Goal: Task Accomplishment & Management: Use online tool/utility

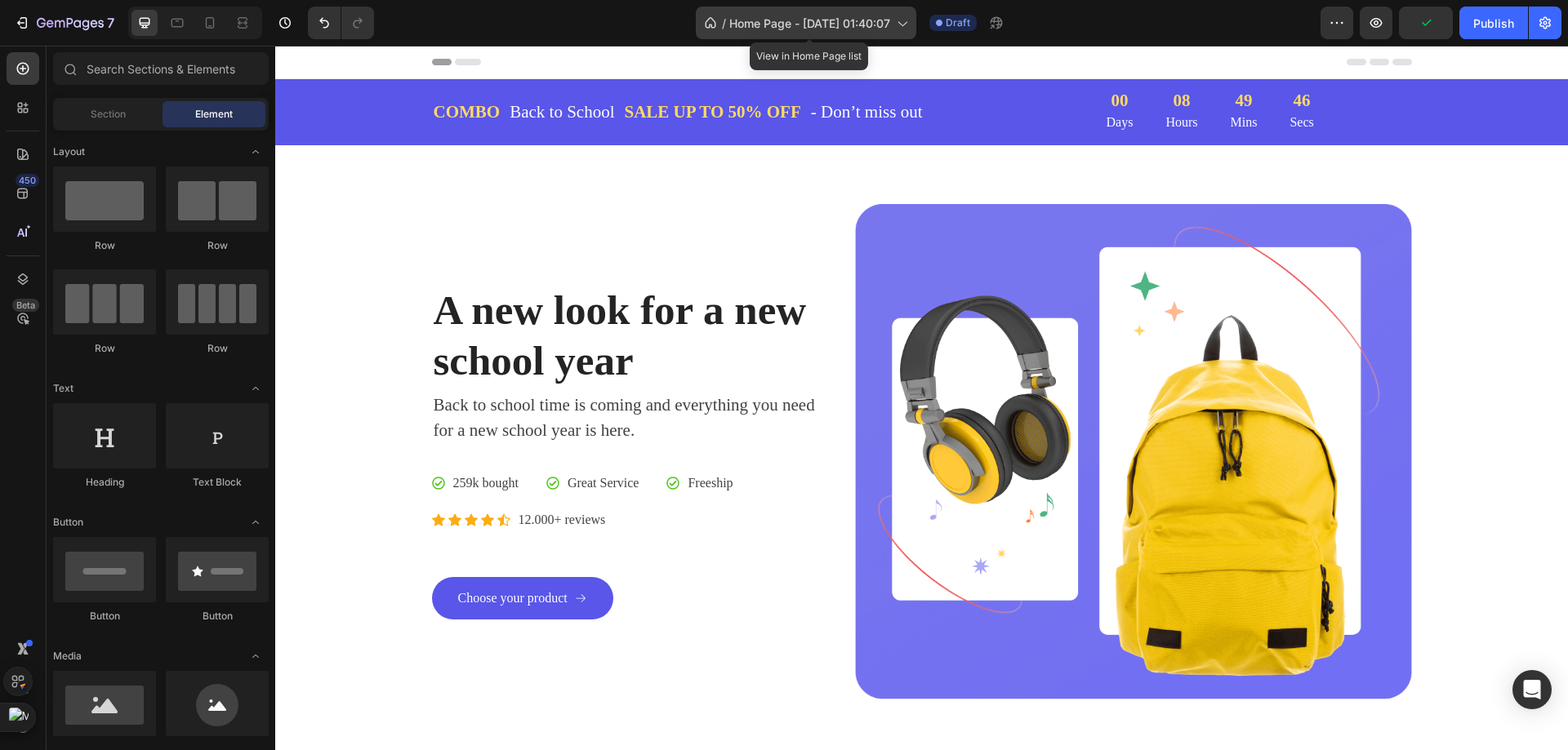
click at [853, 18] on span "Home Page - [DATE] 01:40:07" at bounding box center [810, 24] width 161 height 17
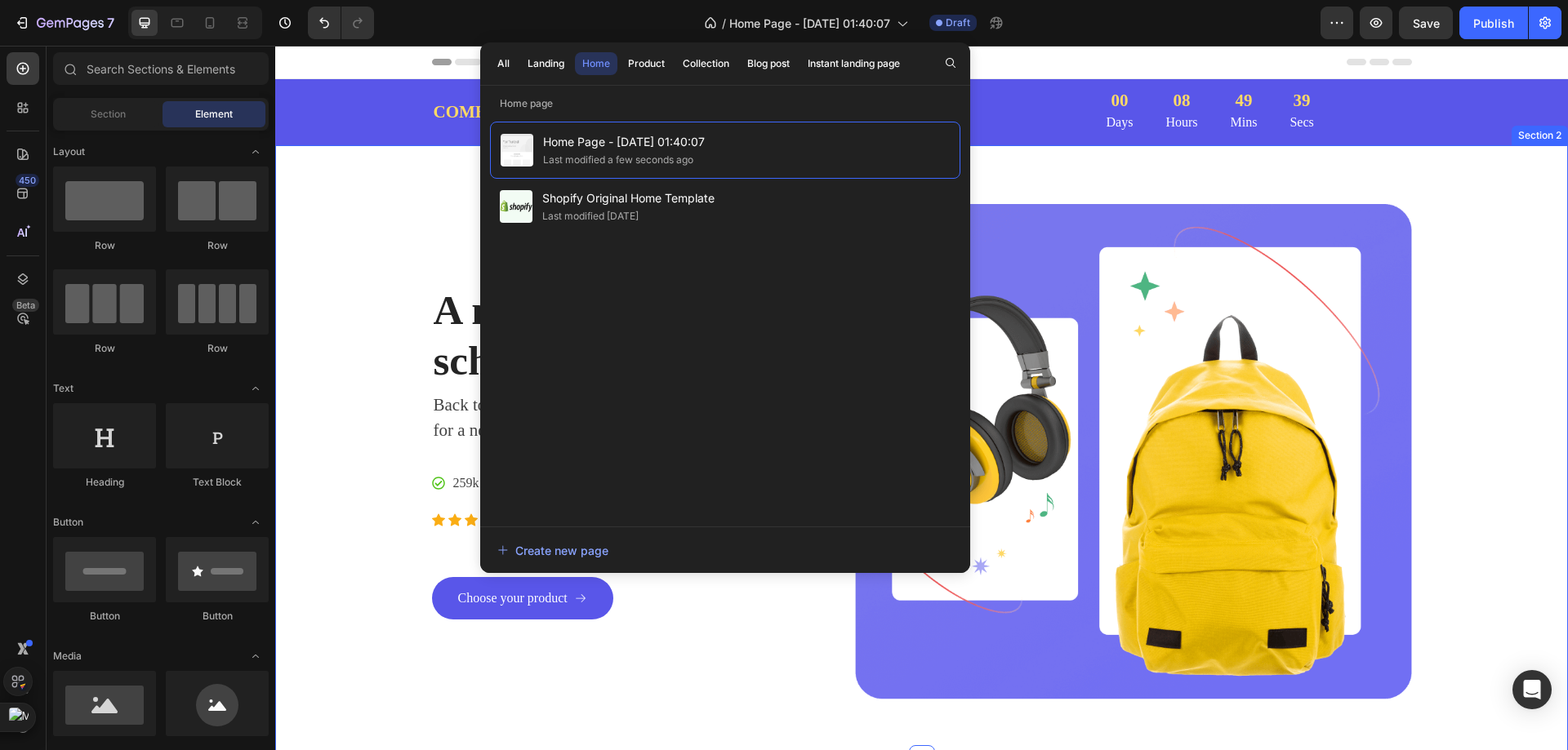
click at [1119, 181] on div "A new look for a new school year Heading Back to school time is coming and ever…" at bounding box center [922, 451] width 1293 height 613
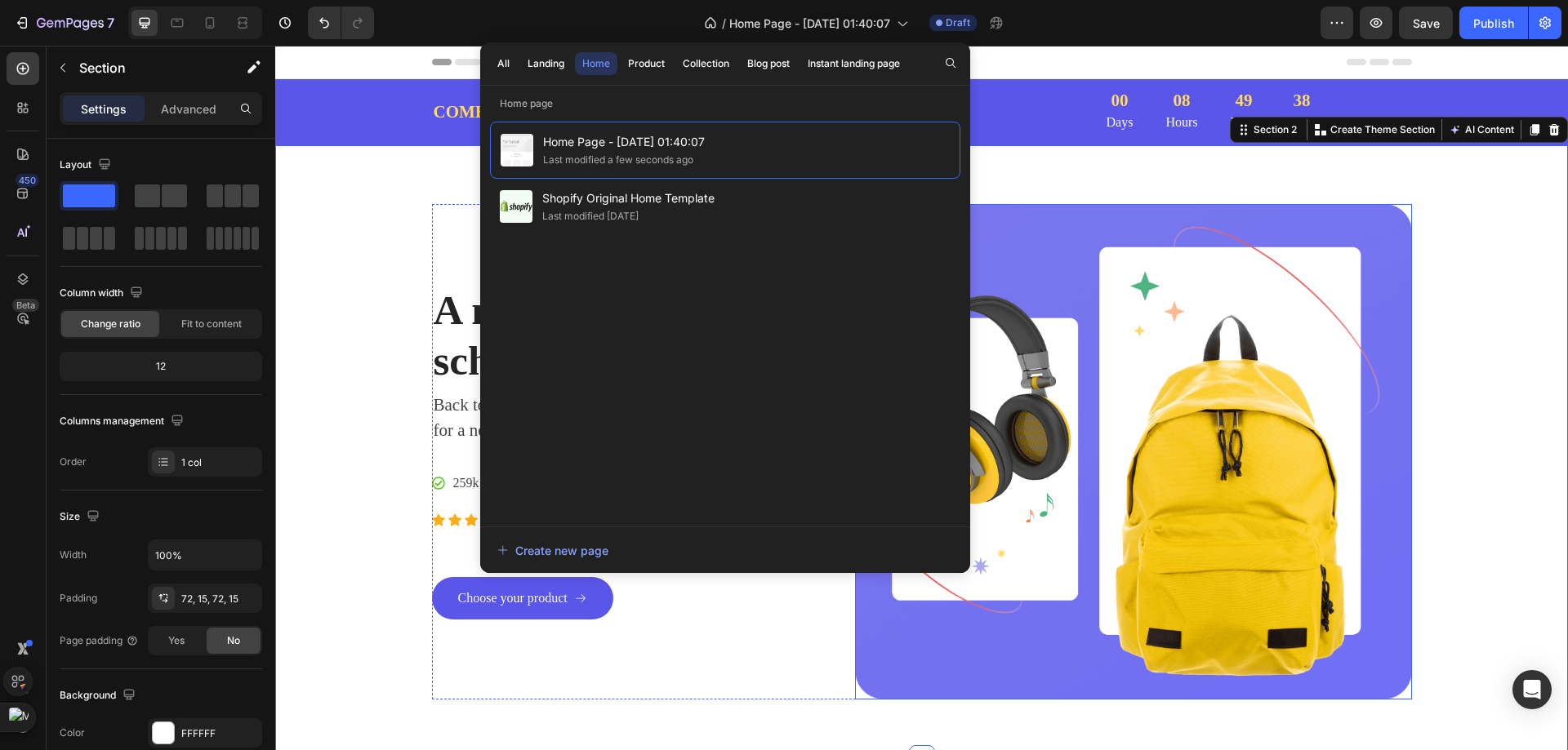
click at [1099, 323] on img at bounding box center [1133, 451] width 556 height 495
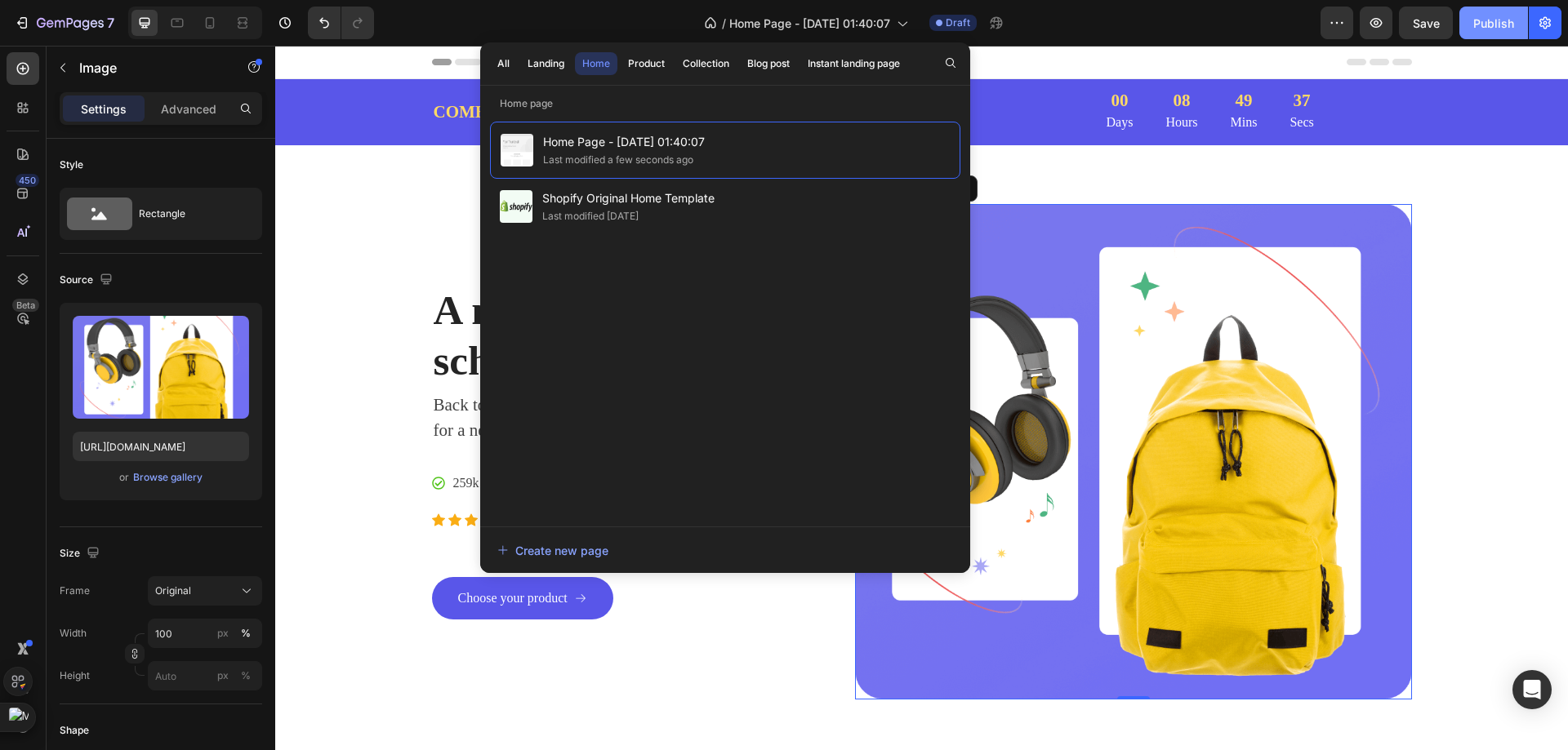
click at [1475, 31] on div "Publish" at bounding box center [1493, 24] width 41 height 17
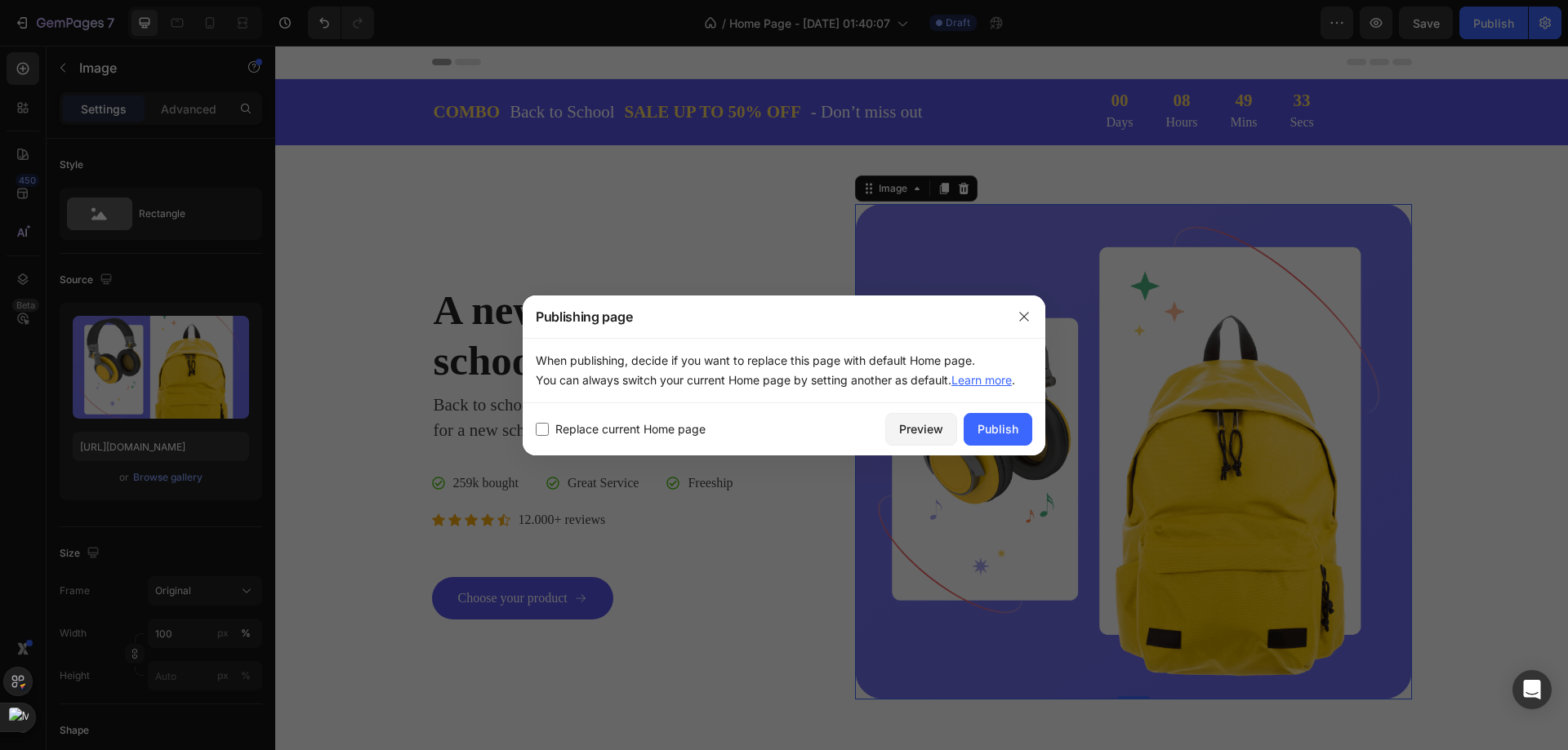
click at [528, 429] on div "Replace current Home page Preview Publish" at bounding box center [784, 430] width 522 height 52
click at [544, 429] on input "checkbox" at bounding box center [542, 429] width 13 height 13
checkbox input "true"
click at [978, 431] on div "Publish" at bounding box center [998, 429] width 41 height 17
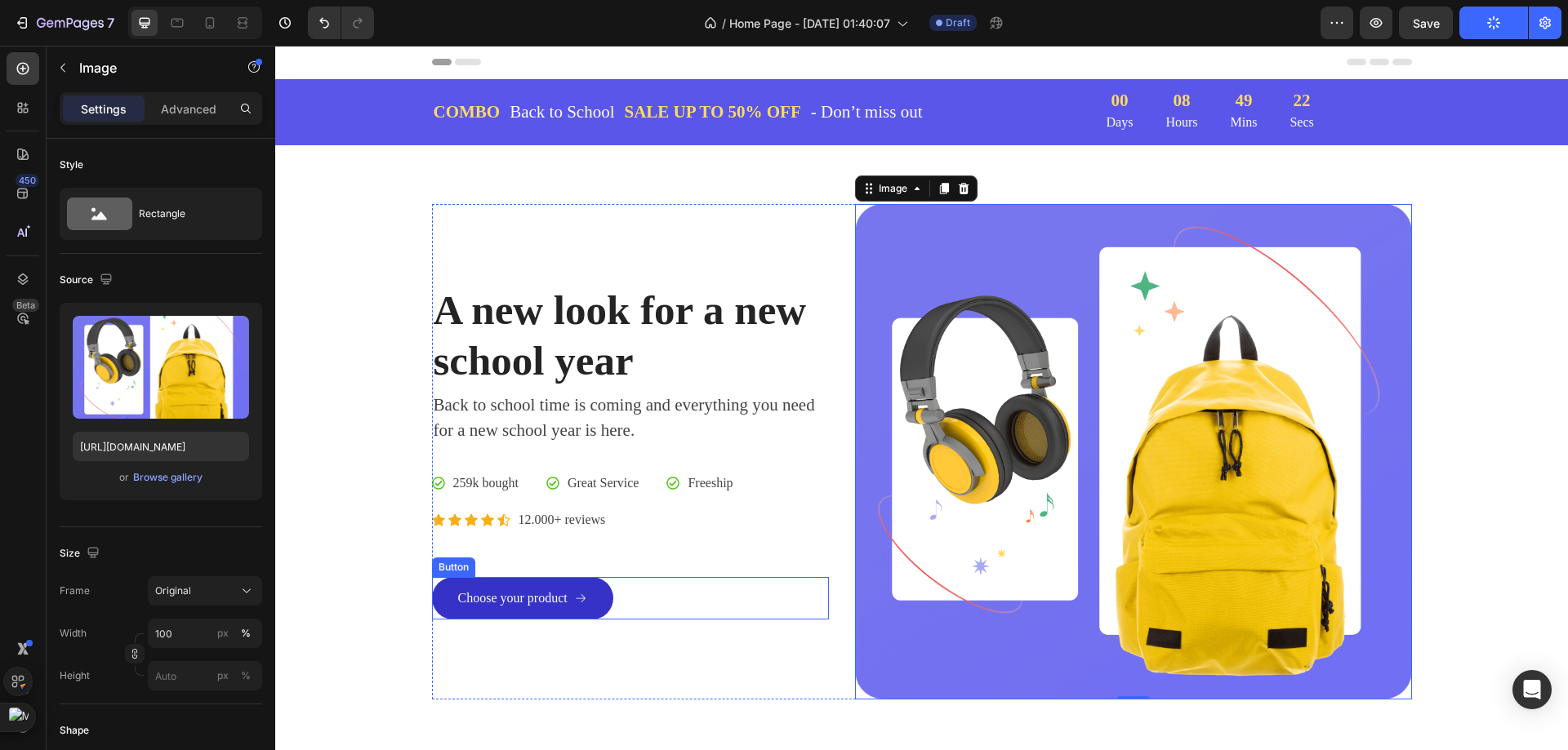
click at [580, 603] on icon at bounding box center [580, 598] width 13 height 13
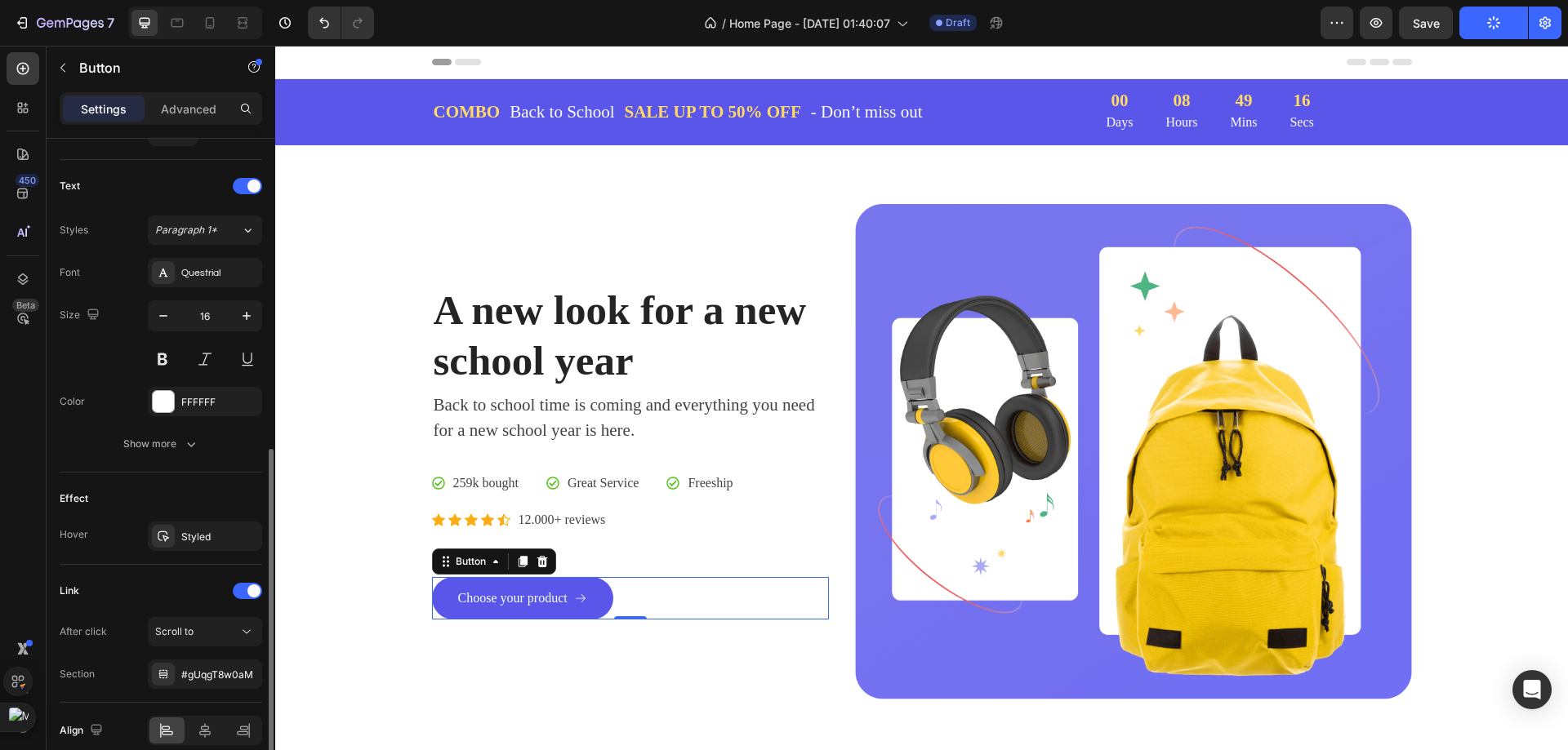
scroll to position [726, 0]
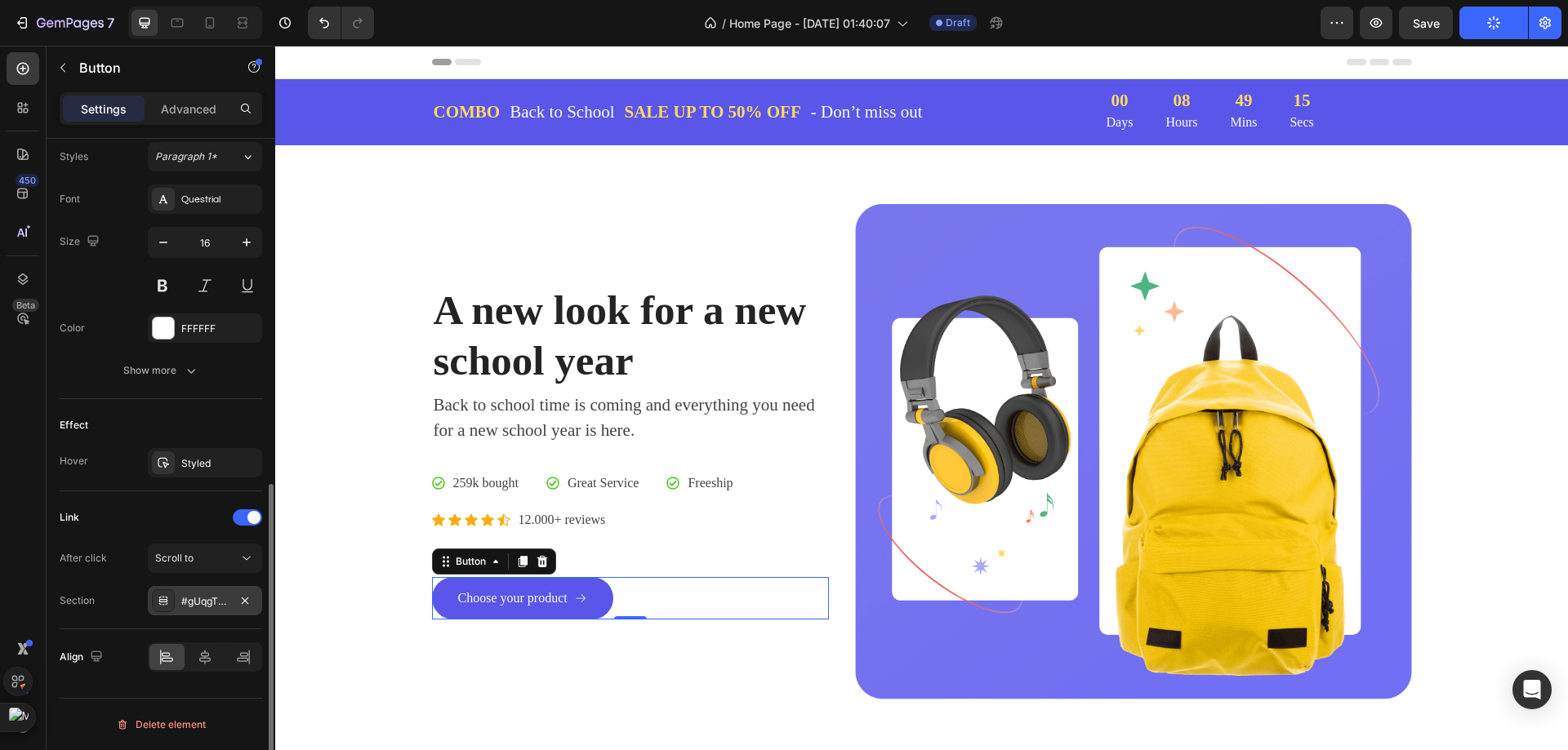
click at [197, 609] on div "#gUqgT8w0aM" at bounding box center [204, 601] width 114 height 30
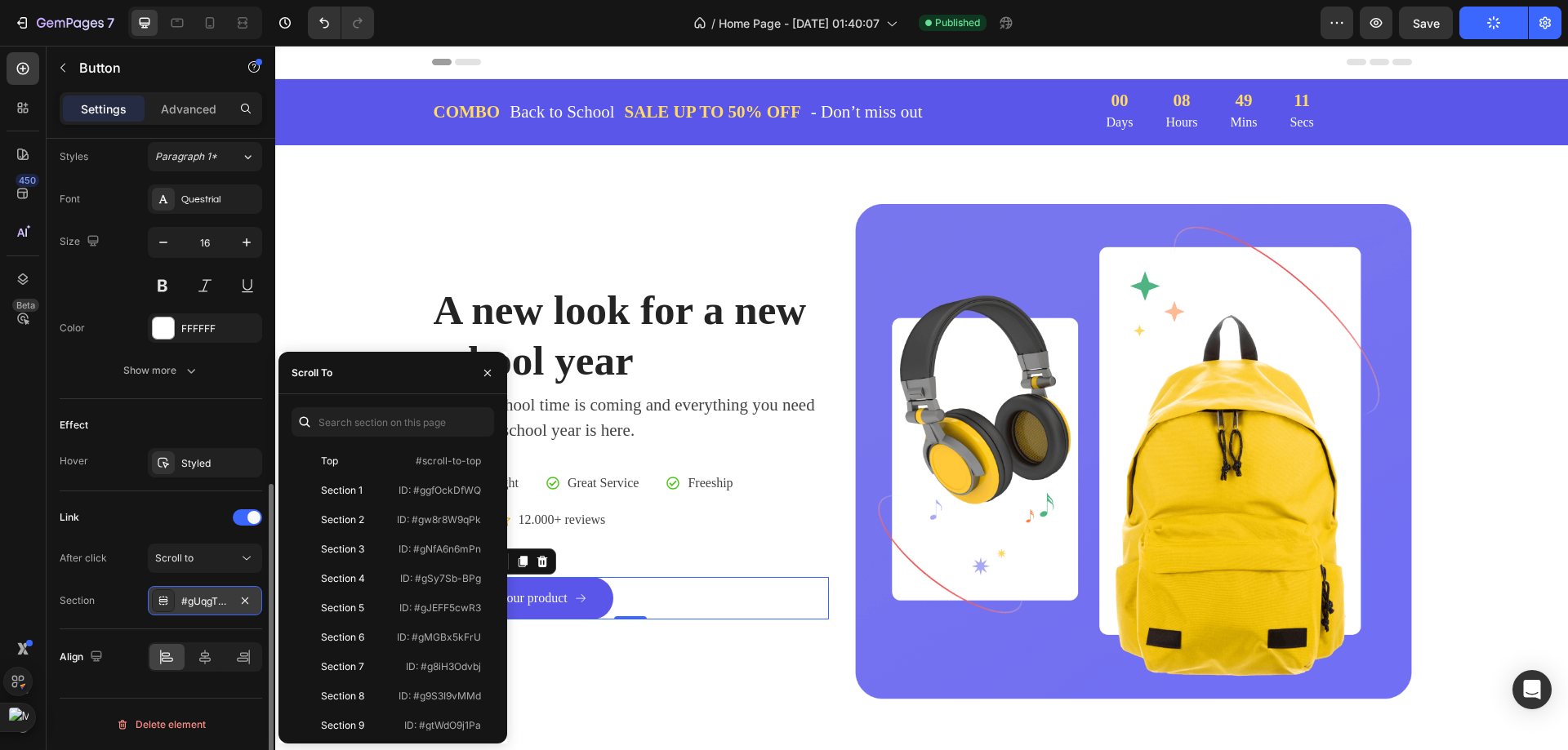
click at [197, 608] on div "#gUqgT8w0aM" at bounding box center [205, 602] width 47 height 15
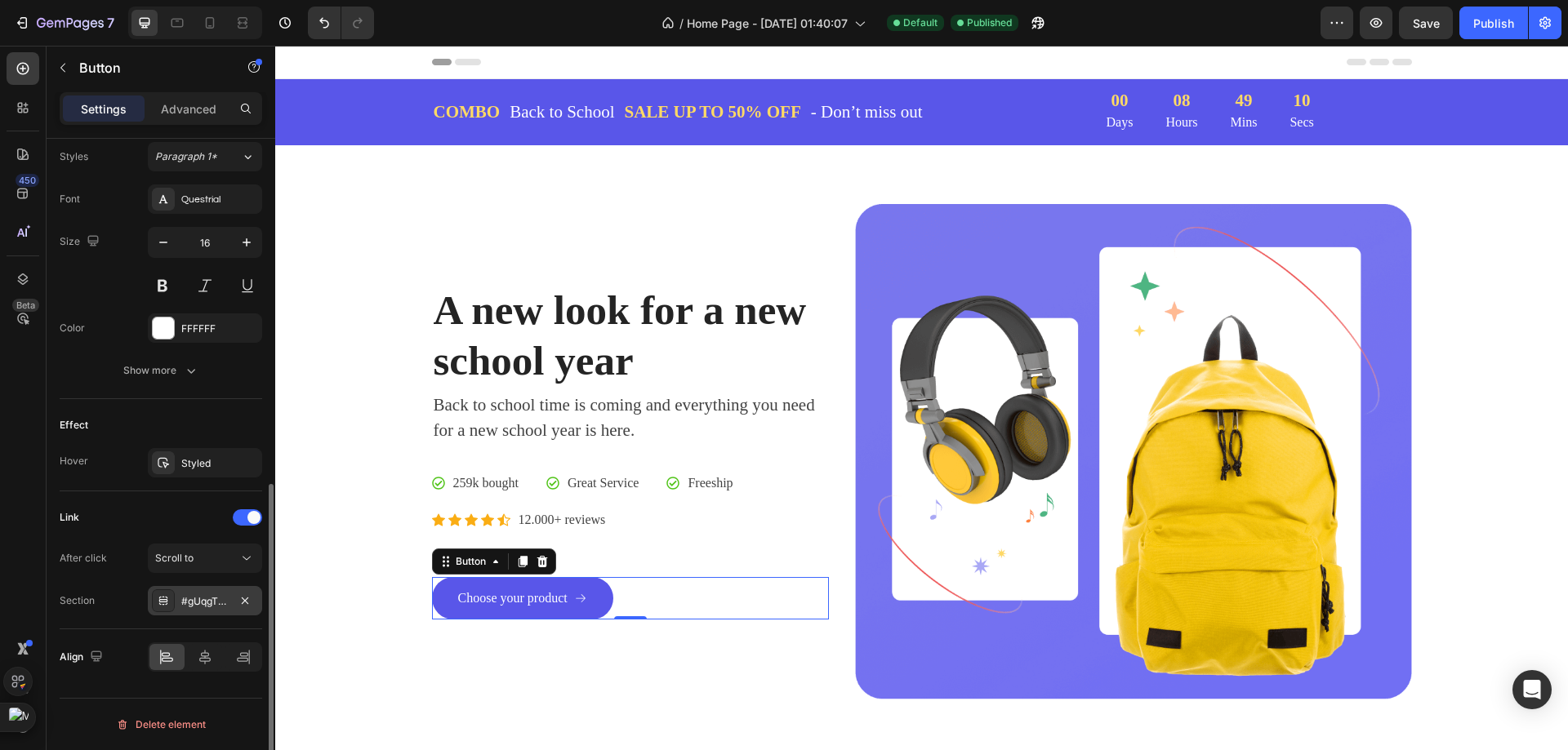
click at [197, 608] on div "#gUqgT8w0aM" at bounding box center [205, 602] width 47 height 15
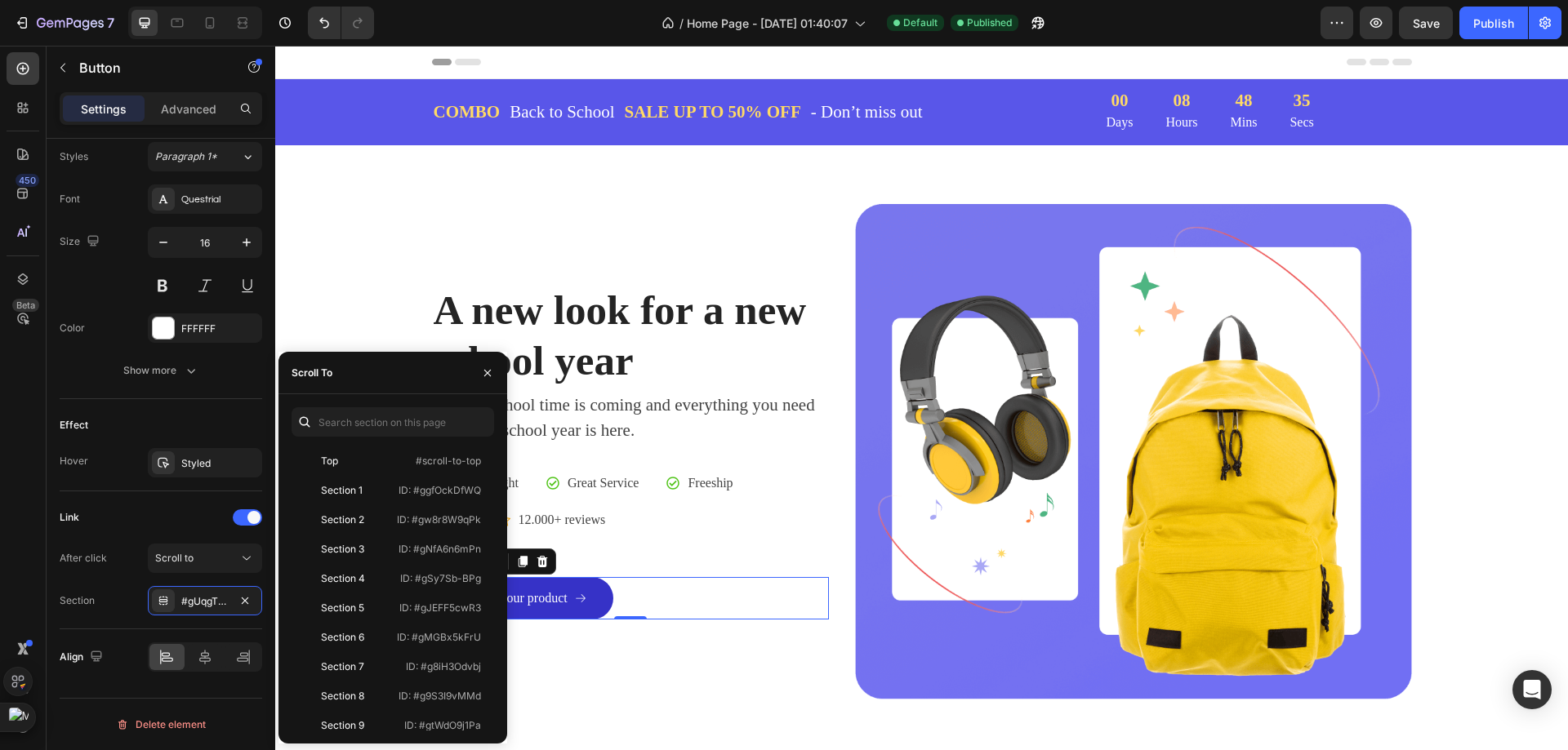
click at [602, 595] on link "Choose your product" at bounding box center [522, 598] width 182 height 43
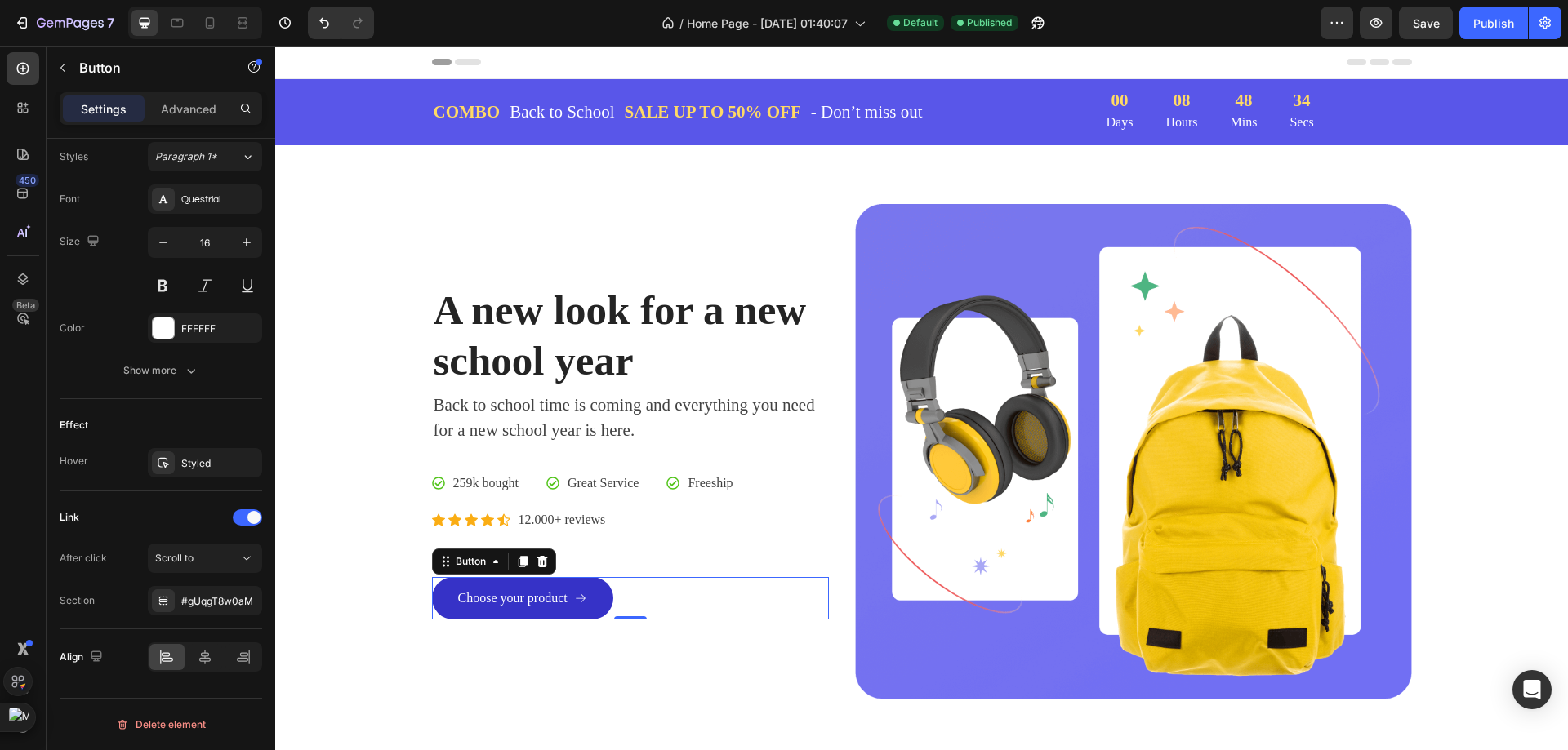
click at [602, 595] on link "Choose your product" at bounding box center [522, 598] width 182 height 43
click at [226, 591] on div "#gUqgT8w0aM" at bounding box center [204, 601] width 114 height 30
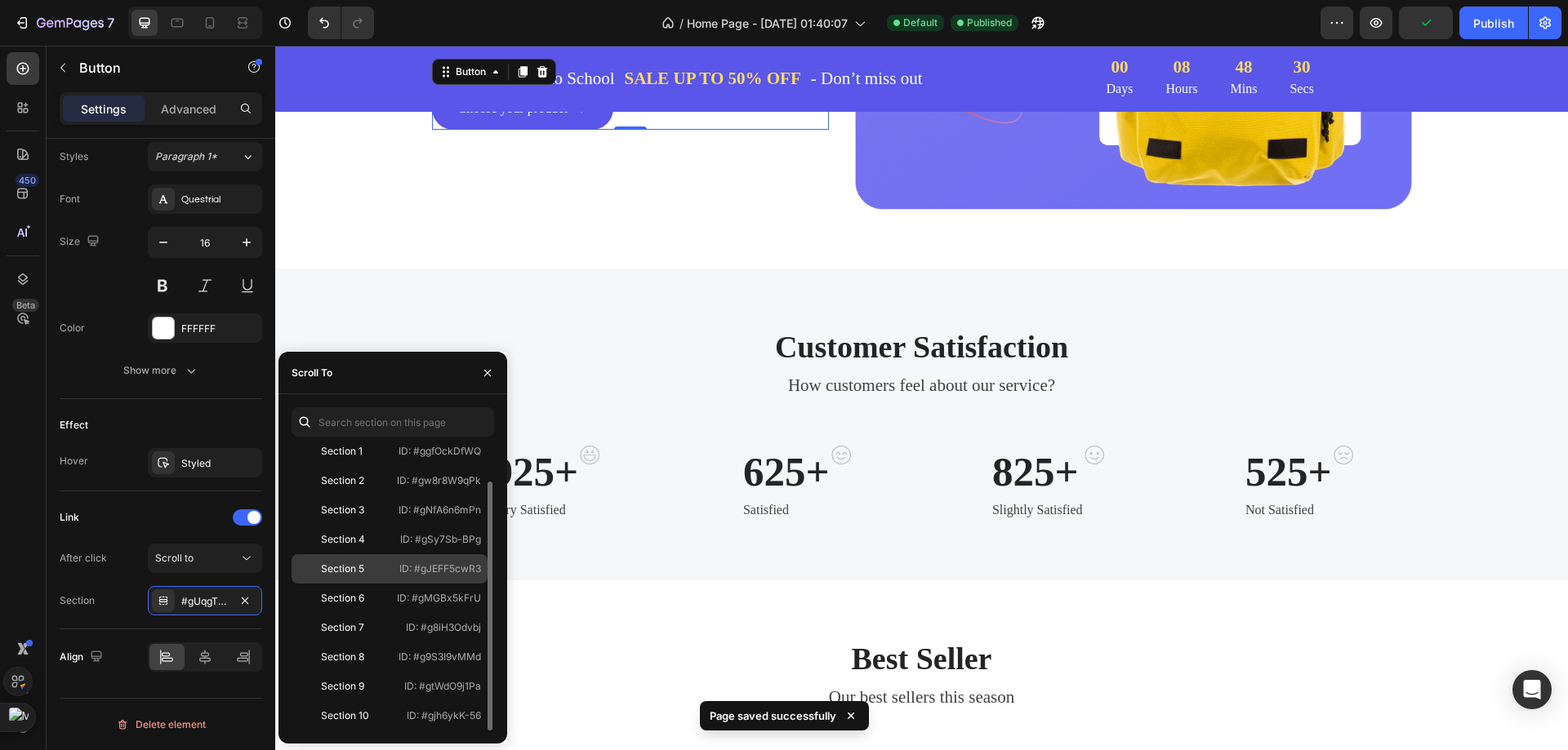
scroll to position [0, 0]
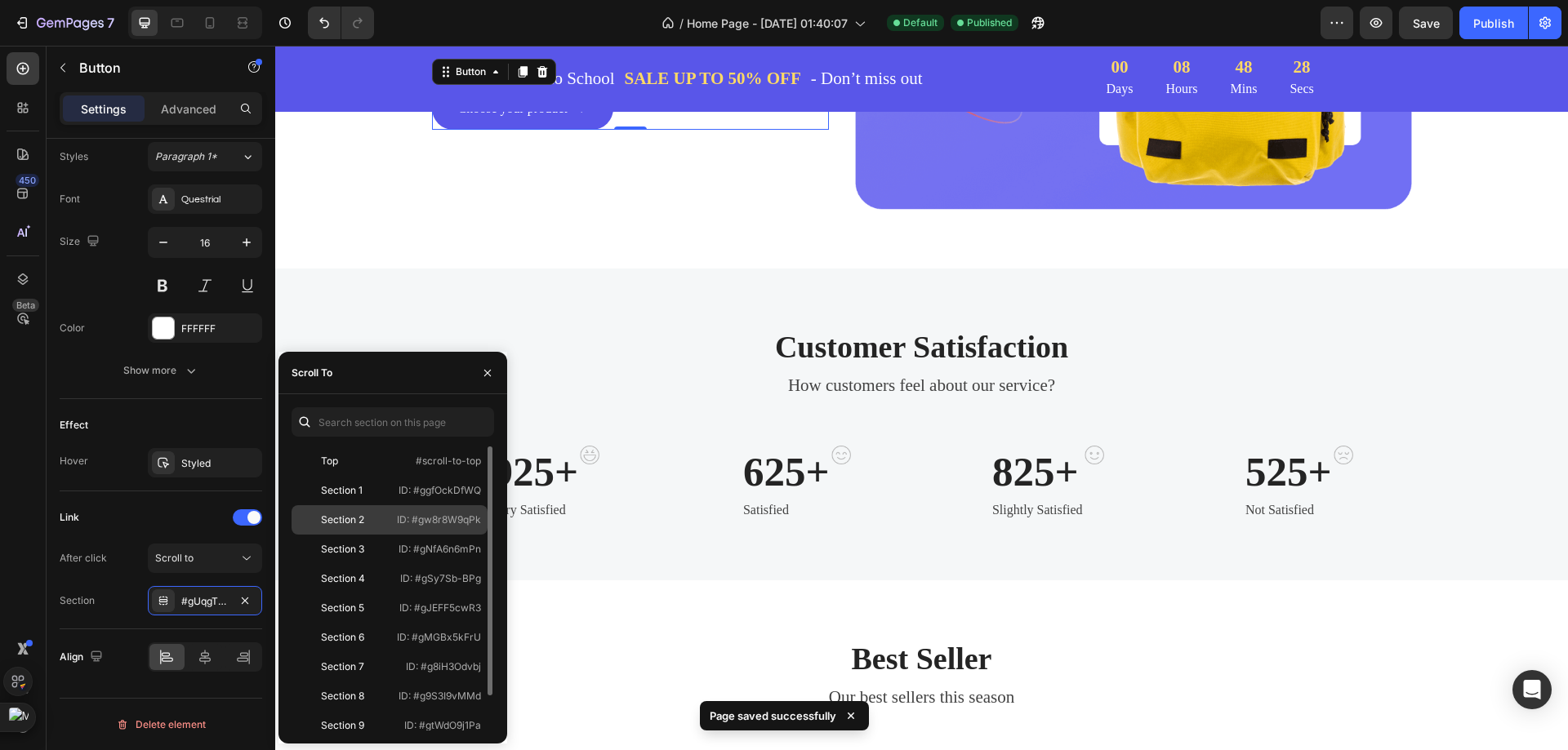
click at [402, 520] on p "ID: #gw8r8W9qPk" at bounding box center [439, 519] width 84 height 15
click at [411, 564] on div "Section 3 ID: #gNfA6n6mPn" at bounding box center [390, 579] width 196 height 30
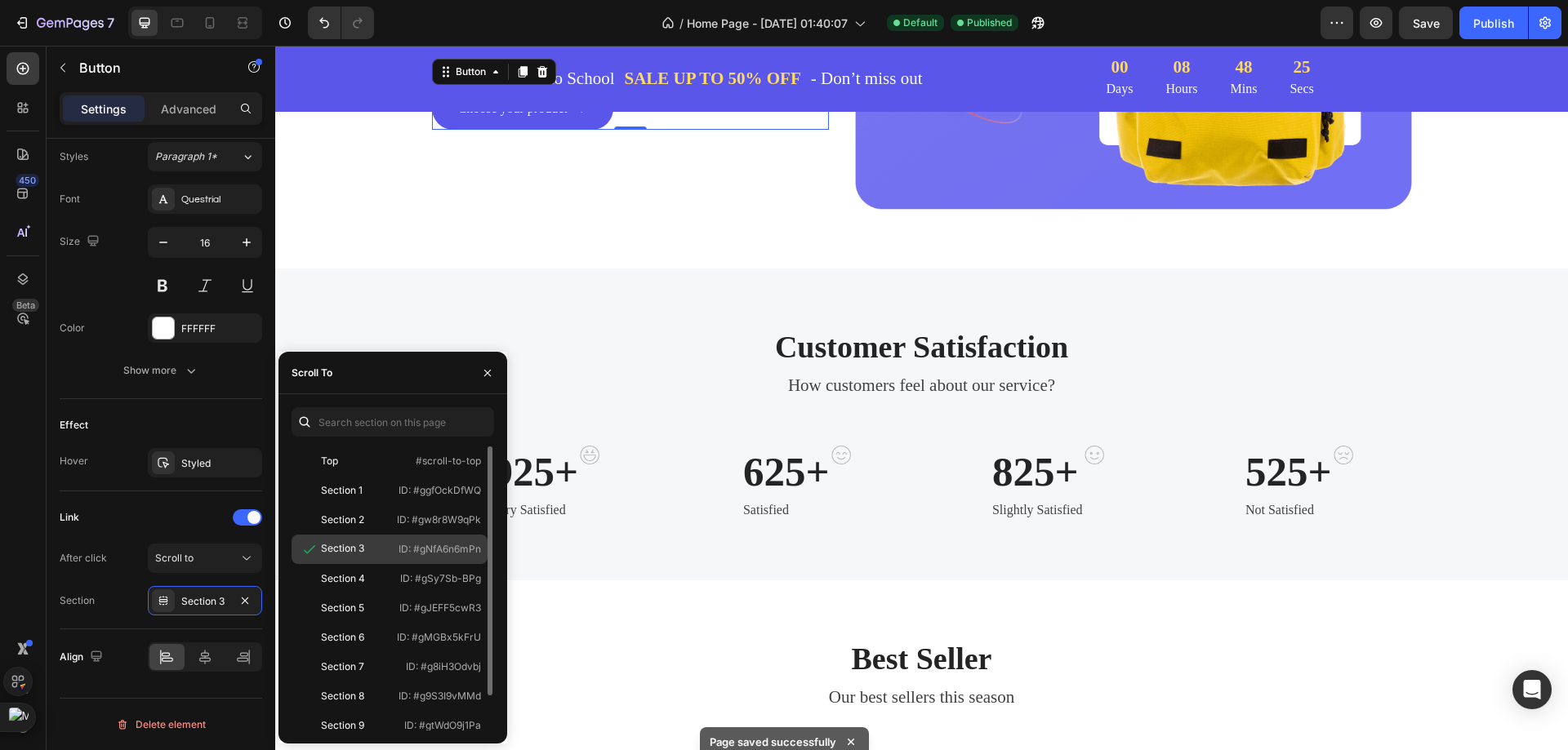
click at [415, 564] on div "Section 3 ID: #gNfA6n6mPn" at bounding box center [390, 579] width 196 height 30
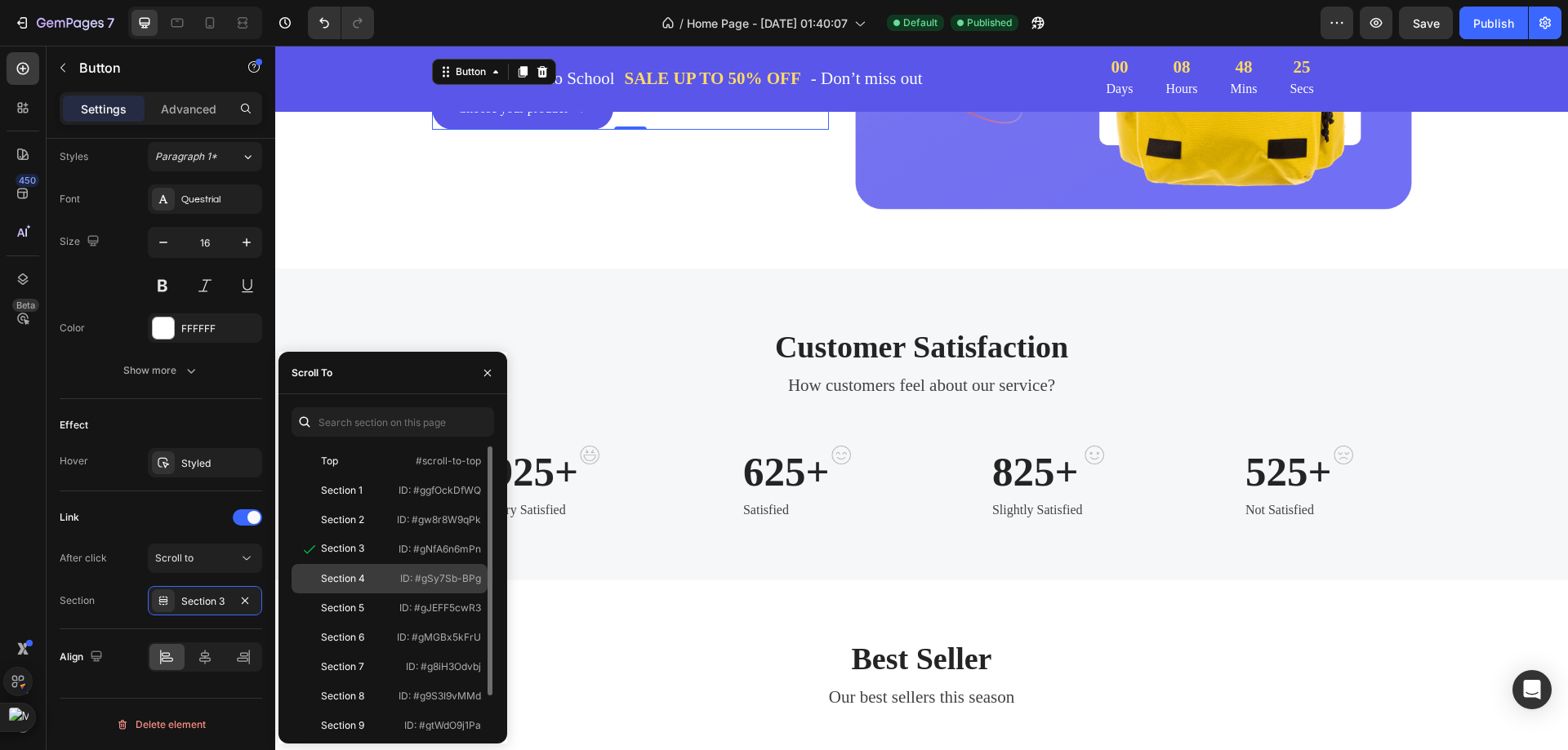
click at [418, 594] on div "Section 4 ID: #gSy7Sb-BPg" at bounding box center [390, 609] width 196 height 30
click at [419, 534] on div "Section 2 ID: #gw8r8W9qPk" at bounding box center [390, 549] width 196 height 30
click at [422, 534] on div "Section 2 ID: #gw8r8W9qPk" at bounding box center [390, 549] width 196 height 30
click at [436, 506] on div "Section 1 ID: #ggfOckDfWQ" at bounding box center [390, 520] width 196 height 30
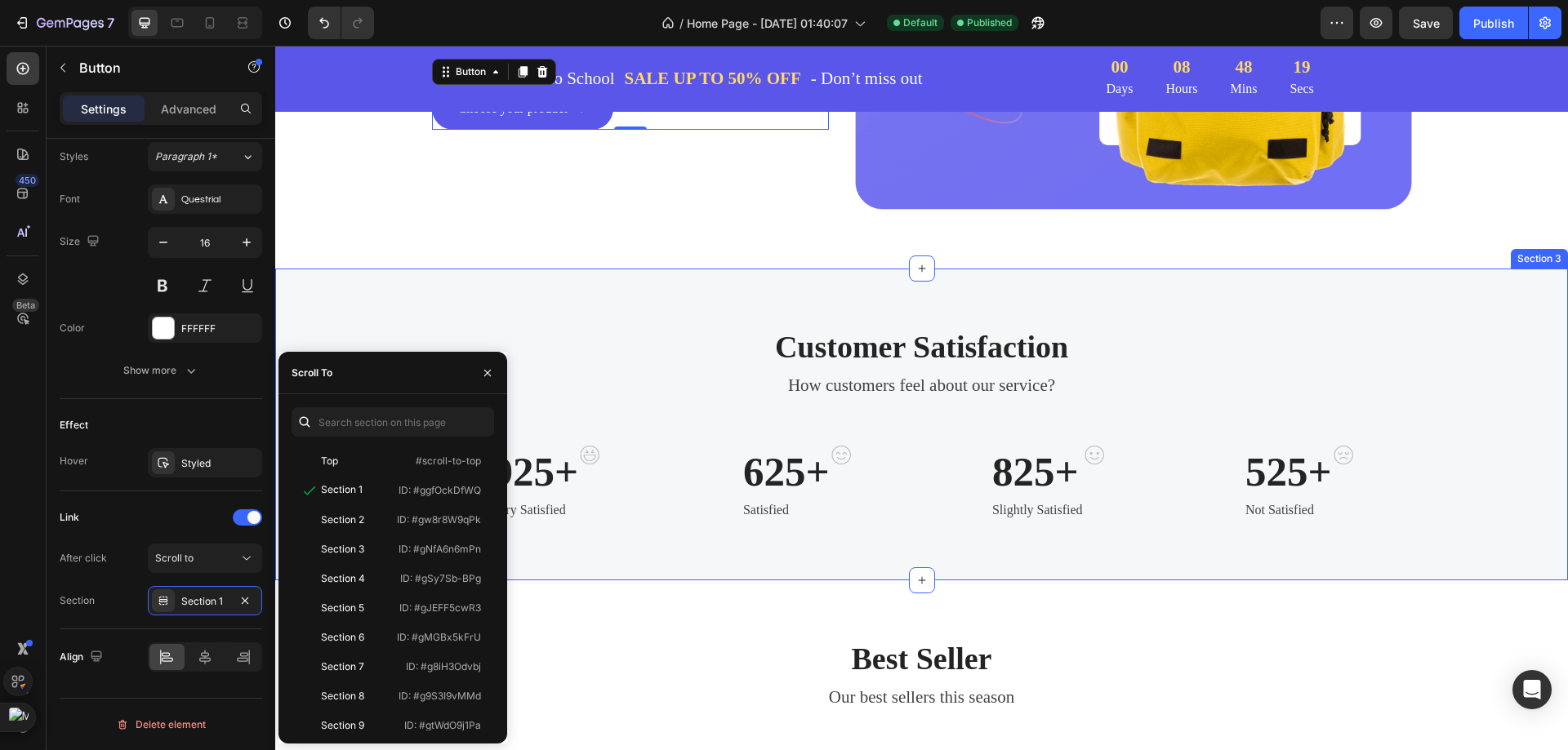
click at [589, 294] on div "Customer Satisfaction Heading How customers feel about our service? Text block …" at bounding box center [922, 424] width 1293 height 312
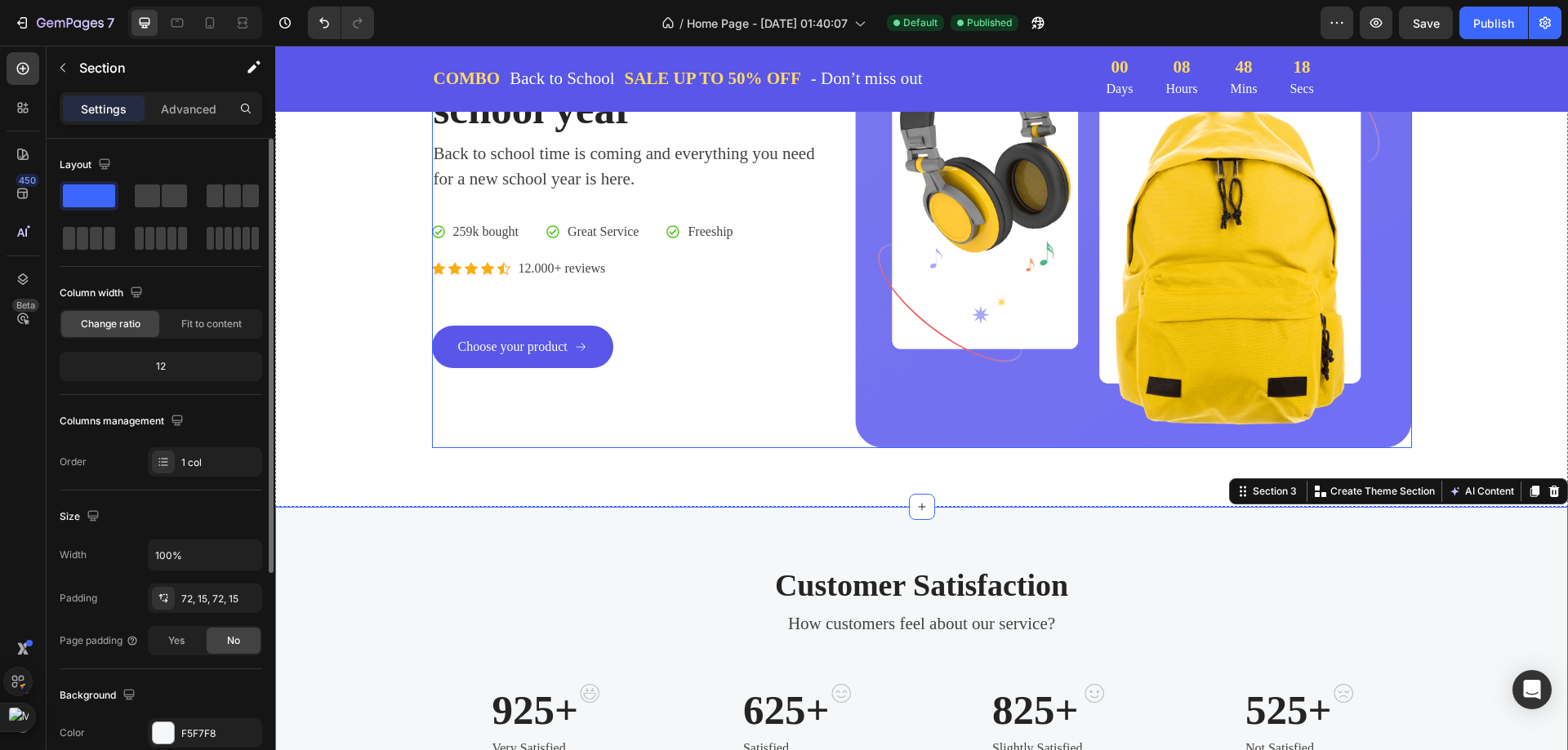
scroll to position [244, 0]
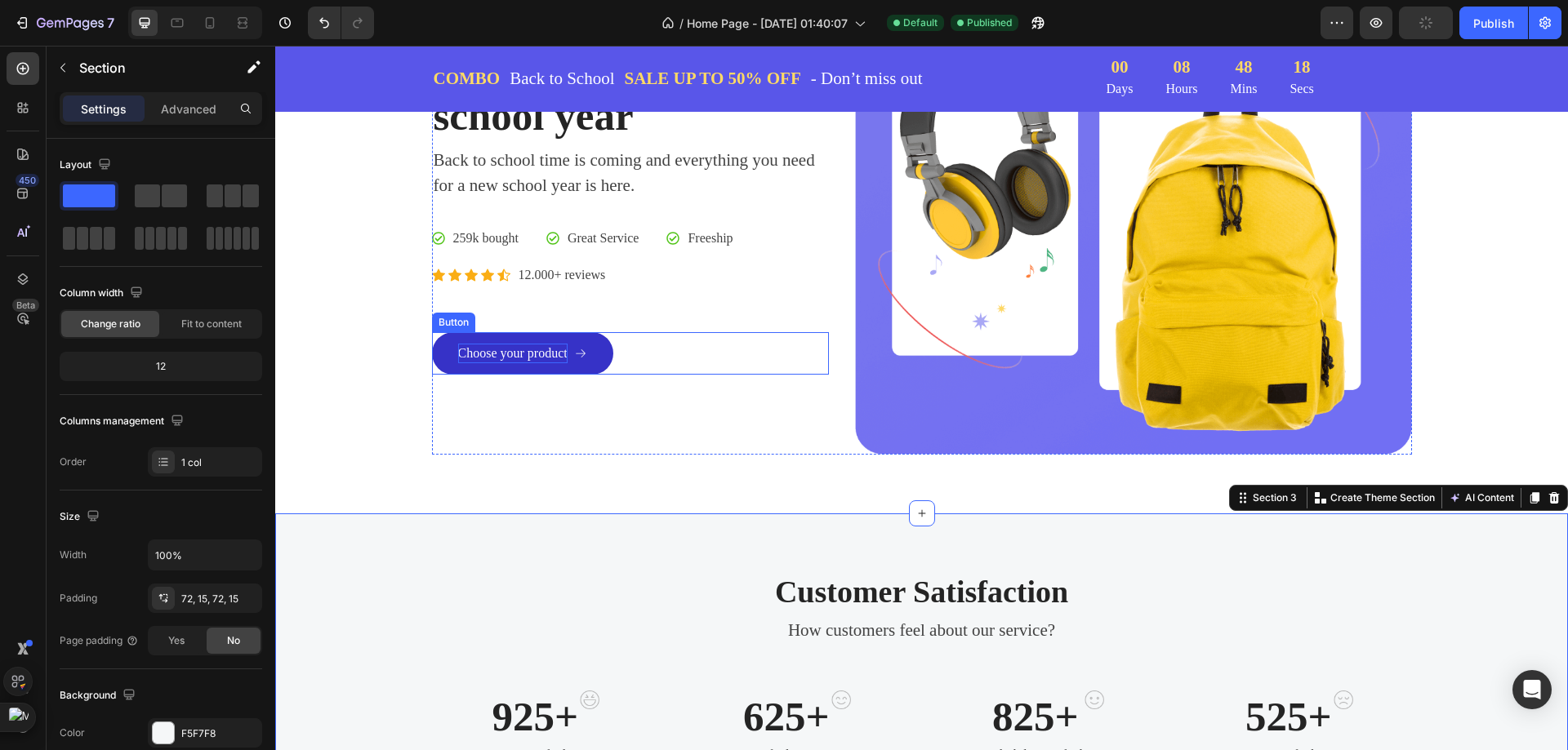
click at [522, 353] on div "Choose your product" at bounding box center [512, 354] width 109 height 19
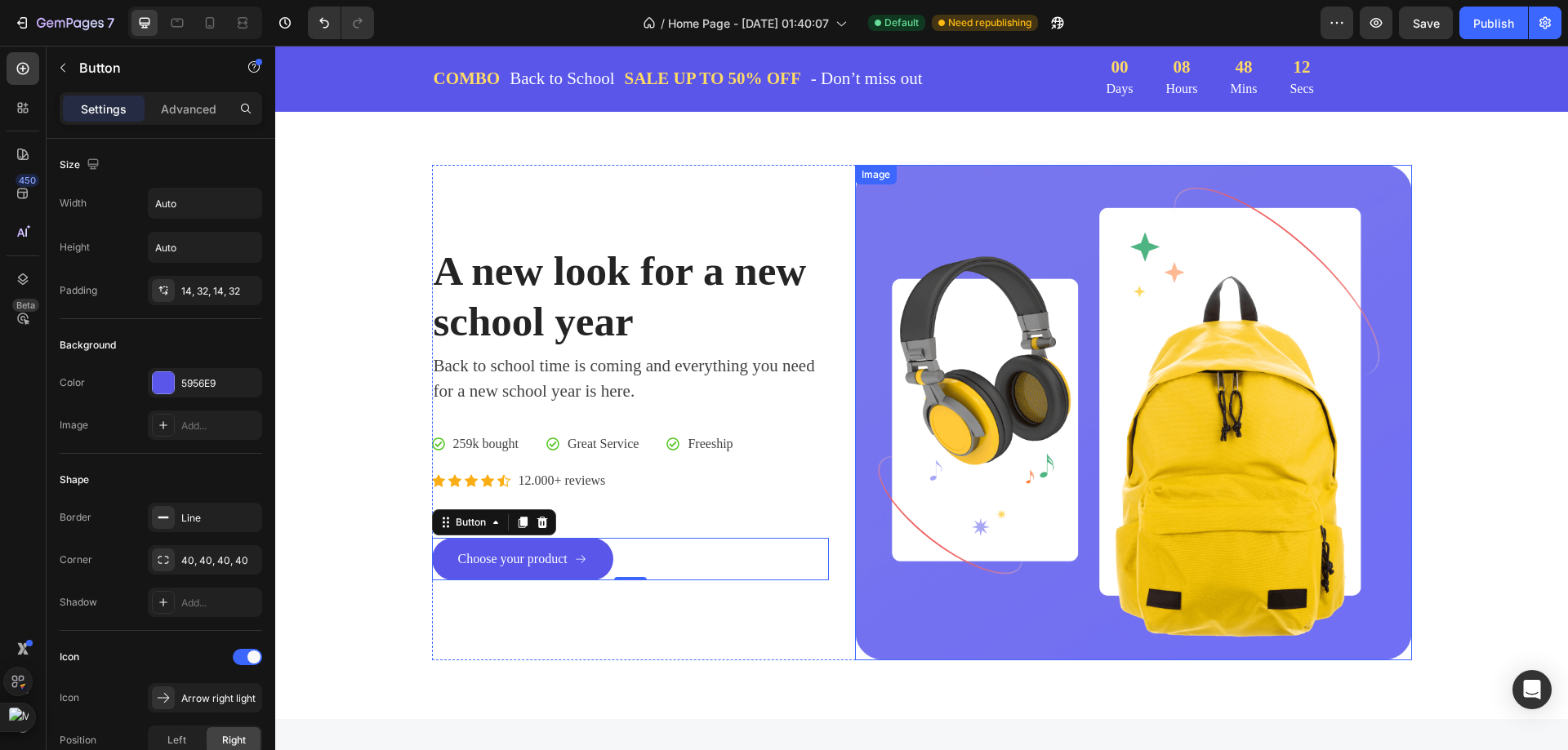
scroll to position [0, 0]
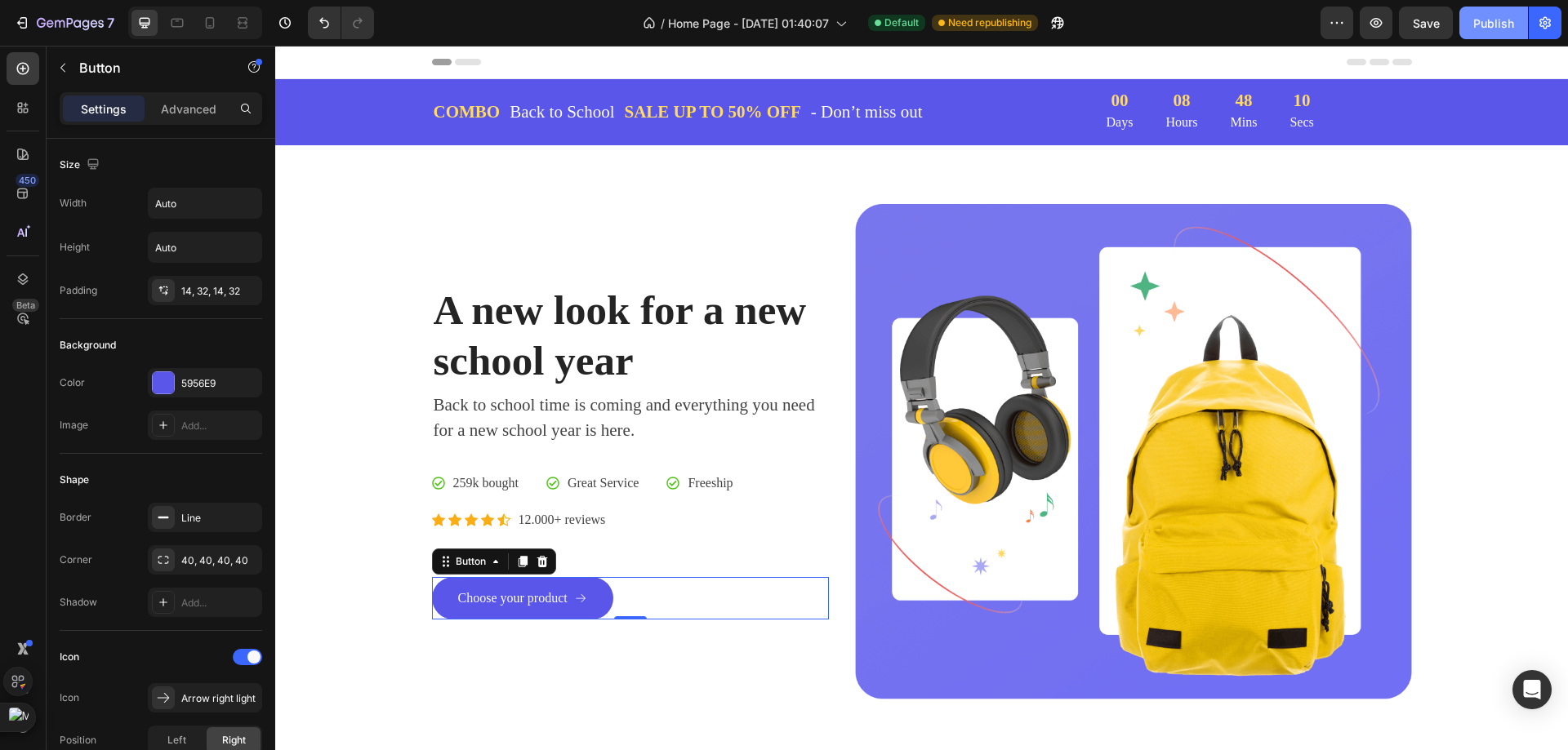
click at [1472, 31] on button "Publish" at bounding box center [1493, 22] width 69 height 32
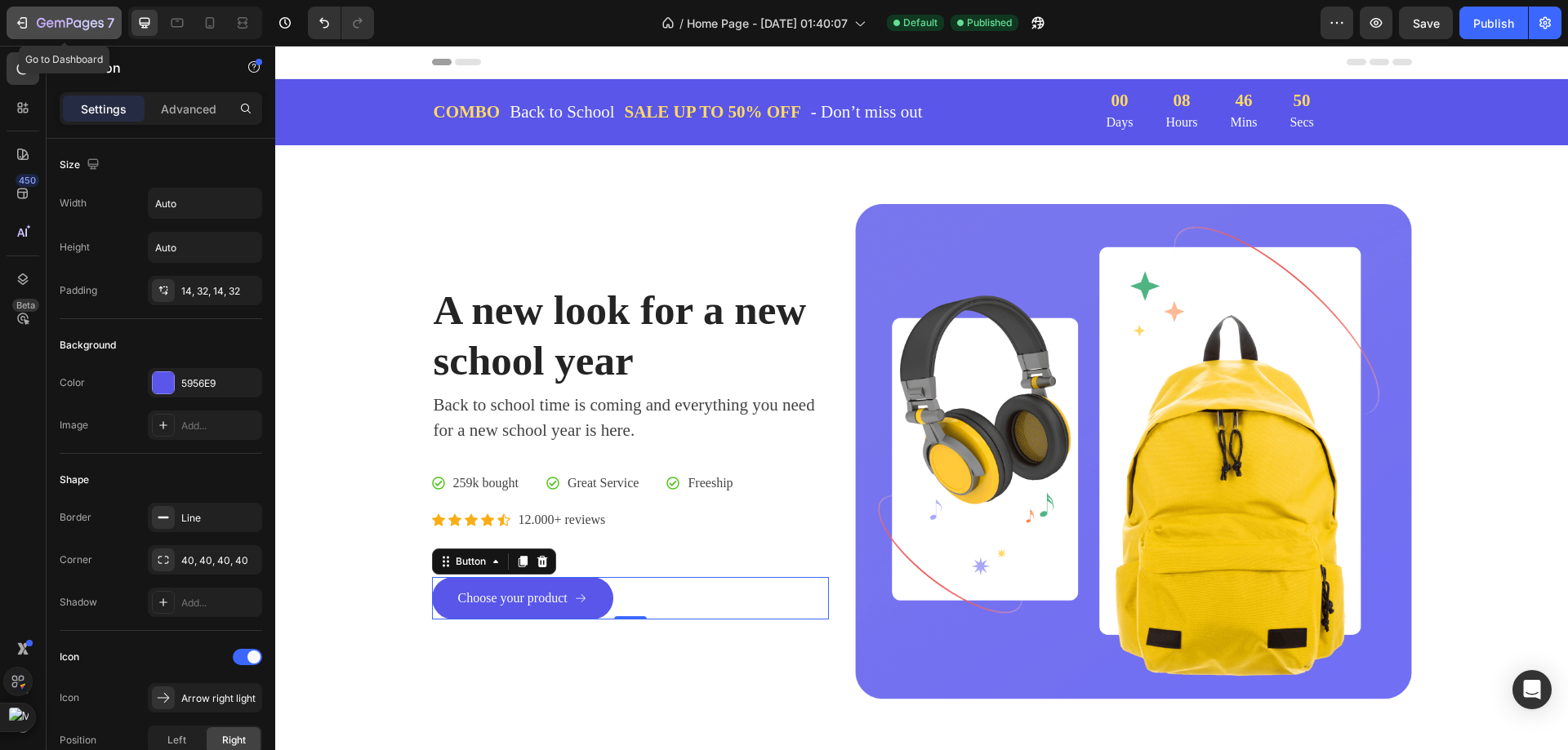
click at [37, 27] on icon "button" at bounding box center [70, 24] width 67 height 14
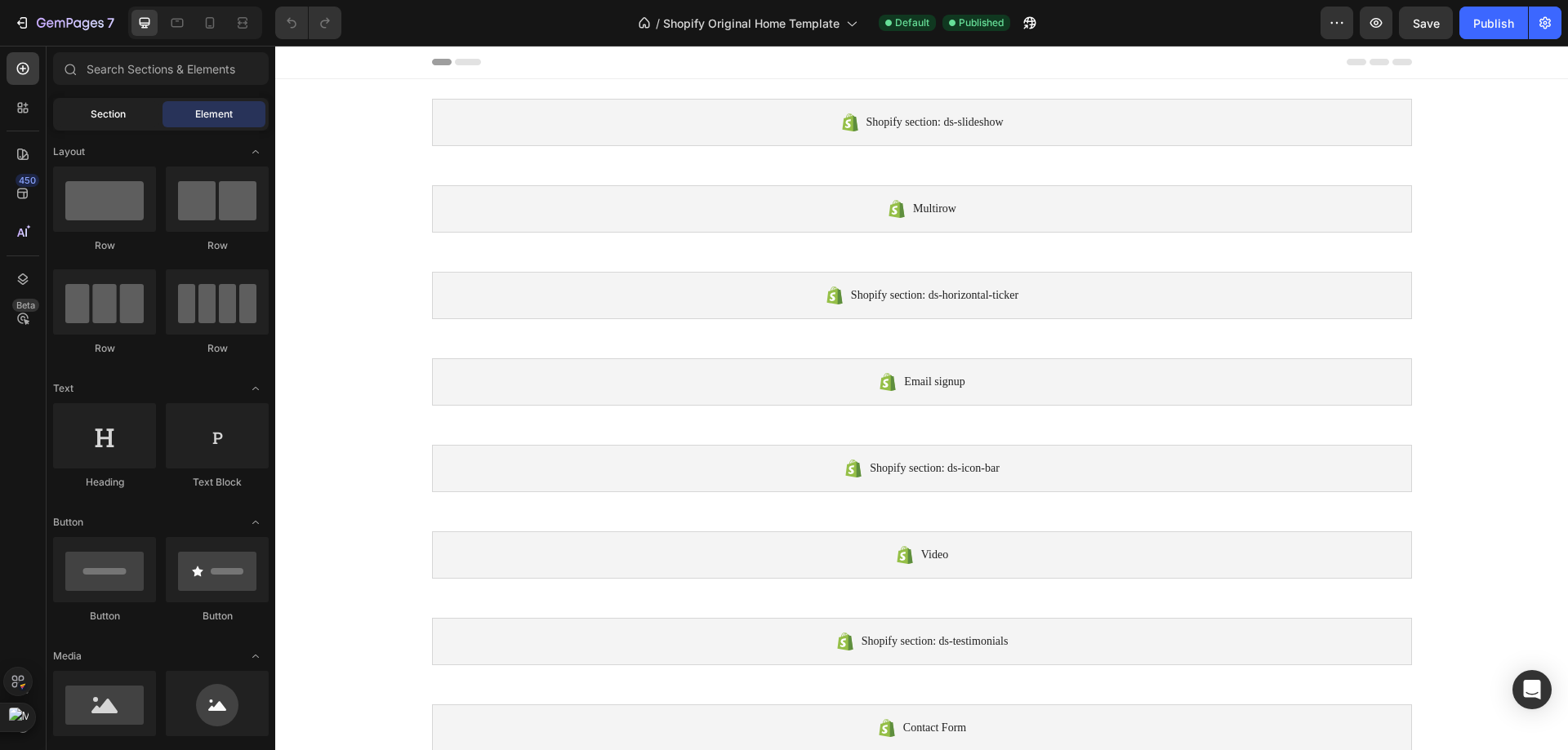
click at [127, 124] on div "Section" at bounding box center [107, 114] width 103 height 26
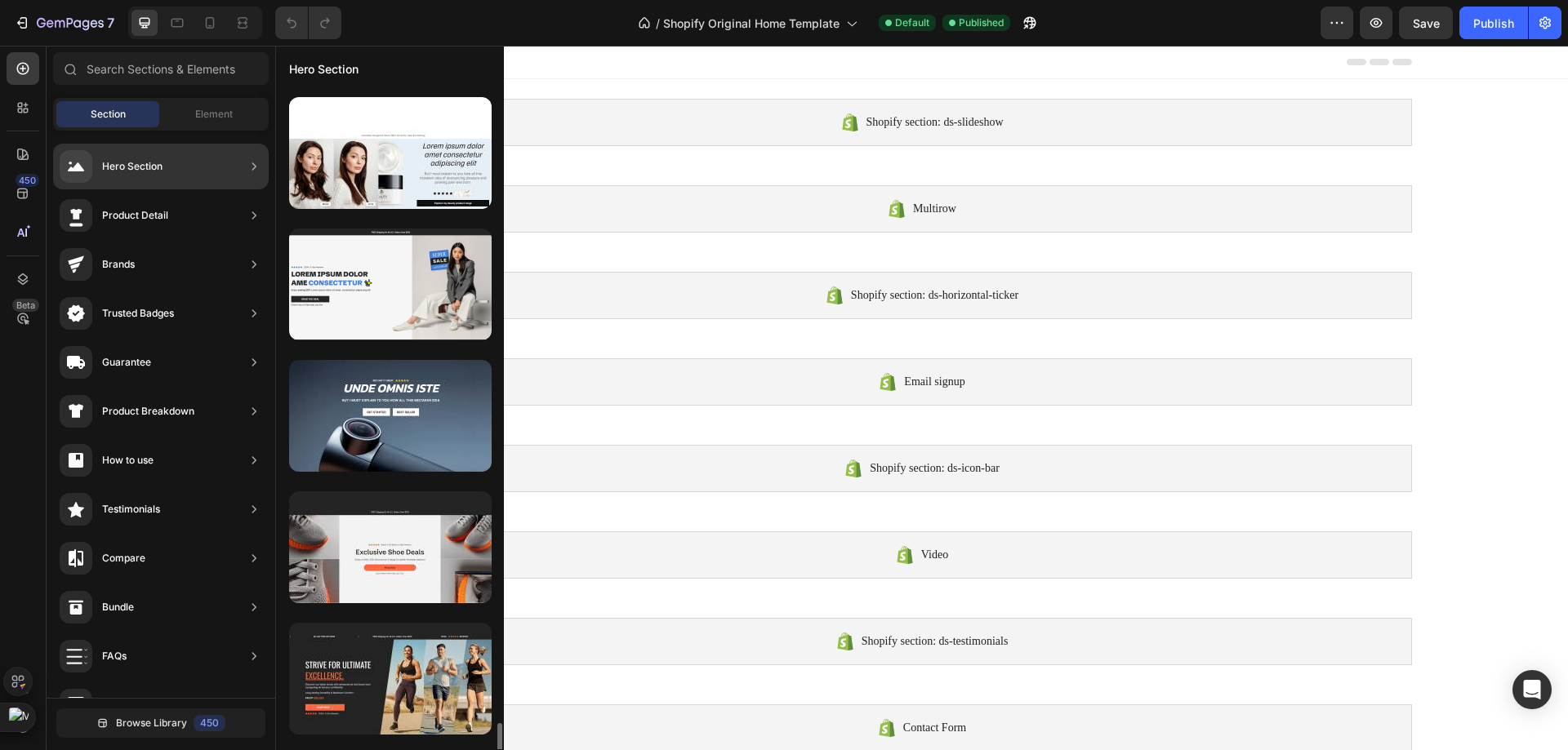
scroll to position [1958, 0]
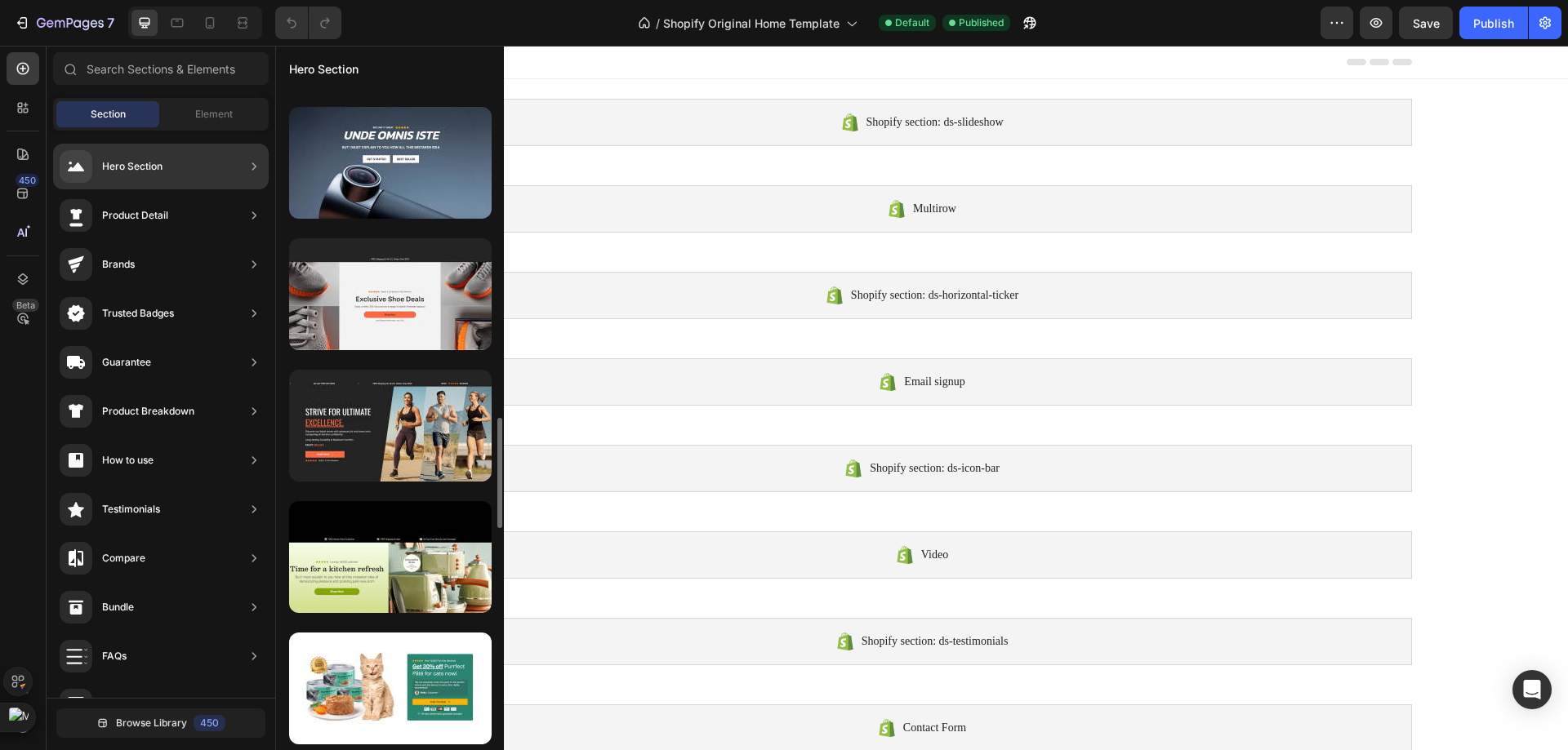
click at [398, 449] on div at bounding box center [390, 425] width 203 height 112
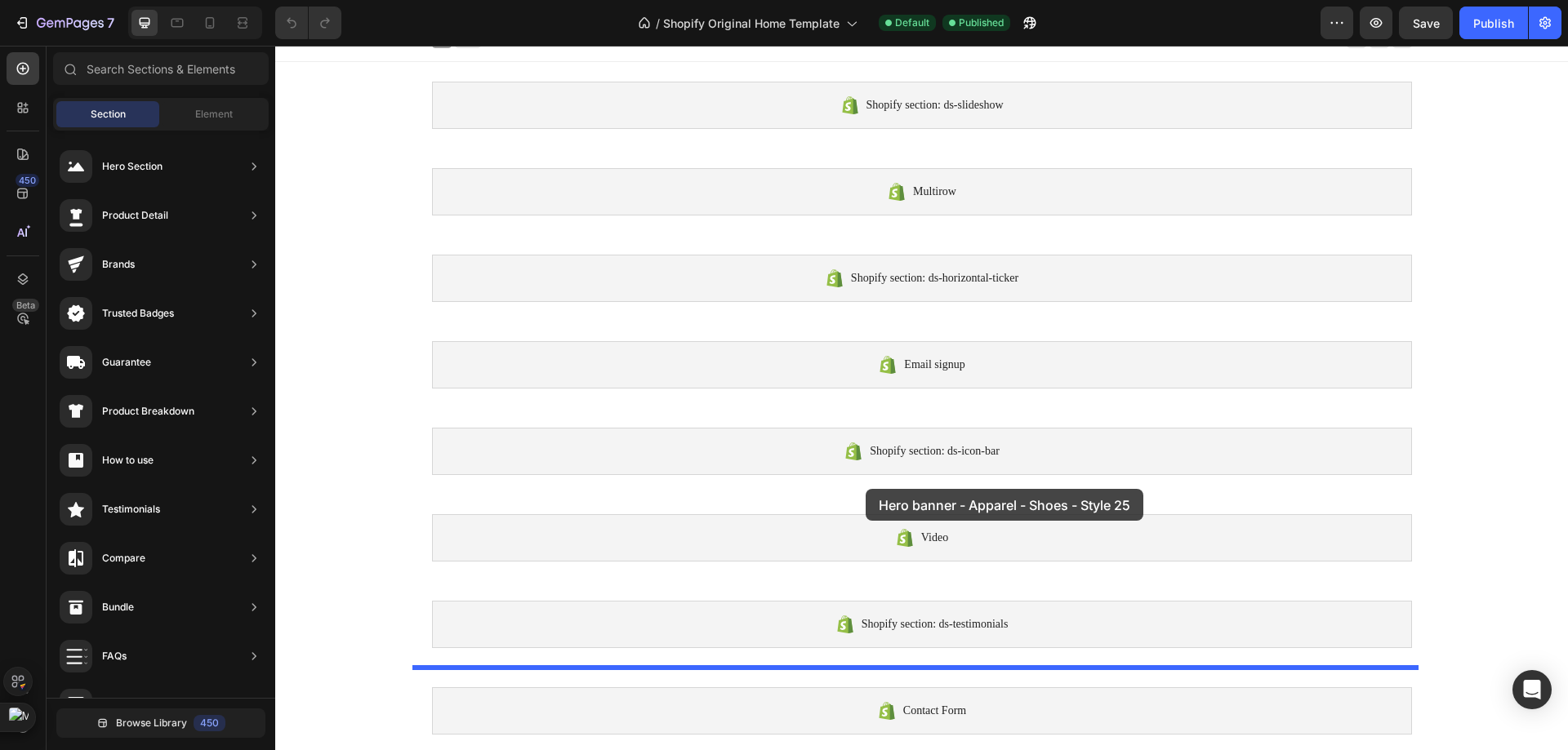
scroll to position [0, 0]
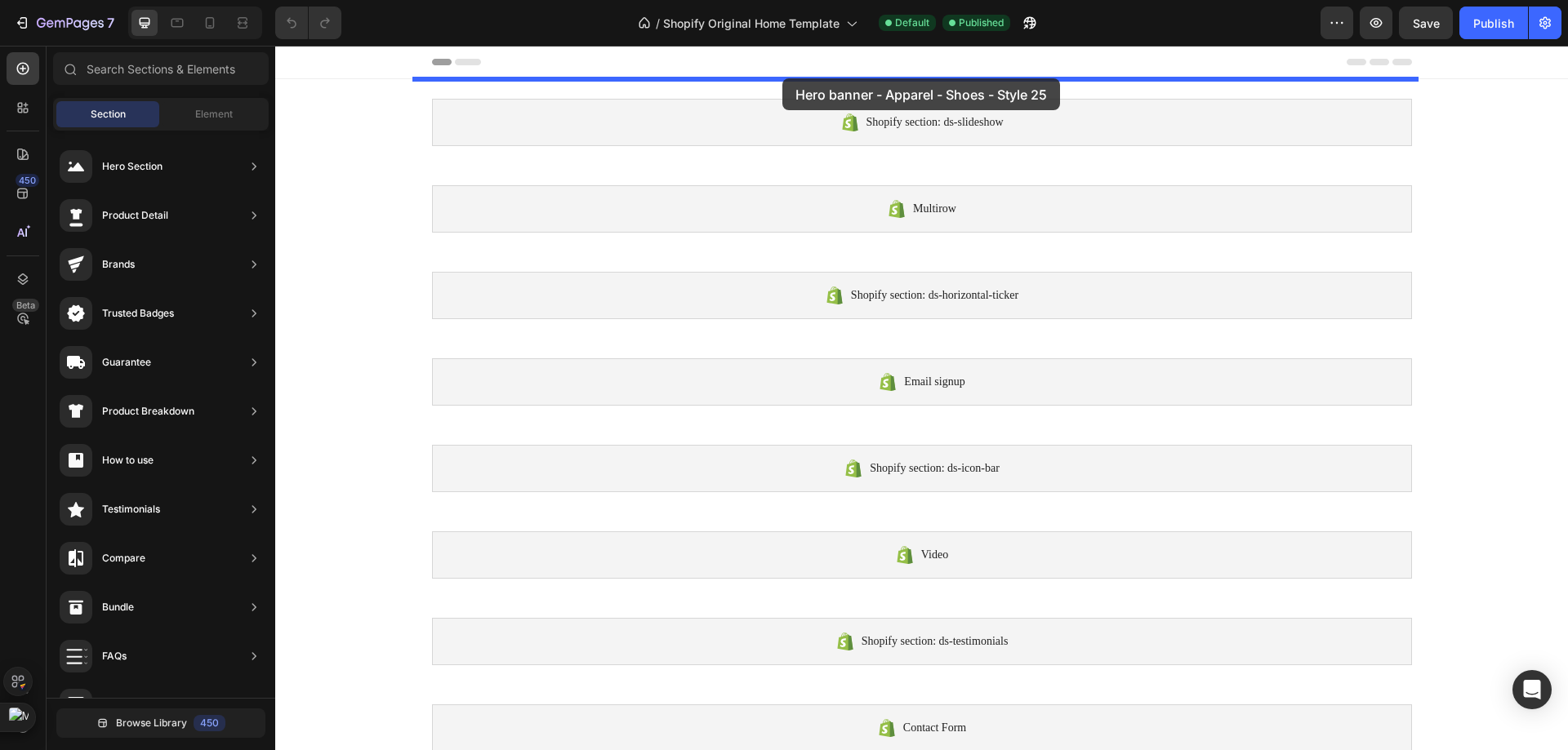
drag, startPoint x: 673, startPoint y: 494, endPoint x: 783, endPoint y: 79, distance: 429.3
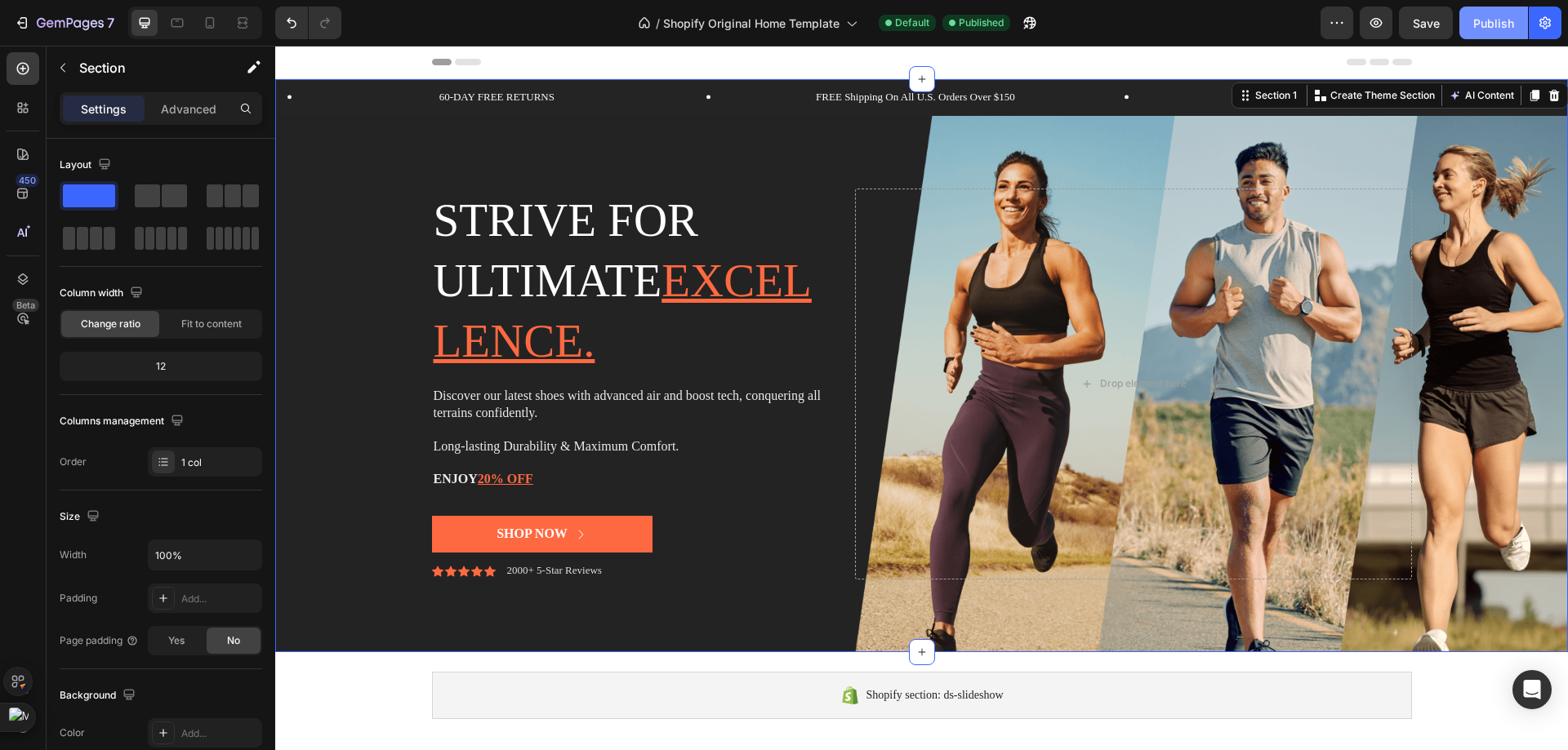
click at [1484, 20] on div "Publish" at bounding box center [1493, 24] width 41 height 17
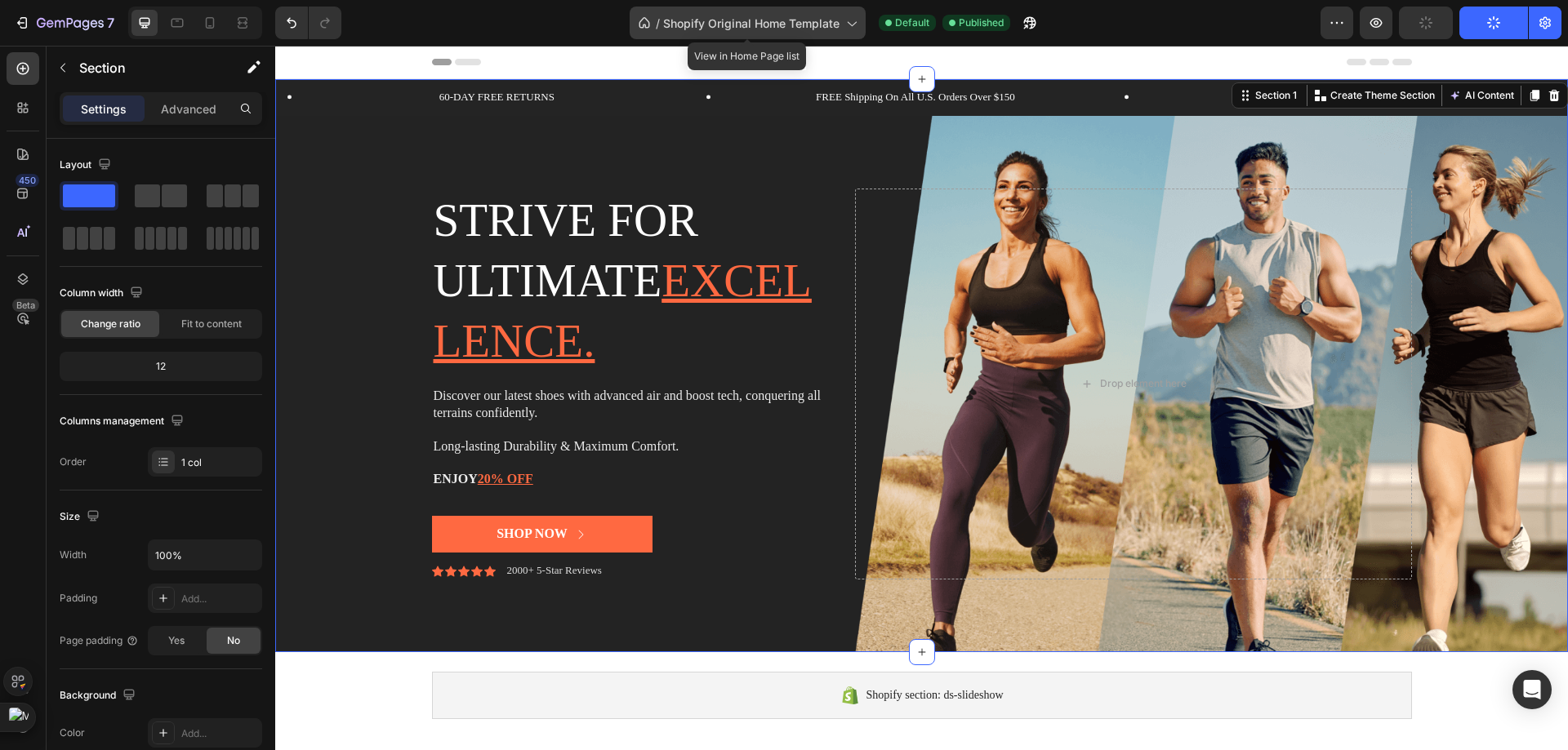
click at [825, 29] on span "Shopify Original Home Template" at bounding box center [751, 24] width 176 height 17
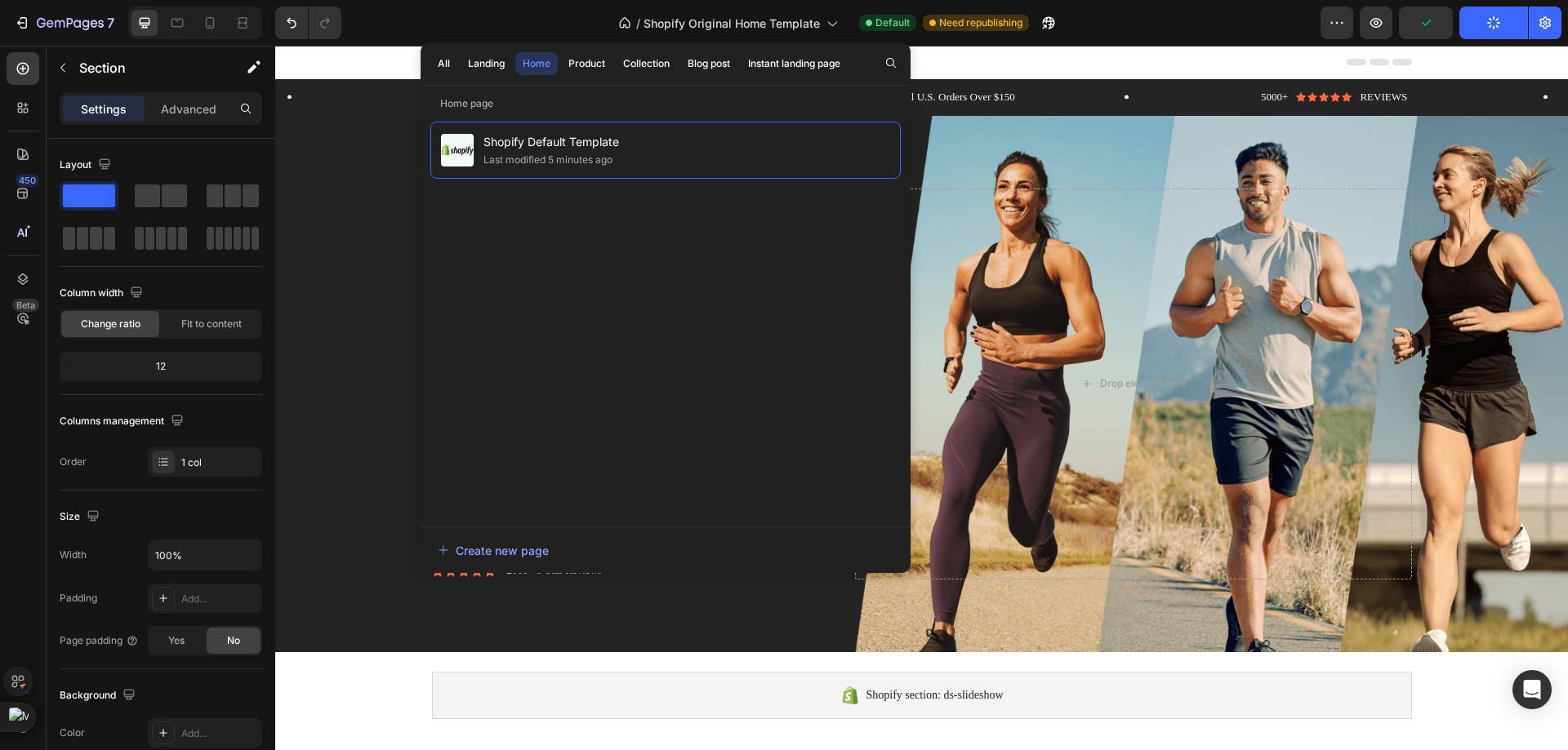
click at [353, 72] on div at bounding box center [922, 62] width 1293 height 33
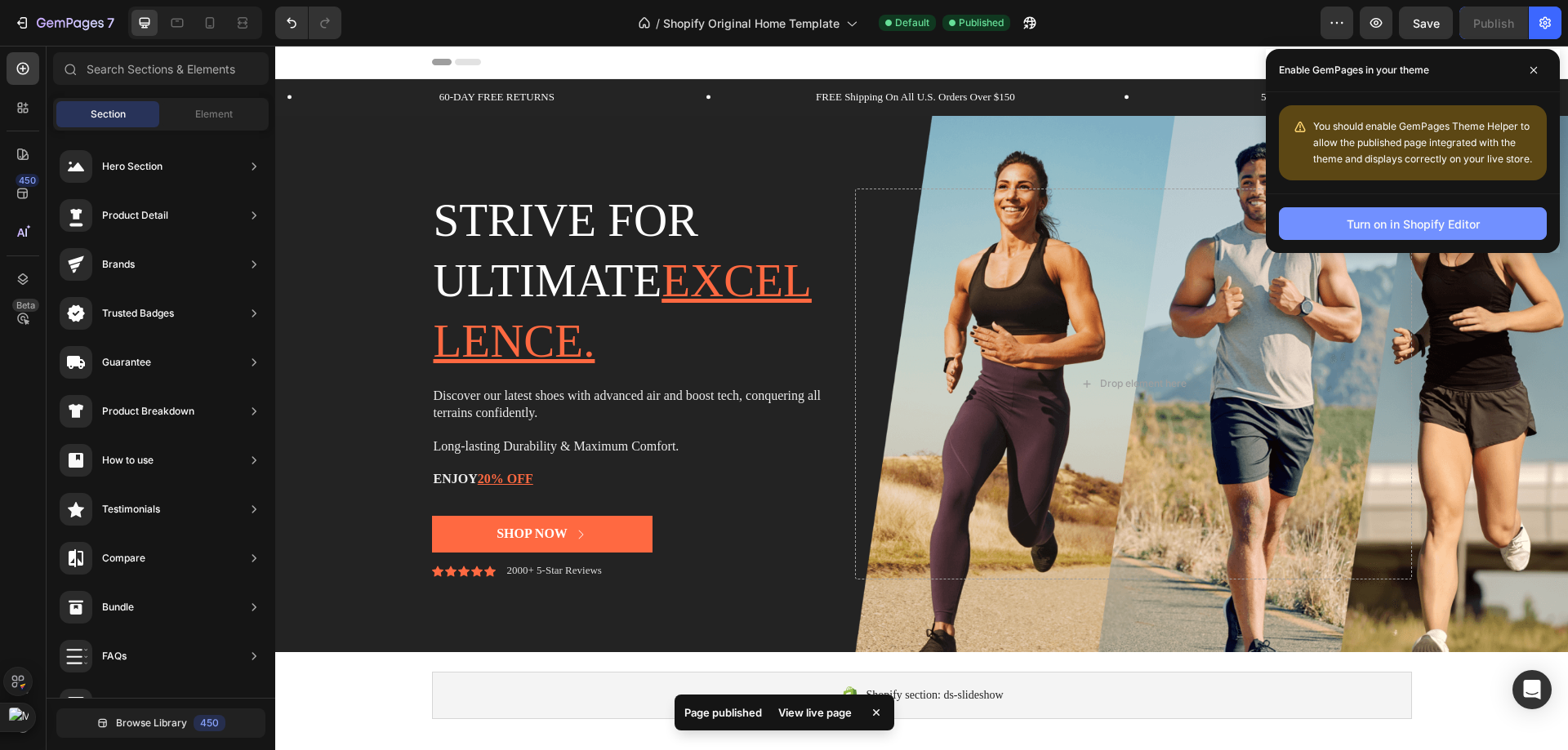
click at [1458, 229] on div "Turn on in Shopify Editor" at bounding box center [1413, 224] width 133 height 17
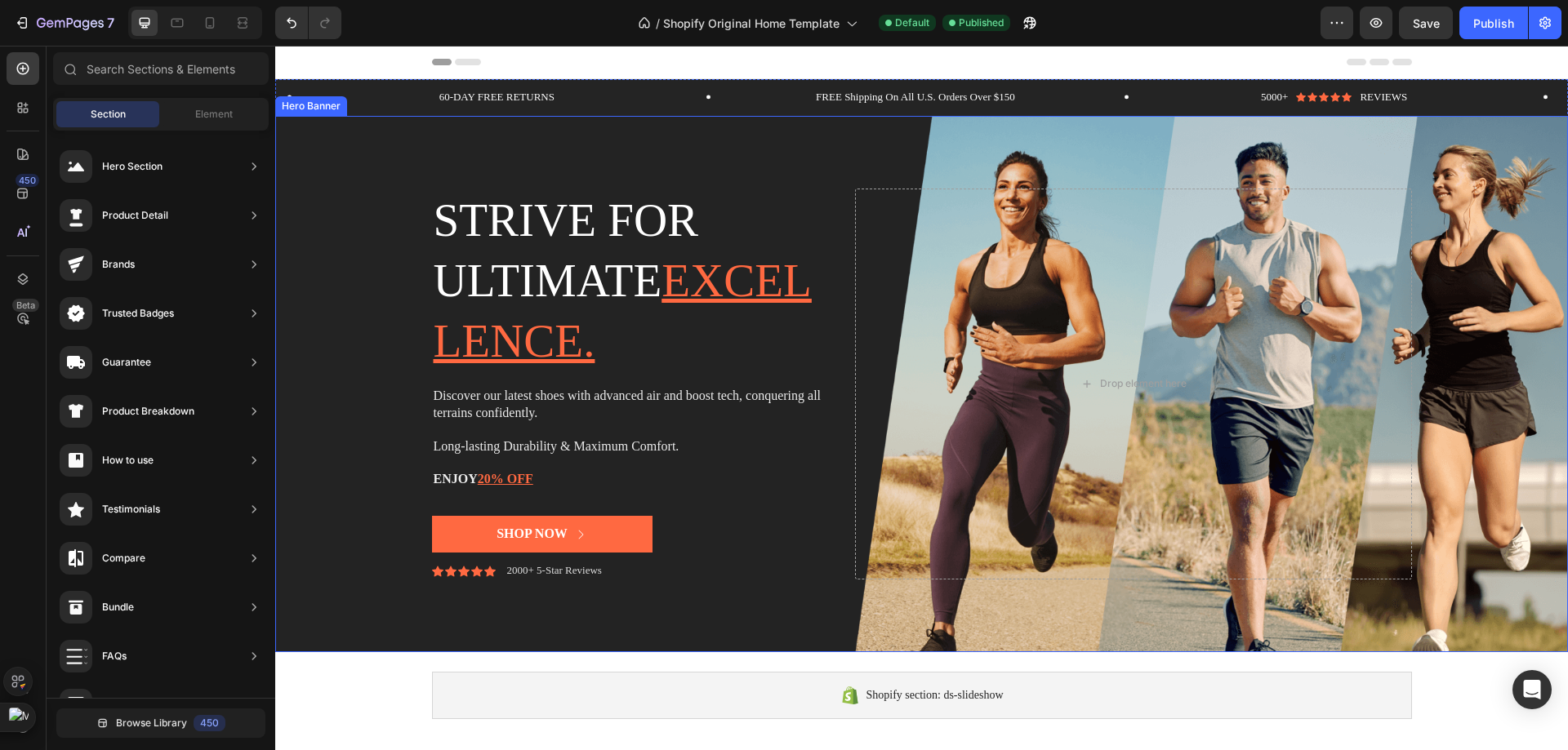
click at [1192, 134] on div "Background Image" at bounding box center [922, 384] width 1293 height 536
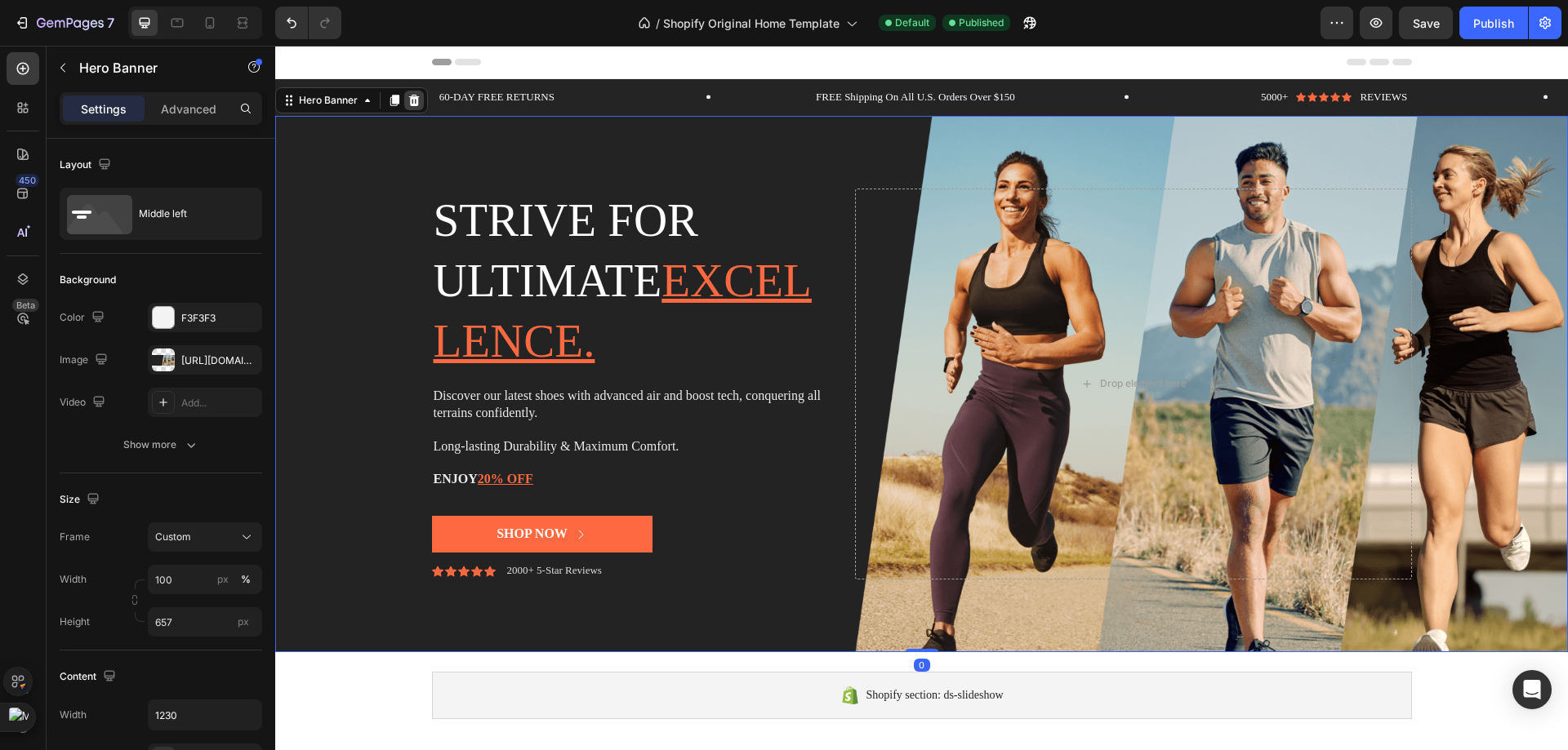
click at [404, 94] on div at bounding box center [414, 100] width 19 height 19
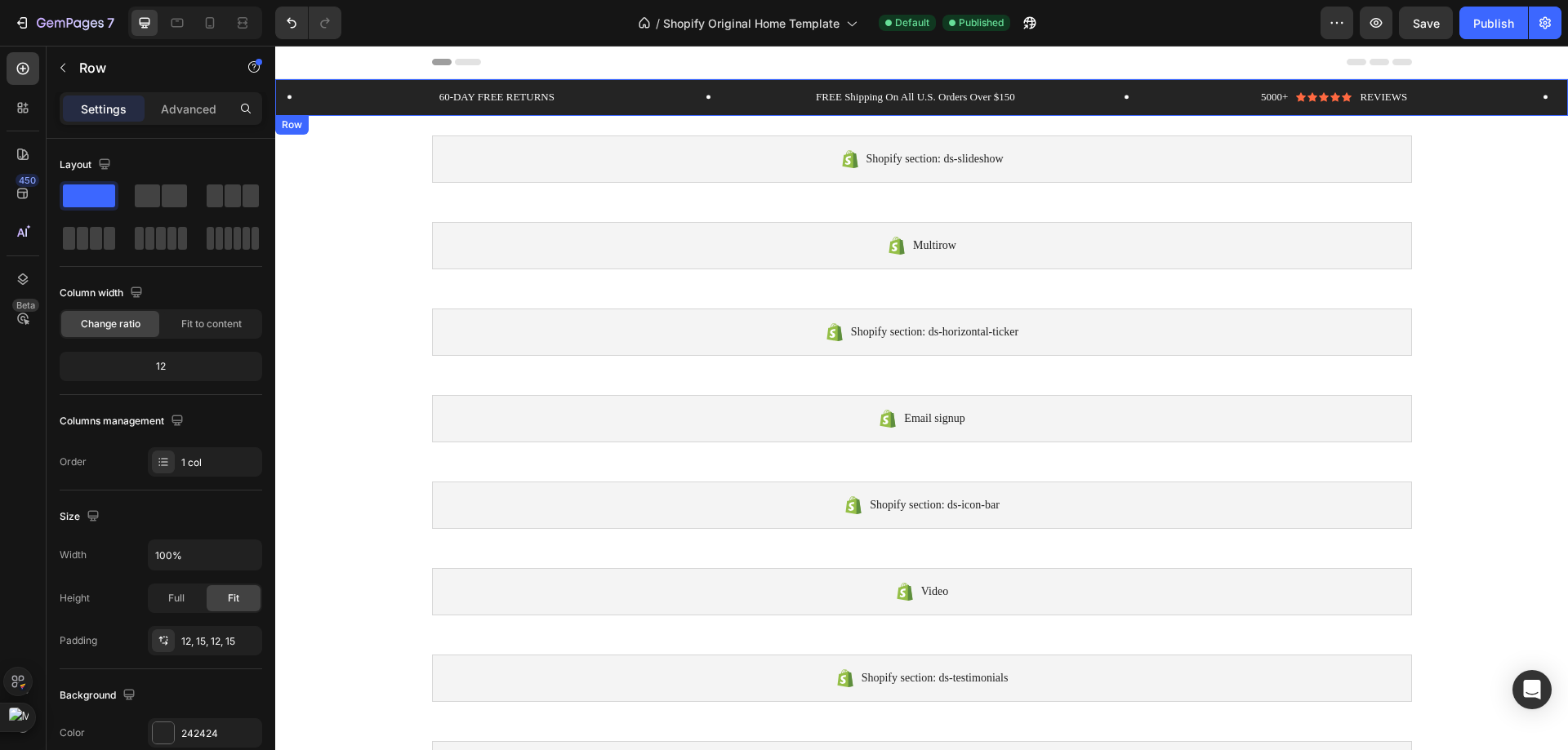
click at [794, 107] on div "60-DAY FREE RETURNS Text Block Row FREE Shipping On All U.S. Orders Over $150 T…" at bounding box center [922, 98] width 1293 height 37
click at [368, 137] on div at bounding box center [376, 131] width 19 height 19
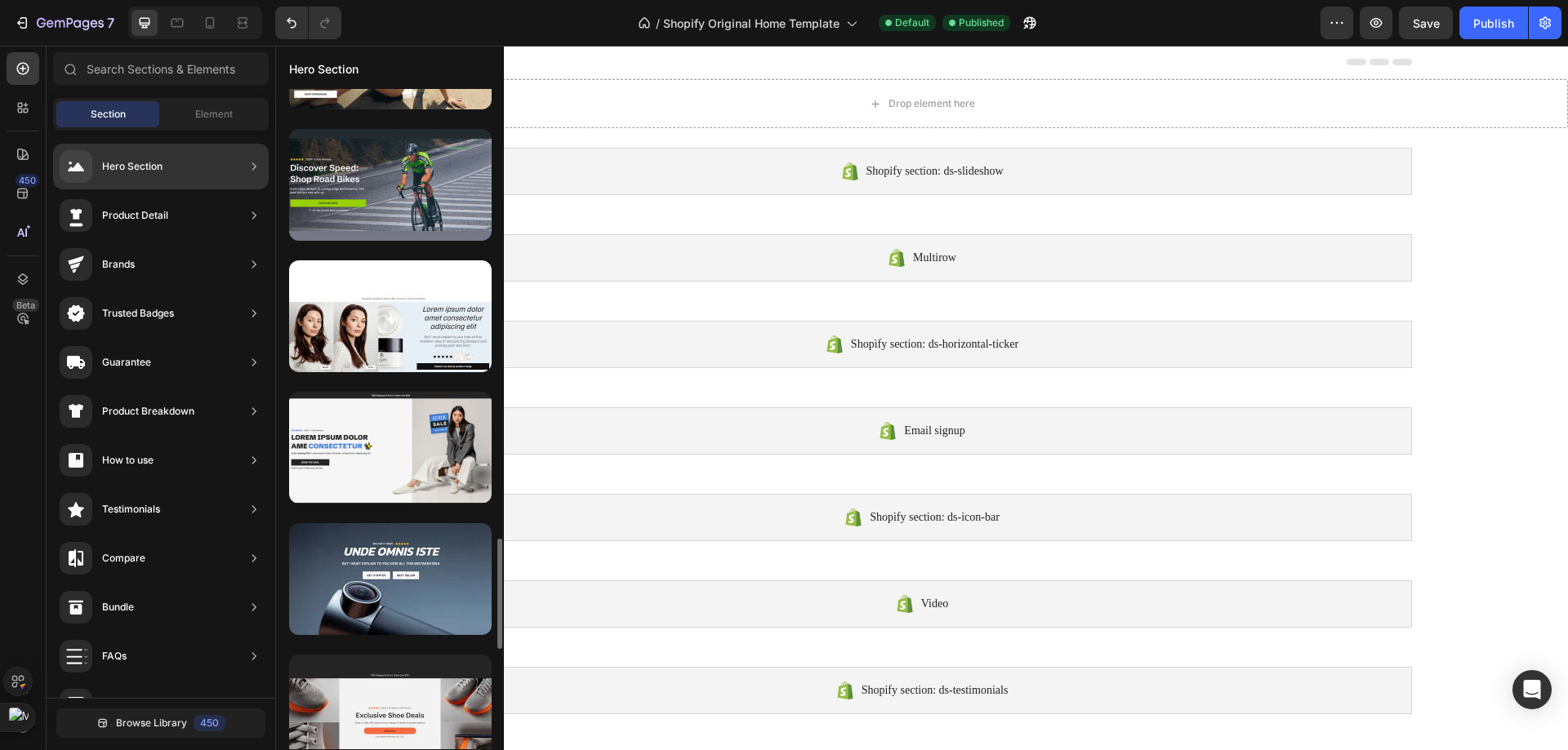
scroll to position [1868, 0]
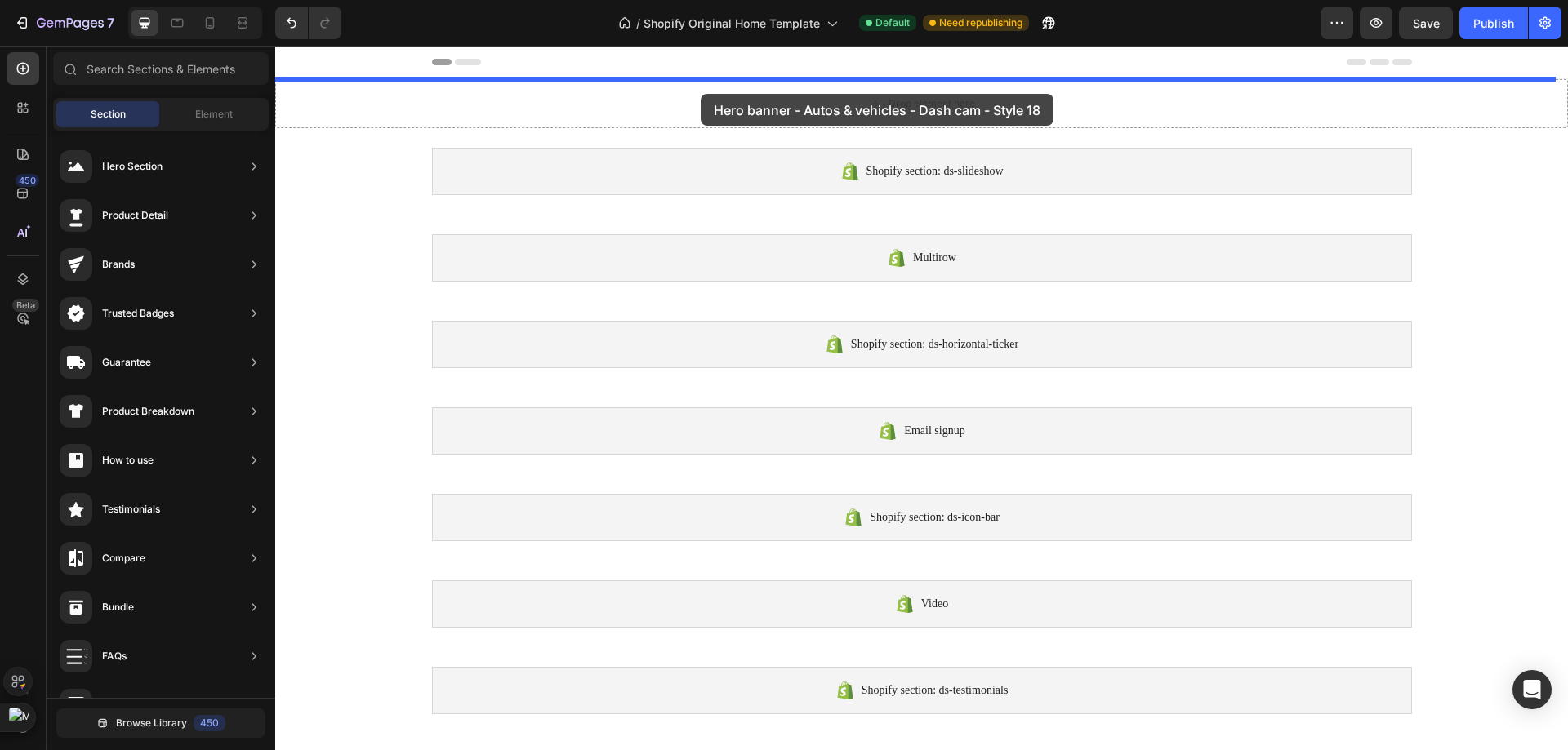
drag, startPoint x: 649, startPoint y: 326, endPoint x: 701, endPoint y: 93, distance: 238.7
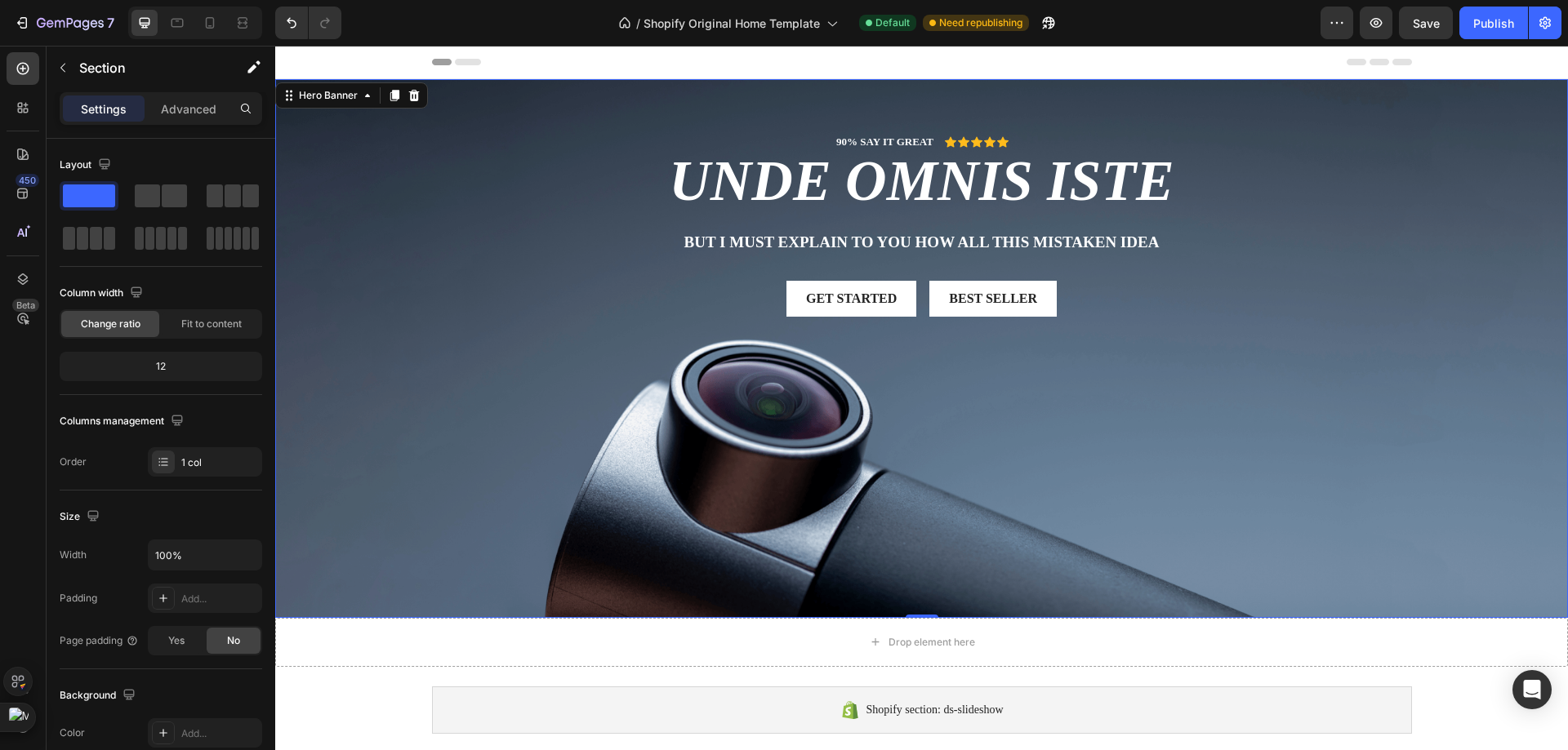
click at [652, 260] on div "90% SAY IT GREAT Text Block Icon Icon Icon Icon Icon Icon List Row unde omnis i…" at bounding box center [922, 237] width 956 height 209
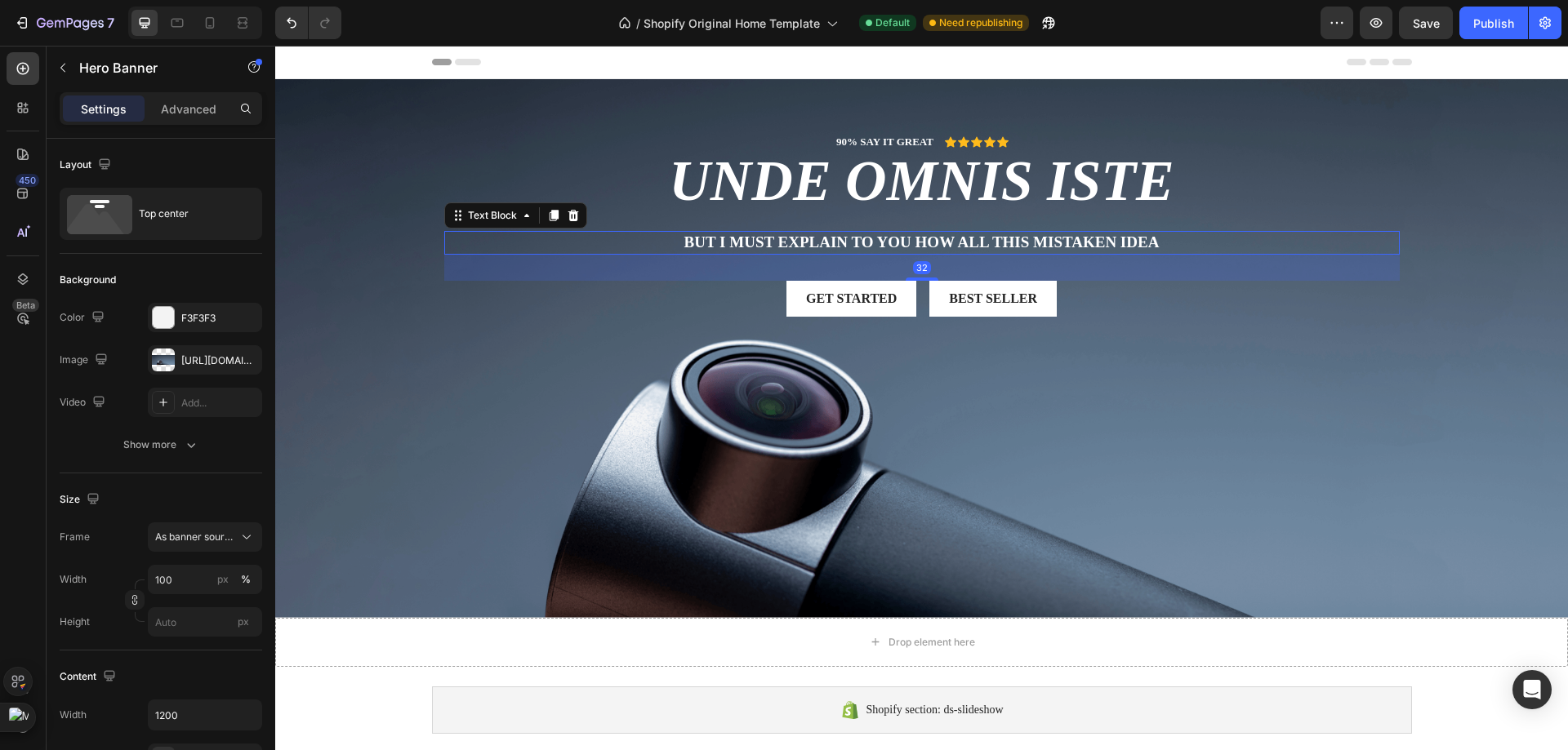
click at [977, 242] on p "But I must explain to you how all this mistaken idea" at bounding box center [922, 242] width 952 height 20
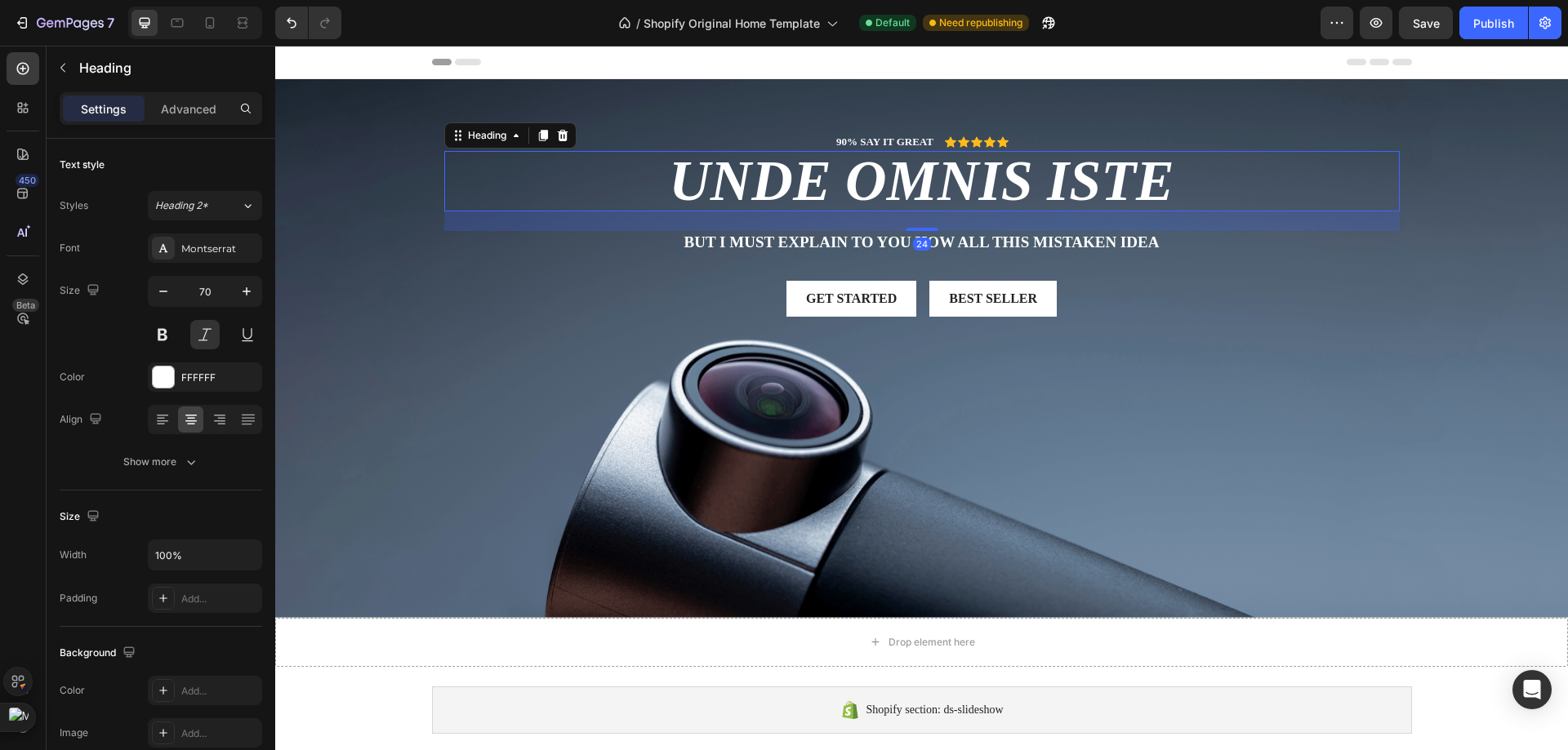
click at [998, 196] on h2 "unde omnis iste" at bounding box center [922, 181] width 956 height 60
click at [971, 118] on div "90% SAY IT GREAT Text Block Icon Icon Icon Icon Icon Icon List Row unde omnis i…" at bounding box center [922, 224] width 980 height 290
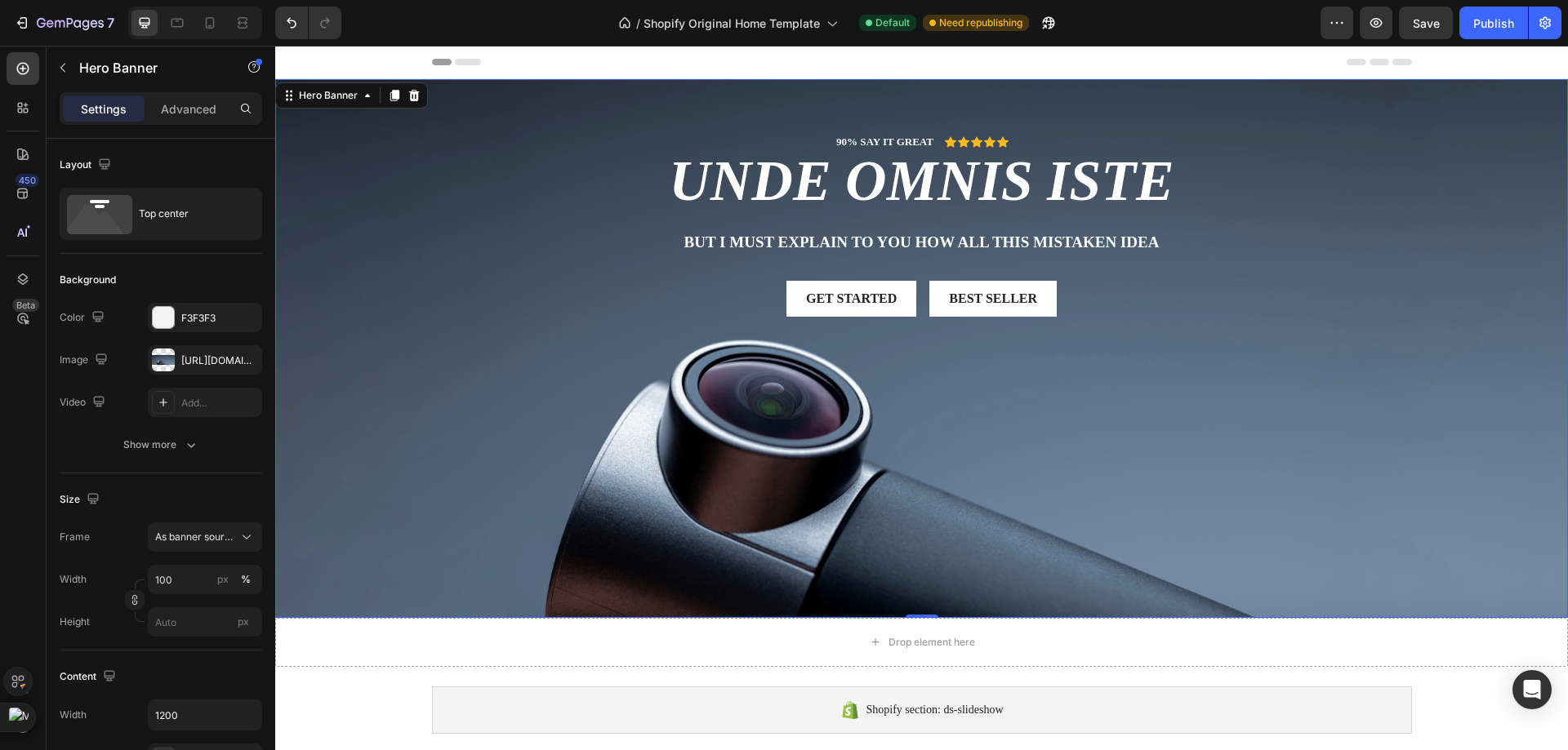
click at [969, 123] on div "90% SAY IT GREAT Text Block Icon Icon Icon Icon Icon Icon List Row unde omnis i…" at bounding box center [922, 224] width 980 height 290
click at [968, 133] on div "90% SAY IT GREAT Text Block Icon Icon Icon Icon Icon Icon List Row unde omnis i…" at bounding box center [922, 224] width 980 height 290
click at [980, 172] on h2 "unde omnis iste" at bounding box center [922, 181] width 956 height 60
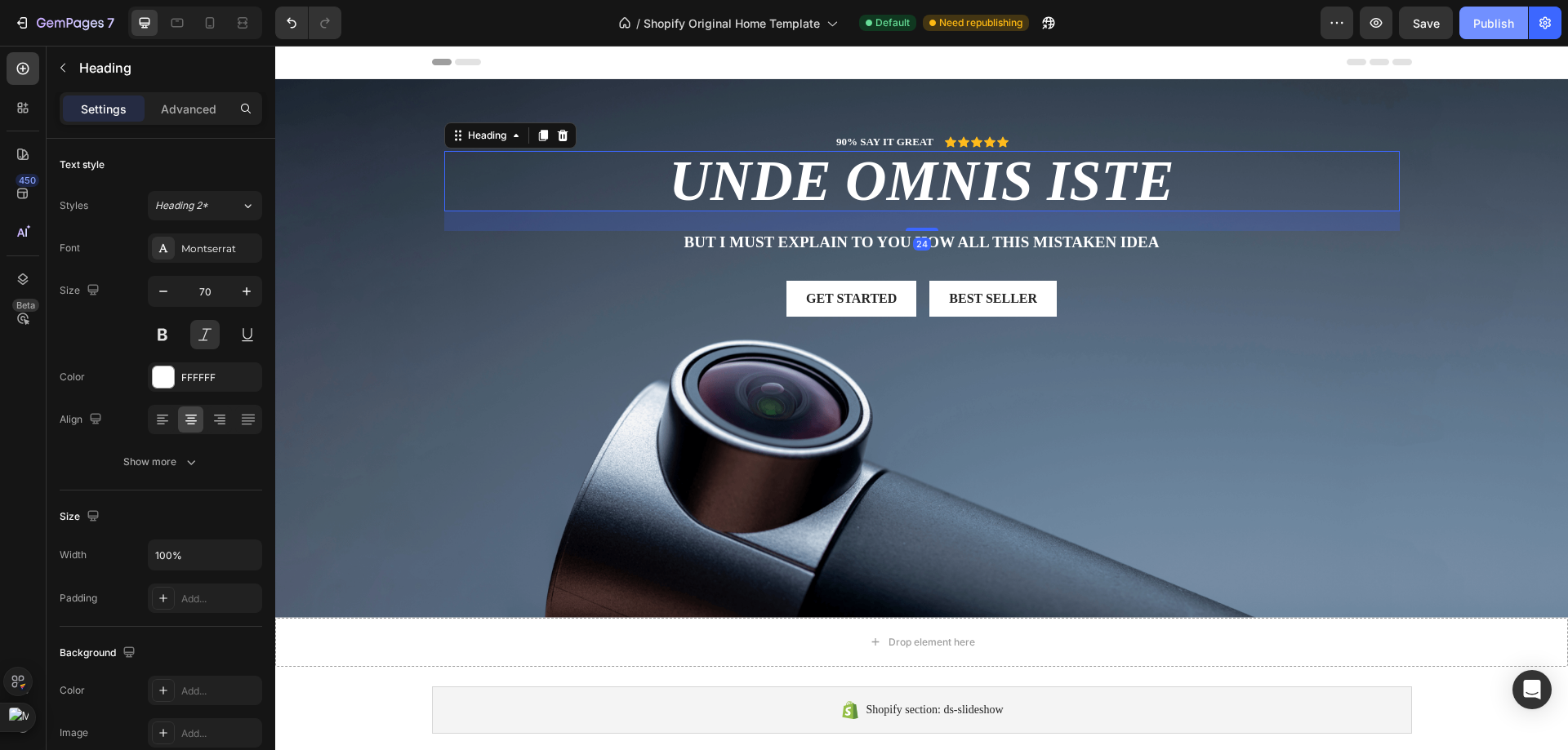
click at [1523, 26] on button "Publish" at bounding box center [1493, 22] width 69 height 32
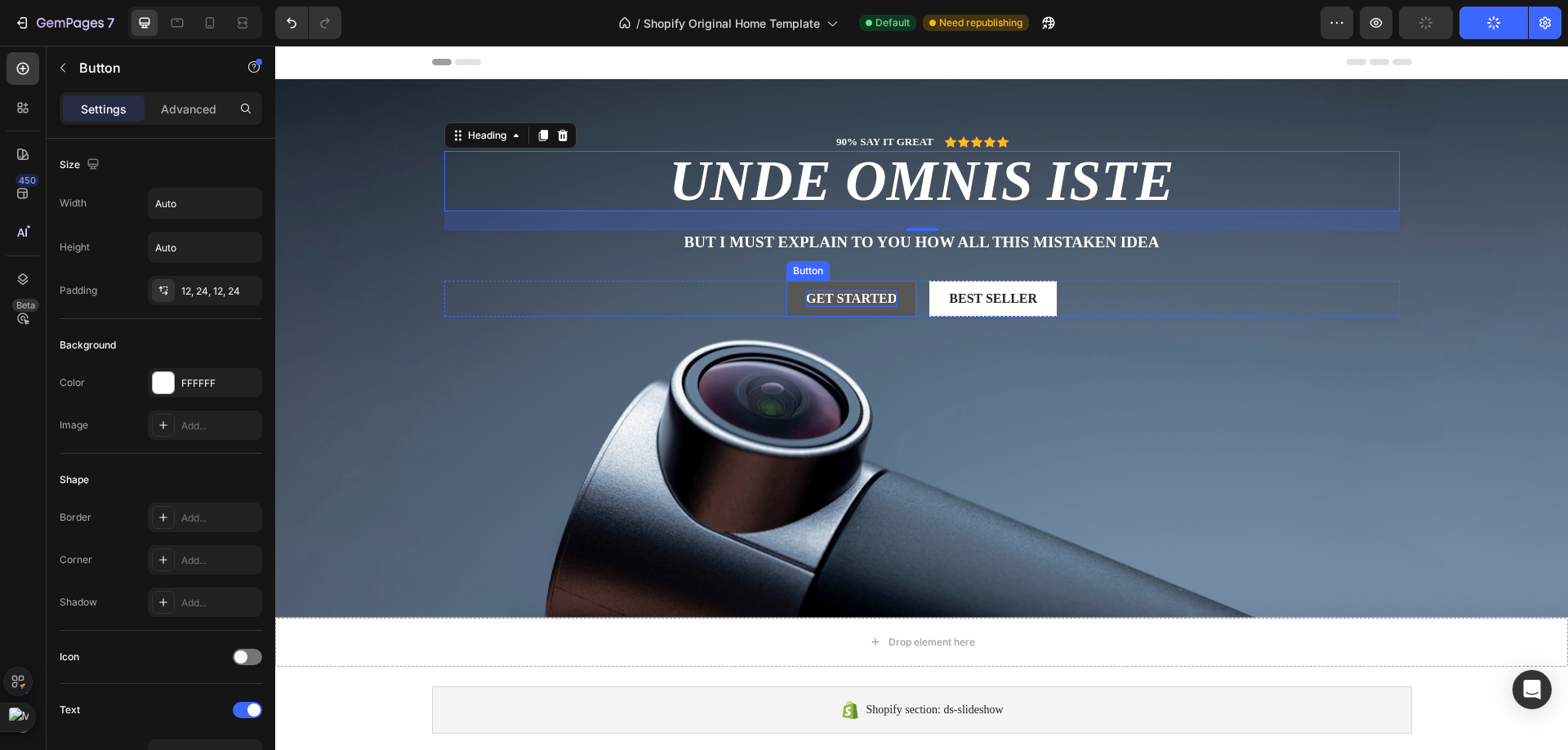
click at [830, 299] on div "Get started" at bounding box center [852, 299] width 91 height 17
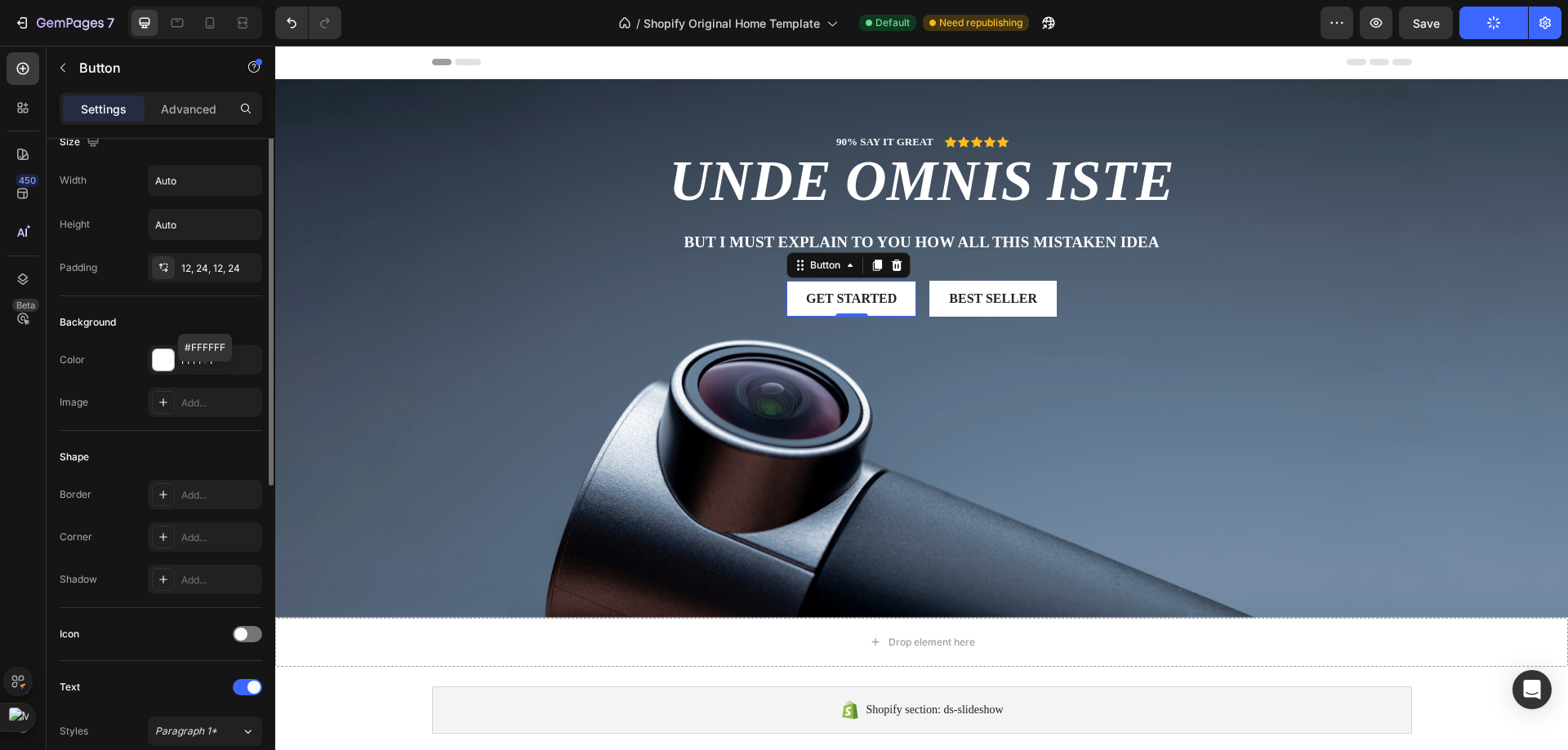
scroll to position [0, 0]
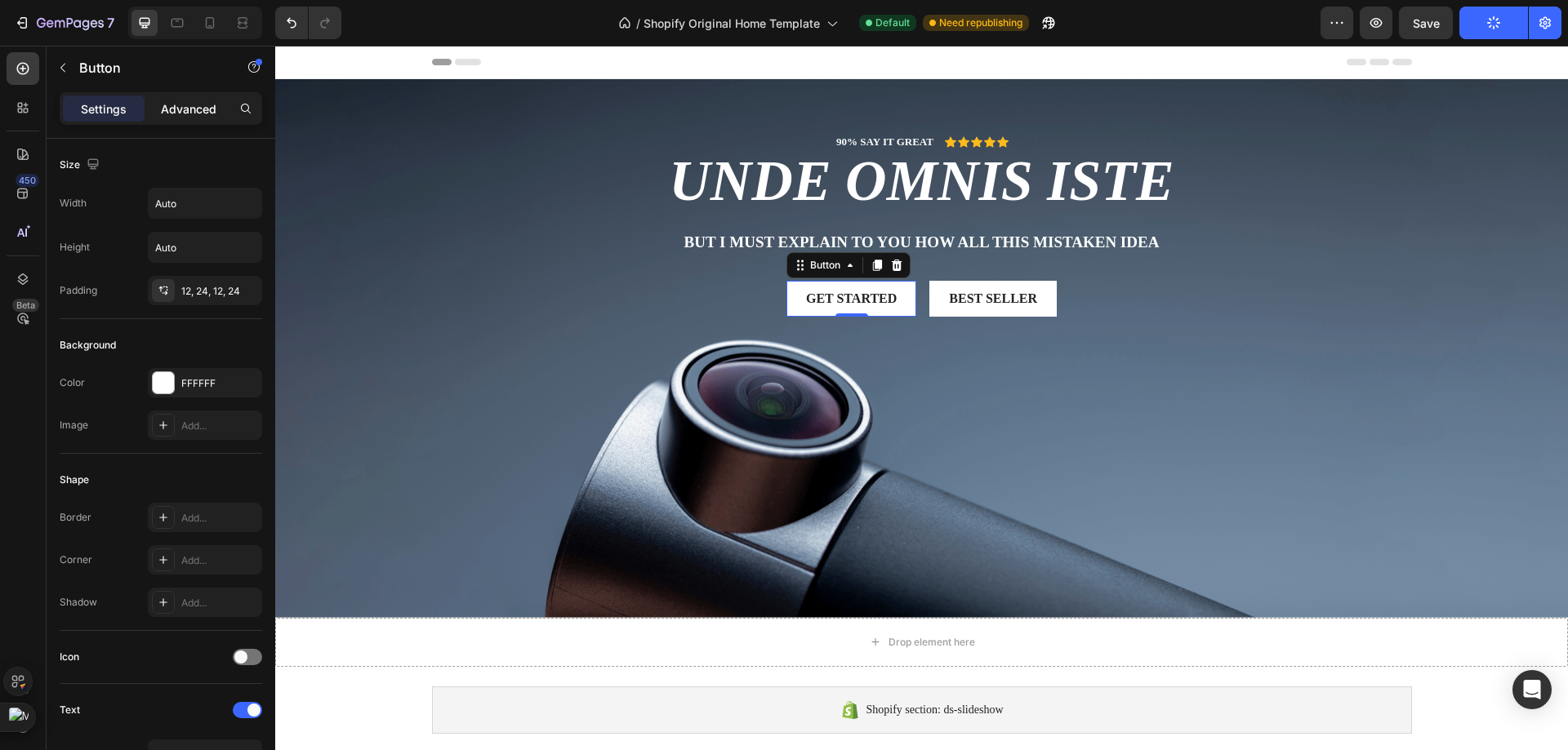
click at [175, 103] on p "Advanced" at bounding box center [189, 109] width 56 height 17
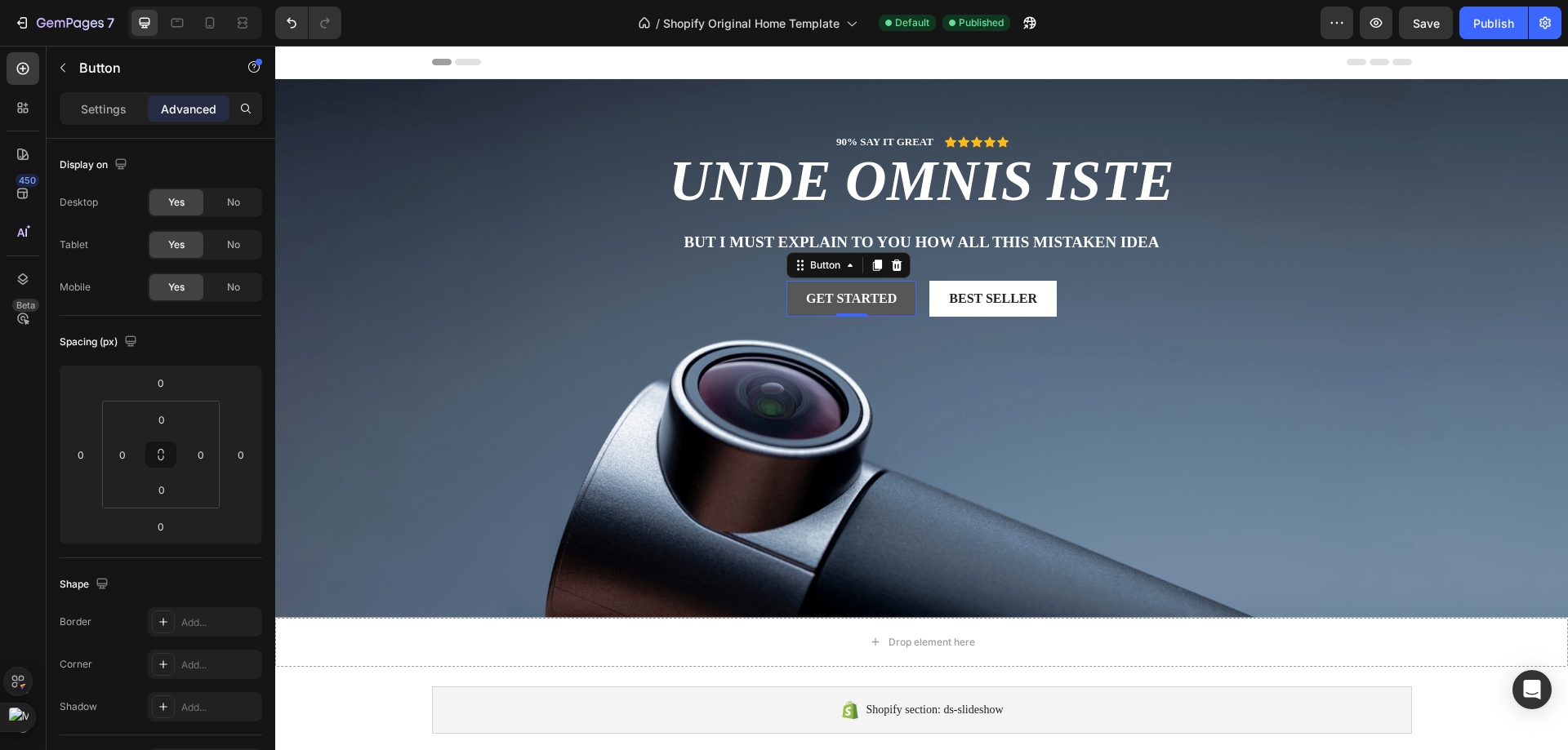
click at [863, 307] on button "Get started" at bounding box center [851, 299] width 130 height 37
click at [863, 306] on div "Get started" at bounding box center [852, 299] width 91 height 17
click at [863, 306] on p "Get started" at bounding box center [852, 299] width 91 height 17
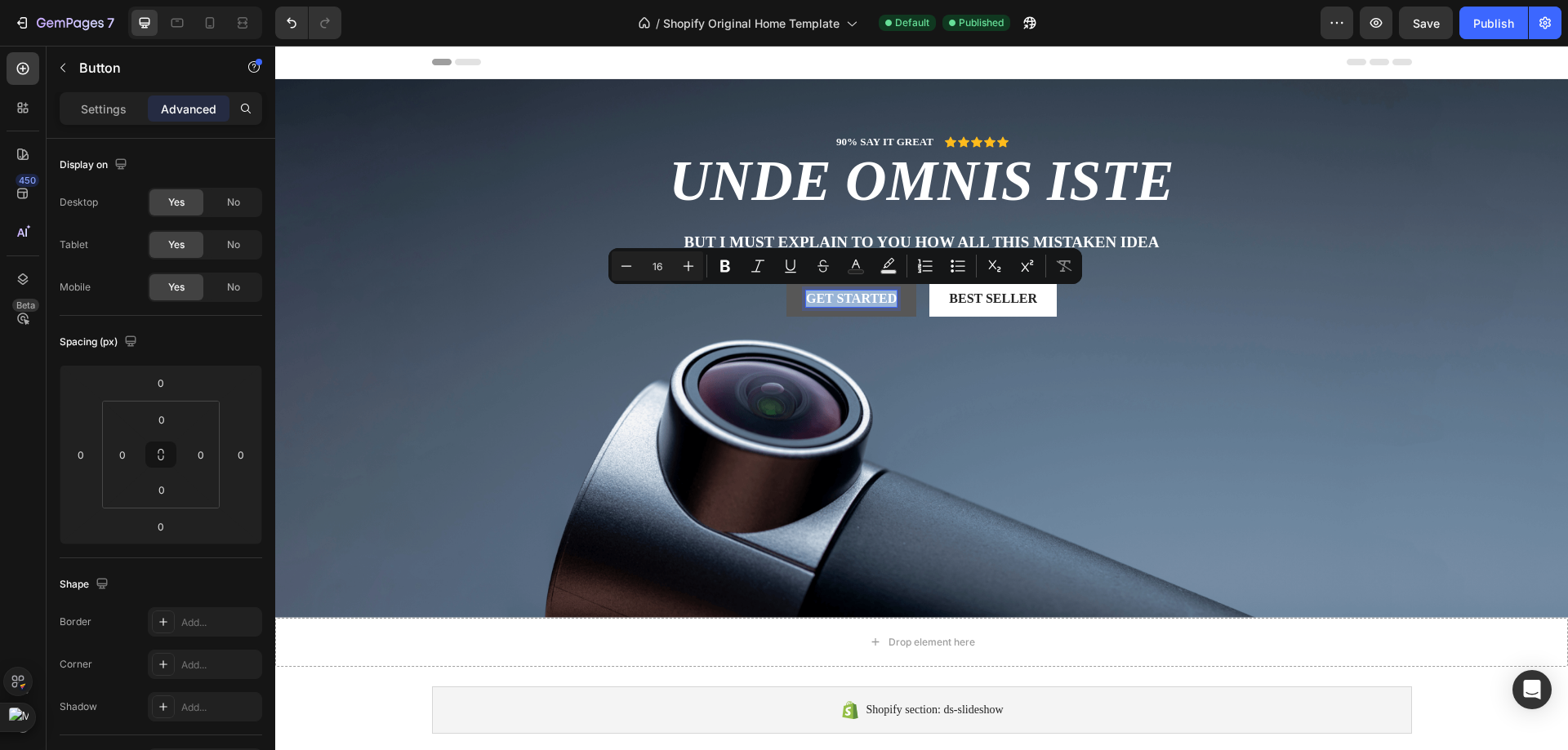
click at [870, 297] on p "Get started" at bounding box center [852, 299] width 91 height 17
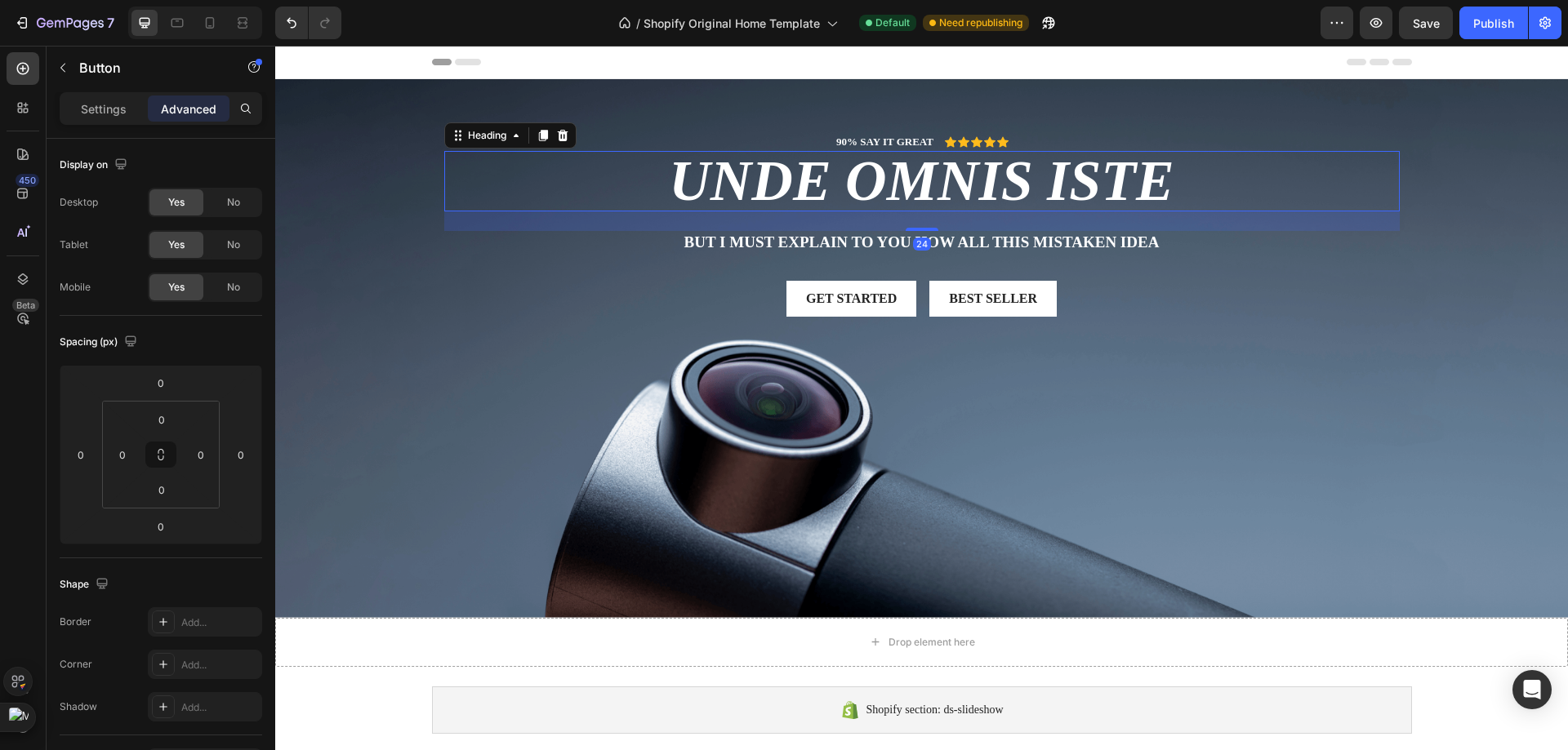
click at [1293, 154] on h2 "unde omnis iste" at bounding box center [922, 181] width 956 height 60
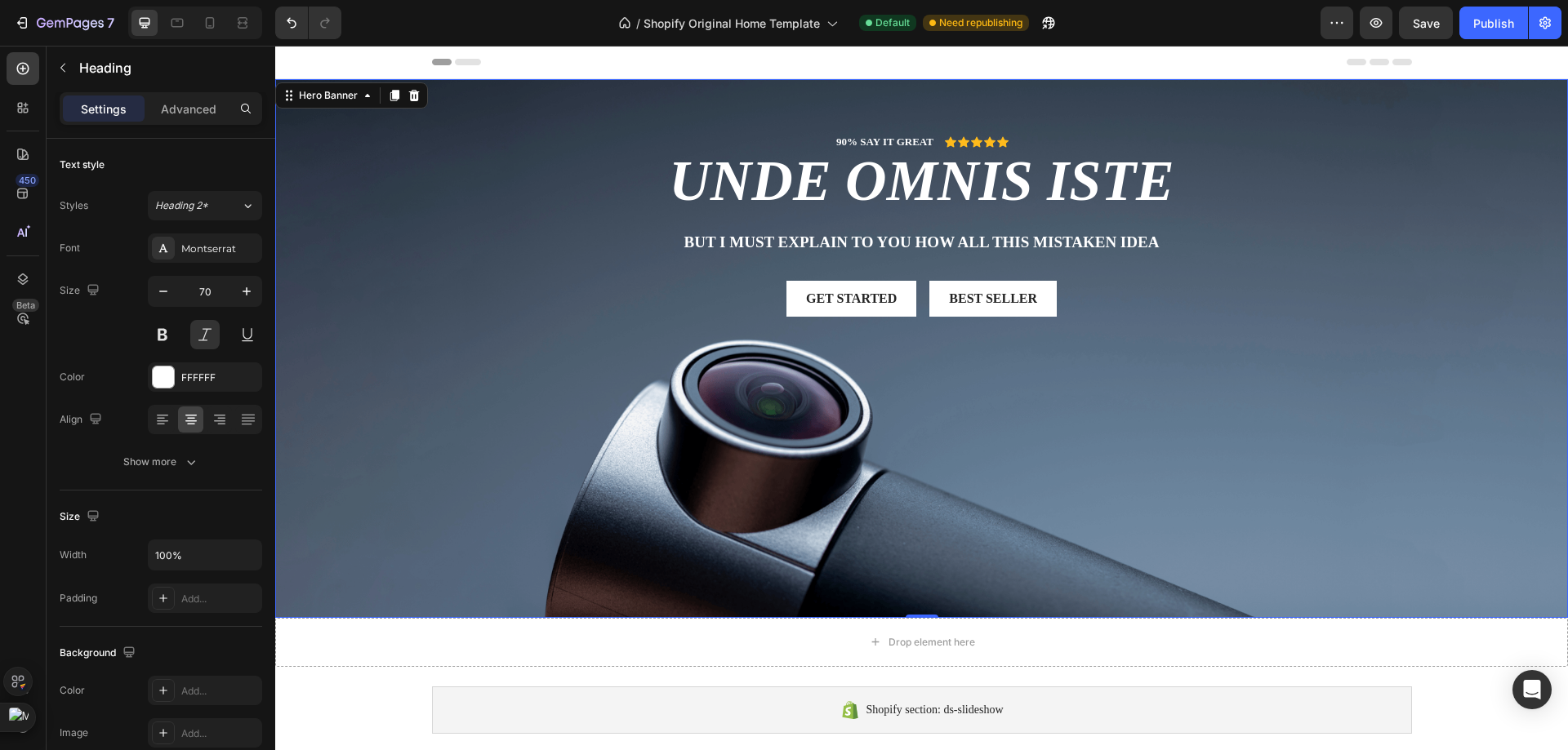
click at [1067, 107] on div "90% SAY IT GREAT Text Block Icon Icon Icon Icon Icon Icon List Row unde omnis i…" at bounding box center [922, 224] width 980 height 290
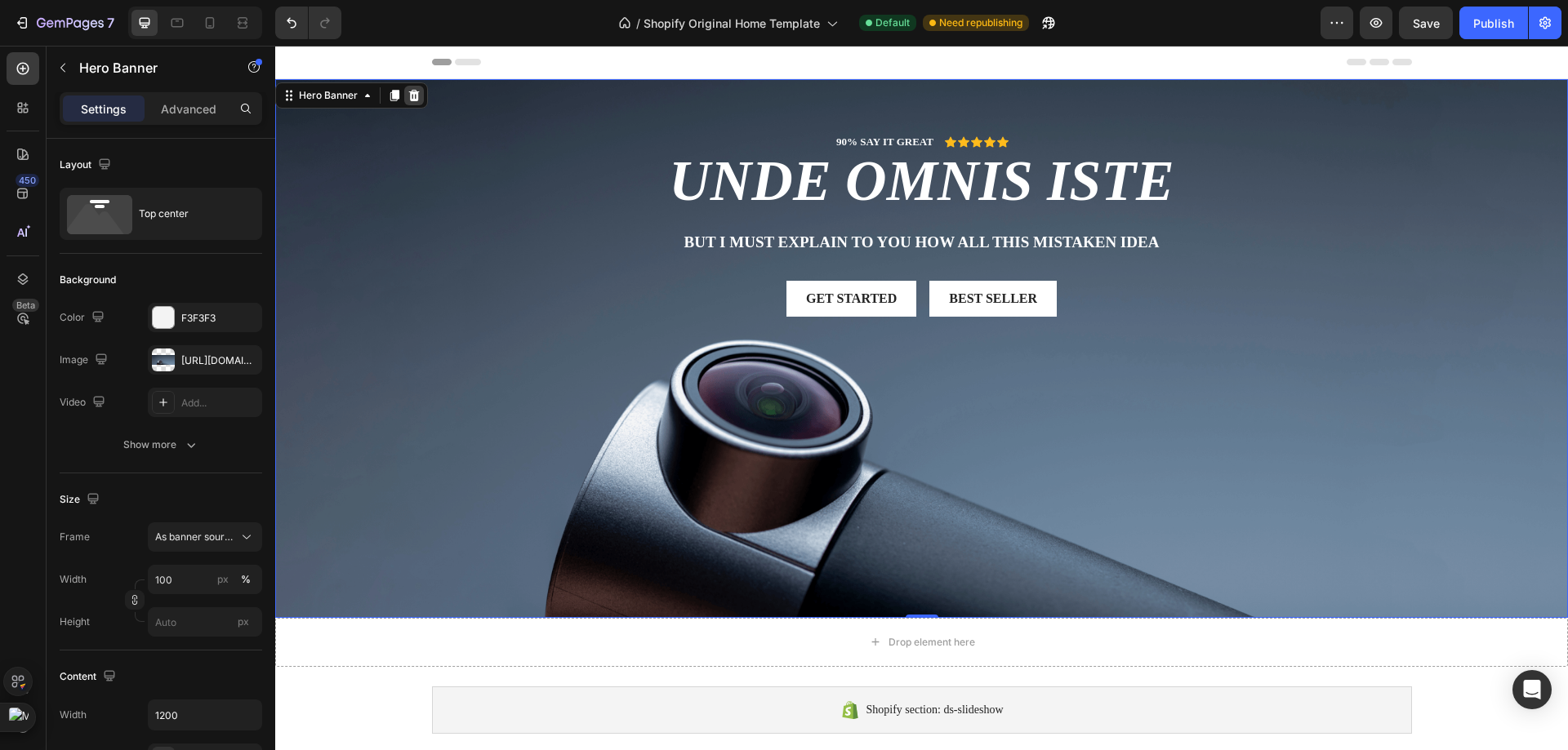
click at [412, 100] on icon at bounding box center [414, 95] width 10 height 11
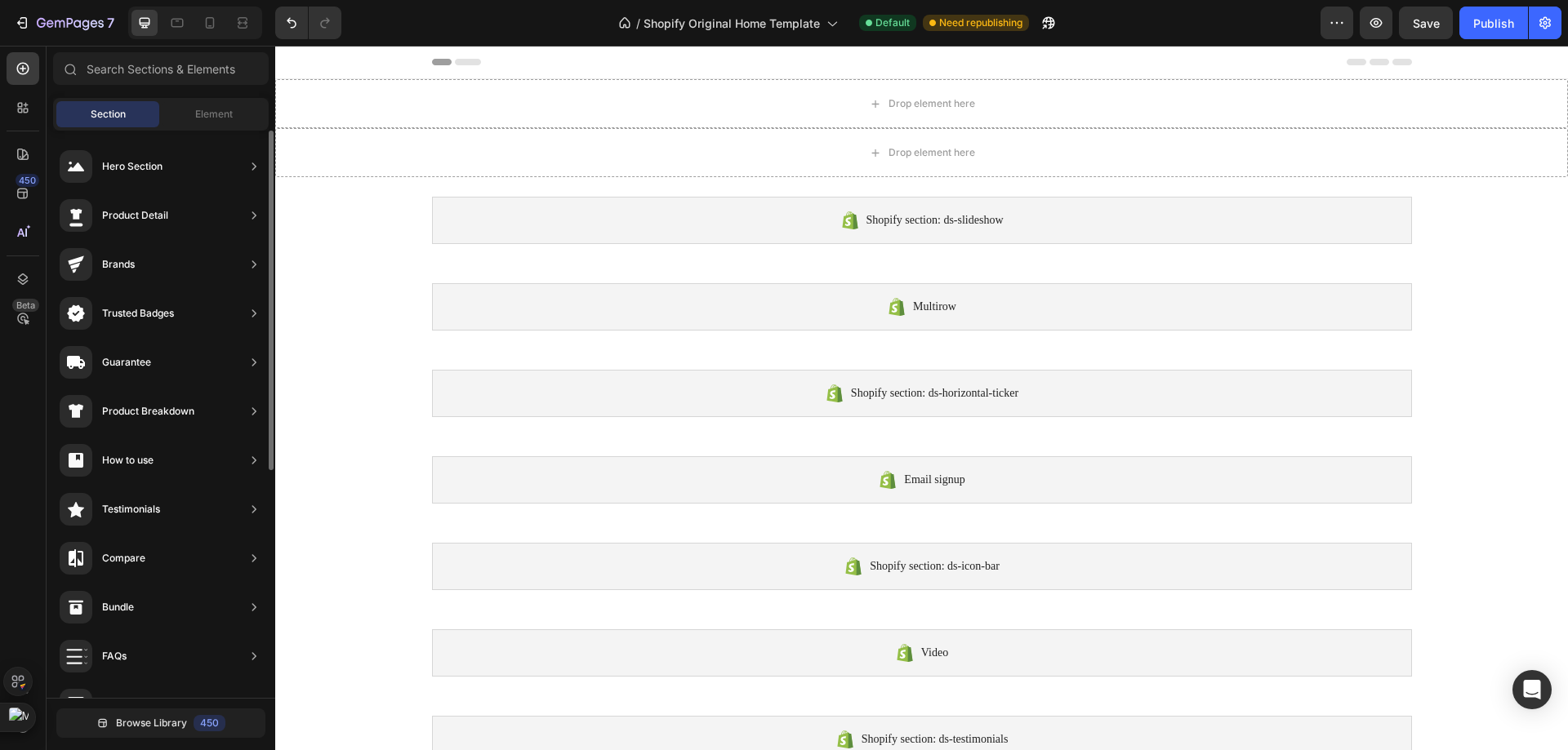
scroll to position [644, 0]
click at [714, 113] on div "Drop element here" at bounding box center [922, 104] width 1293 height 49
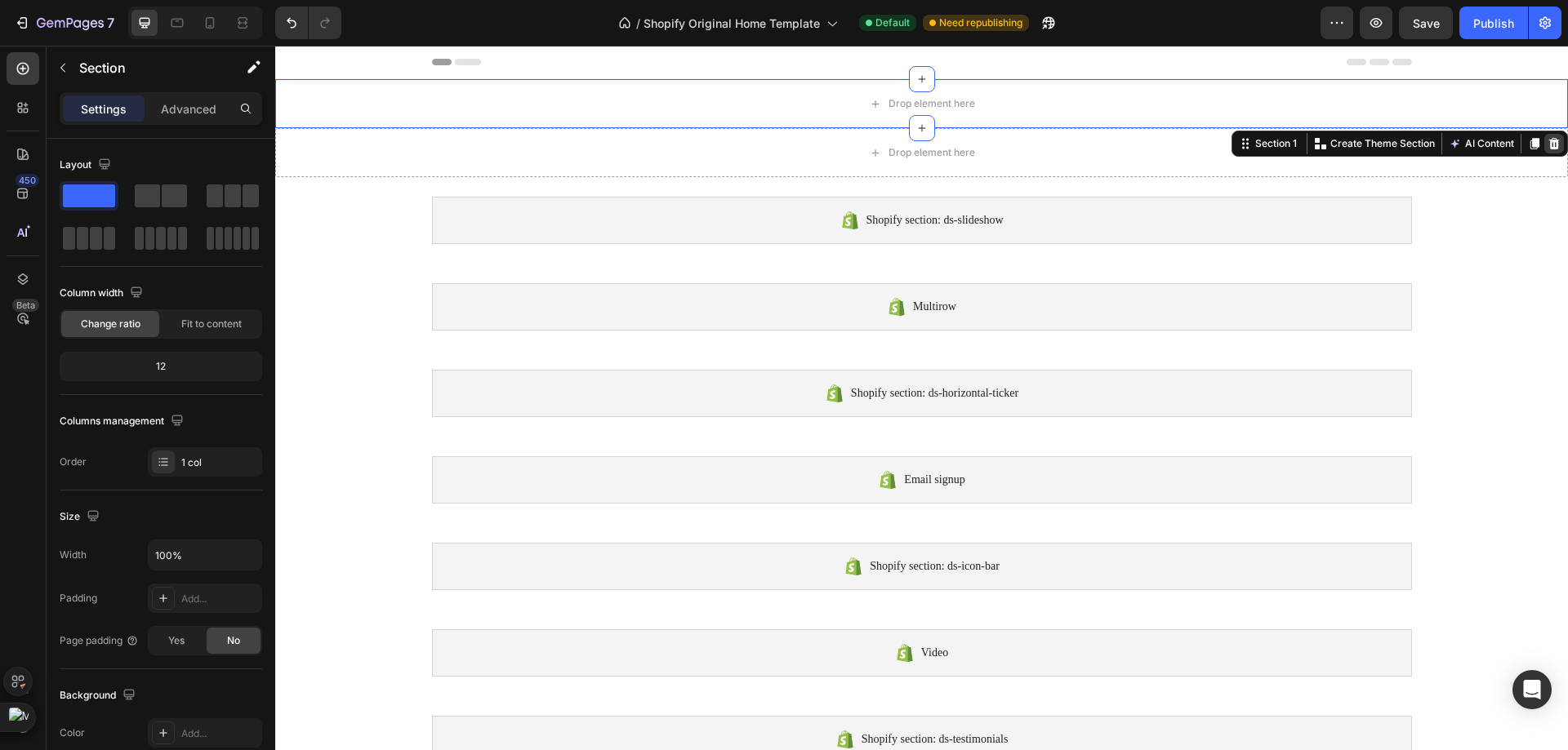
click at [1549, 141] on icon at bounding box center [1554, 143] width 10 height 11
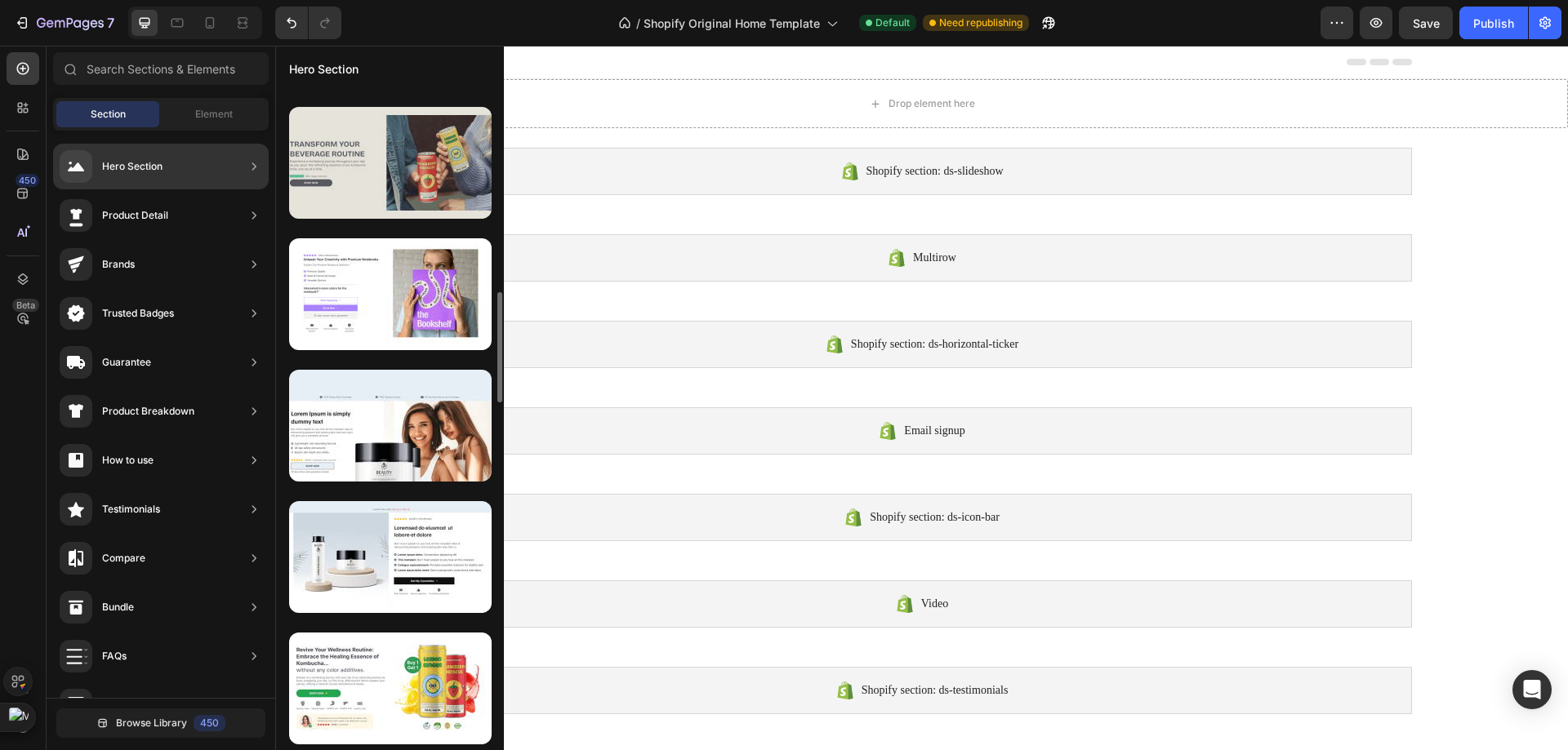
scroll to position [807, 0]
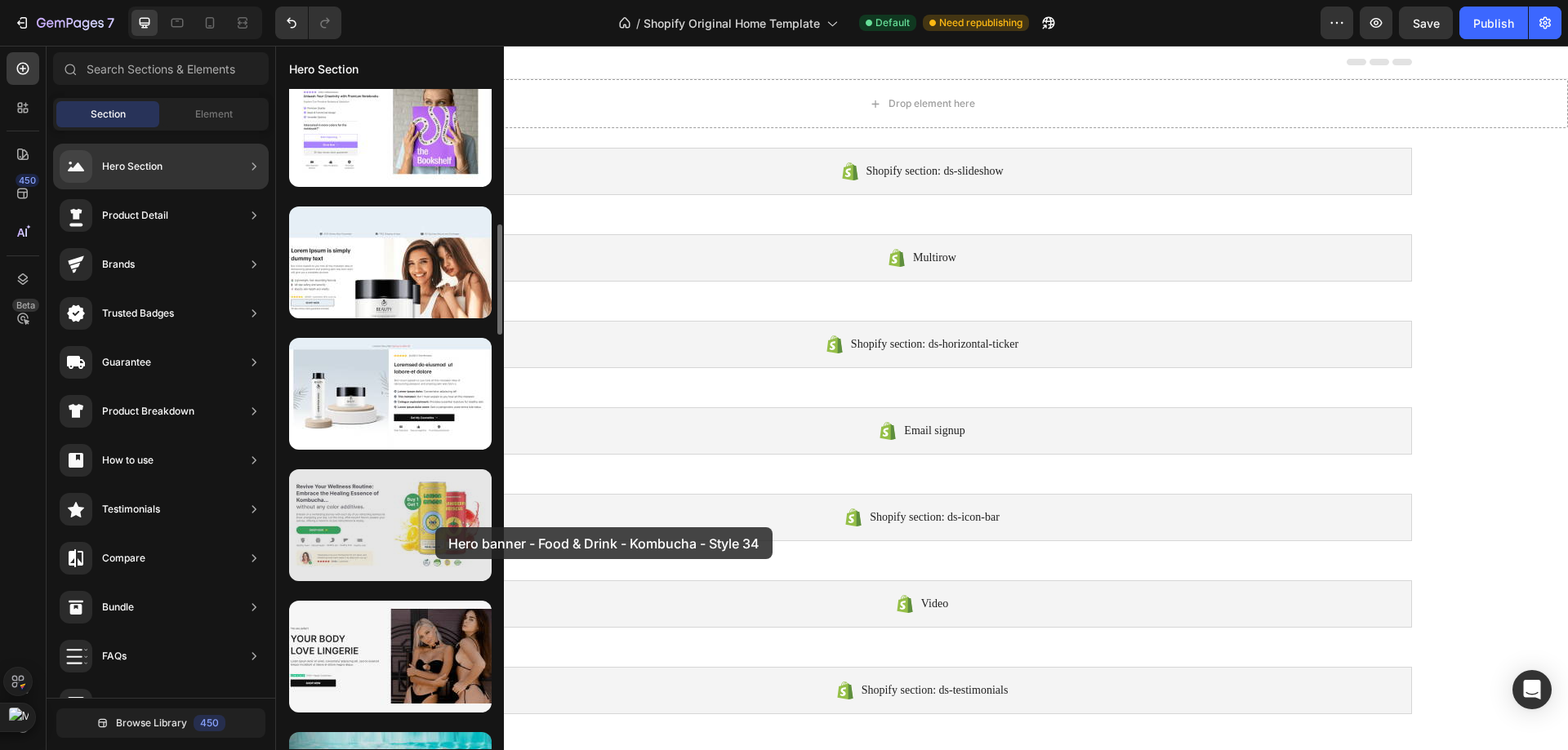
drag, startPoint x: 426, startPoint y: 531, endPoint x: 435, endPoint y: 527, distance: 9.8
click at [435, 527] on div at bounding box center [390, 525] width 203 height 112
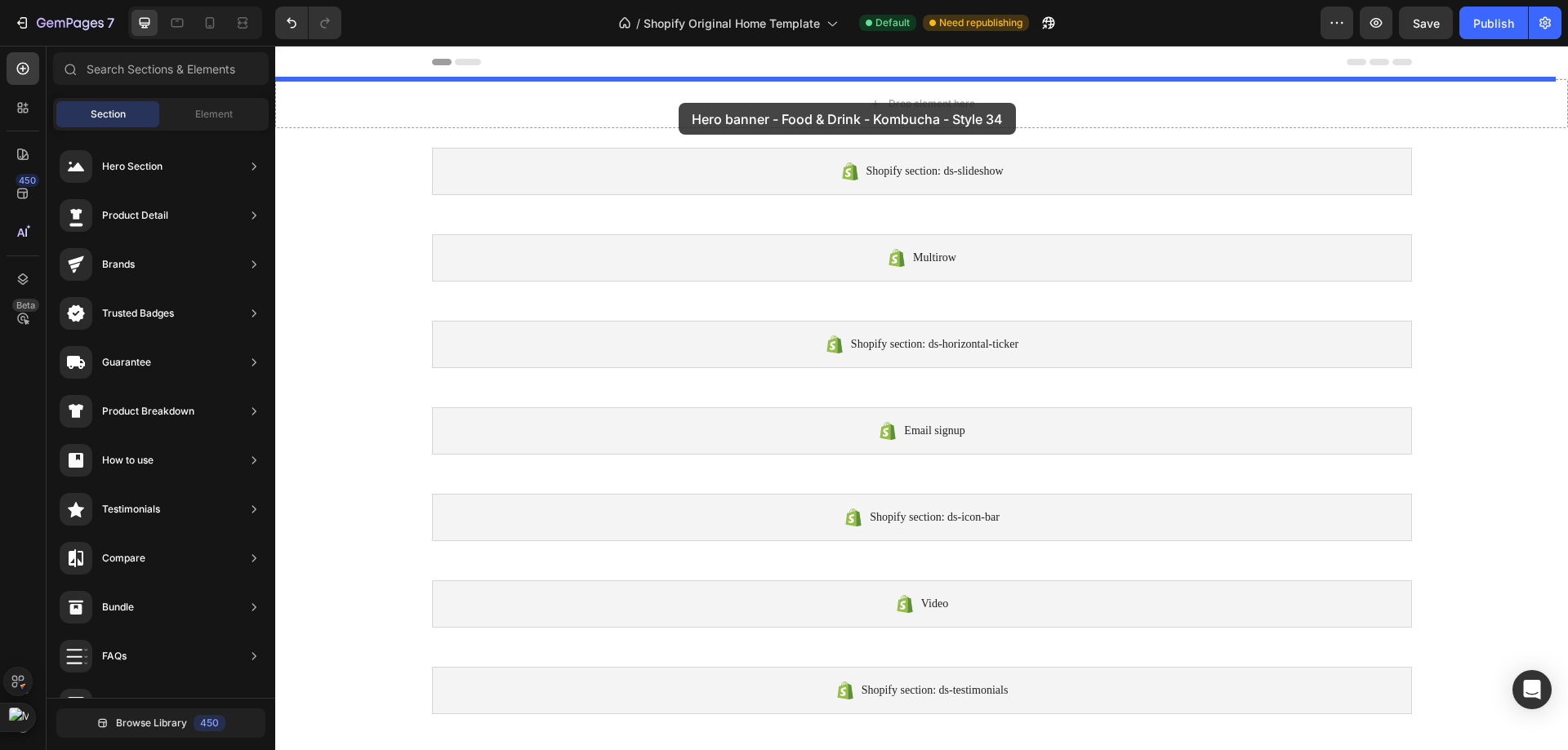
drag, startPoint x: 710, startPoint y: 573, endPoint x: 679, endPoint y: 103, distance: 471.0
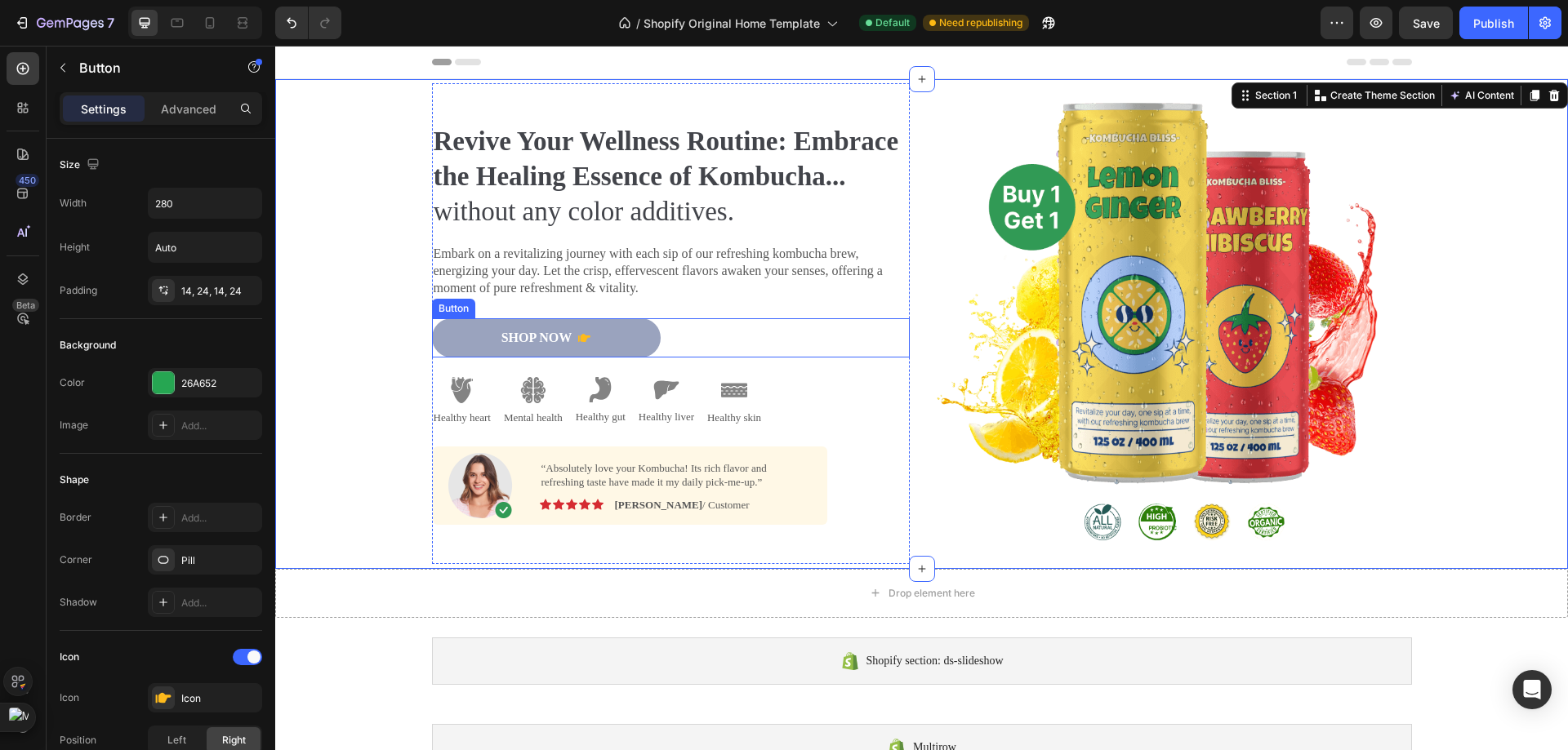
click at [575, 358] on button "Shop Now" at bounding box center [546, 339] width 229 height 40
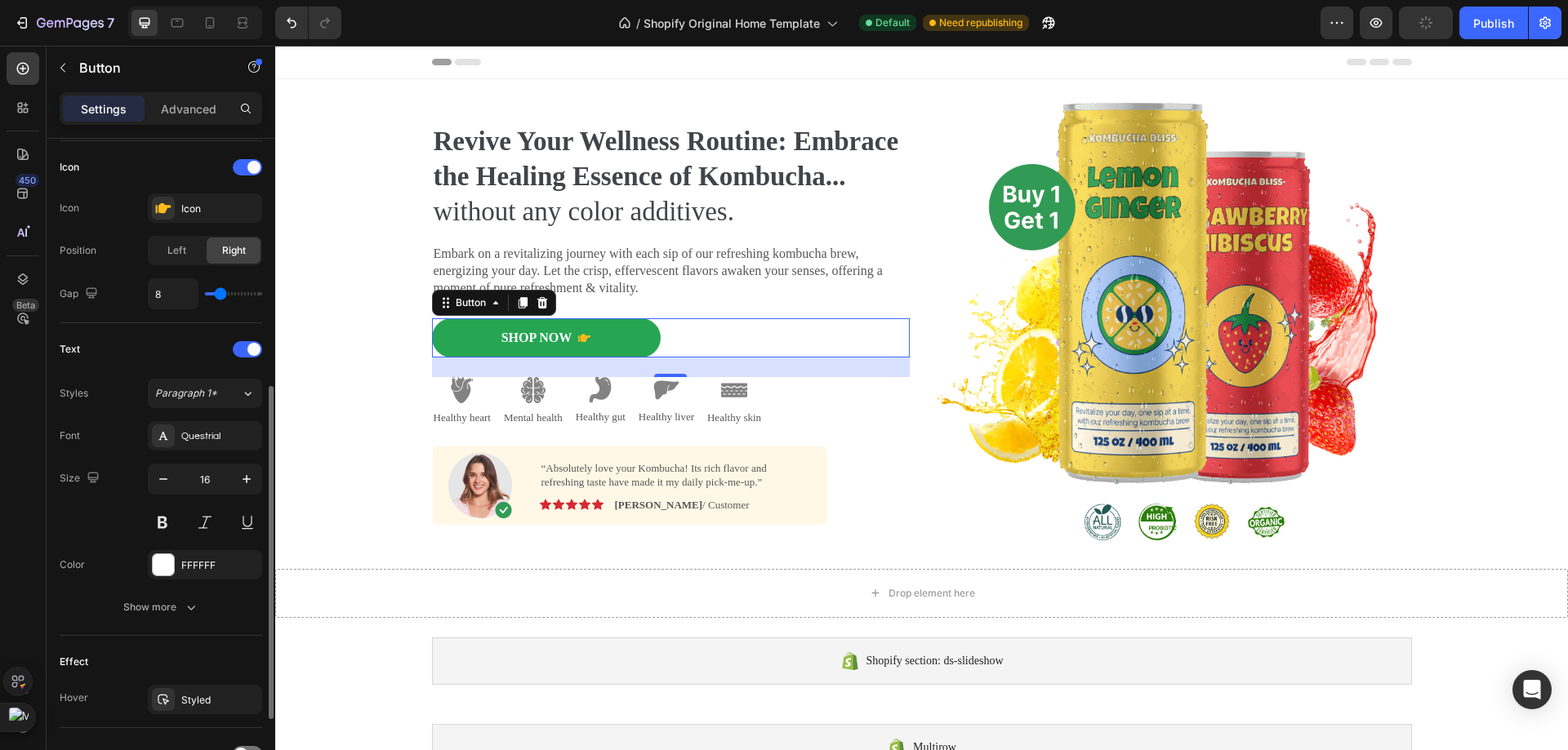
scroll to position [571, 0]
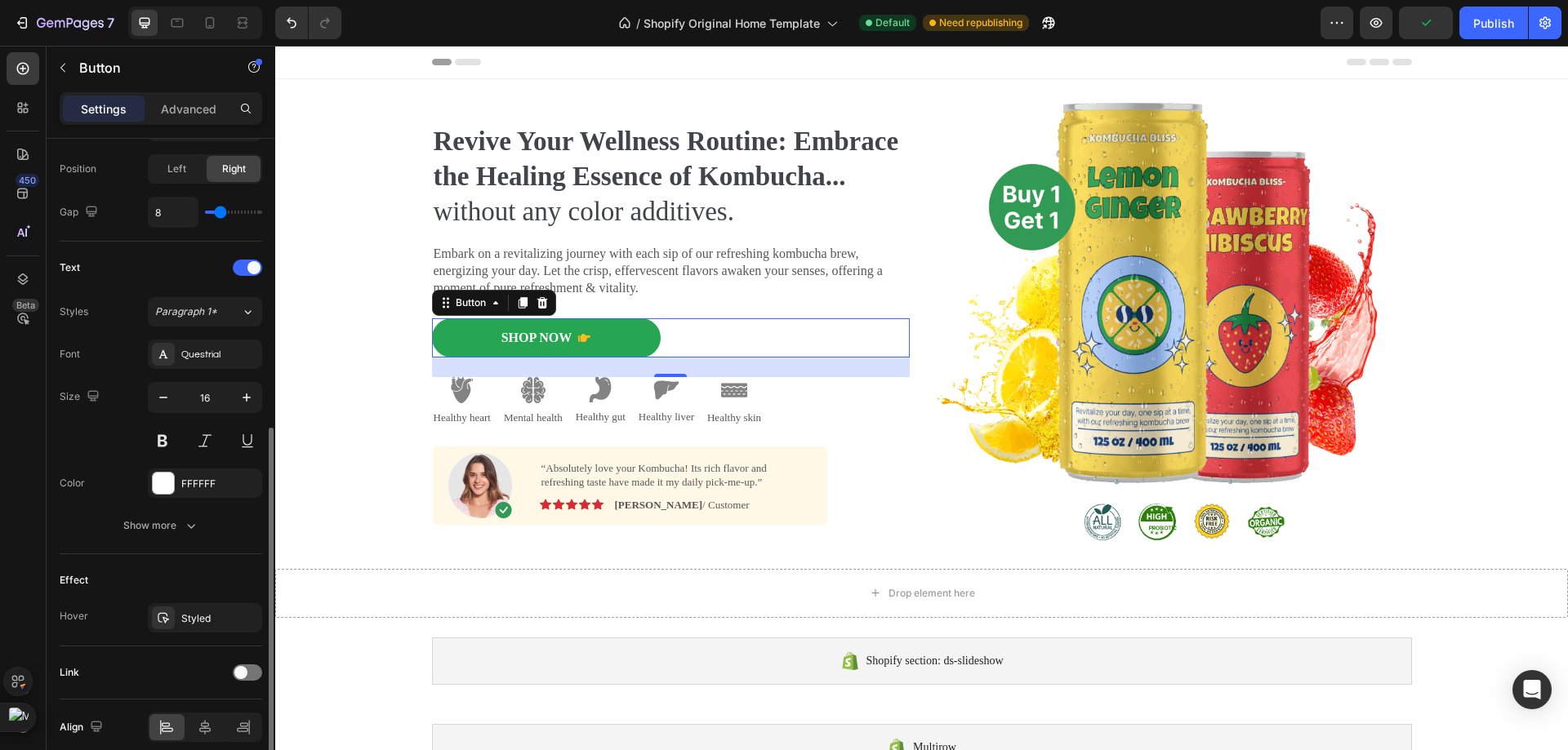
click at [183, 506] on div "Font Questrial Size 16 Color FFFFFF Show more" at bounding box center [161, 440] width 203 height 201
click at [182, 516] on button "Show more" at bounding box center [161, 526] width 203 height 30
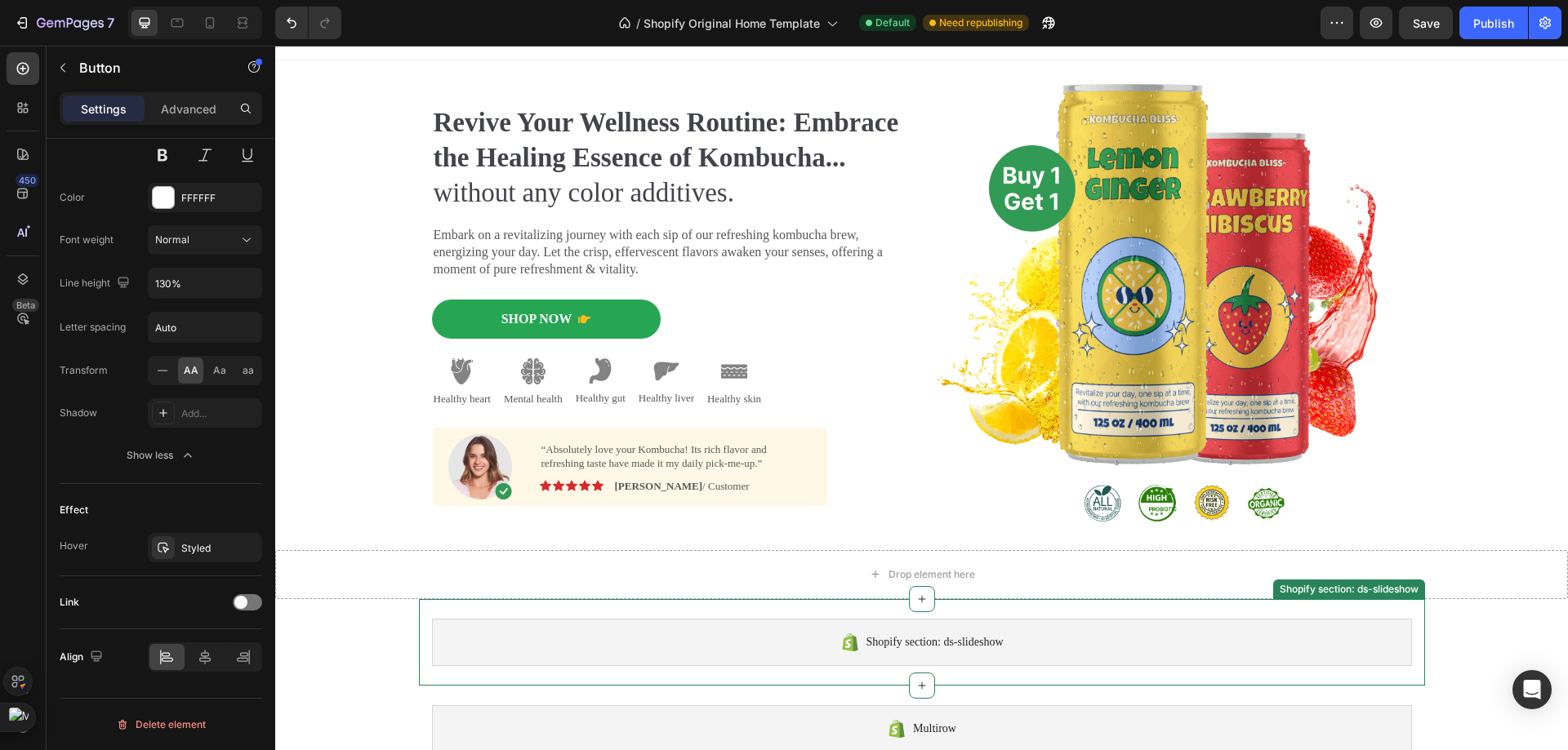
scroll to position [0, 0]
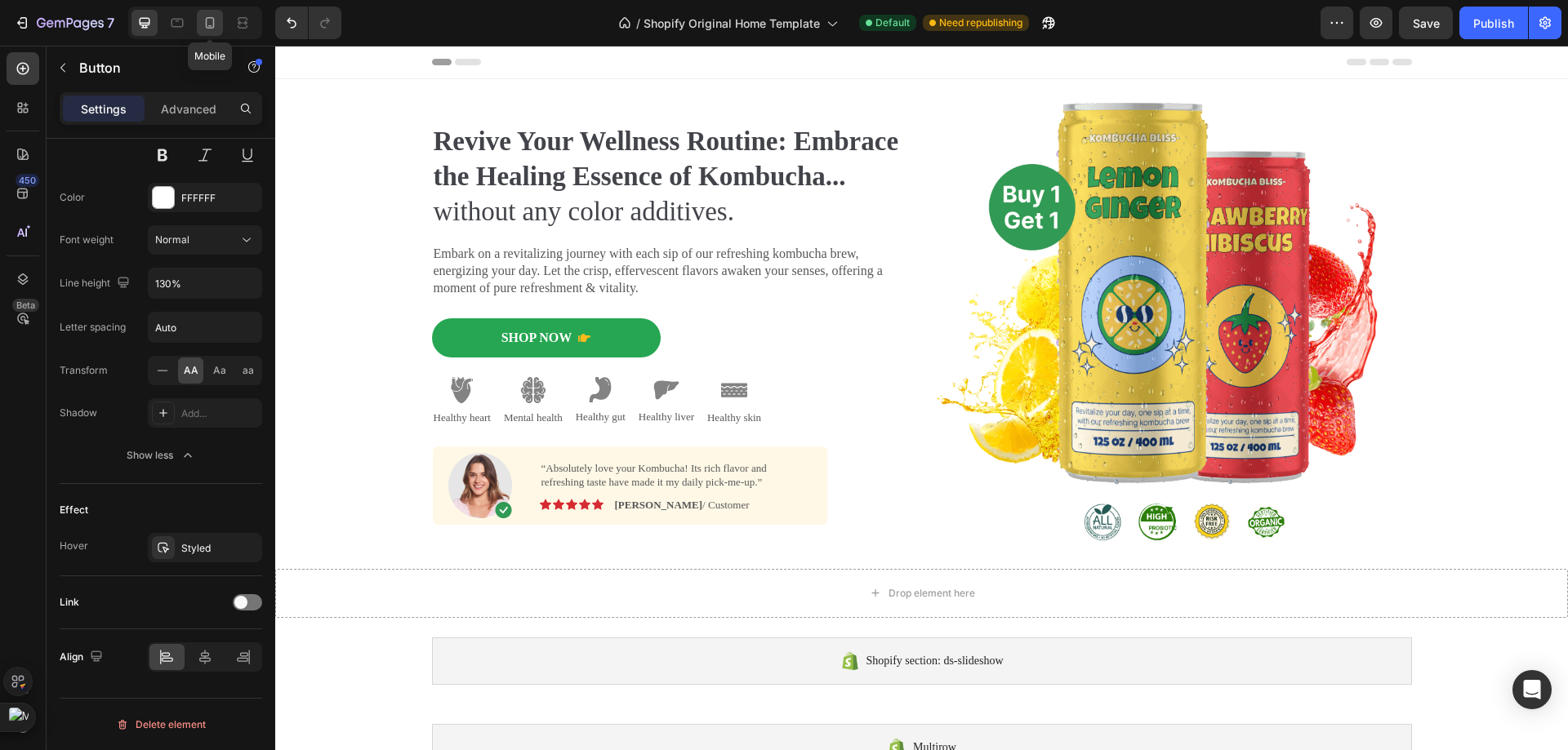
click at [211, 12] on div at bounding box center [210, 23] width 26 height 26
type input "14"
type input "290"
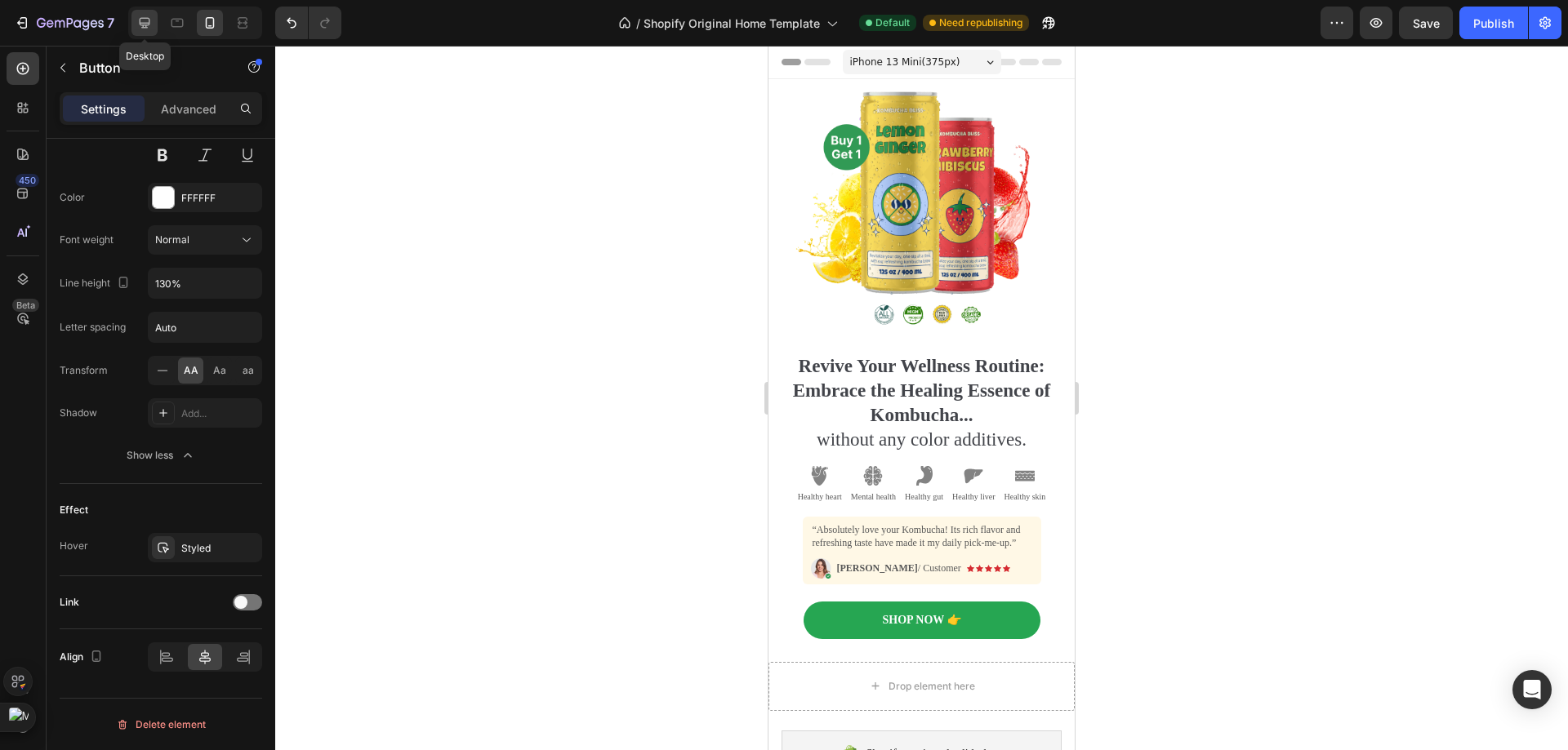
click at [141, 18] on icon at bounding box center [145, 24] width 10 height 10
type input "16"
type input "280"
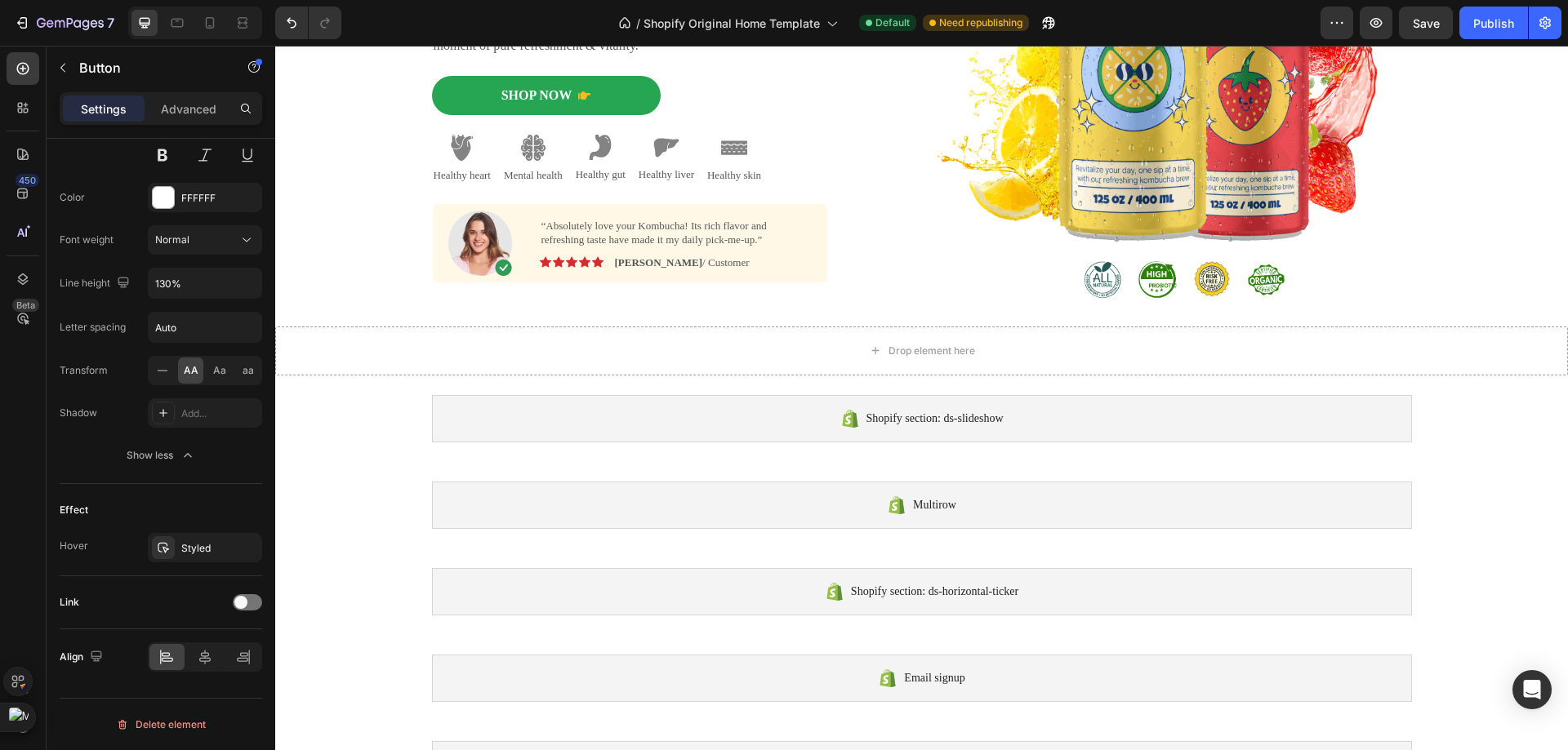
scroll to position [245, 0]
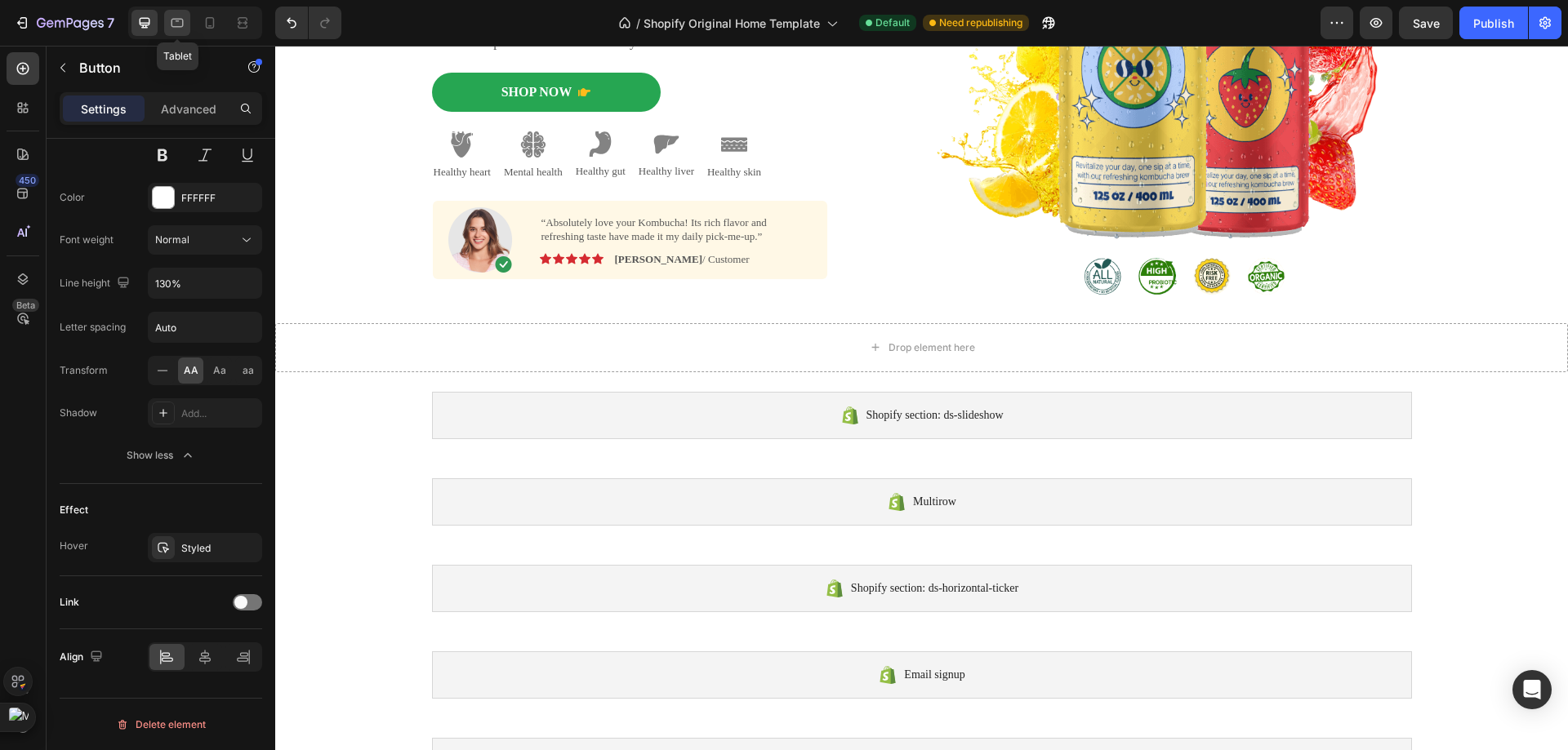
click at [169, 21] on icon at bounding box center [176, 23] width 17 height 17
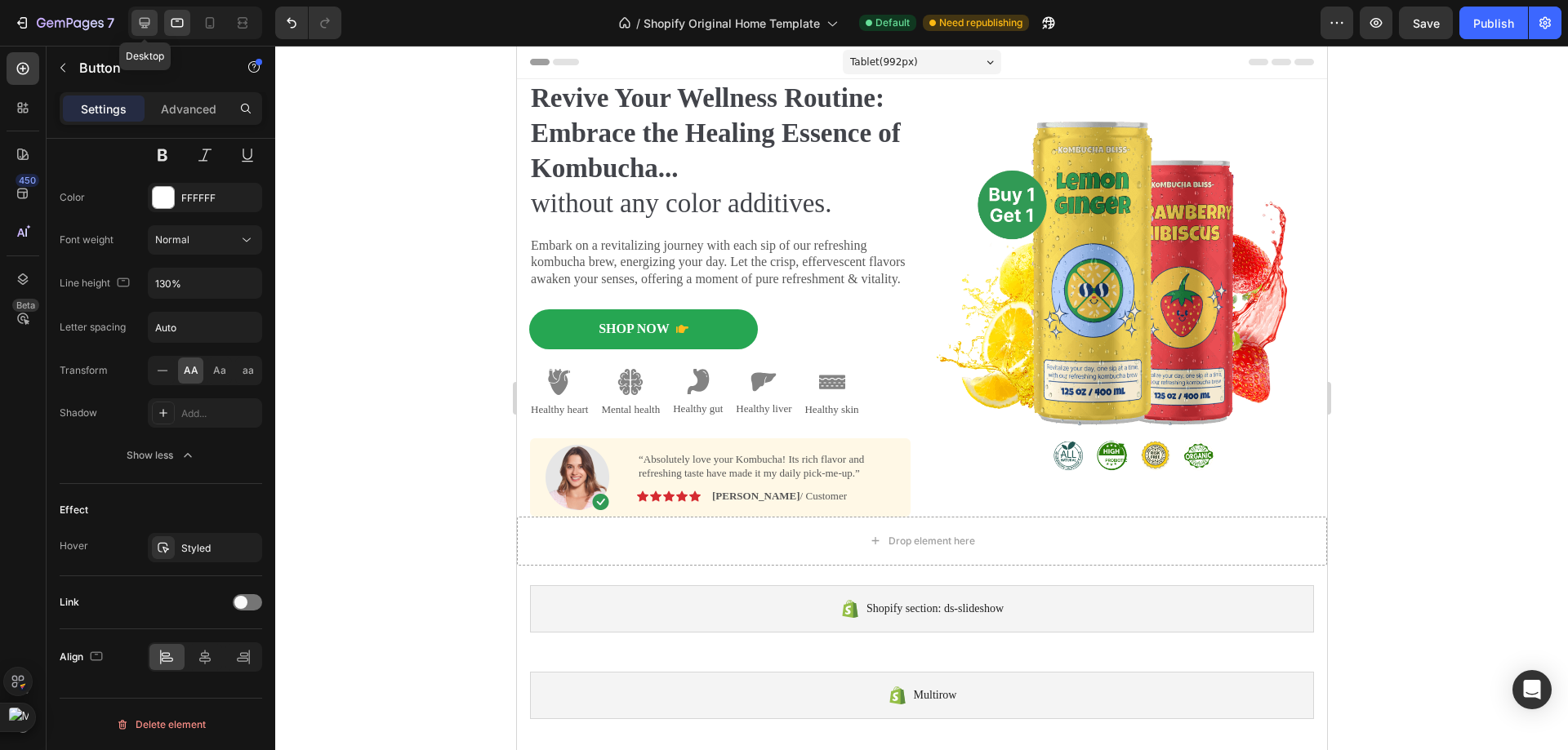
click at [147, 31] on icon at bounding box center [144, 23] width 17 height 17
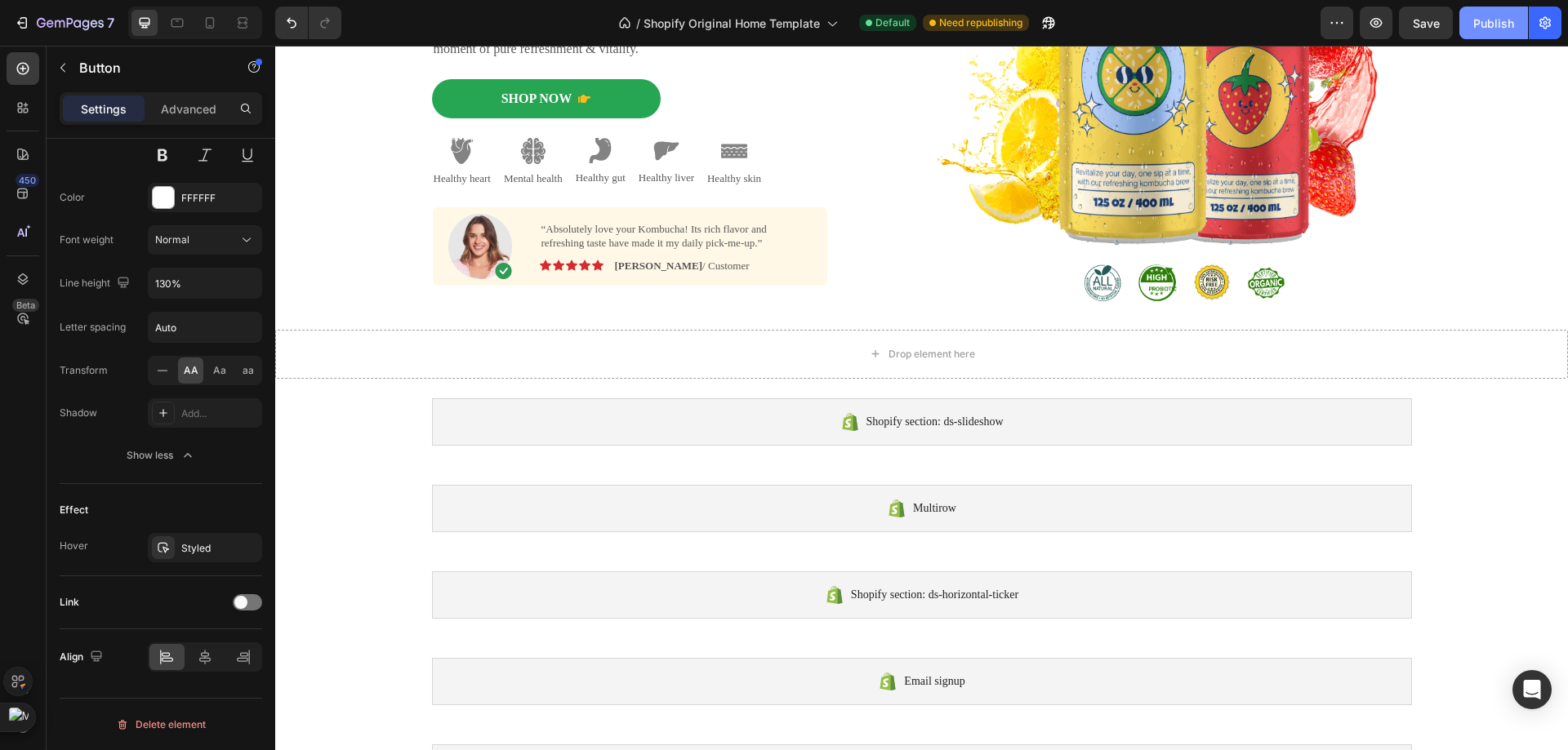
scroll to position [245, 0]
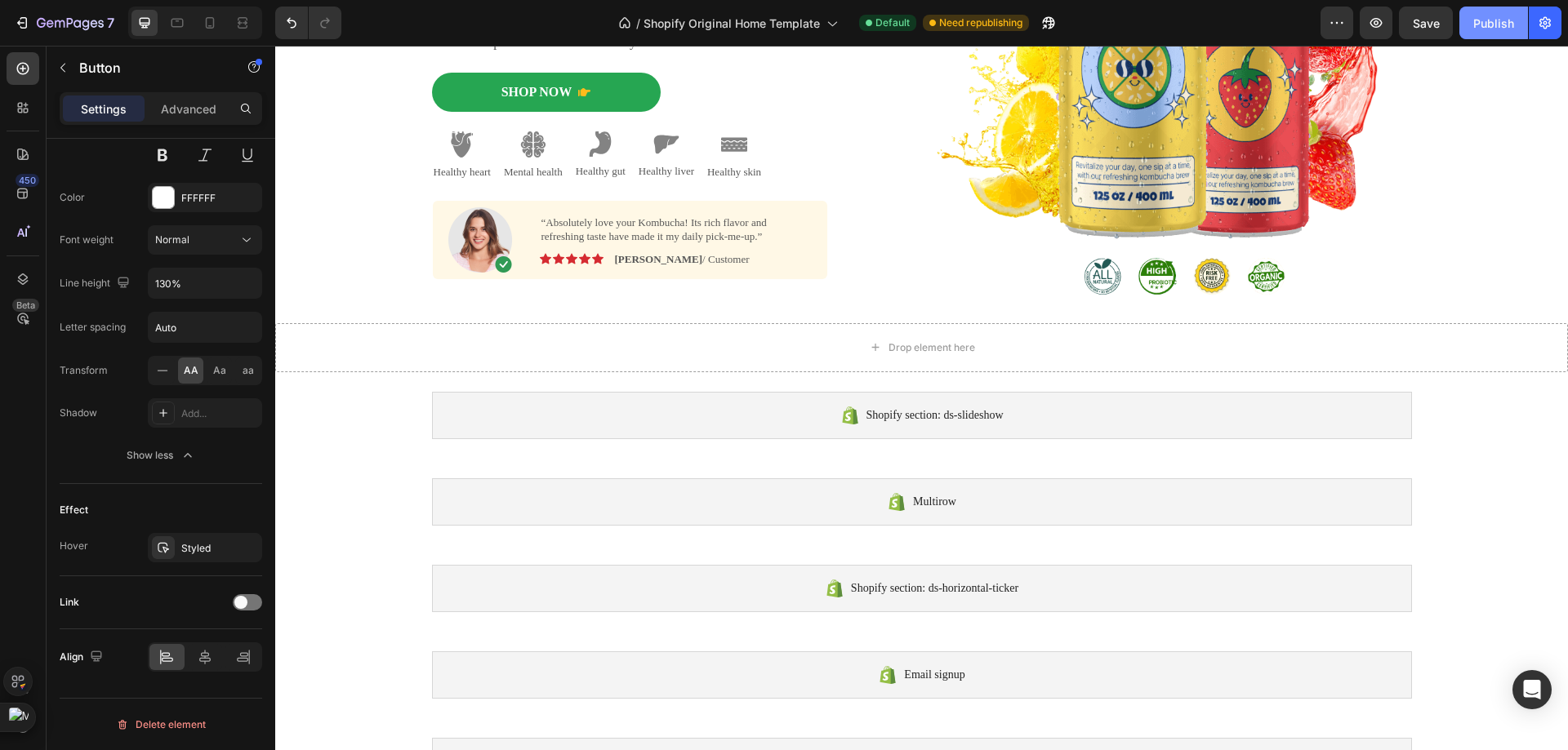
click at [1471, 21] on button "Publish" at bounding box center [1493, 22] width 69 height 32
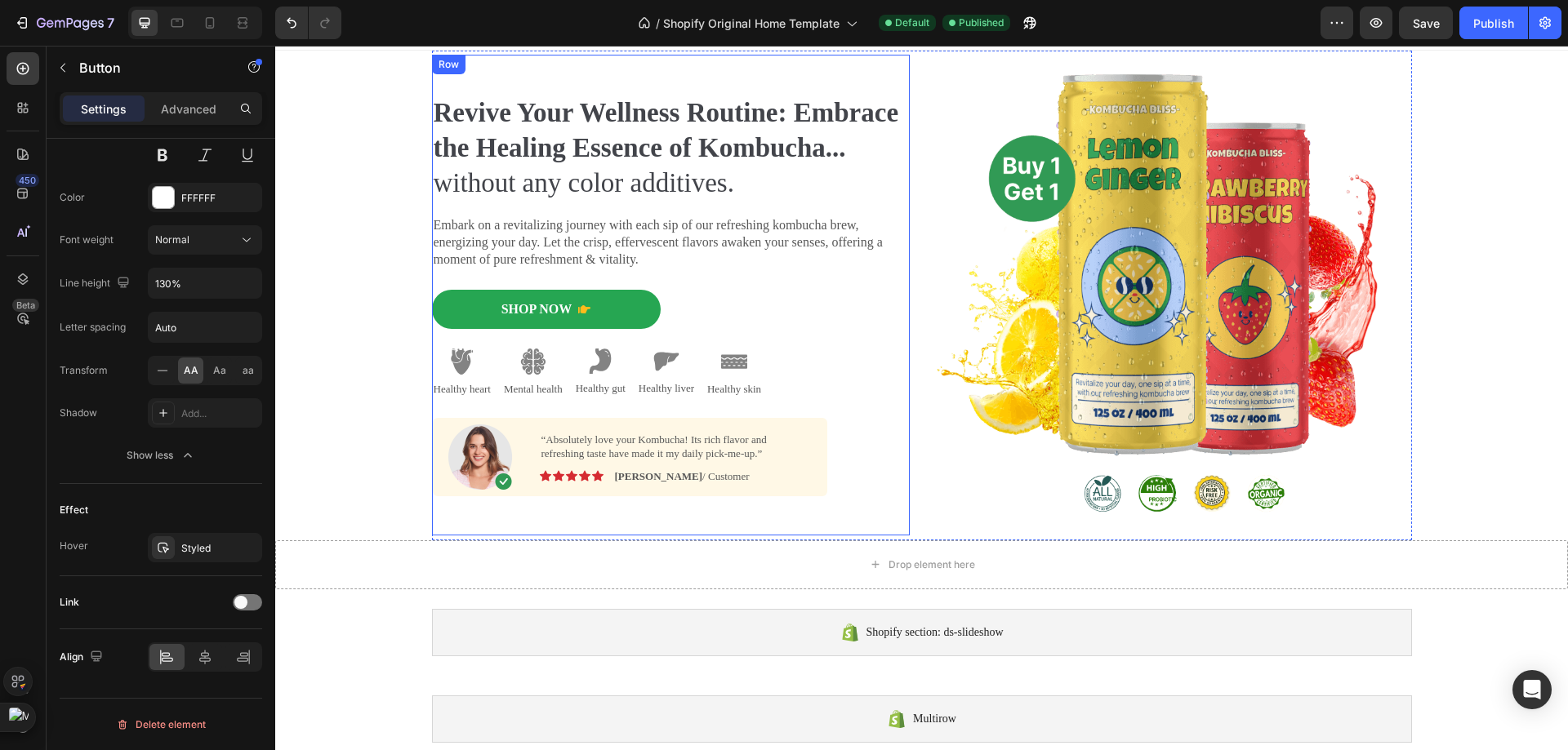
scroll to position [0, 0]
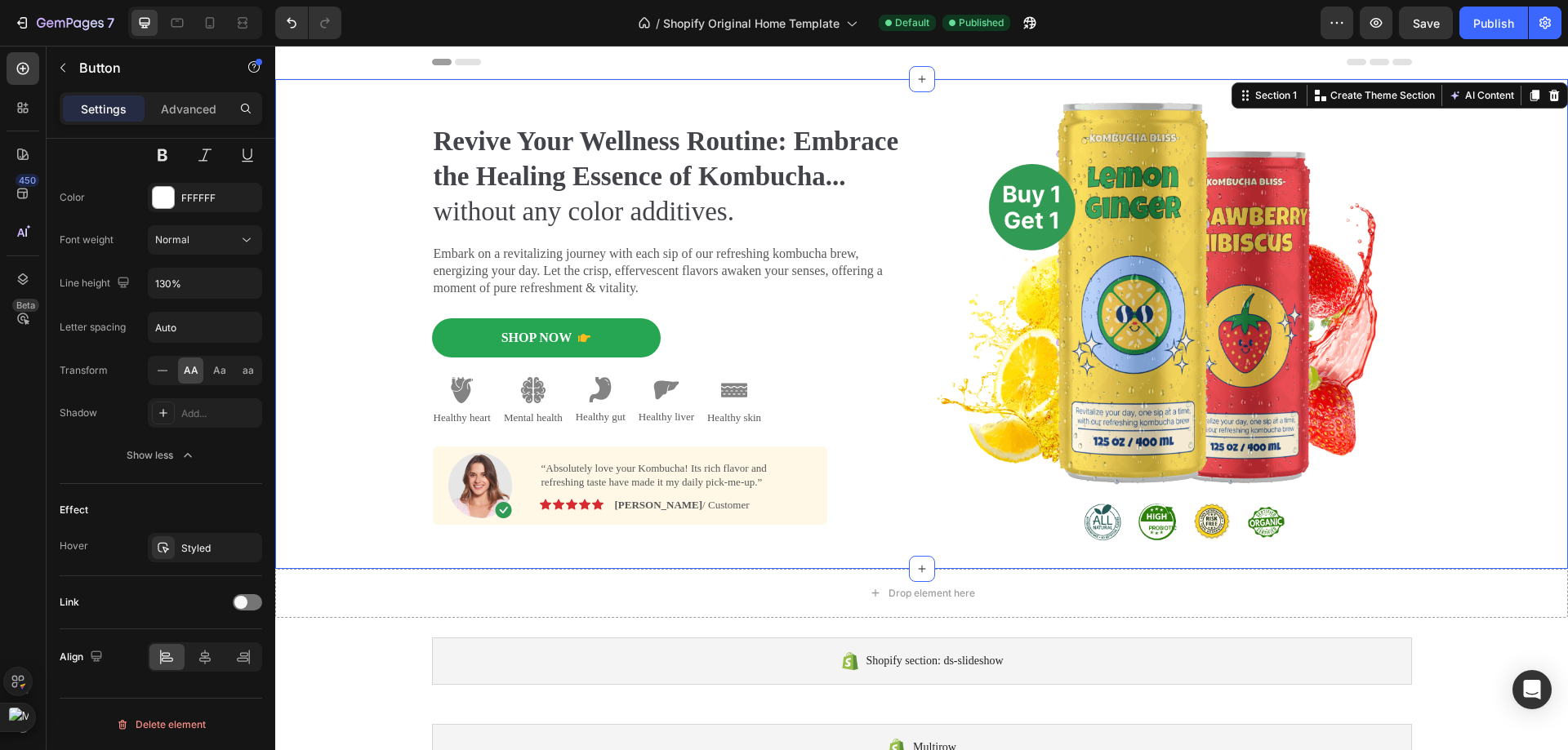
click at [333, 247] on div "Revive Your Wellness Routine: Embrace the Healing Essence of Kombucha... withou…" at bounding box center [922, 324] width 1268 height 490
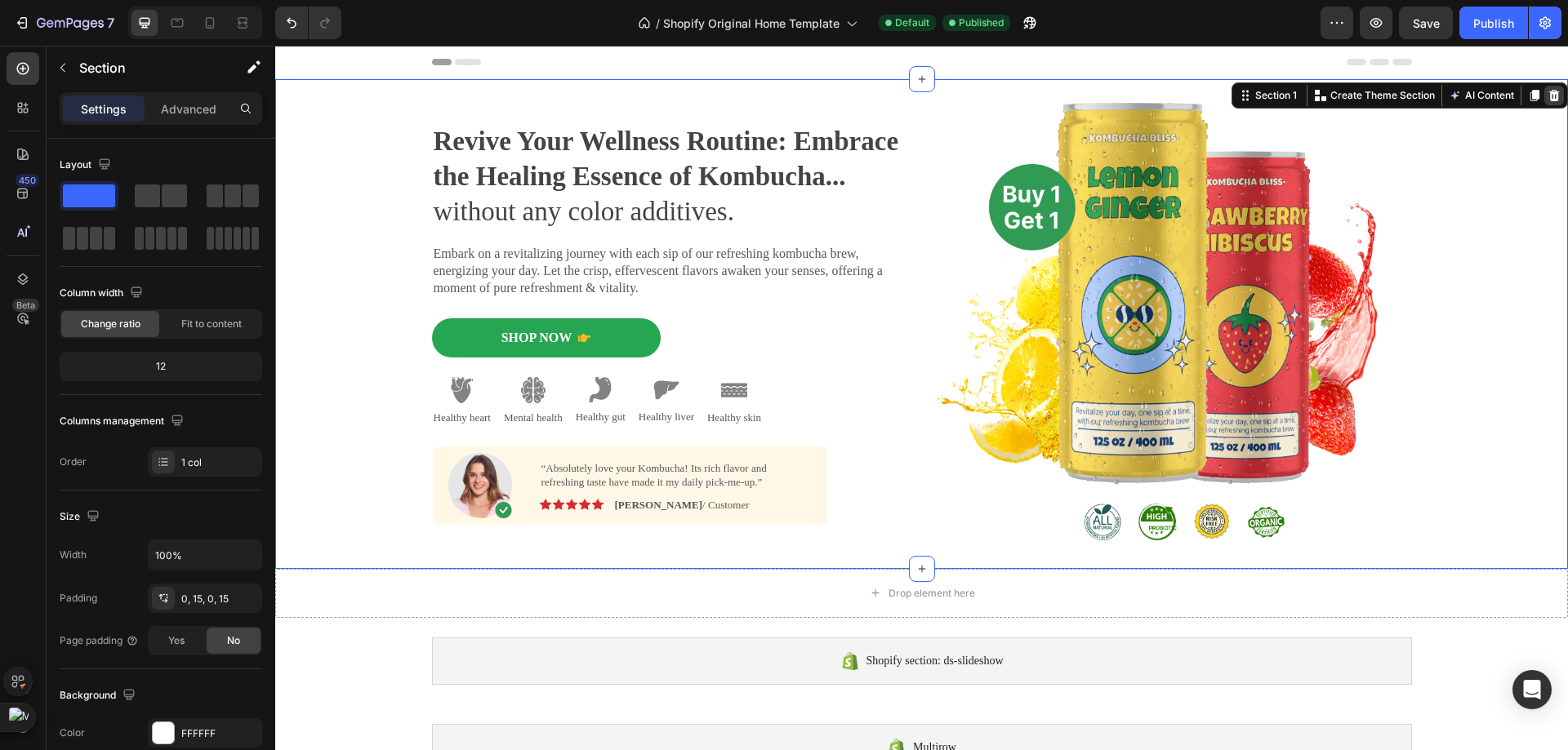
click at [1549, 92] on icon at bounding box center [1554, 95] width 10 height 11
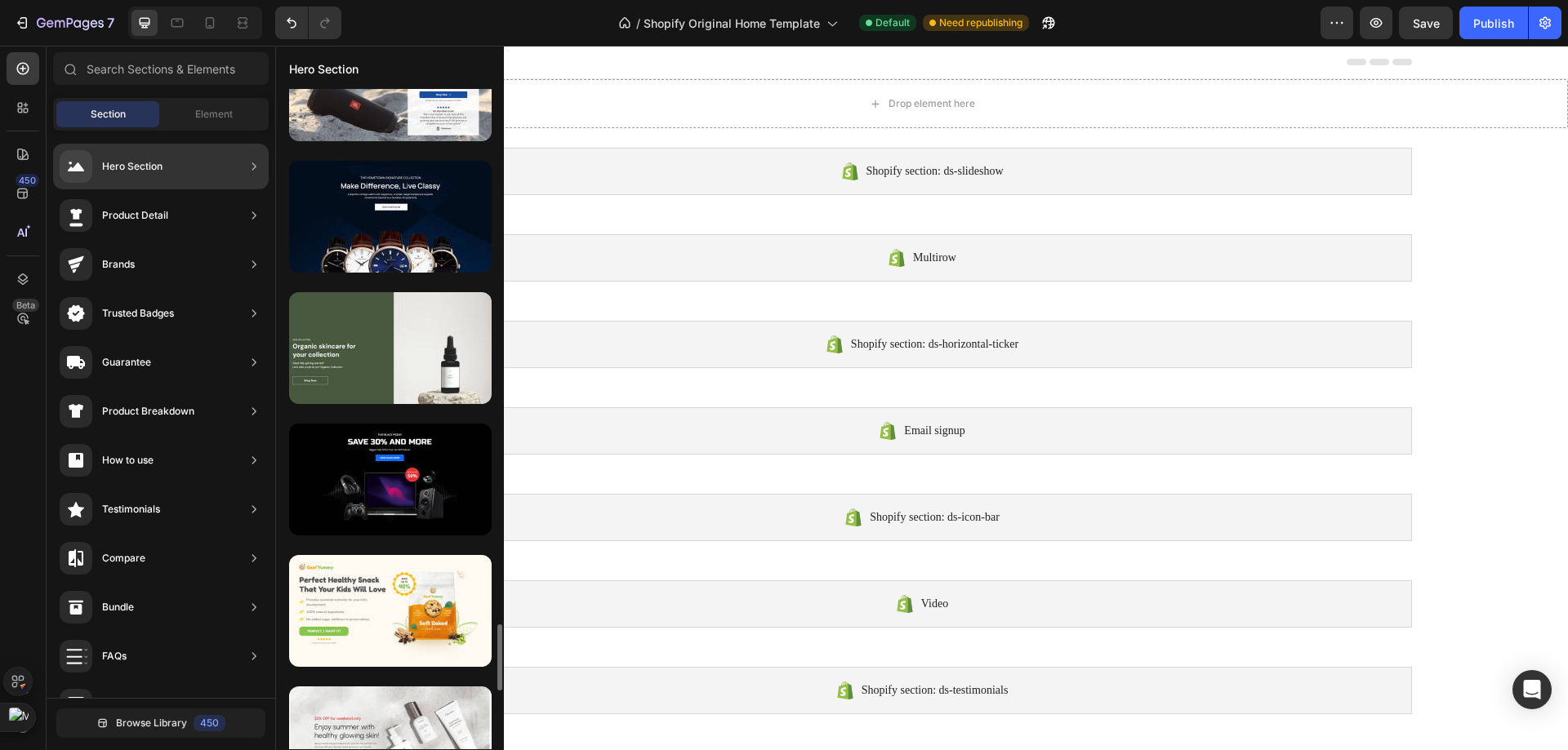
scroll to position [5565, 0]
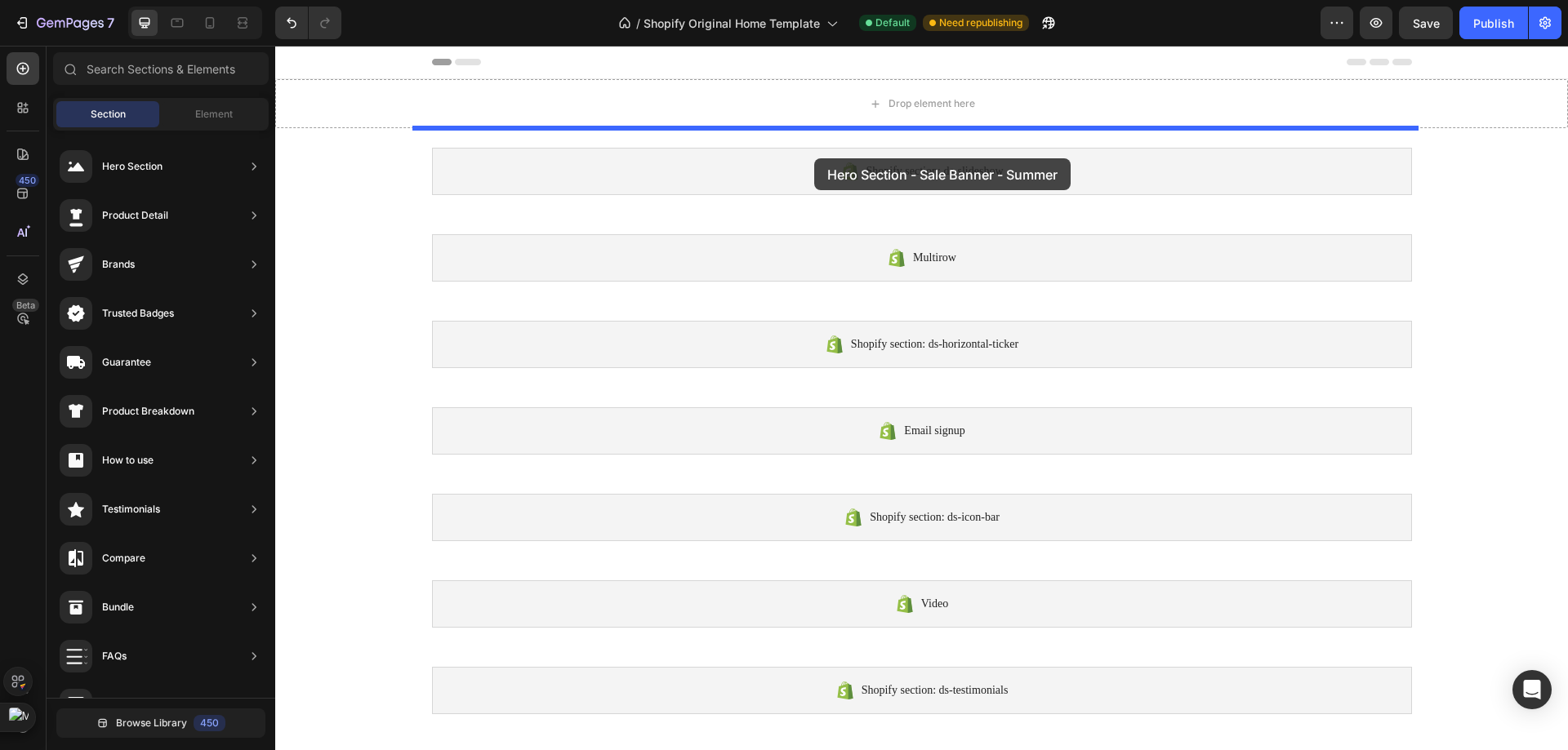
drag, startPoint x: 683, startPoint y: 559, endPoint x: 814, endPoint y: 158, distance: 421.9
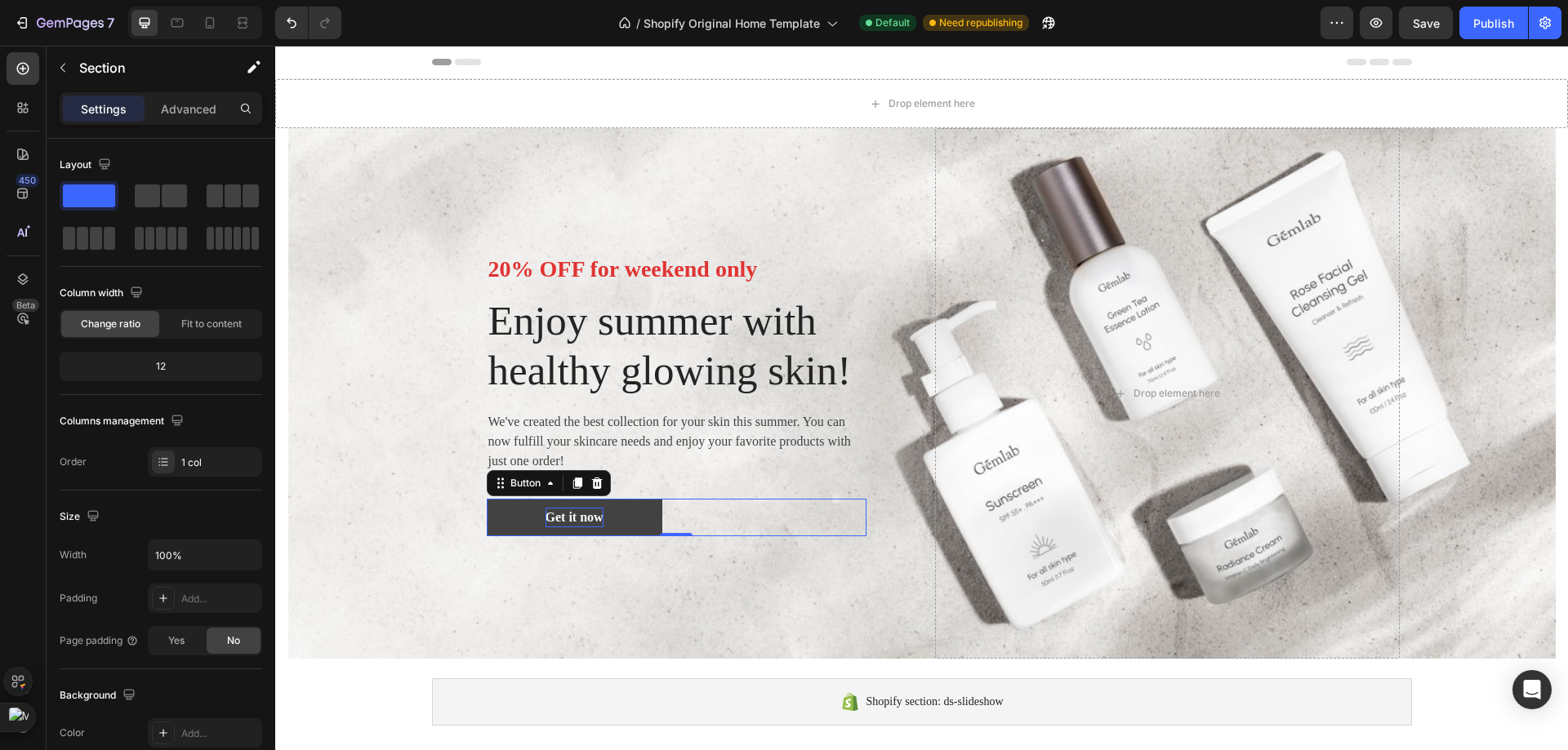
click at [559, 527] on div "Get it now" at bounding box center [574, 517] width 58 height 19
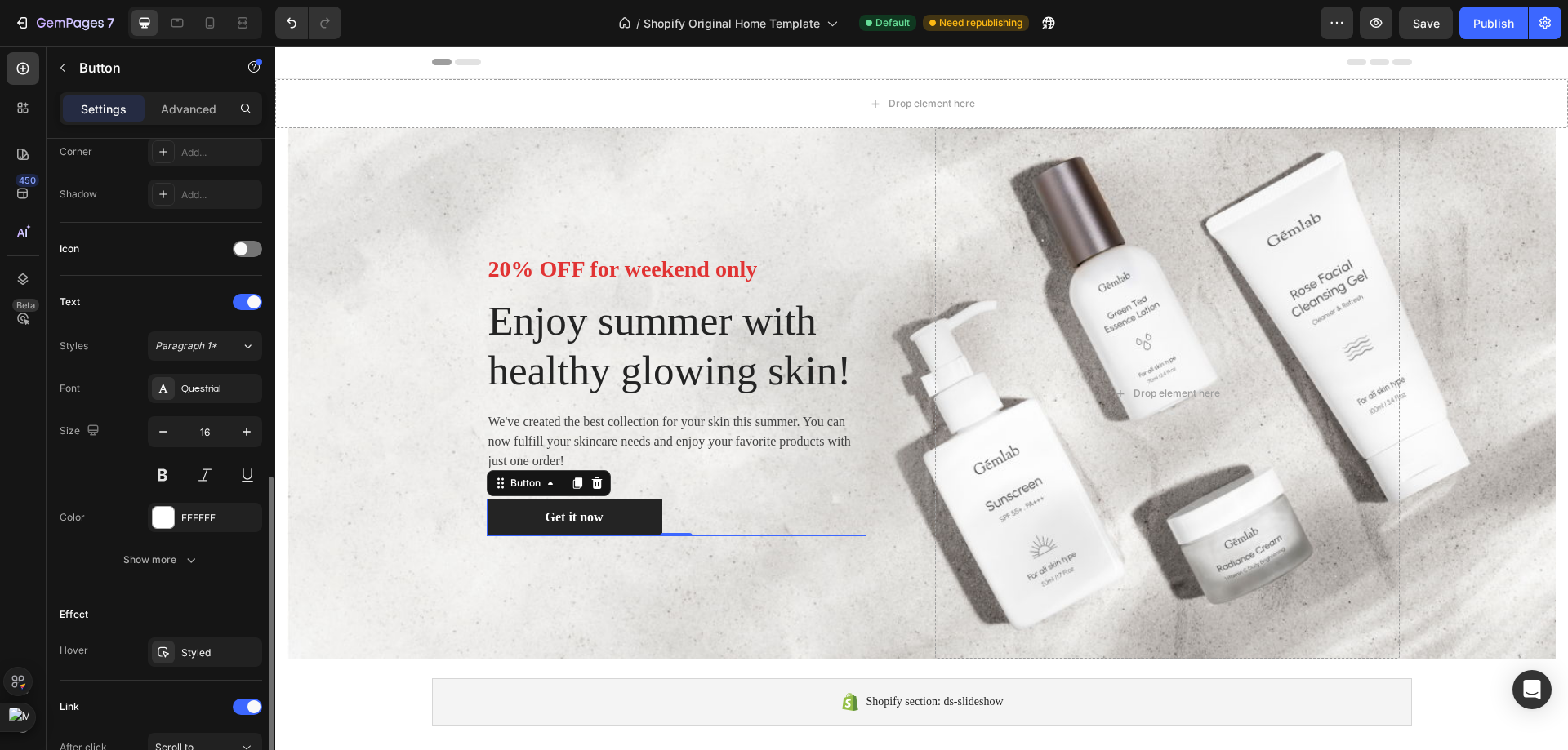
scroll to position [597, 0]
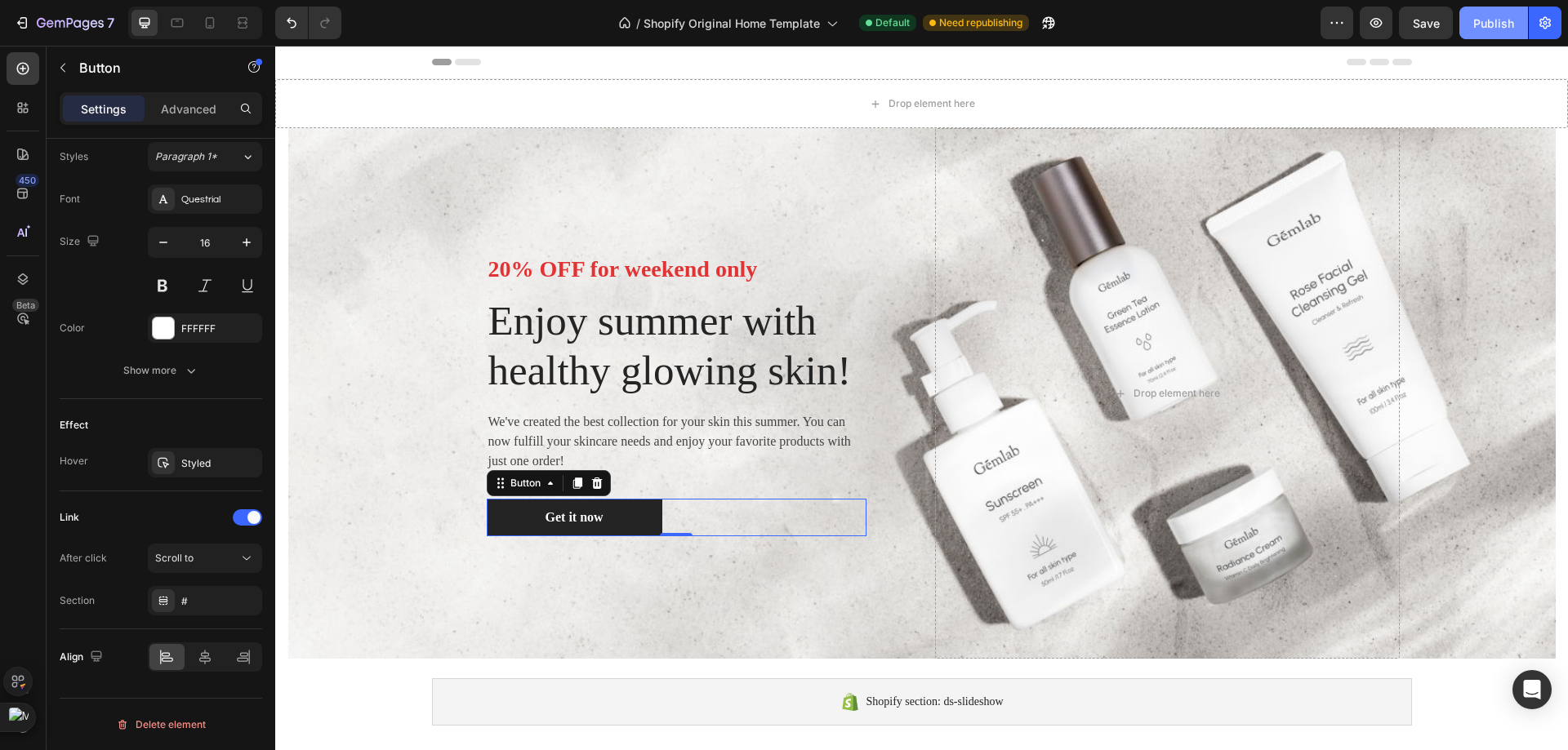
click at [1509, 31] on div "Publish" at bounding box center [1493, 24] width 41 height 17
click at [17, 82] on div at bounding box center [22, 68] width 32 height 32
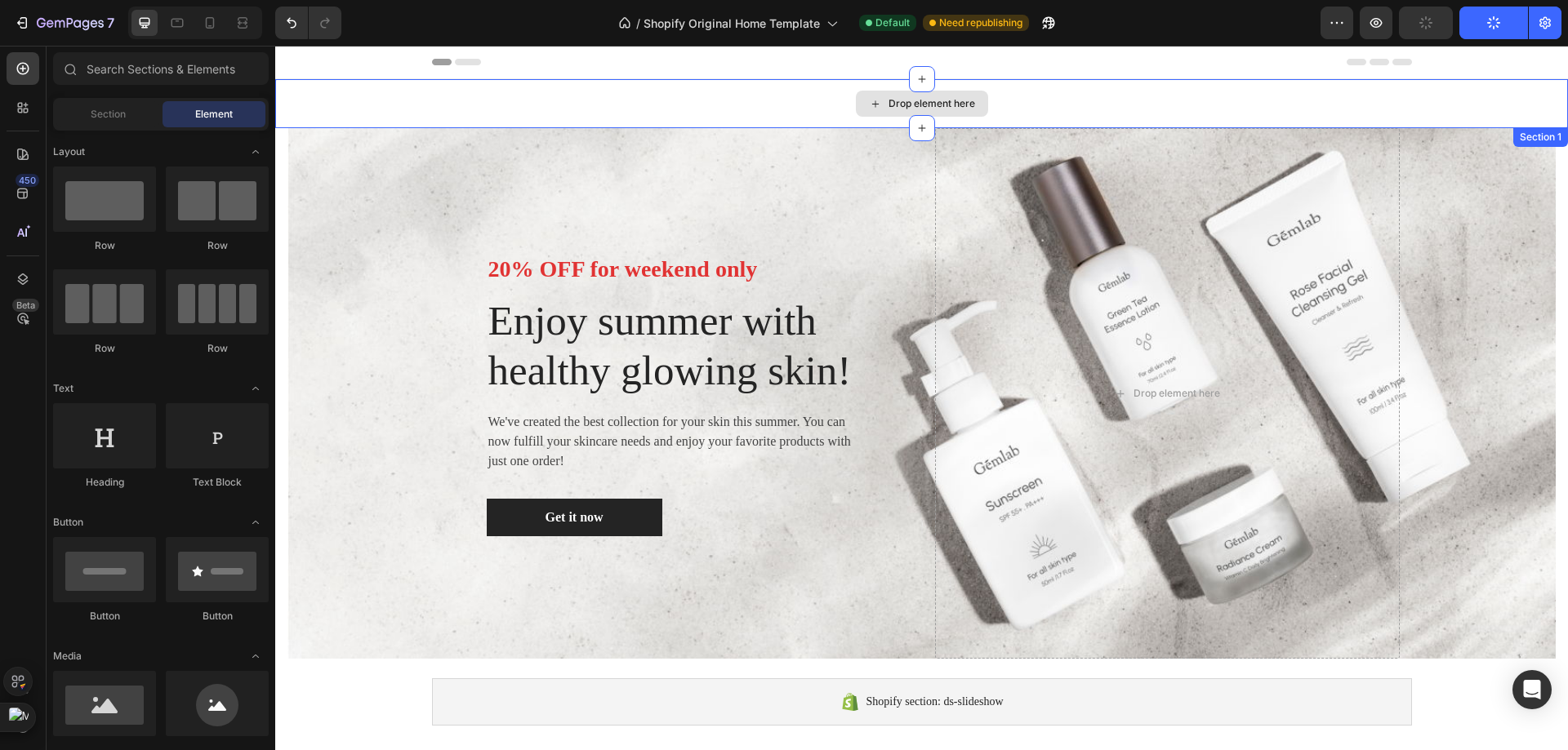
click at [424, 123] on div "Drop element here" at bounding box center [922, 104] width 1293 height 49
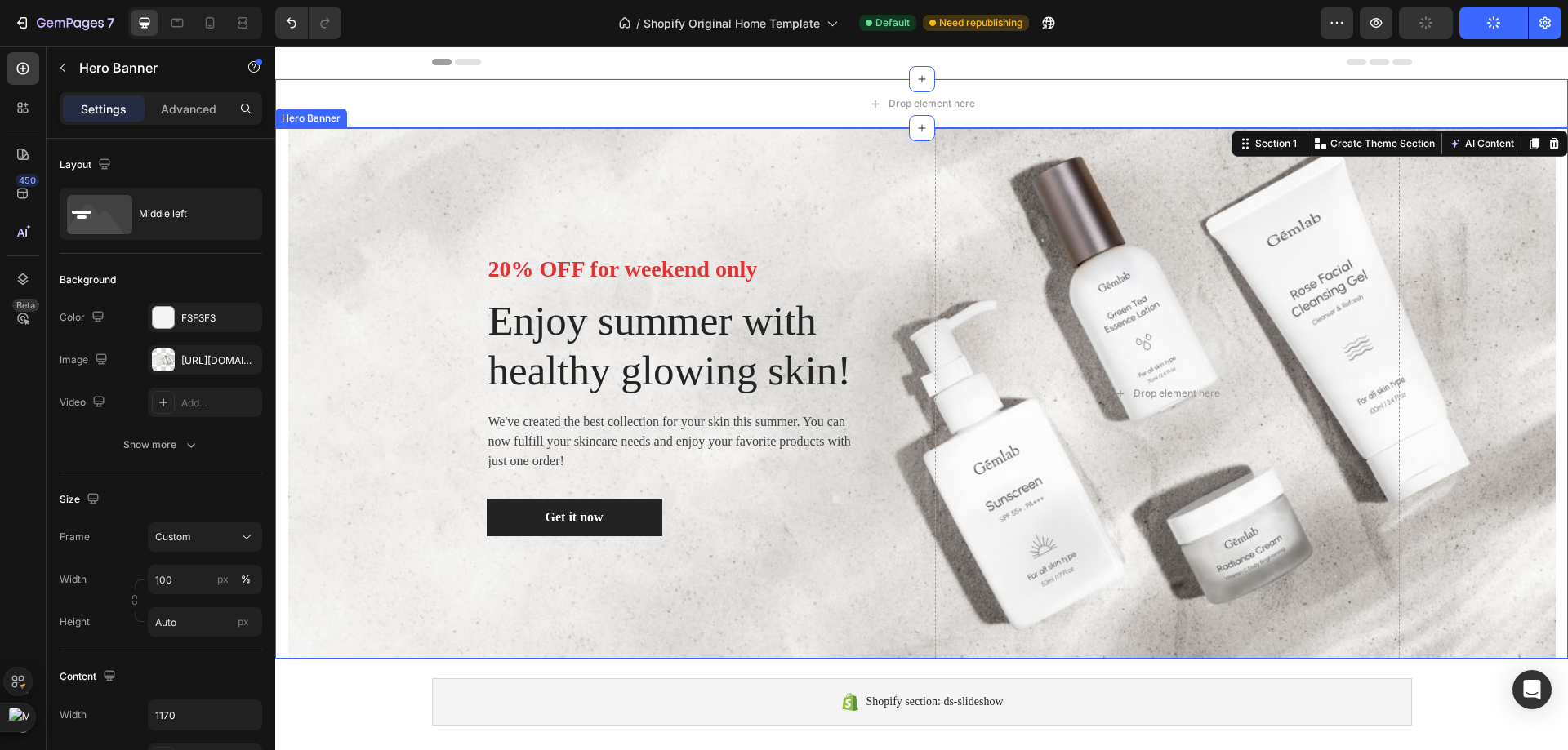
click at [457, 164] on div "20% OFF for weekend only Text block Enjoy summer with healthy glowing skin! Hea…" at bounding box center [677, 394] width 465 height 531
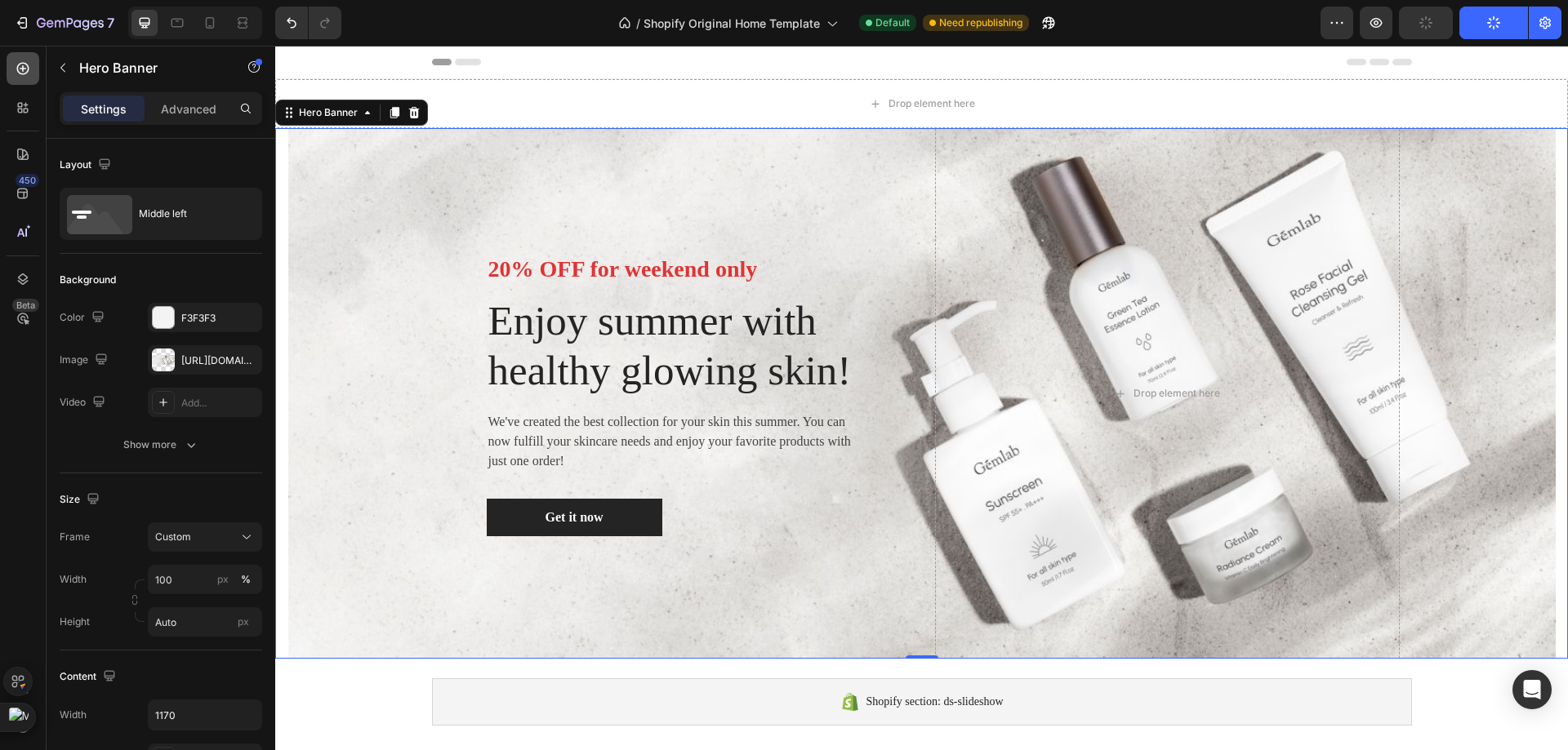
click at [10, 60] on div at bounding box center [22, 68] width 32 height 32
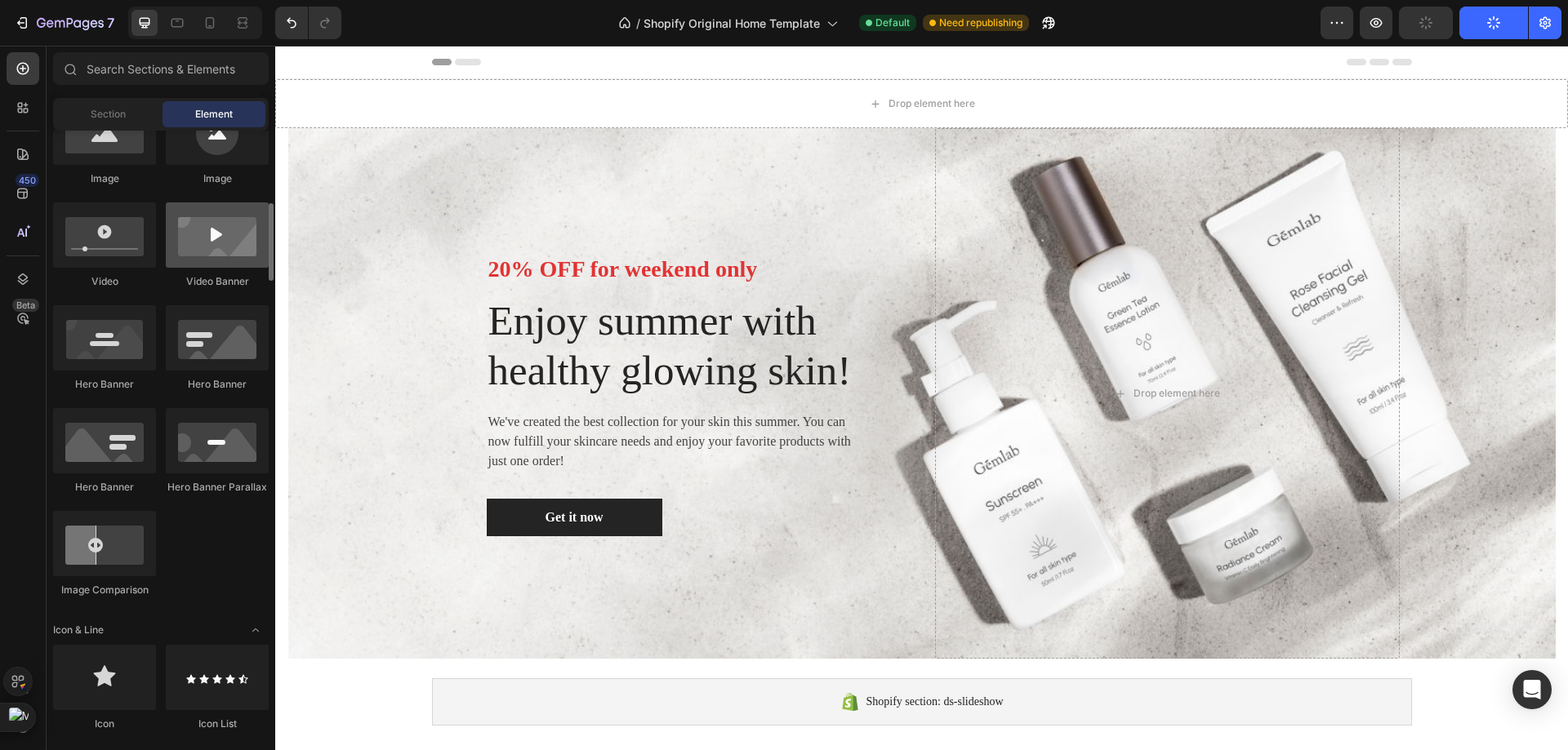
scroll to position [653, 0]
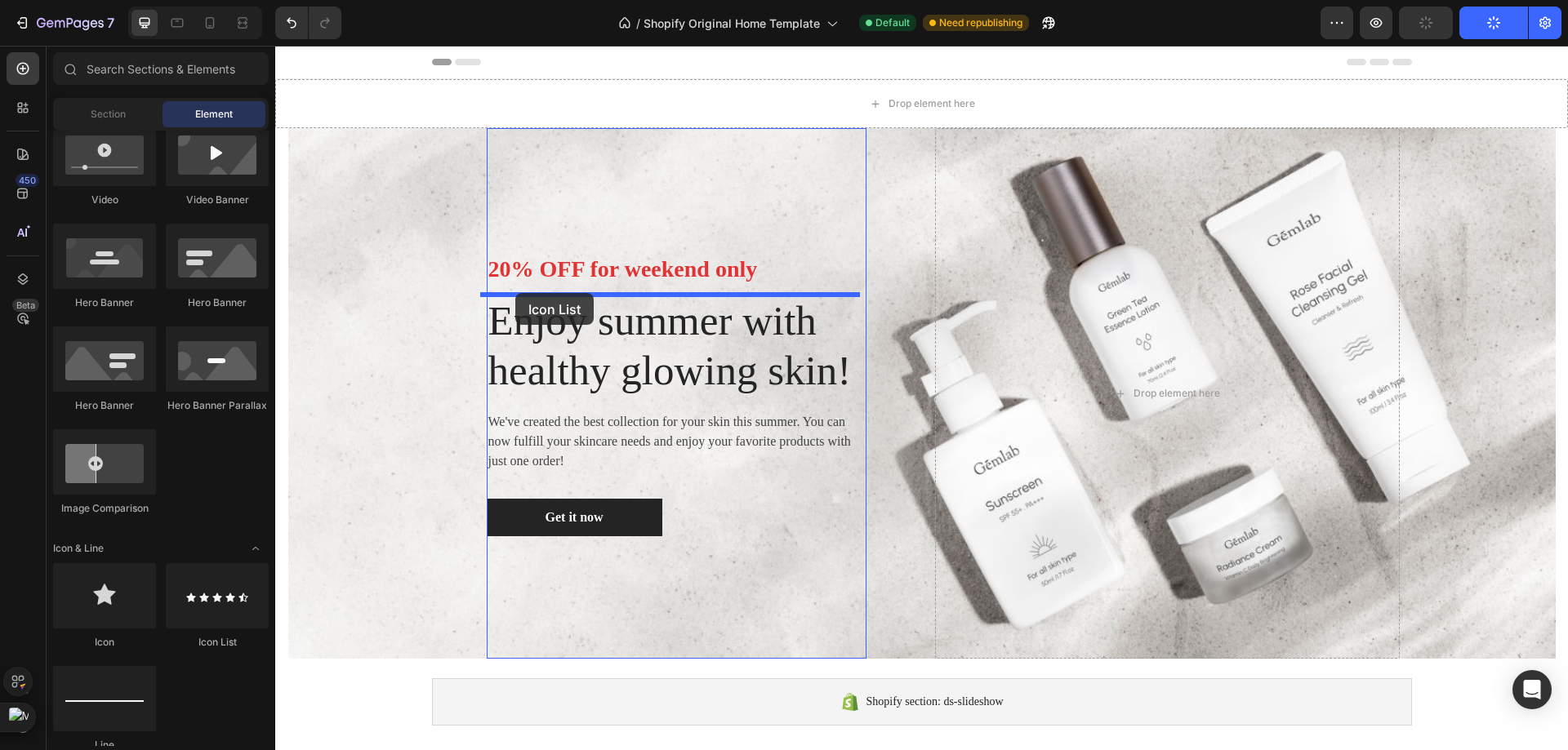
drag, startPoint x: 485, startPoint y: 640, endPoint x: 515, endPoint y: 293, distance: 348.3
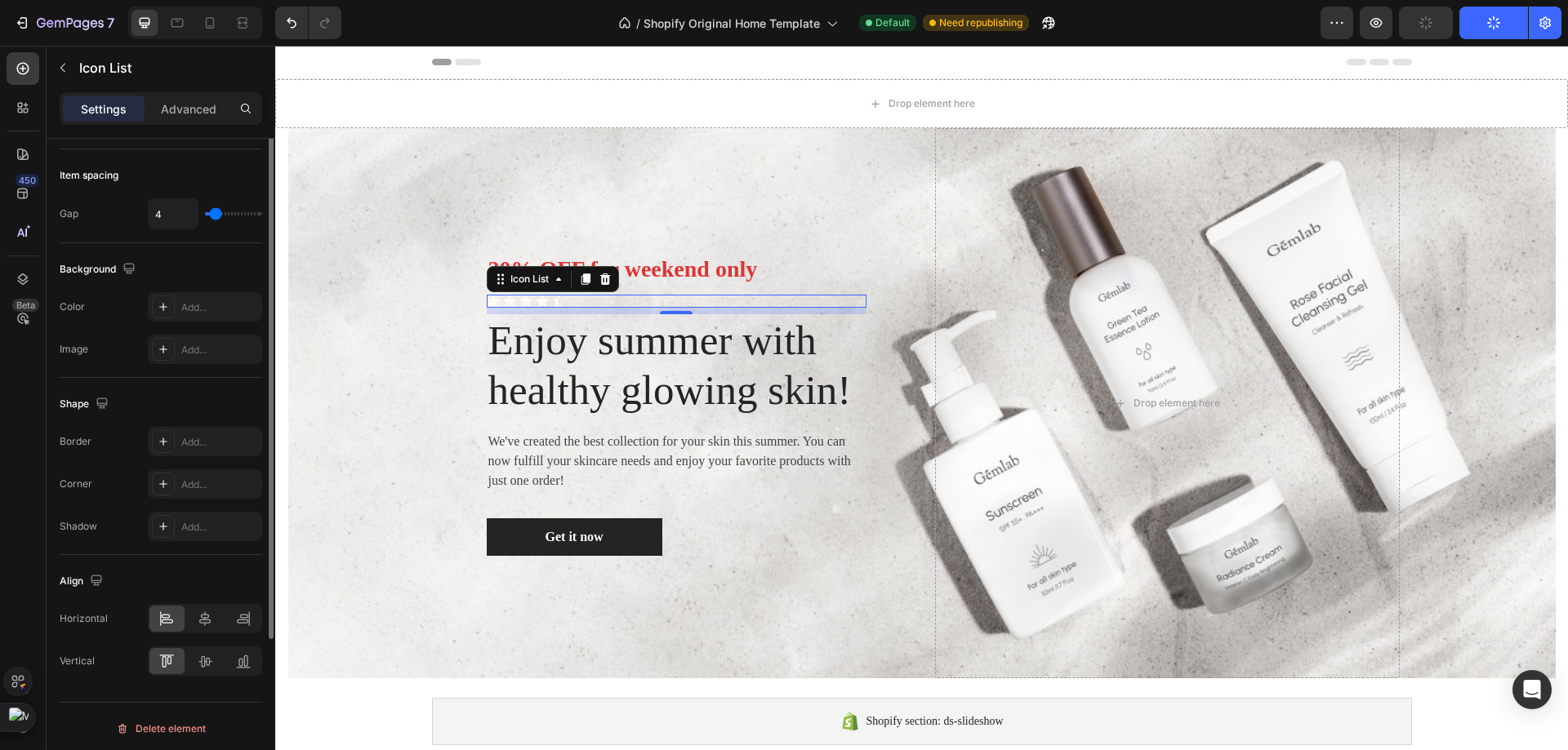
scroll to position [0, 0]
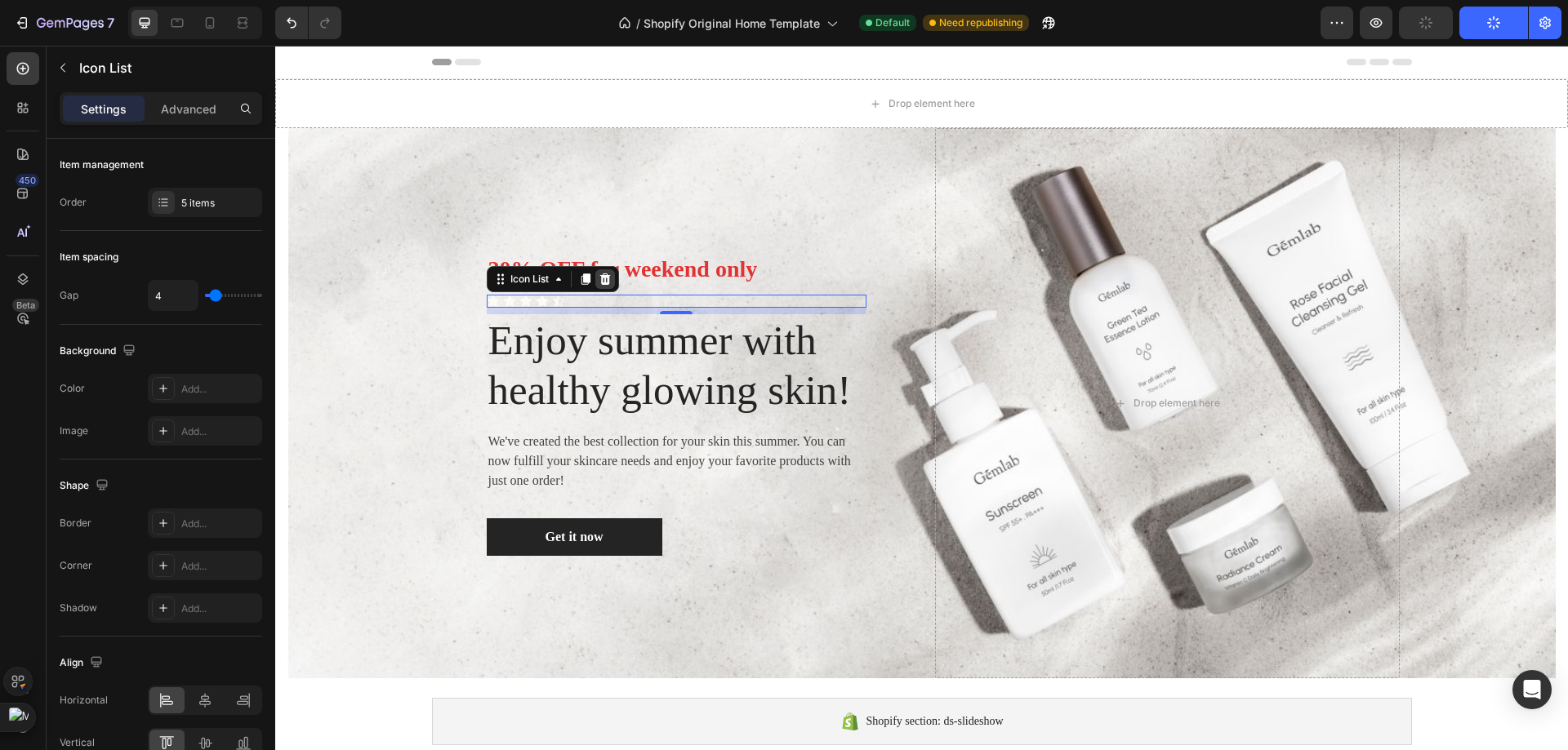
click at [597, 287] on div at bounding box center [604, 279] width 19 height 19
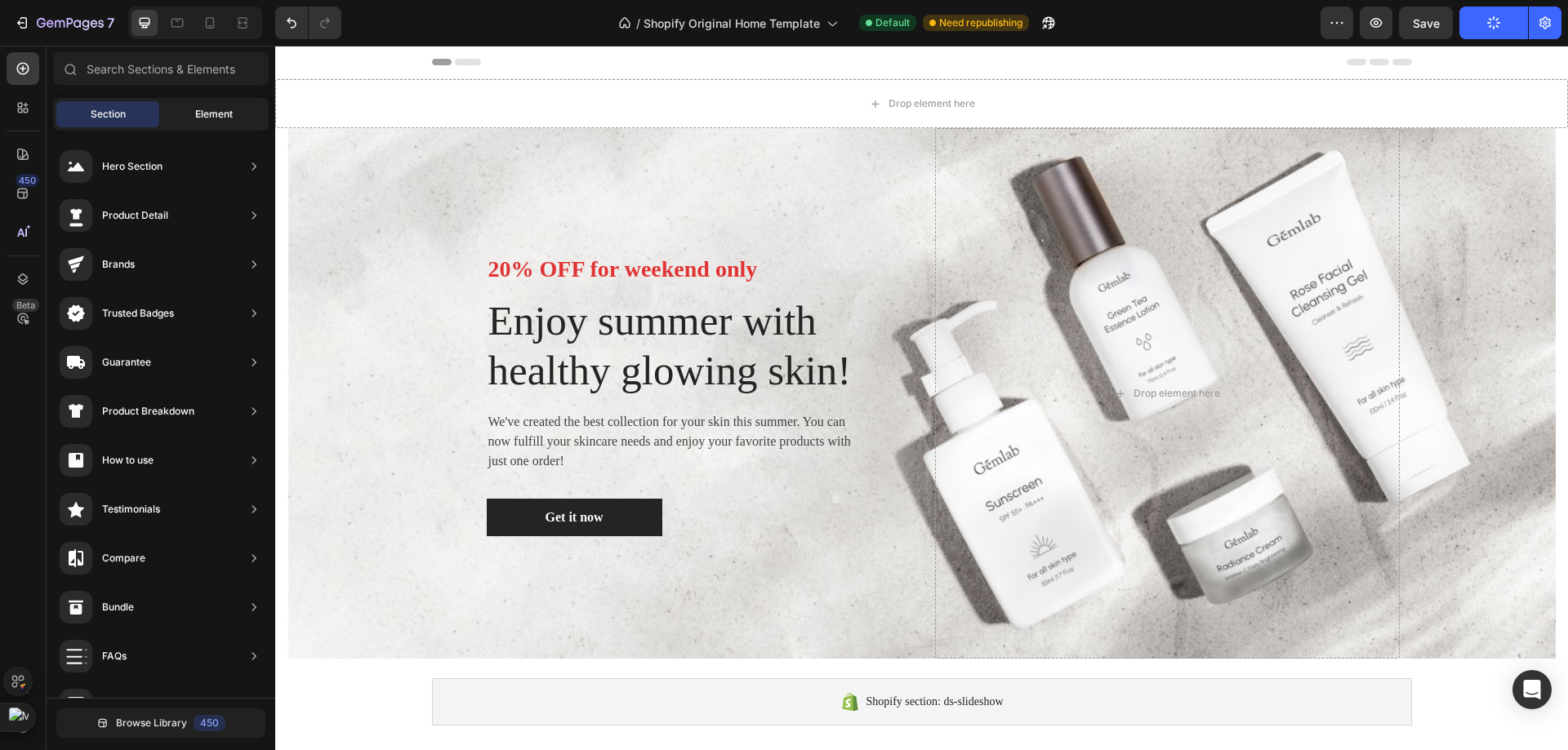
click at [181, 107] on div "Element" at bounding box center [214, 114] width 103 height 26
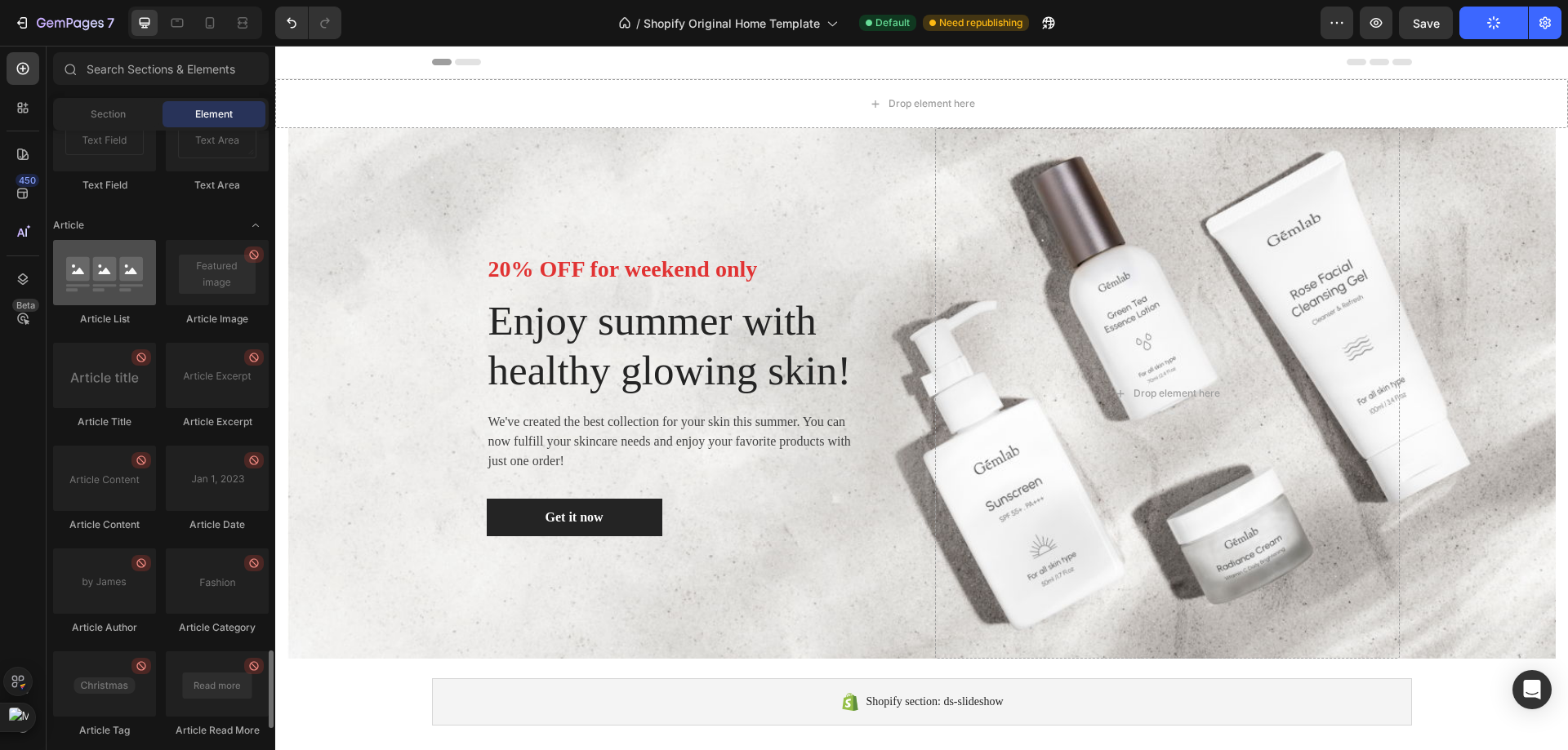
scroll to position [4221, 0]
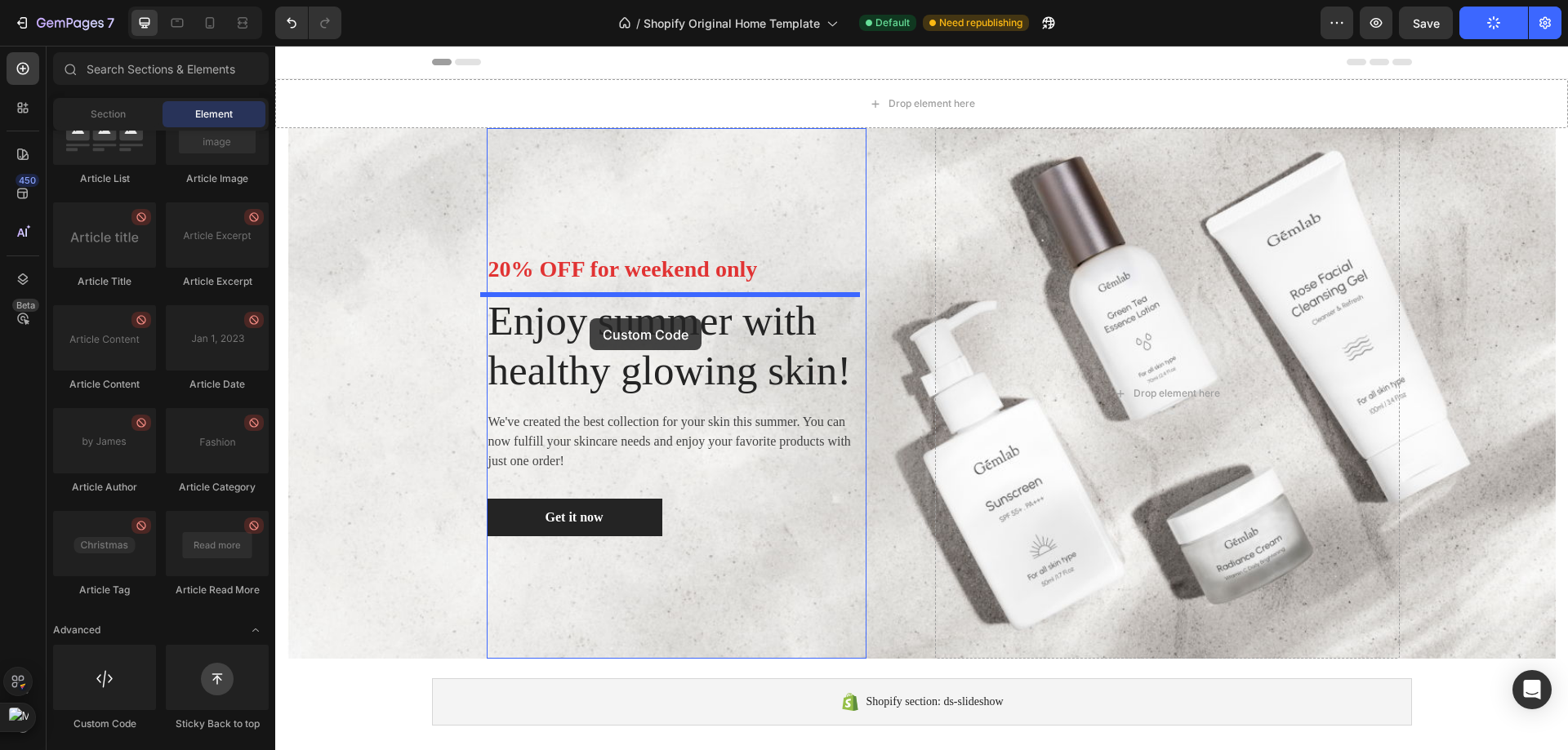
drag, startPoint x: 349, startPoint y: 745, endPoint x: 590, endPoint y: 319, distance: 489.4
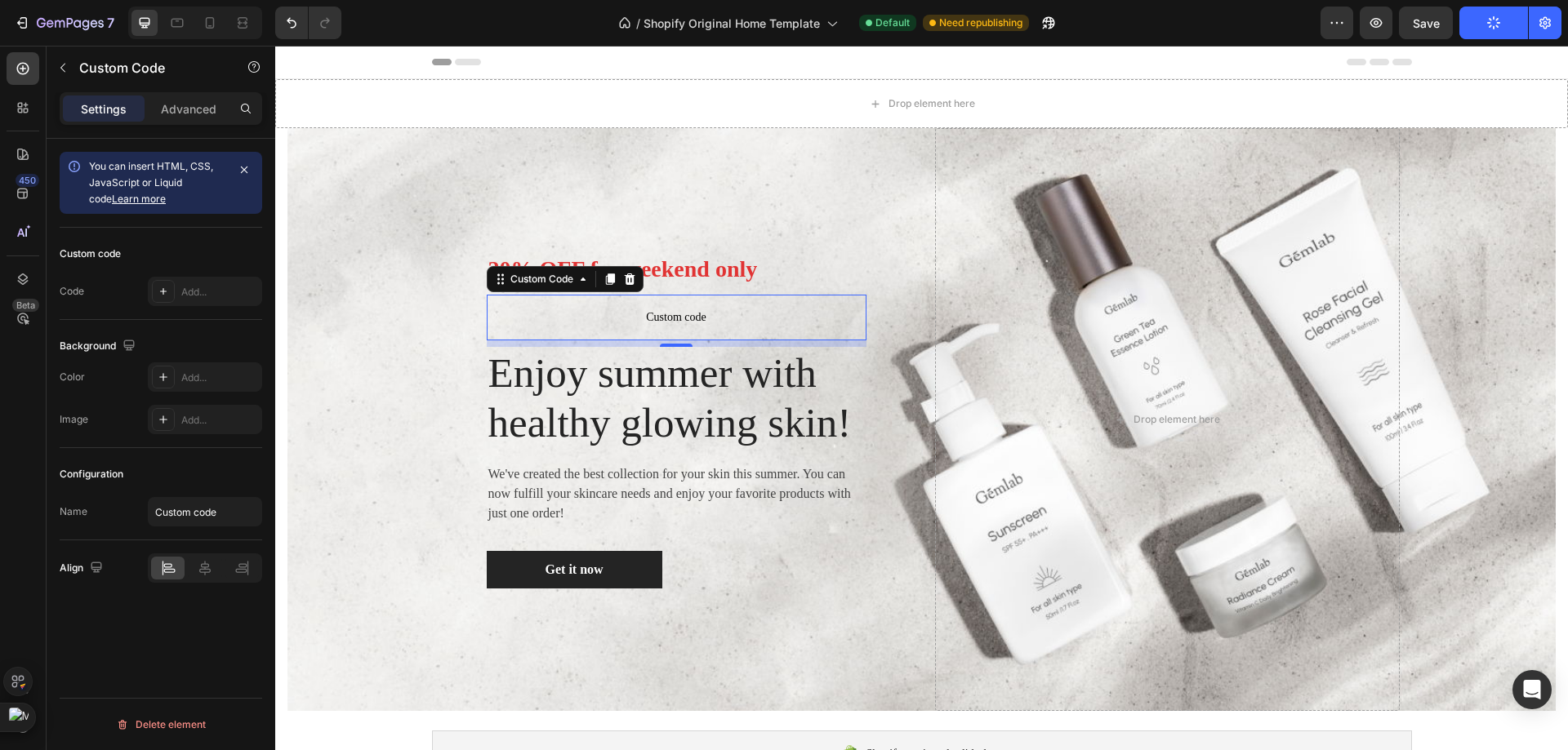
click at [713, 335] on p "Custom code" at bounding box center [676, 317] width 380 height 45
click at [642, 313] on span "Custom code" at bounding box center [676, 317] width 380 height 19
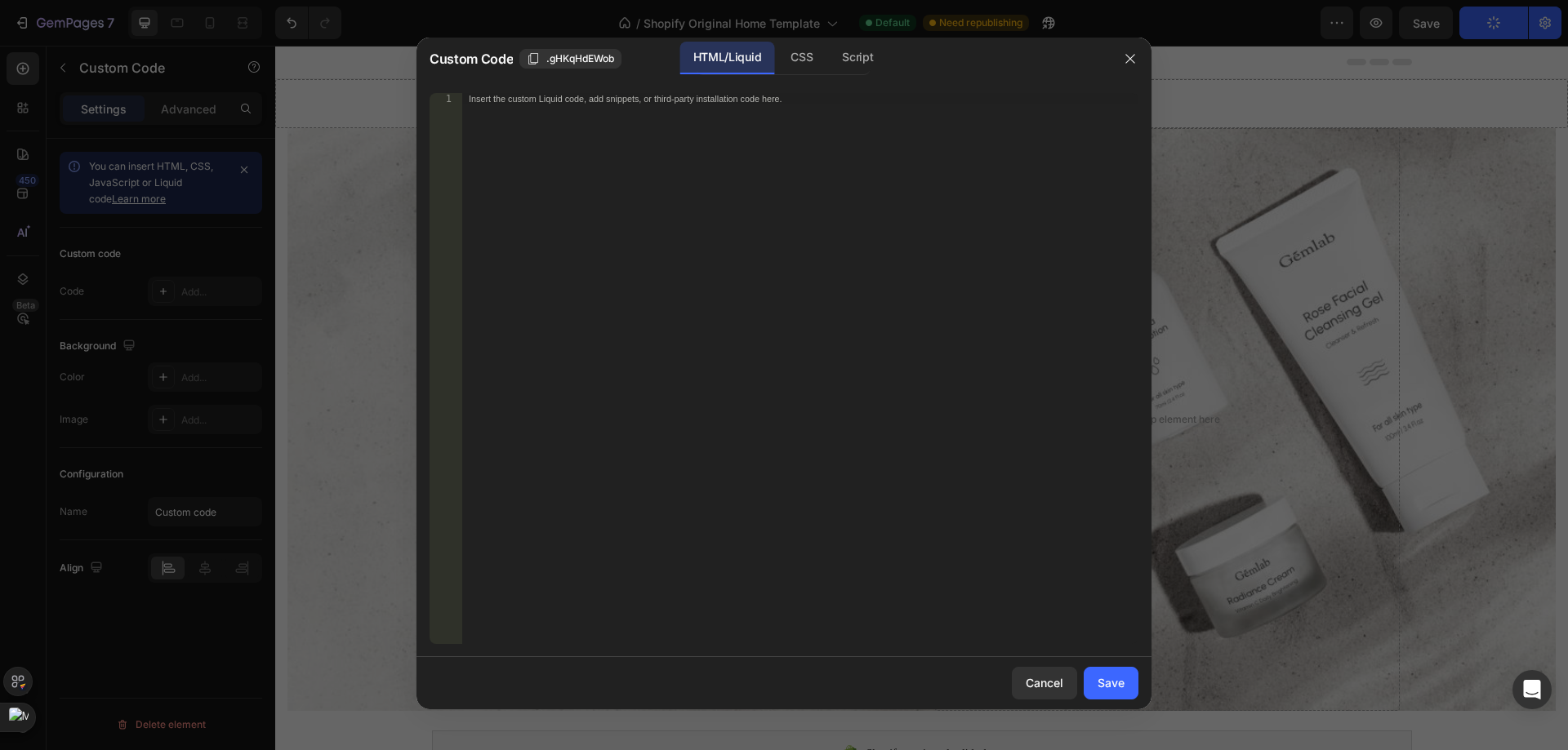
click at [642, 313] on div "Insert the custom Liquid code, add snippets, or third-party installation code h…" at bounding box center [800, 380] width 676 height 574
click at [793, 31] on div at bounding box center [784, 375] width 1568 height 750
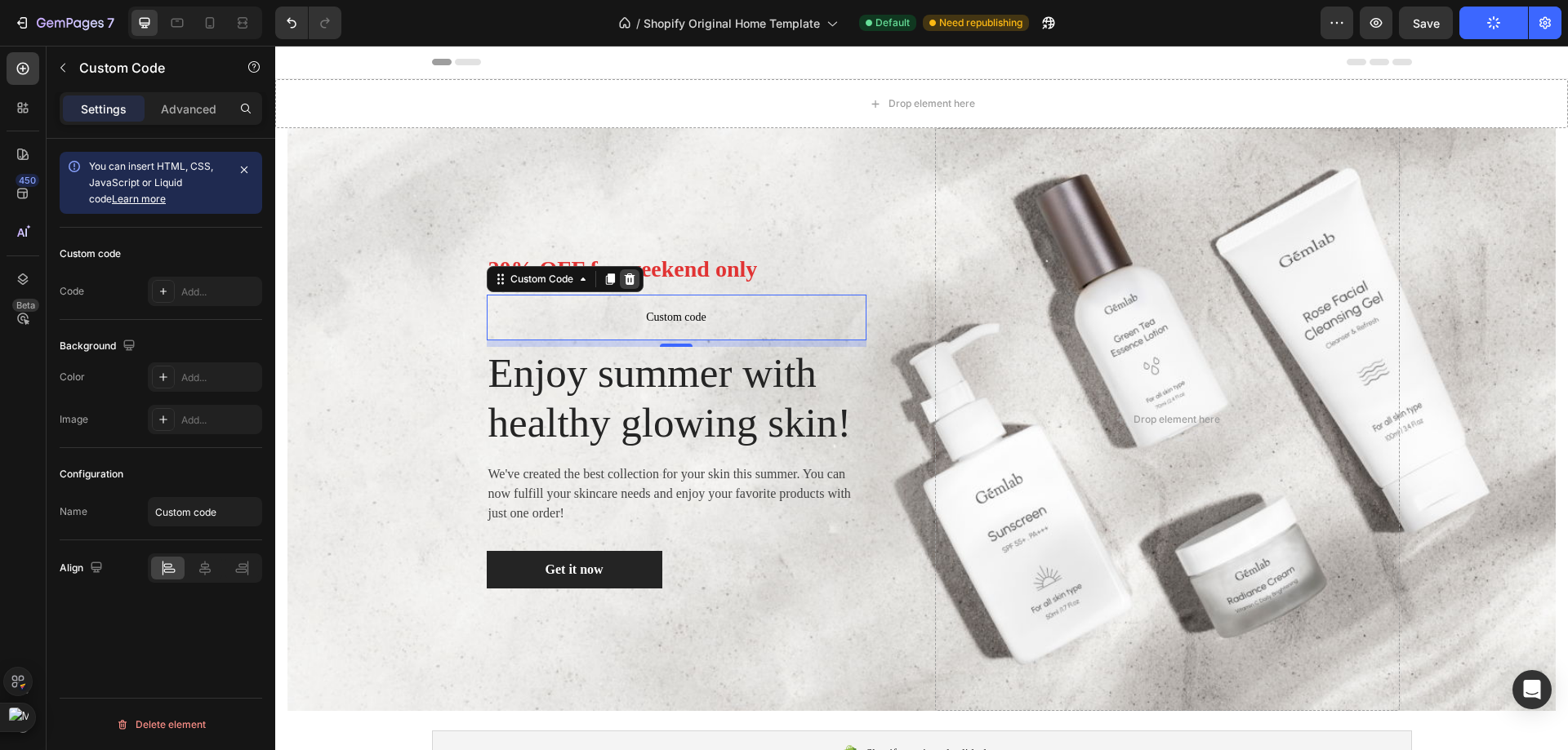
click at [624, 281] on icon at bounding box center [629, 279] width 10 height 11
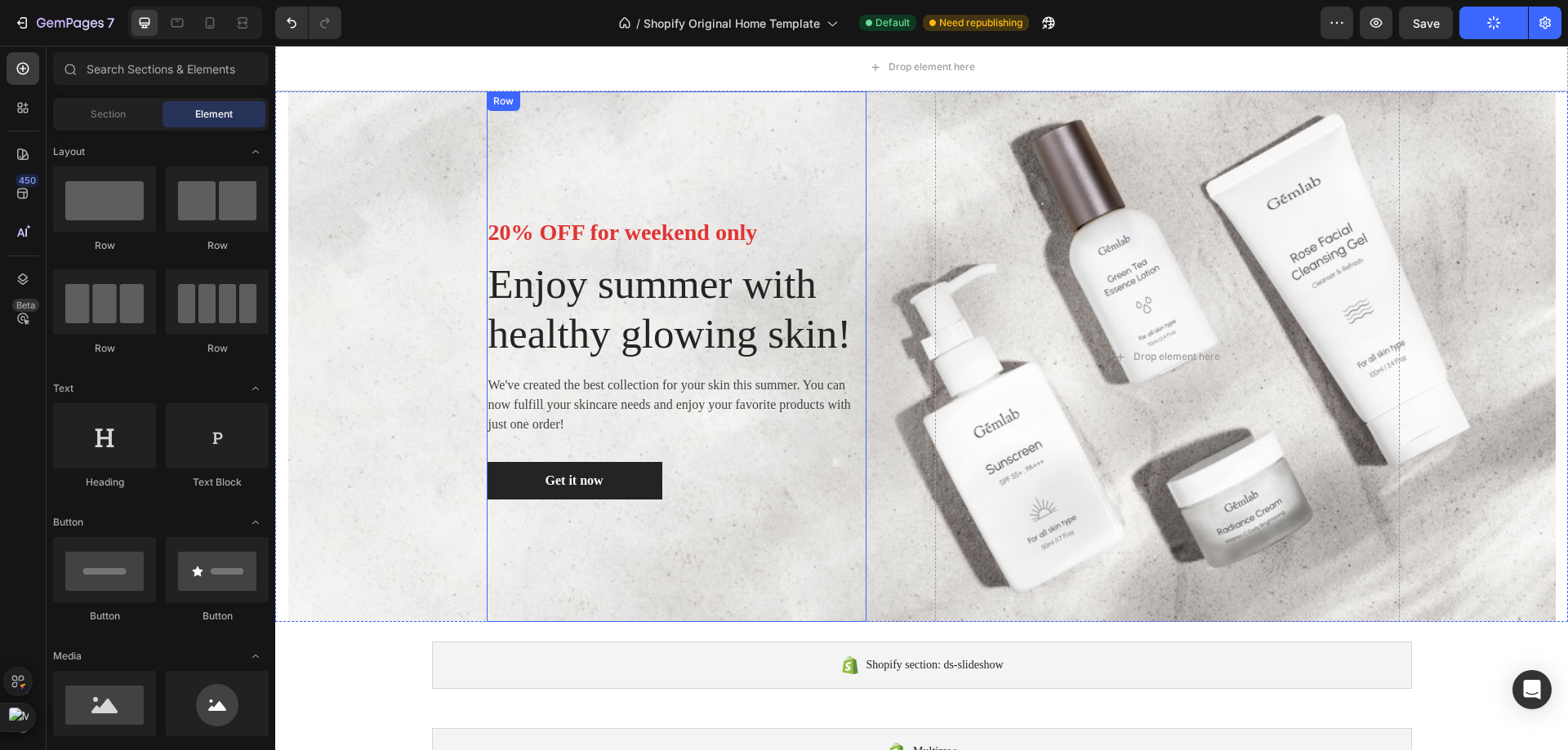
scroll to position [0, 0]
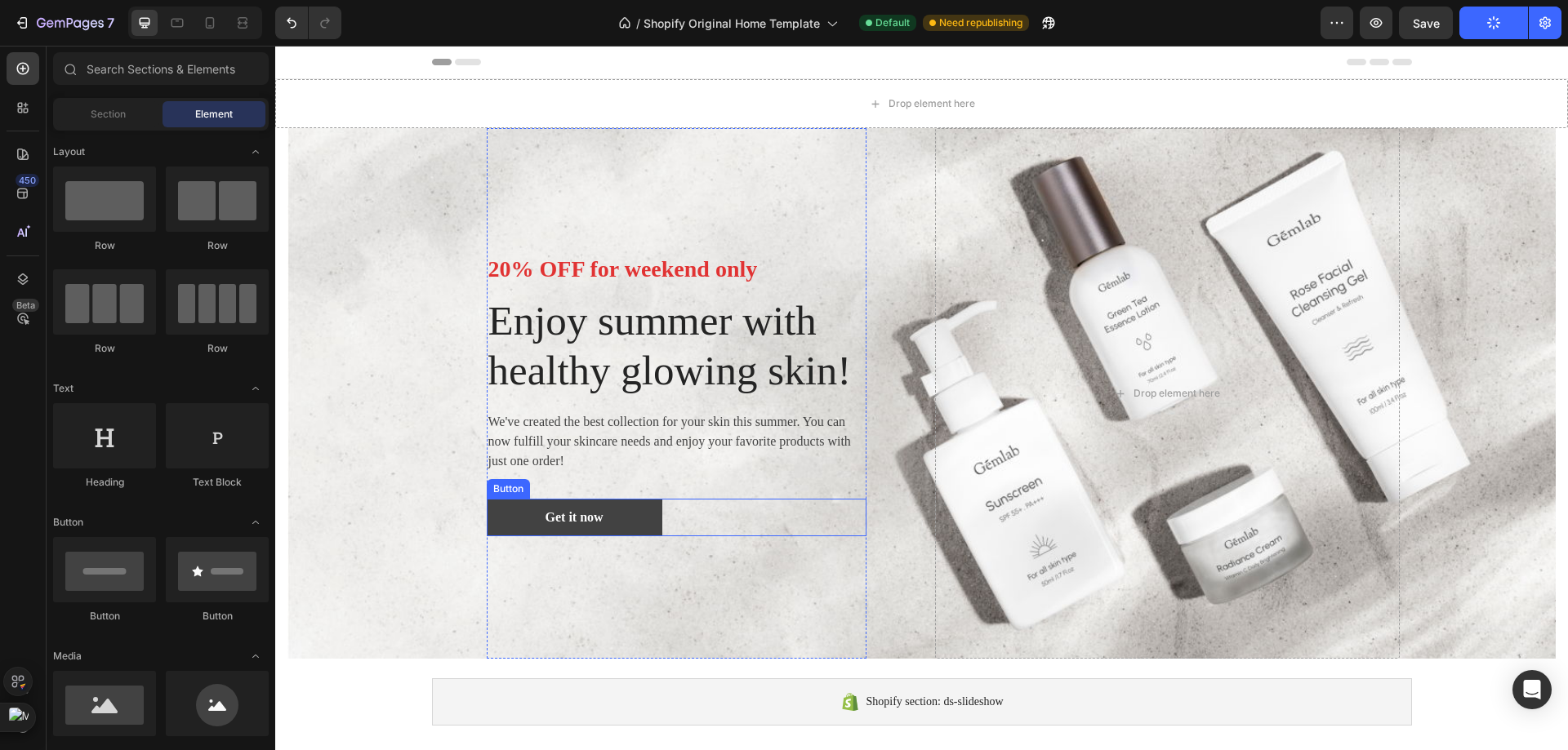
click at [519, 536] on link "Get it now" at bounding box center [574, 517] width 176 height 38
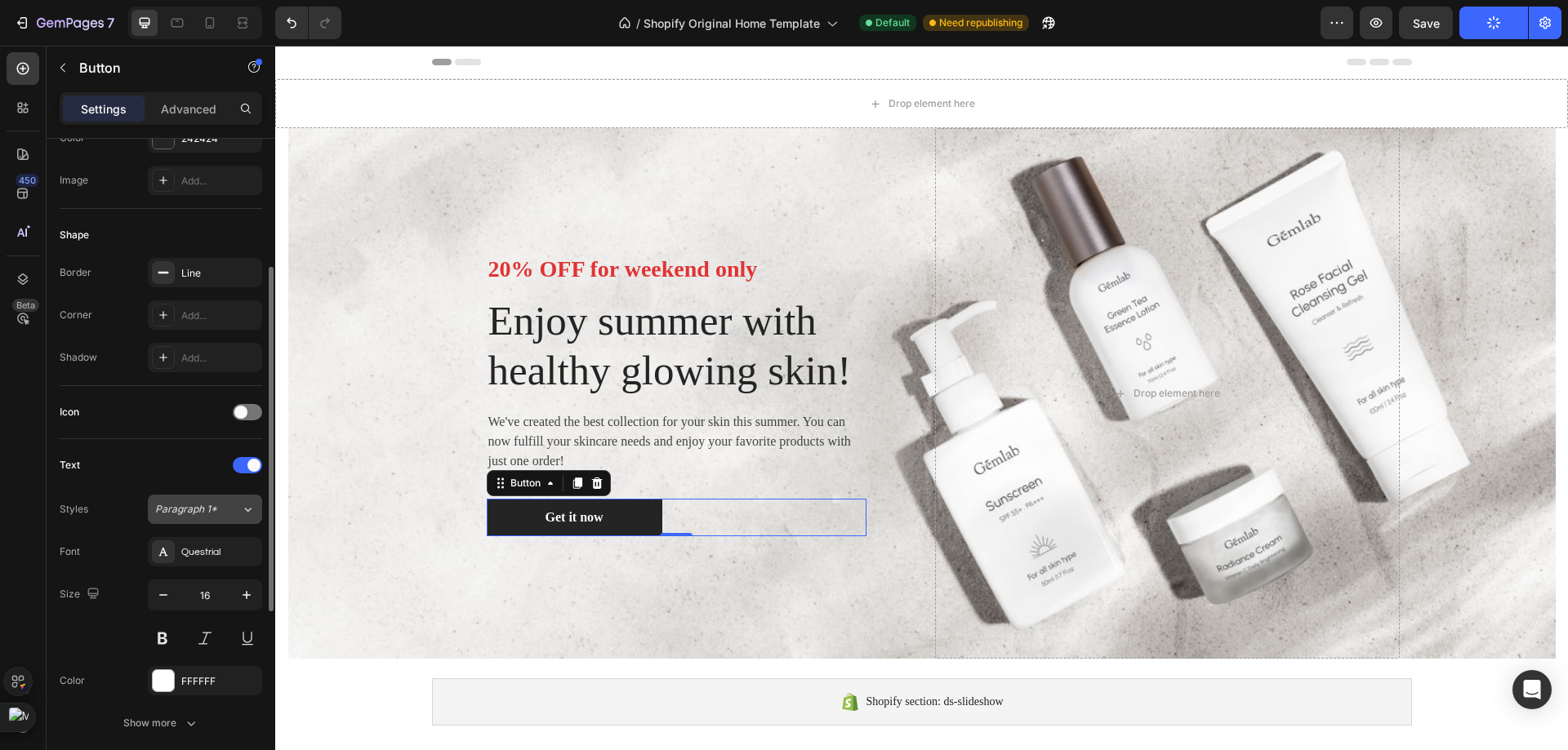
scroll to position [408, 0]
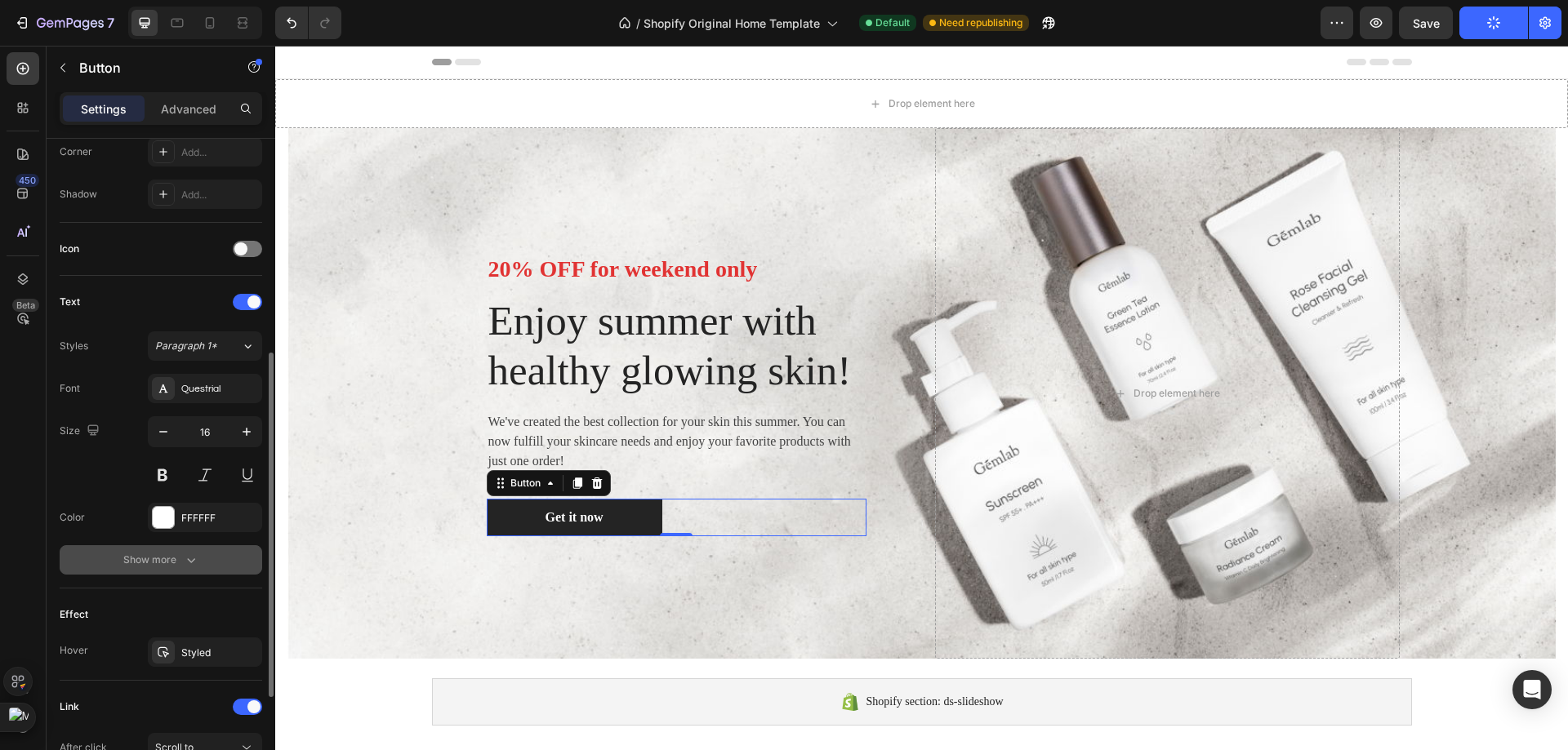
click at [185, 568] on icon "button" at bounding box center [190, 560] width 17 height 17
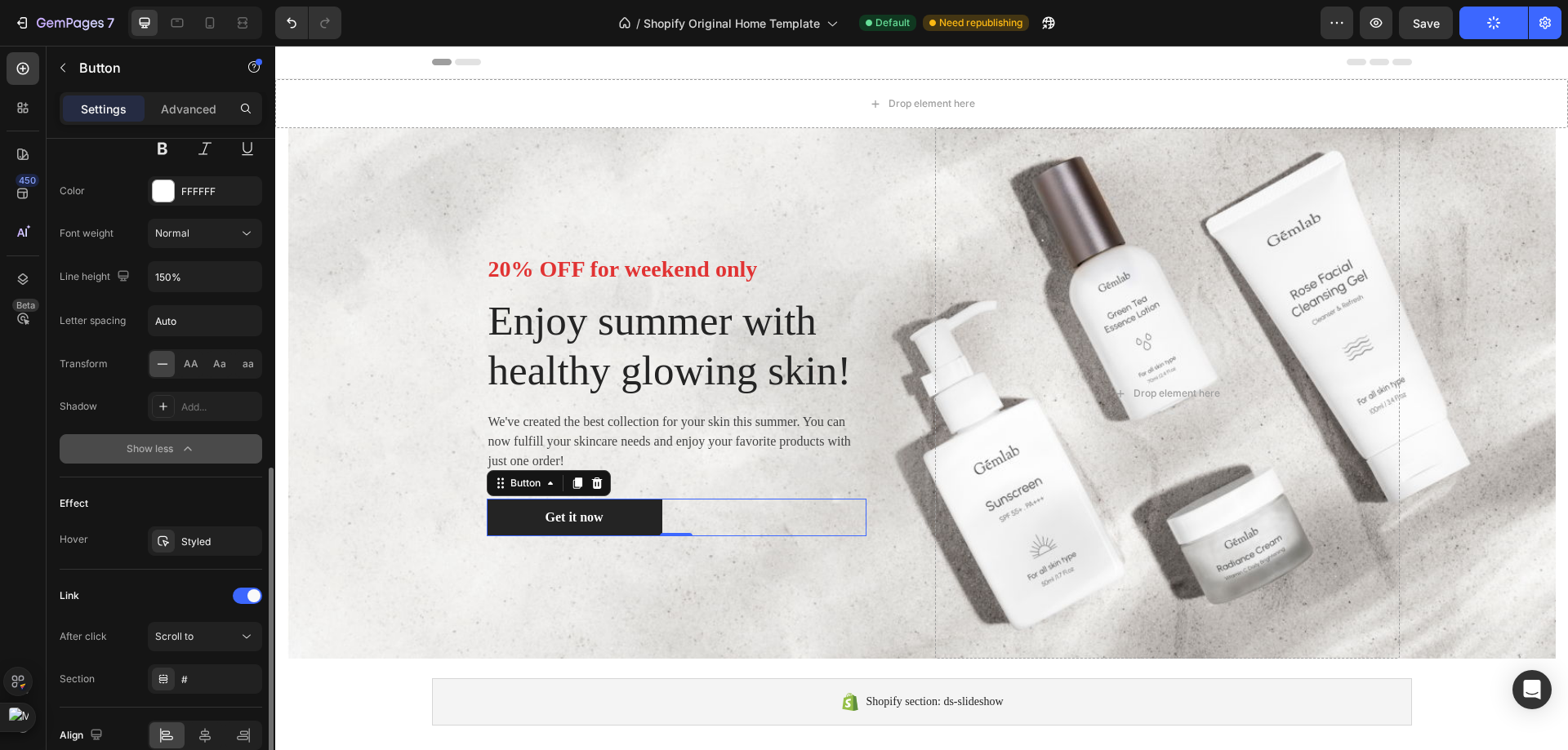
scroll to position [813, 0]
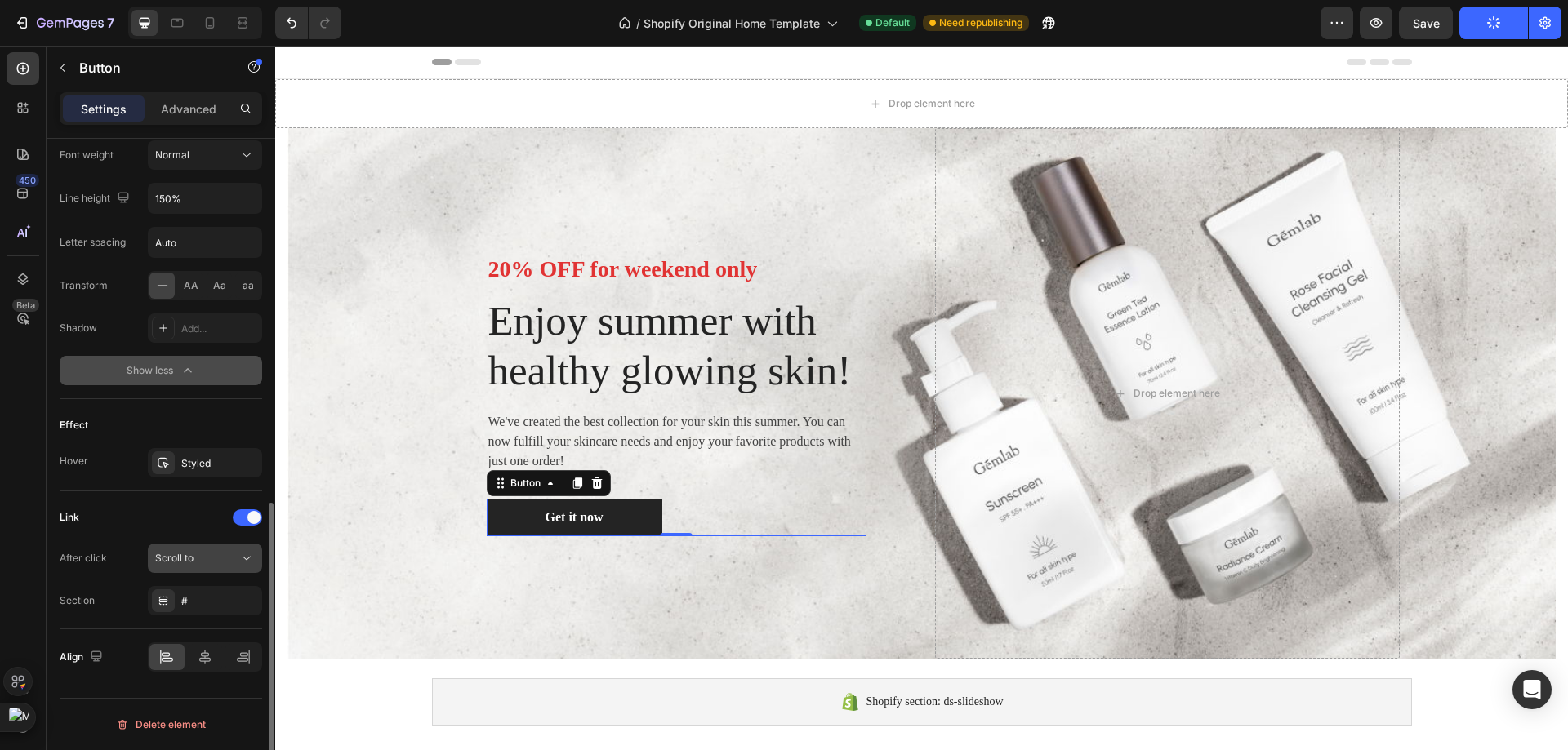
click at [204, 563] on div "Scroll to" at bounding box center [197, 558] width 83 height 15
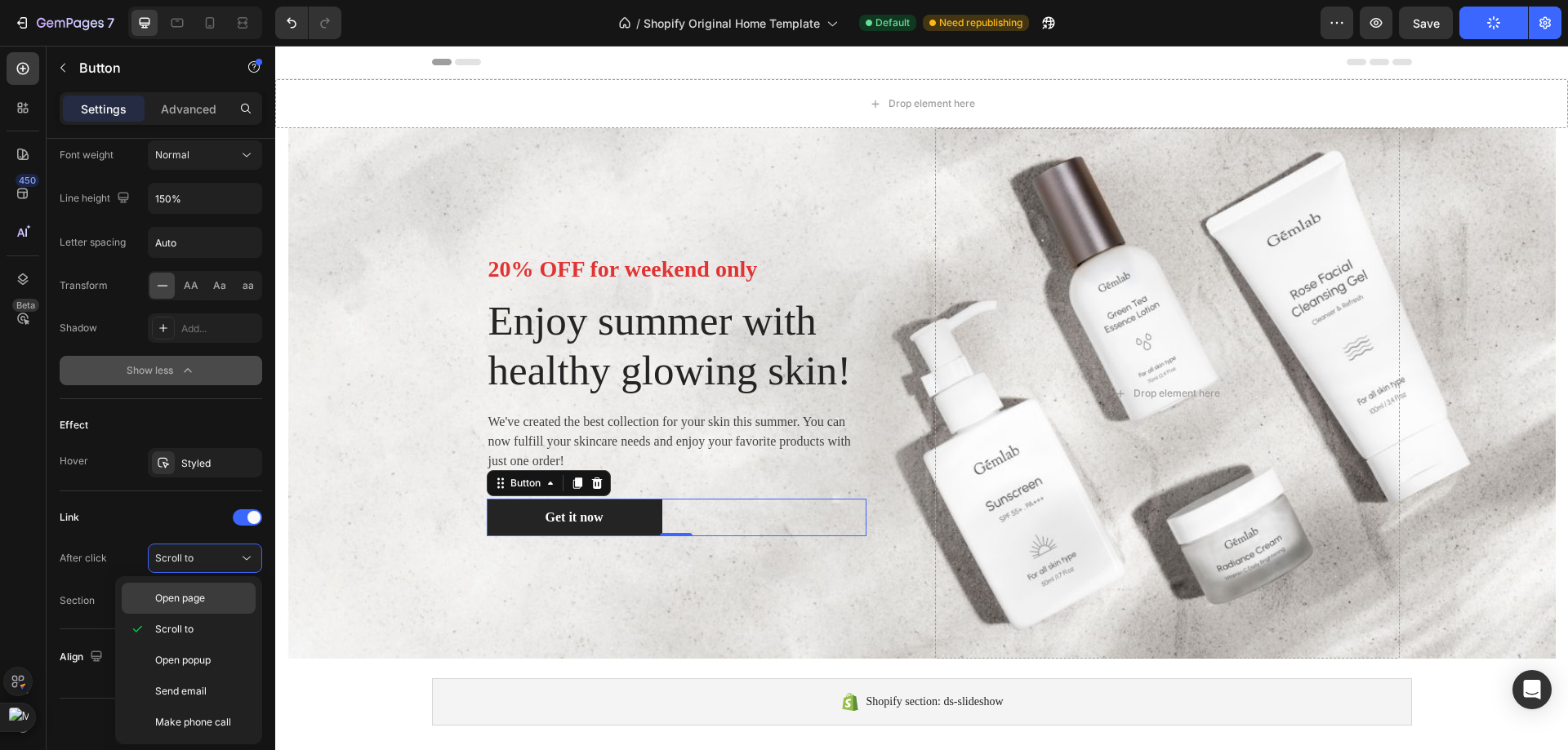
click at [202, 584] on div "Open page" at bounding box center [188, 598] width 134 height 31
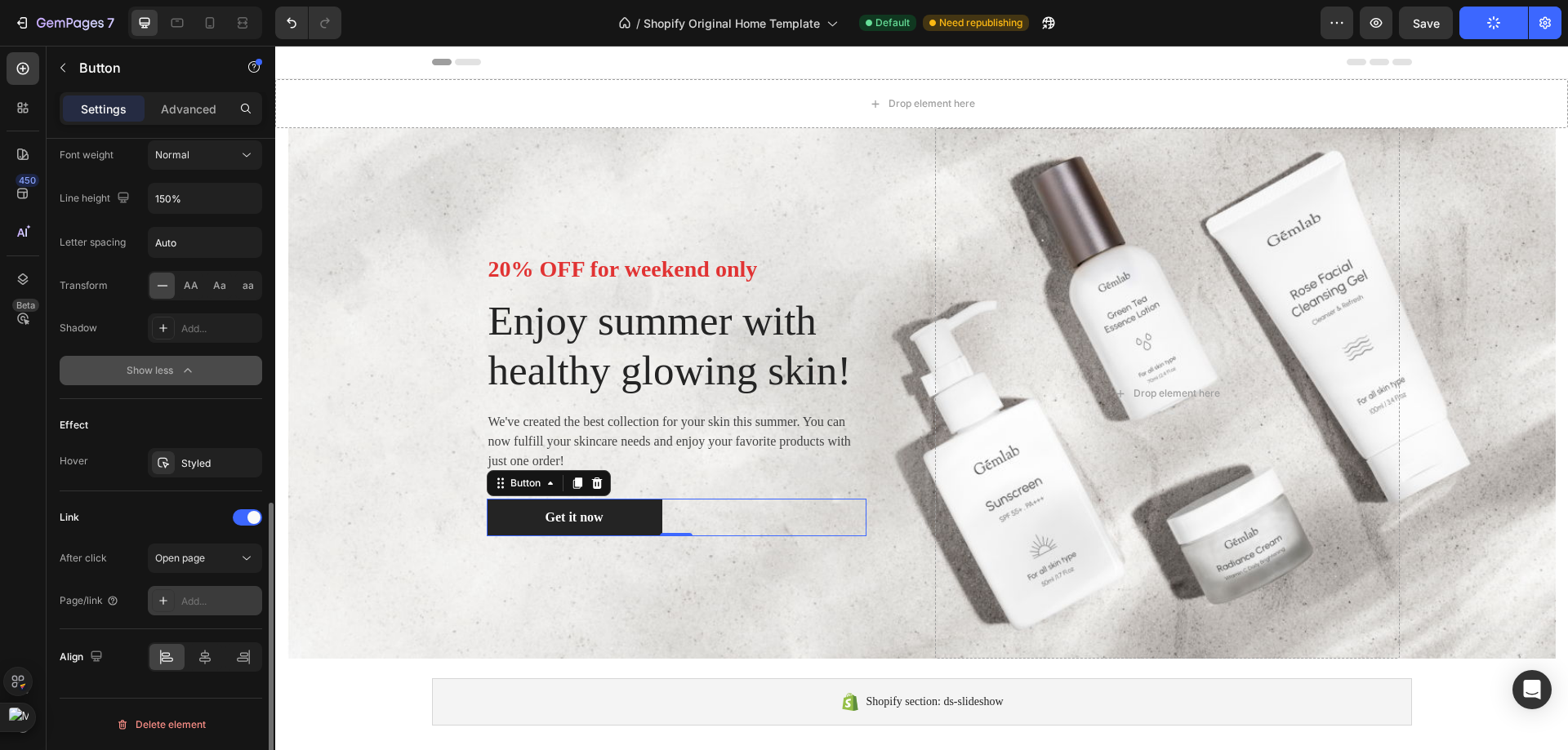
click at [204, 588] on div "Add..." at bounding box center [204, 601] width 114 height 30
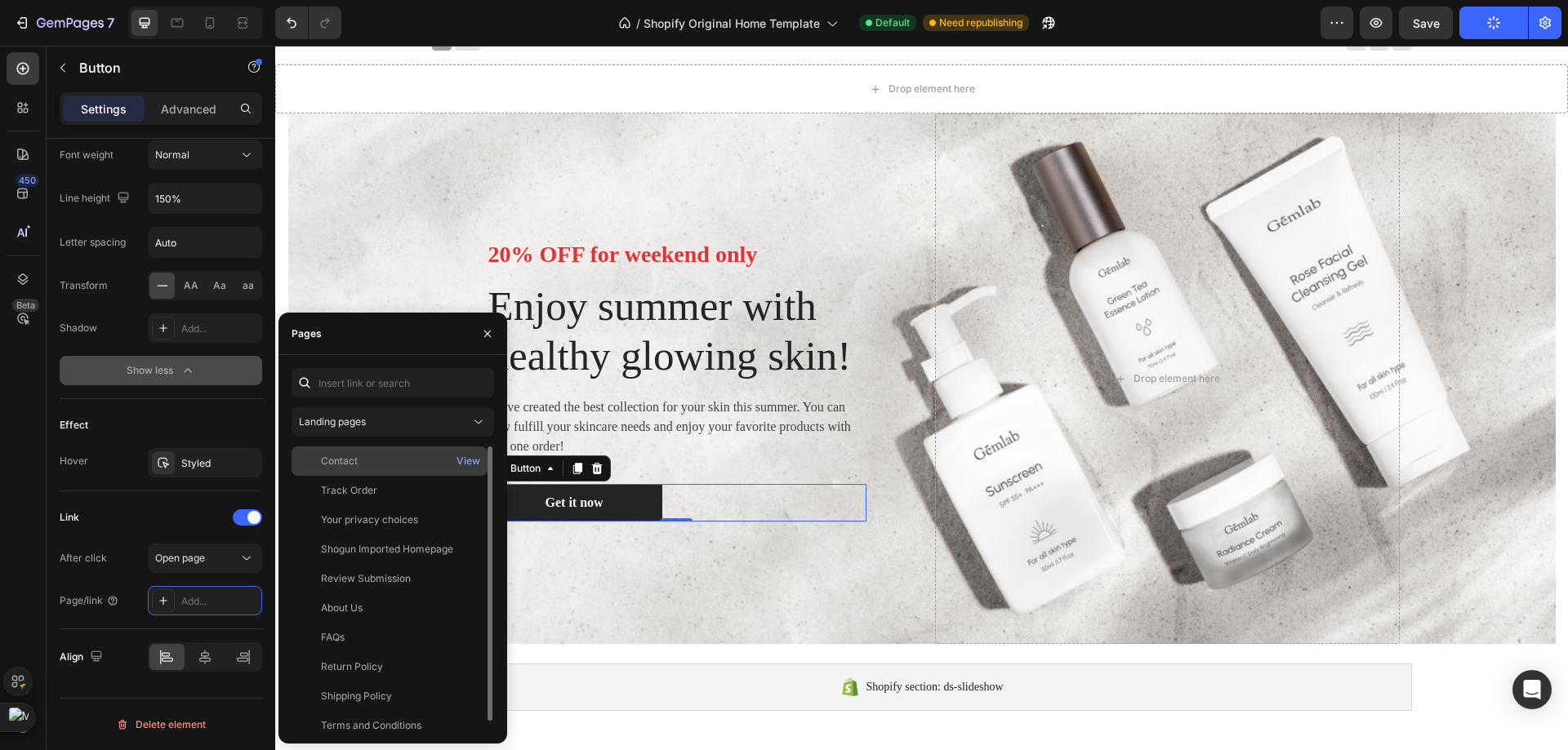
scroll to position [0, 0]
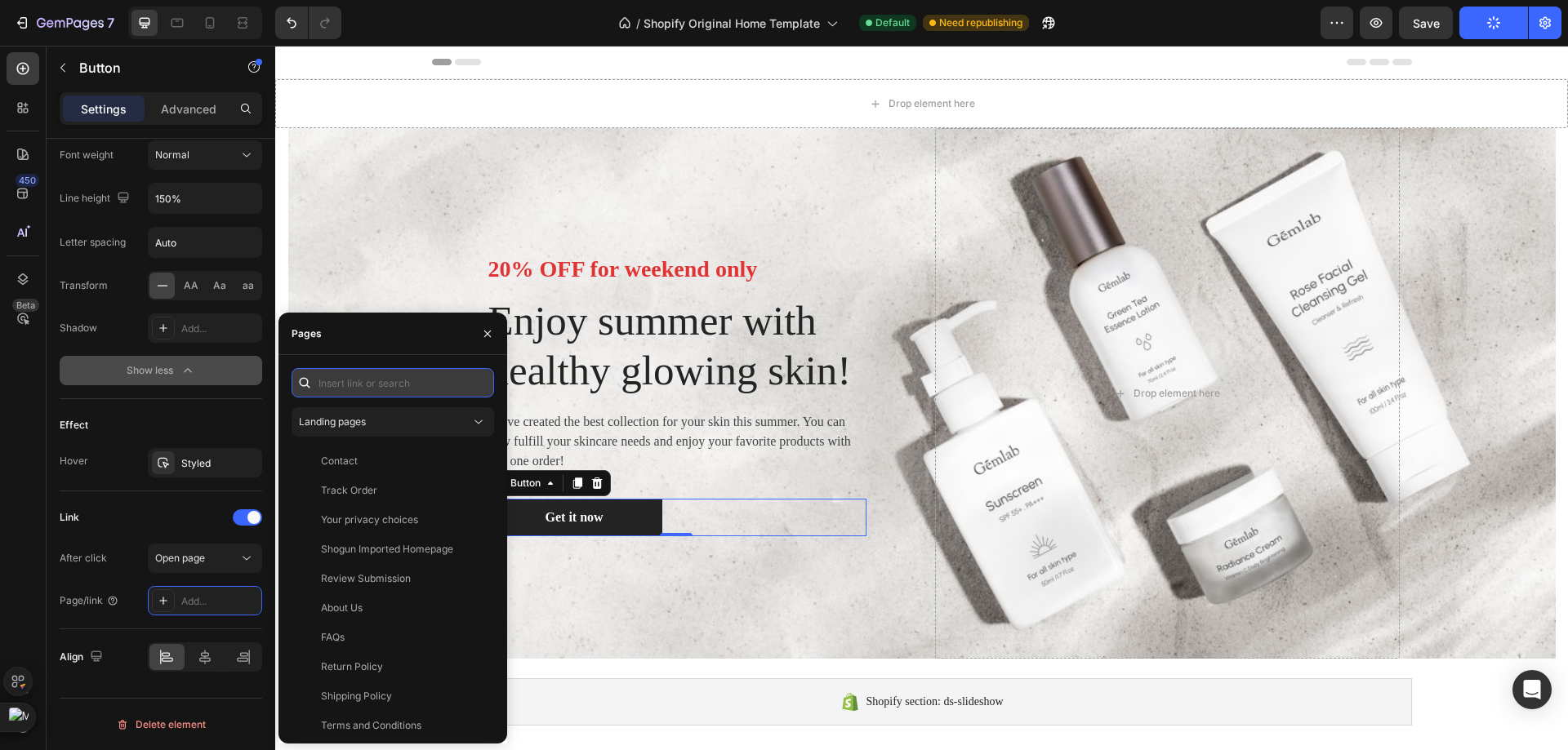
click at [373, 376] on input "text" at bounding box center [393, 383] width 203 height 30
paste input "https://compresspro.store/products/backpack"
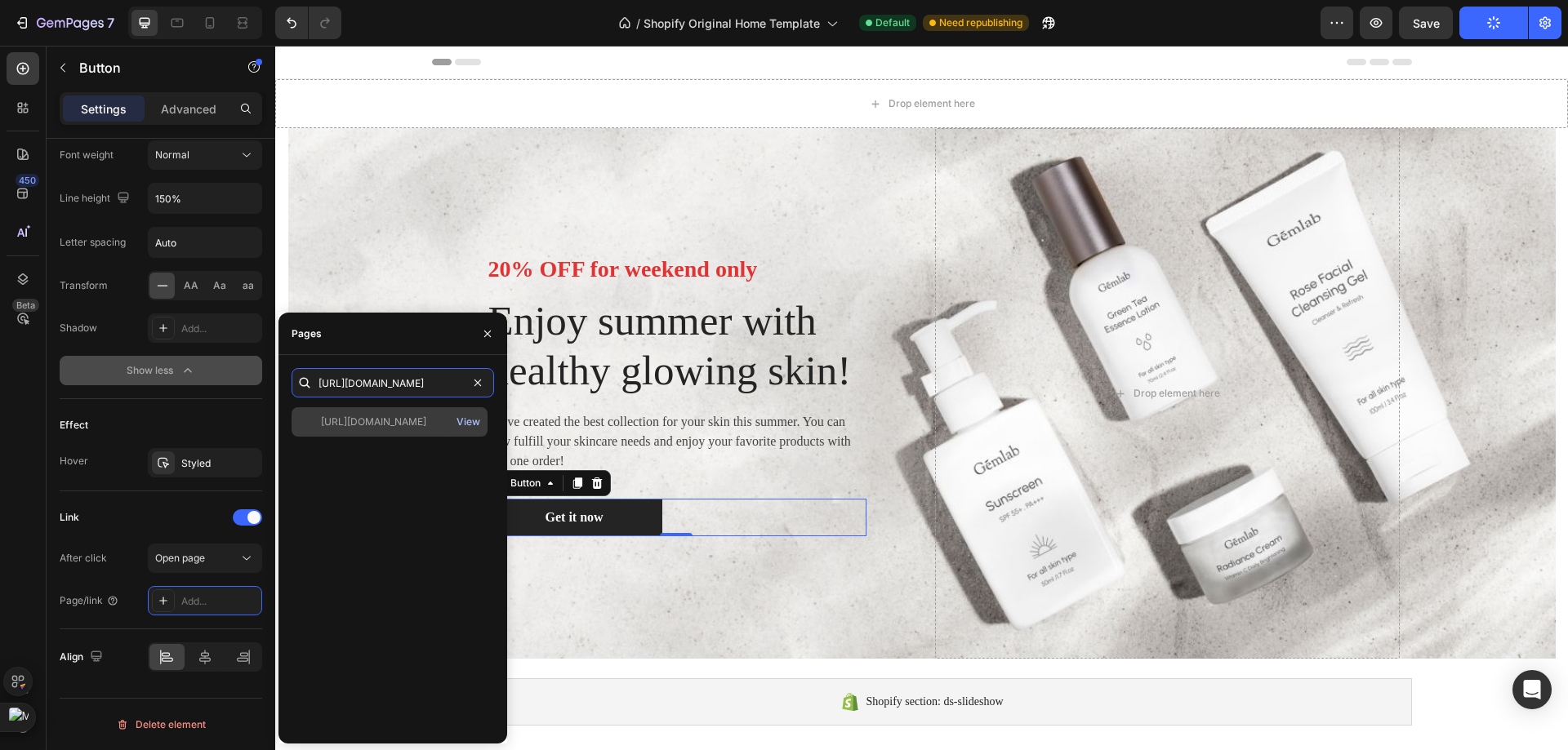
type input "https://compresspro.store/products/backpack"
click at [466, 423] on div "View" at bounding box center [468, 422] width 24 height 15
click at [383, 416] on div "https://compresspro.store/products/backpack" at bounding box center [373, 422] width 106 height 15
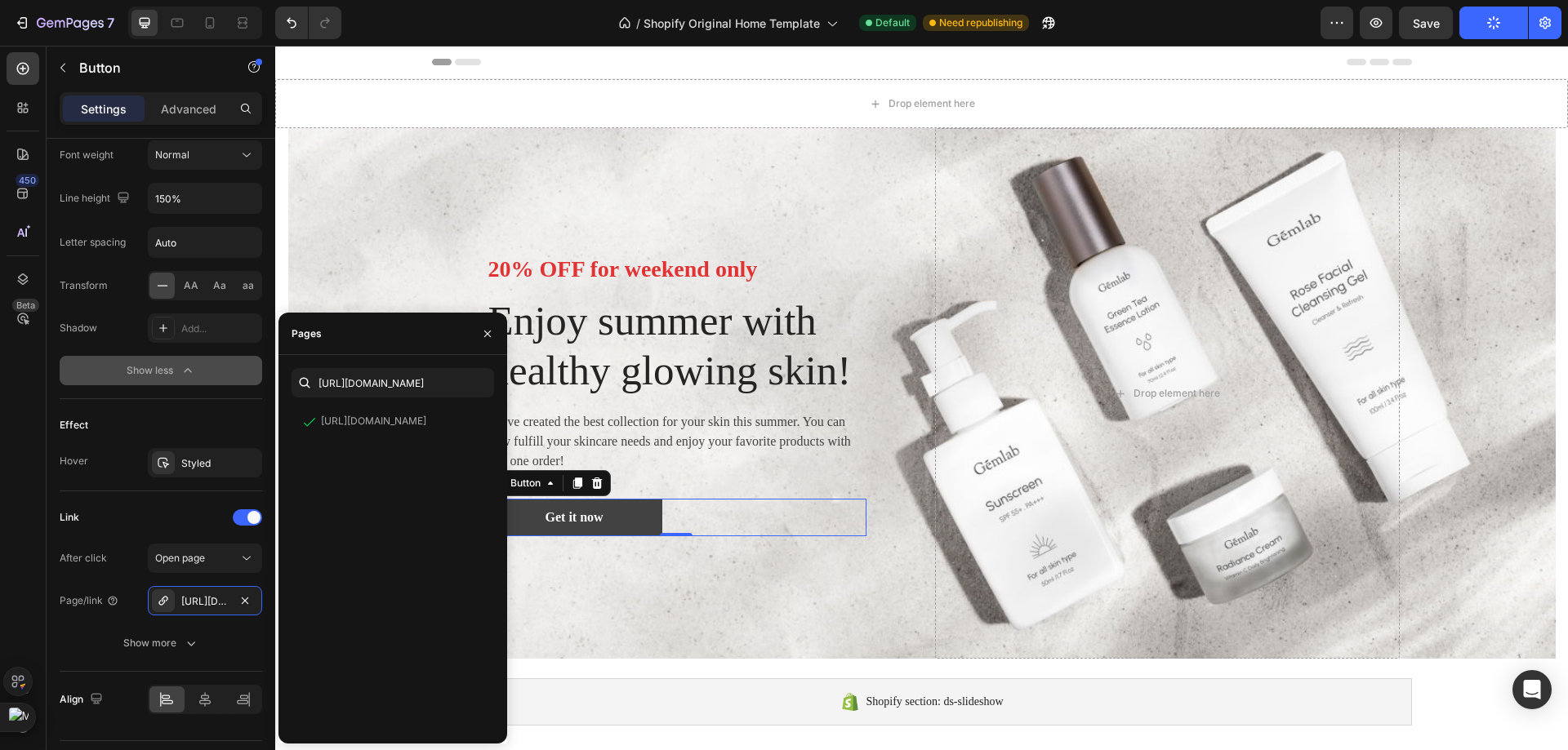
click at [590, 536] on link "Get it now" at bounding box center [574, 517] width 176 height 38
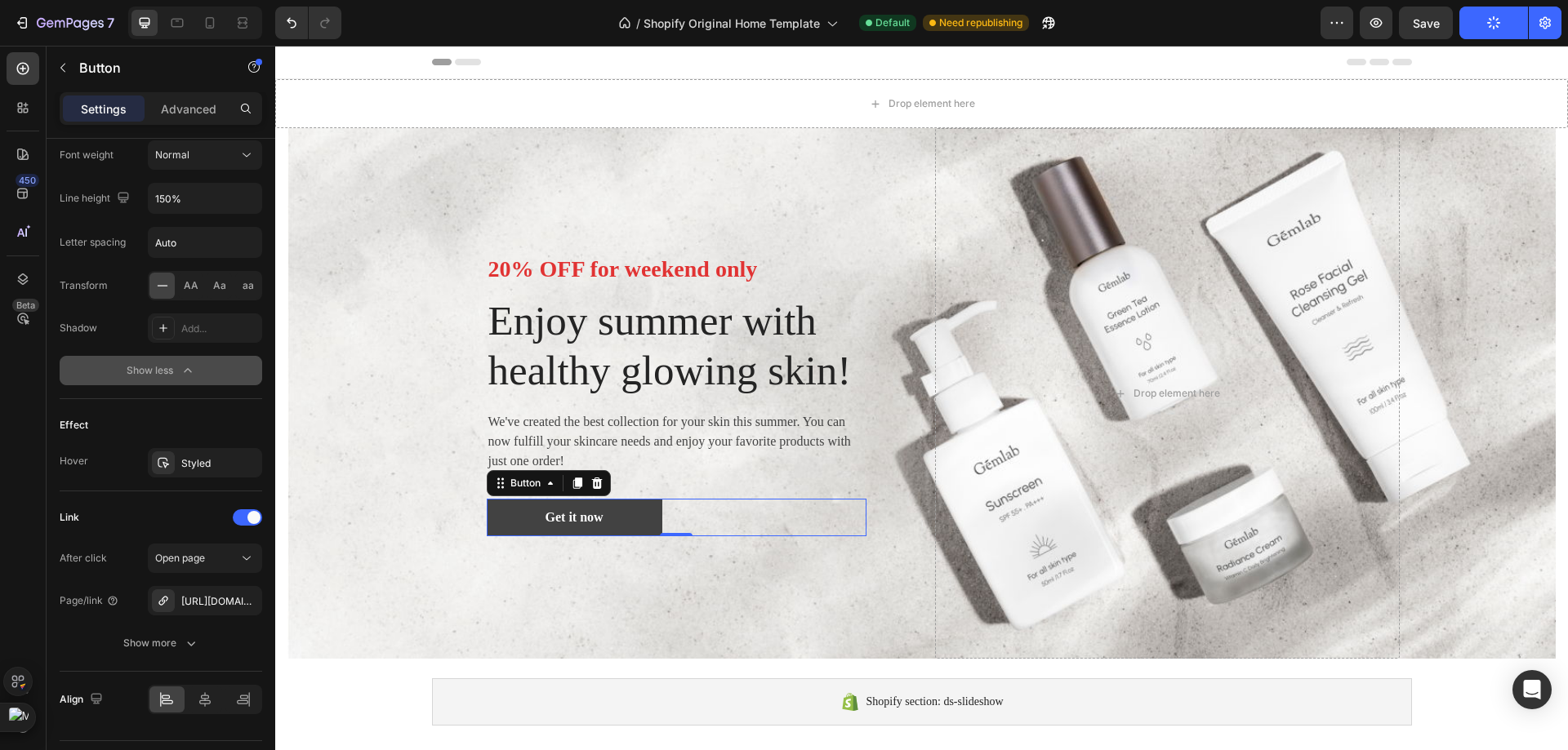
click at [590, 536] on link "Get it now" at bounding box center [574, 517] width 176 height 38
click at [1457, 27] on div "Preview Save Publish" at bounding box center [1441, 22] width 241 height 32
click at [1419, 44] on div "7 / Shopify Original Home Template Default Need republishing Preview Save Publi…" at bounding box center [784, 23] width 1568 height 46
click at [1426, 40] on div "7 / Shopify Original Home Template Default Need republishing Preview Save Publi…" at bounding box center [784, 23] width 1568 height 46
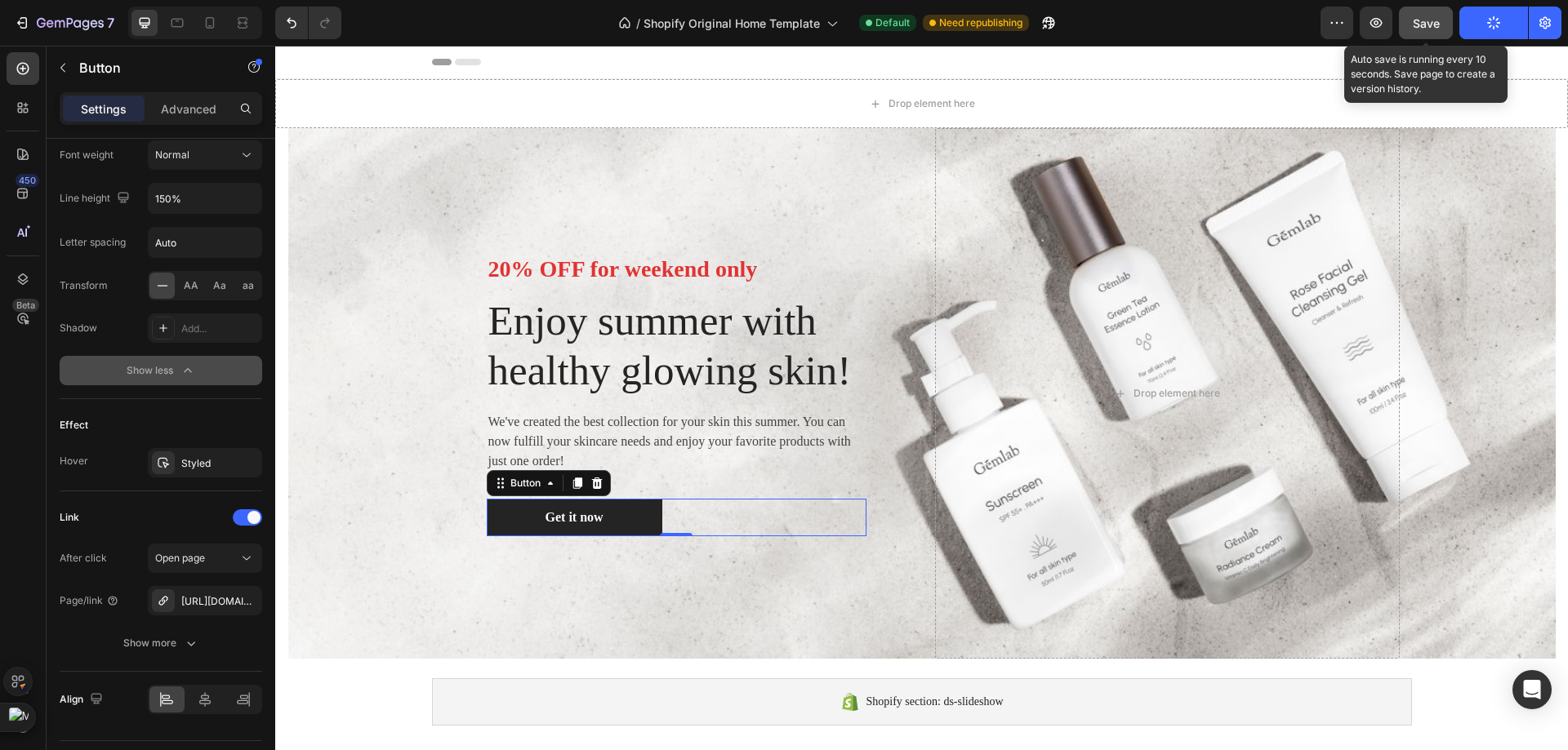
click at [1426, 34] on button "Save" at bounding box center [1426, 22] width 54 height 32
click at [1473, 10] on button "Publish" at bounding box center [1493, 22] width 69 height 32
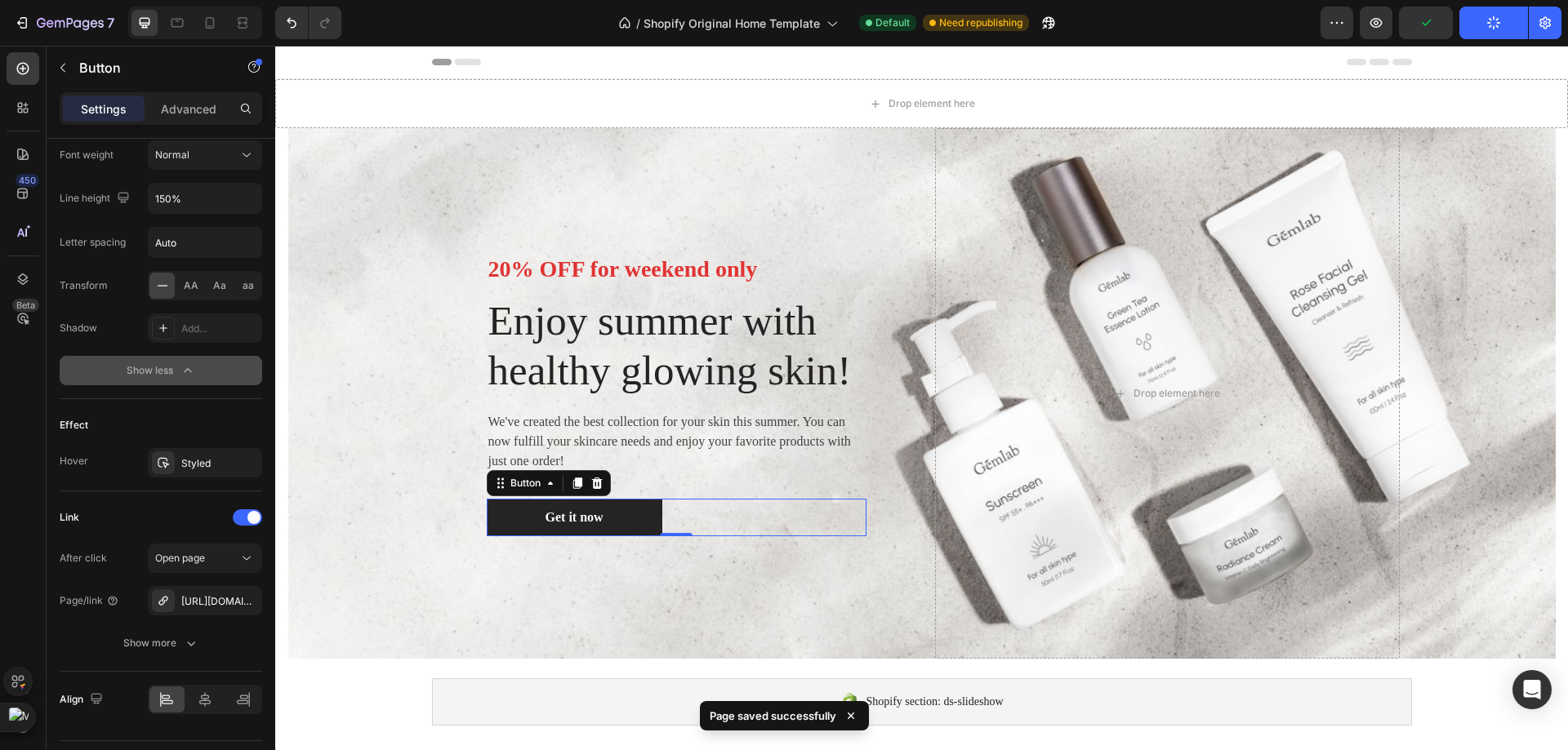
click at [1473, 10] on button "Publish" at bounding box center [1493, 22] width 69 height 32
click at [1475, 11] on button "Publish" at bounding box center [1493, 22] width 69 height 32
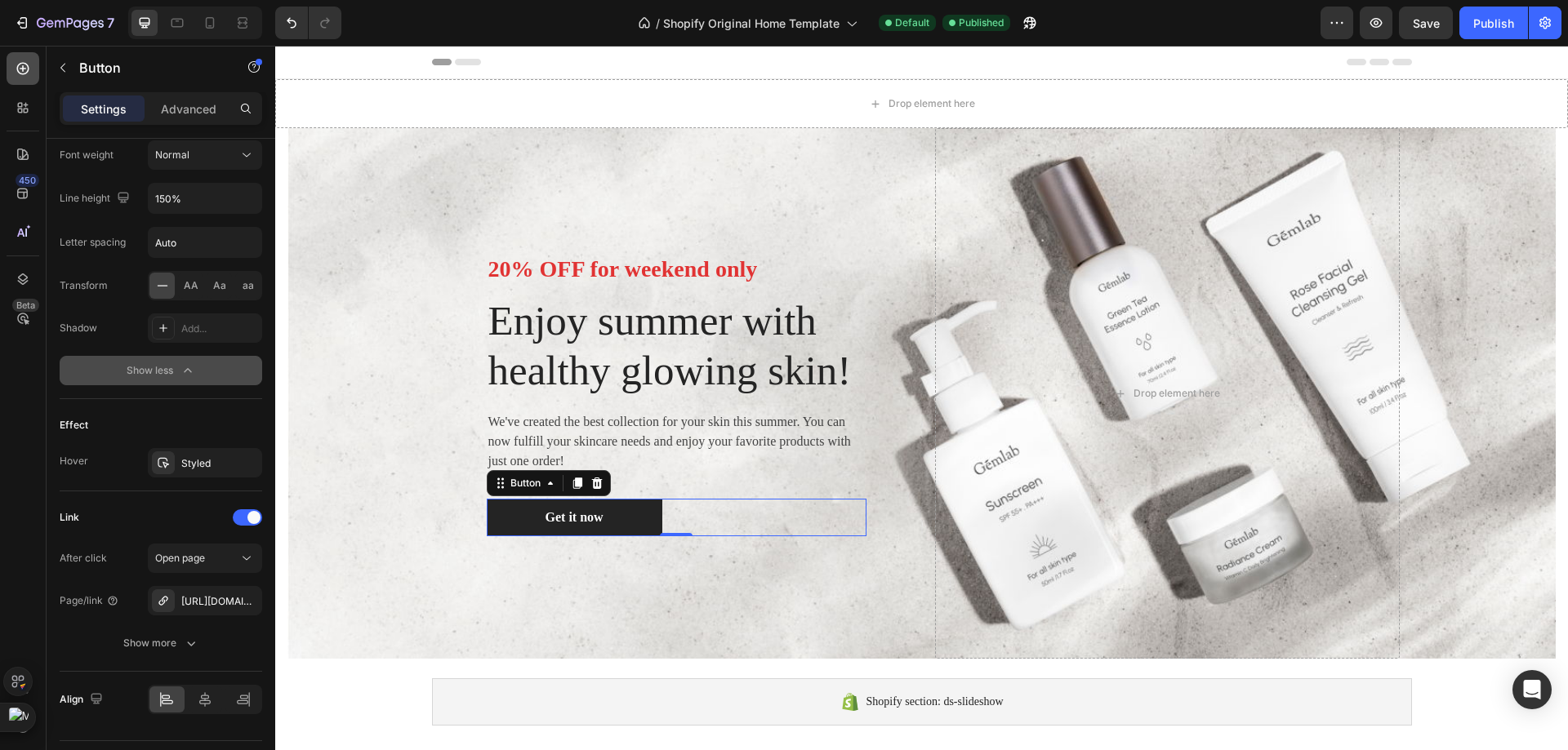
click at [13, 80] on div at bounding box center [22, 68] width 32 height 32
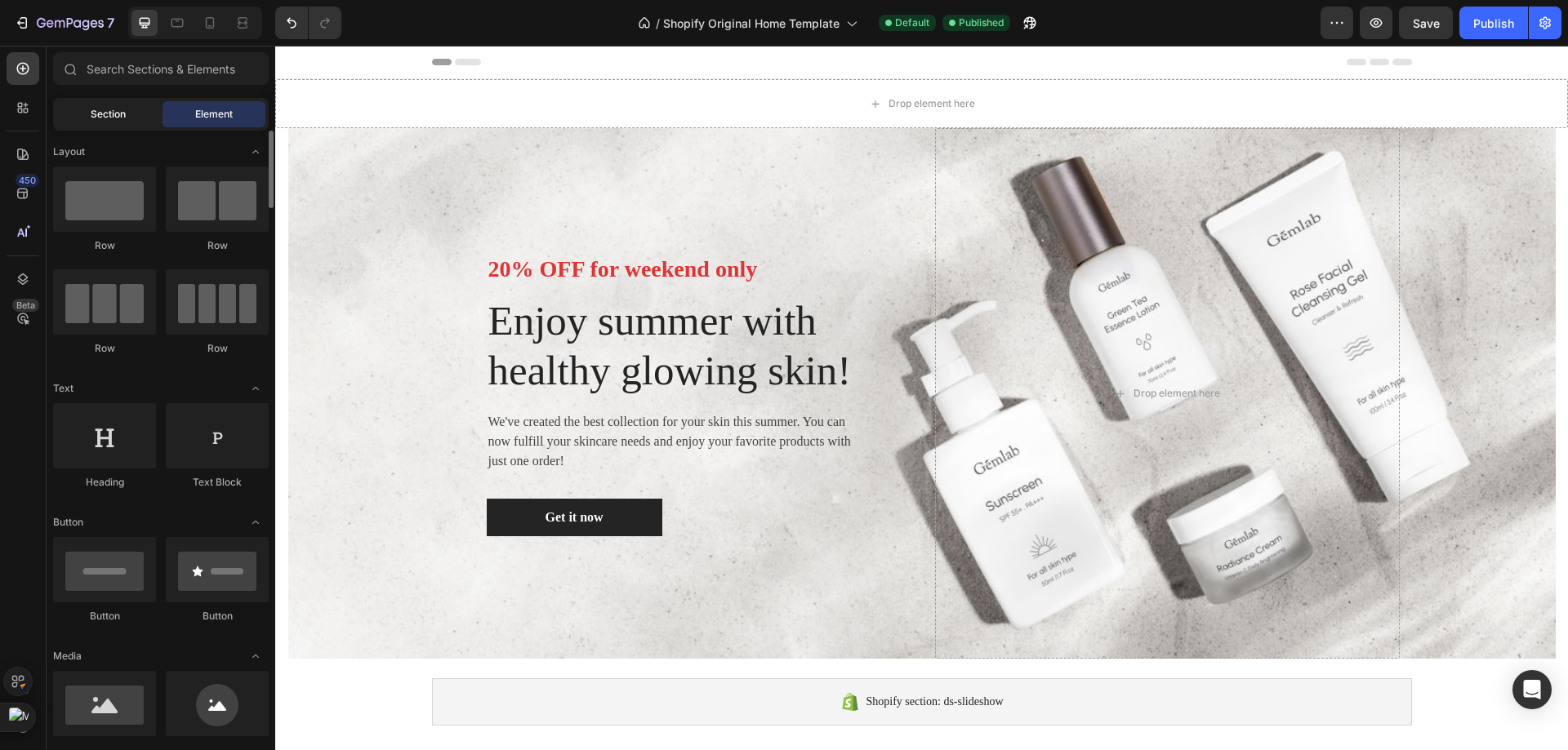
click at [137, 122] on div "Section" at bounding box center [107, 114] width 103 height 26
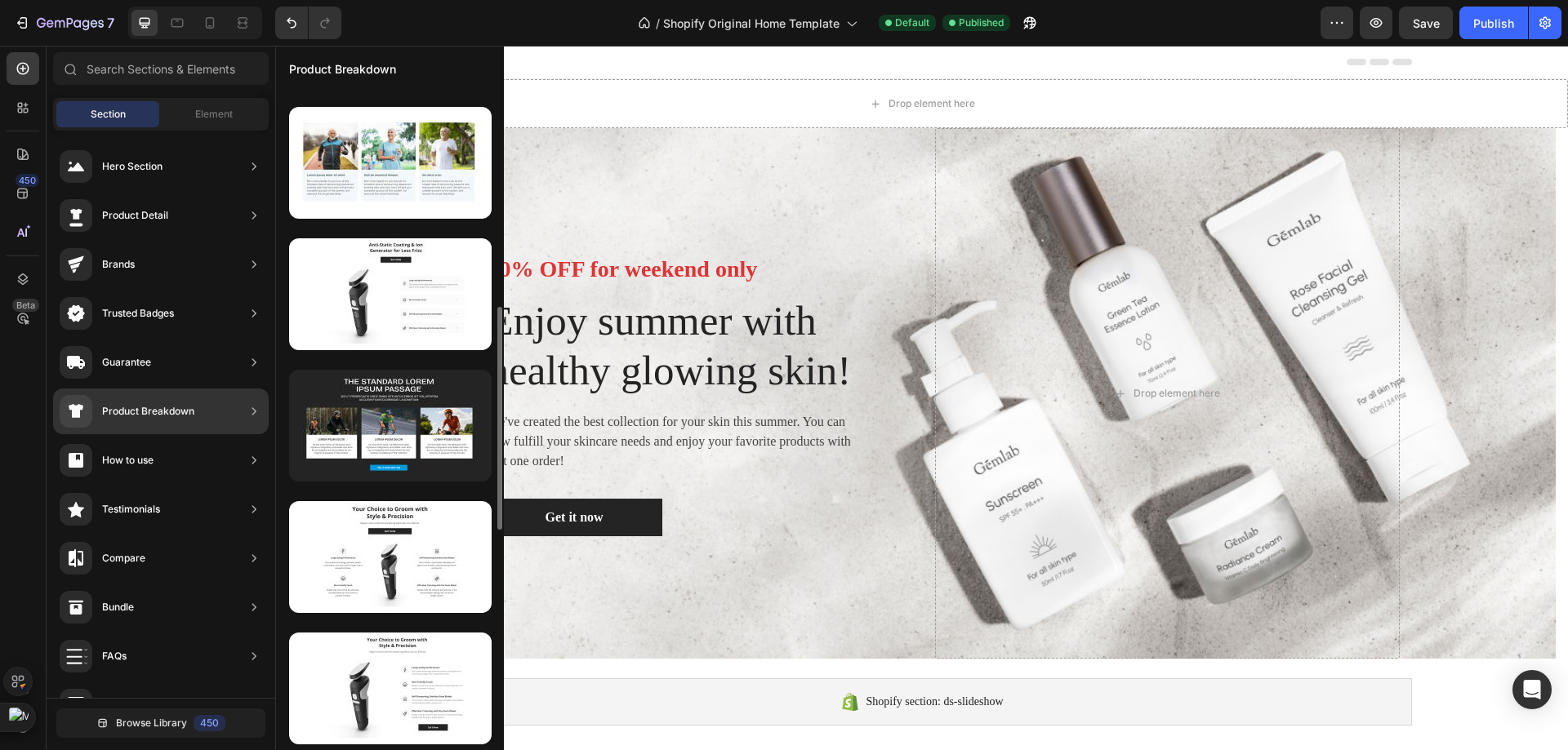
scroll to position [726, 0]
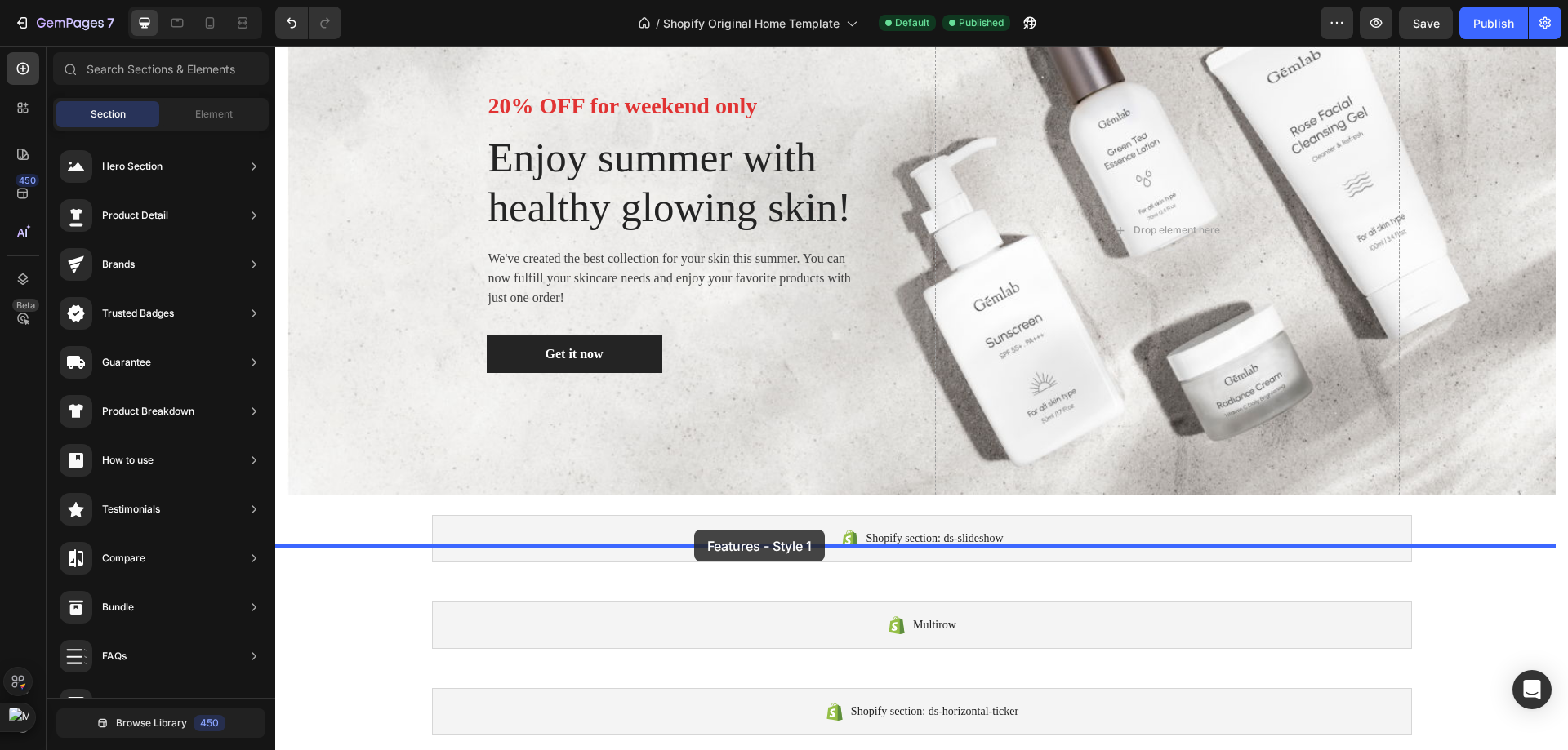
drag, startPoint x: 647, startPoint y: 533, endPoint x: 694, endPoint y: 530, distance: 47.1
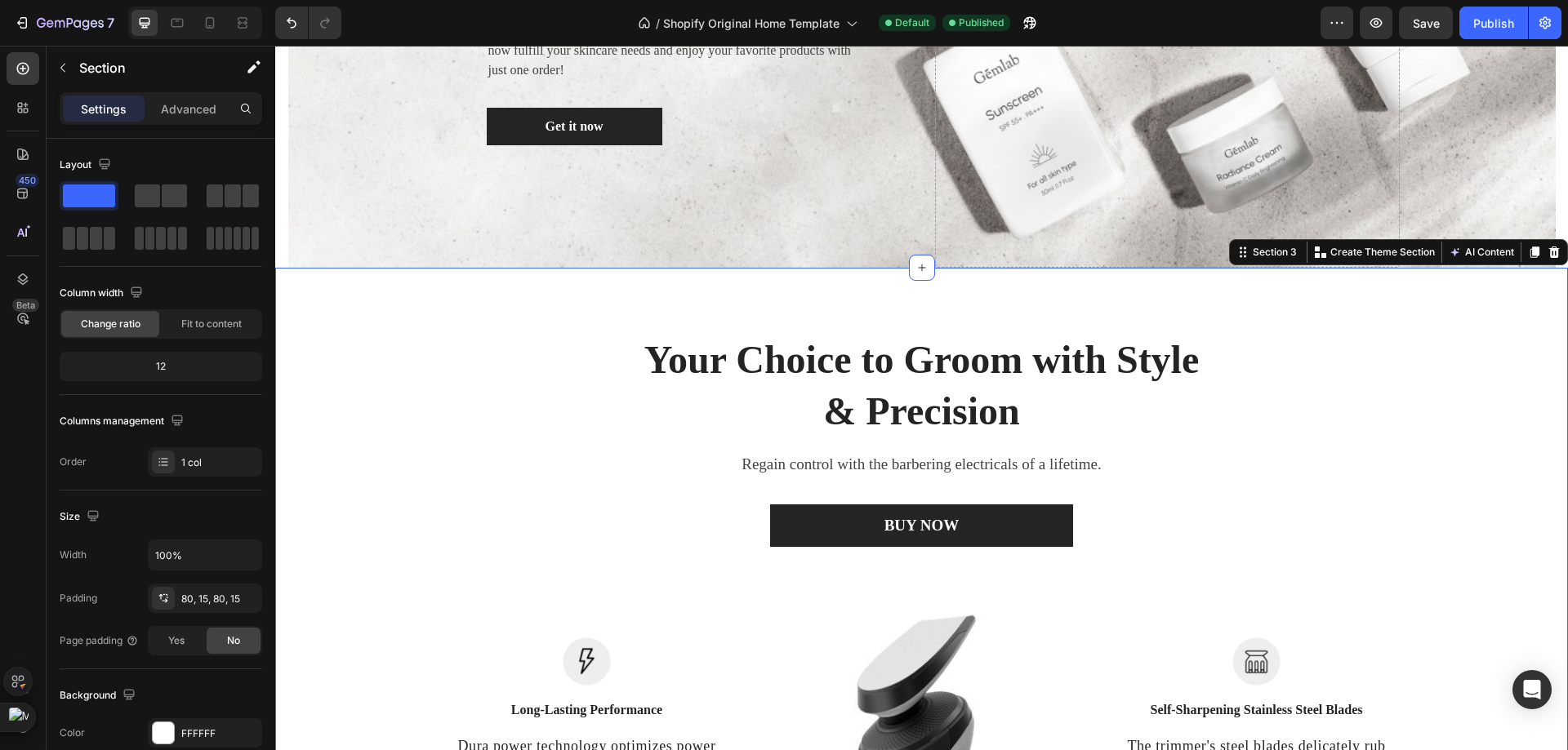
scroll to position [361, 0]
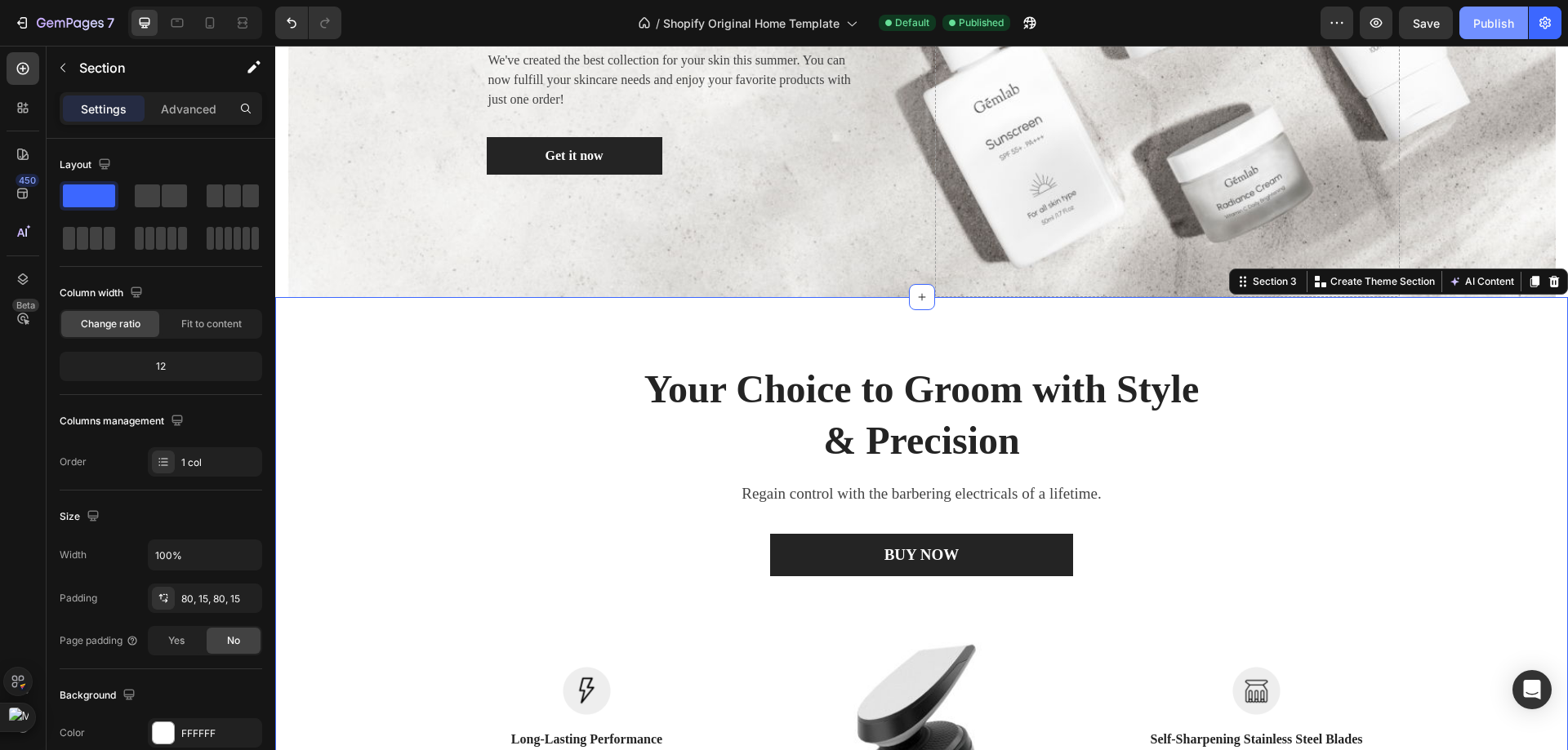
click at [1491, 38] on button "Publish" at bounding box center [1493, 22] width 69 height 32
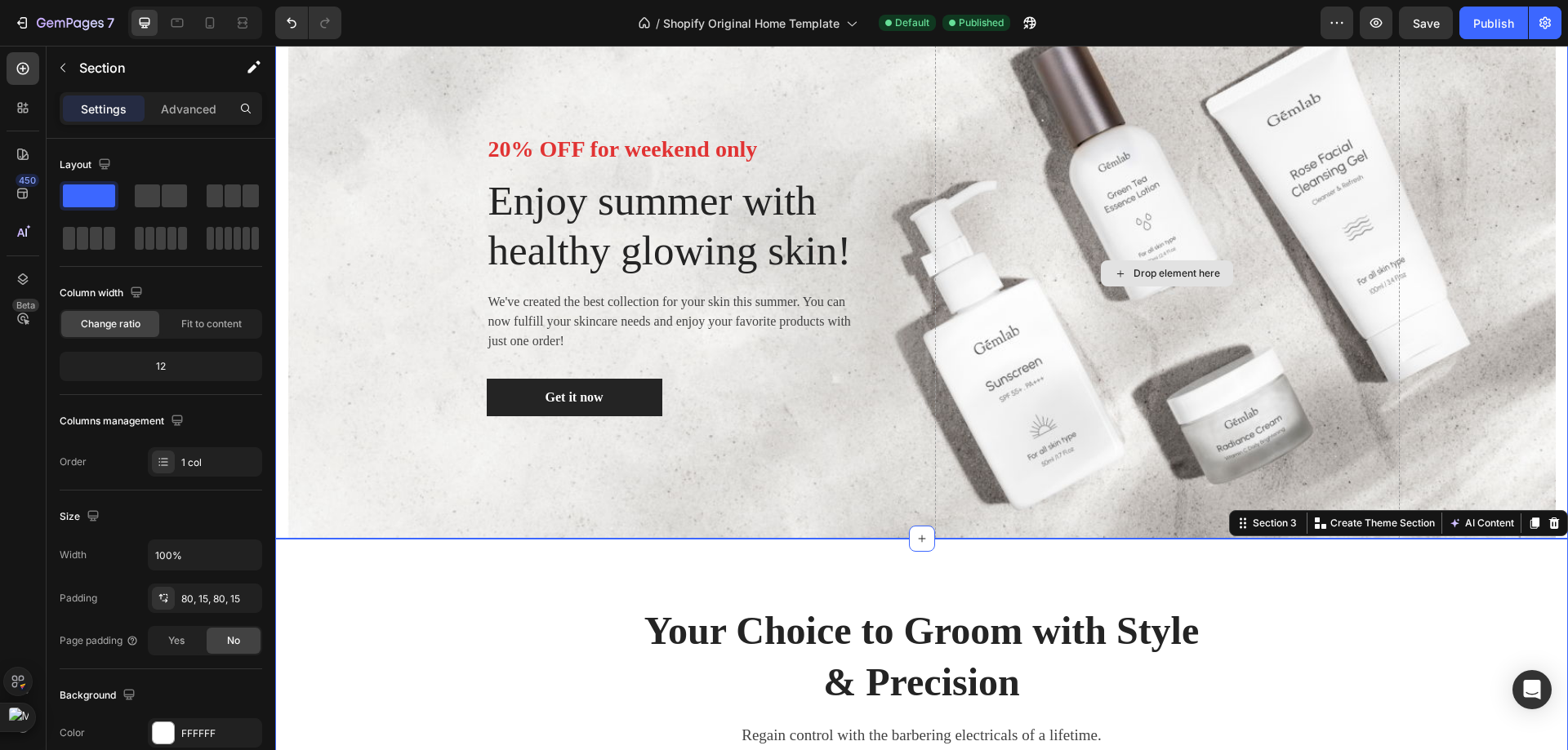
scroll to position [117, 0]
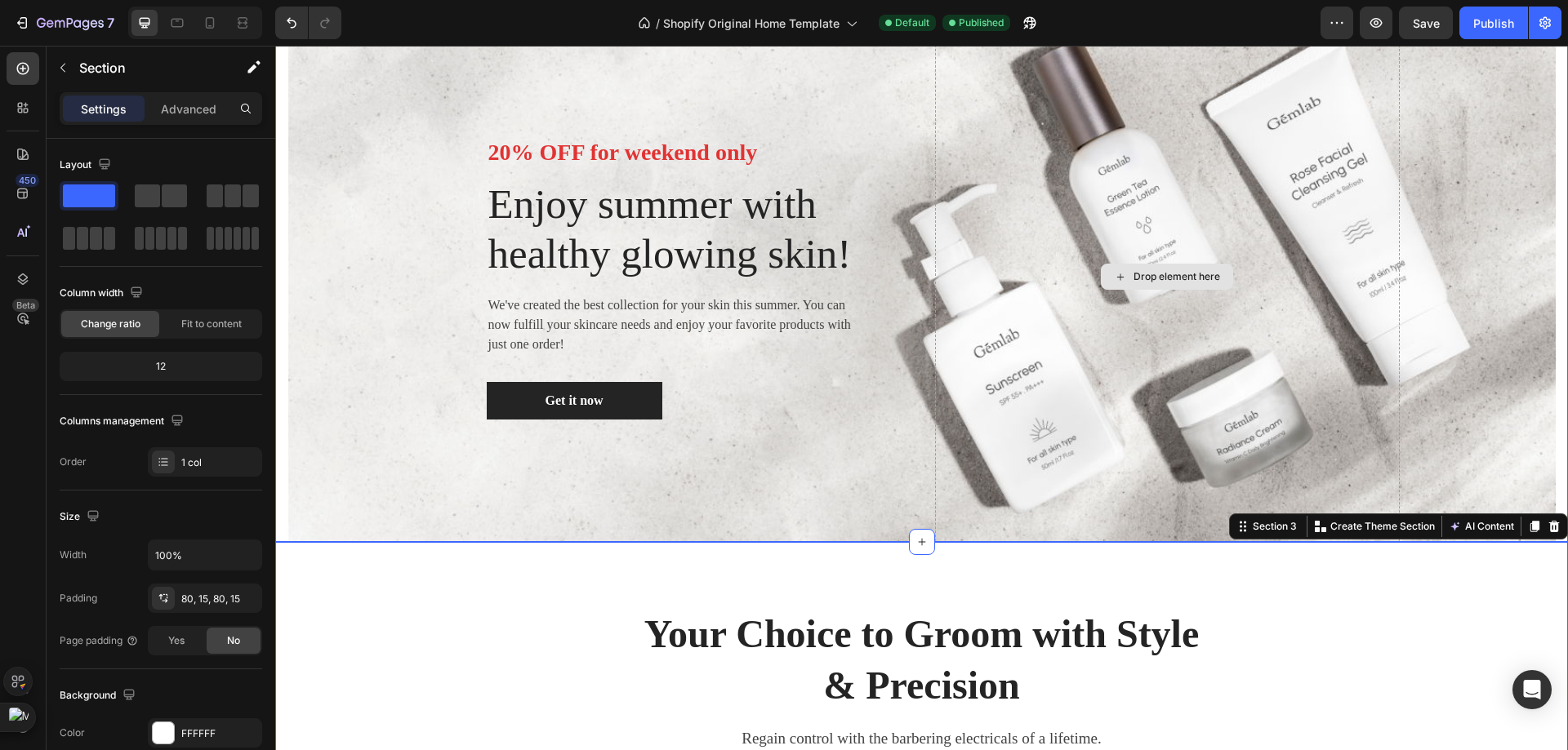
click at [989, 375] on div "Drop element here" at bounding box center [1167, 277] width 465 height 531
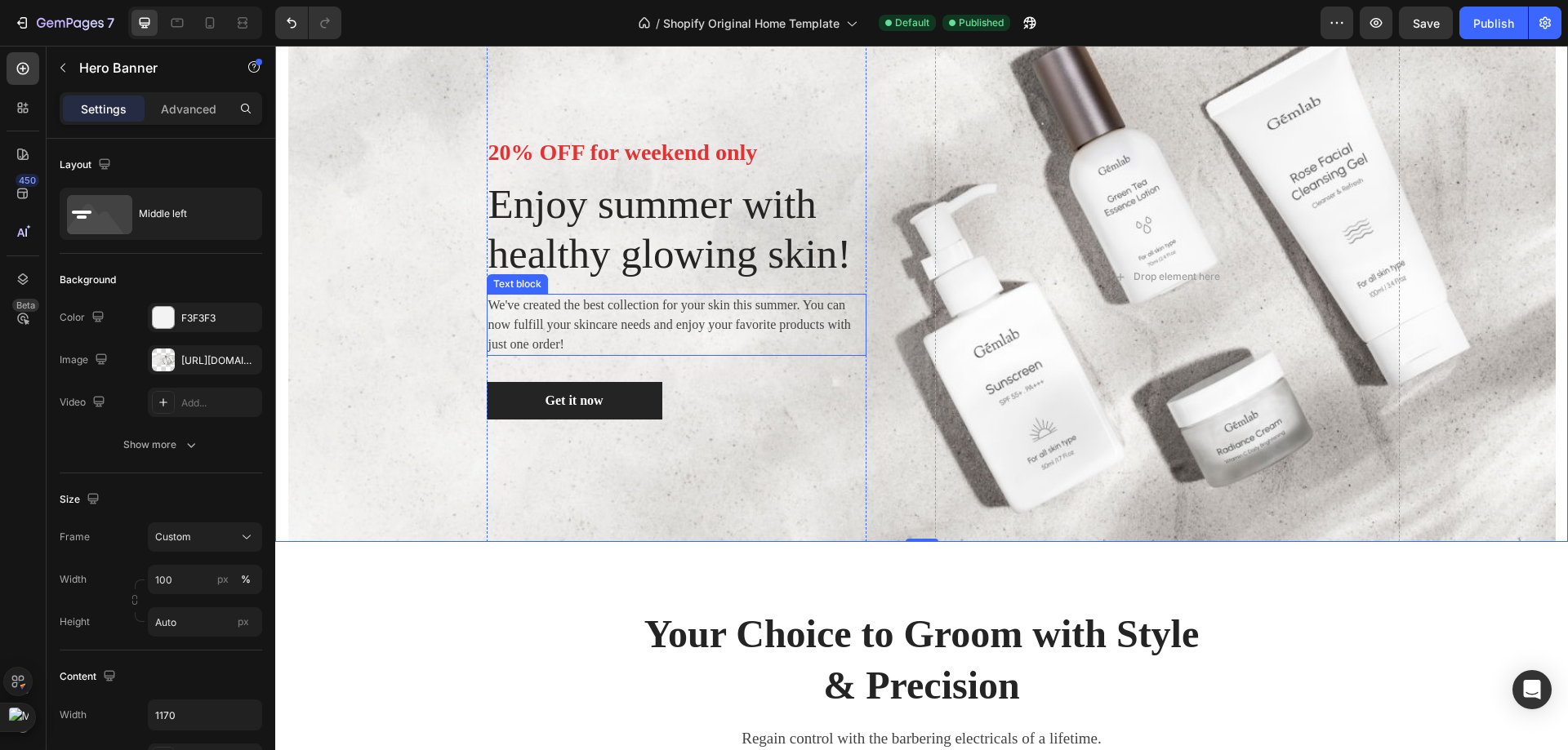
scroll to position [0, 0]
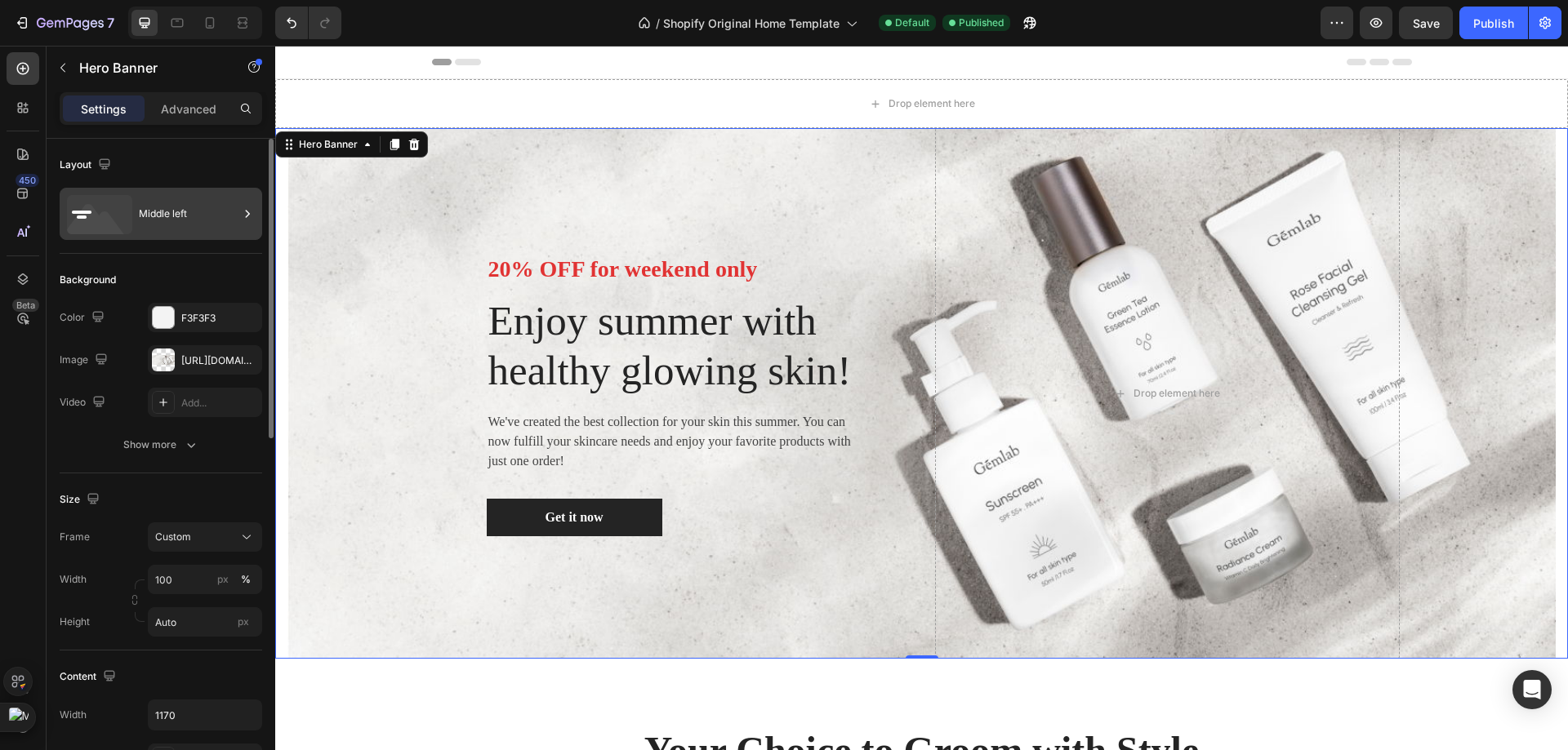
click at [207, 219] on div "Middle left" at bounding box center [189, 213] width 100 height 38
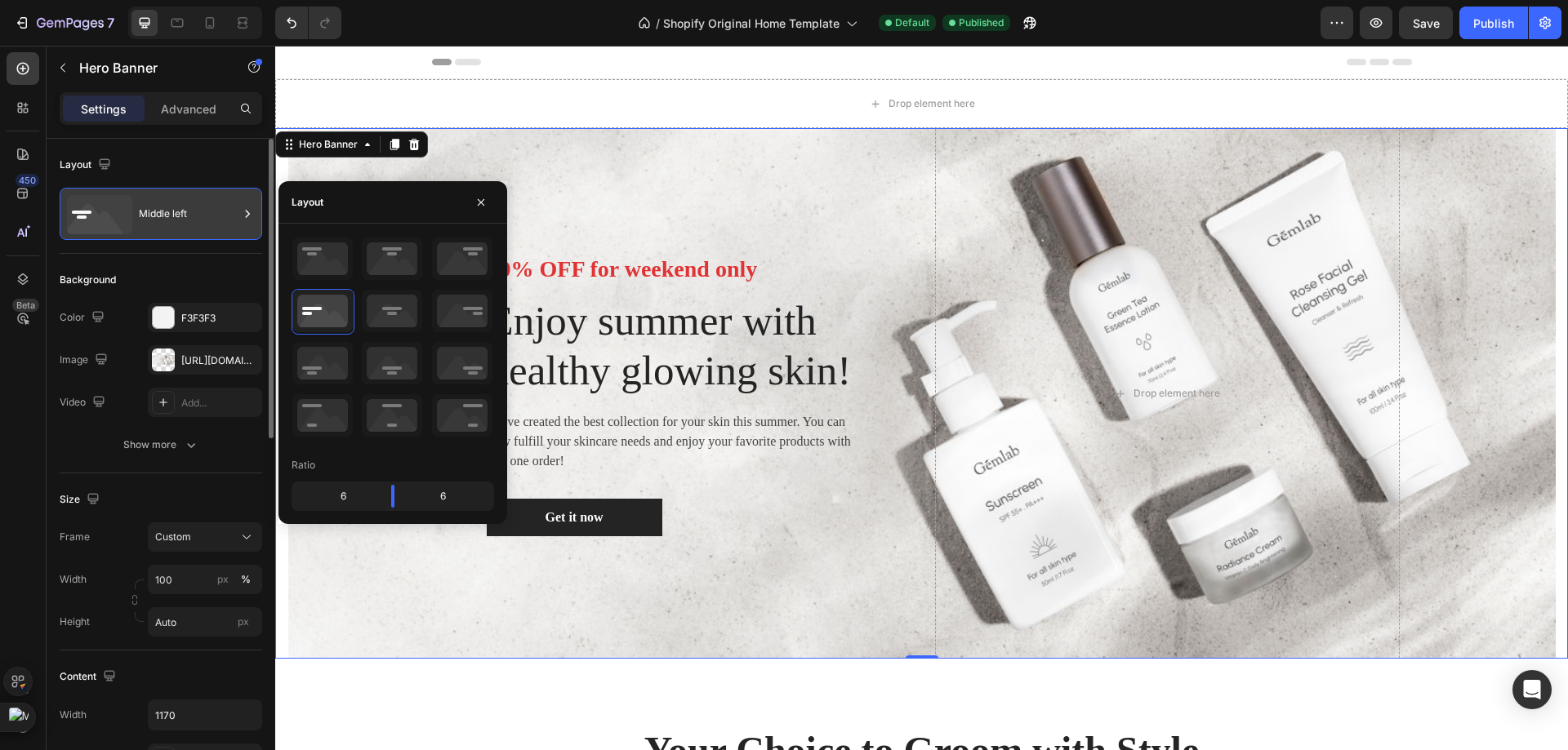
click at [206, 224] on div "Middle left" at bounding box center [189, 213] width 100 height 38
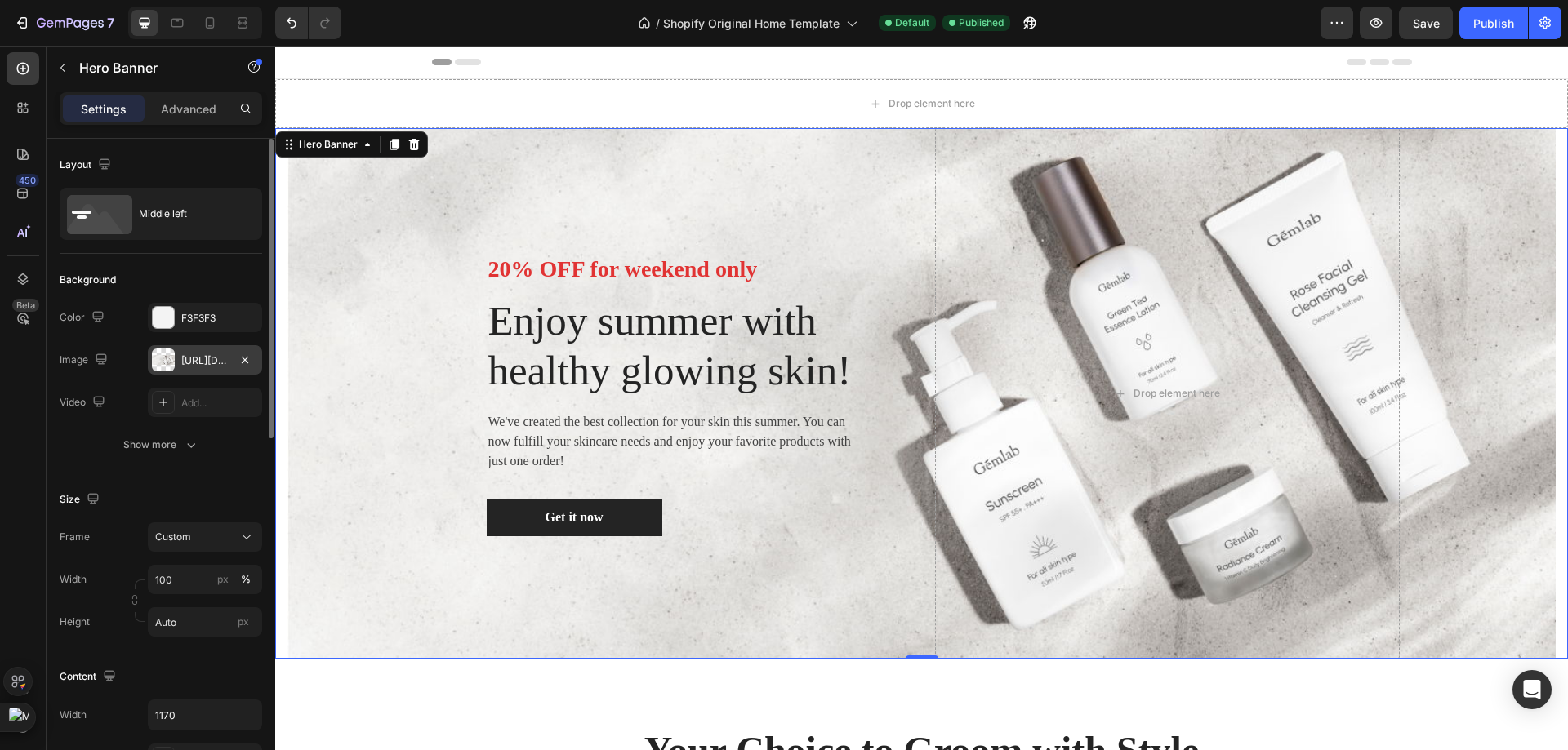
click at [173, 363] on div at bounding box center [163, 360] width 23 height 23
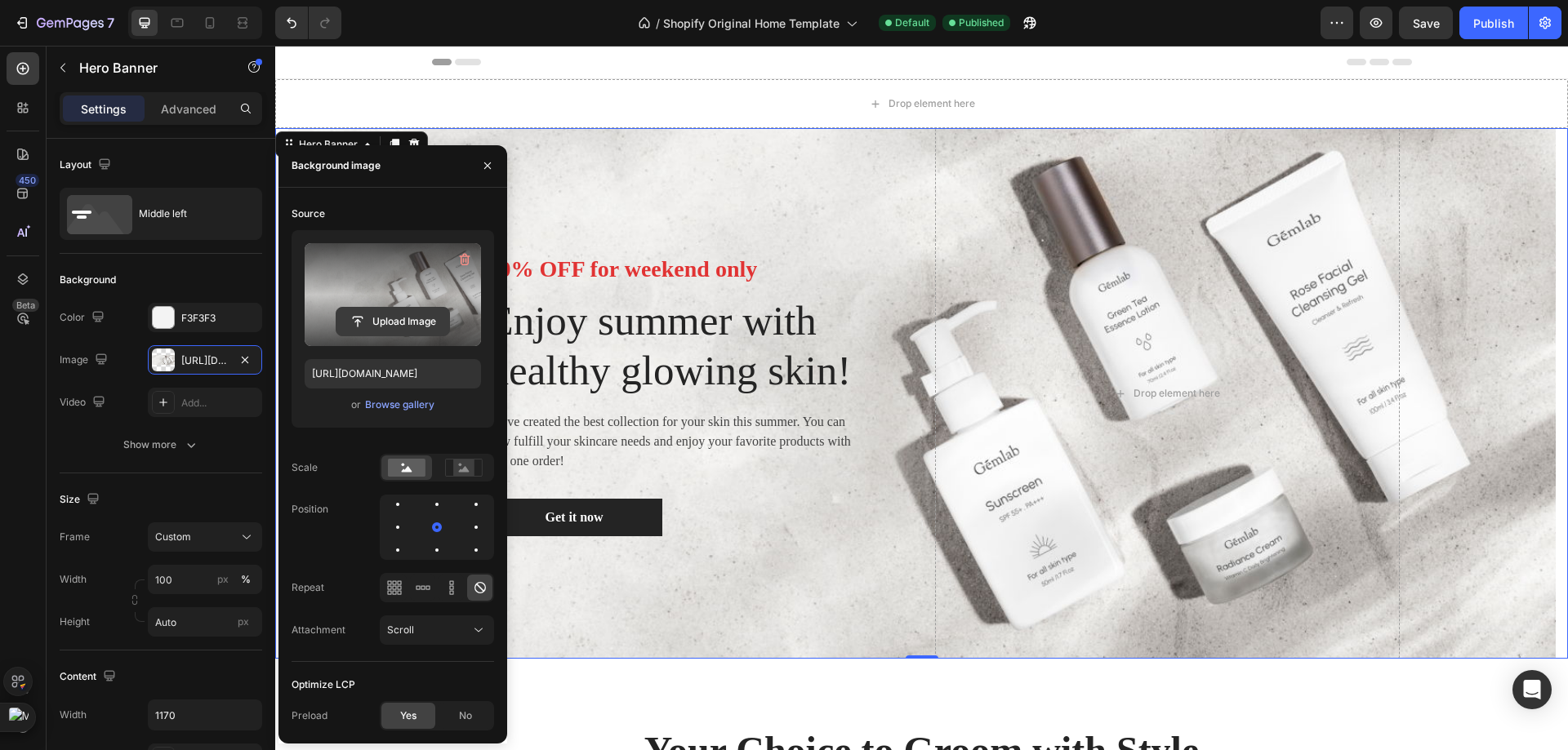
click at [363, 332] on input "file" at bounding box center [392, 321] width 113 height 28
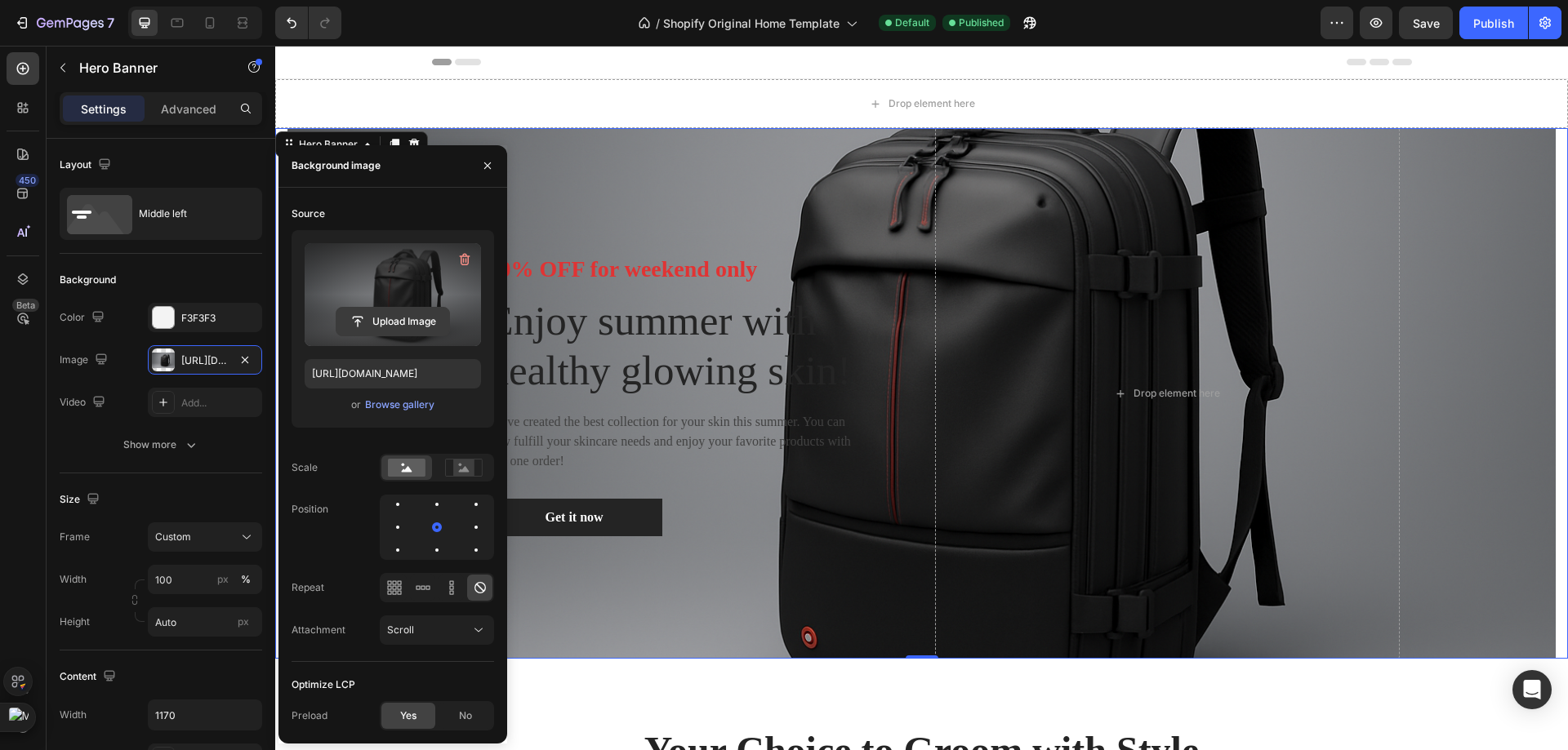
click at [371, 318] on input "file" at bounding box center [392, 321] width 113 height 28
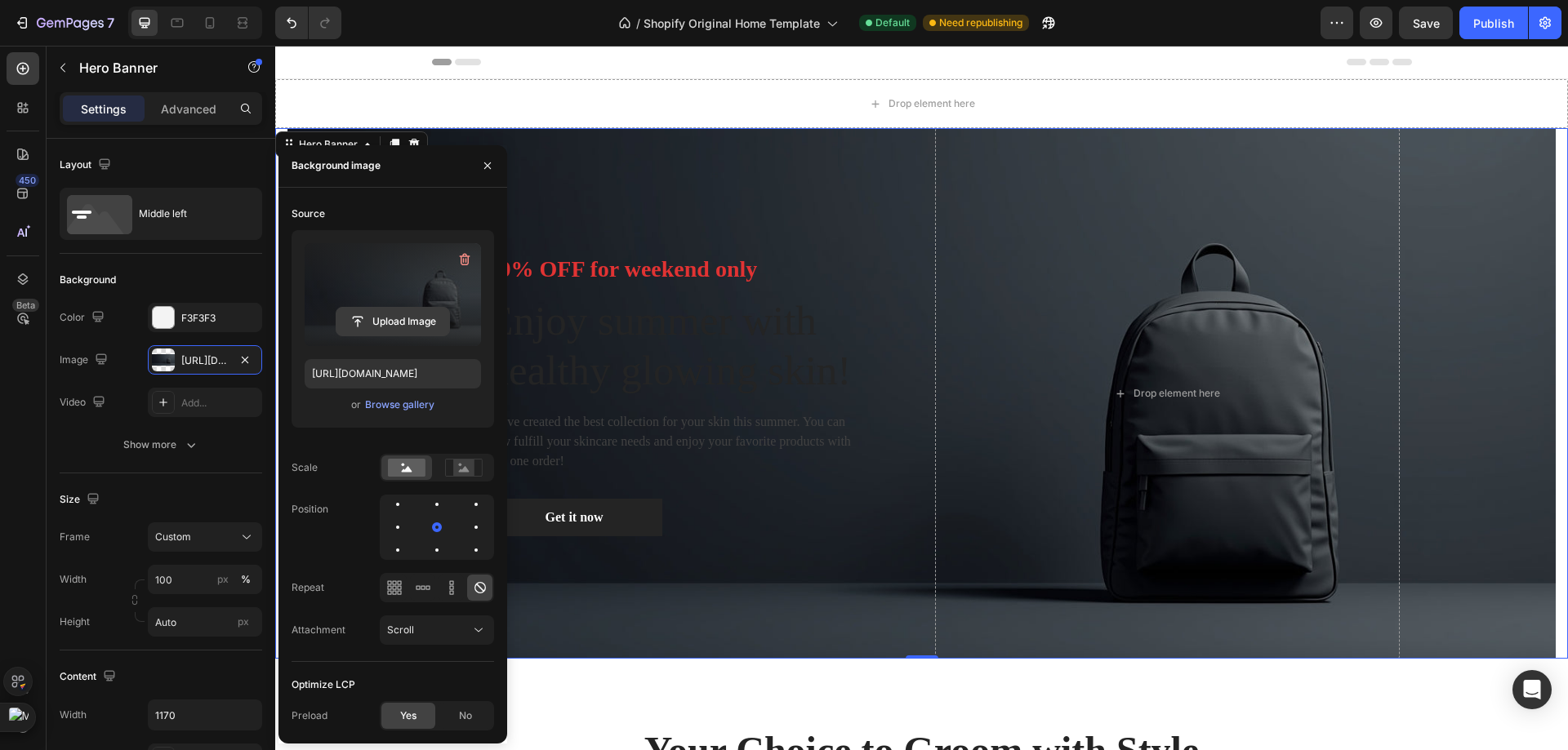
click at [402, 334] on input "file" at bounding box center [392, 321] width 113 height 28
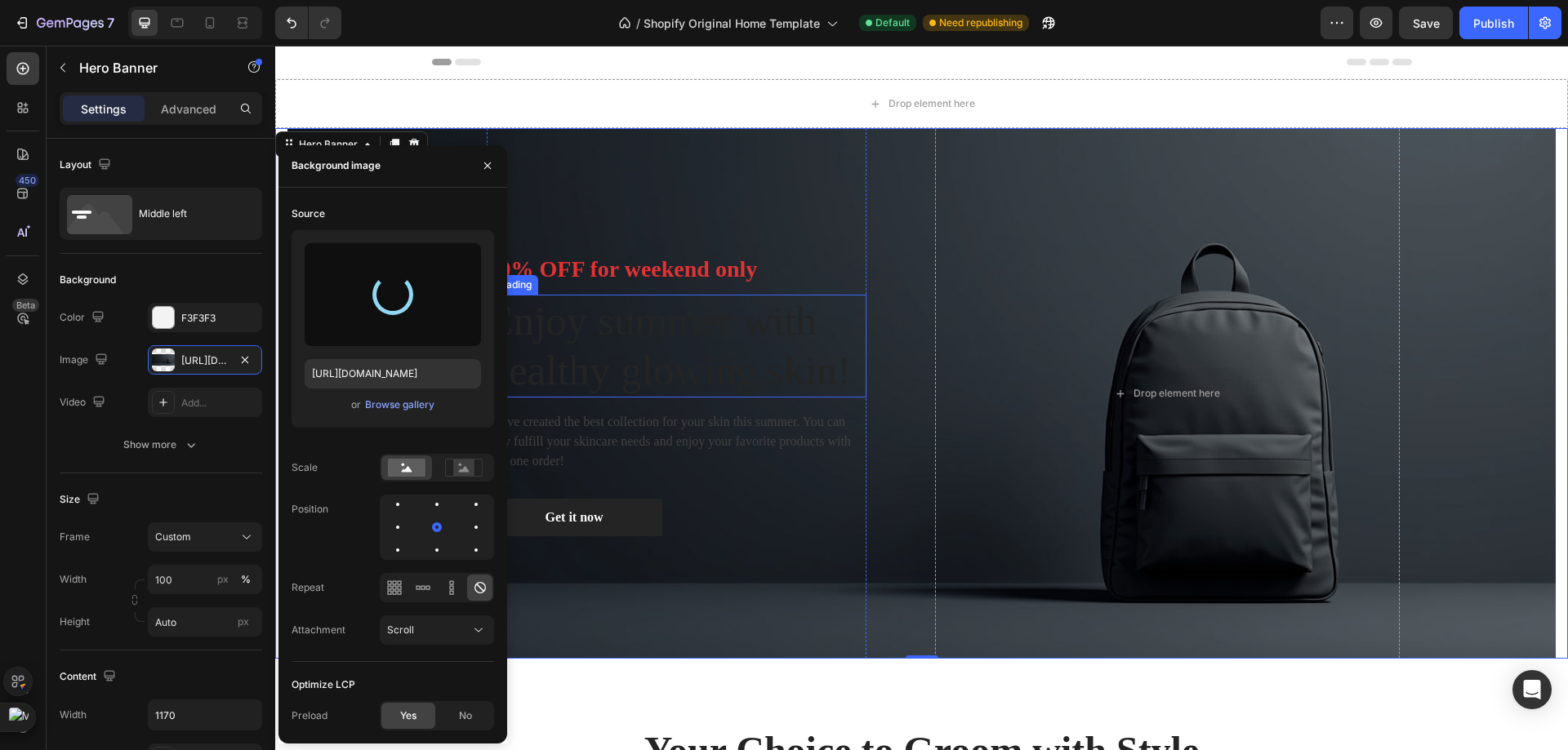
type input "https://cdn.shopify.com/s/files/1/0953/8007/8904/files/gempages_579369115211268…"
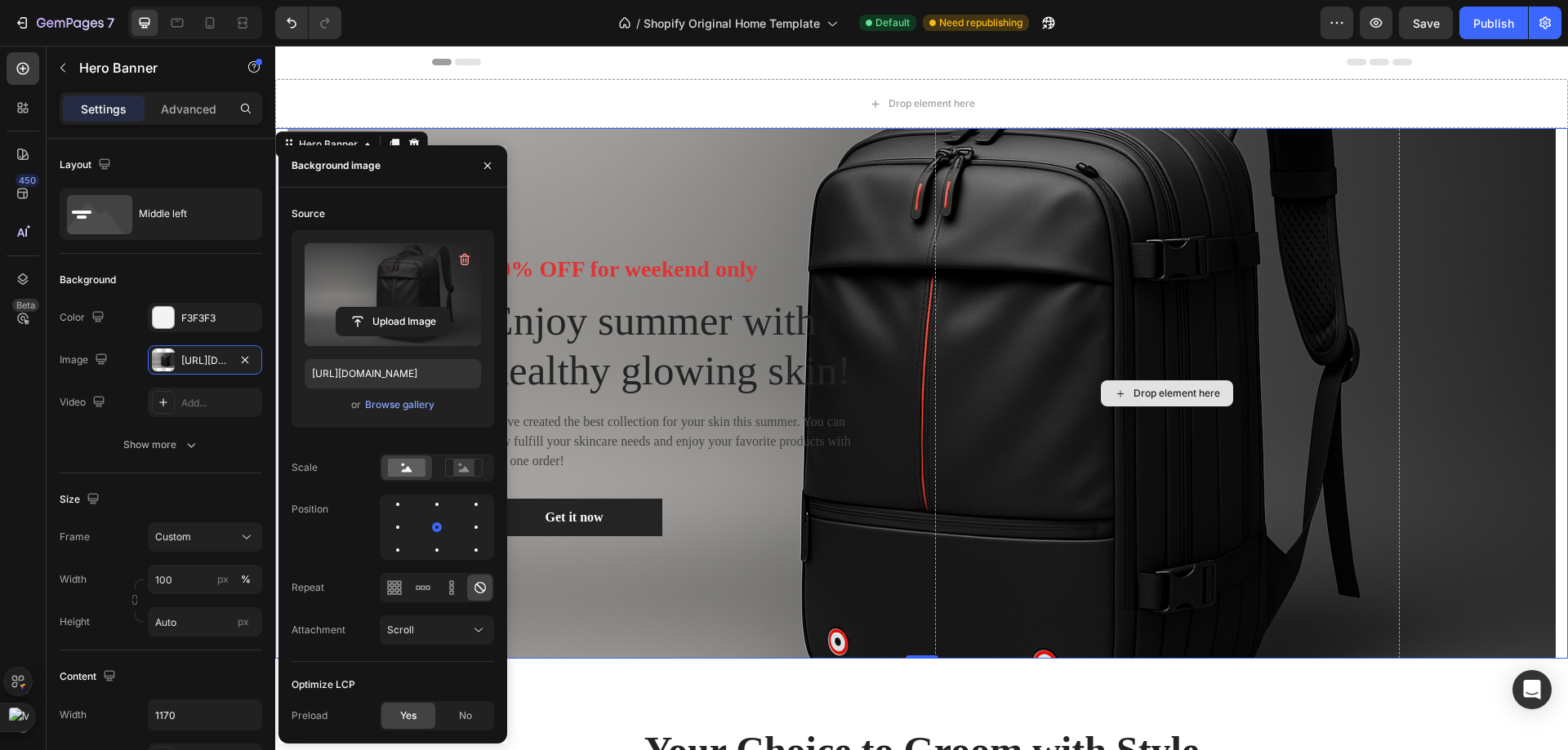
click at [986, 347] on div "Drop element here" at bounding box center [1167, 394] width 465 height 531
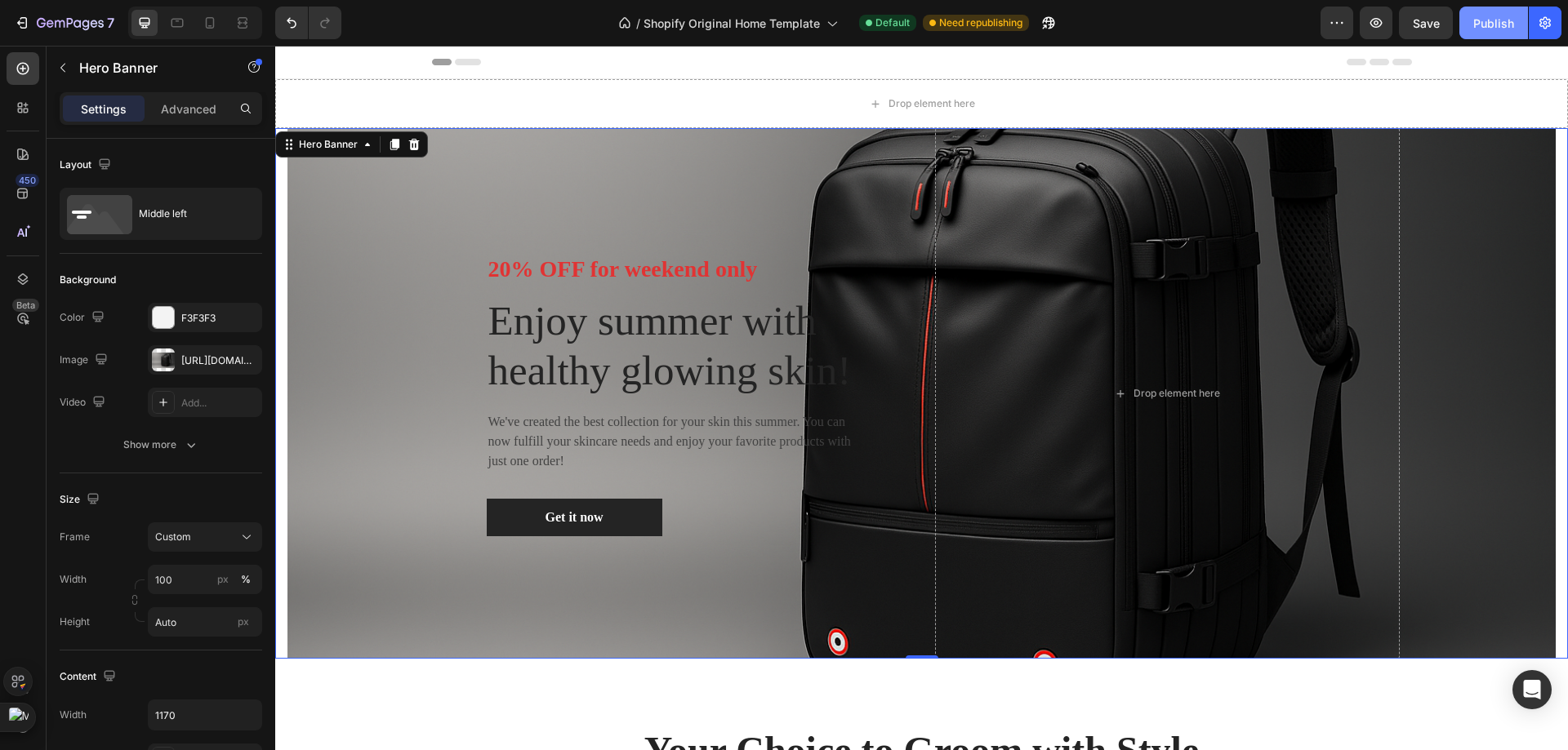
click at [1487, 31] on button "Publish" at bounding box center [1493, 22] width 69 height 32
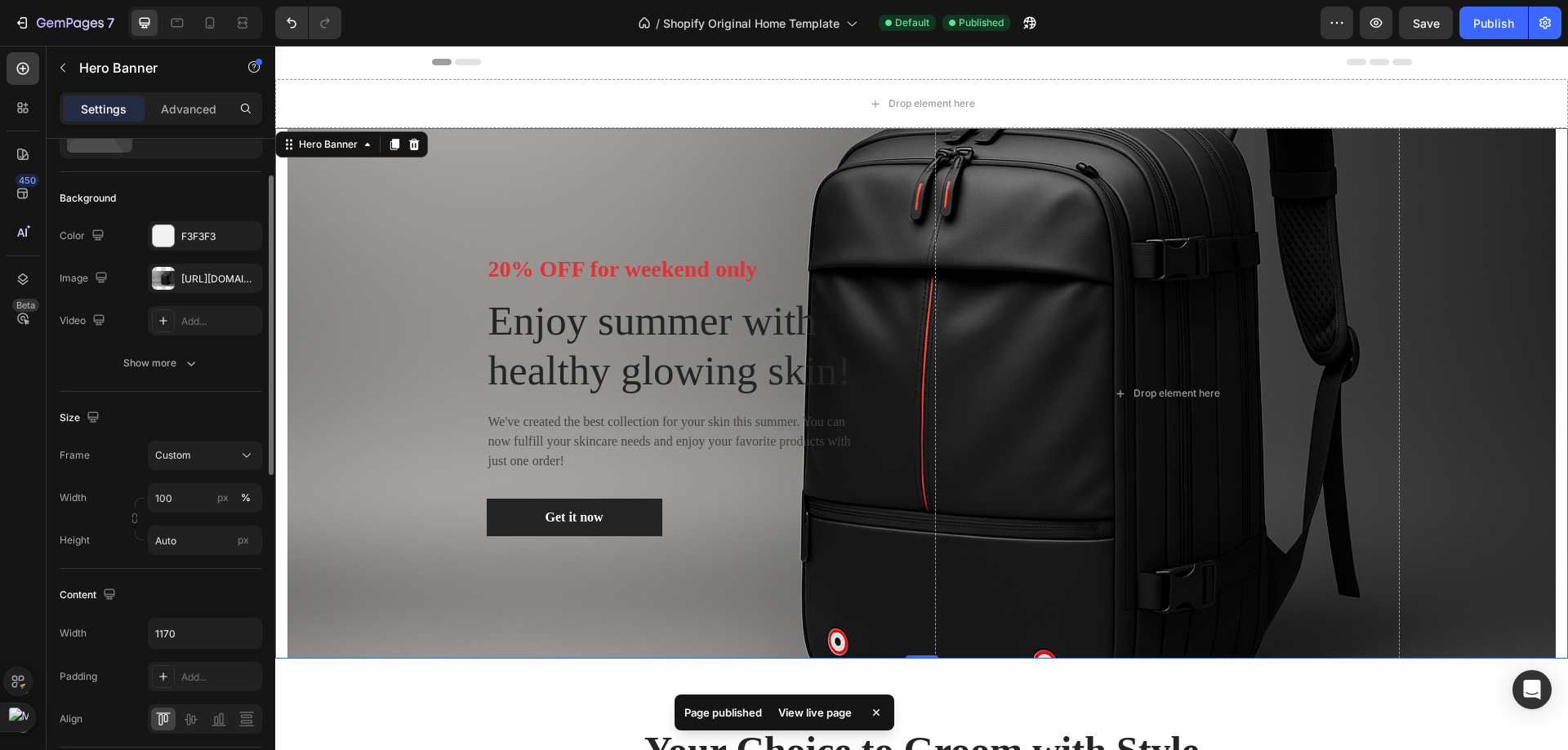
scroll to position [244, 0]
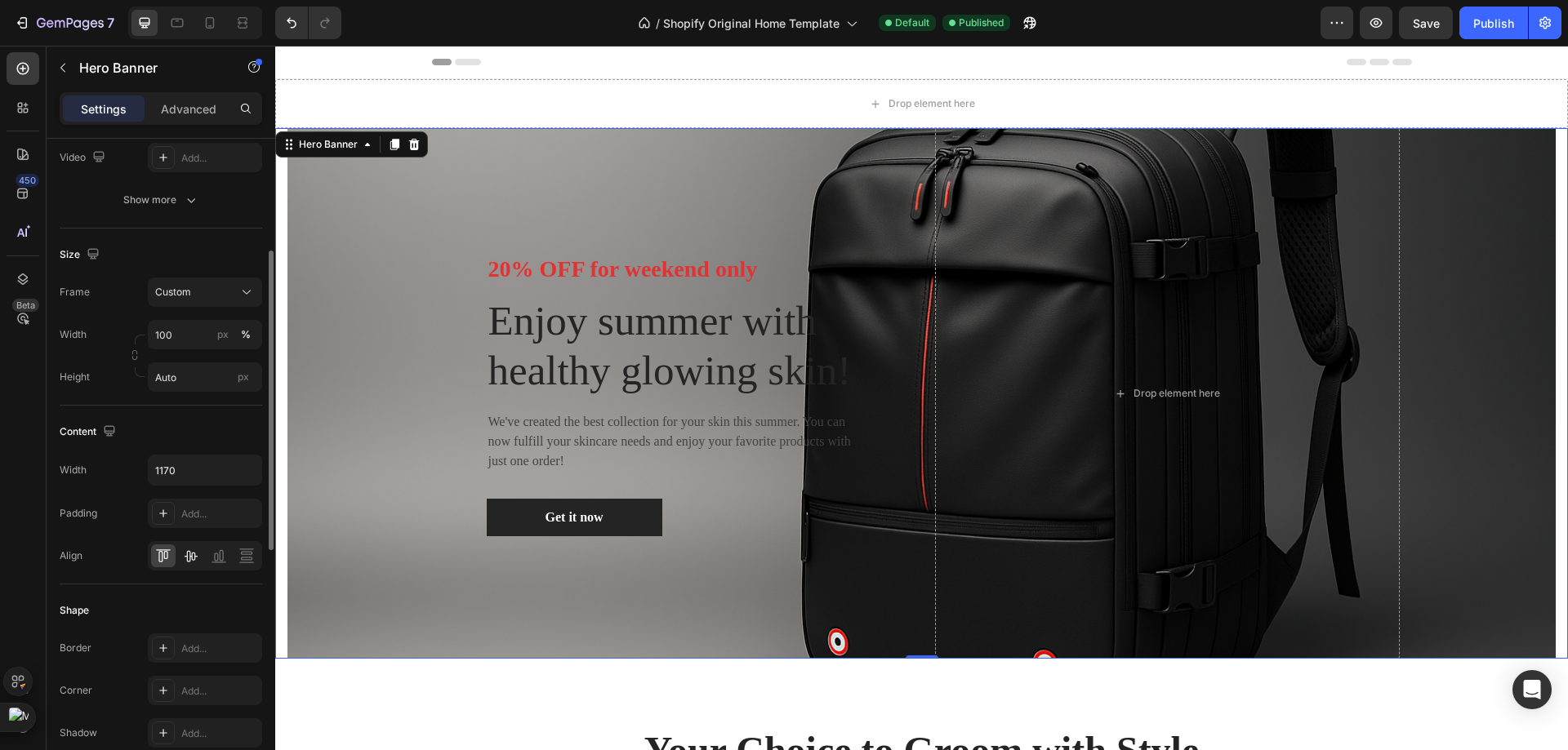
click at [191, 560] on icon at bounding box center [190, 555] width 17 height 17
click at [216, 560] on icon at bounding box center [218, 555] width 17 height 17
click at [244, 557] on icon at bounding box center [246, 555] width 17 height 17
click at [132, 560] on div "Align" at bounding box center [161, 556] width 203 height 30
click at [159, 560] on icon at bounding box center [160, 556] width 4 height 11
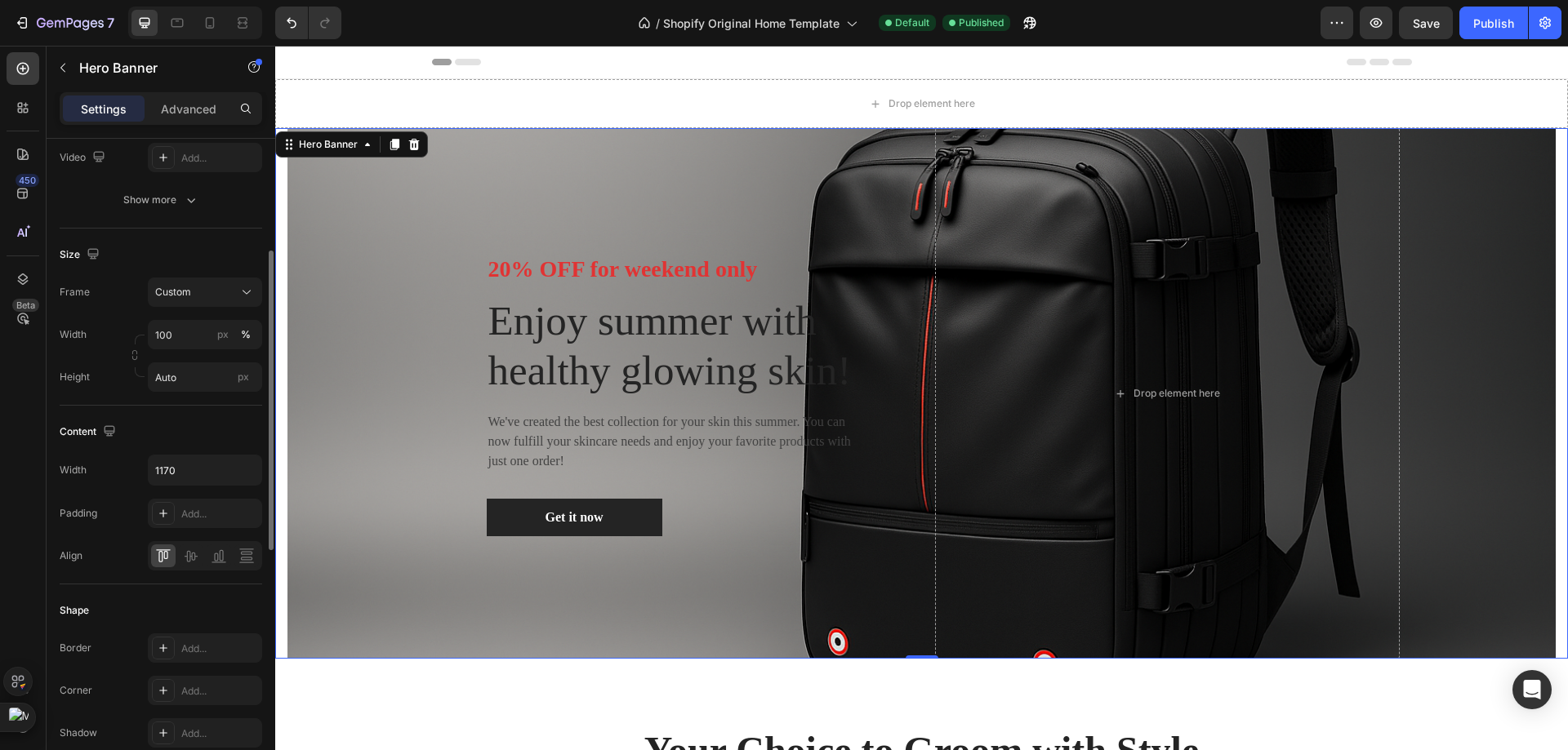
scroll to position [0, 0]
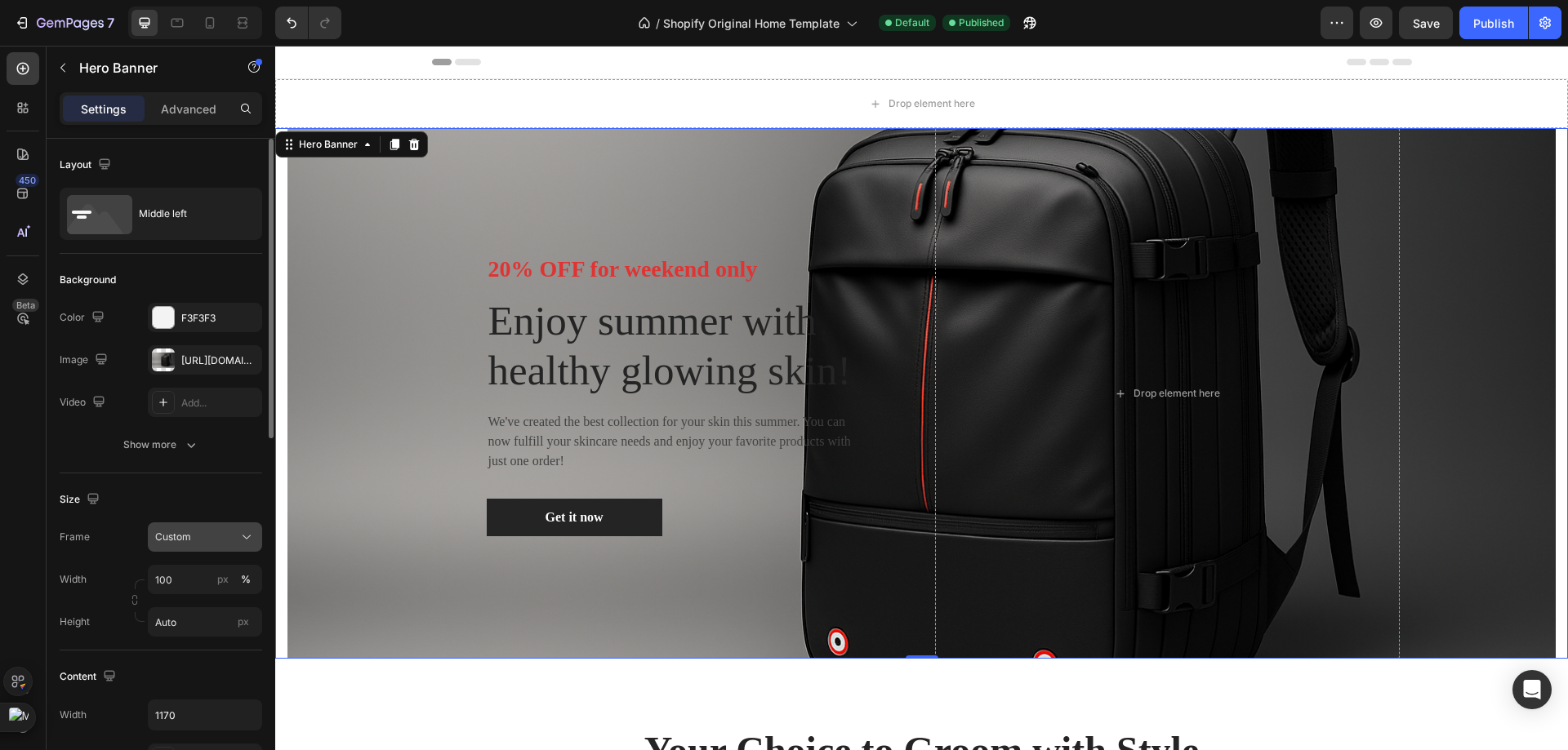
click at [211, 540] on div "Custom" at bounding box center [196, 537] width 80 height 15
click at [125, 508] on div "Size" at bounding box center [161, 499] width 203 height 26
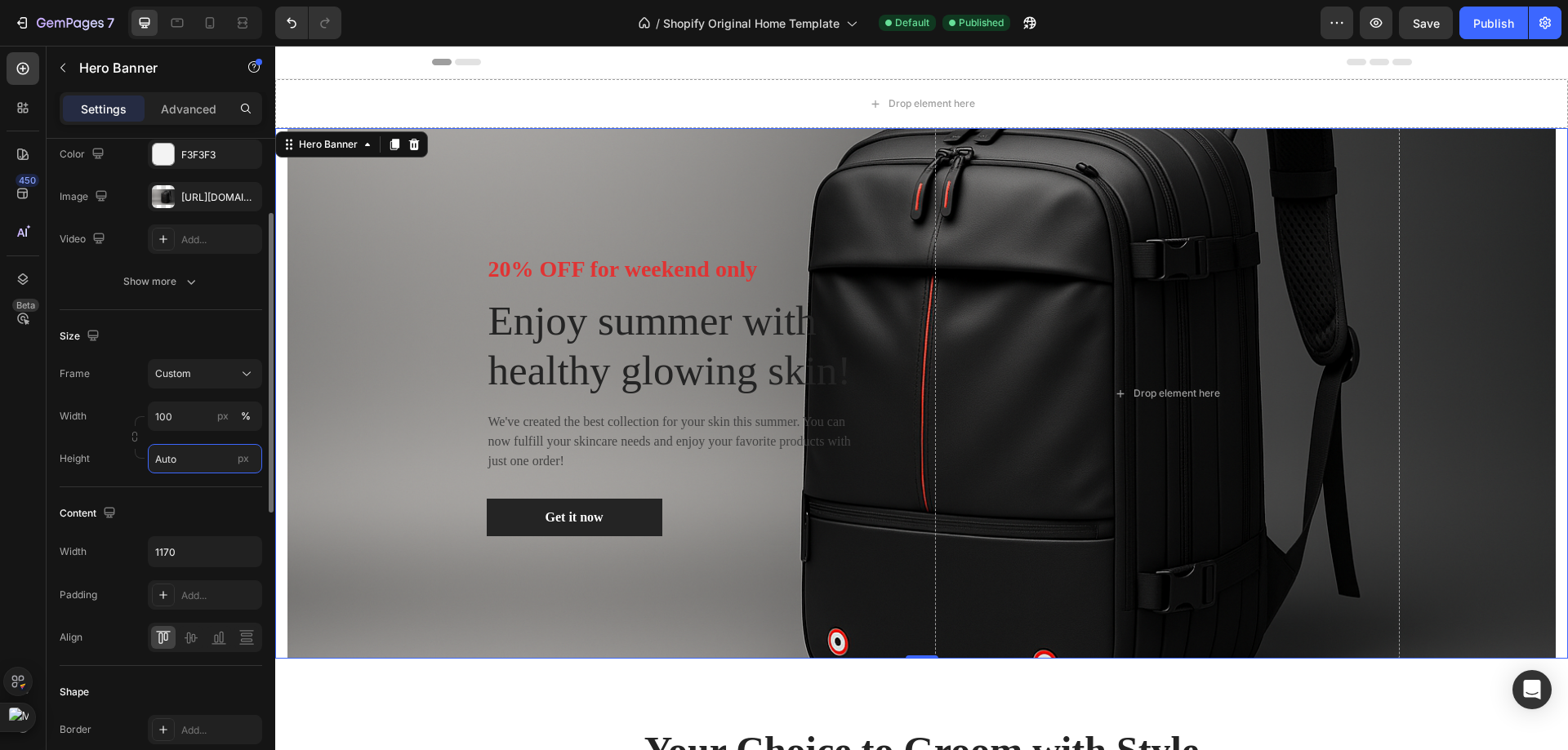
click at [201, 469] on input "Auto" at bounding box center [204, 459] width 114 height 30
click at [197, 533] on span "Fit screen" at bounding box center [177, 526] width 45 height 15
type input "100 vh"
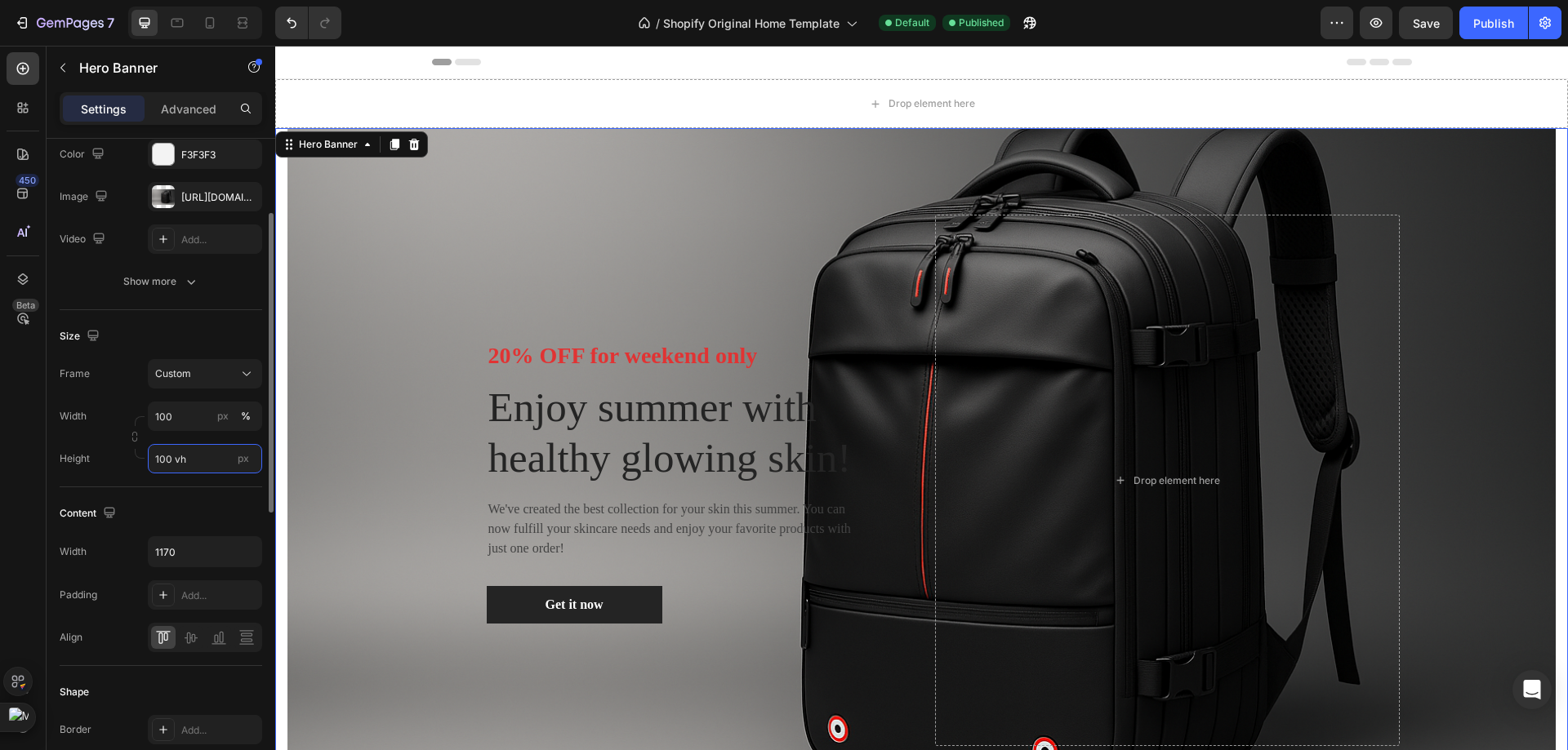
click at [175, 453] on input "100 vh" at bounding box center [204, 459] width 114 height 30
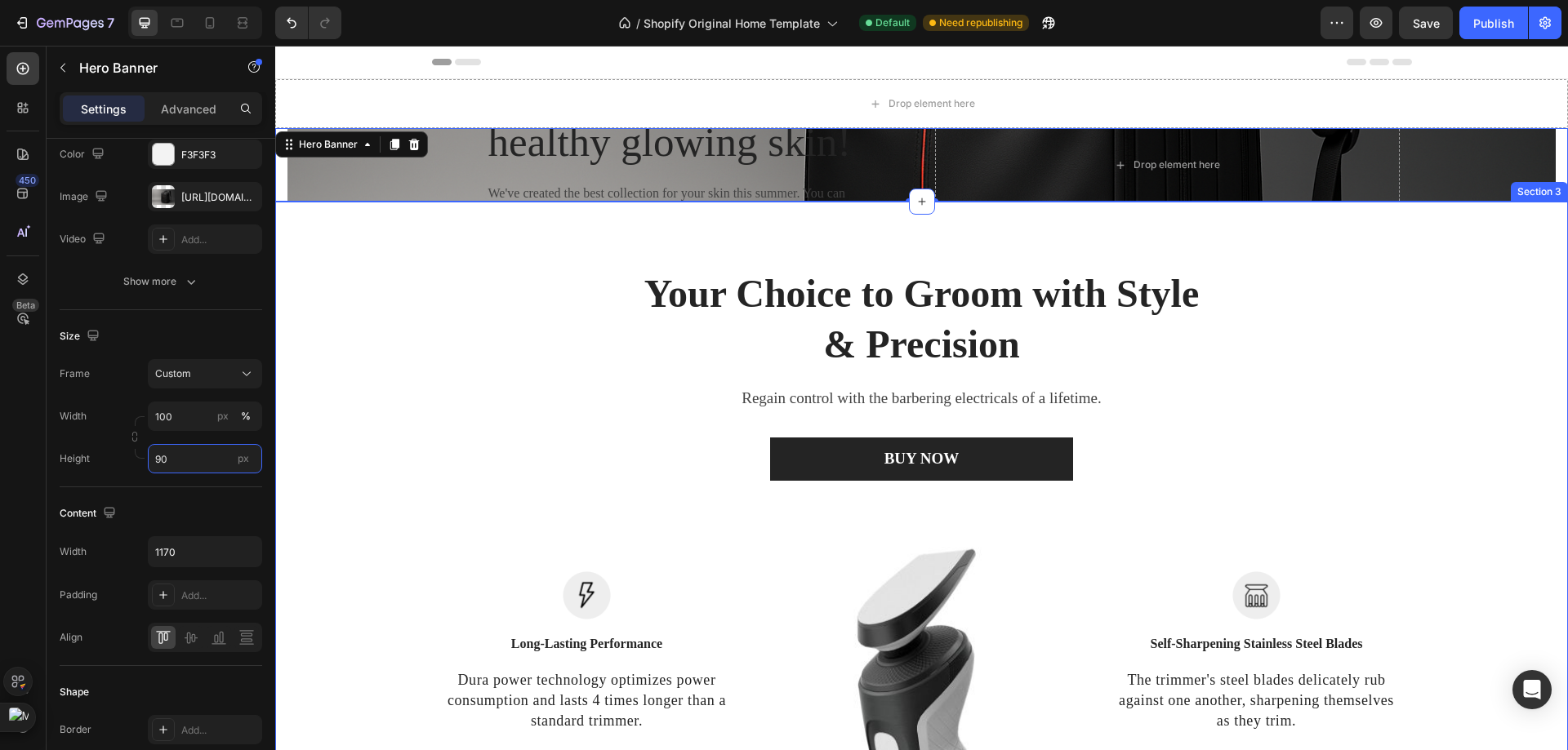
type input "90"
click at [455, 485] on div "Your Choice to Groom with Style & Precision Heading Regain control with the bar…" at bounding box center [922, 633] width 1268 height 732
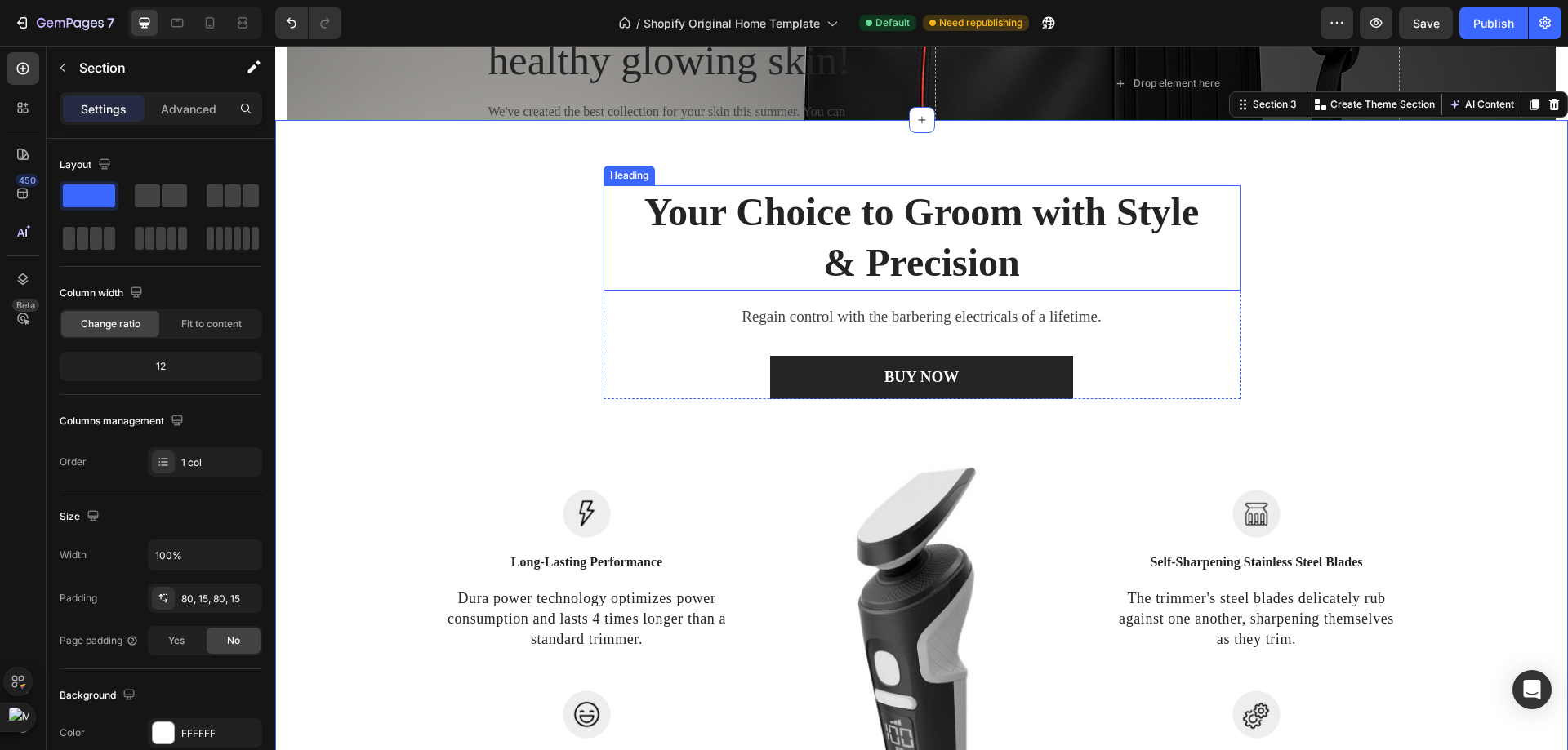
scroll to position [0, 0]
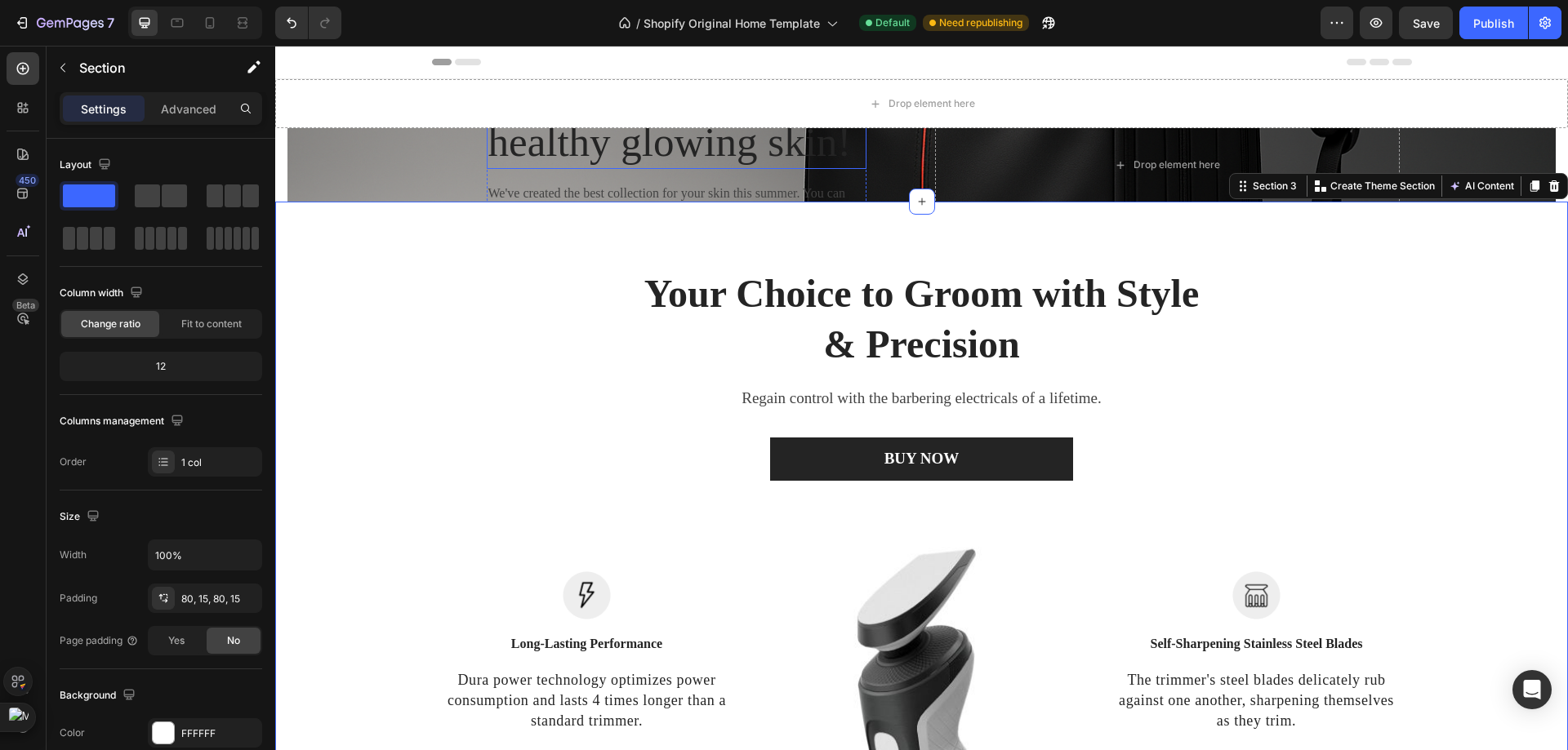
click at [672, 168] on p "Enjoy summer with healthy glowing skin!" at bounding box center [676, 118] width 376 height 100
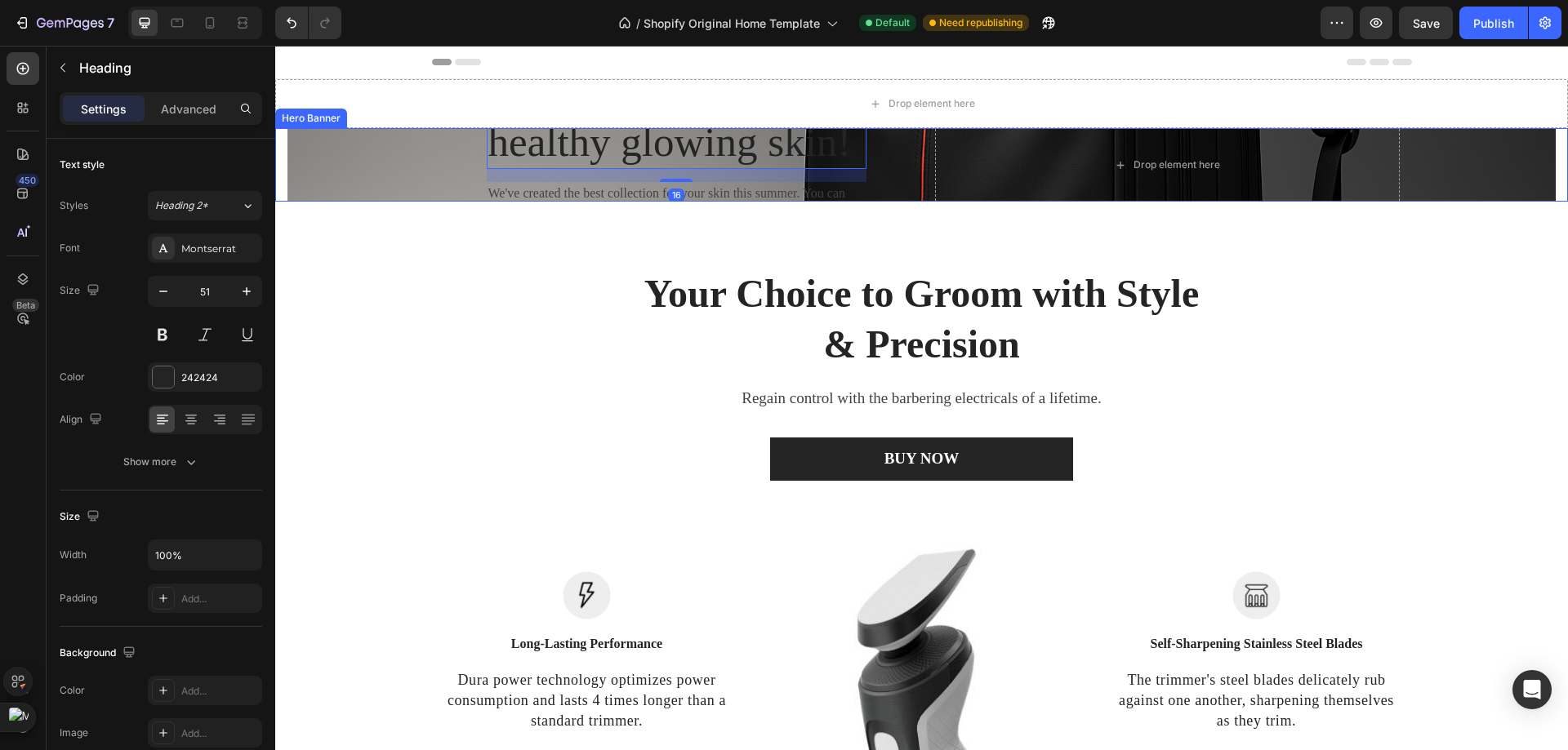
click at [409, 197] on div "Overlay" at bounding box center [922, 165] width 1268 height 73
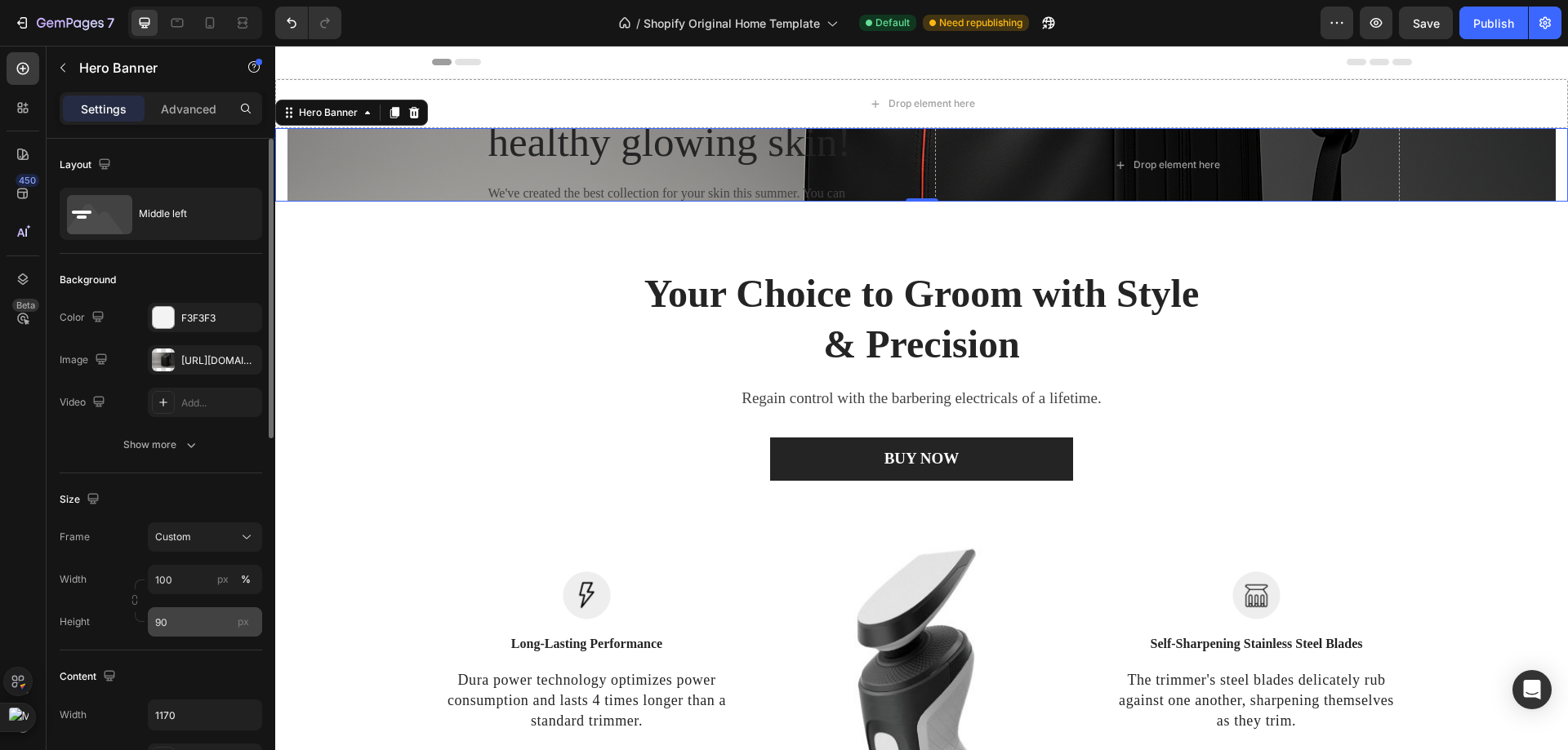
scroll to position [81, 0]
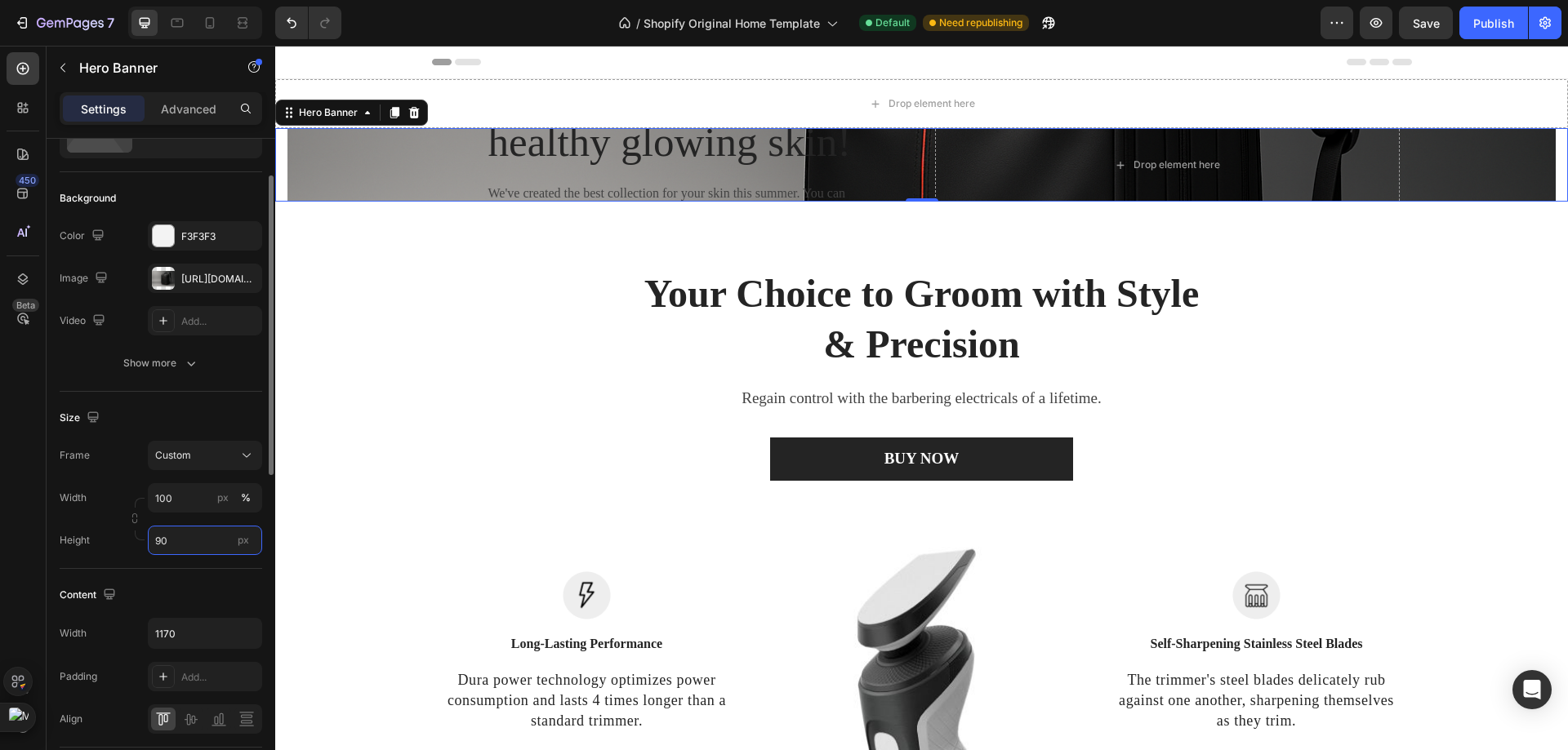
click at [195, 527] on input "90" at bounding box center [204, 540] width 114 height 30
click at [213, 607] on p "Fit screen 100vh" at bounding box center [202, 609] width 94 height 15
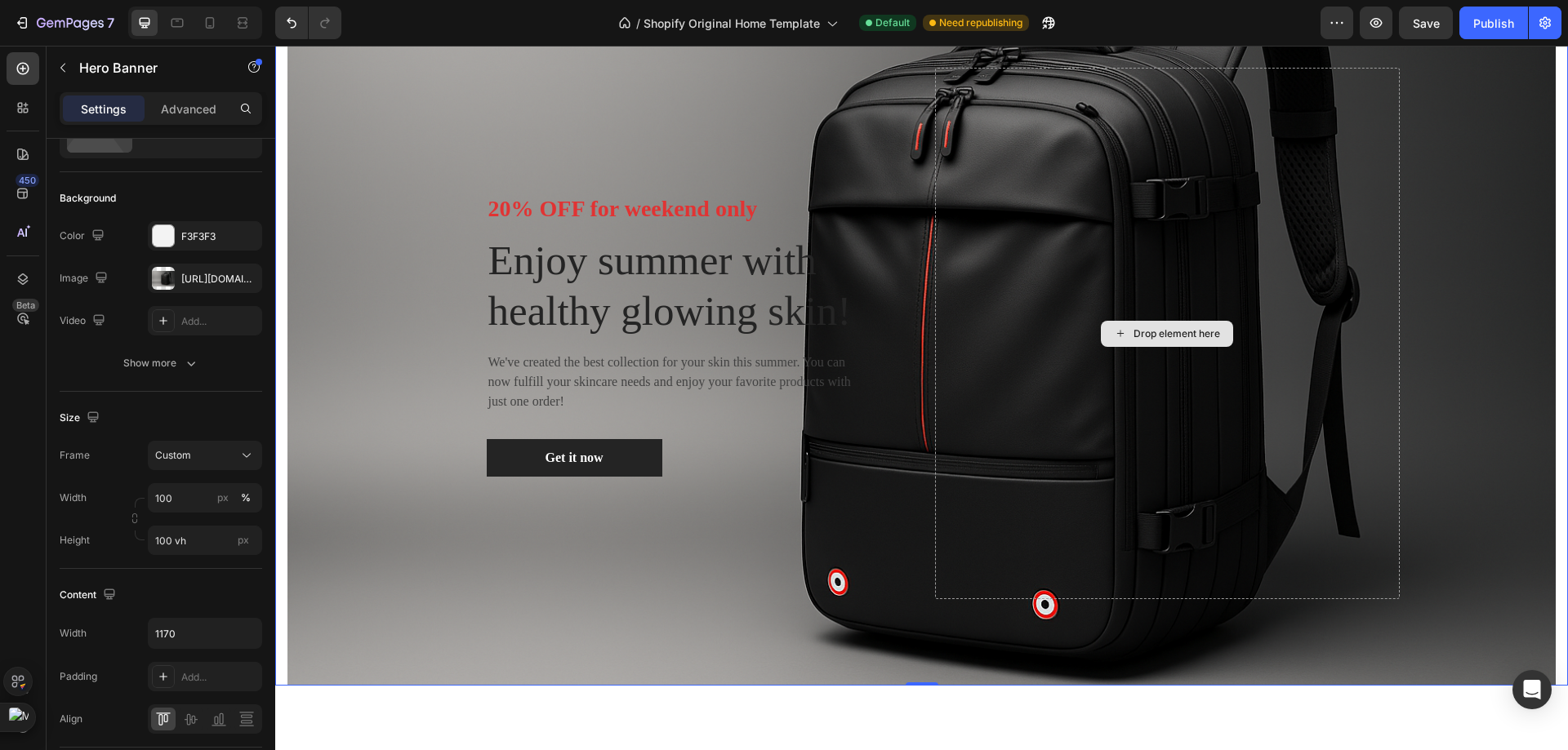
scroll to position [0, 0]
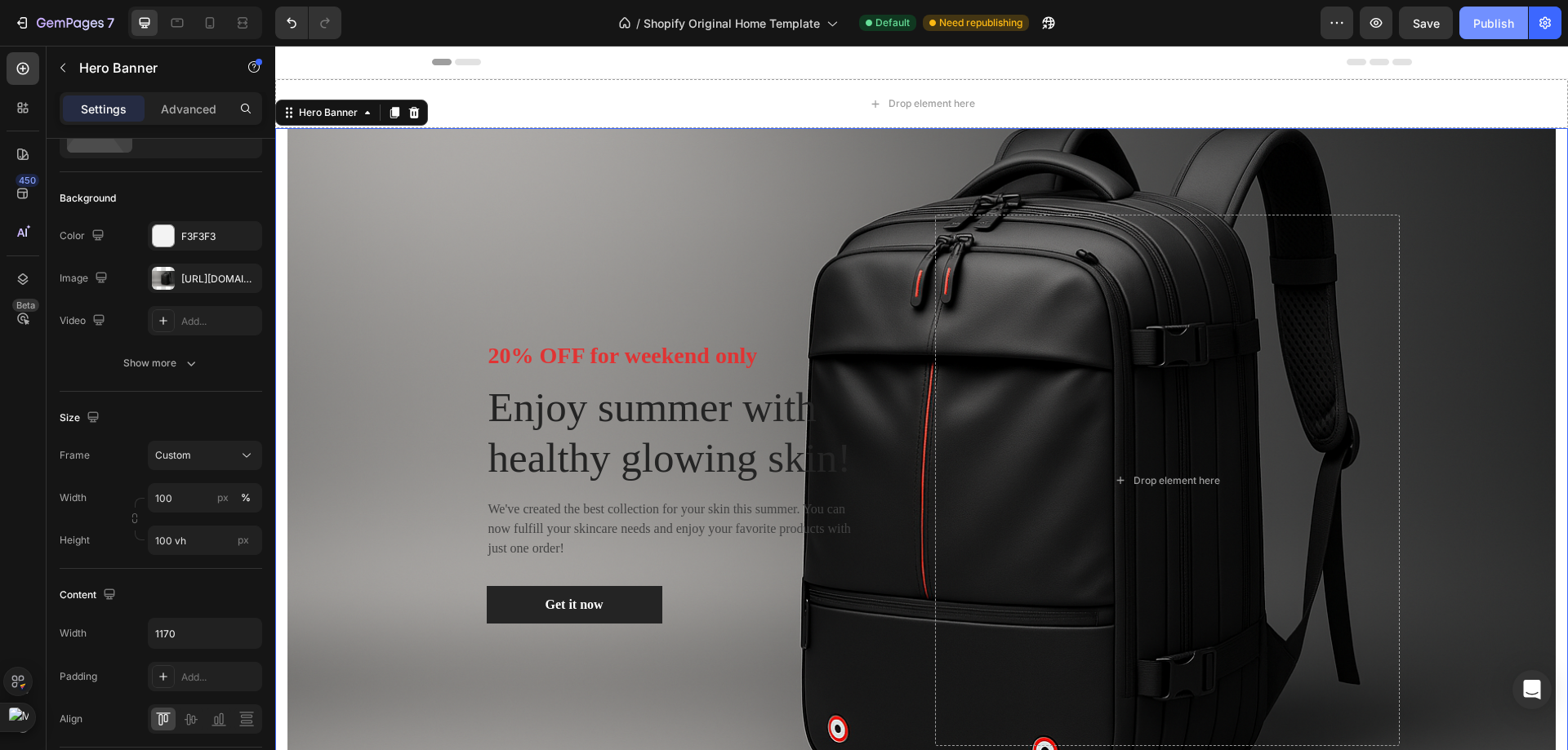
click at [1503, 25] on div "Publish" at bounding box center [1493, 24] width 41 height 17
click at [203, 544] on input "100 vh" at bounding box center [204, 540] width 114 height 30
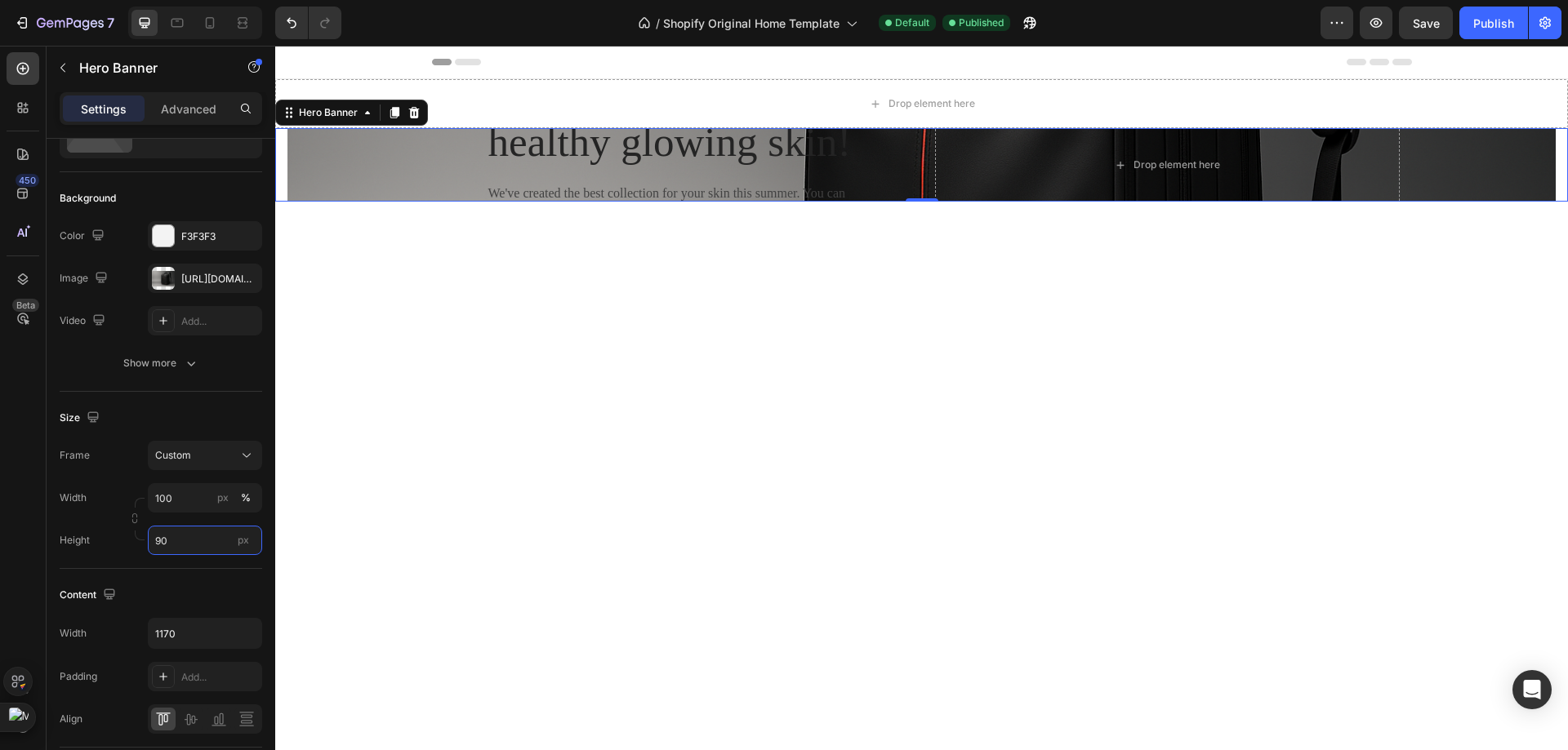
type input "9"
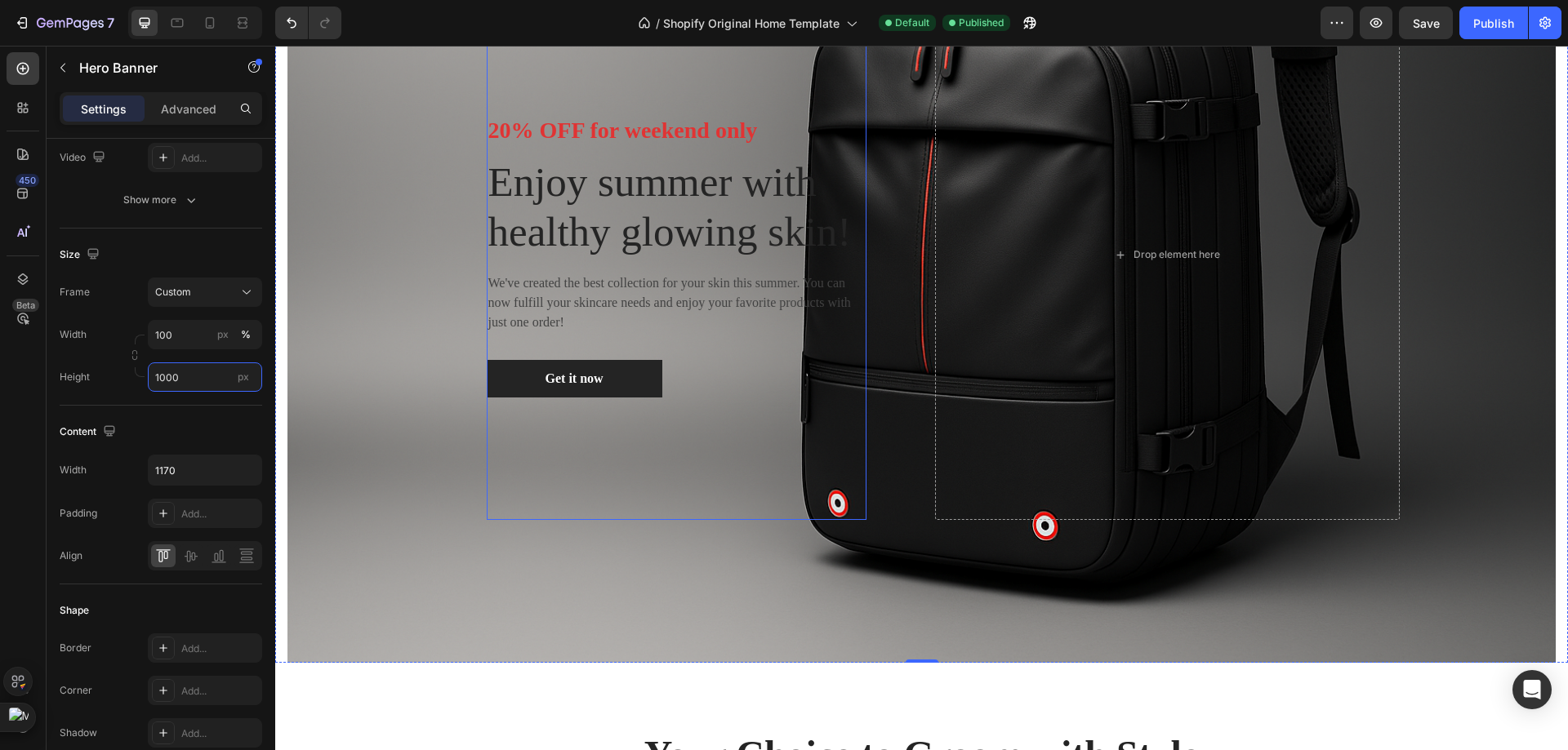
scroll to position [244, 0]
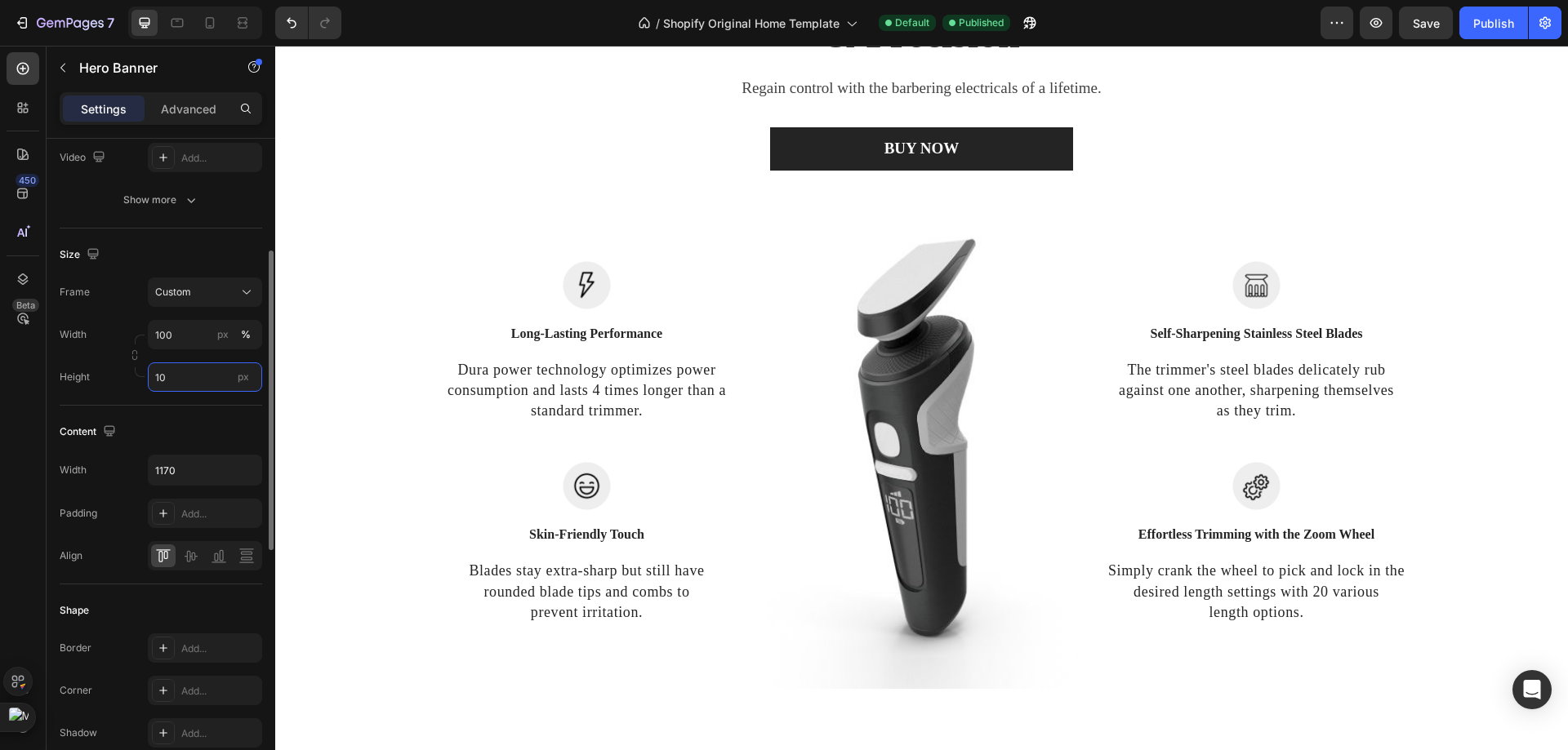
type input "1"
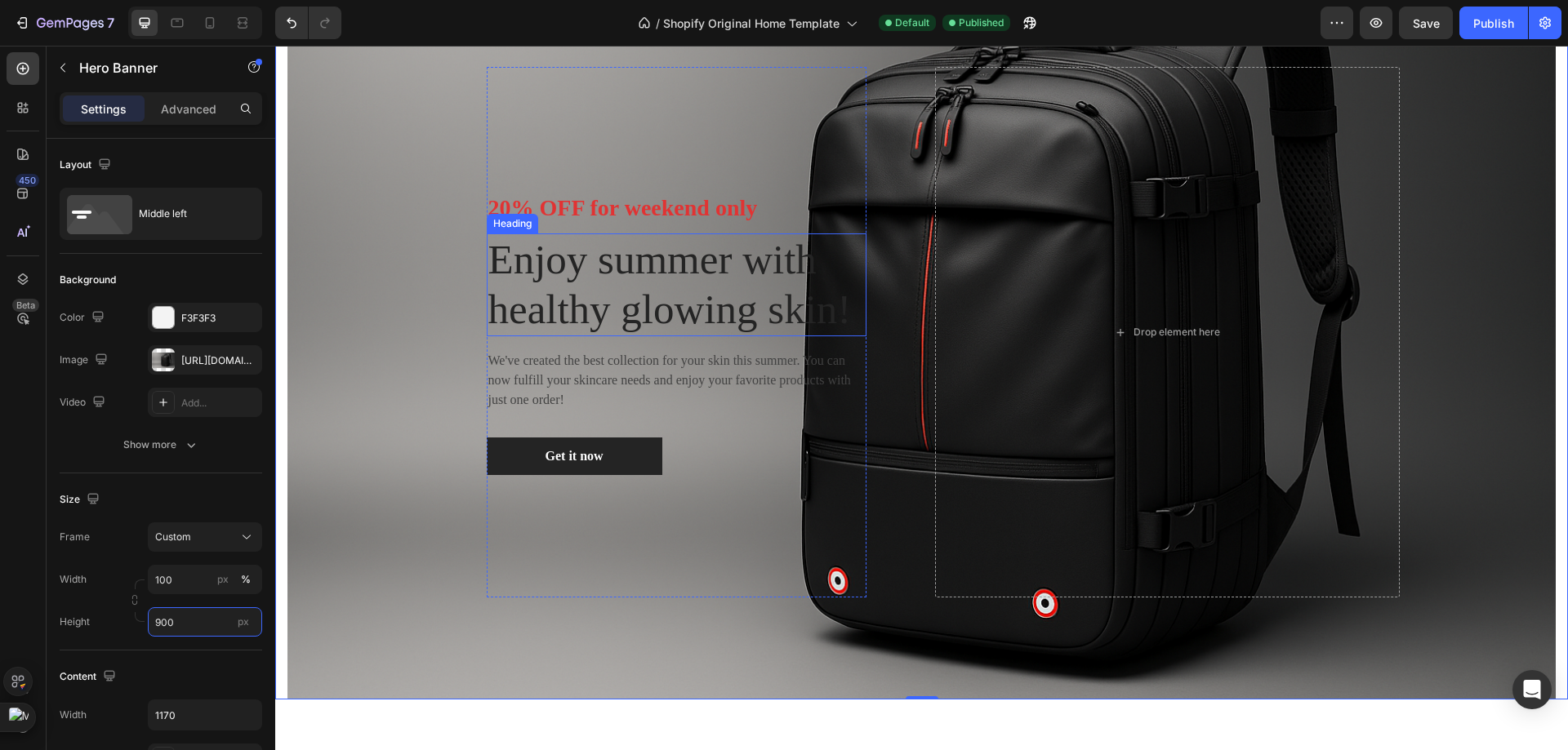
scroll to position [0, 0]
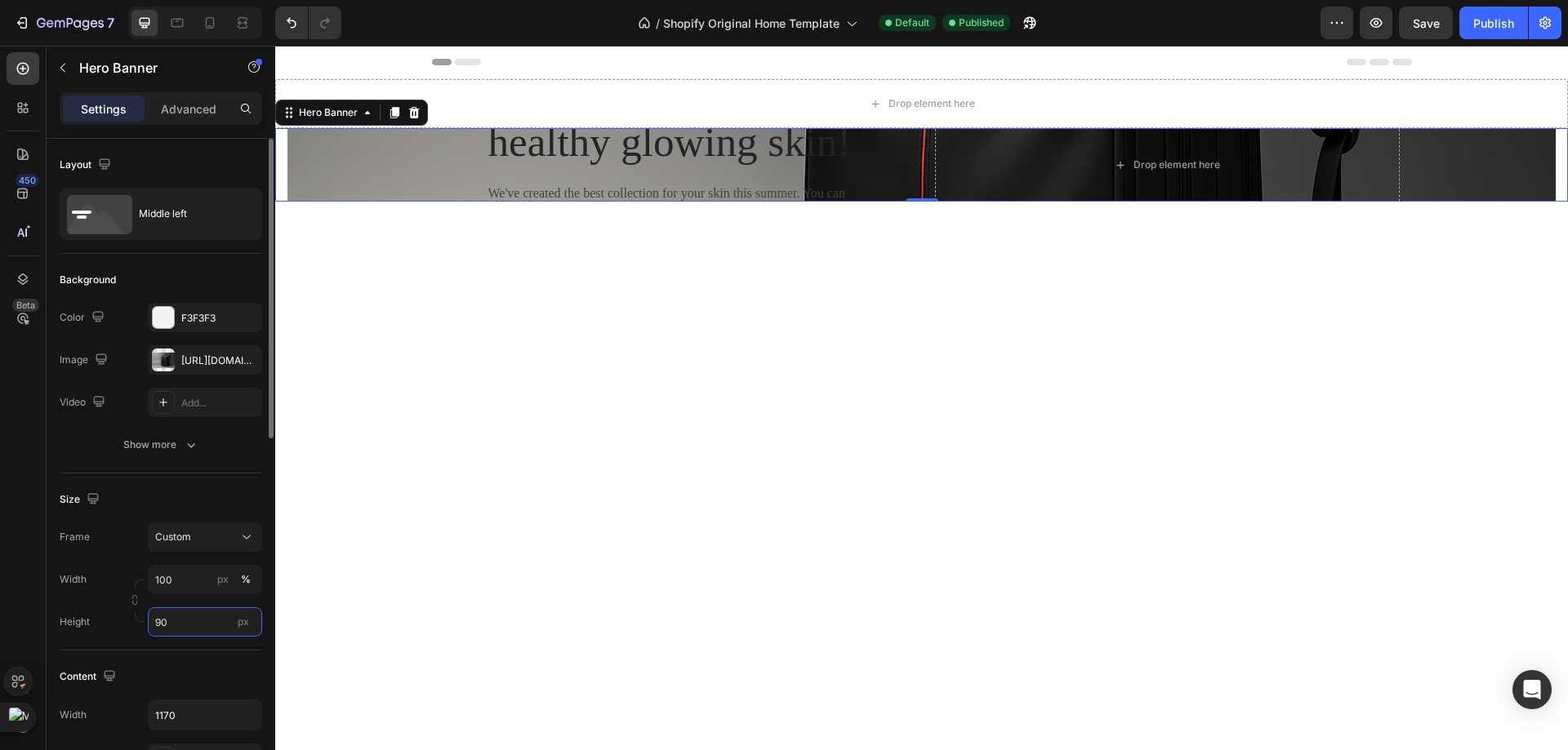
type input "9"
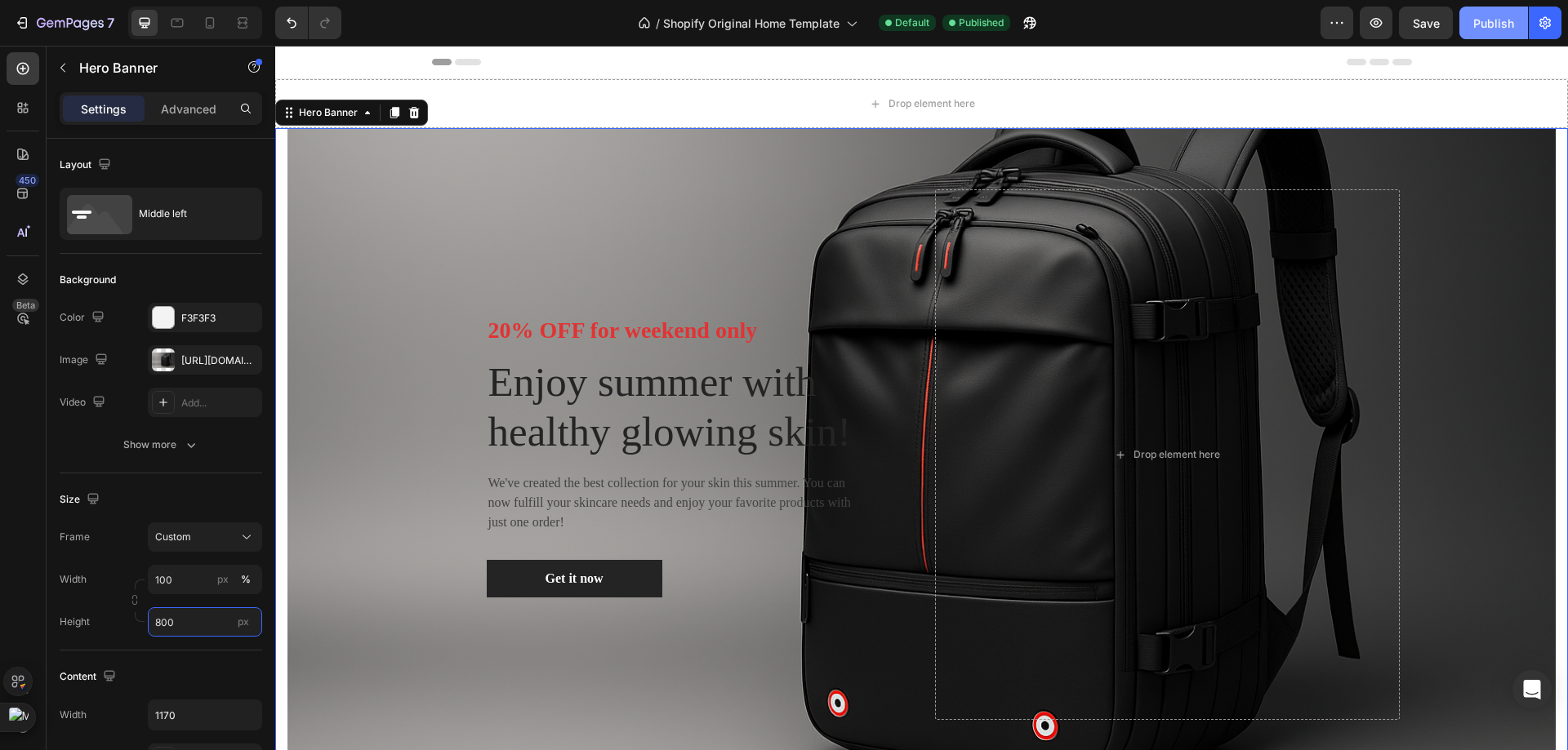
type input "800"
click at [1487, 20] on div "Publish" at bounding box center [1493, 24] width 41 height 17
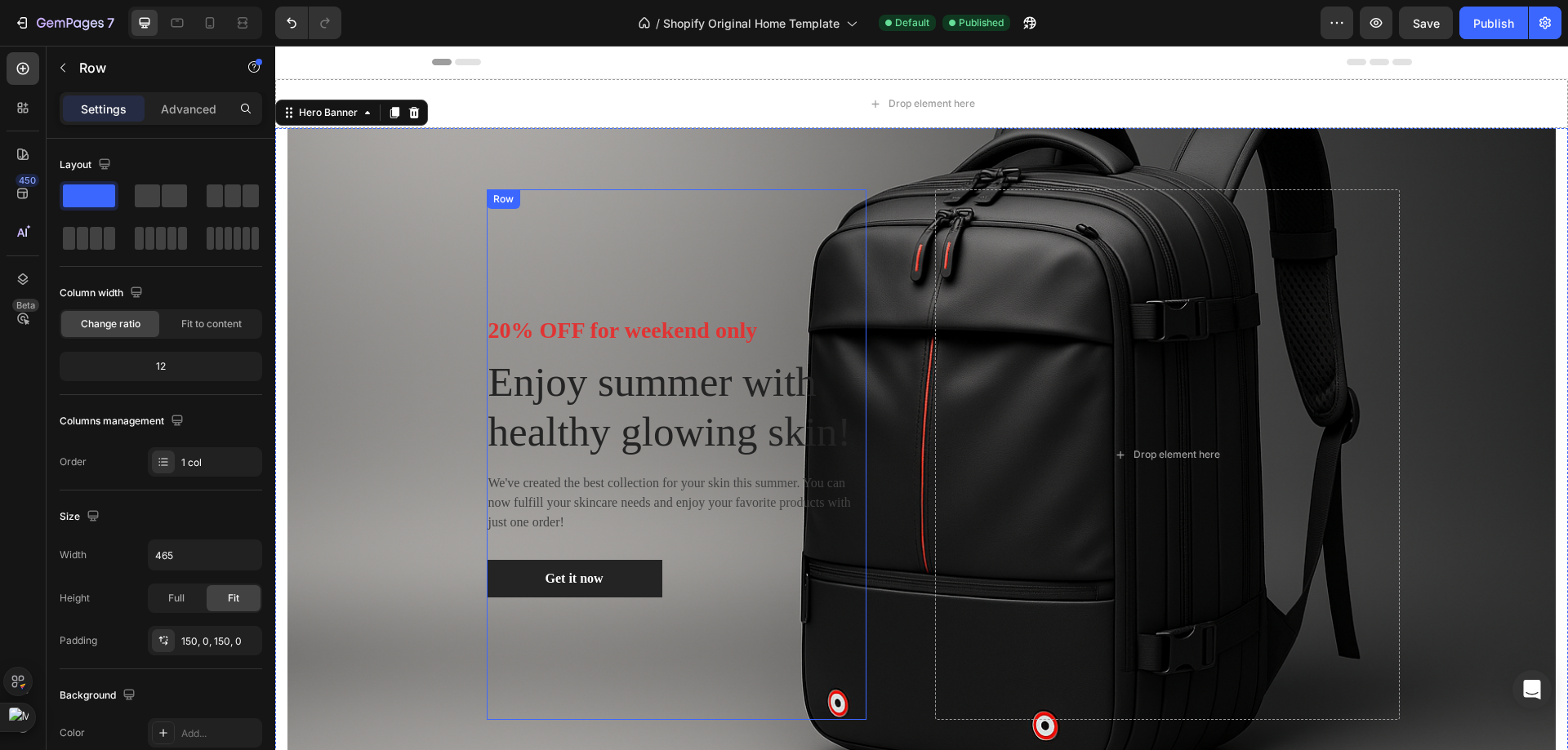
click at [697, 189] on div "20% OFF for weekend only Text block Enjoy summer with healthy glowing skin! Hea…" at bounding box center [676, 455] width 380 height 531
click at [394, 189] on div "Overlay" at bounding box center [922, 455] width 1268 height 653
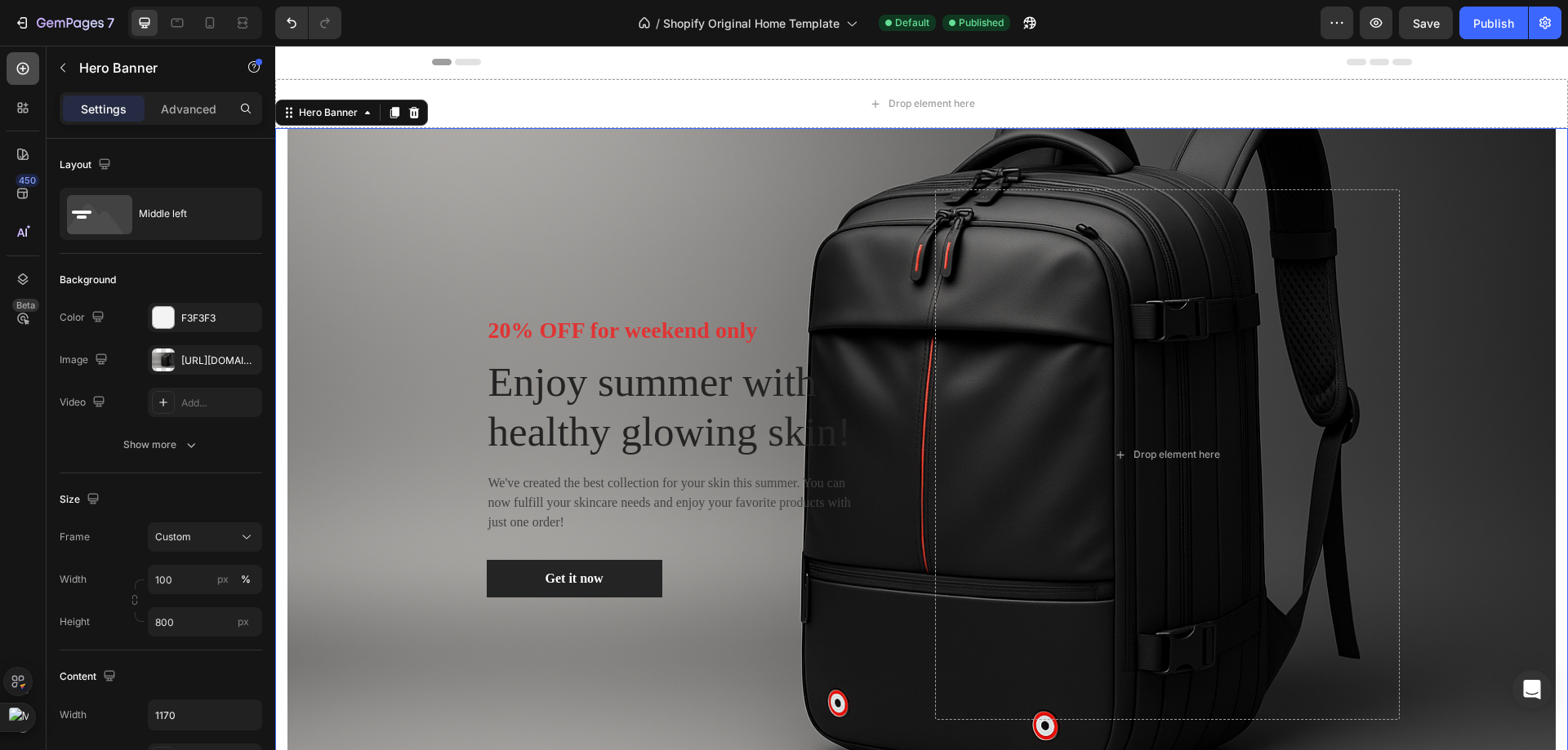
click at [22, 72] on icon at bounding box center [23, 68] width 17 height 17
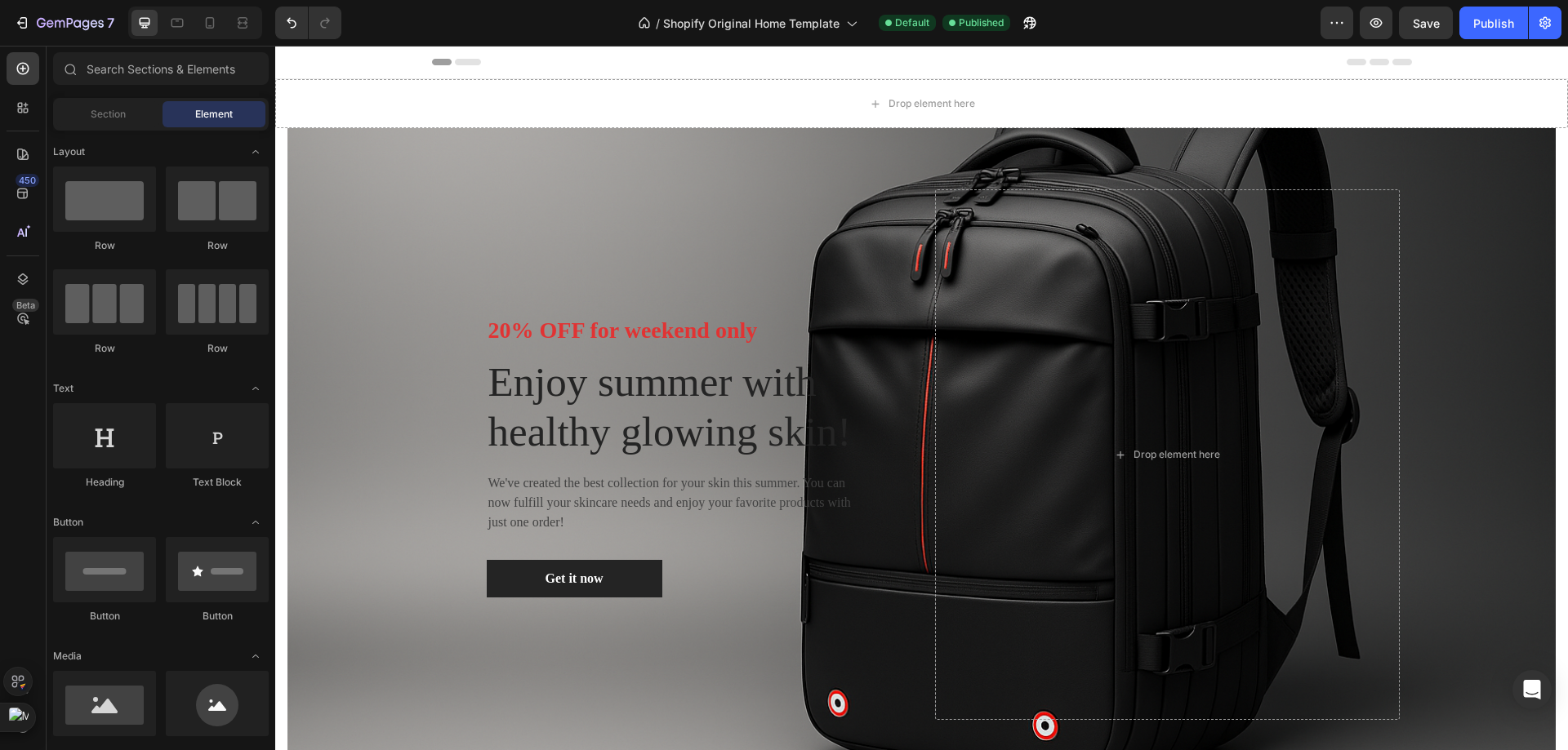
scroll to position [81, 0]
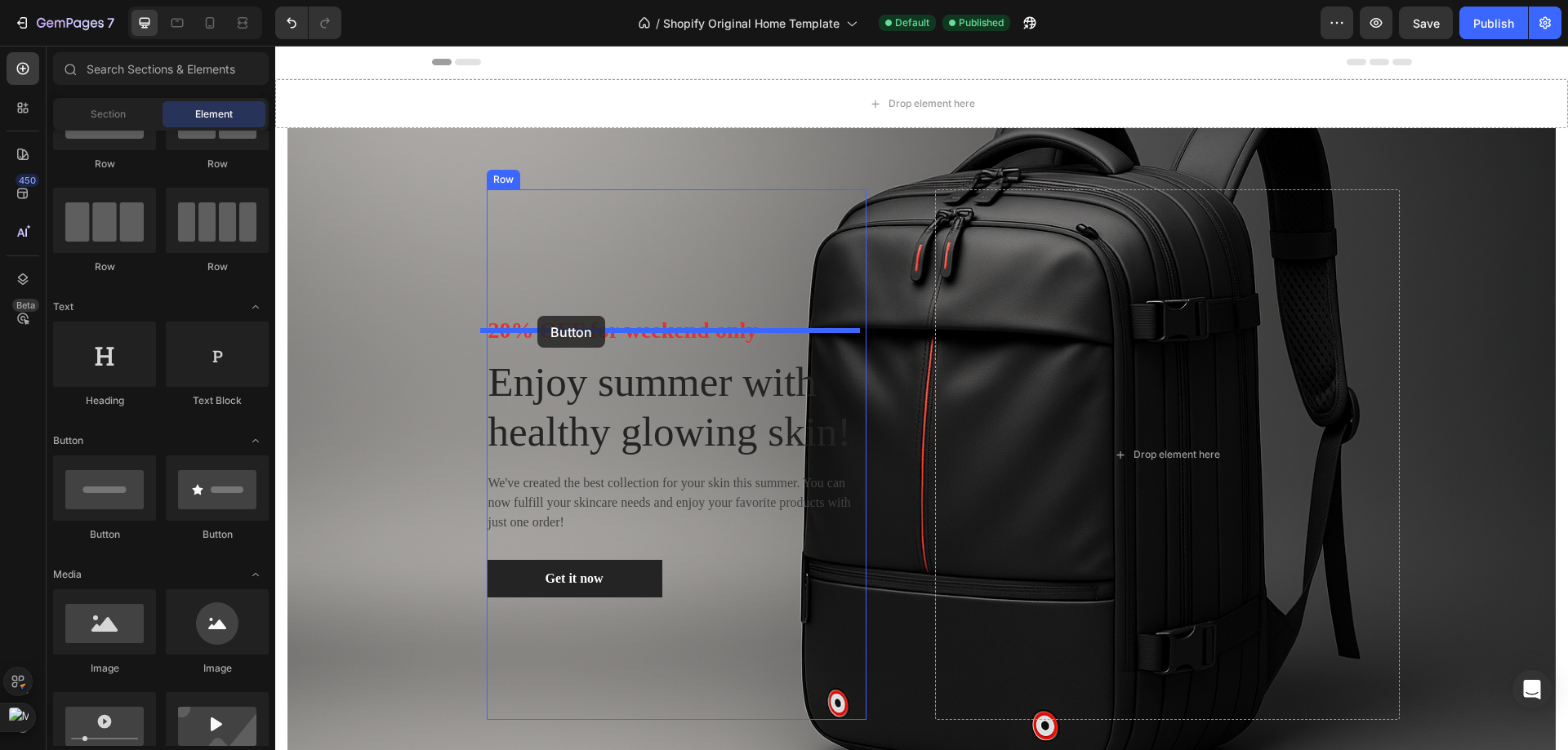
drag, startPoint x: 488, startPoint y: 533, endPoint x: 537, endPoint y: 316, distance: 222.5
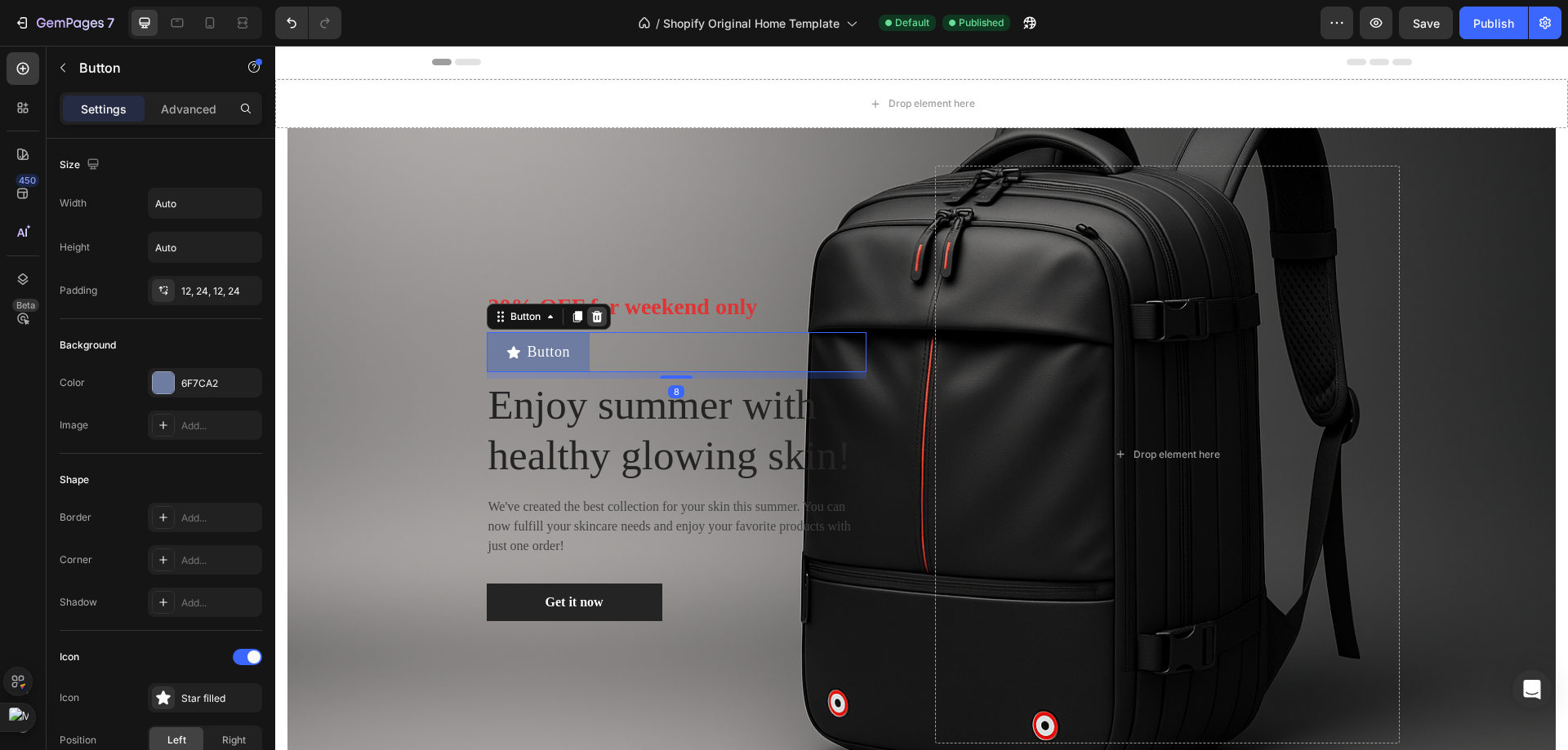
click at [593, 306] on div at bounding box center [597, 316] width 19 height 19
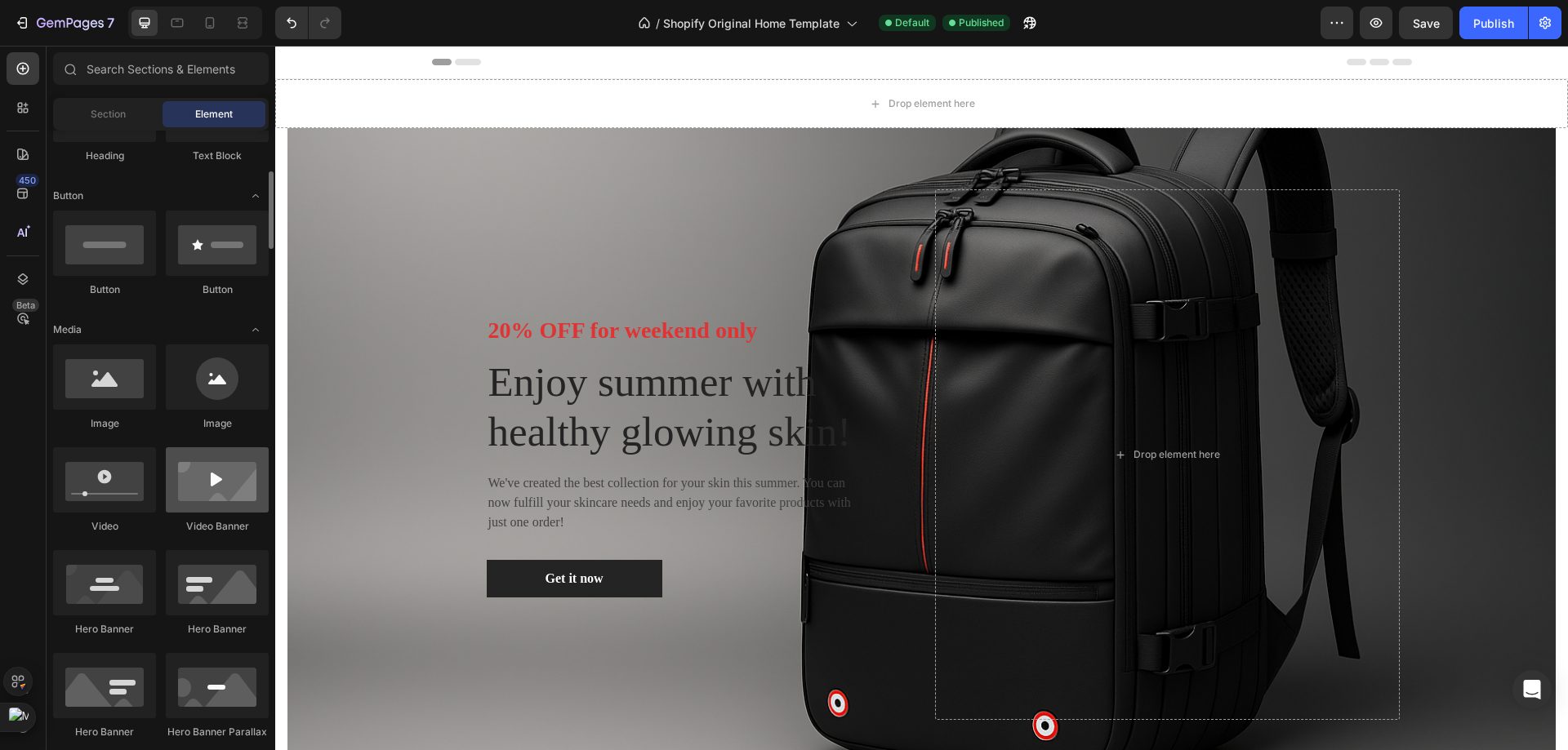
scroll to position [408, 0]
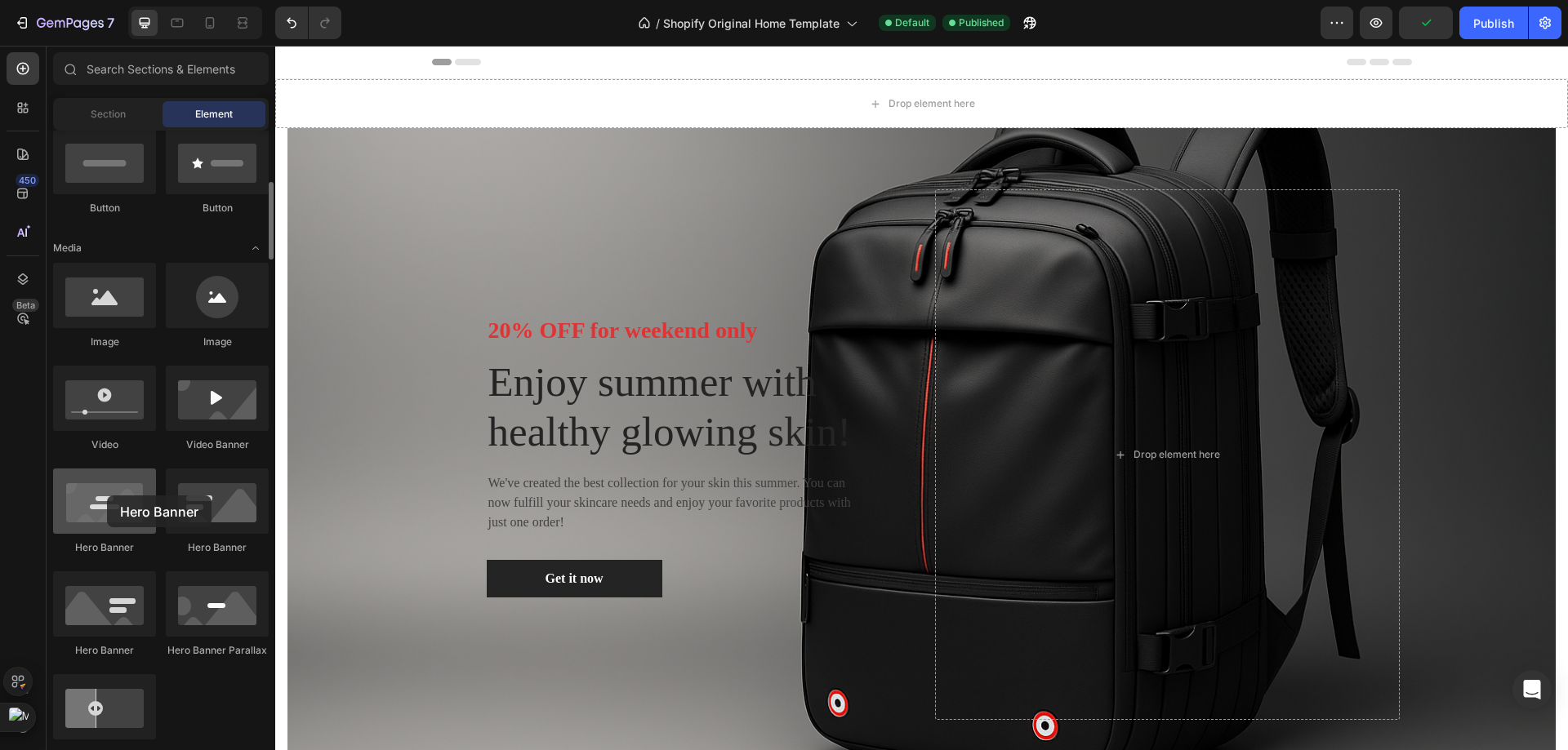
drag, startPoint x: 131, startPoint y: 503, endPoint x: 107, endPoint y: 495, distance: 25.3
click at [107, 495] on div at bounding box center [105, 501] width 103 height 65
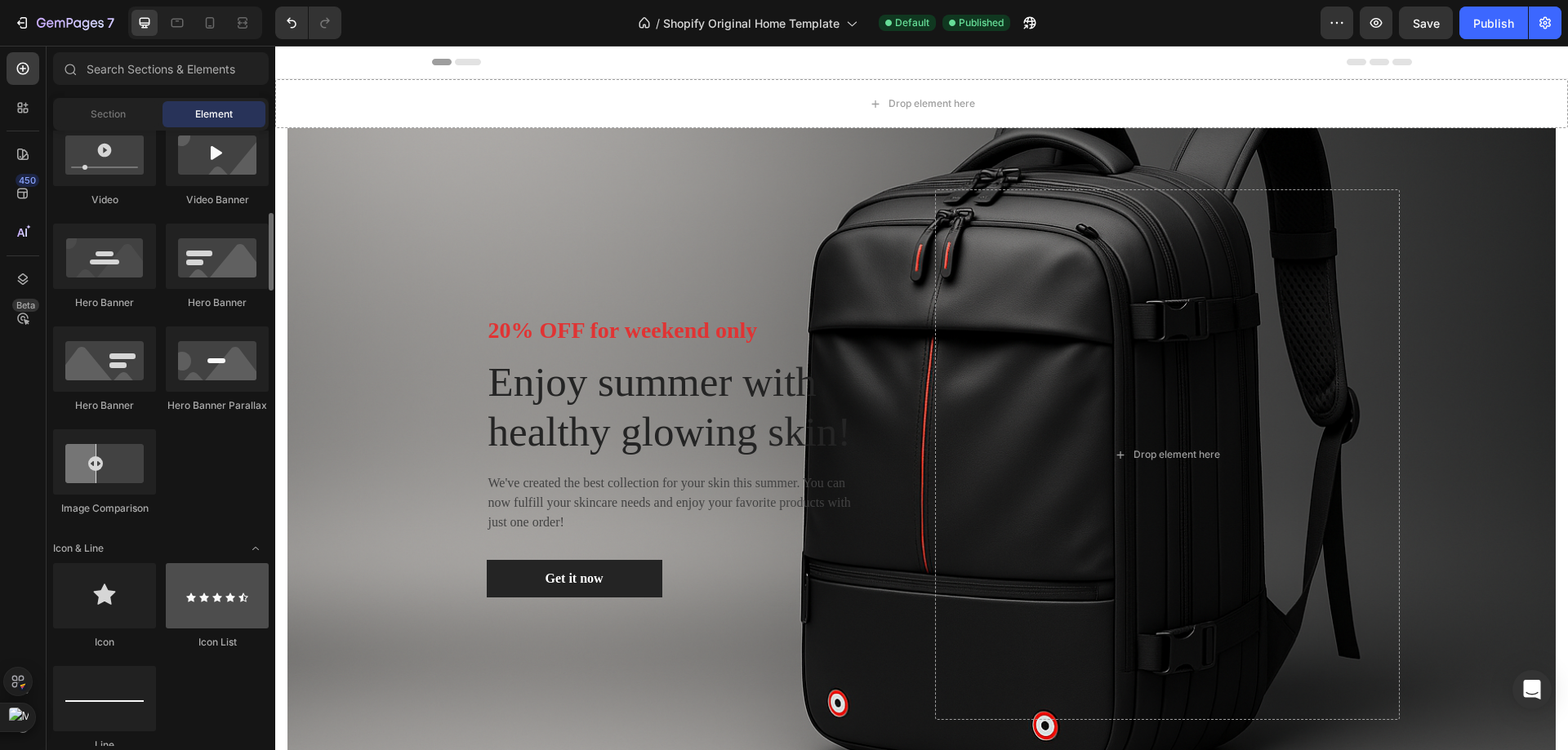
scroll to position [734, 0]
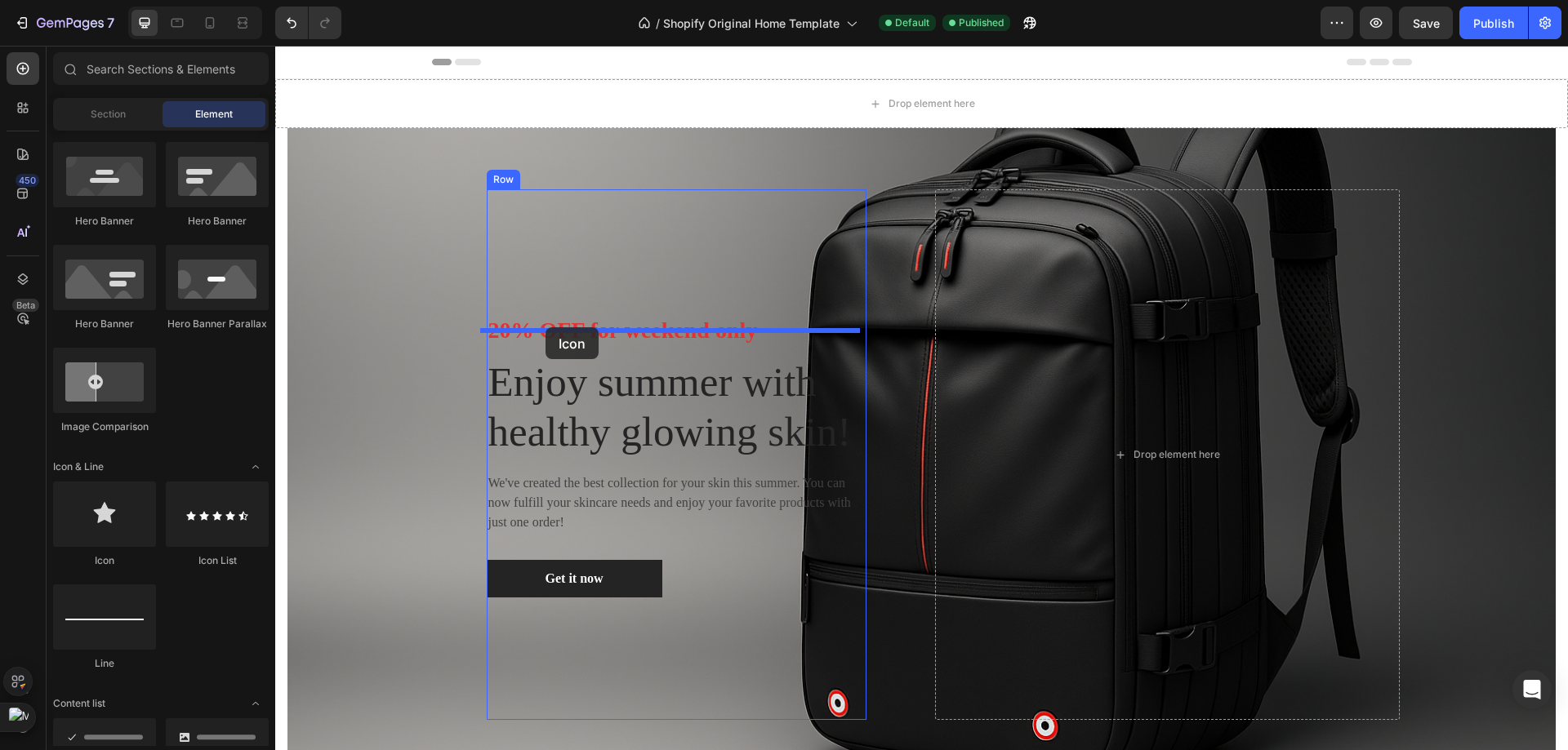
drag, startPoint x: 388, startPoint y: 569, endPoint x: 545, endPoint y: 327, distance: 288.5
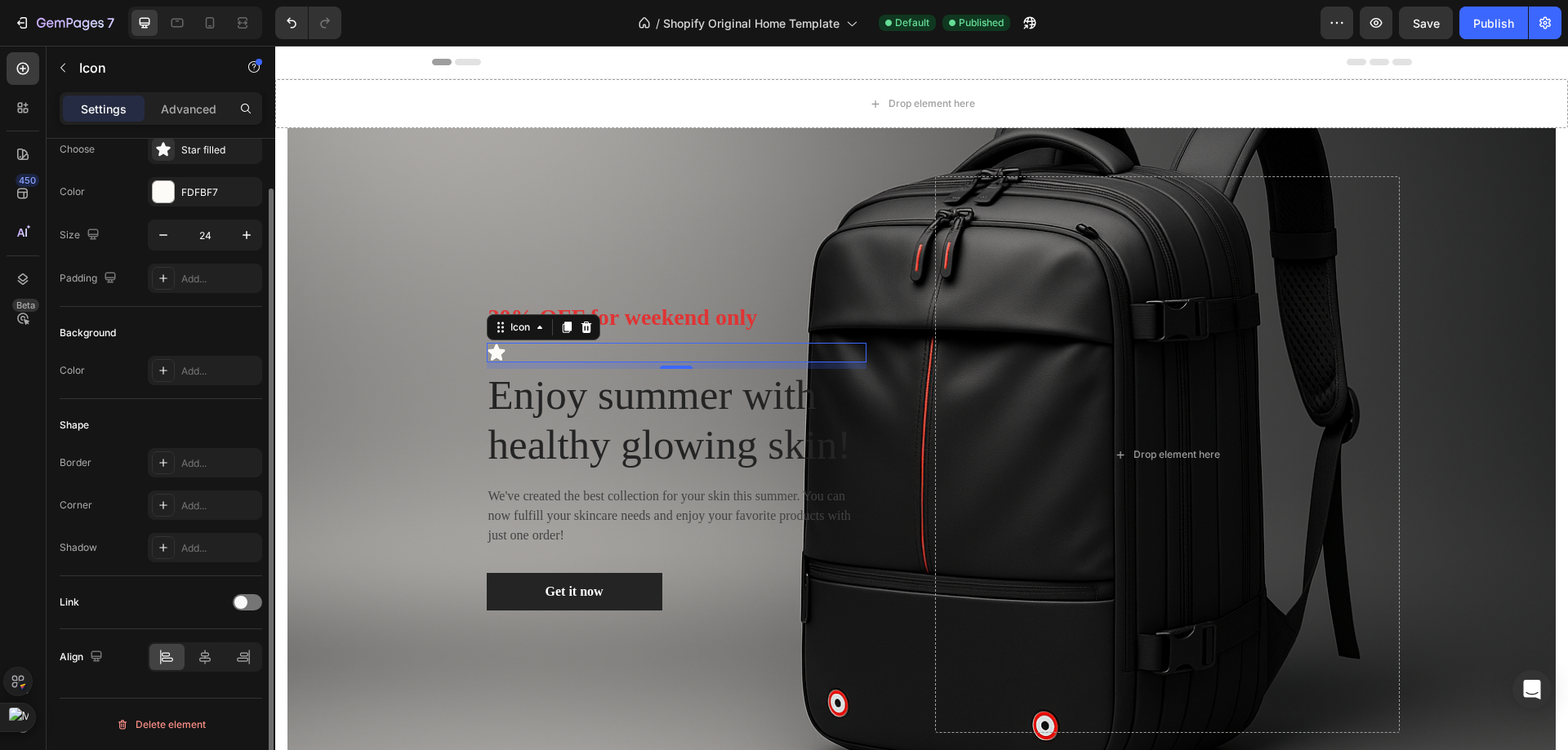
scroll to position [0, 0]
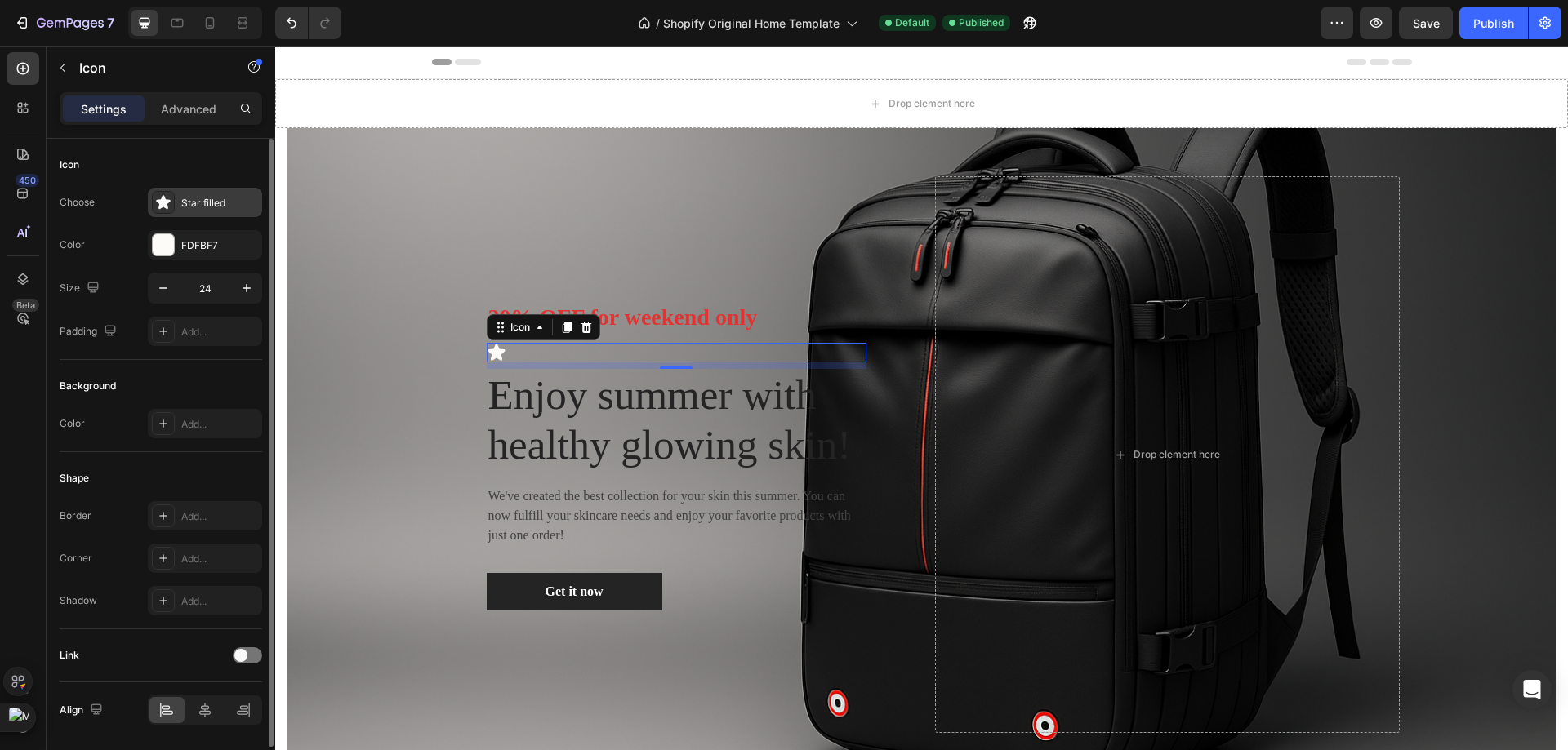
click at [208, 196] on div "Star filled" at bounding box center [220, 203] width 77 height 15
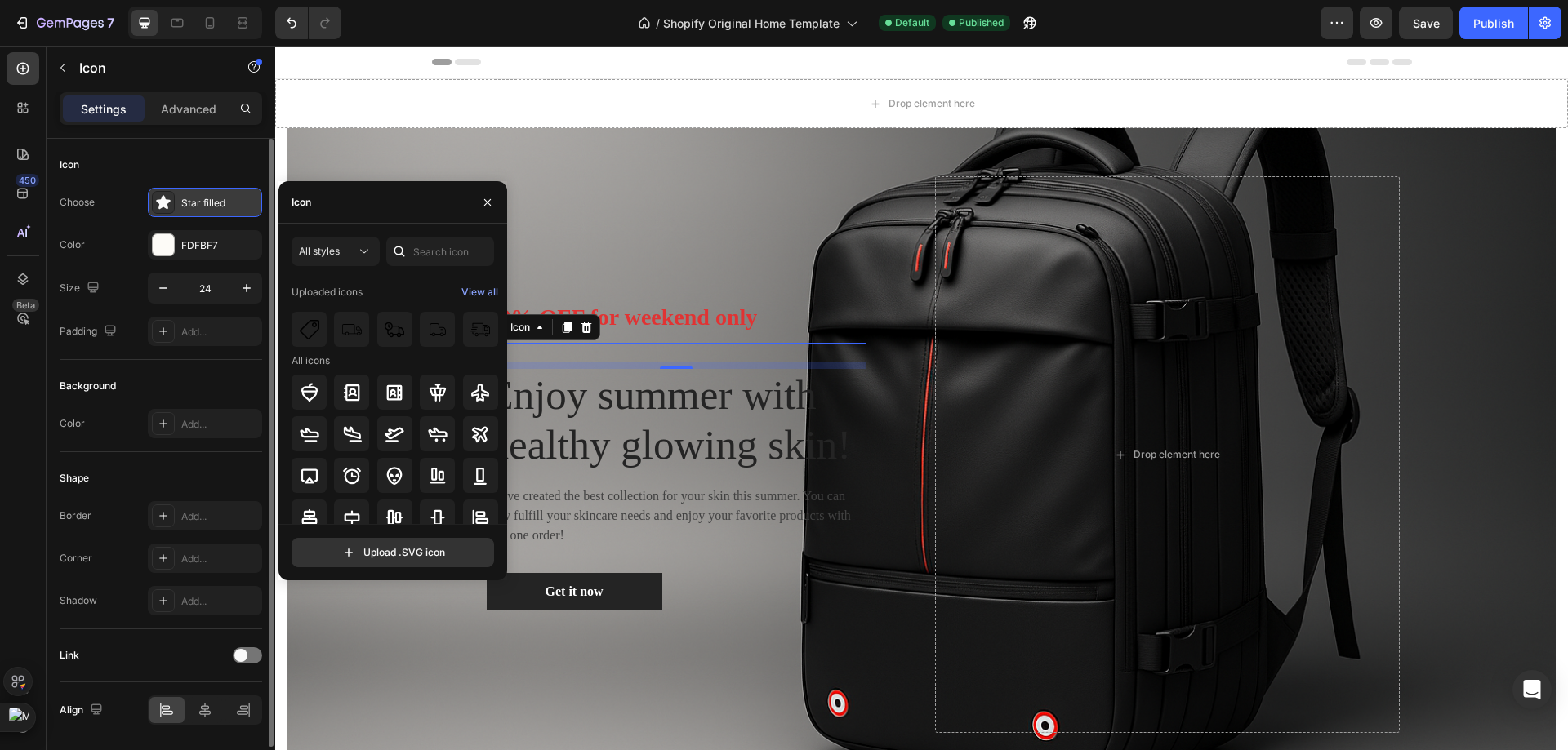
drag, startPoint x: 208, startPoint y: 196, endPoint x: 217, endPoint y: 203, distance: 11.4
click at [210, 196] on div "Star filled" at bounding box center [220, 203] width 77 height 15
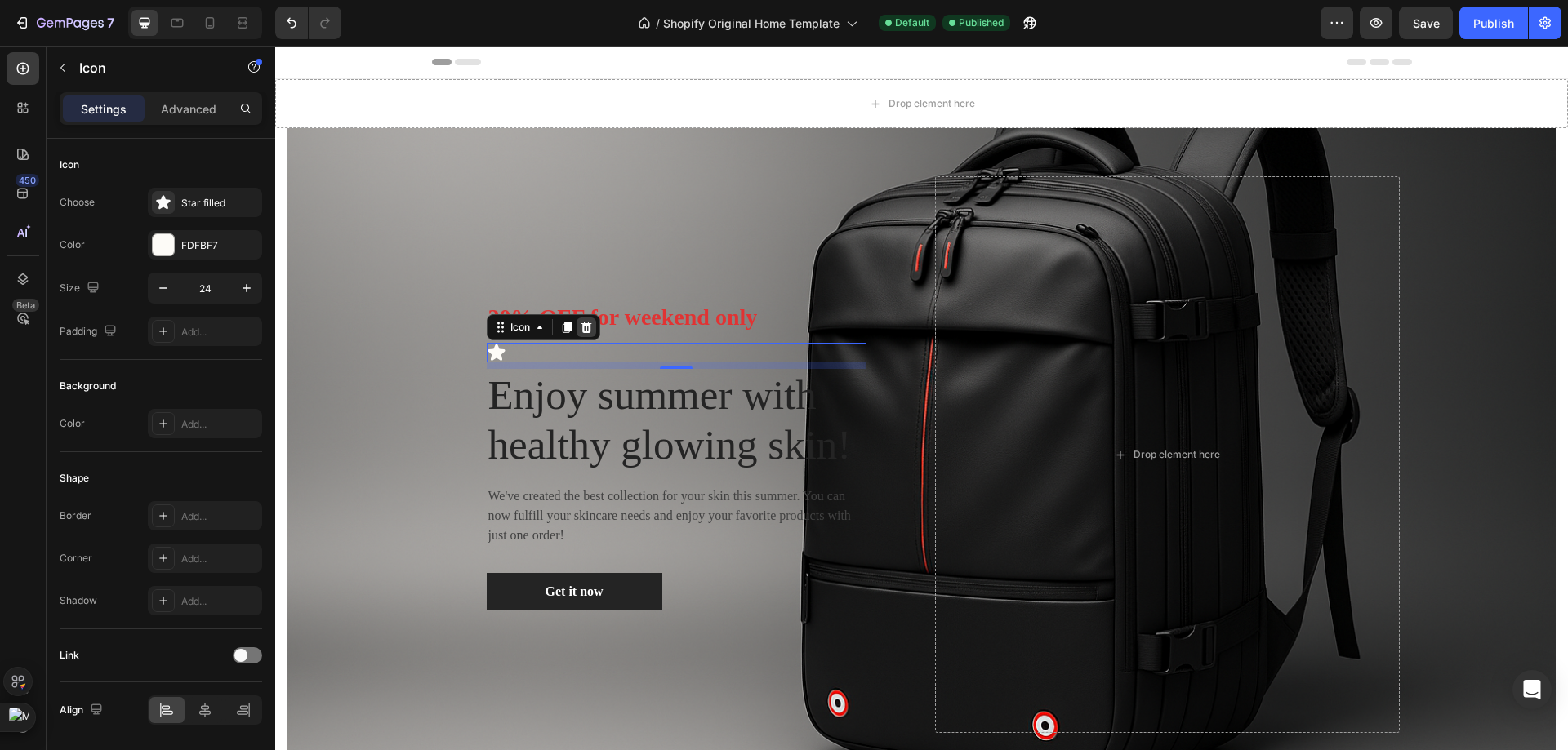
click at [586, 320] on icon at bounding box center [586, 327] width 13 height 13
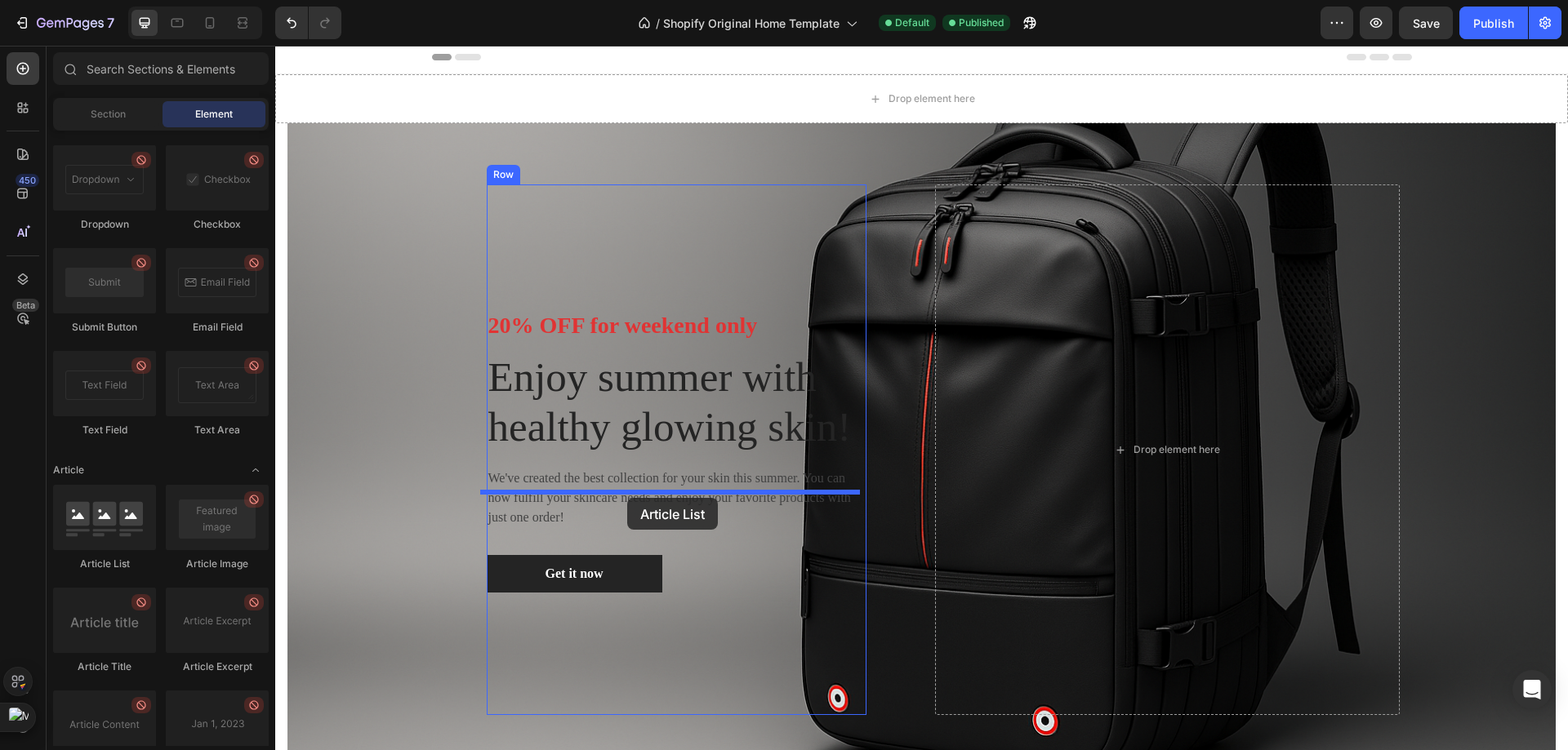
scroll to position [327, 0]
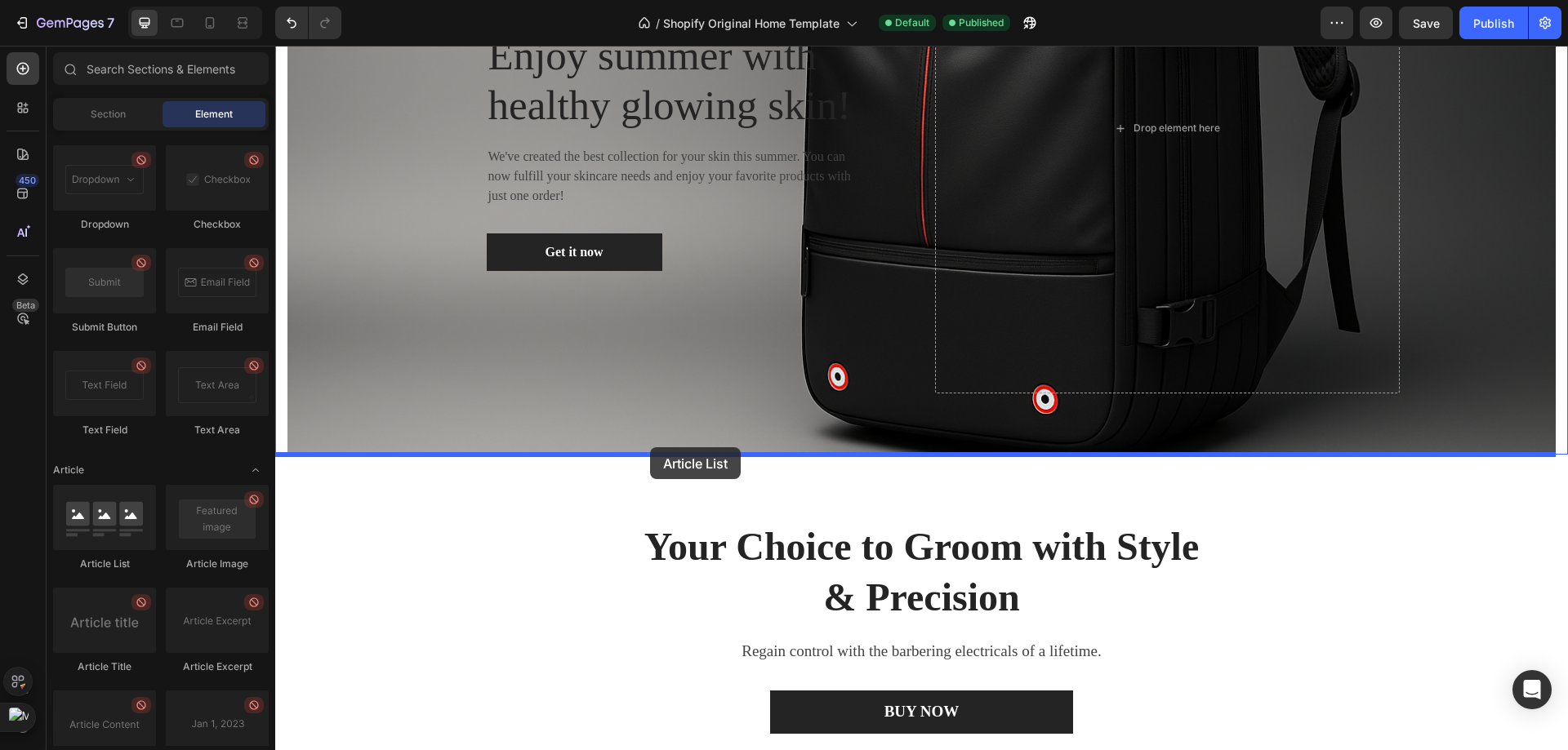
drag, startPoint x: 417, startPoint y: 563, endPoint x: 650, endPoint y: 447, distance: 260.3
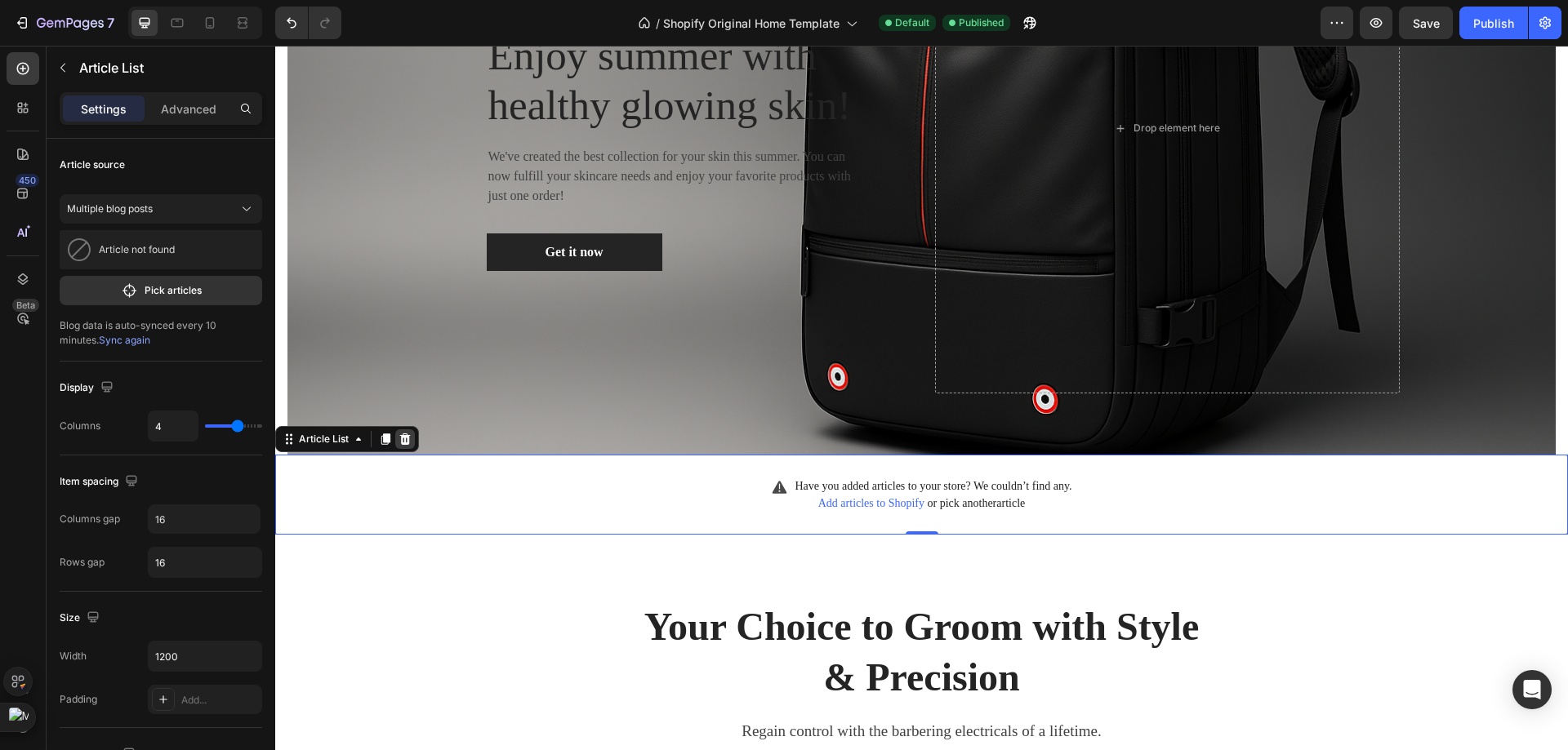
click at [411, 440] on icon at bounding box center [404, 438] width 13 height 13
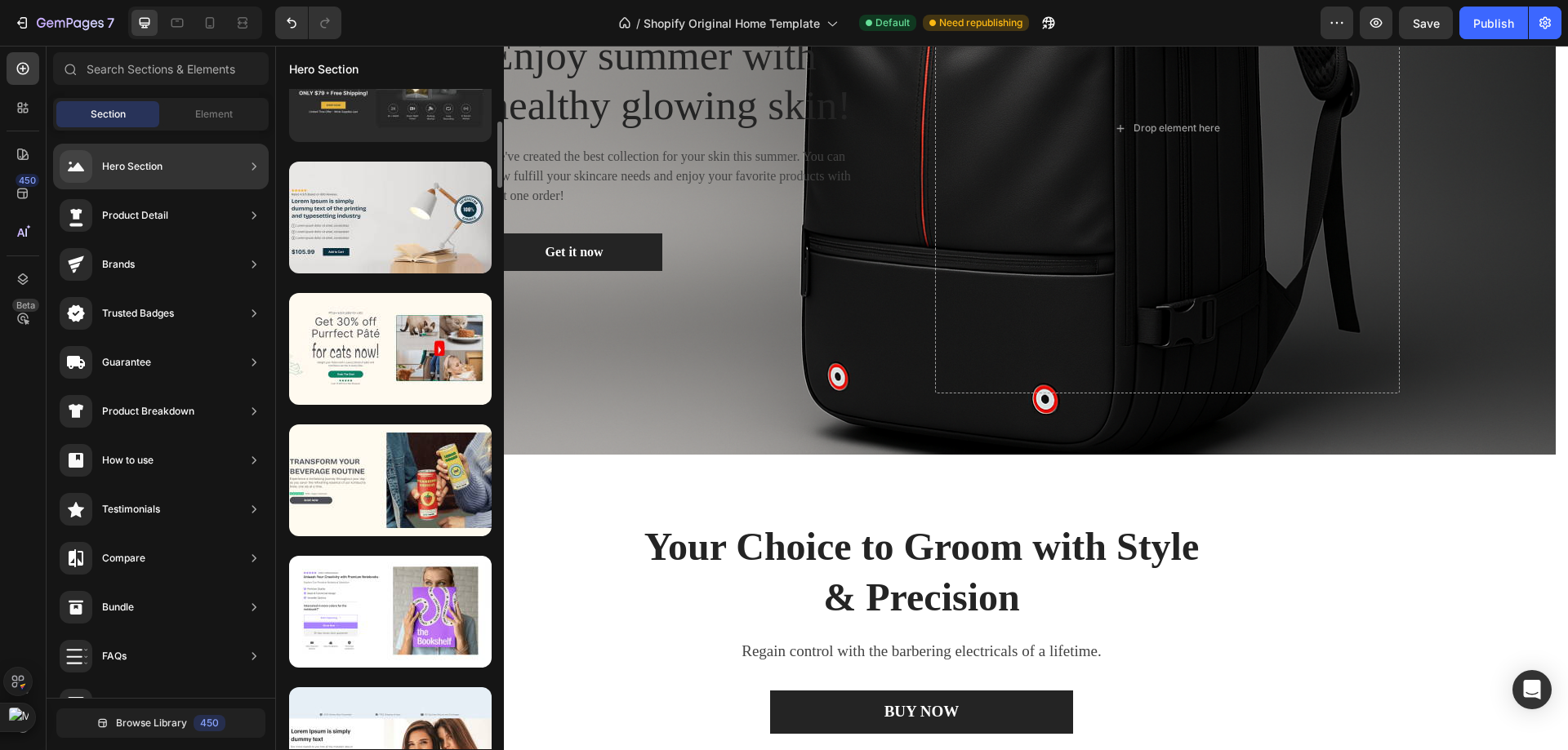
scroll to position [0, 0]
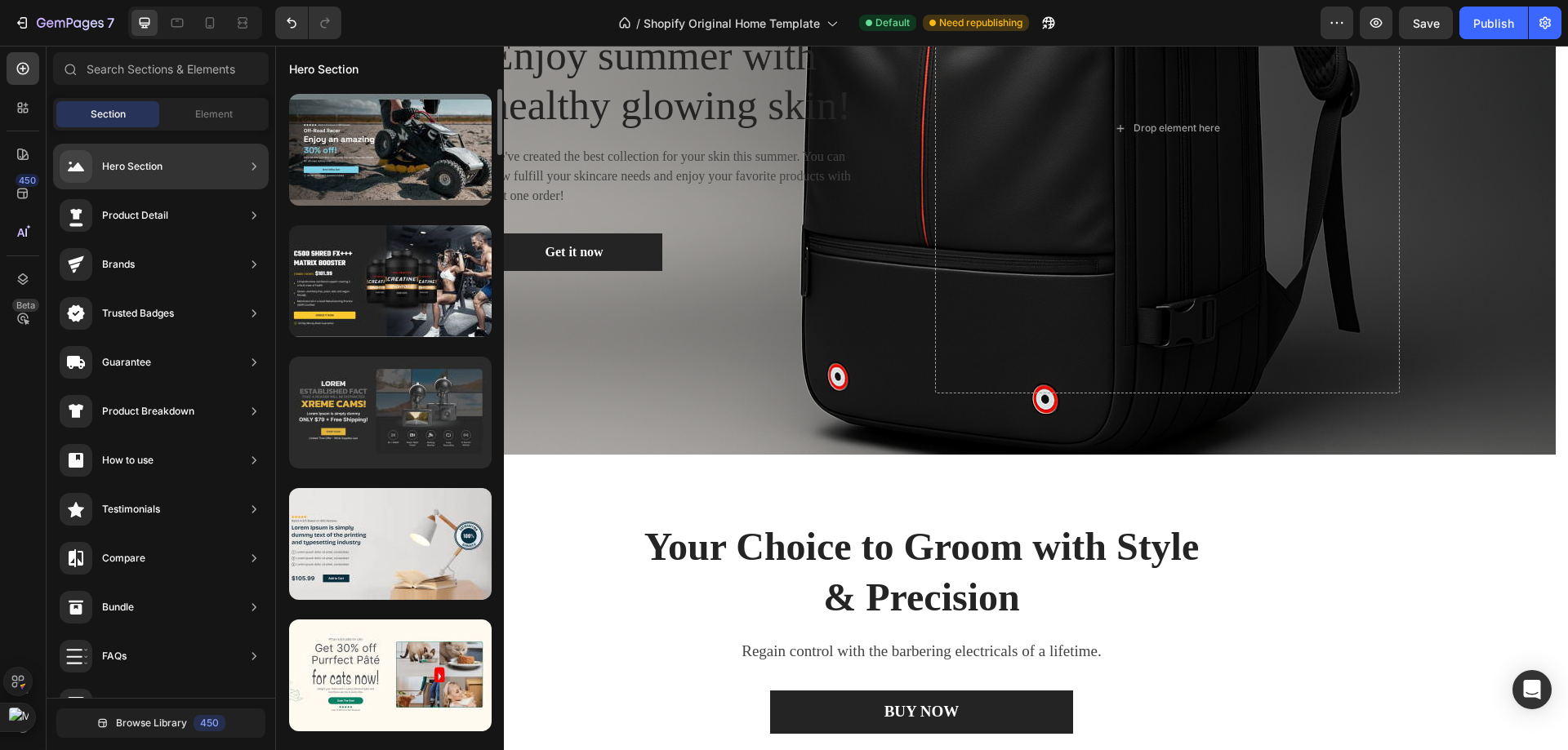
click at [425, 423] on div at bounding box center [390, 412] width 203 height 112
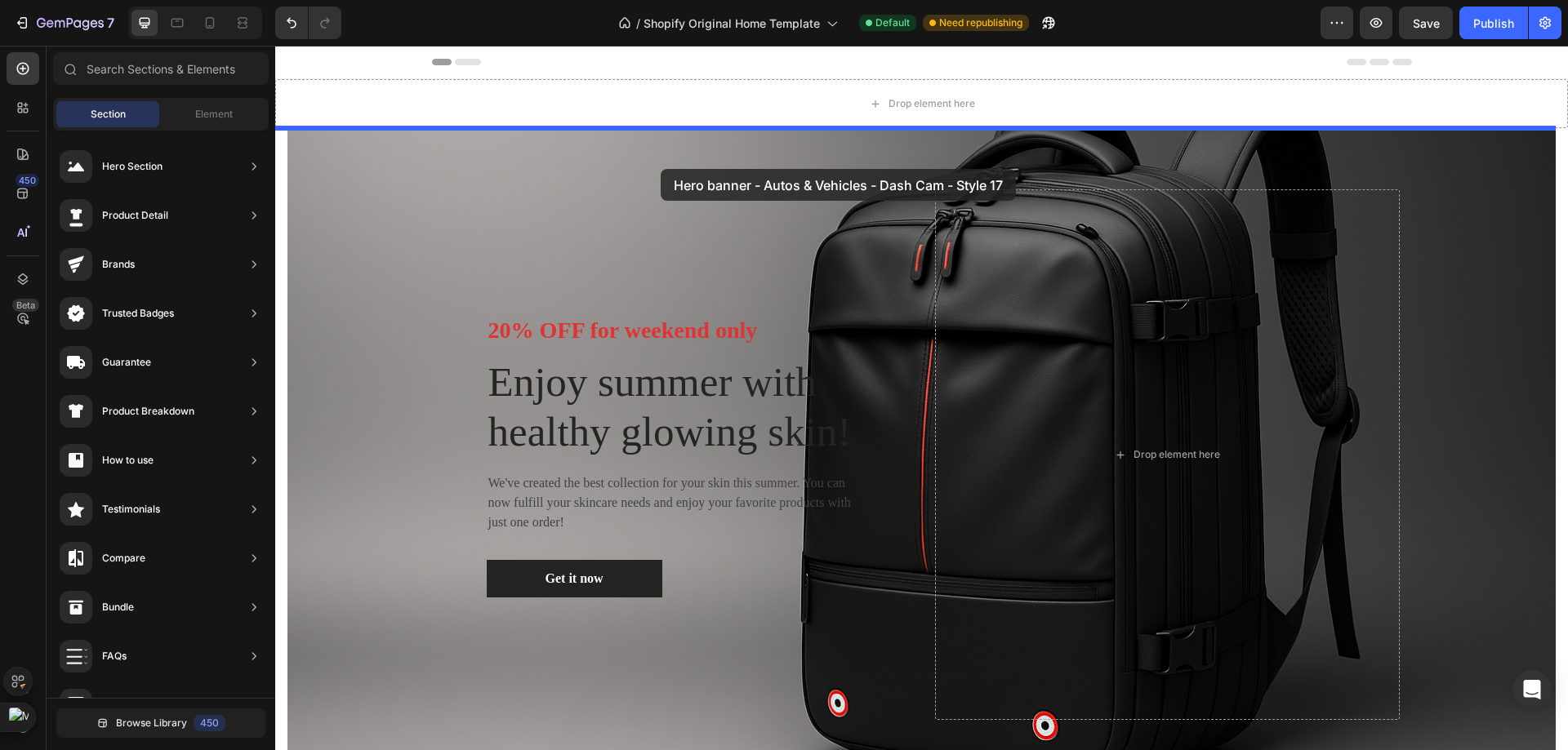
drag, startPoint x: 700, startPoint y: 469, endPoint x: 660, endPoint y: 169, distance: 302.7
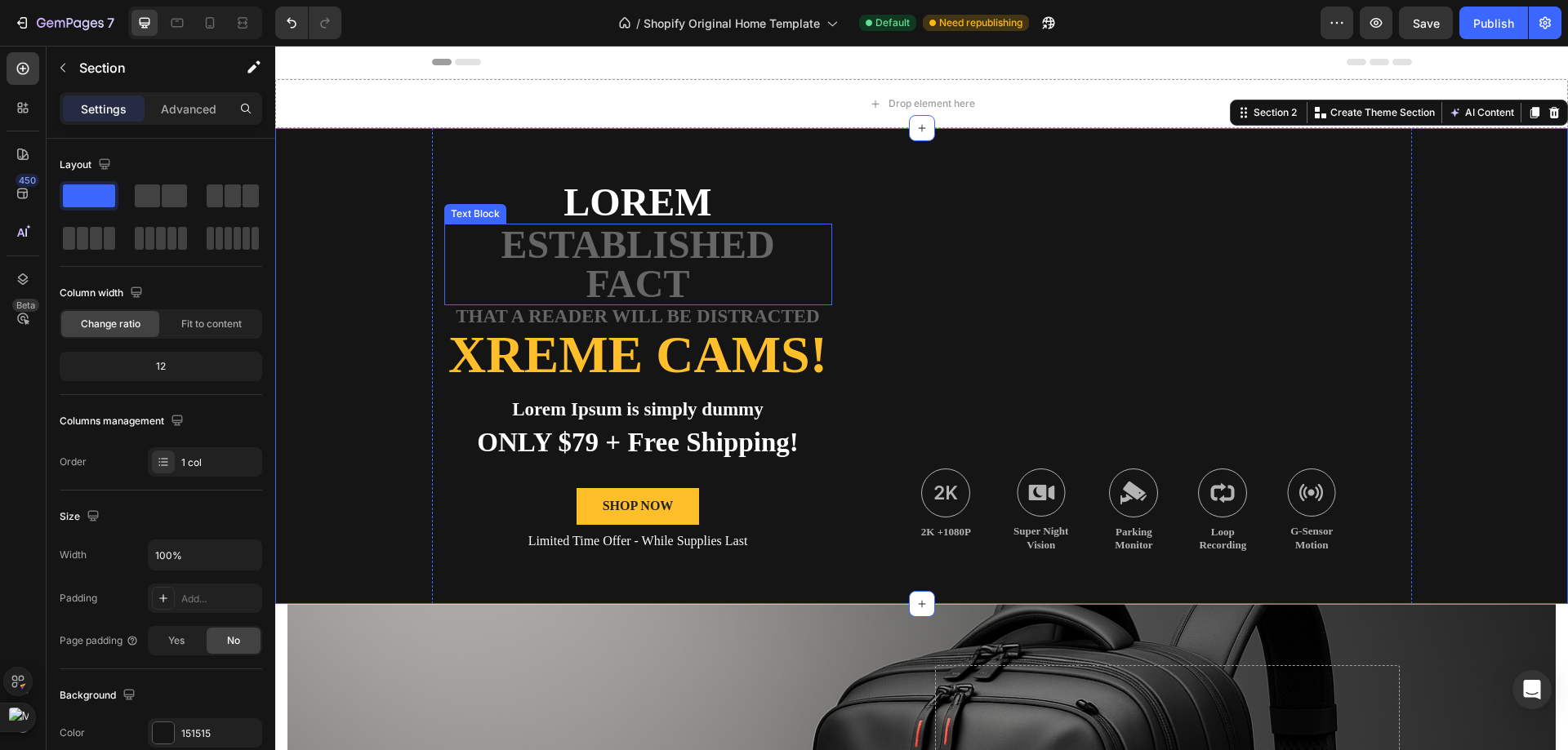
click at [817, 294] on p "established fact" at bounding box center [638, 265] width 384 height 79
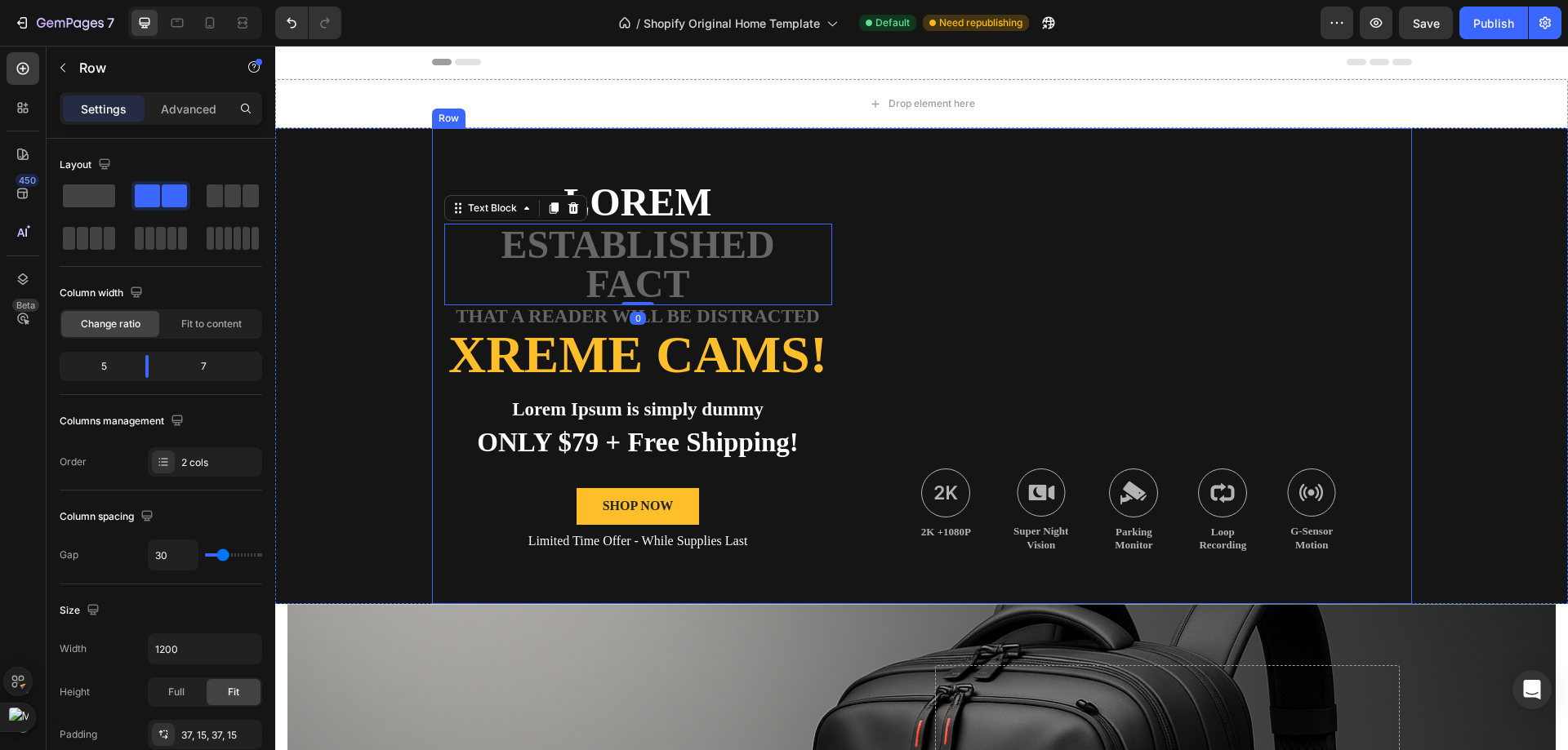
click at [828, 209] on div "Lorem Text Block established fact Text Block 0 that a reader will be distracted…" at bounding box center [922, 366] width 980 height 476
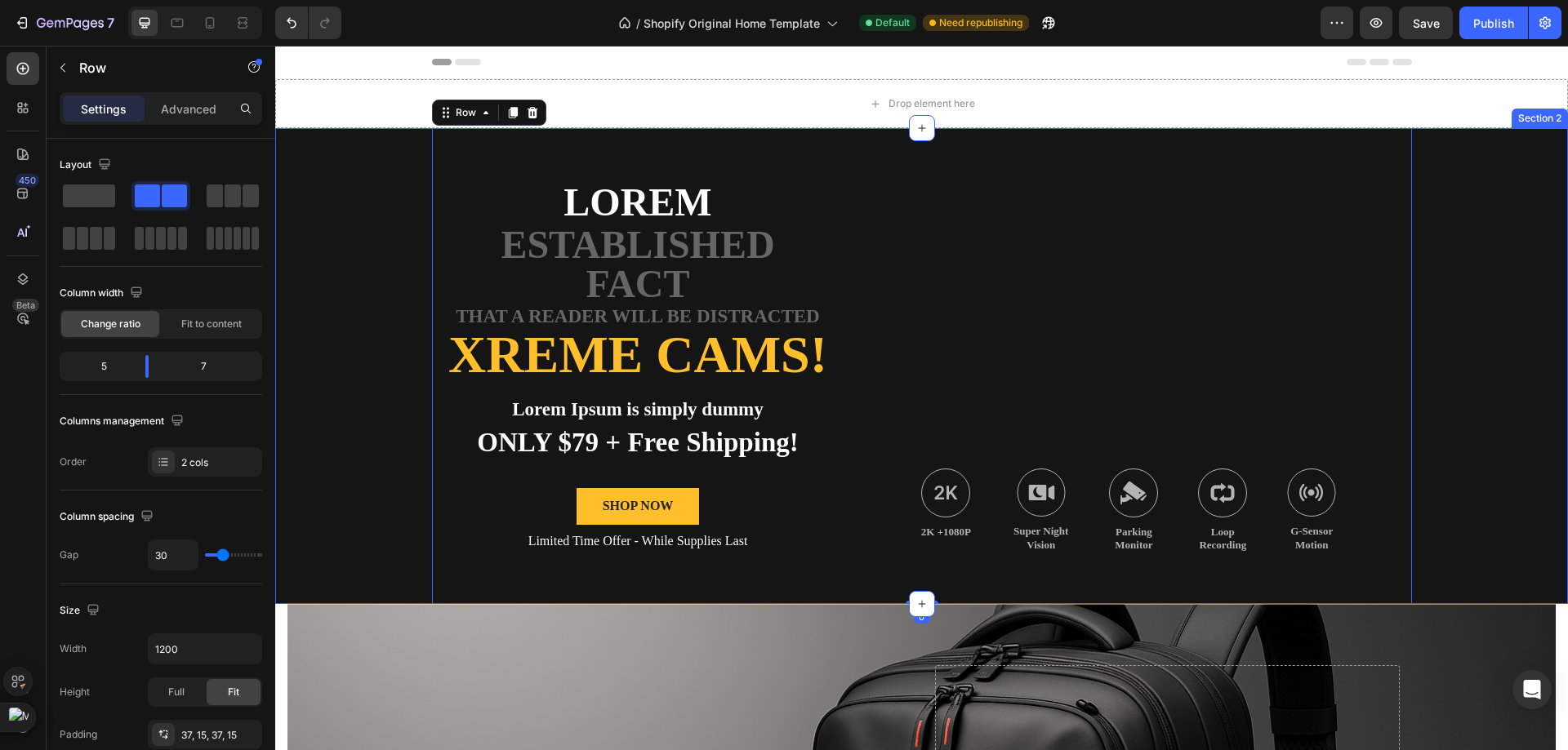
click at [328, 300] on div "Lorem Text Block established fact Text Block that a reader will be distracted T…" at bounding box center [922, 366] width 1293 height 476
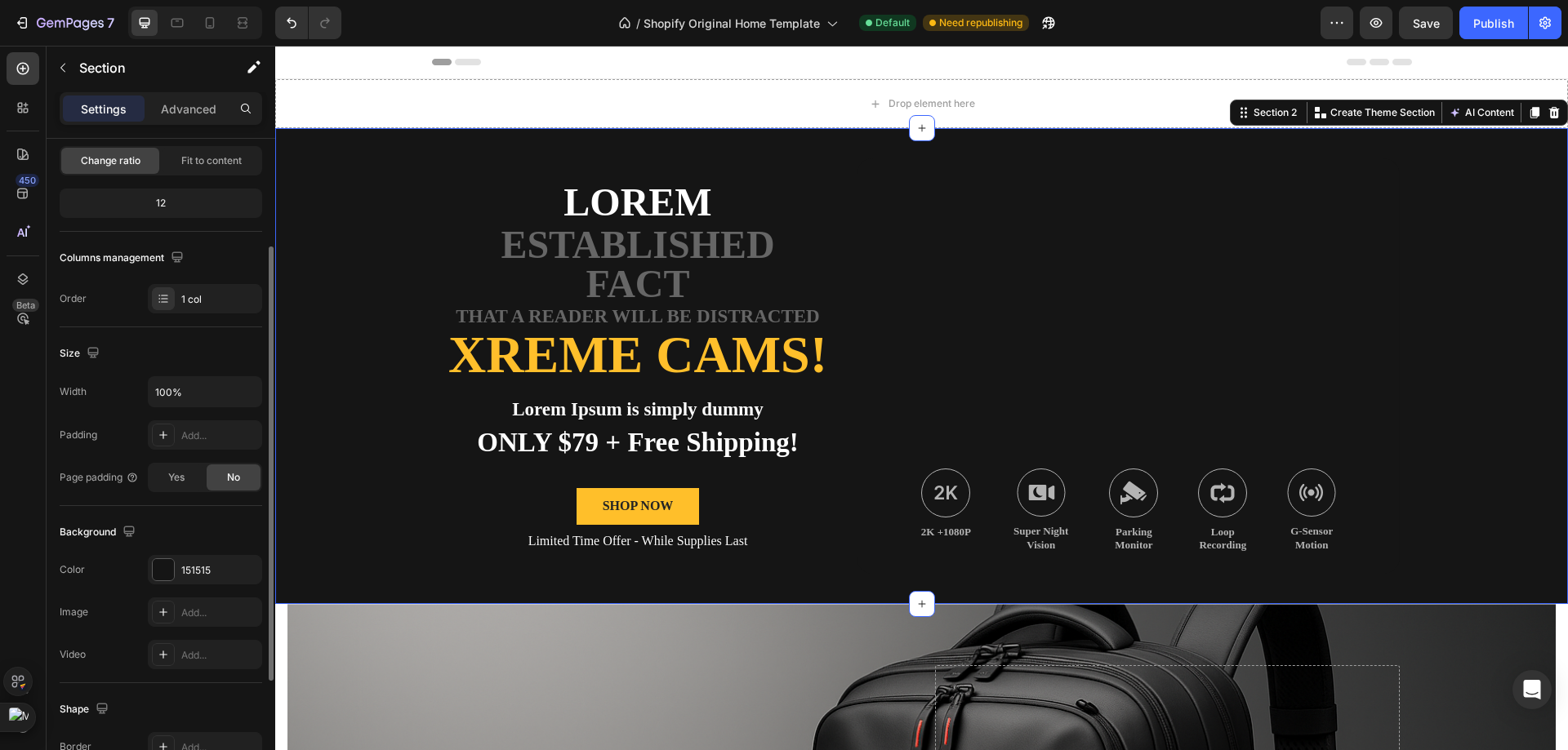
scroll to position [244, 0]
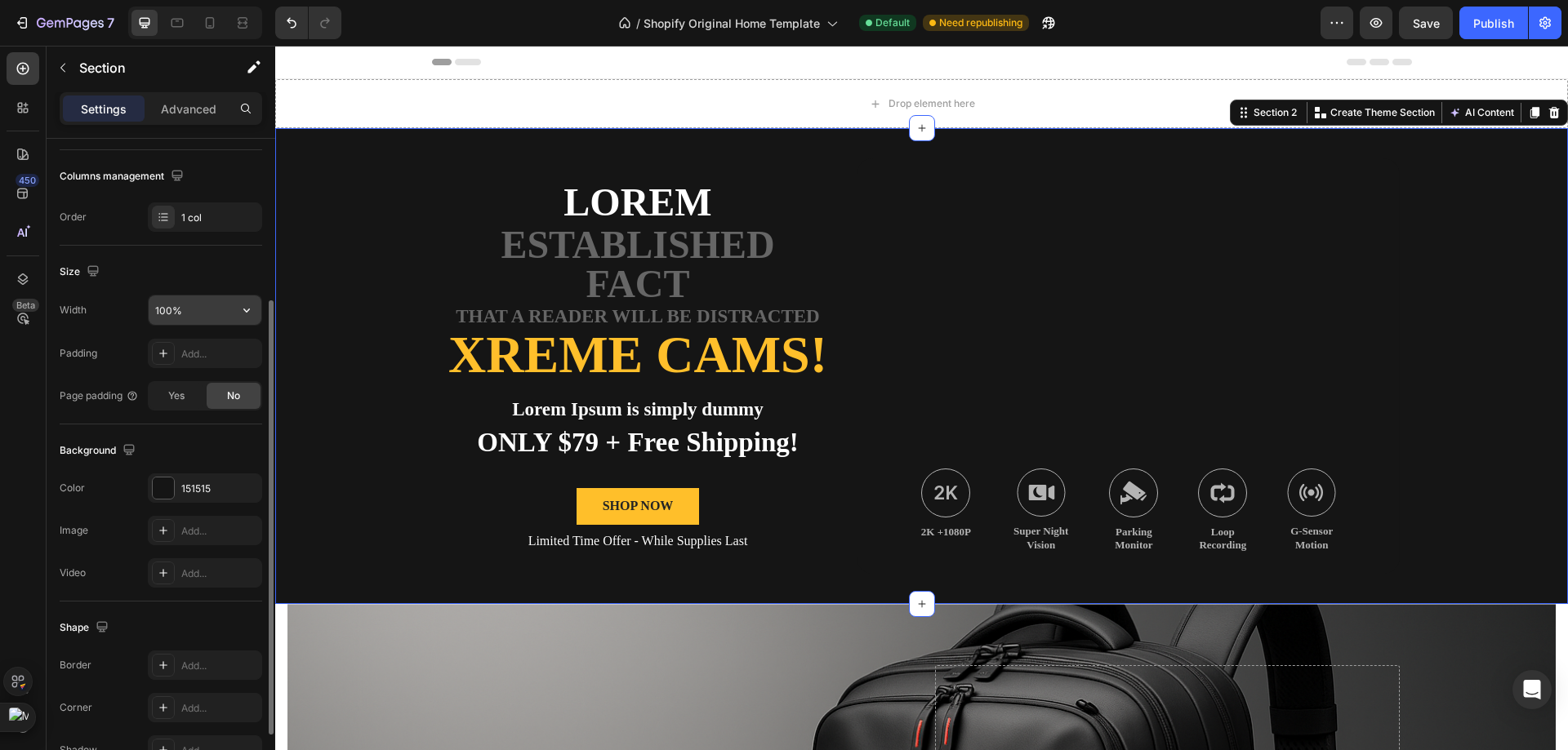
click at [208, 295] on input "100%" at bounding box center [204, 310] width 113 height 30
click at [209, 310] on input "100%" at bounding box center [204, 310] width 113 height 30
click at [248, 314] on icon "button" at bounding box center [246, 310] width 17 height 17
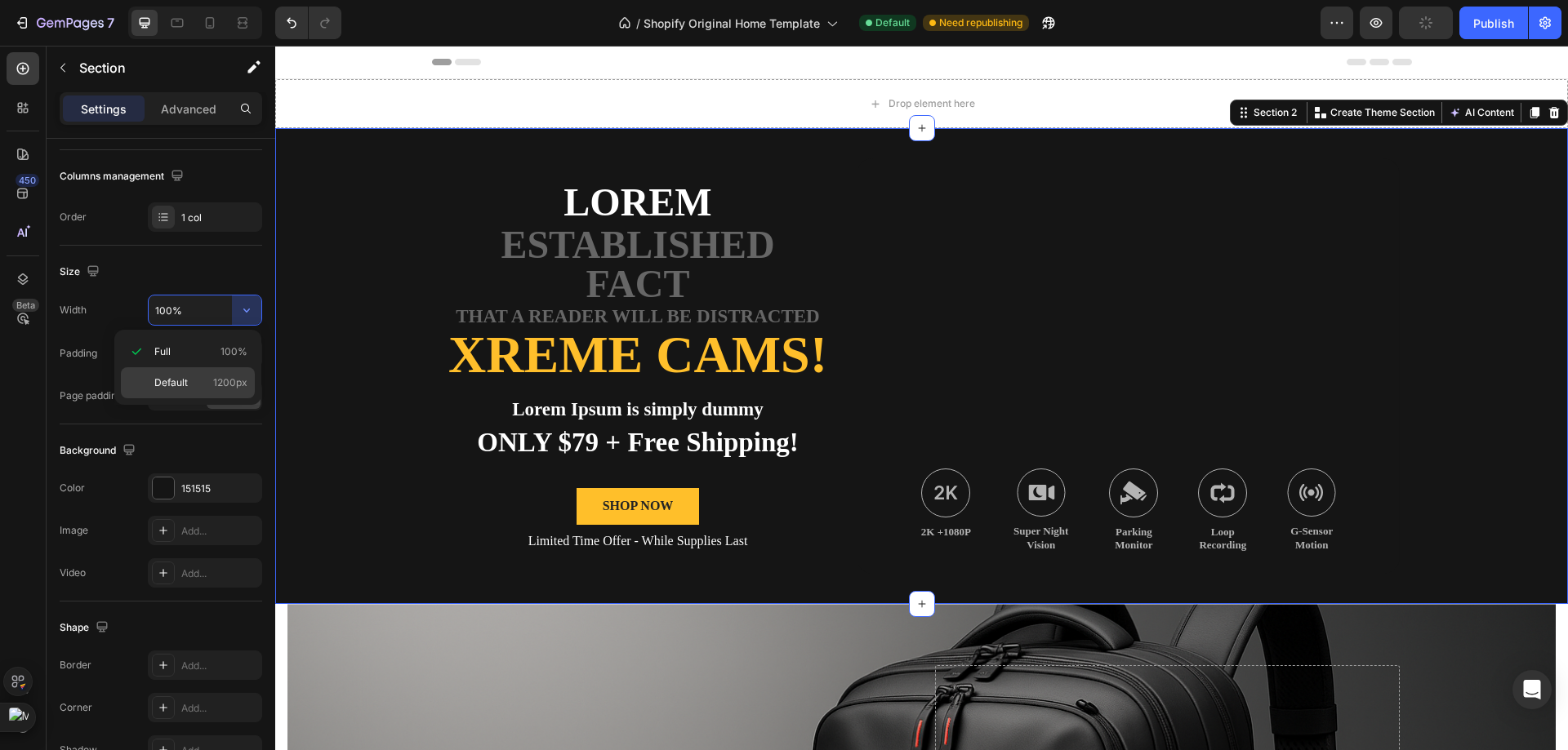
click at [221, 381] on span "1200px" at bounding box center [230, 382] width 34 height 15
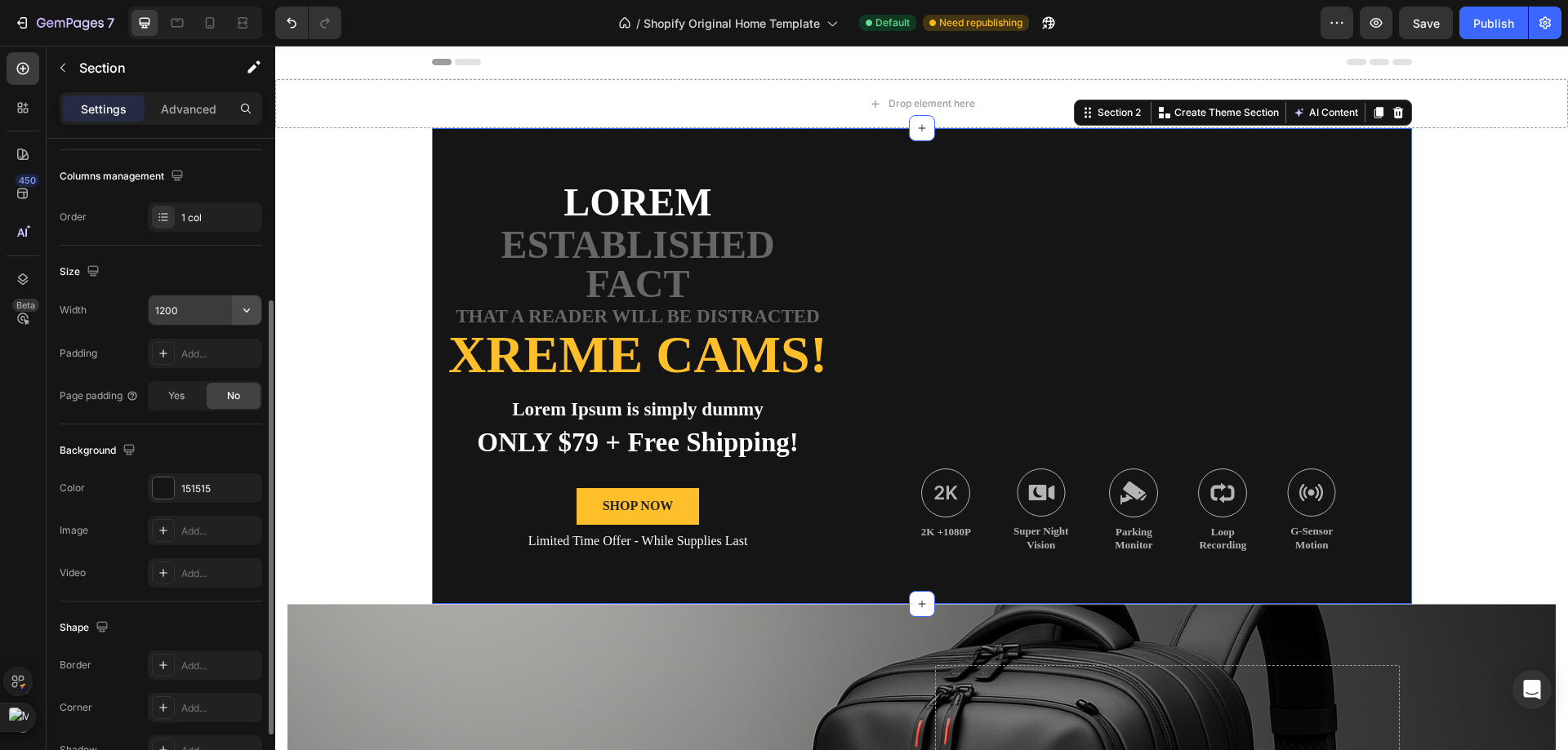
click at [257, 306] on button "button" at bounding box center [246, 310] width 30 height 30
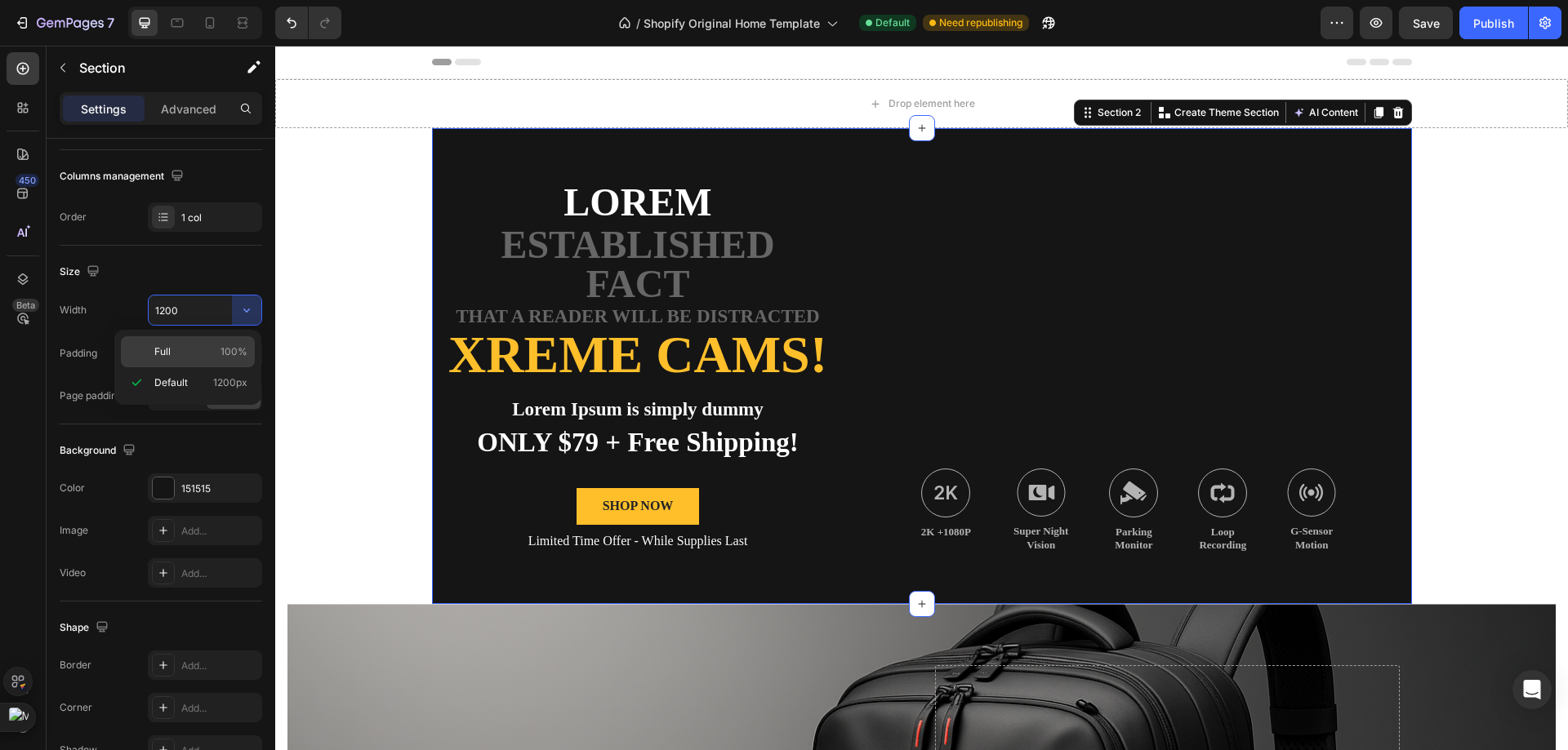
click at [235, 340] on div "Full 100%" at bounding box center [187, 352] width 134 height 31
type input "100%"
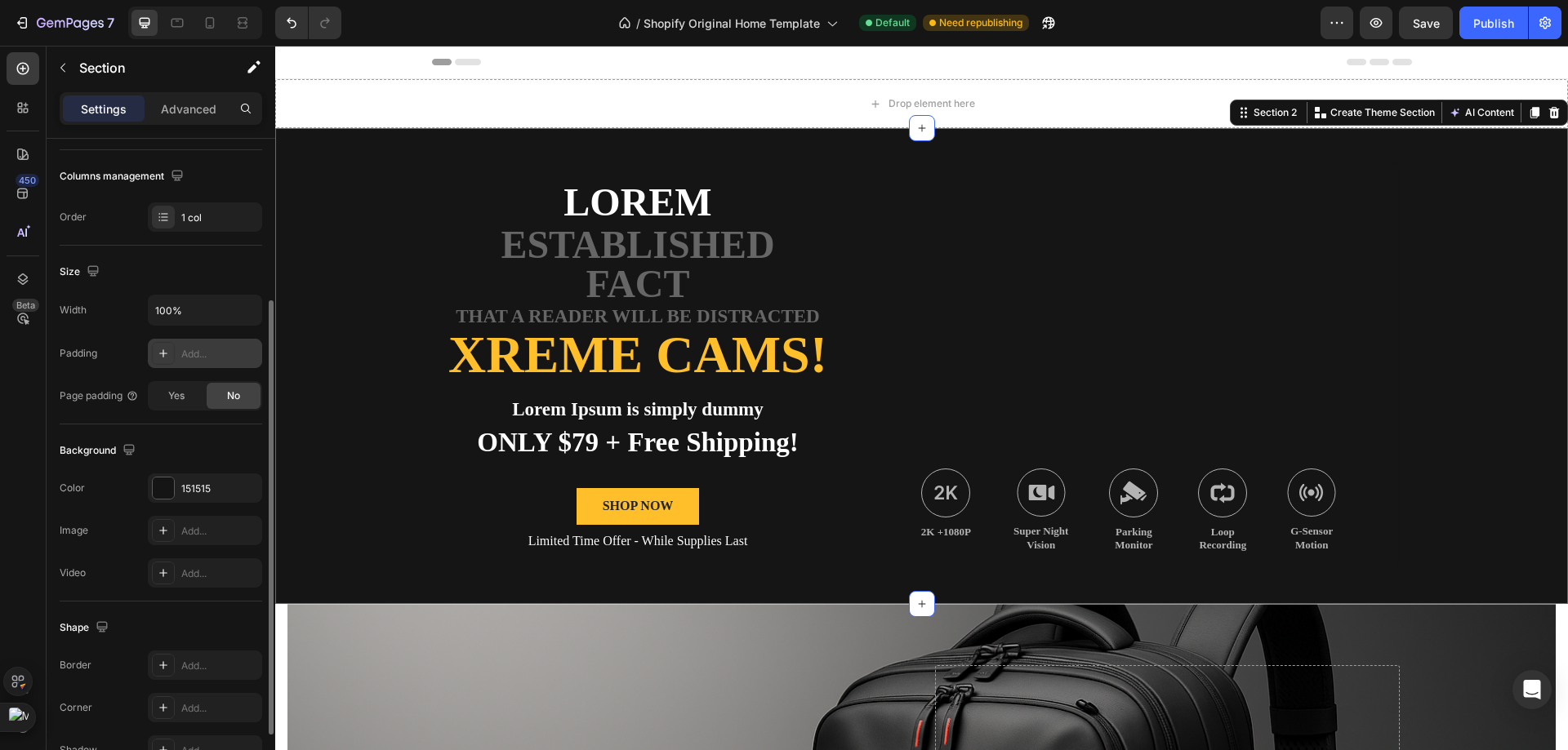
click at [218, 351] on div "Add..." at bounding box center [220, 354] width 77 height 15
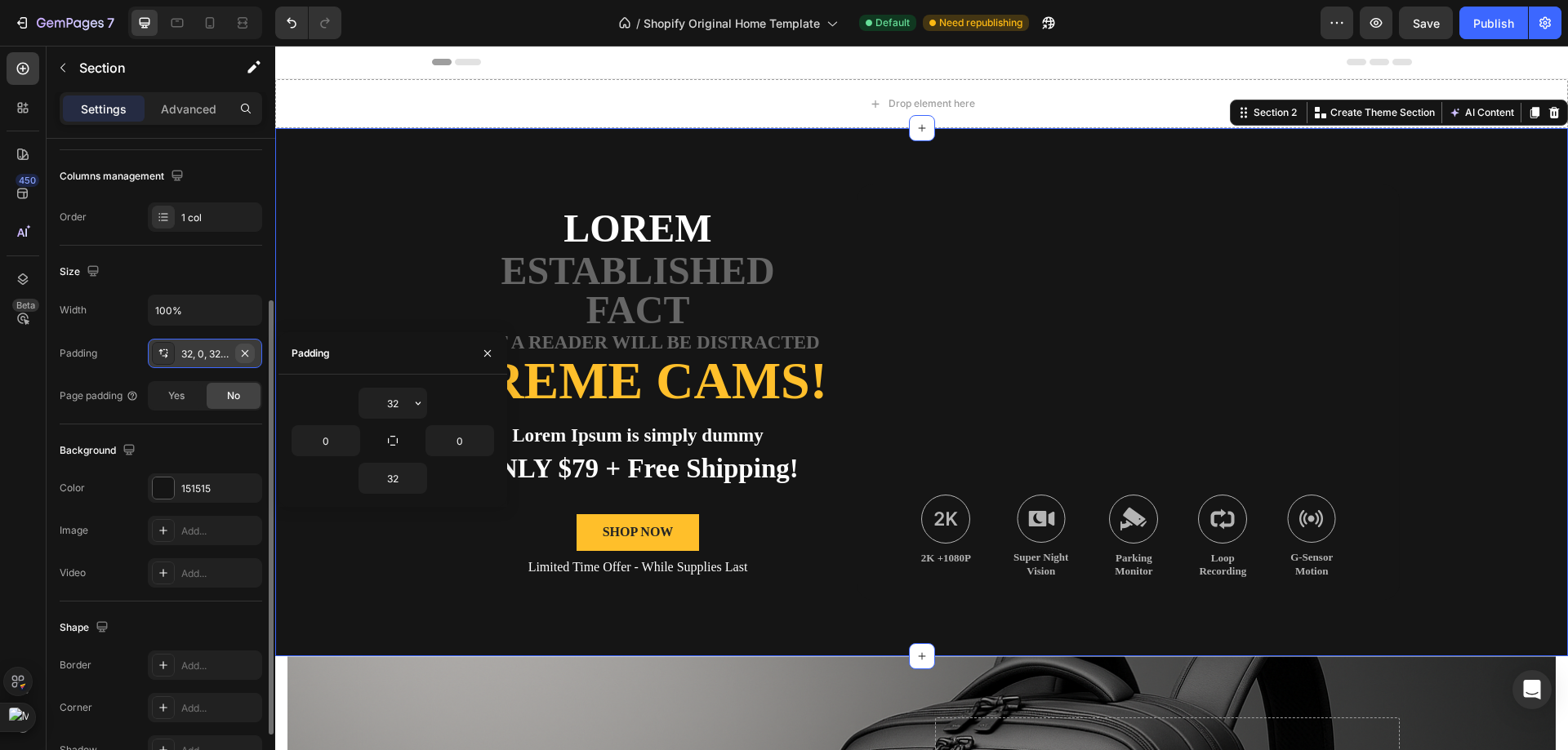
click at [240, 351] on icon "button" at bounding box center [245, 353] width 13 height 13
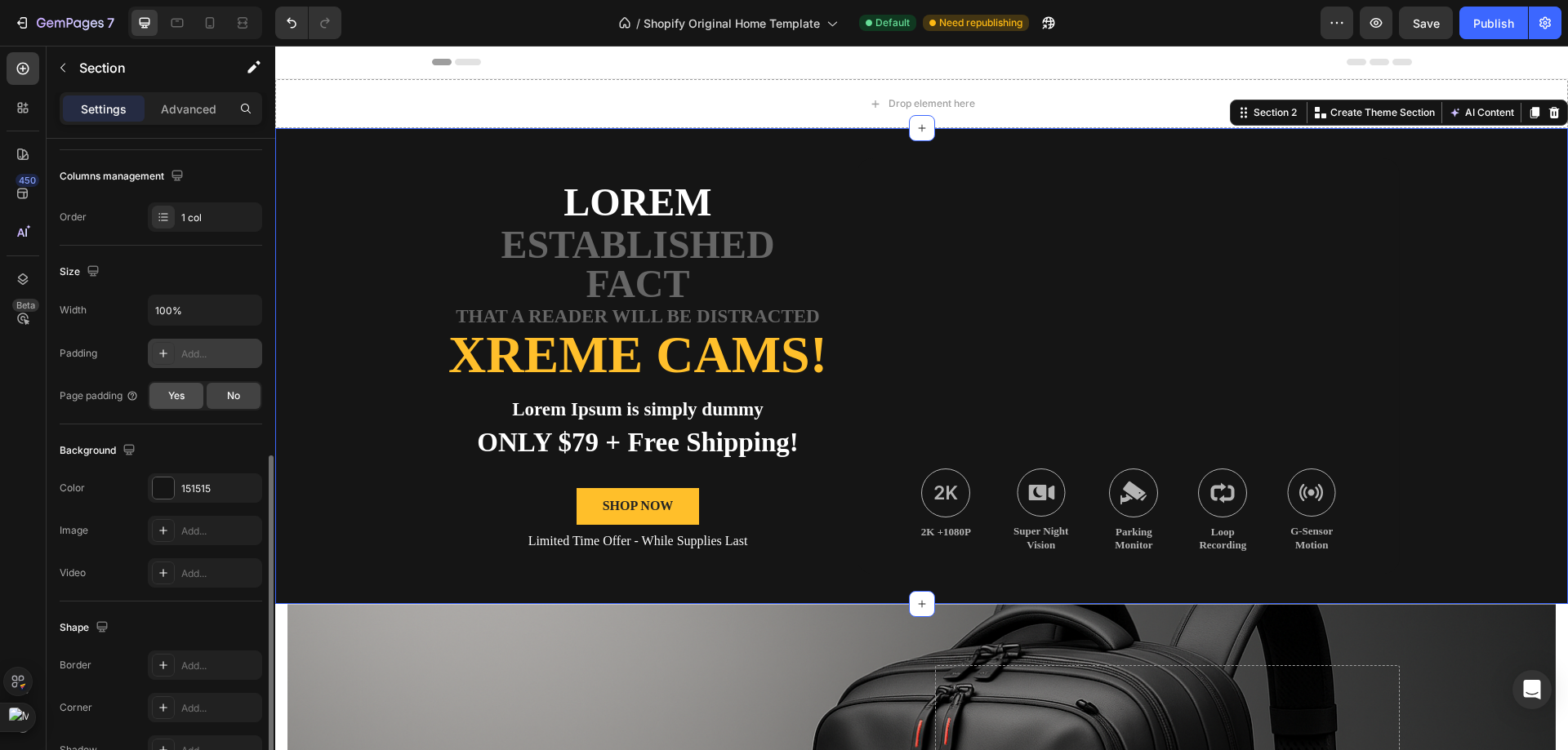
scroll to position [338, 0]
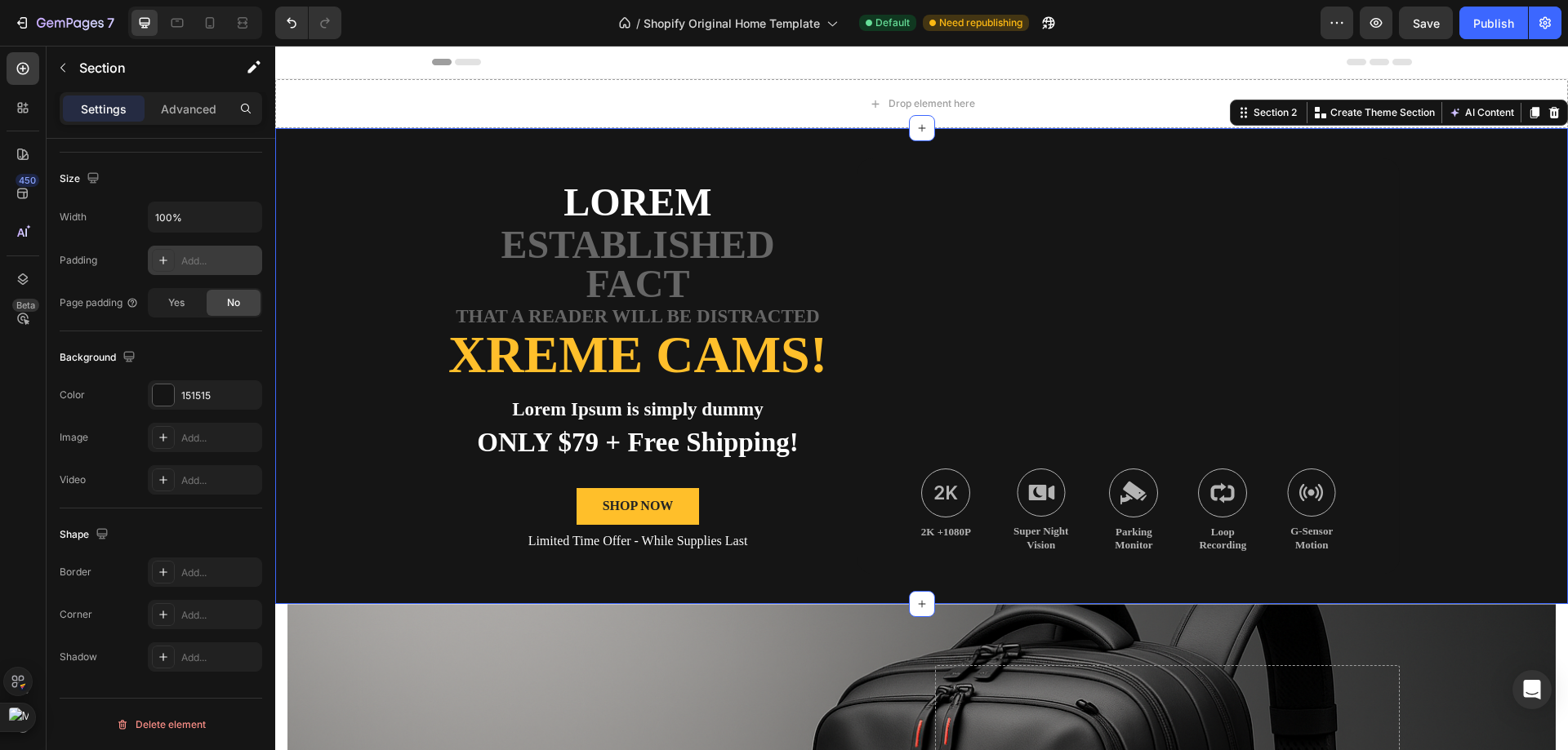
click at [325, 301] on div "Lorem Text Block established fact Text Block that a reader will be distracted T…" at bounding box center [922, 366] width 1293 height 476
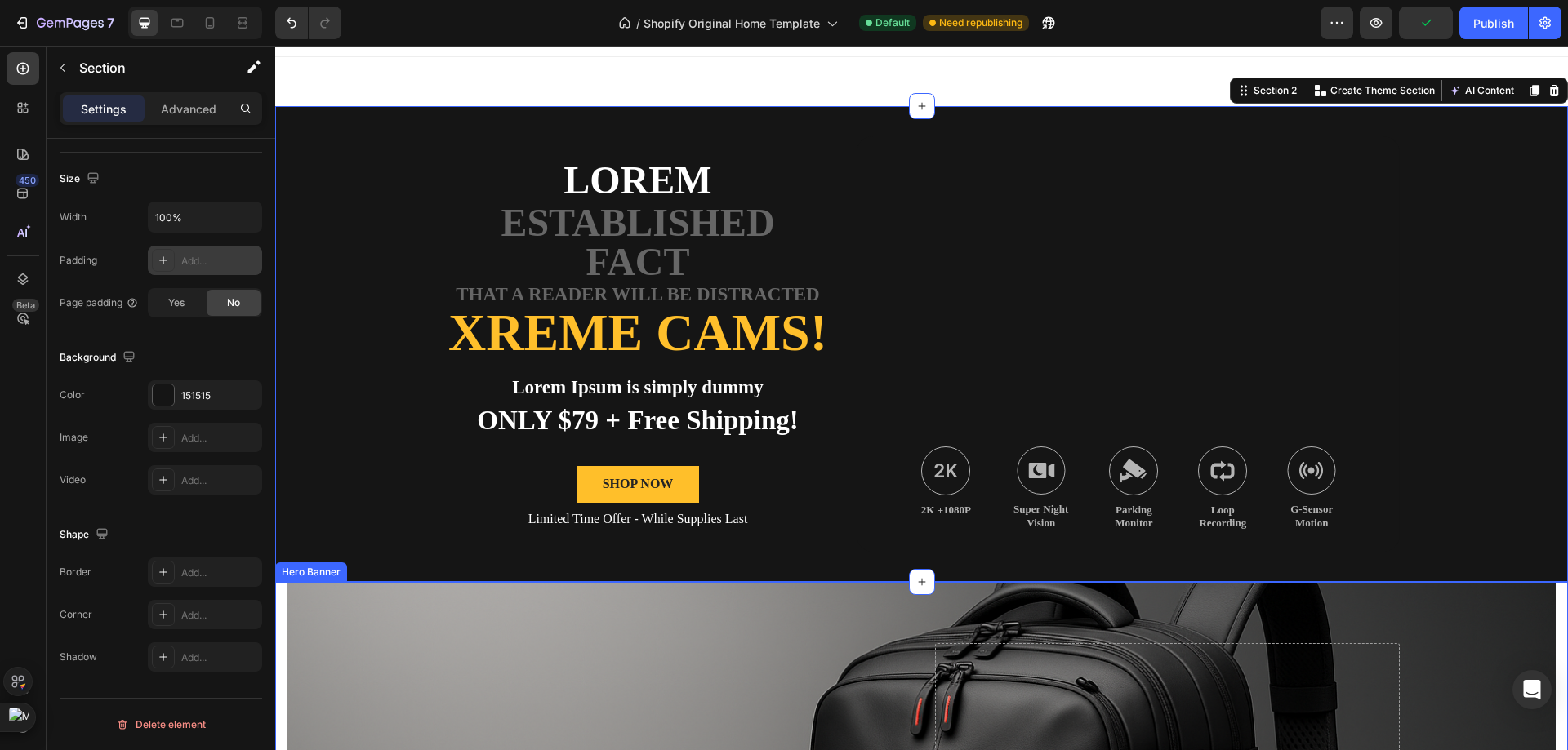
scroll to position [0, 0]
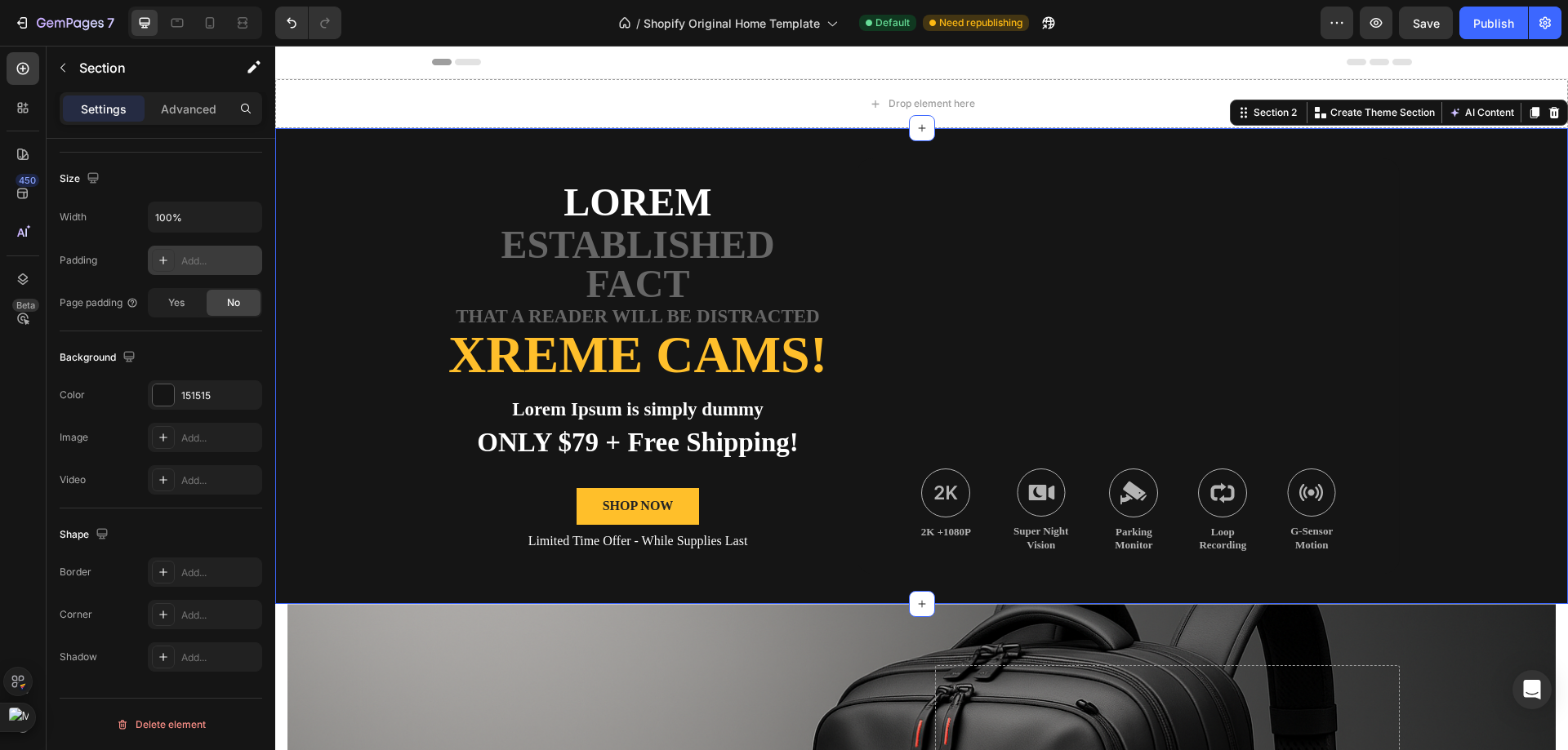
click at [337, 180] on div "Lorem Text Block established fact Text Block that a reader will be distracted T…" at bounding box center [922, 366] width 1293 height 476
click at [211, 127] on div "Settings Advanced" at bounding box center [161, 115] width 229 height 46
click at [209, 120] on div "Advanced" at bounding box center [188, 108] width 81 height 26
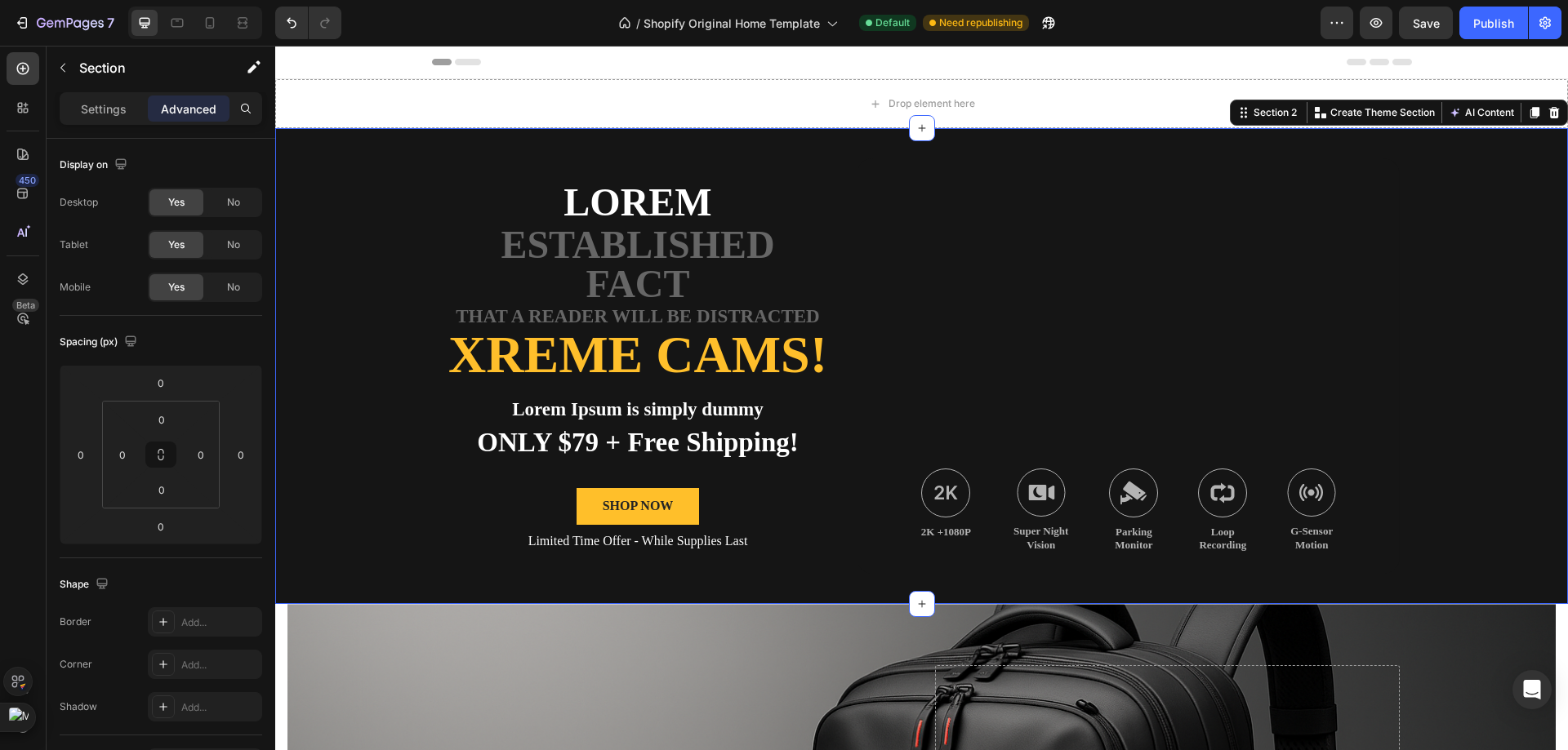
click at [97, 123] on div "Settings Advanced" at bounding box center [161, 108] width 203 height 32
click at [108, 104] on p "Settings" at bounding box center [104, 109] width 45 height 17
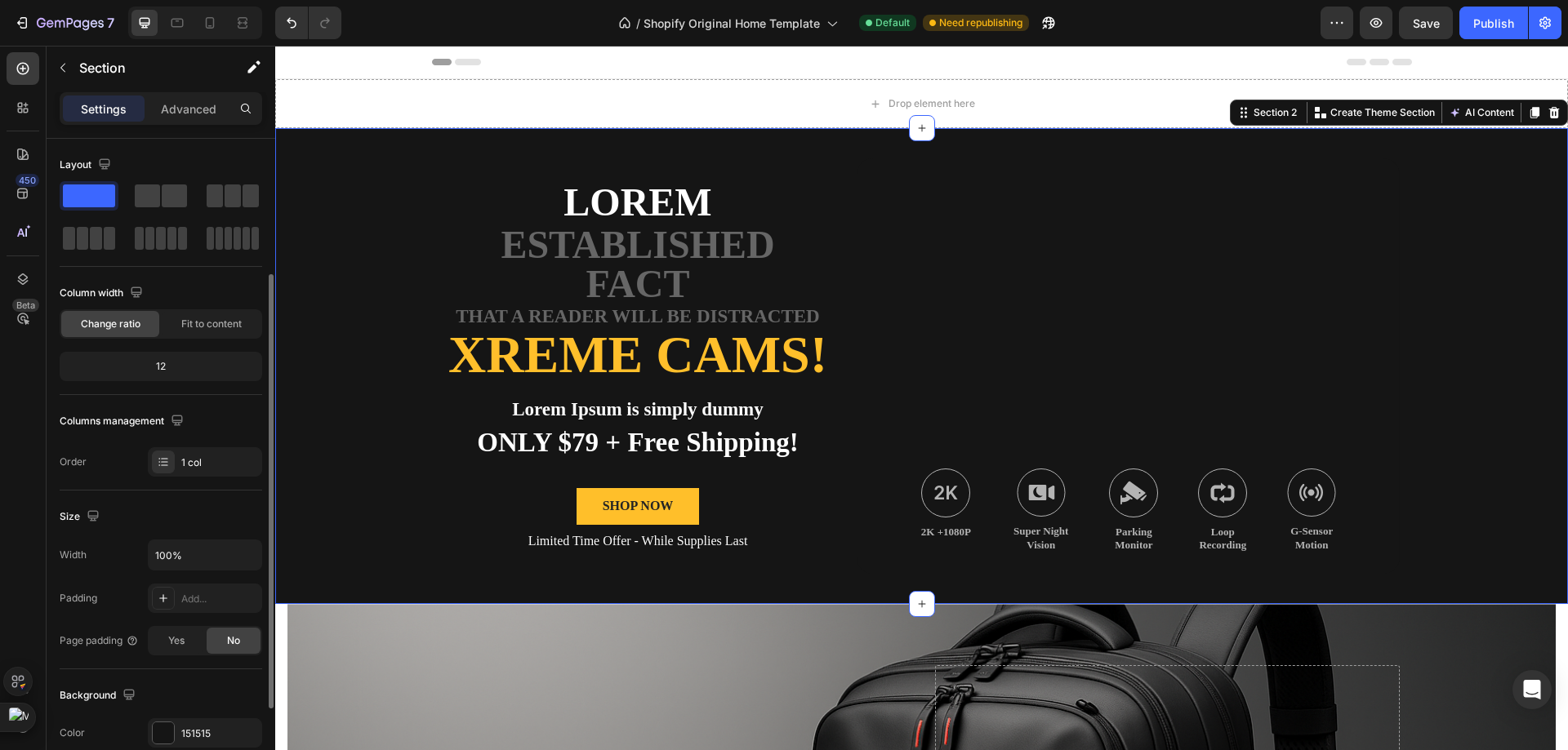
scroll to position [163, 0]
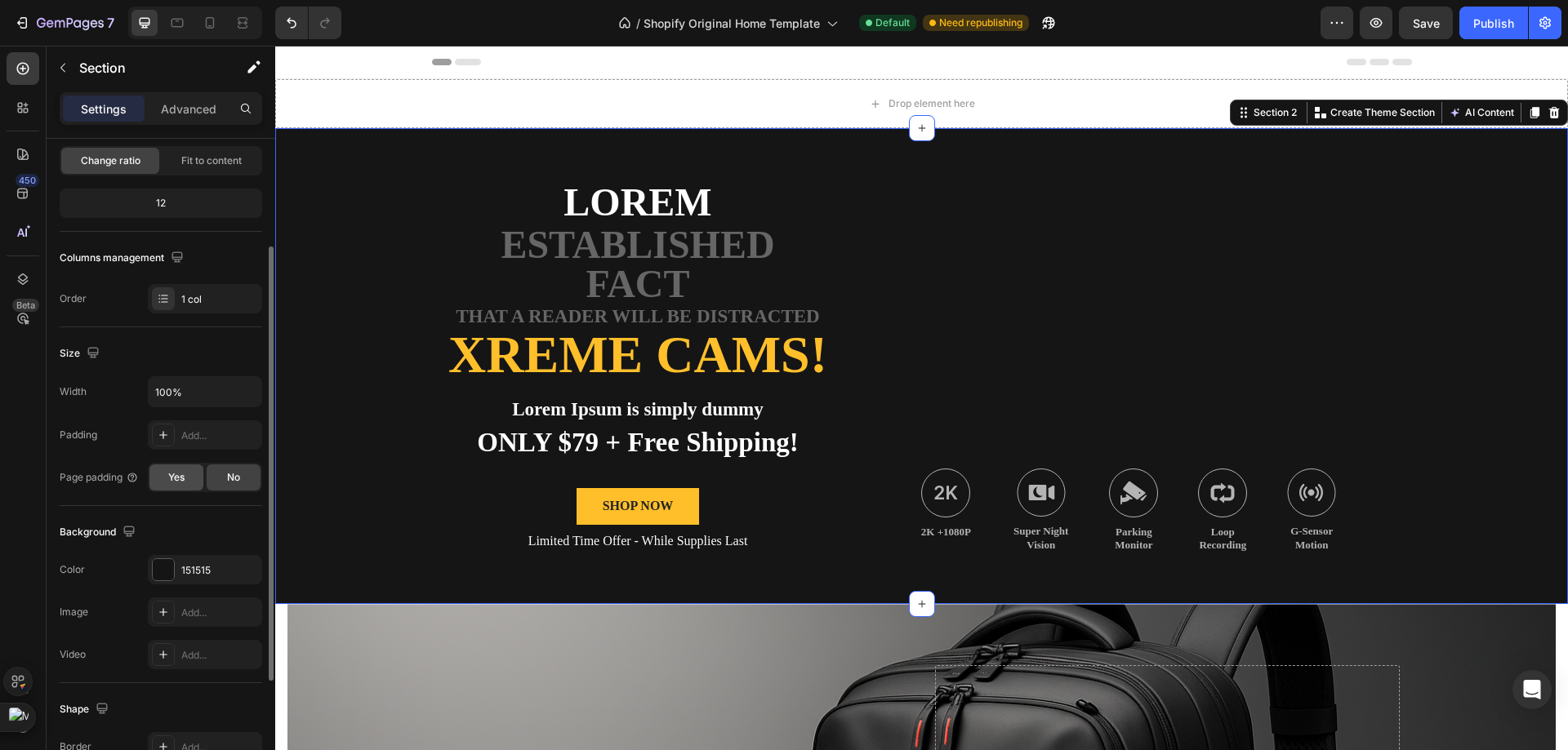
click at [188, 476] on div "Yes" at bounding box center [176, 478] width 54 height 26
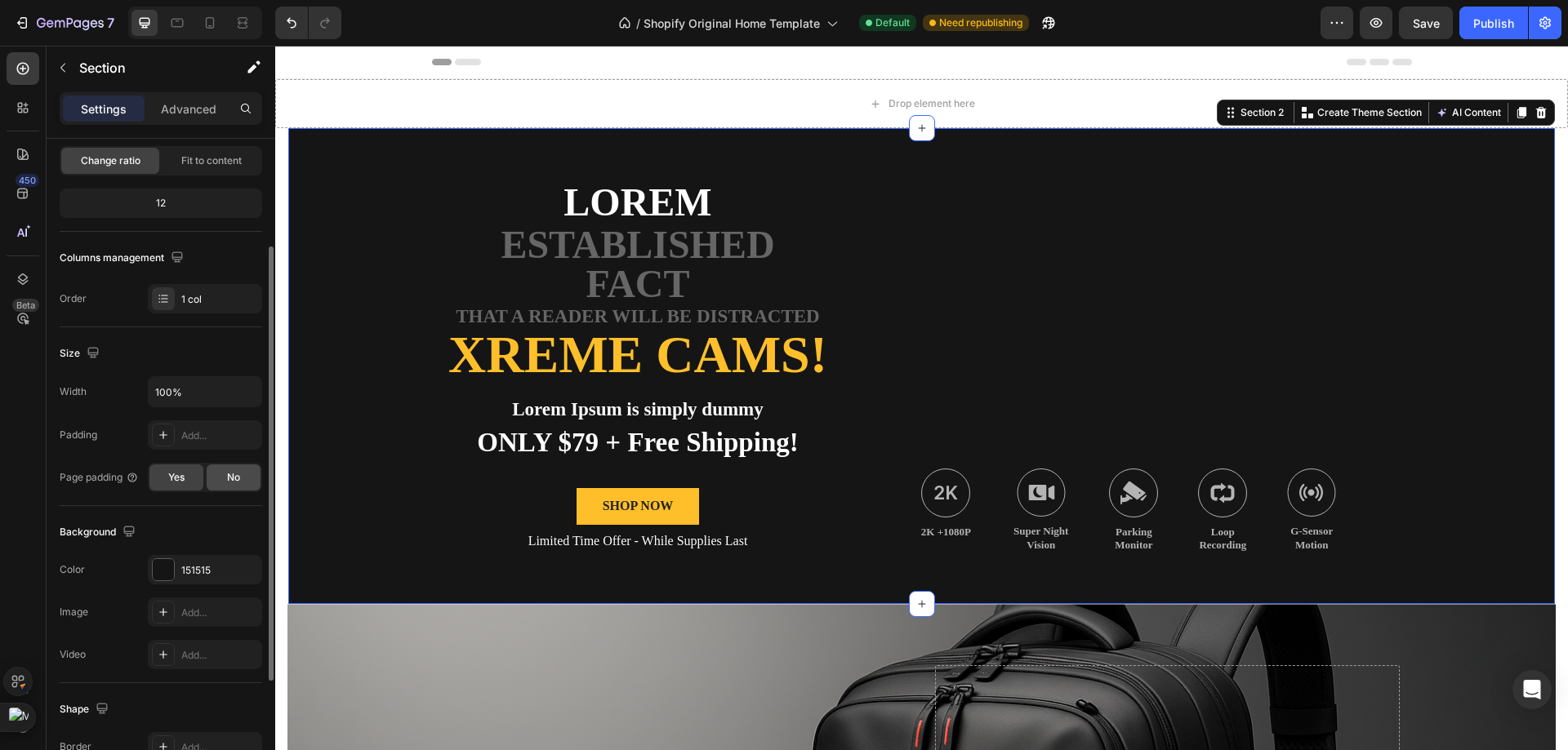
click at [223, 476] on div "No" at bounding box center [233, 478] width 54 height 26
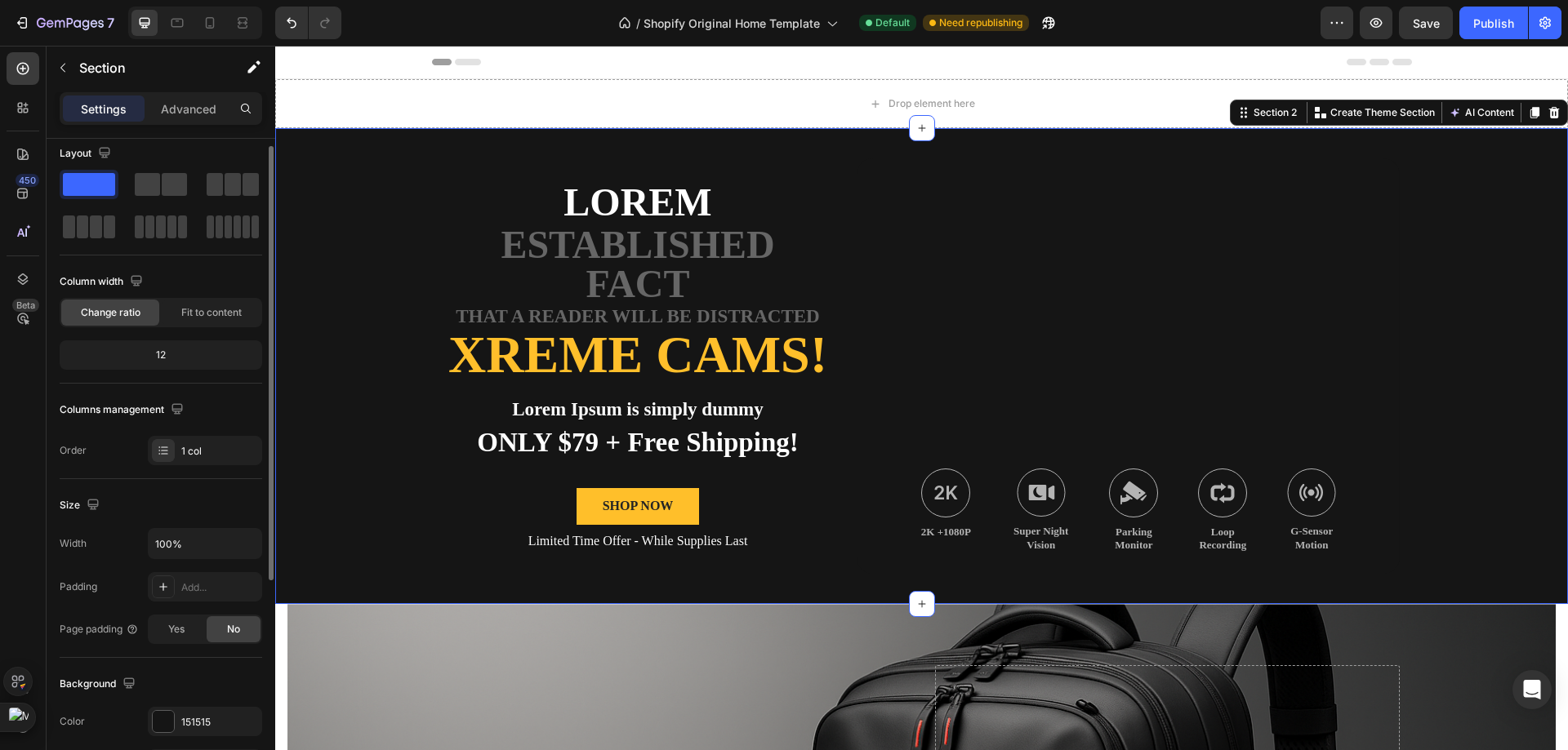
scroll to position [0, 0]
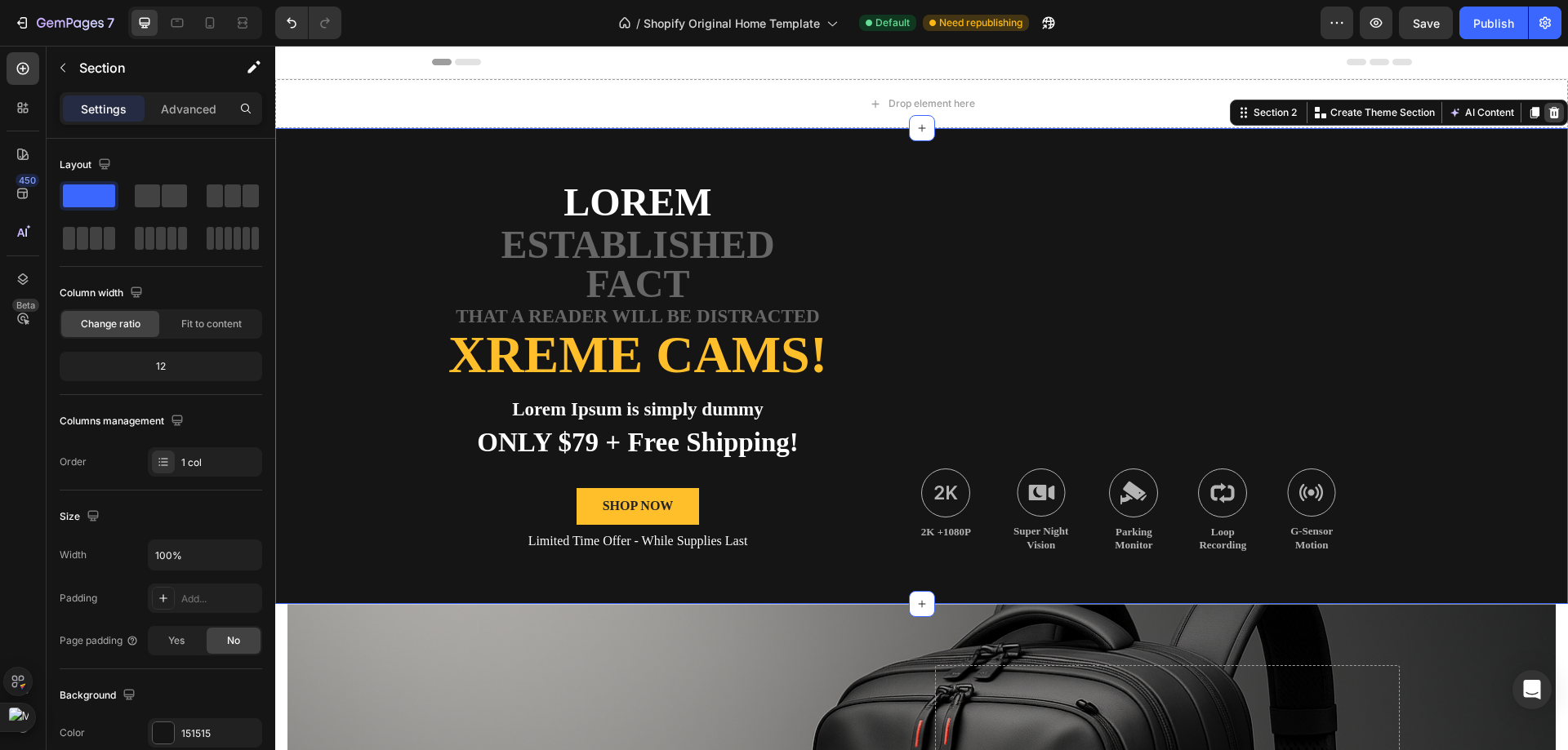
click at [1547, 115] on icon at bounding box center [1553, 113] width 13 height 13
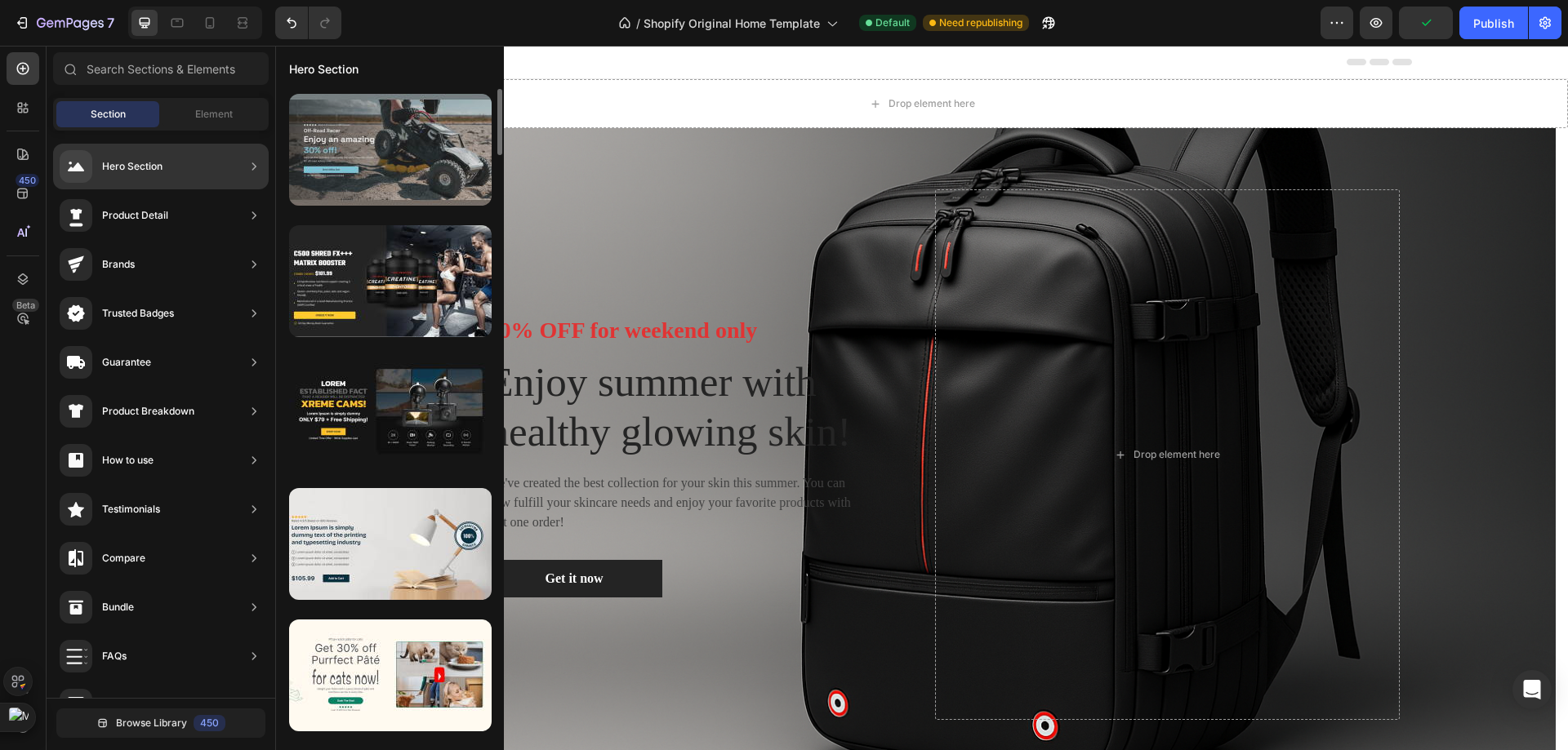
click at [447, 177] on div at bounding box center [390, 149] width 203 height 112
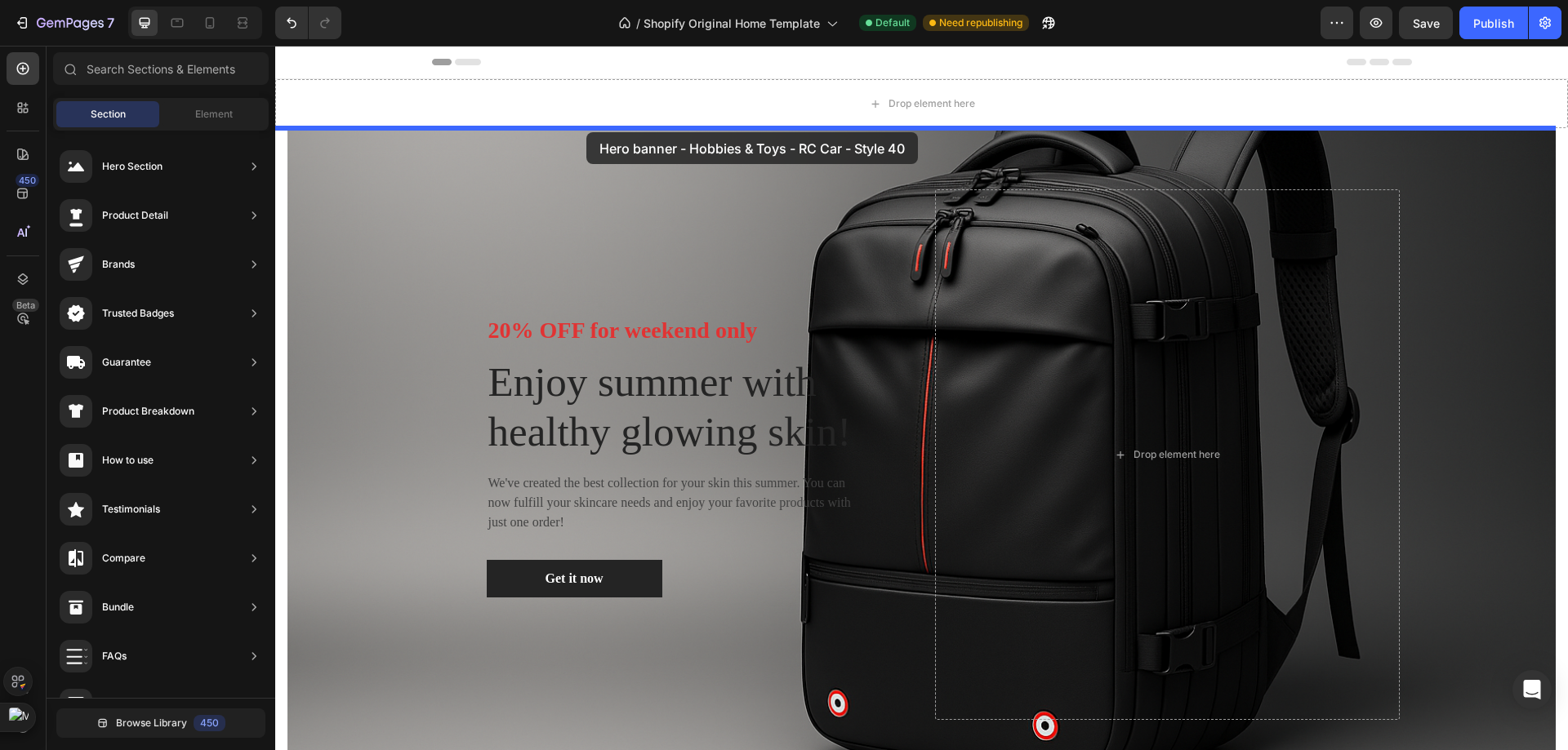
drag, startPoint x: 722, startPoint y: 223, endPoint x: 586, endPoint y: 132, distance: 163.6
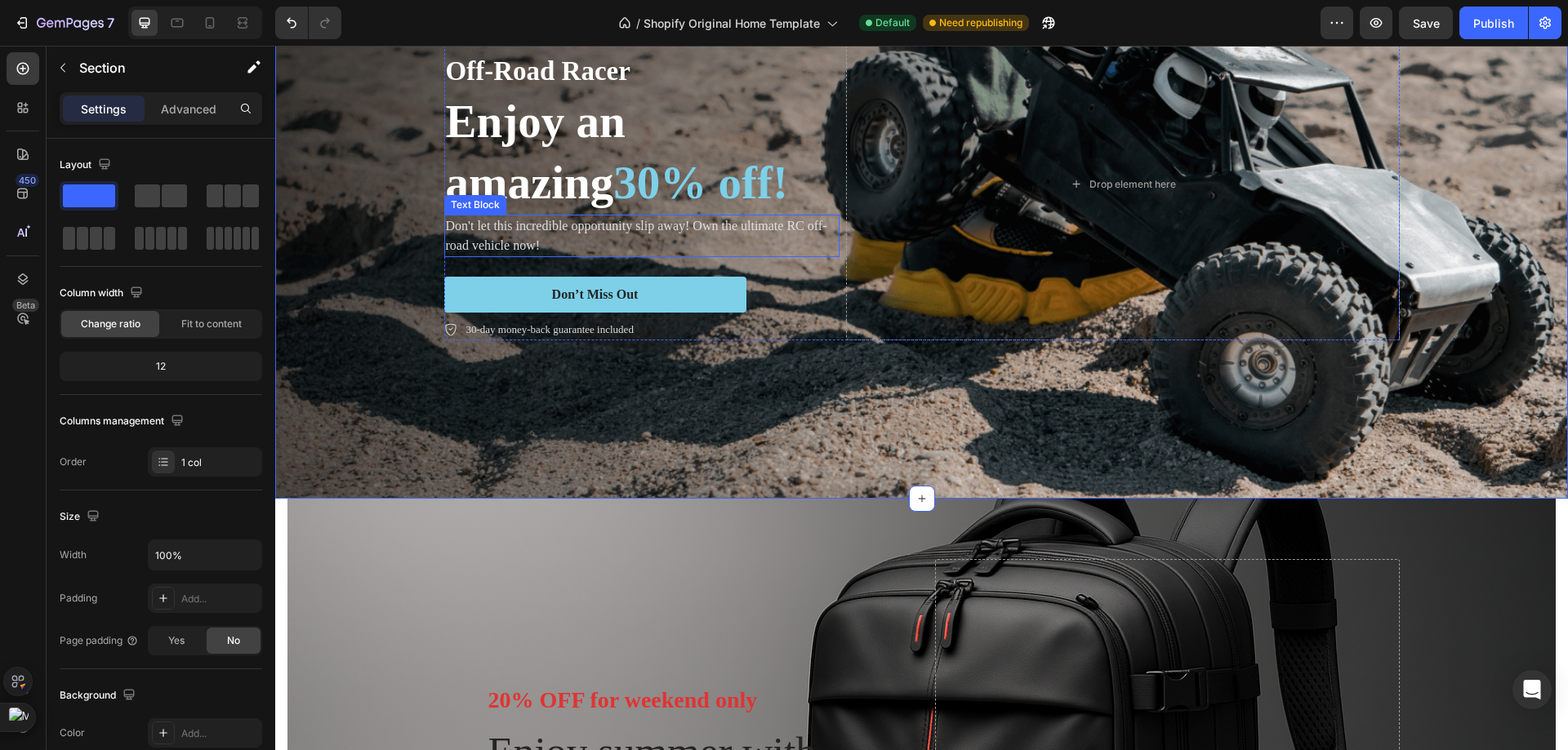
scroll to position [408, 0]
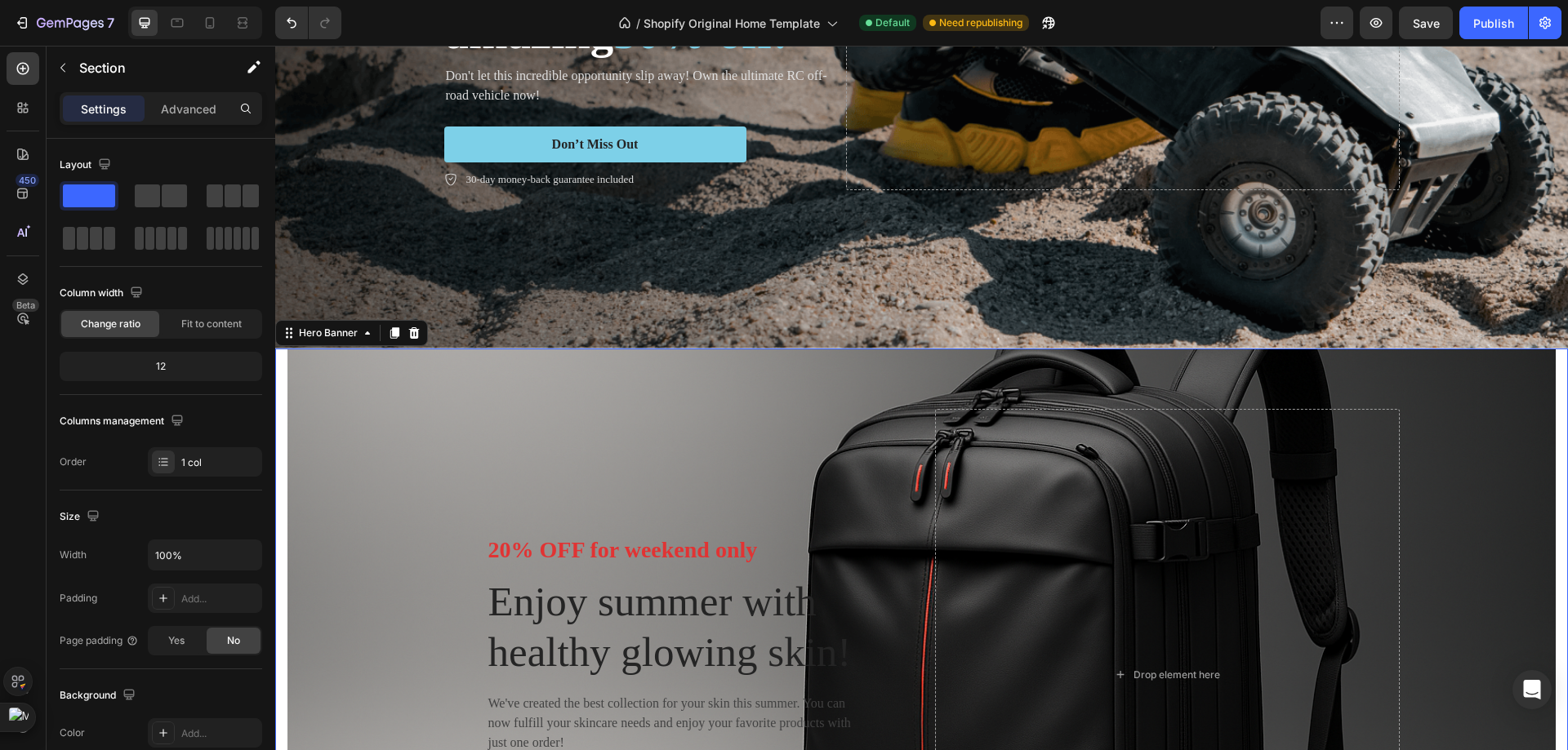
click at [530, 348] on div "Overlay" at bounding box center [922, 675] width 1268 height 653
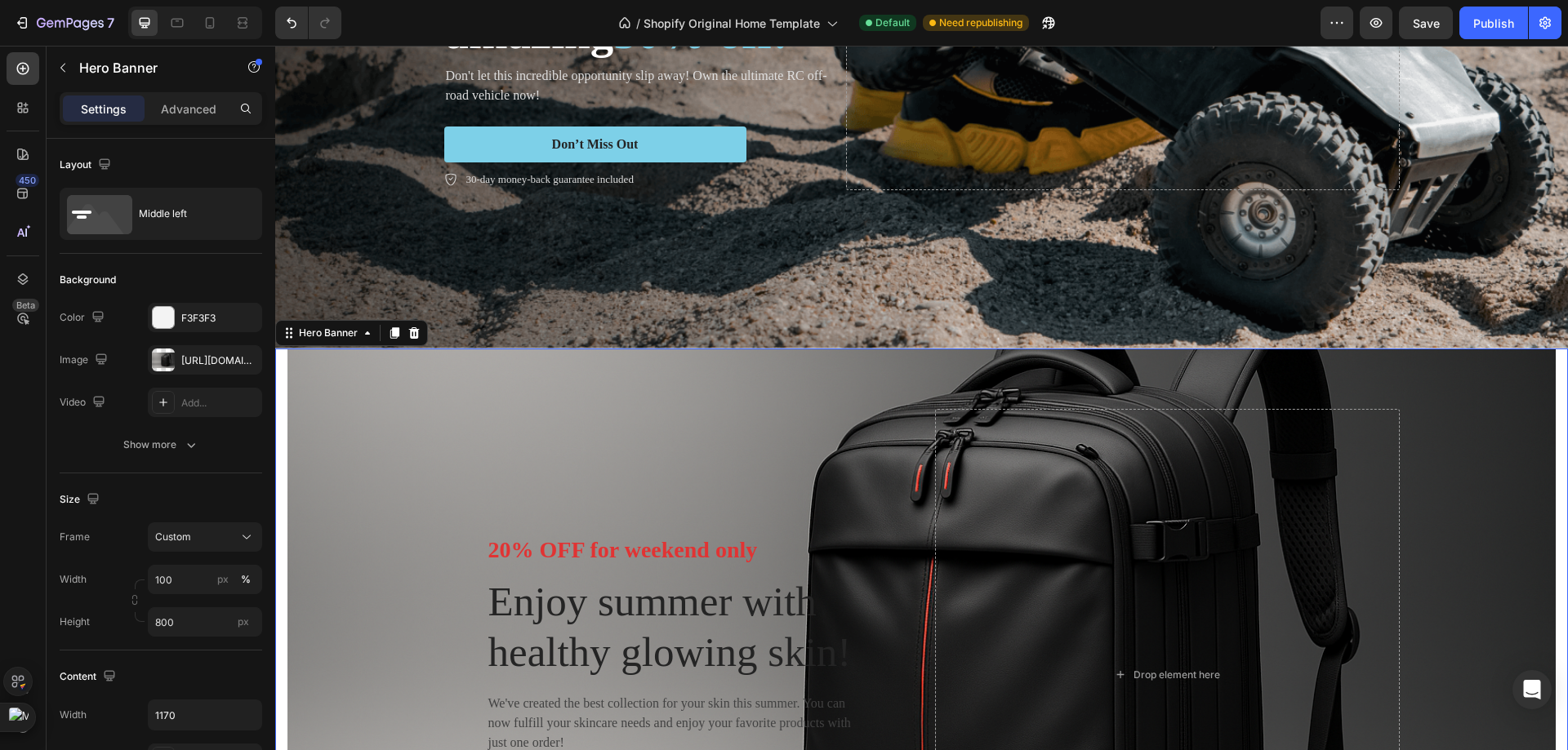
click at [424, 326] on div "Hero Banner" at bounding box center [351, 333] width 153 height 26
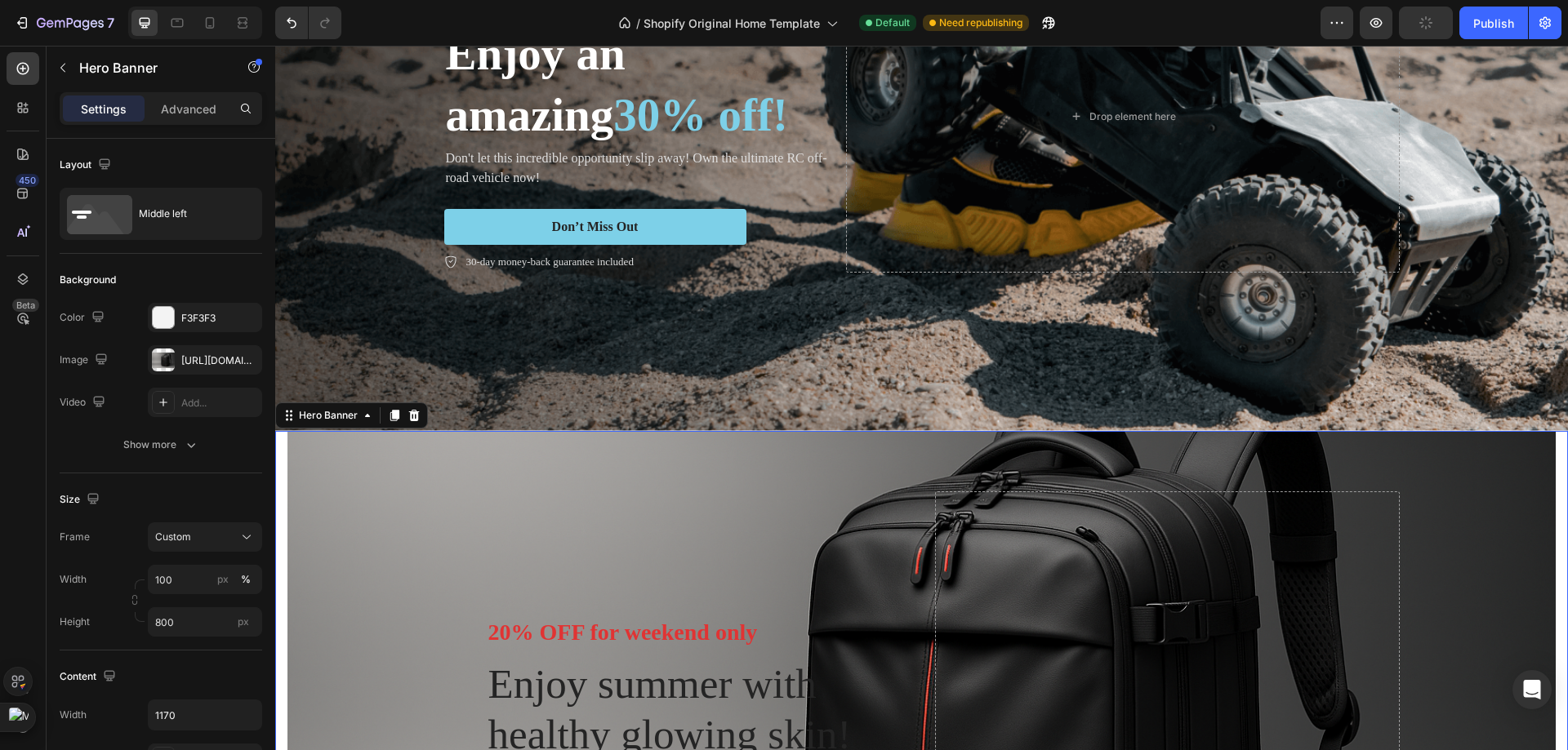
scroll to position [244, 0]
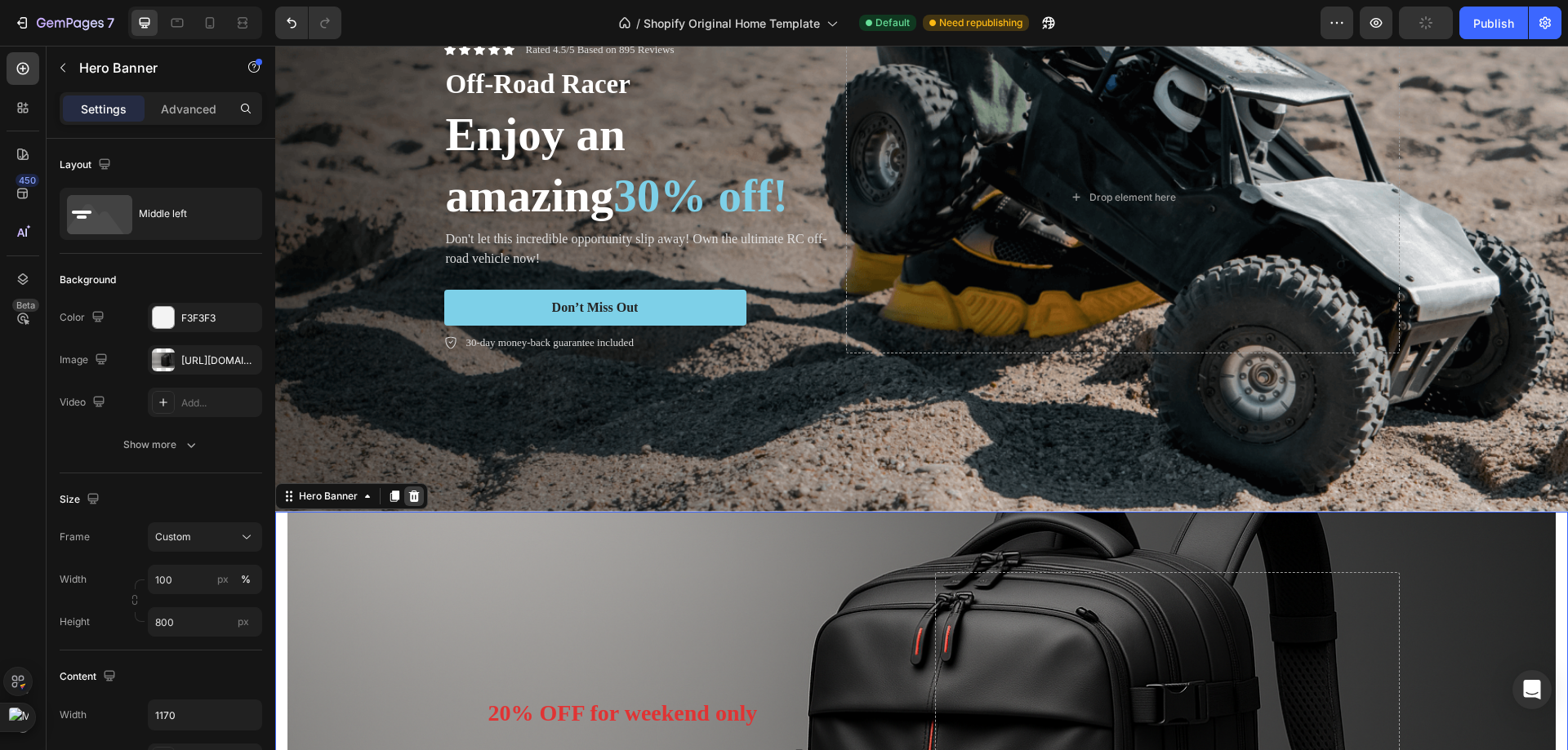
click at [407, 490] on icon at bounding box center [413, 496] width 13 height 13
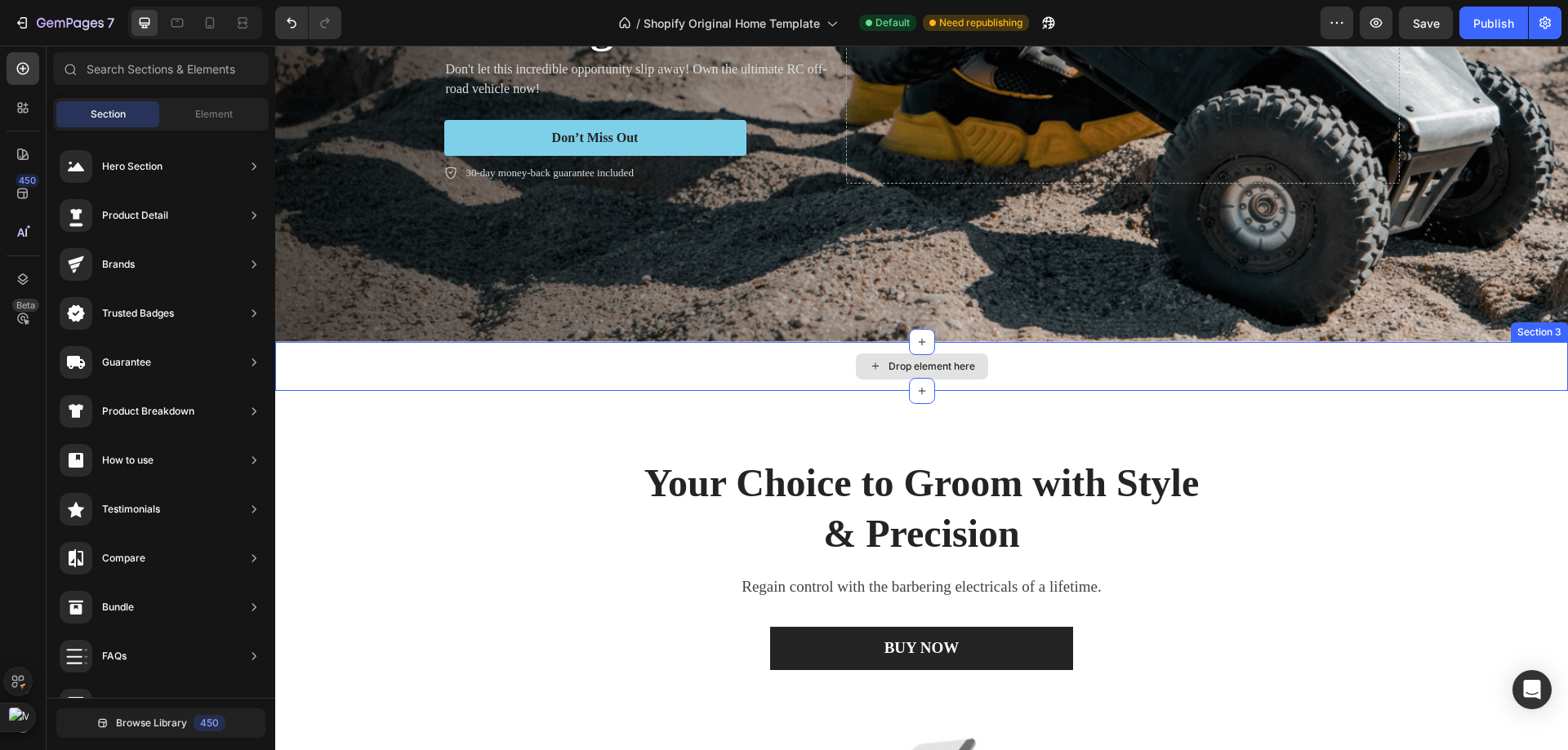
scroll to position [490, 0]
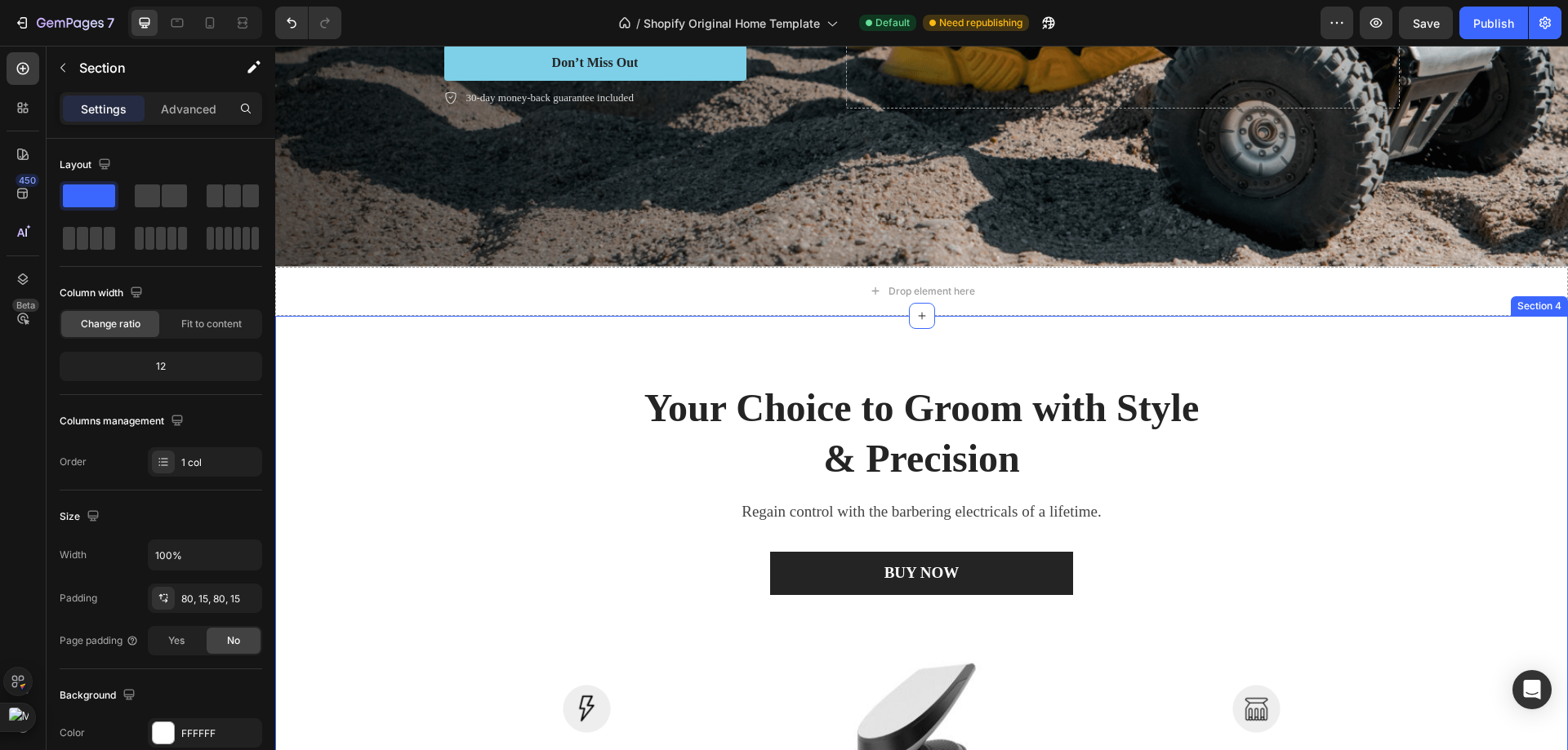
click at [480, 335] on div "Your Choice to Groom with Style & Precision Heading Regain control with the bar…" at bounding box center [922, 747] width 1293 height 863
click at [1544, 291] on div at bounding box center [1554, 300] width 19 height 19
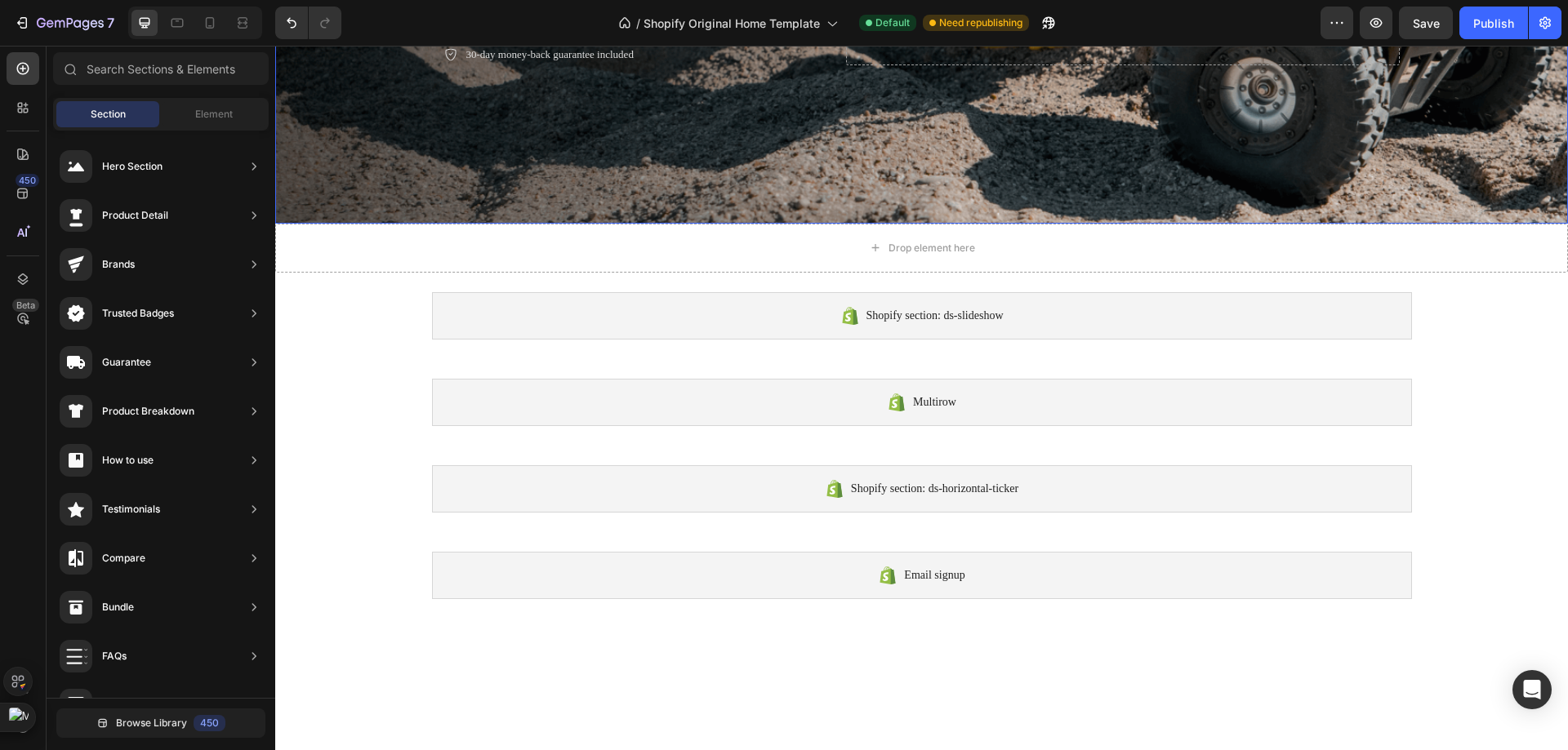
scroll to position [327, 0]
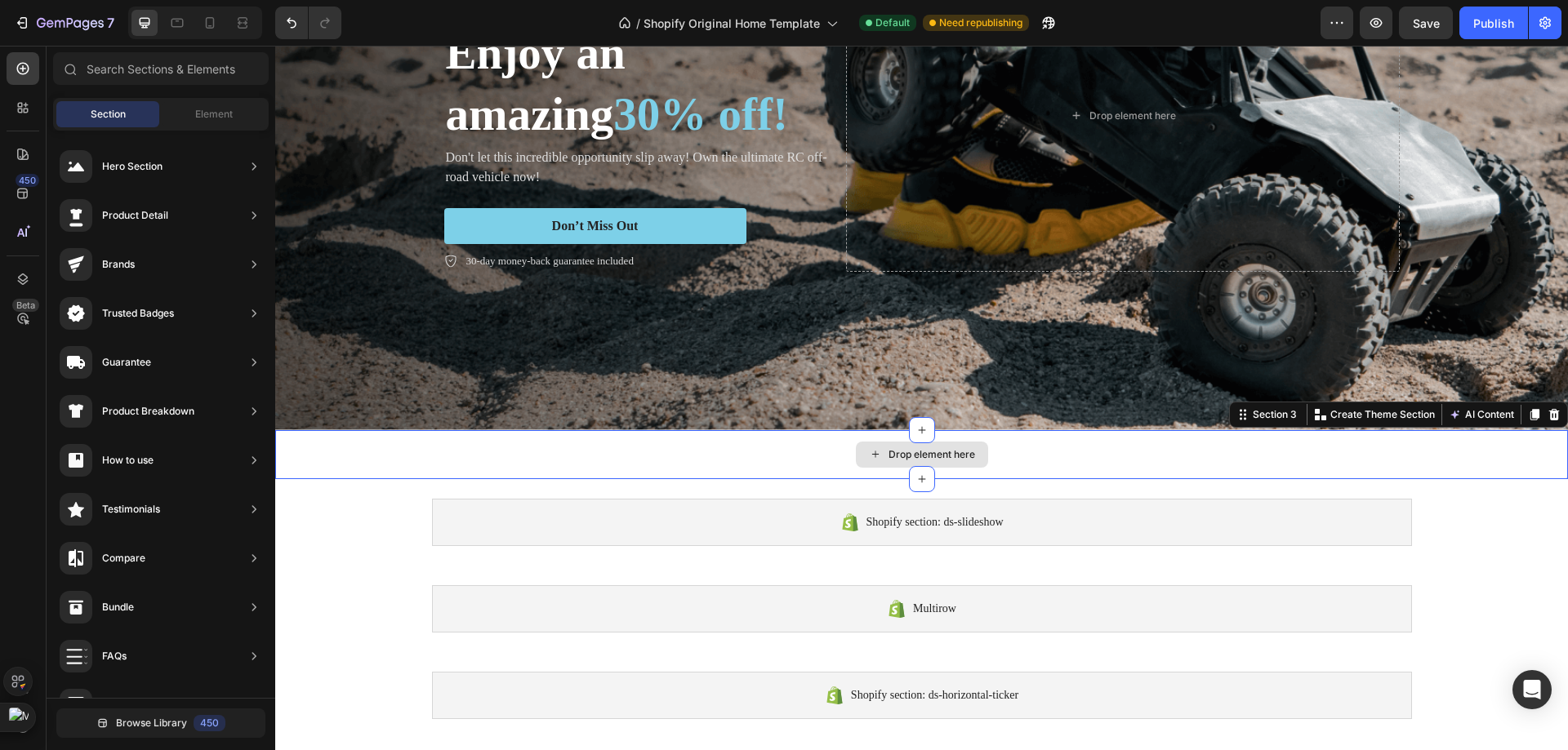
click at [1034, 443] on div "Drop element here" at bounding box center [922, 455] width 1293 height 49
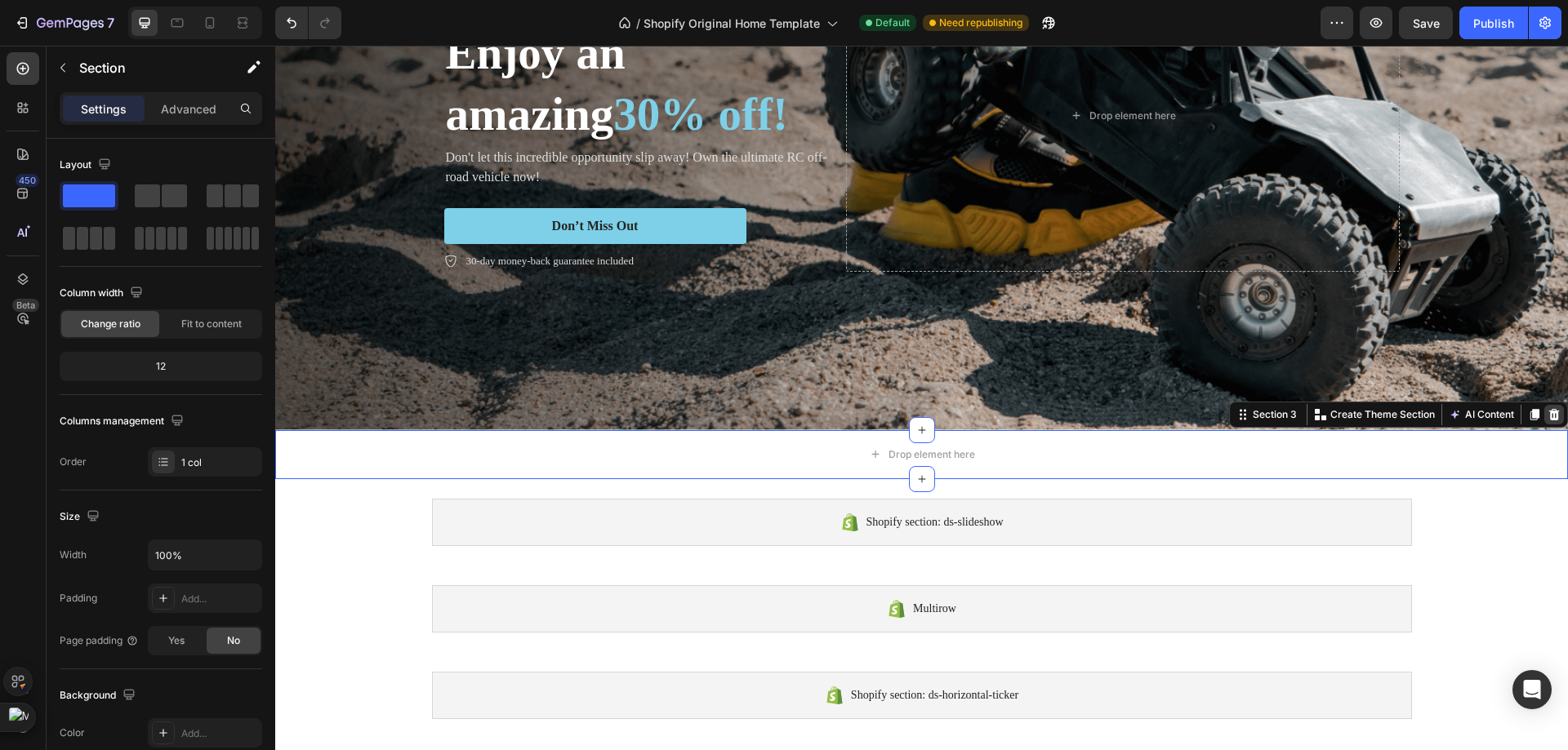
click at [1544, 405] on div at bounding box center [1554, 415] width 19 height 19
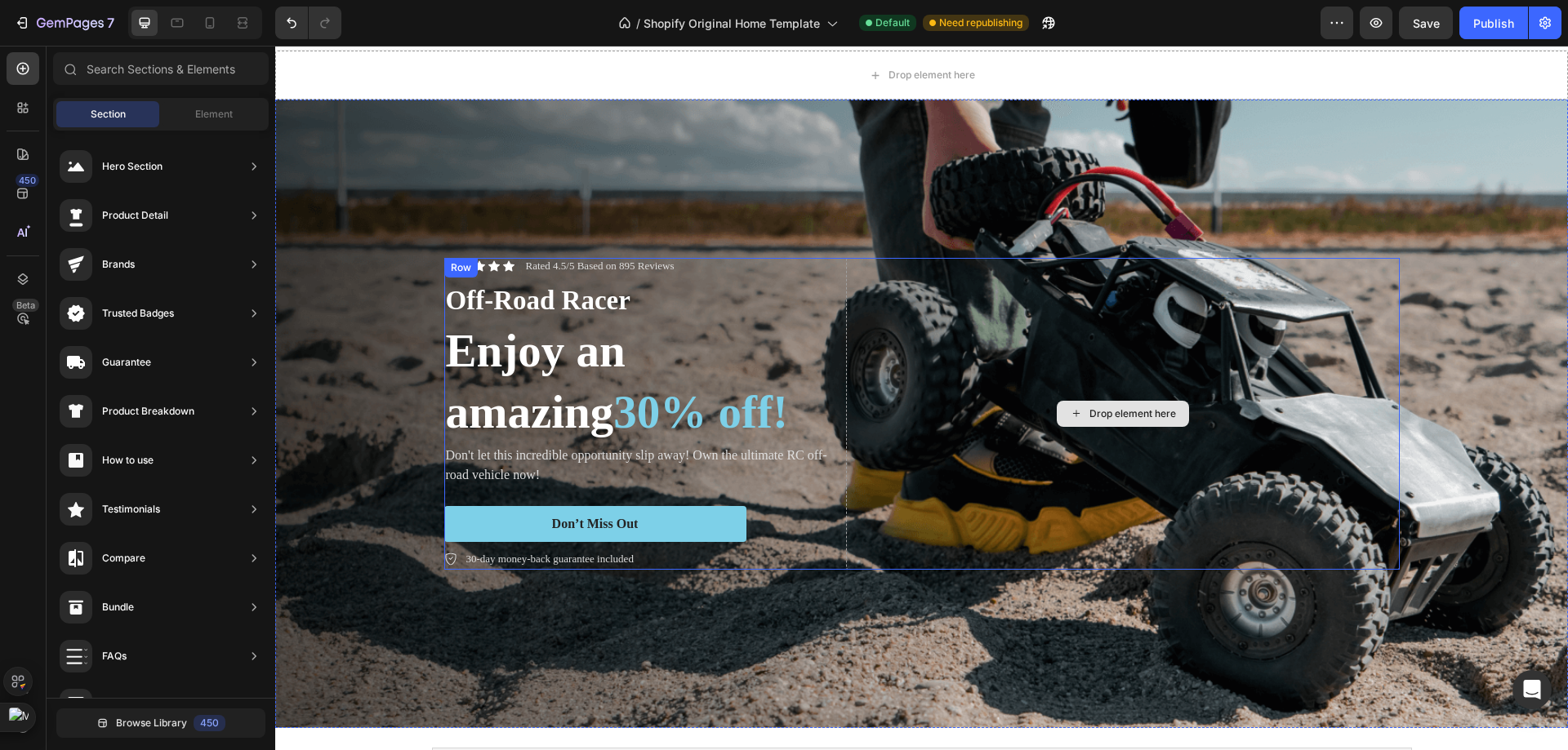
scroll to position [0, 0]
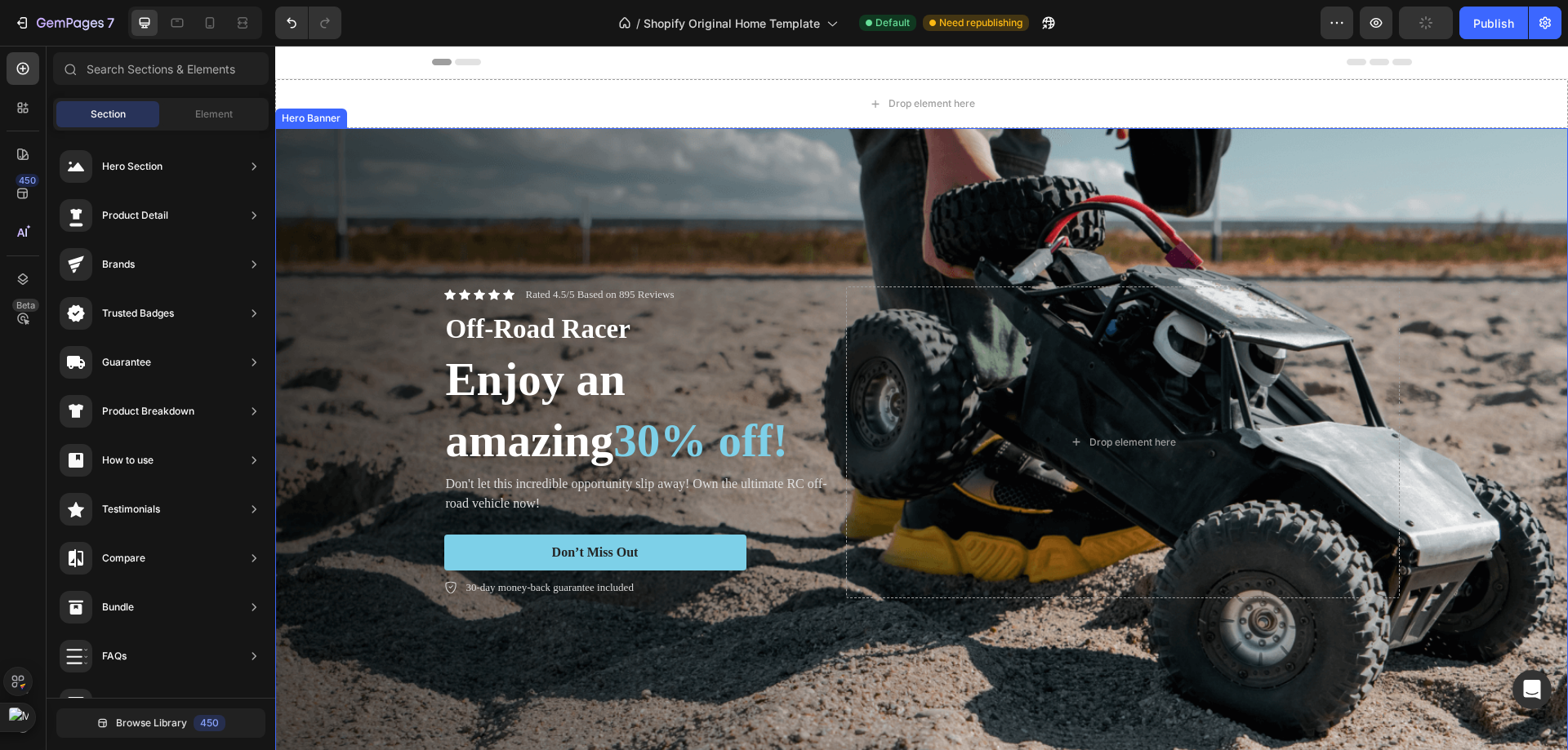
click at [645, 209] on div "Background Image" at bounding box center [922, 443] width 1293 height 629
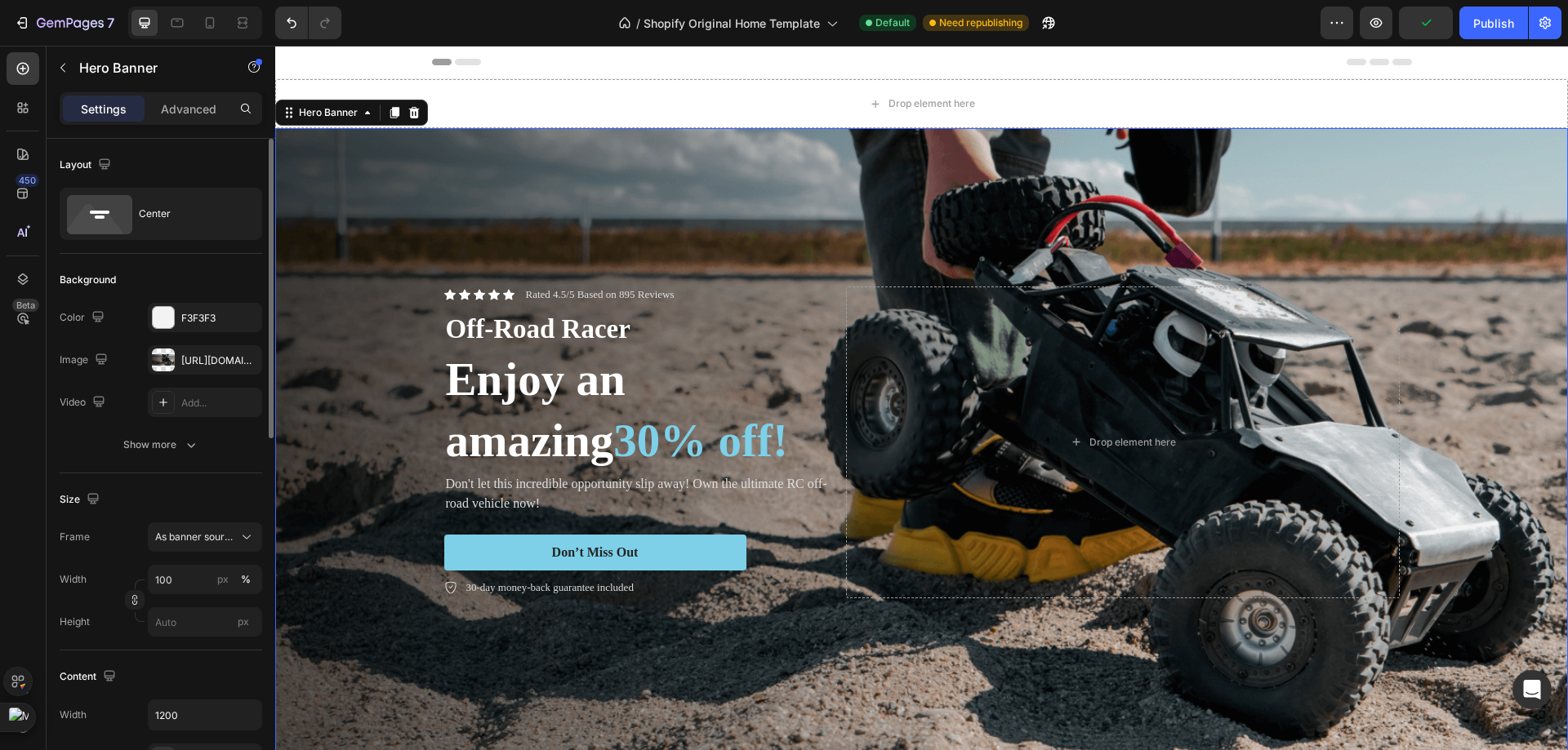
scroll to position [81, 0]
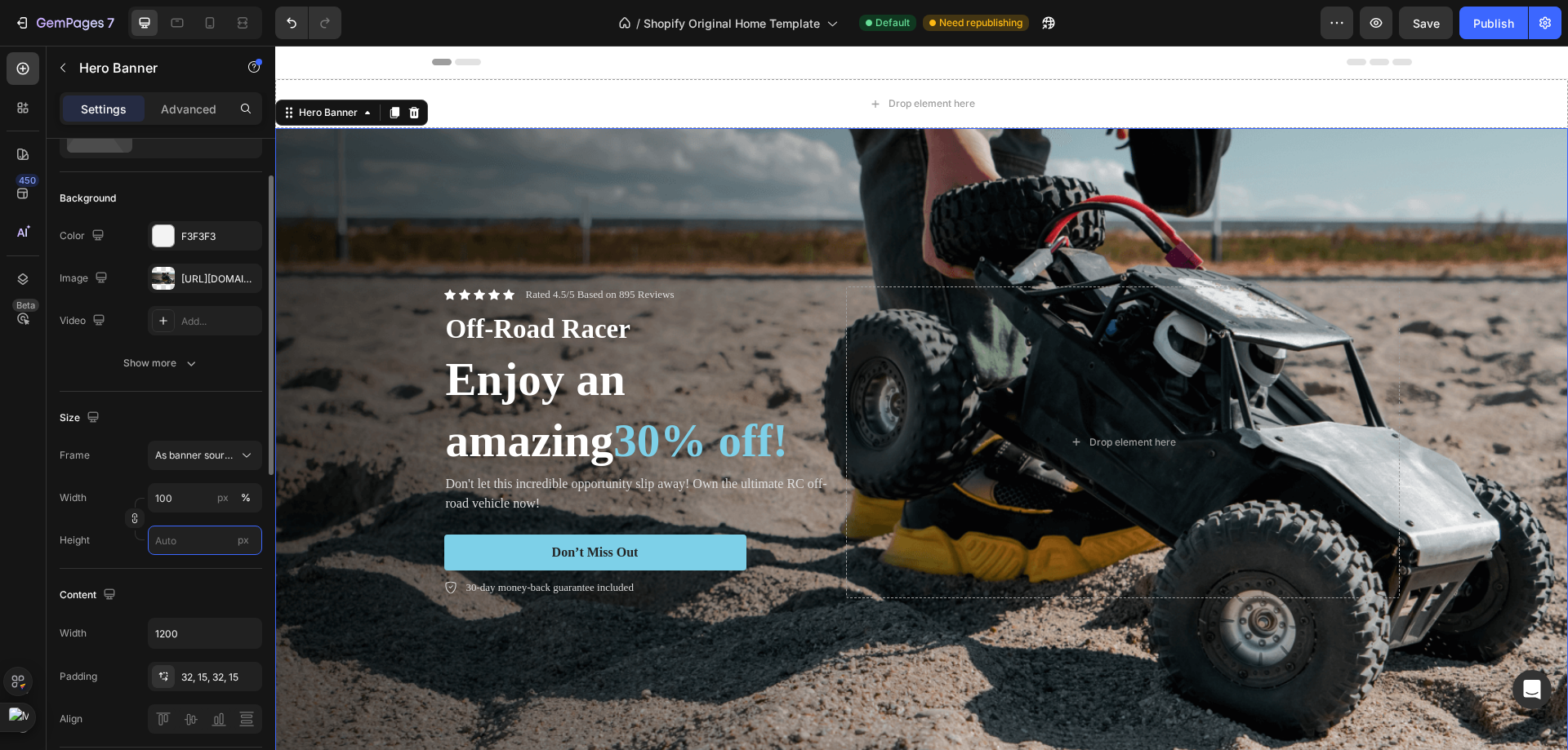
click at [167, 526] on input "px" at bounding box center [204, 540] width 114 height 30
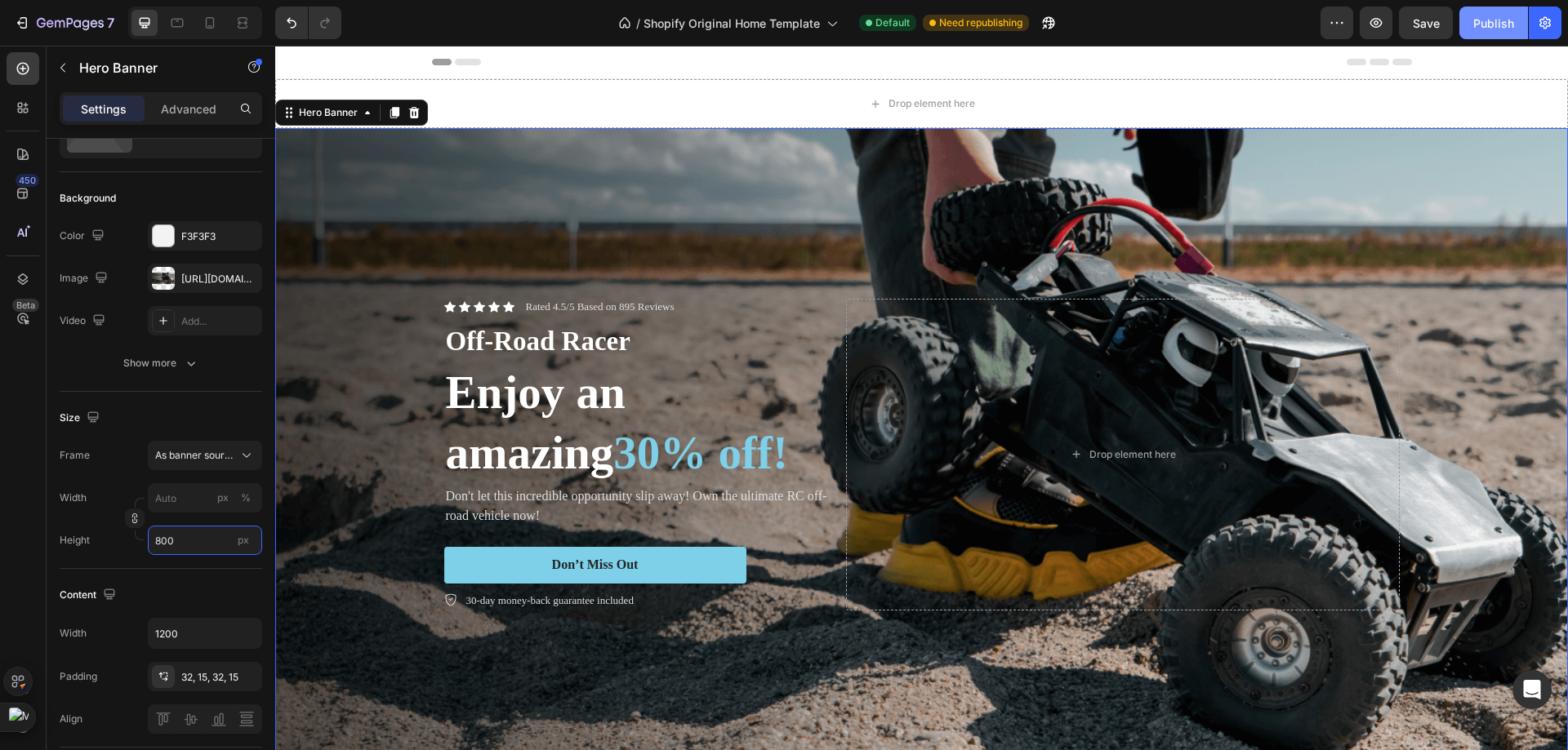
type input "800"
click at [1516, 19] on button "Publish" at bounding box center [1493, 22] width 69 height 32
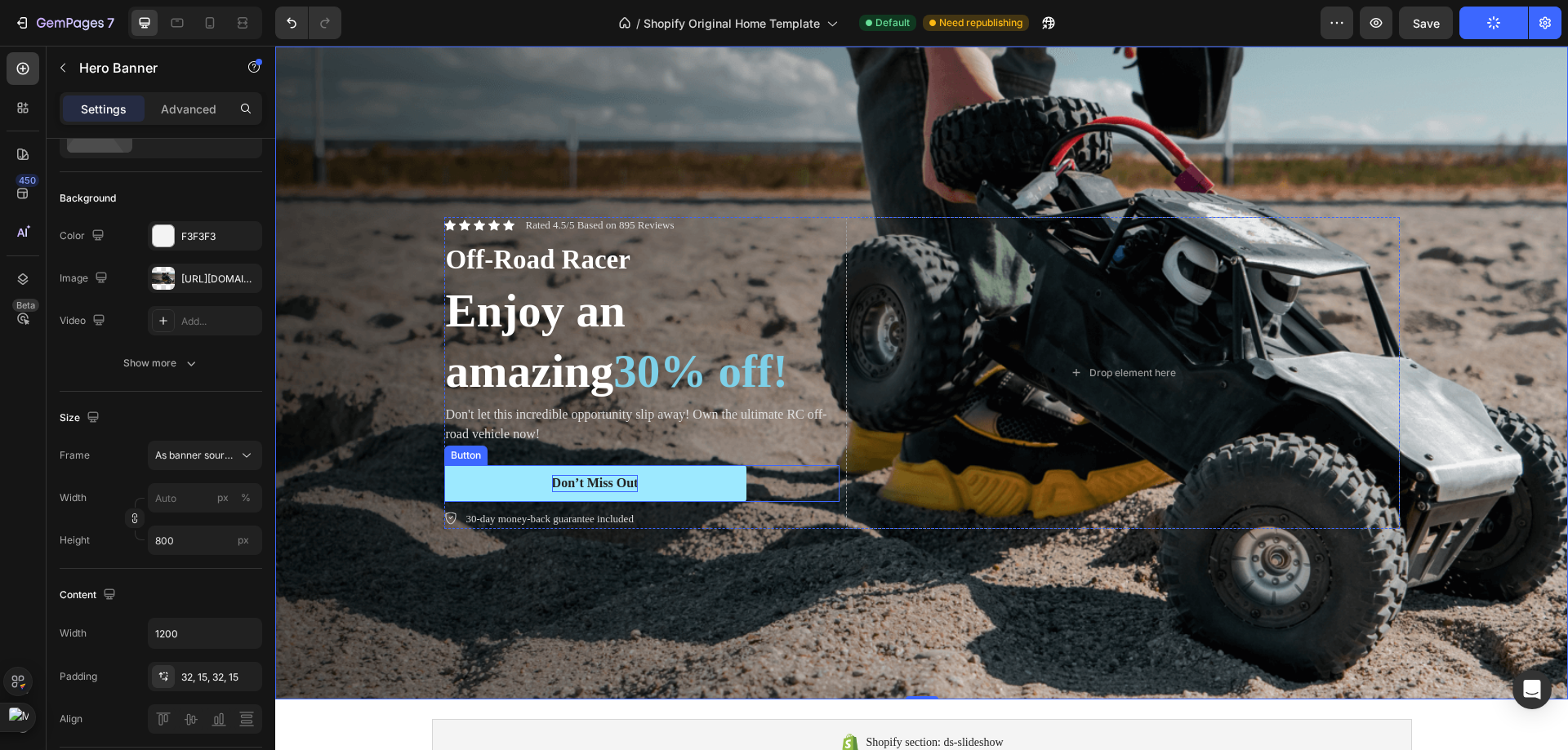
click at [606, 492] on div "Don’t Miss Out" at bounding box center [595, 484] width 86 height 17
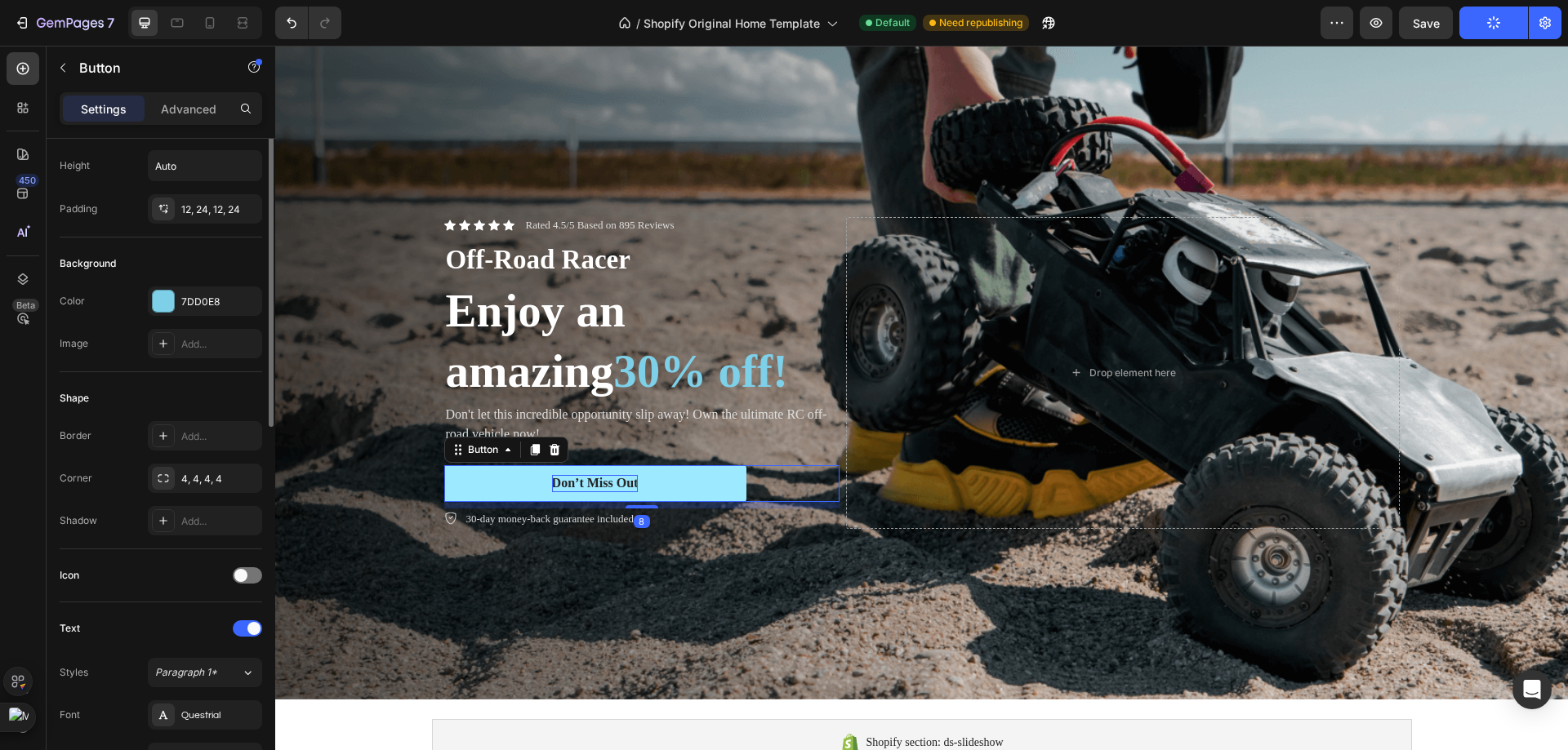
scroll to position [0, 0]
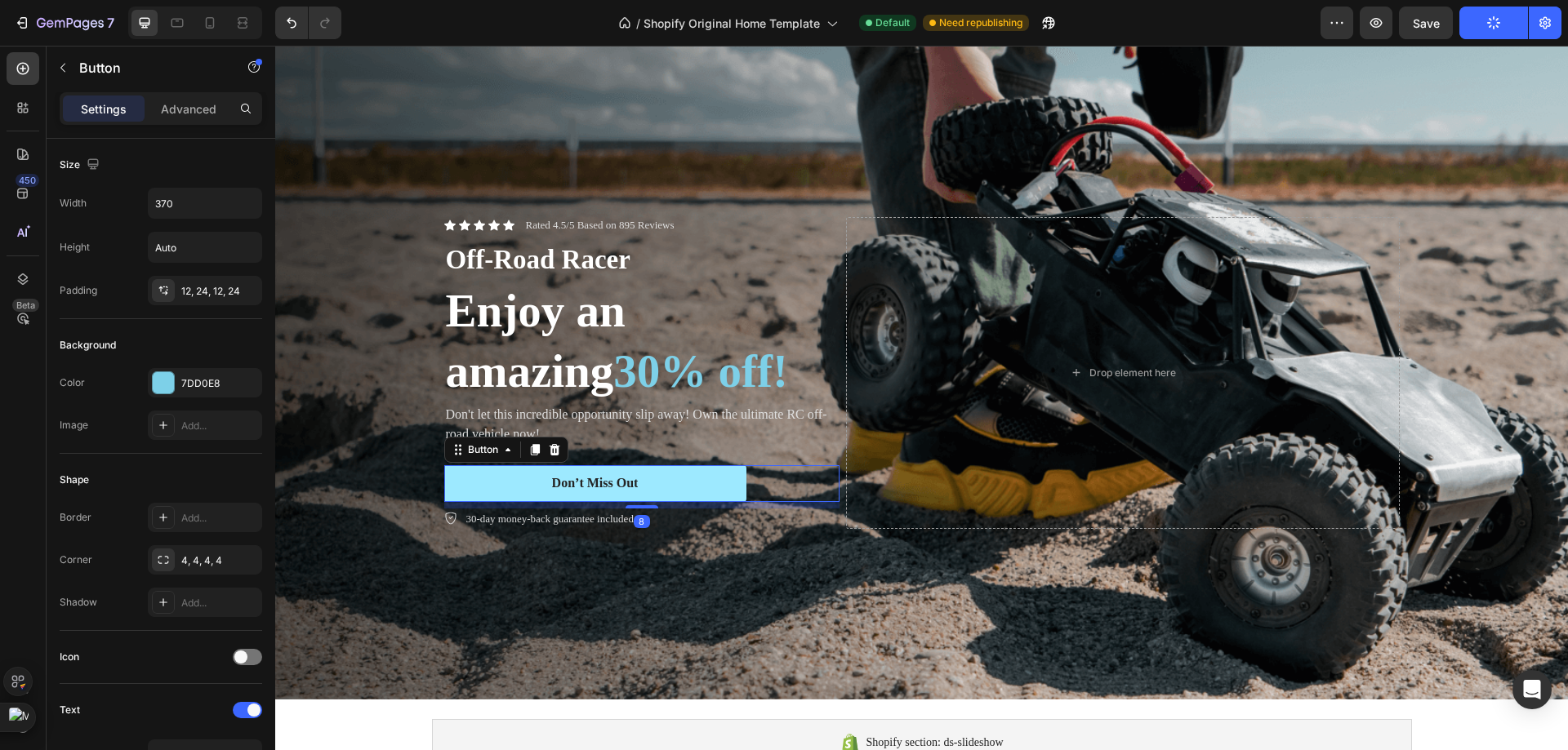
click at [653, 502] on button "Don’t Miss Out" at bounding box center [596, 484] width 302 height 37
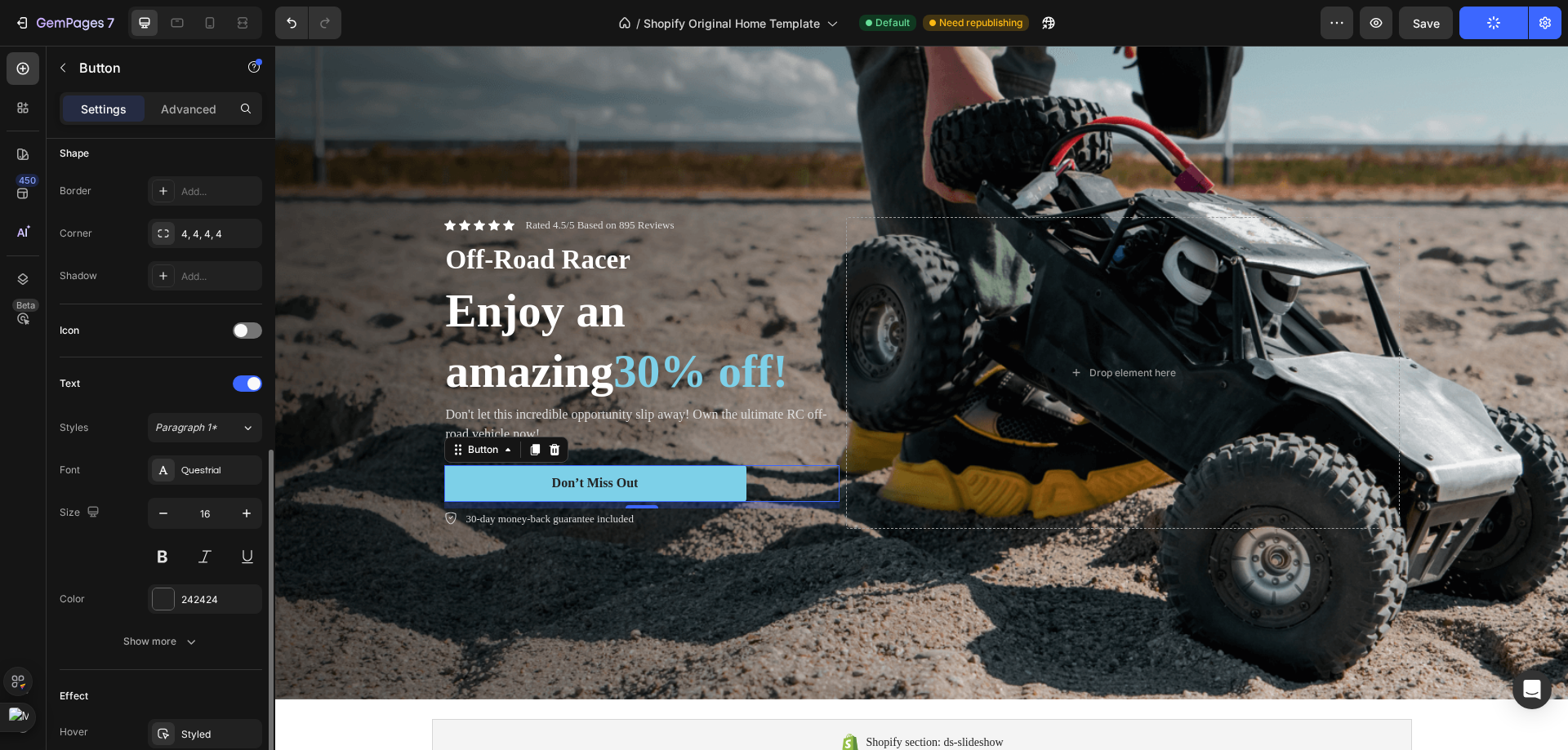
scroll to position [490, 0]
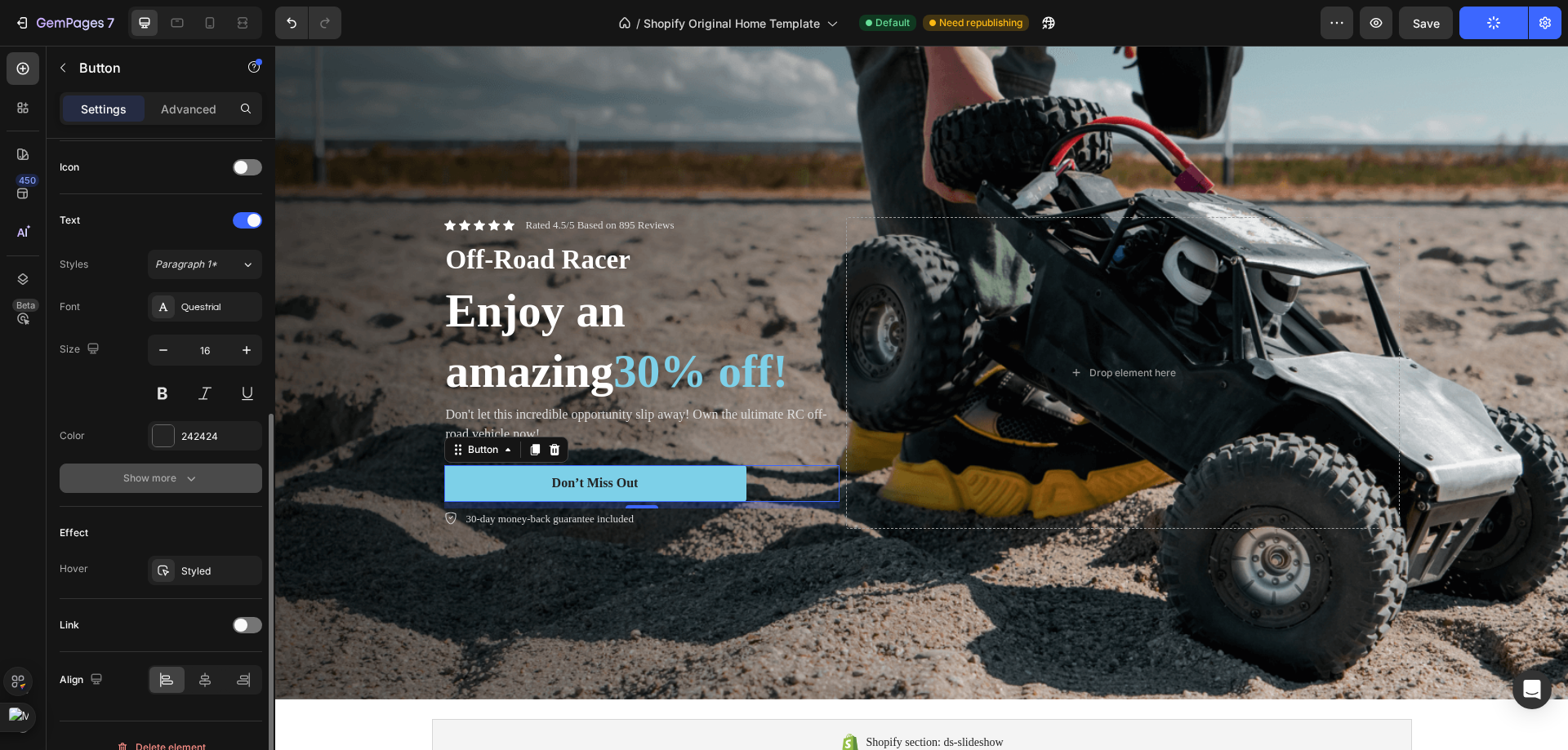
click at [186, 482] on icon "button" at bounding box center [190, 478] width 17 height 17
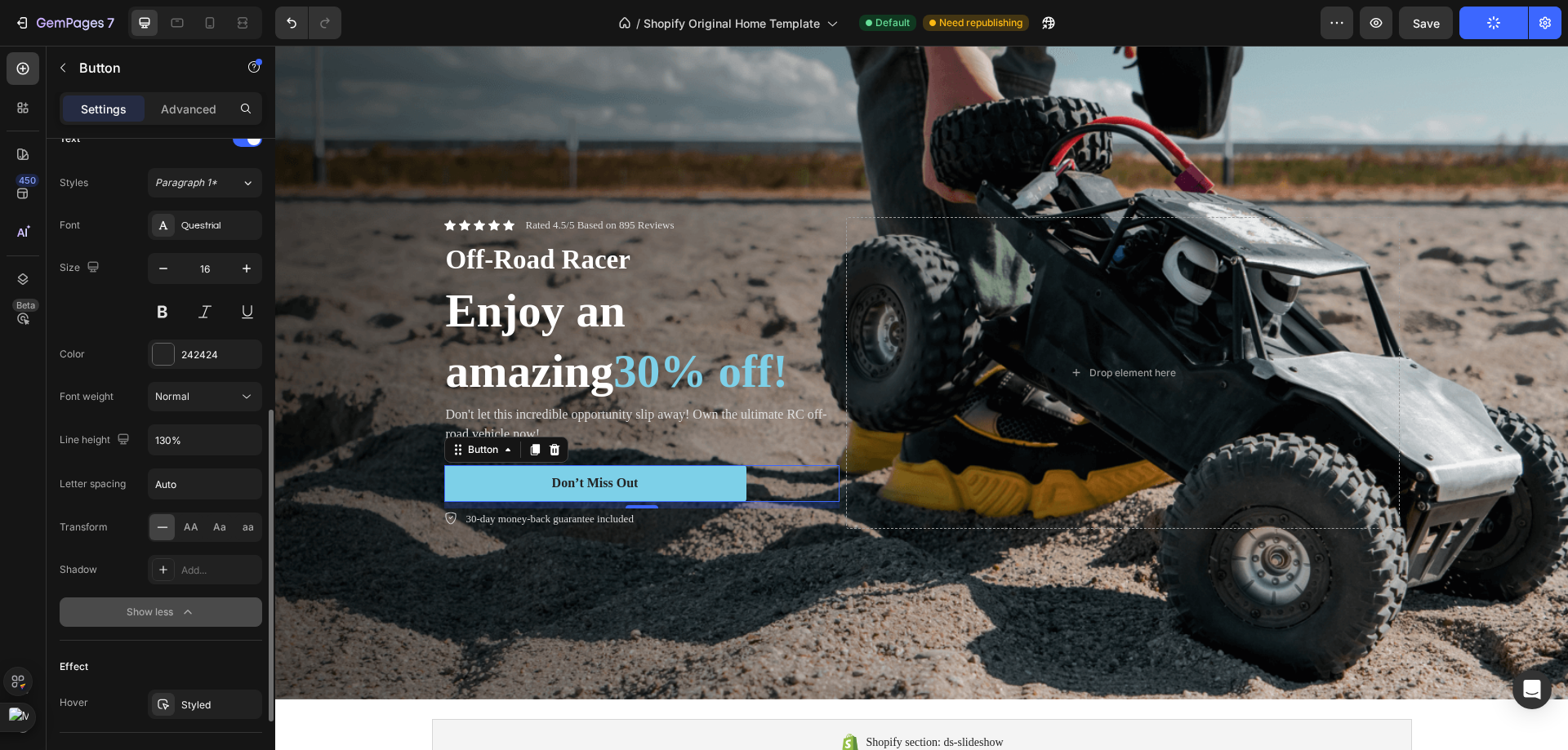
scroll to position [728, 0]
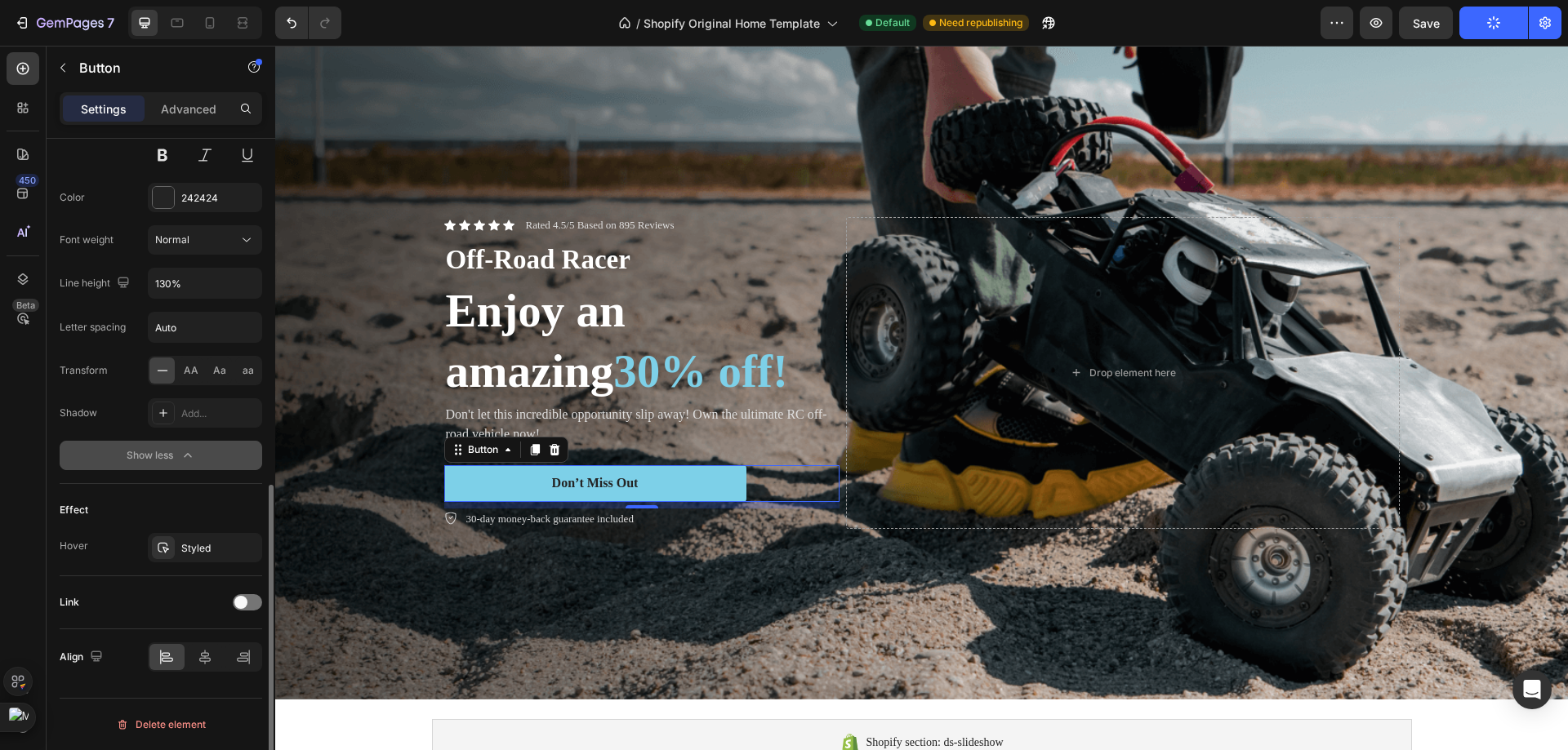
click at [246, 591] on div "Link" at bounding box center [161, 602] width 203 height 26
click at [244, 602] on span at bounding box center [240, 602] width 13 height 13
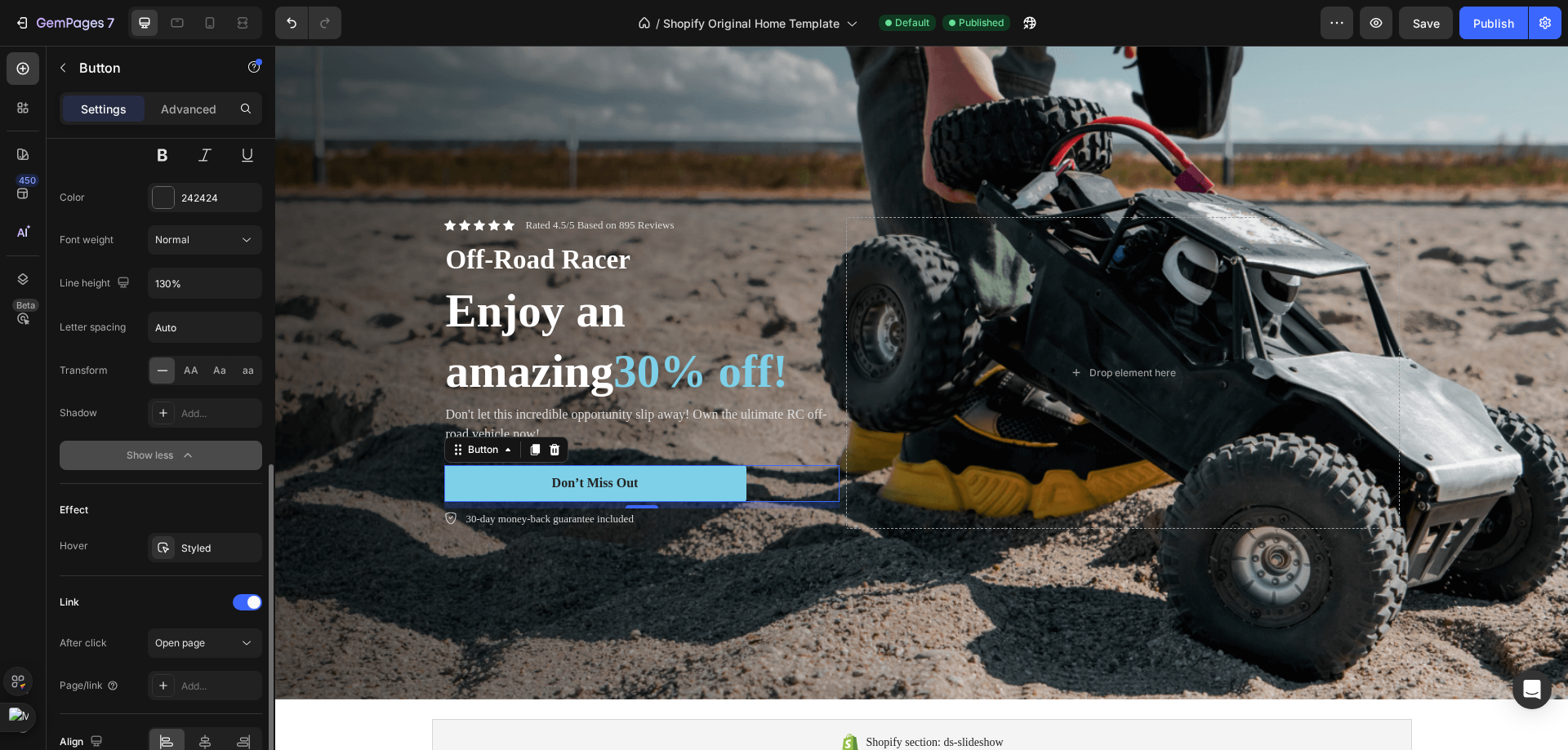
scroll to position [809, 0]
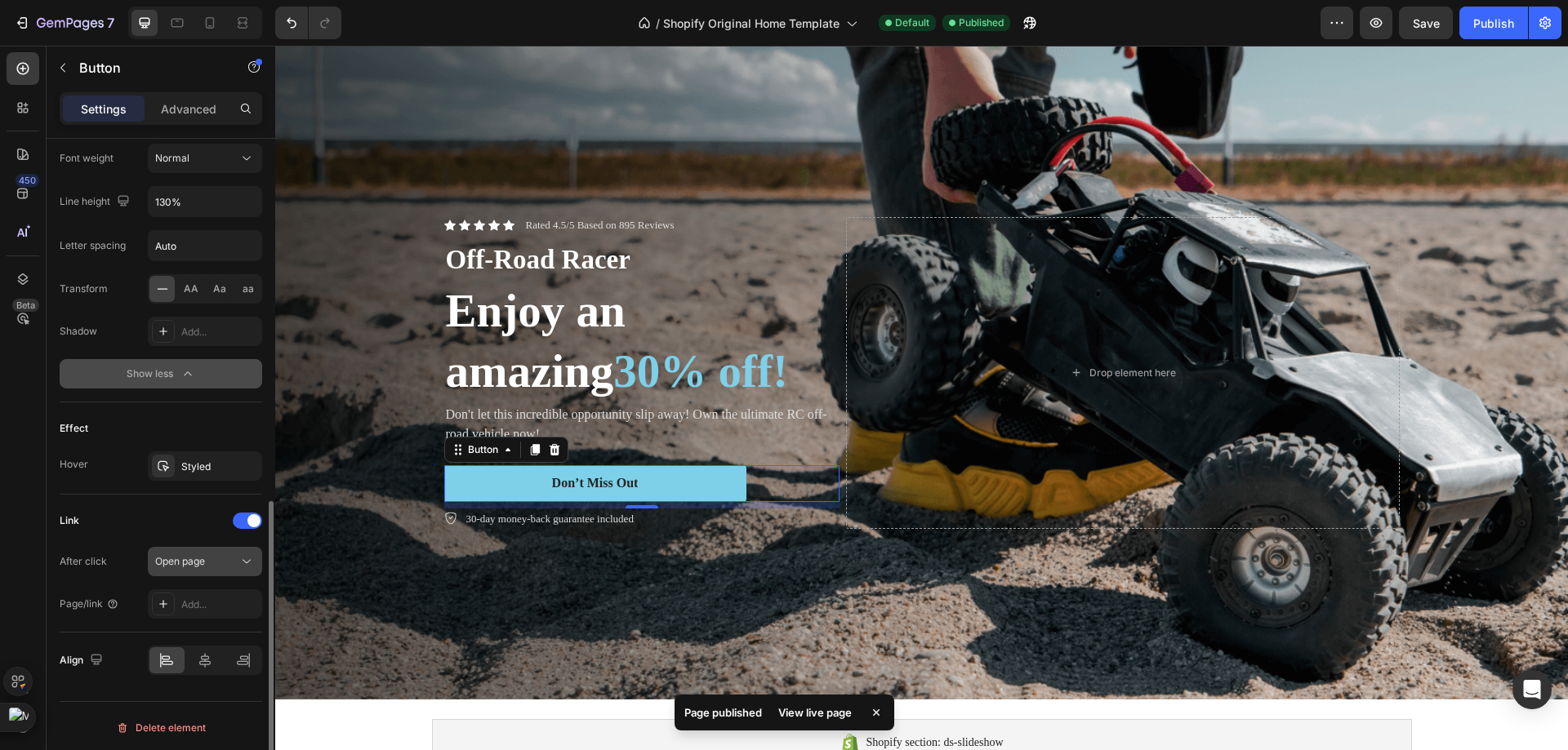
click at [211, 557] on div "Open page" at bounding box center [197, 561] width 83 height 15
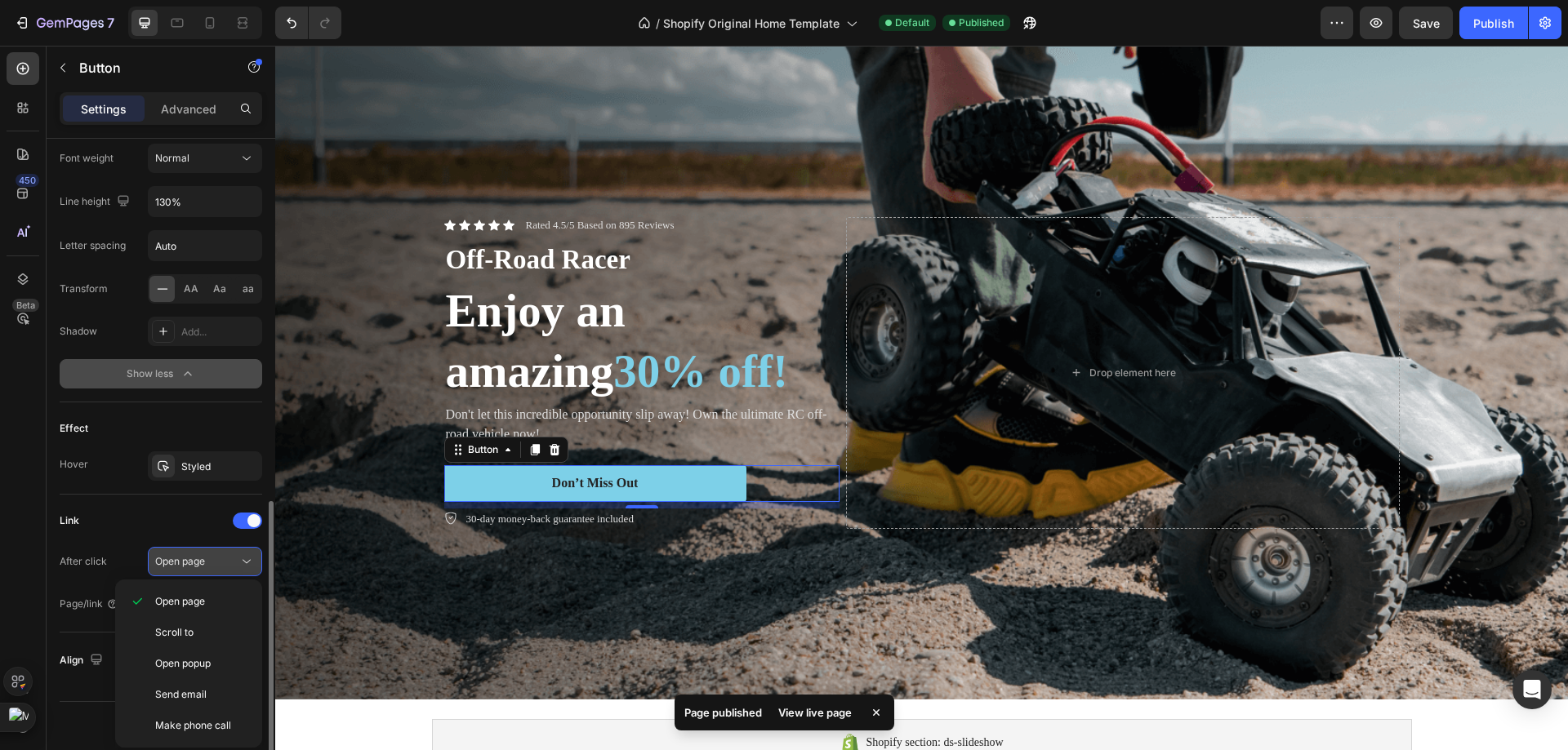
click at [205, 562] on span "Open page" at bounding box center [180, 561] width 50 height 12
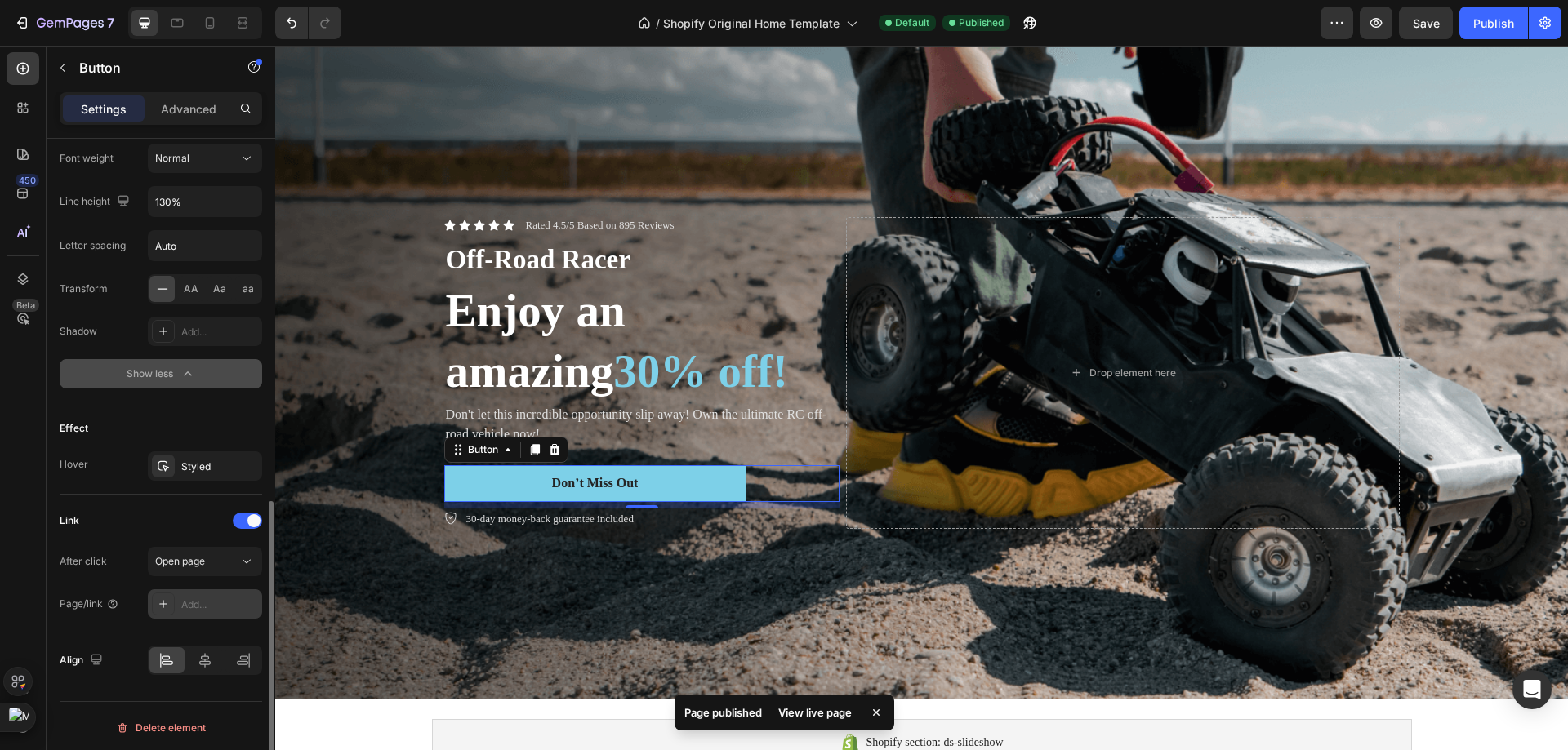
click at [206, 610] on div "Add..." at bounding box center [220, 604] width 77 height 15
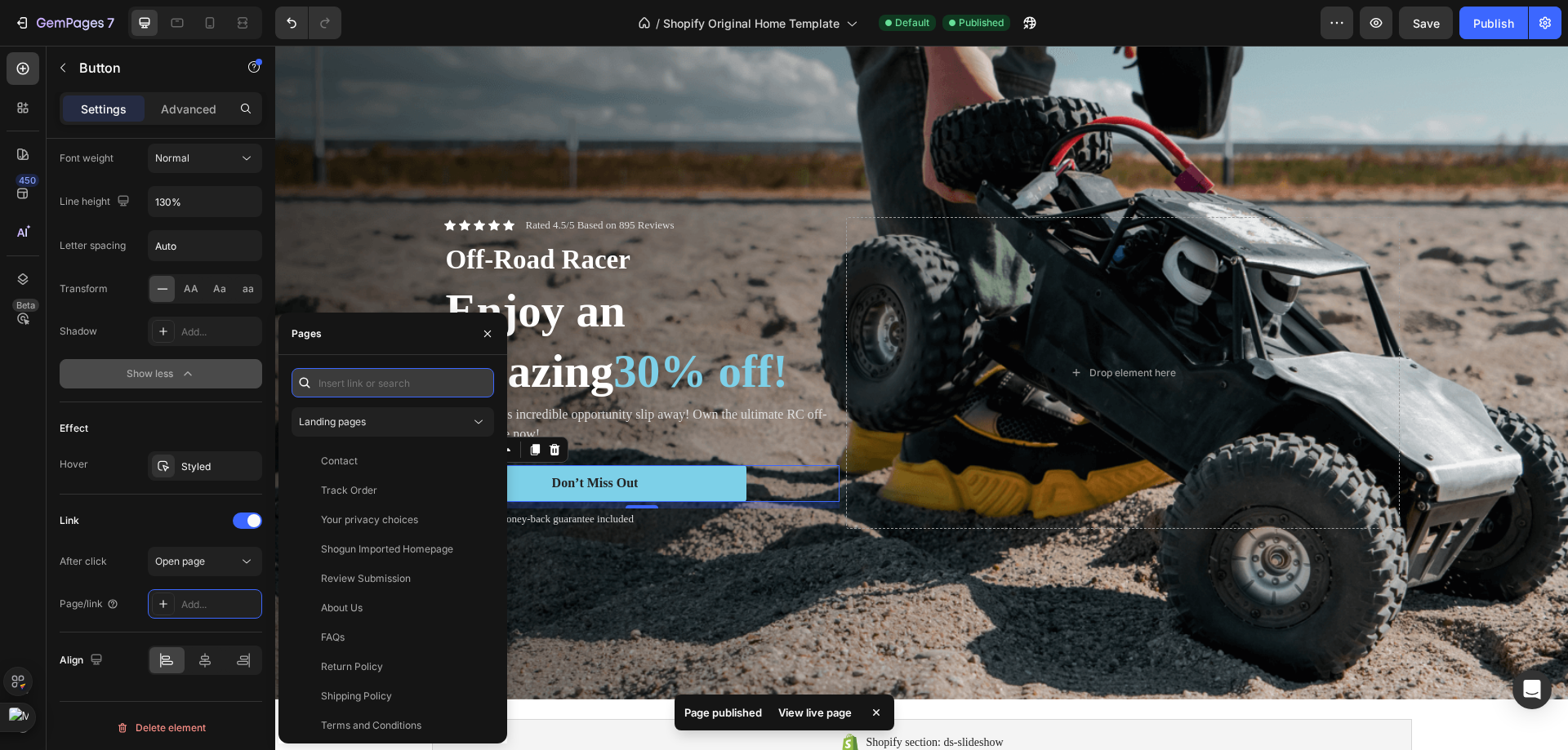
click at [344, 382] on input "text" at bounding box center [393, 383] width 203 height 30
paste input "https://compresspro.store/products/backpack"
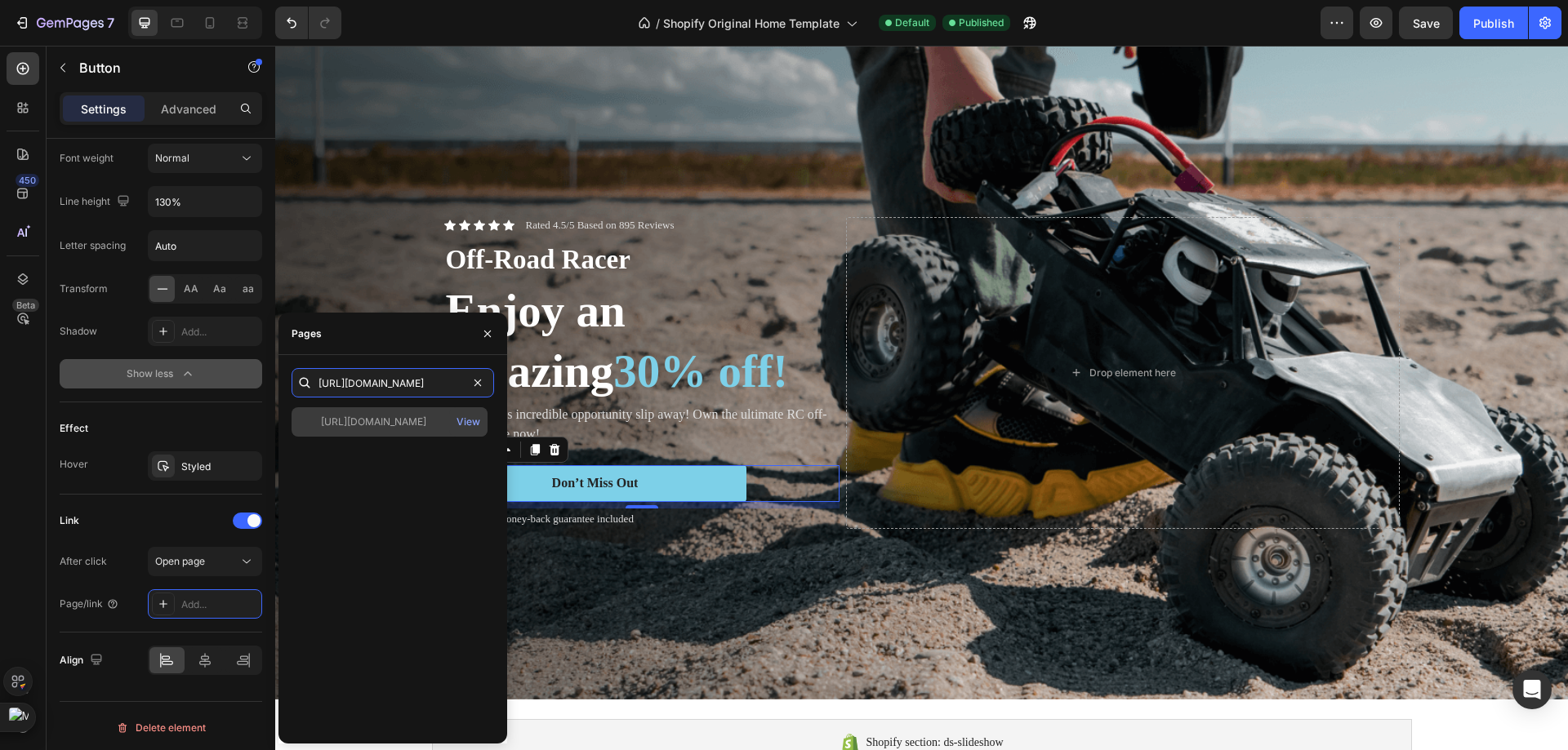
type input "https://compresspro.store/products/backpack"
click at [356, 422] on div "https://compresspro.store/products/backpack" at bounding box center [373, 422] width 106 height 15
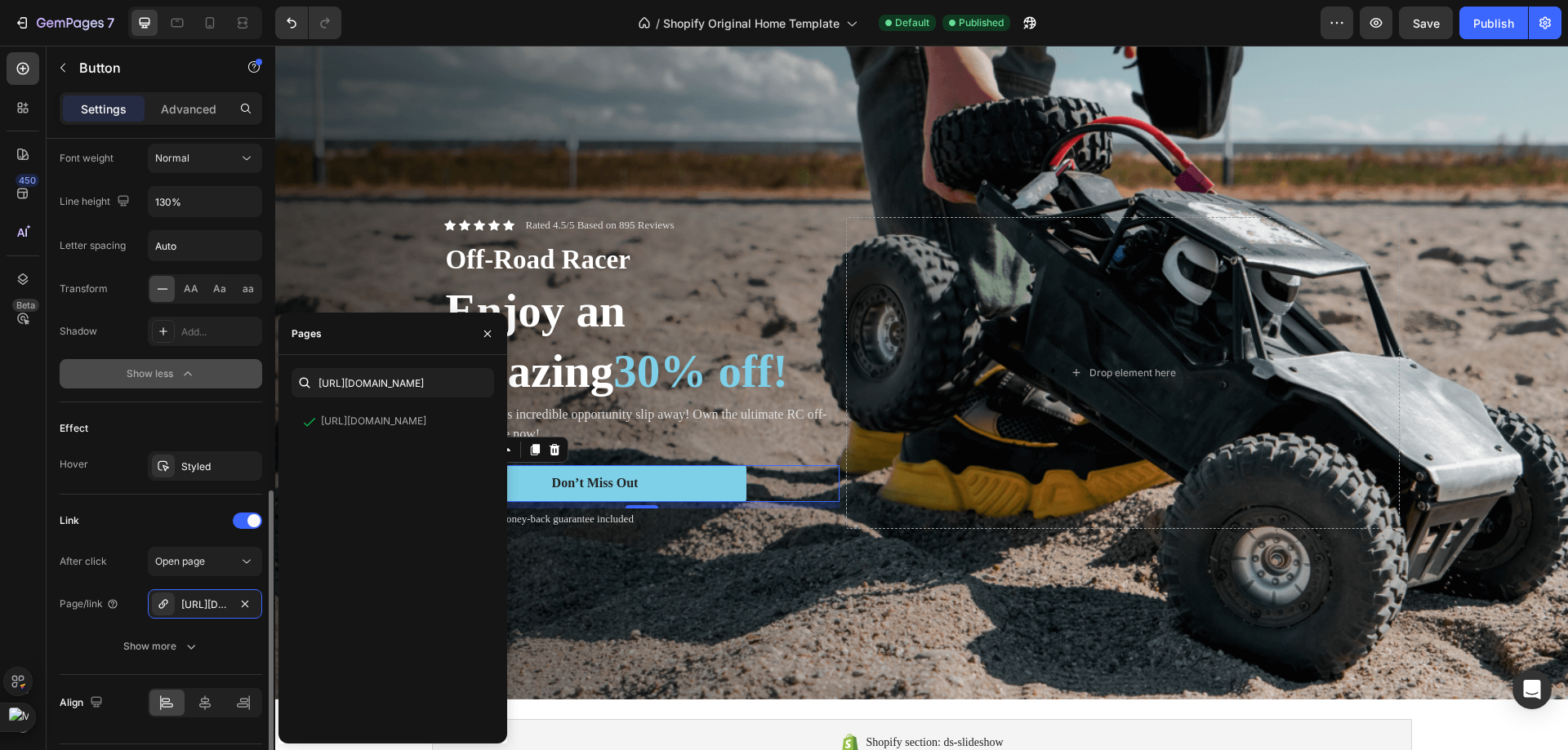
click at [201, 526] on div "Link" at bounding box center [161, 520] width 203 height 26
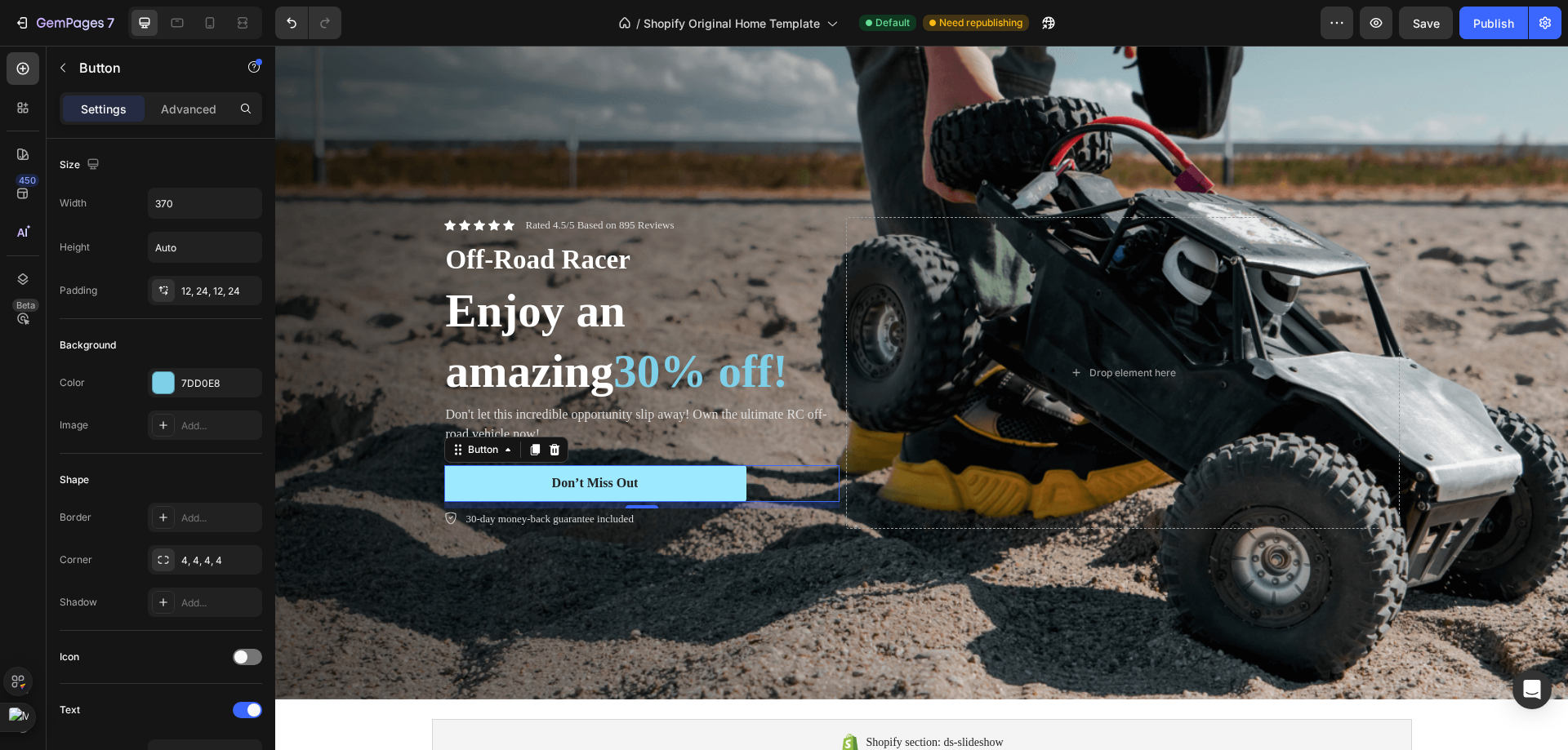
click at [661, 502] on link "Don’t Miss Out" at bounding box center [596, 484] width 302 height 37
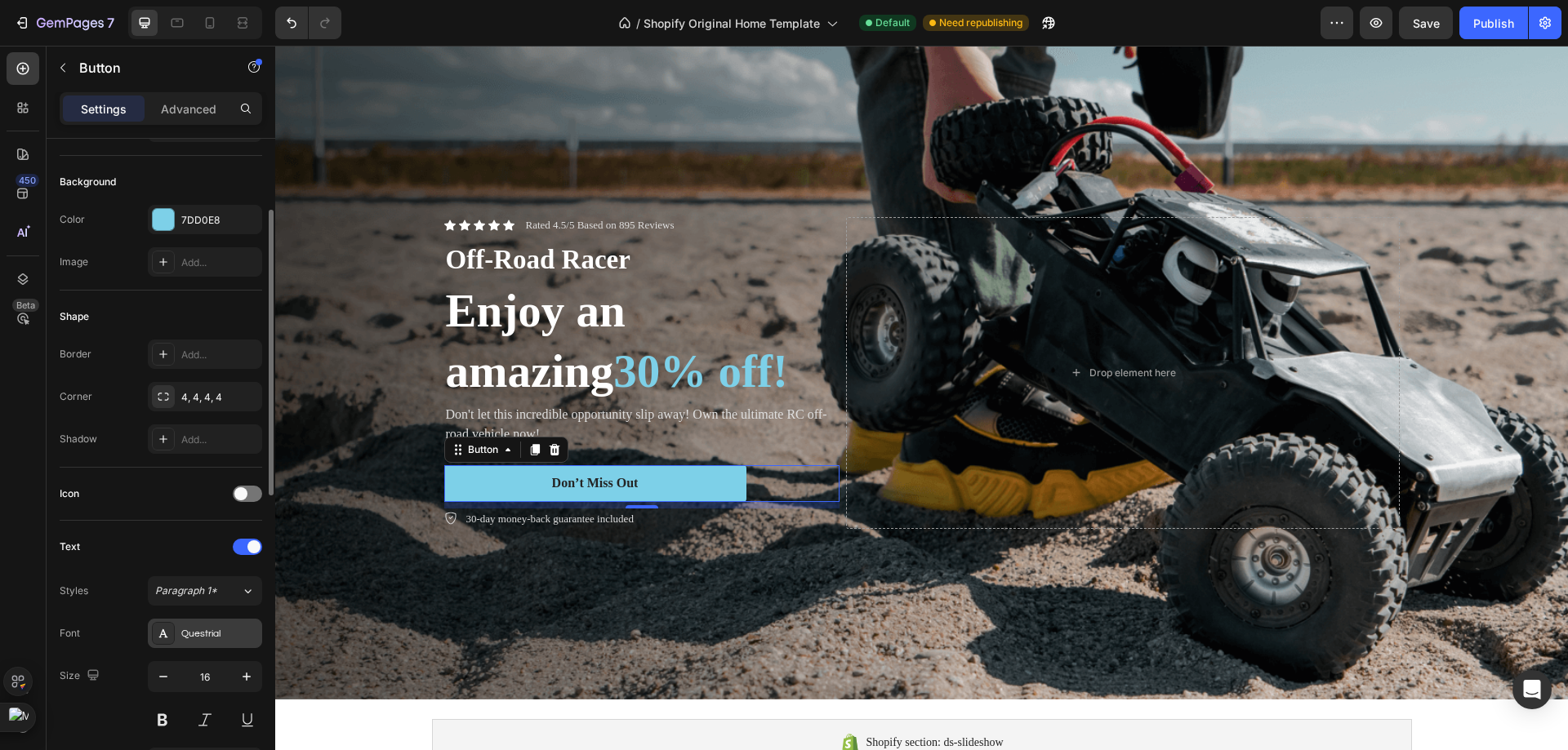
scroll to position [244, 0]
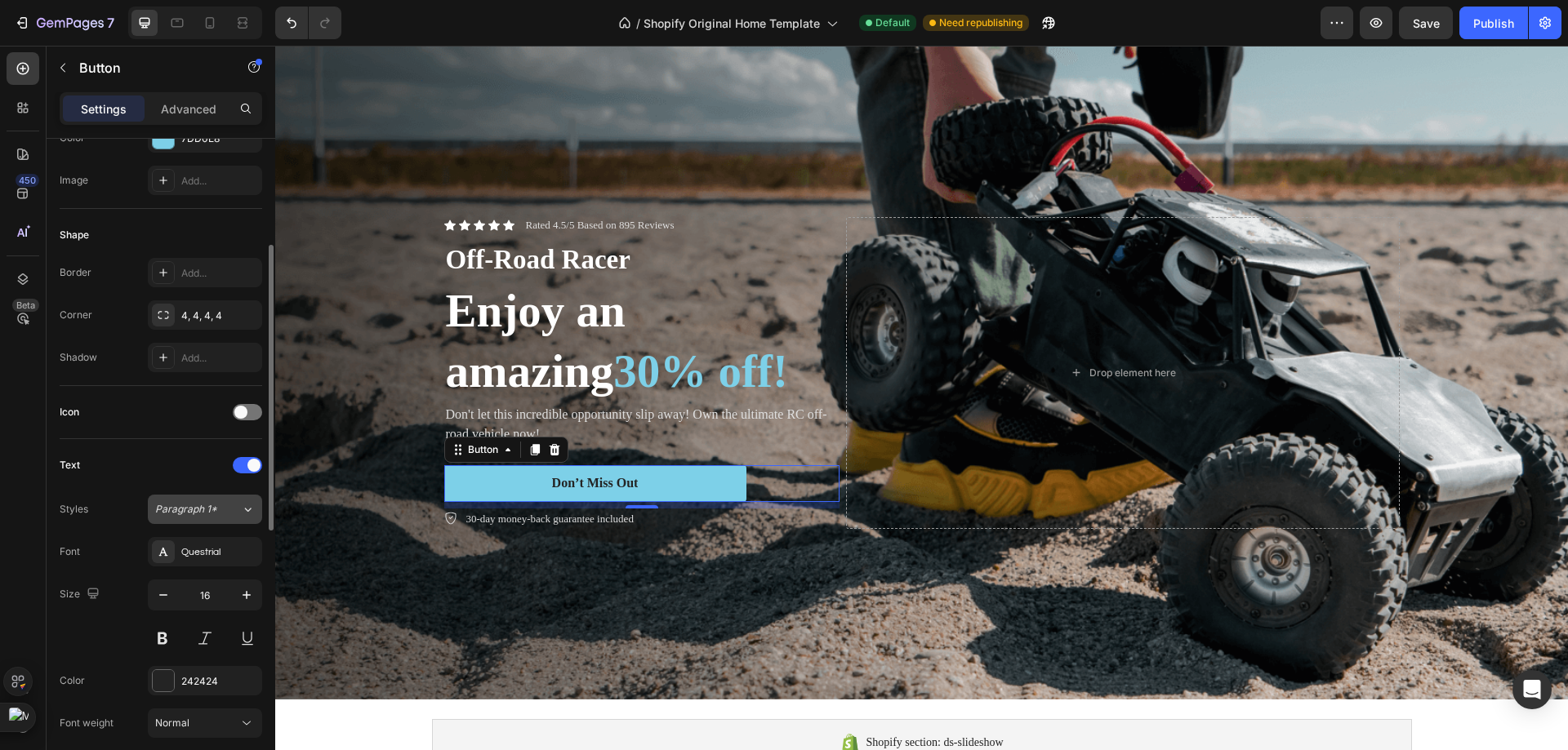
click at [216, 506] on span "Paragraph 1*" at bounding box center [186, 509] width 62 height 15
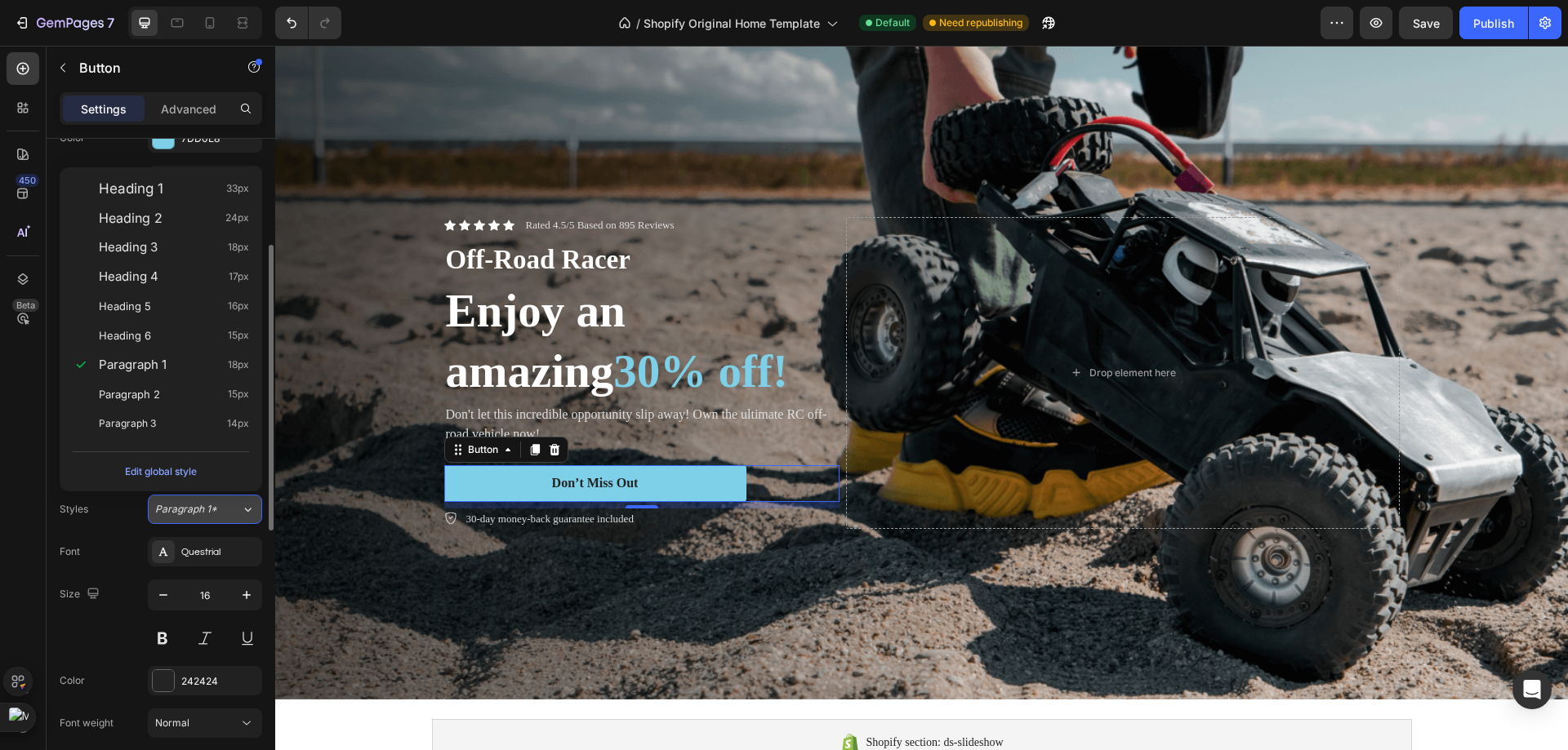
click at [216, 506] on span "Paragraph 1*" at bounding box center [186, 509] width 62 height 15
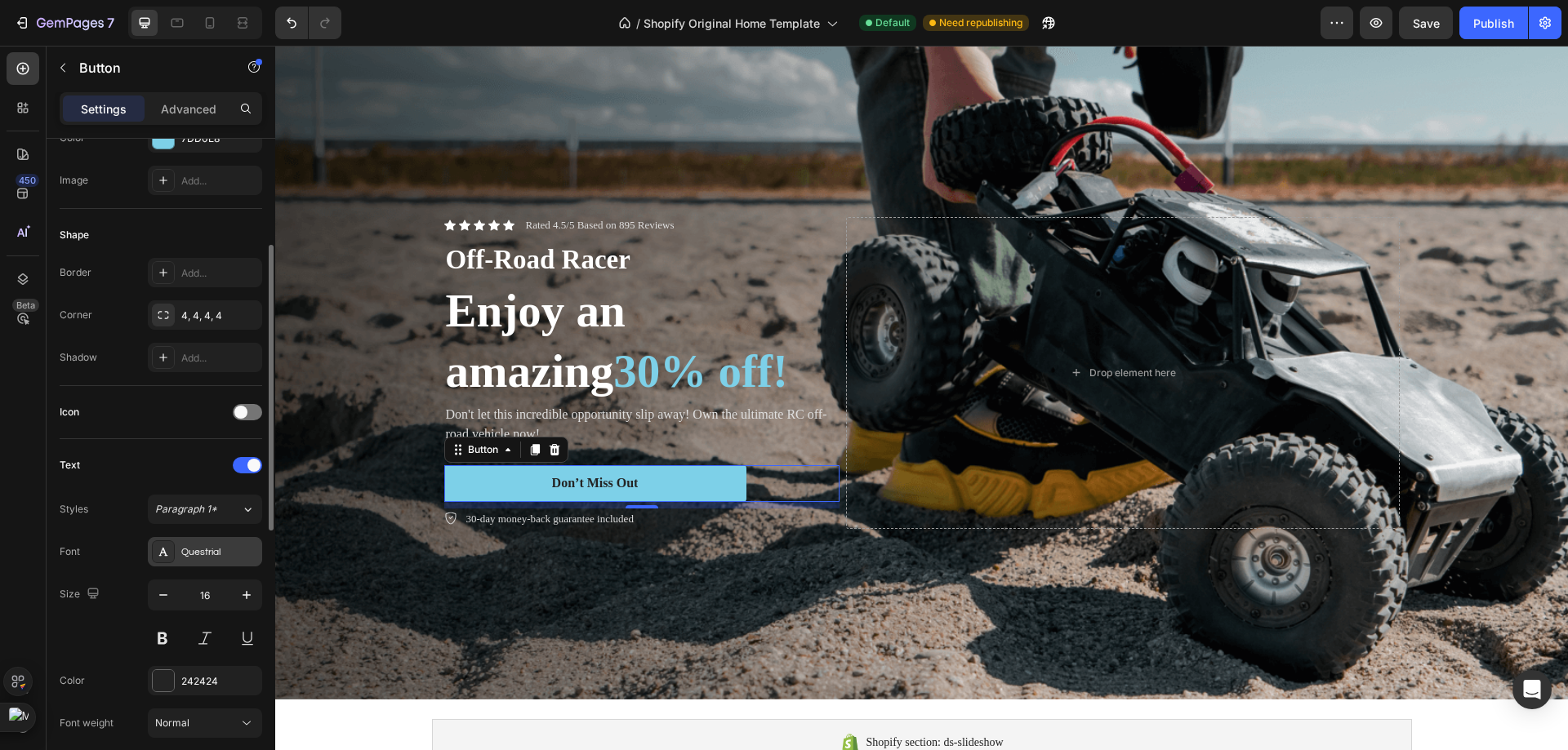
click at [219, 549] on div "Questrial" at bounding box center [220, 552] width 77 height 15
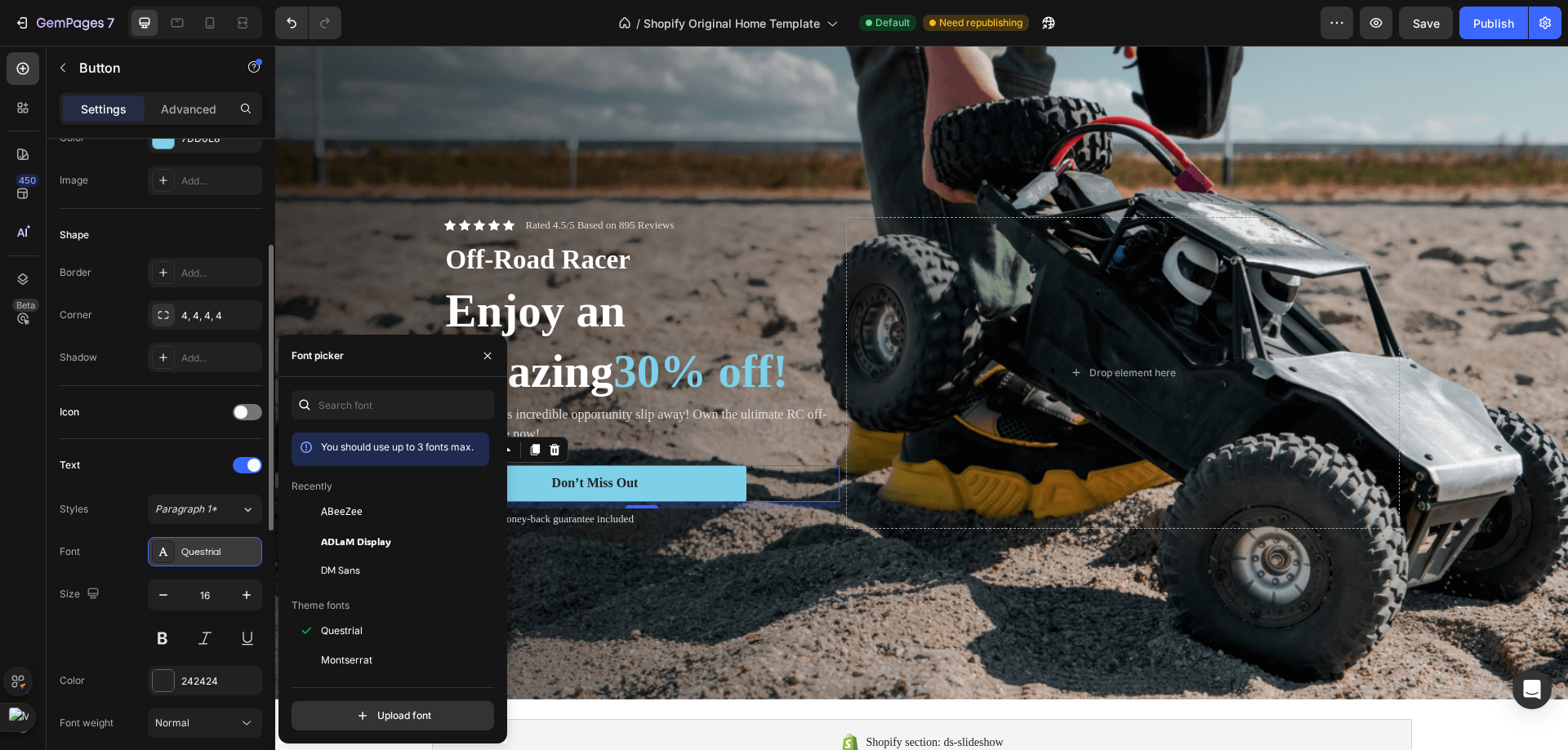
click at [220, 550] on div "Questrial" at bounding box center [220, 552] width 77 height 15
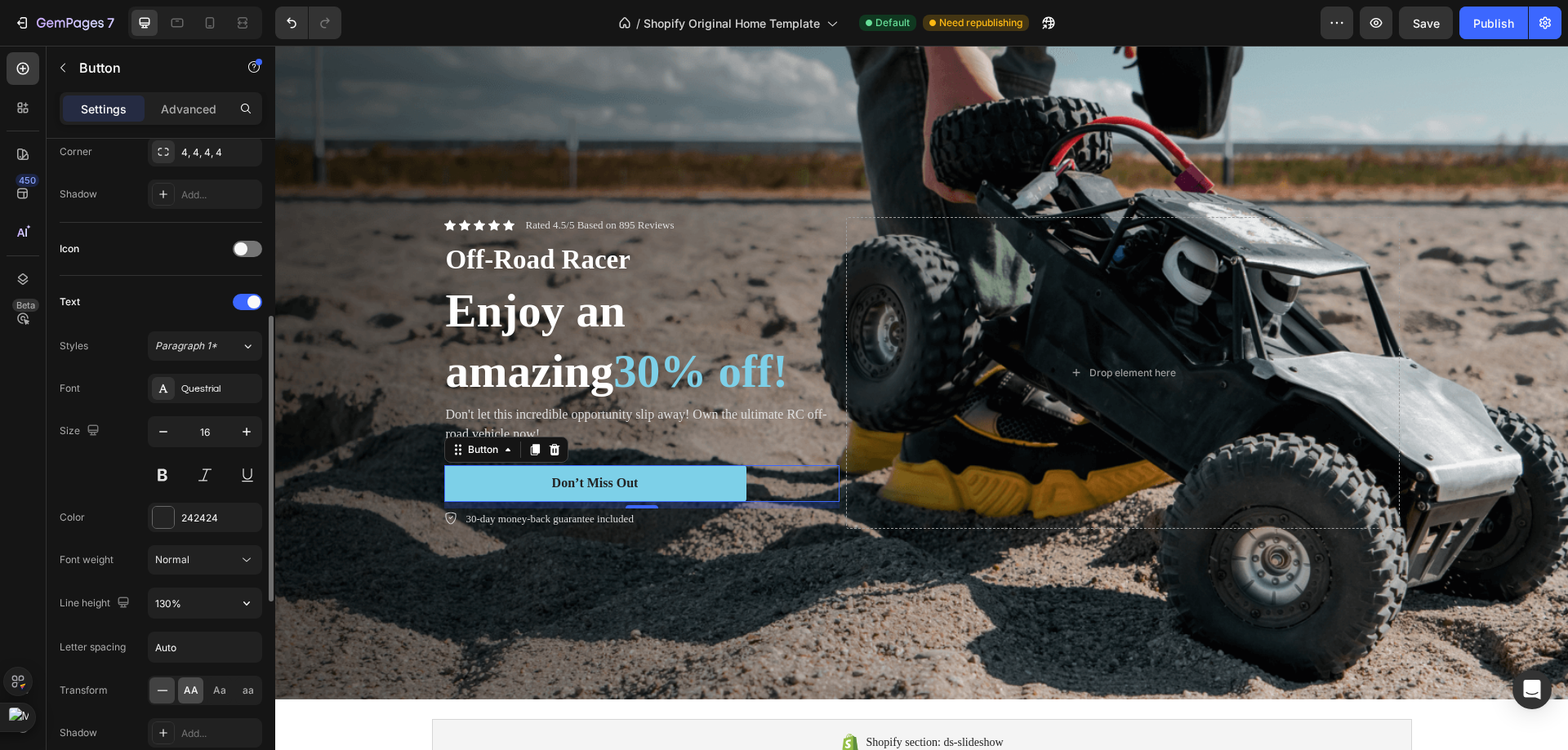
scroll to position [490, 0]
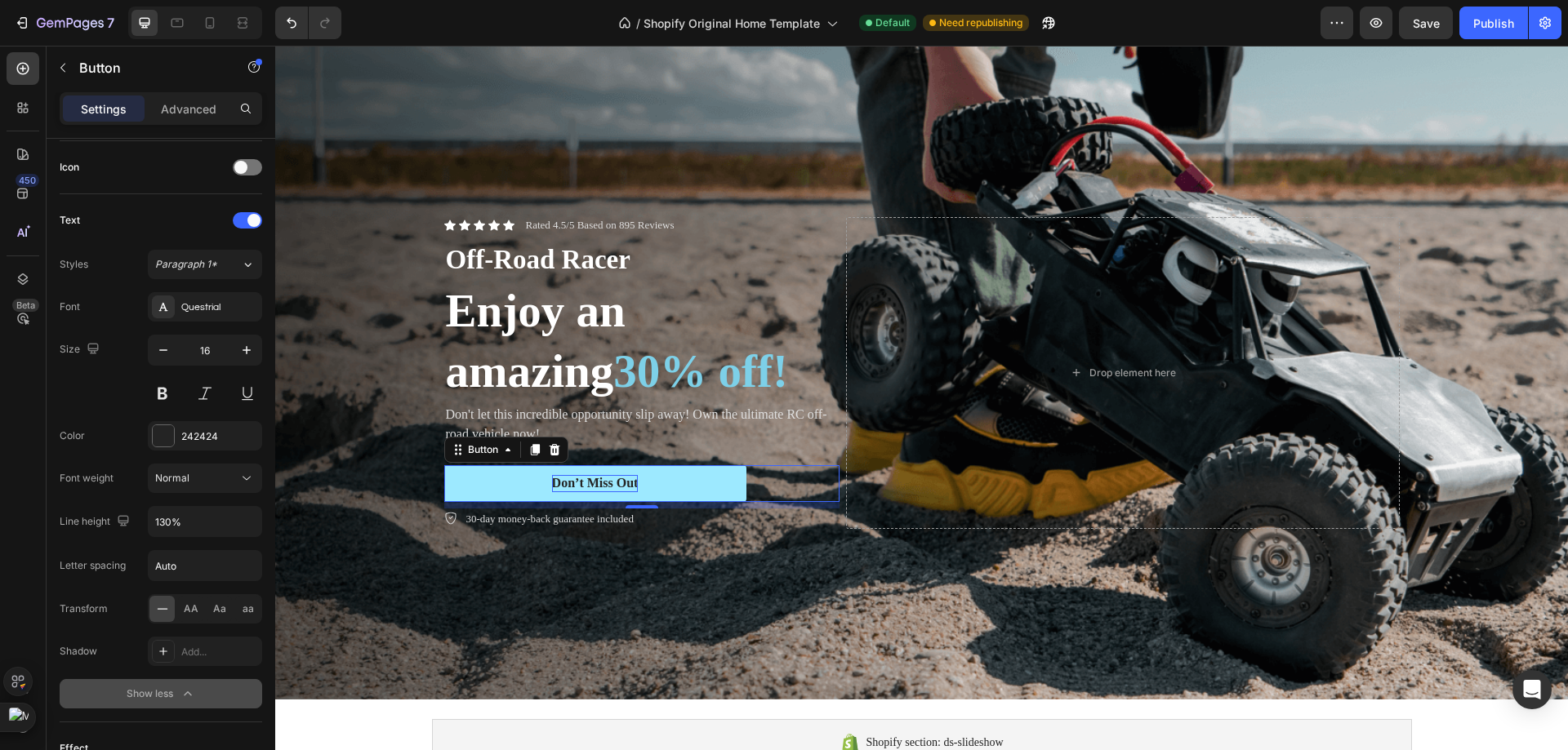
click at [626, 492] on div "Don’t Miss Out" at bounding box center [595, 484] width 86 height 17
click at [626, 492] on p "Don’t Miss Out" at bounding box center [595, 484] width 86 height 17
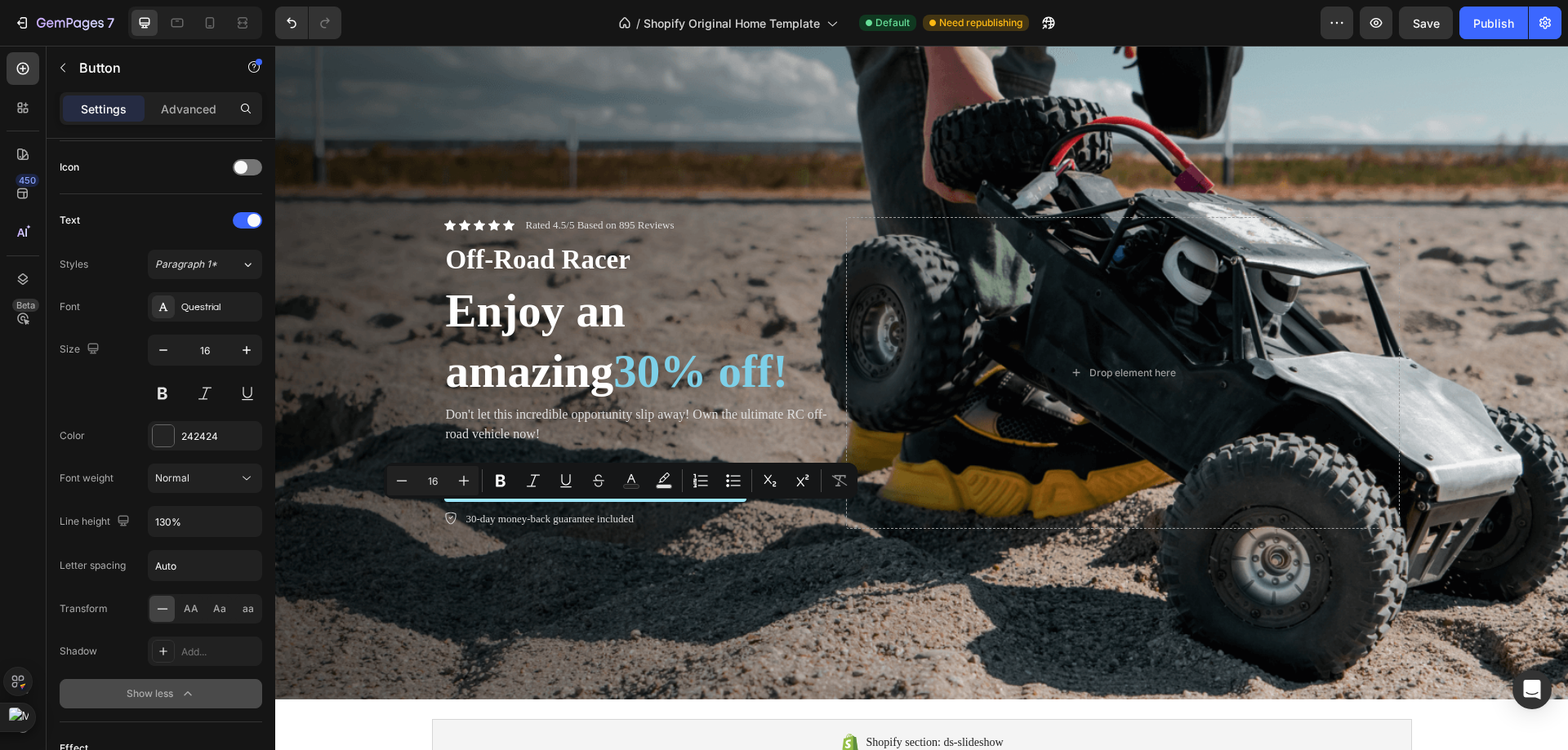
click at [628, 492] on p "Don’t Miss Out" at bounding box center [595, 484] width 86 height 17
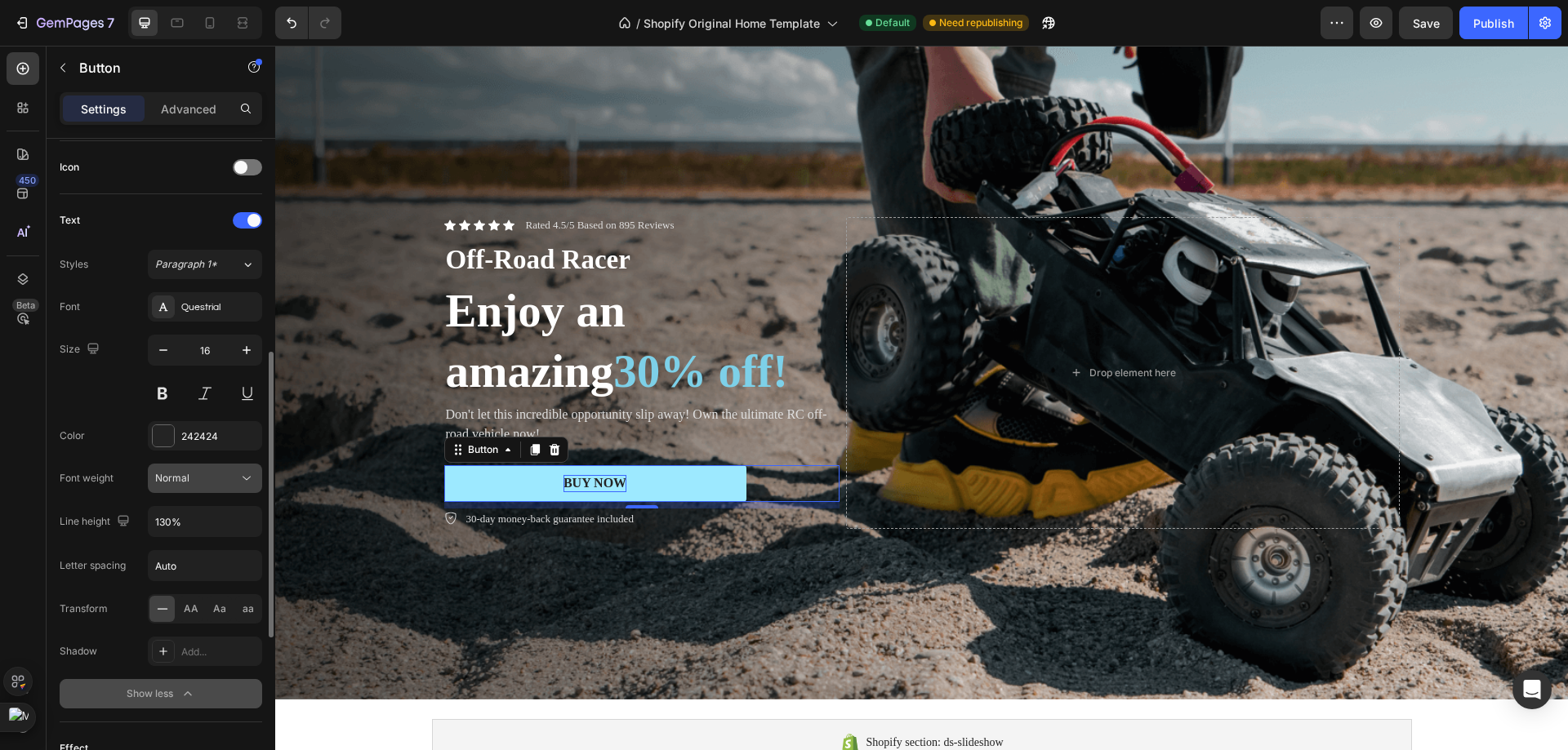
click at [204, 471] on div "Normal" at bounding box center [197, 478] width 83 height 15
click at [211, 316] on div "Questrial" at bounding box center [204, 307] width 114 height 30
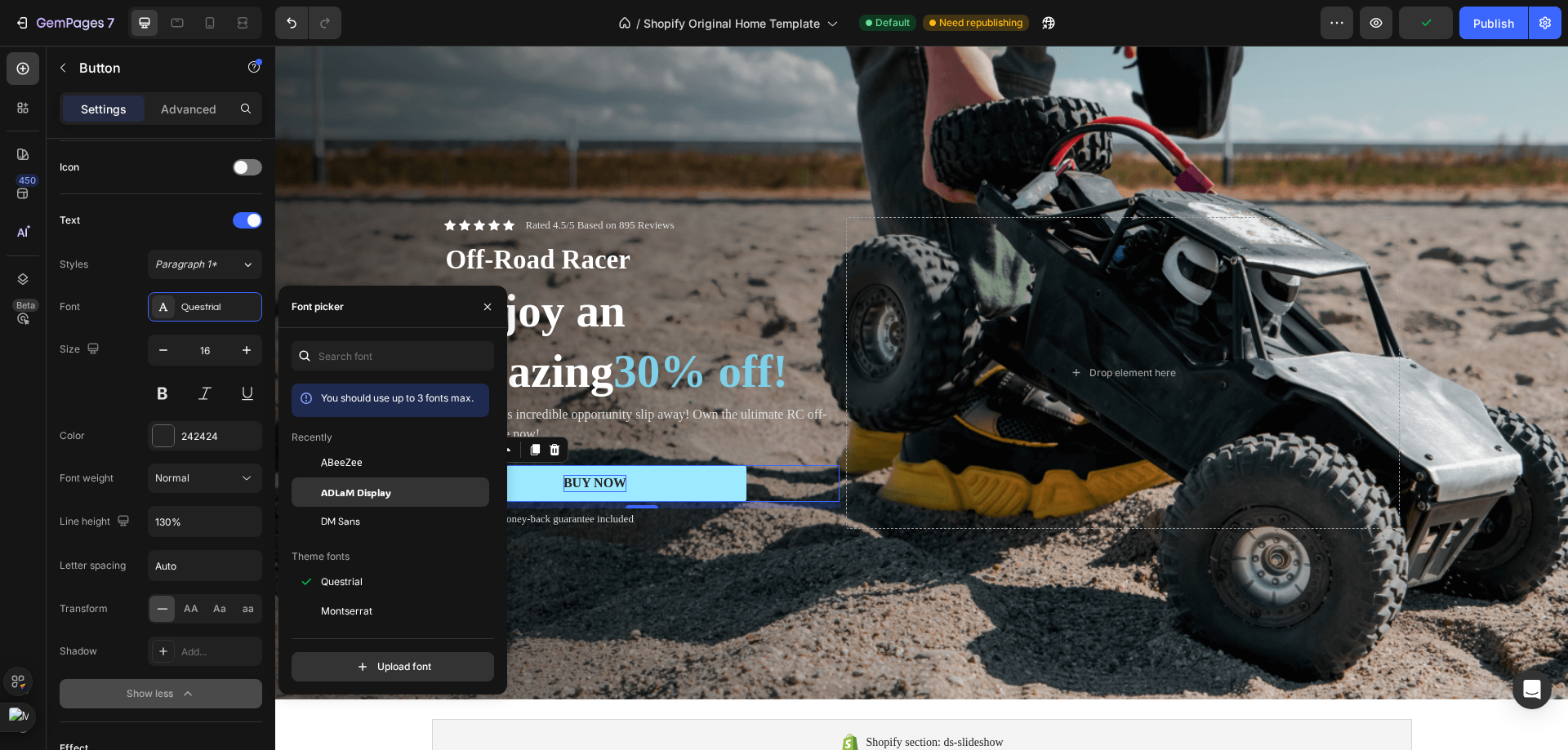
click at [349, 489] on span "ADLaM Display" at bounding box center [356, 492] width 70 height 15
click at [344, 458] on span "ABeeZee" at bounding box center [342, 463] width 42 height 15
click at [171, 394] on button at bounding box center [162, 394] width 30 height 30
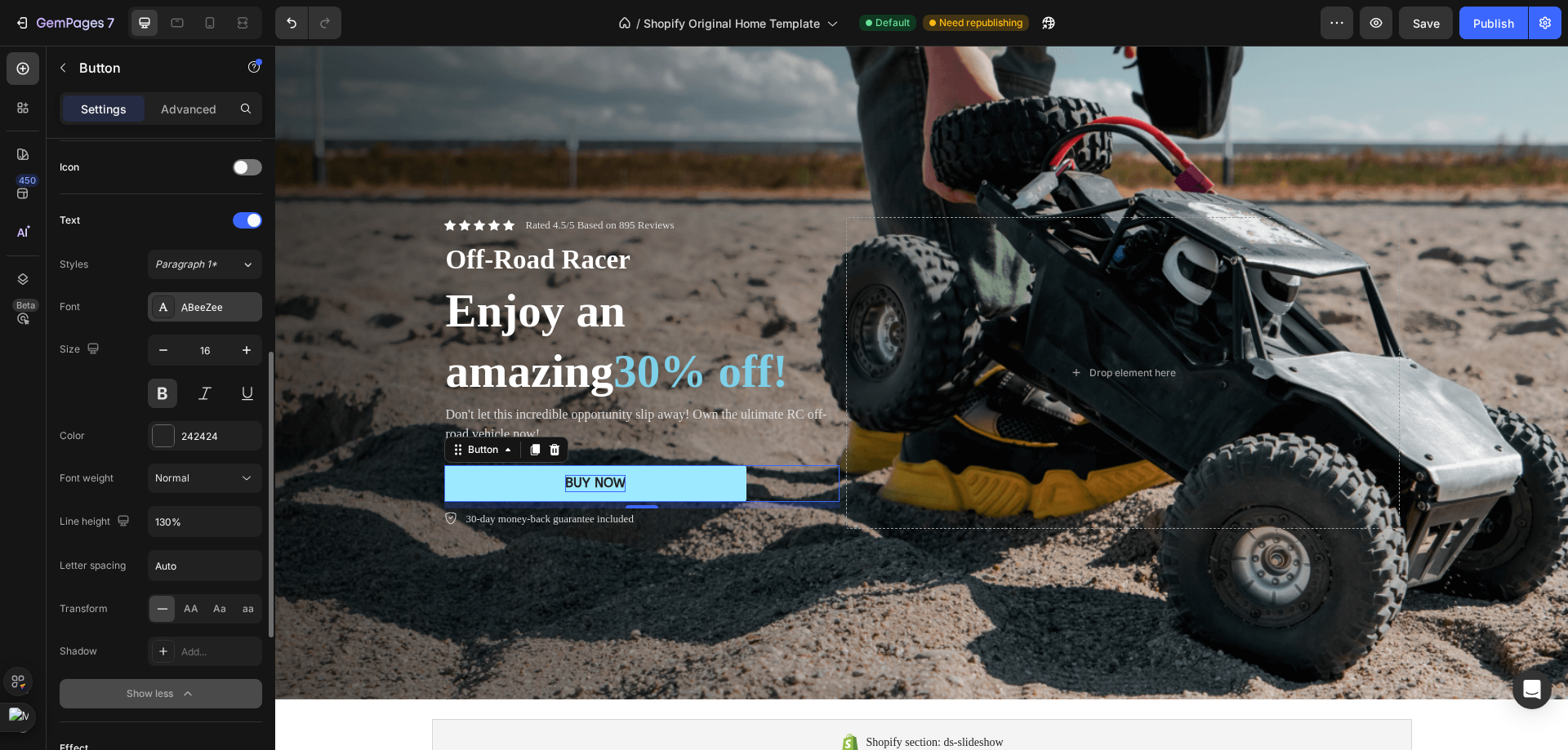
click at [206, 298] on div "ABeeZee" at bounding box center [204, 307] width 114 height 30
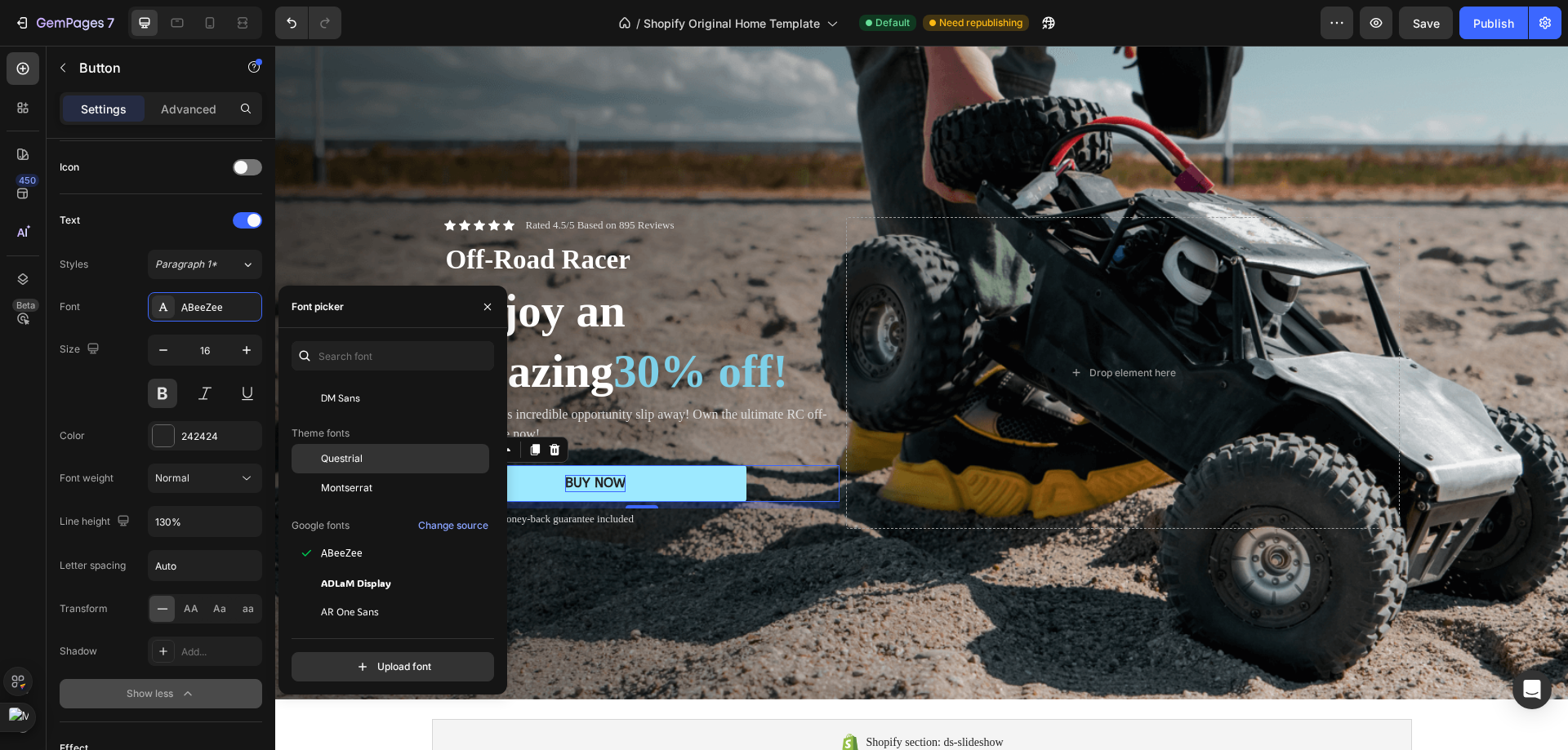
scroll to position [163, 0]
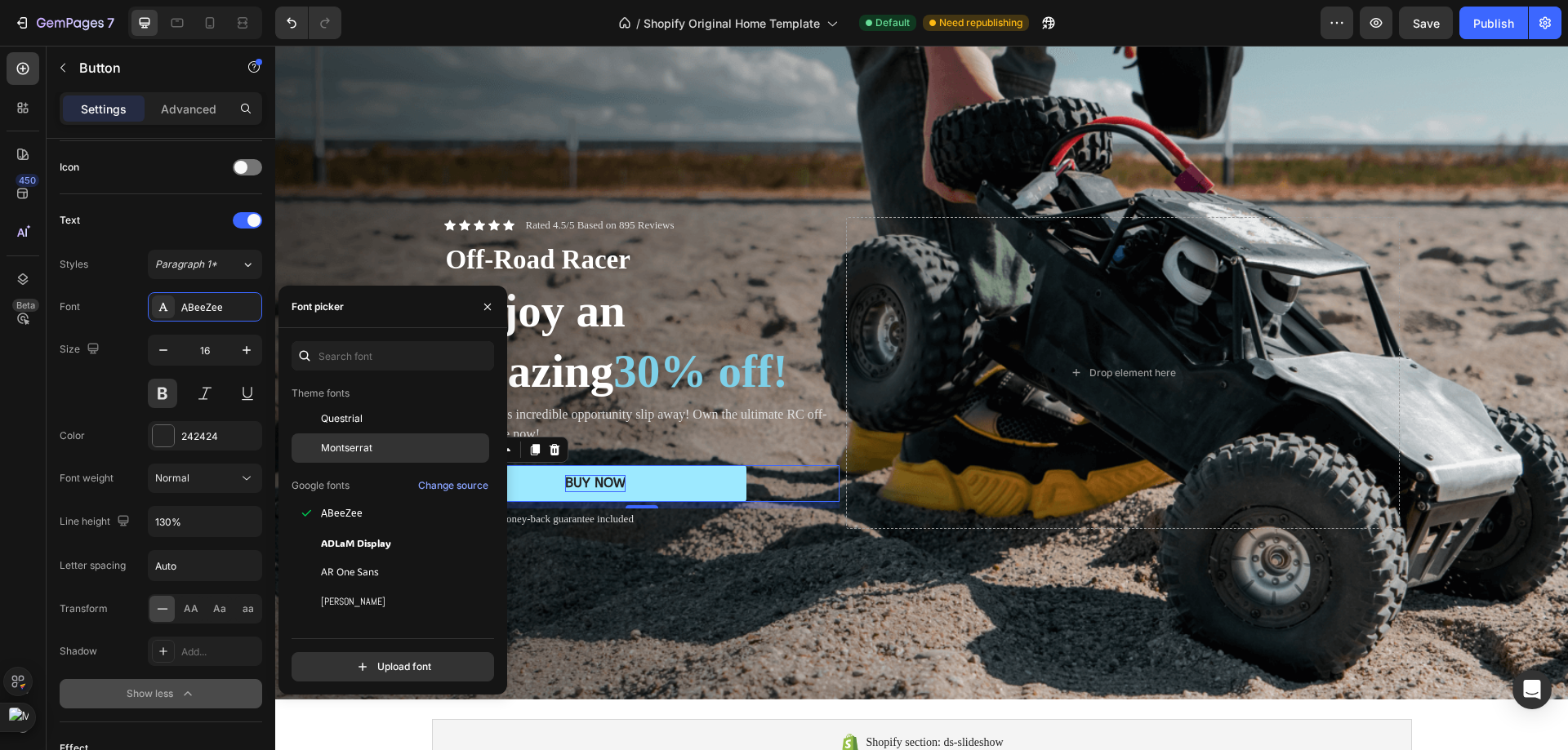
click at [365, 448] on span "Montserrat" at bounding box center [346, 448] width 52 height 15
click at [158, 400] on button at bounding box center [162, 394] width 30 height 30
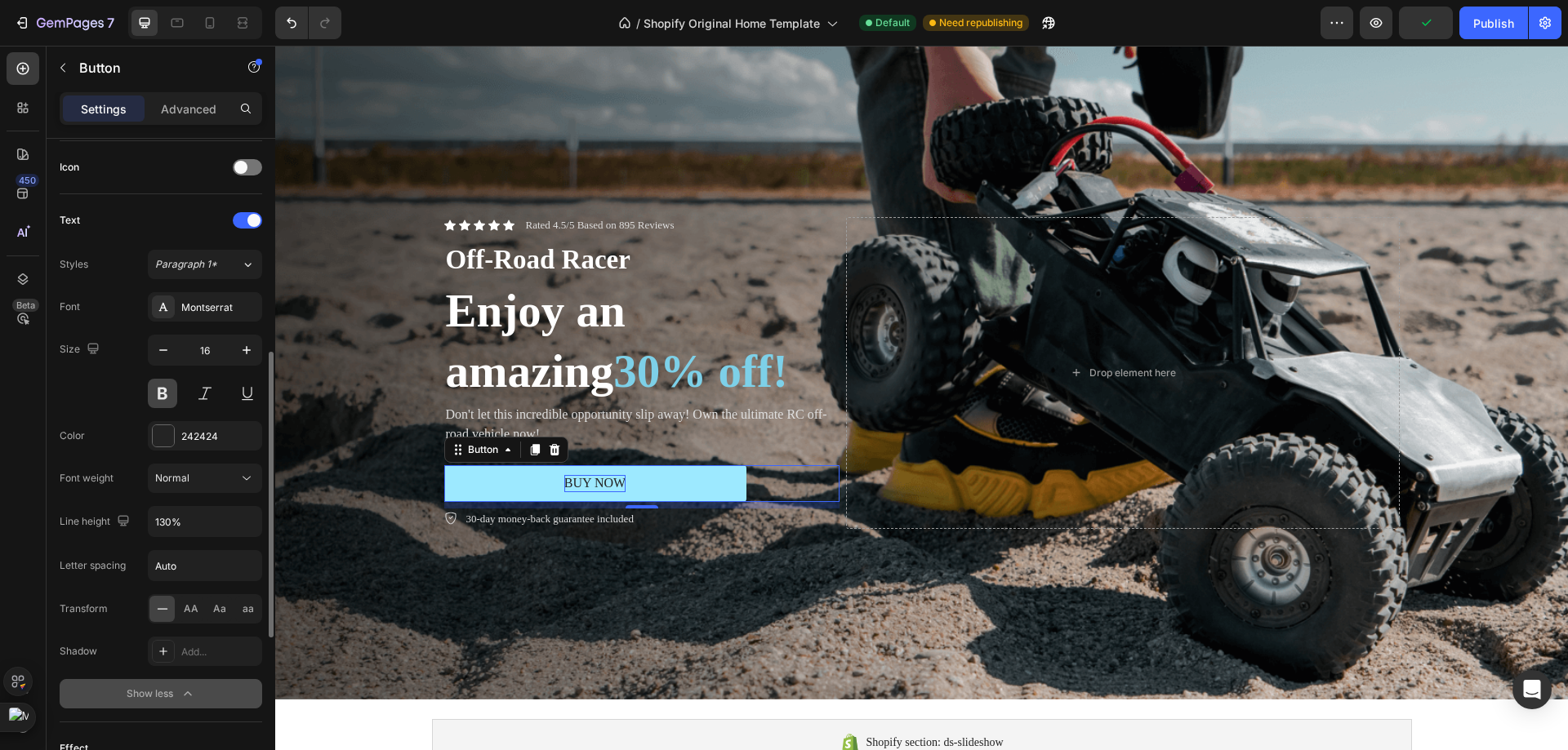
click at [158, 400] on button at bounding box center [162, 394] width 30 height 30
click at [158, 394] on button at bounding box center [162, 394] width 30 height 30
click at [239, 357] on button "button" at bounding box center [246, 350] width 30 height 30
click at [239, 357] on icon "button" at bounding box center [246, 350] width 17 height 17
click at [162, 353] on icon "button" at bounding box center [163, 350] width 17 height 17
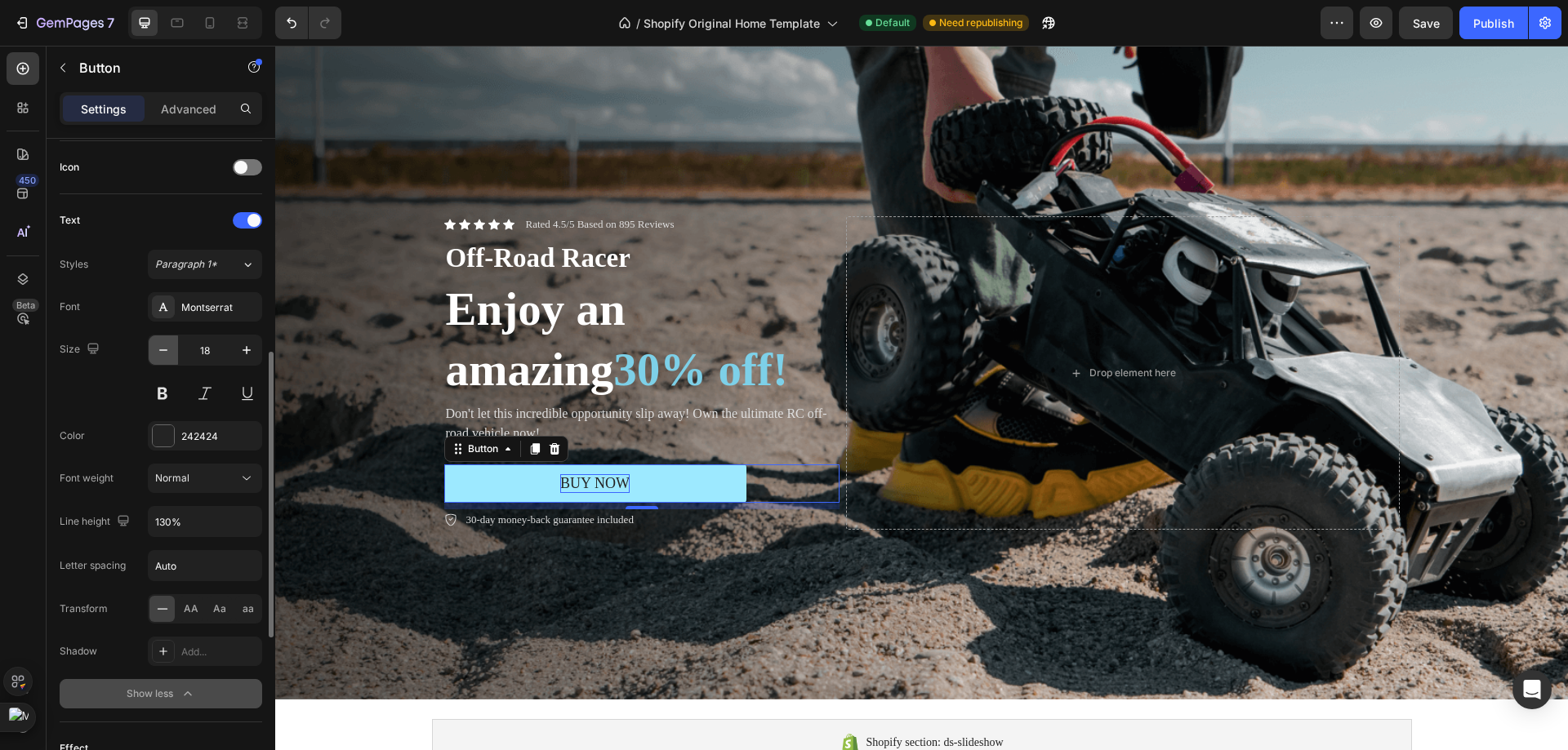
type input "17"
click at [161, 401] on button at bounding box center [162, 394] width 30 height 30
click at [58, 403] on div "Size Width 370 Height Auto Padding 12, 24, 12, 24 Background Color 7DD0E8 Image…" at bounding box center [161, 405] width 229 height 1513
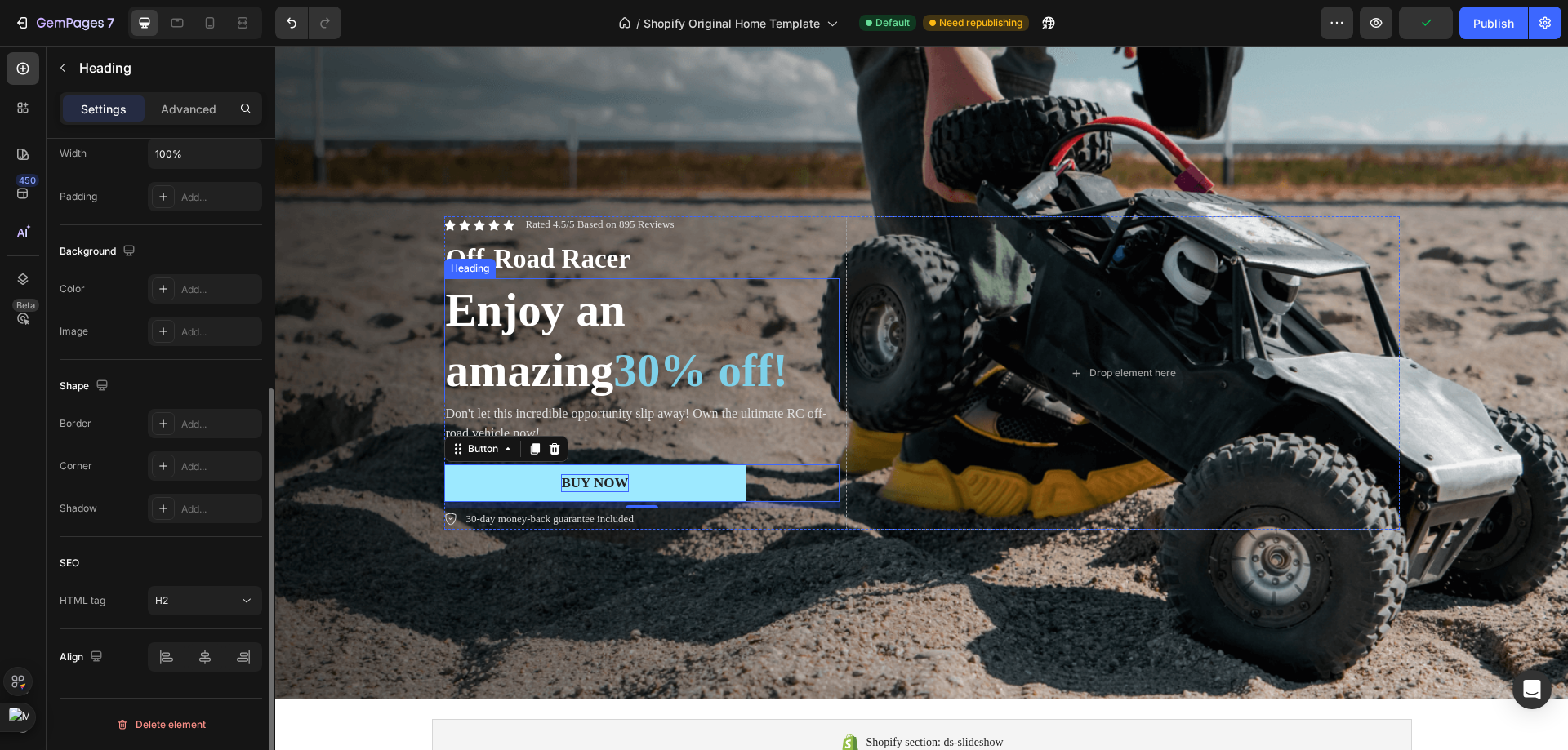
click at [613, 372] on span "30% off!" at bounding box center [701, 369] width 175 height 52
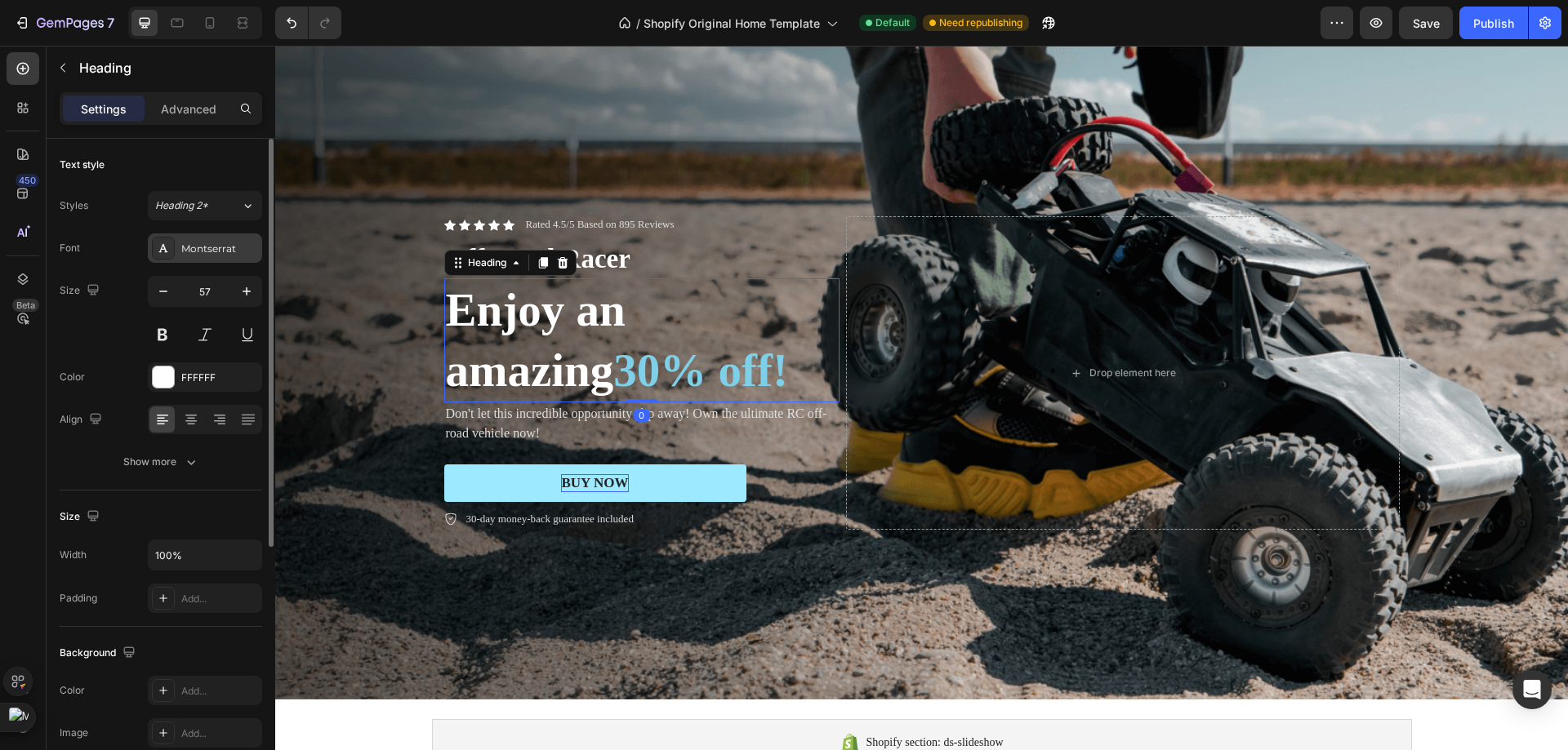
click at [201, 244] on div "Montserrat" at bounding box center [220, 249] width 77 height 15
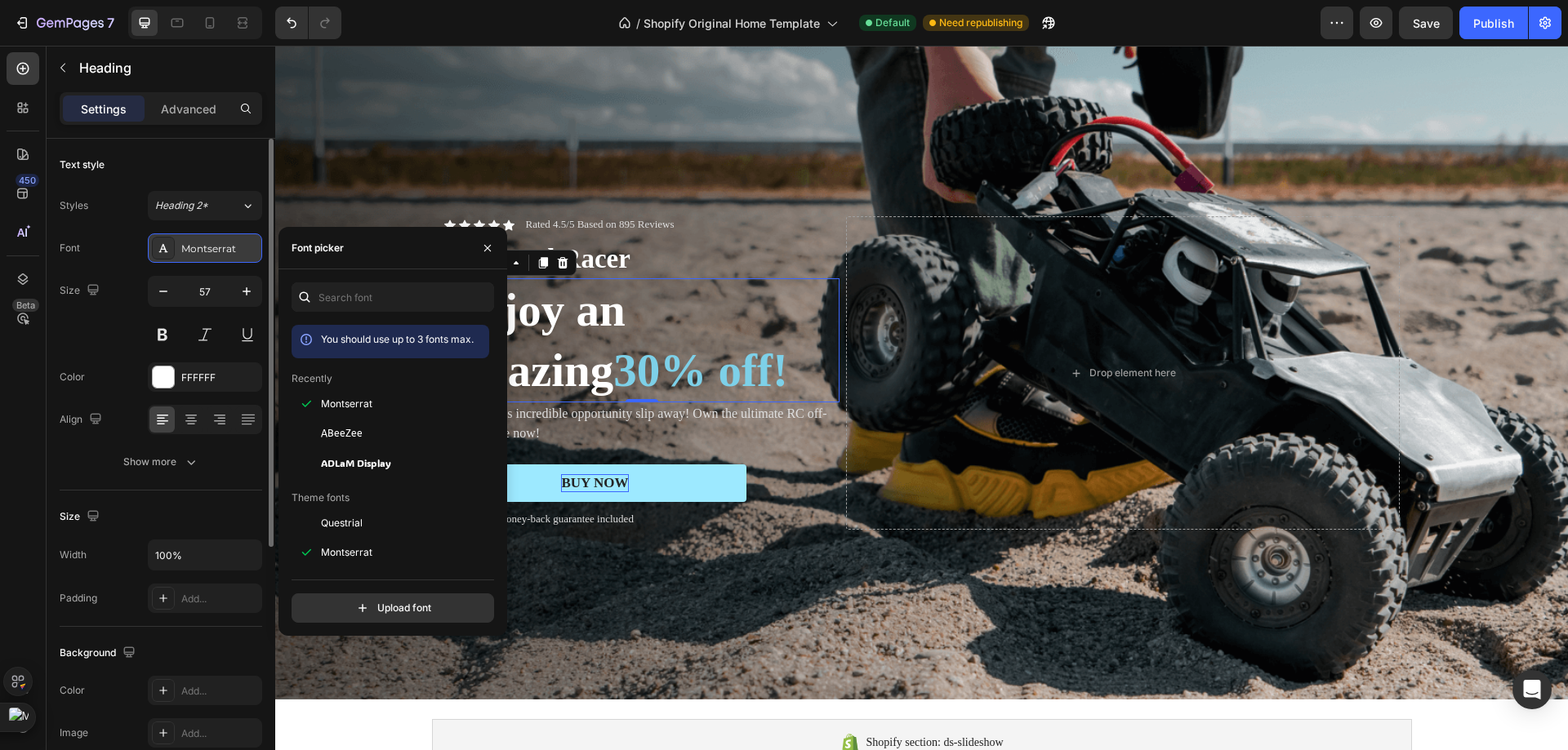
click at [201, 244] on div "Montserrat" at bounding box center [220, 249] width 77 height 15
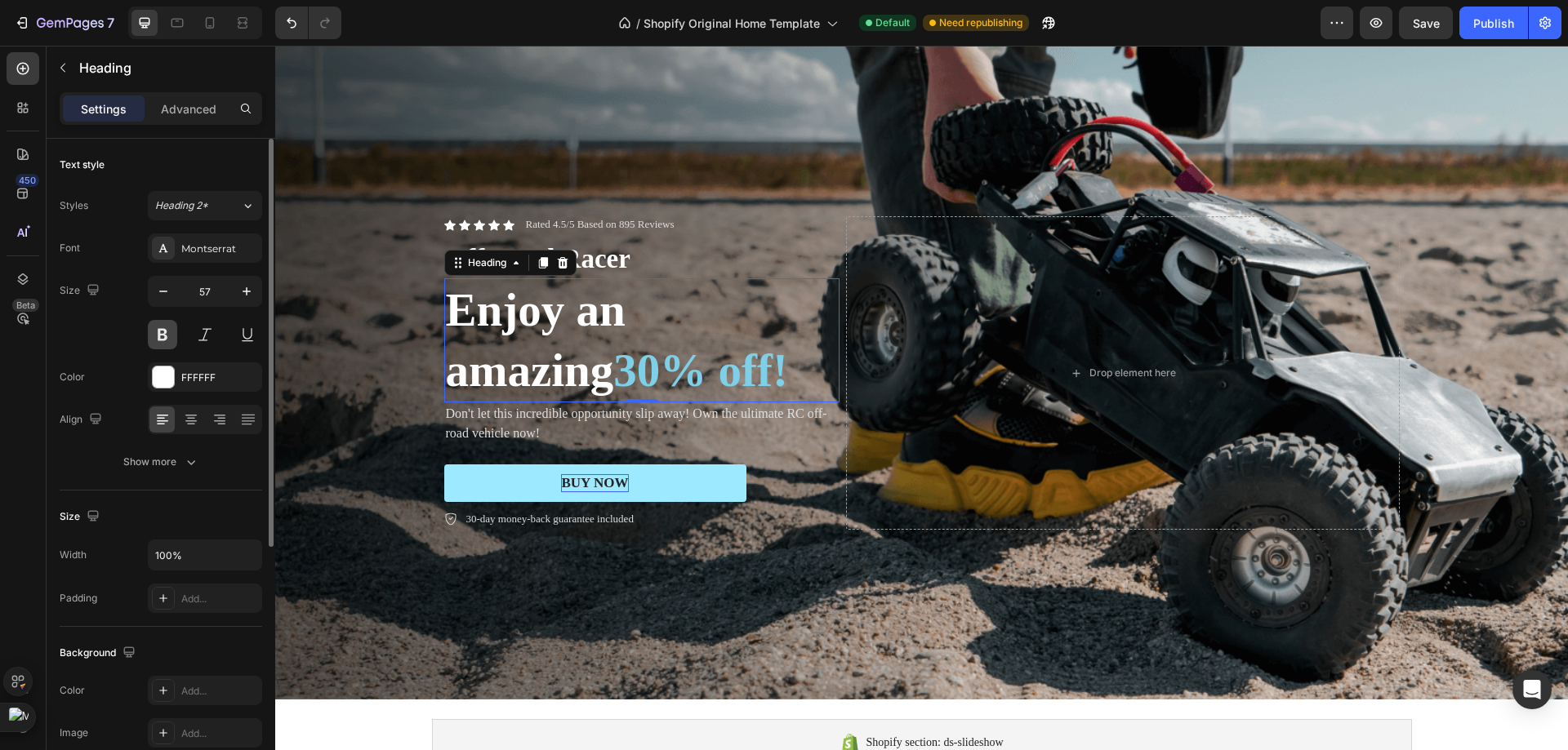
click at [158, 333] on button at bounding box center [162, 334] width 30 height 30
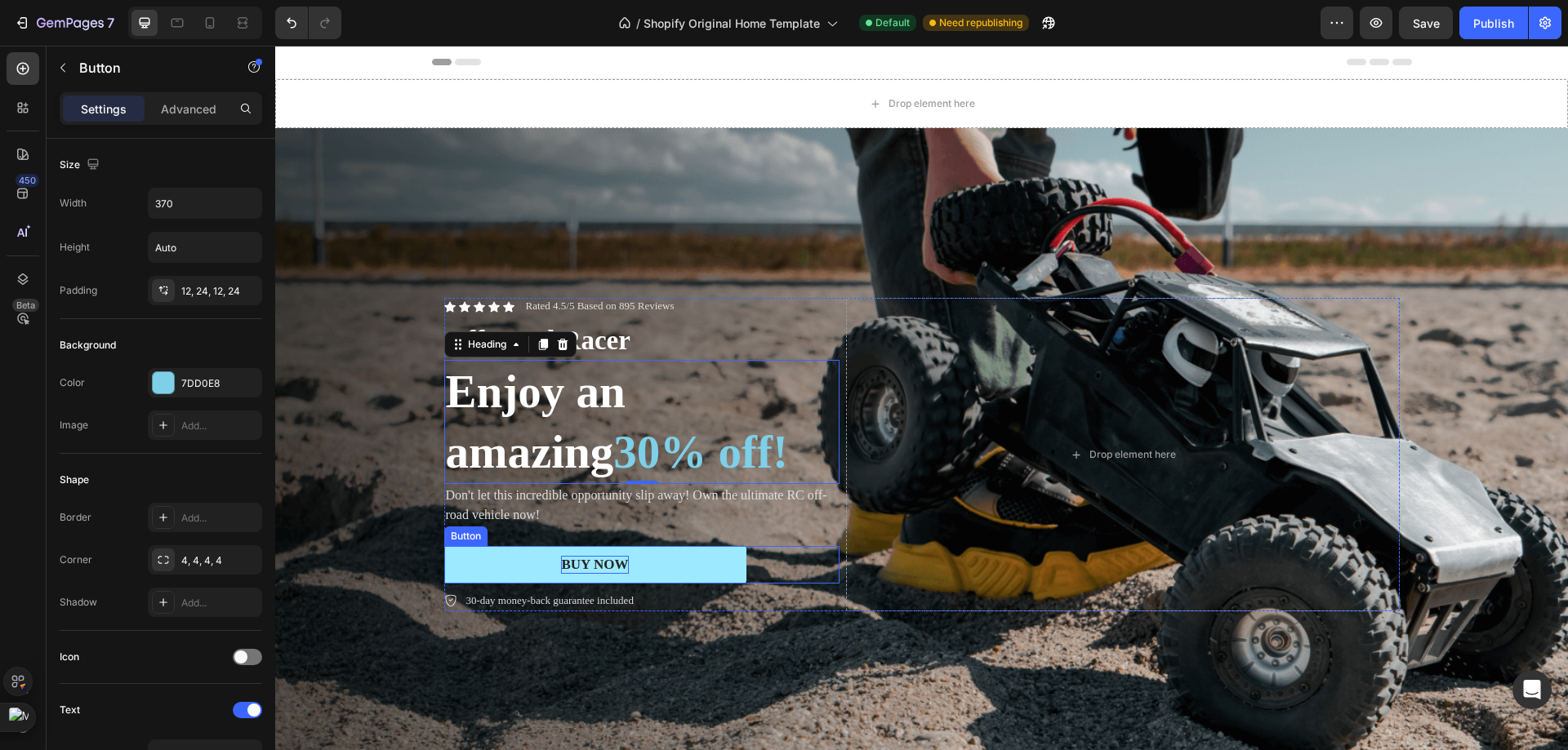
click at [715, 583] on link "BUY NOW" at bounding box center [596, 564] width 302 height 38
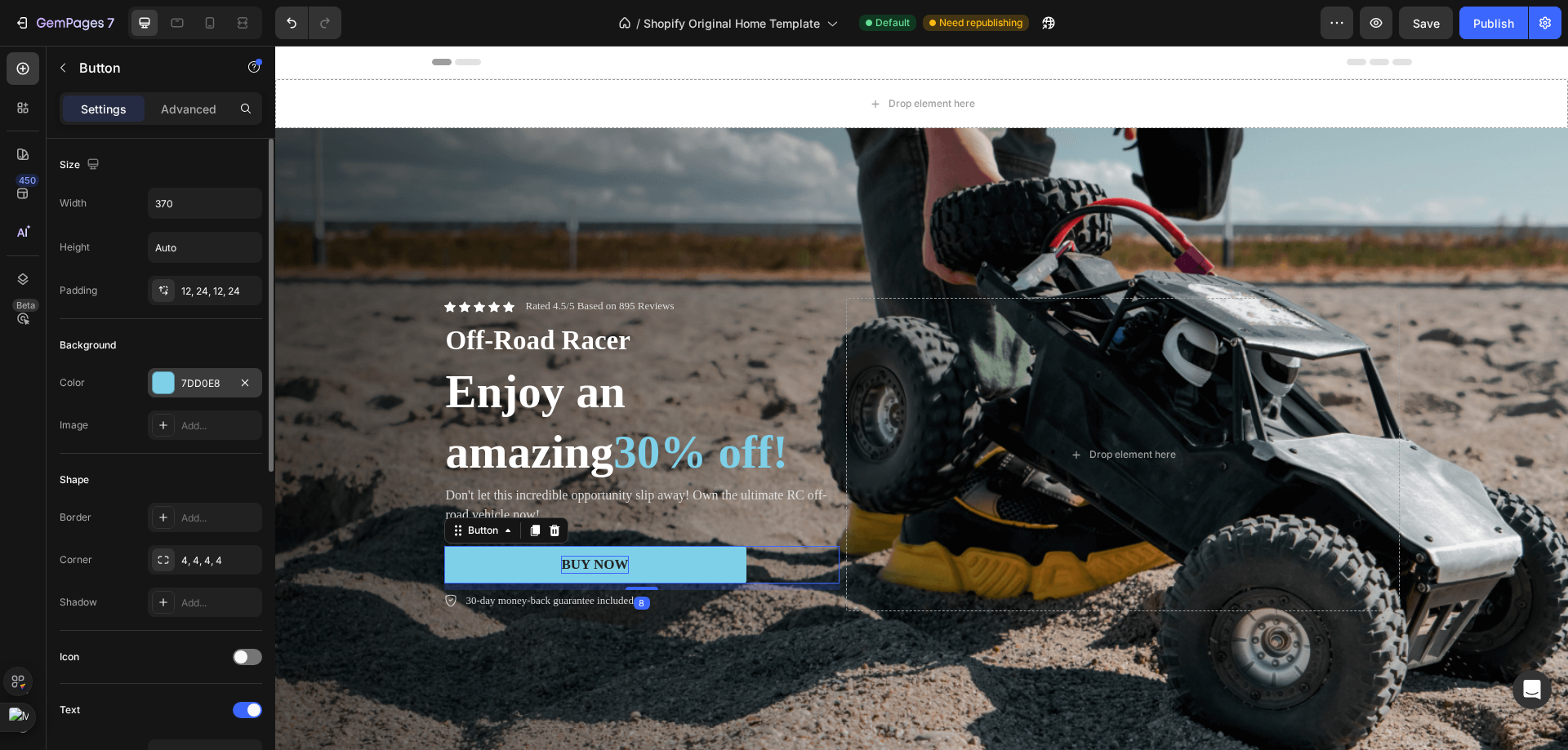
click at [152, 375] on div at bounding box center [163, 382] width 23 height 23
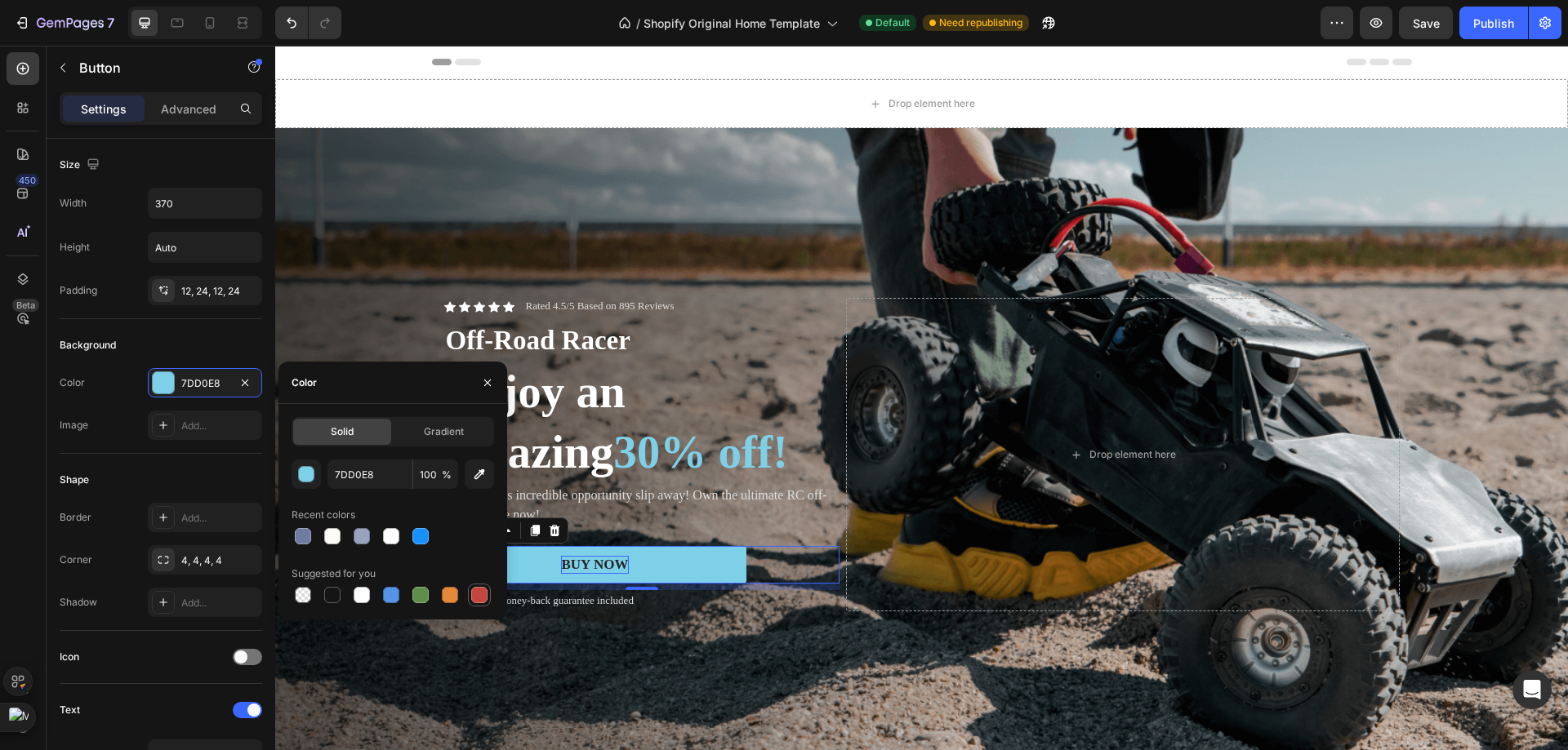
click at [469, 595] on div at bounding box center [480, 595] width 23 height 23
type input "C5453F"
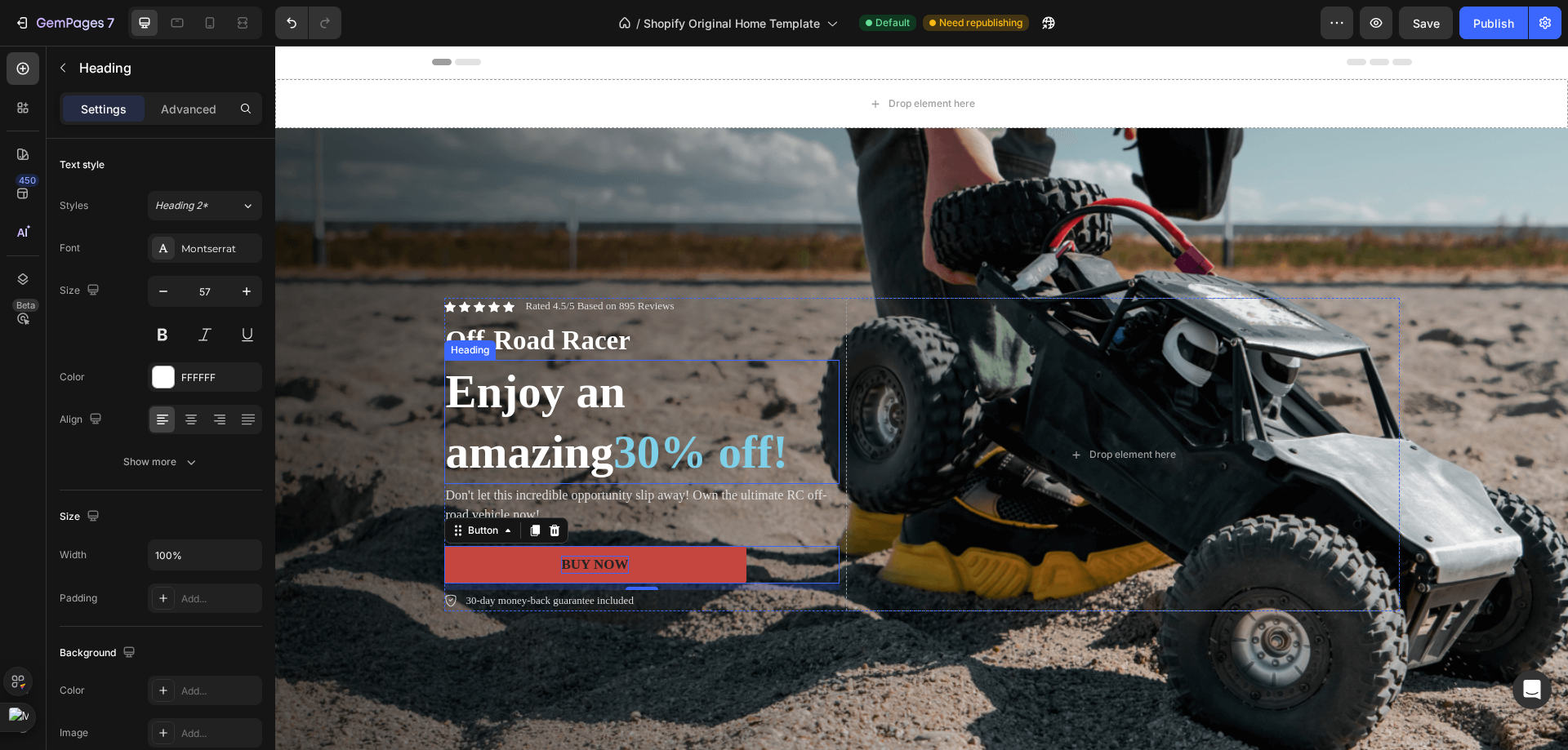
click at [662, 426] on span "30% off!" at bounding box center [701, 451] width 175 height 52
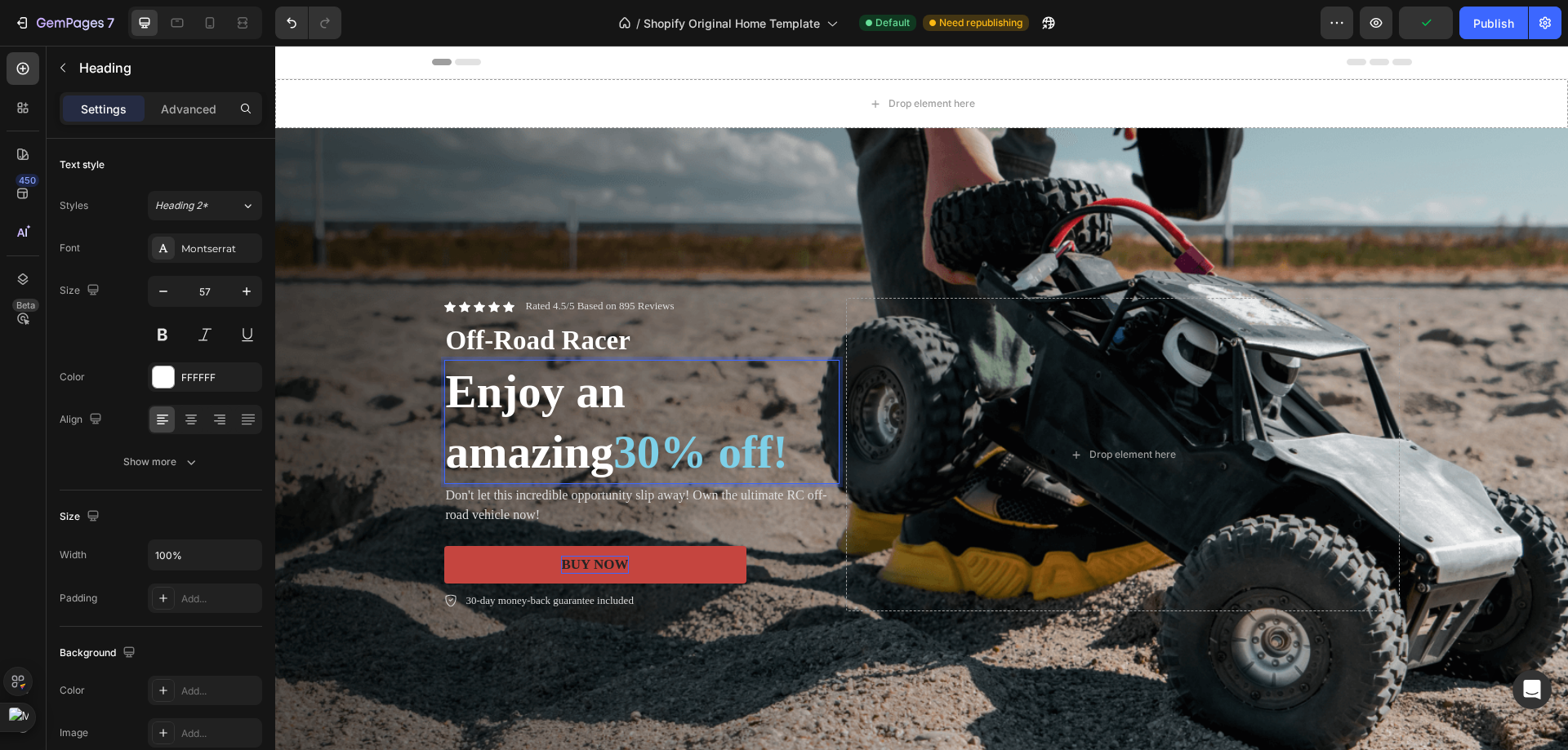
click at [686, 426] on span "30% off!" at bounding box center [701, 451] width 175 height 52
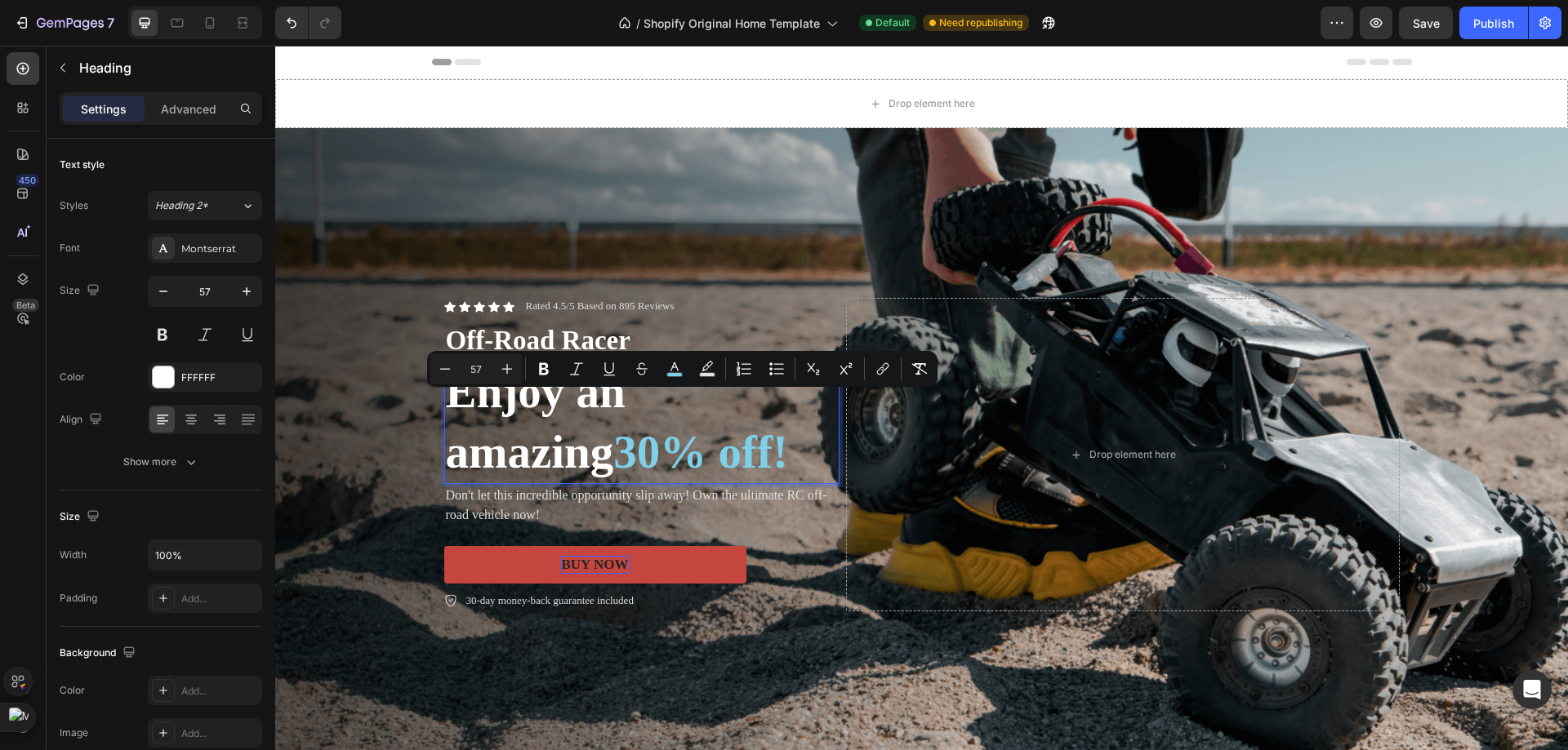
click at [714, 426] on span "30% off!" at bounding box center [701, 451] width 175 height 52
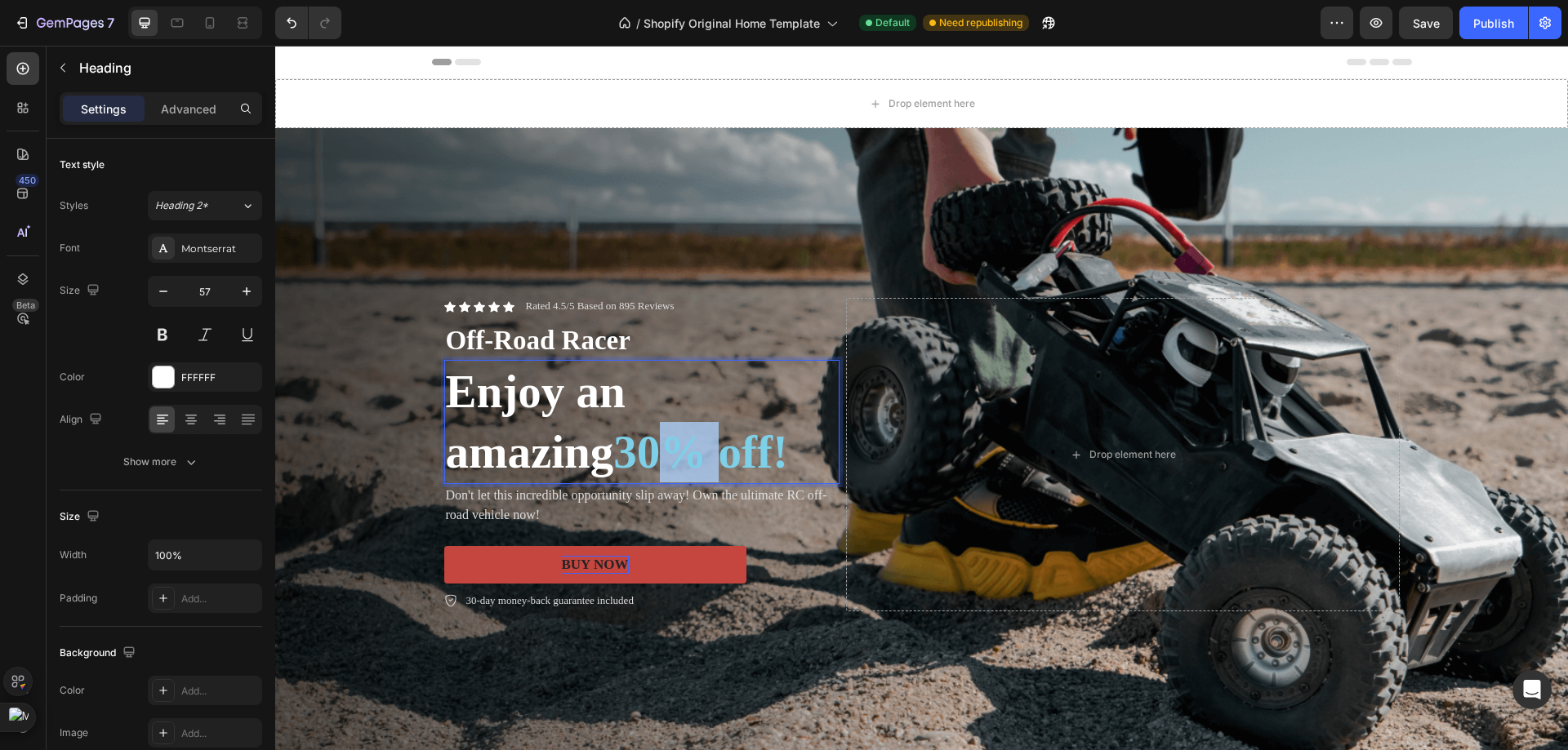
click at [714, 426] on span "30% off!" at bounding box center [701, 451] width 175 height 52
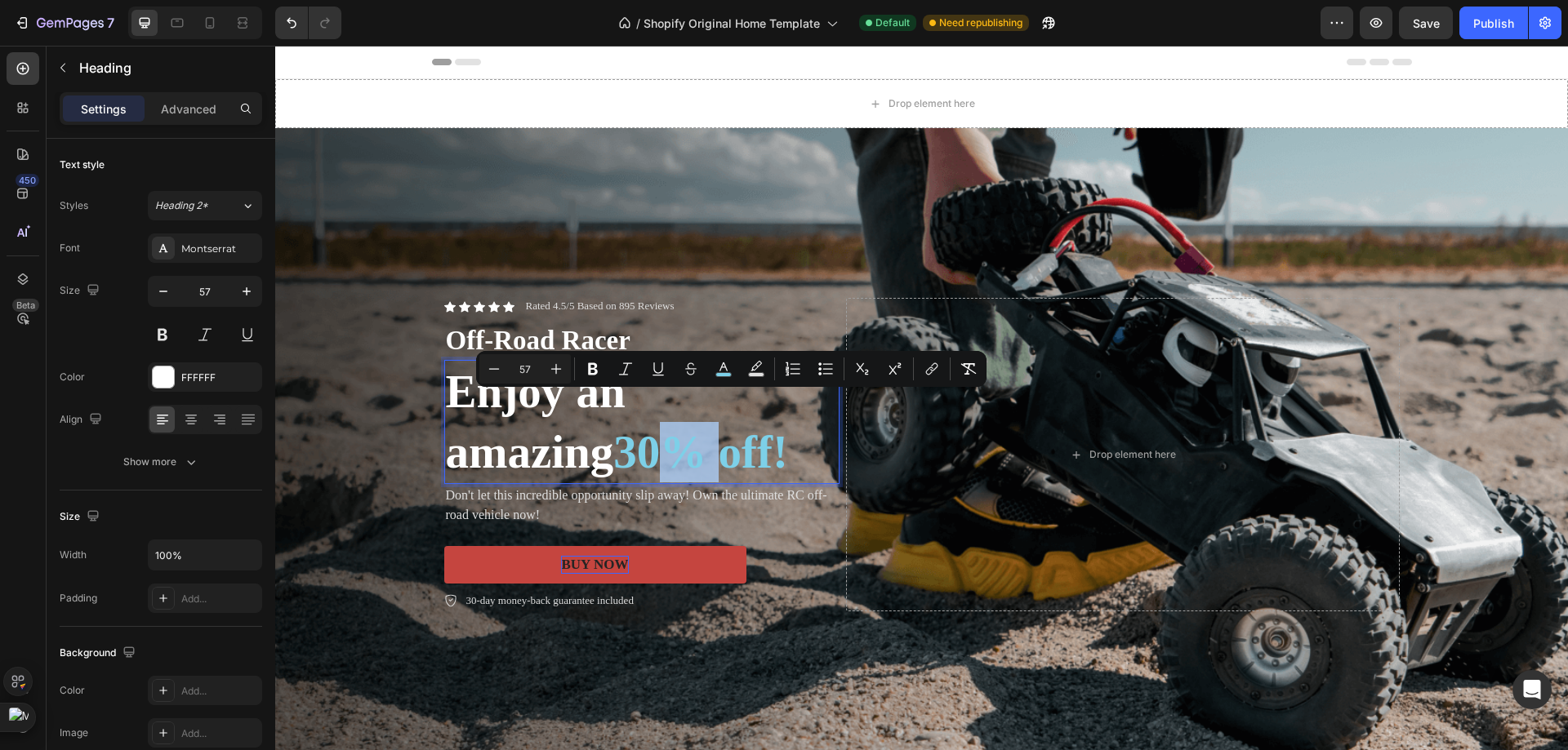
click at [718, 426] on span "30% off!" at bounding box center [701, 451] width 175 height 52
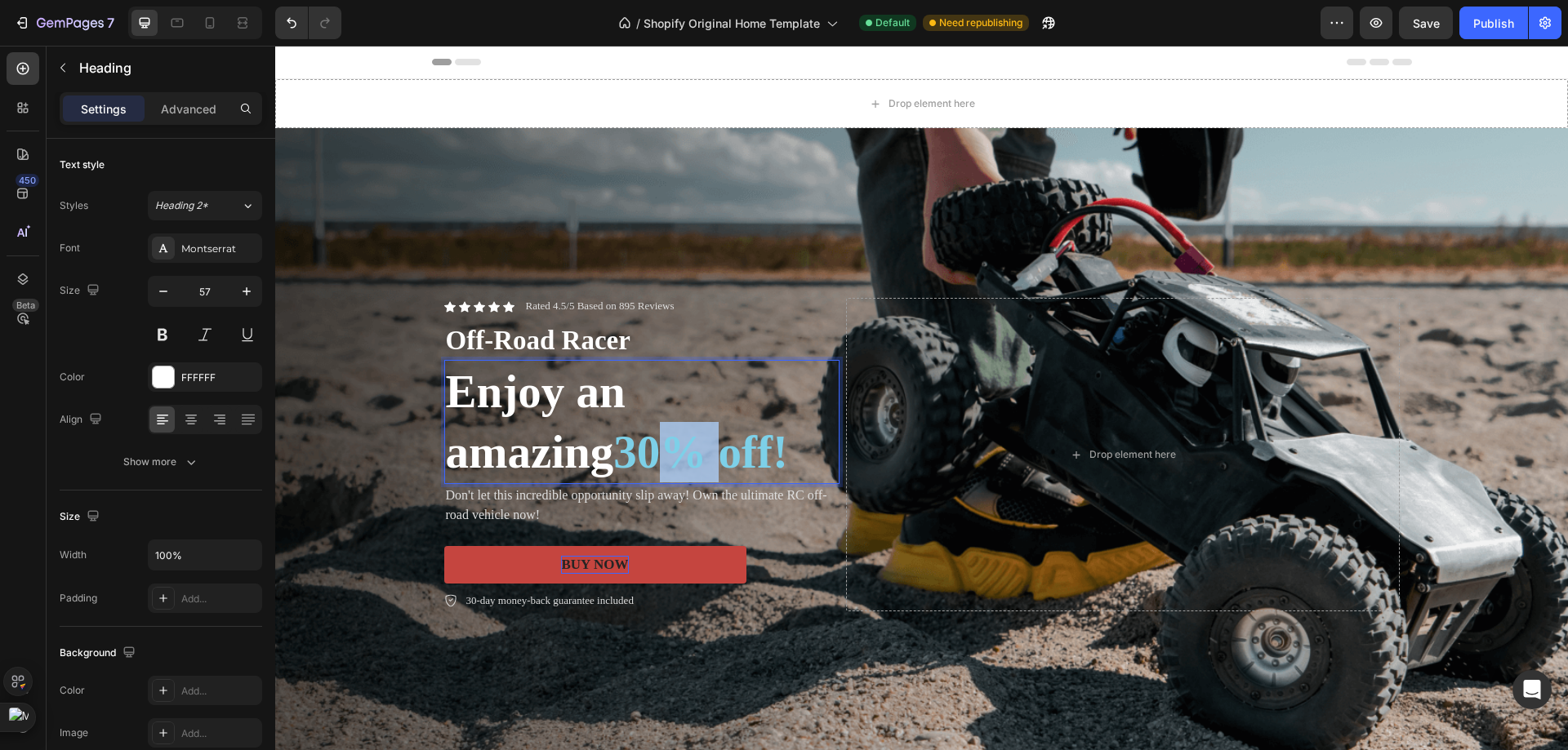
click at [719, 427] on span "30% off!" at bounding box center [701, 451] width 175 height 52
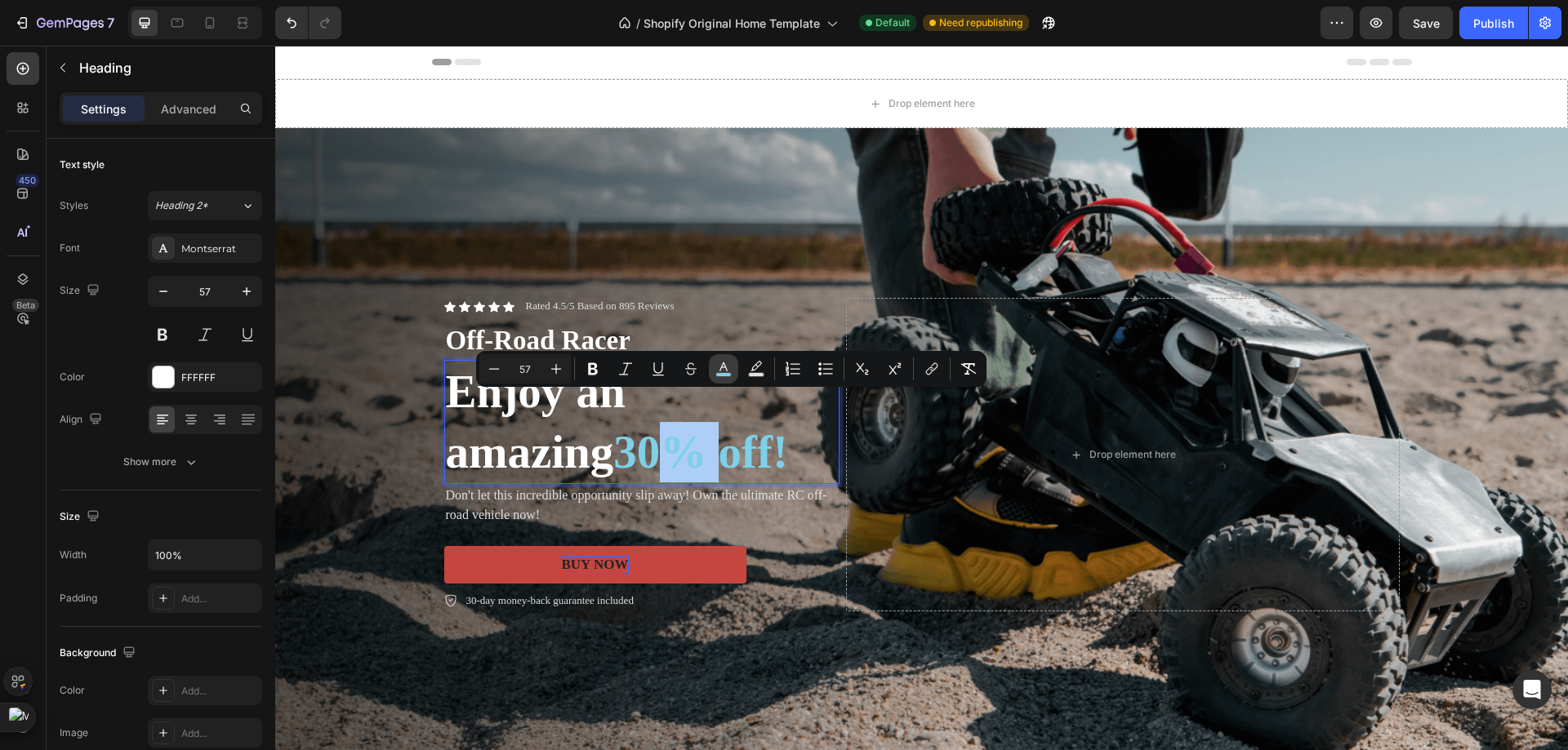
click at [724, 369] on icon "Editor contextual toolbar" at bounding box center [723, 368] width 17 height 17
type input "7DD0E8"
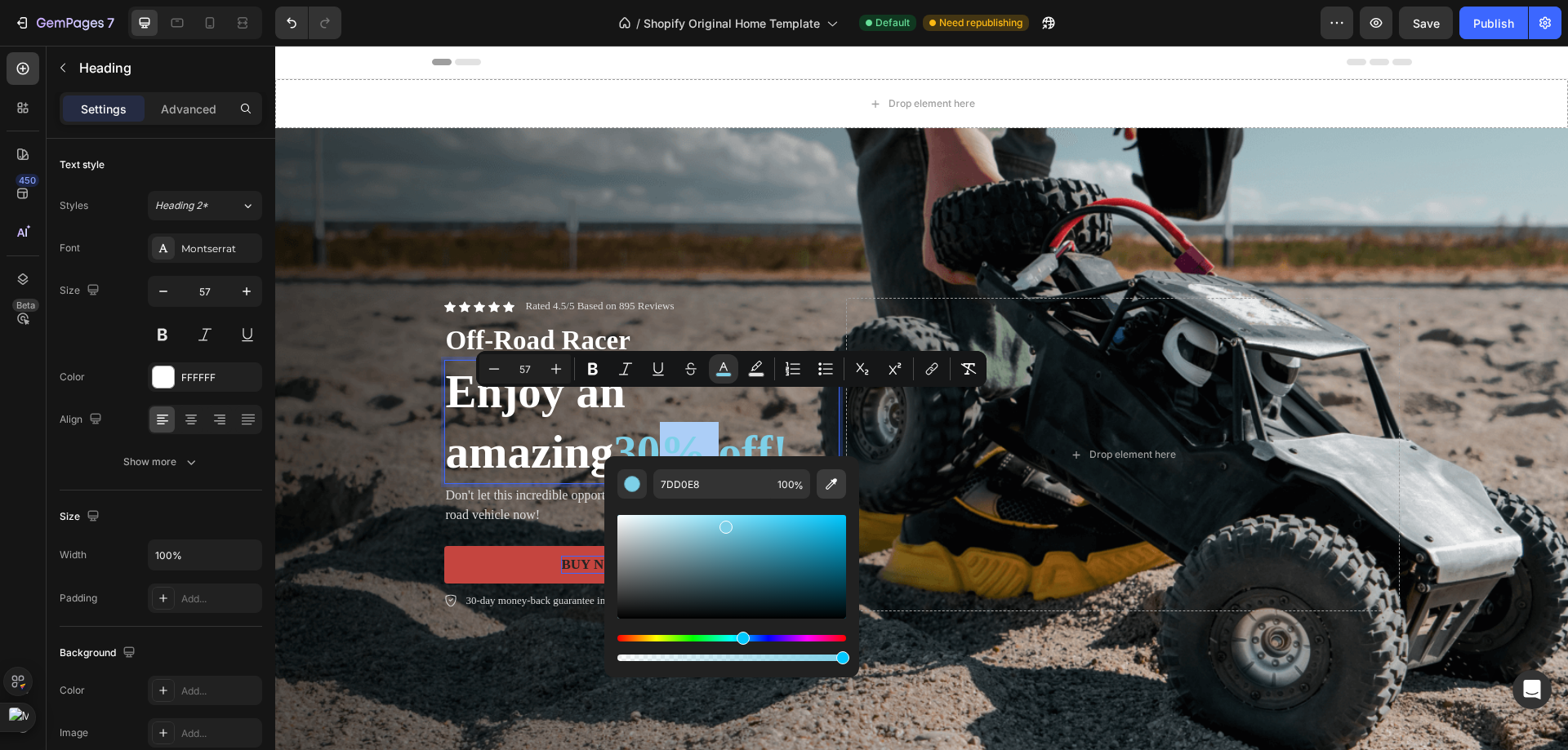
click at [840, 473] on button "Editor contextual toolbar" at bounding box center [832, 484] width 30 height 30
type input "C5453F"
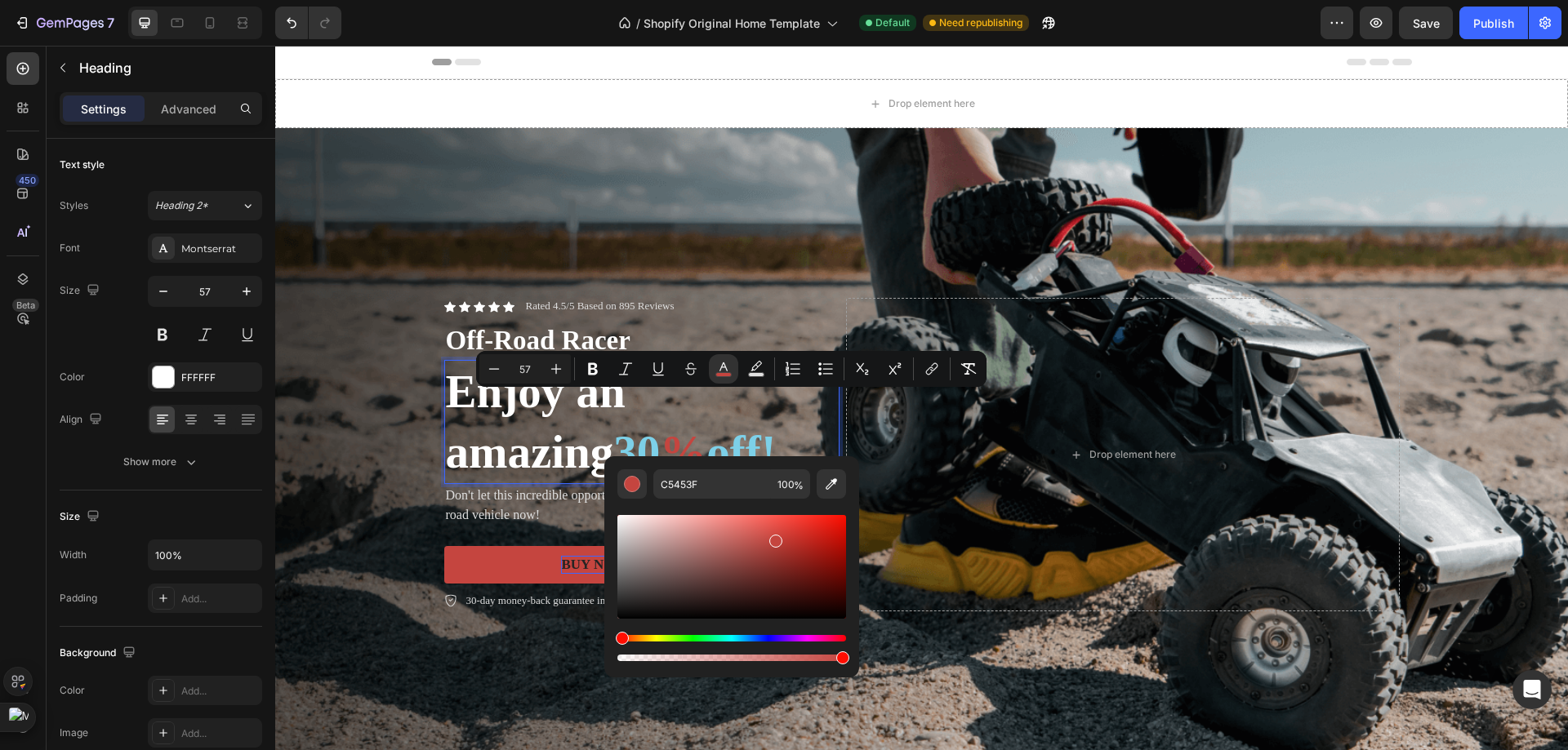
click at [660, 426] on span "30" at bounding box center [636, 451] width 46 height 52
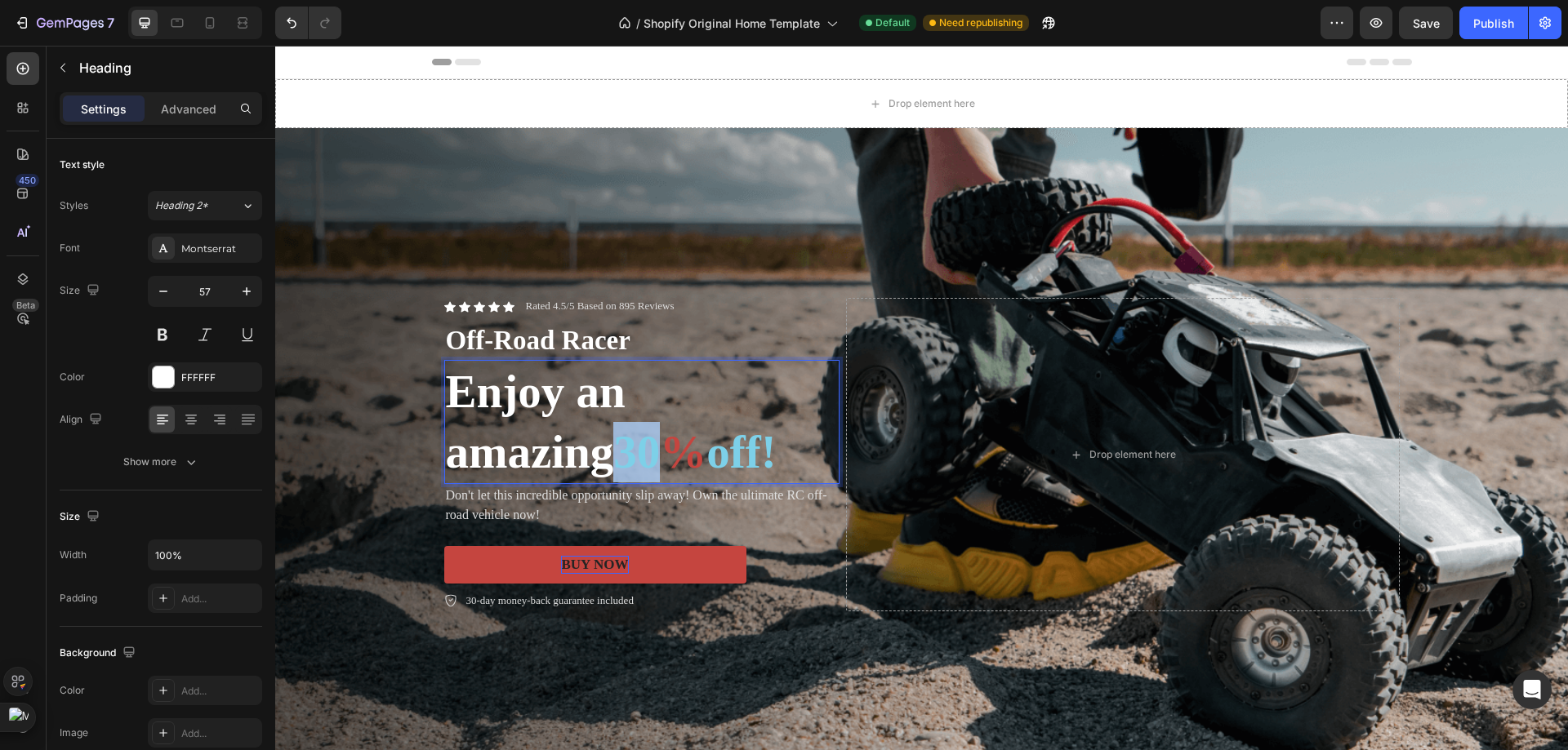
click at [660, 426] on span "30" at bounding box center [636, 451] width 46 height 52
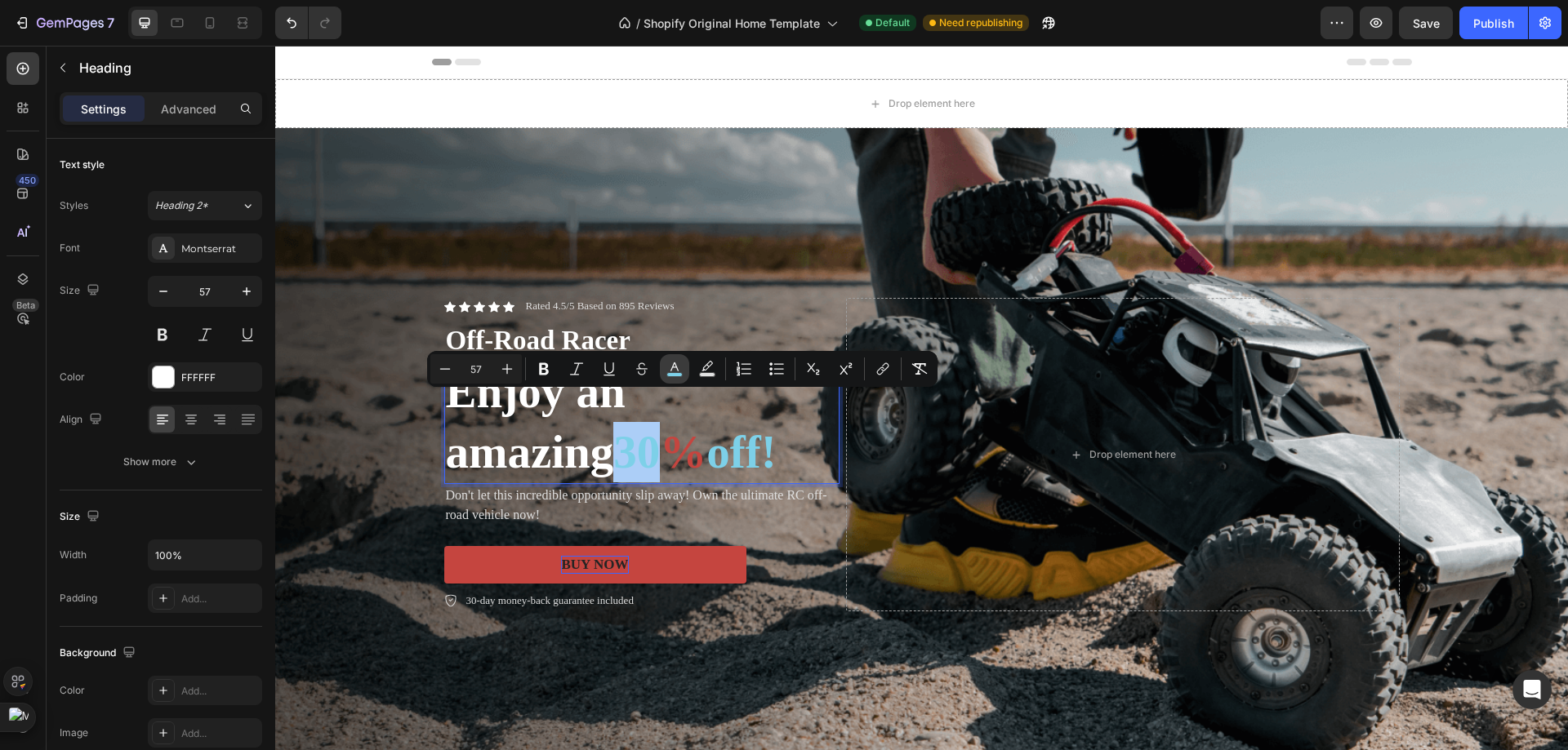
click at [680, 373] on rect "Editor contextual toolbar" at bounding box center [675, 375] width 16 height 4
type input "7DD0E8"
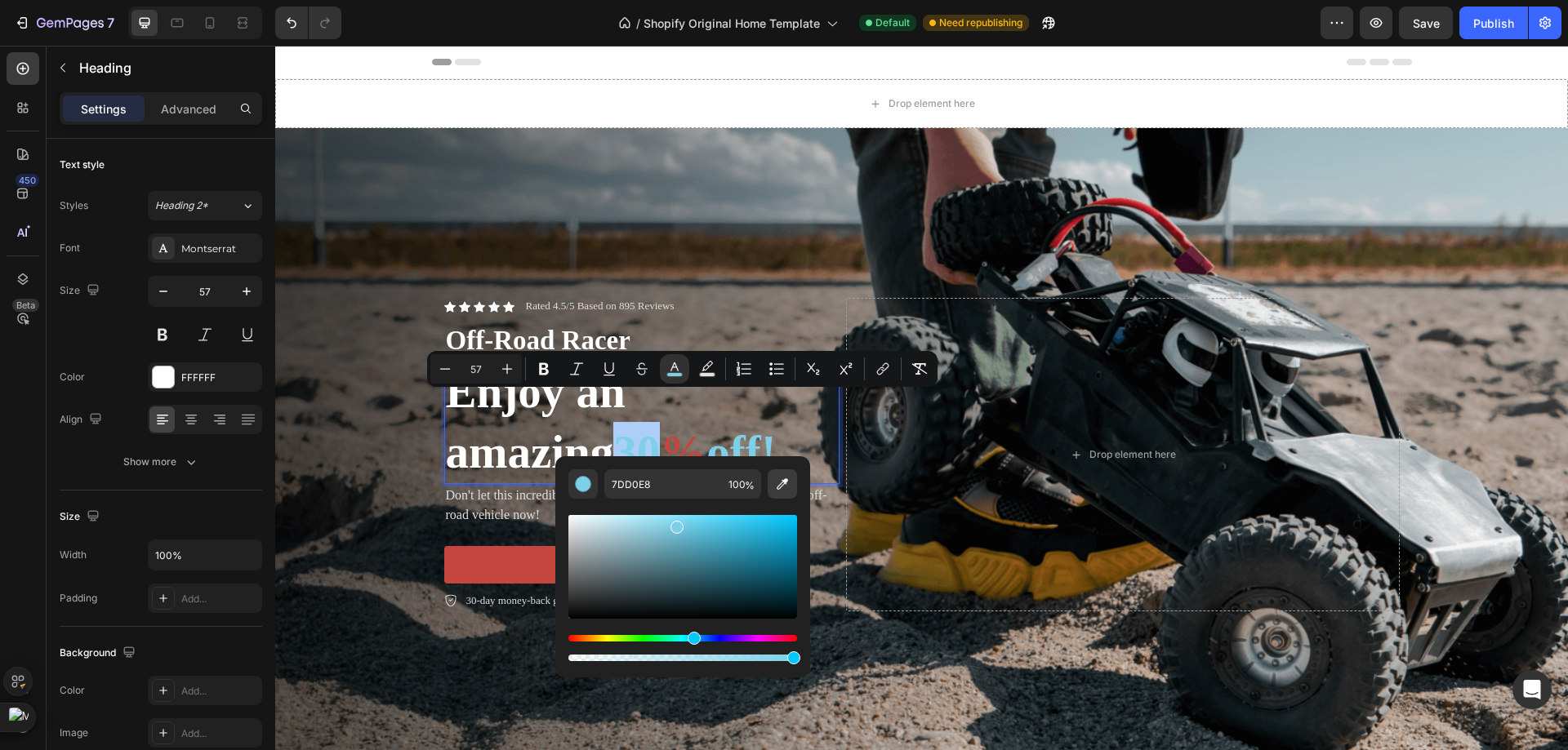
click at [783, 484] on icon "Editor contextual toolbar" at bounding box center [782, 484] width 17 height 17
type input "C5453F"
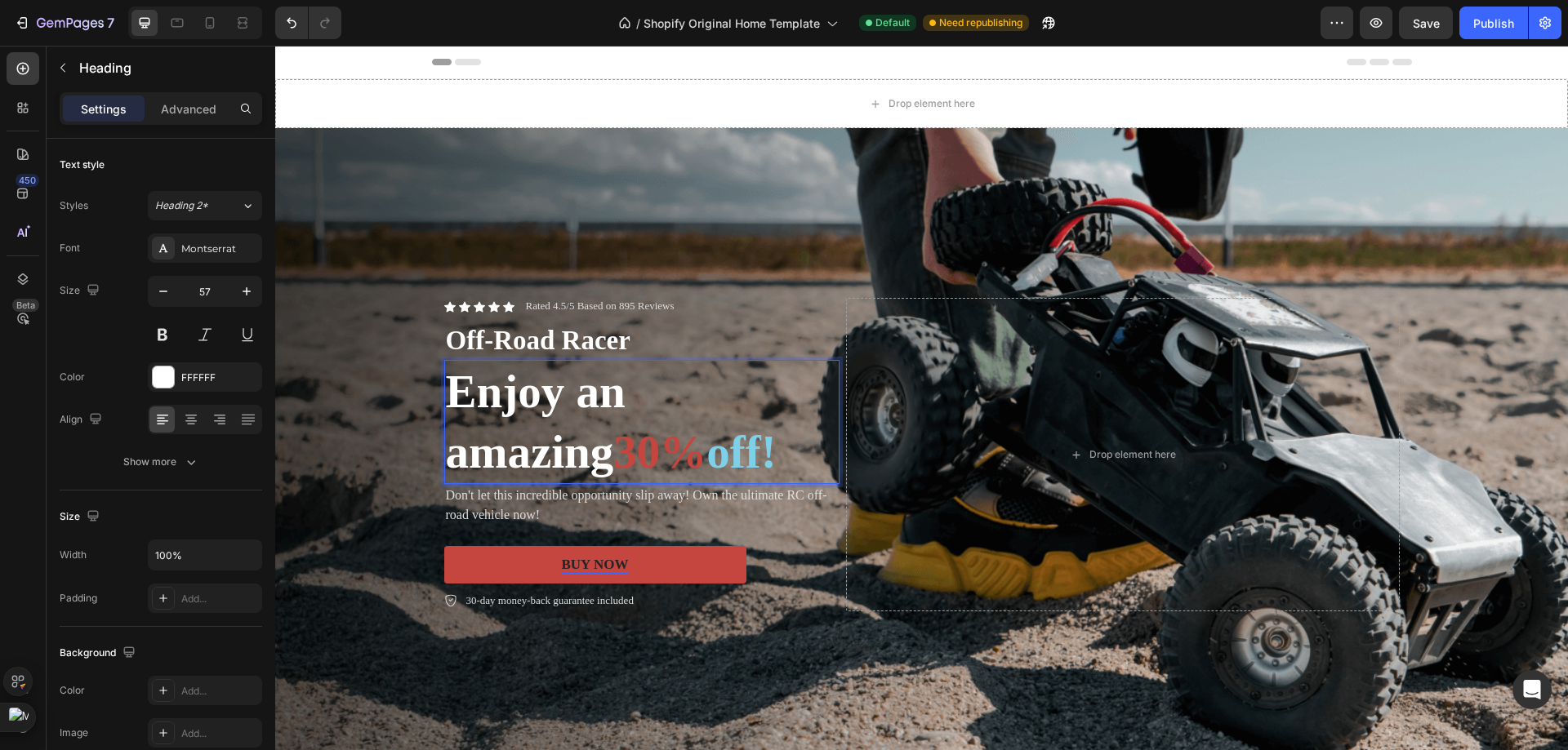
click at [707, 478] on span "off!" at bounding box center [741, 451] width 69 height 52
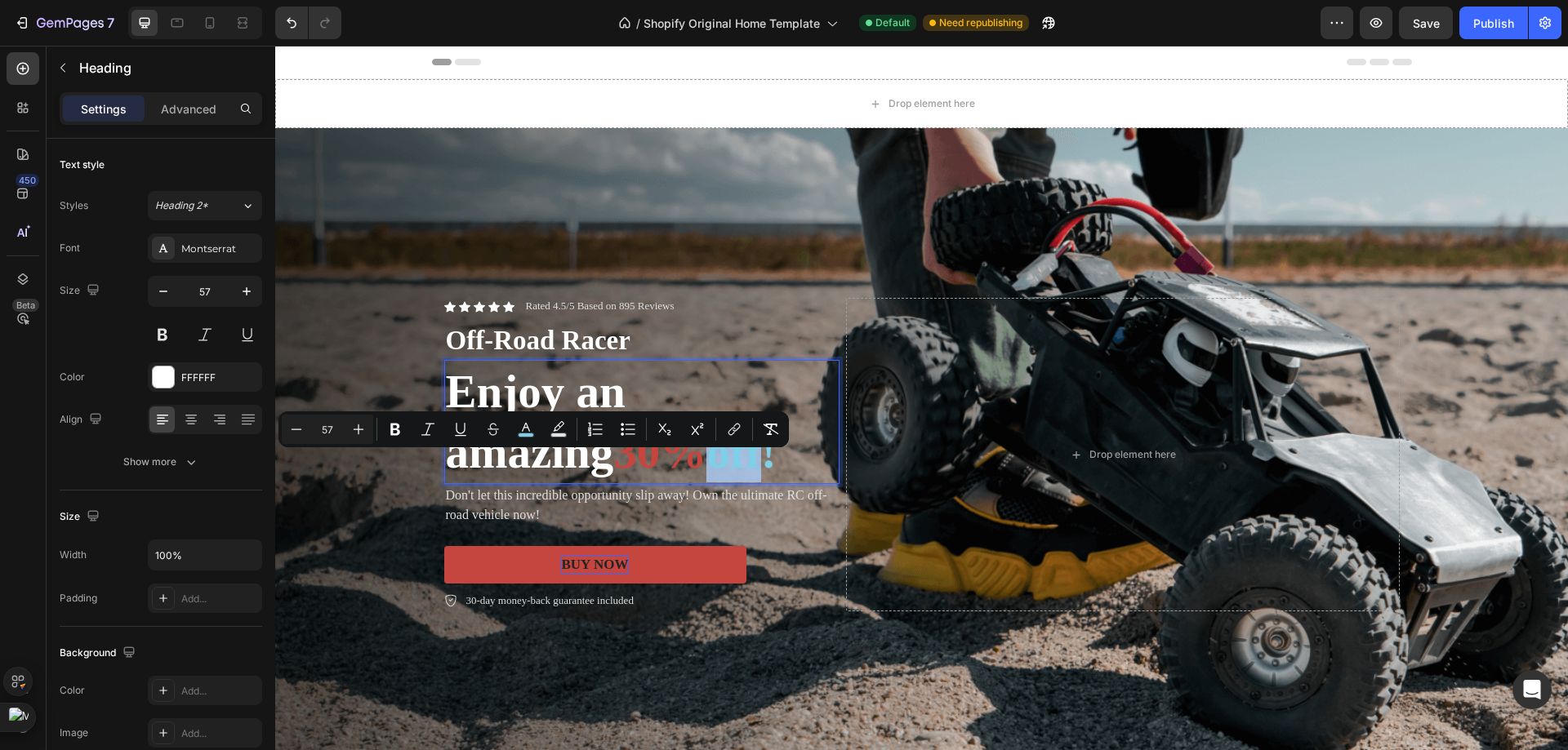
click at [707, 478] on span "off!" at bounding box center [741, 451] width 69 height 52
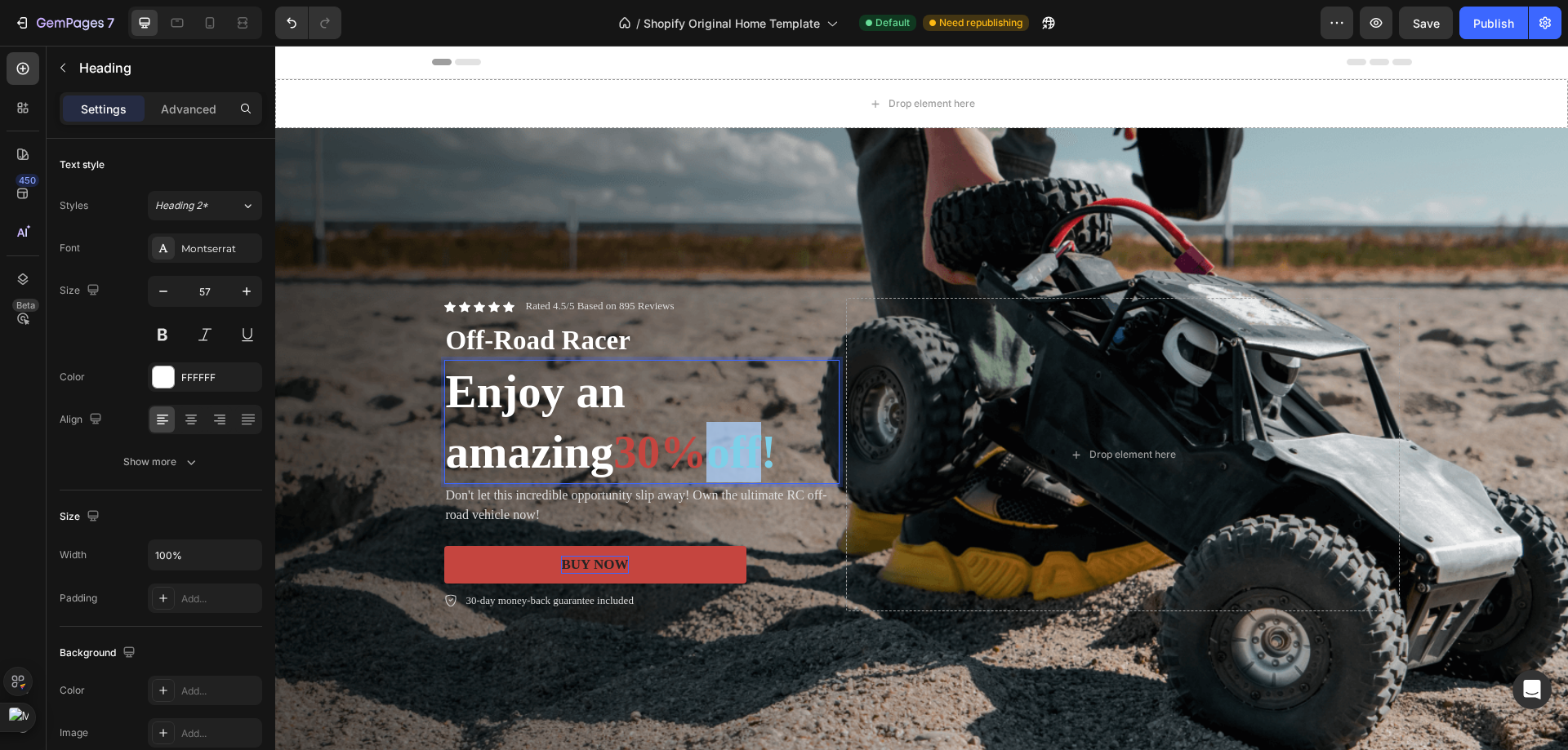
click at [707, 478] on span "off!" at bounding box center [741, 451] width 69 height 52
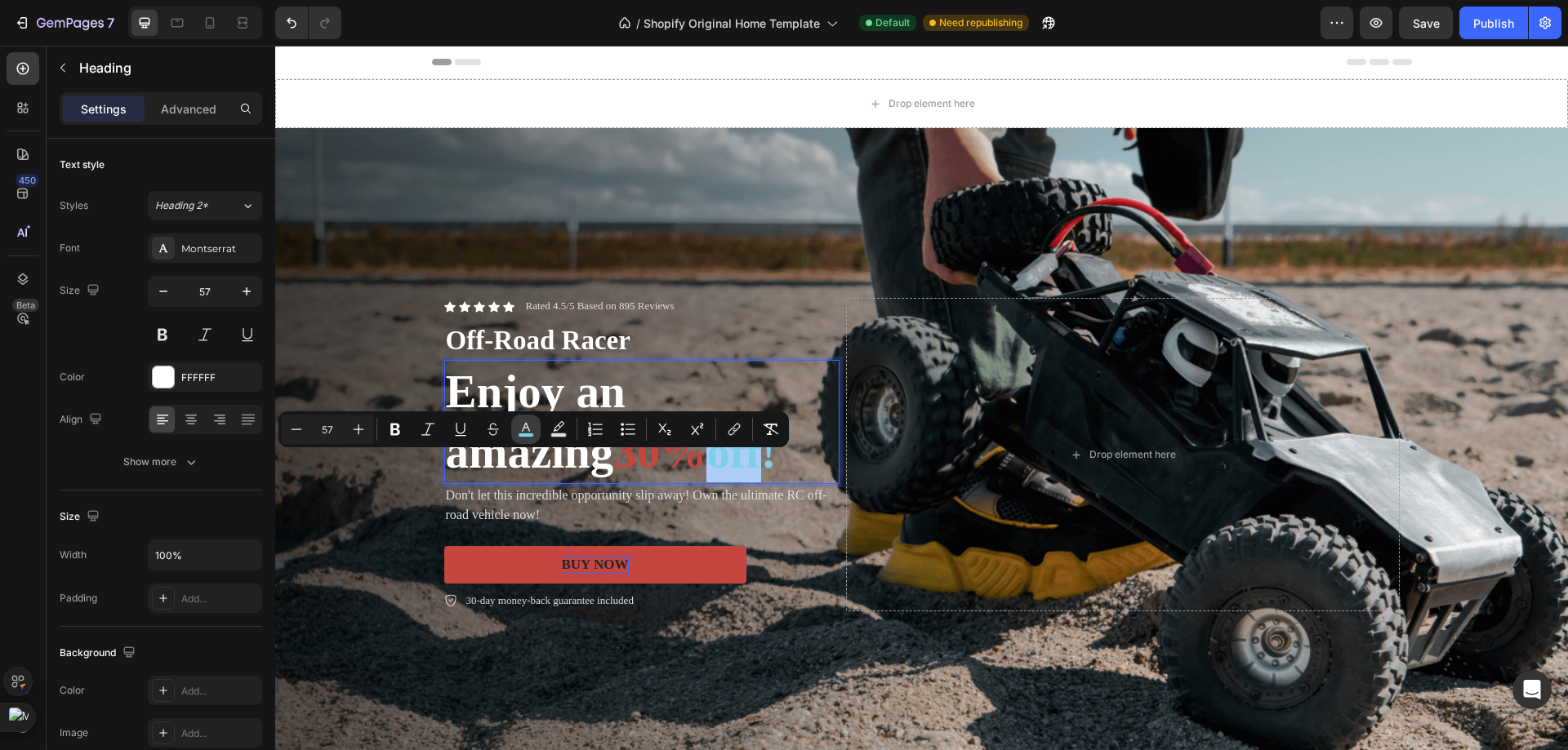
click at [535, 433] on button "color" at bounding box center [526, 430] width 30 height 30
type input "7DD0E8"
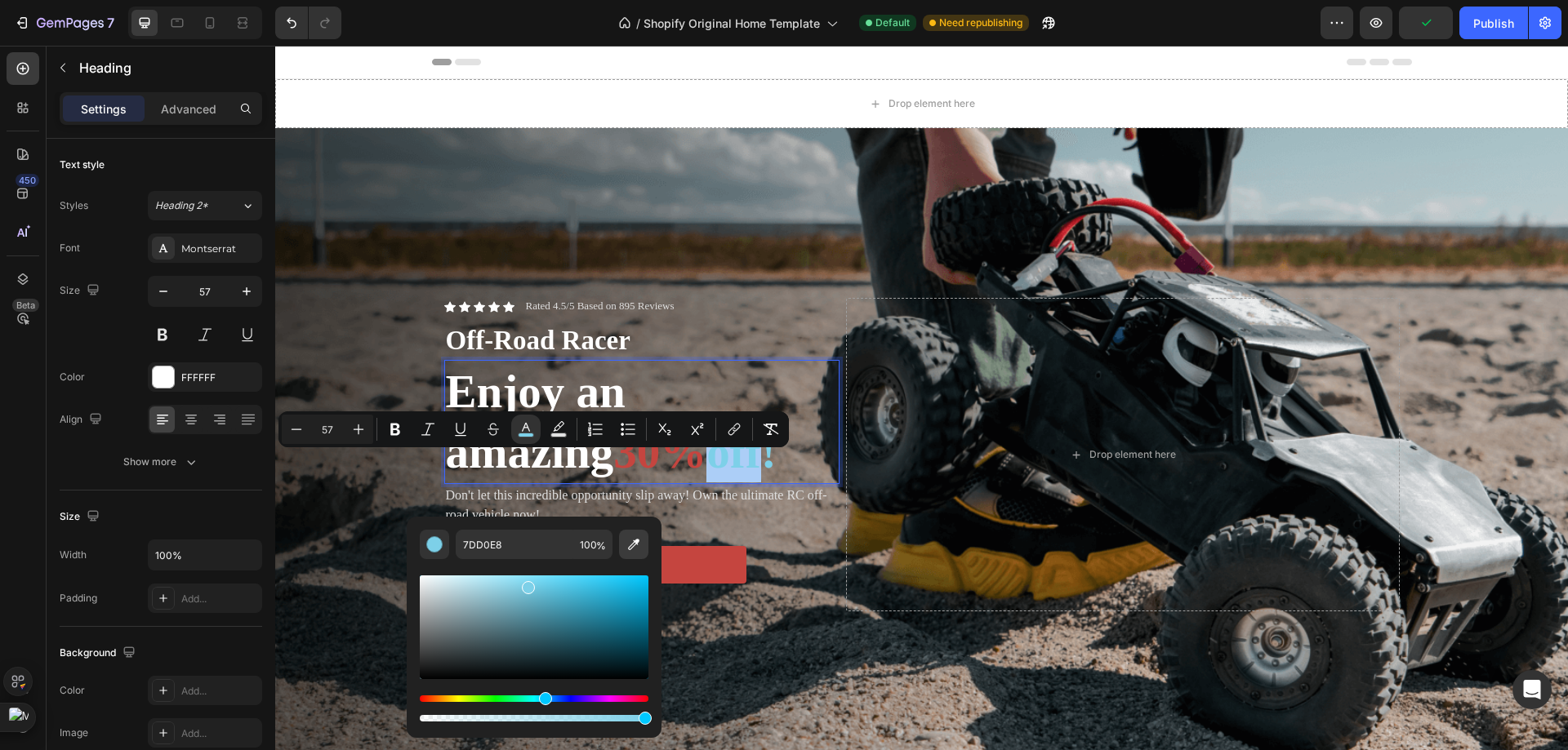
click at [632, 540] on icon "Editor contextual toolbar" at bounding box center [633, 544] width 17 height 17
type input "C5453F"
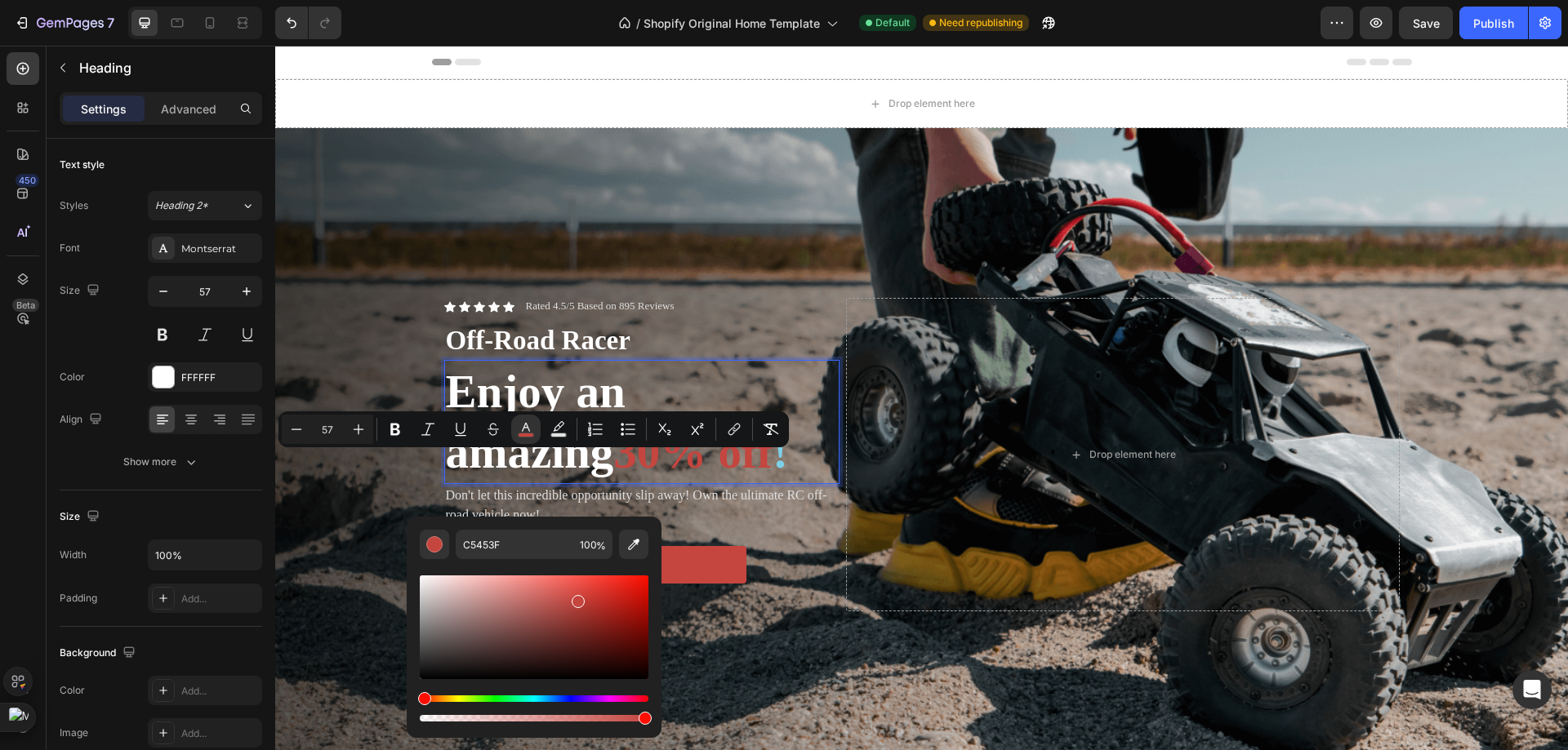
click at [772, 478] on span "!" at bounding box center [780, 451] width 16 height 52
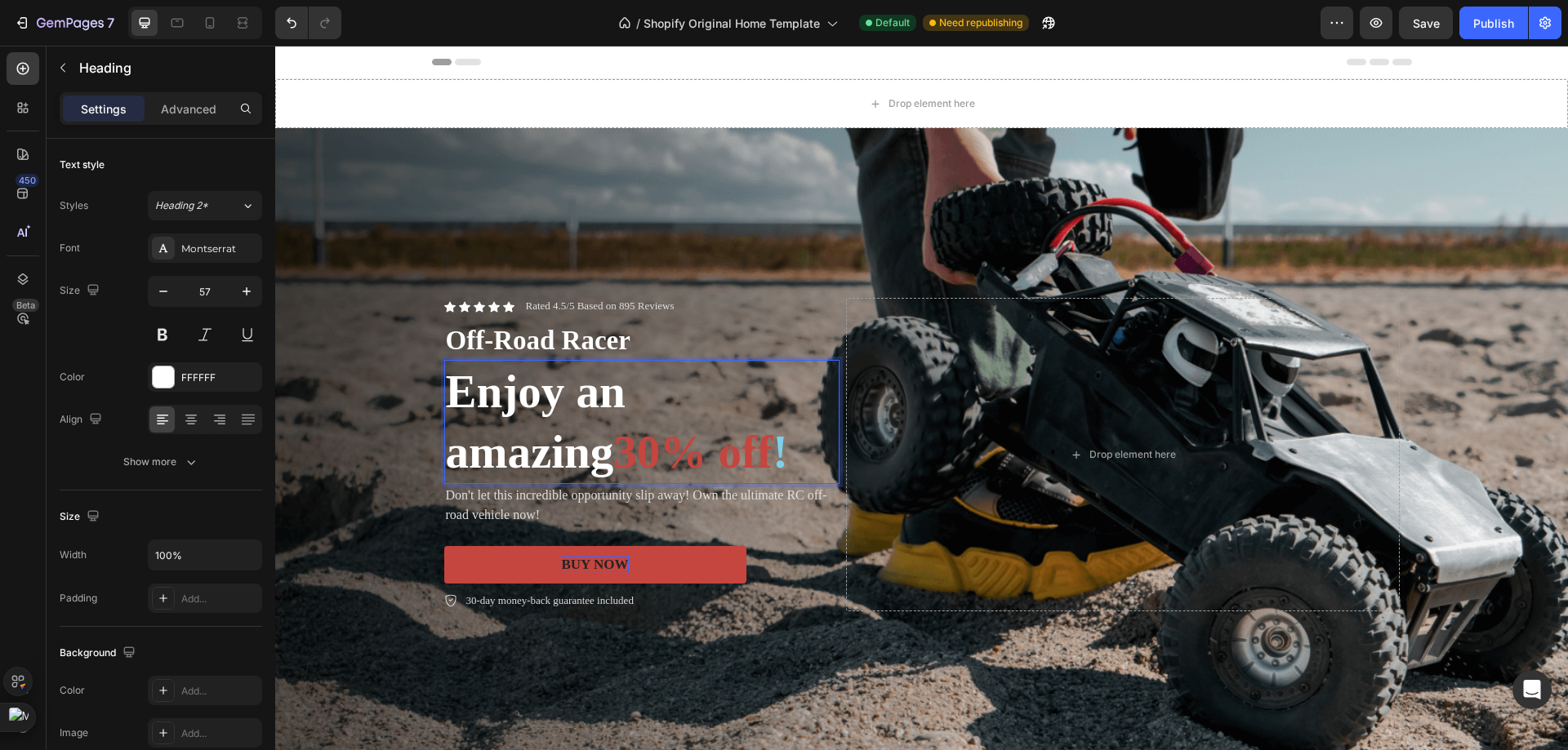
click at [772, 478] on span "!" at bounding box center [780, 451] width 16 height 52
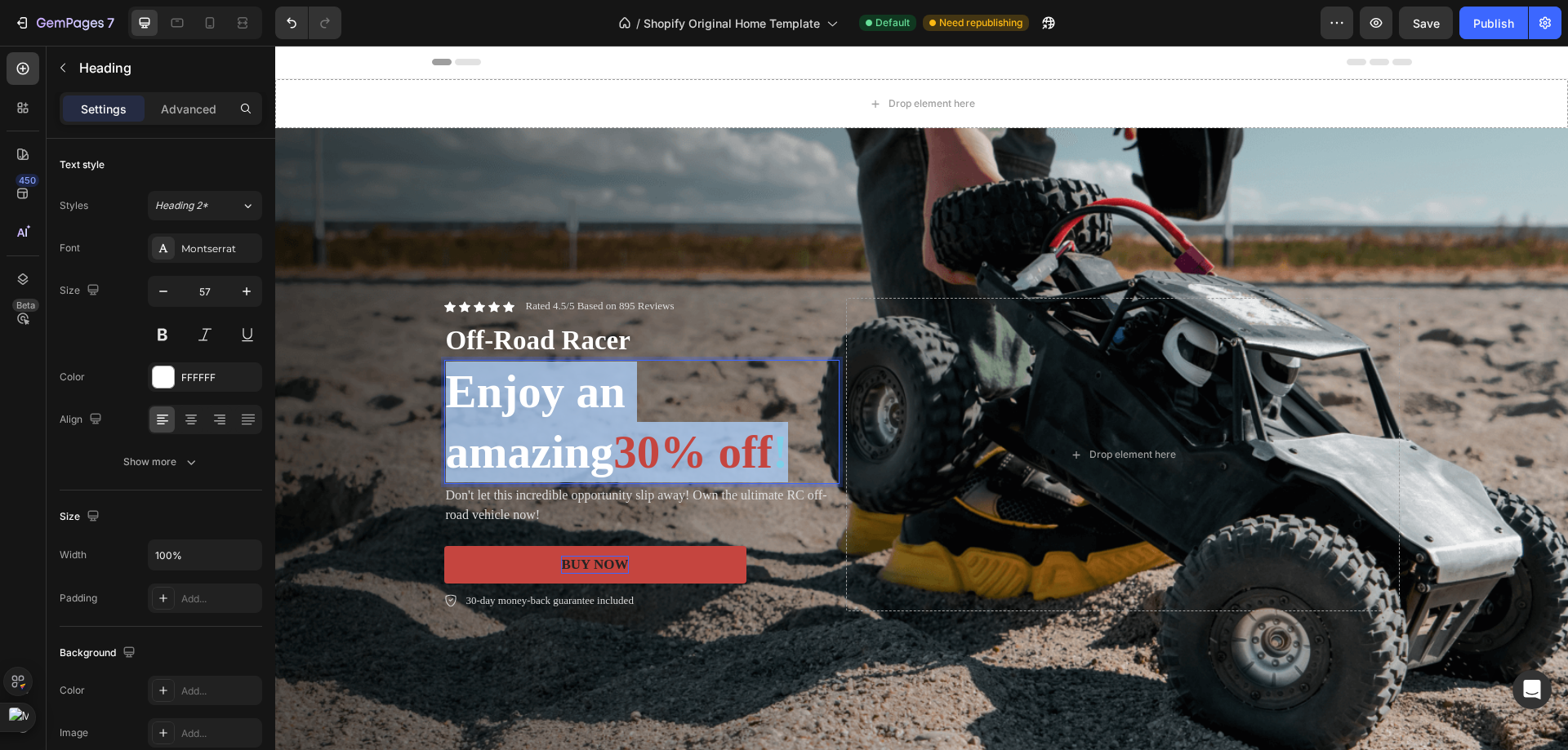
click at [772, 478] on span "!" at bounding box center [780, 451] width 16 height 52
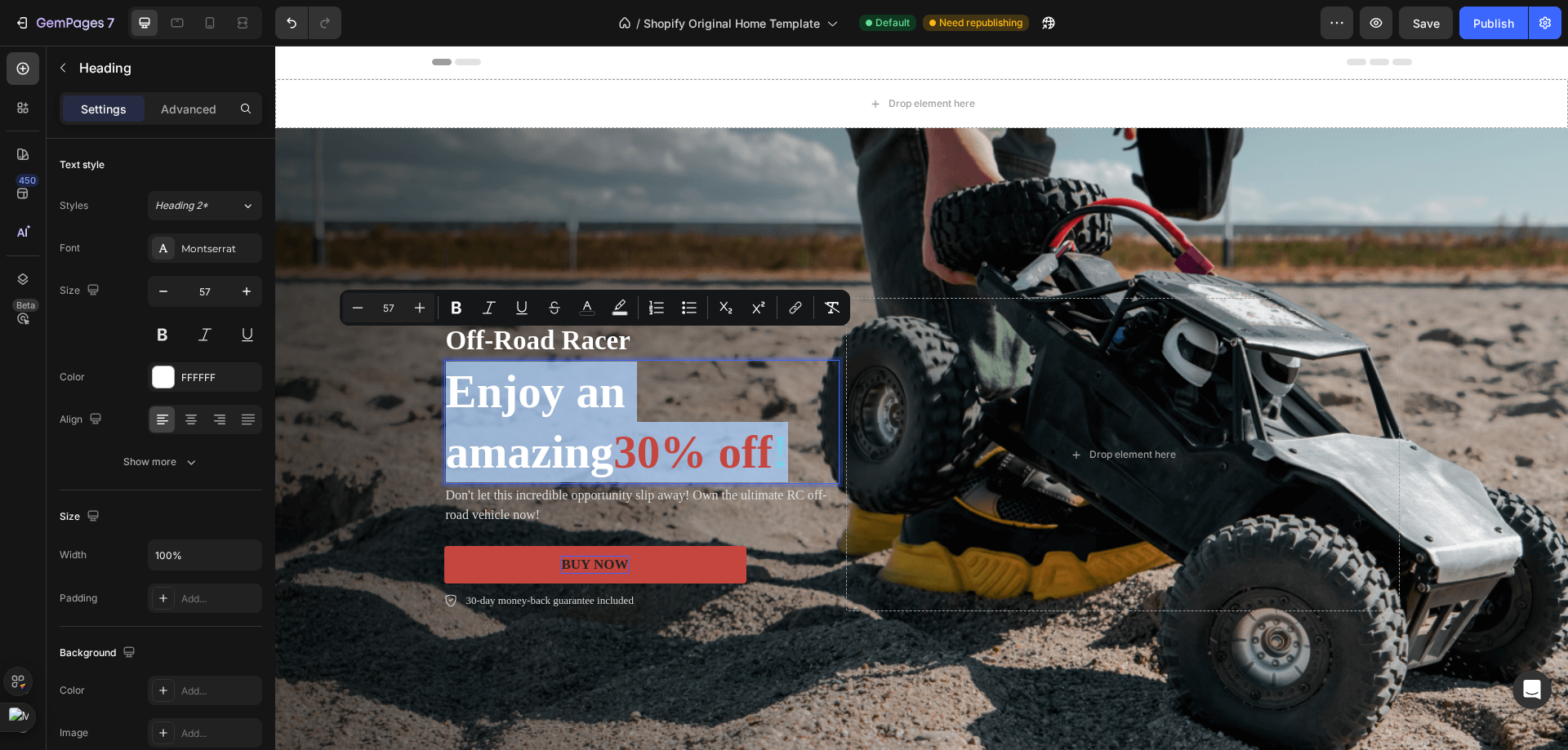
click at [772, 478] on span "!" at bounding box center [780, 451] width 16 height 52
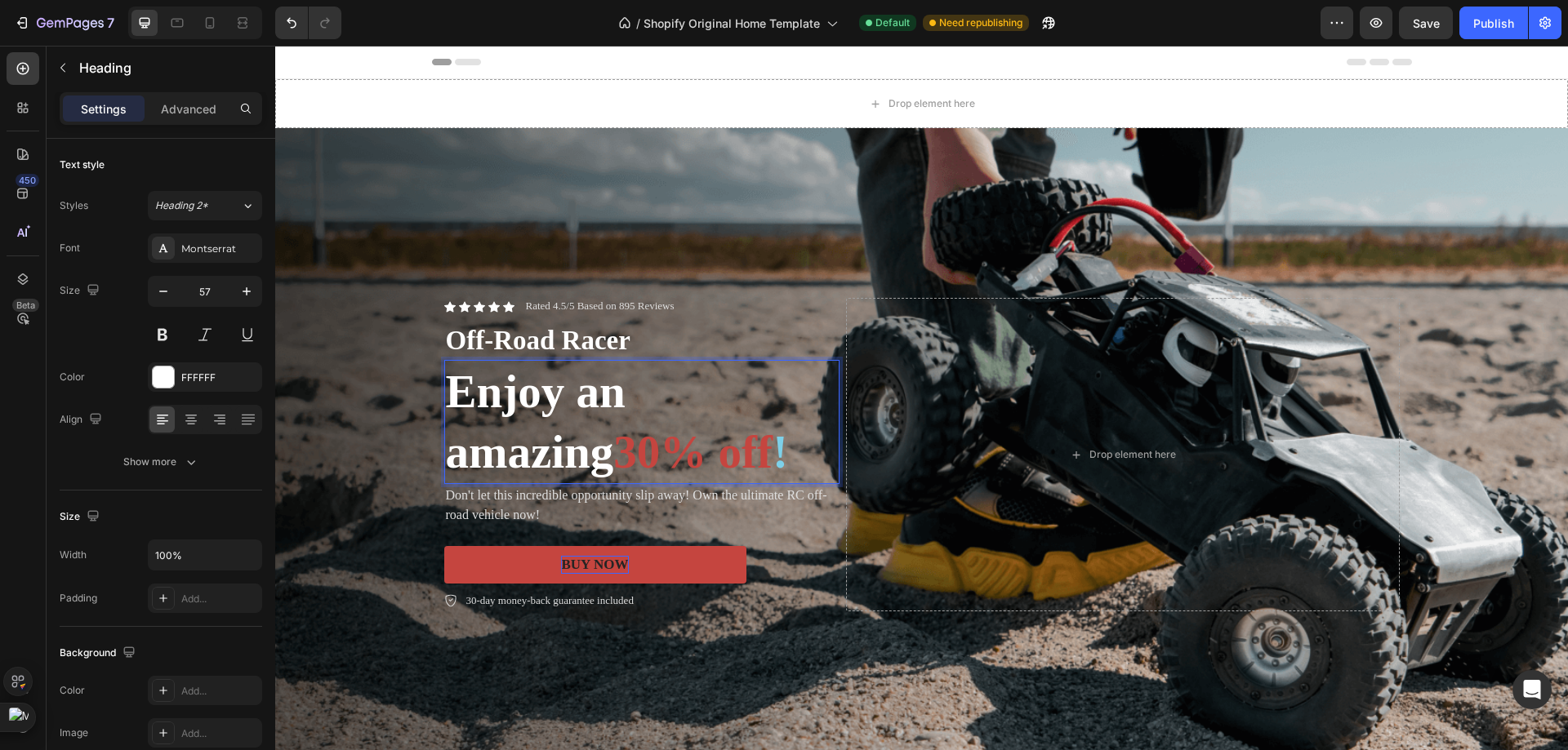
click at [772, 478] on span "!" at bounding box center [780, 451] width 16 height 52
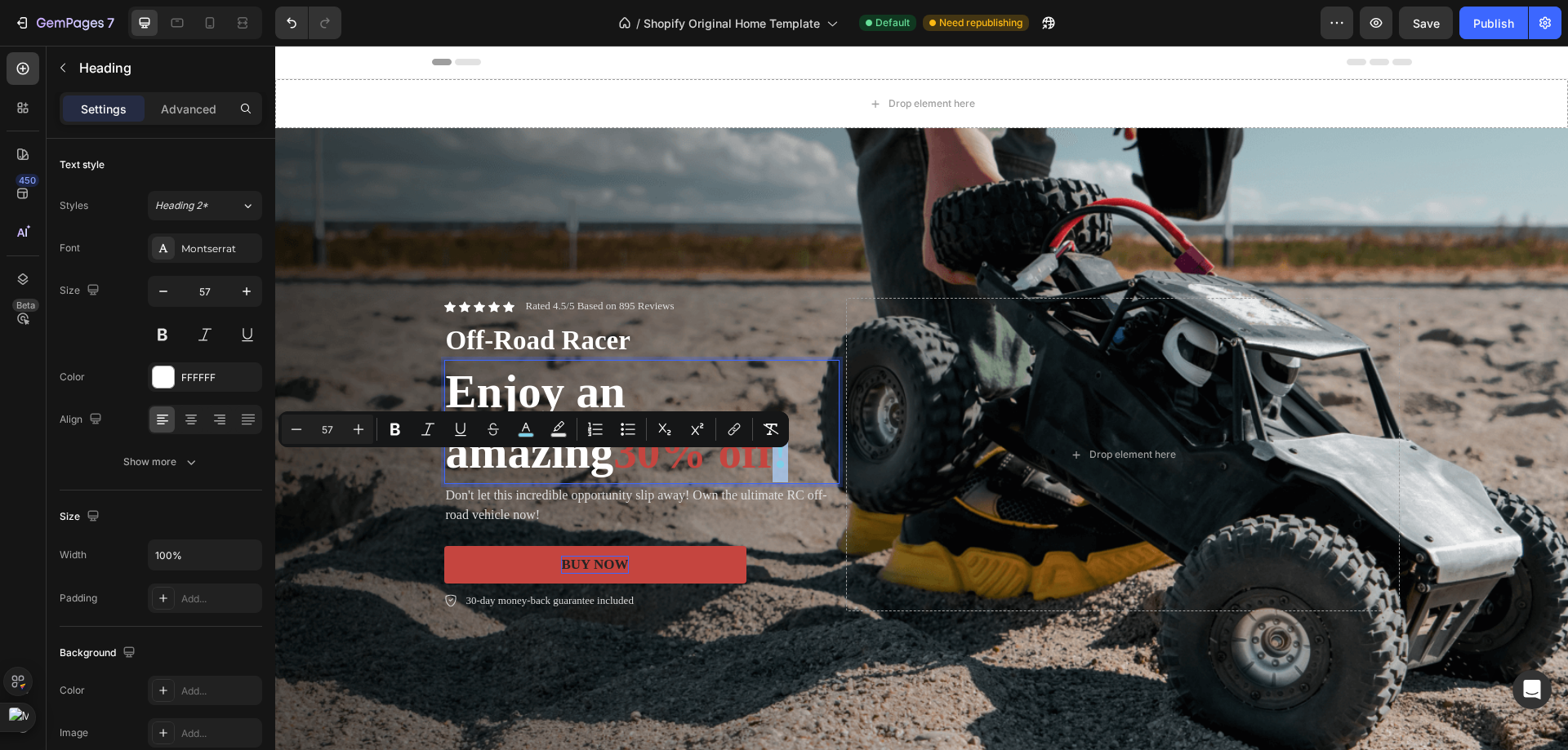
drag, startPoint x: 518, startPoint y: 484, endPoint x: 501, endPoint y: 490, distance: 18.0
click at [501, 482] on p "Enjoy an amazing 30% off !" at bounding box center [641, 422] width 392 height 120
drag, startPoint x: 528, startPoint y: 436, endPoint x: 253, endPoint y: 403, distance: 277.0
click at [528, 436] on rect "Editor contextual toolbar" at bounding box center [527, 435] width 16 height 4
type input "7DD0E8"
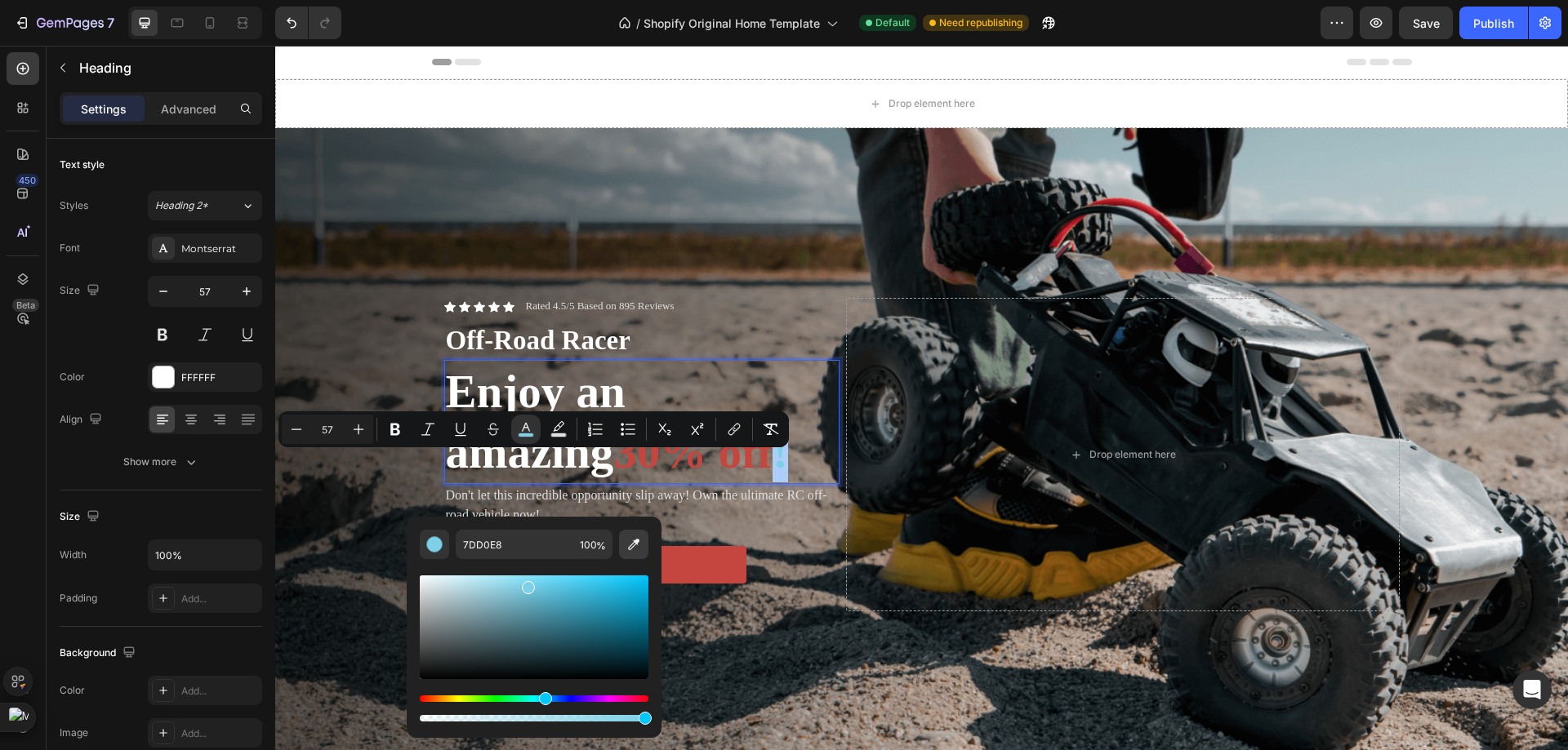
click at [627, 548] on icon "Editor contextual toolbar" at bounding box center [633, 544] width 17 height 17
type input "C5453F"
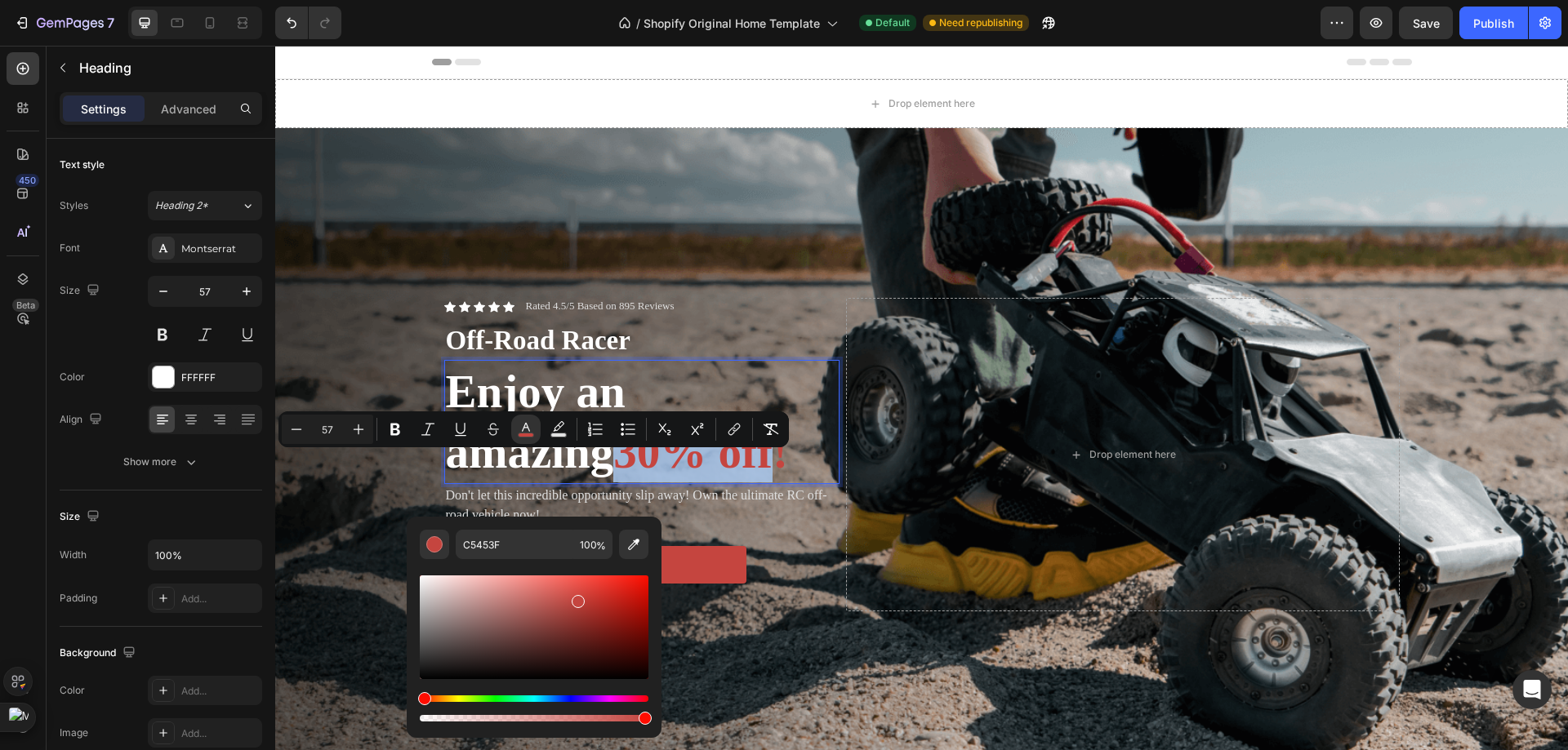
click at [615, 482] on p "Enjoy an amazing 30% off!" at bounding box center [641, 422] width 392 height 120
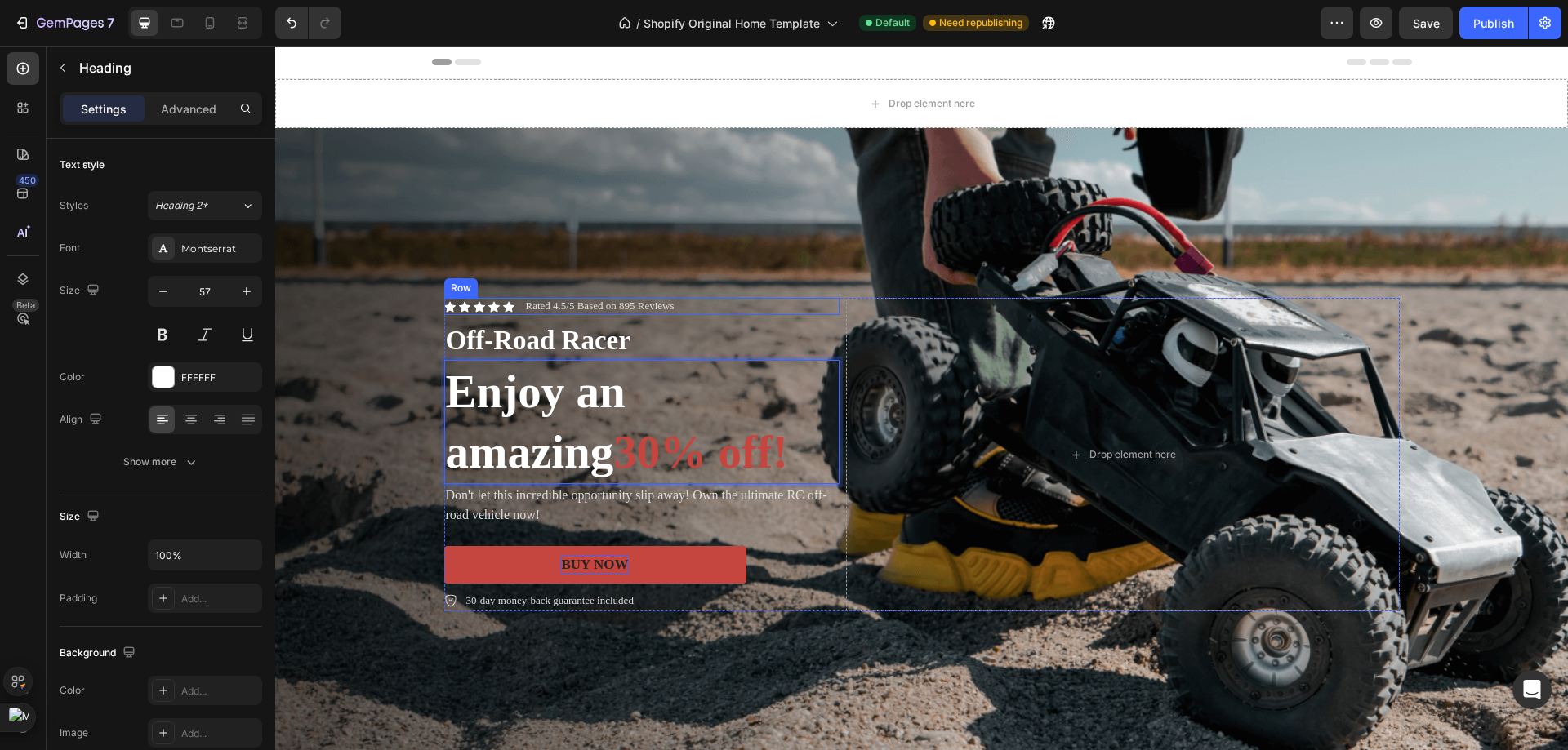
click at [508, 298] on div "Icon Icon Icon Icon Icon Icon List Rated 4.5/5 Based on 895 Reviews Text Block …" at bounding box center [642, 306] width 395 height 17
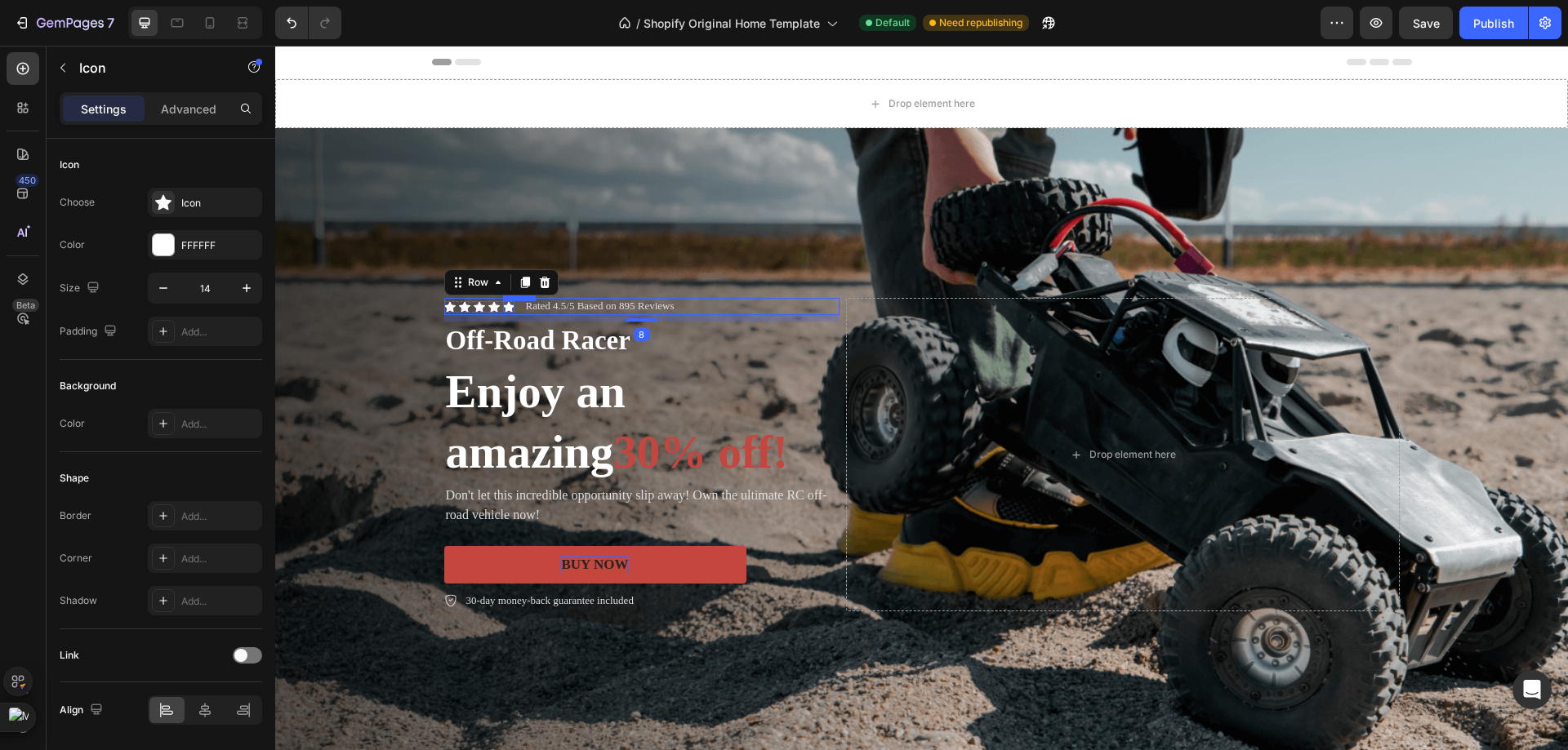
click at [503, 301] on div "Icon" at bounding box center [508, 306] width 11 height 11
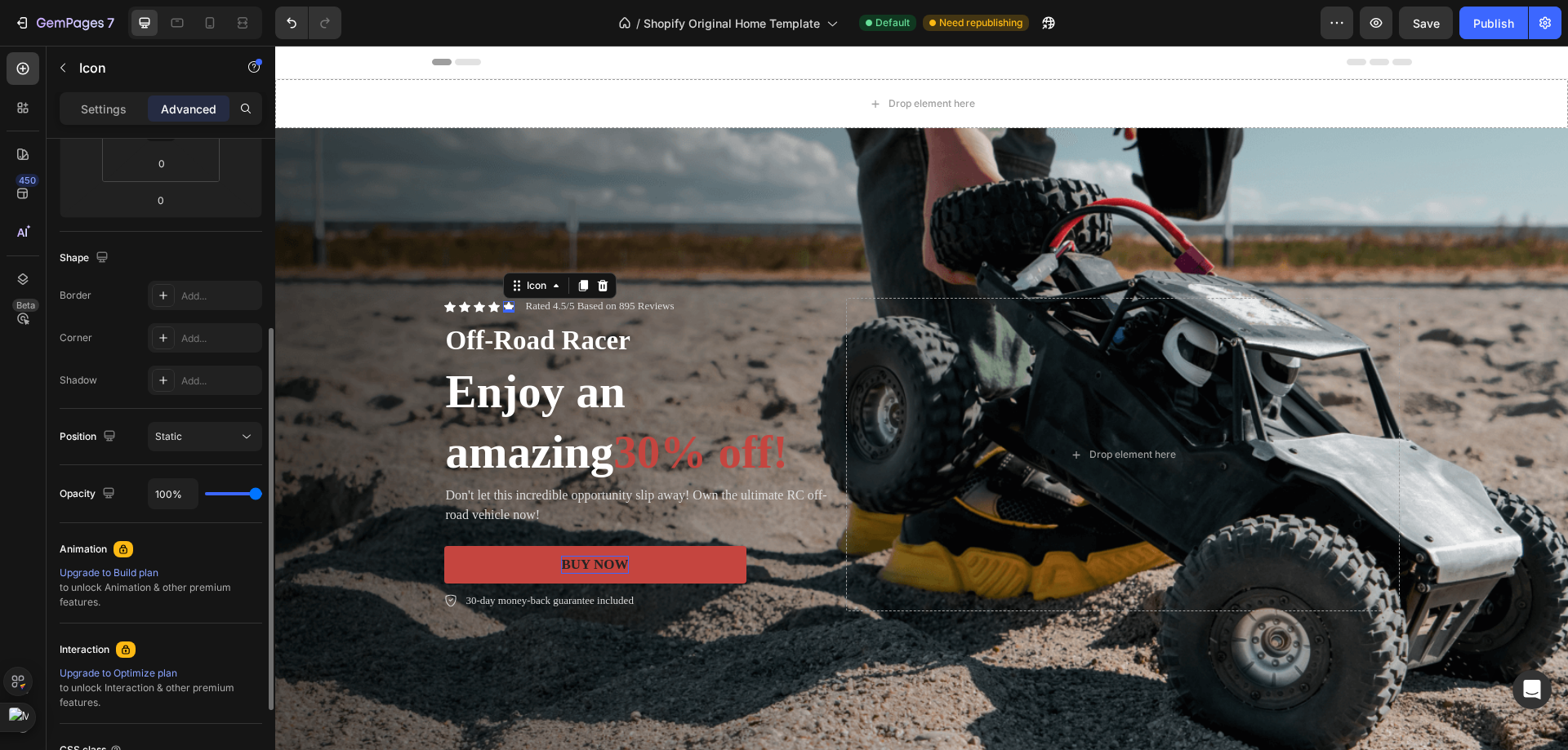
scroll to position [408, 0]
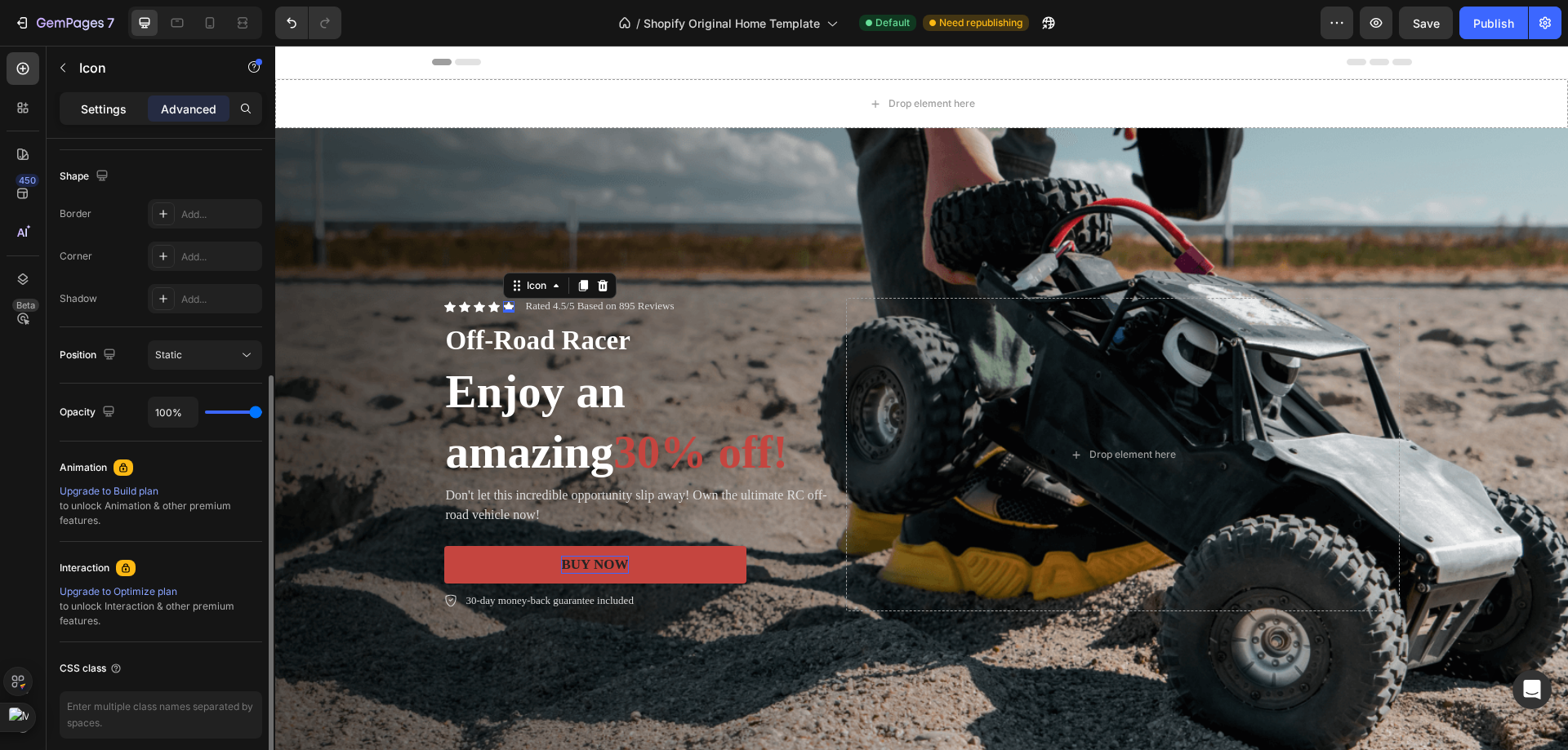
click at [110, 119] on div "Settings" at bounding box center [103, 108] width 81 height 26
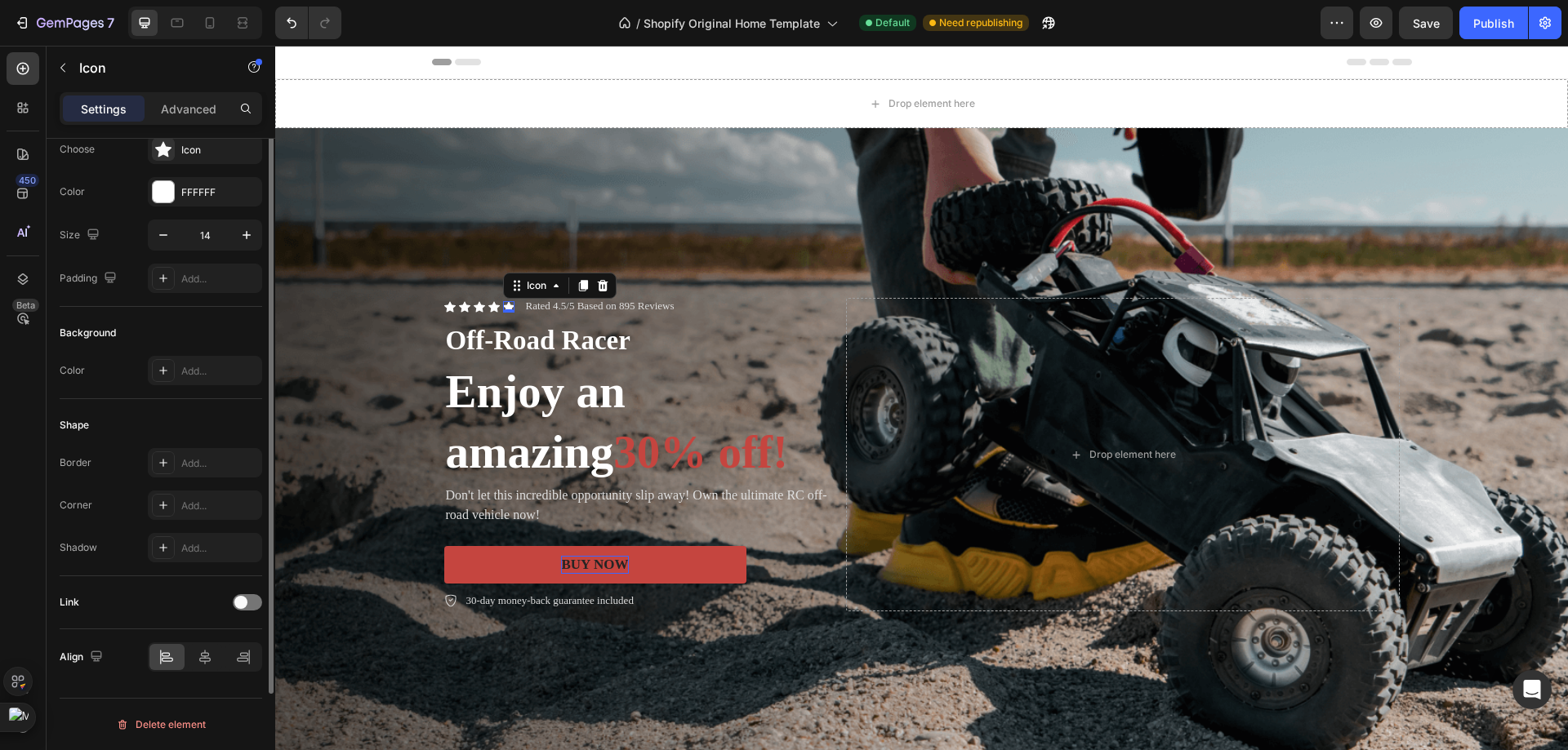
scroll to position [0, 0]
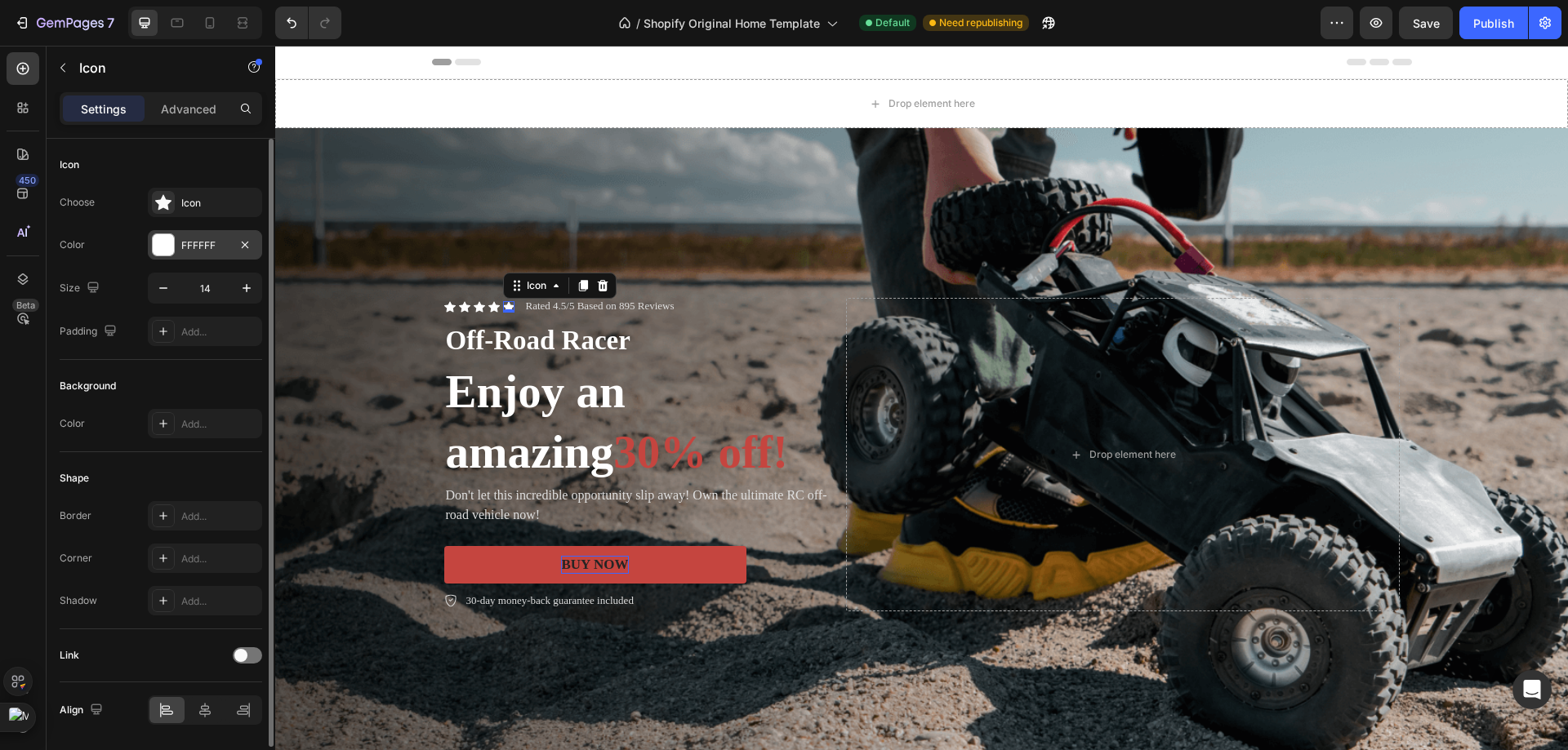
click at [174, 244] on div at bounding box center [163, 244] width 23 height 23
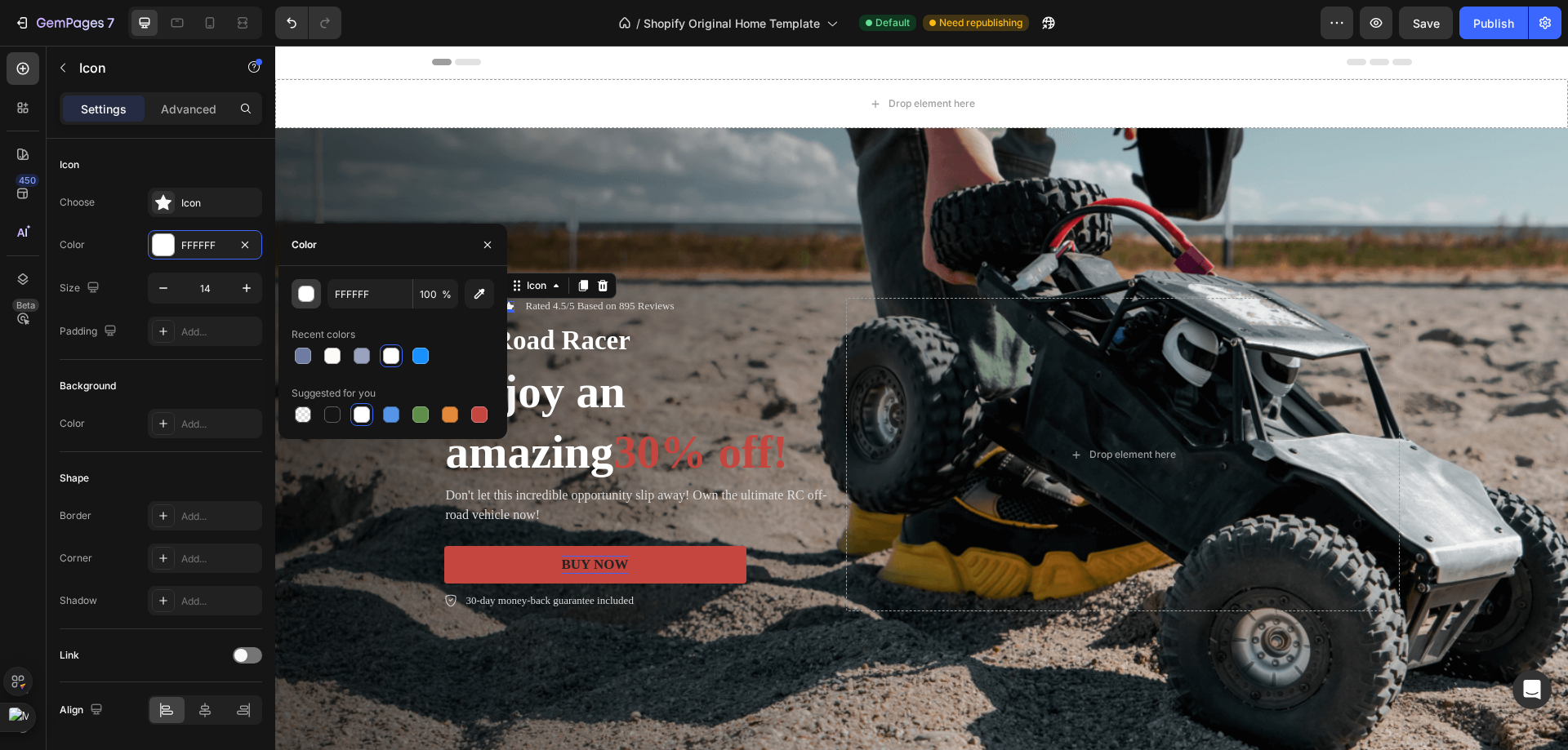
click at [317, 291] on button "button" at bounding box center [307, 294] width 30 height 30
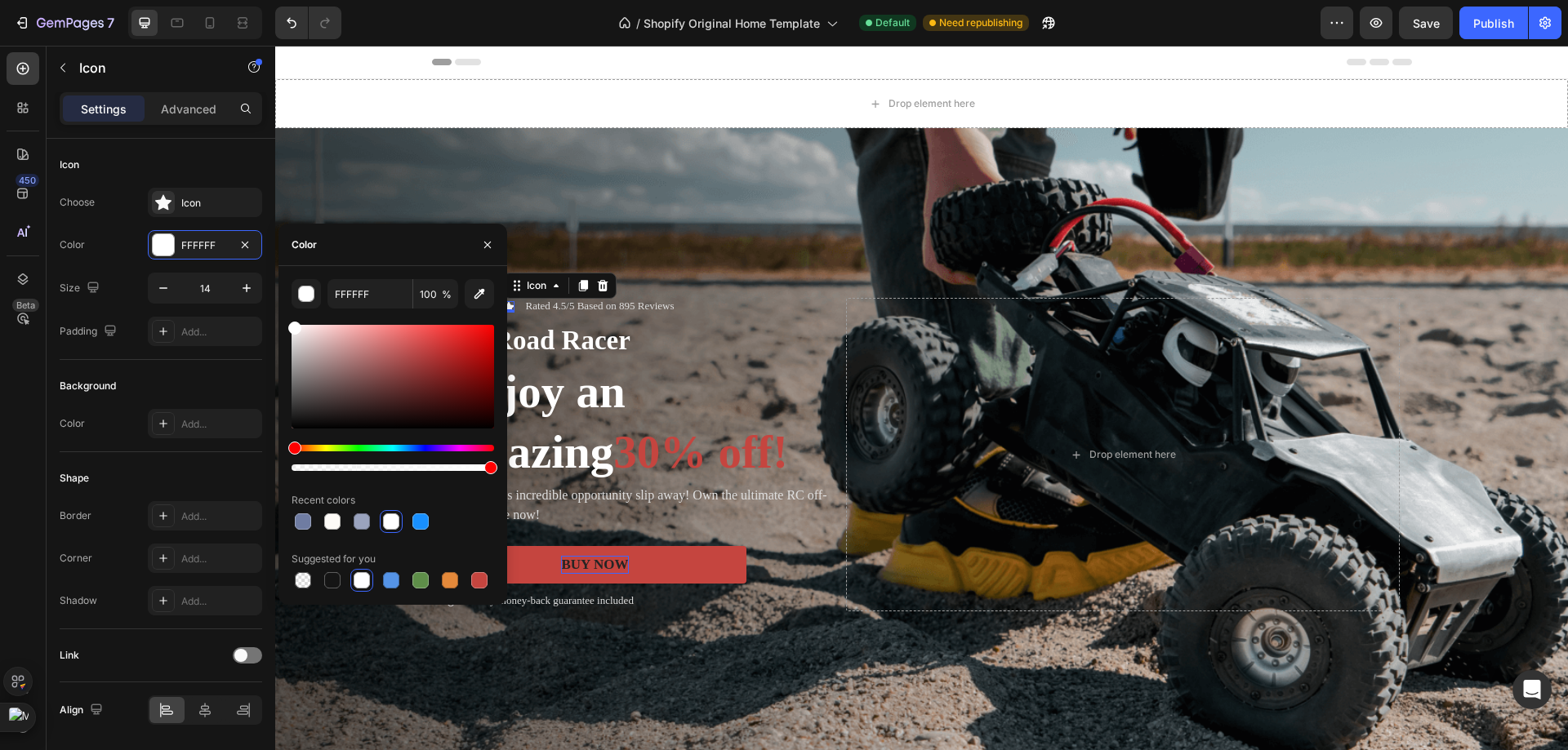
click at [306, 453] on div at bounding box center [393, 458] width 203 height 26
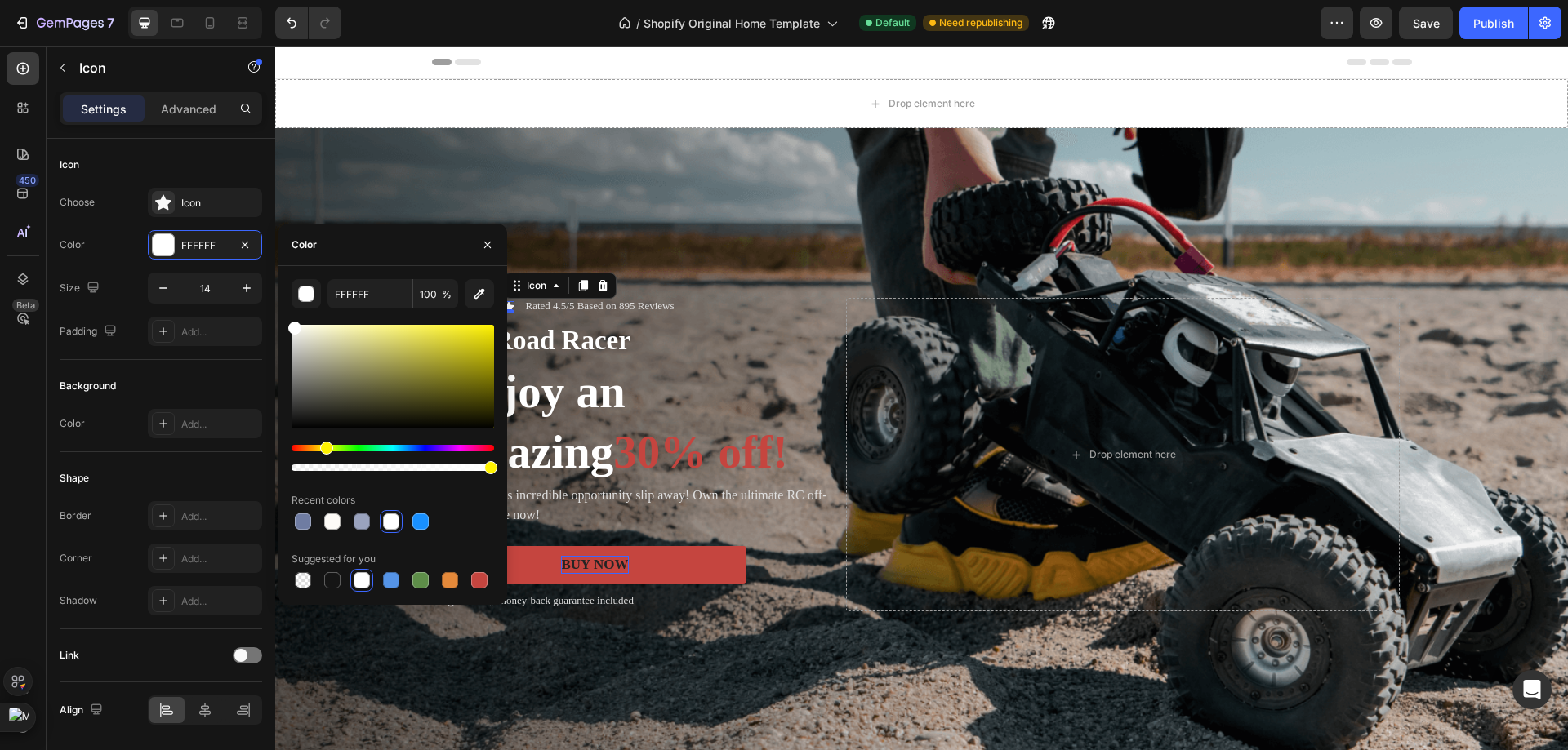
drag, startPoint x: 296, startPoint y: 451, endPoint x: 324, endPoint y: 462, distance: 30.1
click at [324, 462] on div at bounding box center [393, 458] width 203 height 26
drag, startPoint x: 354, startPoint y: 357, endPoint x: 445, endPoint y: 312, distance: 101.5
click at [445, 312] on div "FFFFFF 100 % Recent colors Suggested for you" at bounding box center [393, 436] width 203 height 313
drag, startPoint x: 448, startPoint y: 333, endPoint x: 451, endPoint y: 408, distance: 75.1
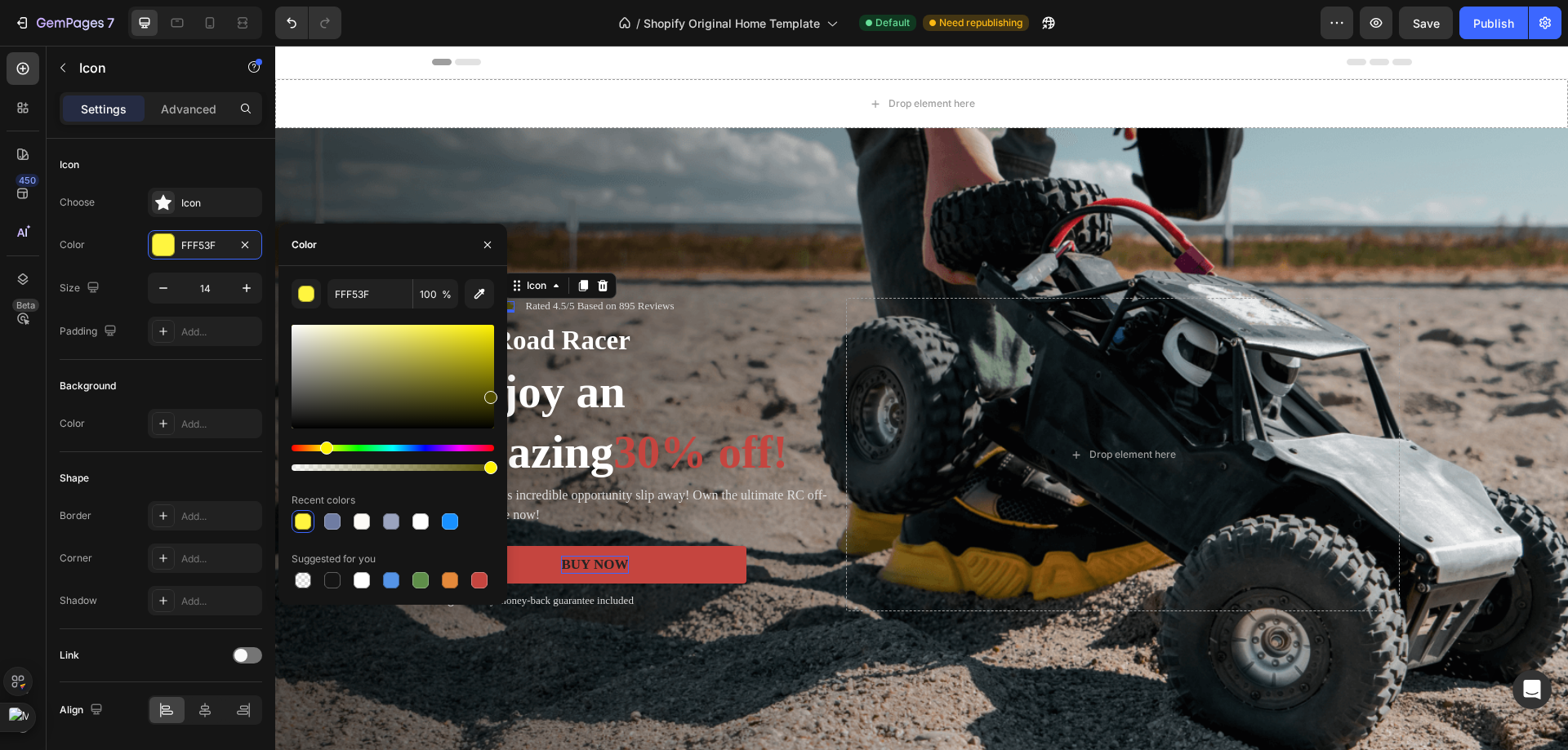
click at [484, 396] on div at bounding box center [490, 397] width 13 height 13
click at [326, 447] on div "Hue" at bounding box center [328, 448] width 13 height 13
type input "E2E24F"
drag, startPoint x: 463, startPoint y: 407, endPoint x: 425, endPoint y: 335, distance: 81.4
click at [425, 335] on div at bounding box center [393, 376] width 203 height 104
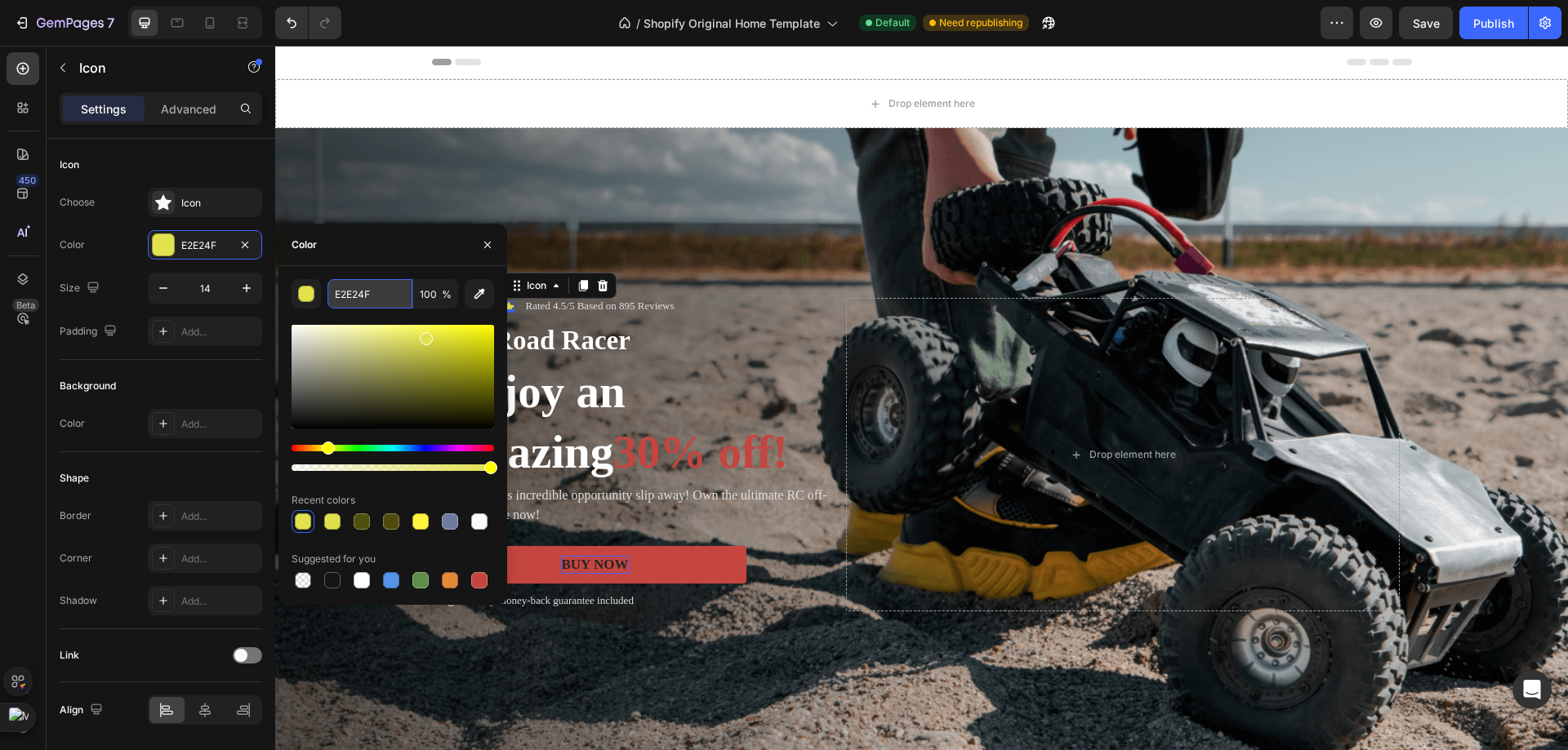
click at [393, 299] on input "E2E24F" at bounding box center [370, 294] width 85 height 30
click at [158, 375] on div "Background" at bounding box center [161, 386] width 203 height 26
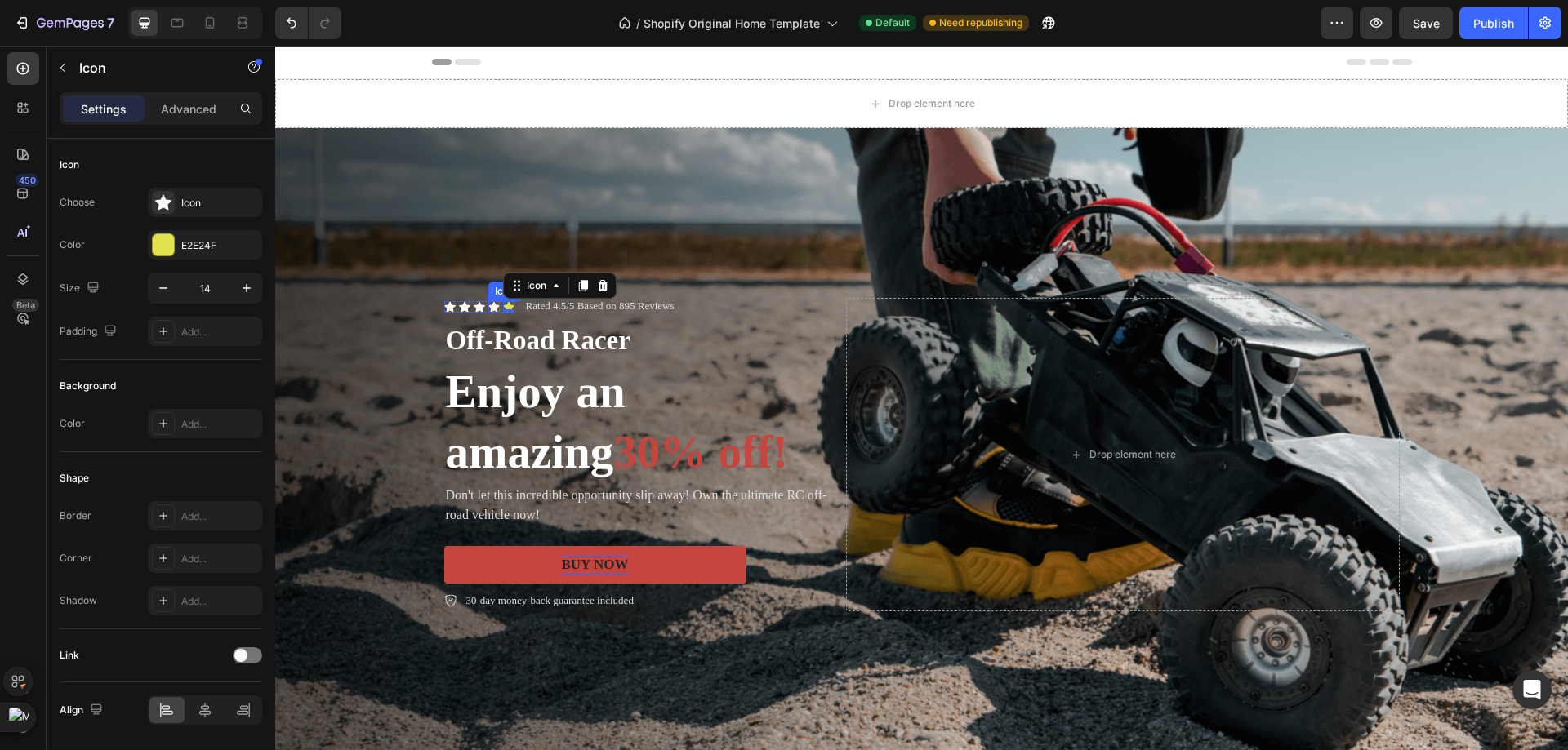
click at [488, 301] on div "Icon" at bounding box center [494, 306] width 11 height 11
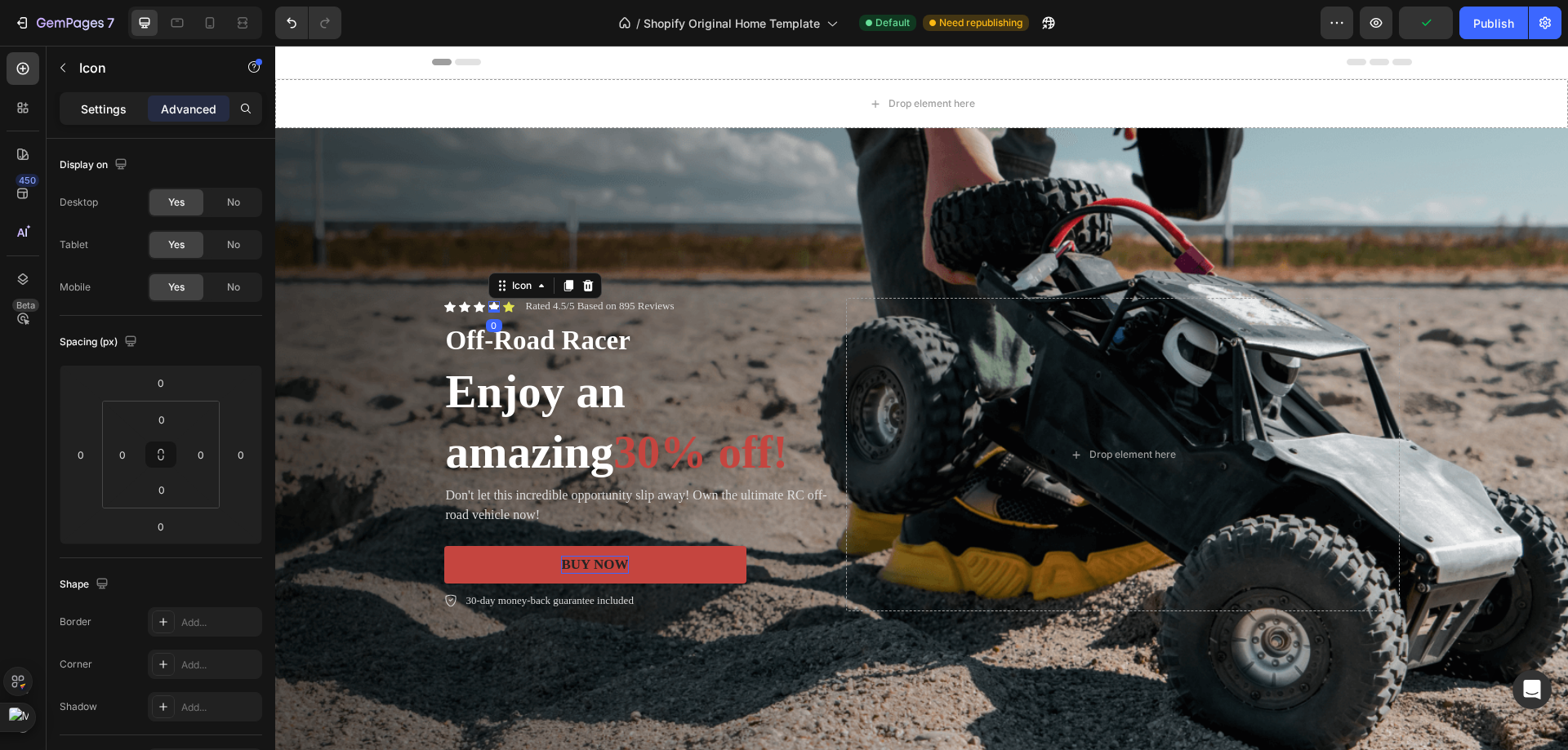
click at [121, 119] on div "Settings" at bounding box center [103, 108] width 81 height 26
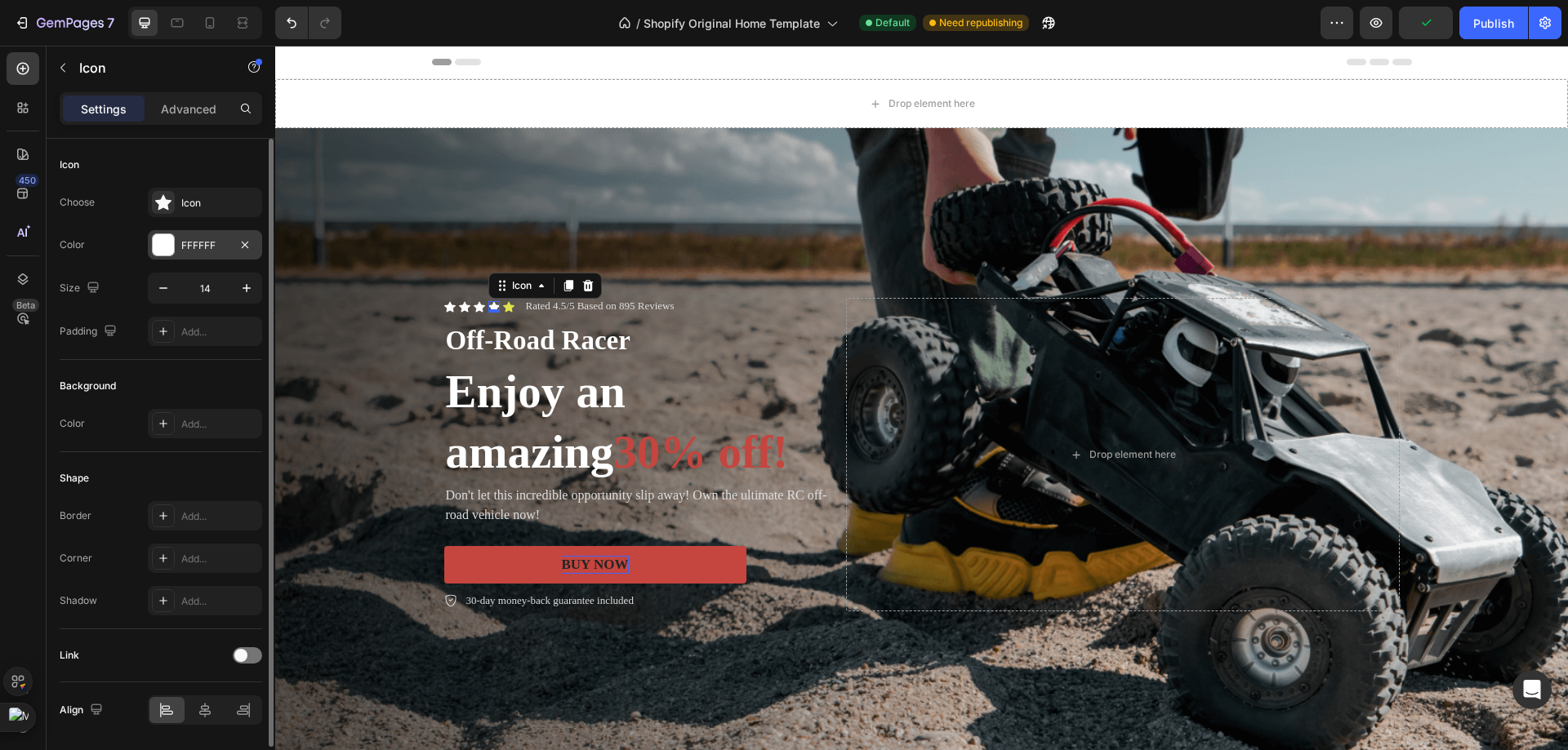
drag, startPoint x: 227, startPoint y: 224, endPoint x: 226, endPoint y: 237, distance: 13.0
click at [228, 224] on div "Choose Icon Color FFFFFF Size 14 Padding Add..." at bounding box center [161, 266] width 203 height 158
click at [224, 240] on div "FFFFFF" at bounding box center [205, 245] width 47 height 15
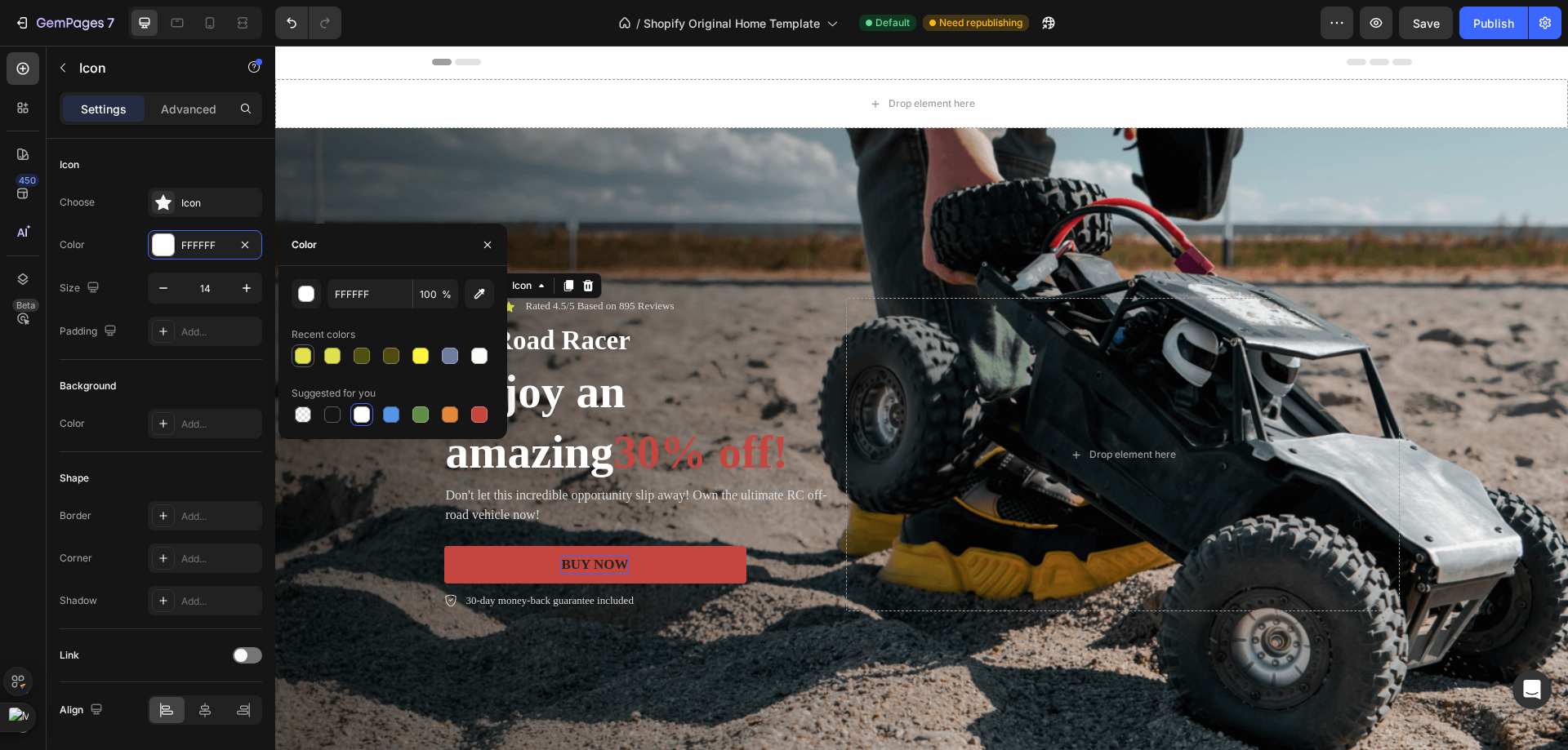
click at [294, 362] on div at bounding box center [303, 355] width 23 height 23
type input "E2E24F"
click at [95, 321] on div "Padding" at bounding box center [89, 331] width 60 height 22
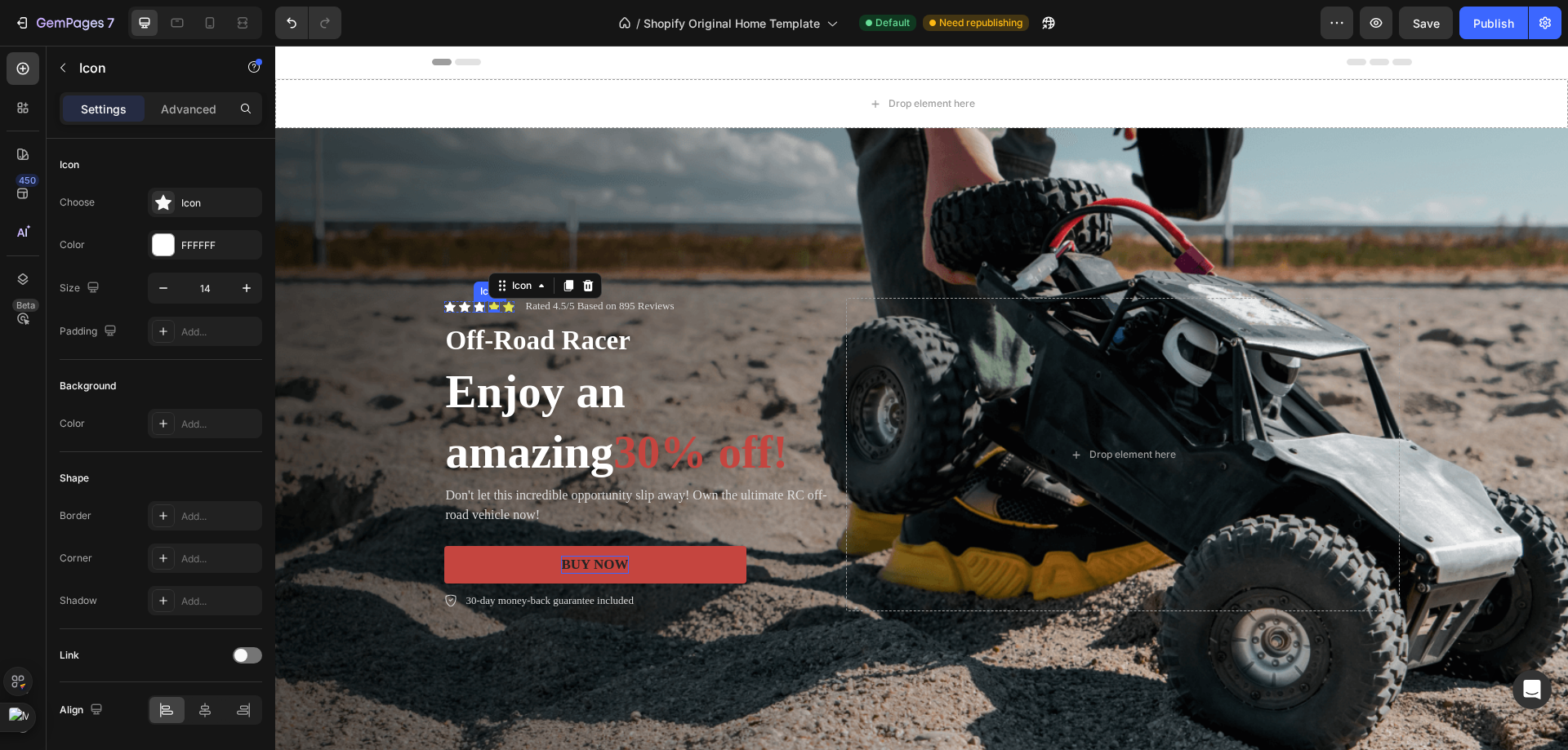
click at [473, 301] on div "Icon" at bounding box center [479, 306] width 11 height 11
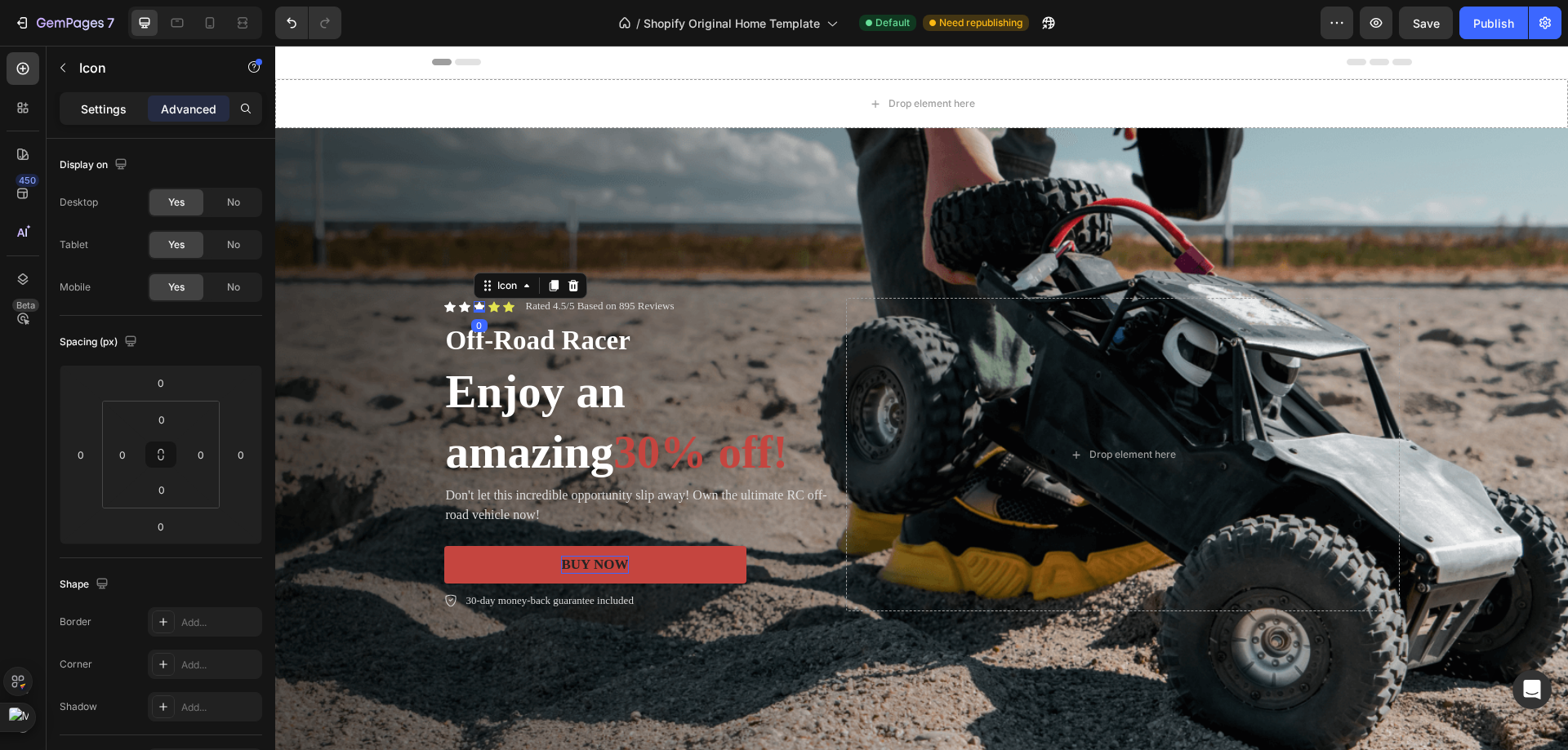
click at [114, 99] on div "Settings" at bounding box center [103, 108] width 81 height 26
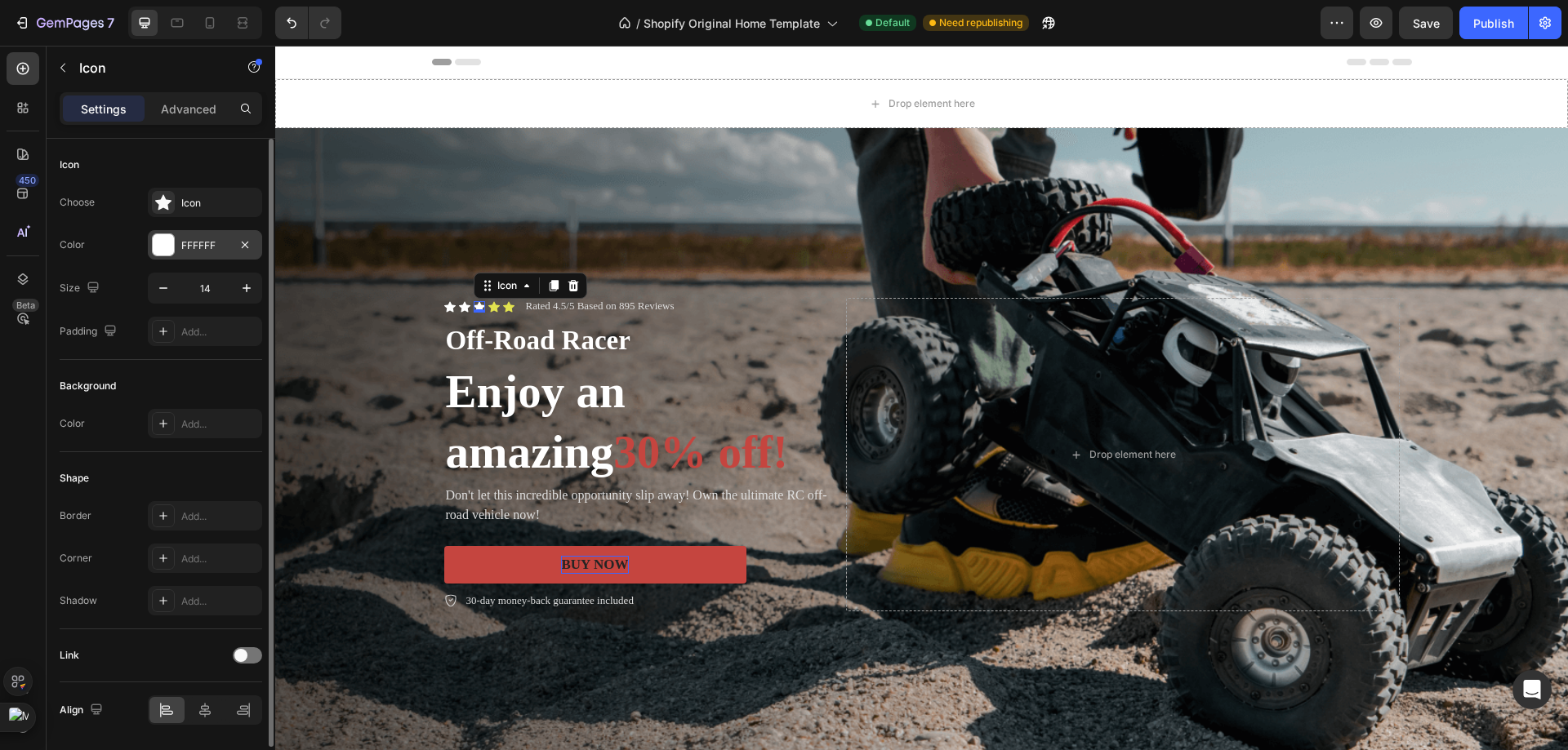
click at [184, 233] on div "FFFFFF" at bounding box center [204, 245] width 114 height 30
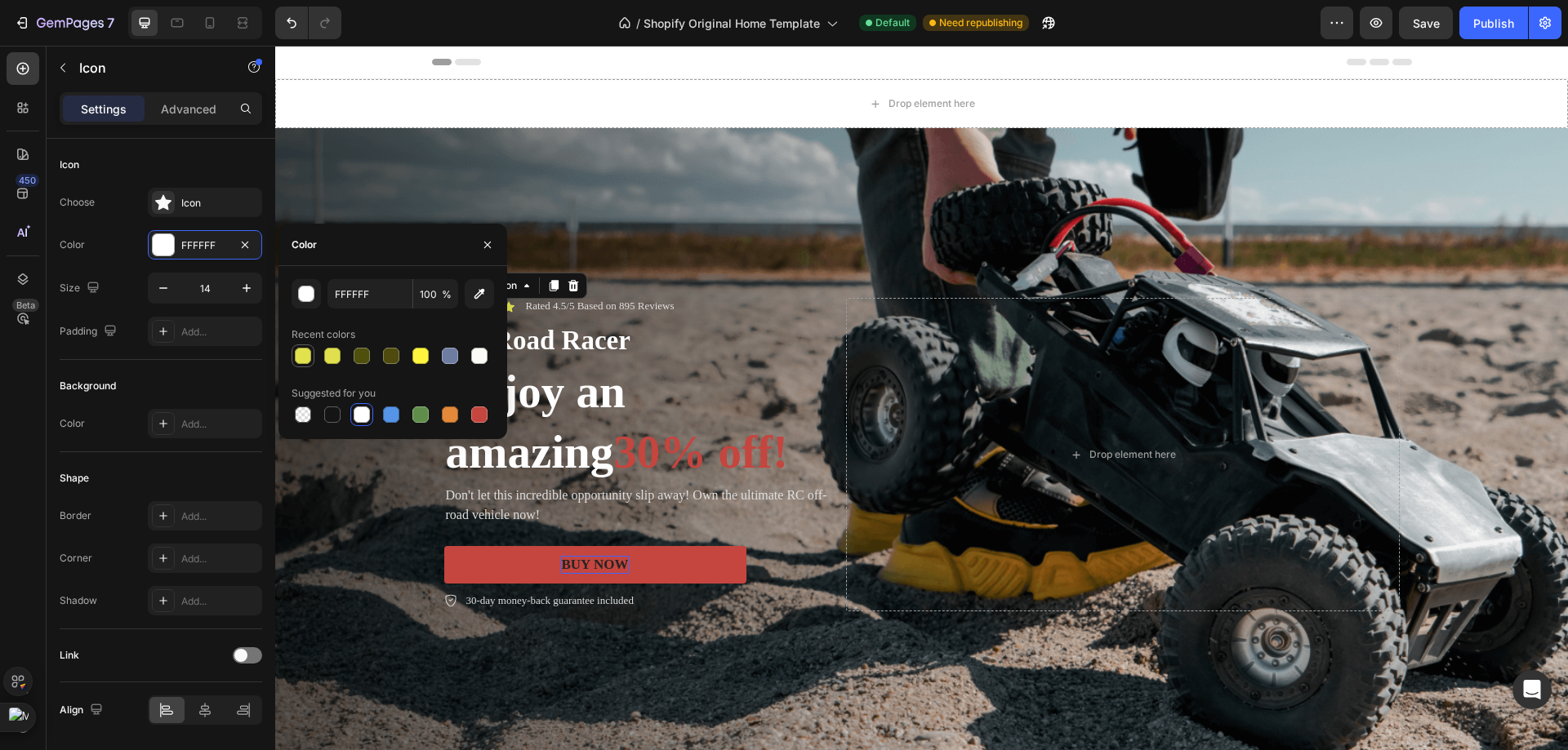
click at [294, 353] on div at bounding box center [303, 355] width 19 height 19
type input "E2E24F"
click at [117, 312] on div "Choose Icon Color E2E24F Size 14 Padding Add..." at bounding box center [161, 266] width 203 height 158
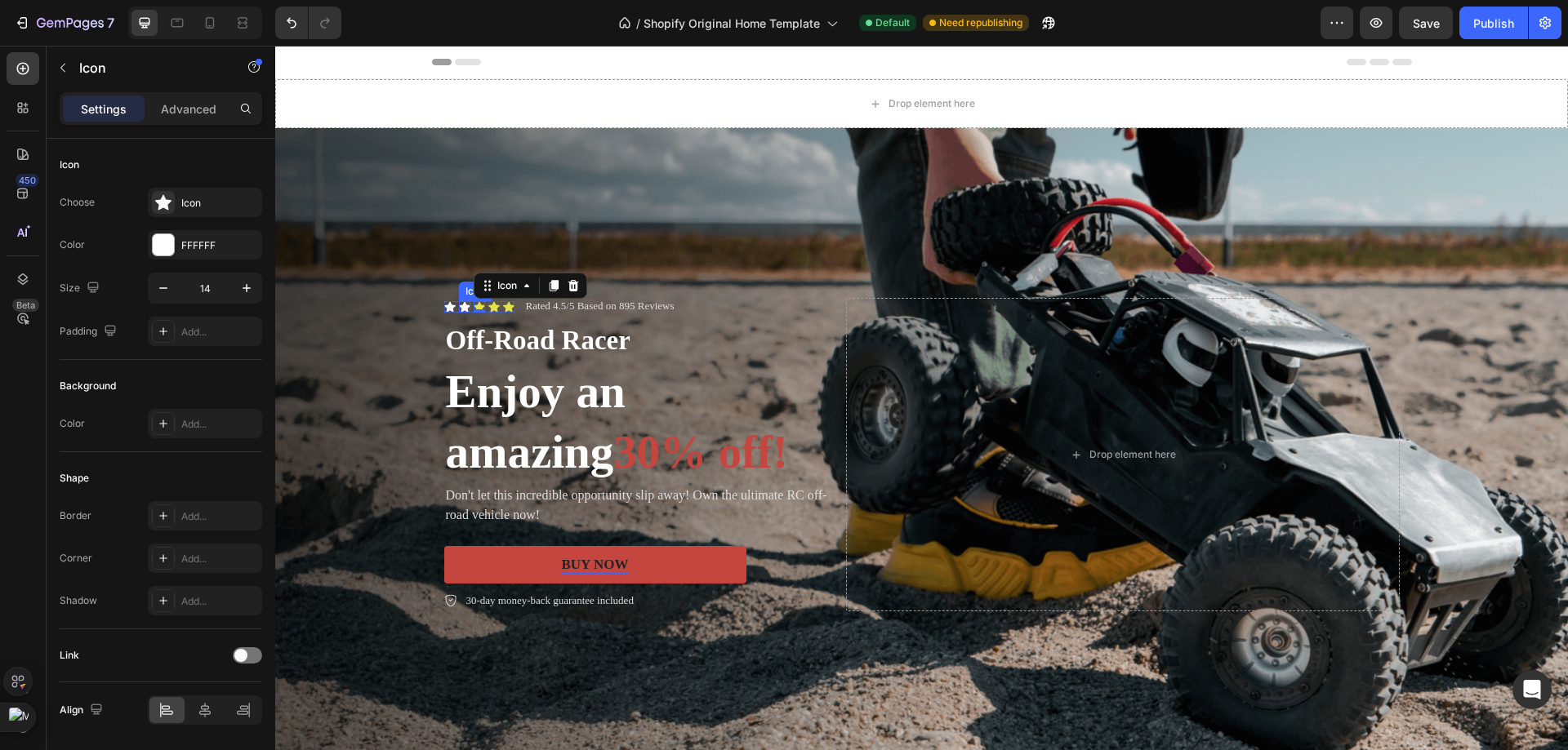
click at [459, 301] on div "Icon" at bounding box center [464, 306] width 11 height 11
click at [178, 250] on div "FFFFFF" at bounding box center [204, 245] width 114 height 30
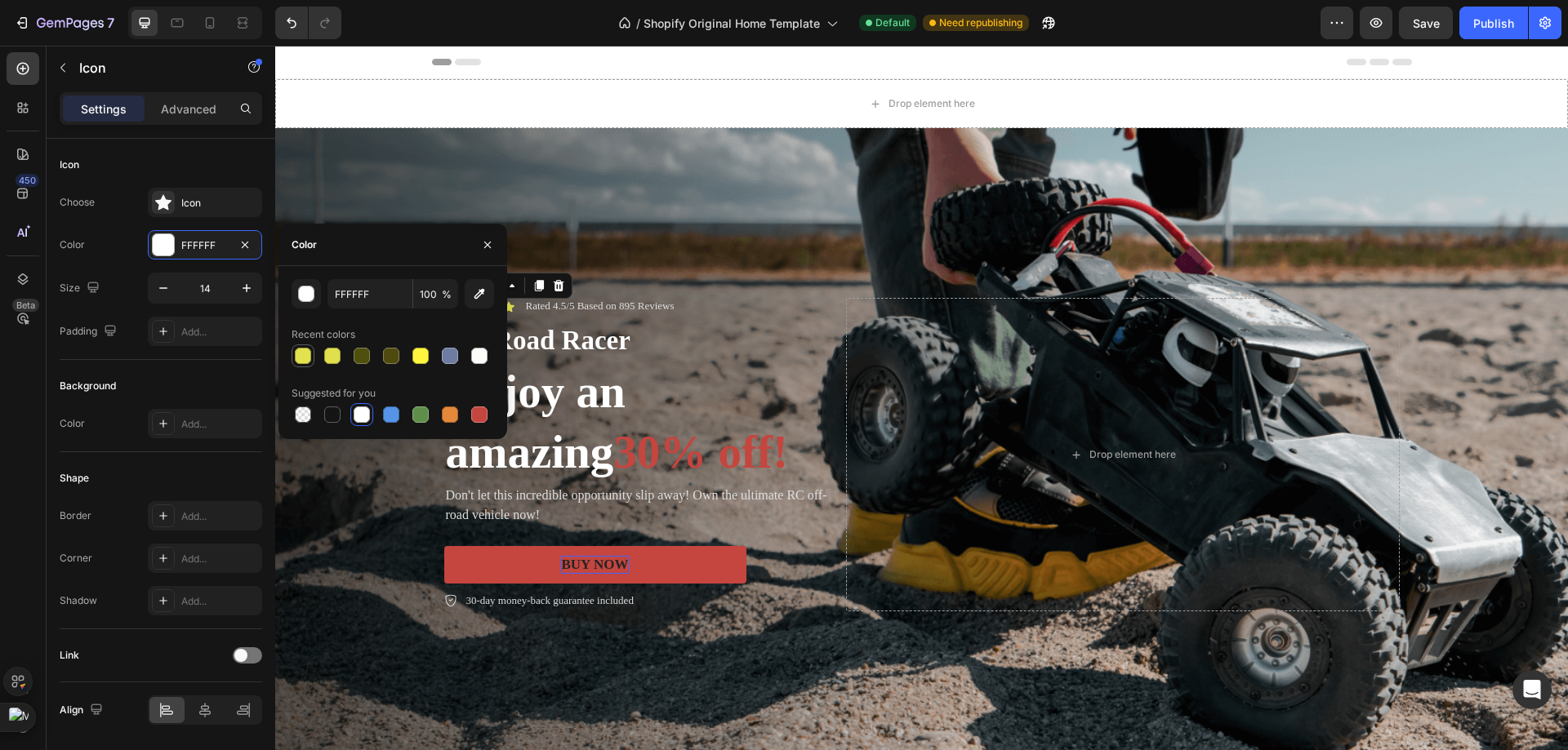
click at [308, 352] on div at bounding box center [302, 355] width 17 height 17
type input "E2E24F"
click at [139, 273] on div "Size 14" at bounding box center [161, 288] width 203 height 31
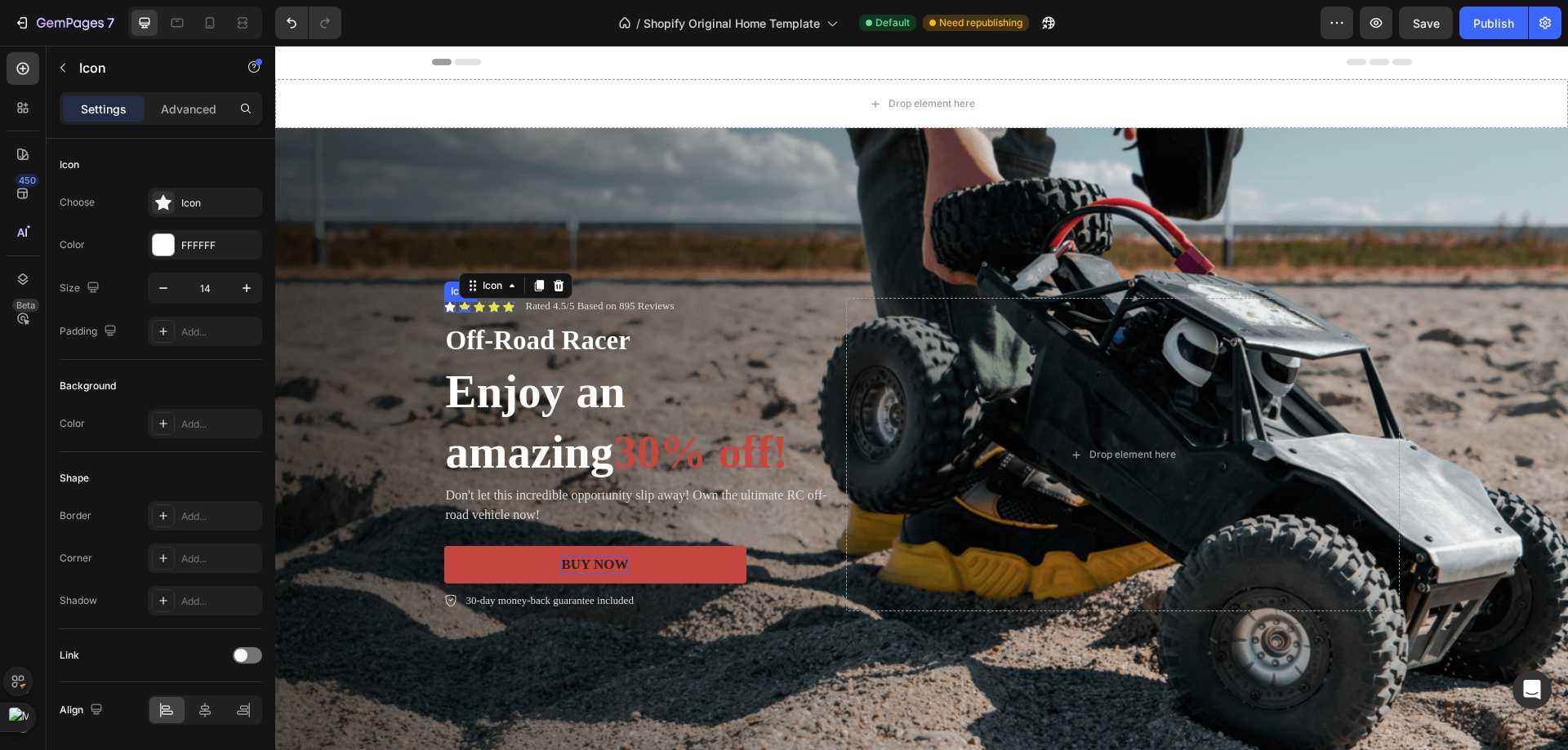
click at [445, 301] on div "Icon" at bounding box center [450, 306] width 11 height 11
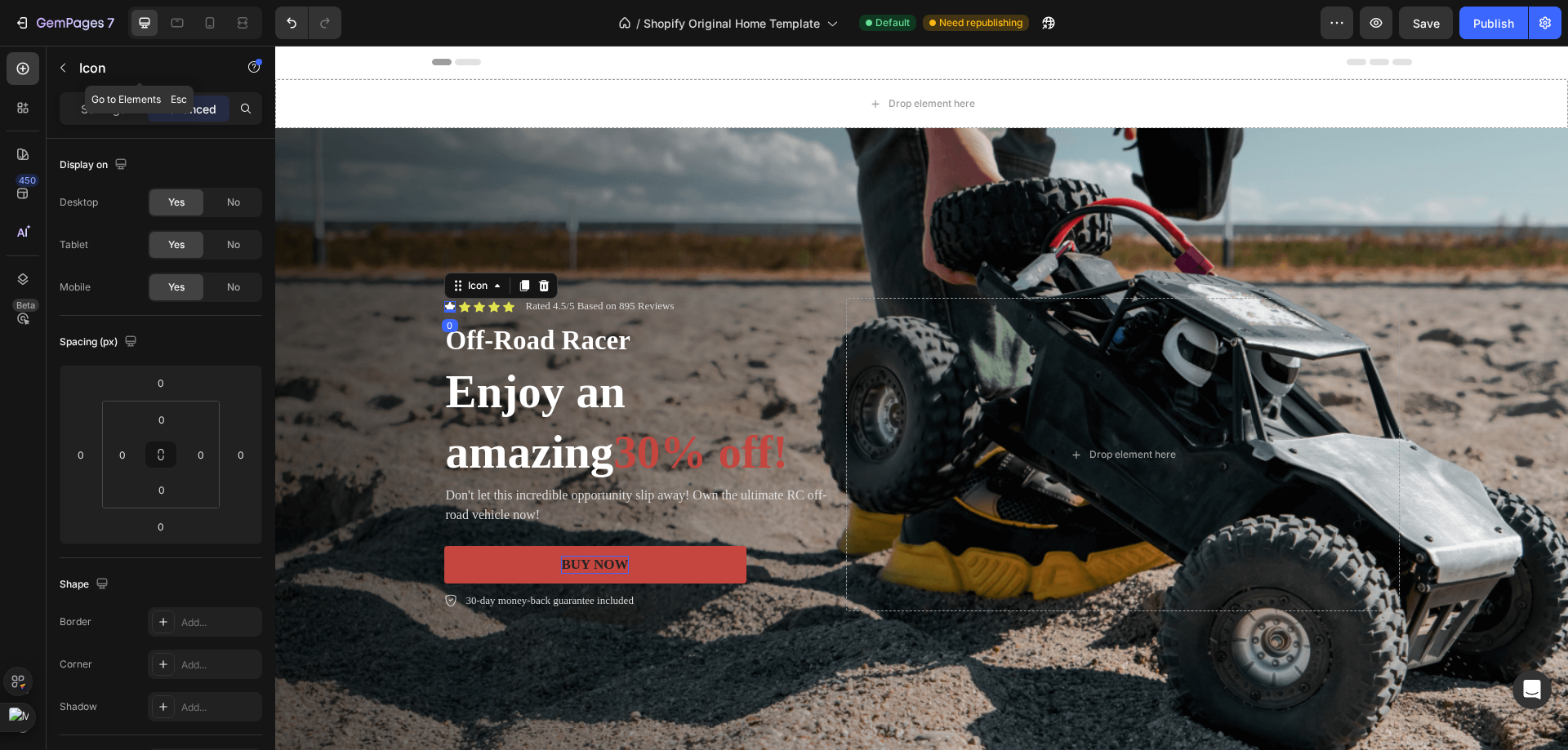
click at [62, 68] on icon "button" at bounding box center [62, 67] width 13 height 13
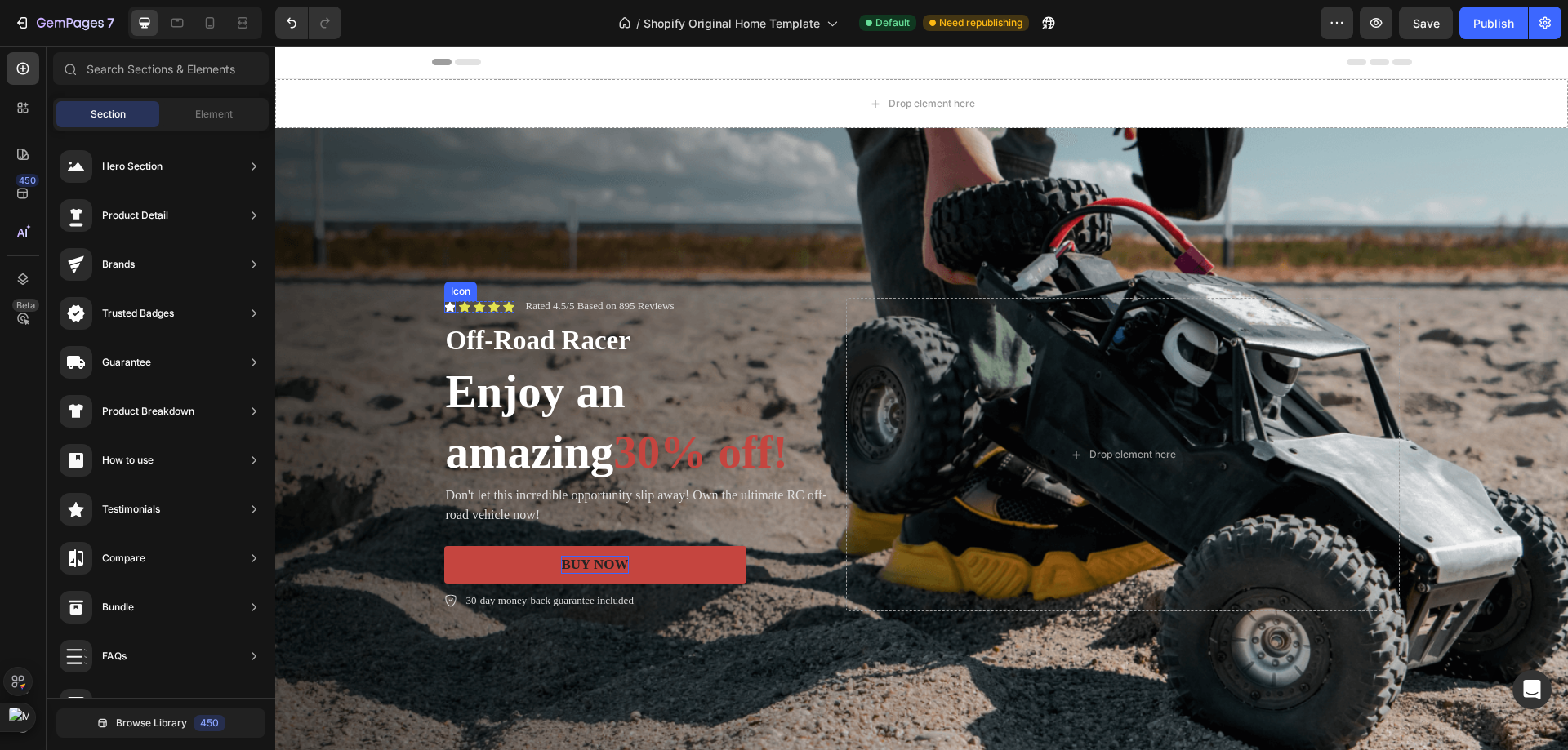
click at [447, 301] on icon at bounding box center [450, 306] width 11 height 11
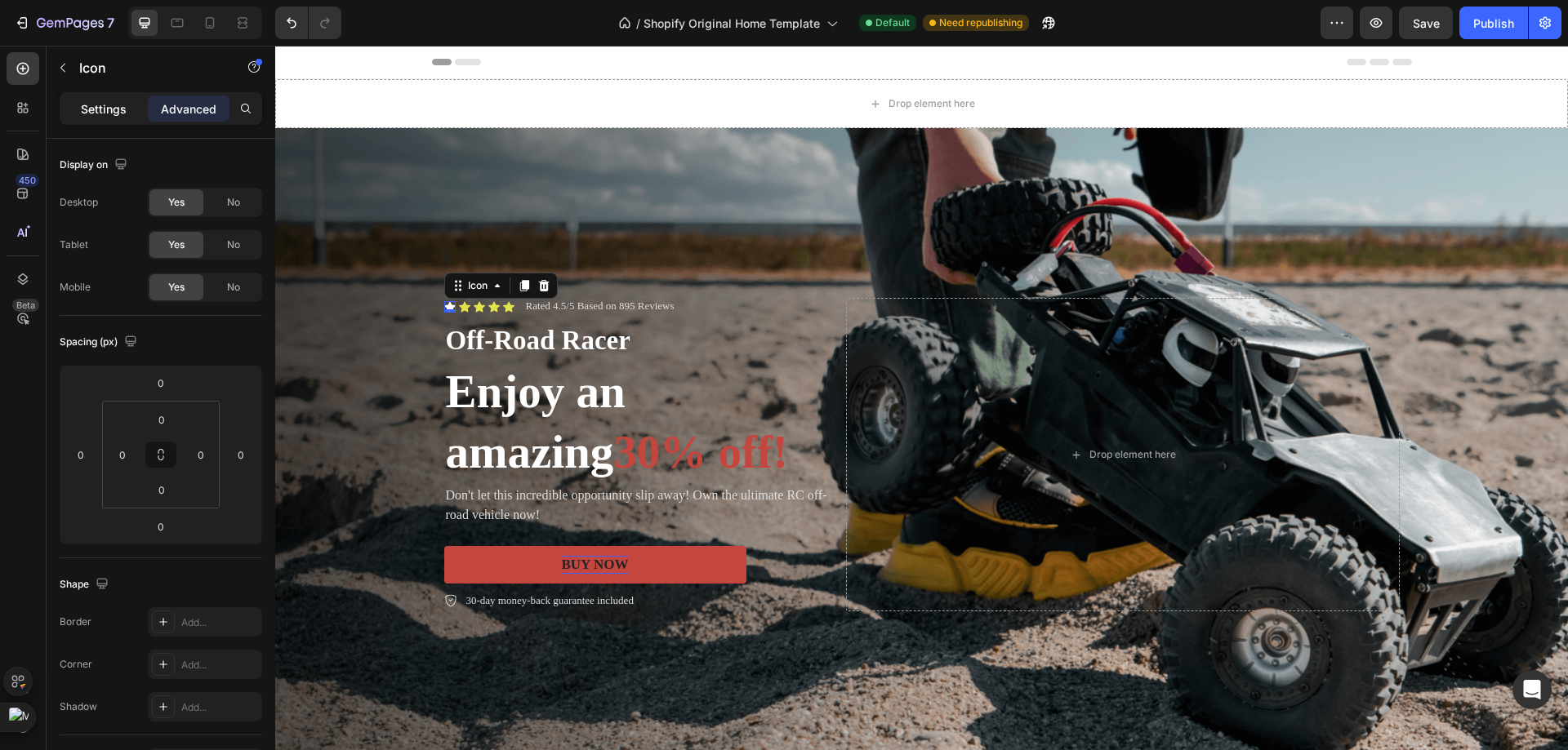
click at [123, 104] on p "Settings" at bounding box center [104, 109] width 45 height 17
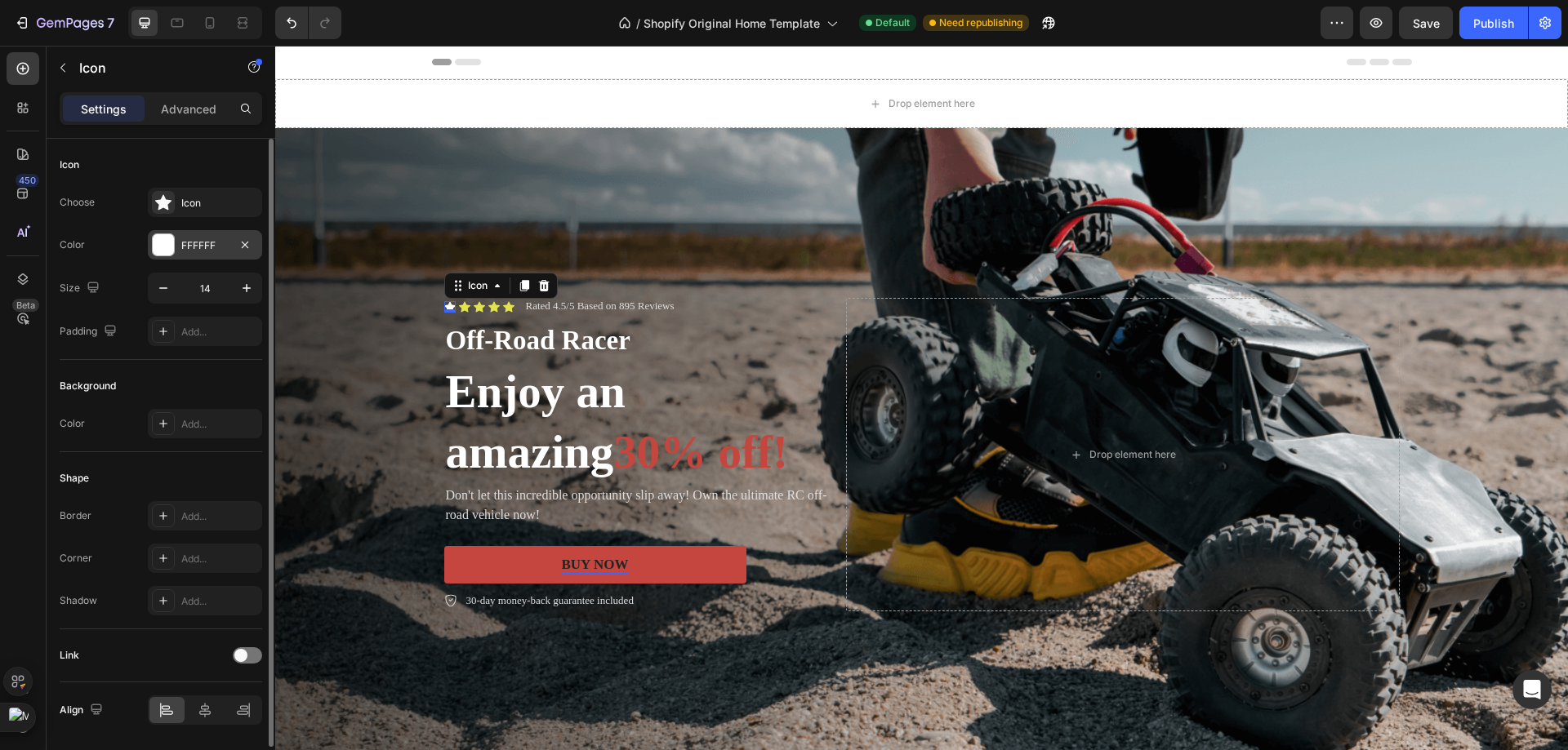
click at [172, 235] on div at bounding box center [163, 244] width 21 height 21
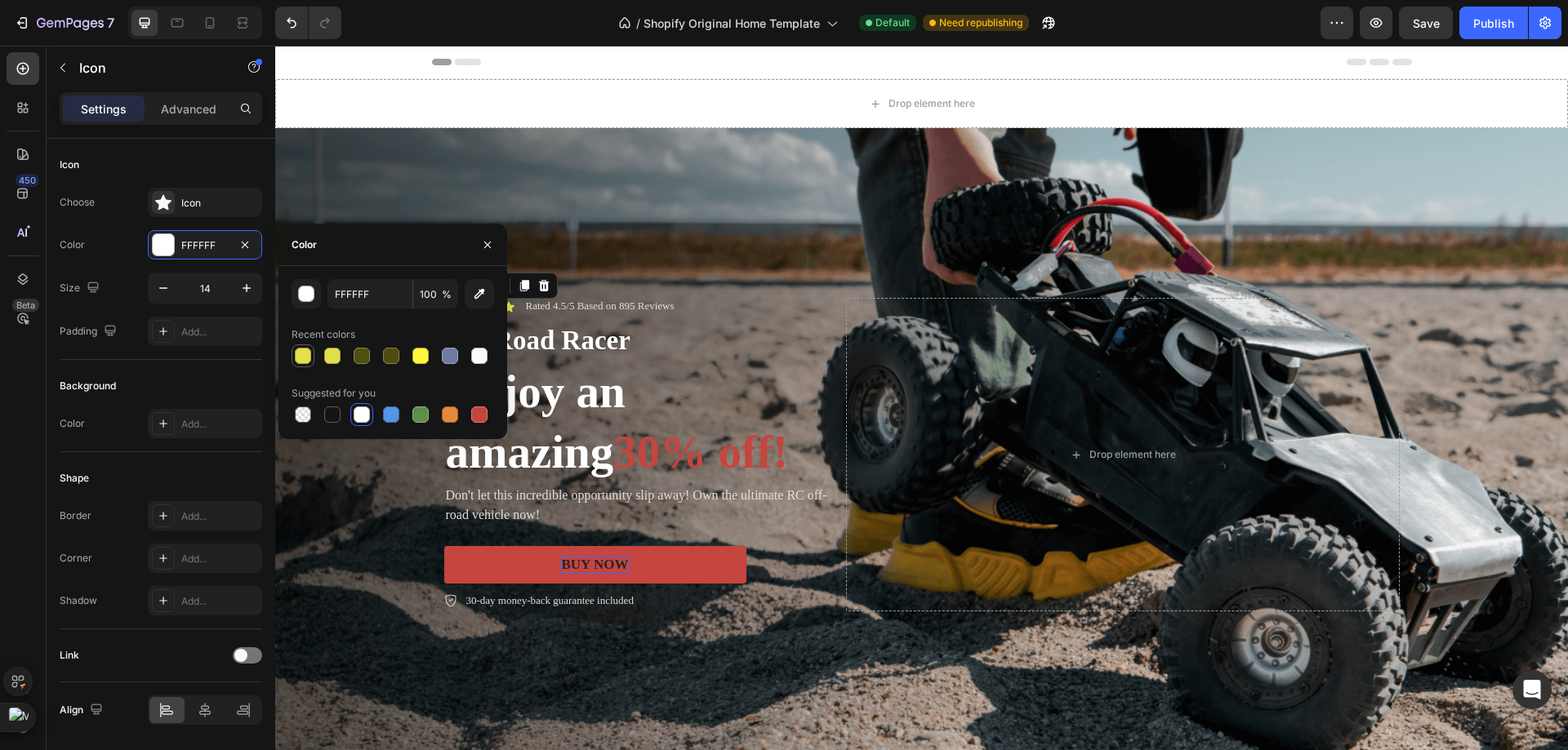
click at [312, 353] on div at bounding box center [303, 355] width 19 height 19
type input "E2E24F"
click at [130, 283] on div "Size 14" at bounding box center [161, 288] width 203 height 31
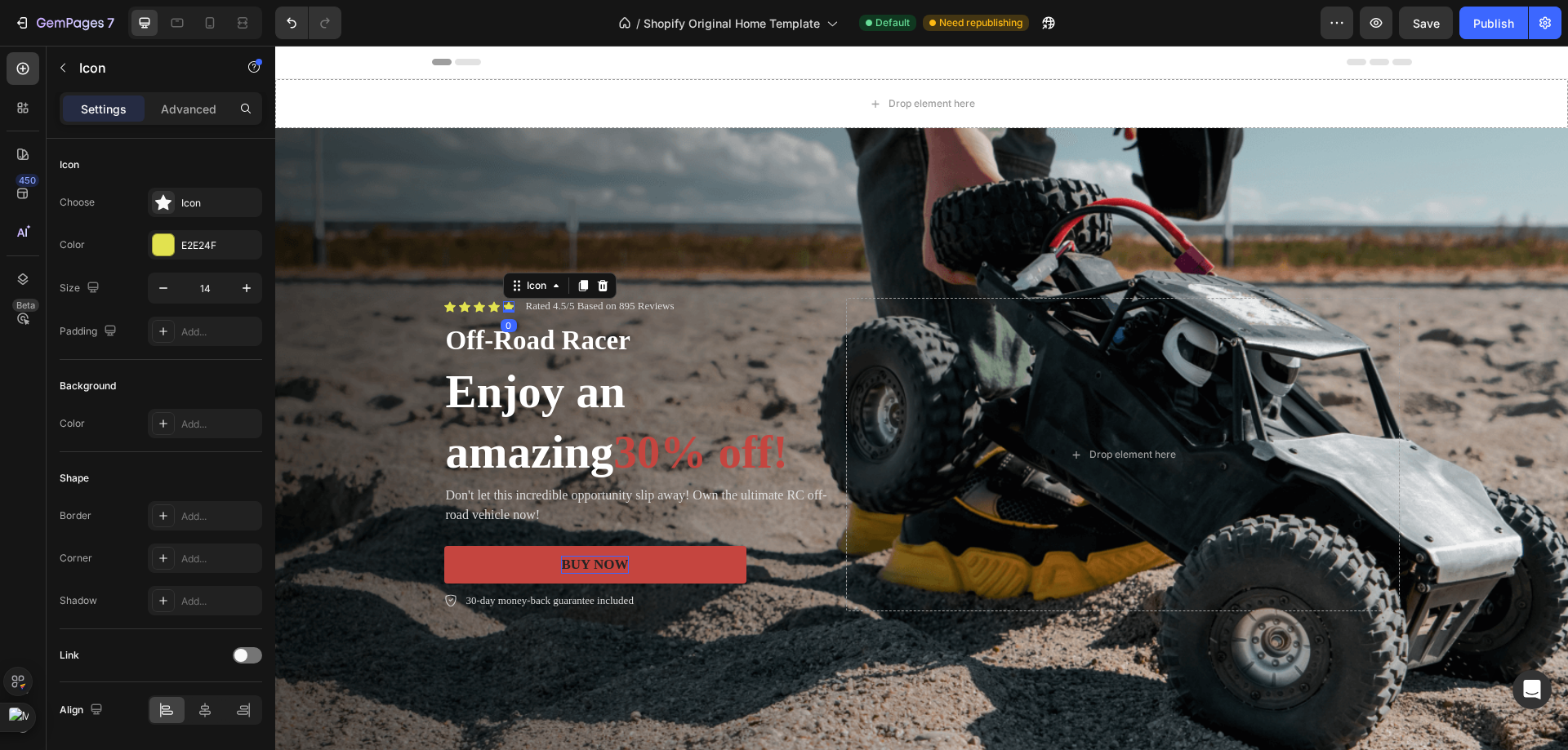
click at [505, 301] on div "Icon 0" at bounding box center [508, 306] width 11 height 11
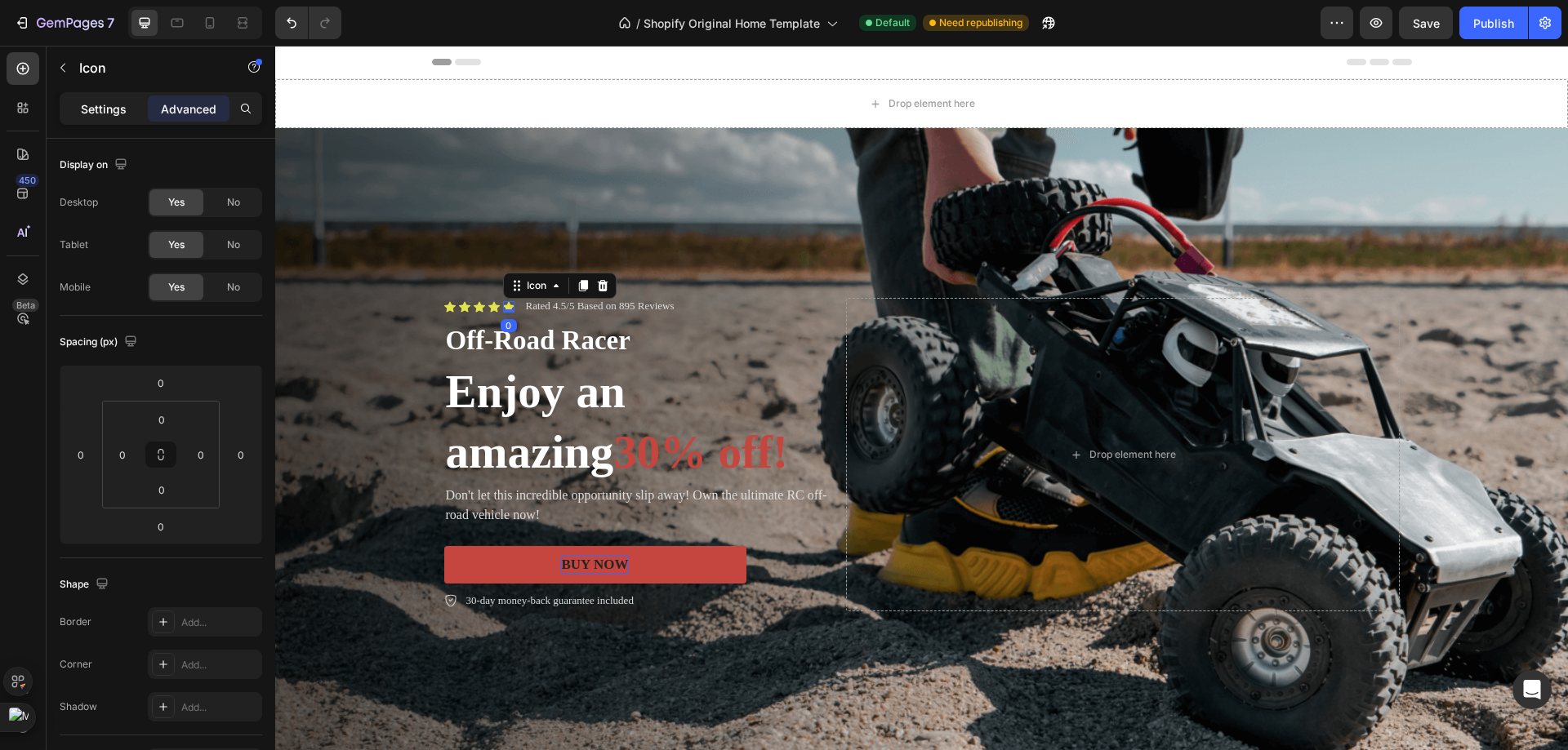
click at [110, 103] on p "Settings" at bounding box center [104, 109] width 45 height 17
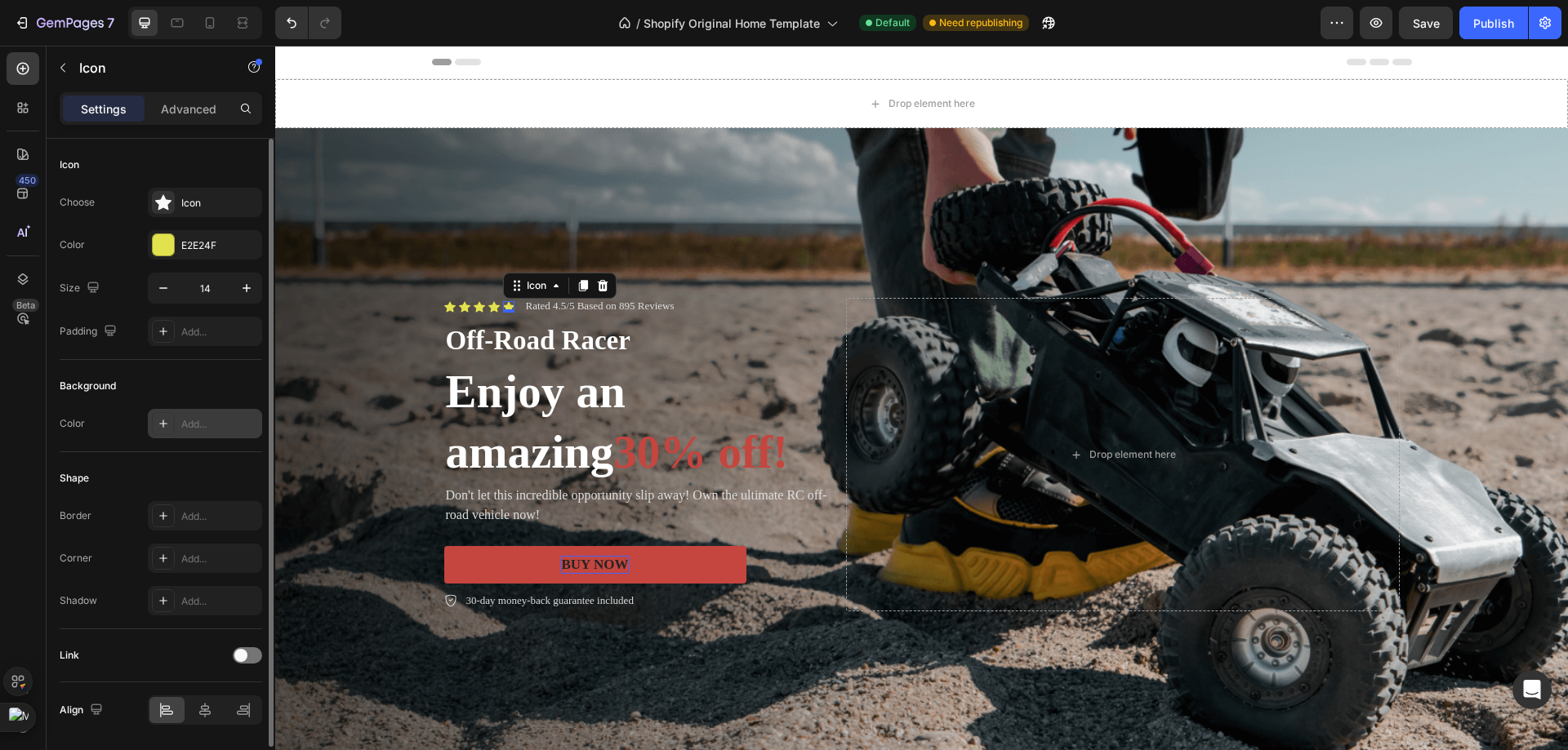
click at [228, 426] on div "Add..." at bounding box center [220, 424] width 77 height 15
click at [178, 387] on div "Background" at bounding box center [161, 386] width 203 height 26
click at [212, 446] on div "Background Color E2E2E2" at bounding box center [161, 406] width 203 height 93
click at [212, 433] on div "E2E2E2" at bounding box center [204, 423] width 114 height 30
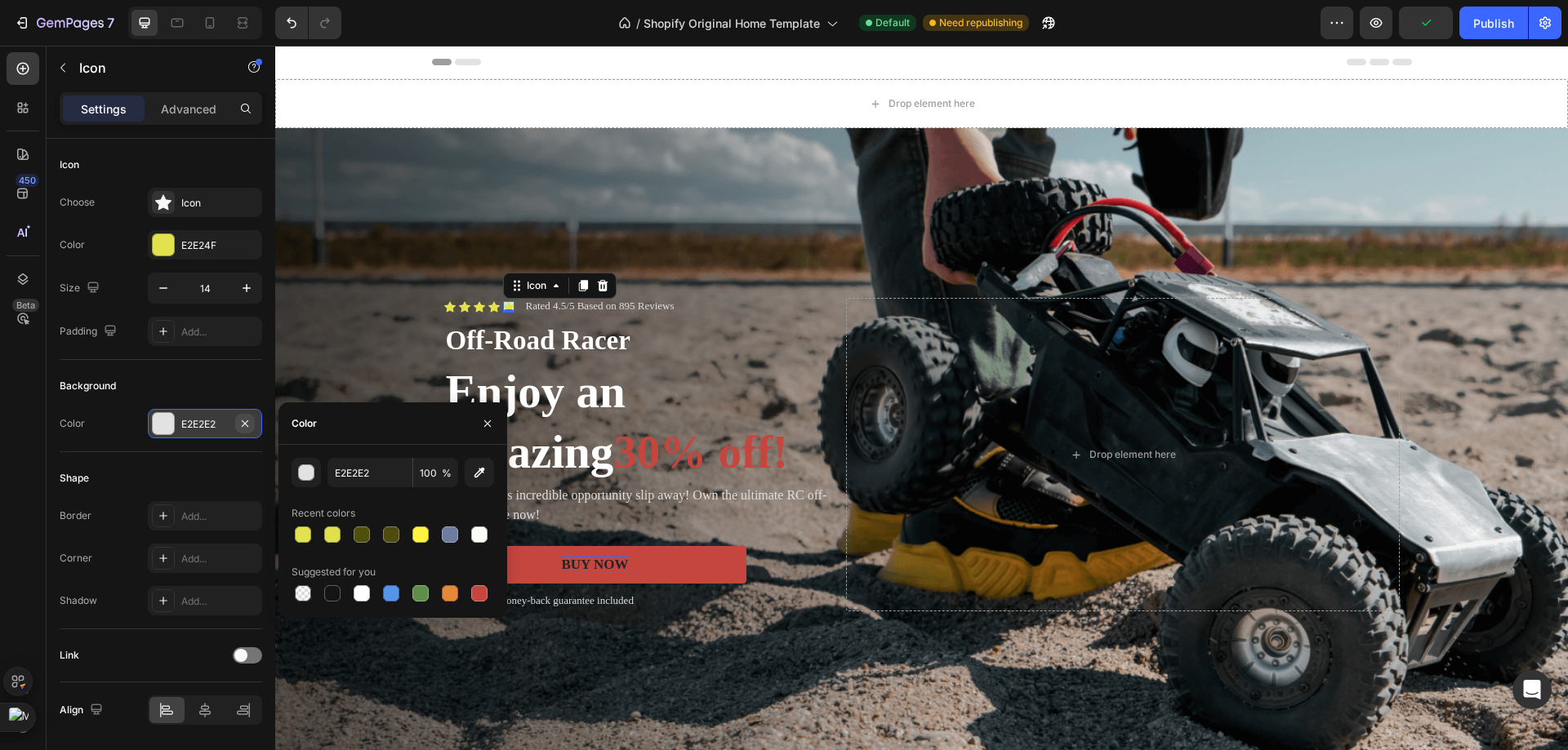
click at [247, 417] on icon "button" at bounding box center [245, 423] width 13 height 13
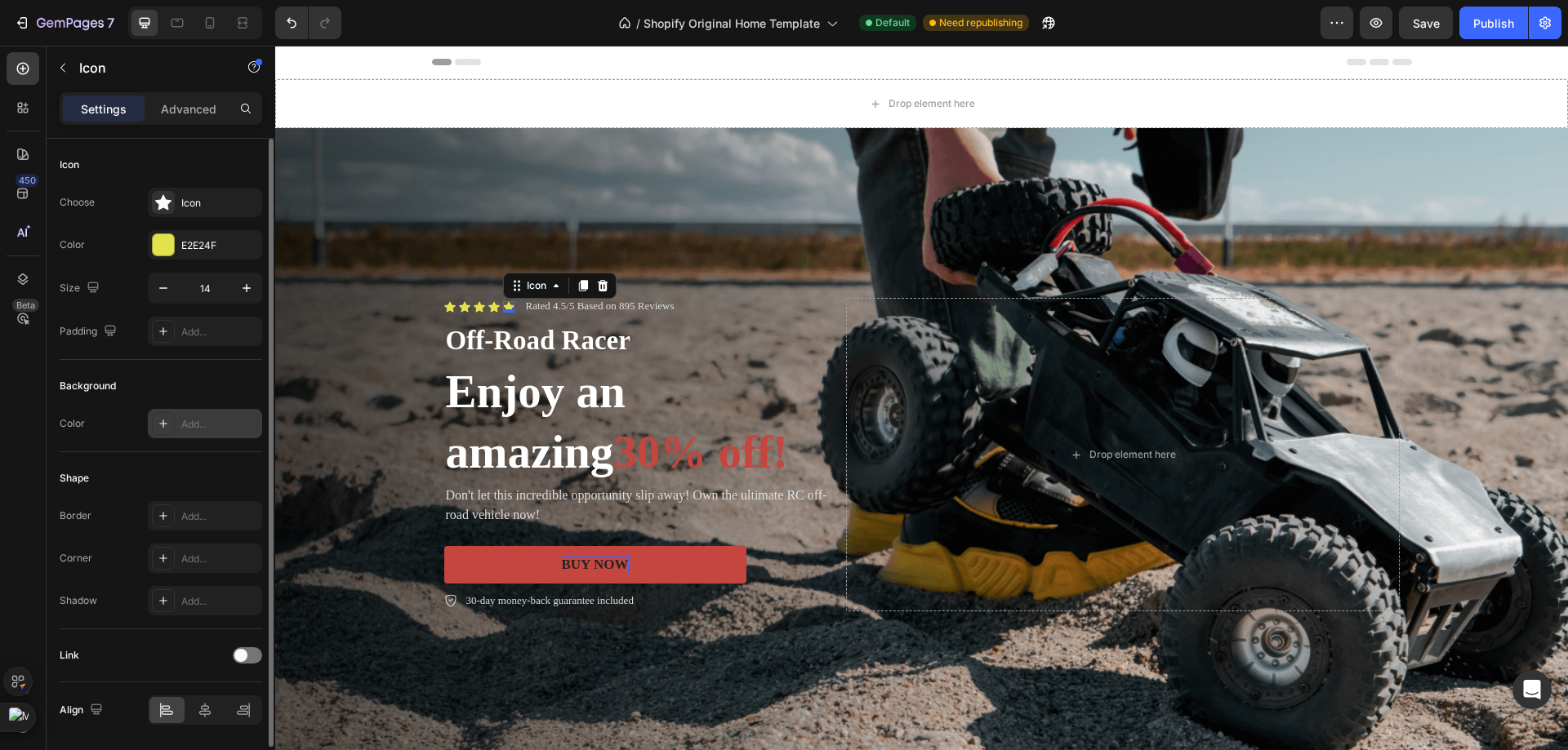
click at [206, 485] on div "Shape" at bounding box center [161, 478] width 203 height 26
click at [204, 194] on div "Icon" at bounding box center [204, 203] width 114 height 30
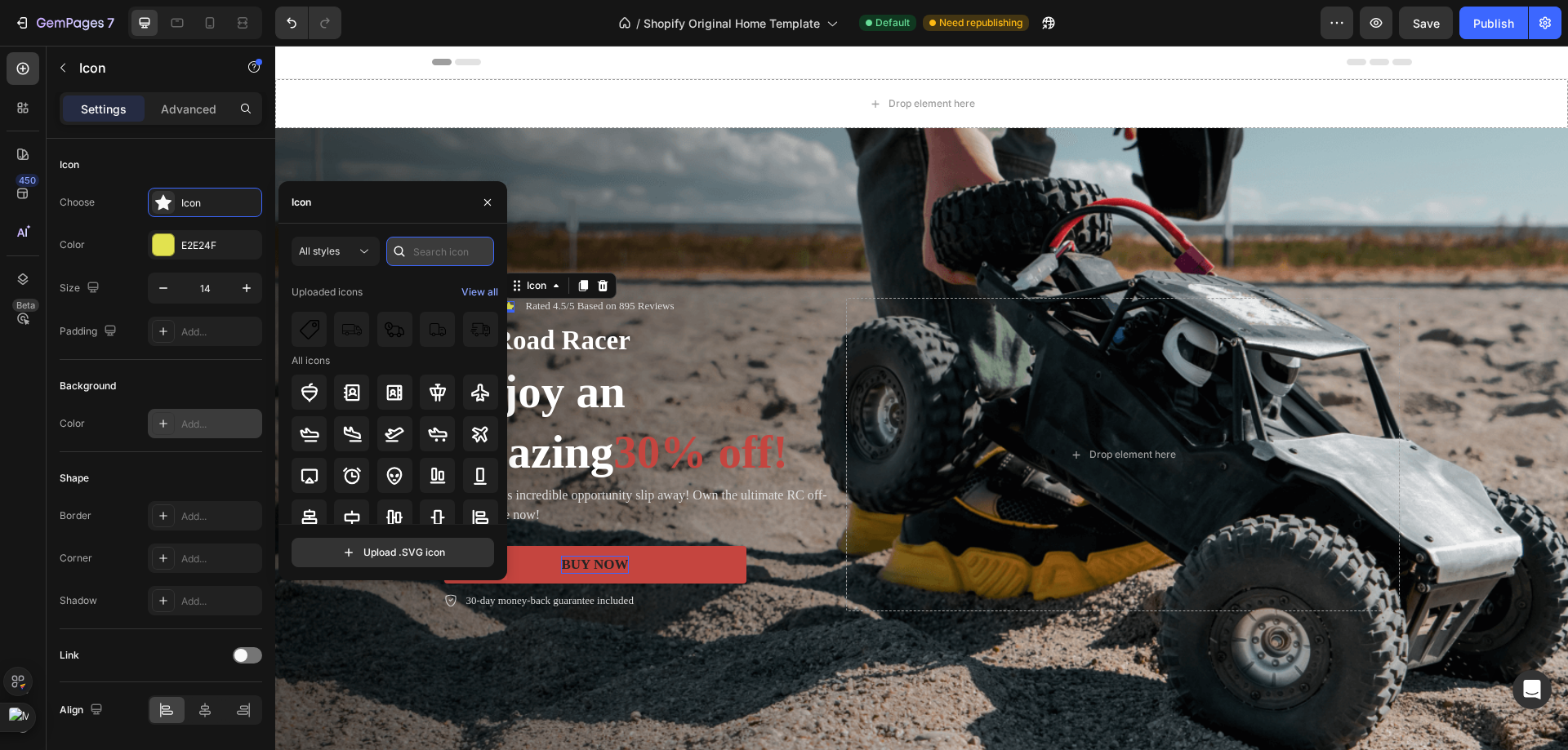
click at [428, 253] on input "text" at bounding box center [439, 251] width 107 height 30
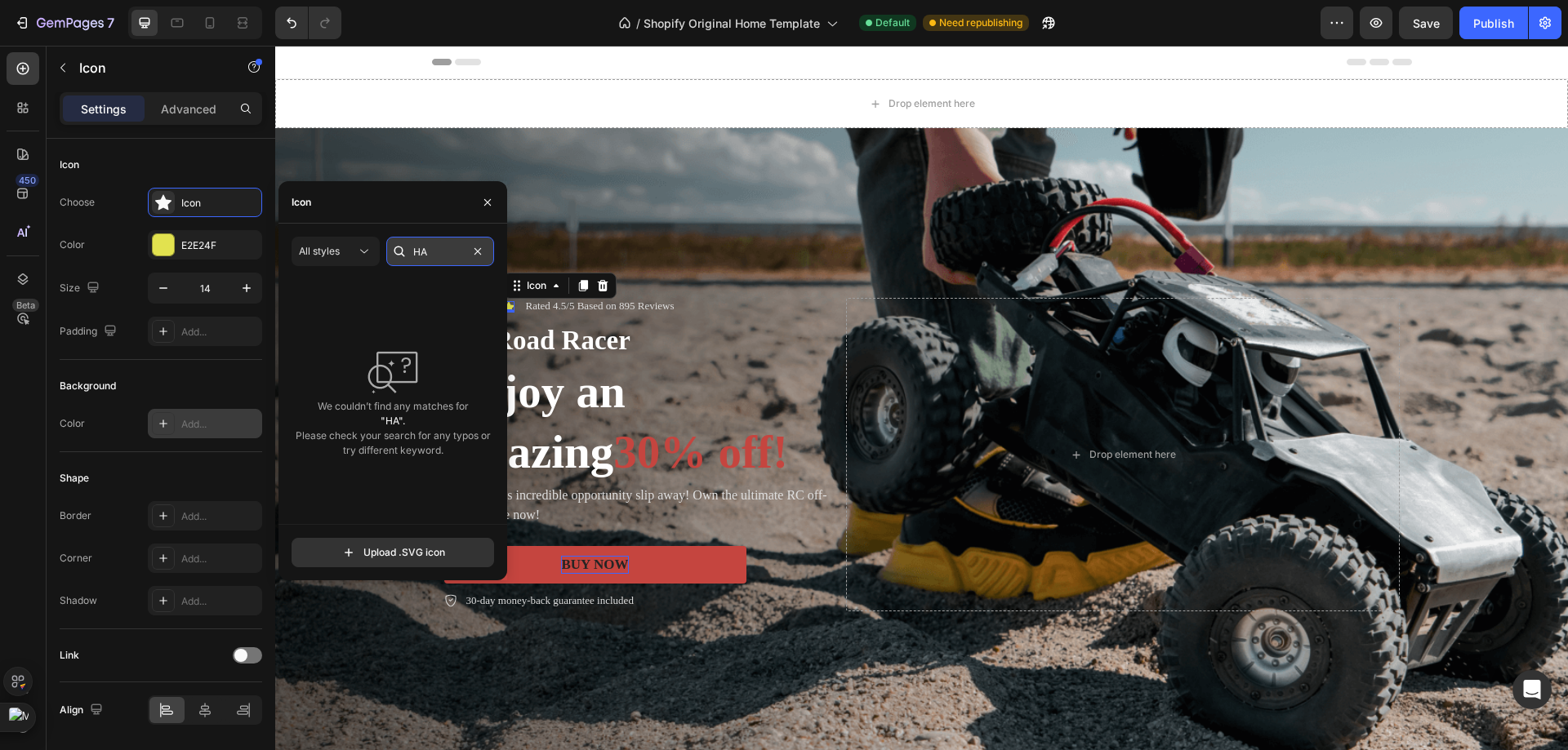
type input "H"
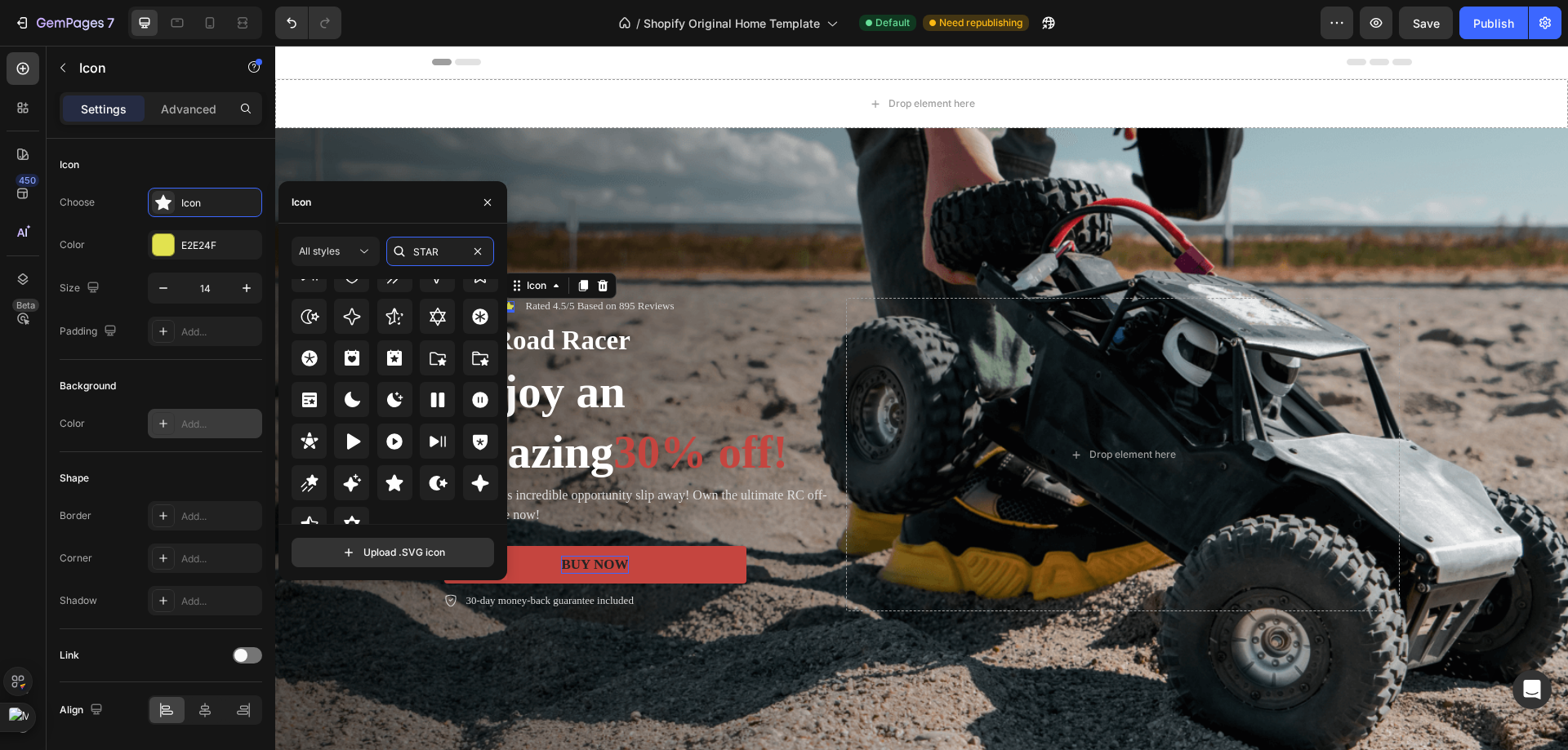
scroll to position [495, 0]
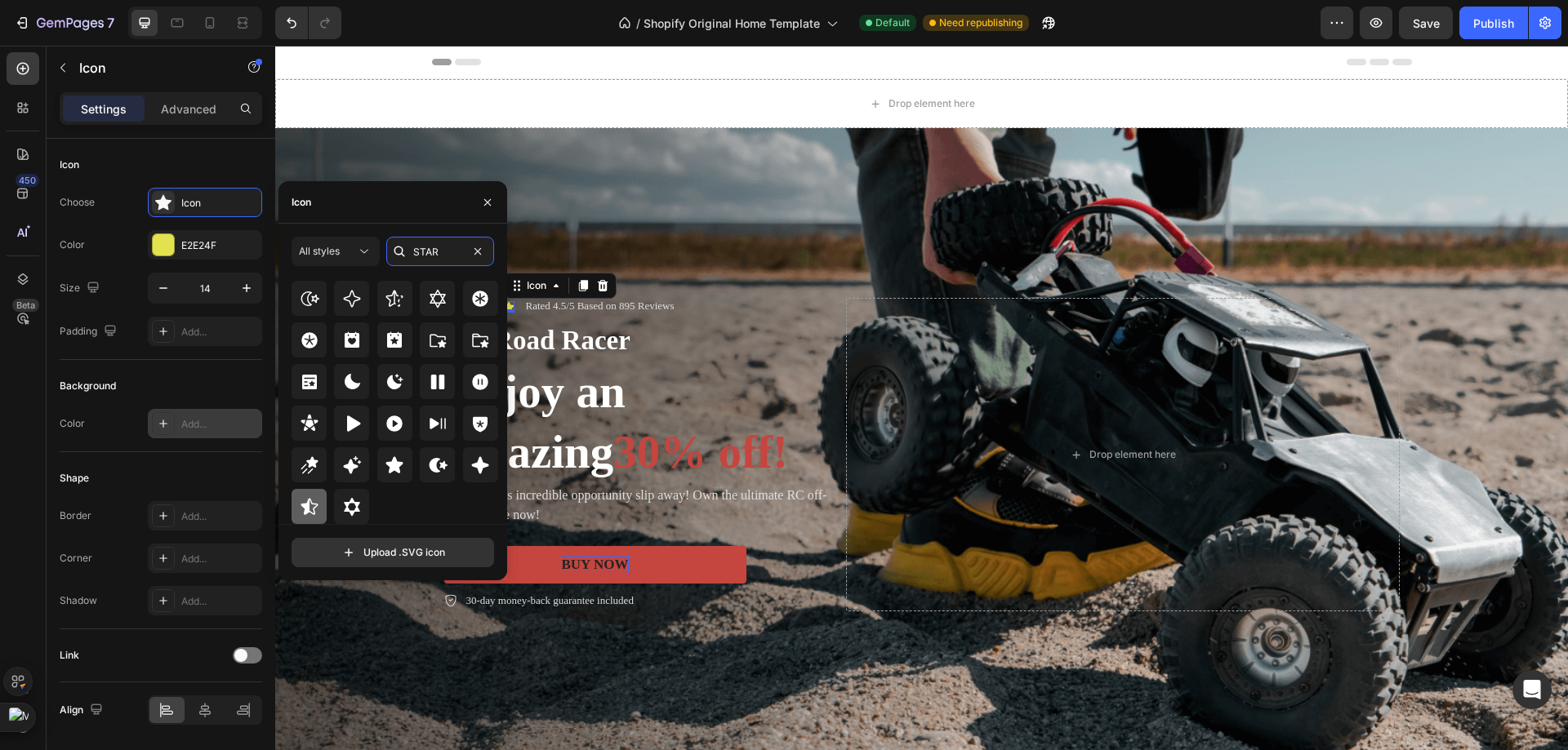
type input "STAR"
click at [315, 503] on icon at bounding box center [309, 506] width 19 height 19
click at [145, 379] on div "Background" at bounding box center [161, 386] width 203 height 26
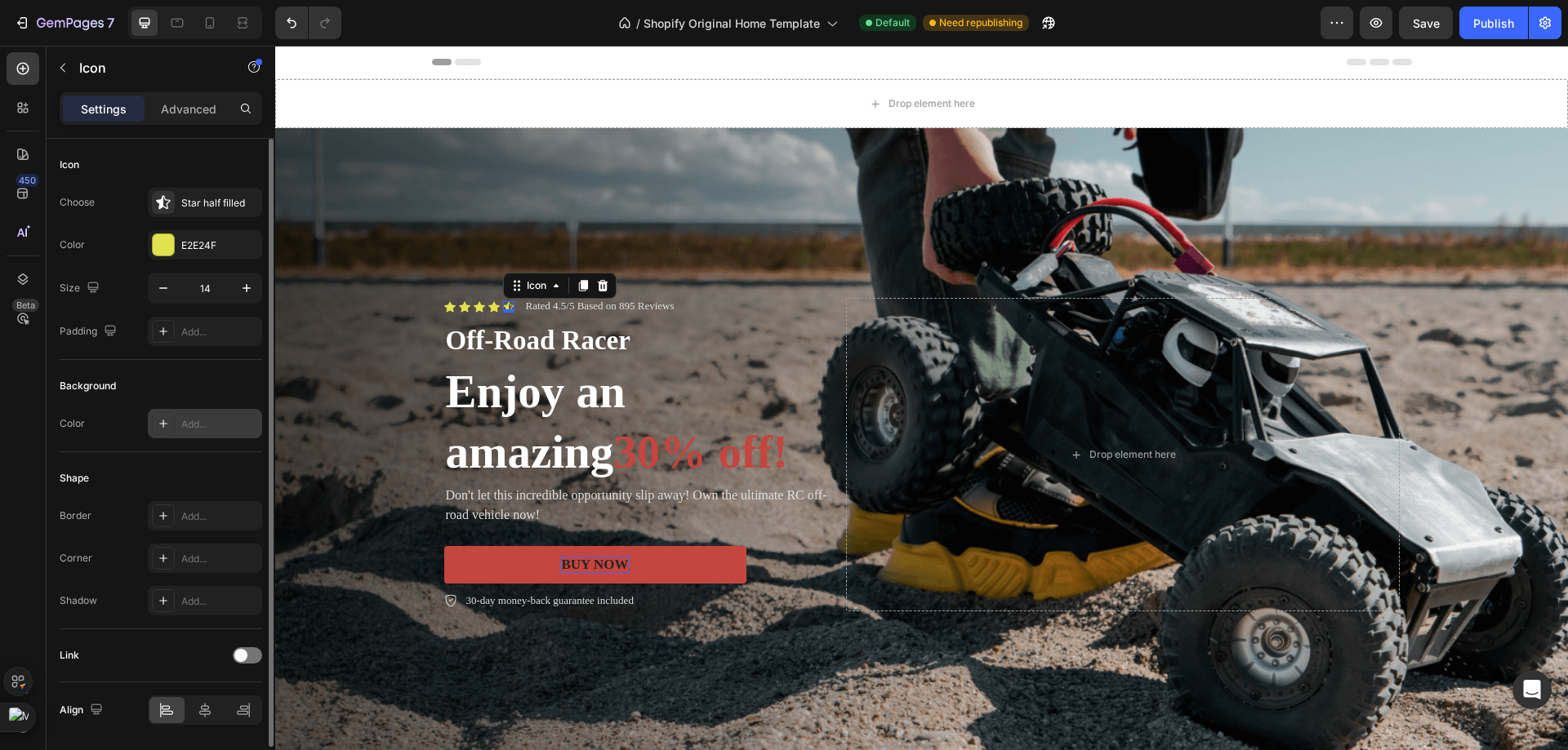
click at [218, 398] on div "Background" at bounding box center [161, 386] width 203 height 26
click at [233, 382] on div "Background" at bounding box center [161, 386] width 203 height 26
click at [381, 328] on div "Background Image" at bounding box center [922, 455] width 1293 height 653
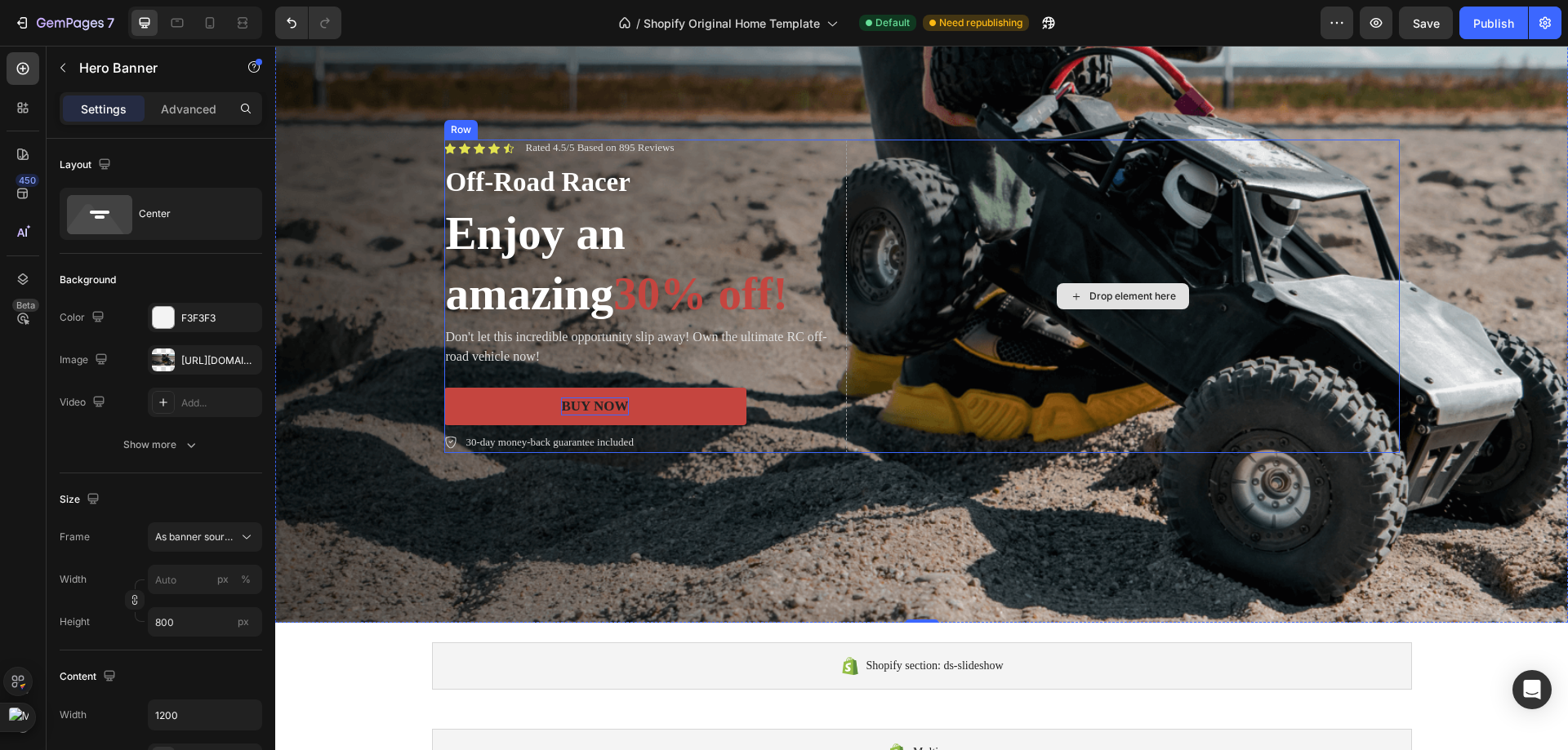
scroll to position [0, 0]
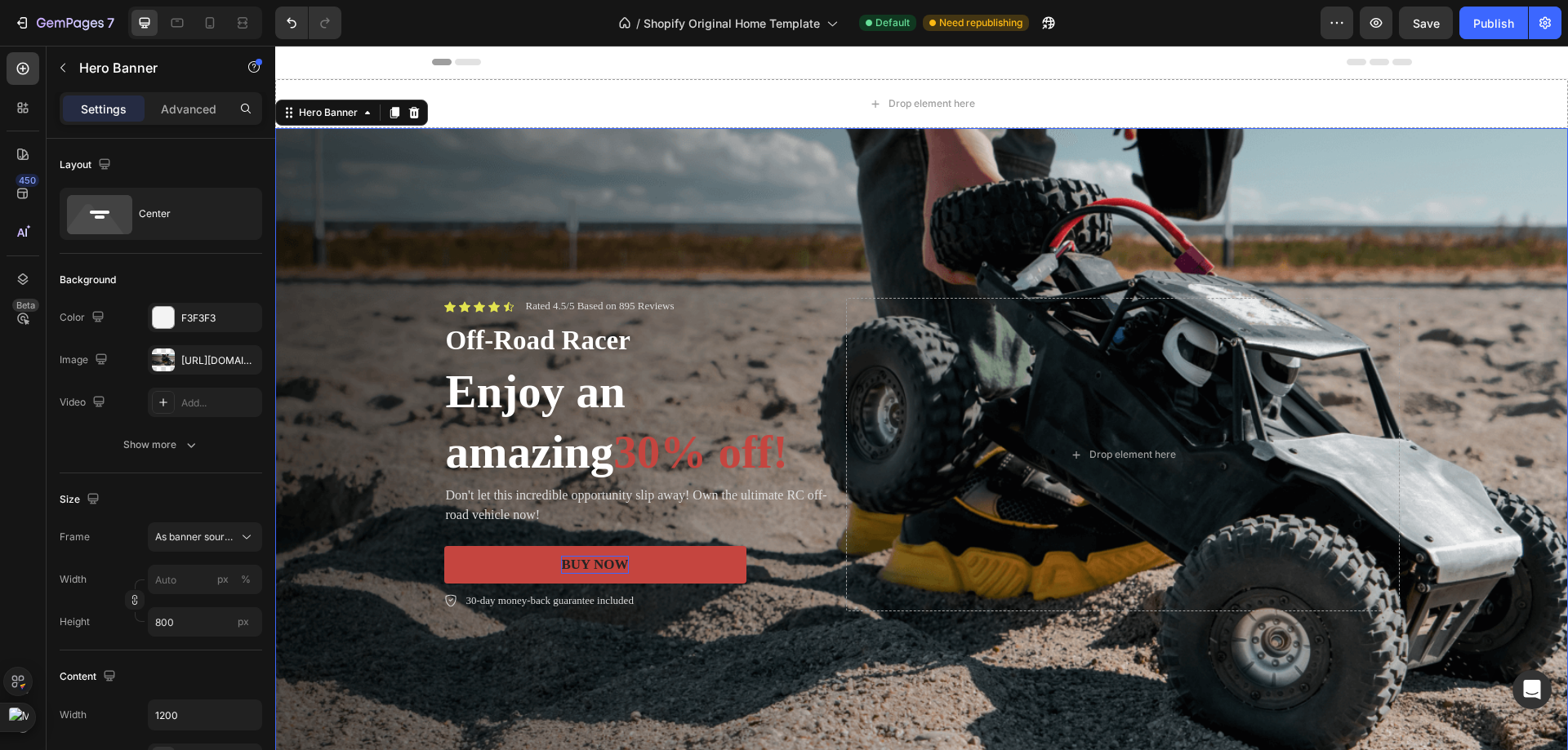
click at [1100, 204] on div "Background Image" at bounding box center [922, 455] width 1293 height 653
click at [1501, 27] on div "Publish" at bounding box center [1493, 24] width 41 height 17
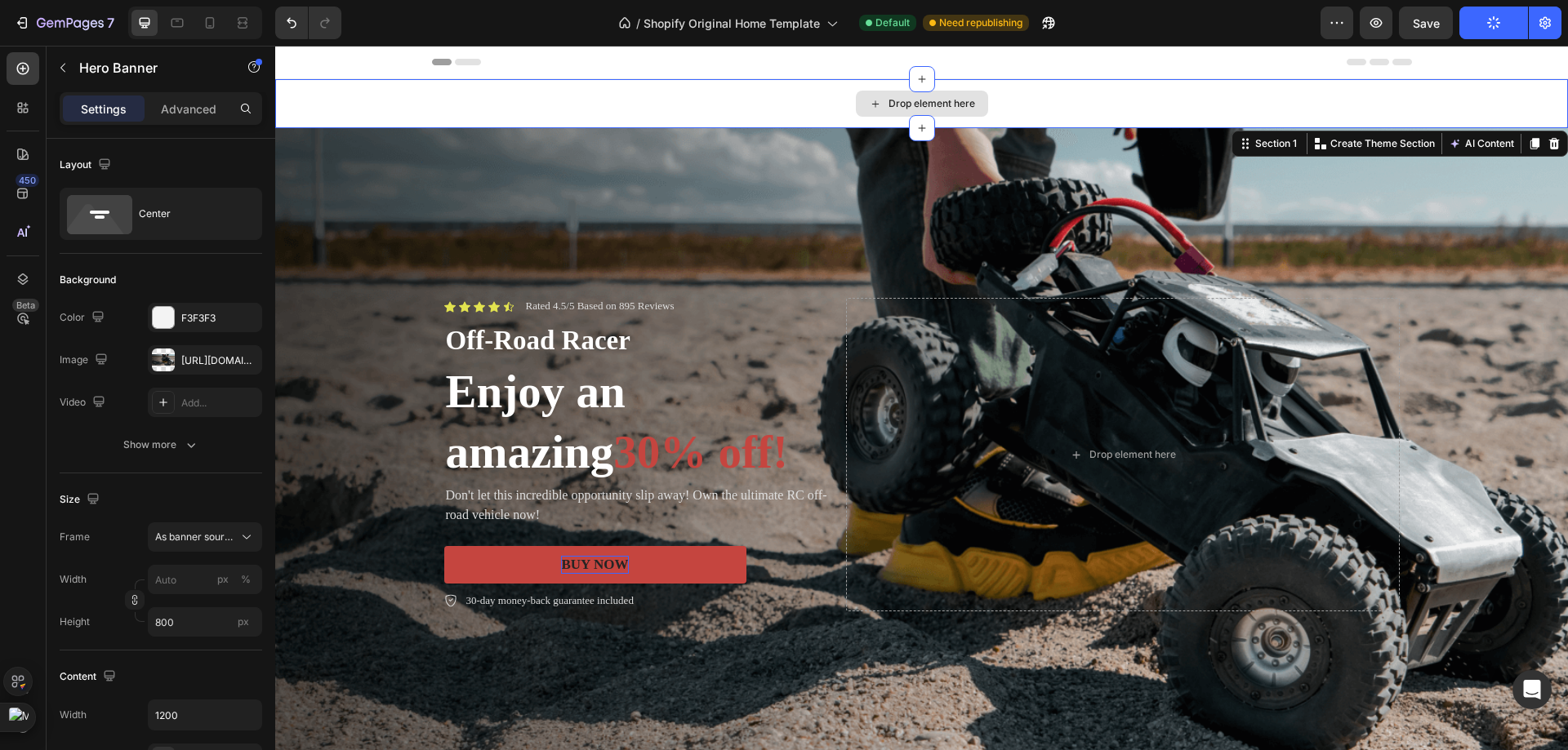
click at [1102, 98] on div "Drop element here" at bounding box center [922, 104] width 1293 height 49
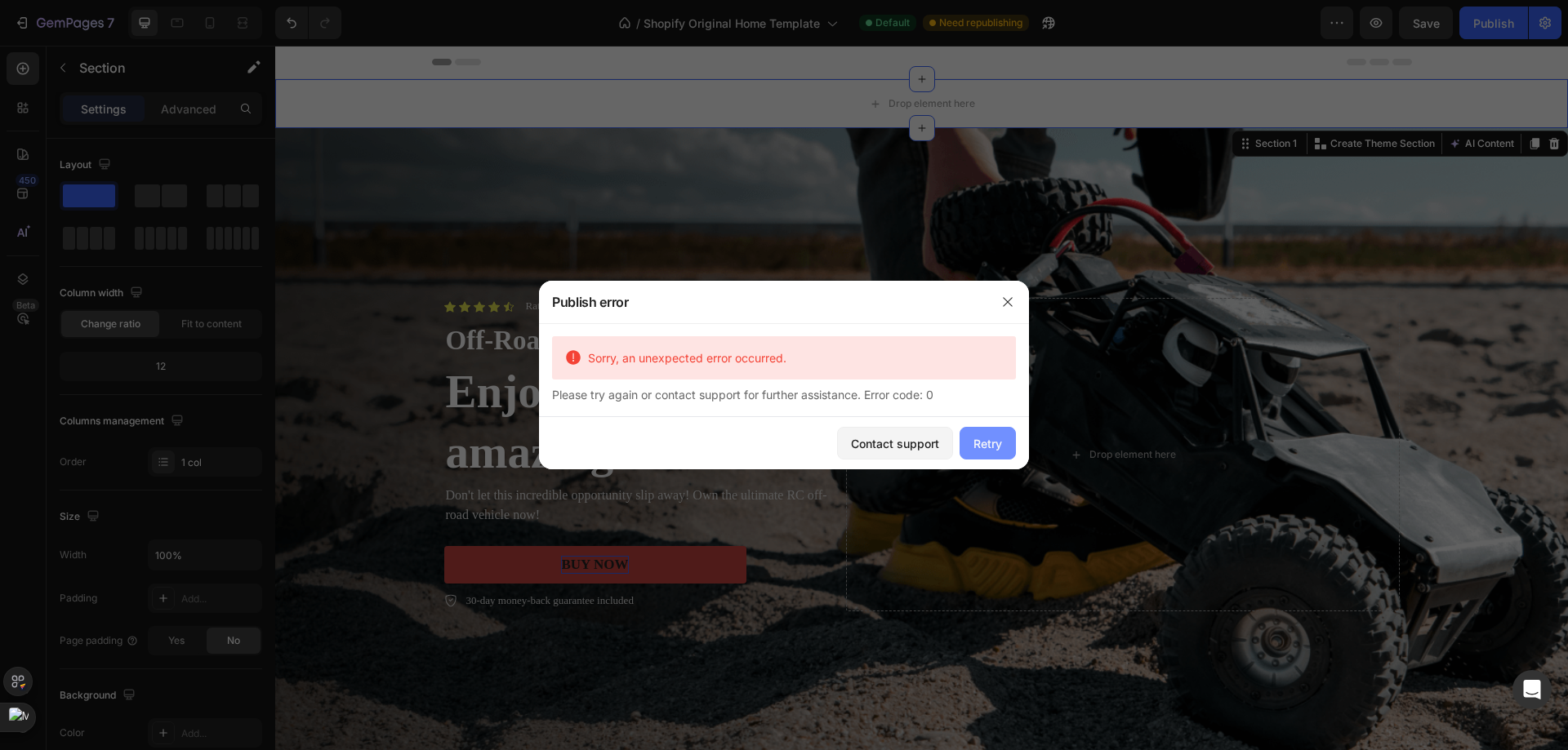
click at [995, 436] on div "Retry" at bounding box center [987, 444] width 29 height 17
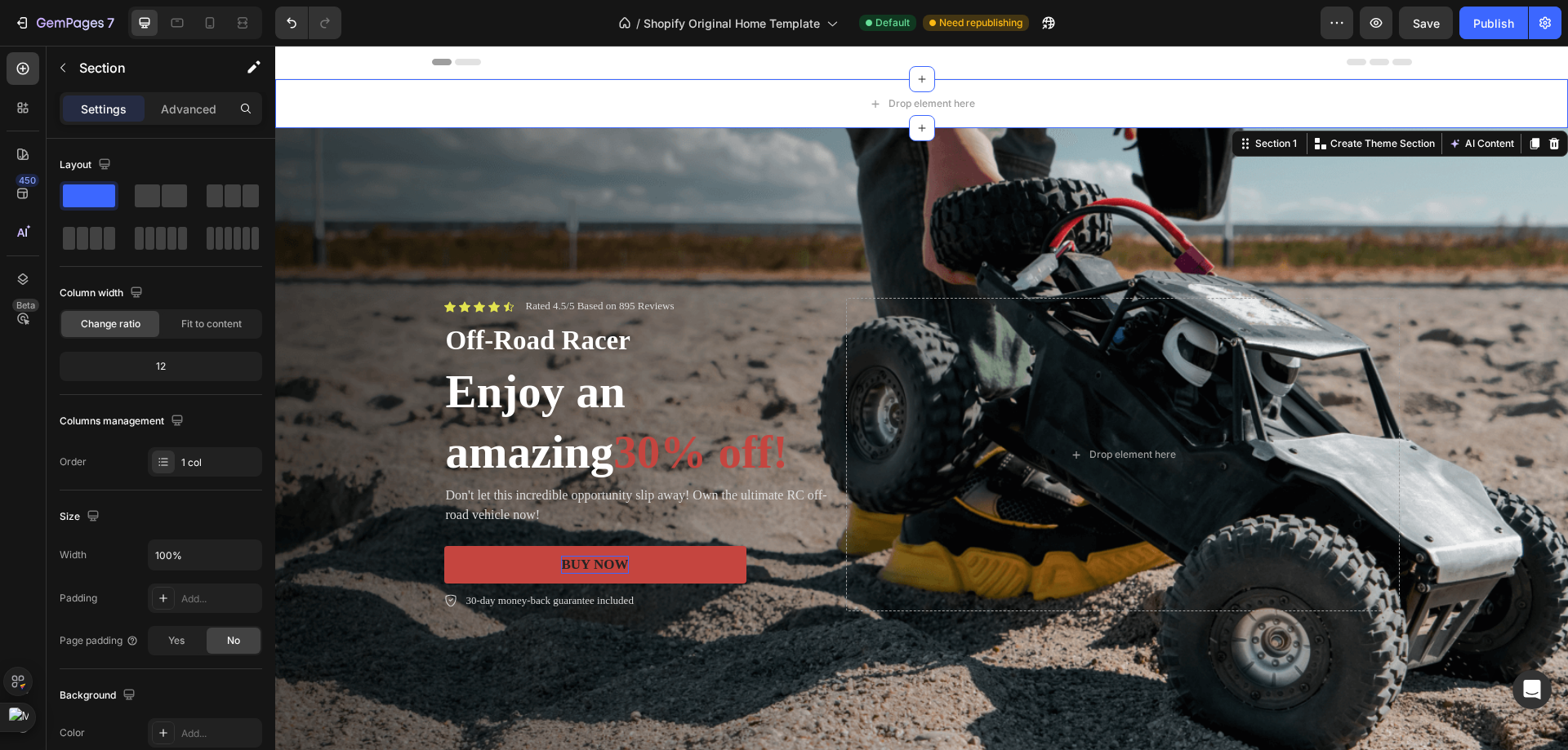
click at [1547, 141] on icon at bounding box center [1553, 143] width 13 height 13
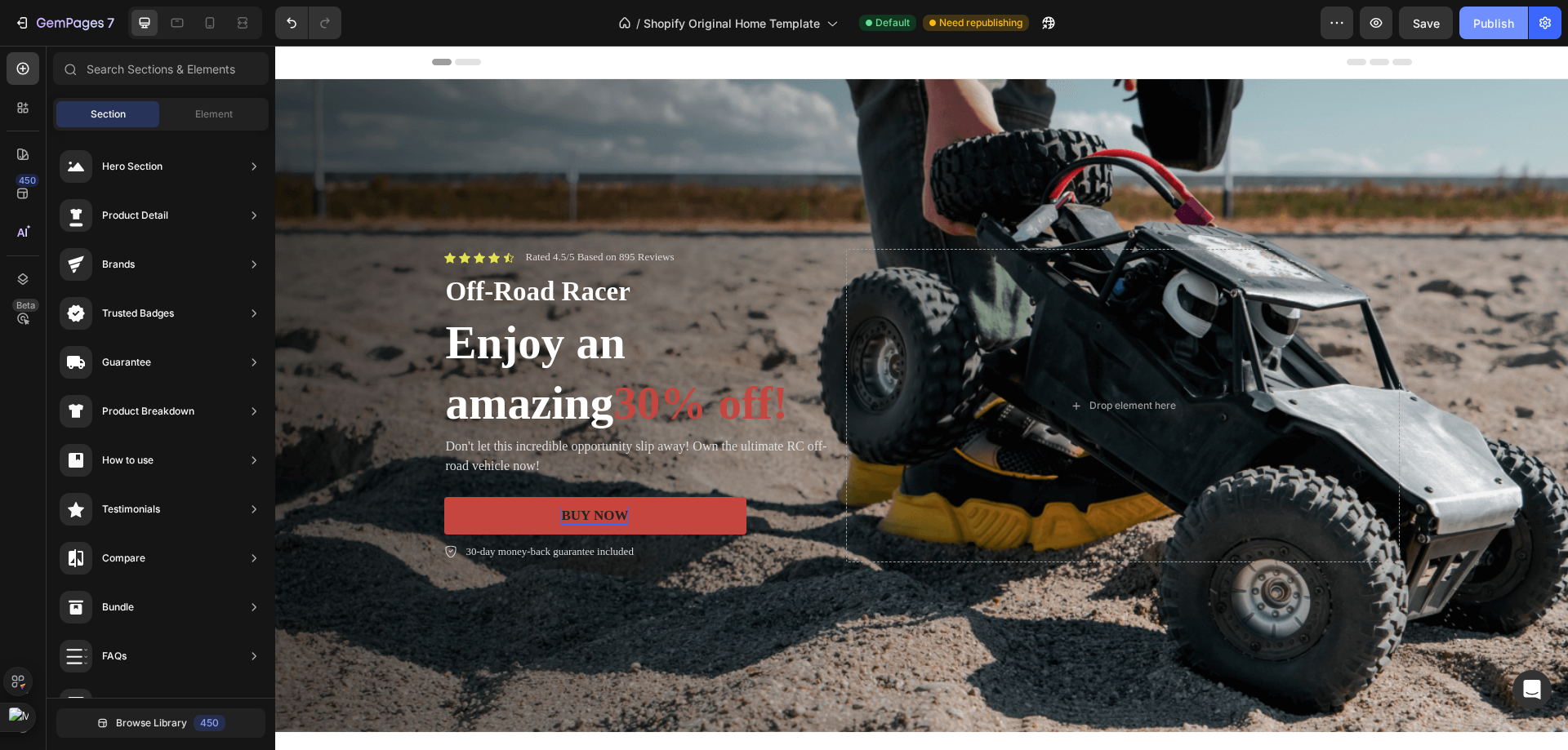
click at [1486, 22] on div "Publish" at bounding box center [1493, 24] width 41 height 17
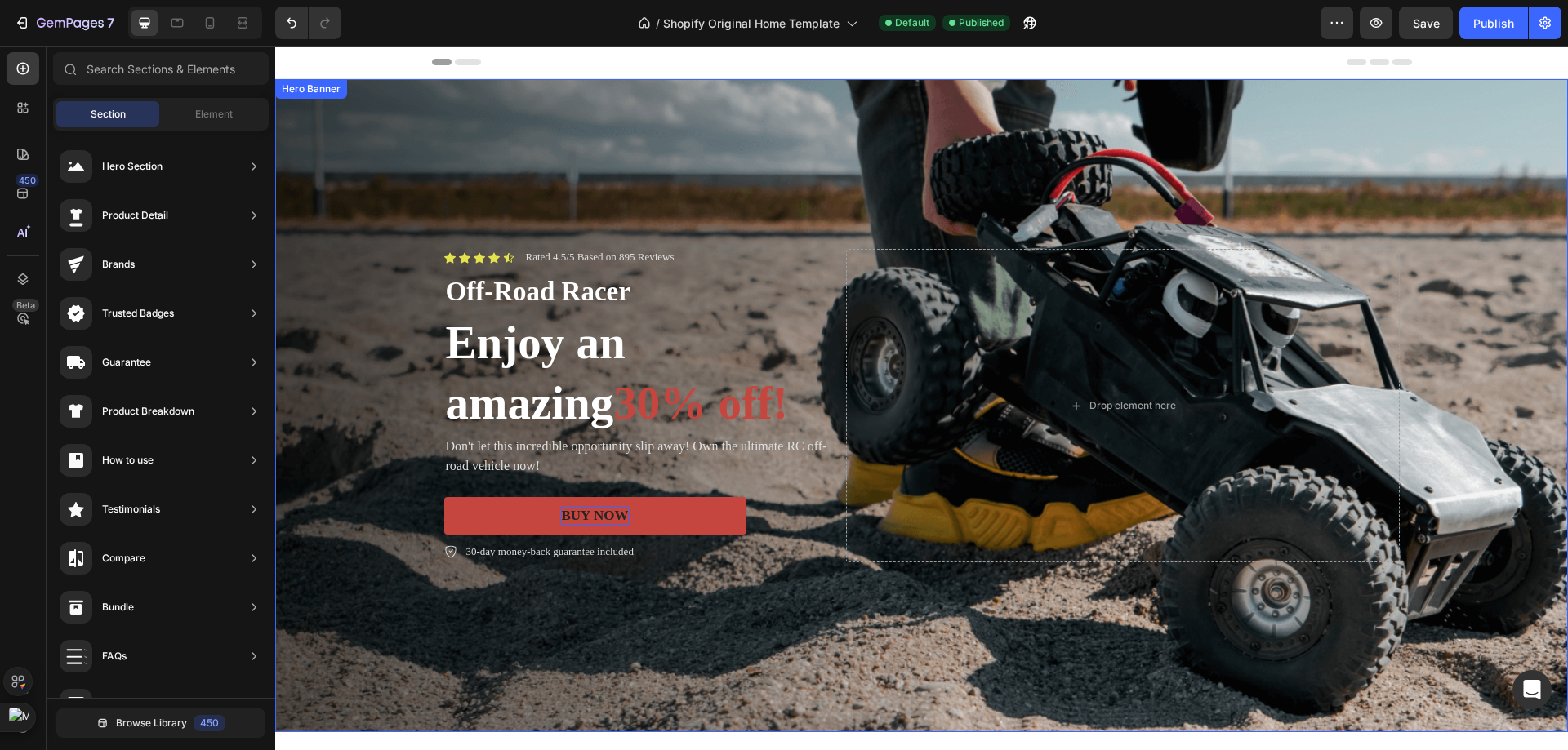
click at [841, 140] on div "Background Image" at bounding box center [922, 406] width 1293 height 653
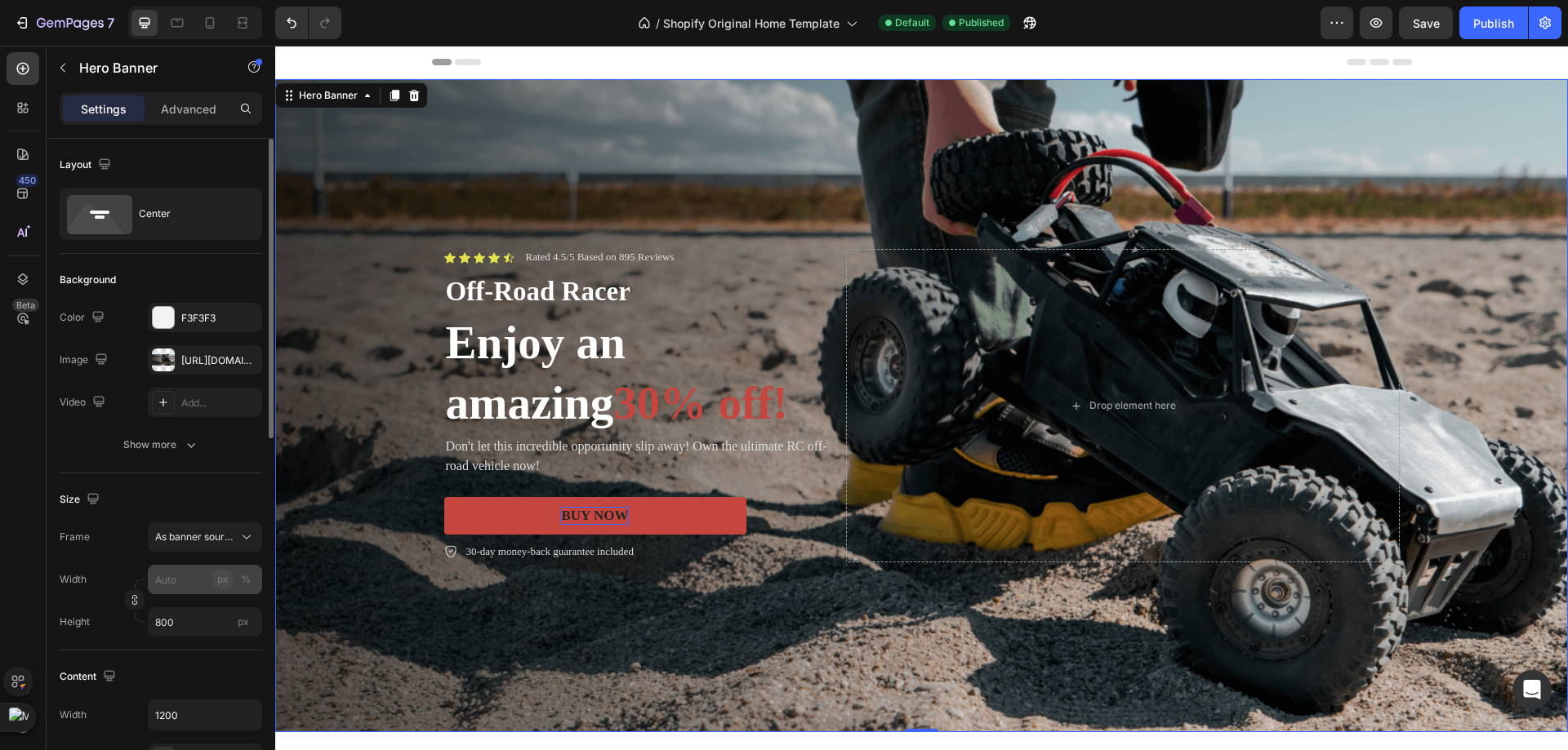
scroll to position [81, 0]
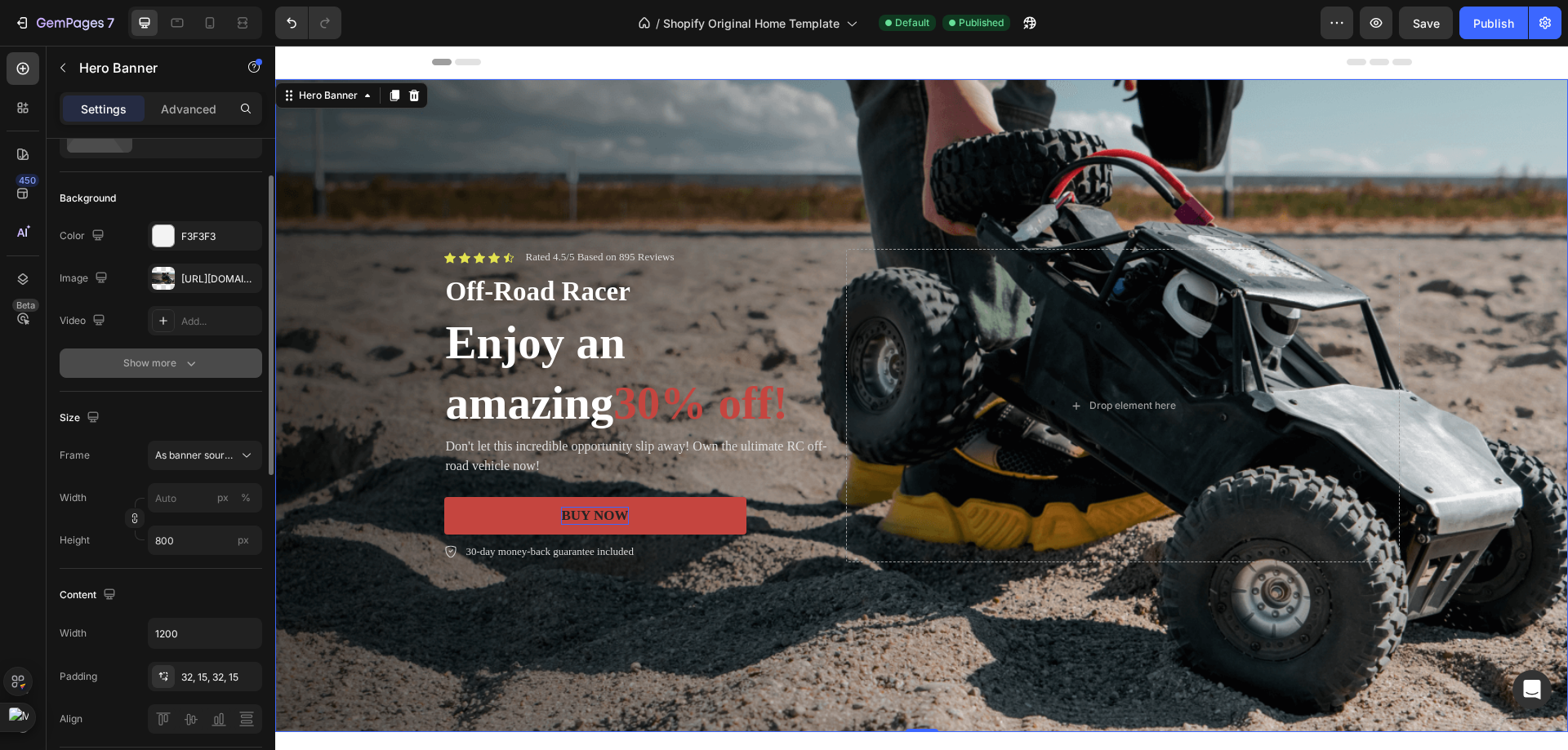
click at [211, 366] on button "Show more" at bounding box center [161, 363] width 203 height 30
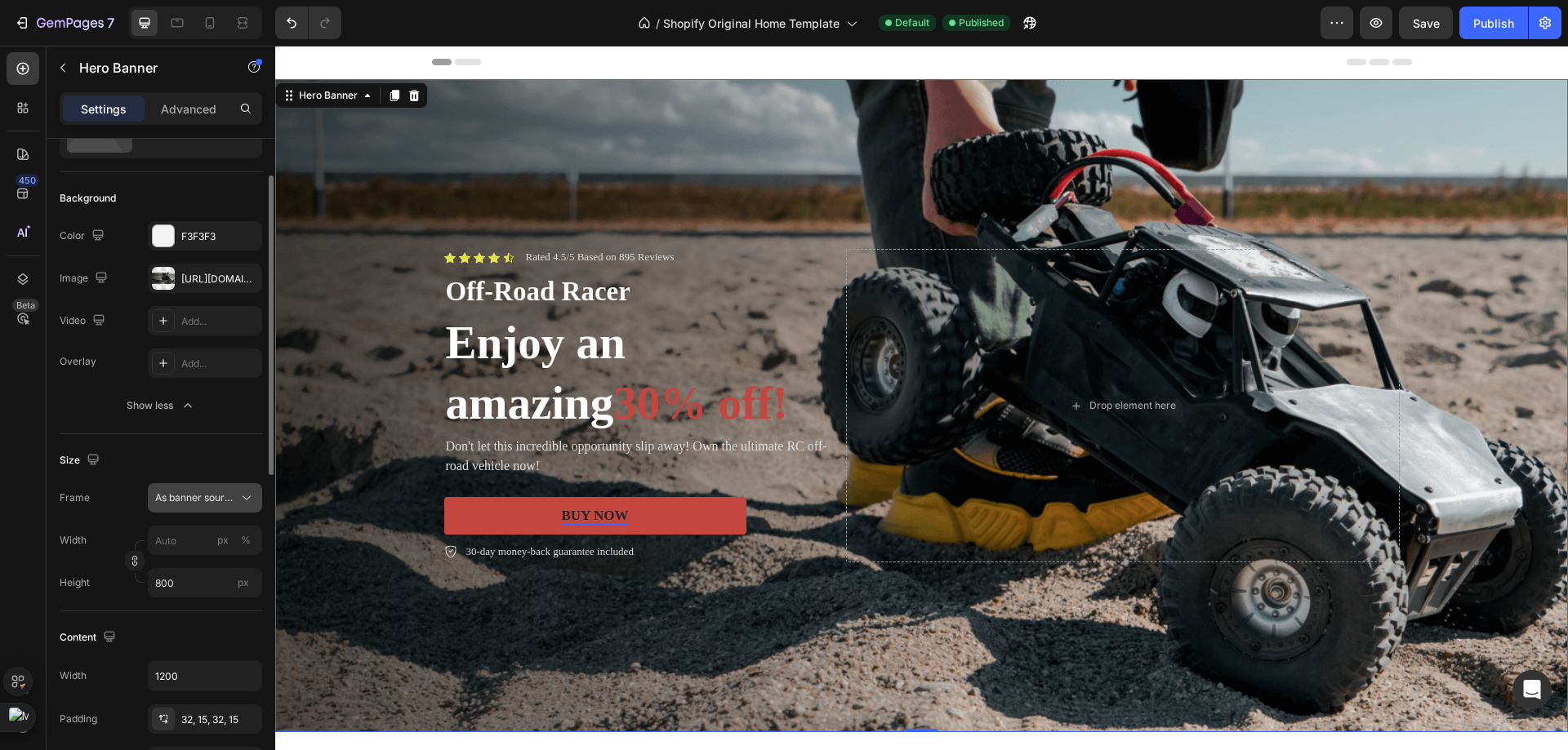
click at [211, 489] on button "As banner source" at bounding box center [204, 498] width 114 height 30
click at [180, 407] on icon "button" at bounding box center [188, 405] width 17 height 17
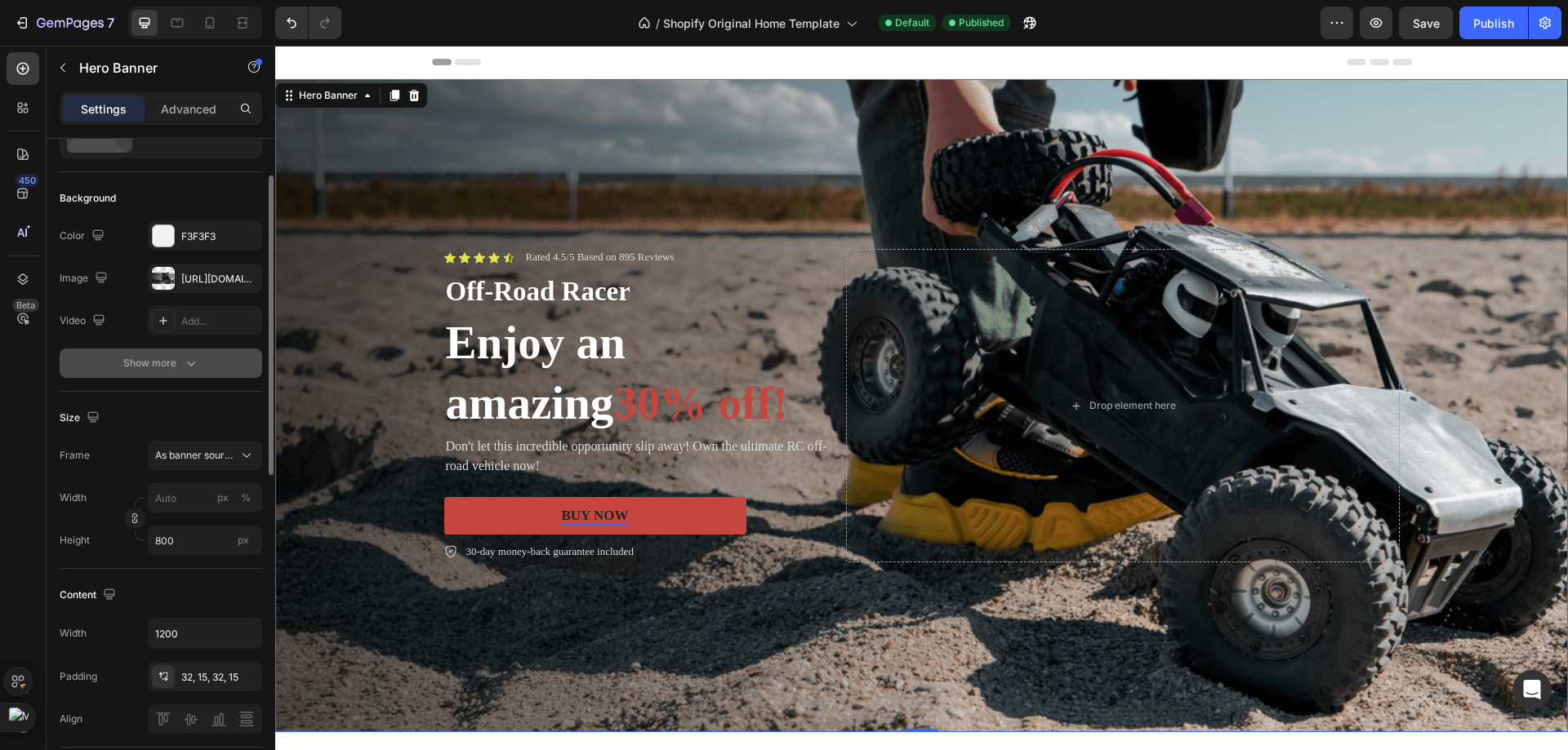
scroll to position [0, 0]
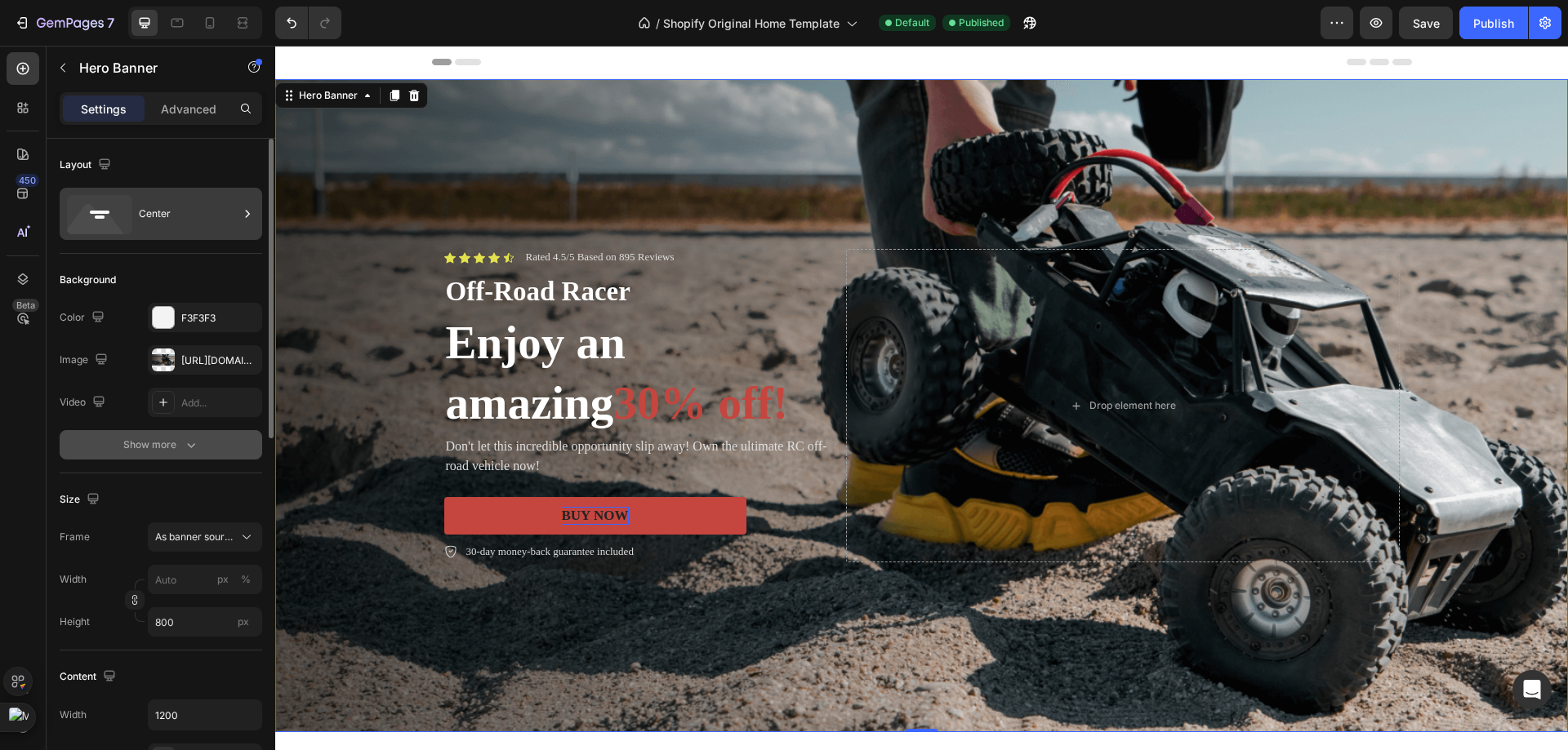
click at [190, 217] on div "Center" at bounding box center [189, 213] width 100 height 38
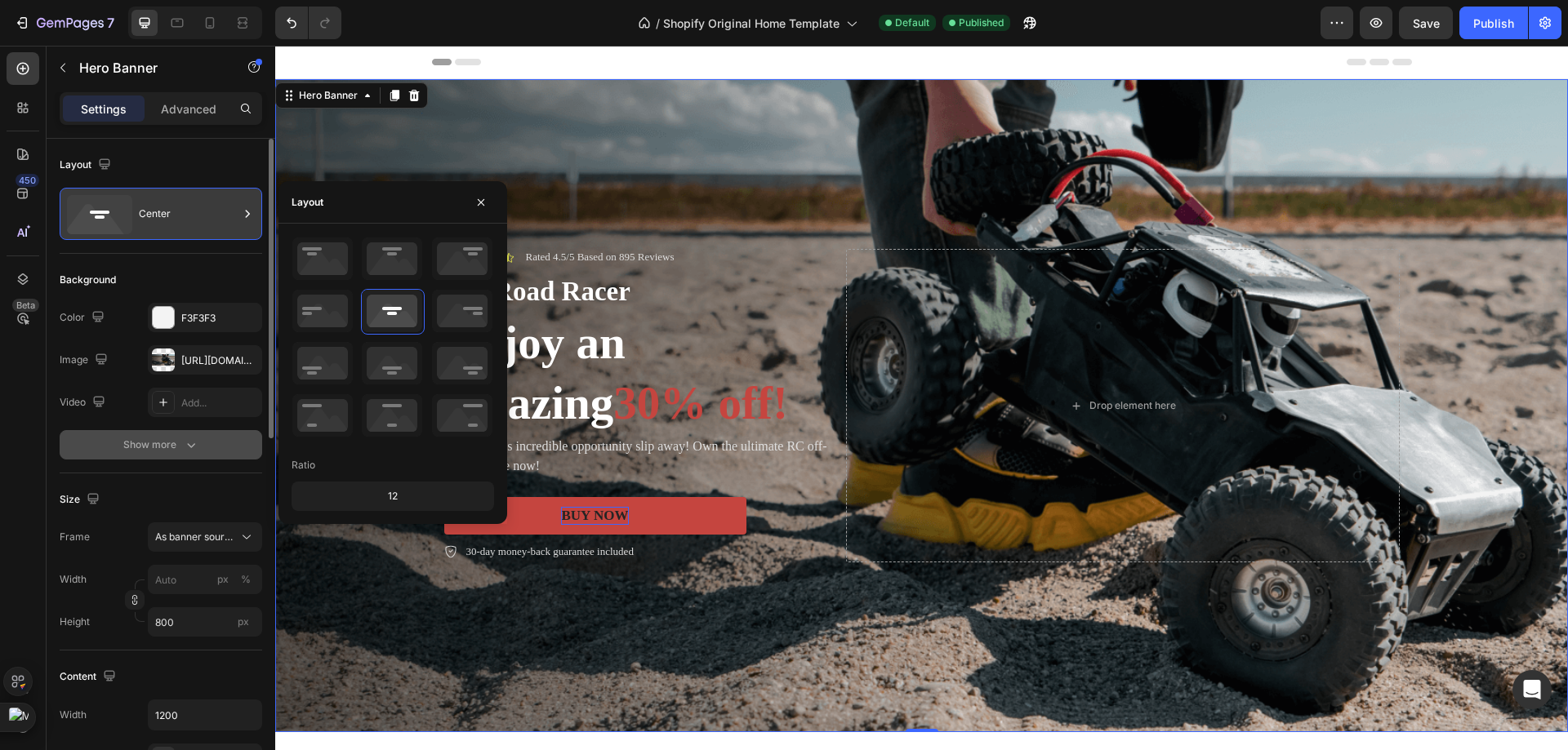
click at [190, 217] on div "Center" at bounding box center [189, 213] width 100 height 38
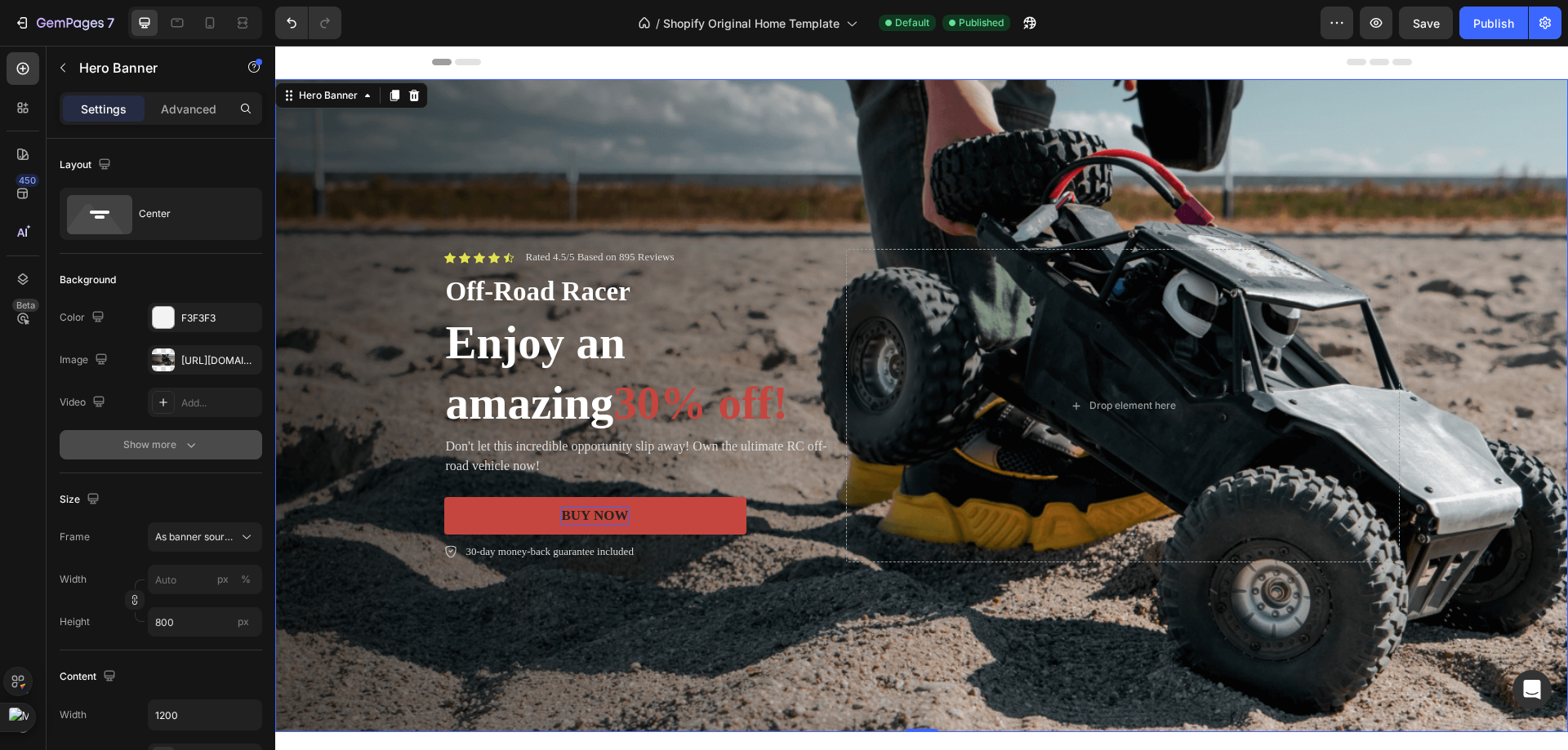
scroll to position [163, 0]
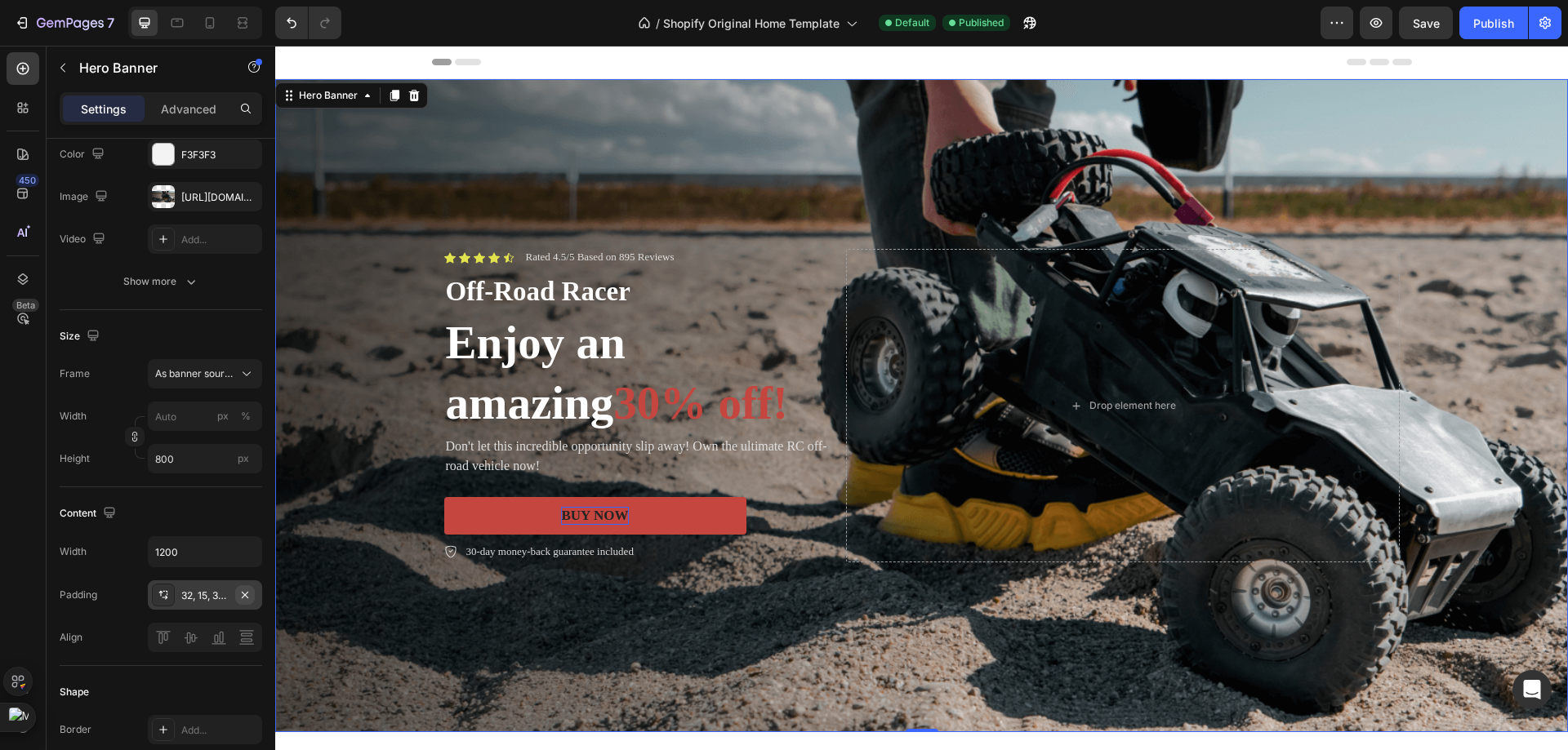
click at [249, 596] on icon "button" at bounding box center [245, 595] width 13 height 13
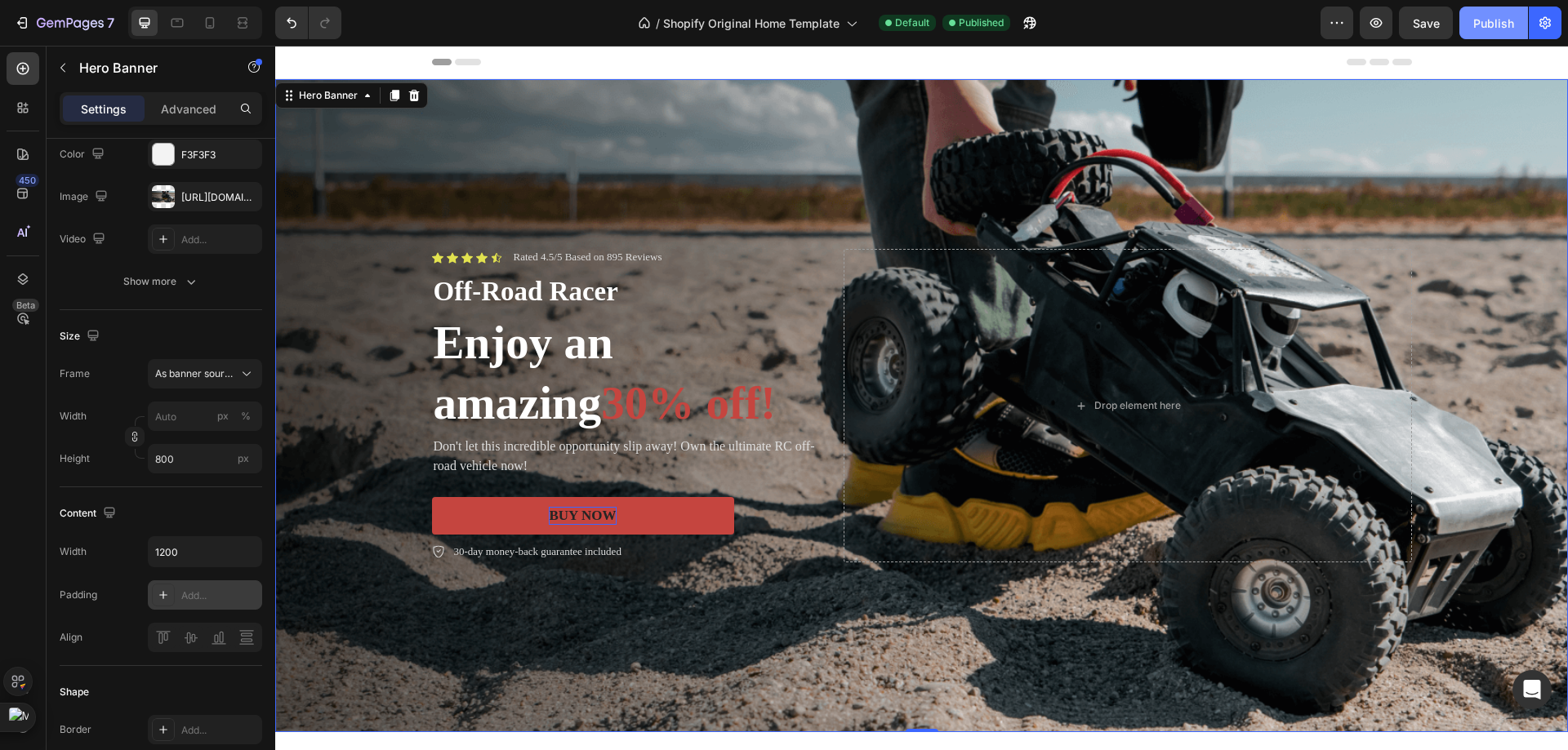
click at [1482, 17] on div "Publish" at bounding box center [1493, 24] width 41 height 17
click at [232, 561] on button "button" at bounding box center [246, 552] width 30 height 30
click at [225, 581] on div "Full 100%" at bounding box center [187, 594] width 134 height 31
type input "100%"
click at [1497, 29] on div "Publish" at bounding box center [1493, 24] width 41 height 17
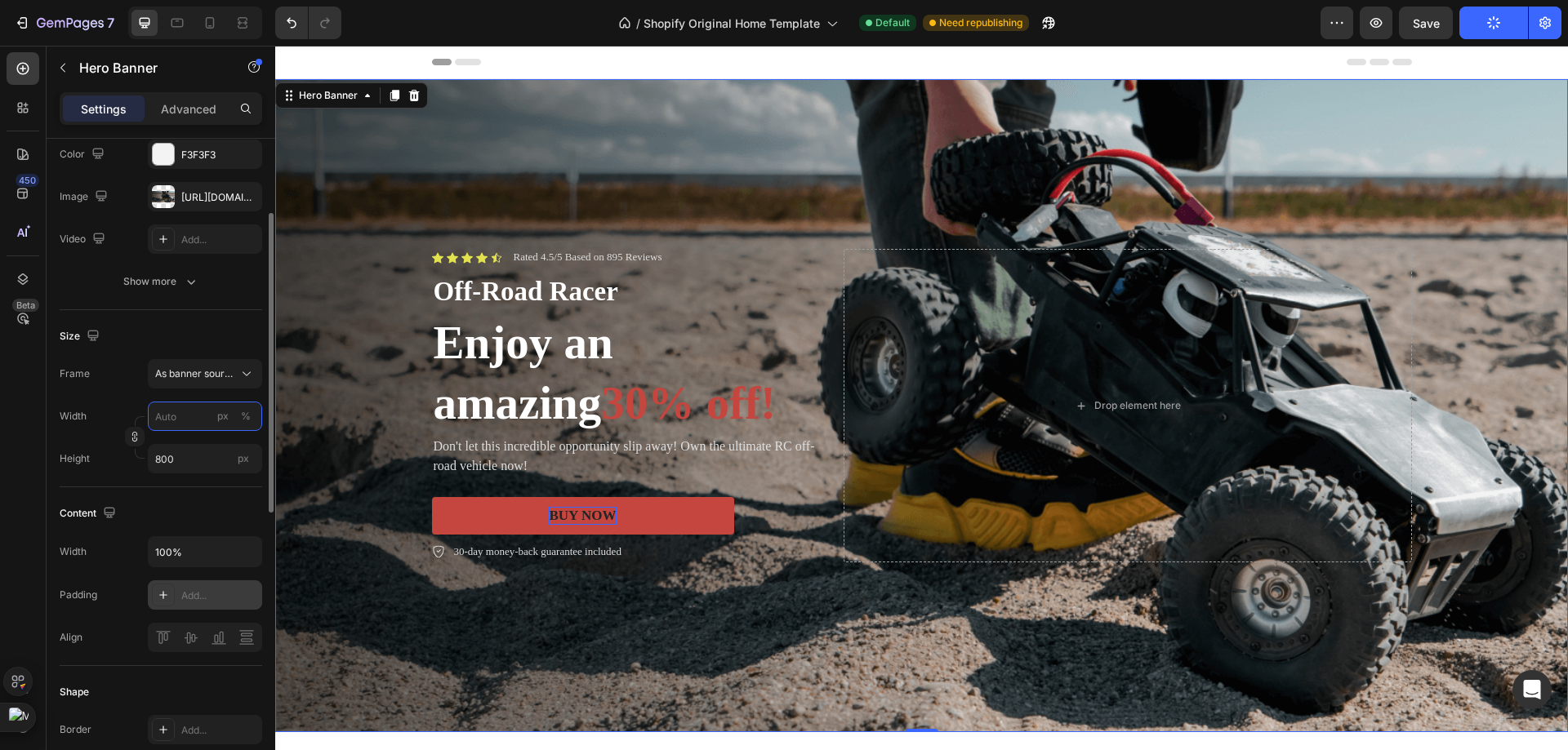
click at [198, 417] on input "px %" at bounding box center [204, 416] width 114 height 30
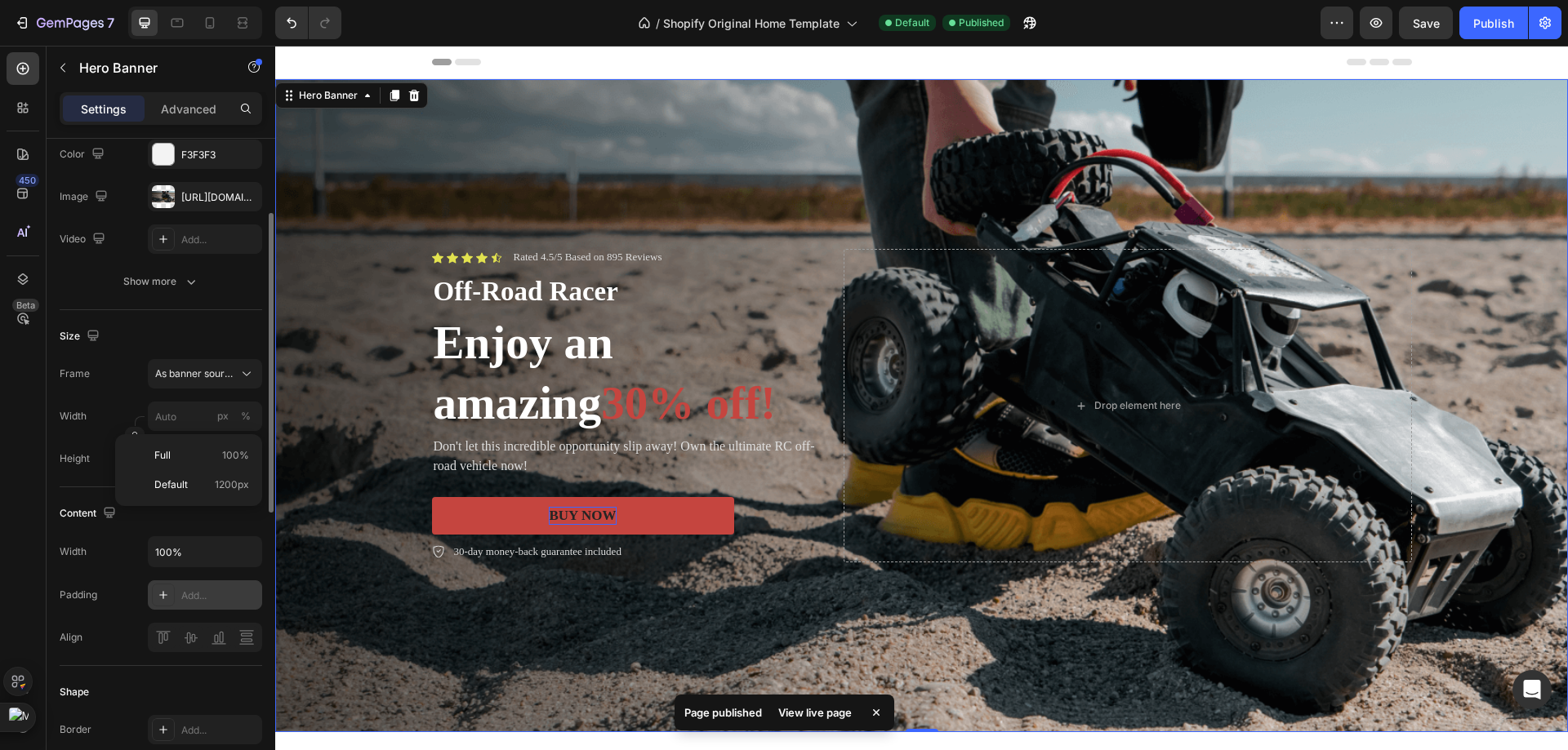
click at [47, 369] on div "Layout Center Background The changes might be hidden by the image and the video…" at bounding box center [161, 697] width 229 height 1442
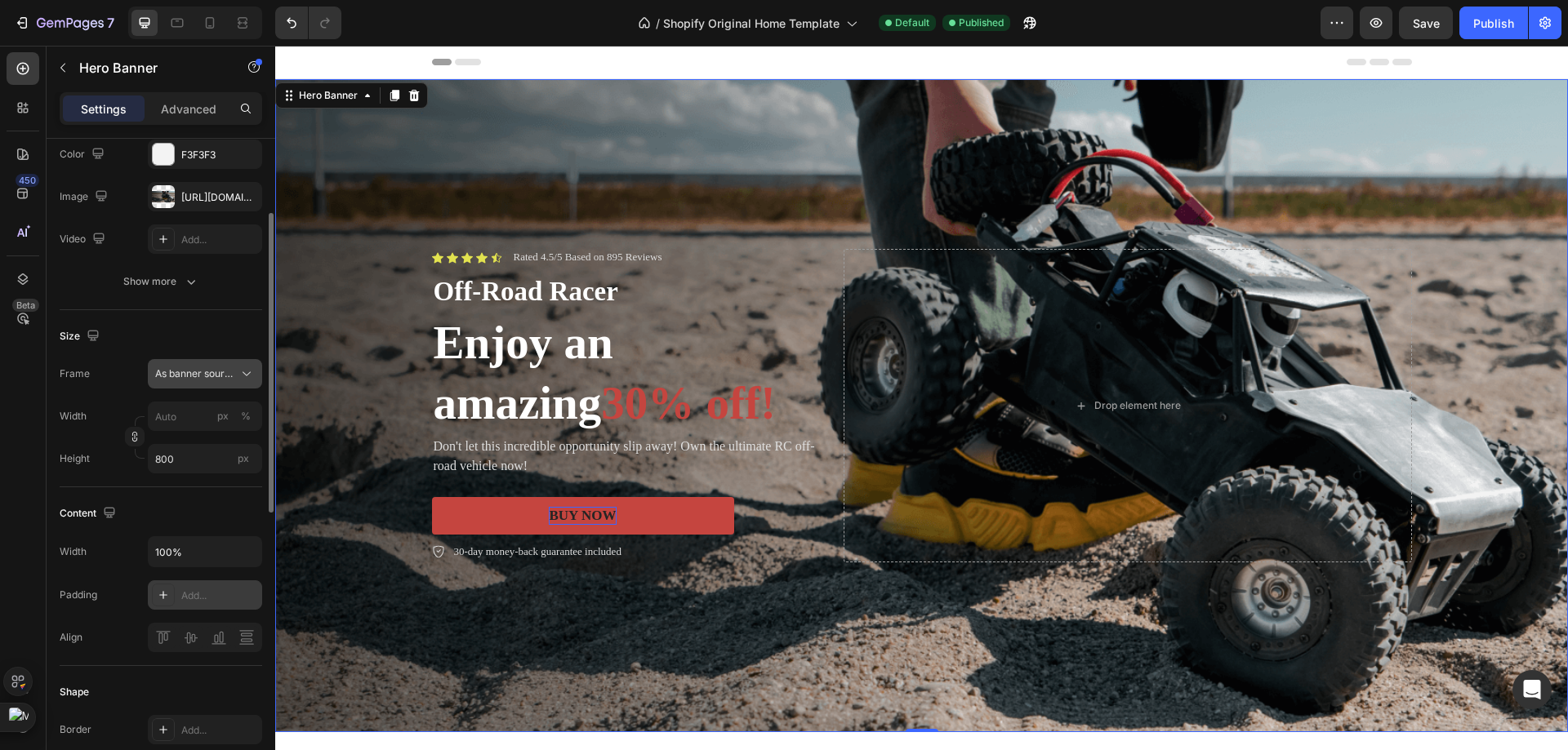
scroll to position [0, 0]
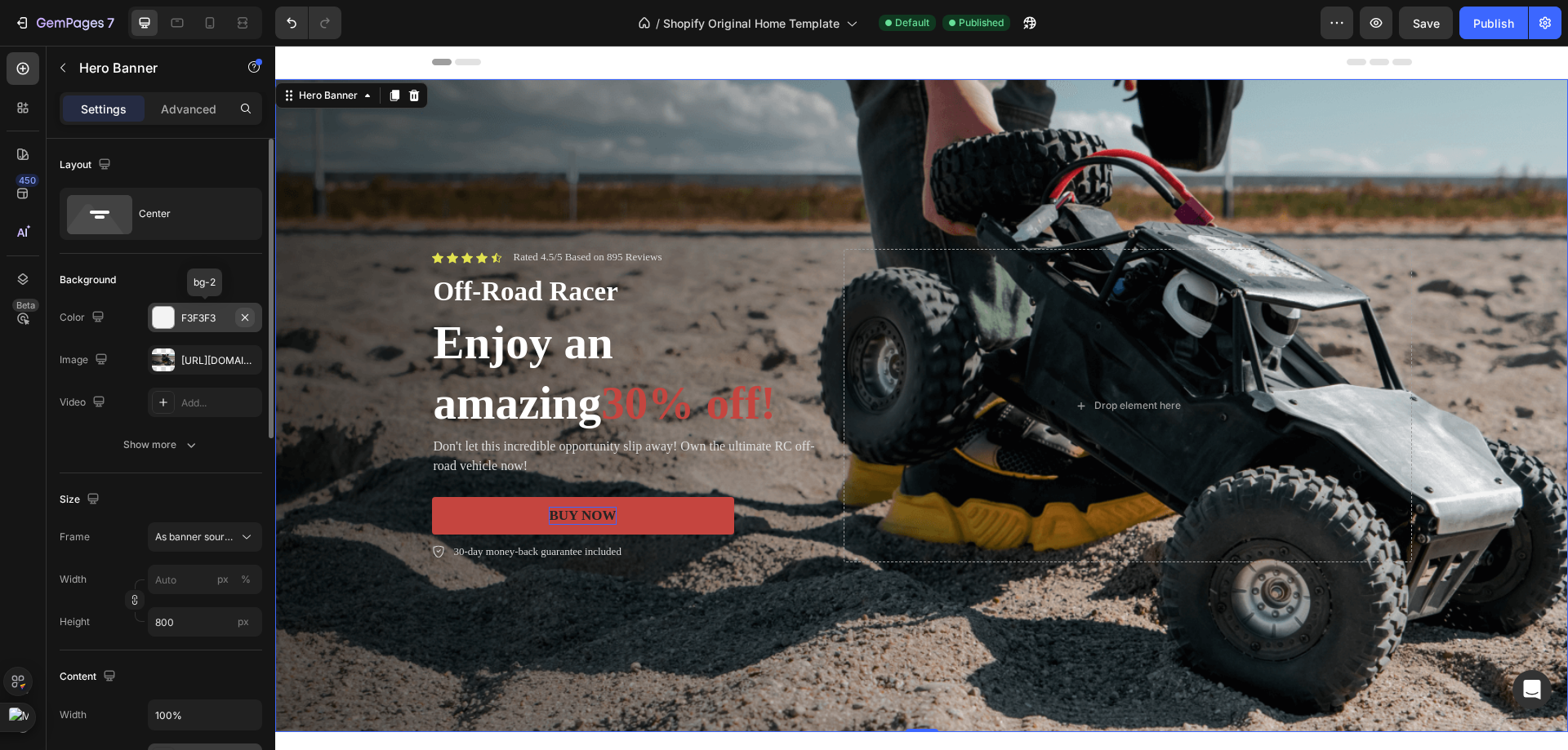
click at [245, 318] on icon "button" at bounding box center [245, 316] width 6 height 6
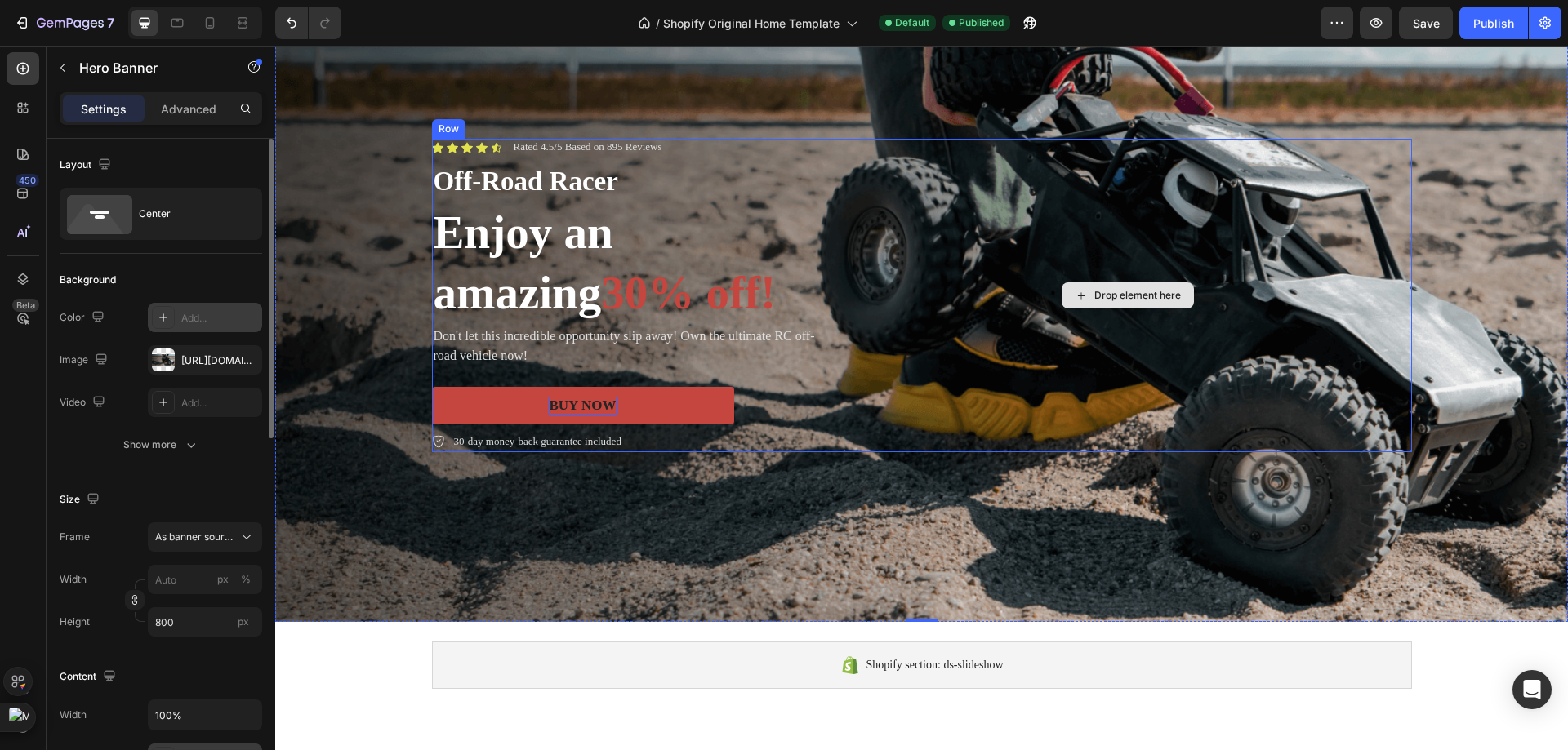
scroll to position [327, 0]
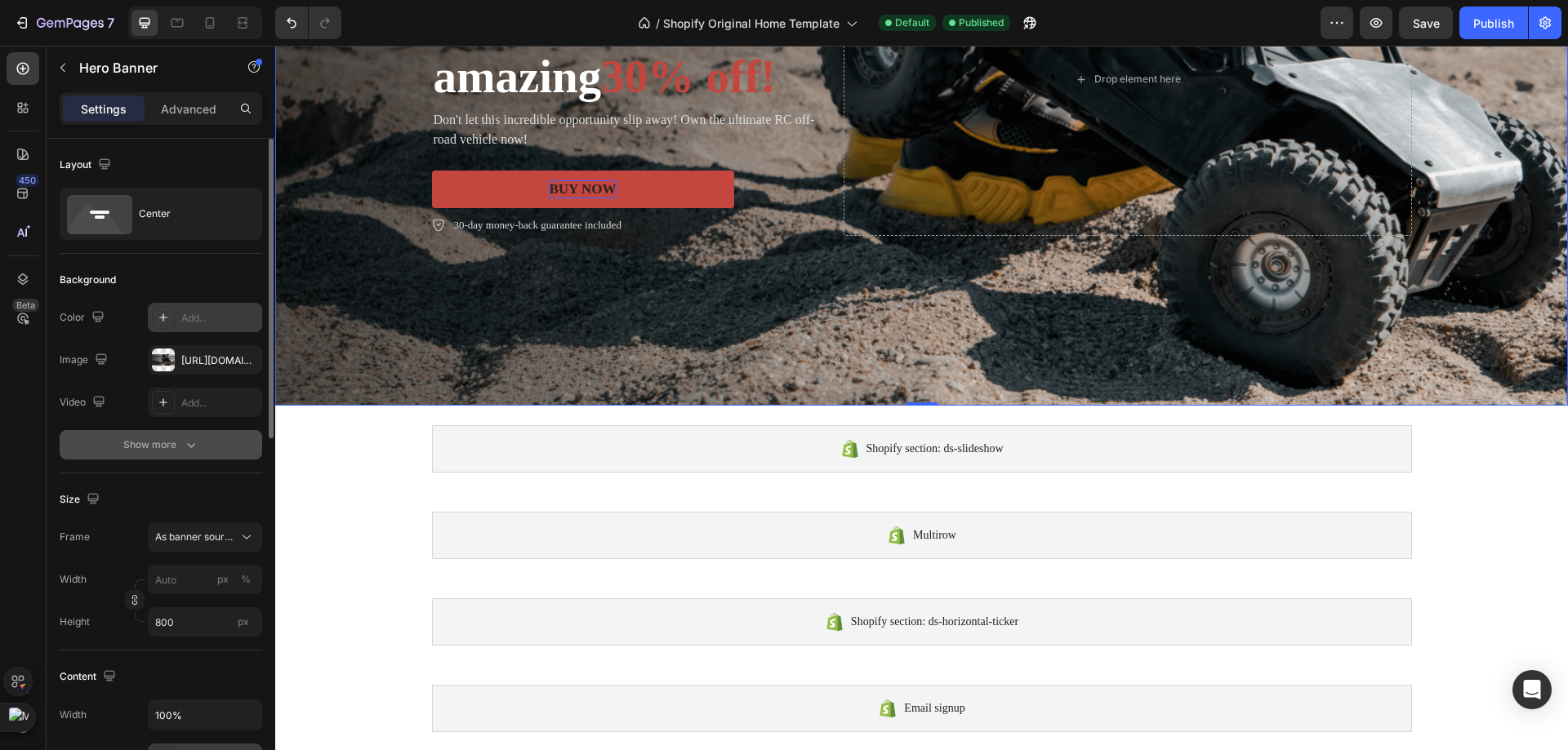
click at [192, 456] on button "Show more" at bounding box center [161, 445] width 203 height 30
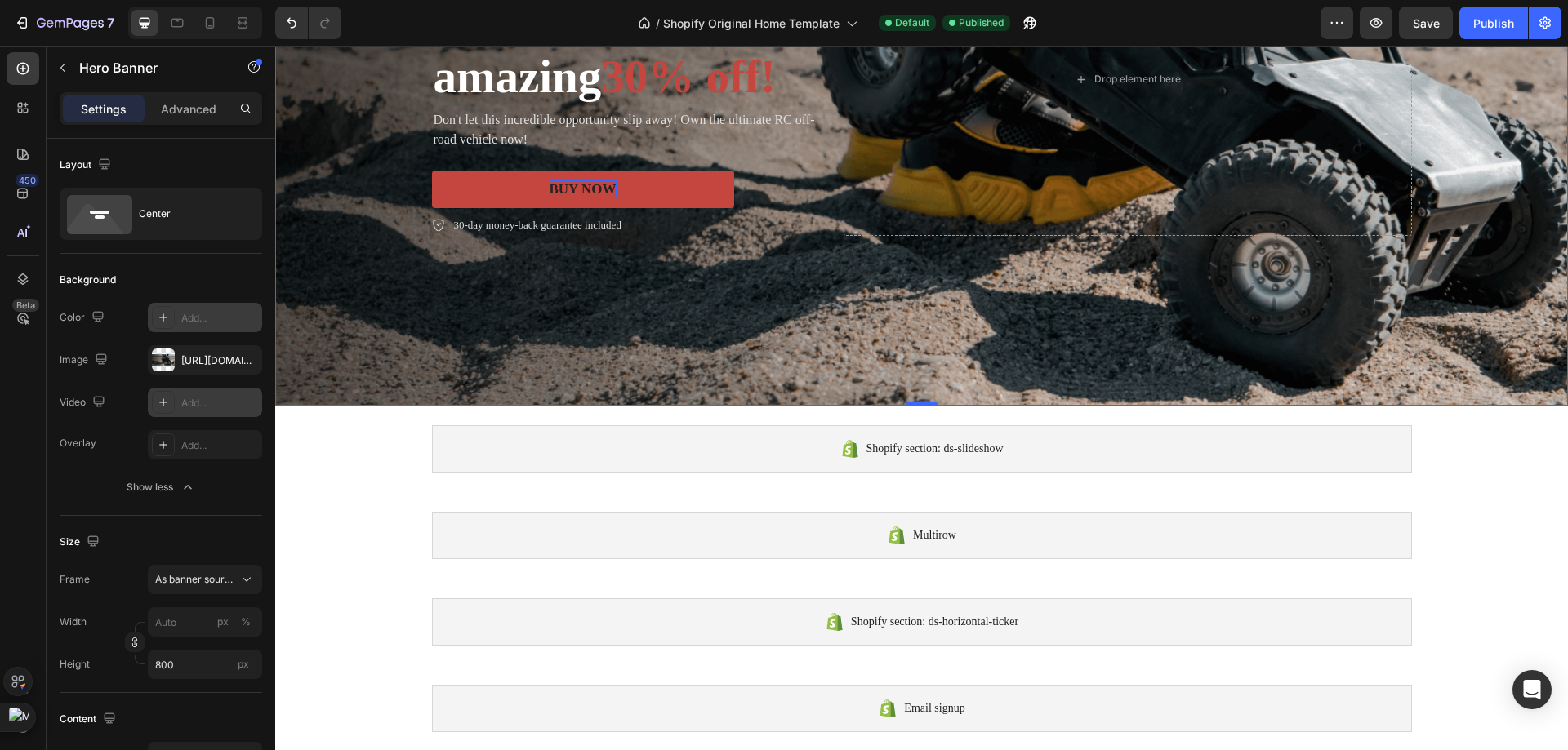
scroll to position [163, 0]
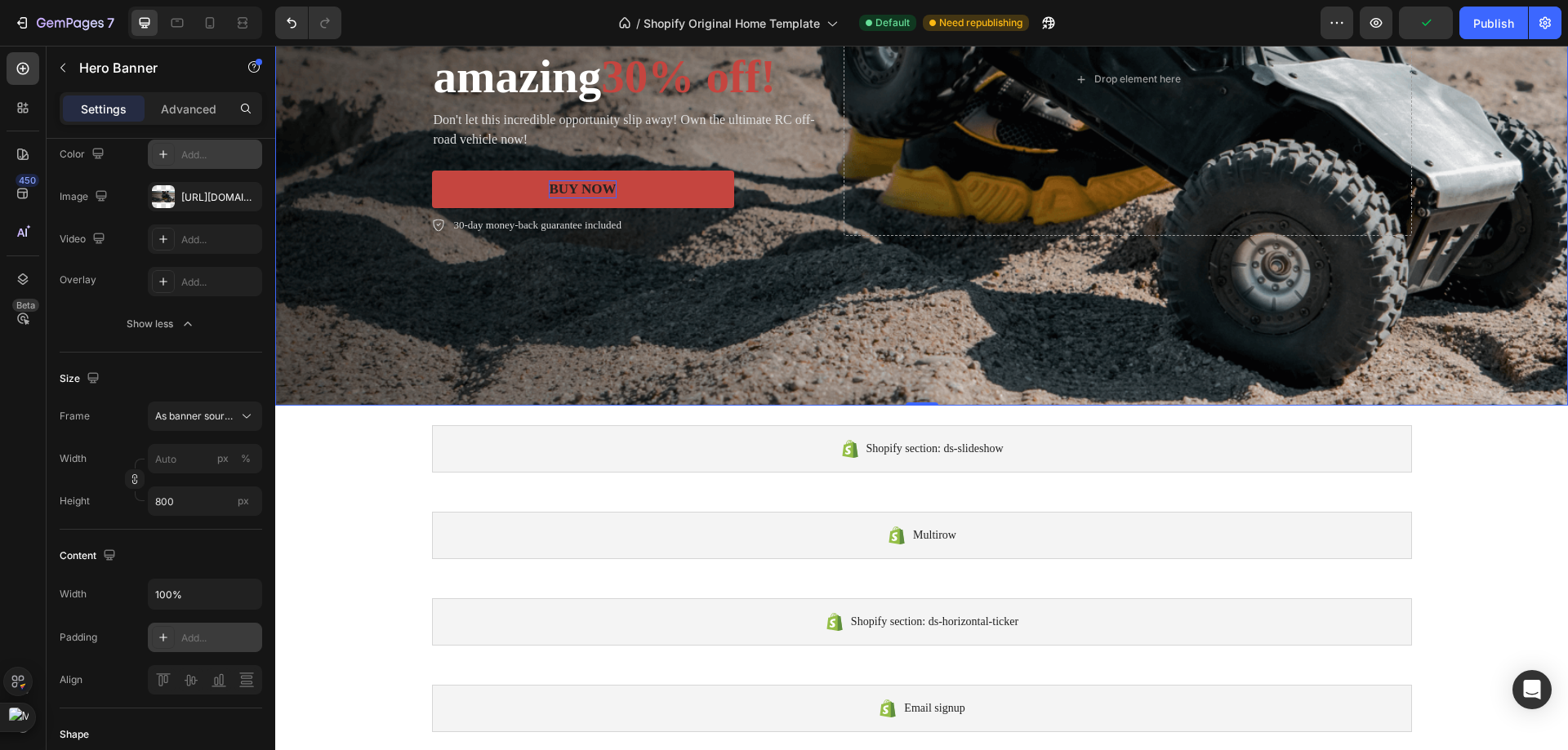
click at [187, 442] on div "Frame As banner source Width px % Height 800 px" at bounding box center [161, 458] width 203 height 114
click at [187, 452] on input "px %" at bounding box center [204, 459] width 114 height 30
click at [183, 499] on p "Full 100%" at bounding box center [202, 498] width 94 height 15
type input "100"
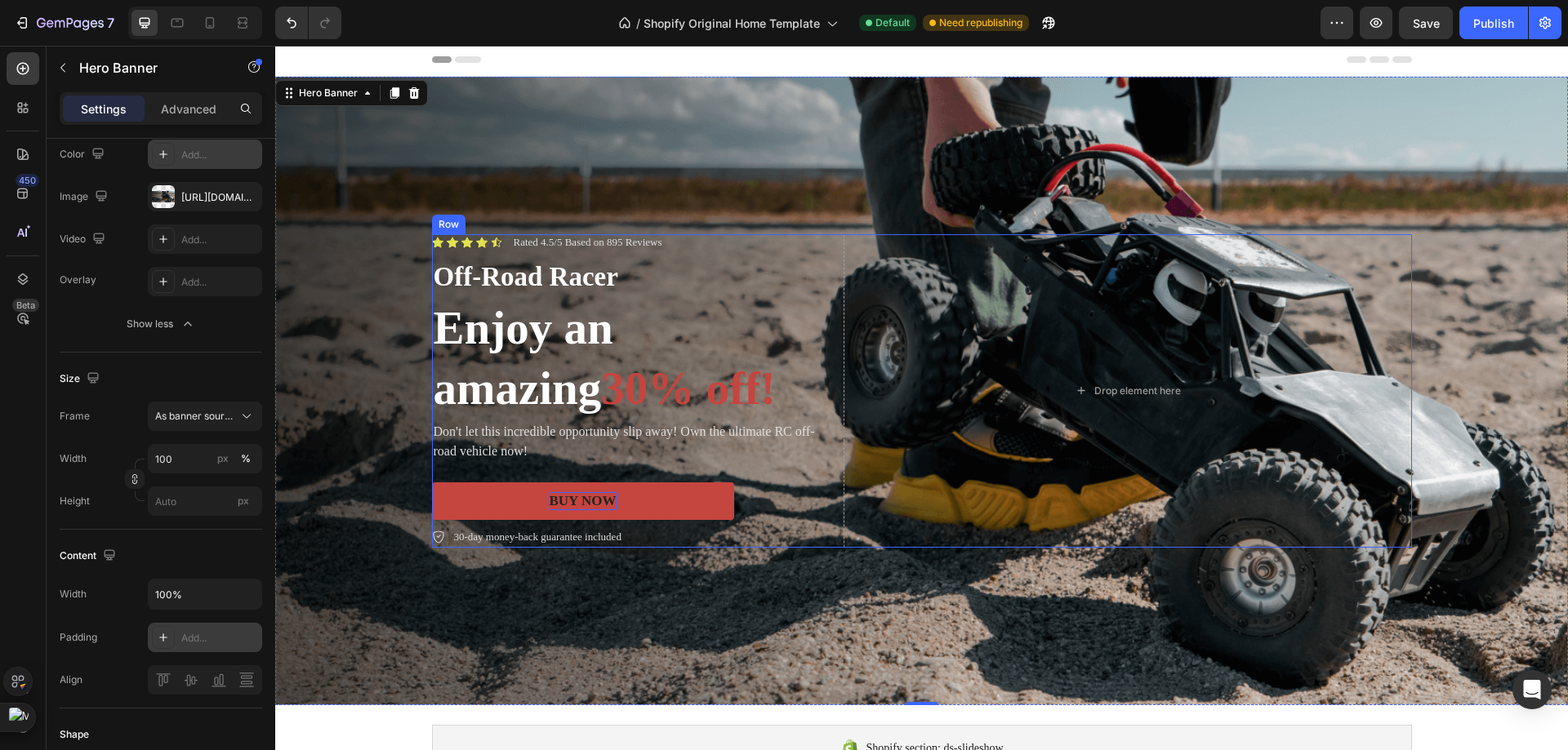
scroll to position [0, 0]
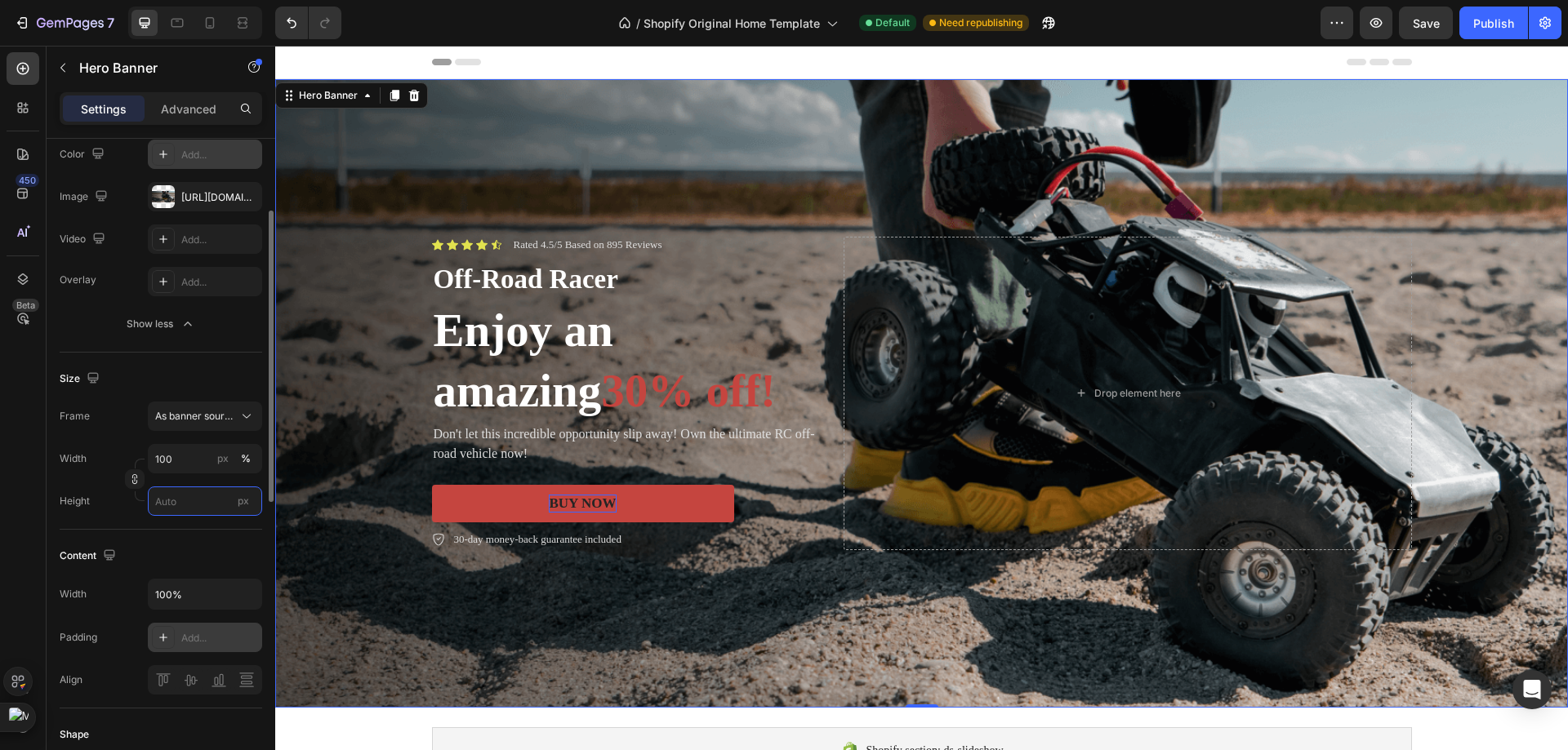
click at [214, 496] on input "px" at bounding box center [204, 501] width 114 height 30
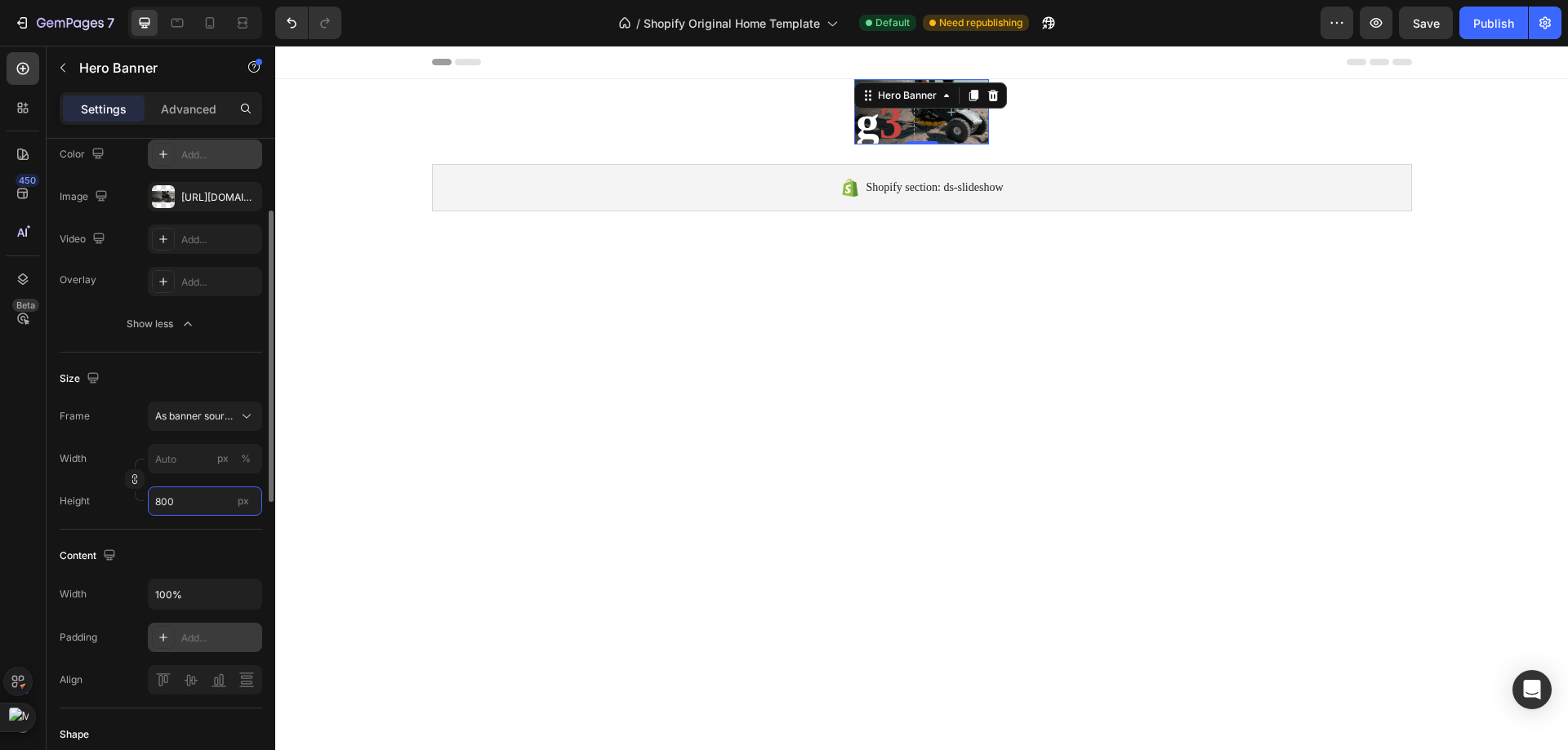
click at [226, 498] on input "800" at bounding box center [204, 501] width 114 height 30
type input "80"
click at [227, 548] on div "Fit content Auto" at bounding box center [188, 540] width 134 height 30
type input "100"
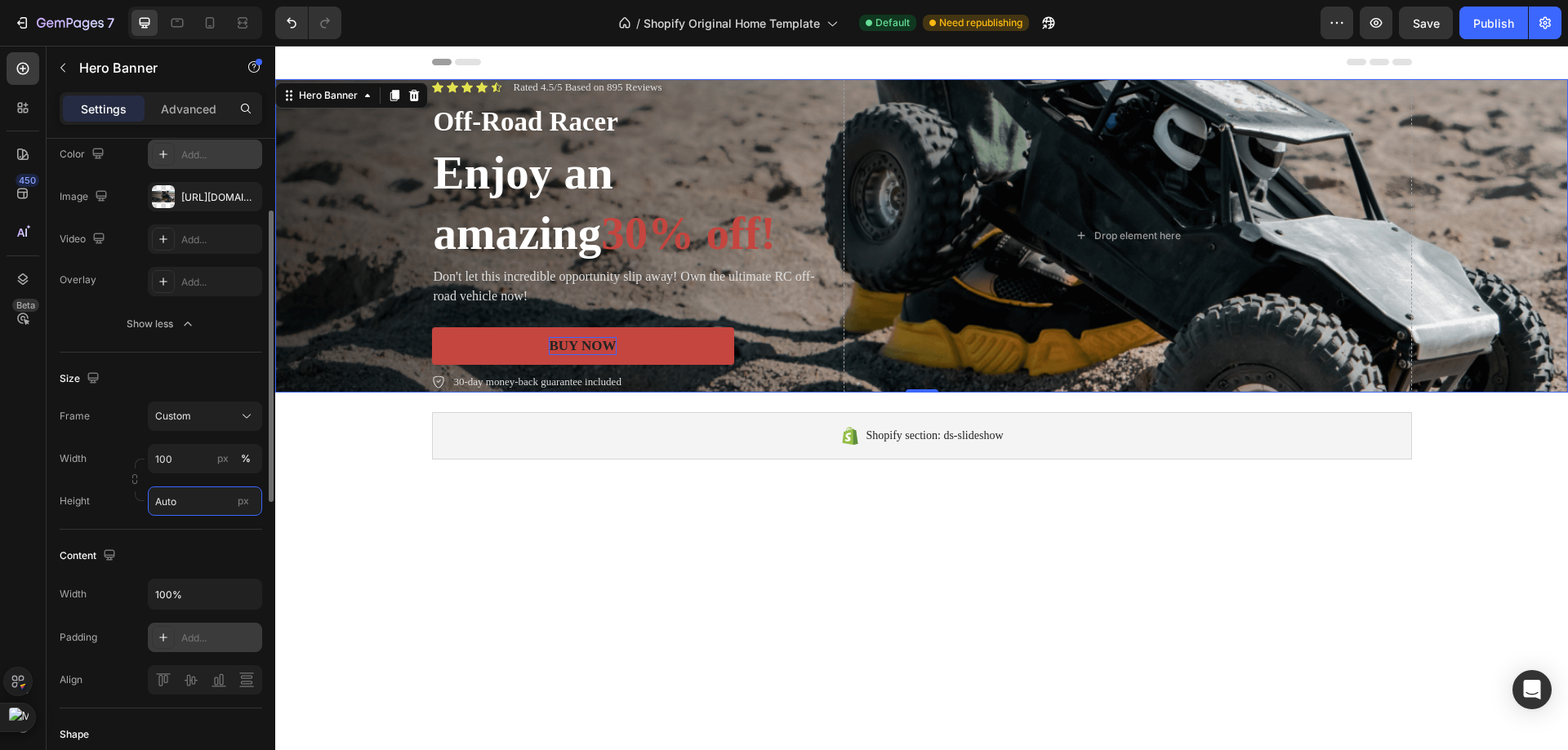
click at [220, 504] on input "Auto" at bounding box center [204, 501] width 114 height 30
click at [197, 560] on div "Fit screen 100vh" at bounding box center [188, 570] width 134 height 30
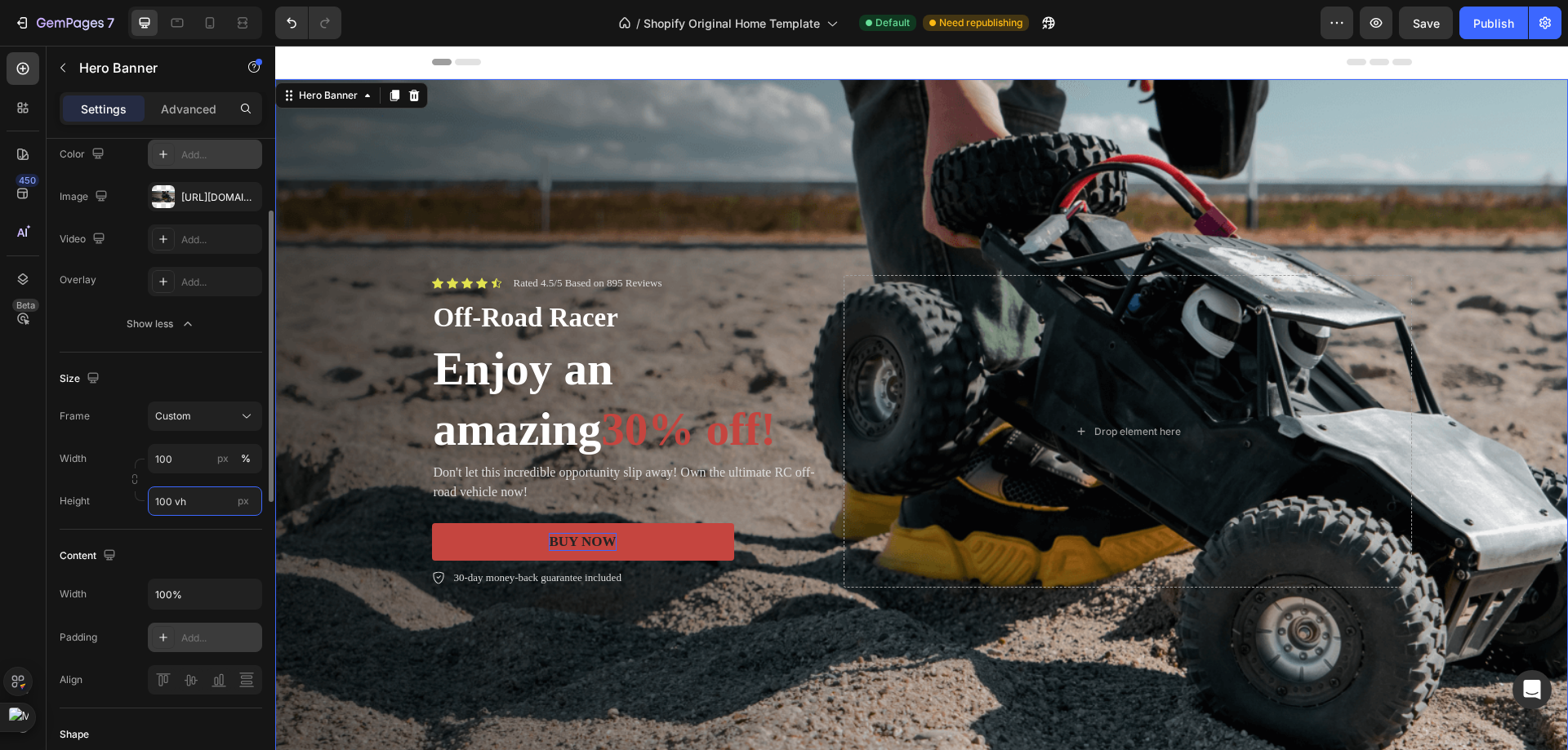
click at [199, 499] on input "100 vh" at bounding box center [204, 501] width 114 height 30
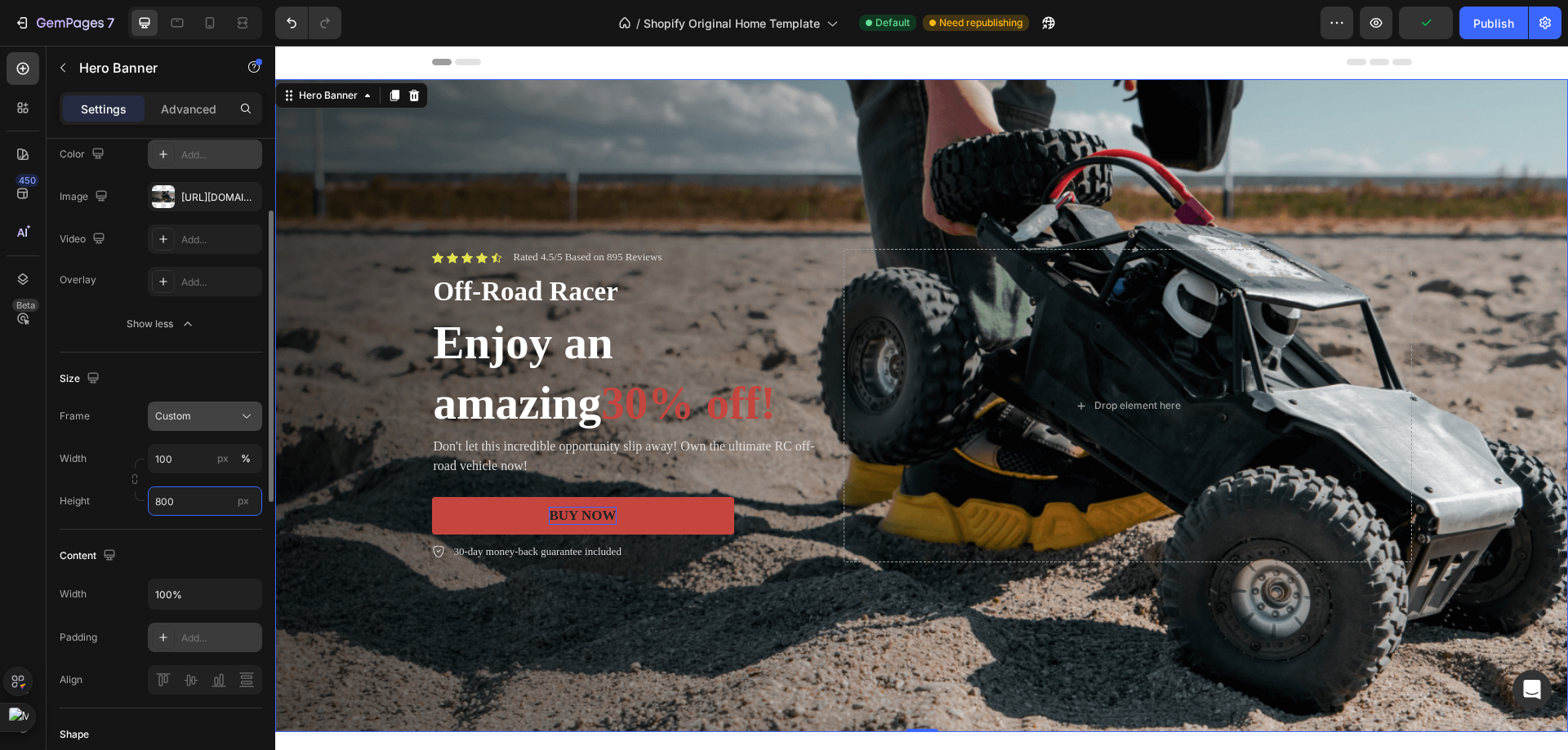
type input "800"
click at [216, 416] on div "Custom" at bounding box center [196, 416] width 80 height 15
click at [1471, 29] on button "Publish" at bounding box center [1493, 22] width 69 height 32
click at [586, 135] on div "Background Image" at bounding box center [922, 406] width 1293 height 653
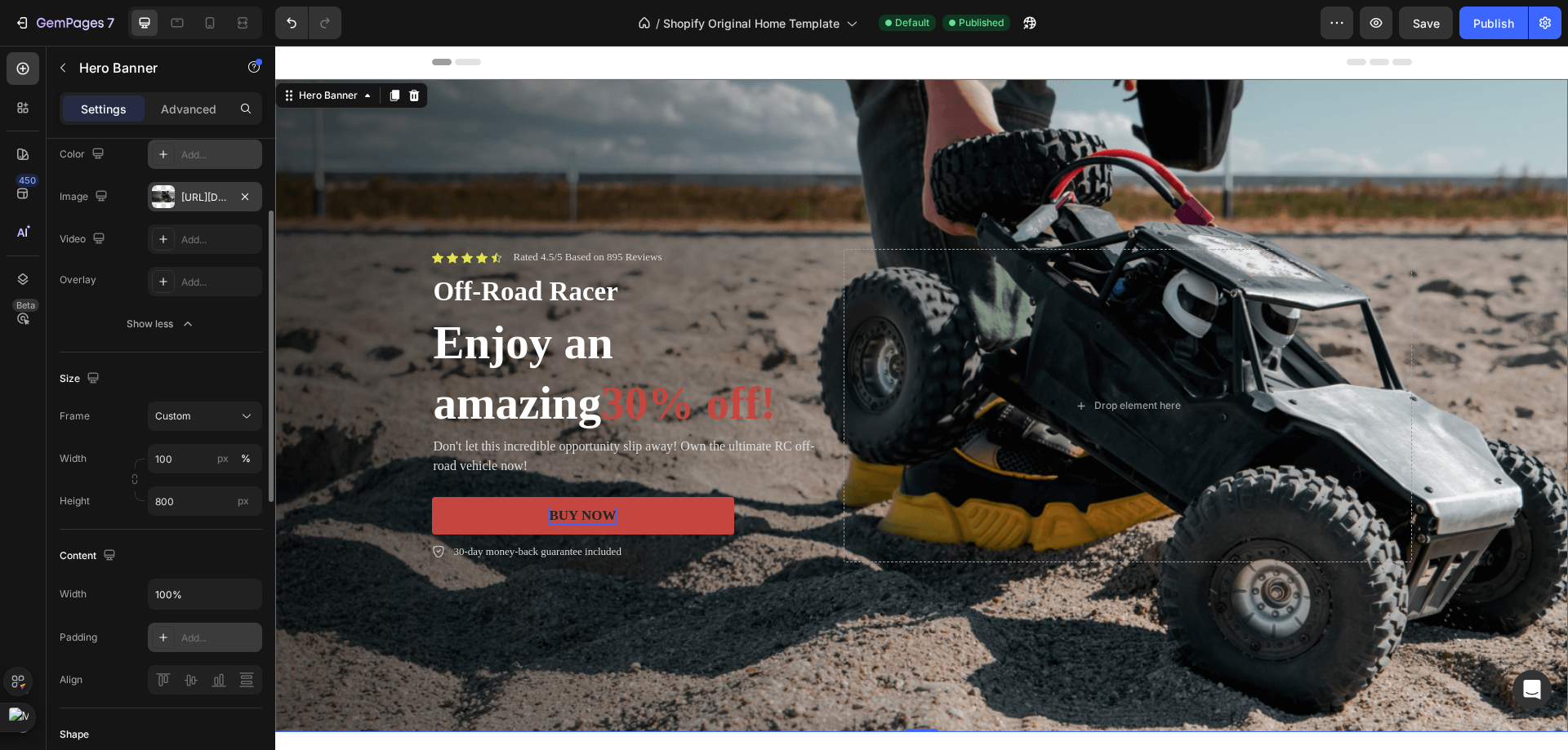
click at [204, 198] on div "https://cdn.shopify.com/s/files/1/0953/8007/8904/files/gempages_579369115211268…" at bounding box center [205, 197] width 47 height 15
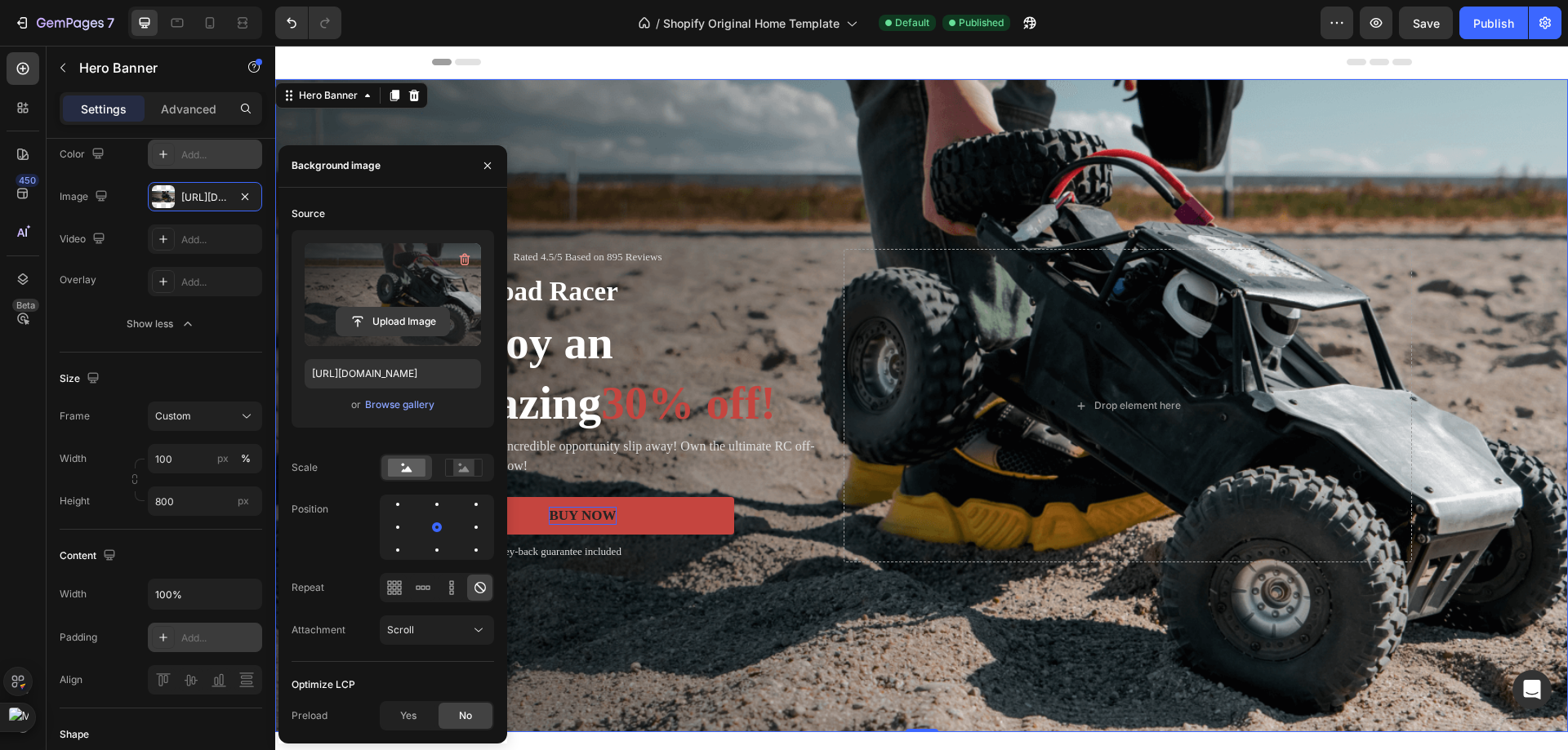
click at [381, 319] on input "file" at bounding box center [392, 321] width 113 height 28
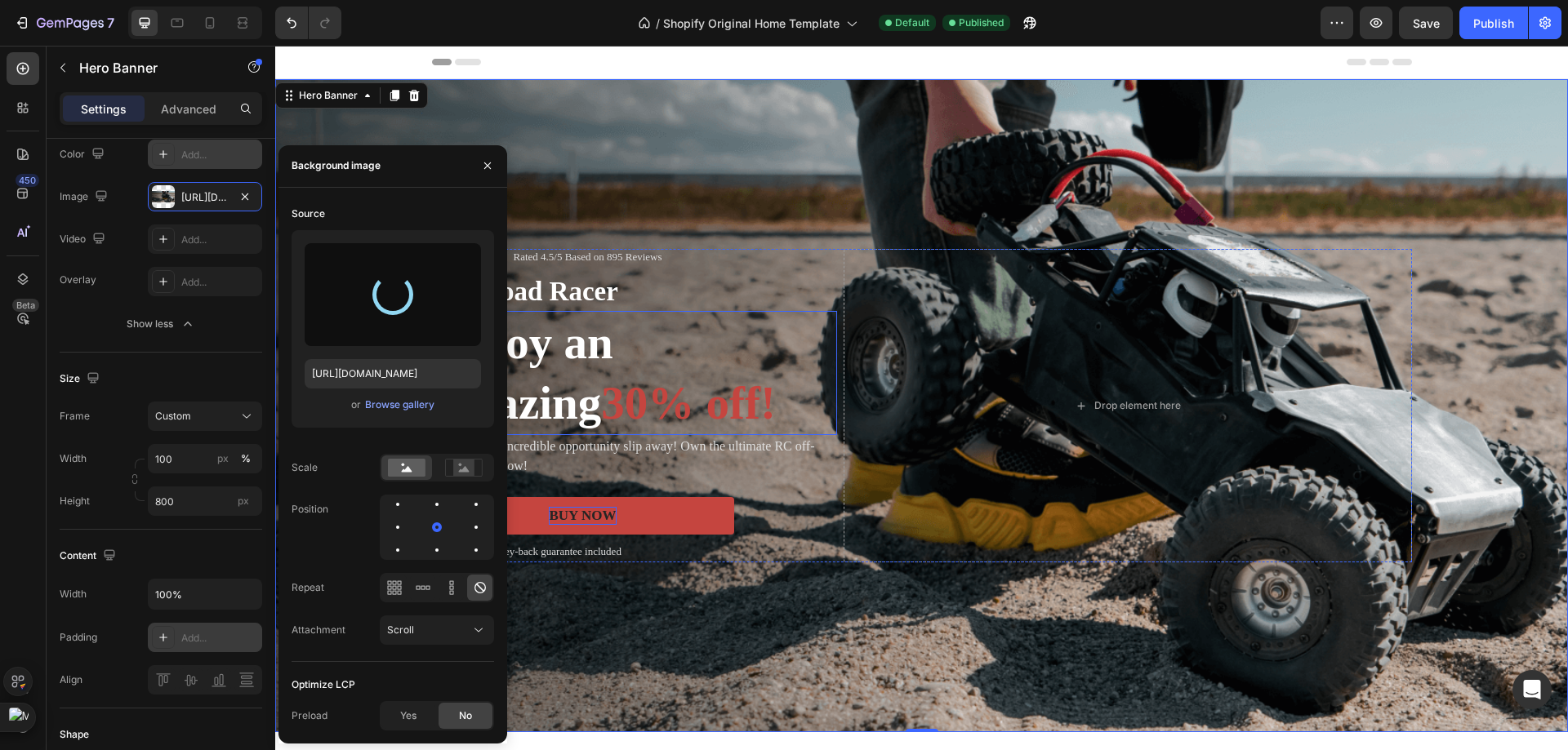
type input "https://cdn.shopify.com/s/files/1/0953/8007/8904/files/gempages_579369115211268…"
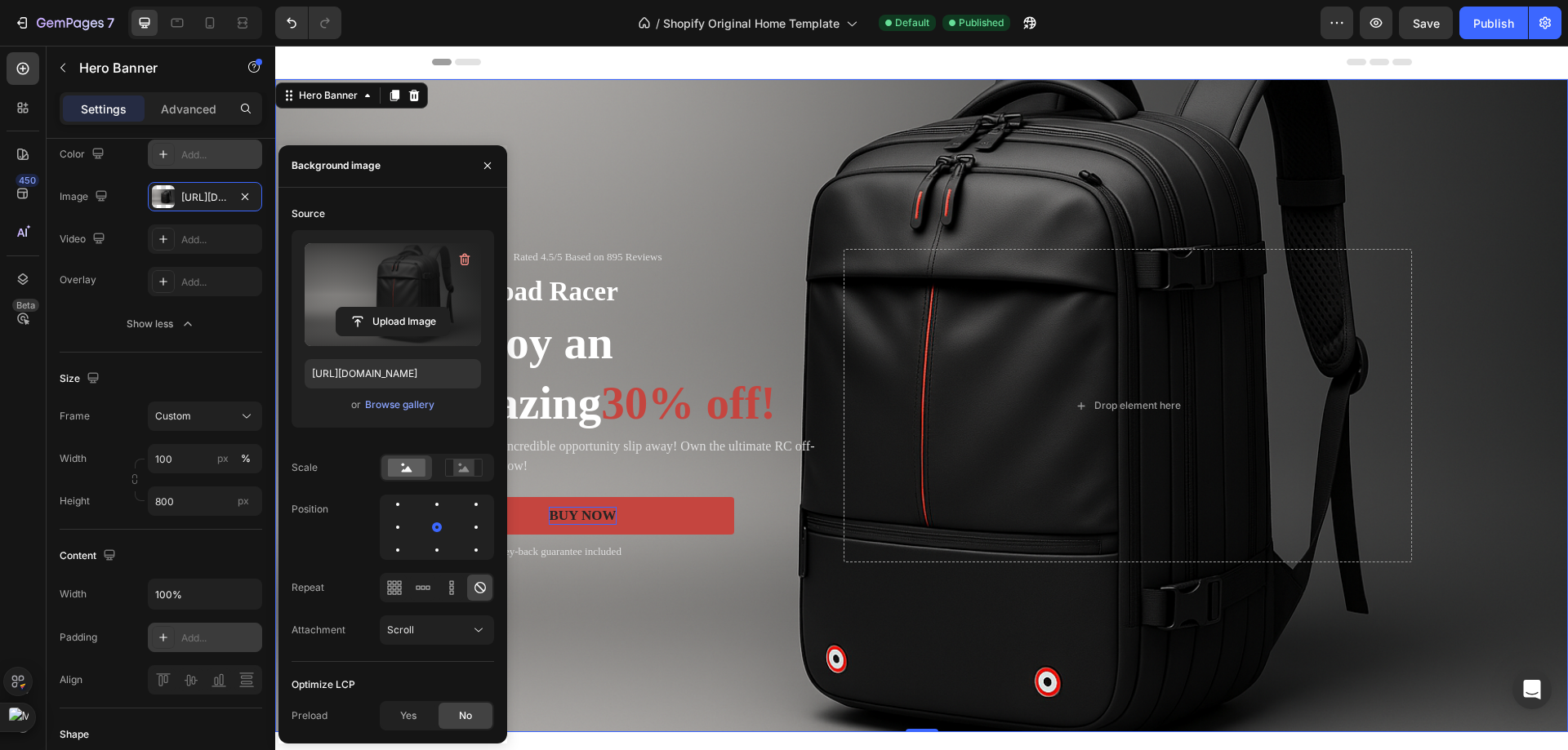
click at [770, 159] on div "Background Image" at bounding box center [922, 406] width 1293 height 653
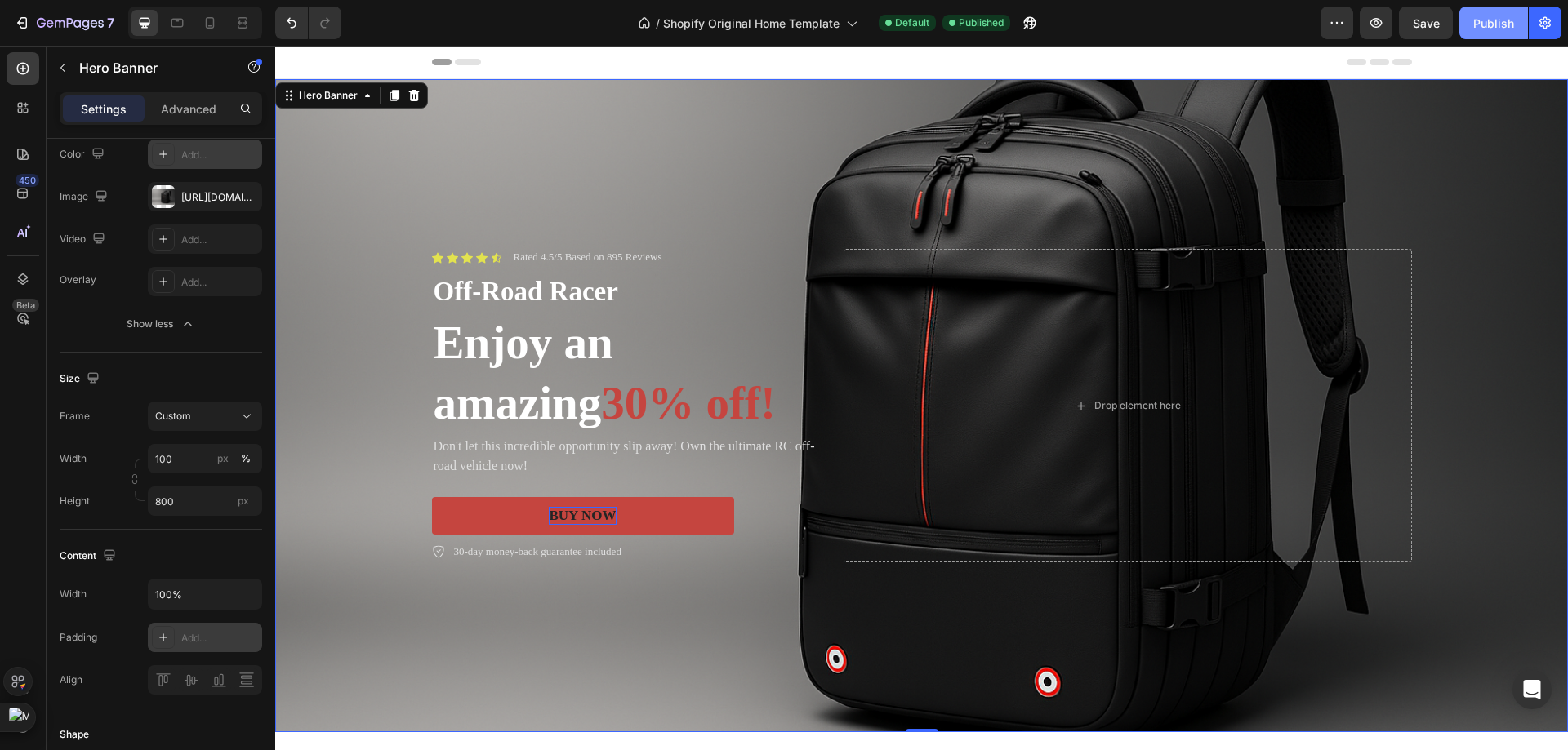
click at [1471, 23] on button "Publish" at bounding box center [1493, 22] width 69 height 32
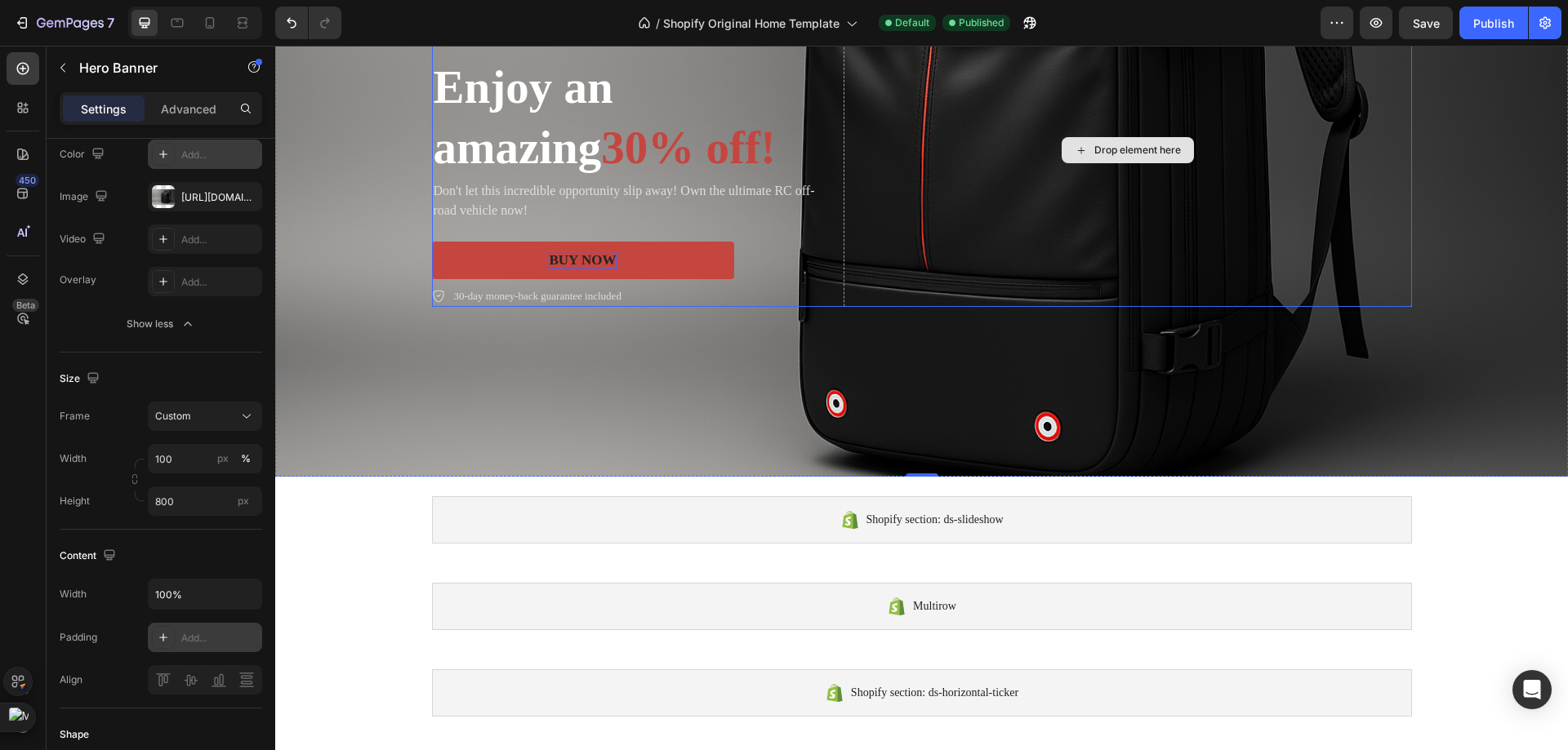
scroll to position [244, 0]
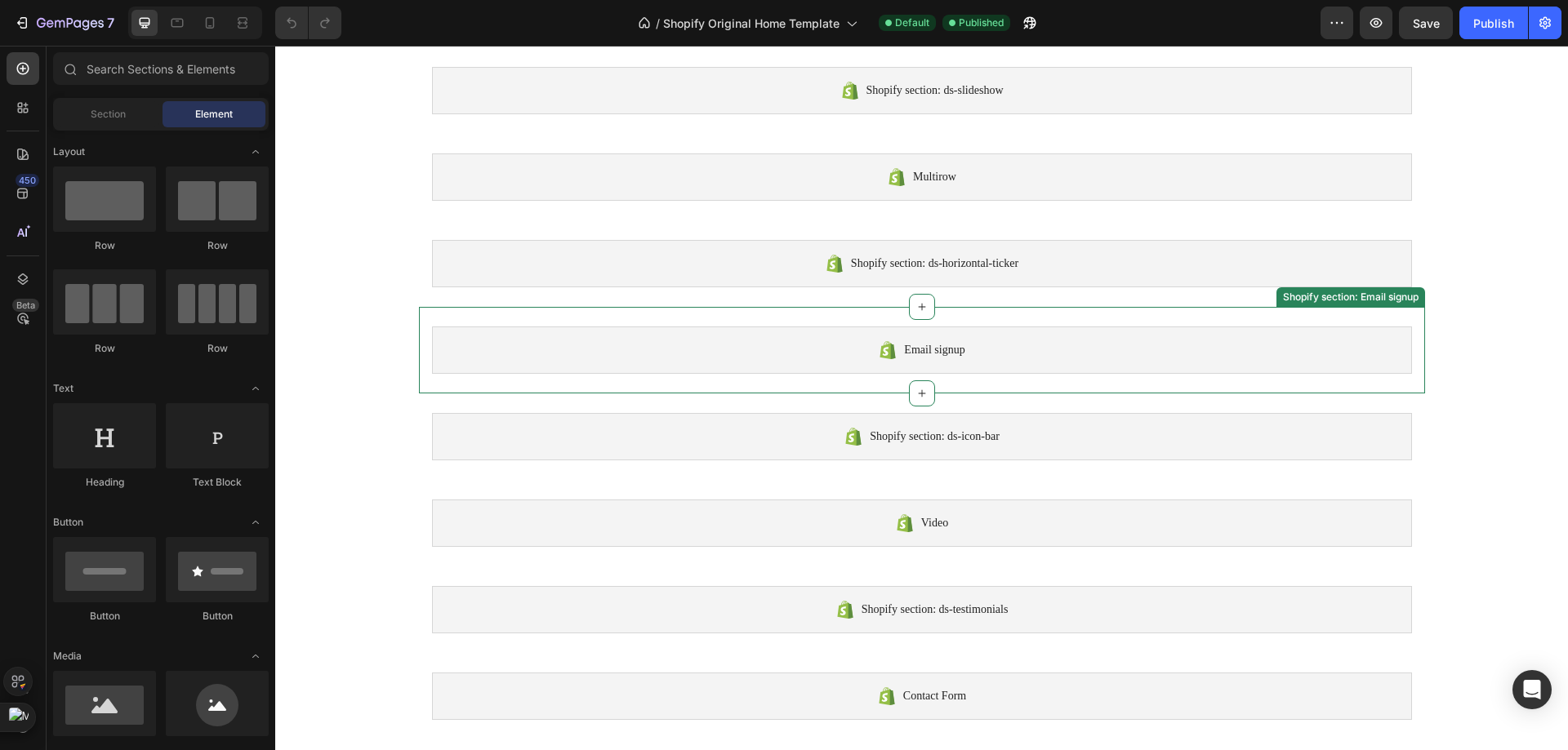
scroll to position [408, 0]
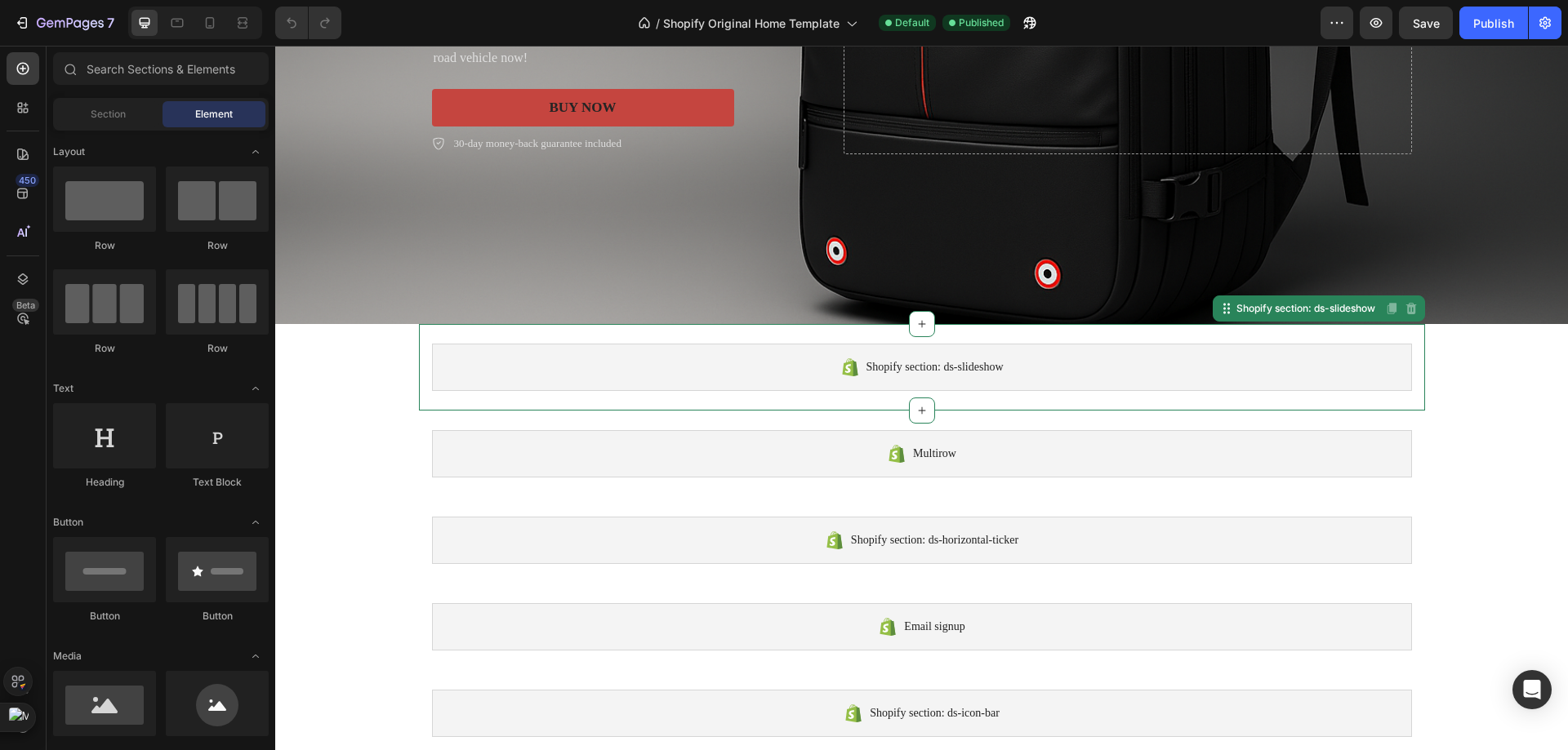
click at [1052, 371] on div "Shopify section: ds-slideshow" at bounding box center [922, 368] width 980 height 47
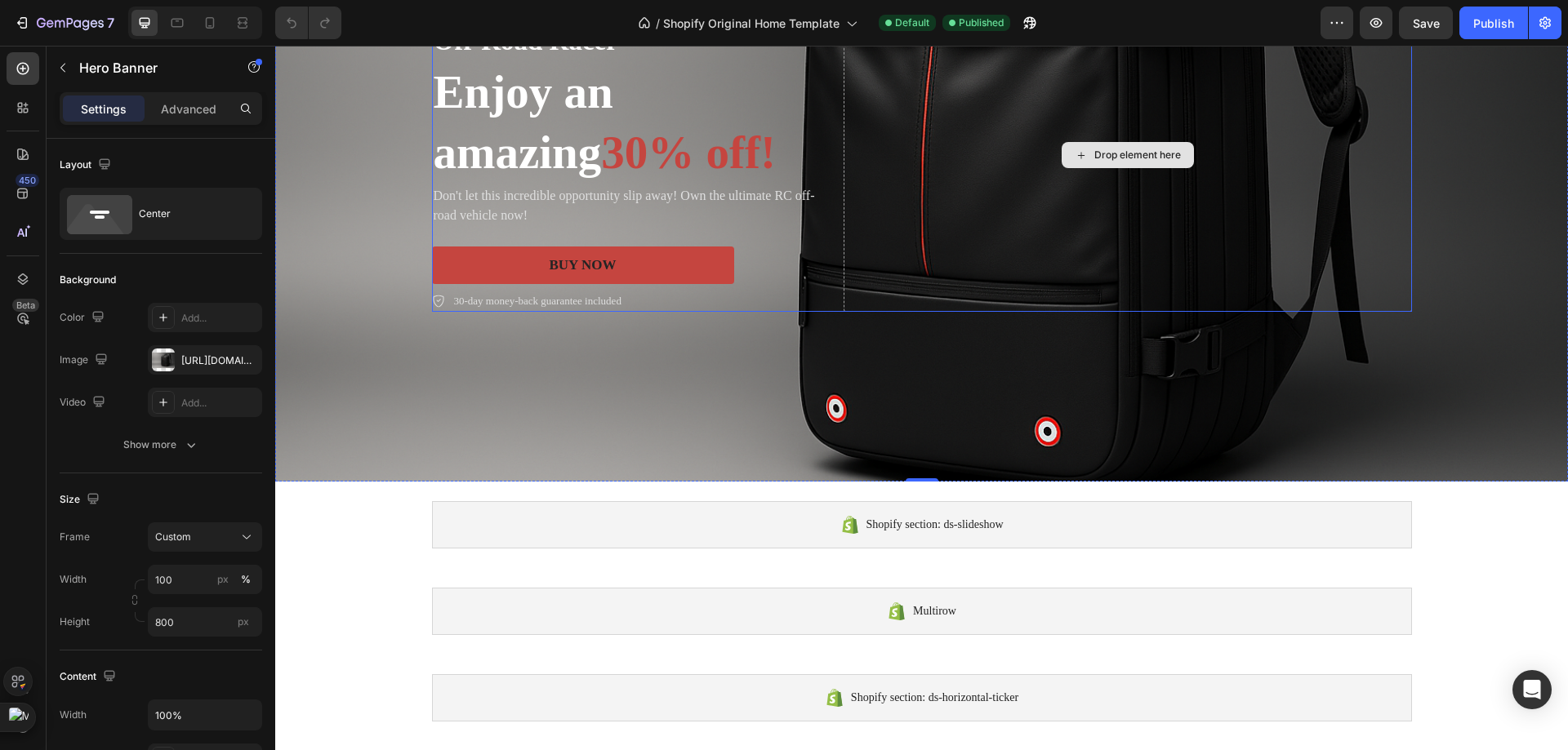
scroll to position [244, 0]
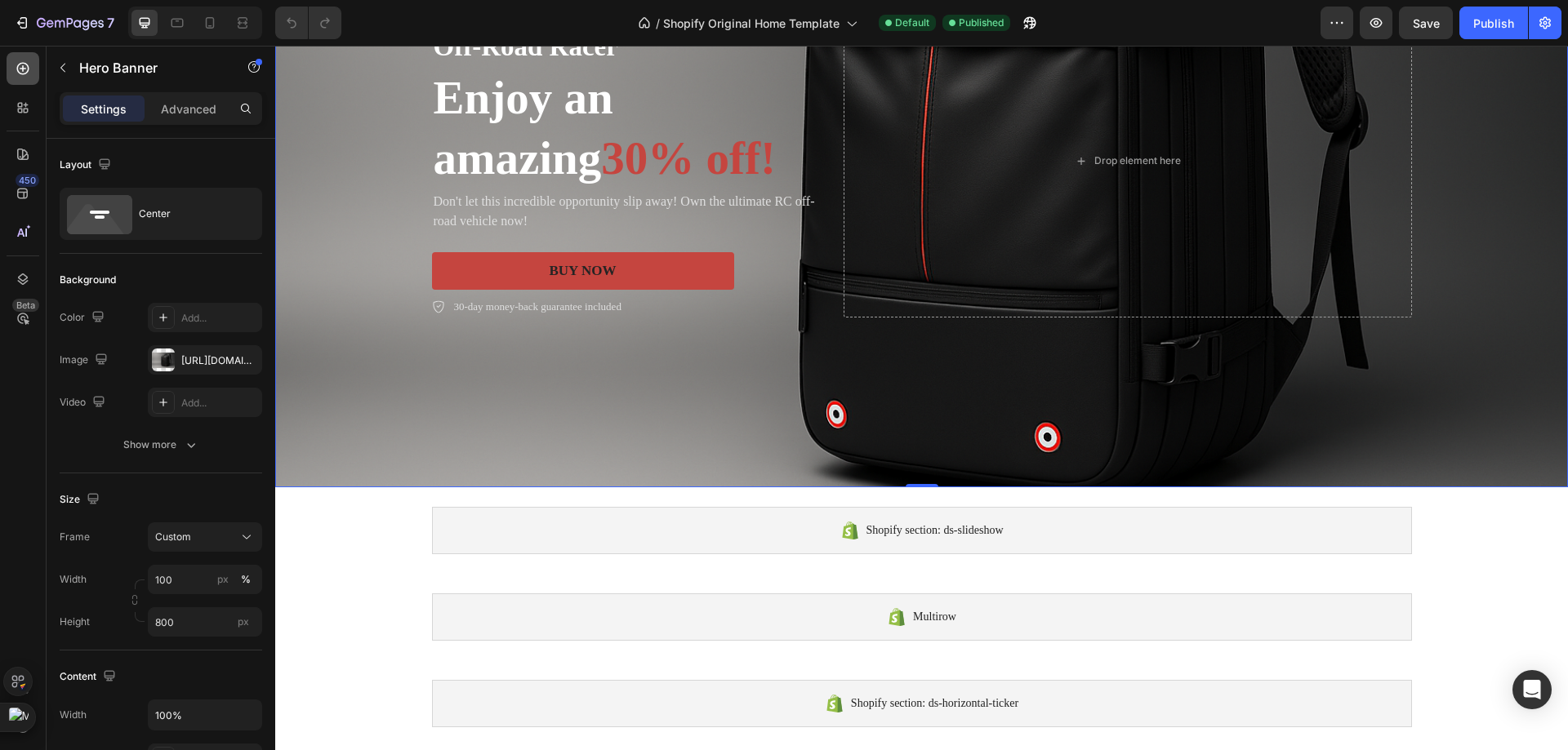
click at [26, 65] on icon at bounding box center [24, 69] width 12 height 12
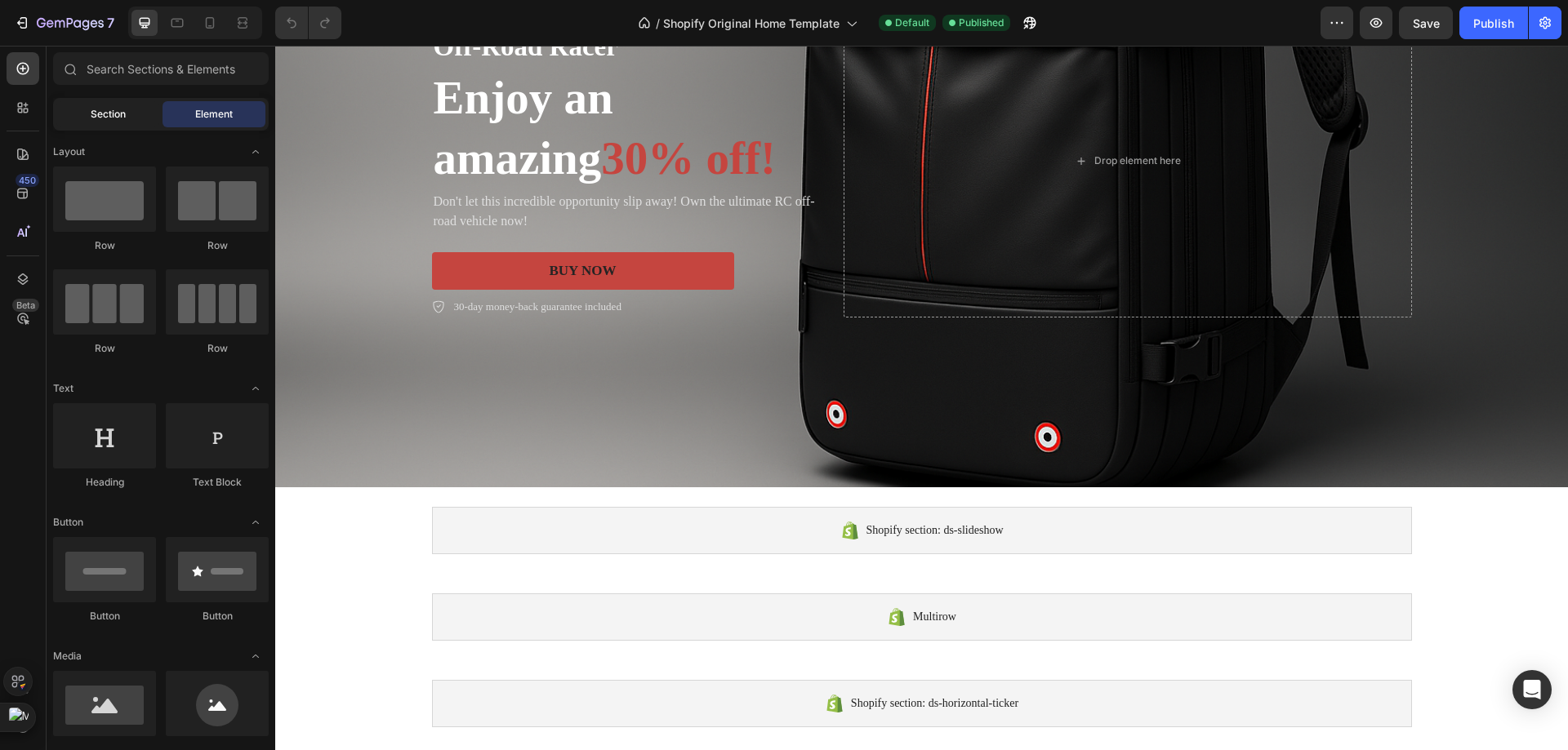
click at [129, 103] on div "Section" at bounding box center [107, 114] width 103 height 26
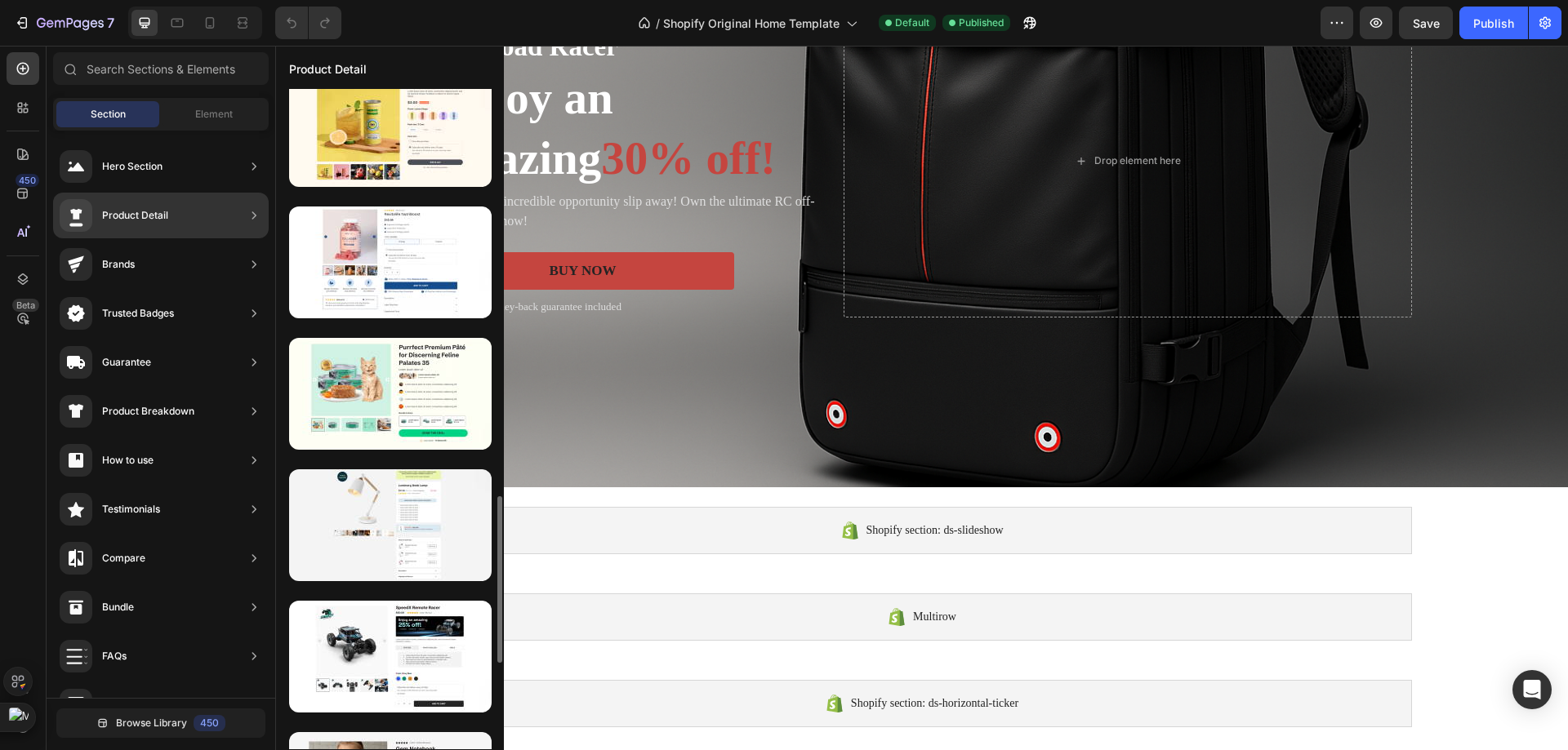
scroll to position [970, 0]
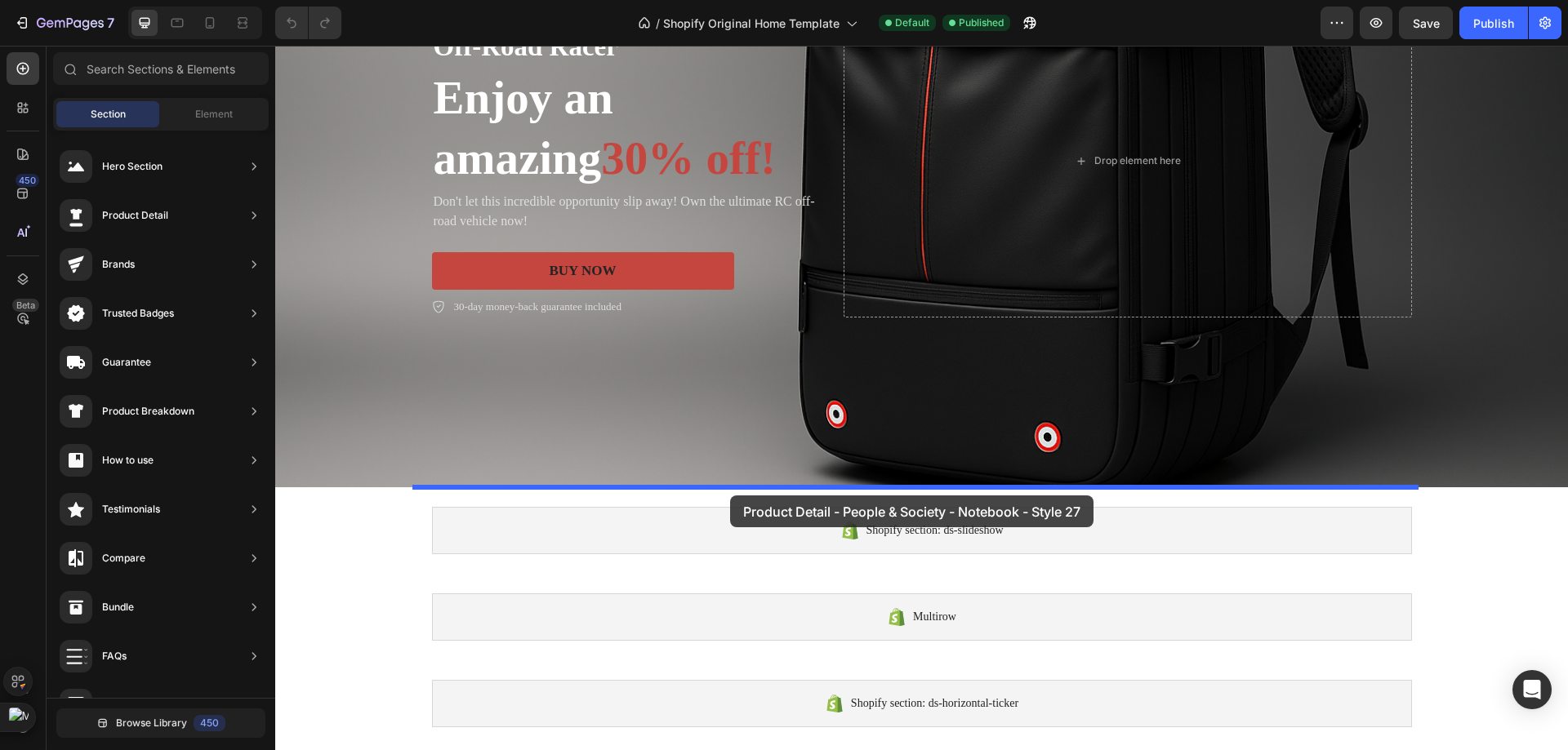
drag, startPoint x: 722, startPoint y: 675, endPoint x: 730, endPoint y: 495, distance: 180.2
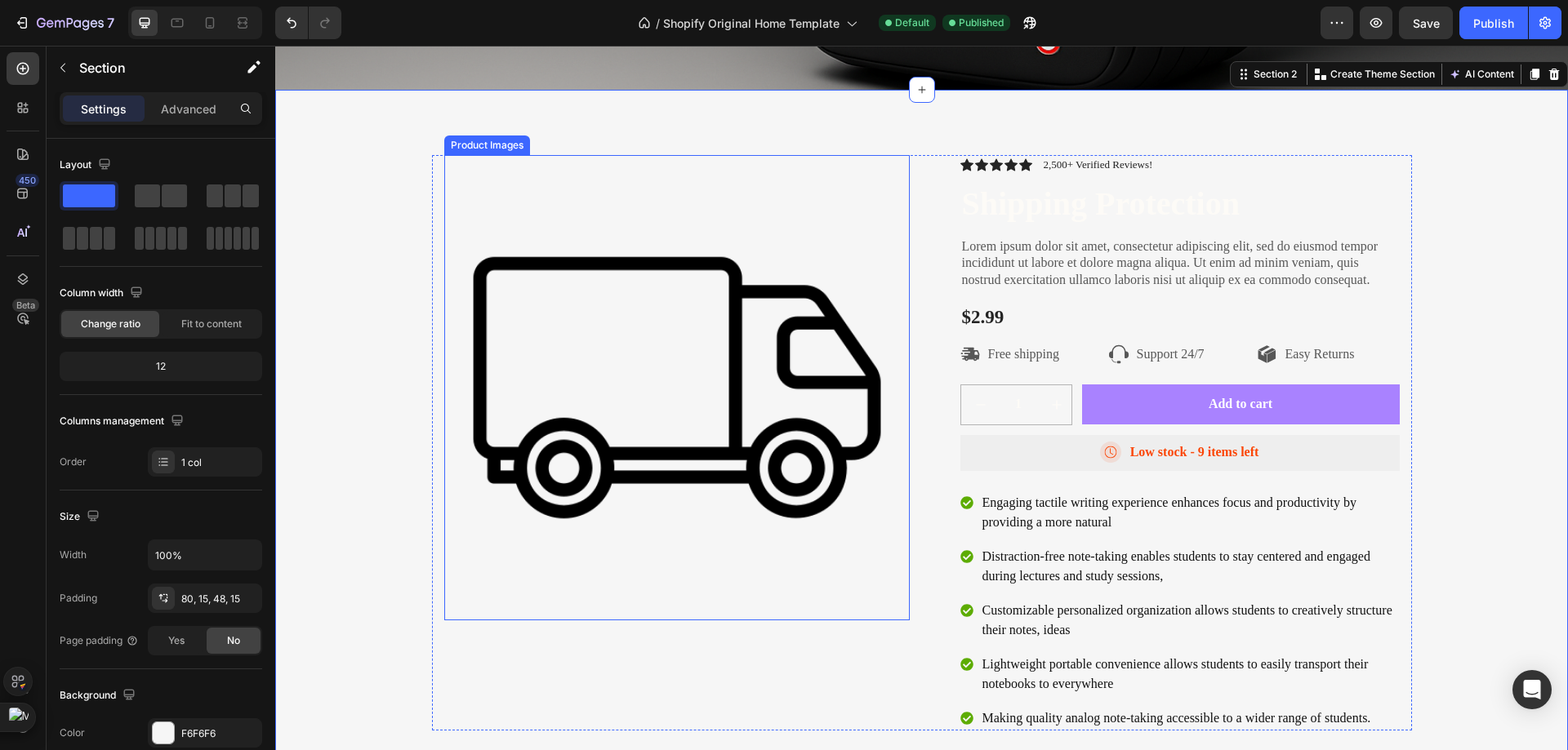
scroll to position [653, 0]
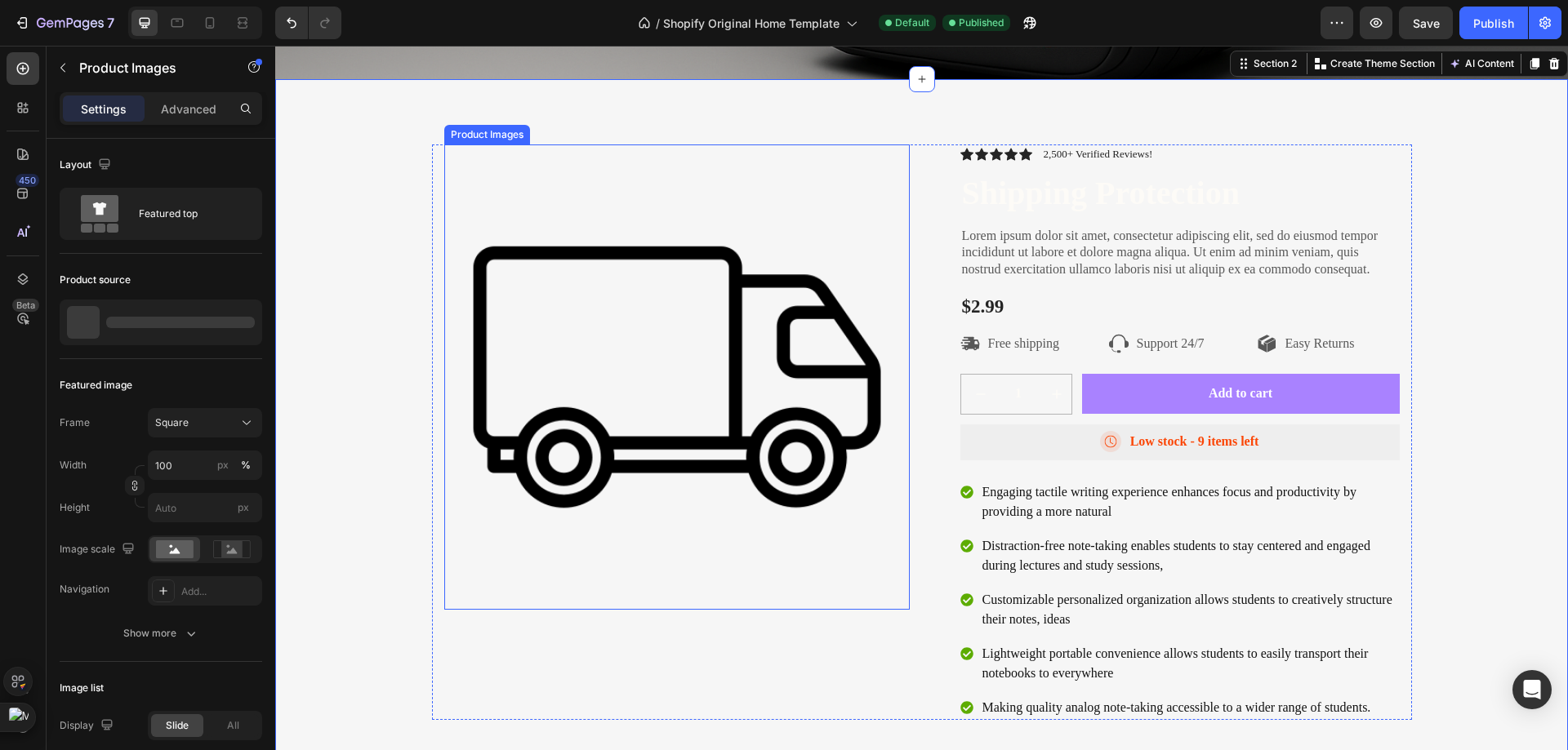
click at [687, 416] on img at bounding box center [677, 376] width 466 height 465
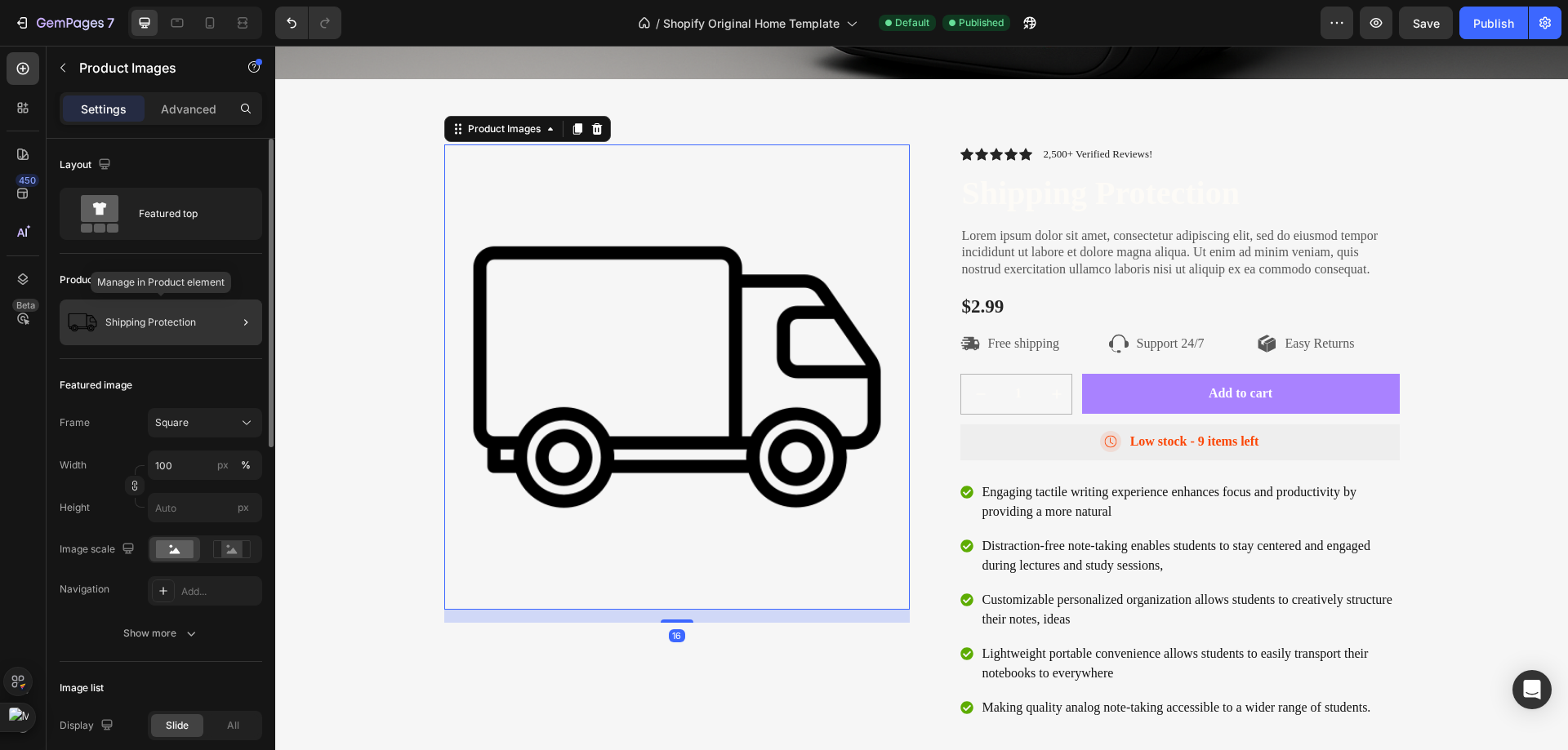
click at [178, 319] on p "Shipping Protection" at bounding box center [151, 322] width 91 height 11
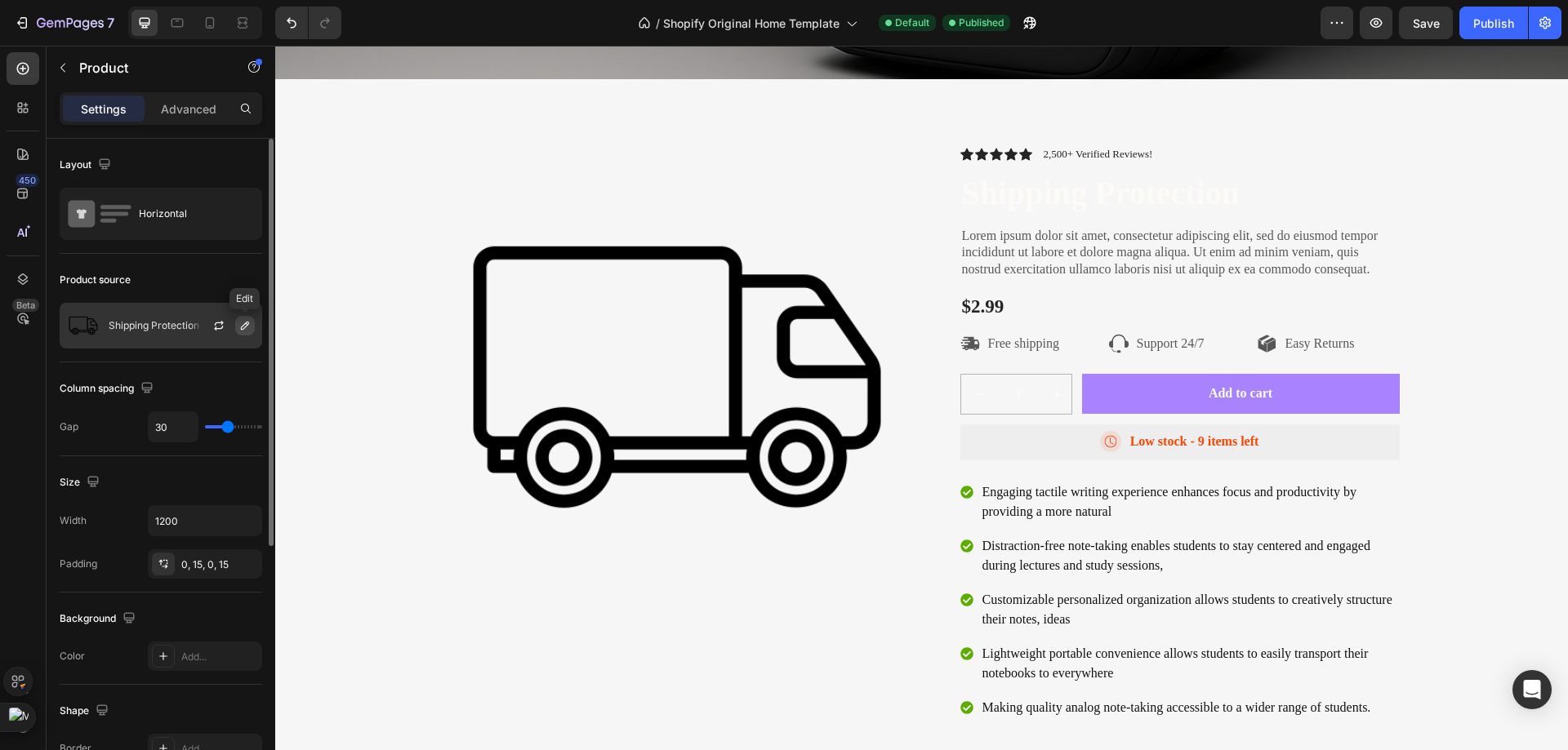
click at [239, 326] on icon "button" at bounding box center [245, 325] width 13 height 13
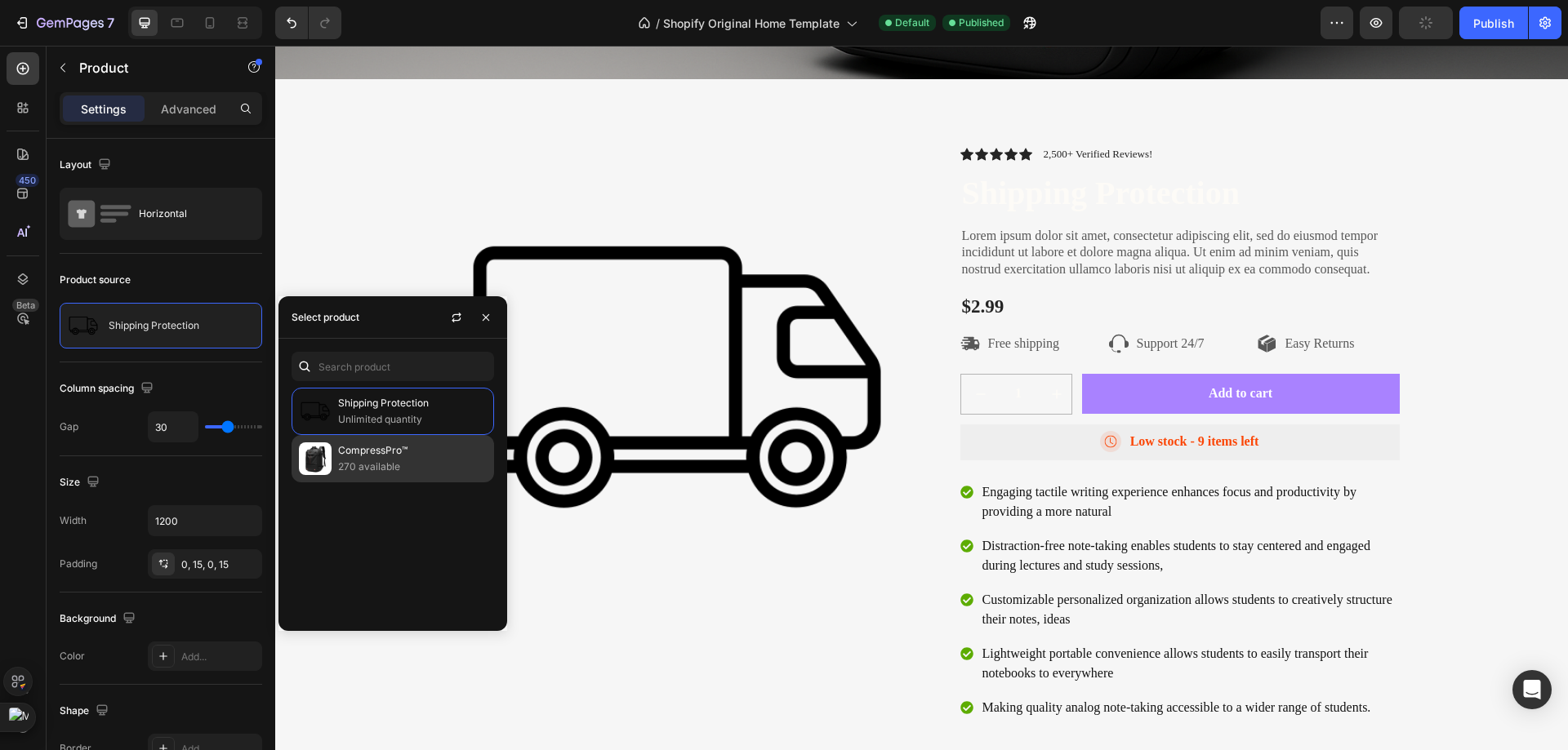
click at [394, 440] on div "CompressPro™ 270 available" at bounding box center [393, 458] width 203 height 47
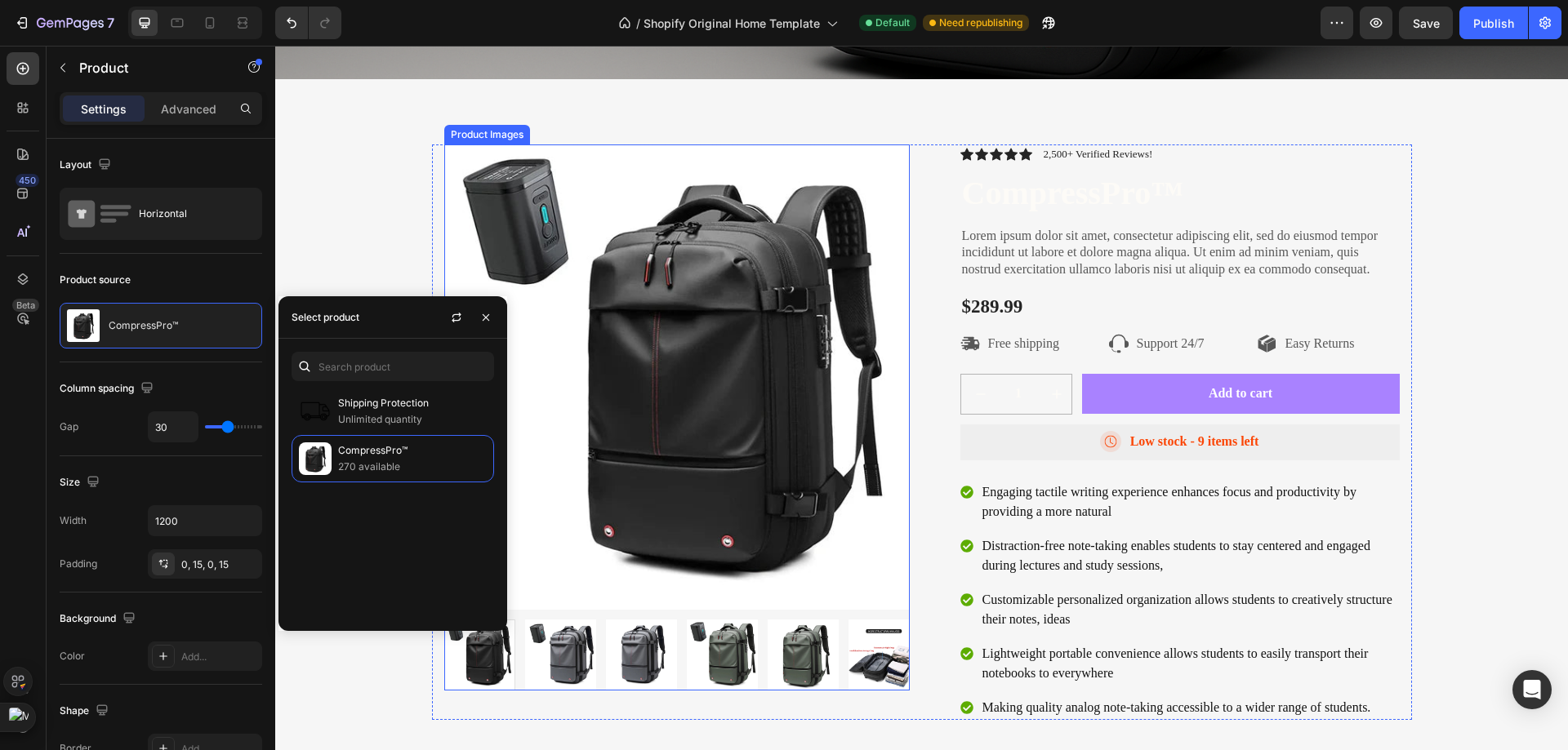
click at [794, 367] on img at bounding box center [677, 376] width 466 height 465
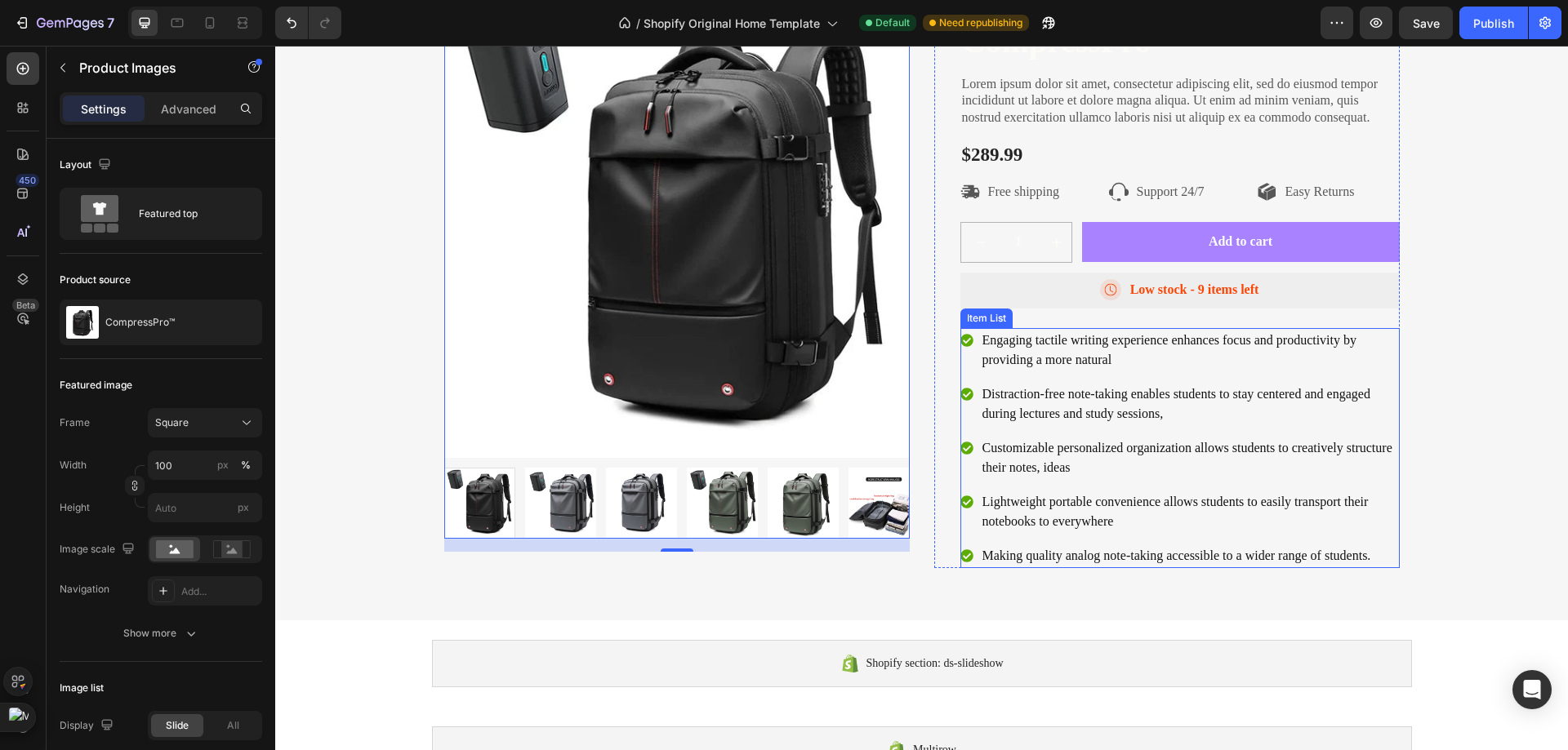
scroll to position [816, 0]
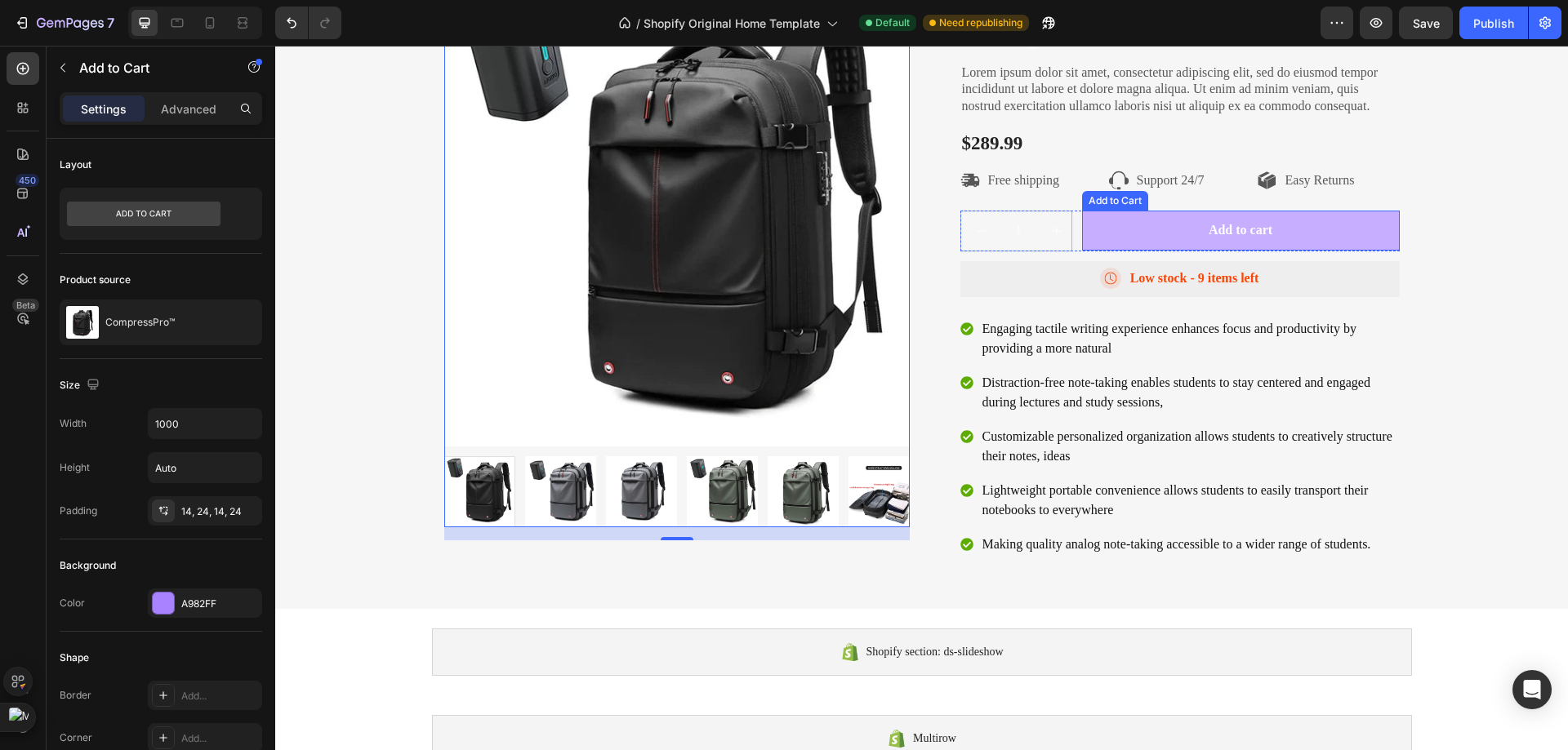
click at [1166, 233] on button "Add to cart" at bounding box center [1241, 231] width 318 height 40
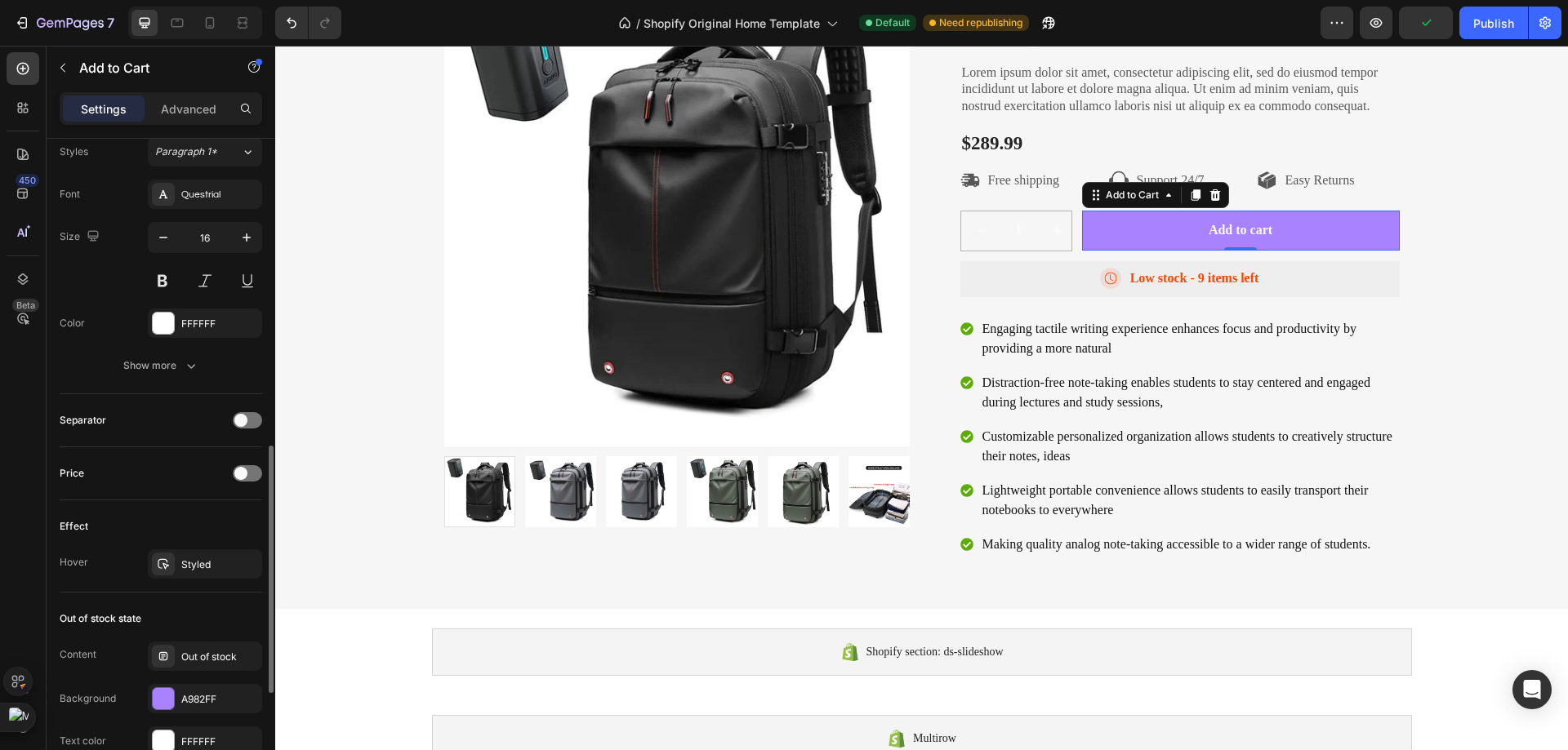
scroll to position [1061, 0]
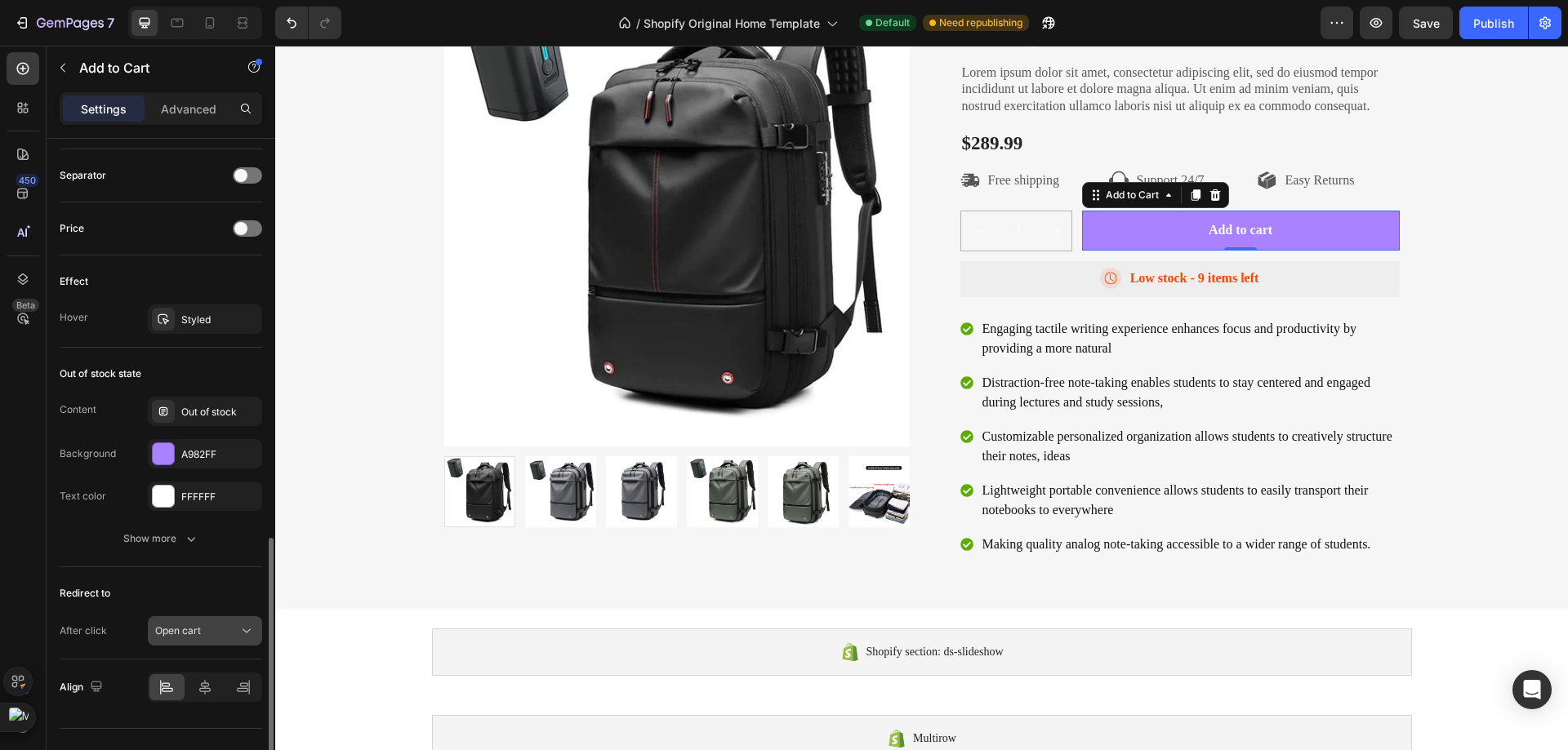
click at [206, 623] on div "Open cart" at bounding box center [197, 630] width 83 height 15
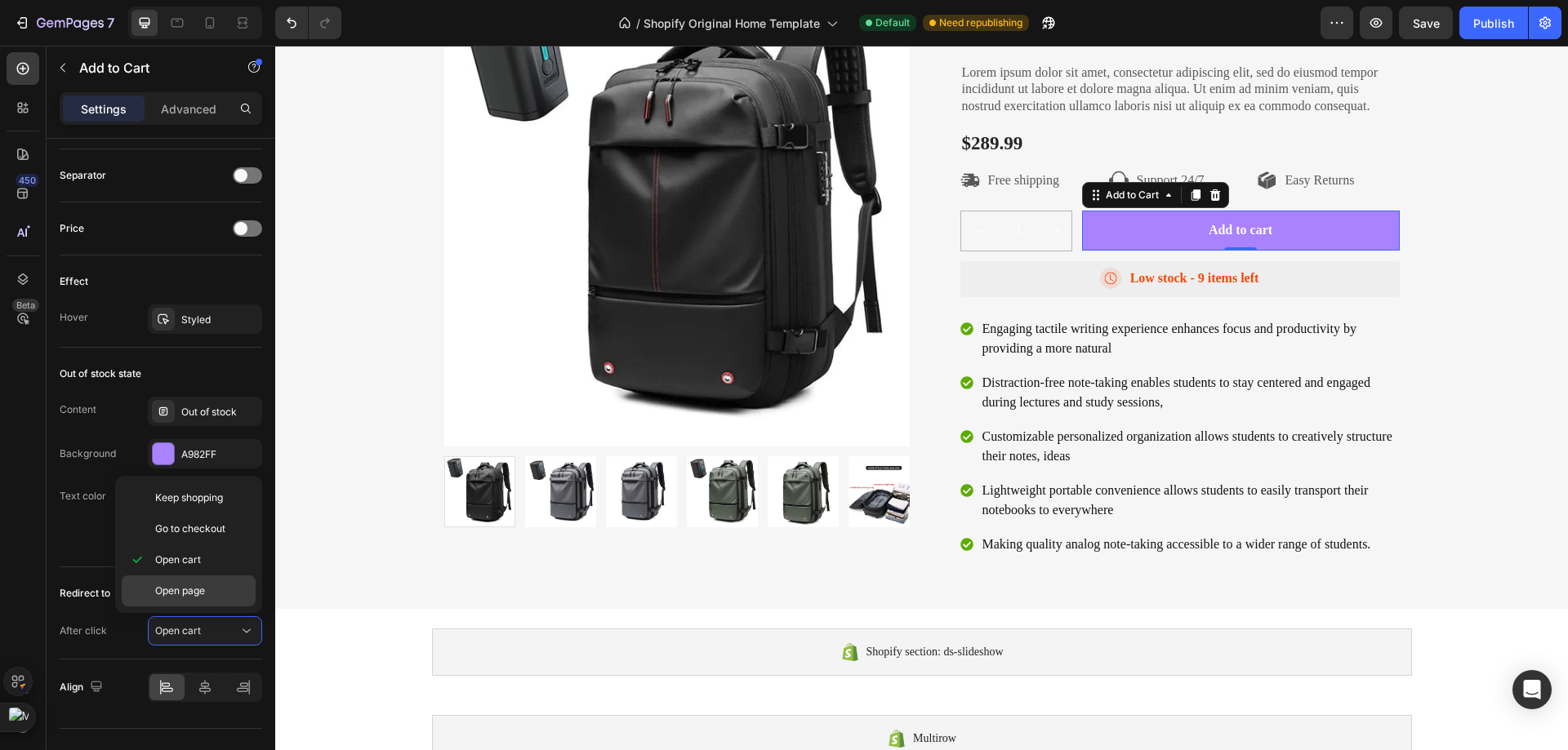
click at [223, 584] on p "Open page" at bounding box center [202, 590] width 93 height 15
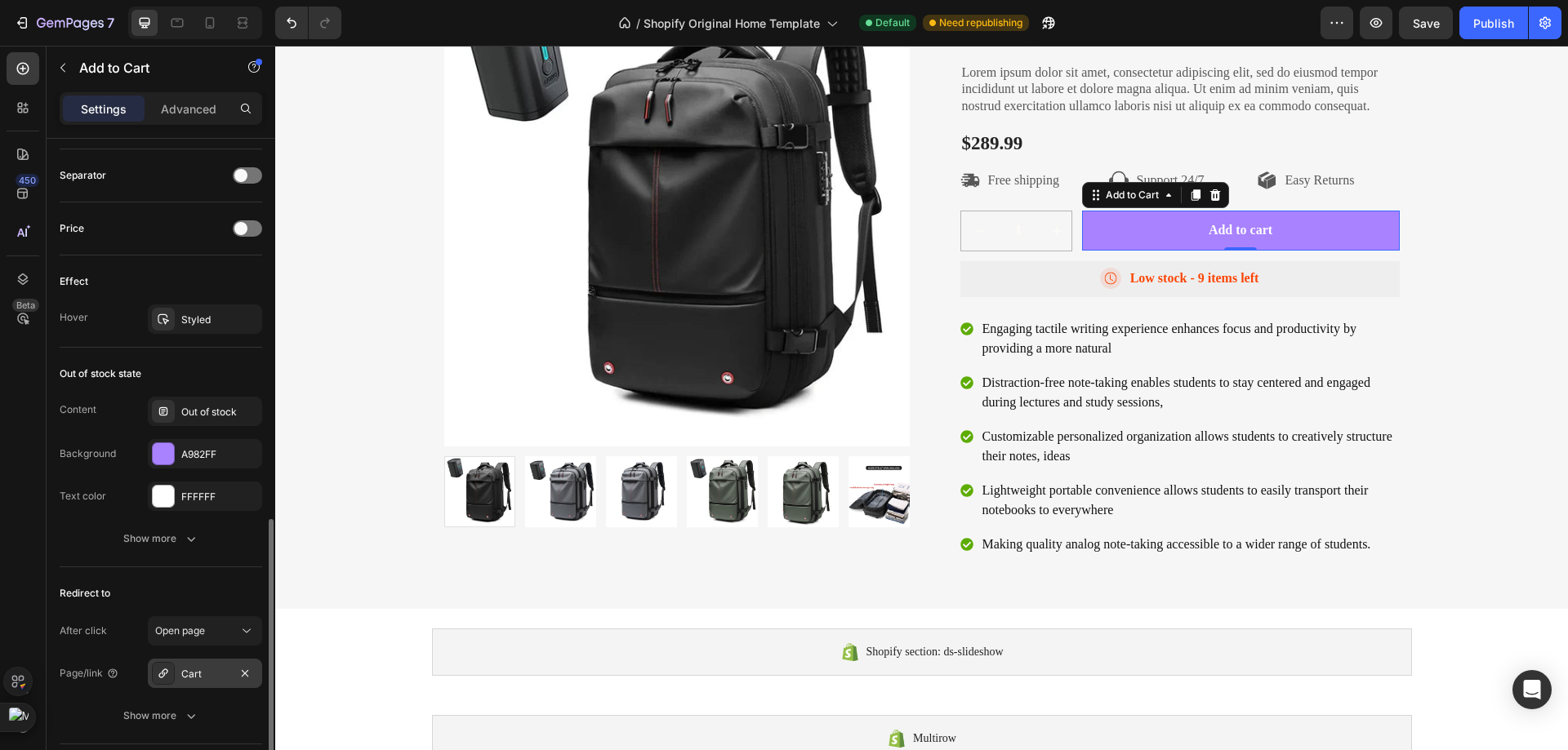
click at [222, 670] on div "Cart" at bounding box center [205, 674] width 47 height 15
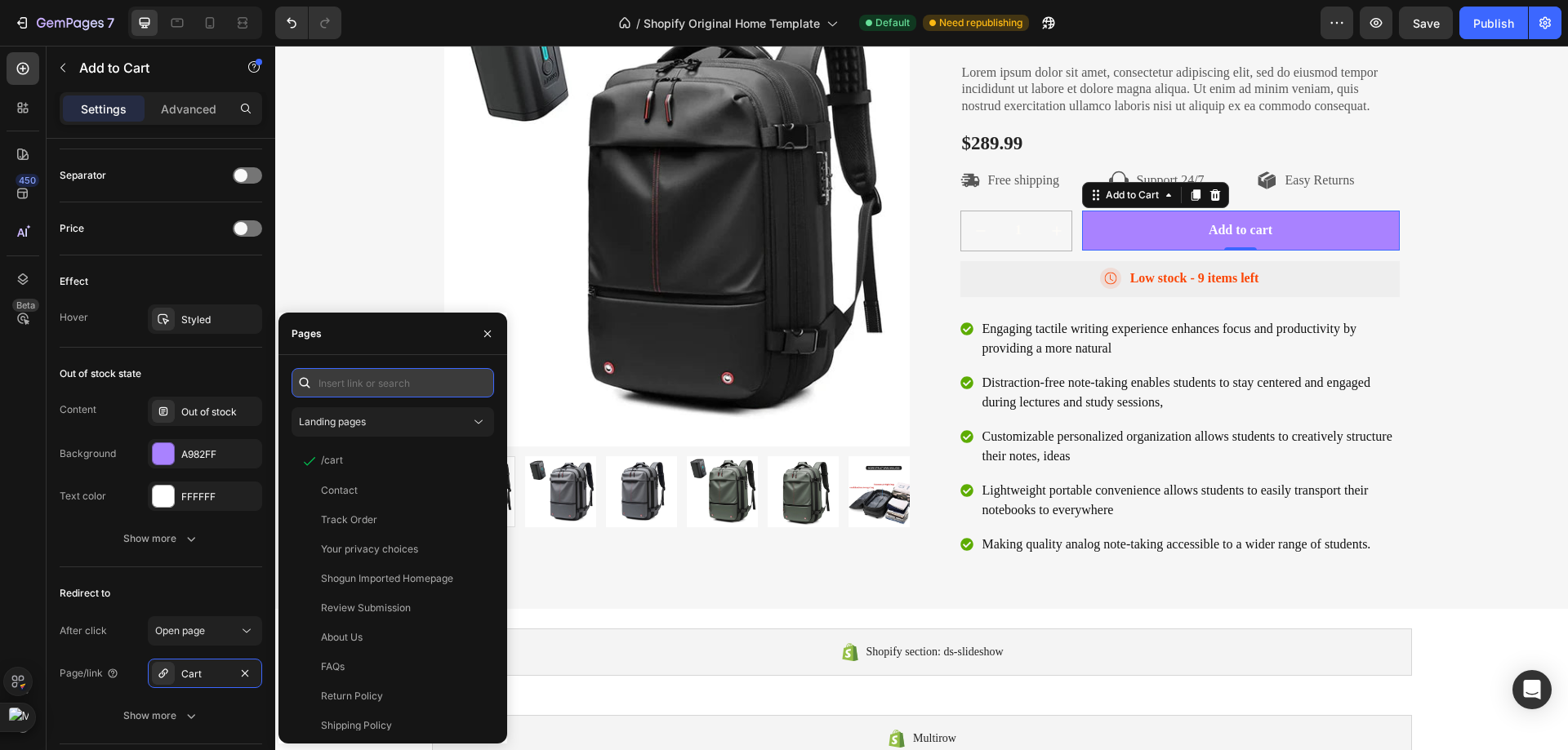
click at [382, 382] on input "text" at bounding box center [393, 383] width 203 height 30
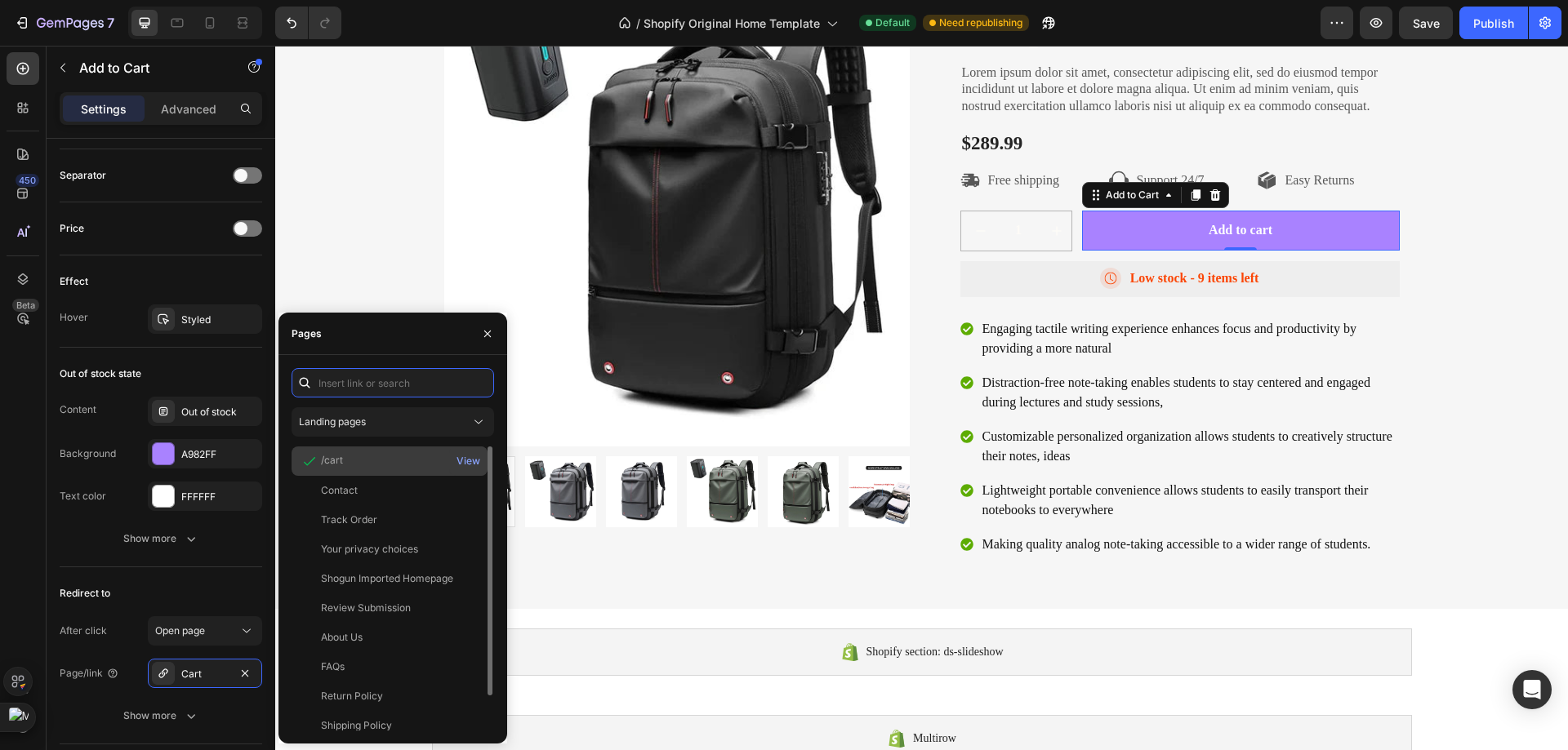
paste input "E2E24F"
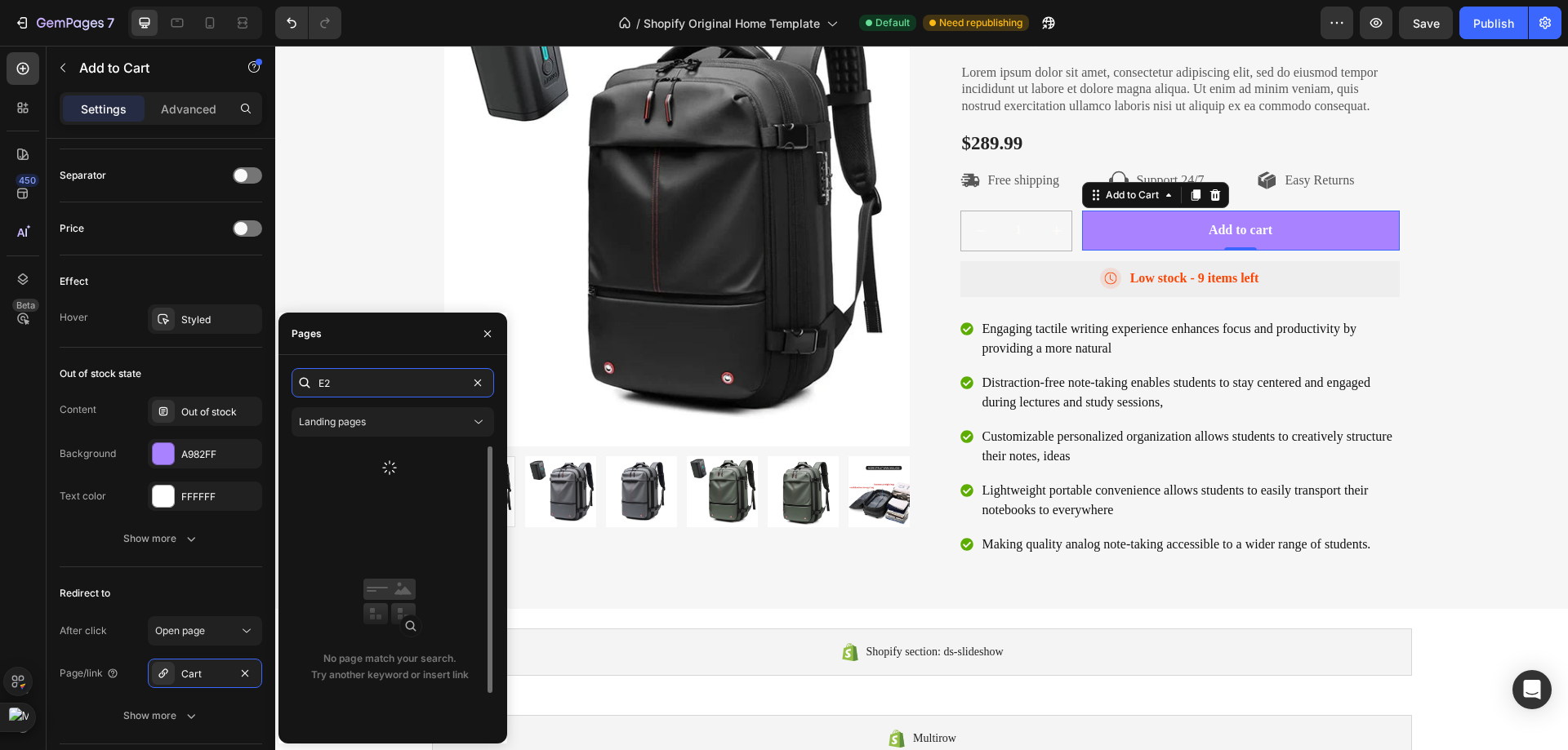
type input "E"
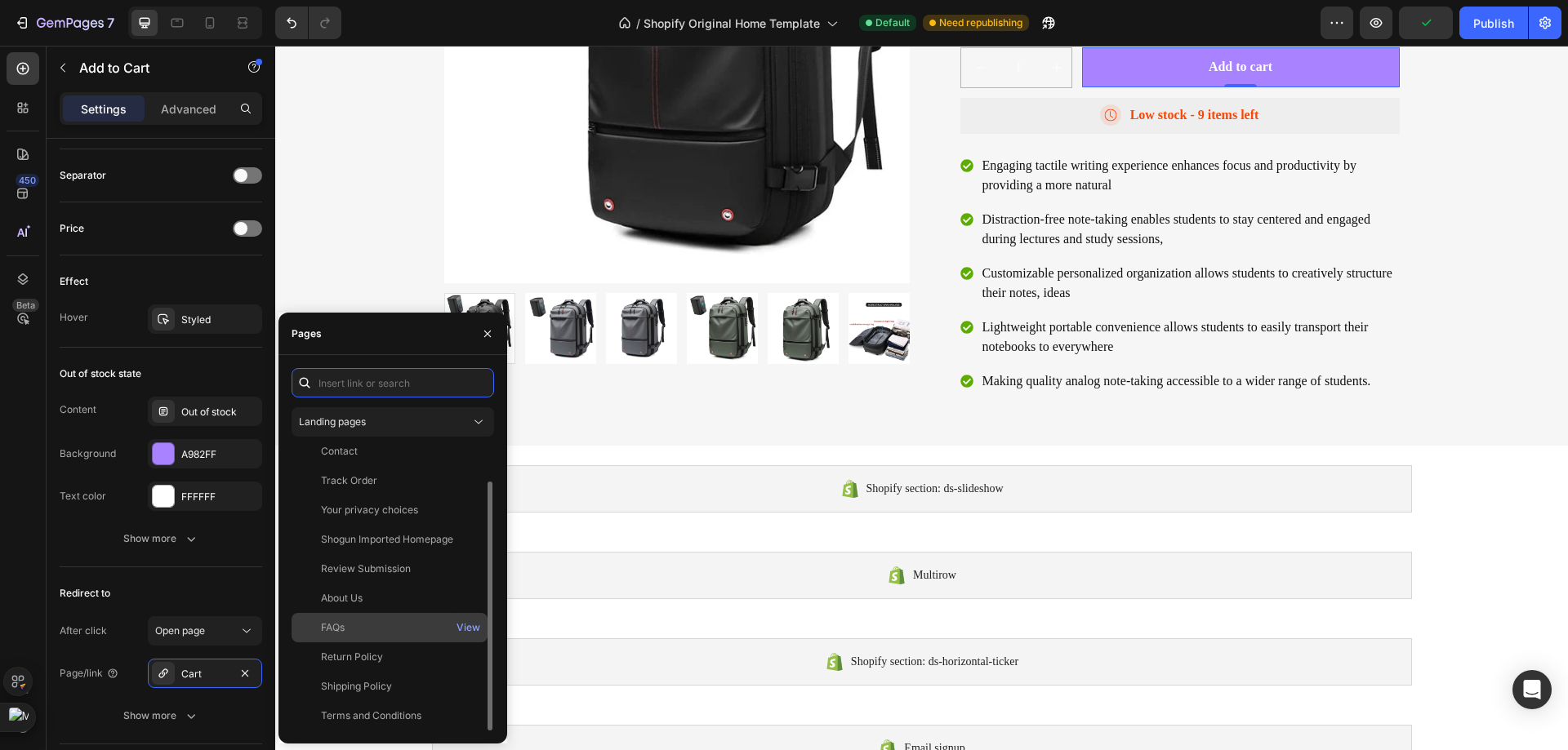
scroll to position [0, 0]
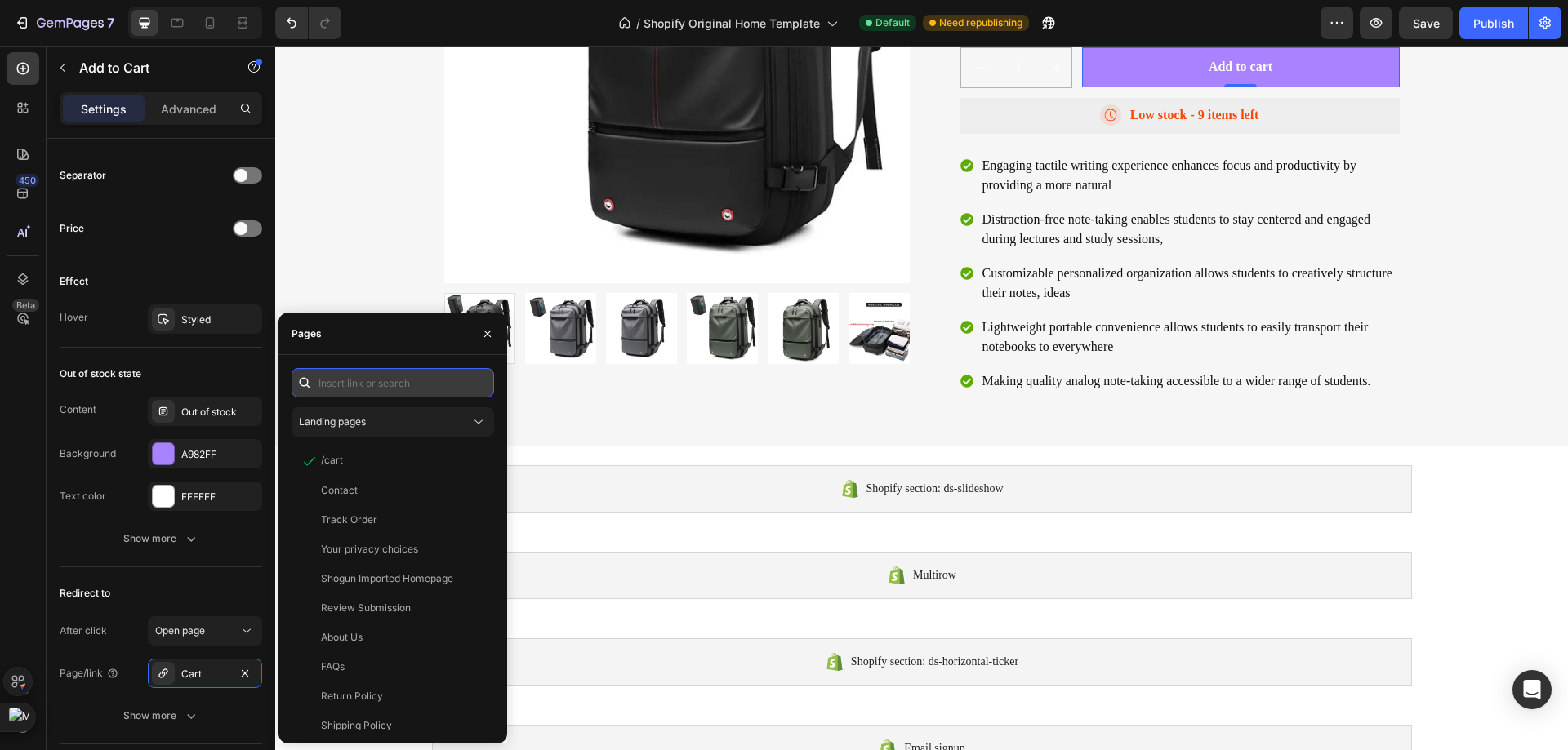
paste input "https://compresspro.store/products/backpack"
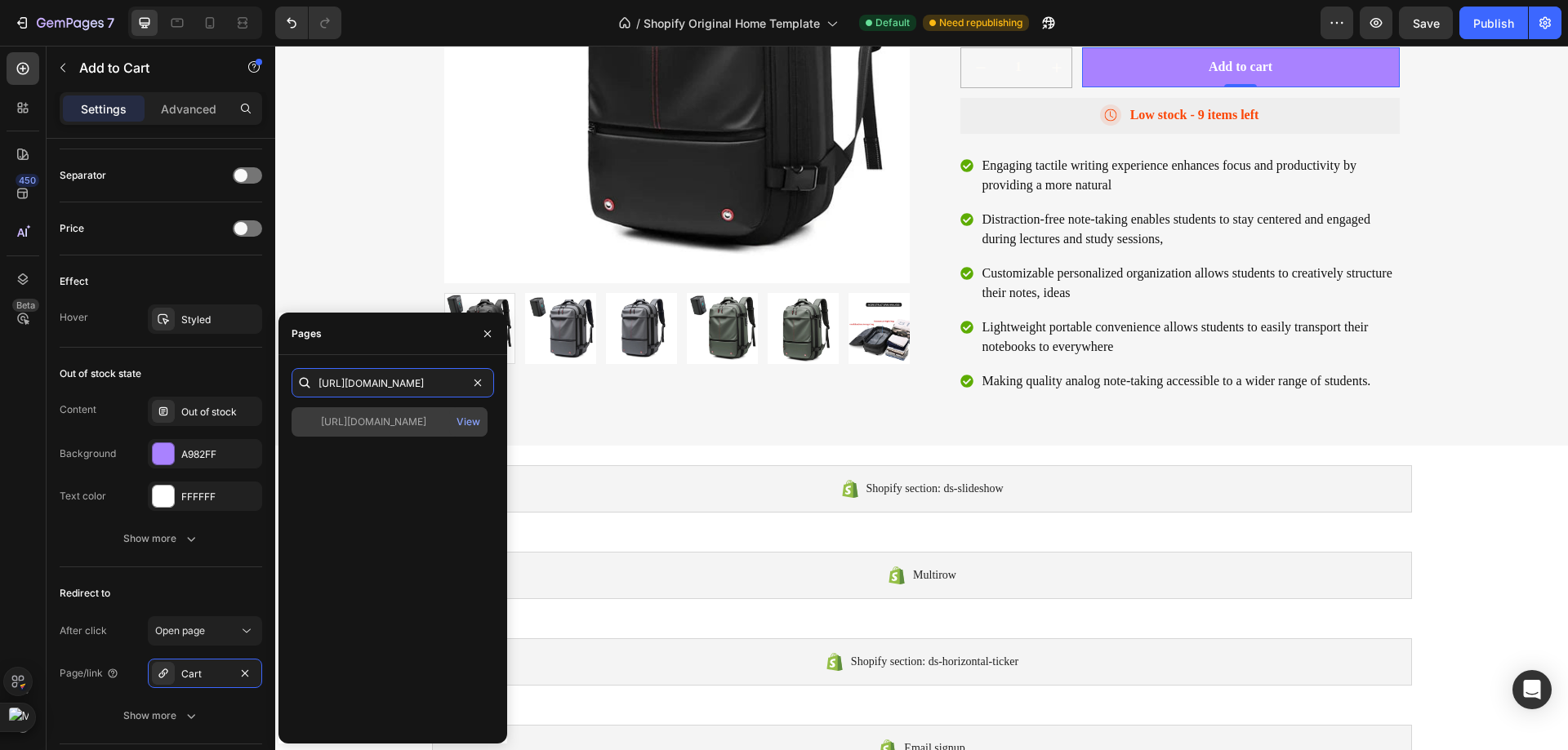
type input "https://compresspro.store/products/backpack"
click at [418, 427] on div "https://compresspro.store/products/backpack" at bounding box center [373, 422] width 106 height 15
click at [173, 578] on div "Redirect to After click Open page Page/link https://compresspro.store/backpack …" at bounding box center [161, 656] width 203 height 177
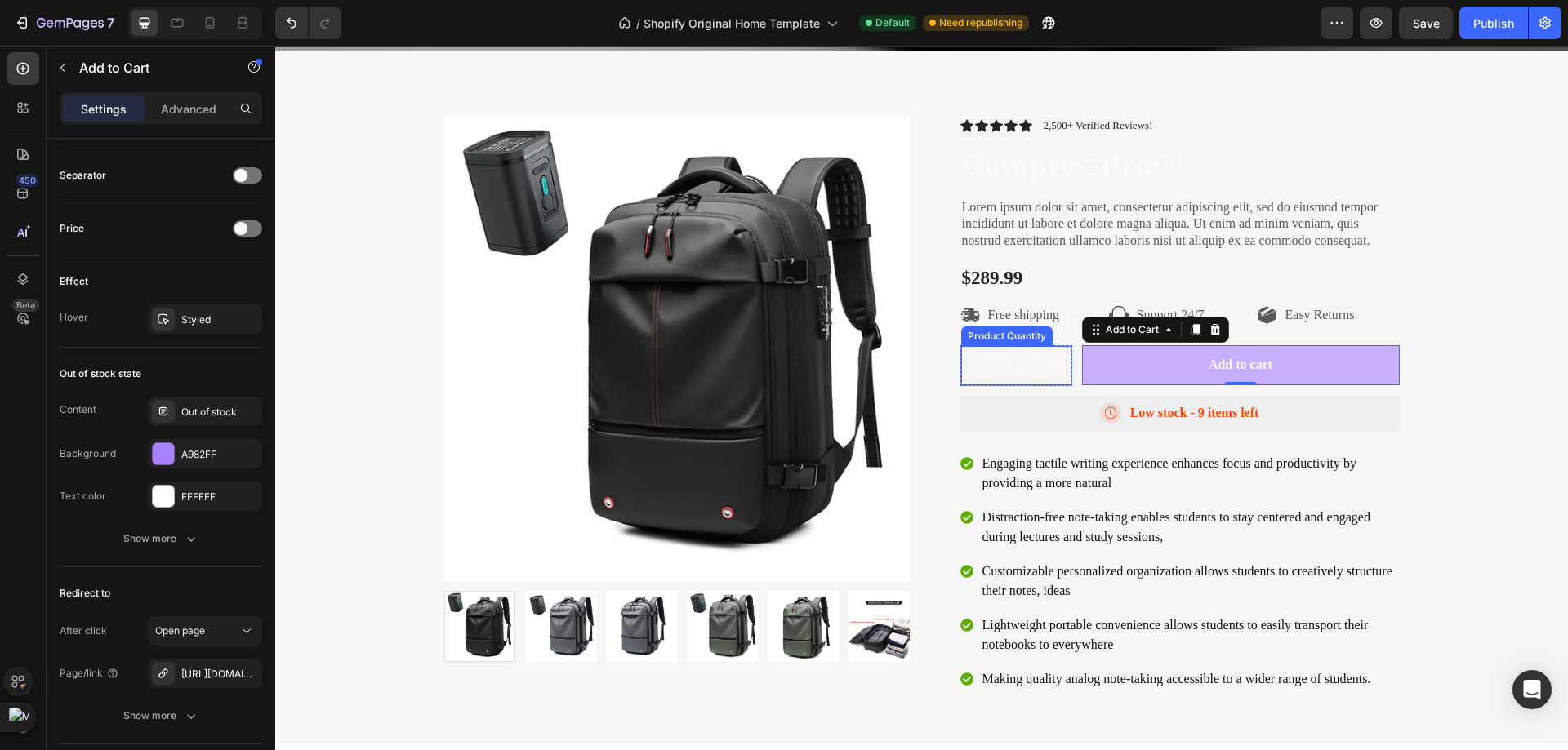
scroll to position [653, 0]
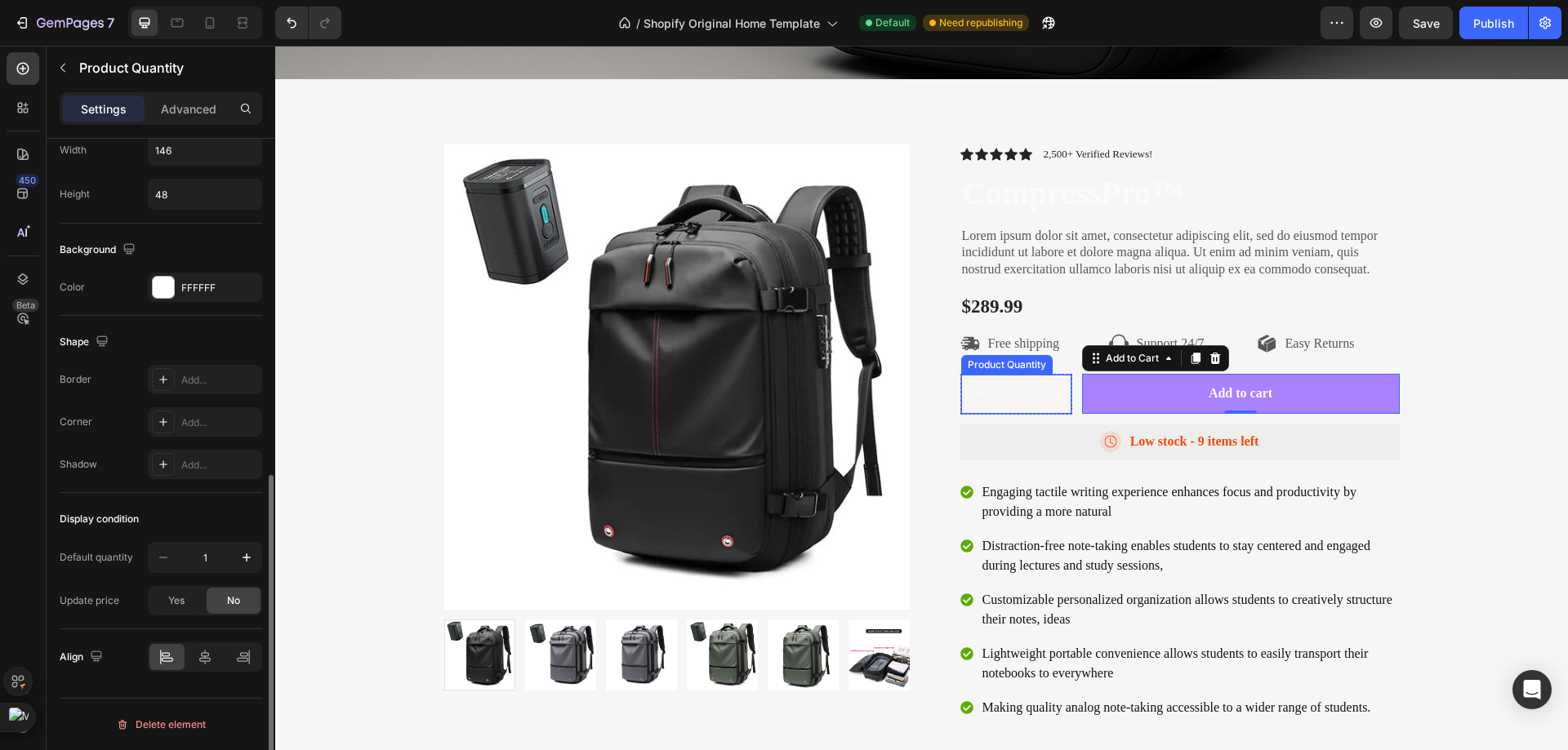
click at [1019, 379] on input "1" at bounding box center [1019, 394] width 37 height 39
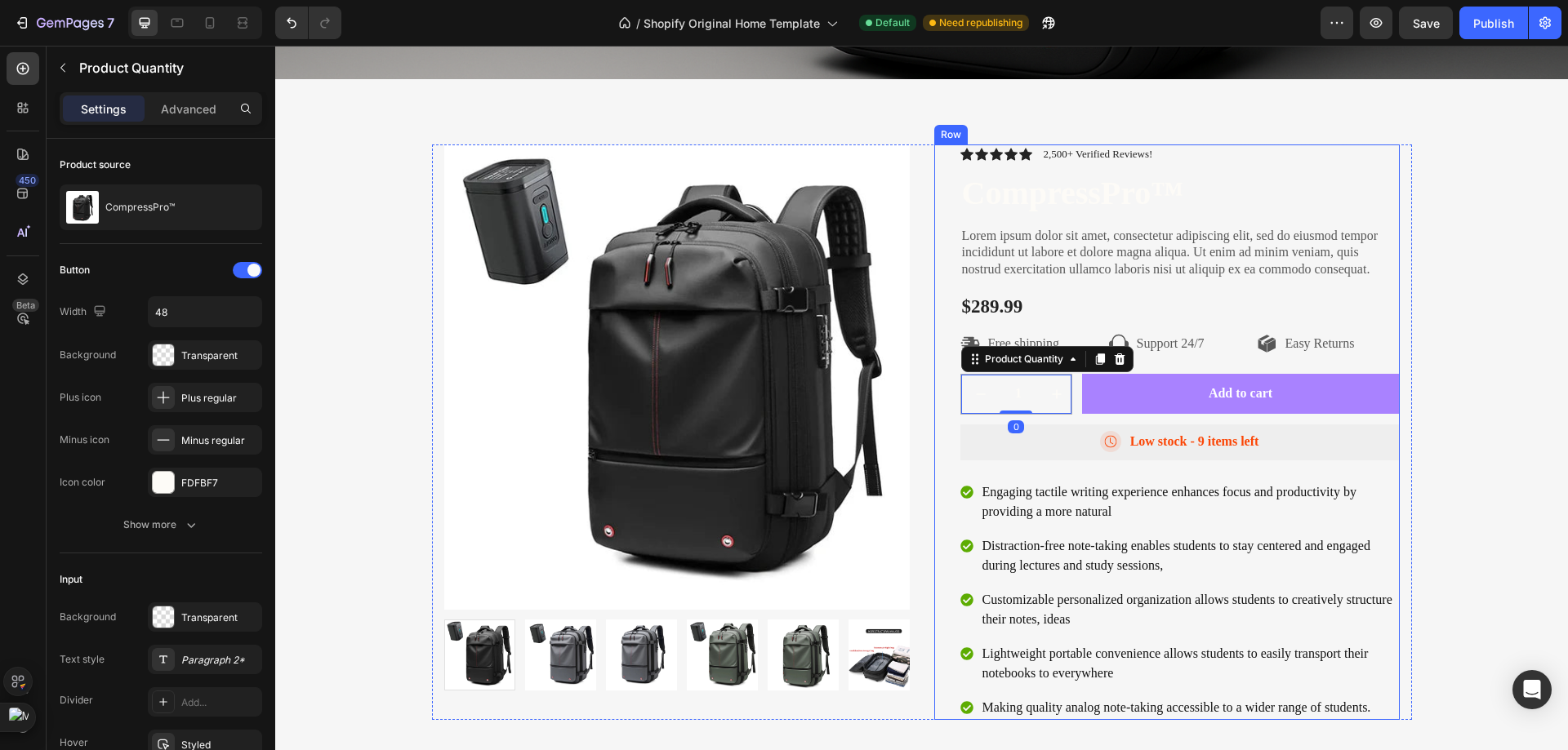
click at [1080, 282] on div "Icon Icon Icon Icon Icon Icon List 2,500+ Verified Reviews! Text Block Row Comp…" at bounding box center [1179, 431] width 439 height 575
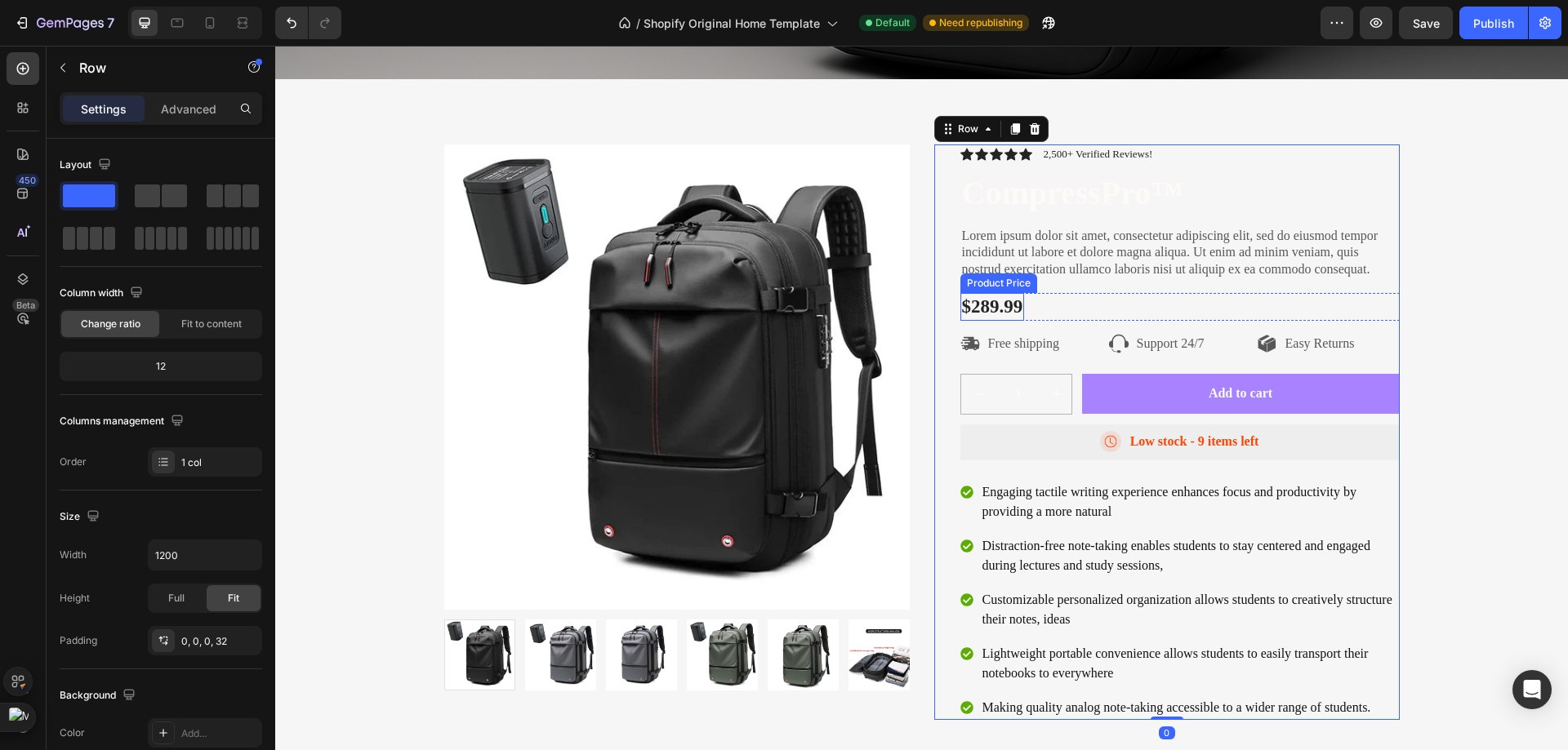
click at [995, 300] on div "$289.99" at bounding box center [992, 307] width 65 height 28
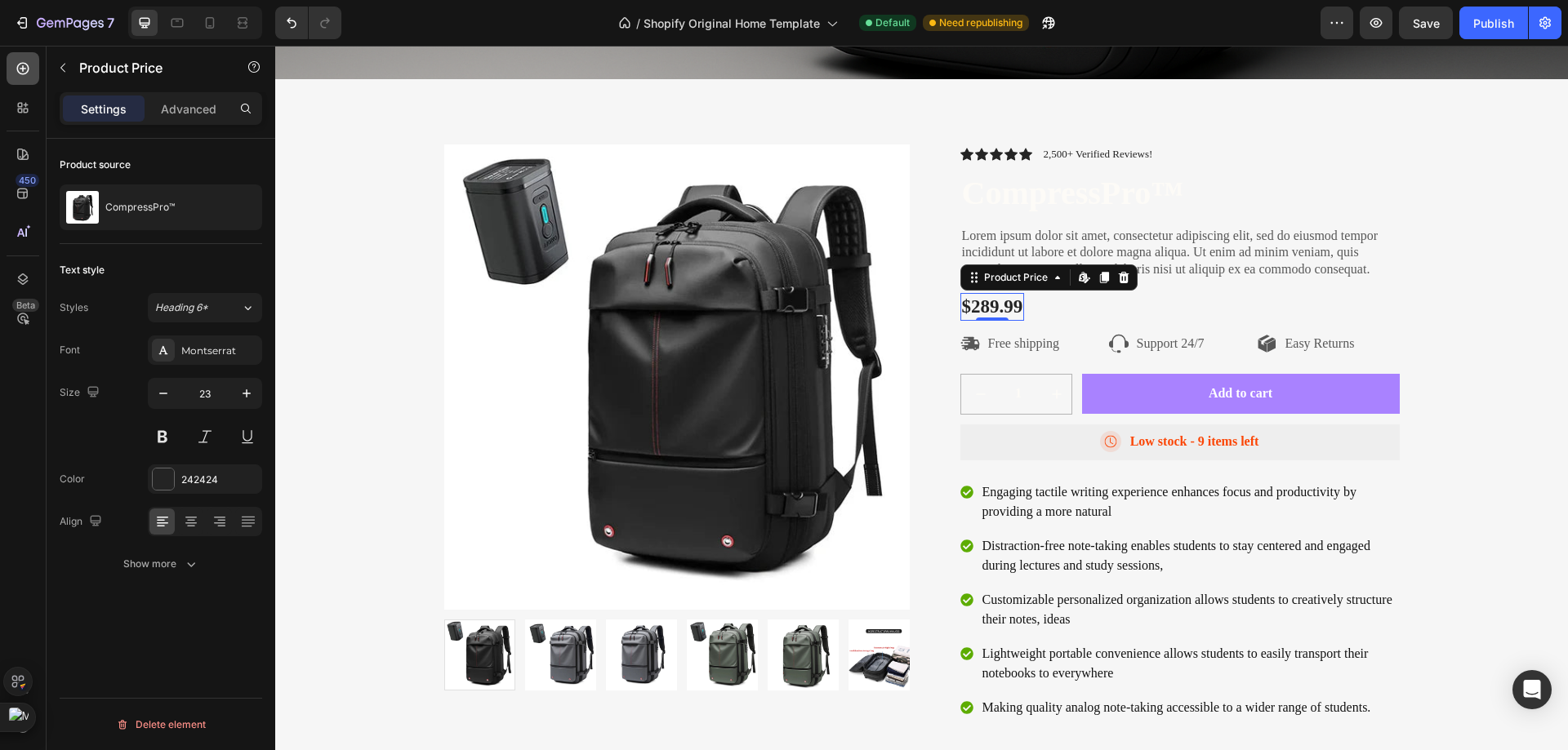
click at [9, 64] on div at bounding box center [22, 68] width 32 height 32
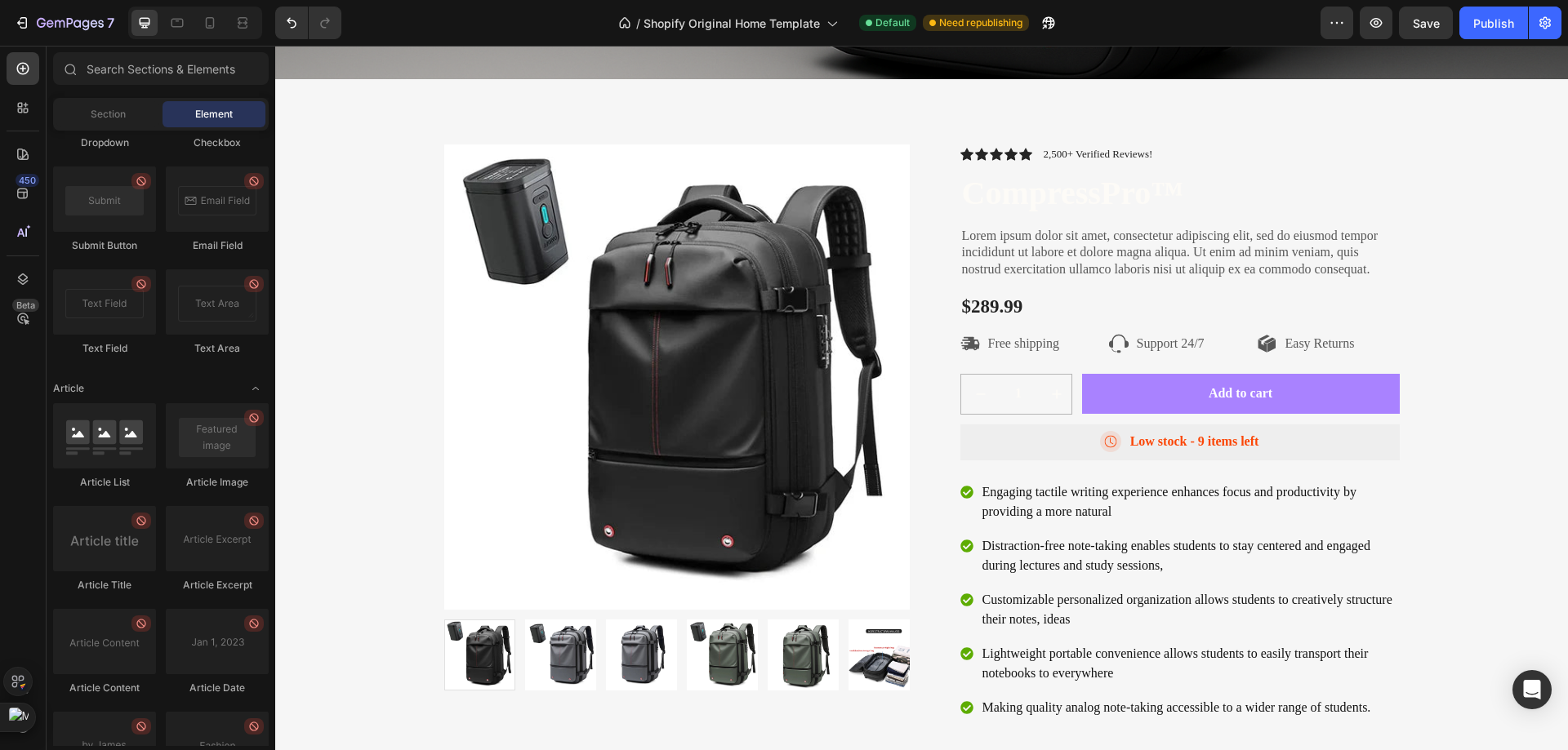
scroll to position [4221, 0]
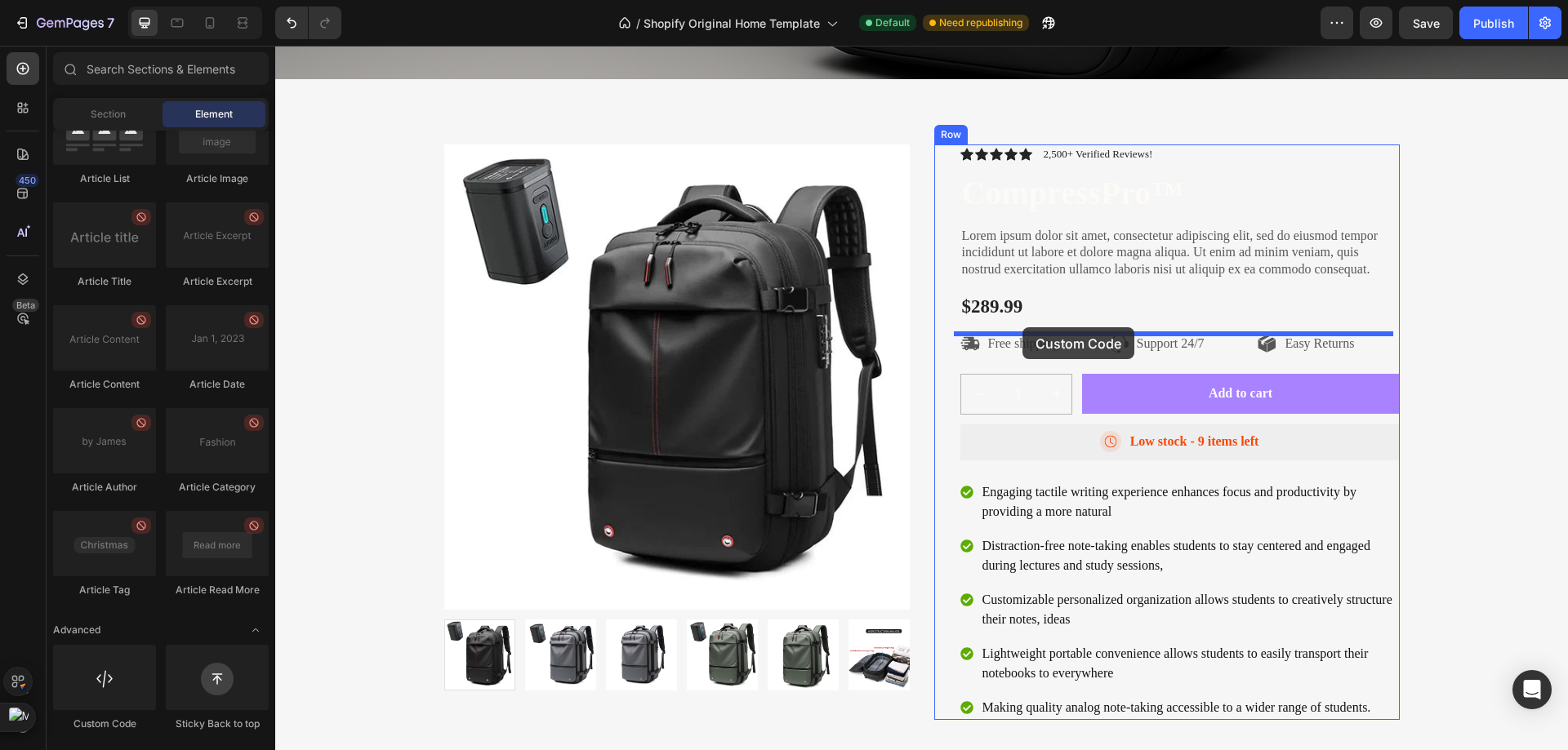
drag, startPoint x: 407, startPoint y: 727, endPoint x: 1022, endPoint y: 327, distance: 733.6
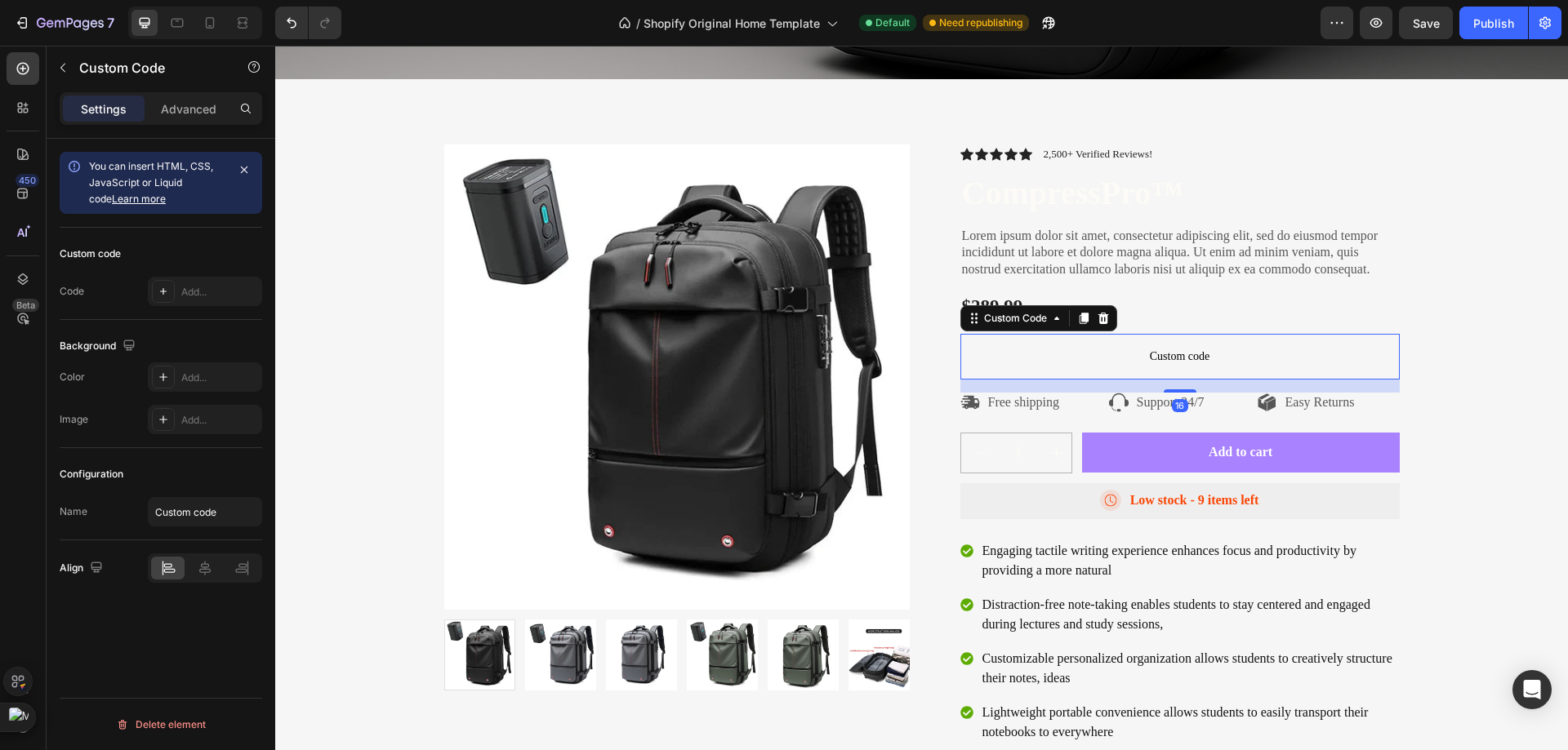
click at [1069, 363] on span "Custom code" at bounding box center [1179, 356] width 439 height 19
click at [193, 292] on div "Add..." at bounding box center [220, 292] width 77 height 15
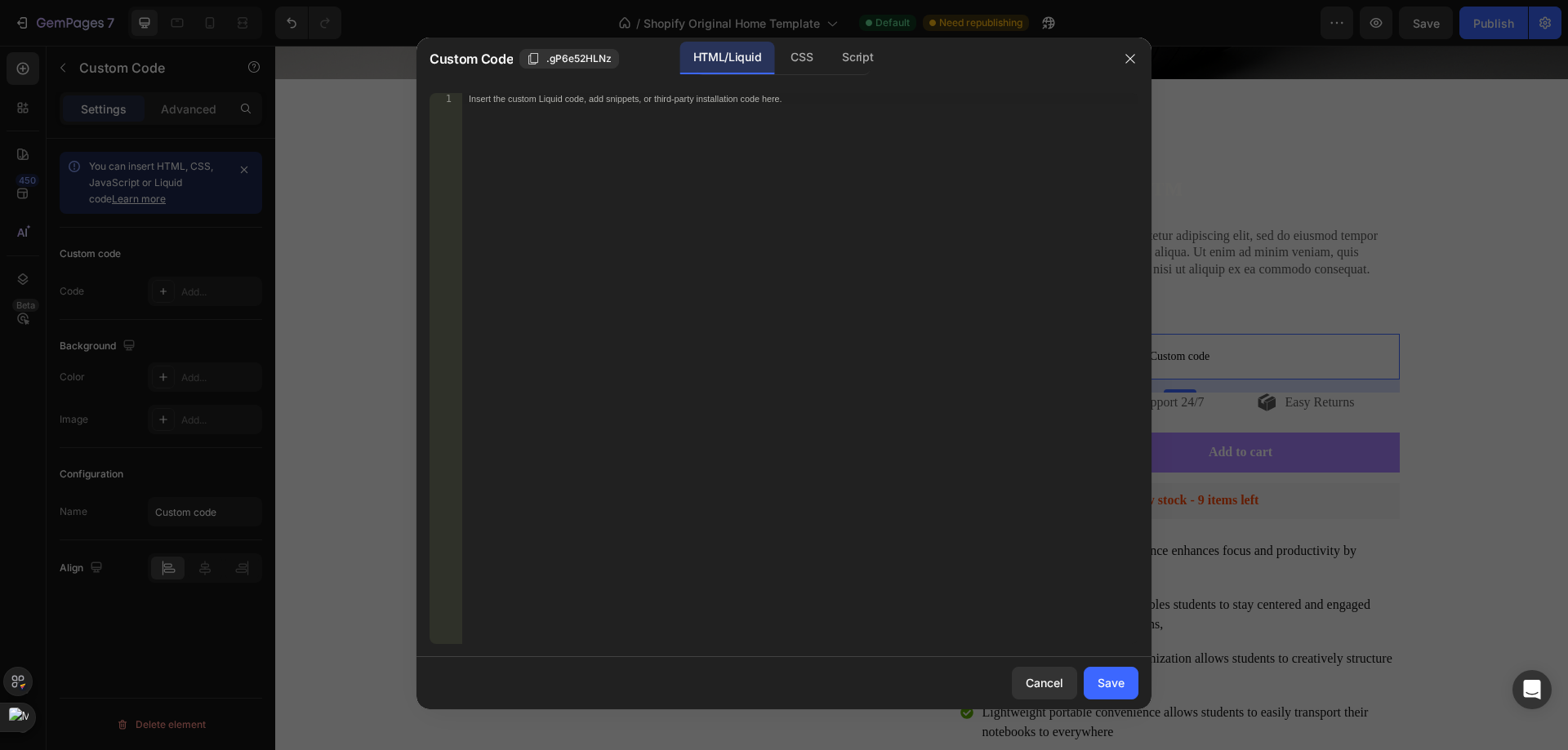
click at [722, 139] on div "Insert the custom Liquid code, add snippets, or third-party installation code h…" at bounding box center [800, 380] width 676 height 574
paste textarea "</style>"
type textarea "</style>"
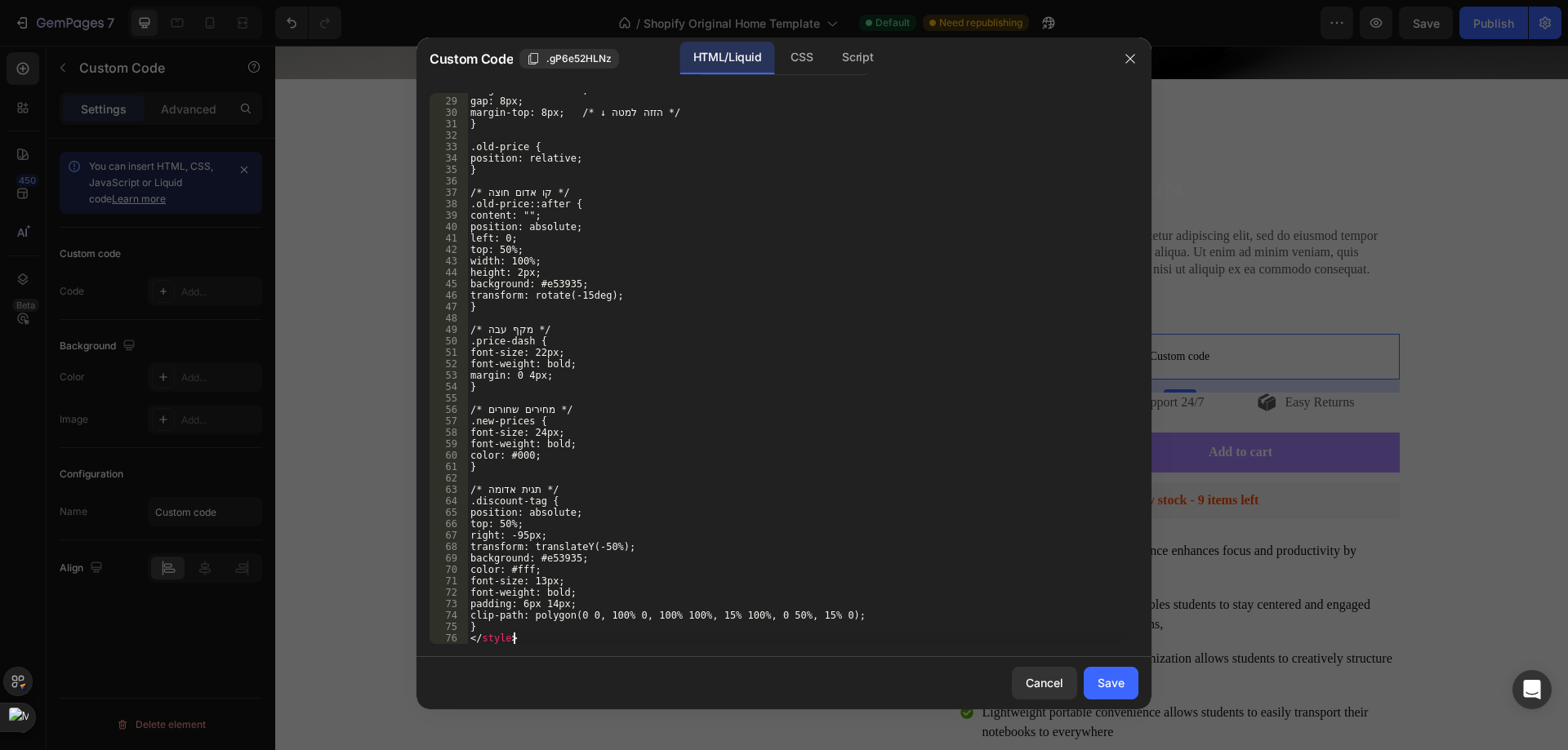
scroll to position [318, 0]
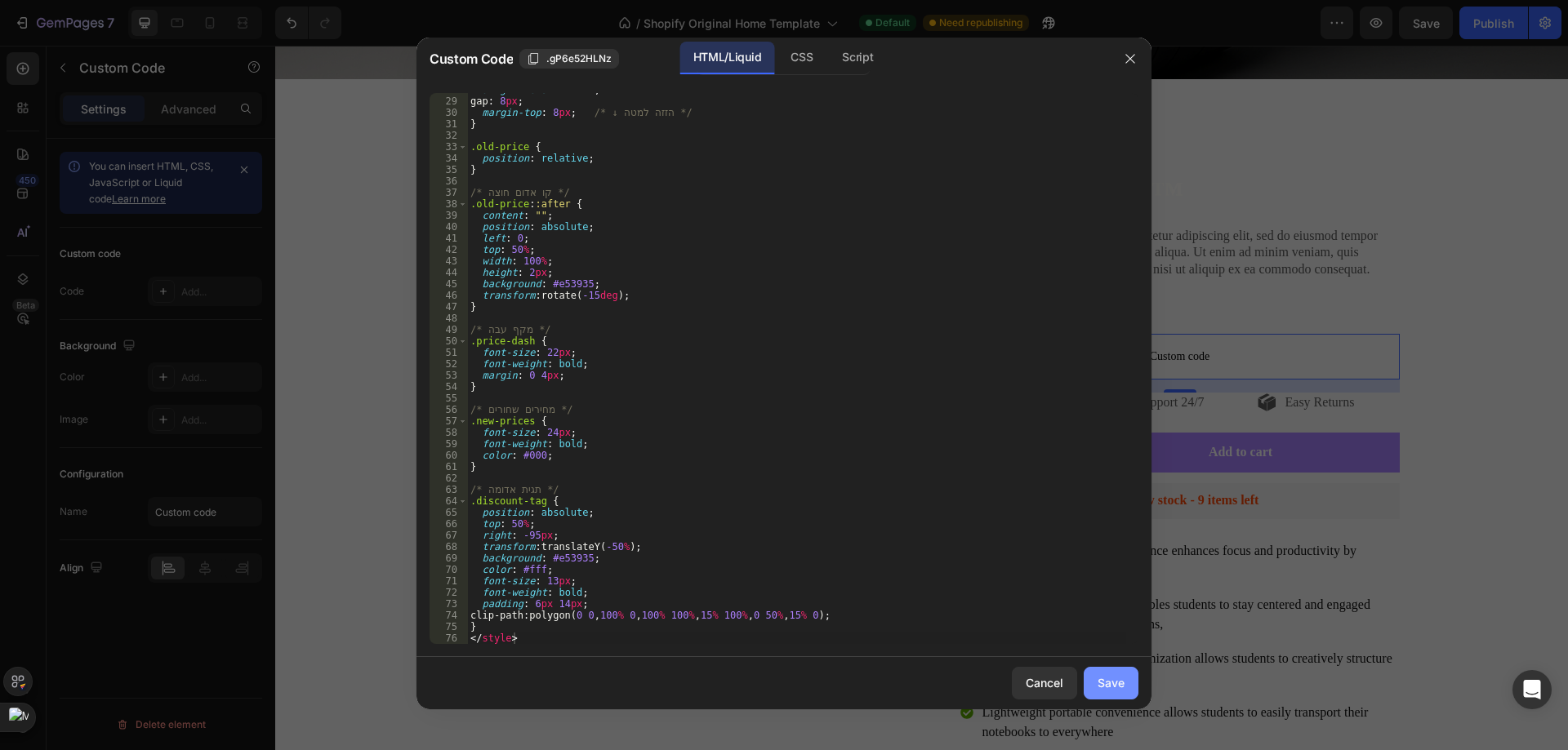
click at [1112, 677] on div "Save" at bounding box center [1110, 683] width 27 height 17
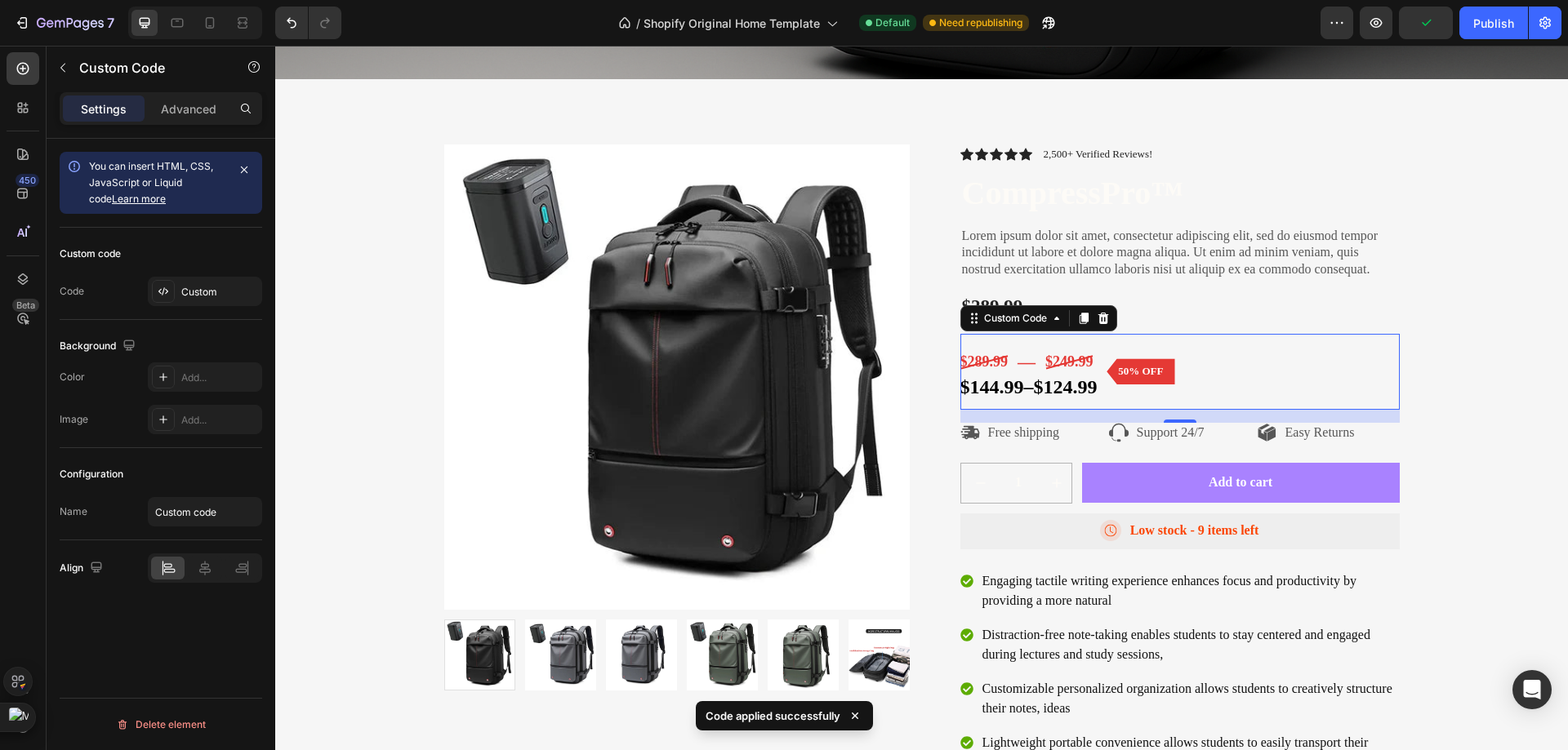
click at [1266, 371] on div "$289.99 — $249.99 $144.99 – $124.99 50% OFF" at bounding box center [1179, 371] width 439 height 76
click at [1439, 342] on div "Product Images Icon Icon Icon Icon Icon Icon List 2,500+ Verified Reviews! Text…" at bounding box center [922, 483] width 1268 height 678
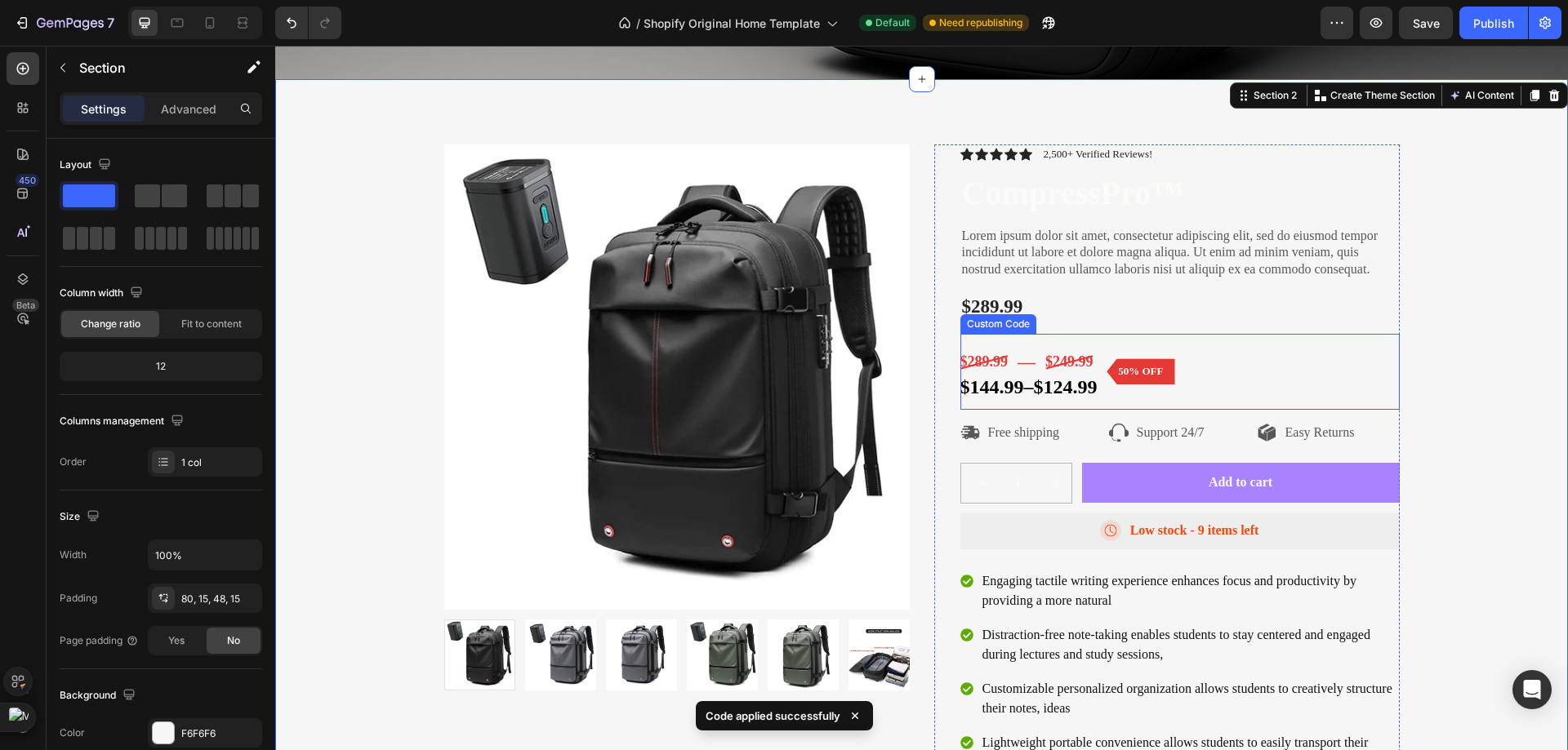
click at [1018, 317] on div "Custom Code" at bounding box center [998, 324] width 69 height 15
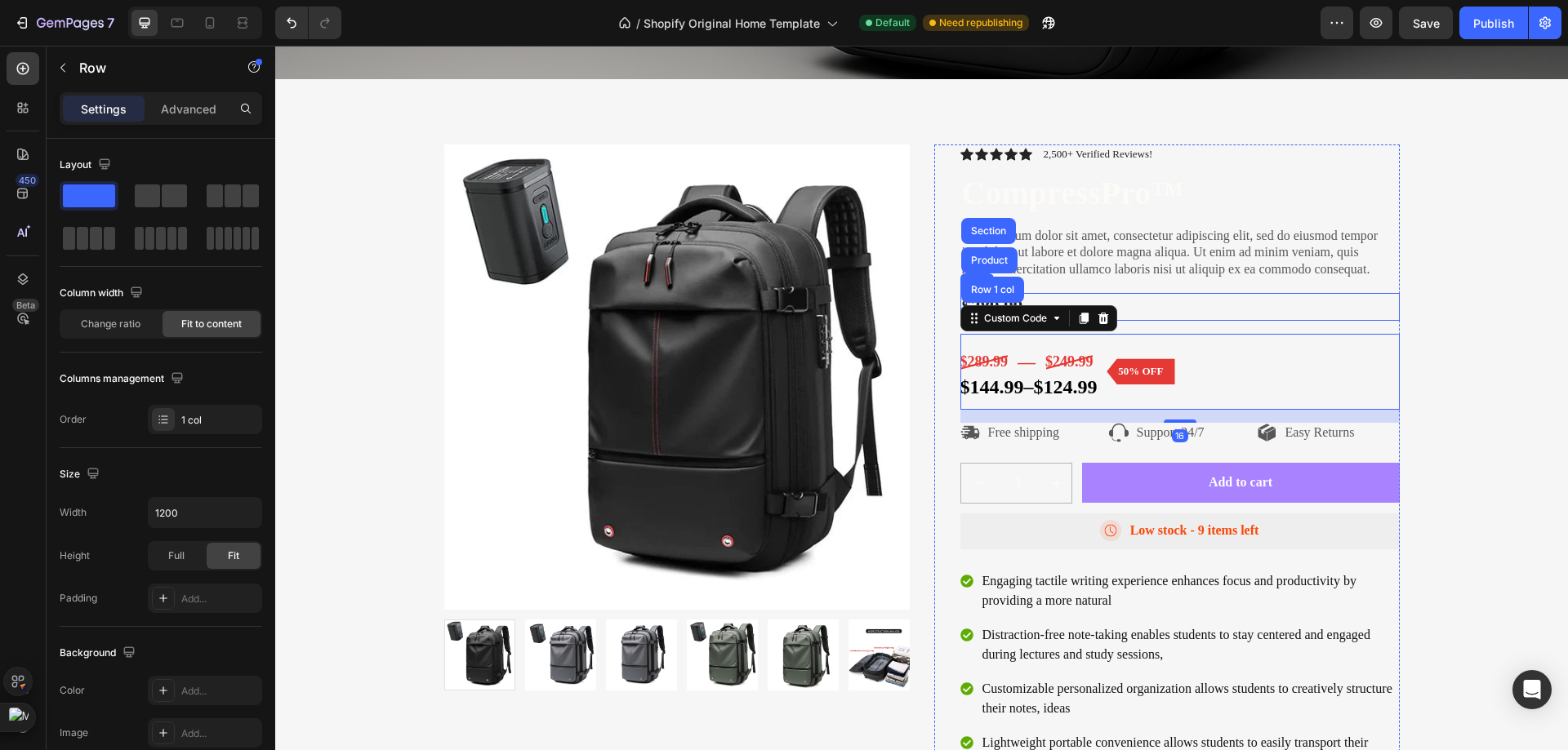
click at [1060, 293] on div "$289.99 Product Price Product Price Row" at bounding box center [1179, 307] width 439 height 28
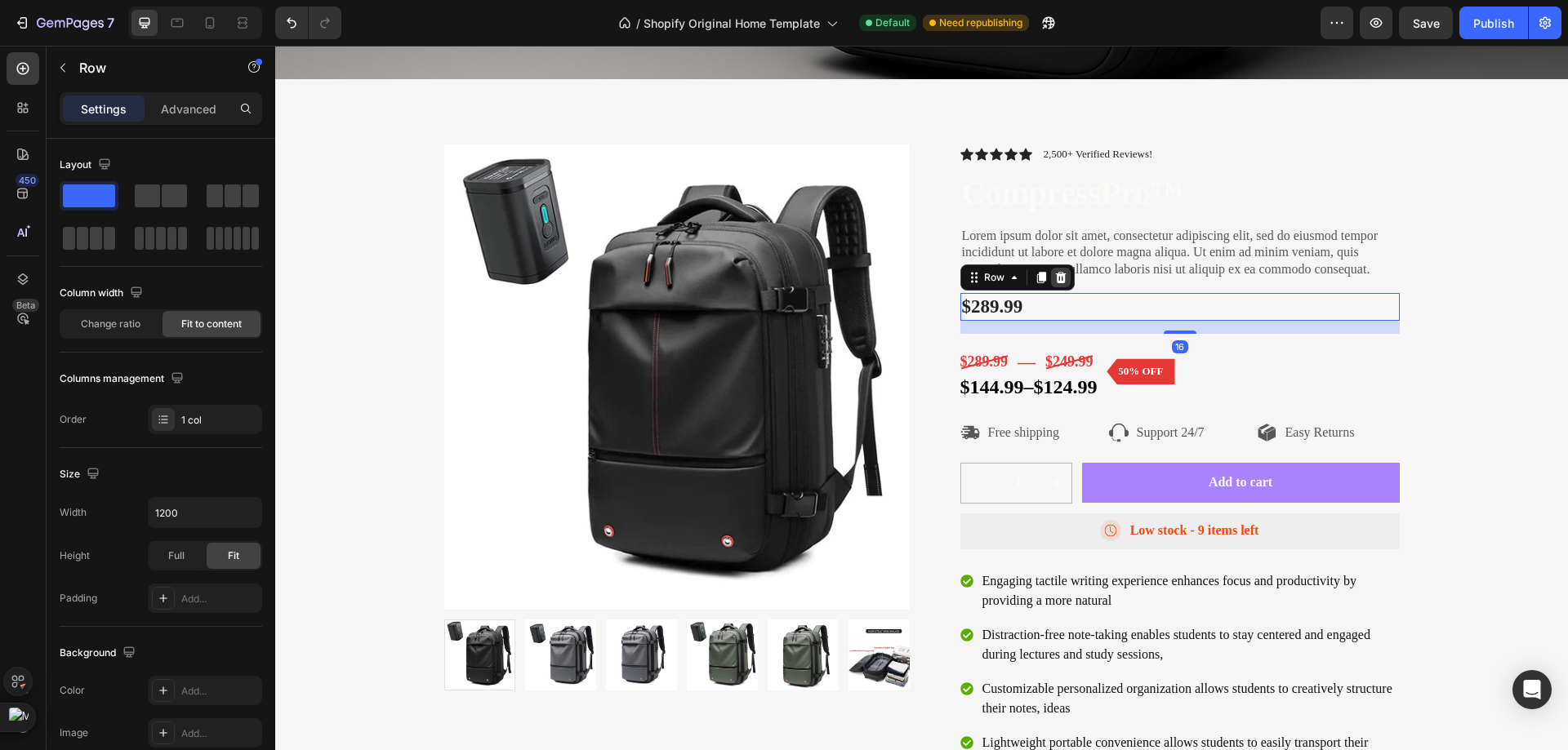
click at [1058, 279] on icon at bounding box center [1060, 277] width 13 height 13
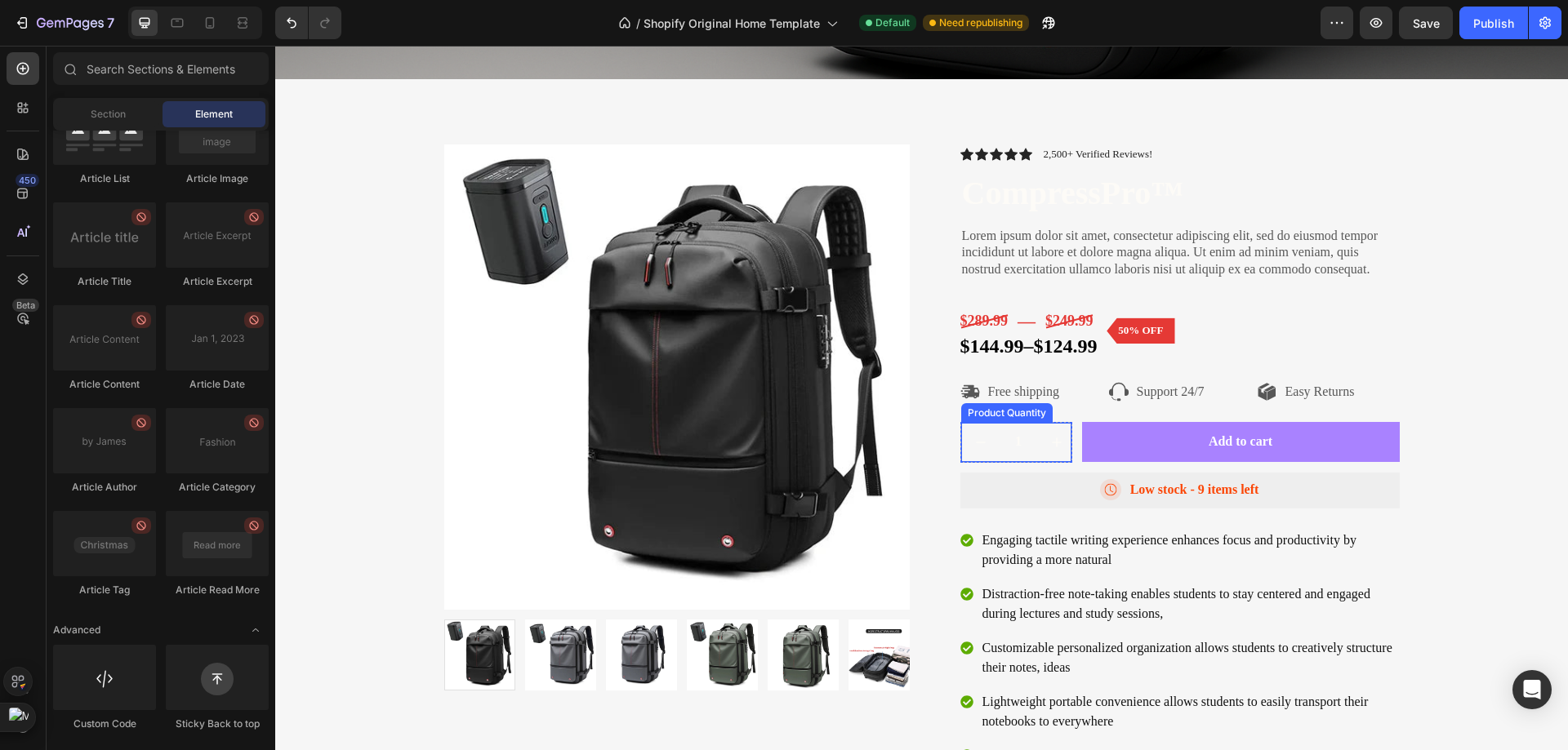
click at [1038, 459] on button "increment" at bounding box center [1056, 442] width 39 height 39
type input "2"
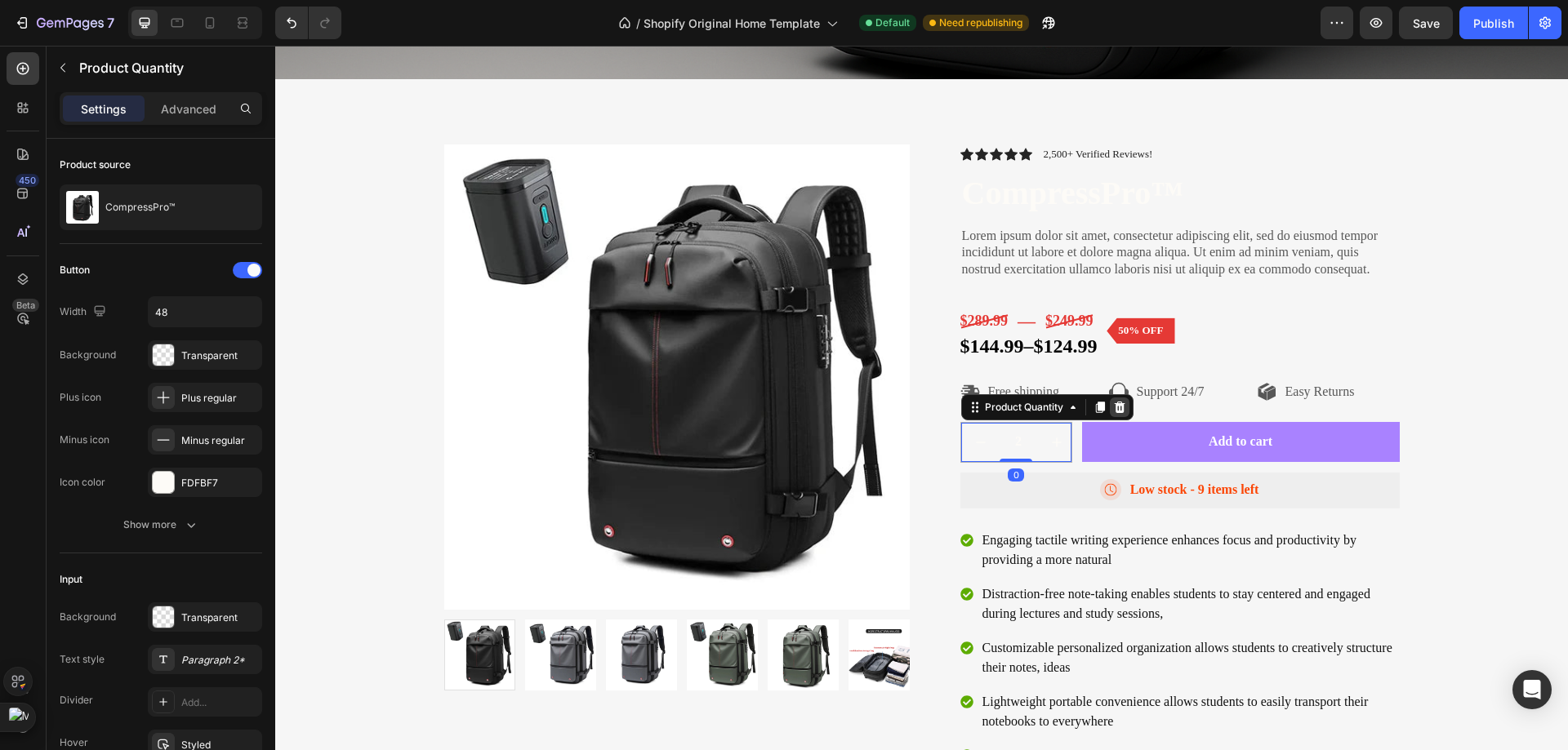
click at [1113, 410] on icon at bounding box center [1119, 407] width 13 height 13
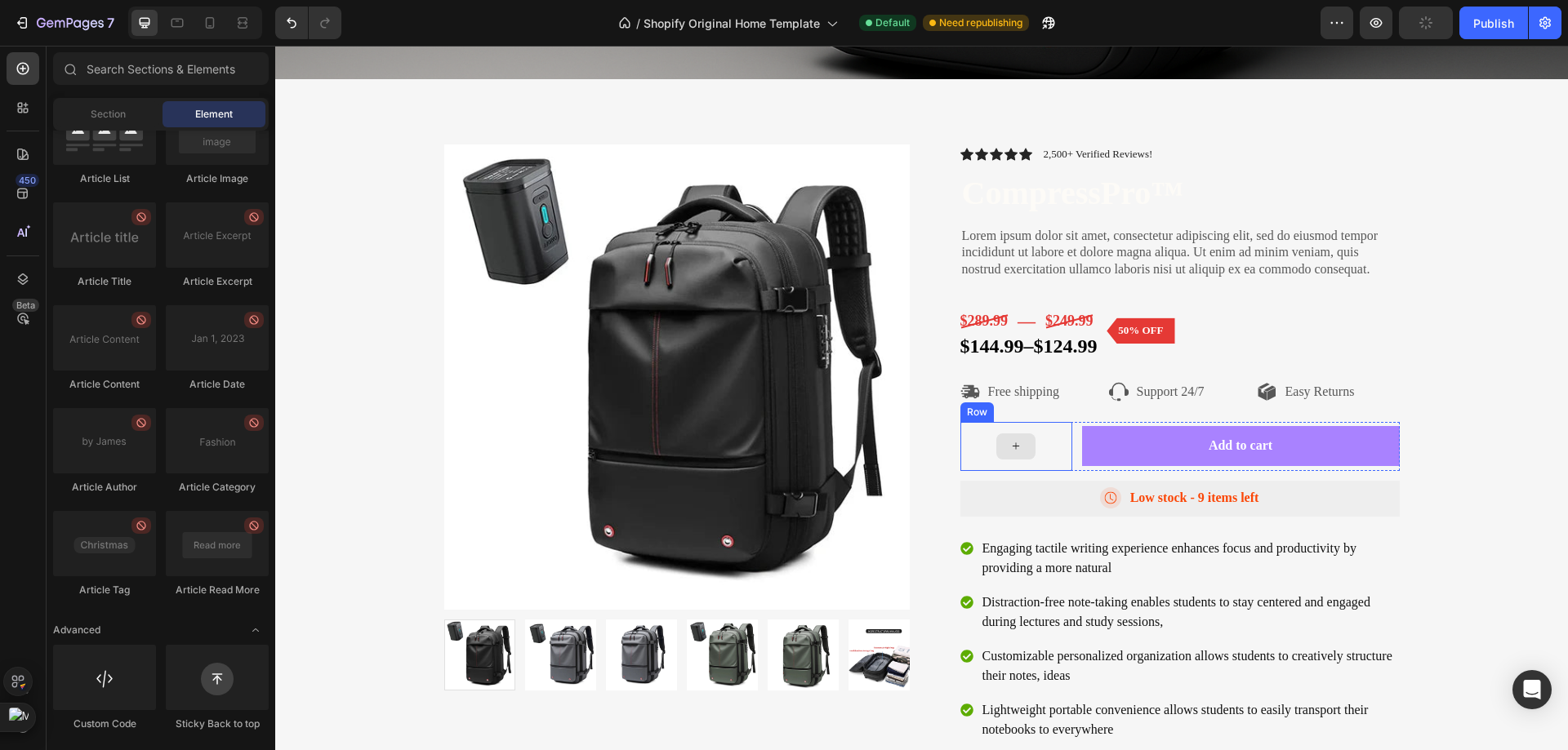
click at [1017, 423] on div at bounding box center [1016, 446] width 112 height 49
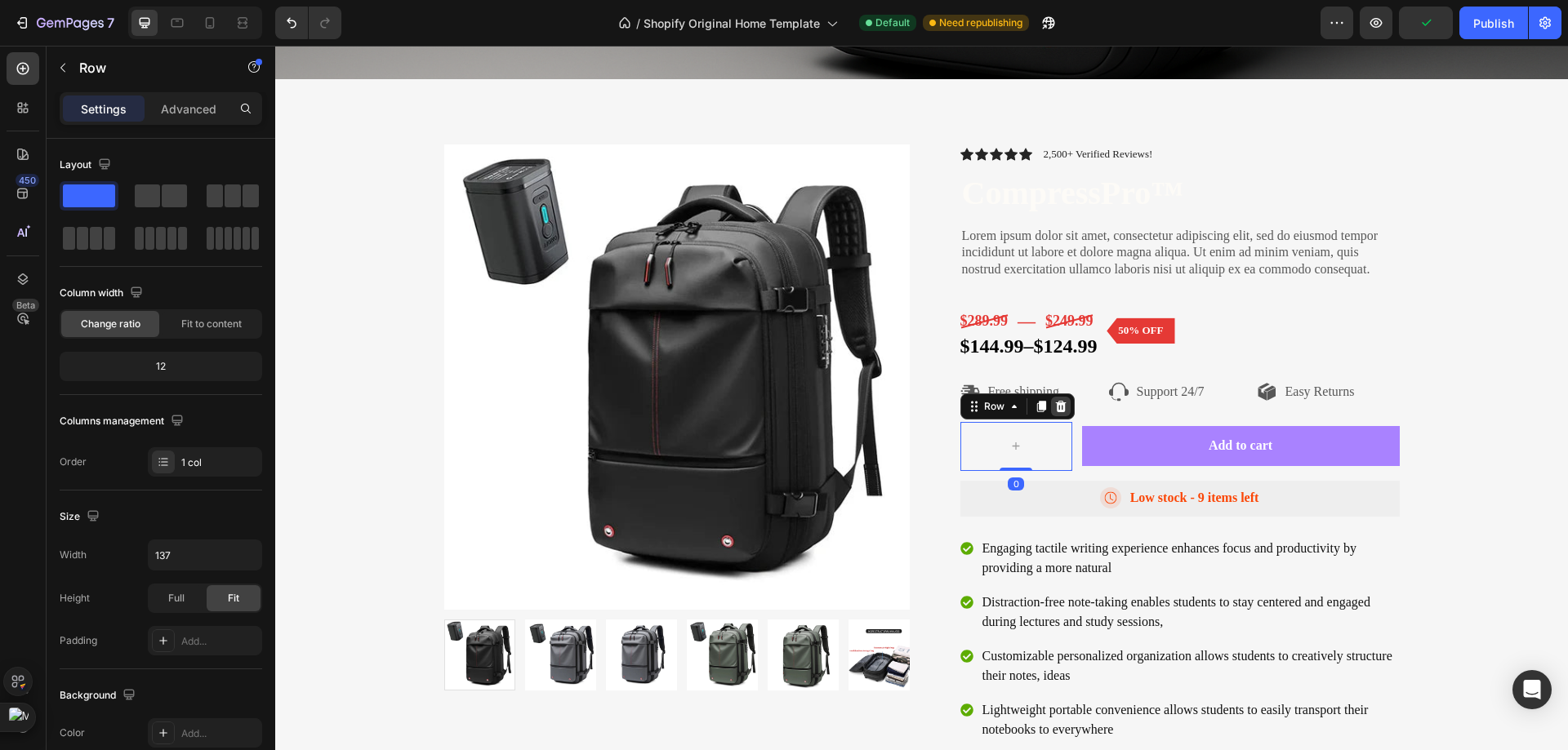
click at [1058, 405] on icon at bounding box center [1060, 406] width 10 height 11
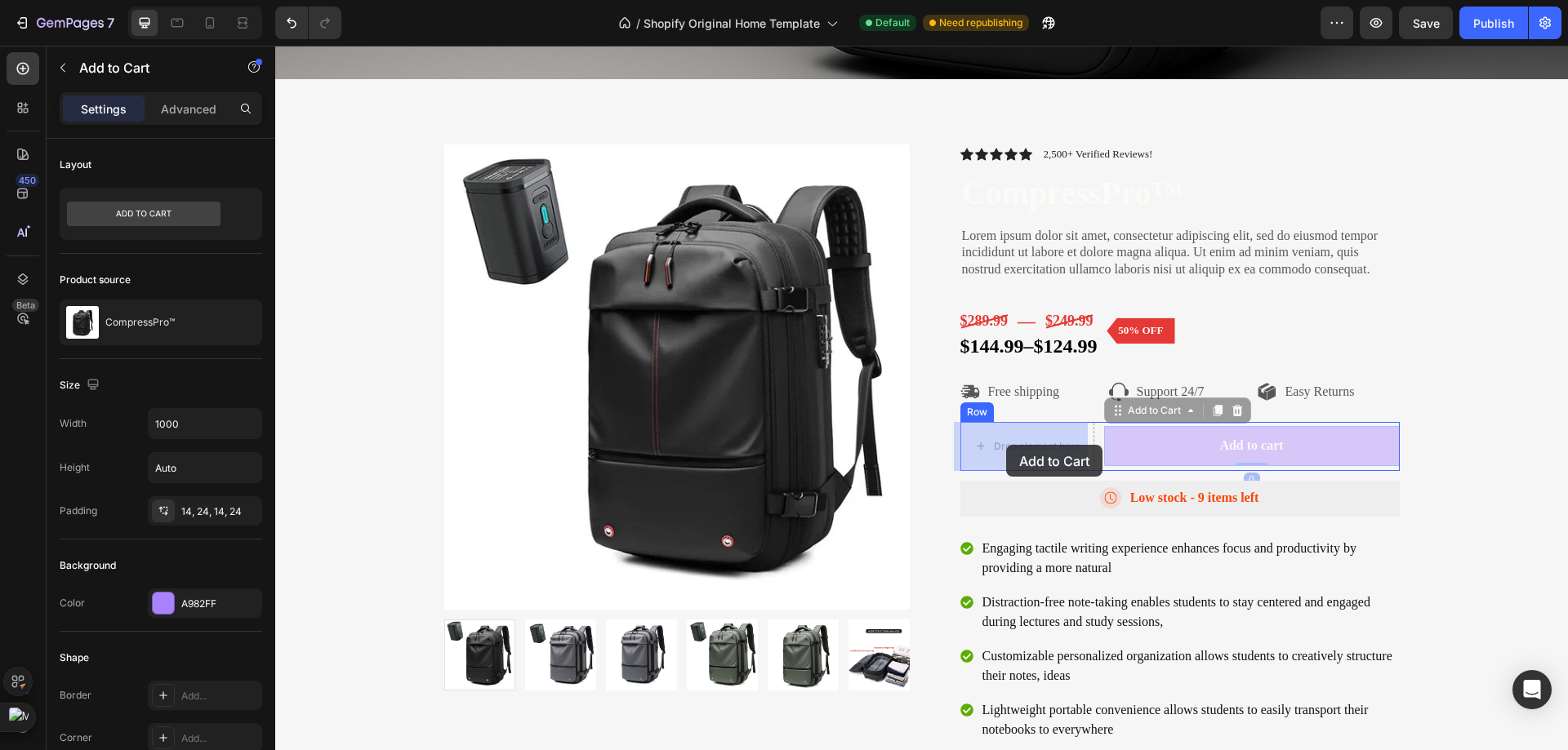
drag, startPoint x: 1168, startPoint y: 442, endPoint x: 1006, endPoint y: 444, distance: 162.0
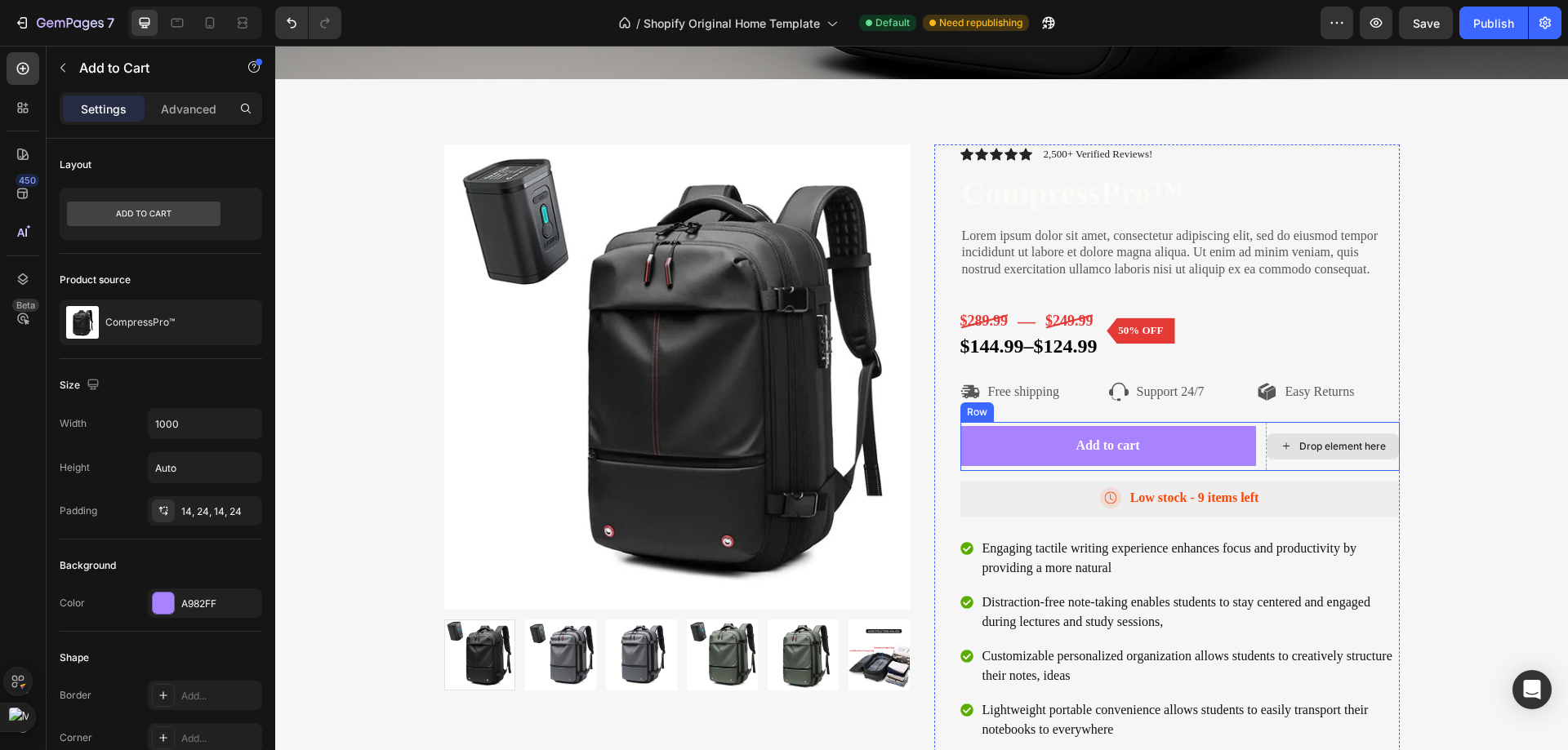
click at [1308, 433] on div "Drop element here" at bounding box center [1332, 446] width 132 height 26
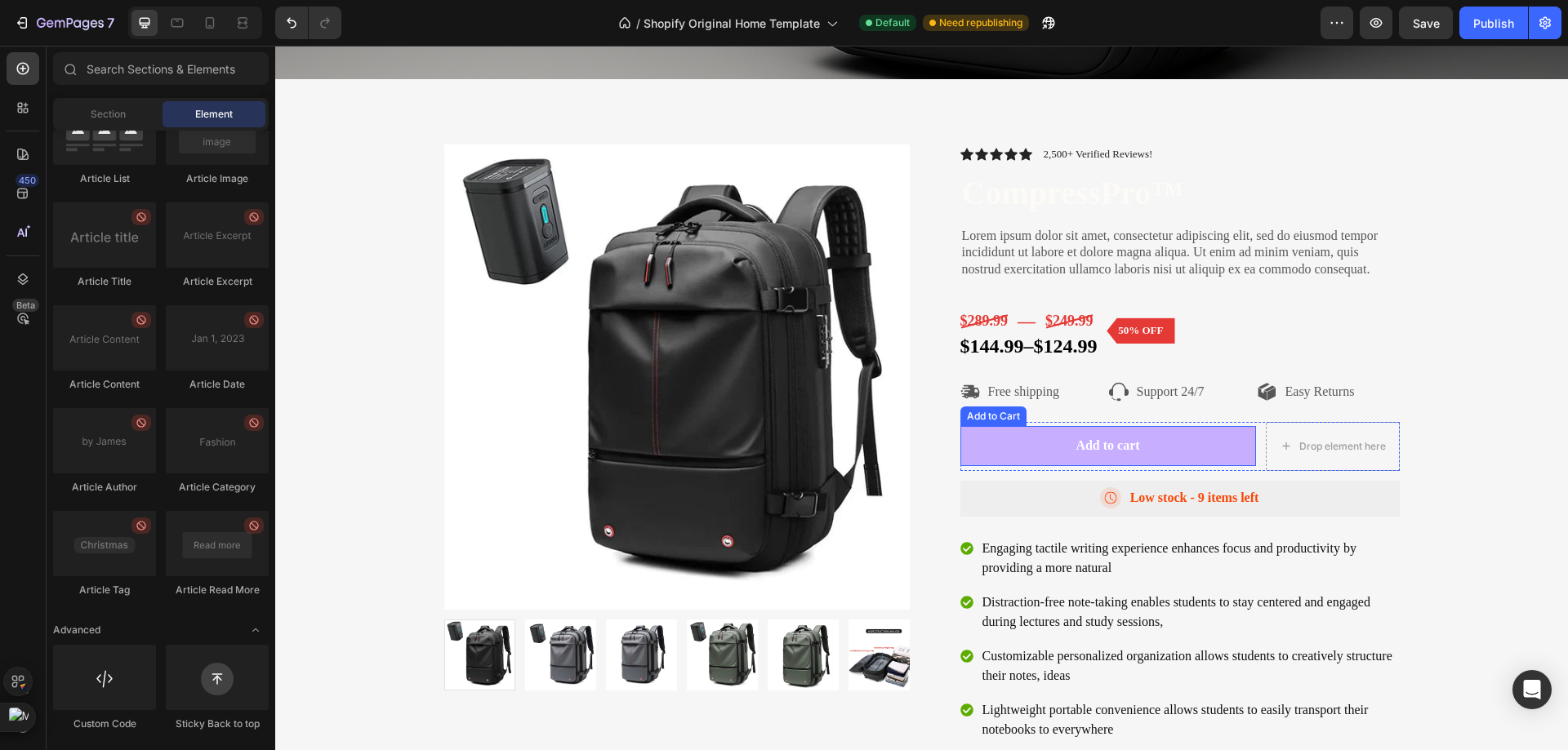
click at [1124, 458] on button "Add to cart" at bounding box center [1108, 446] width 295 height 40
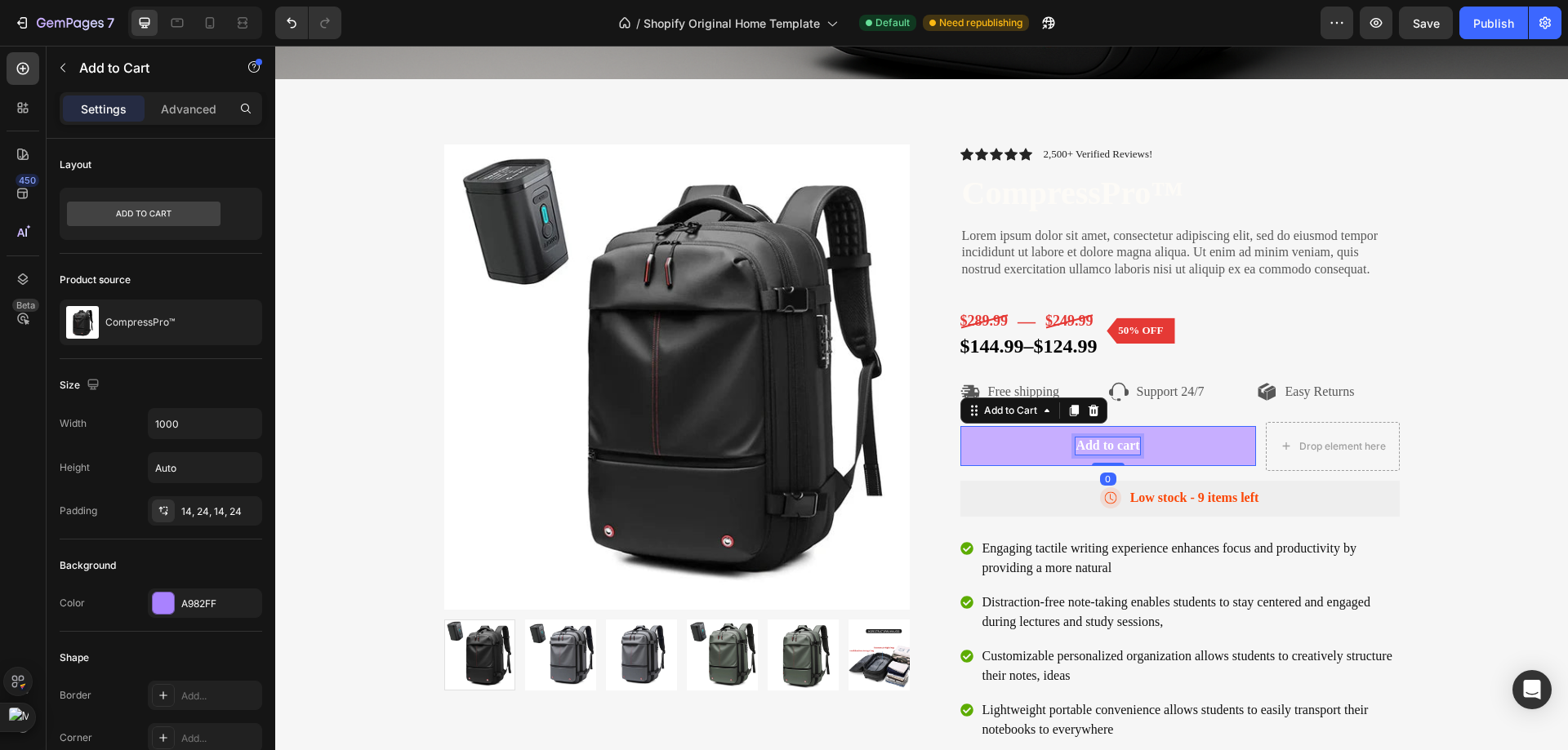
click at [1121, 438] on div "Add to cart" at bounding box center [1107, 446] width 64 height 17
click at [1128, 442] on p "Add to cart" at bounding box center [1107, 446] width 64 height 17
click at [1131, 444] on p "Add to cart" at bounding box center [1107, 446] width 64 height 17
click at [1133, 444] on p "Add to cart" at bounding box center [1107, 446] width 64 height 17
click at [960, 426] on button "Go" at bounding box center [1108, 446] width 295 height 40
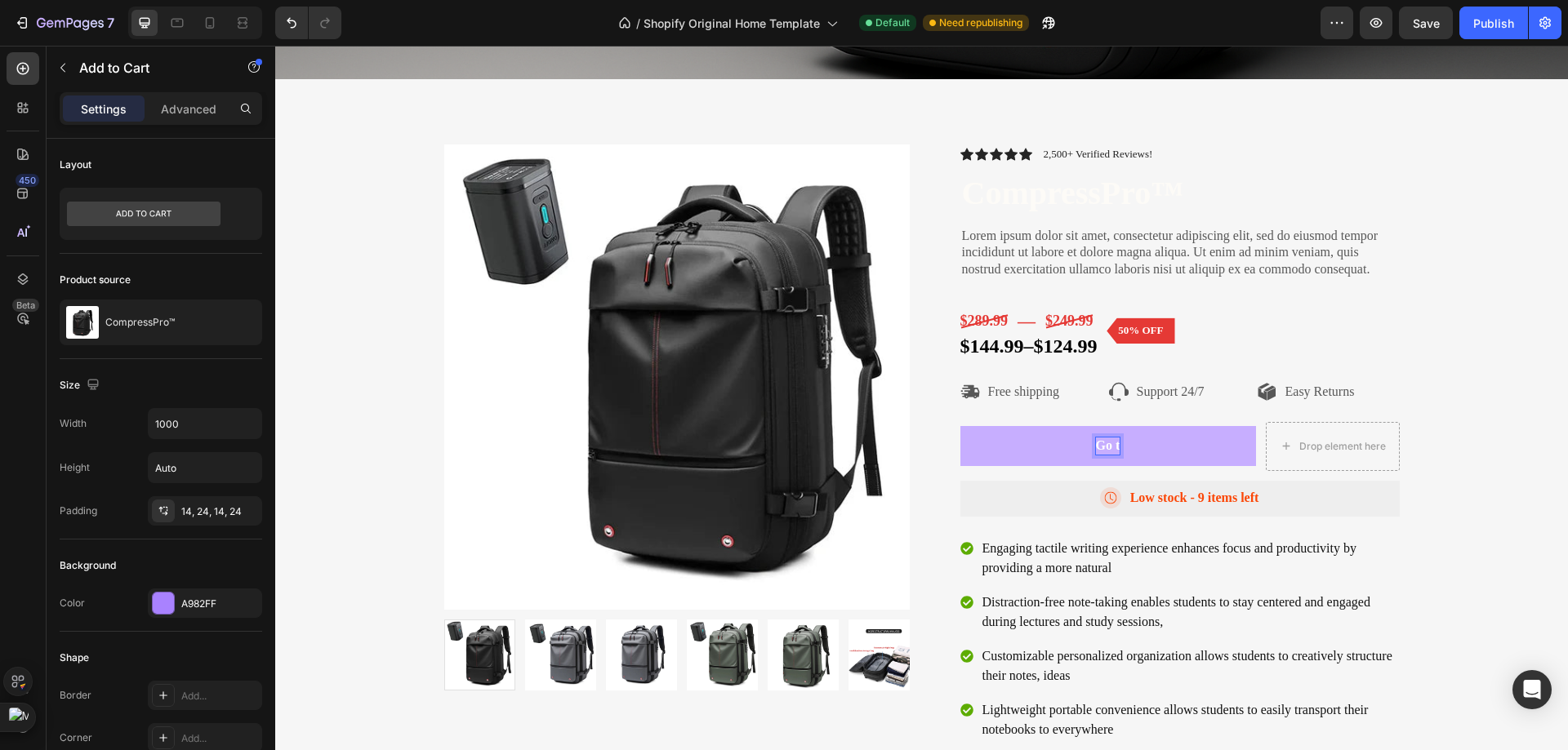
click at [960, 426] on button "Go t" at bounding box center [1108, 446] width 295 height 40
click at [960, 426] on button "Go to" at bounding box center [1108, 446] width 295 height 40
click at [960, 426] on button "Go to product" at bounding box center [1108, 446] width 295 height 40
click at [960, 426] on button "Go to product page" at bounding box center [1108, 446] width 295 height 40
click at [1204, 455] on button "Go to product page" at bounding box center [1108, 446] width 295 height 40
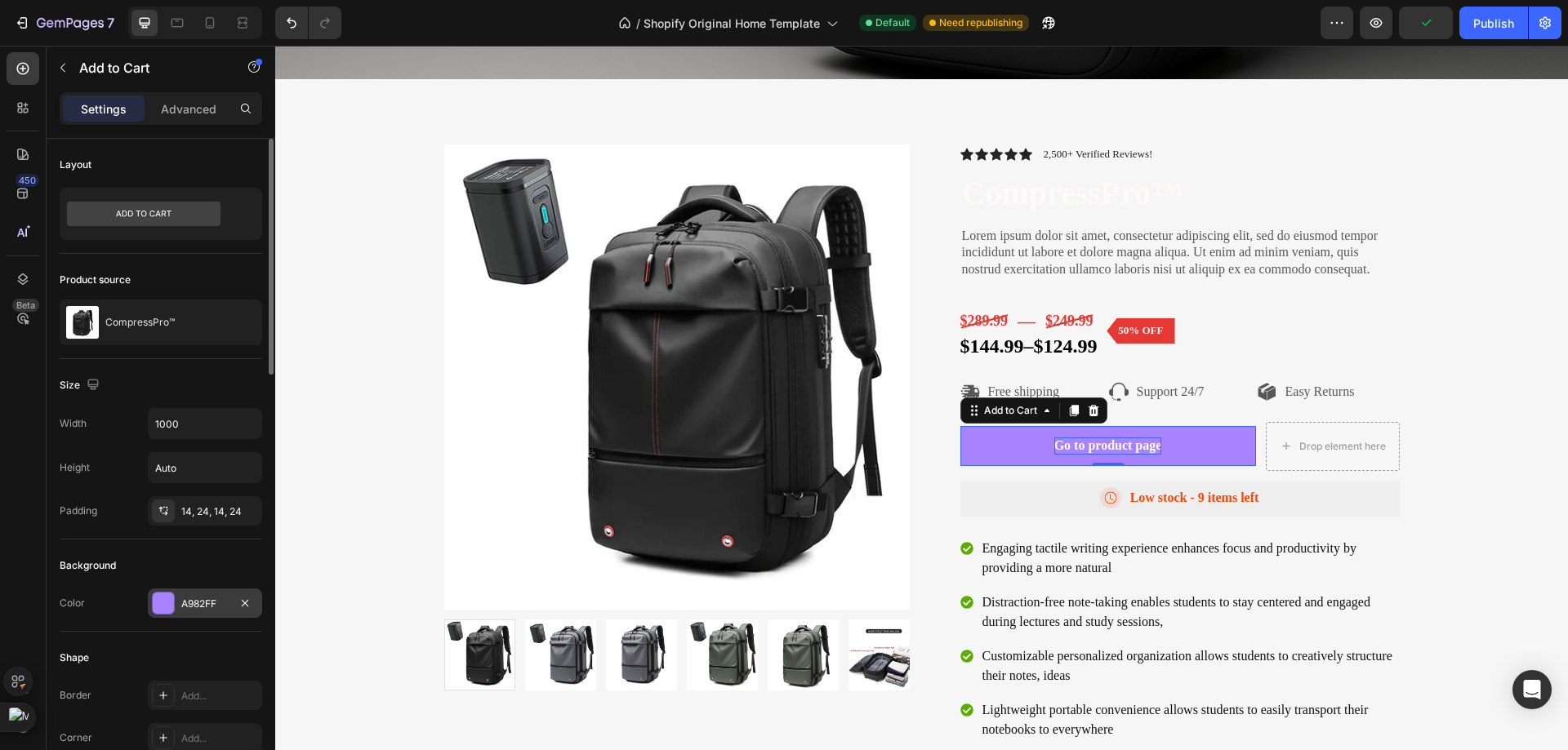
click at [182, 602] on div "A982FF" at bounding box center [205, 603] width 47 height 15
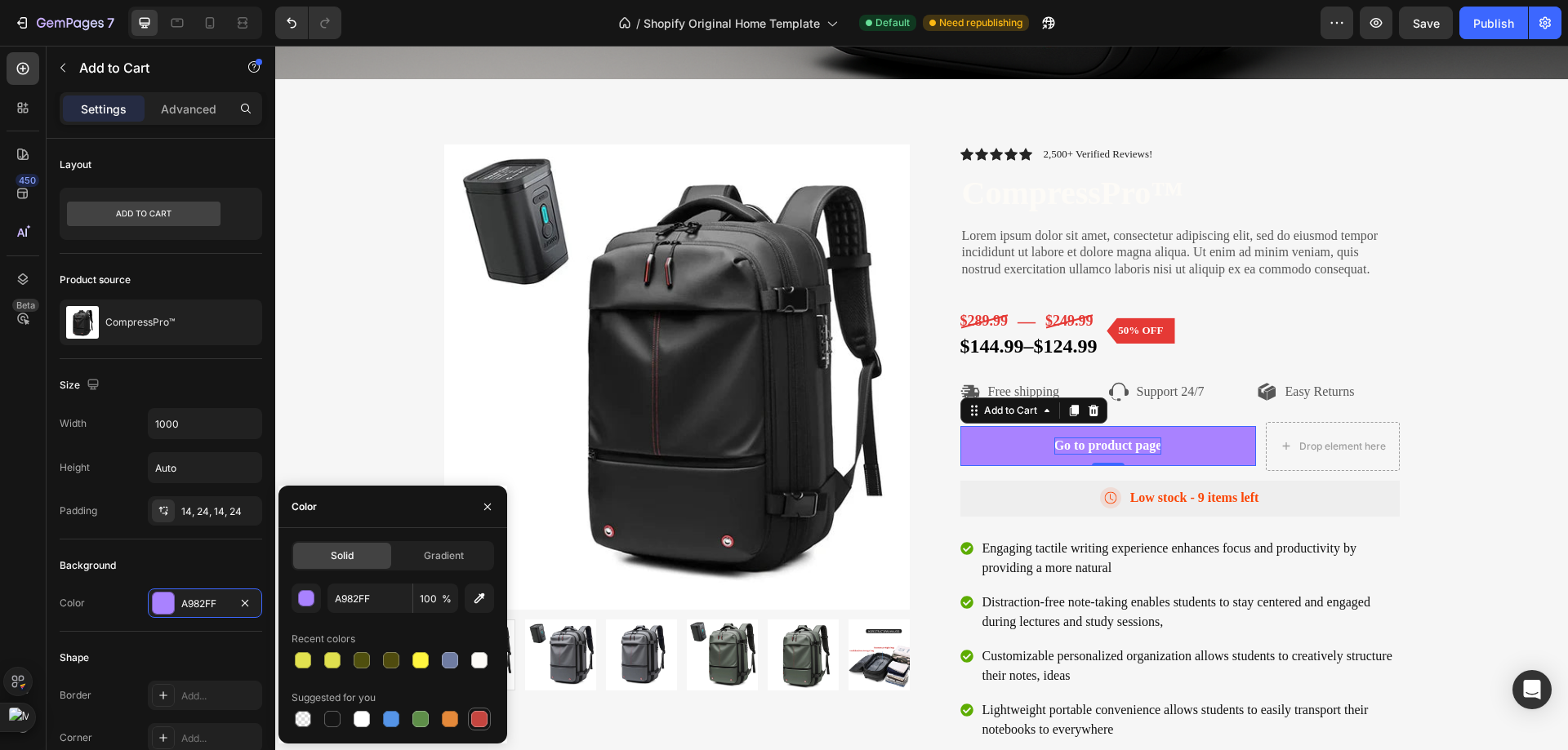
click at [469, 712] on div at bounding box center [480, 719] width 23 height 23
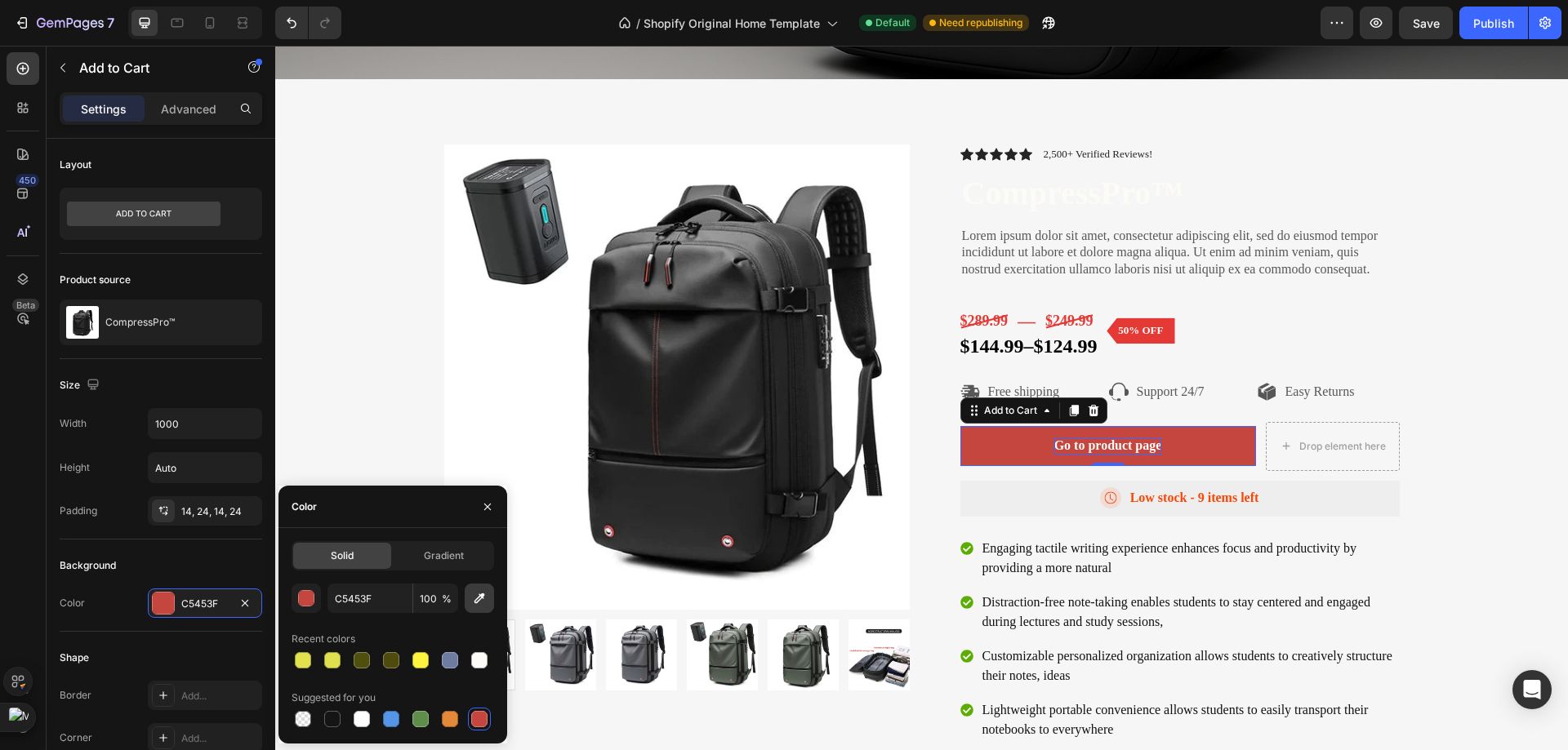
click at [481, 599] on icon "button" at bounding box center [480, 599] width 10 height 10
type input "E53935"
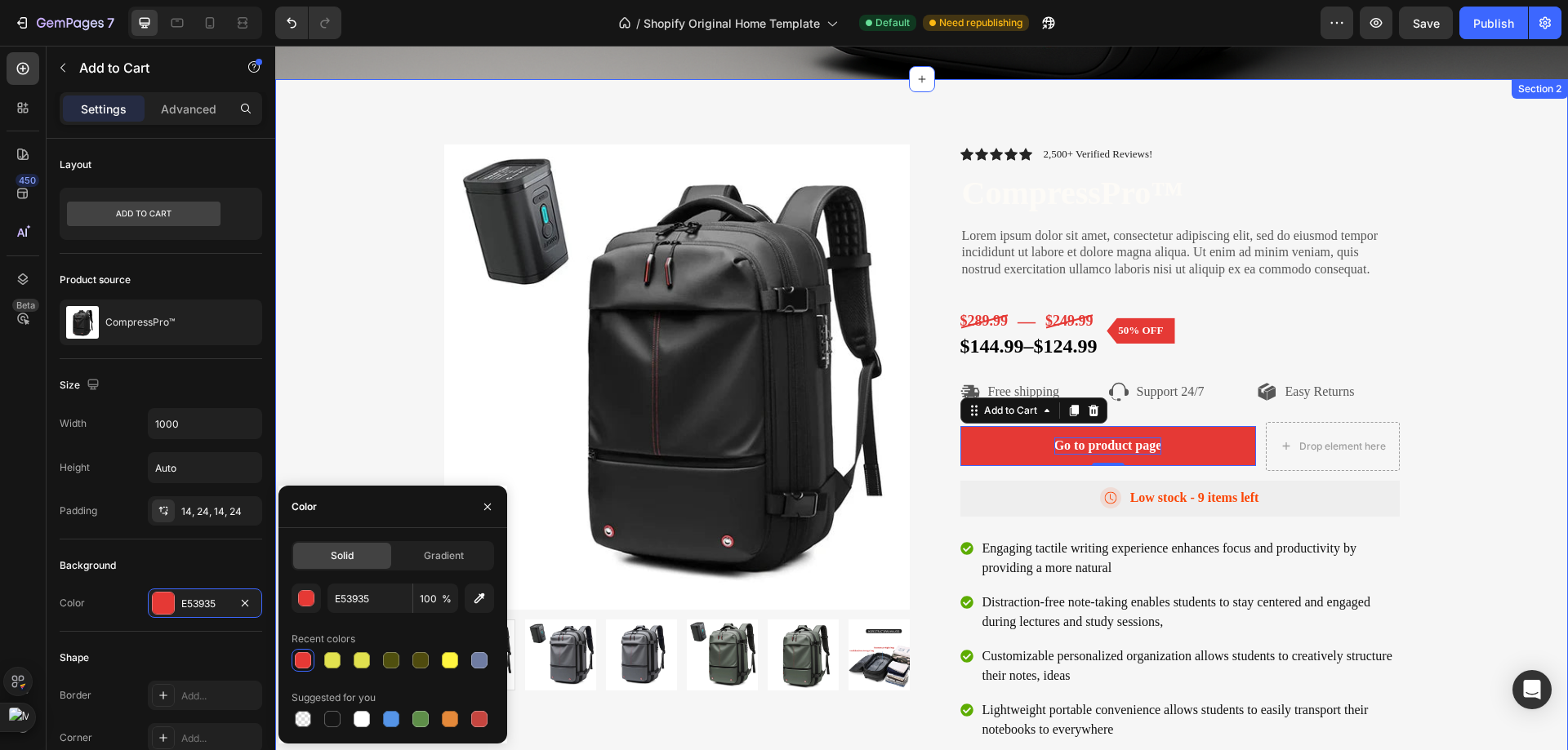
click at [1429, 330] on div "Product Images Icon Icon Icon Icon Icon Icon List 2,500+ Verified Reviews! Text…" at bounding box center [922, 466] width 1268 height 644
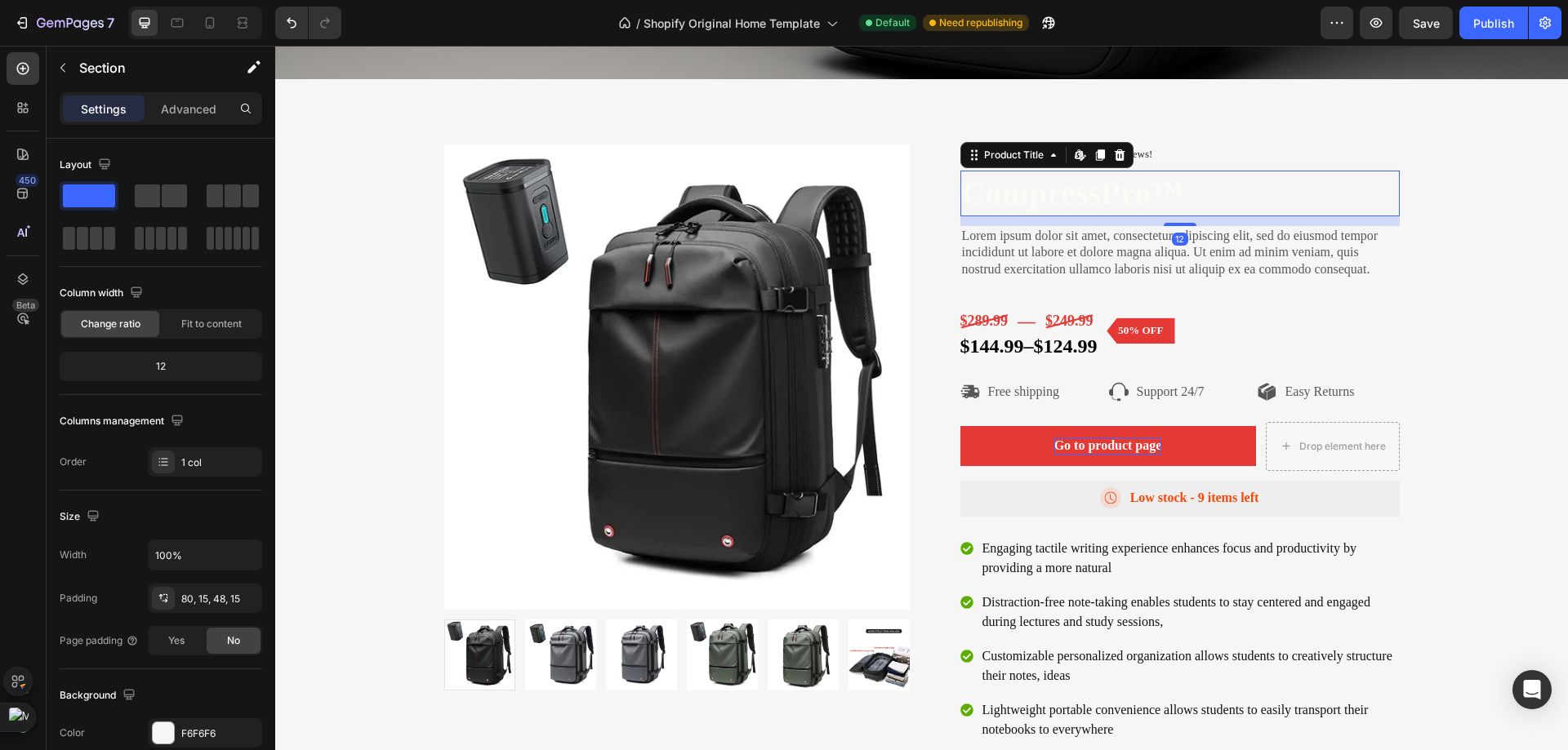
click at [1083, 189] on h1 "CompressPro™" at bounding box center [1179, 193] width 439 height 45
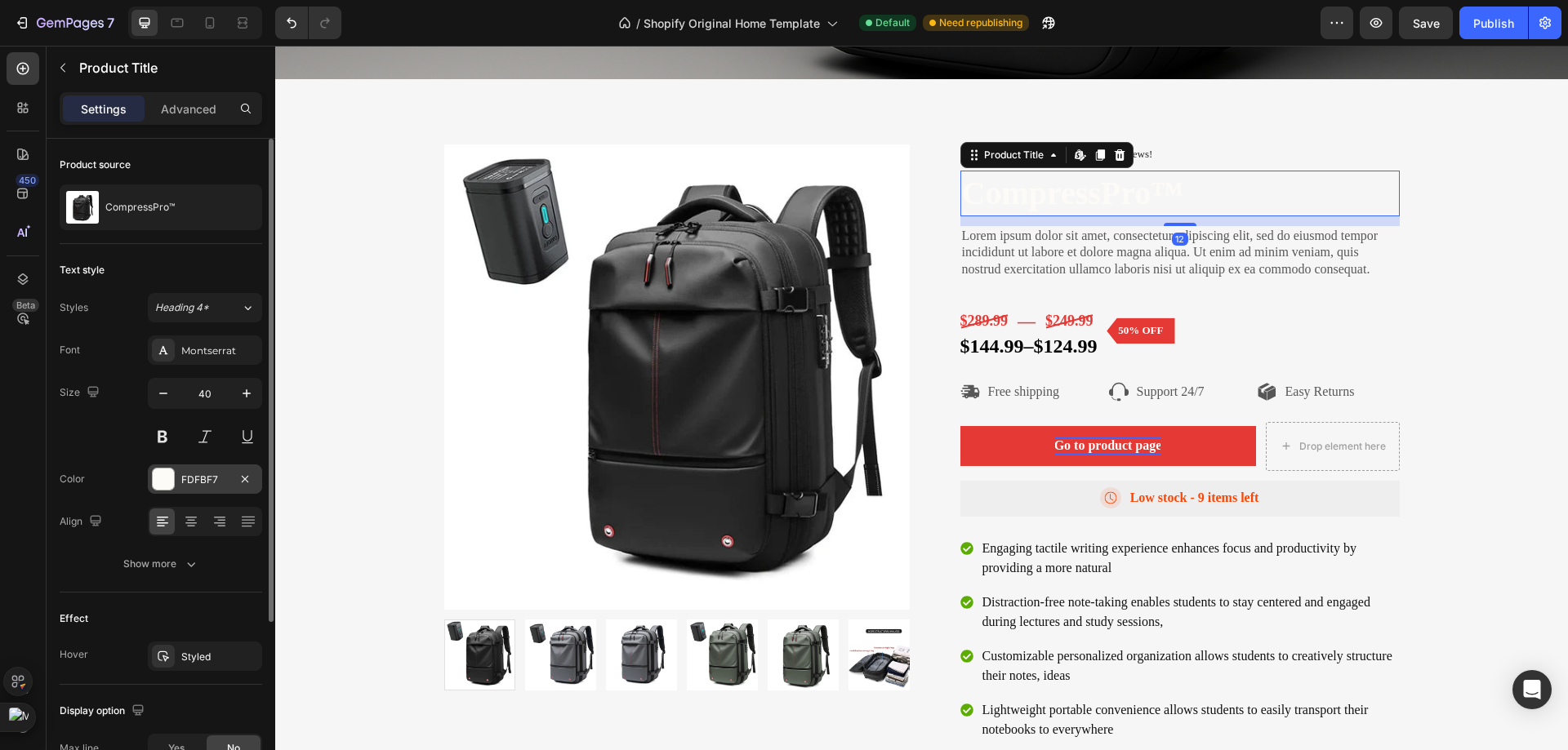
click at [164, 483] on div at bounding box center [163, 479] width 21 height 21
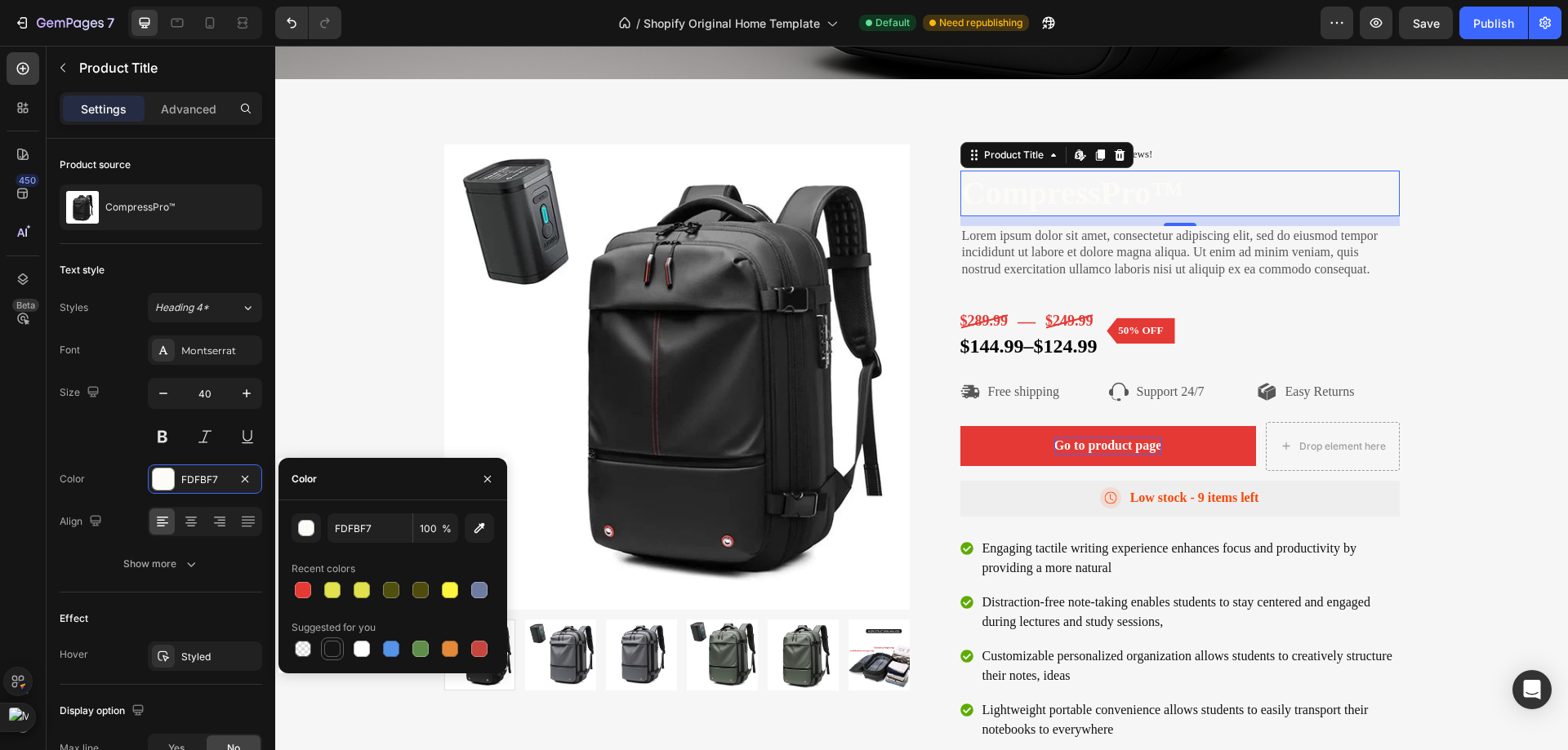
click at [335, 643] on div at bounding box center [332, 649] width 17 height 17
type input "151515"
click at [1483, 250] on div "Product Images Icon Icon Icon Icon Icon Icon List 2,500+ Verified Reviews! Text…" at bounding box center [922, 466] width 1268 height 644
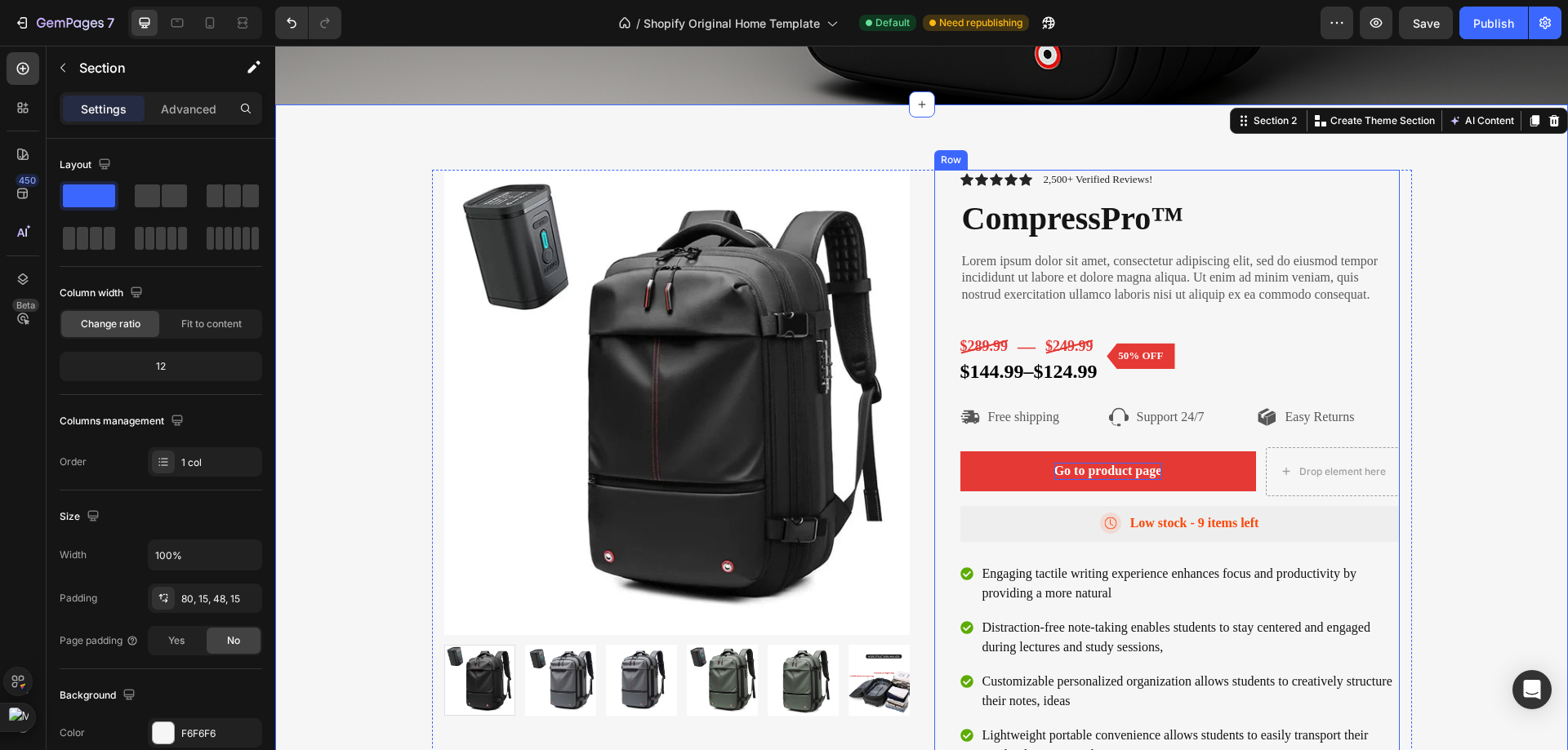
scroll to position [653, 0]
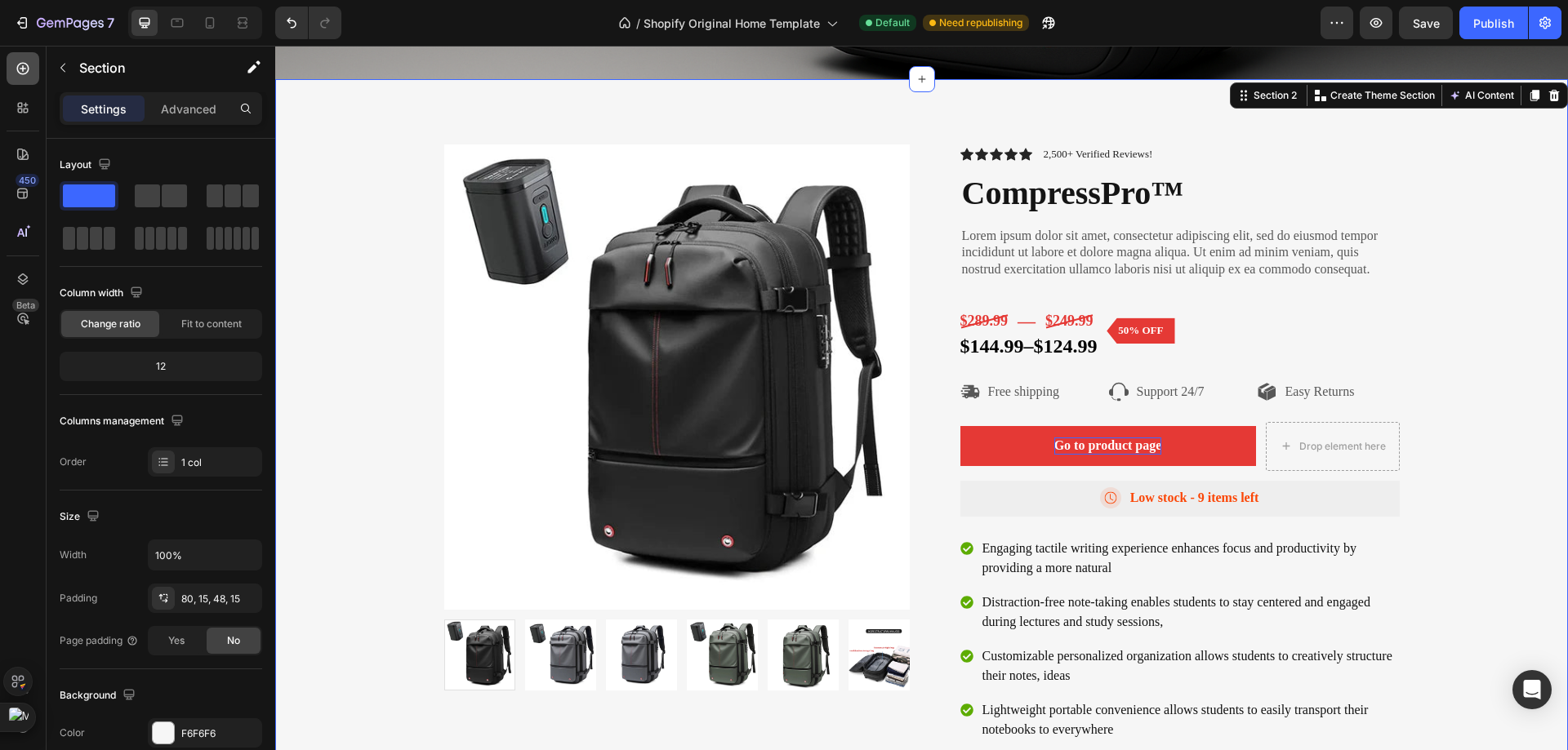
click at [13, 74] on div at bounding box center [22, 68] width 32 height 32
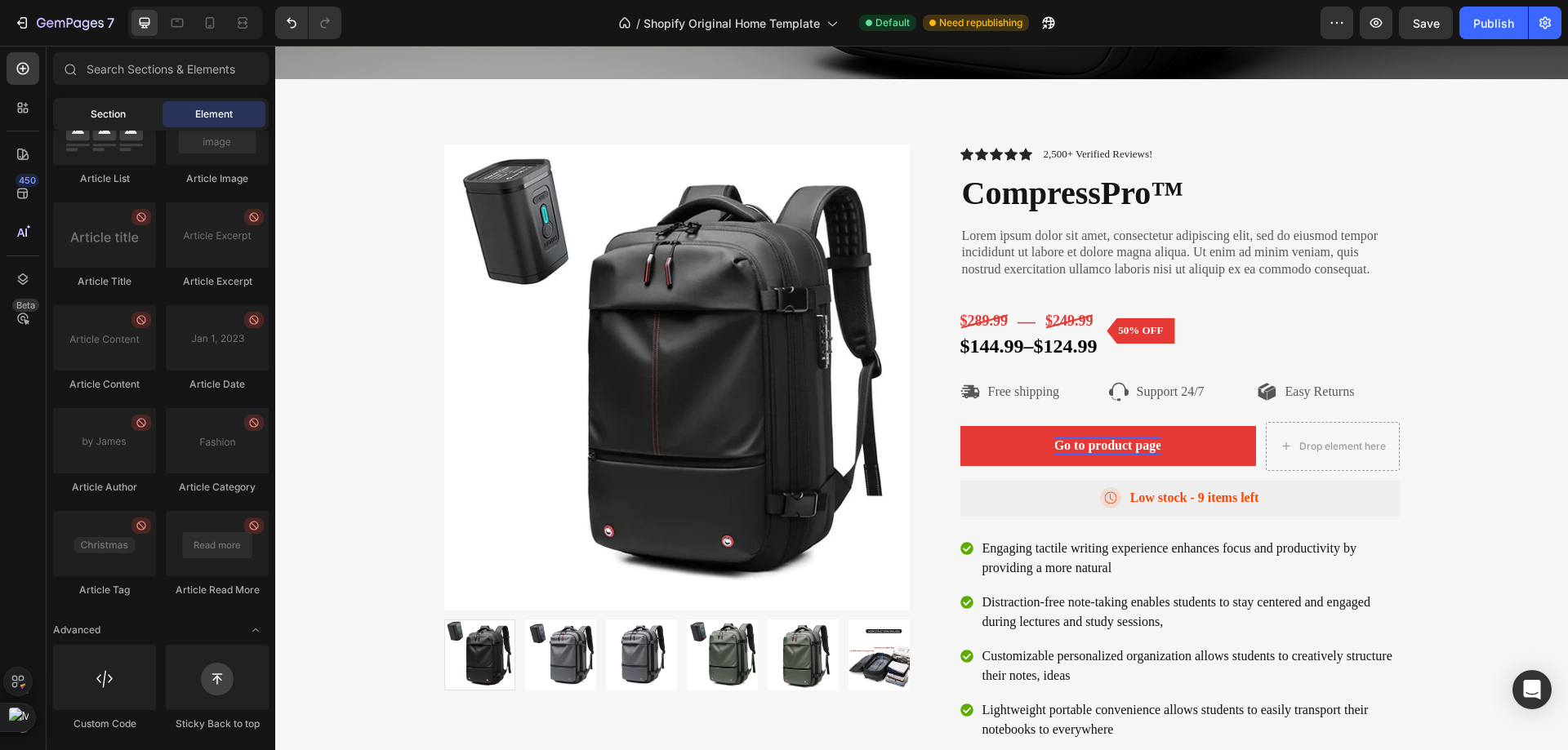
click at [108, 113] on span "Section" at bounding box center [108, 114] width 35 height 15
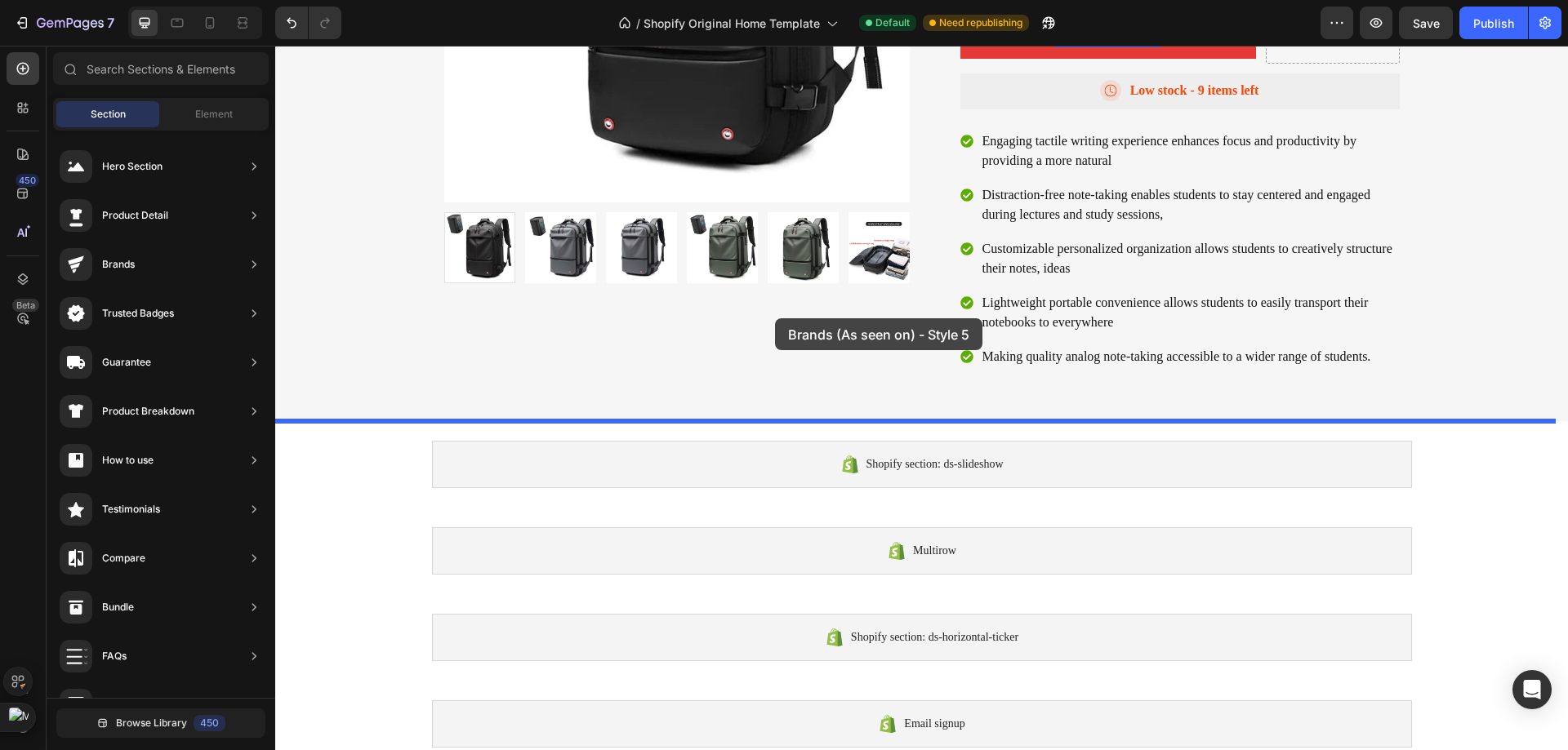
scroll to position [1061, 0]
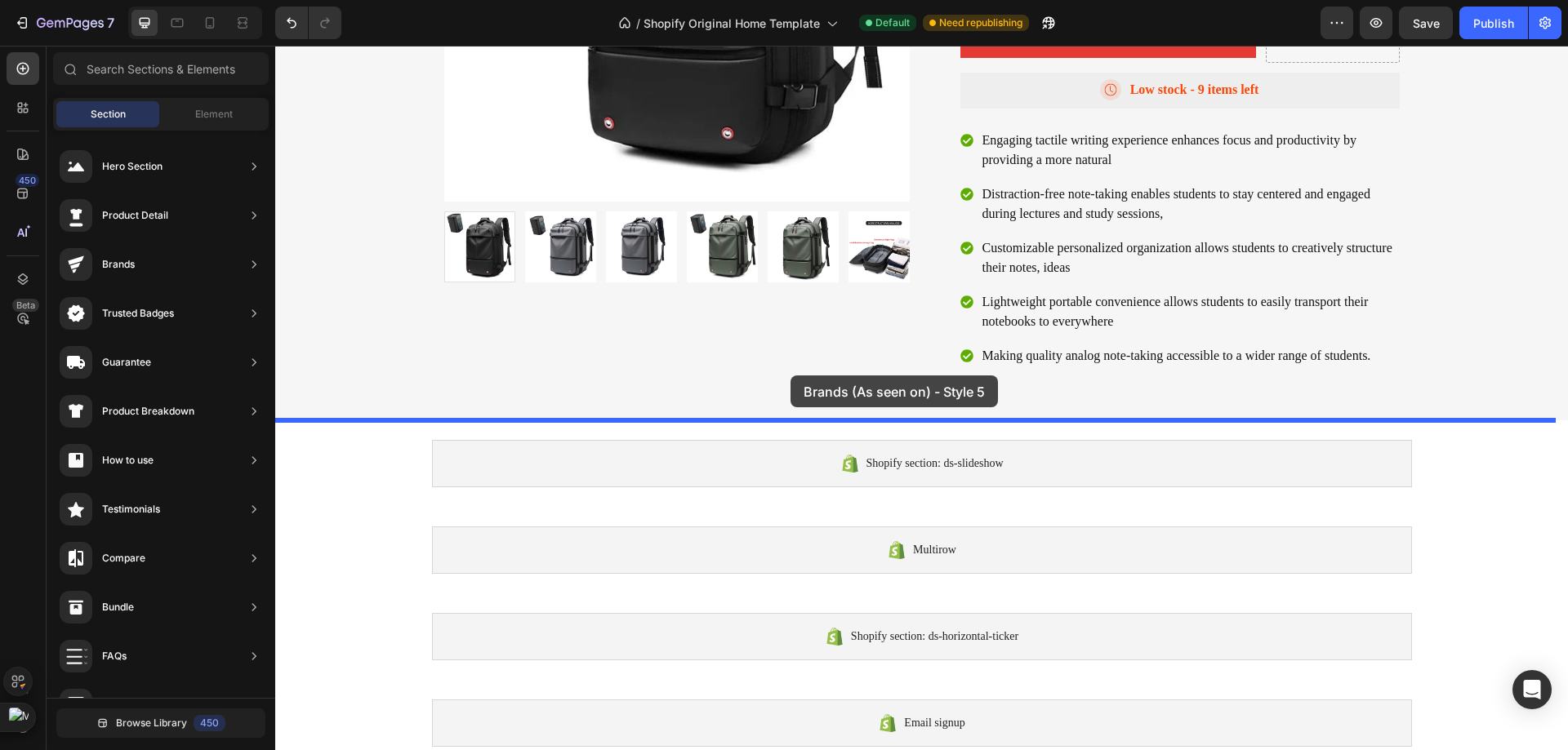
drag, startPoint x: 656, startPoint y: 224, endPoint x: 791, endPoint y: 375, distance: 202.5
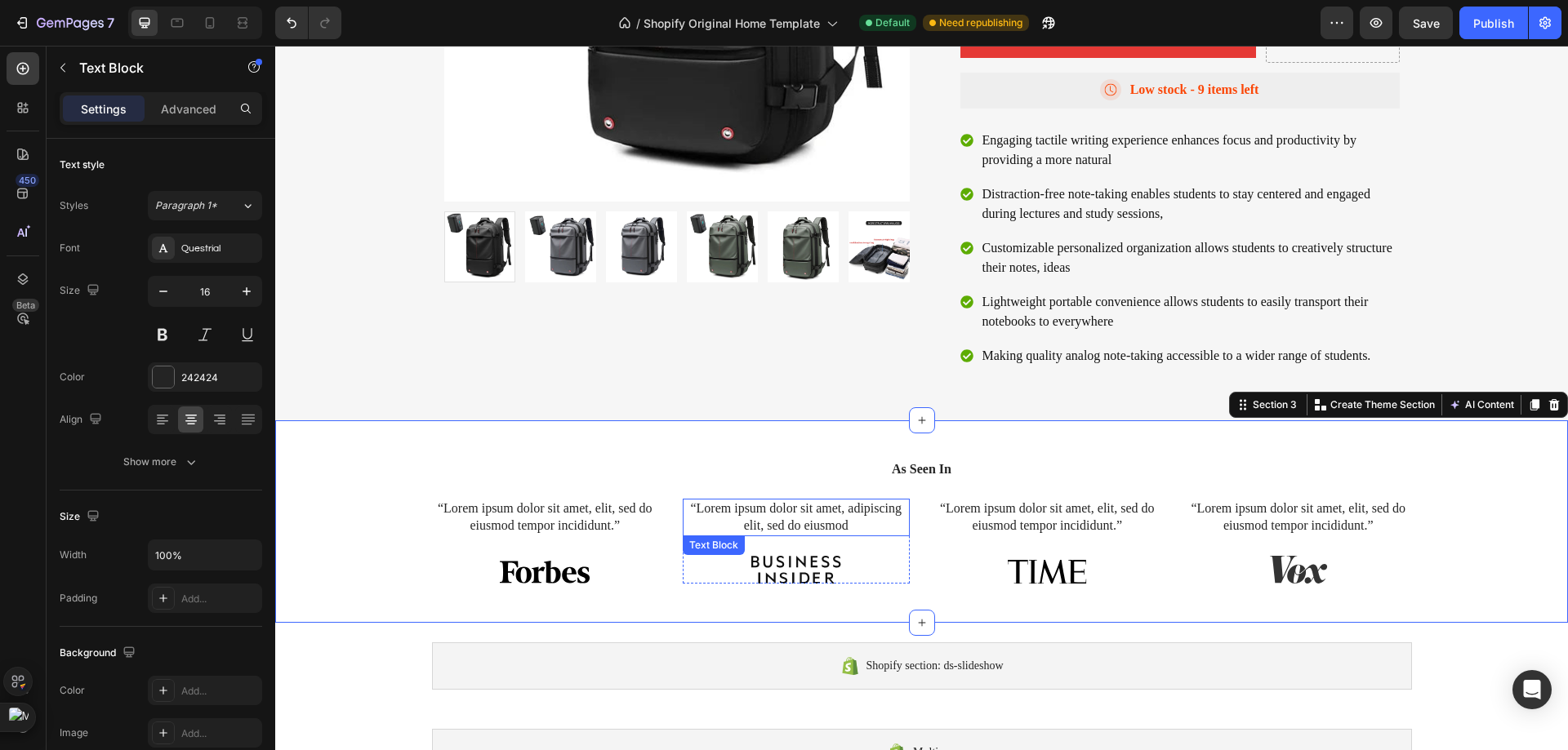
click at [777, 519] on p "“Lorem ipsum dolor sit amet, adipiscing elit, sed do eiusmod" at bounding box center [796, 517] width 224 height 34
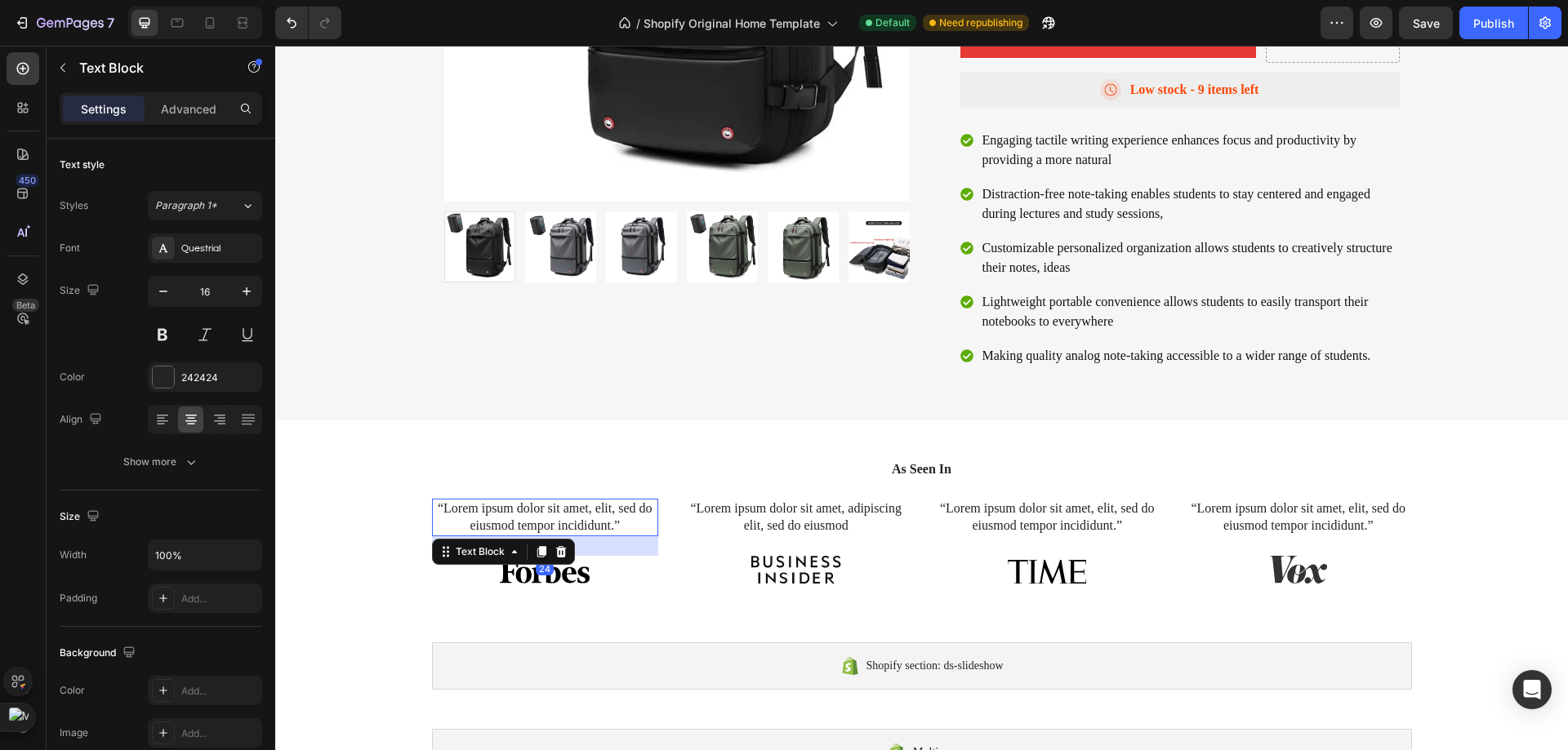
click at [600, 525] on p "“Lorem ipsum dolor sit amet, elit, sed do eiusmod tempor incididunt.”" at bounding box center [545, 517] width 224 height 34
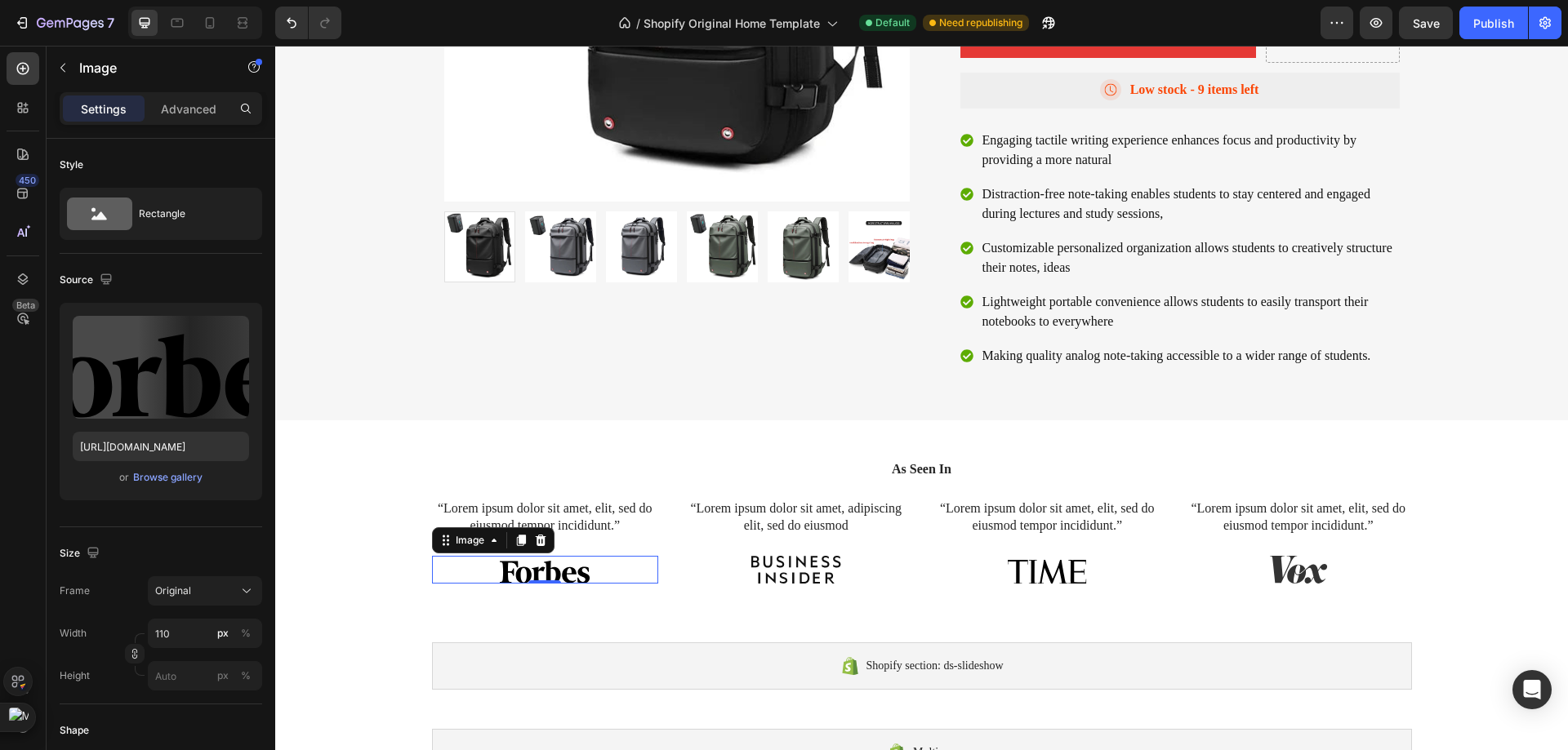
click at [594, 559] on div at bounding box center [545, 570] width 227 height 28
click at [807, 565] on img at bounding box center [796, 570] width 90 height 28
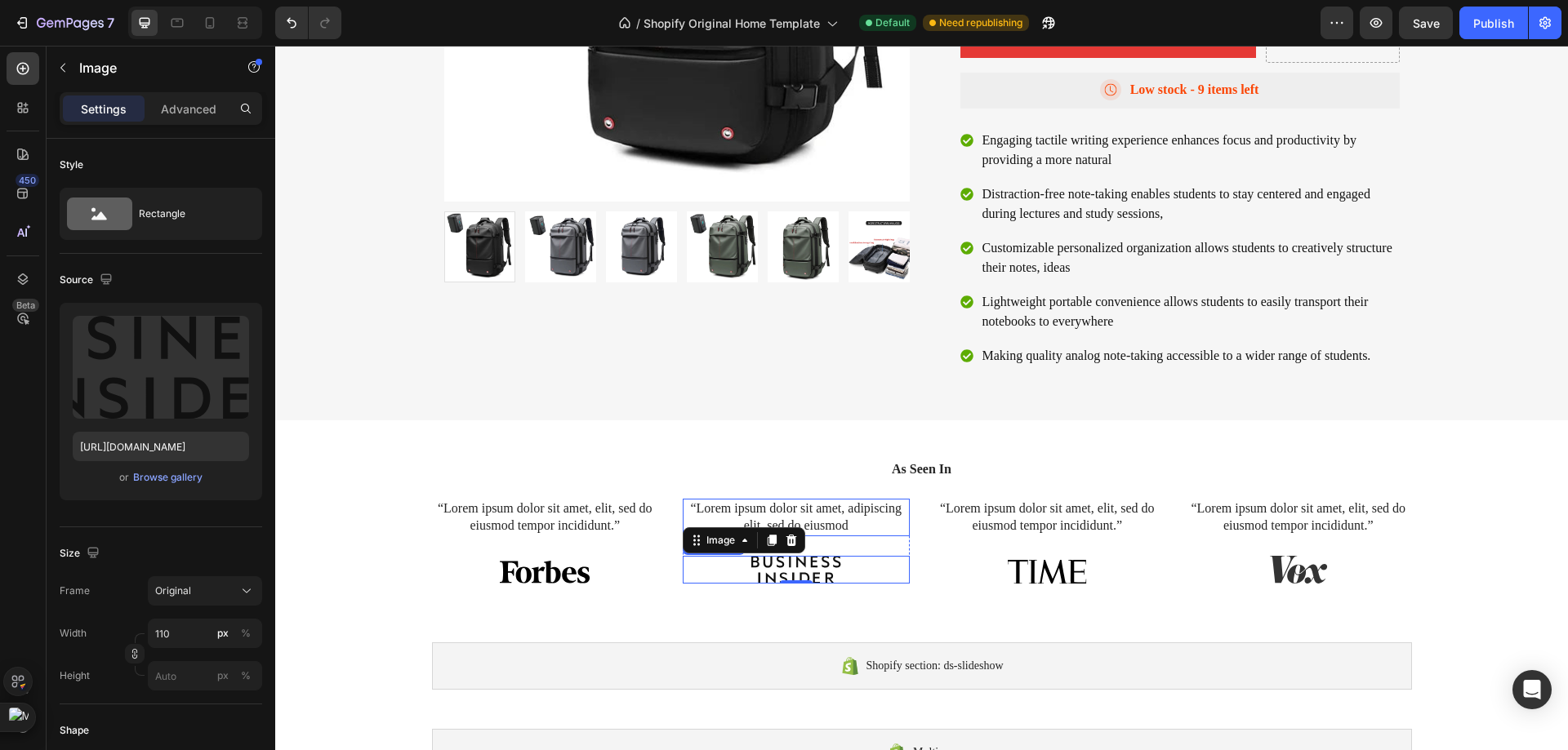
click at [816, 519] on p "“Lorem ipsum dolor sit amet, adipiscing elit, sed do eiusmod" at bounding box center [796, 517] width 224 height 34
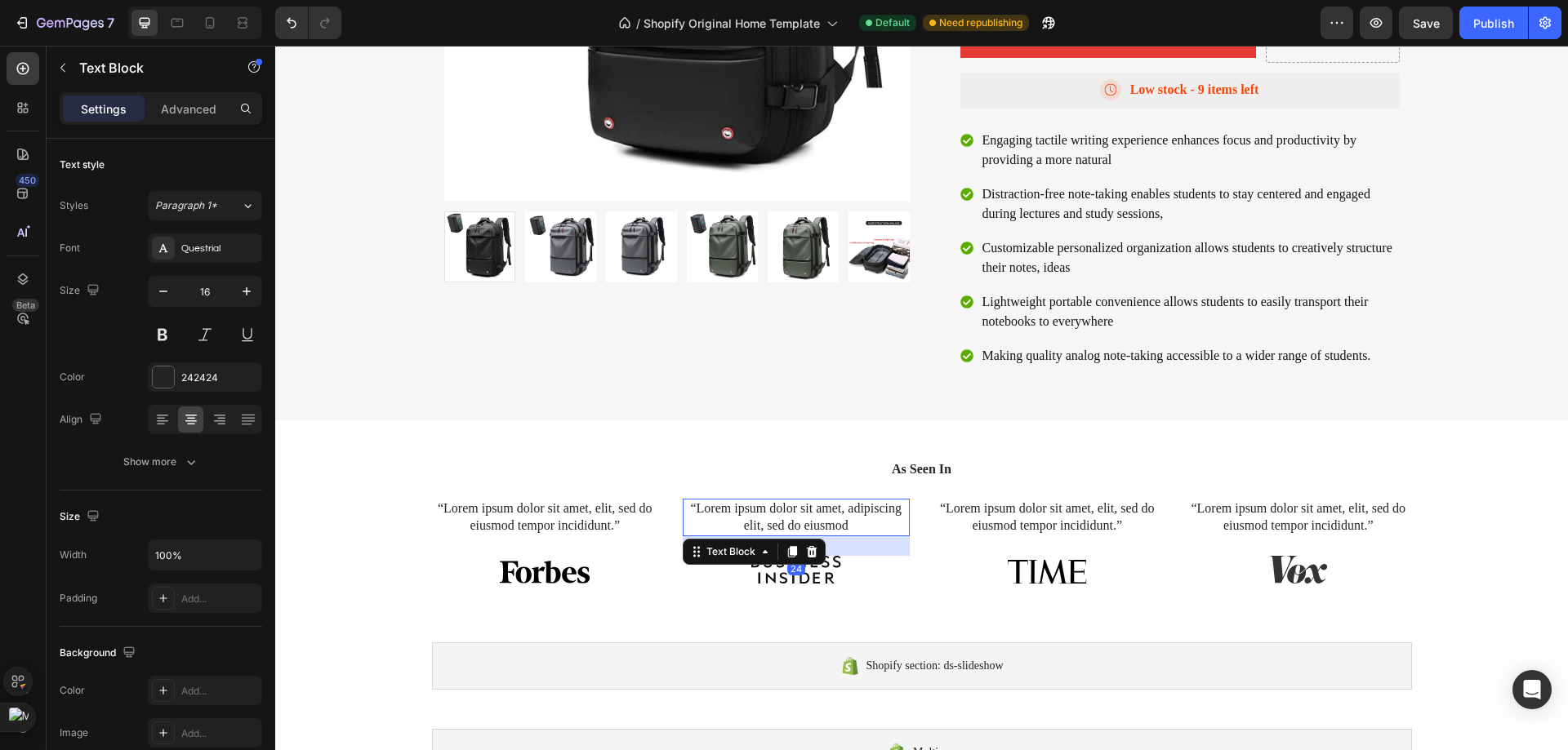
click at [833, 539] on div "24" at bounding box center [796, 546] width 227 height 19
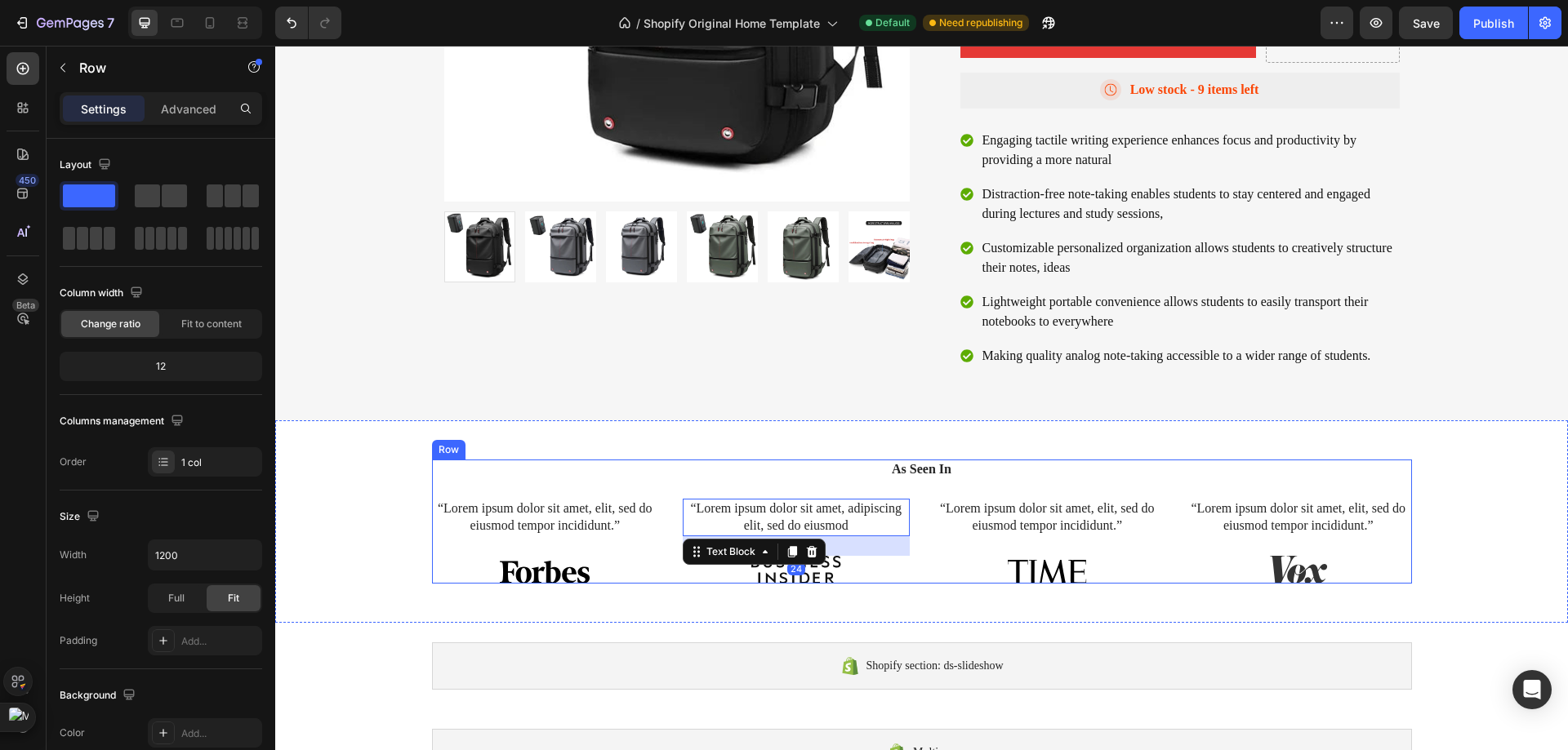
click at [1067, 487] on div "As Seen In Heading “Lorem ipsum dolor sit amet, elit, sed do eiusmod tempor inc…" at bounding box center [922, 521] width 980 height 124
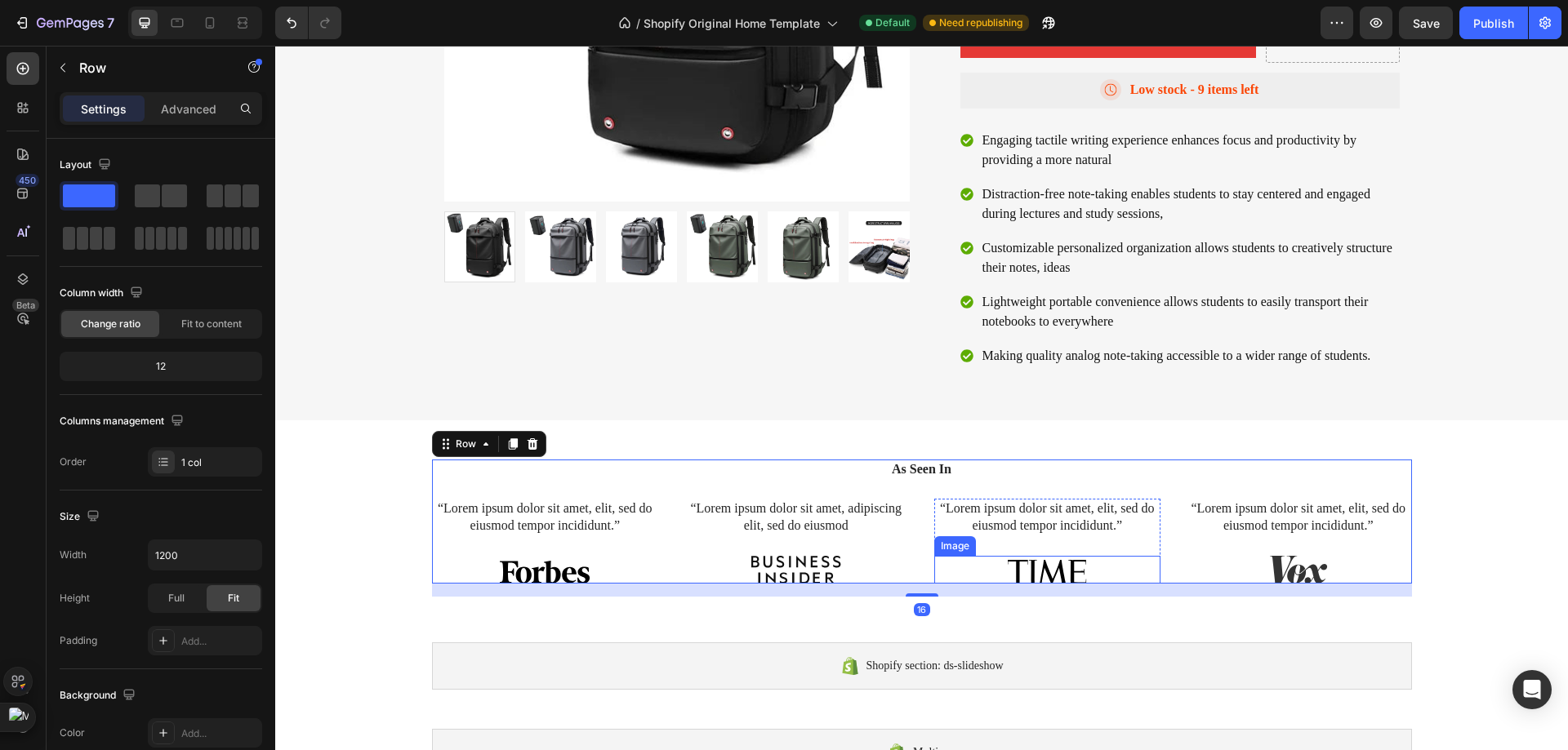
click at [1039, 570] on img at bounding box center [1046, 570] width 90 height 28
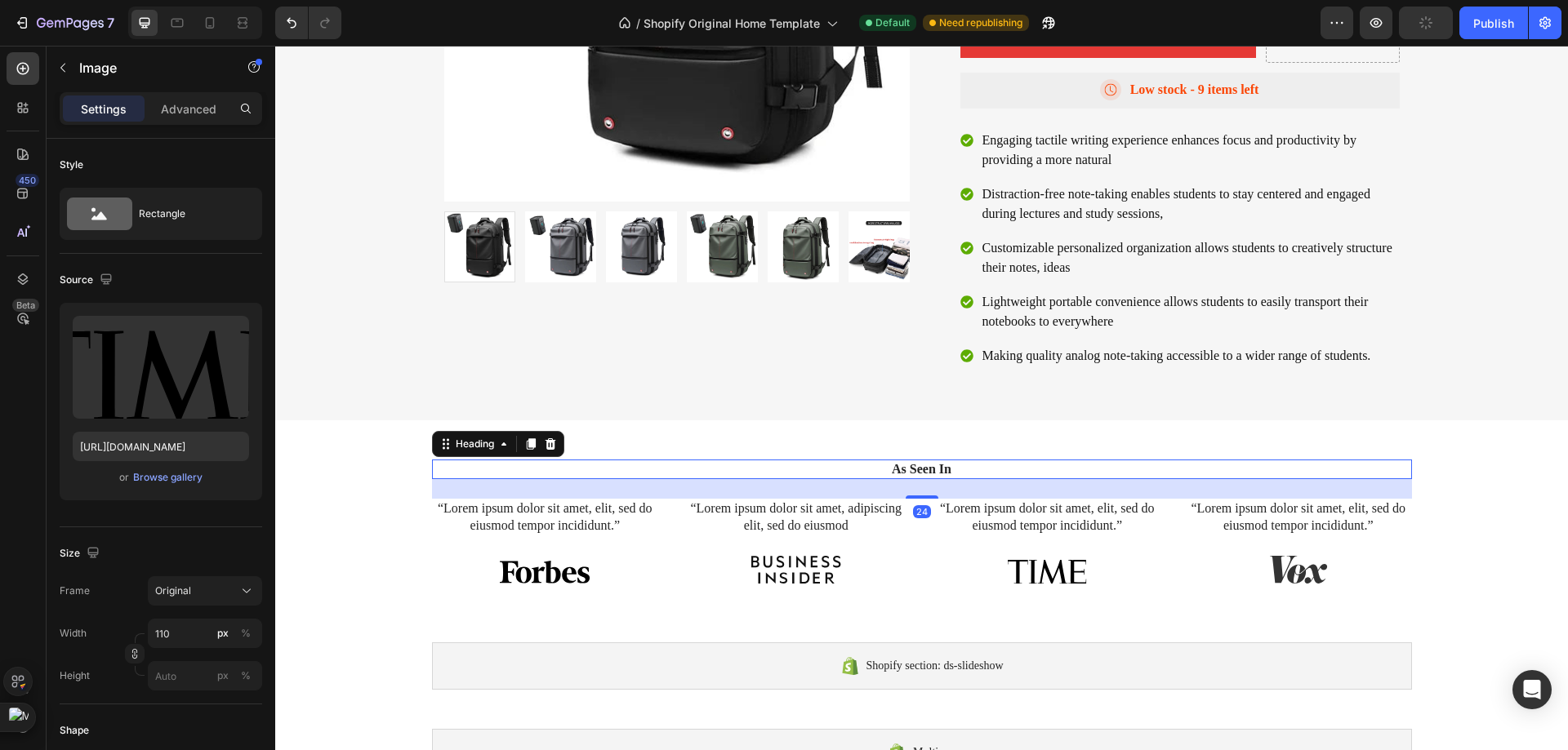
click at [935, 472] on h2 "As Seen In" at bounding box center [922, 469] width 980 height 20
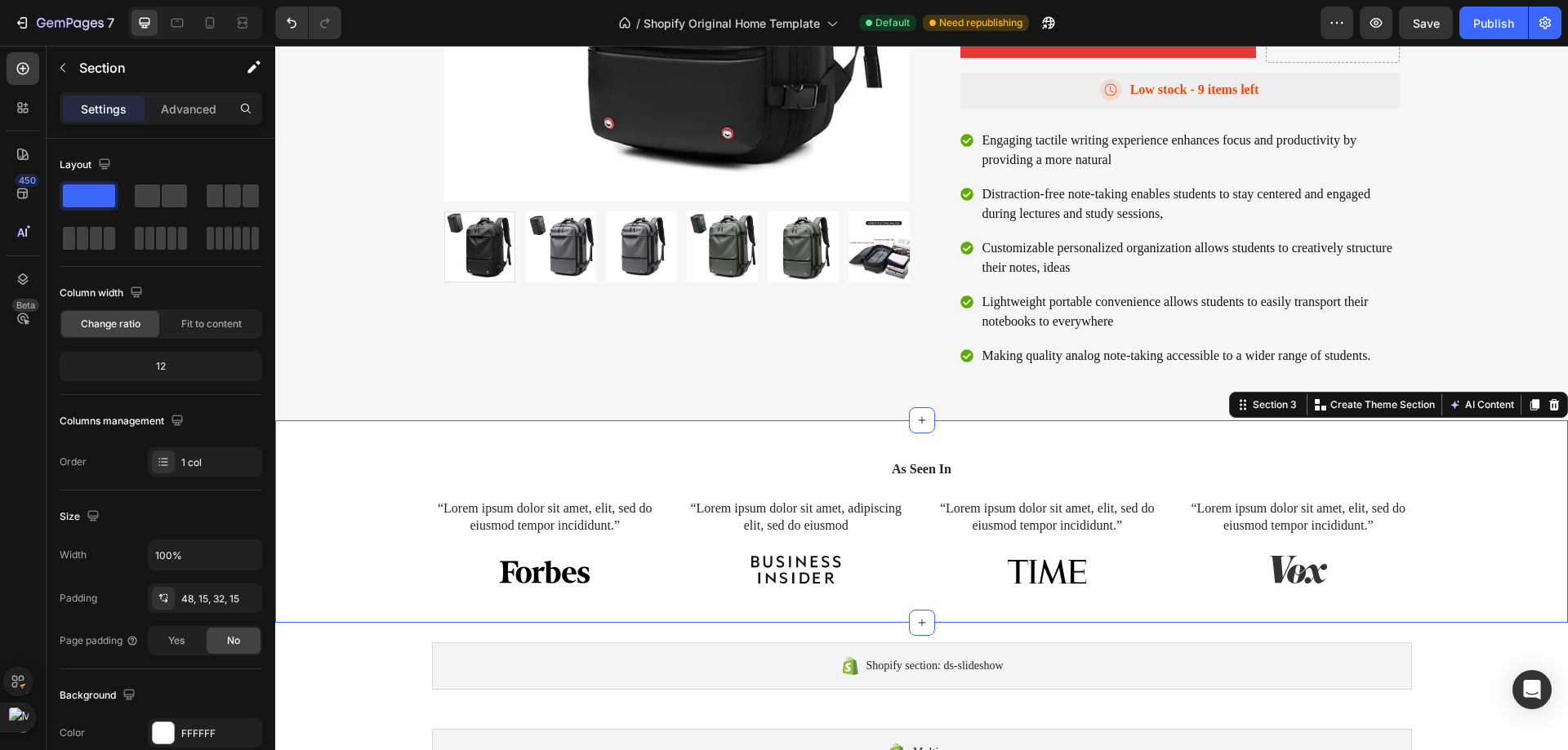
click at [1040, 431] on div "As Seen In Heading “Lorem ipsum dolor sit amet, elit, sed do eiusmod tempor inc…" at bounding box center [922, 521] width 1293 height 203
click at [26, 74] on icon at bounding box center [23, 68] width 17 height 17
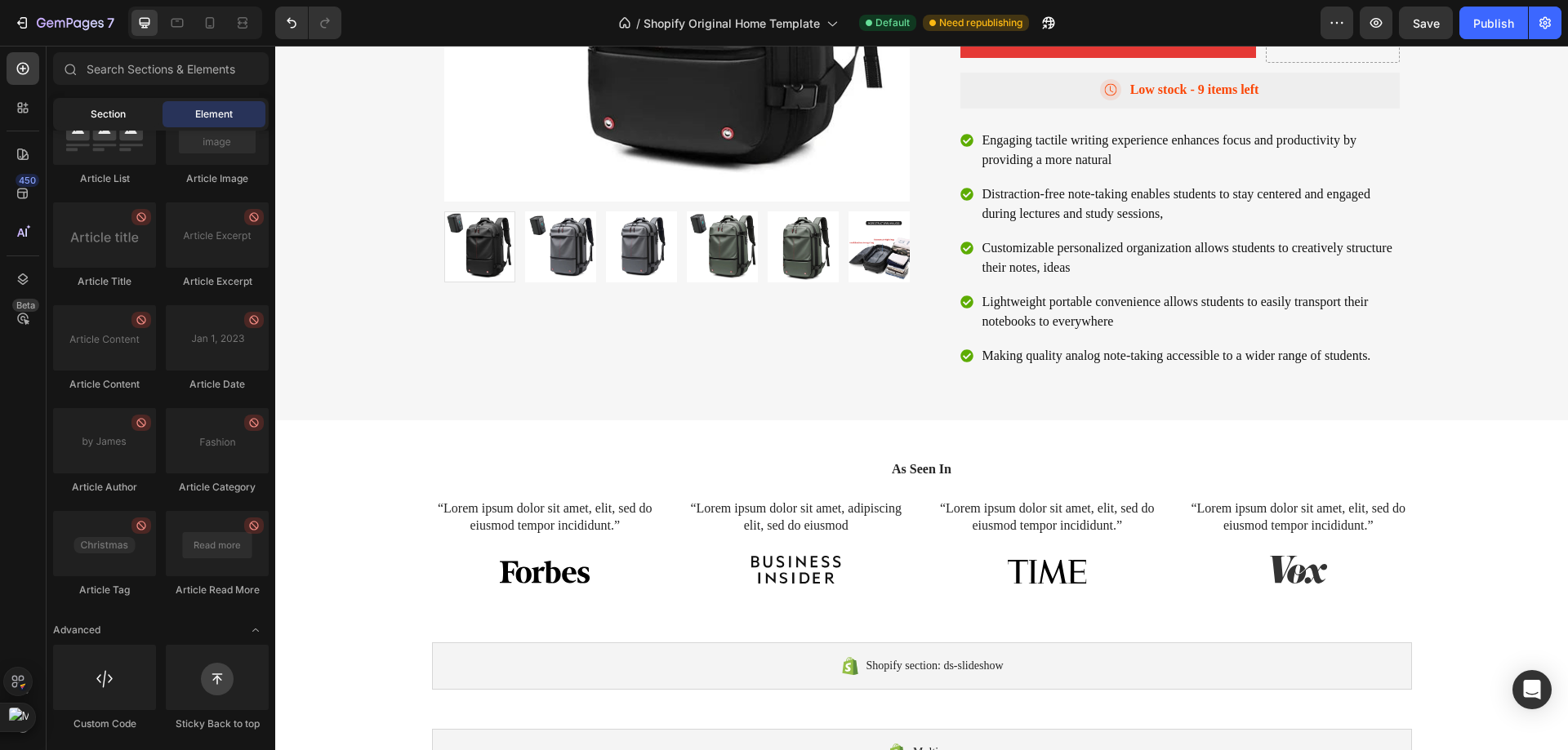
click at [80, 113] on div "Section" at bounding box center [107, 114] width 103 height 26
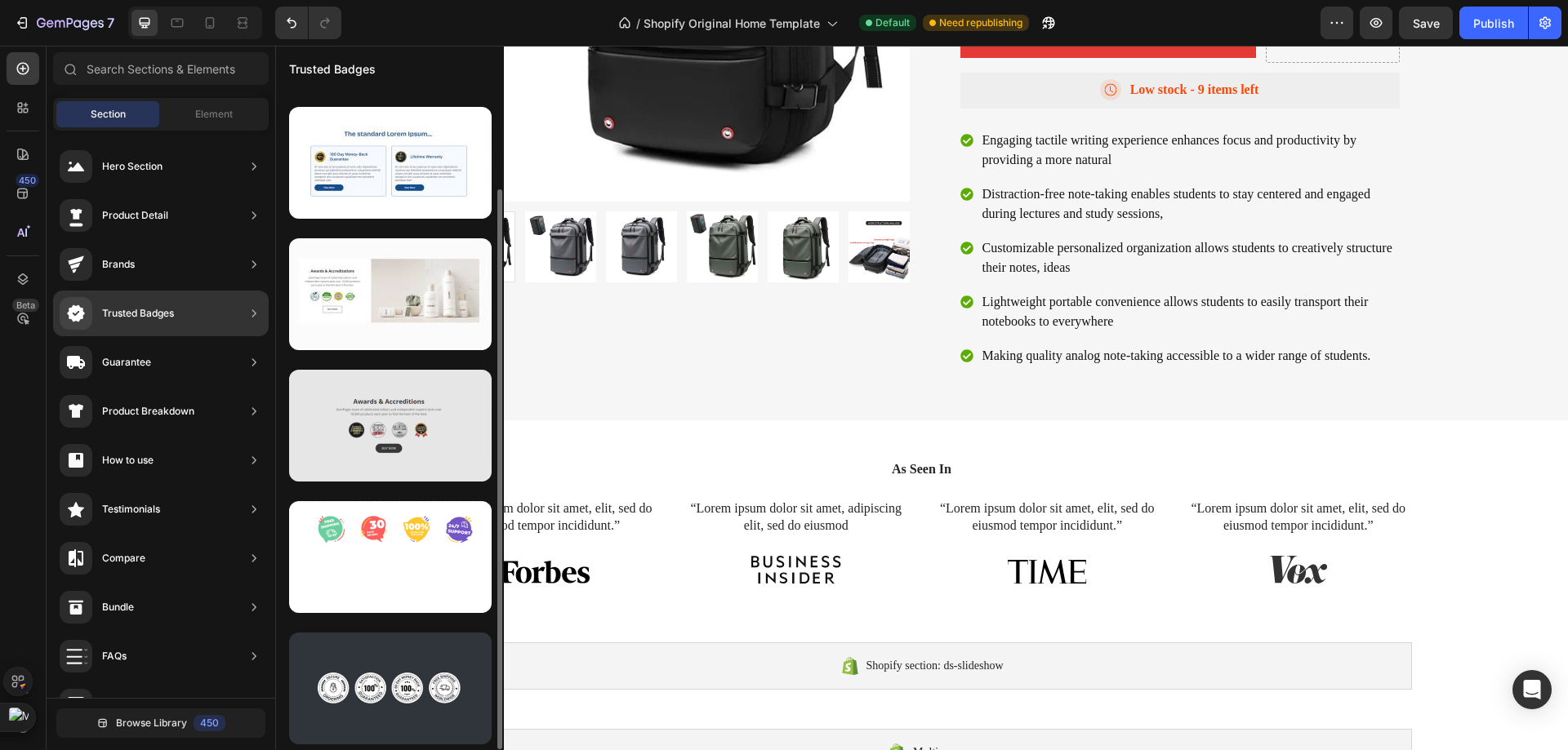
scroll to position [0, 0]
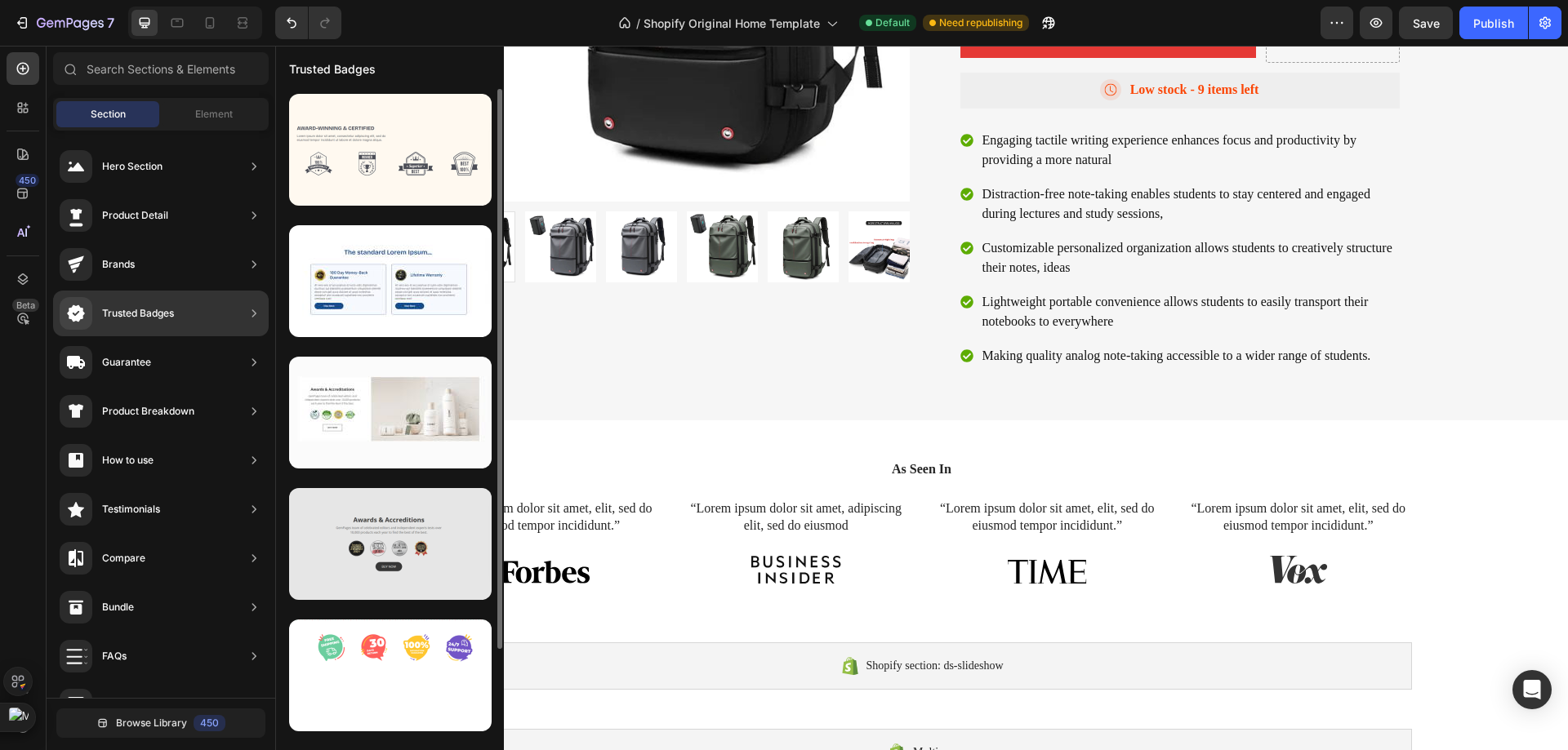
click at [439, 565] on div at bounding box center [390, 544] width 203 height 112
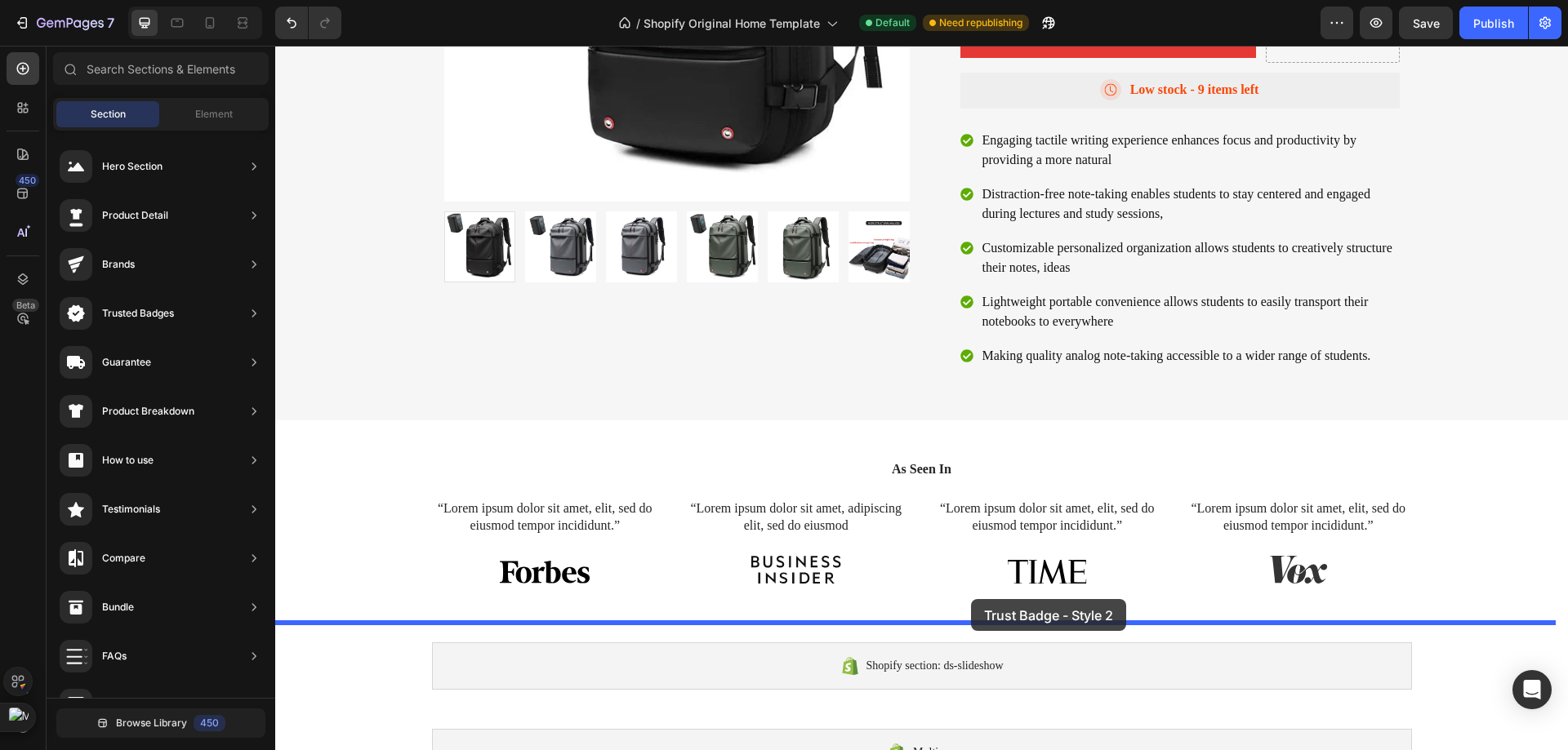
drag, startPoint x: 715, startPoint y: 609, endPoint x: 973, endPoint y: 600, distance: 258.2
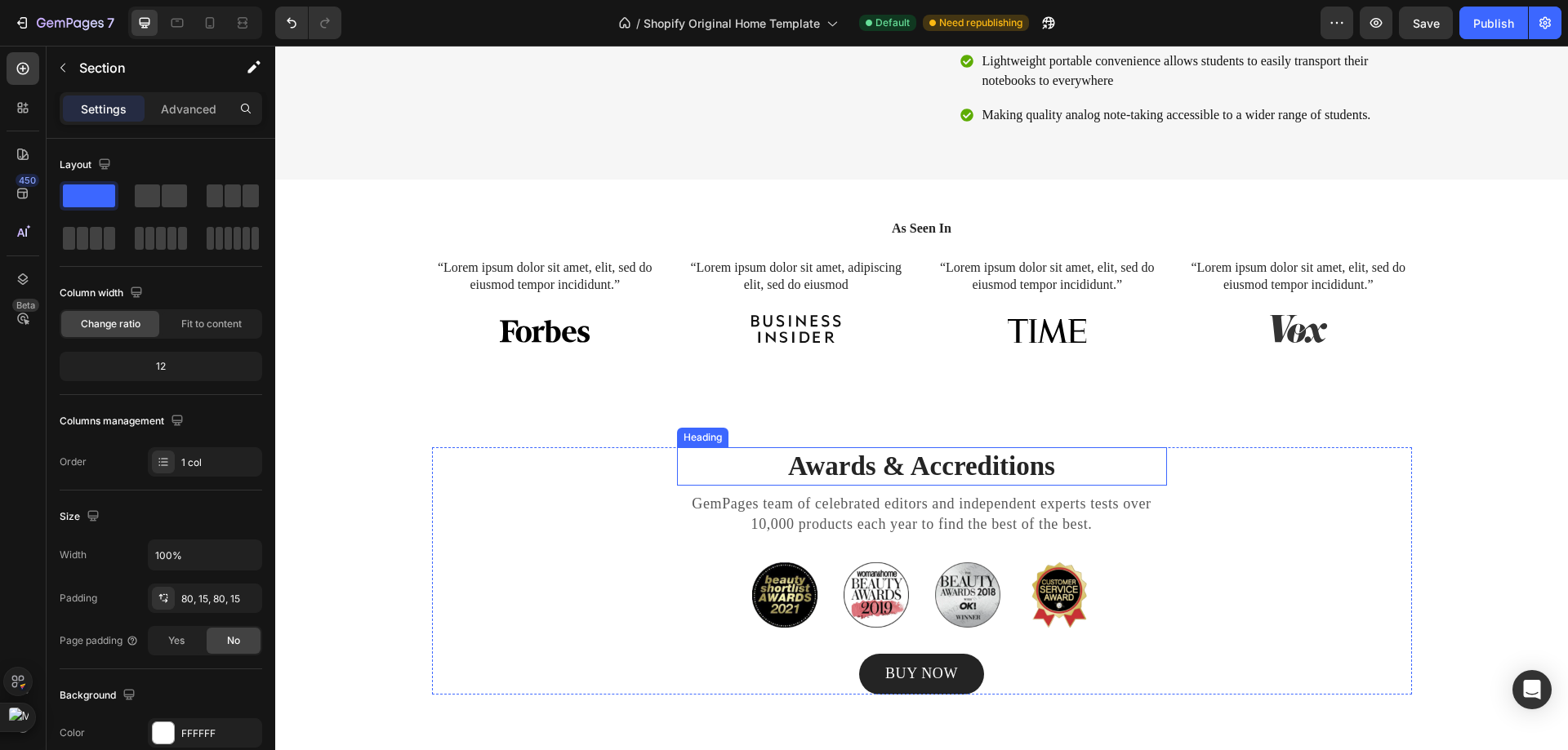
scroll to position [1447, 0]
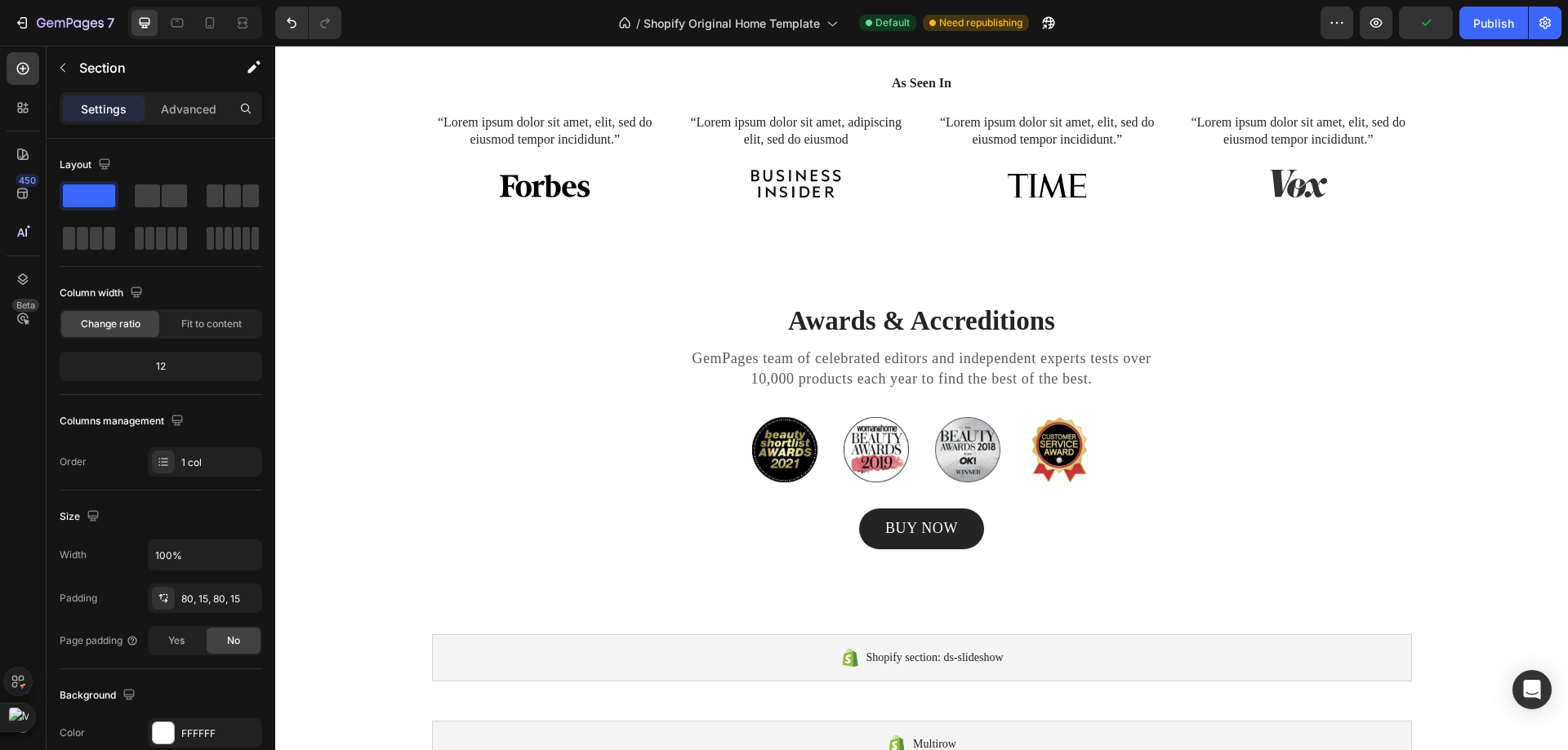
click at [39, 77] on div "450 Beta" at bounding box center [23, 397] width 46 height 705
click at [35, 77] on div at bounding box center [22, 68] width 32 height 32
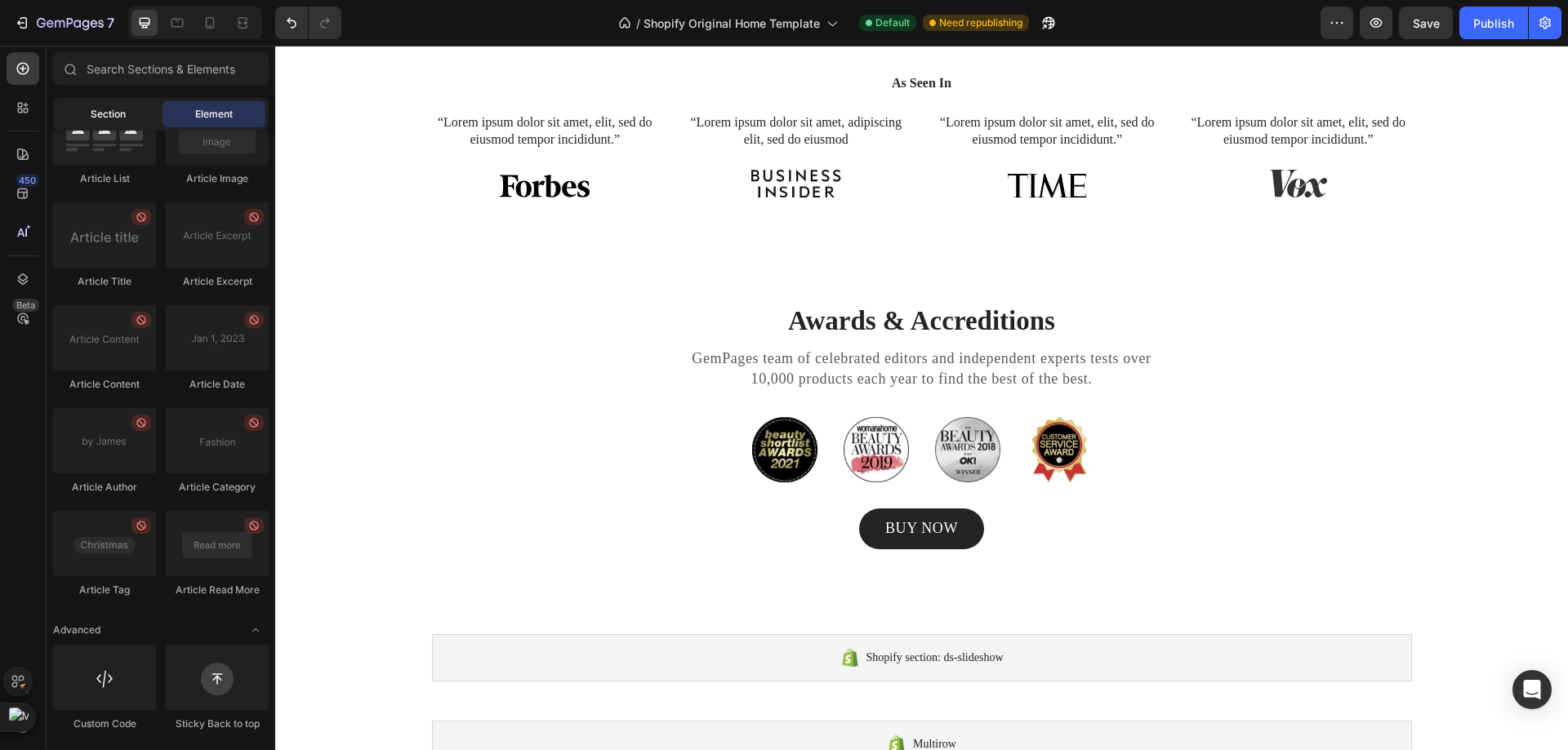
click at [139, 127] on div "Section" at bounding box center [107, 114] width 103 height 26
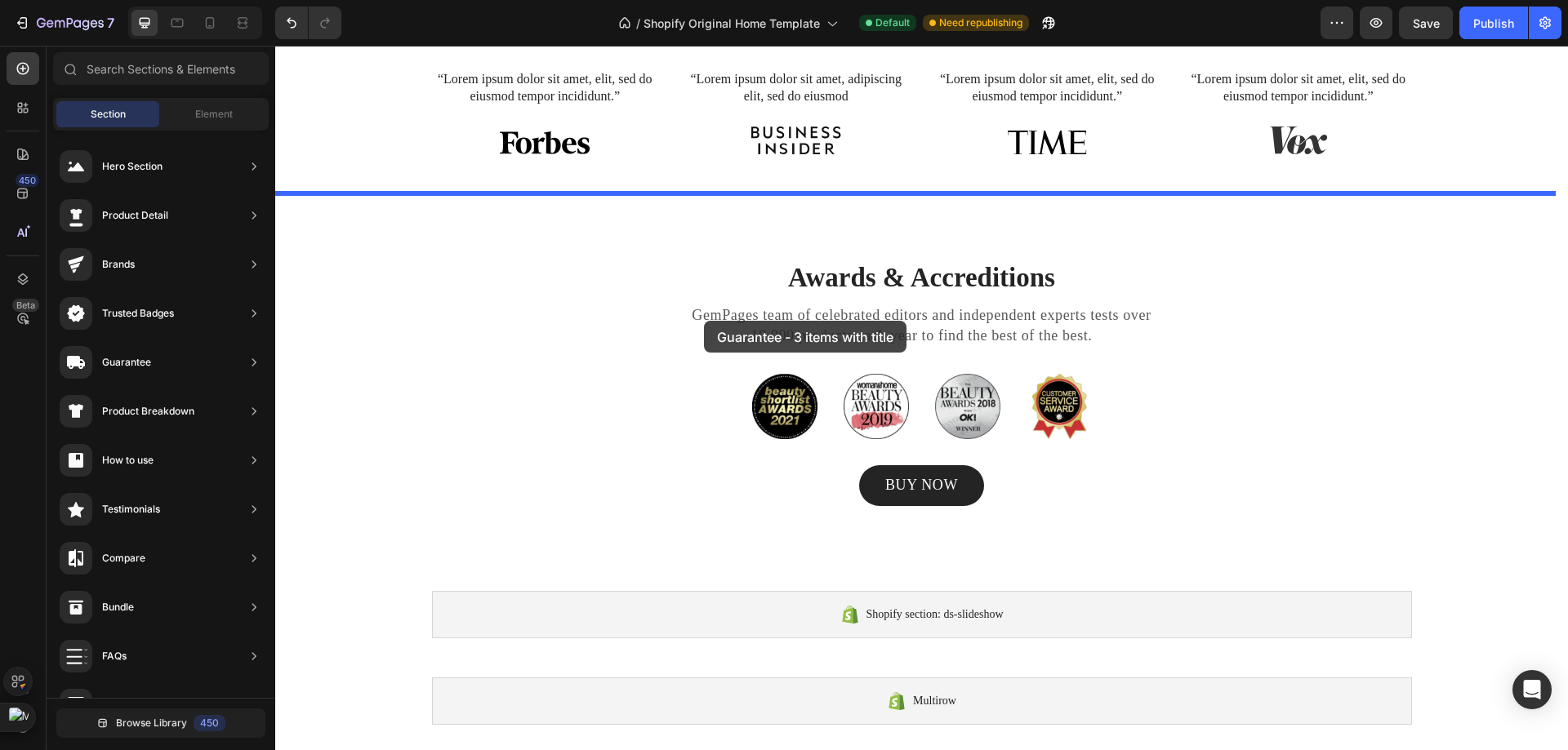
scroll to position [1529, 0]
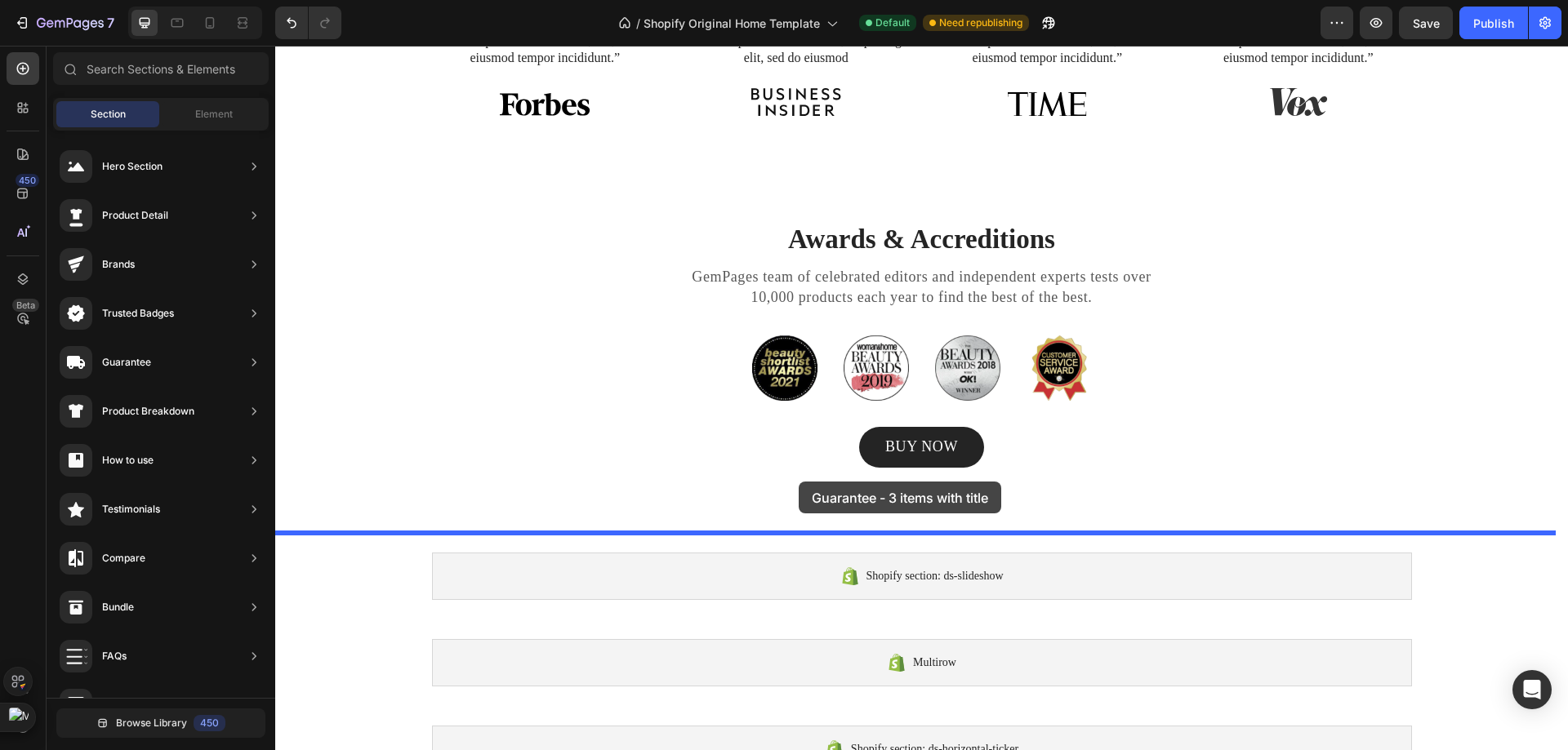
drag, startPoint x: 673, startPoint y: 241, endPoint x: 803, endPoint y: 502, distance: 291.6
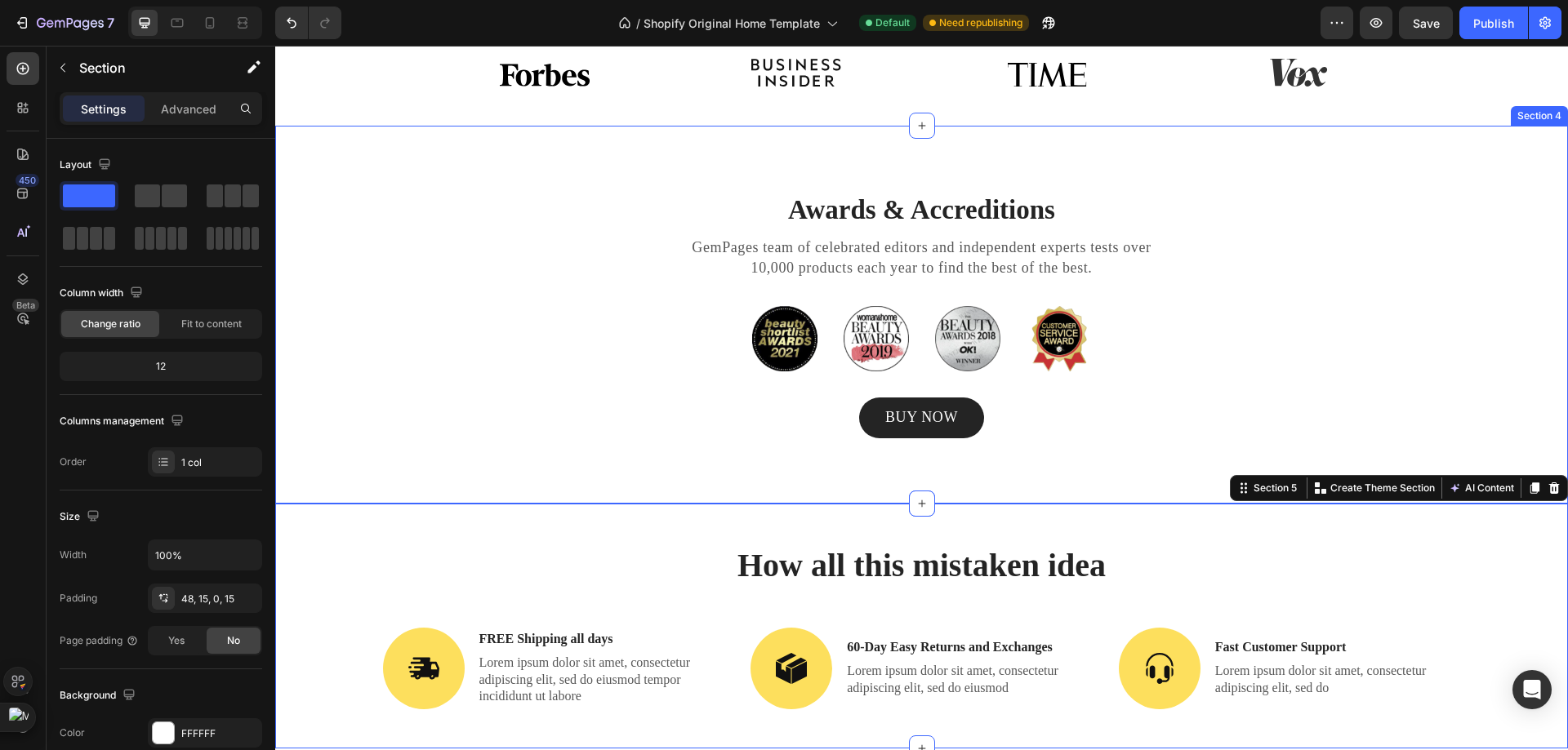
scroll to position [1610, 0]
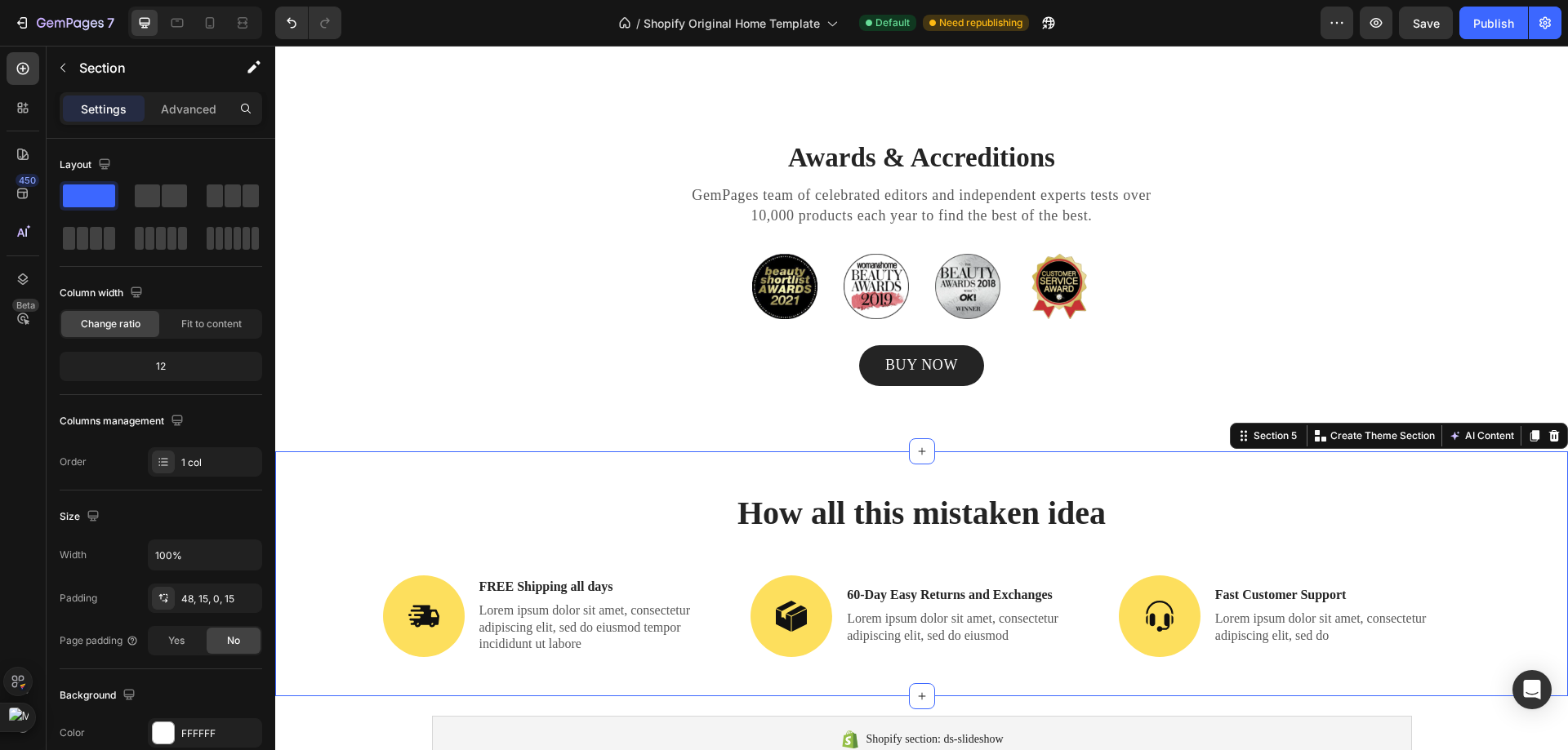
click at [768, 486] on div "How all this mistaken idea Heading Image FREE Shipping all days Text Block Lore…" at bounding box center [922, 574] width 1293 height 244
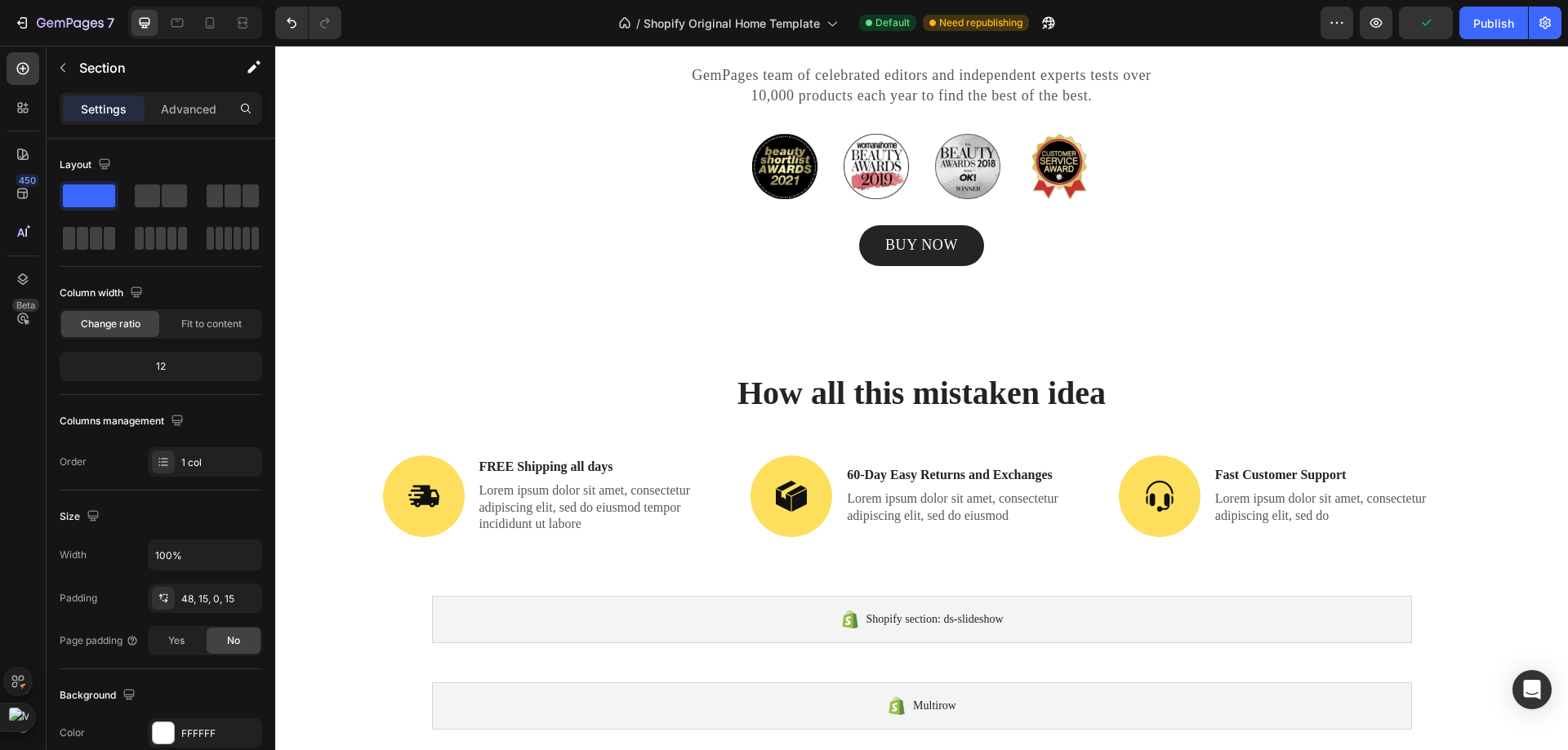
scroll to position [1855, 0]
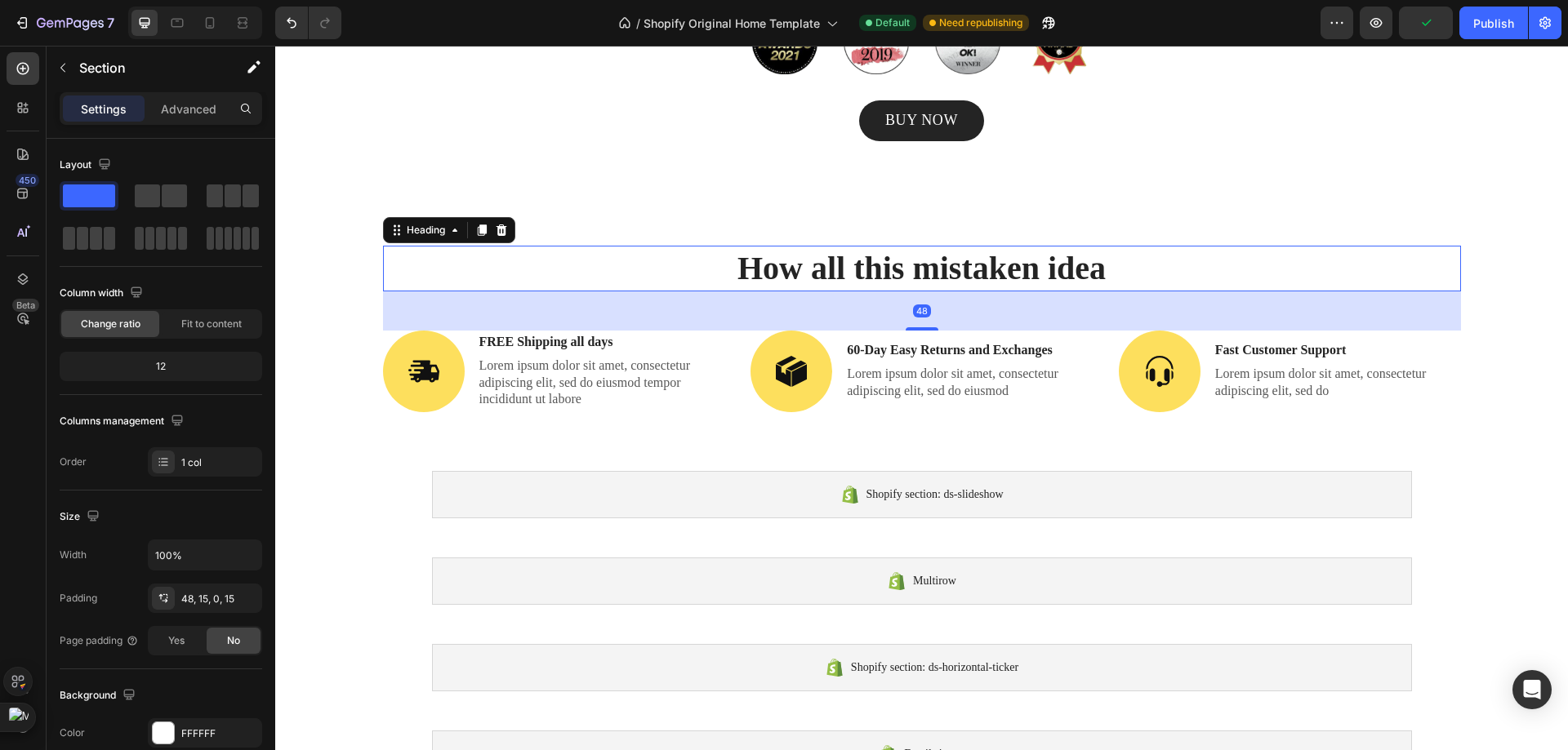
click at [1185, 276] on h2 "How all this mistaken idea" at bounding box center [922, 268] width 1078 height 45
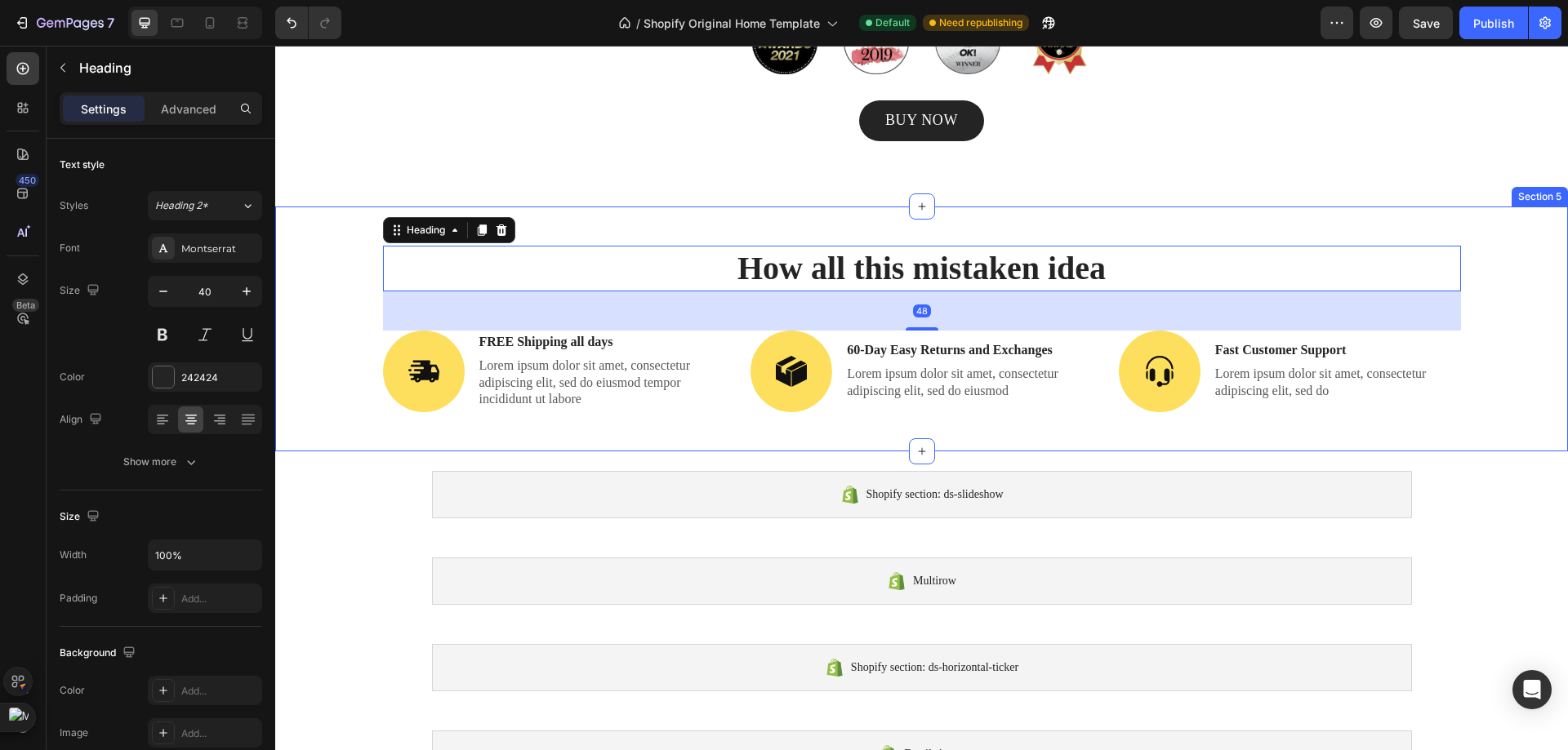
click at [1483, 279] on div "How all this mistaken idea Heading 48 Image FREE Shipping all days Text Block L…" at bounding box center [922, 348] width 1268 height 206
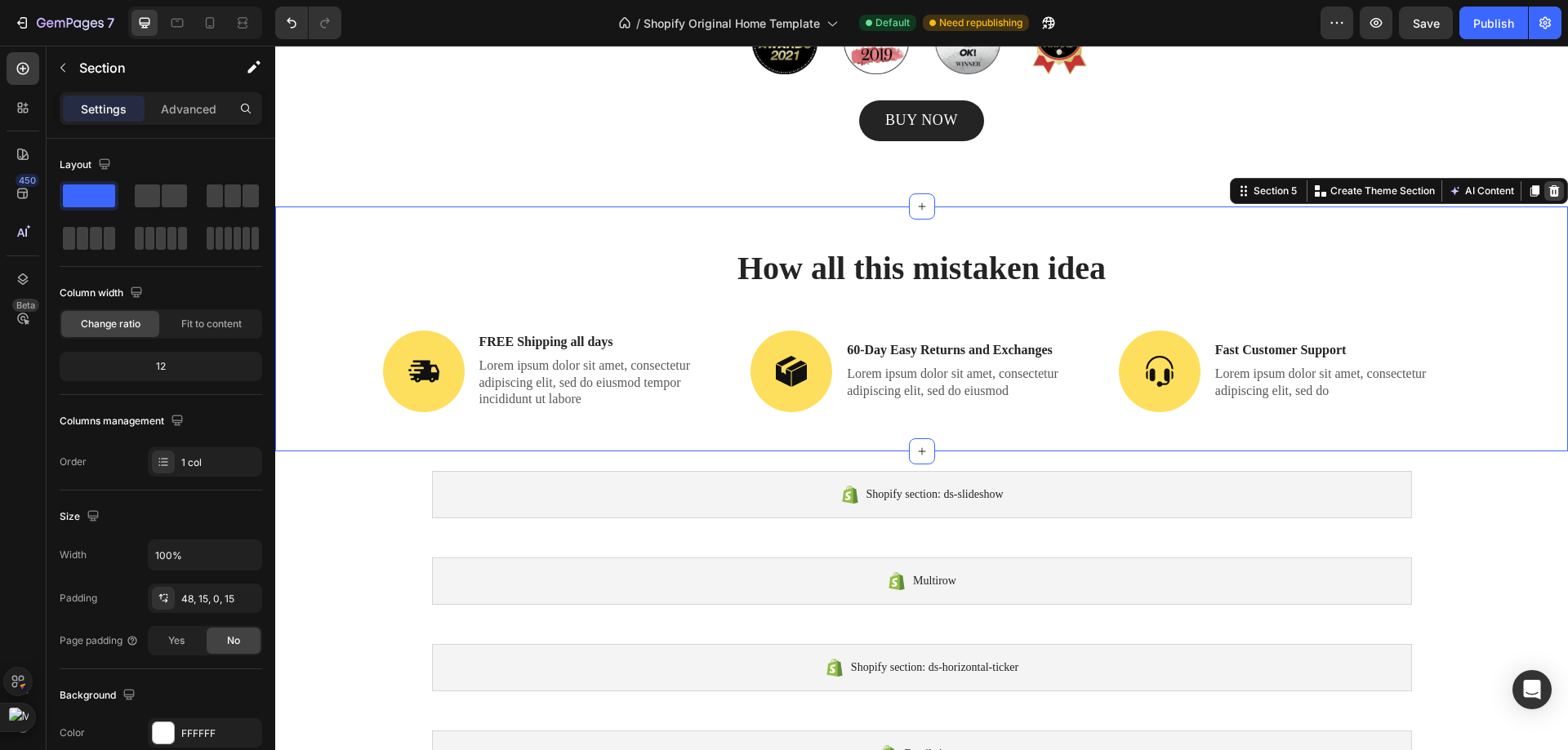
click at [1547, 194] on icon at bounding box center [1553, 190] width 13 height 13
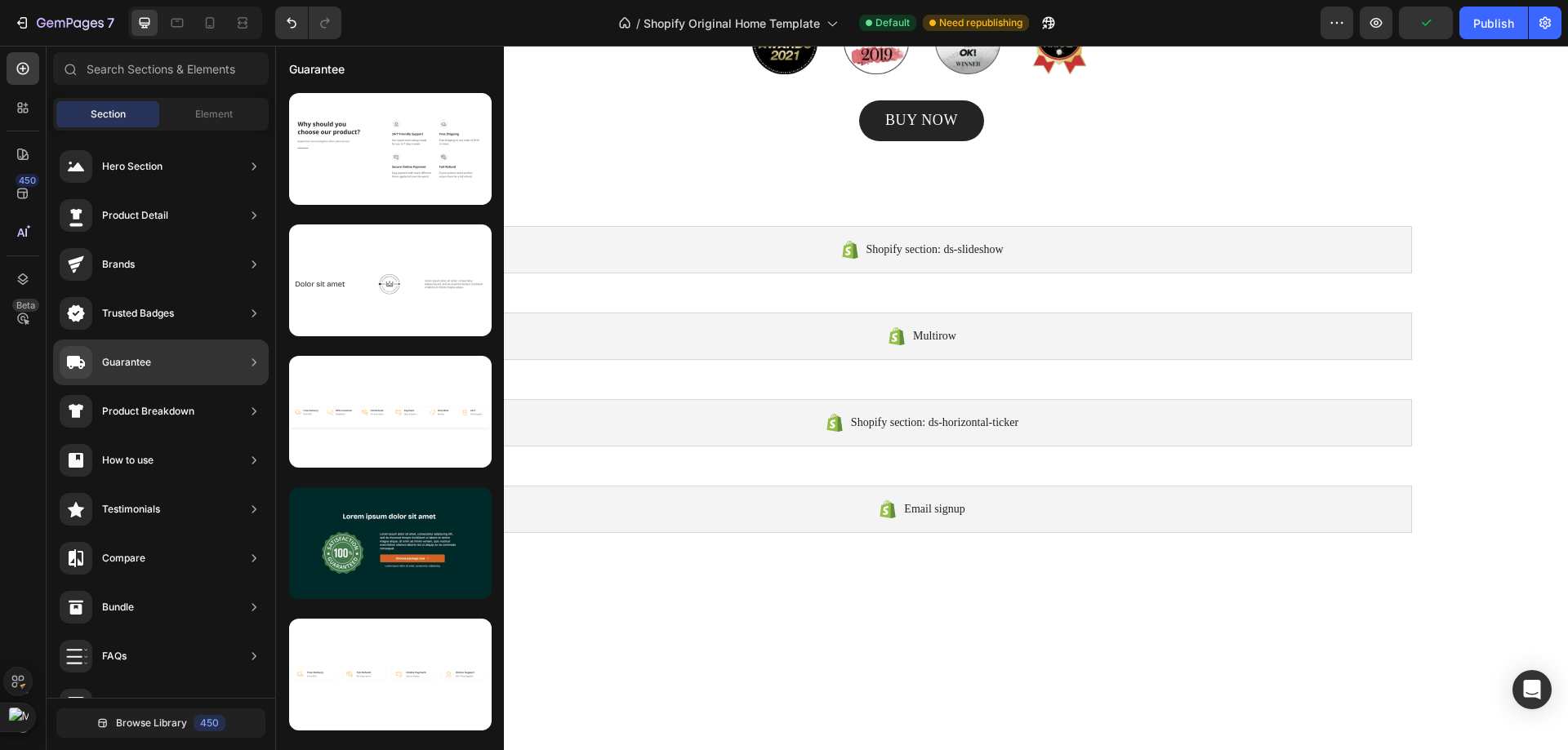
scroll to position [2611, 0]
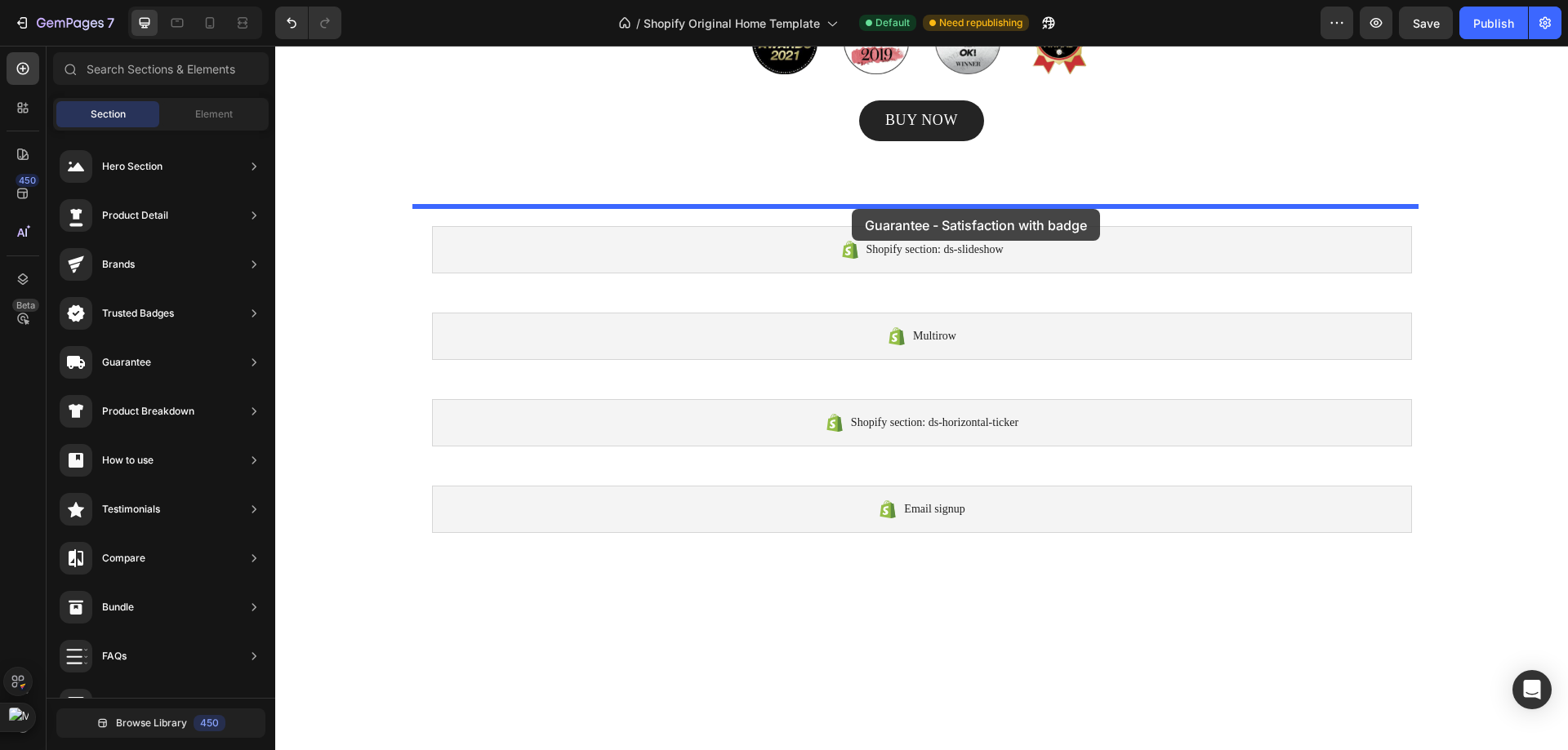
drag, startPoint x: 732, startPoint y: 345, endPoint x: 852, endPoint y: 209, distance: 181.4
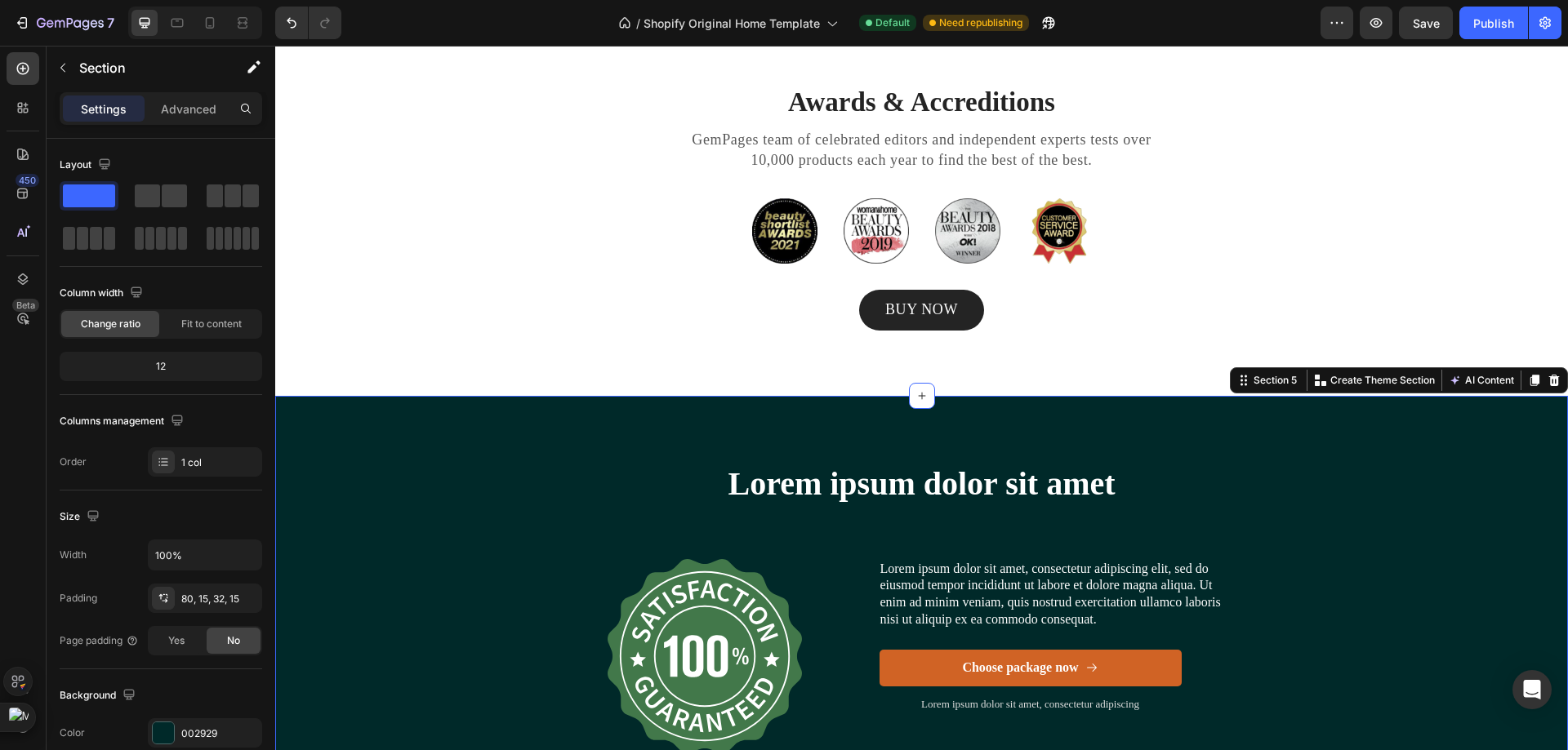
scroll to position [1610, 0]
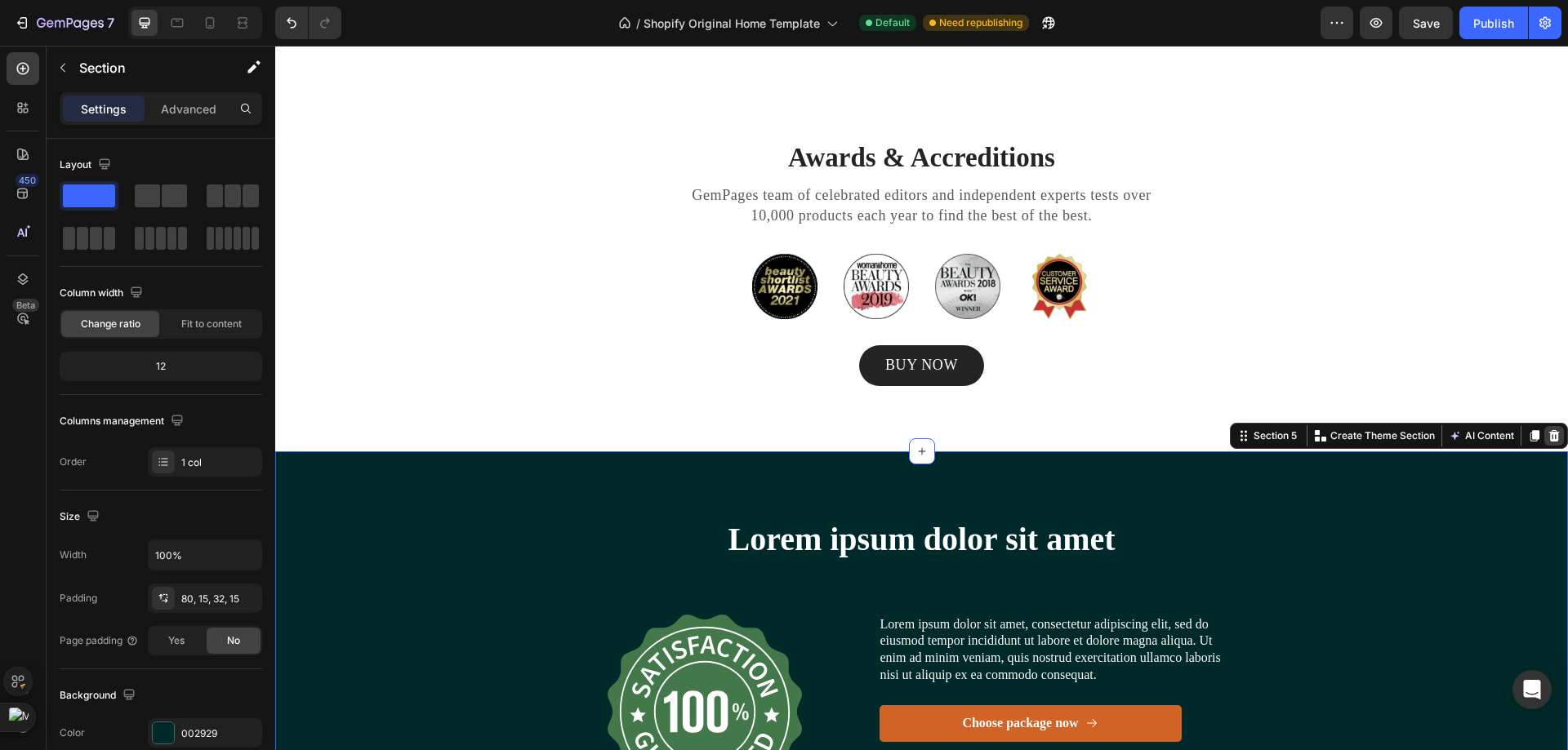
click at [1544, 427] on div at bounding box center [1554, 436] width 19 height 19
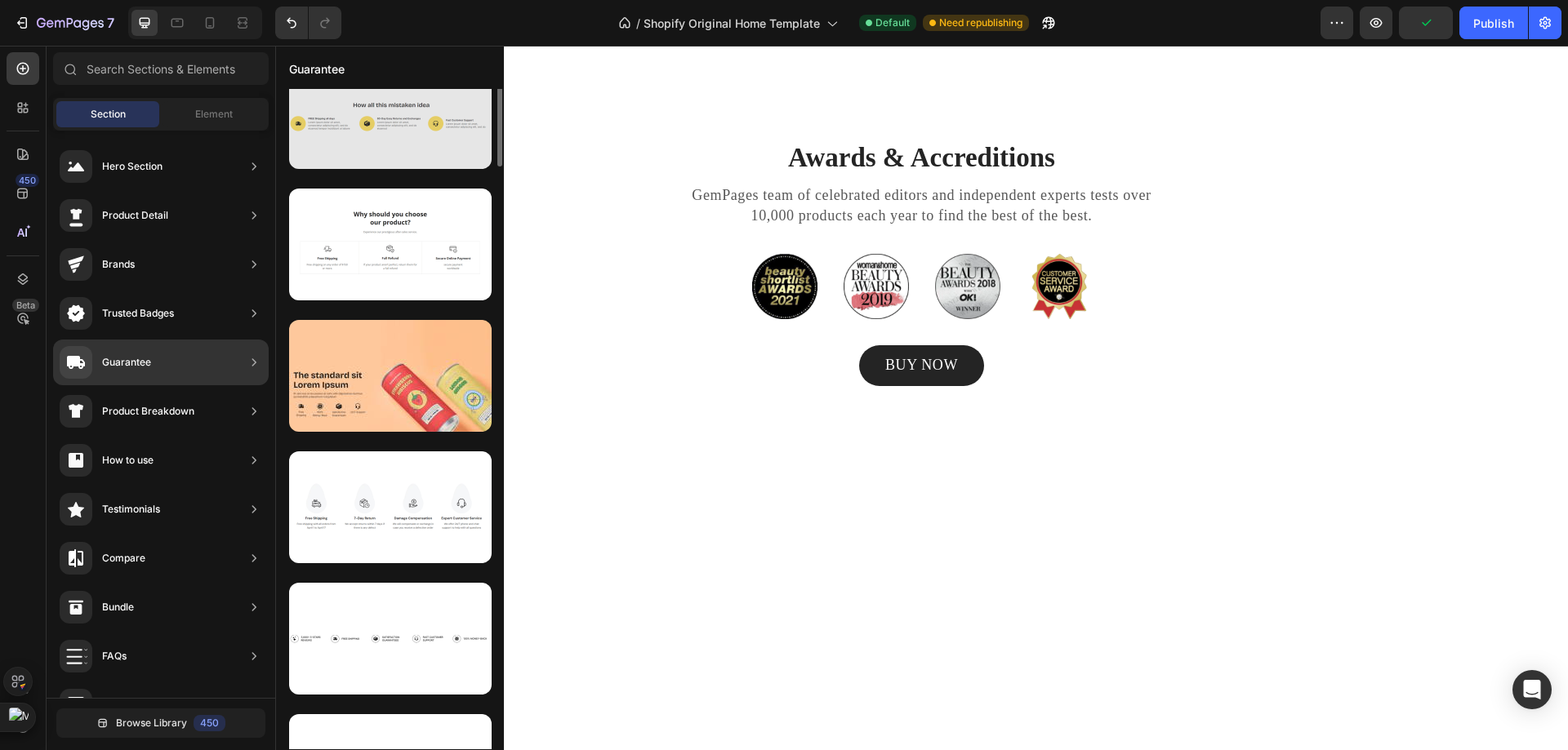
scroll to position [0, 0]
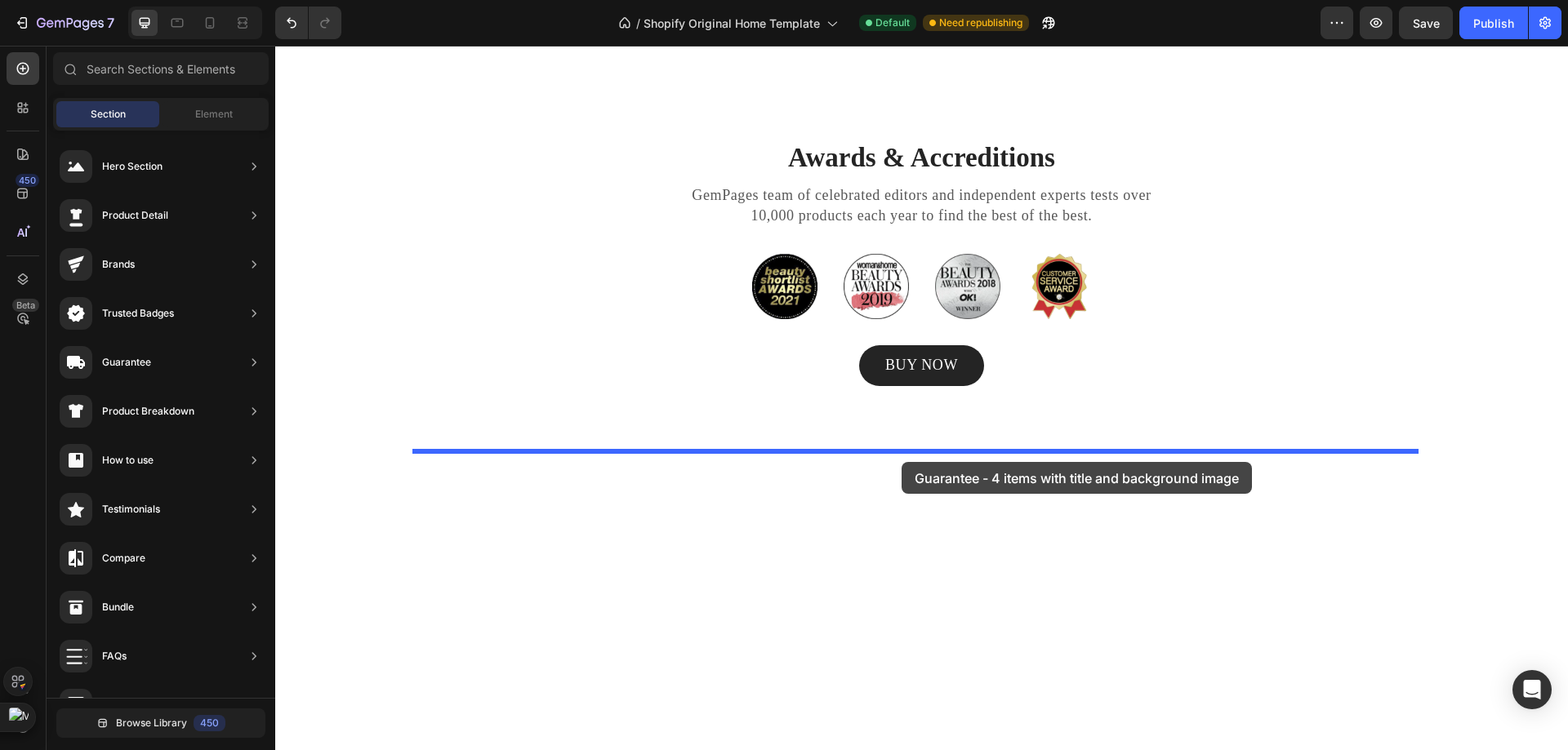
drag, startPoint x: 679, startPoint y: 446, endPoint x: 901, endPoint y: 462, distance: 222.6
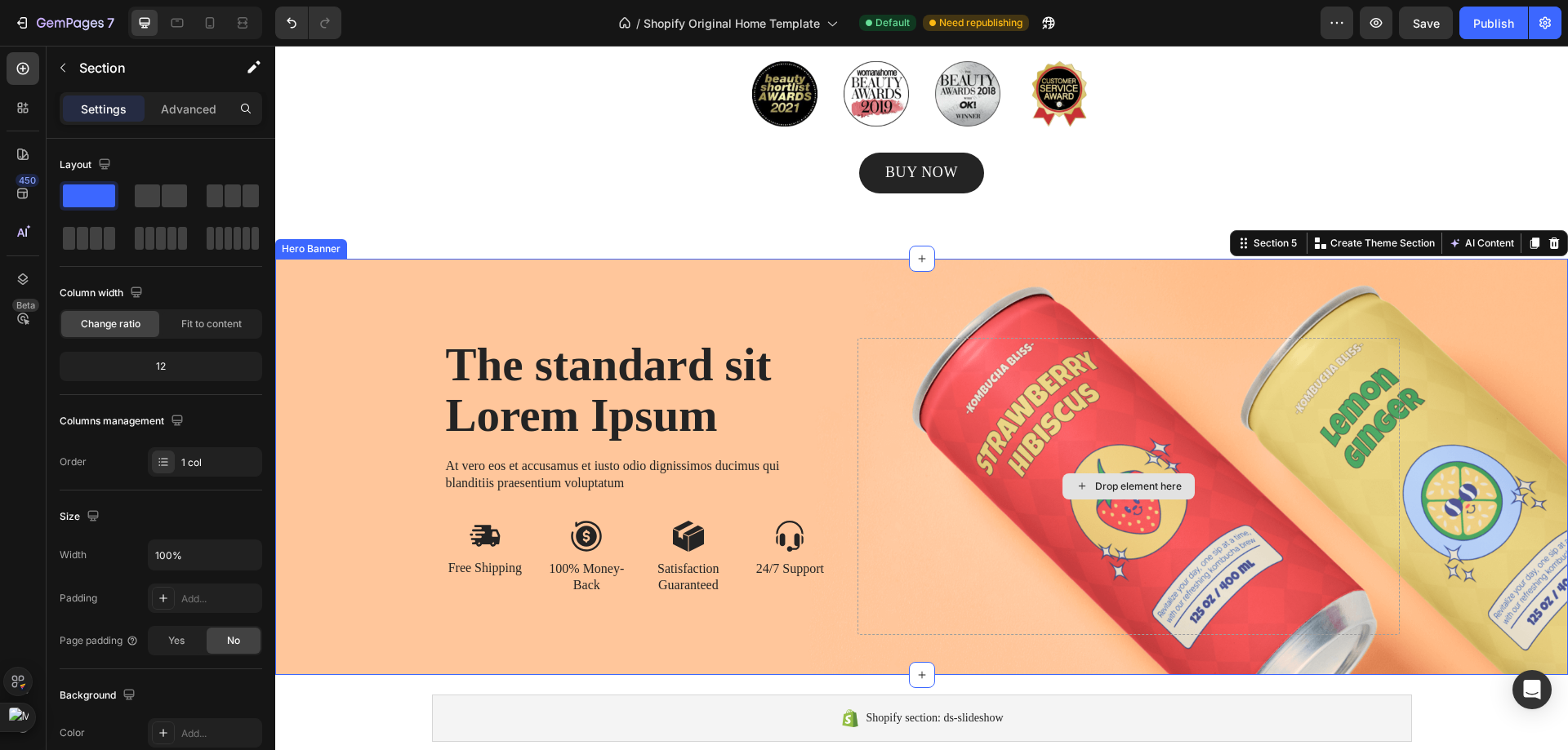
scroll to position [1773, 0]
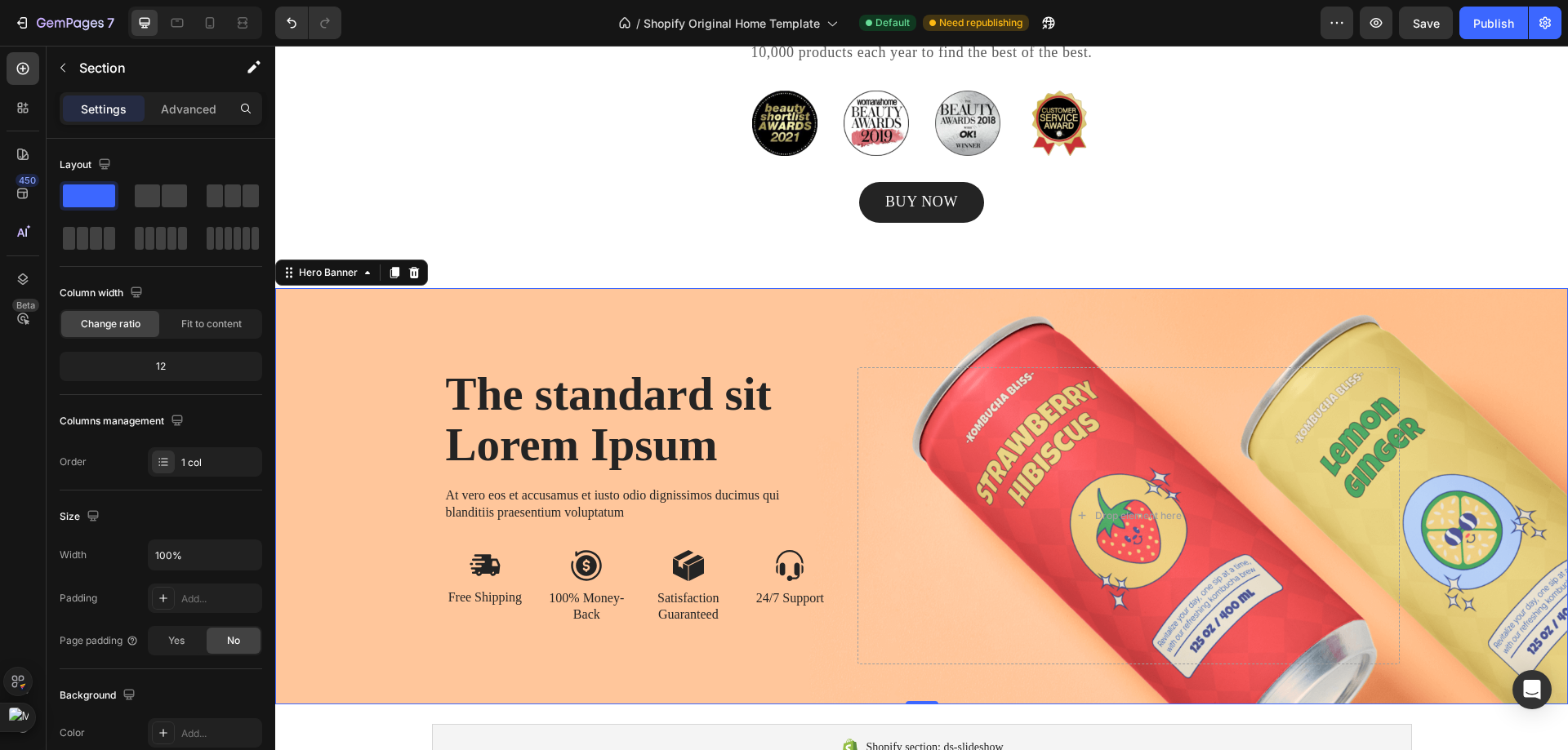
click at [767, 327] on div "The standard sit Lorem Ipsum Heading At vero eos et accusamus et iusto odio dig…" at bounding box center [922, 497] width 980 height 417
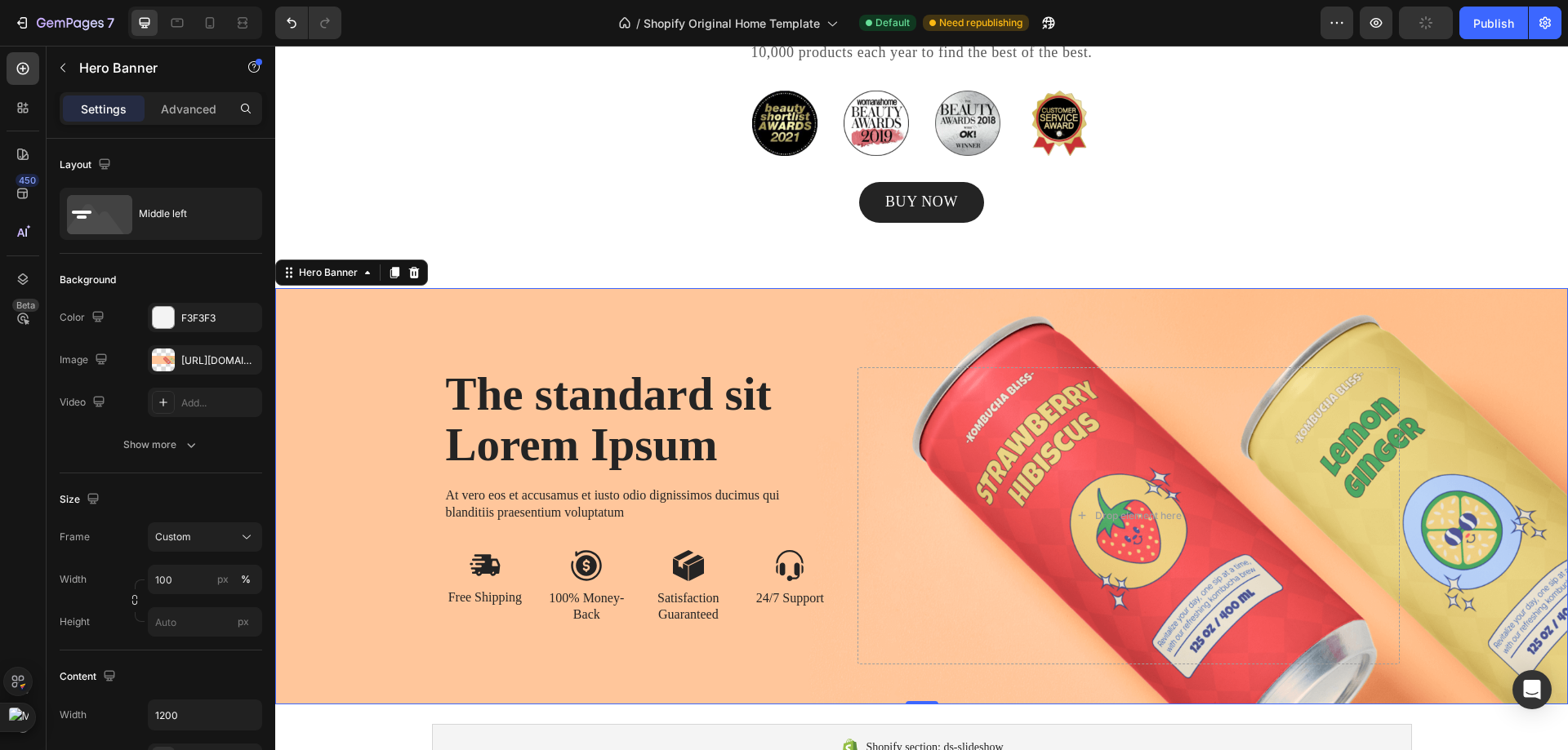
click at [1150, 298] on div "The standard sit Lorem Ipsum Heading At vero eos et accusamus et iusto odio dig…" at bounding box center [922, 497] width 980 height 417
click at [214, 360] on div "https://cdn.shopify.com/s/files/1/2005/9307/files/432750572815254551-7242d4c5-1…" at bounding box center [205, 361] width 47 height 15
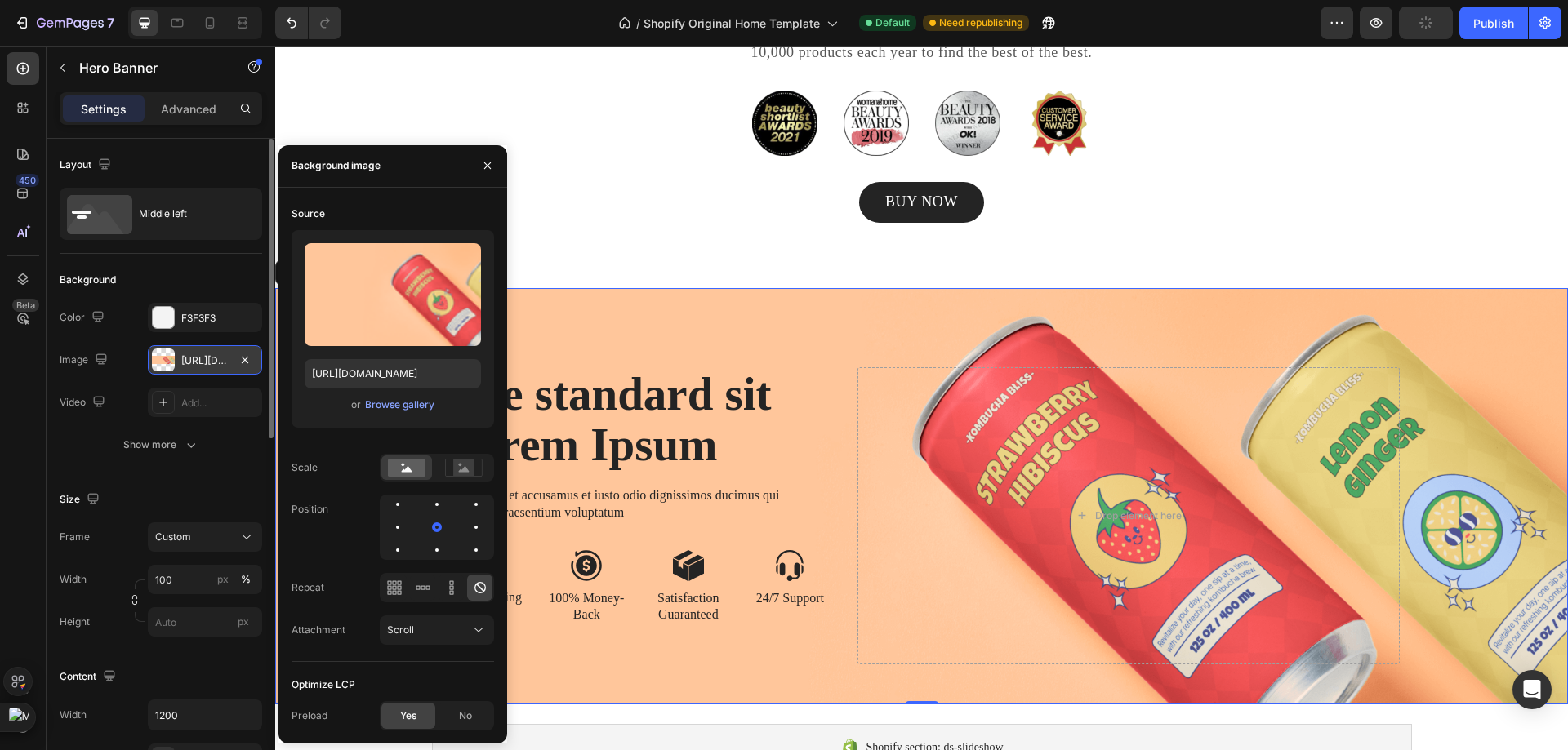
type input "https://cdn.shopify.com/s/files/1/0953/8007/8904/files/gempages_579369115211268…"
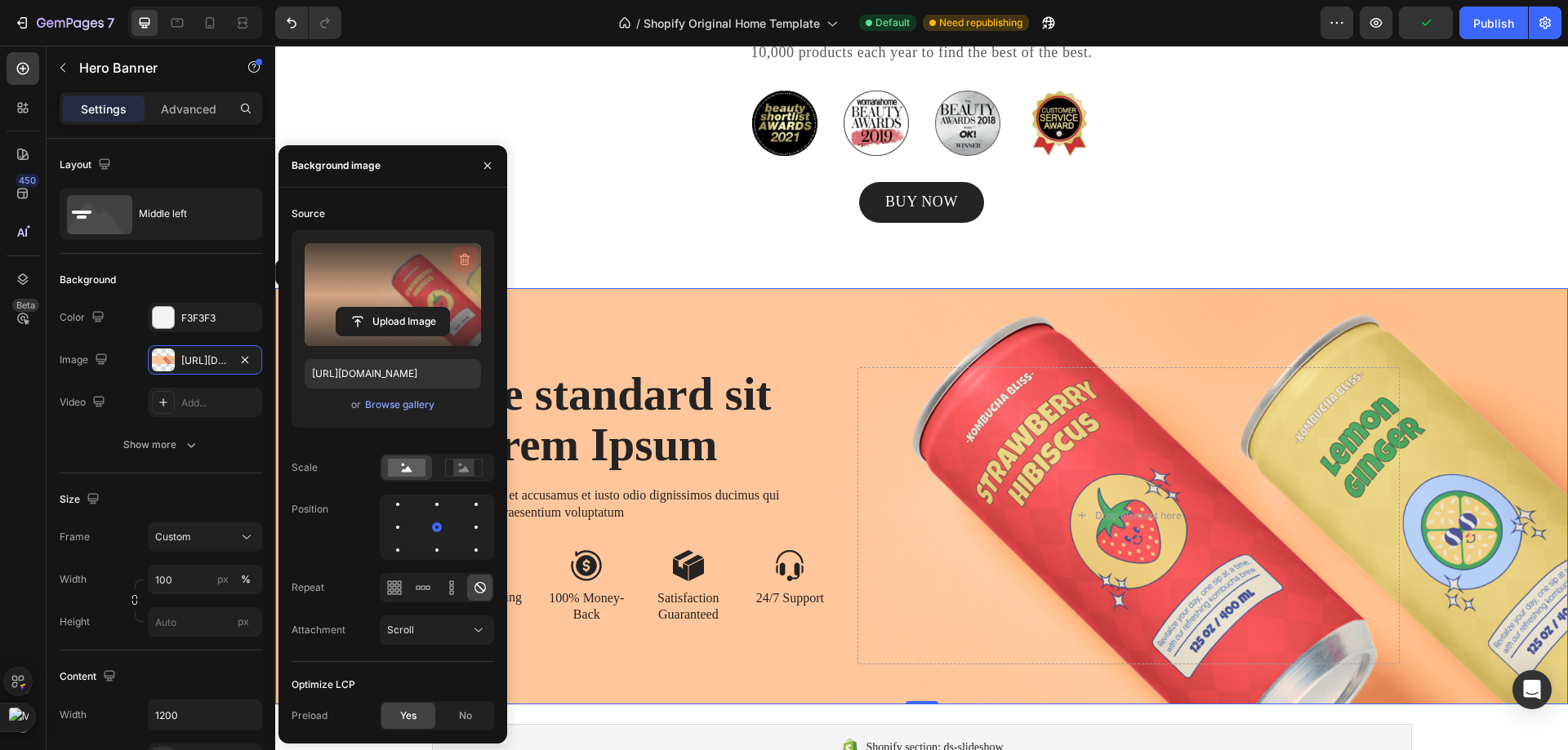
click at [469, 260] on icon "button" at bounding box center [465, 259] width 10 height 12
type input "Auto"
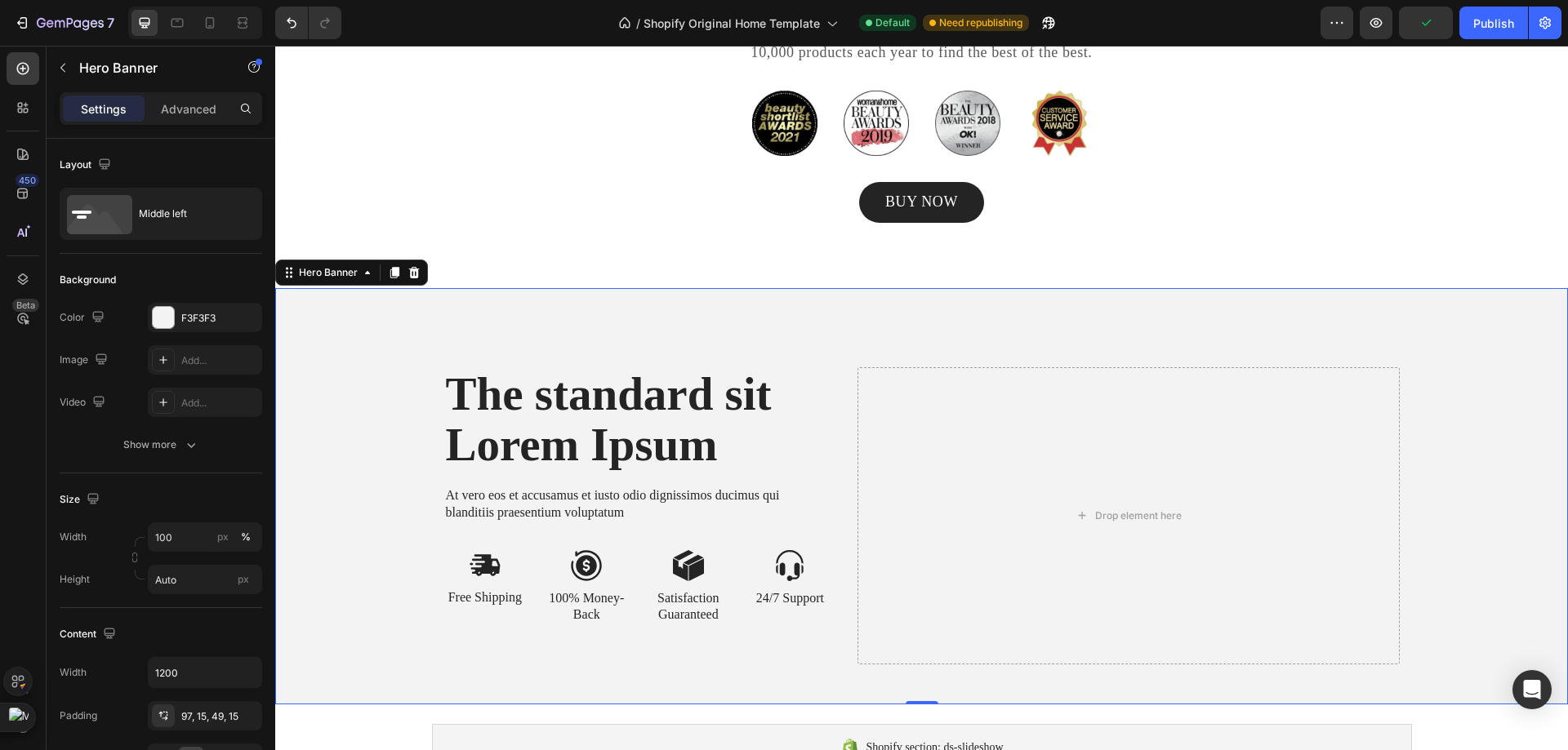
click at [745, 299] on div "The standard sit Lorem Ipsum Heading At vero eos et accusamus et iusto odio dig…" at bounding box center [922, 497] width 980 height 417
click at [1309, 302] on div "The standard sit Lorem Ipsum Heading At vero eos et accusamus et iusto odio dig…" at bounding box center [922, 497] width 980 height 417
click at [425, 269] on div "Hero Banner" at bounding box center [351, 272] width 153 height 26
click at [422, 271] on div at bounding box center [414, 272] width 19 height 19
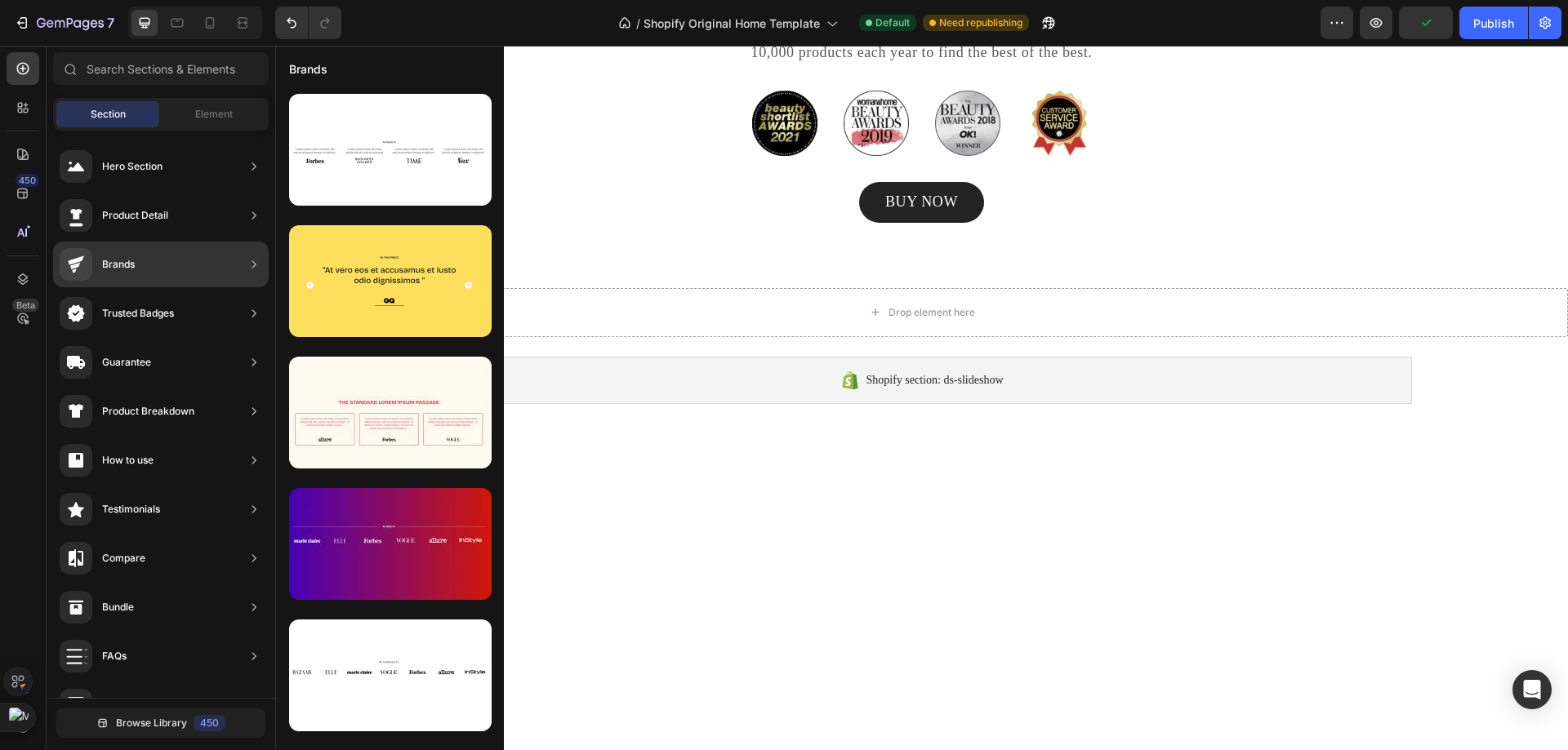
click at [128, 363] on div "Guarantee" at bounding box center [127, 362] width 49 height 17
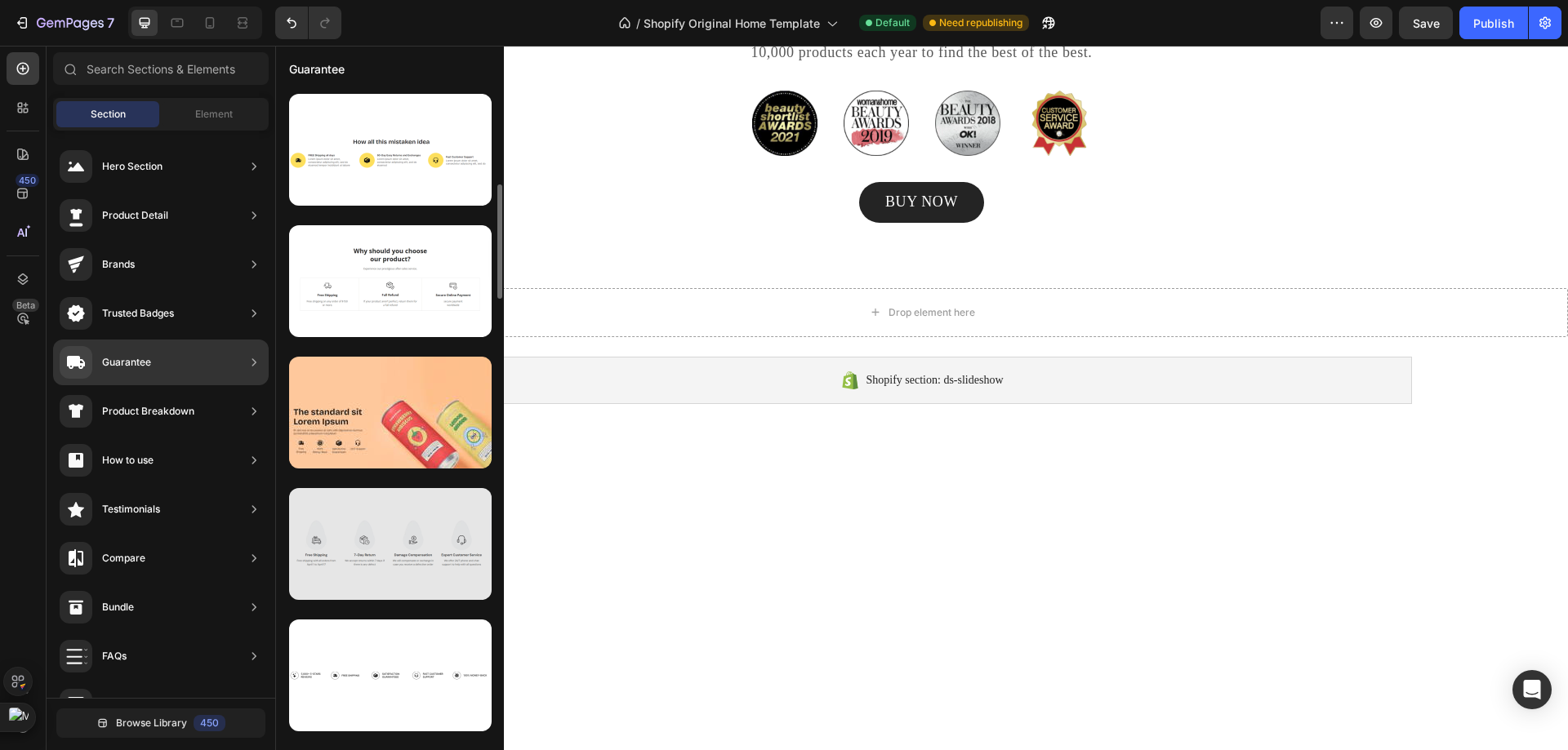
scroll to position [81, 0]
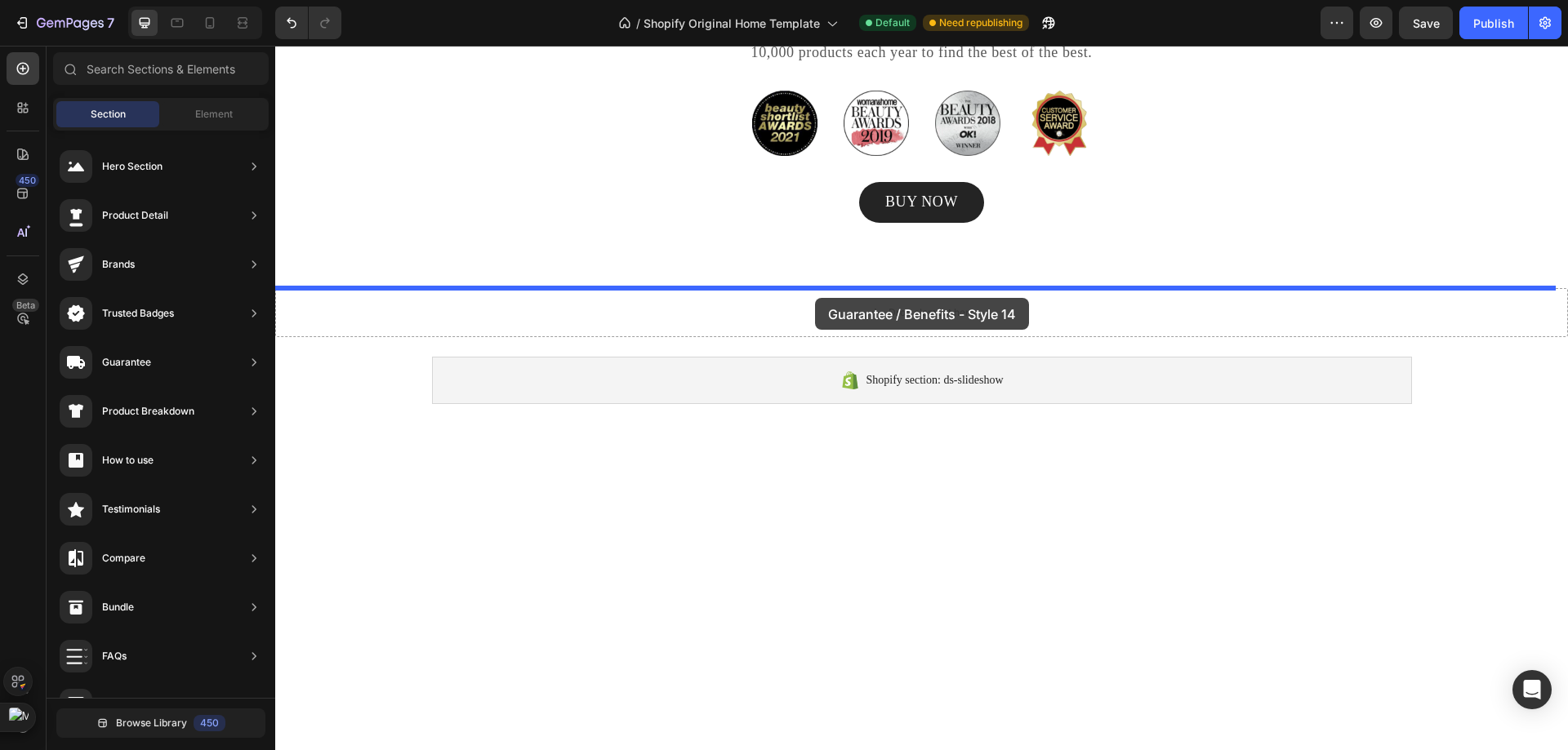
drag, startPoint x: 686, startPoint y: 506, endPoint x: 815, endPoint y: 298, distance: 244.8
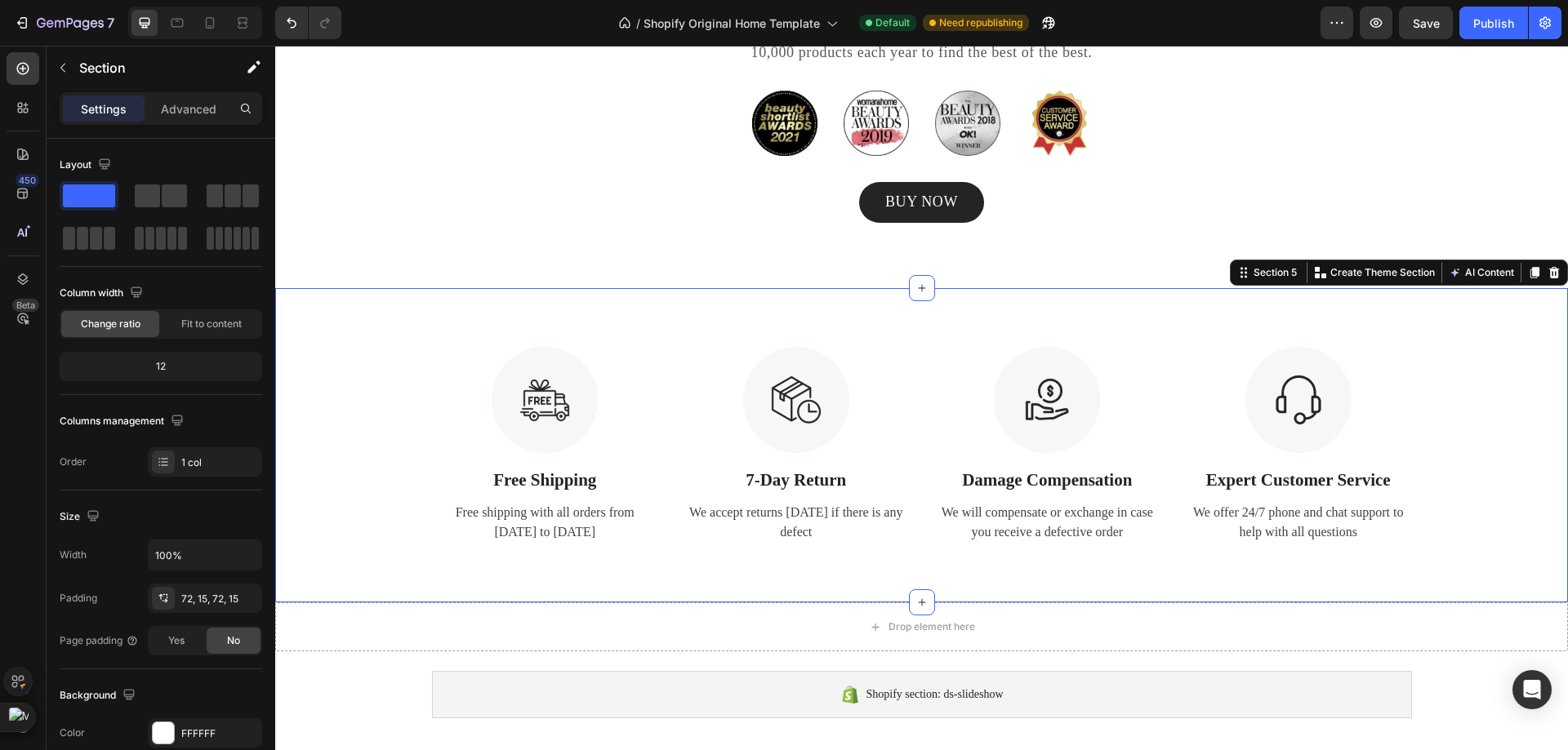
click at [828, 331] on div "Image Free Shipping Text Block Free shipping with all orders from April 1 to Ap…" at bounding box center [922, 445] width 1293 height 315
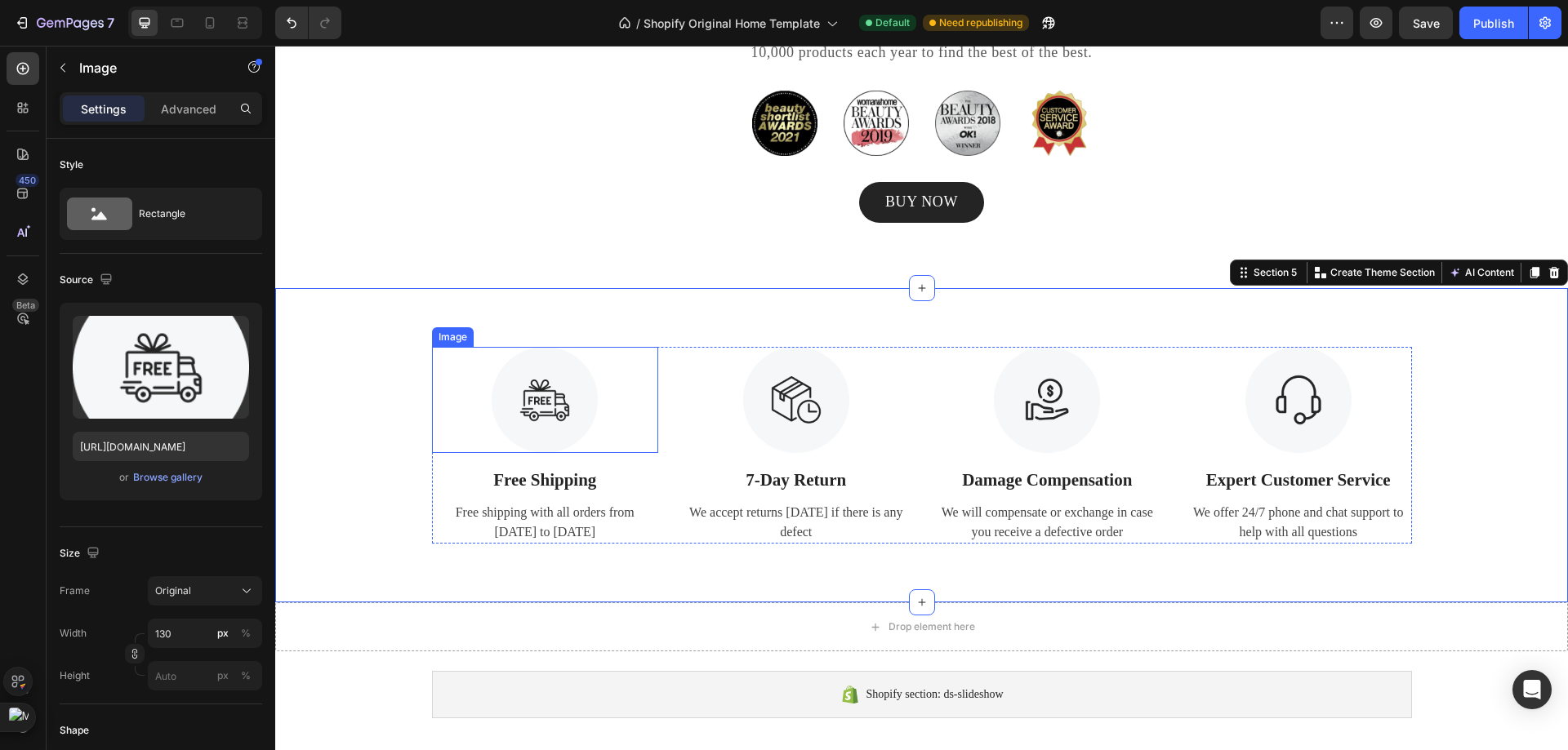
click at [468, 356] on div at bounding box center [545, 400] width 227 height 107
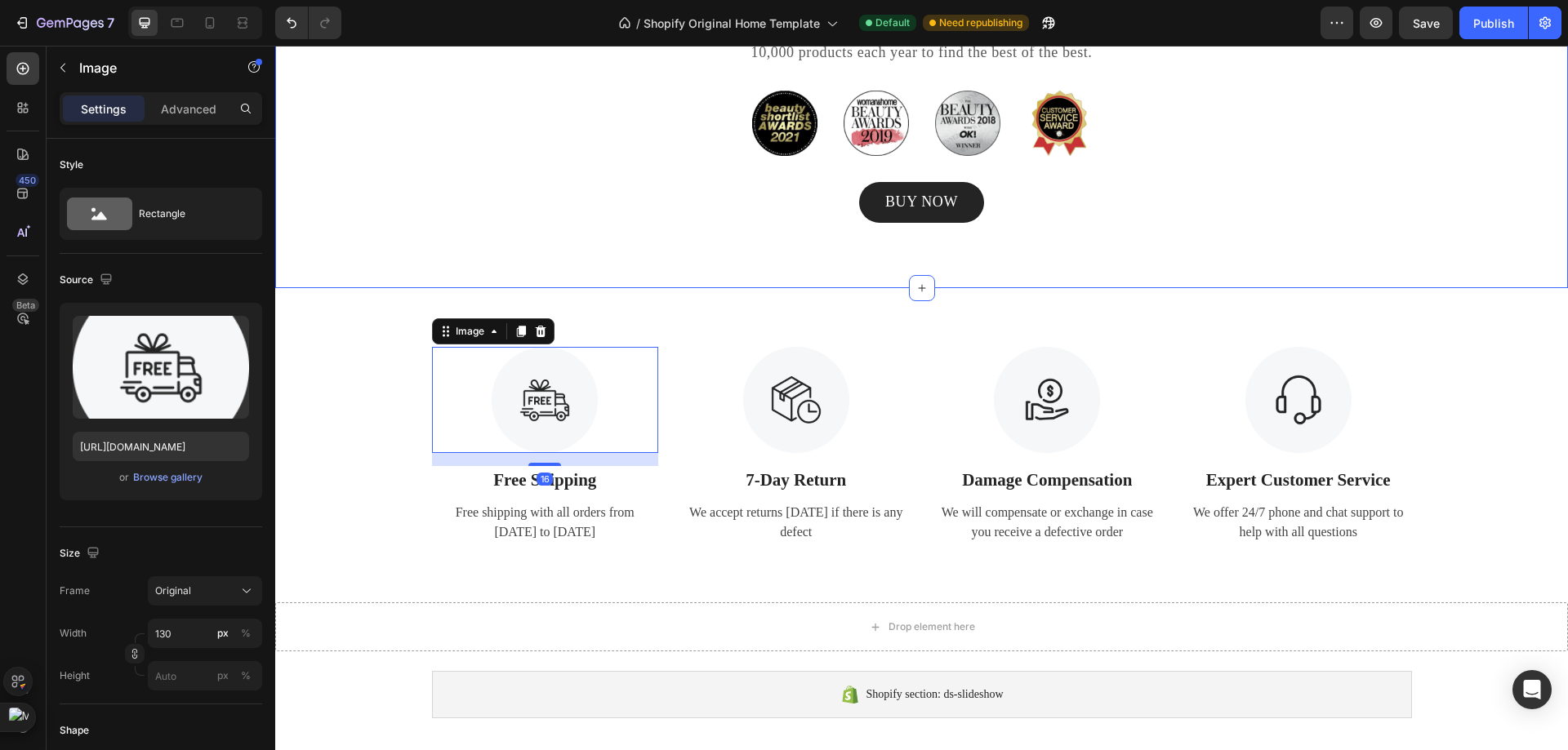
click at [617, 264] on div "Awards & Accreditions Heading GemPages team of celebrated editors and independe…" at bounding box center [922, 99] width 1293 height 378
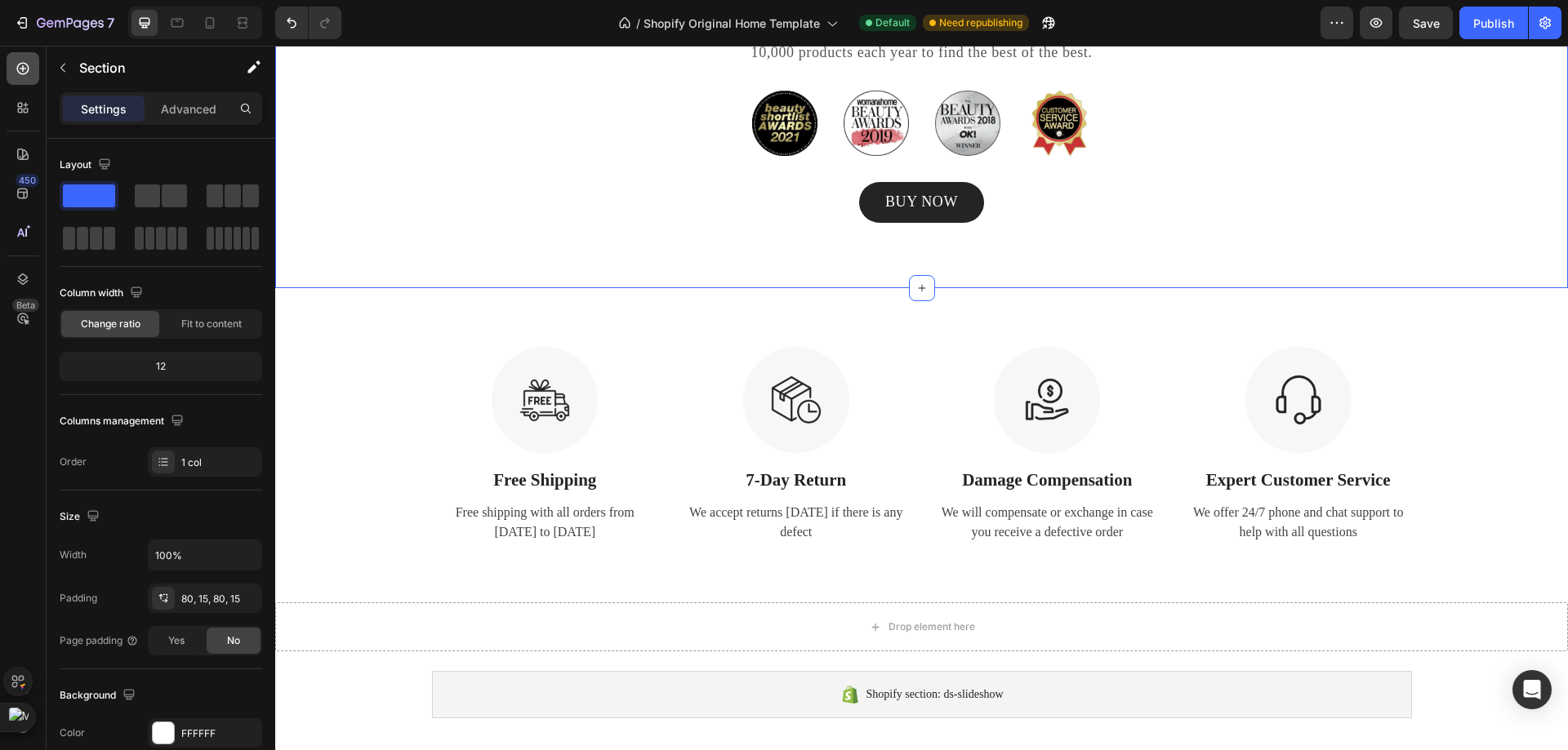
click at [24, 75] on icon at bounding box center [23, 68] width 17 height 17
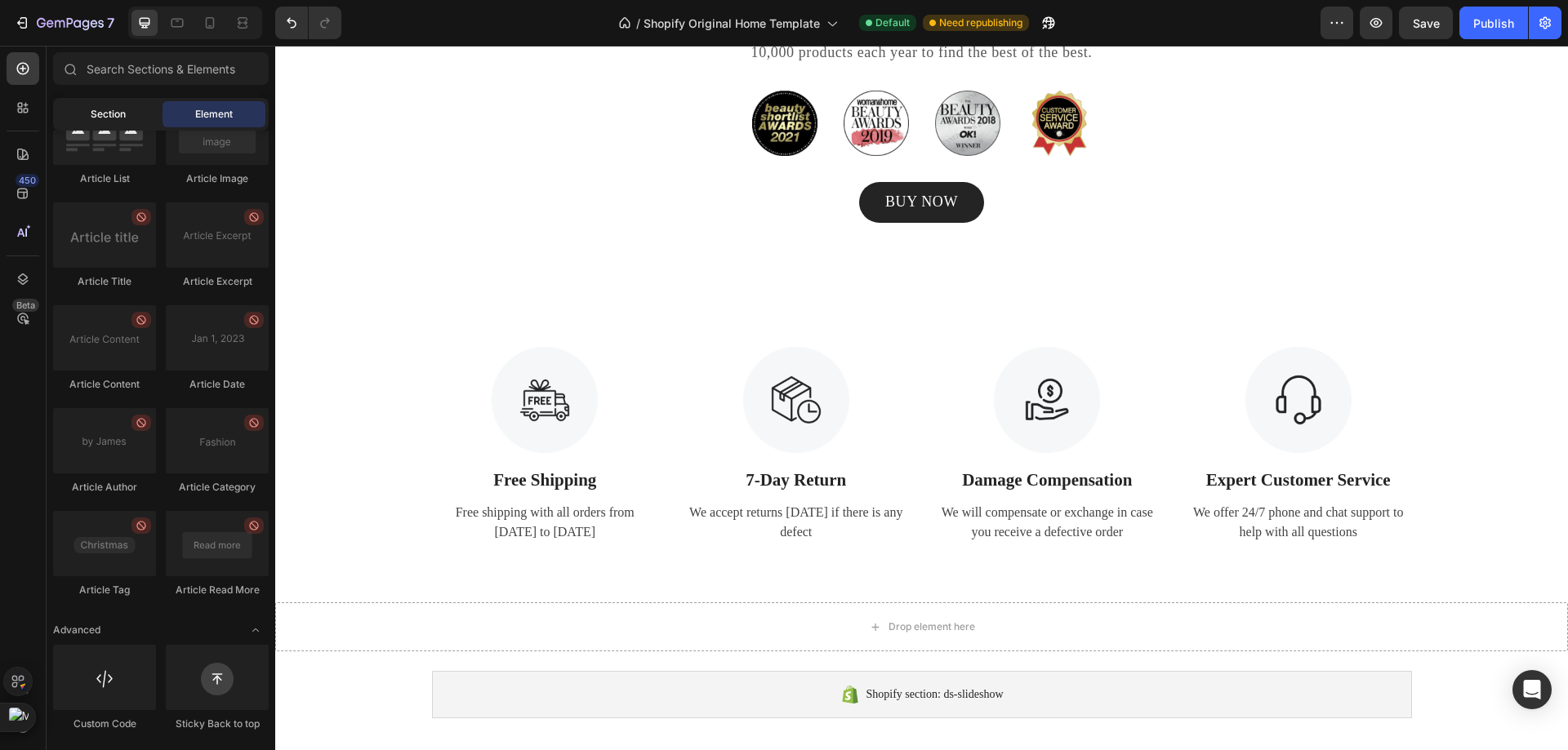
click at [132, 122] on div "Section" at bounding box center [107, 114] width 103 height 26
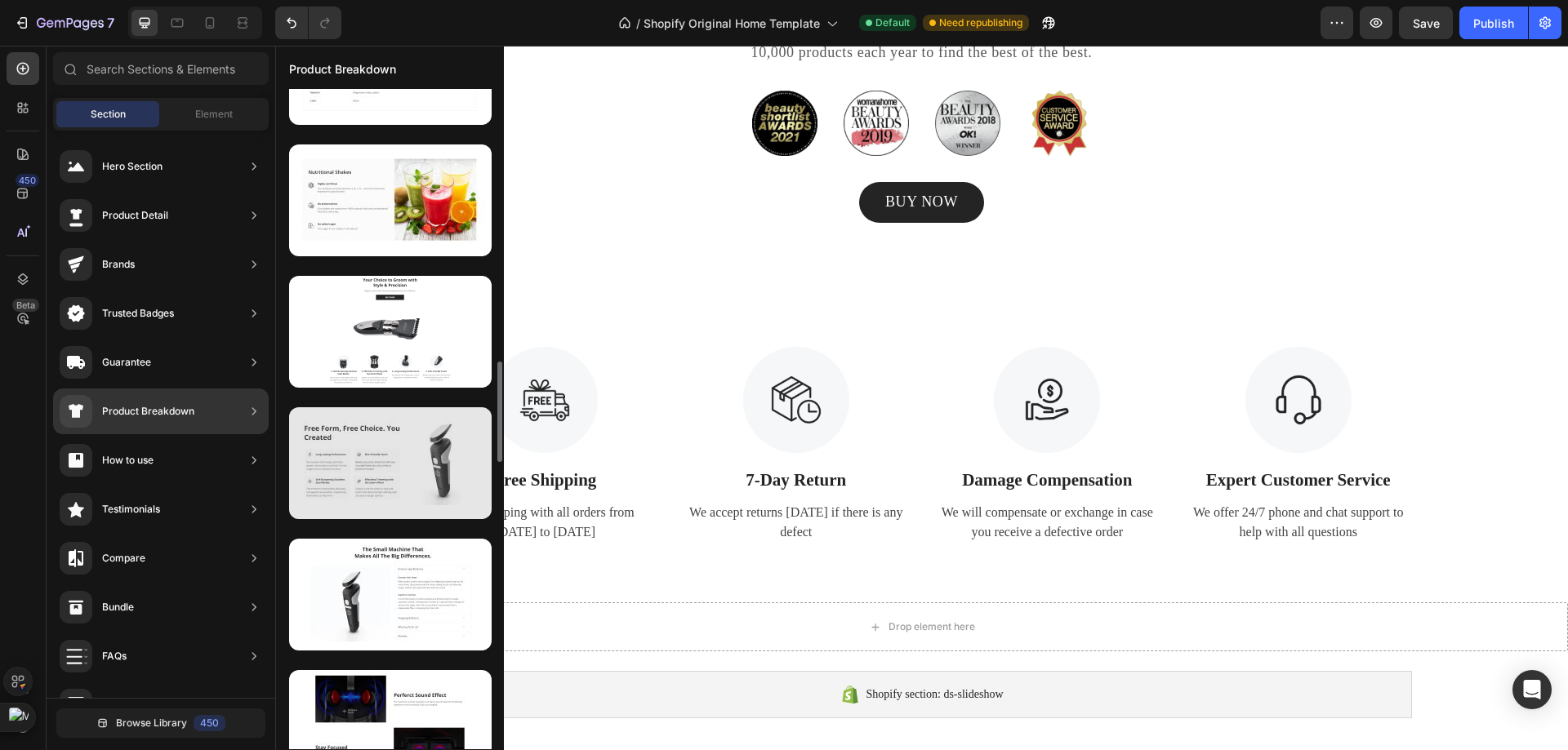
scroll to position [1708, 0]
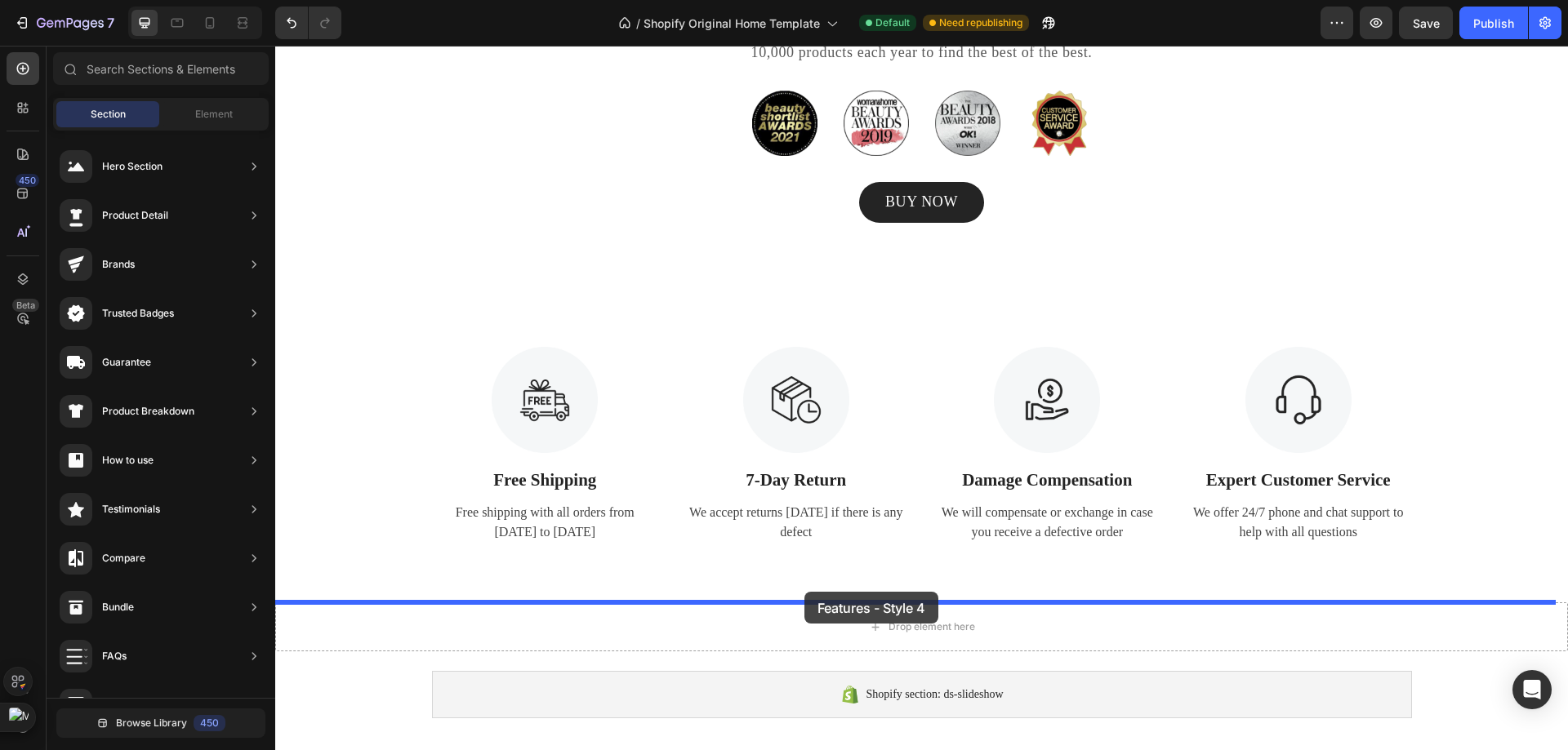
drag, startPoint x: 689, startPoint y: 568, endPoint x: 806, endPoint y: 591, distance: 119.2
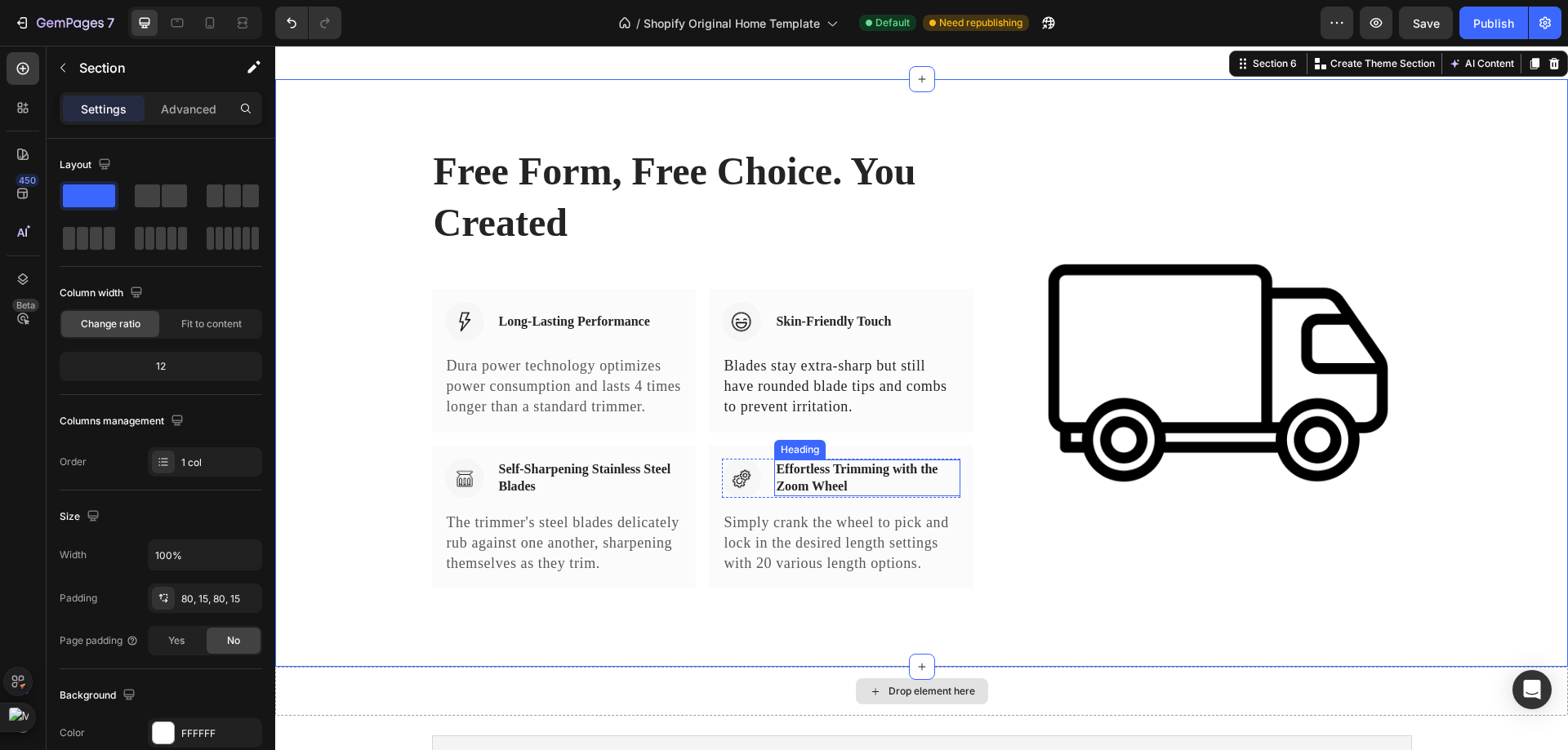
scroll to position [2295, 0]
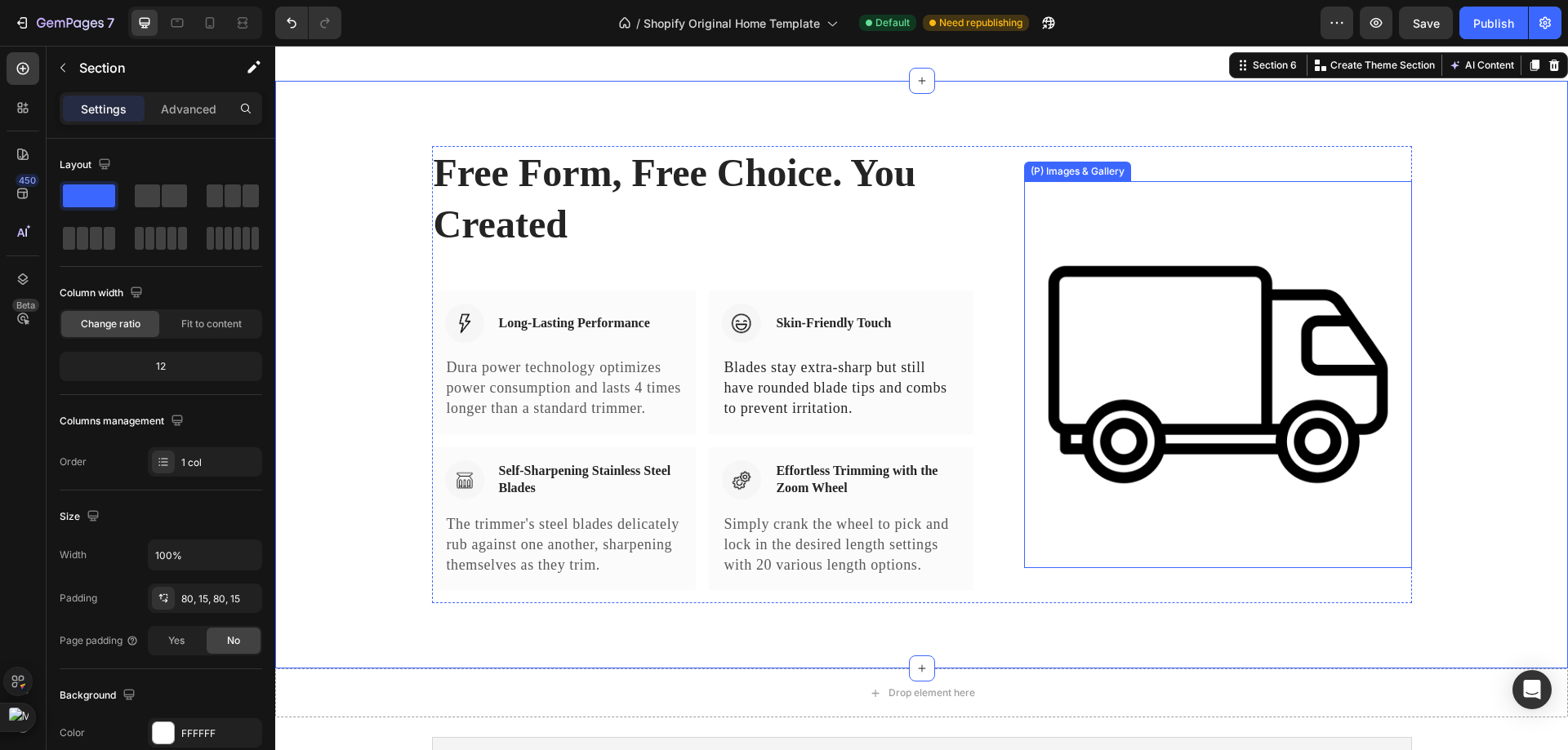
click at [1094, 437] on img at bounding box center [1217, 375] width 387 height 387
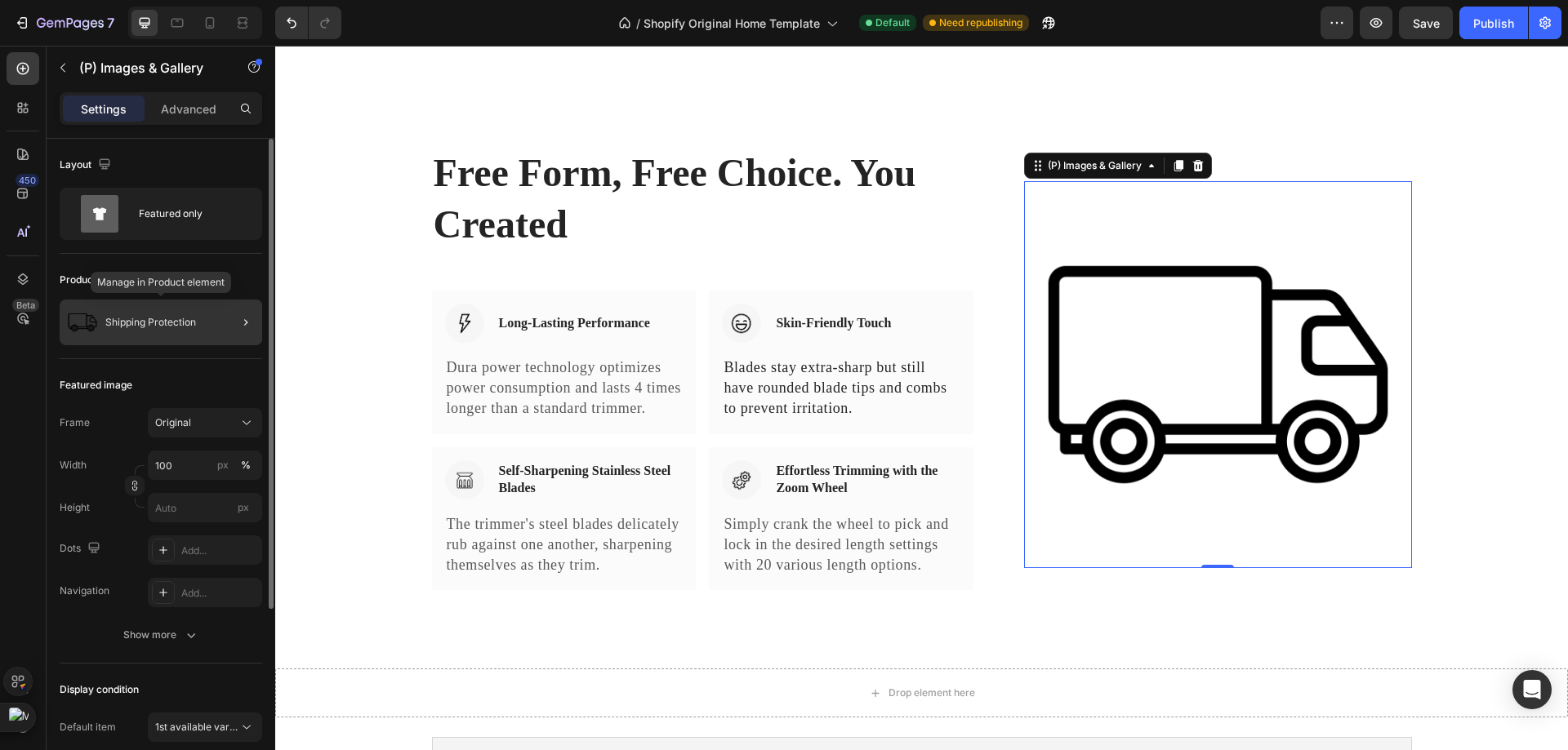
click at [147, 313] on div "Shipping Protection" at bounding box center [161, 322] width 203 height 45
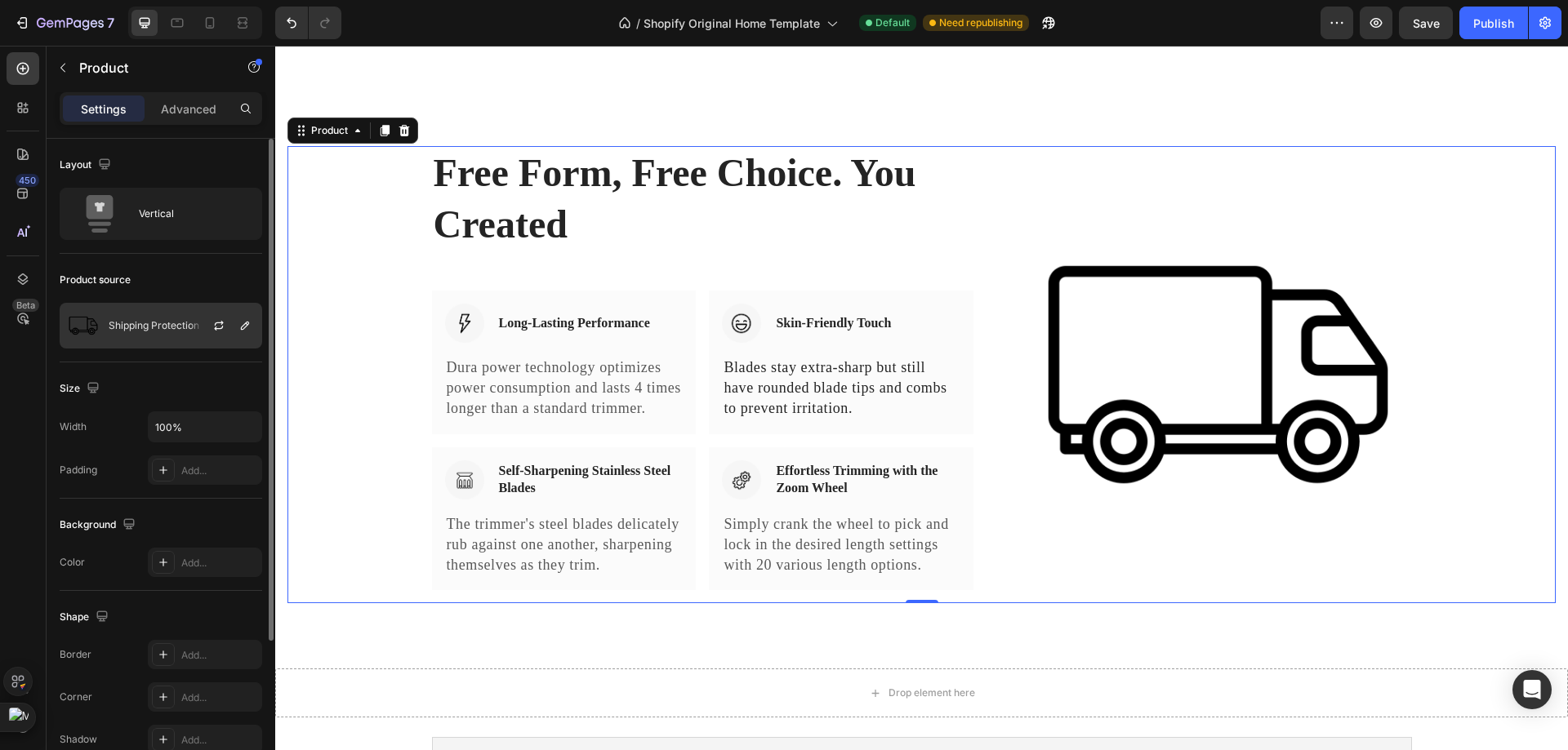
click at [232, 325] on div at bounding box center [225, 326] width 72 height 44
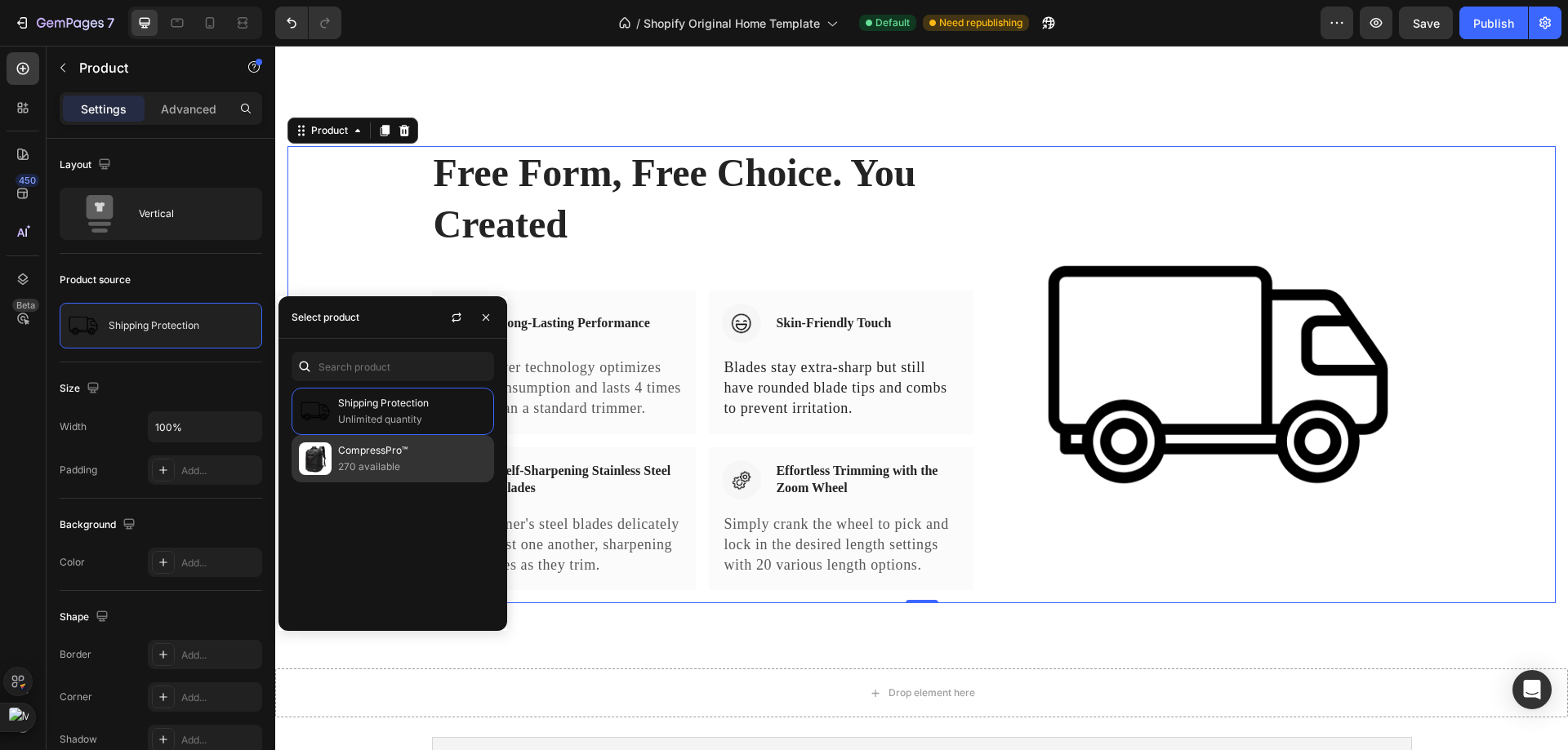
click at [349, 455] on p "CompressPro™" at bounding box center [412, 451] width 149 height 17
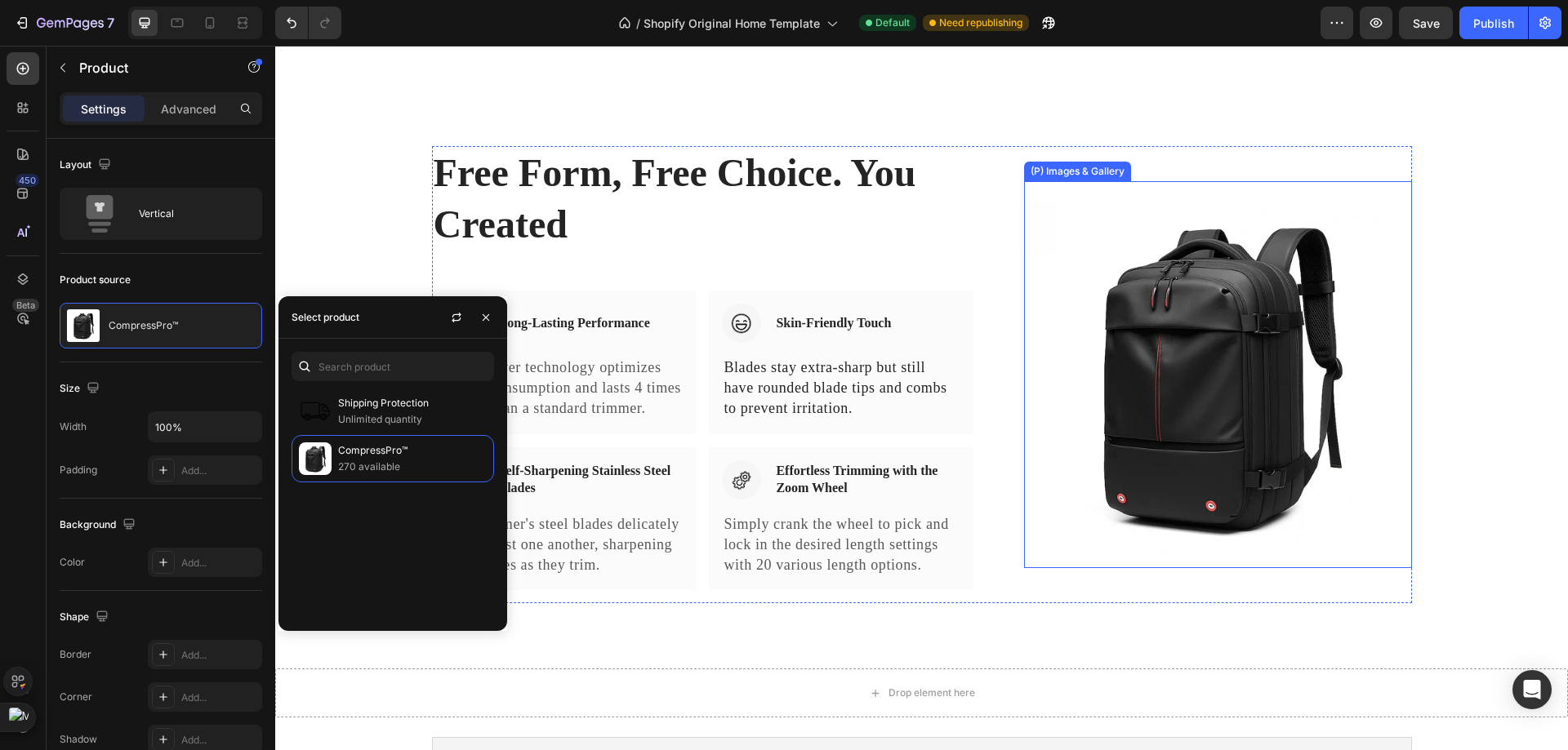
click at [1200, 278] on img at bounding box center [1217, 375] width 387 height 387
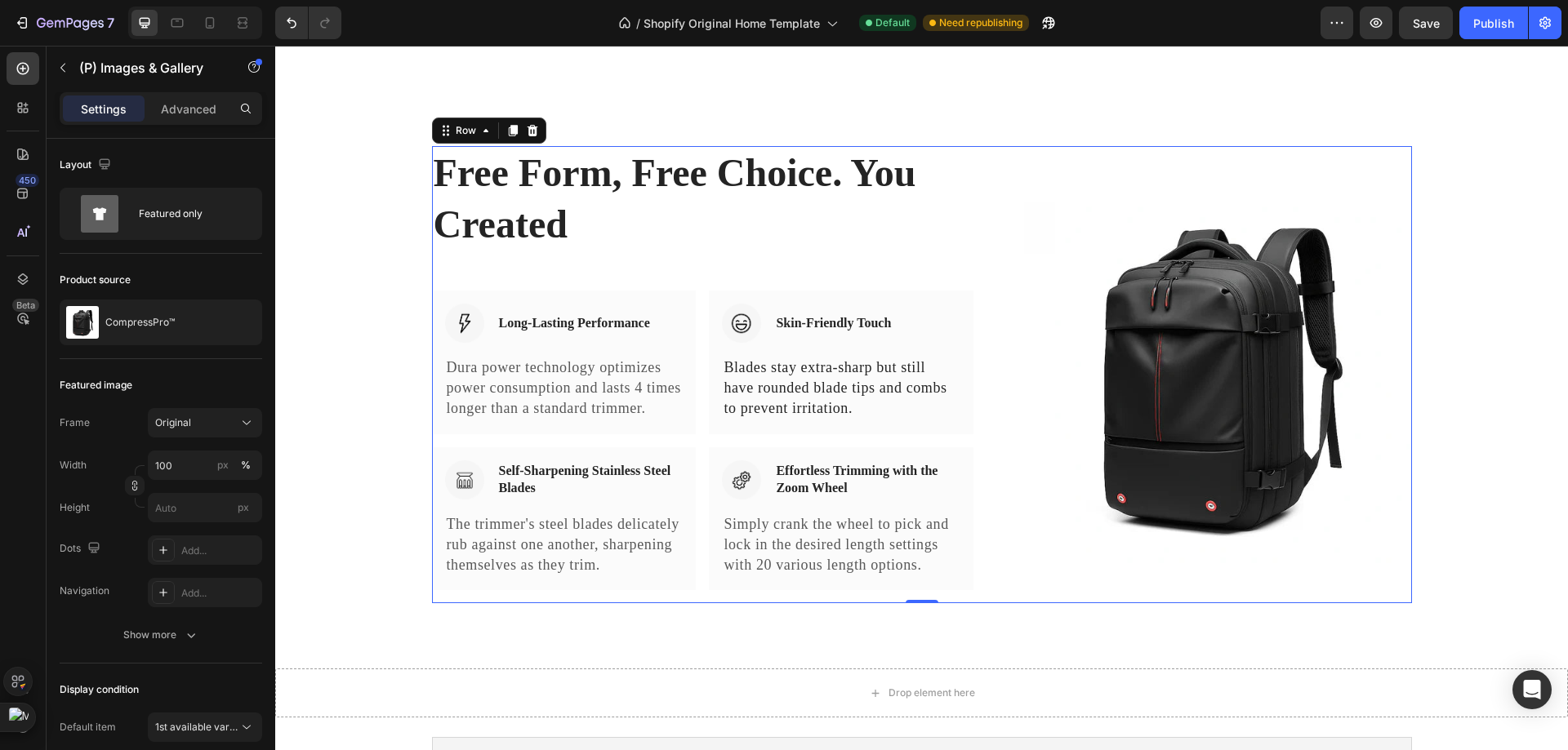
click at [829, 262] on div "Free Form, Free Choice. You Created Heading Row Image Long-Lasting Performance …" at bounding box center [702, 374] width 542 height 457
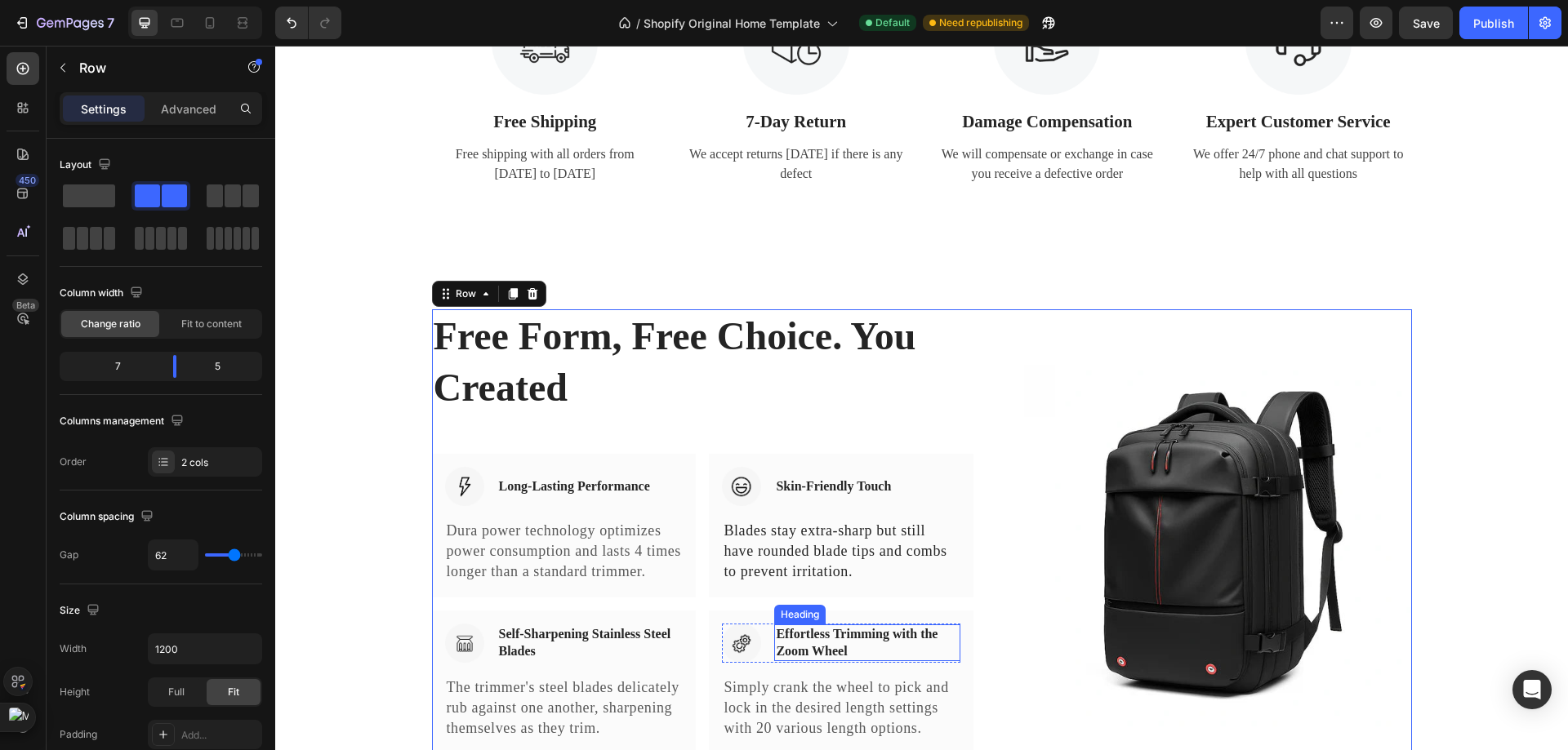
scroll to position [2213, 0]
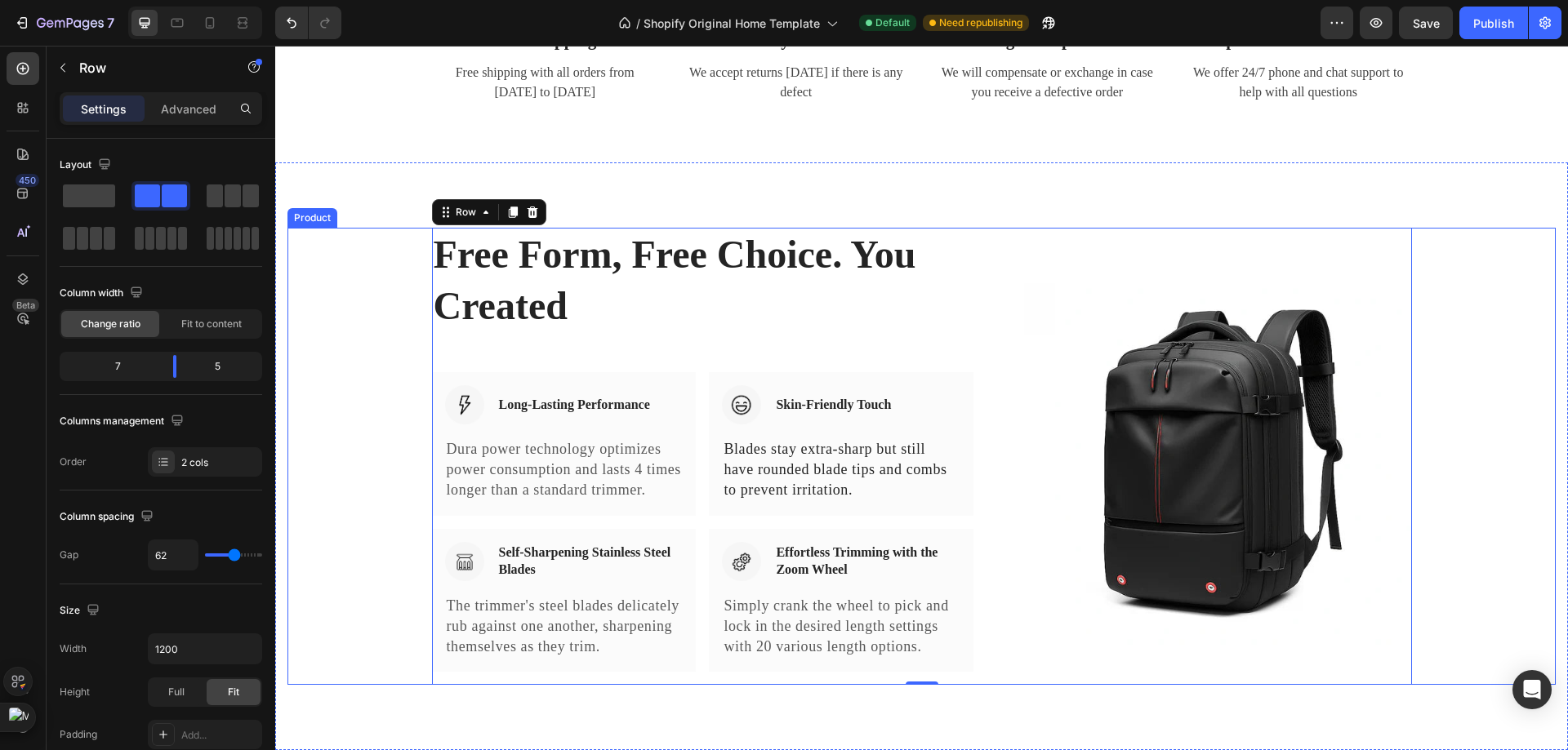
click at [1527, 558] on div "Free Form, Free Choice. You Created Heading Row Image Long-Lasting Performance …" at bounding box center [922, 456] width 1268 height 457
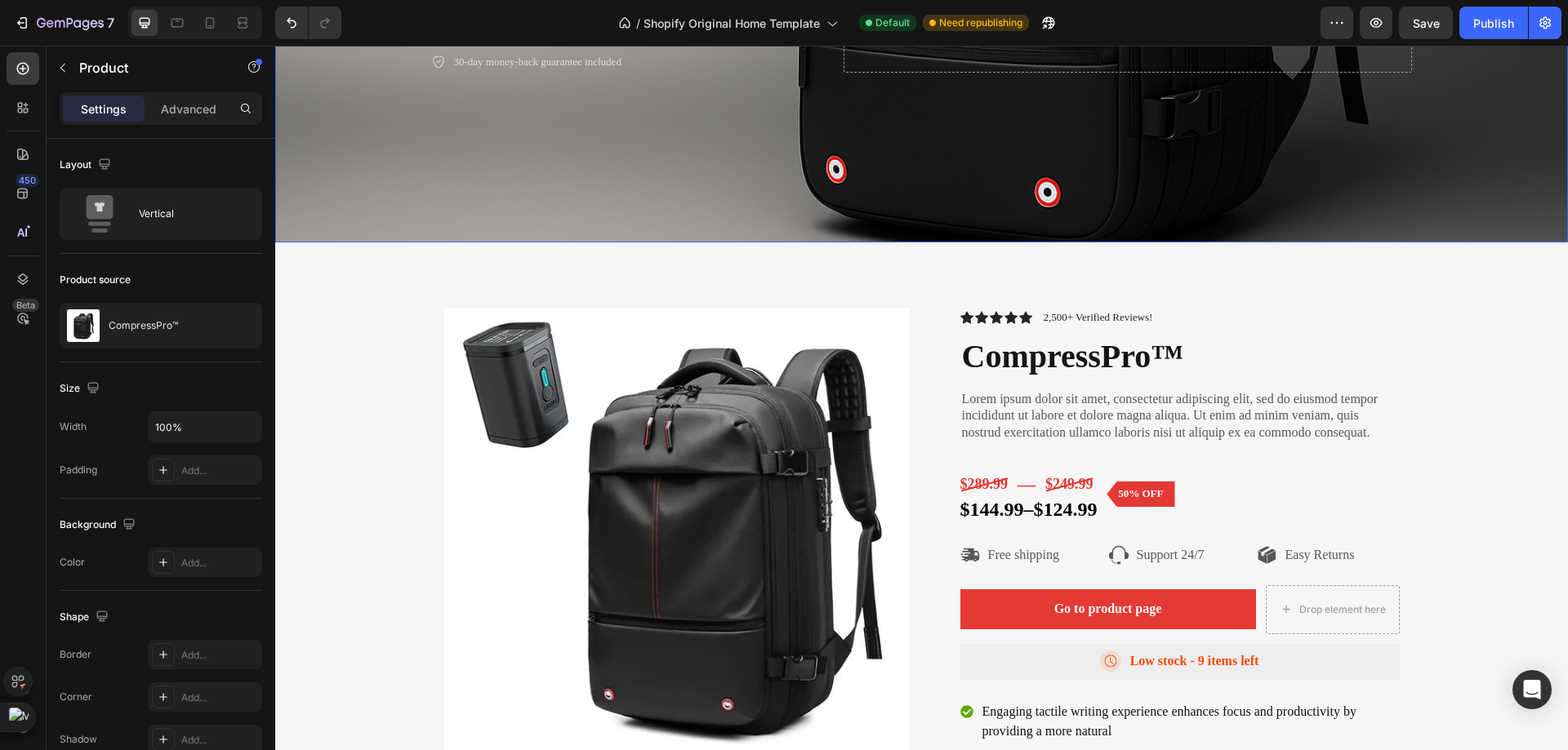
scroll to position [244, 0]
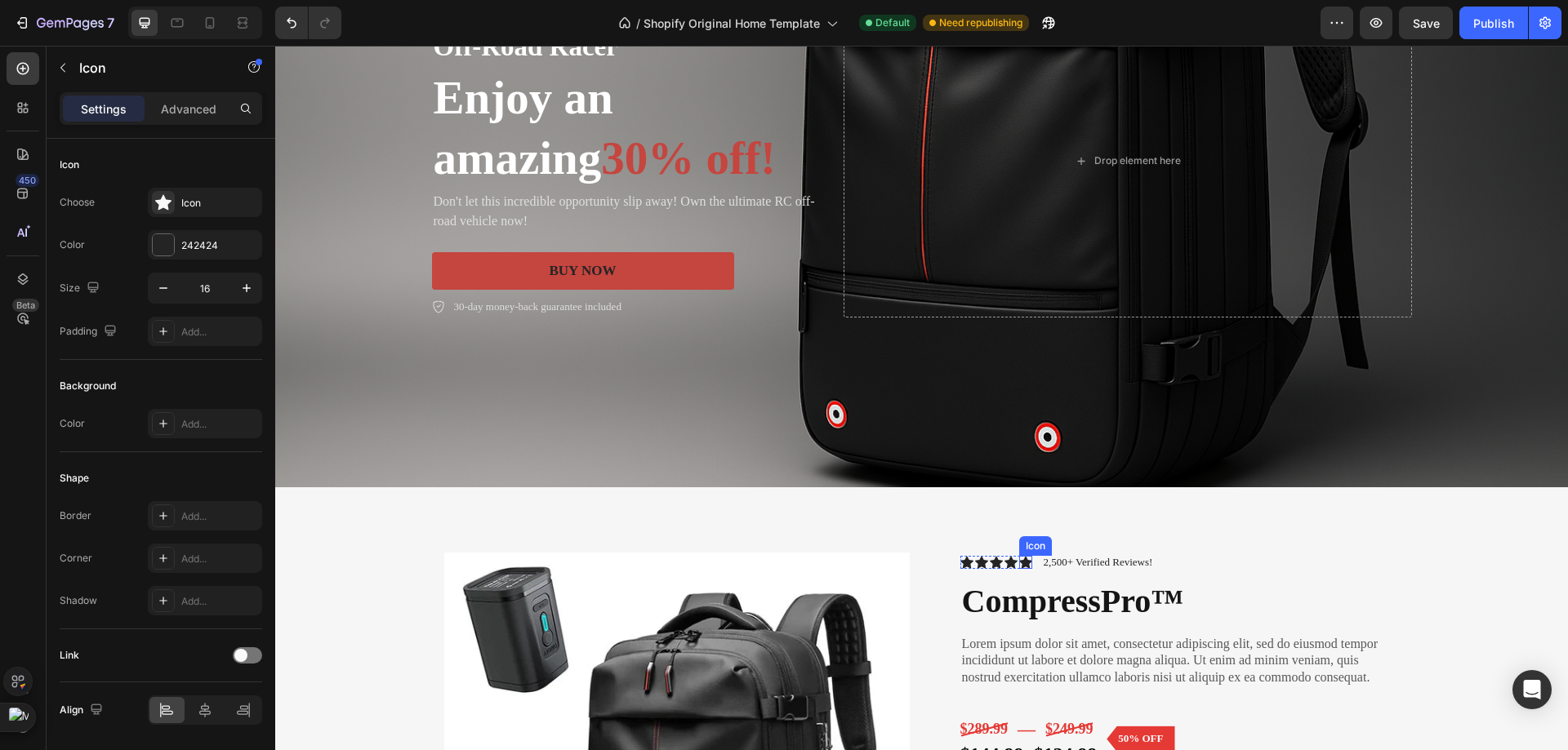
click at [1025, 563] on div "Icon" at bounding box center [1026, 562] width 13 height 13
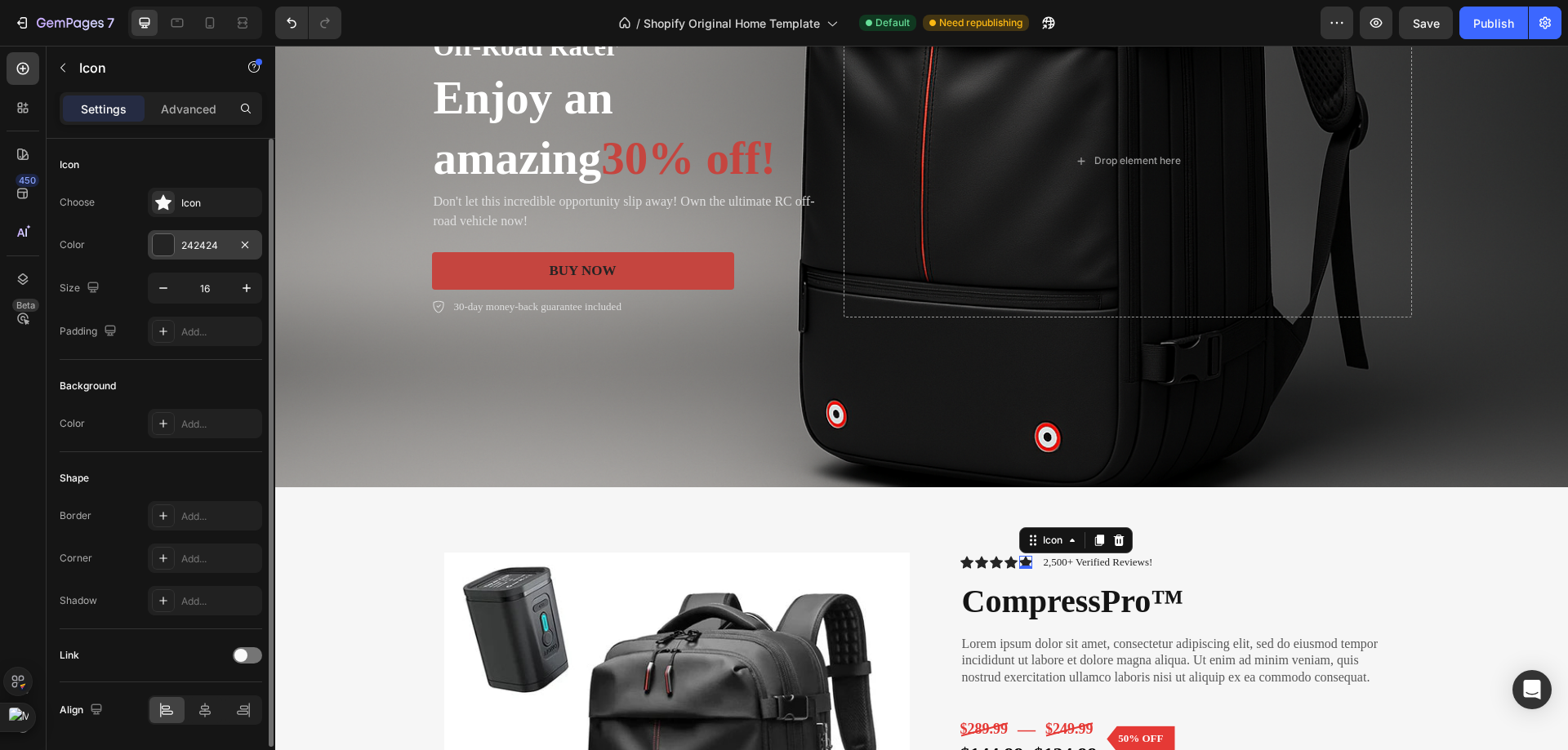
click at [173, 246] on div at bounding box center [163, 244] width 21 height 21
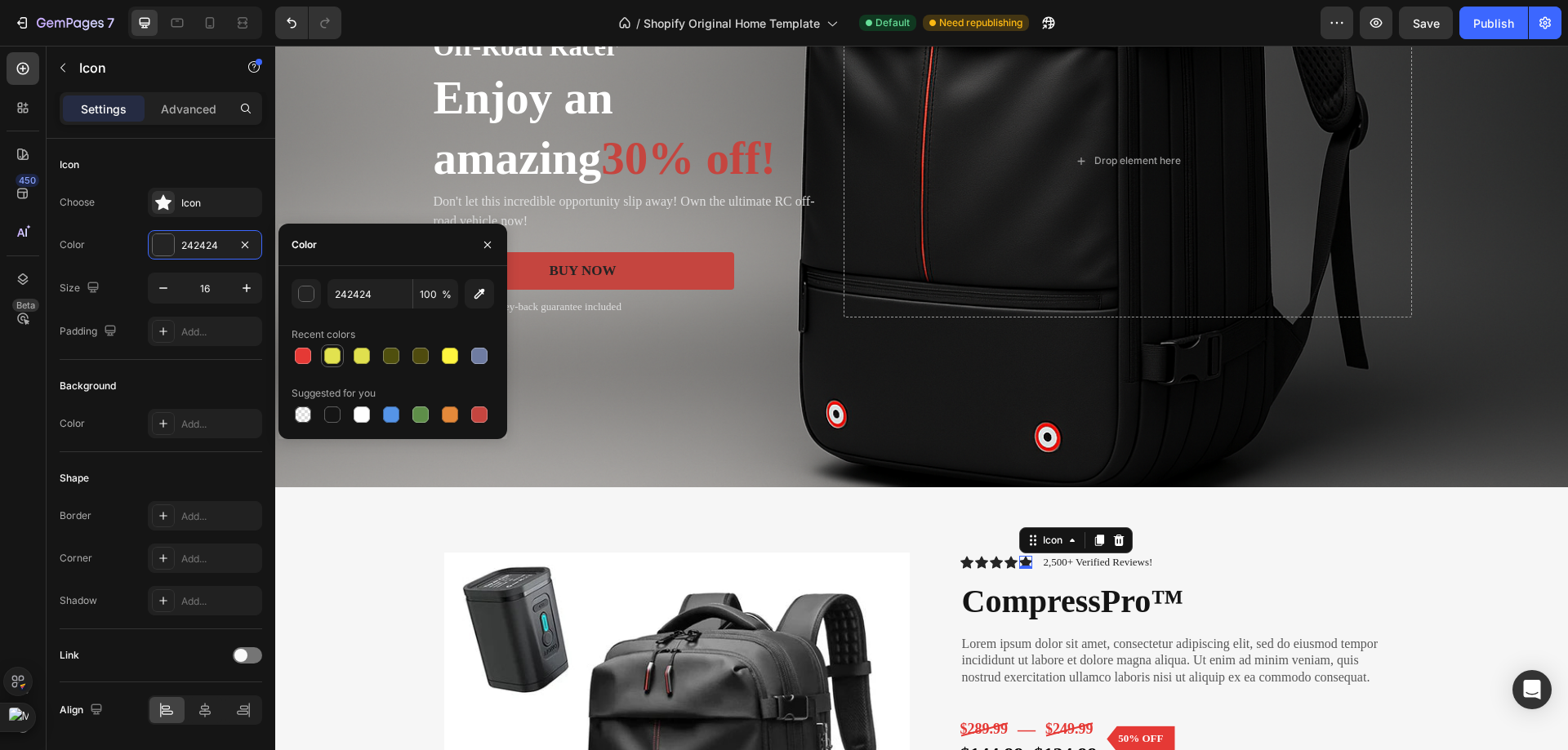
click at [337, 363] on div at bounding box center [332, 355] width 17 height 17
type input "E2E24F"
click at [1007, 561] on div "Icon" at bounding box center [1011, 562] width 13 height 13
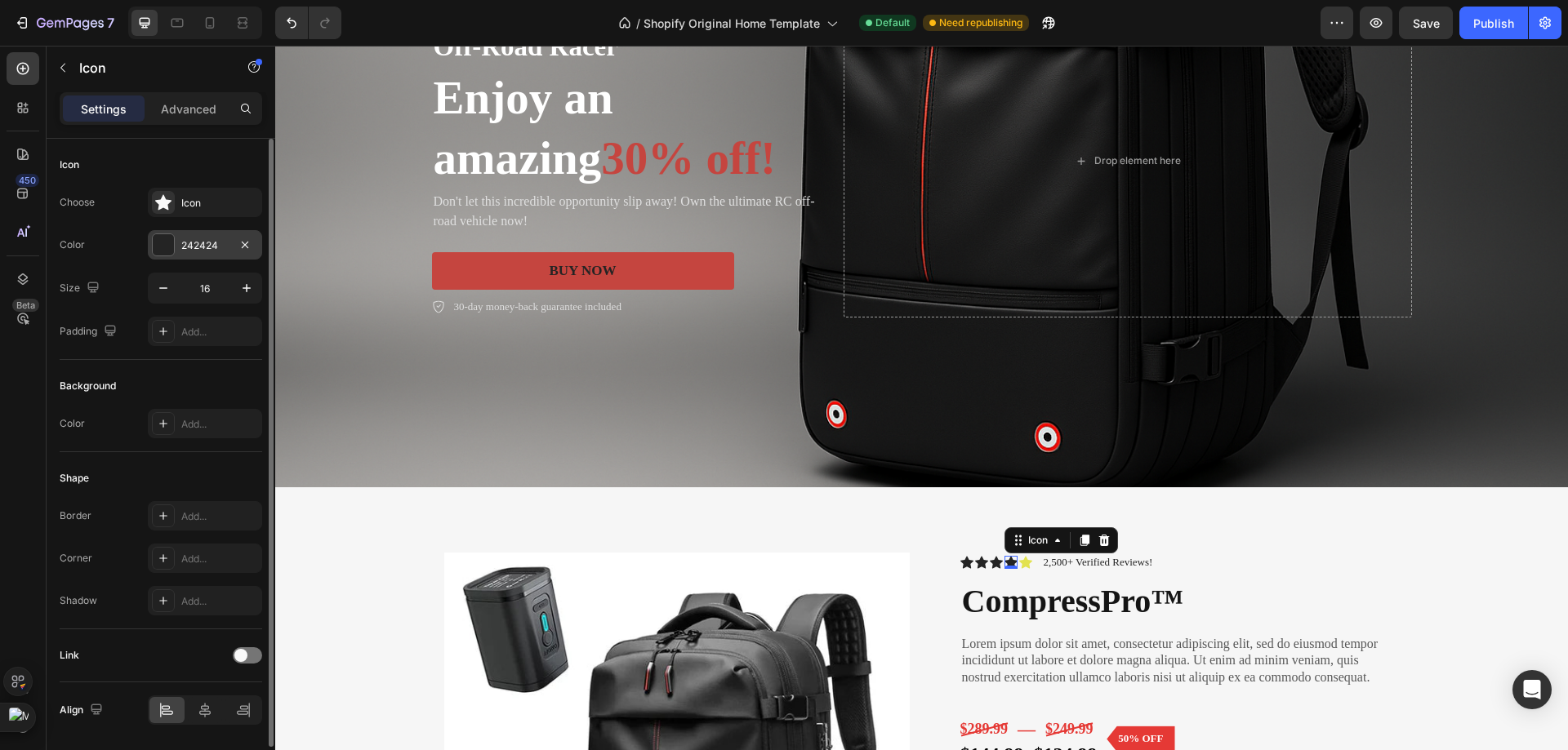
click at [204, 249] on div "242424" at bounding box center [205, 245] width 47 height 15
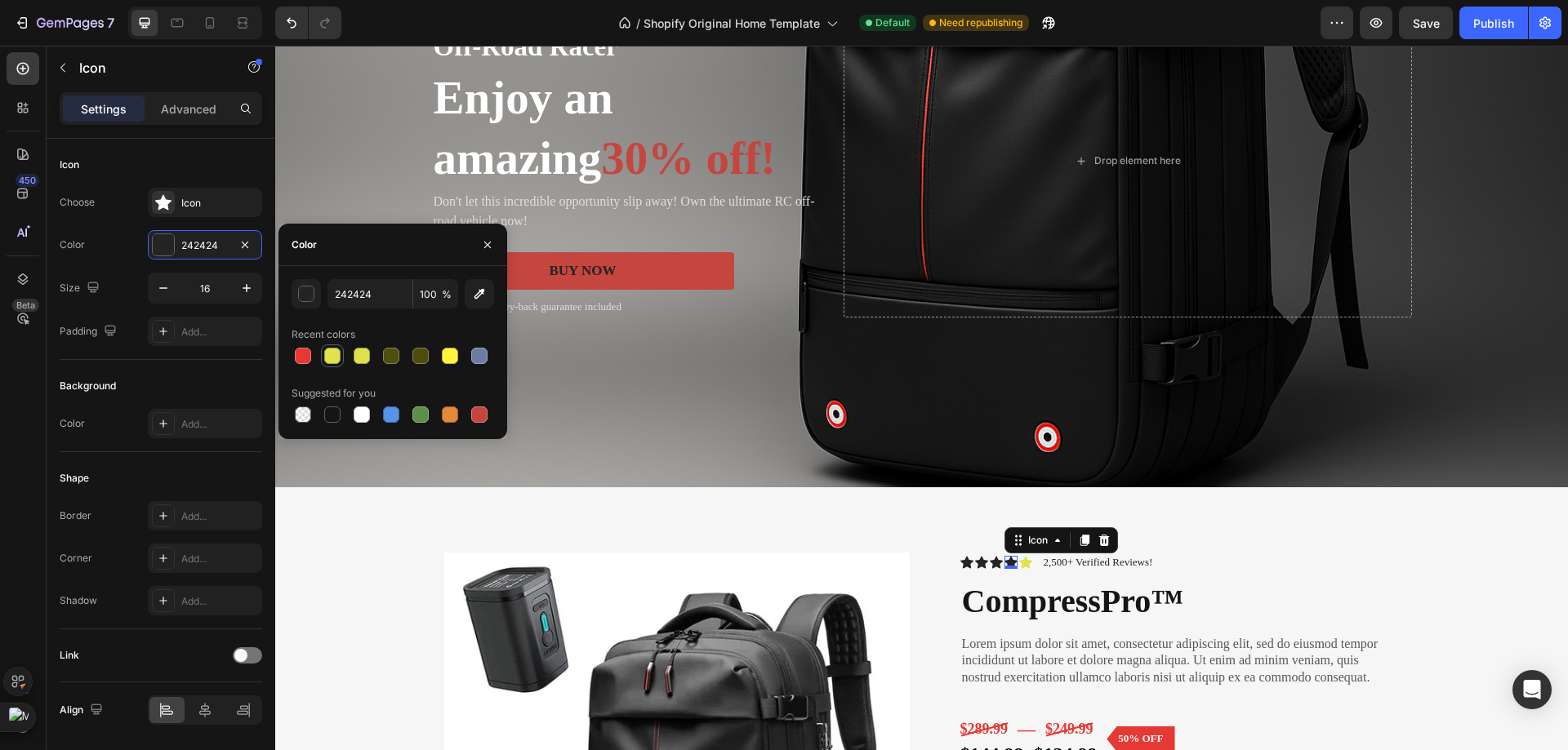
click at [332, 356] on div at bounding box center [332, 355] width 17 height 17
type input "E2E24F"
click at [990, 560] on icon at bounding box center [996, 562] width 13 height 12
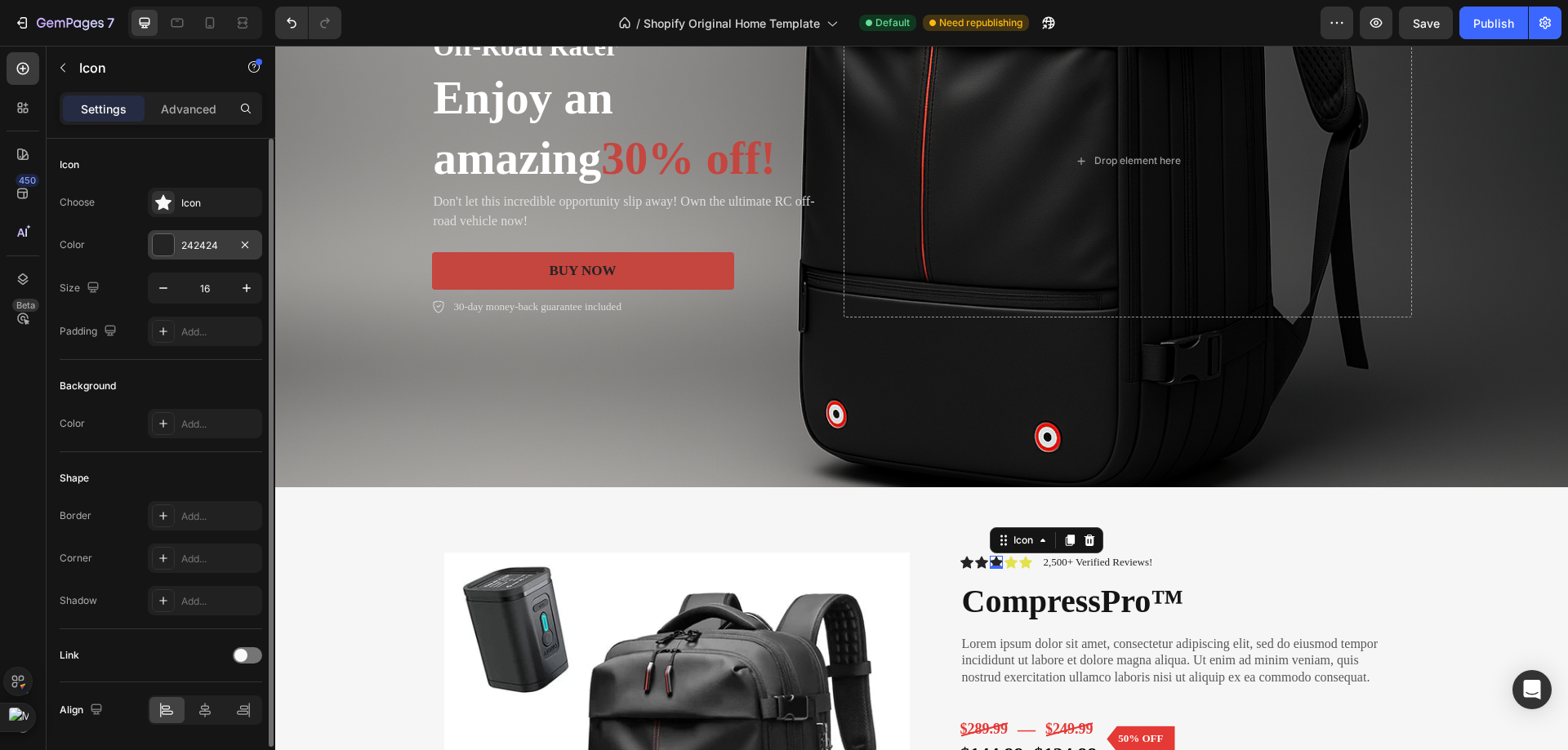
click at [177, 238] on div "242424" at bounding box center [204, 245] width 114 height 30
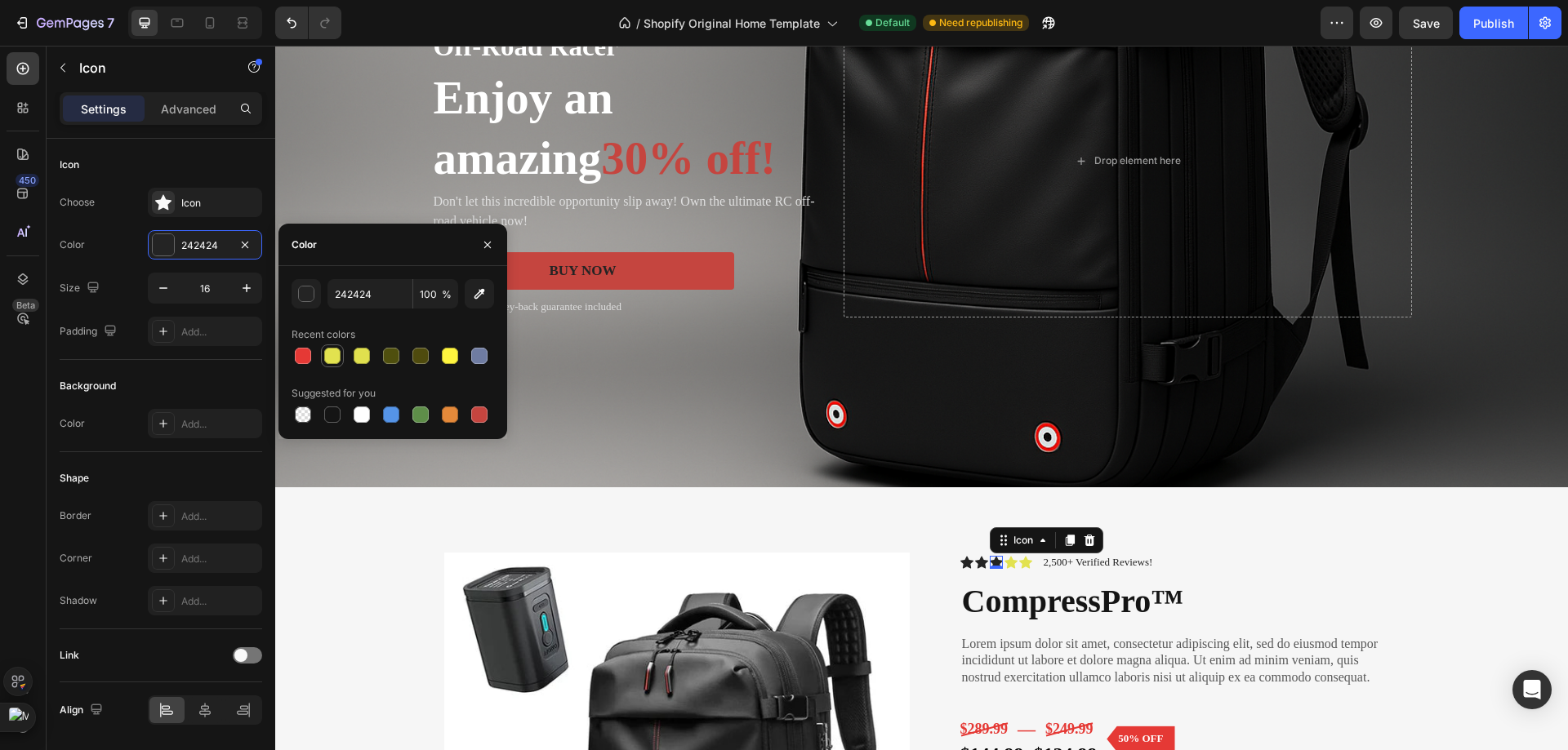
click at [325, 364] on div at bounding box center [332, 355] width 19 height 19
type input "E2E24F"
click at [975, 562] on div "Icon" at bounding box center [981, 562] width 13 height 13
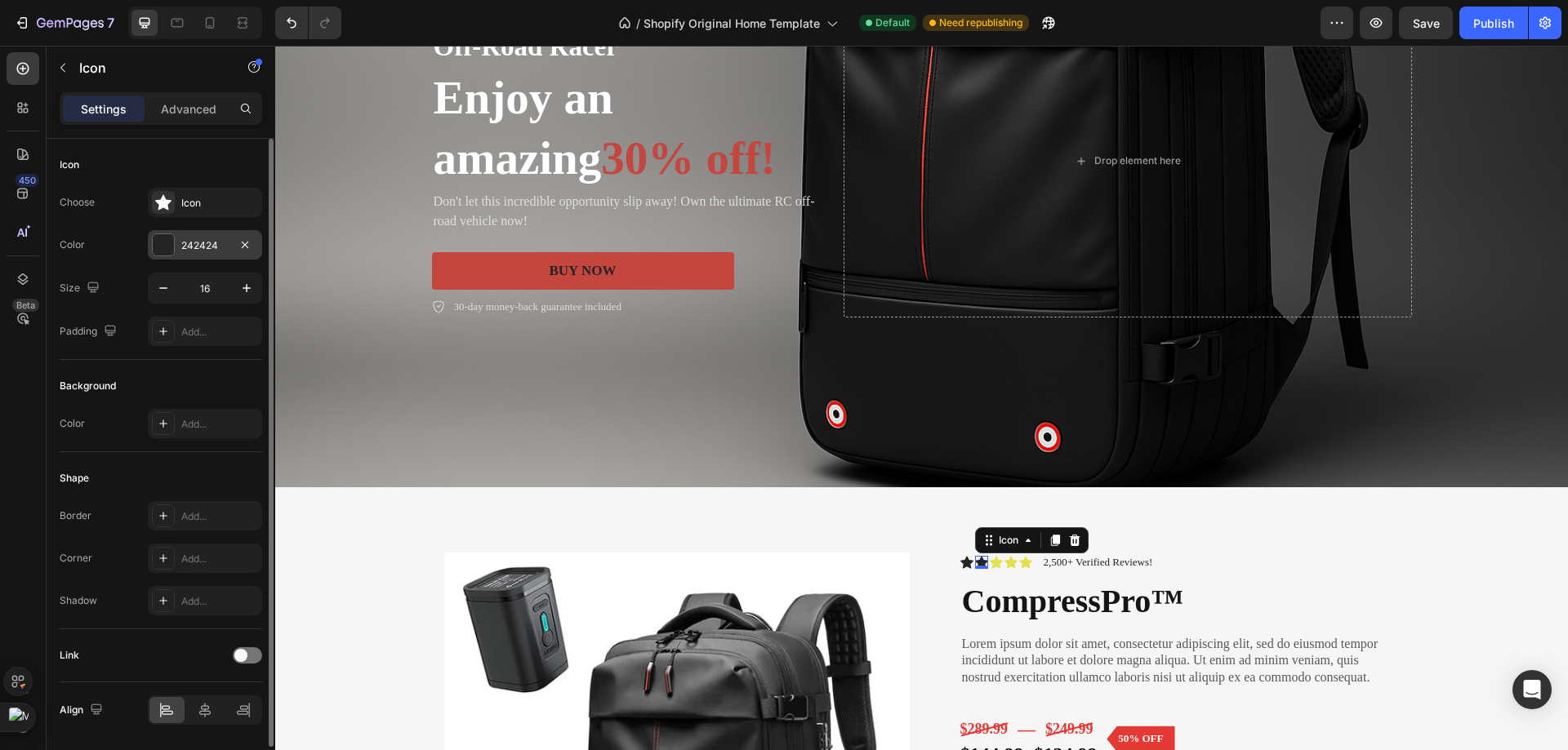
click at [169, 242] on div at bounding box center [163, 244] width 21 height 21
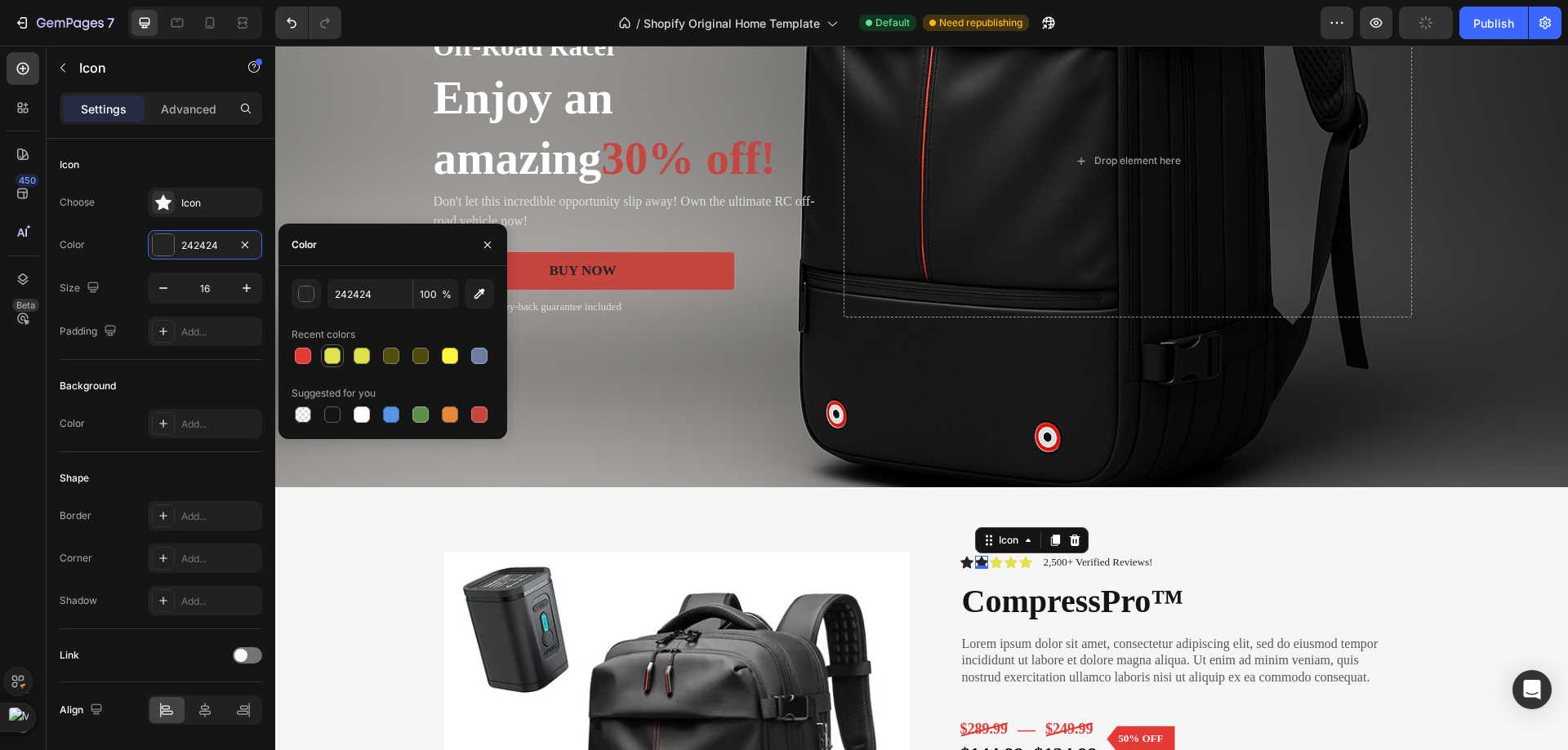
click at [321, 355] on div at bounding box center [332, 355] width 23 height 23
type input "E2E24F"
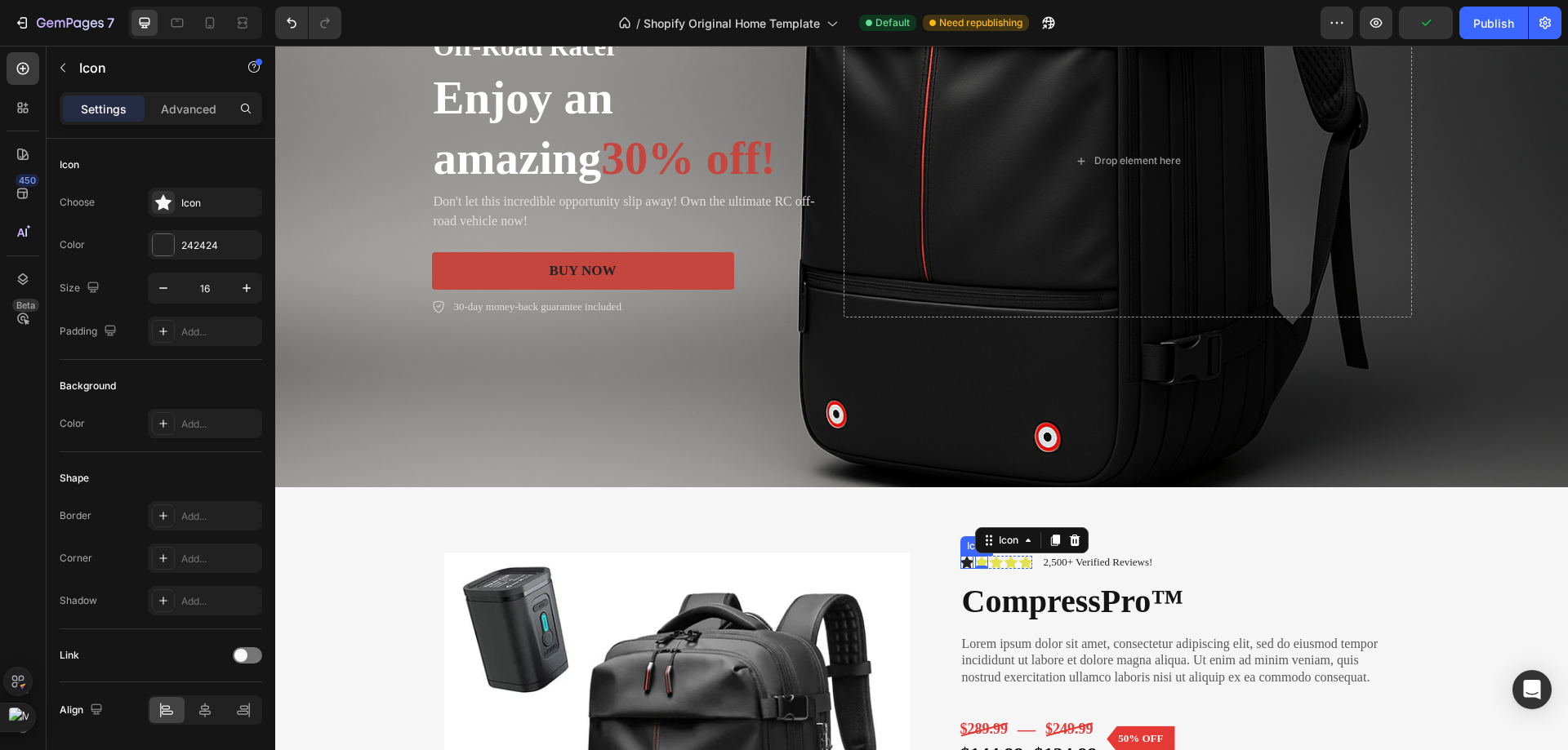
click at [960, 561] on icon at bounding box center [966, 562] width 13 height 12
click at [190, 244] on div "242424" at bounding box center [205, 245] width 47 height 15
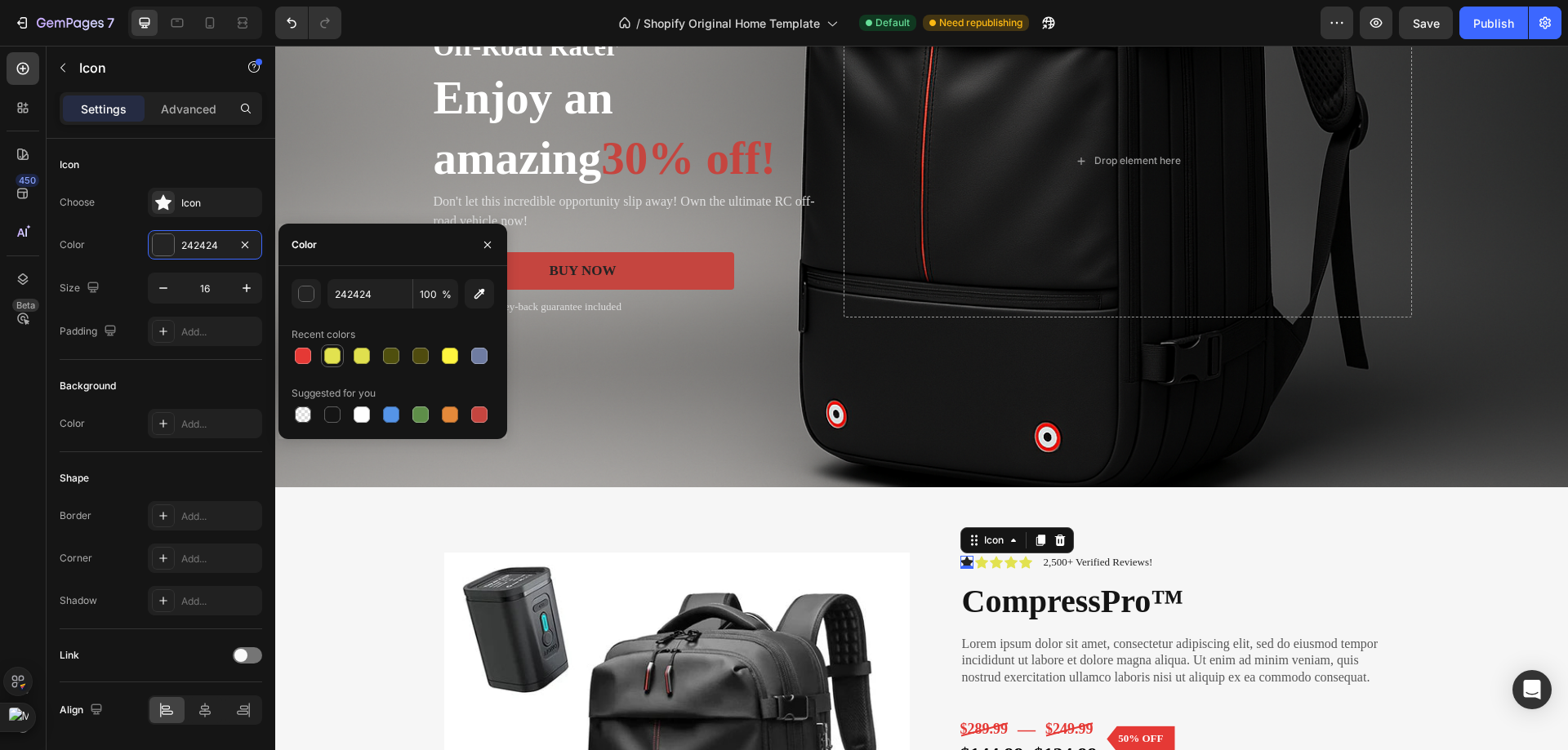
click at [336, 360] on div at bounding box center [332, 355] width 17 height 17
type input "E2E24F"
click at [1022, 561] on div "Icon 0" at bounding box center [1026, 562] width 13 height 13
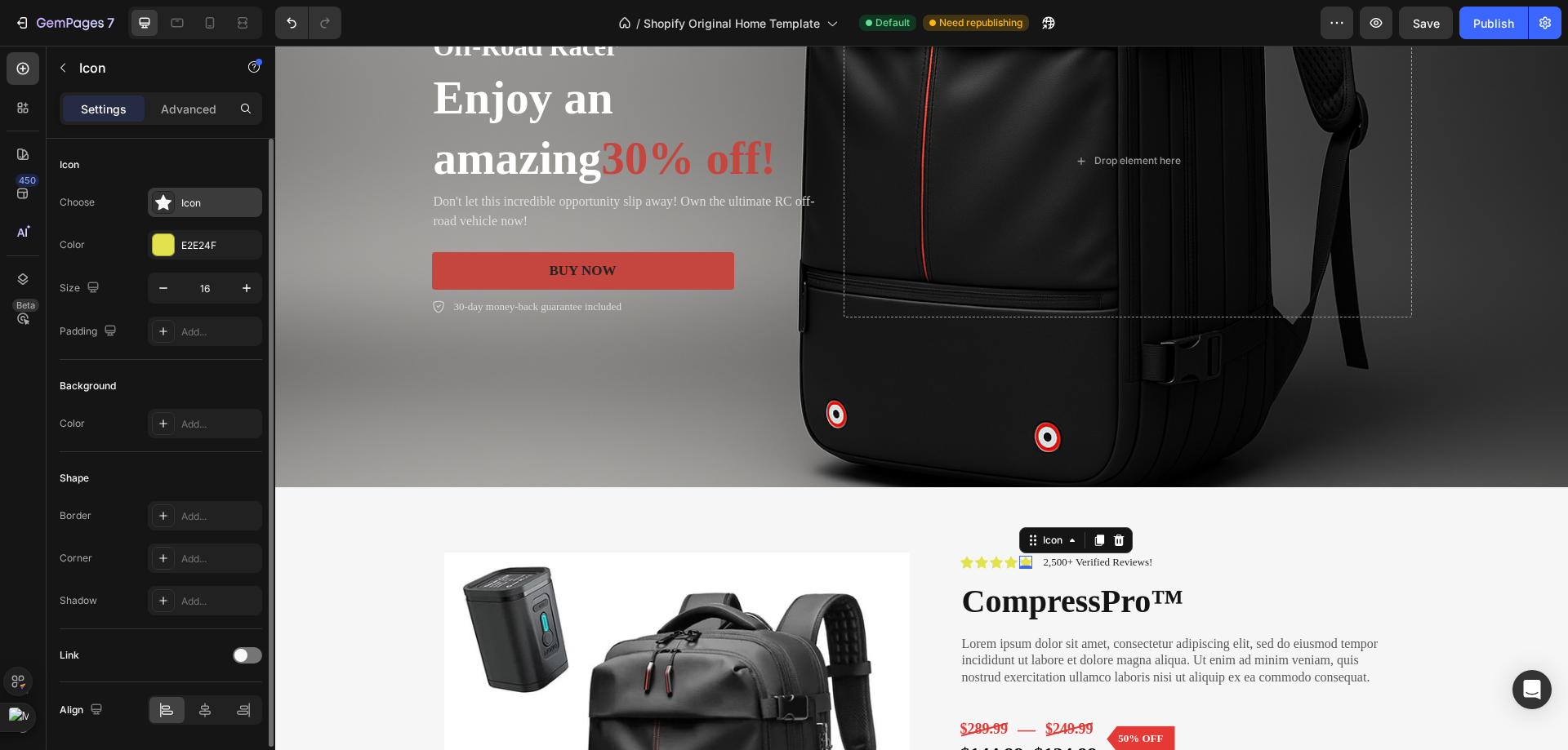
click at [202, 209] on div "Icon" at bounding box center [220, 203] width 77 height 15
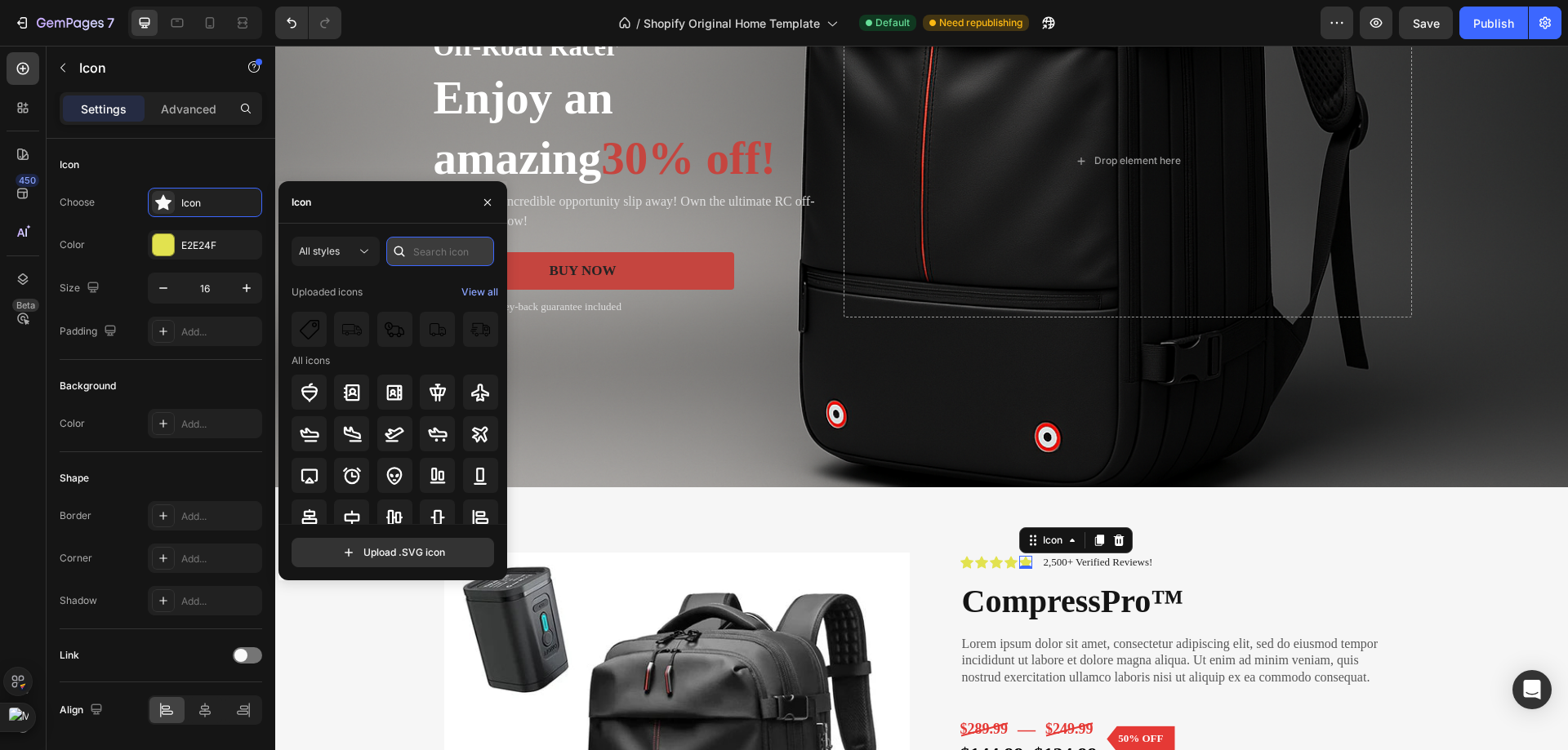
click at [415, 263] on input "text" at bounding box center [439, 251] width 107 height 30
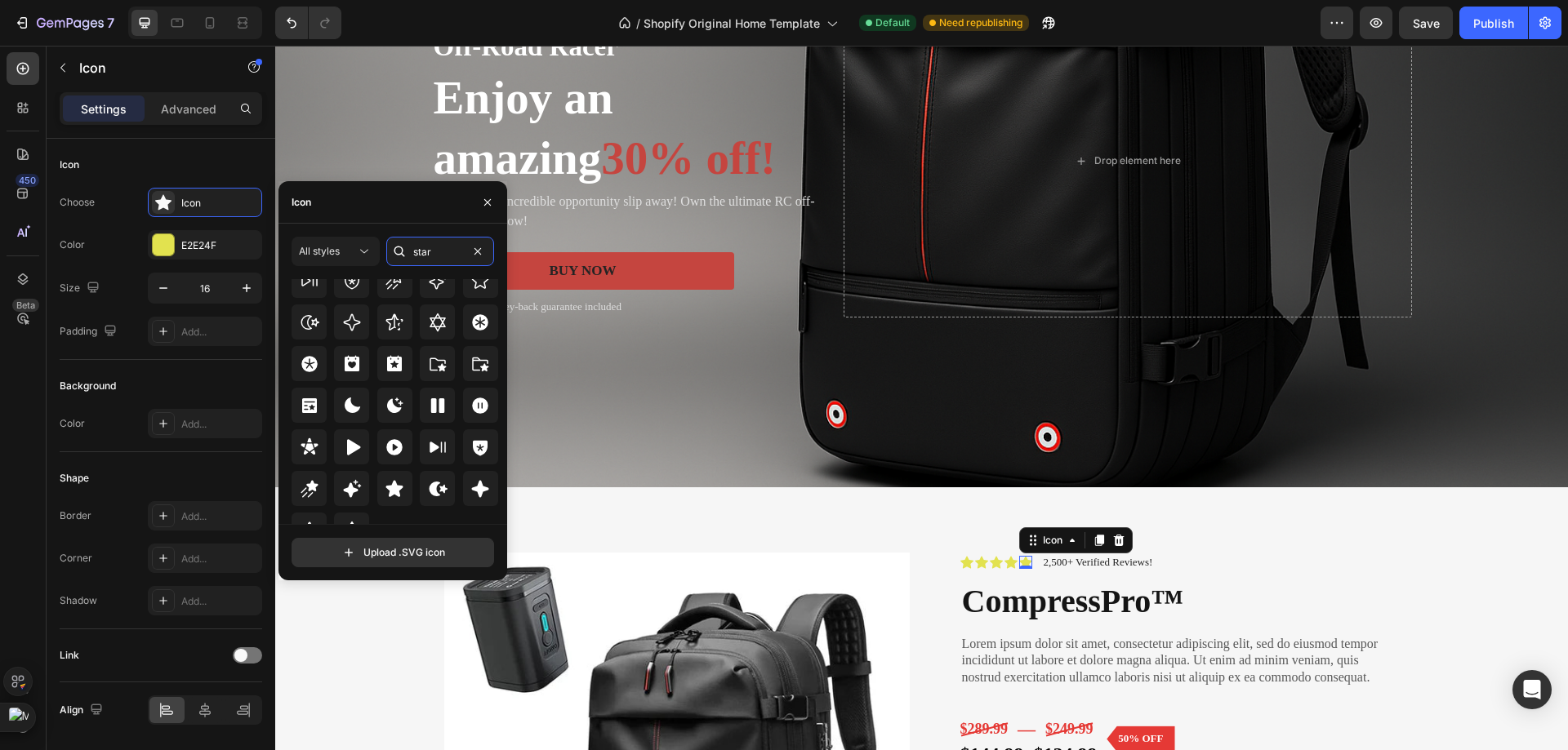
scroll to position [495, 0]
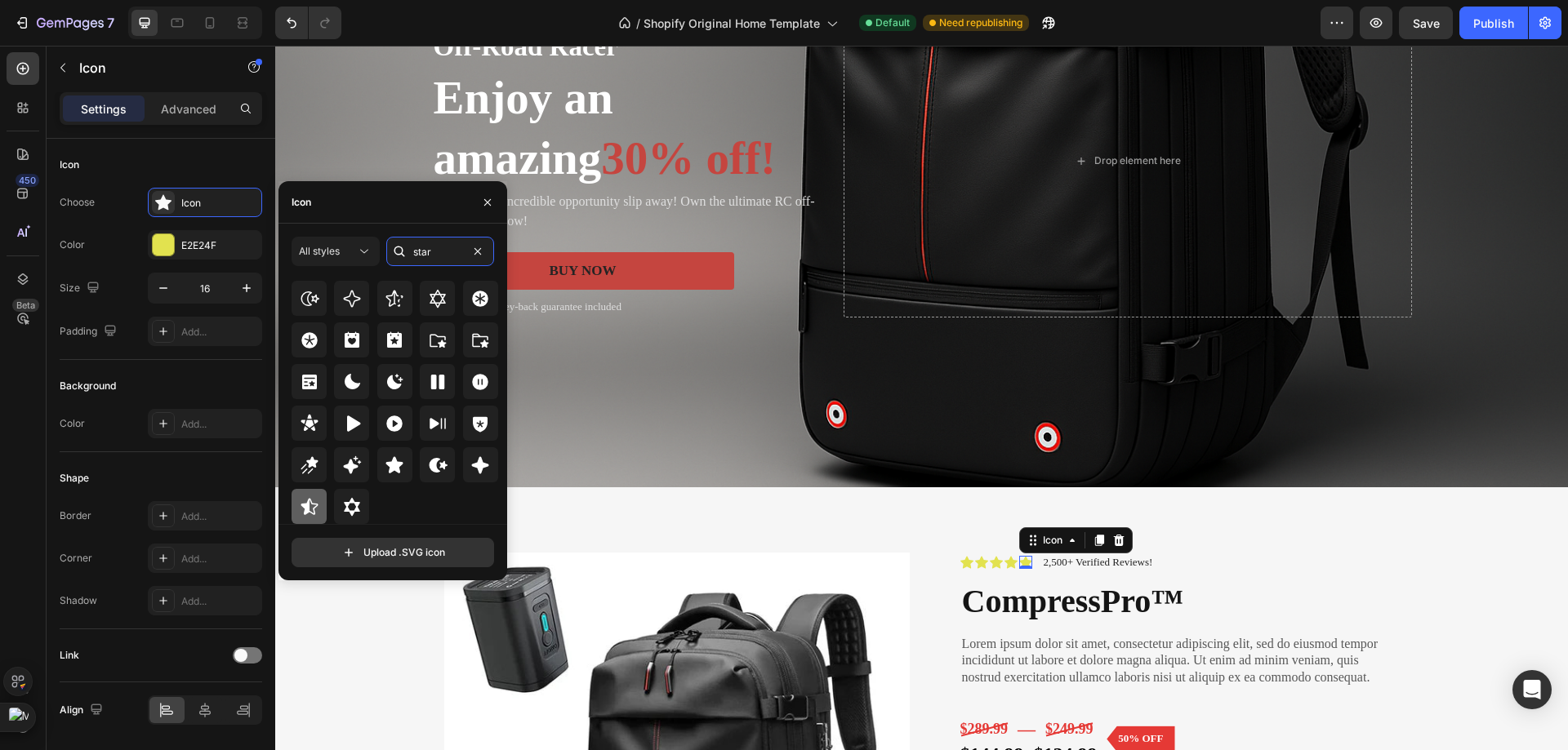
type input "star"
click at [322, 501] on div at bounding box center [309, 506] width 35 height 35
click at [310, 513] on icon at bounding box center [309, 506] width 17 height 17
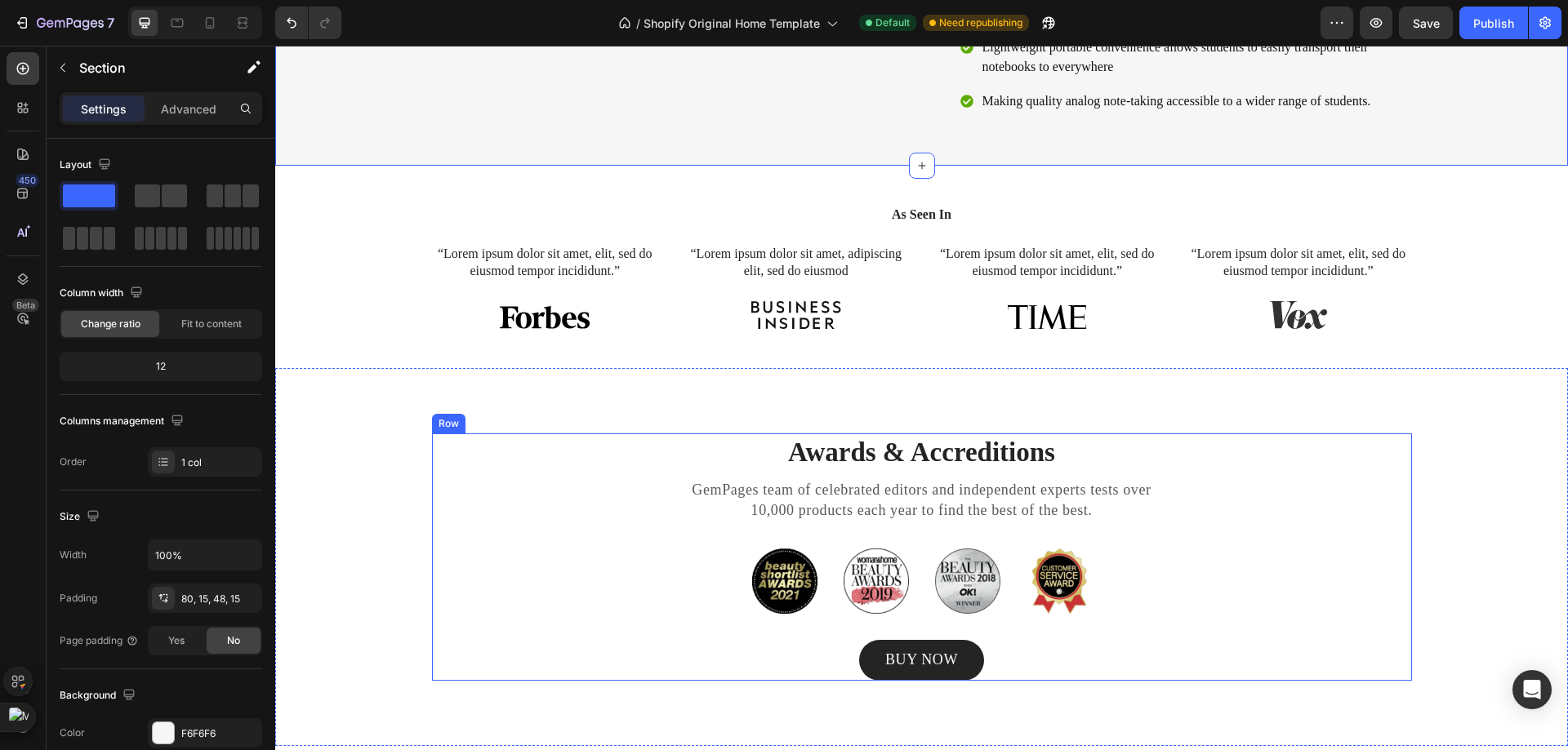
scroll to position [1224, 0]
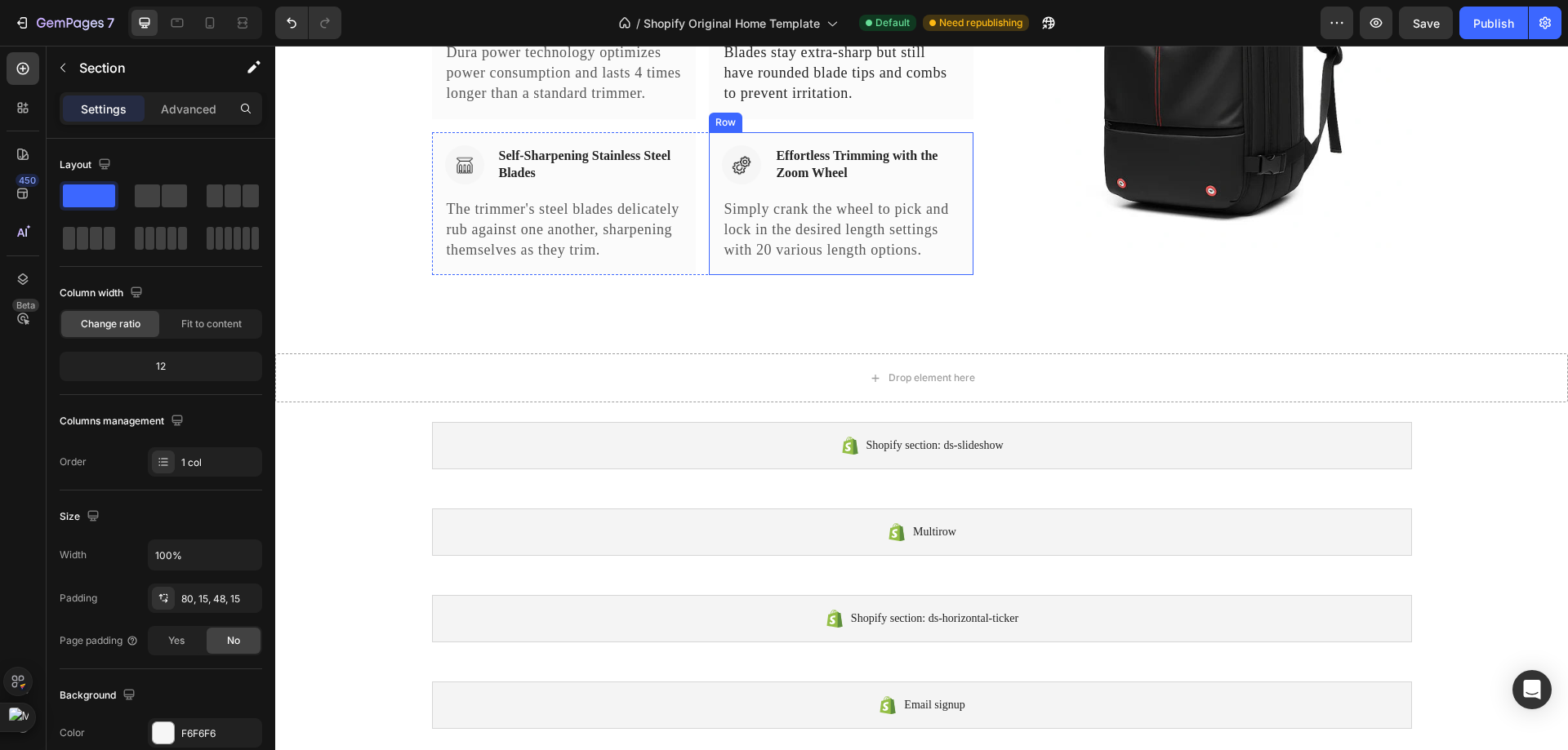
scroll to position [2530, 0]
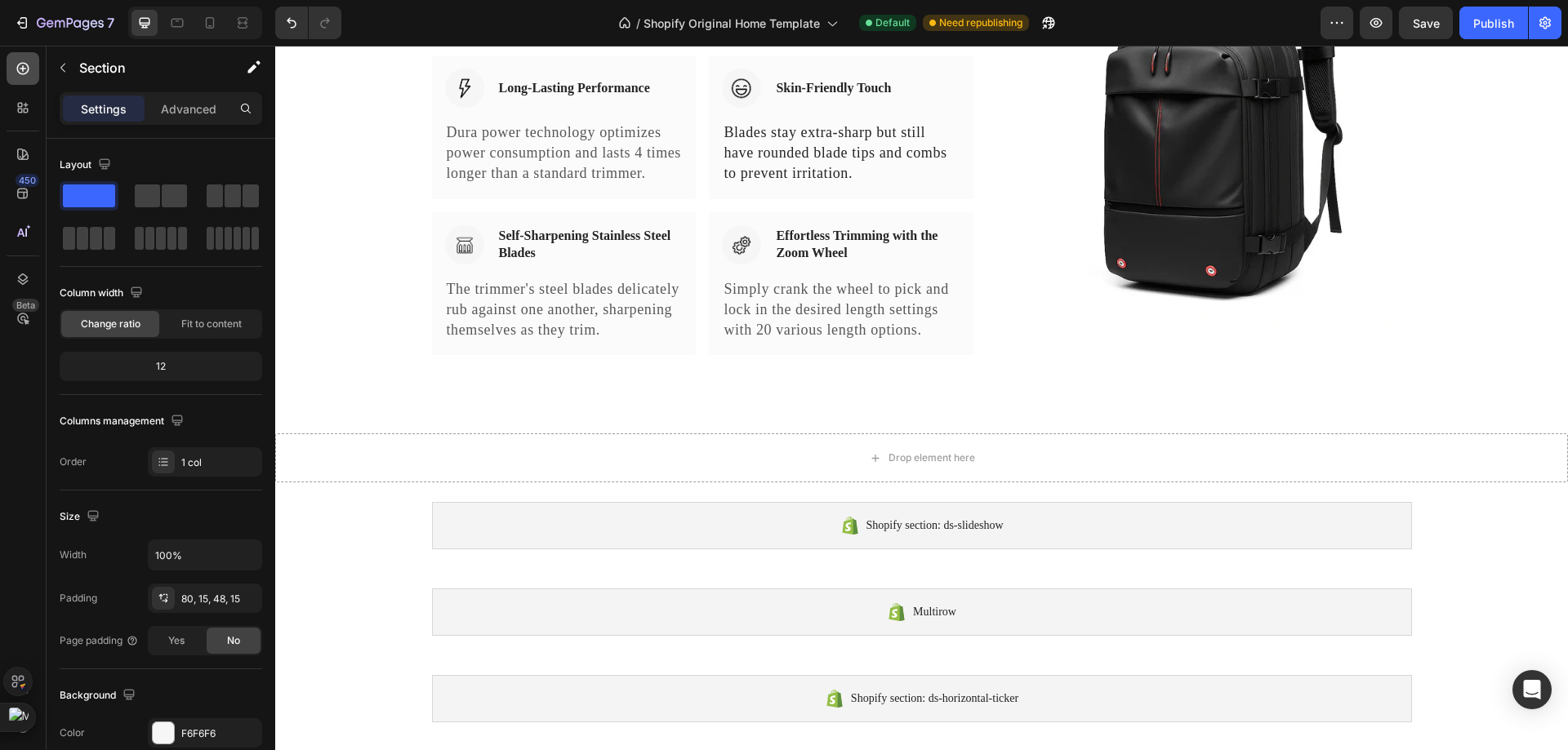
click at [24, 65] on icon at bounding box center [23, 68] width 17 height 17
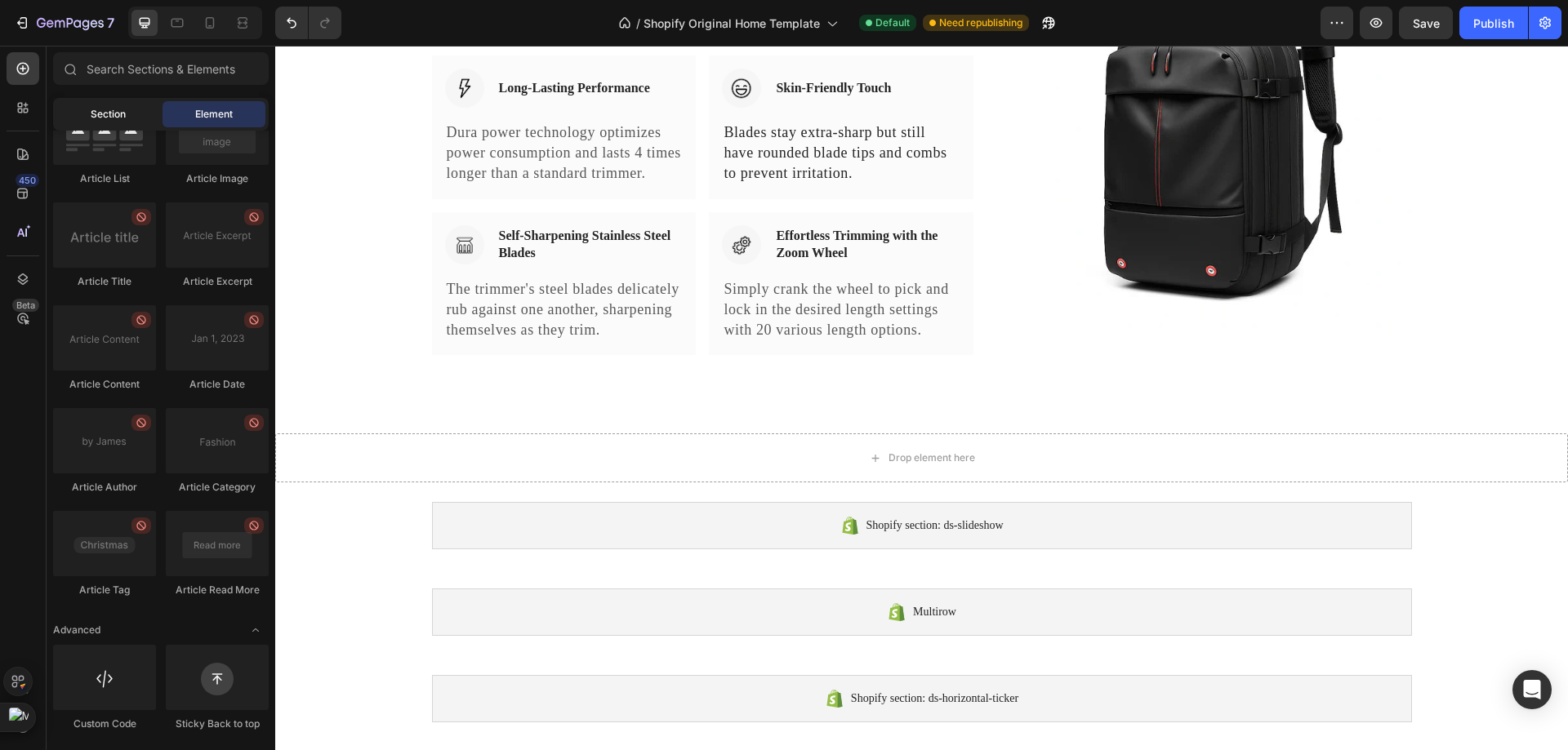
click at [117, 122] on div "Section" at bounding box center [107, 114] width 103 height 26
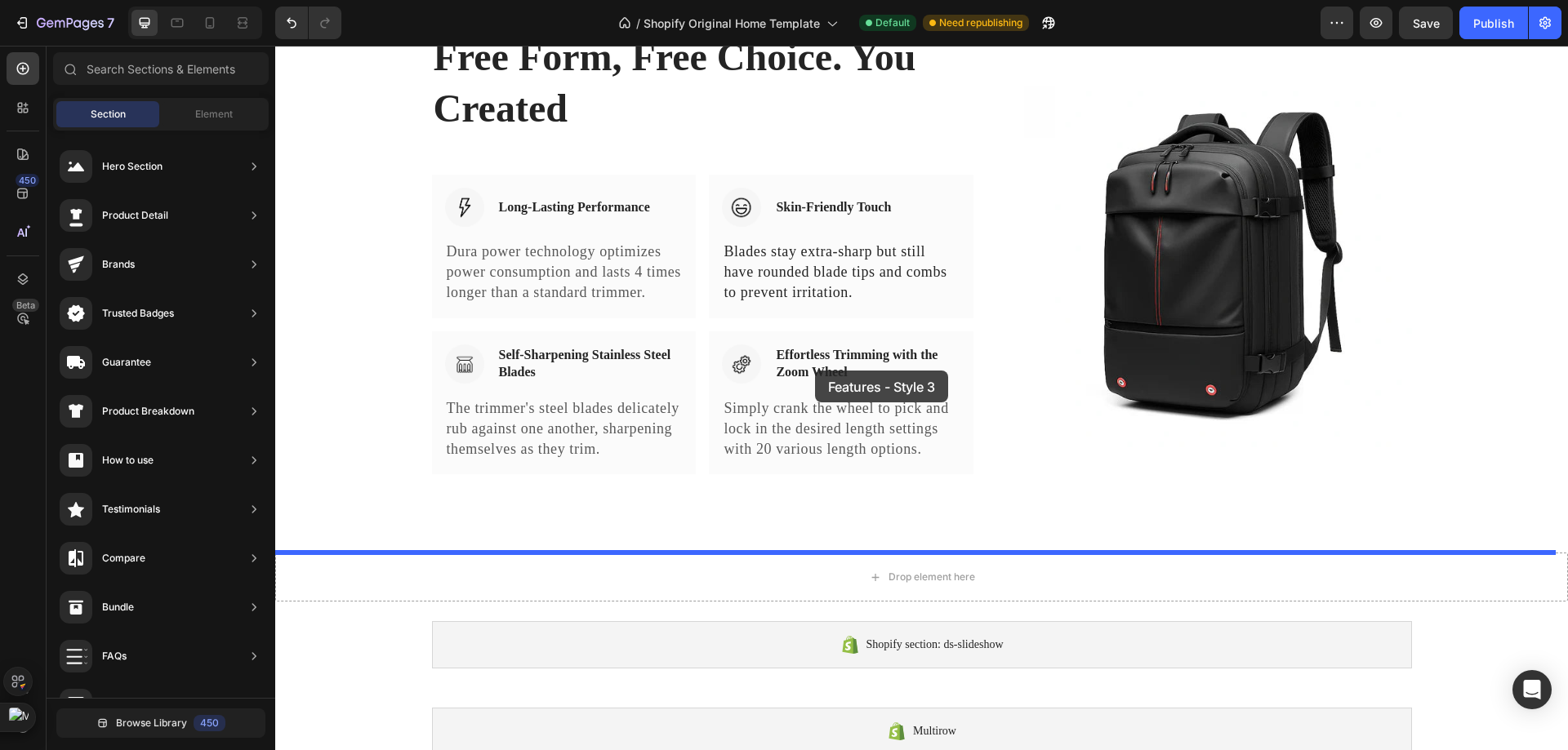
scroll to position [2285, 0]
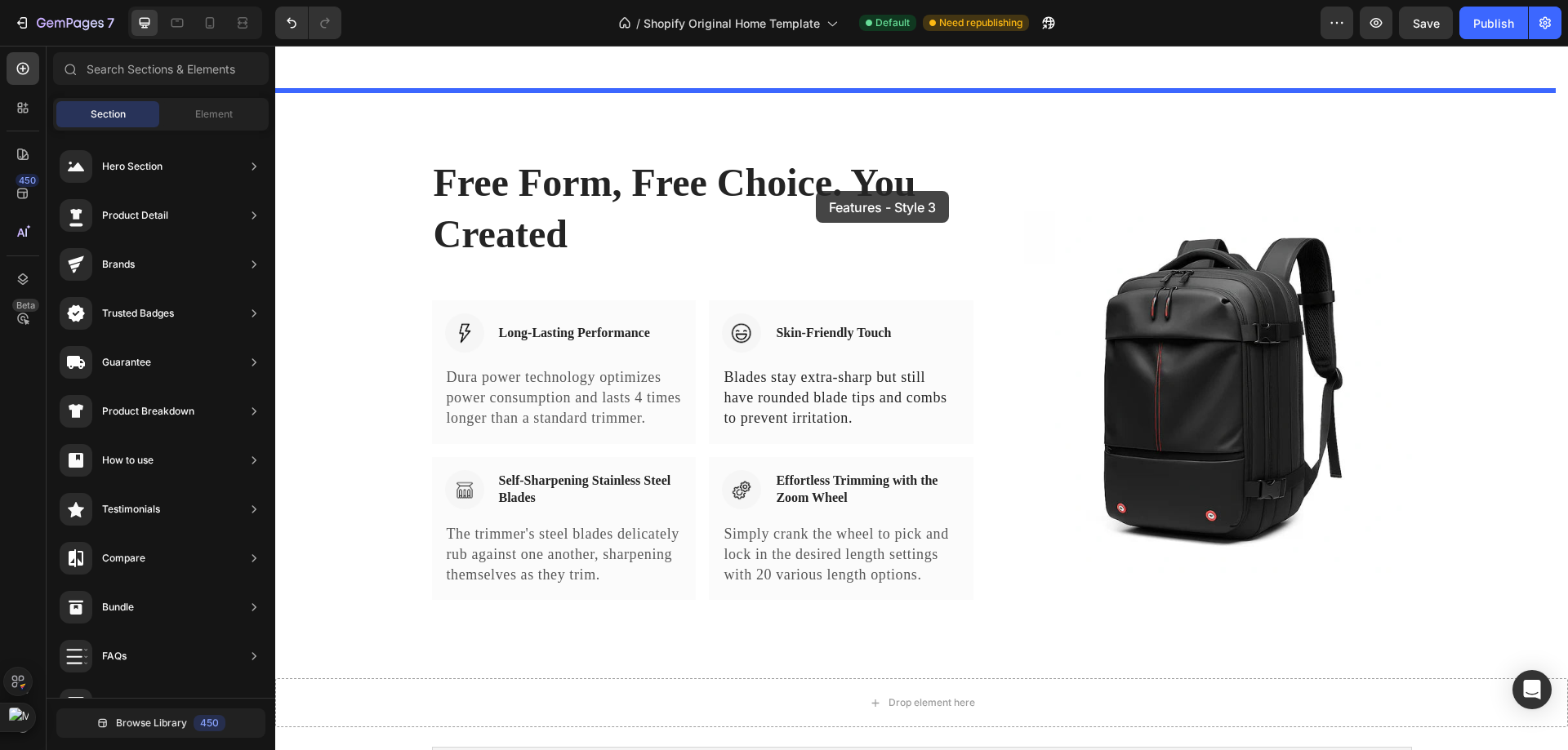
drag, startPoint x: 638, startPoint y: 414, endPoint x: 816, endPoint y: 191, distance: 285.3
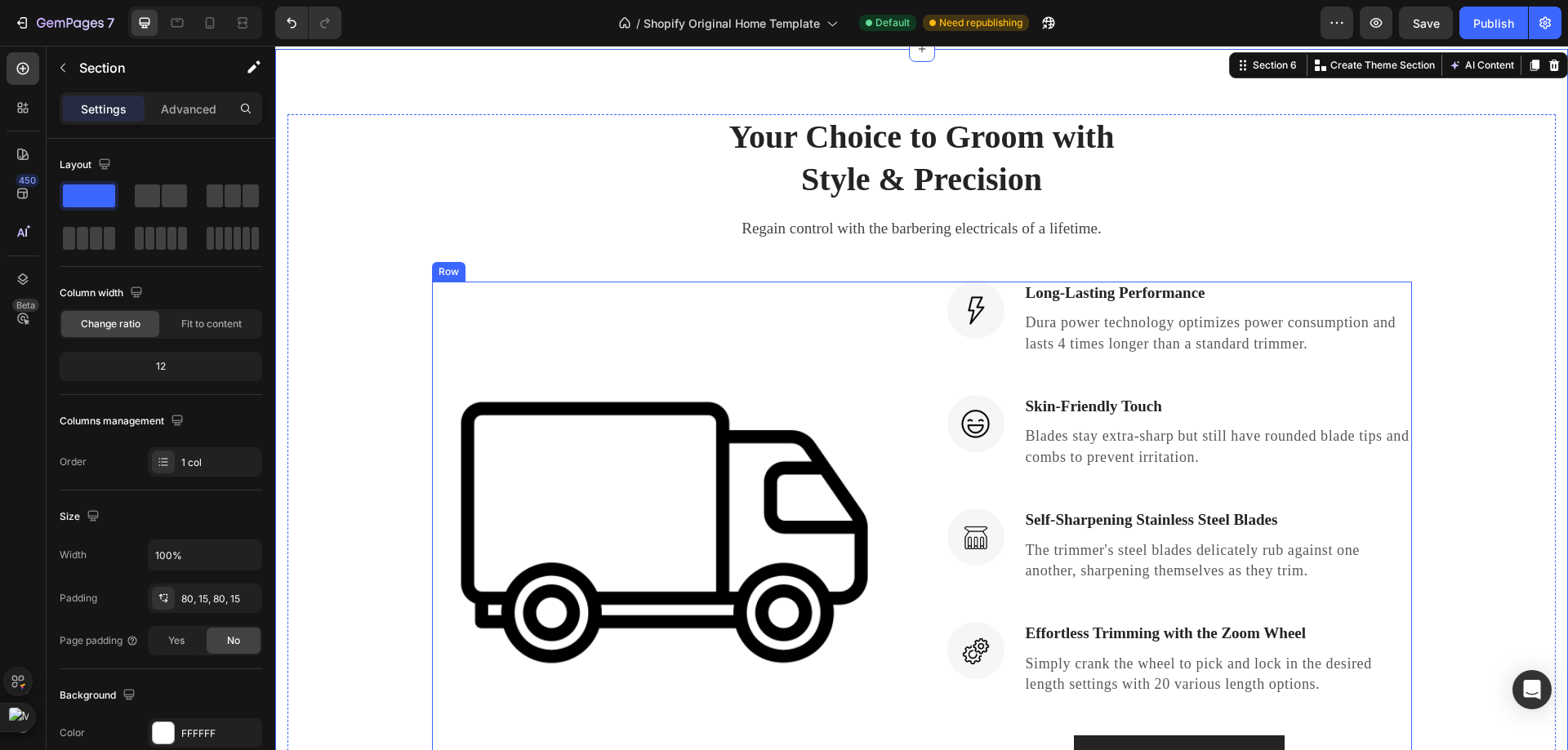
scroll to position [2367, 0]
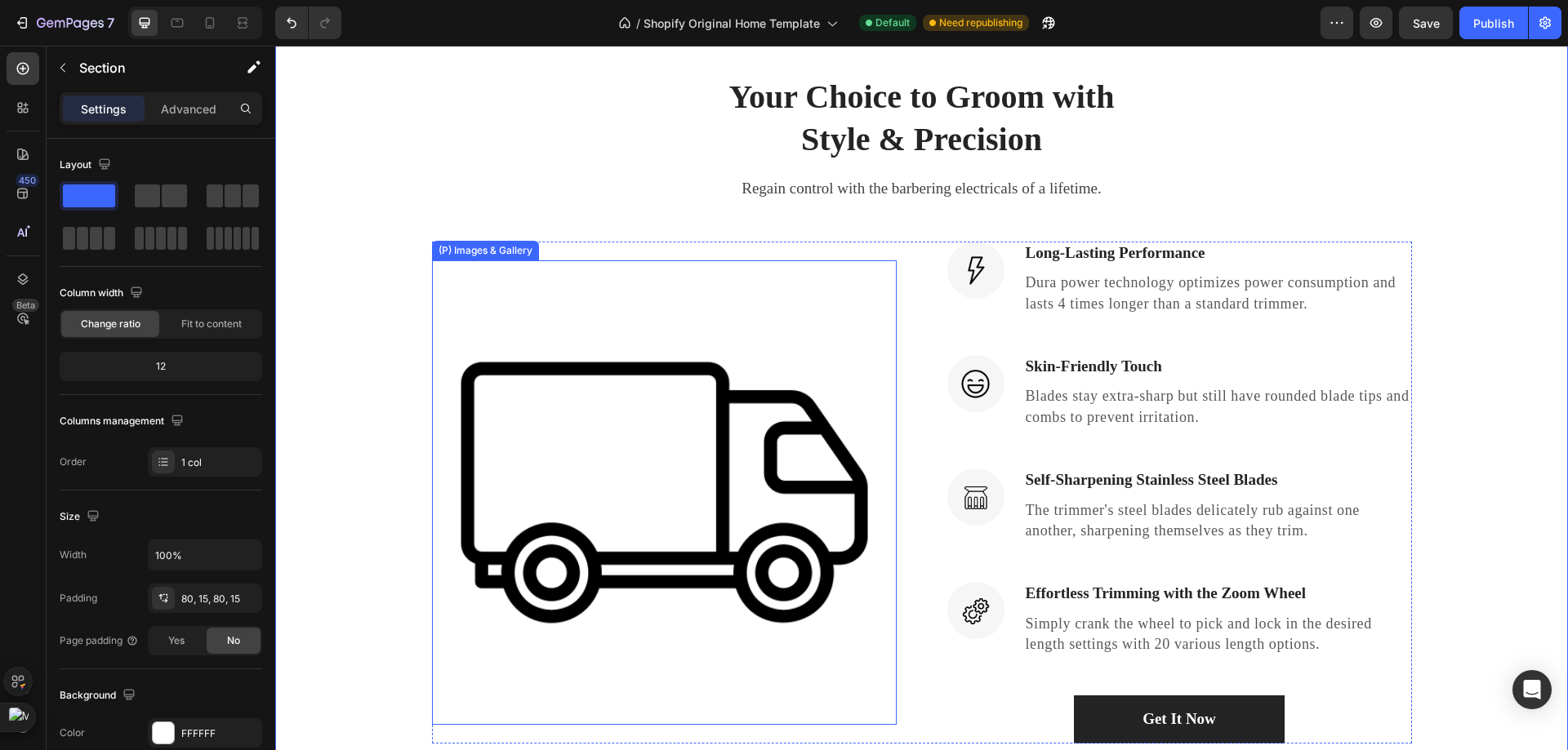
click at [525, 330] on img at bounding box center [664, 492] width 465 height 464
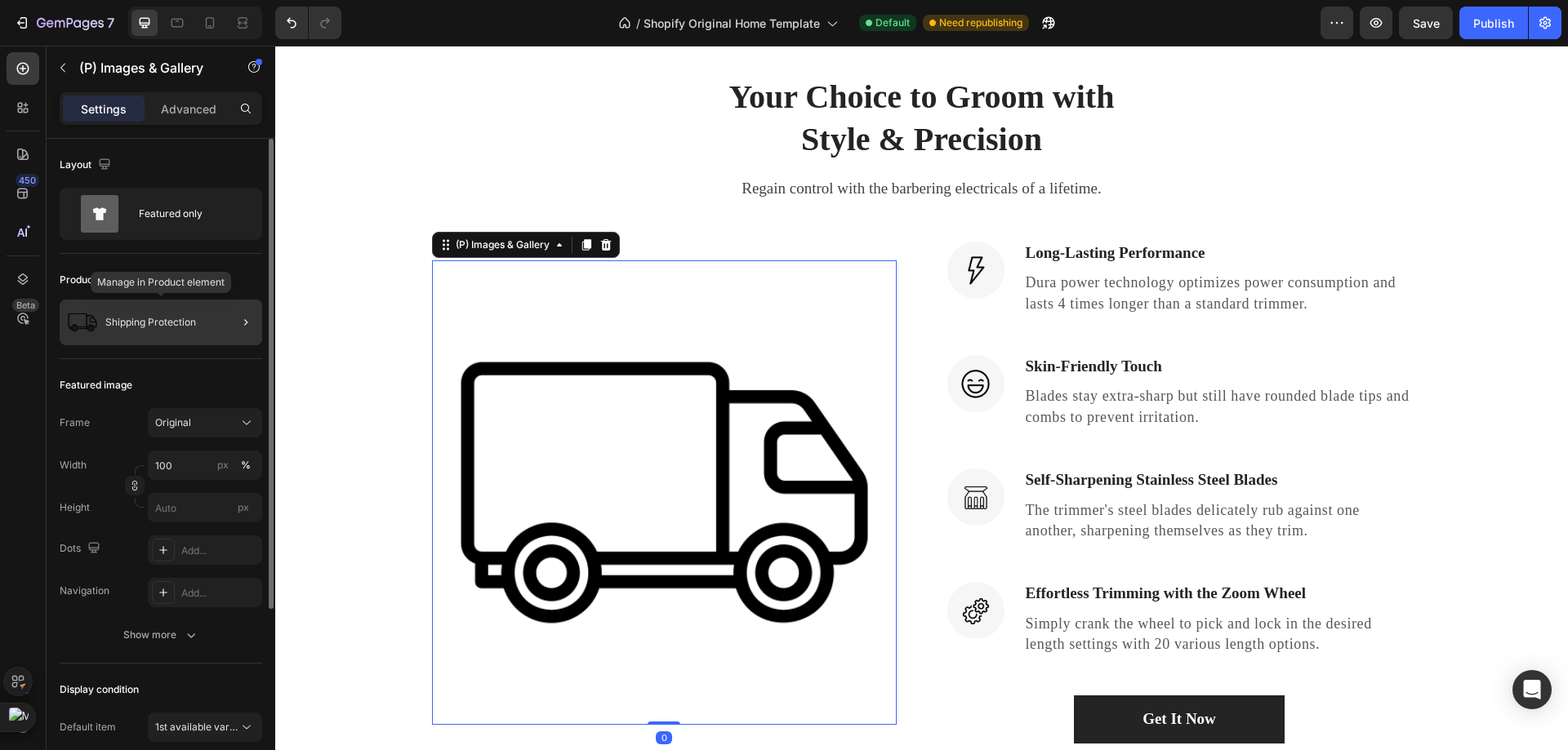
click at [205, 335] on div "Shipping Protection" at bounding box center [161, 322] width 203 height 45
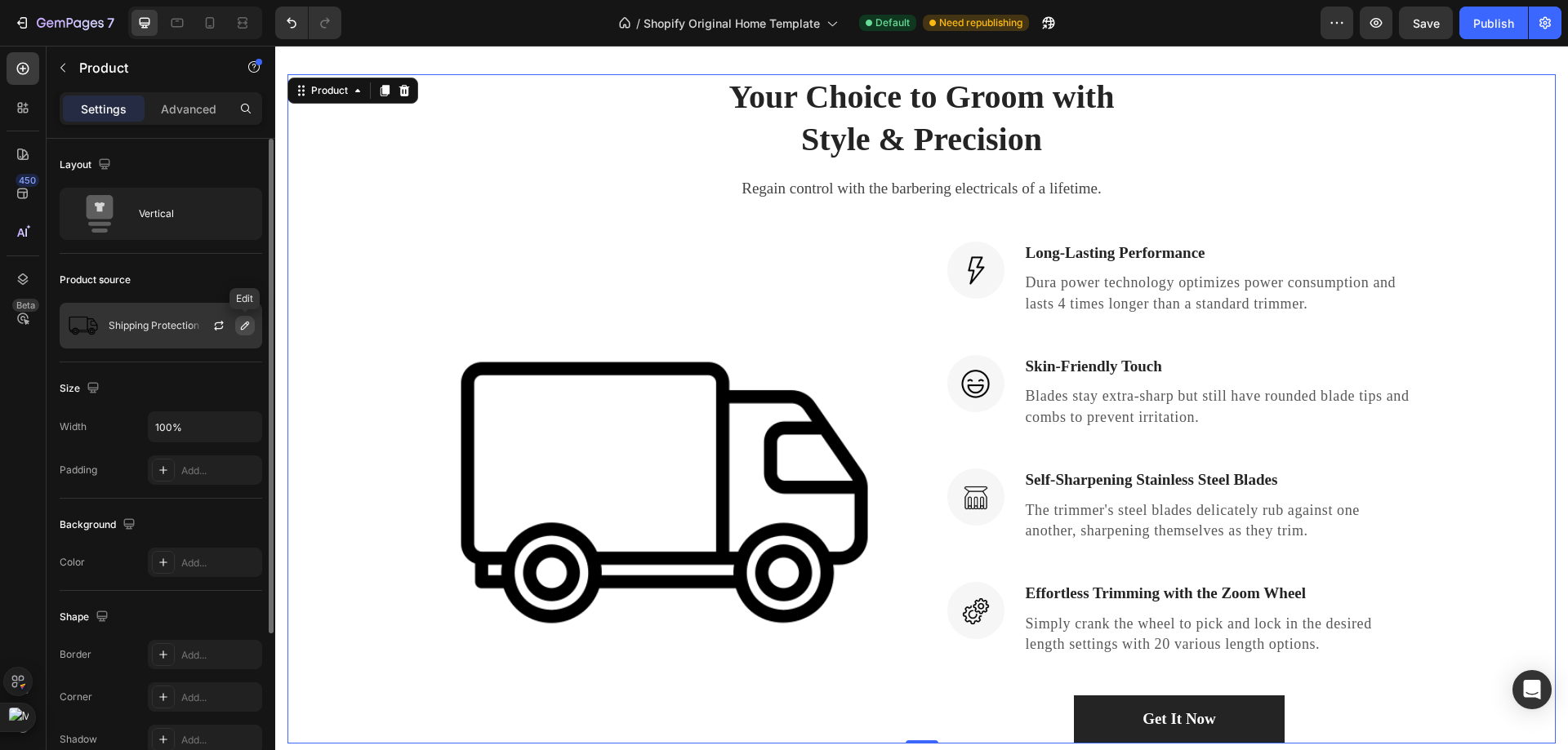
click at [245, 325] on icon "button" at bounding box center [245, 325] width 13 height 13
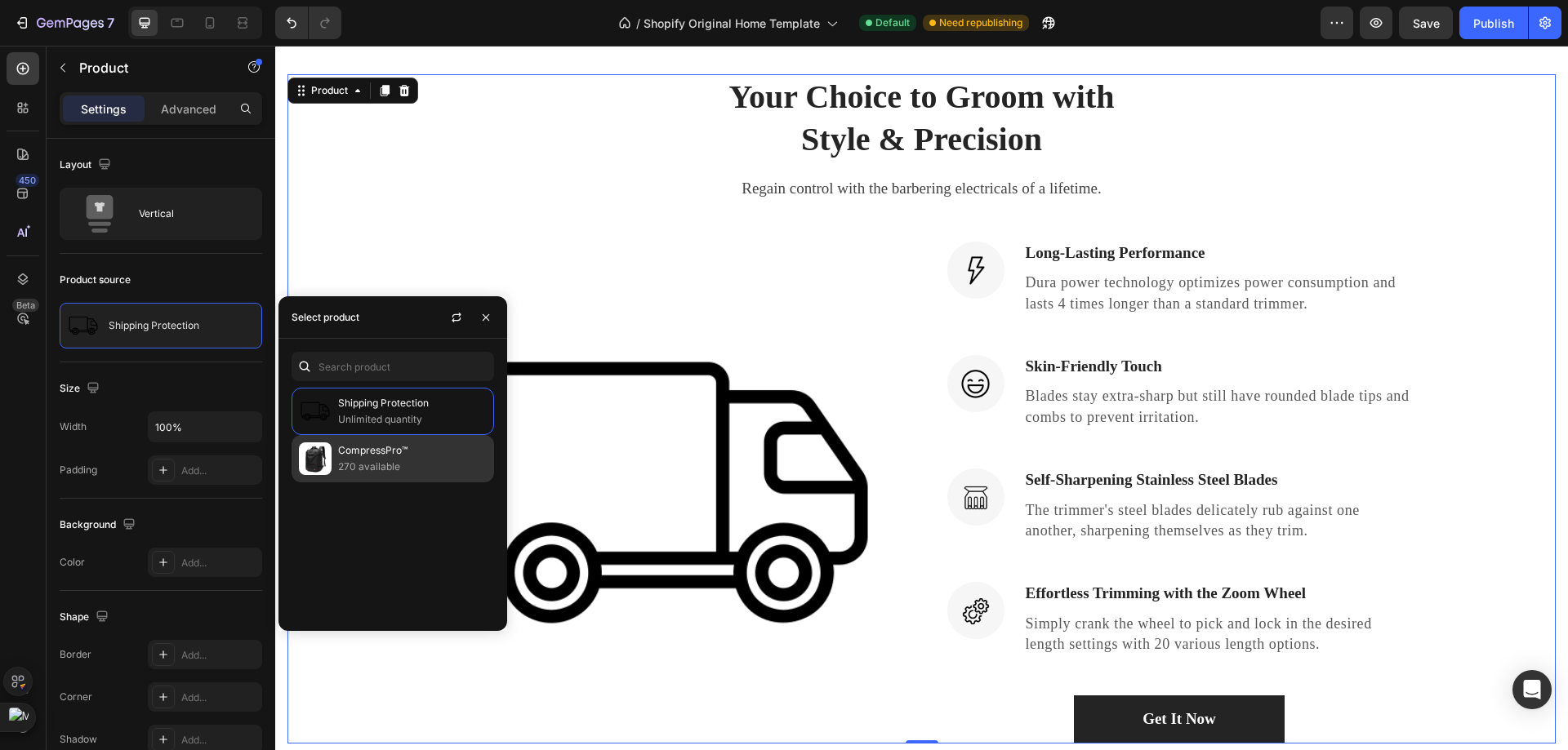
click at [362, 447] on p "CompressPro™" at bounding box center [412, 451] width 149 height 17
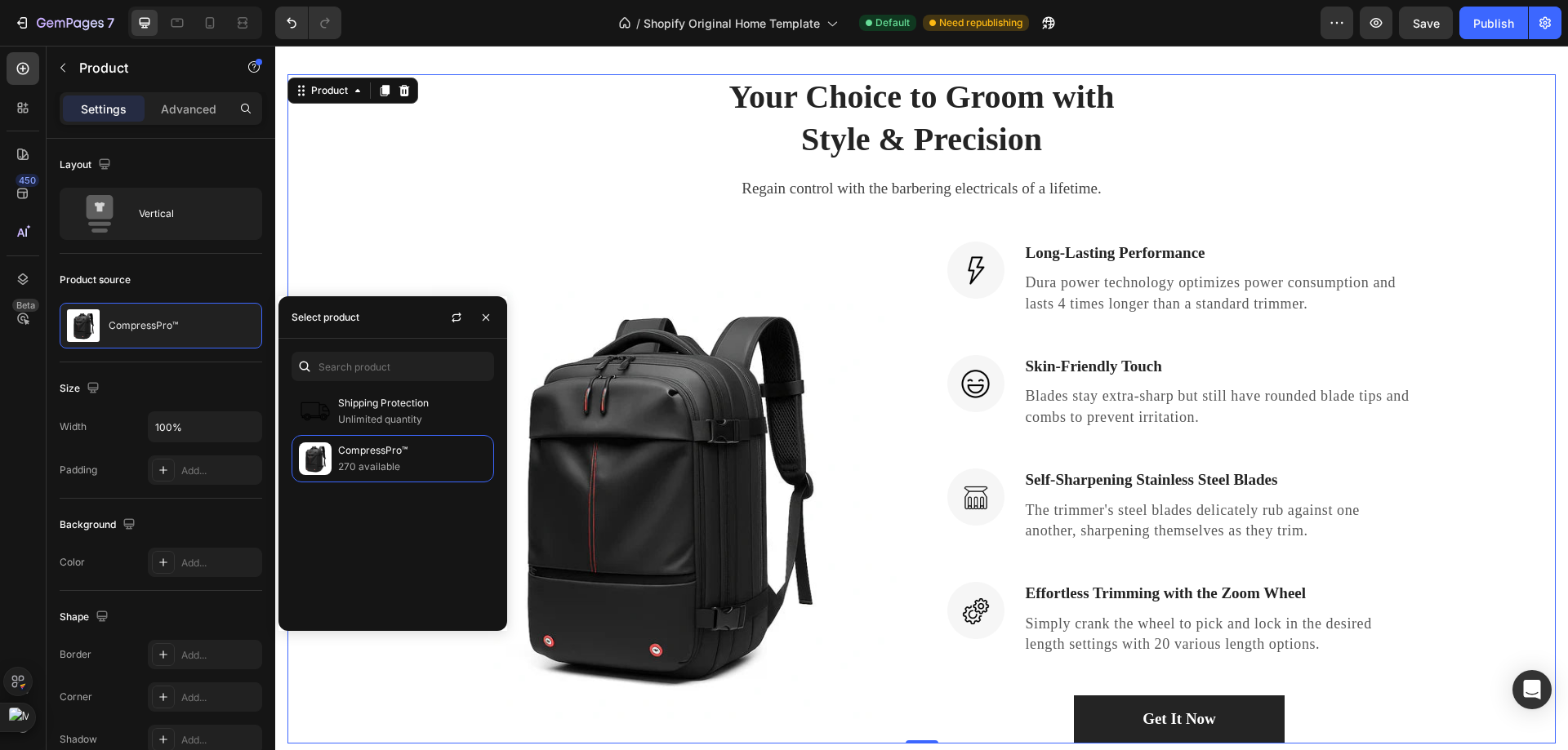
drag, startPoint x: 1456, startPoint y: 339, endPoint x: 1456, endPoint y: 356, distance: 17.0
click at [1460, 342] on div "Your Choice to Groom with Style & Precision Heading Regain control with the bar…" at bounding box center [922, 409] width 1268 height 669
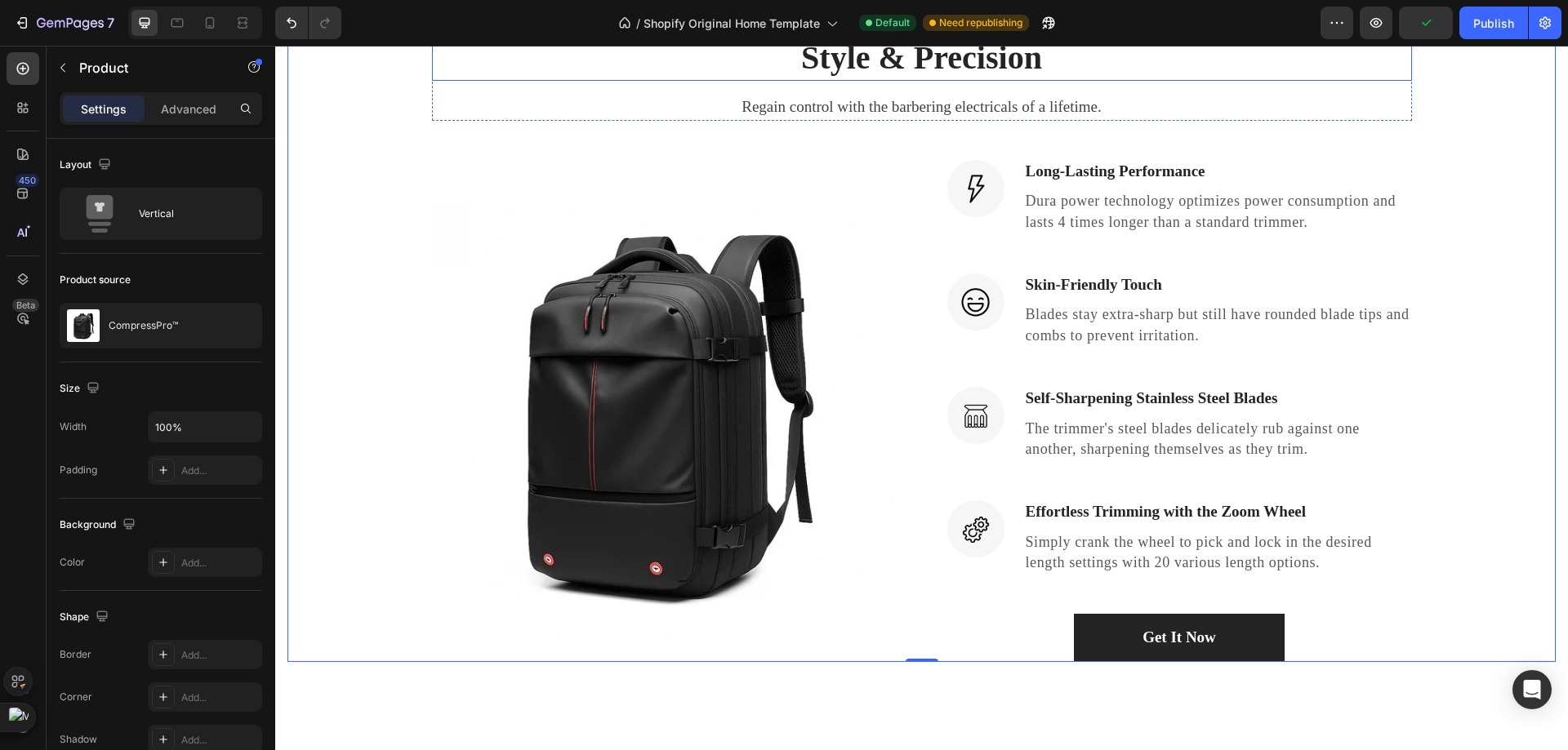
scroll to position [2694, 0]
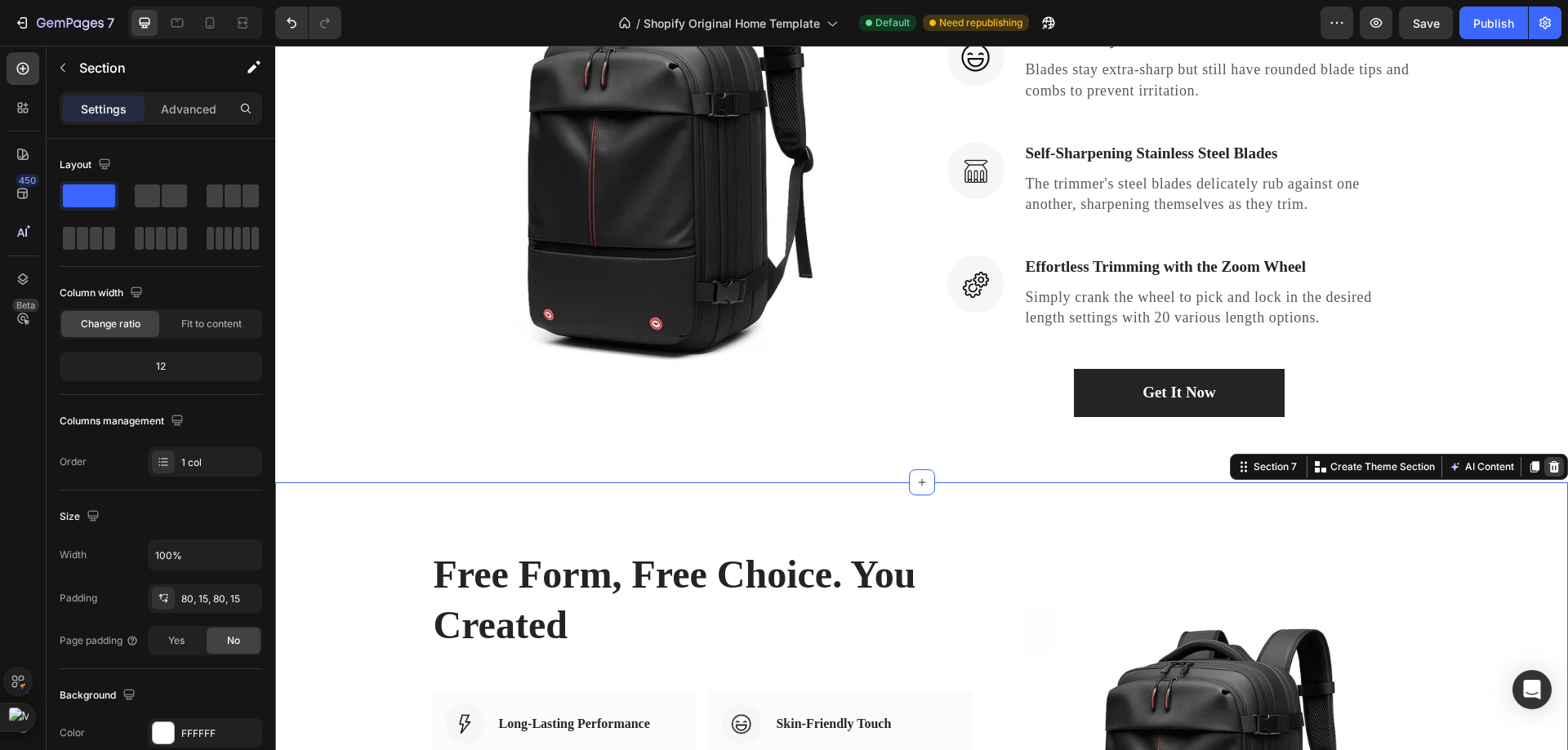
click at [1544, 458] on div at bounding box center [1554, 466] width 19 height 19
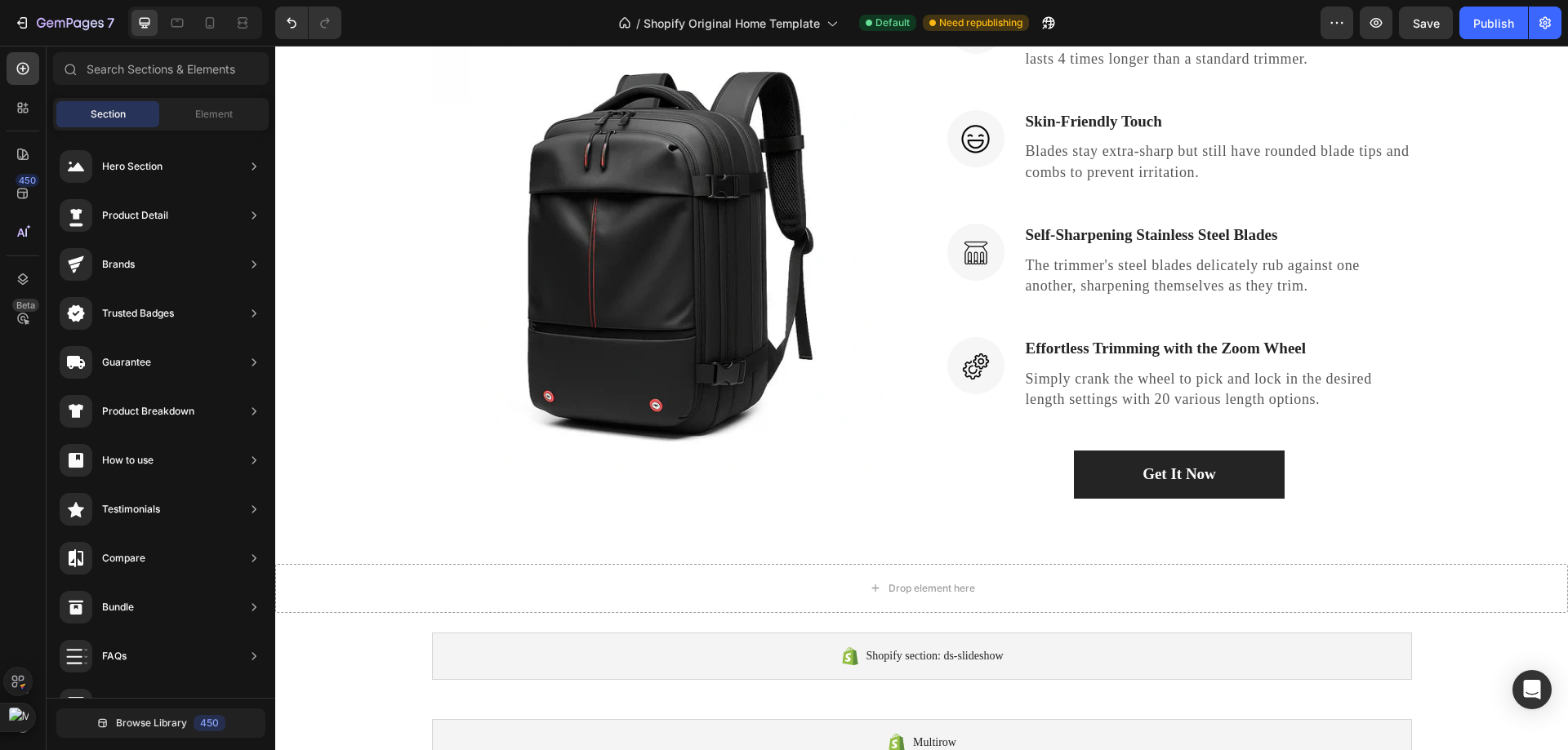
scroll to position [0, 0]
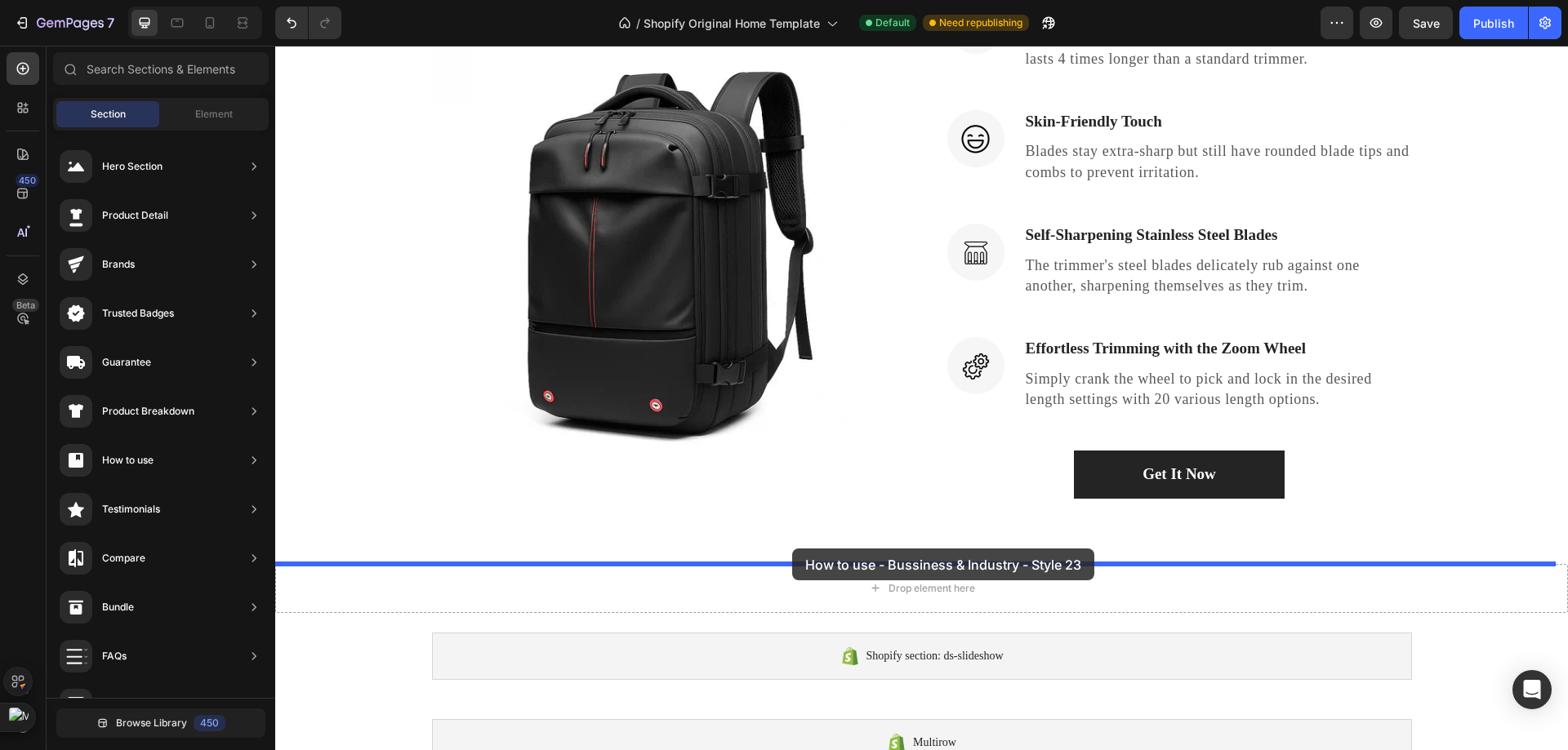
drag, startPoint x: 694, startPoint y: 330, endPoint x: 794, endPoint y: 549, distance: 240.8
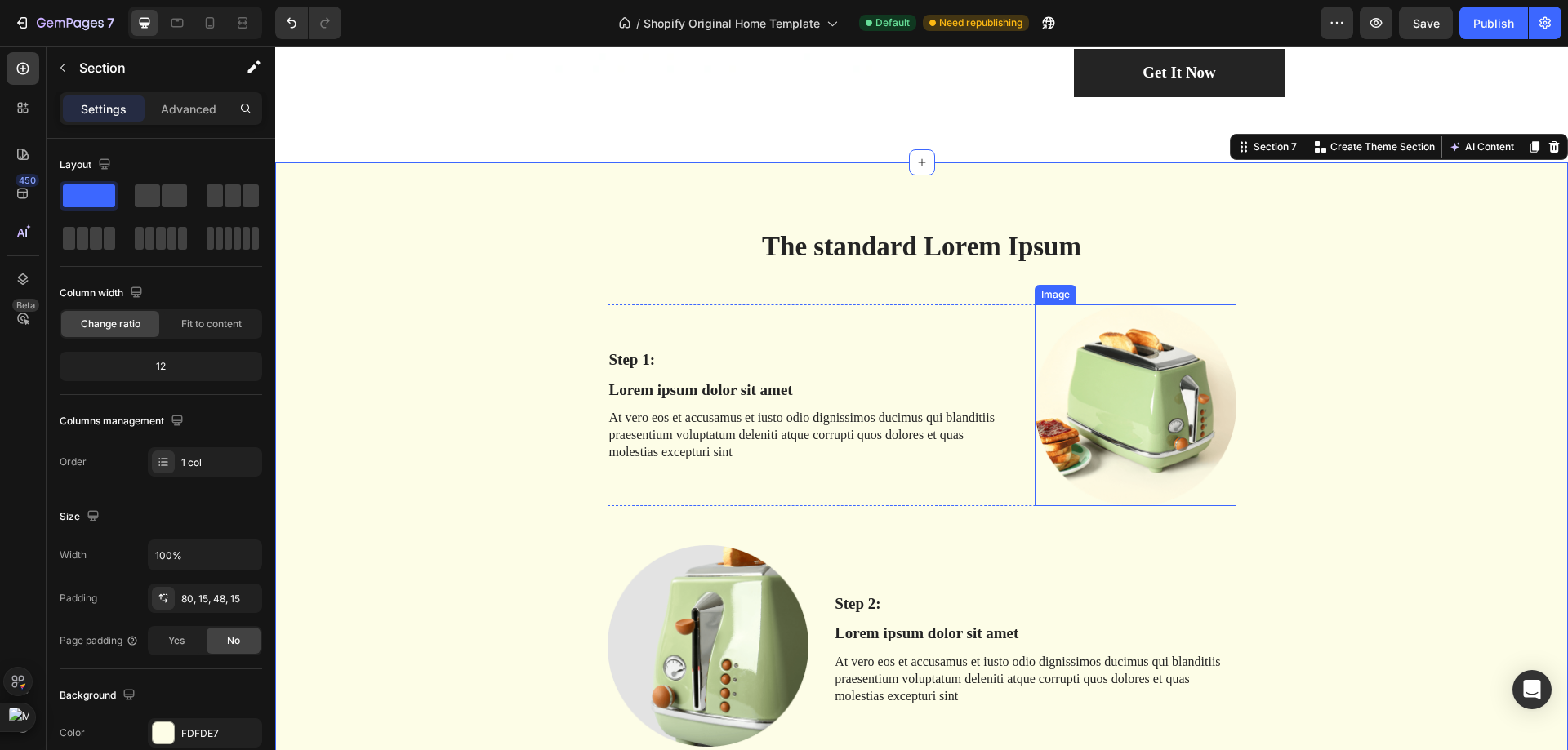
scroll to position [2909, 0]
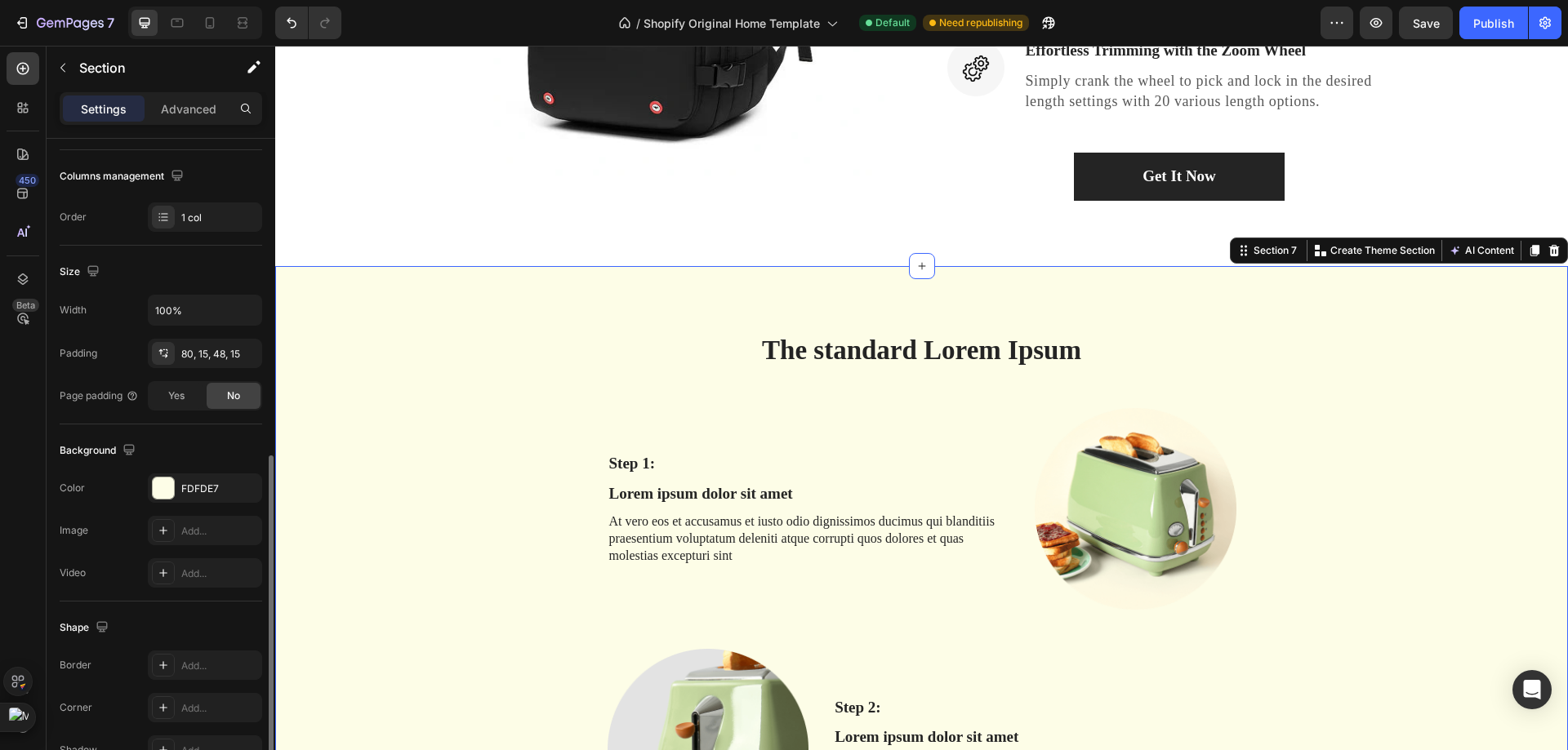
scroll to position [338, 0]
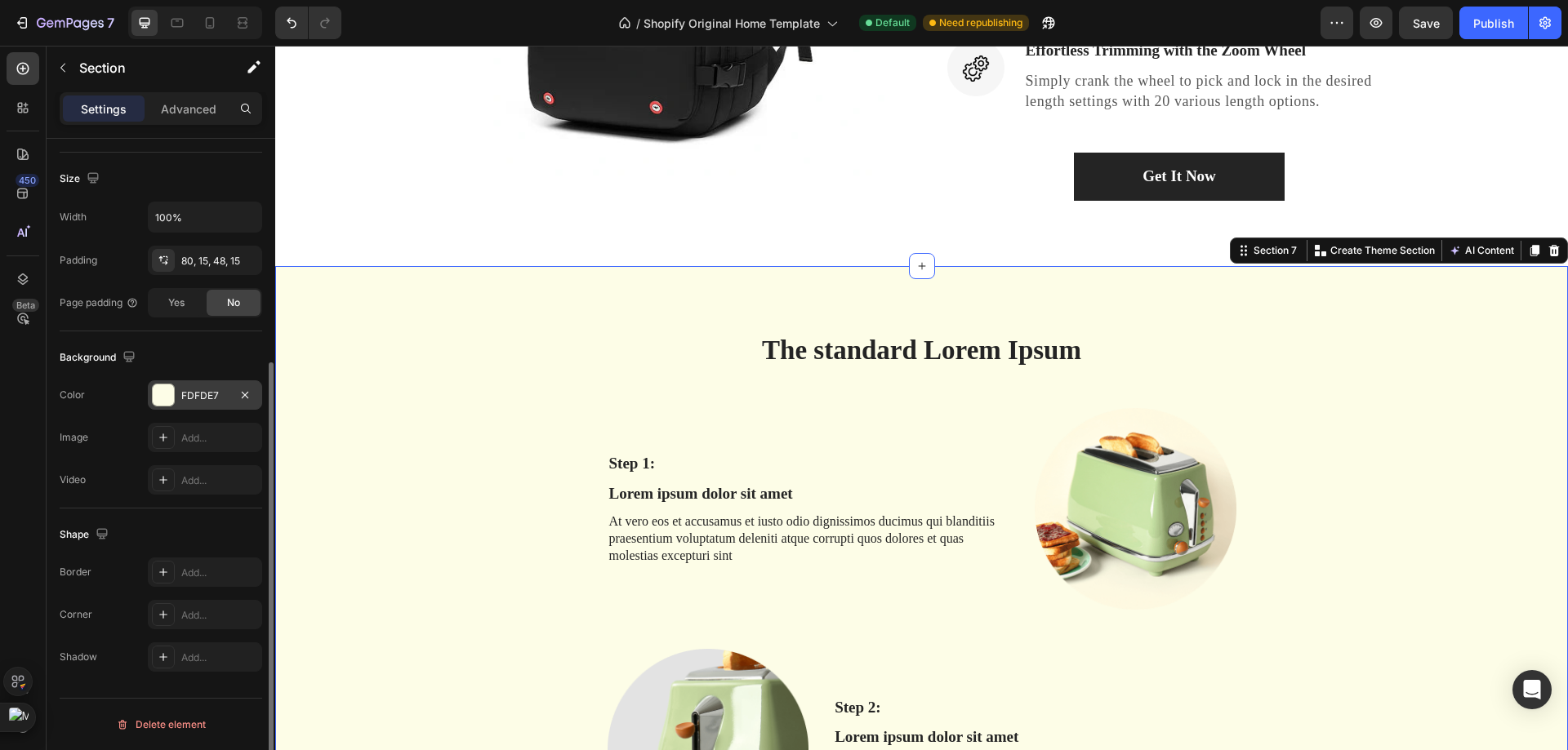
click at [154, 398] on div at bounding box center [163, 395] width 21 height 21
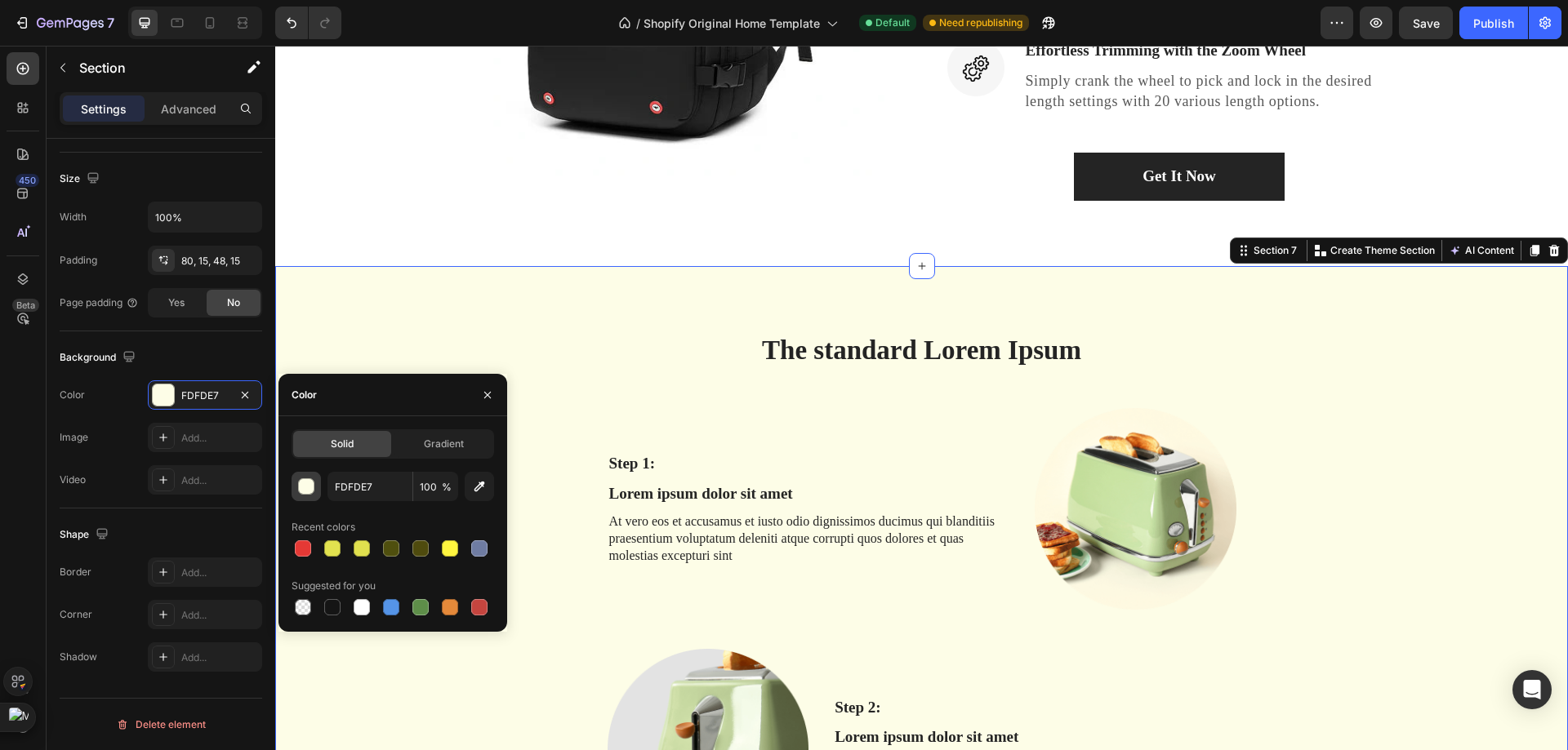
click at [307, 492] on div "button" at bounding box center [307, 487] width 17 height 17
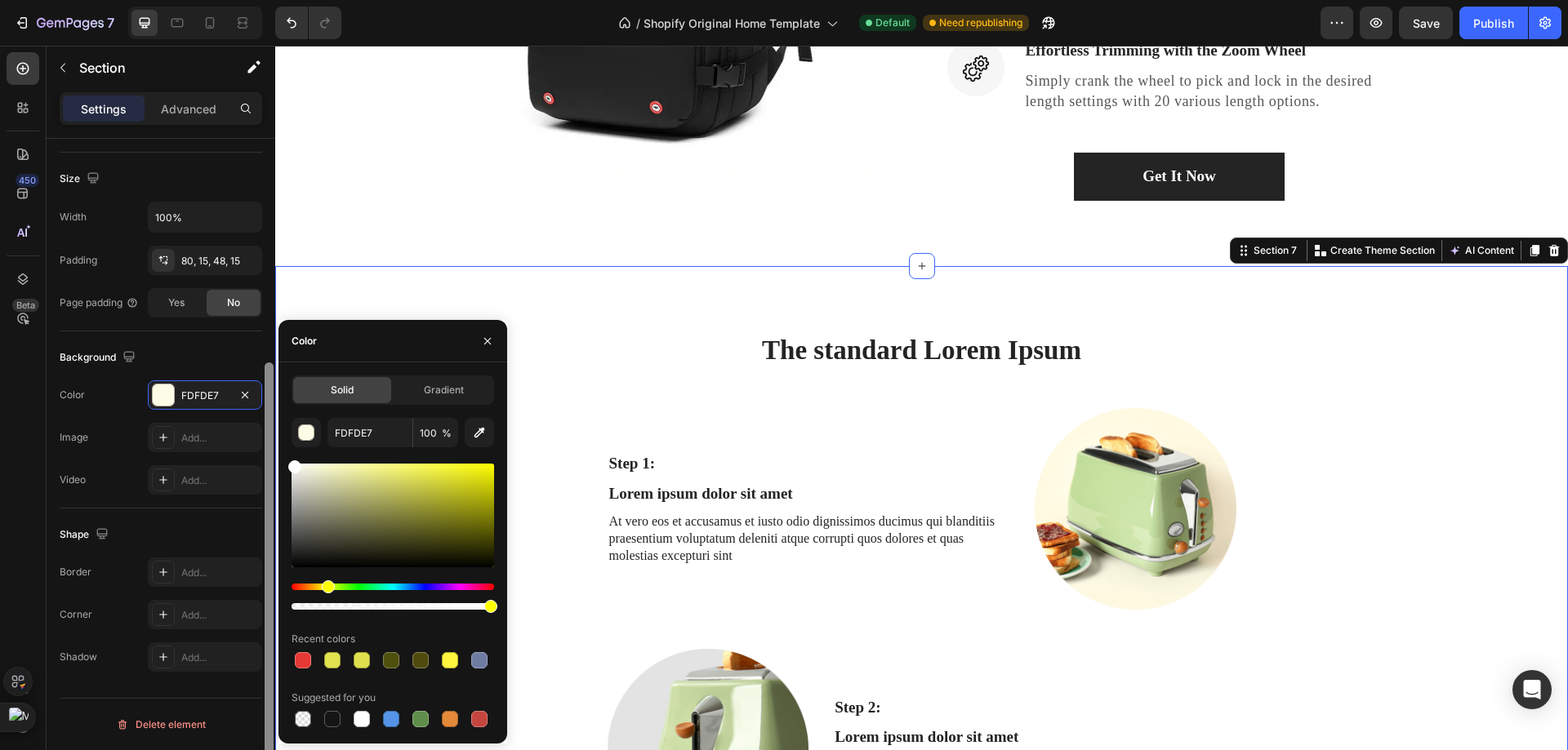
drag, startPoint x: 318, startPoint y: 489, endPoint x: 266, endPoint y: 458, distance: 60.5
click at [266, 458] on div "450 Beta Sections(18) Elements(83) Section Element Hero Section Product Detail …" at bounding box center [137, 397] width 275 height 705
click at [293, 470] on div at bounding box center [294, 473] width 13 height 13
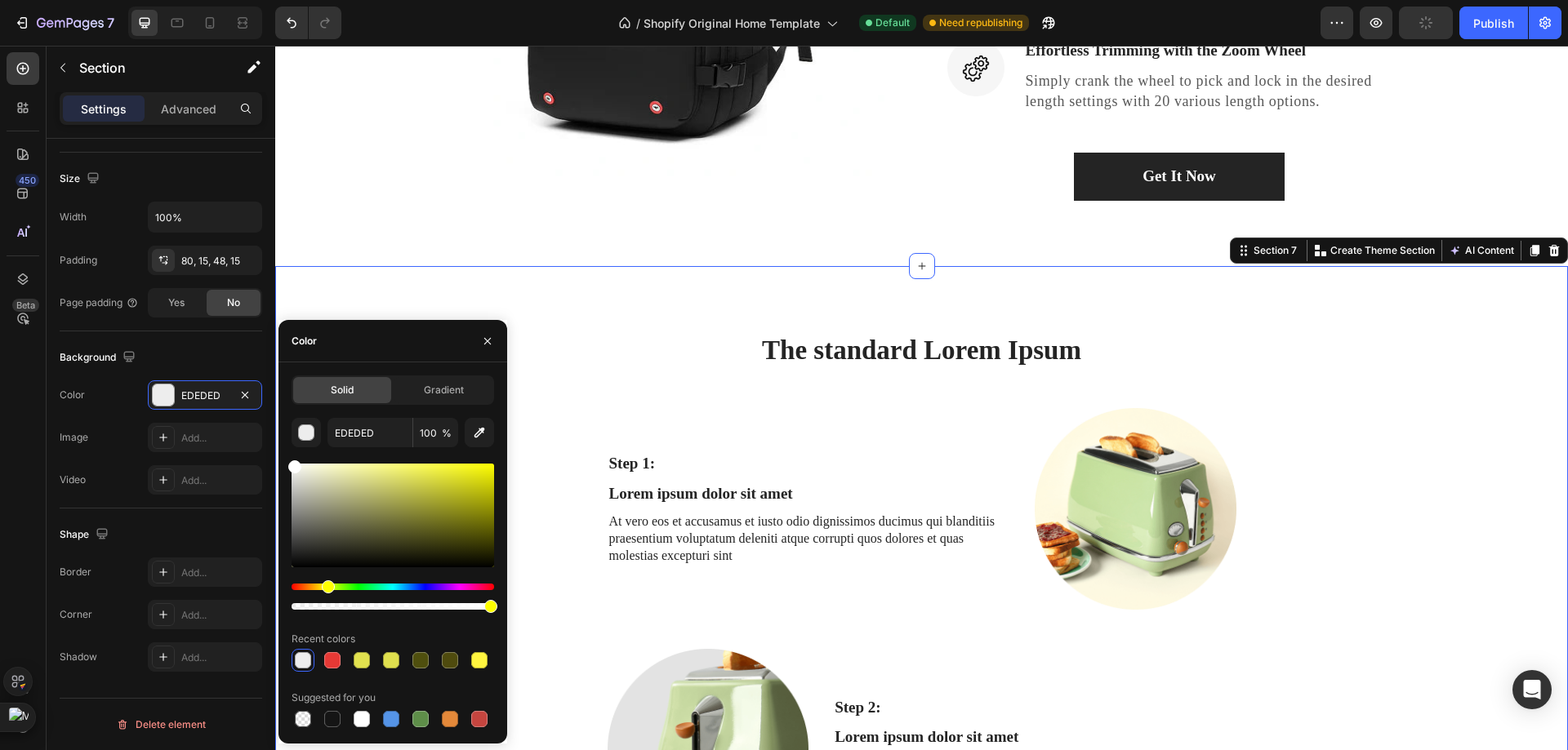
drag, startPoint x: 300, startPoint y: 474, endPoint x: 293, endPoint y: 458, distance: 17.5
click at [293, 458] on div "EDEDED 100 % Recent colors Suggested for you" at bounding box center [393, 575] width 203 height 313
type input "FFFFFF"
click at [187, 357] on div "Background" at bounding box center [161, 357] width 203 height 26
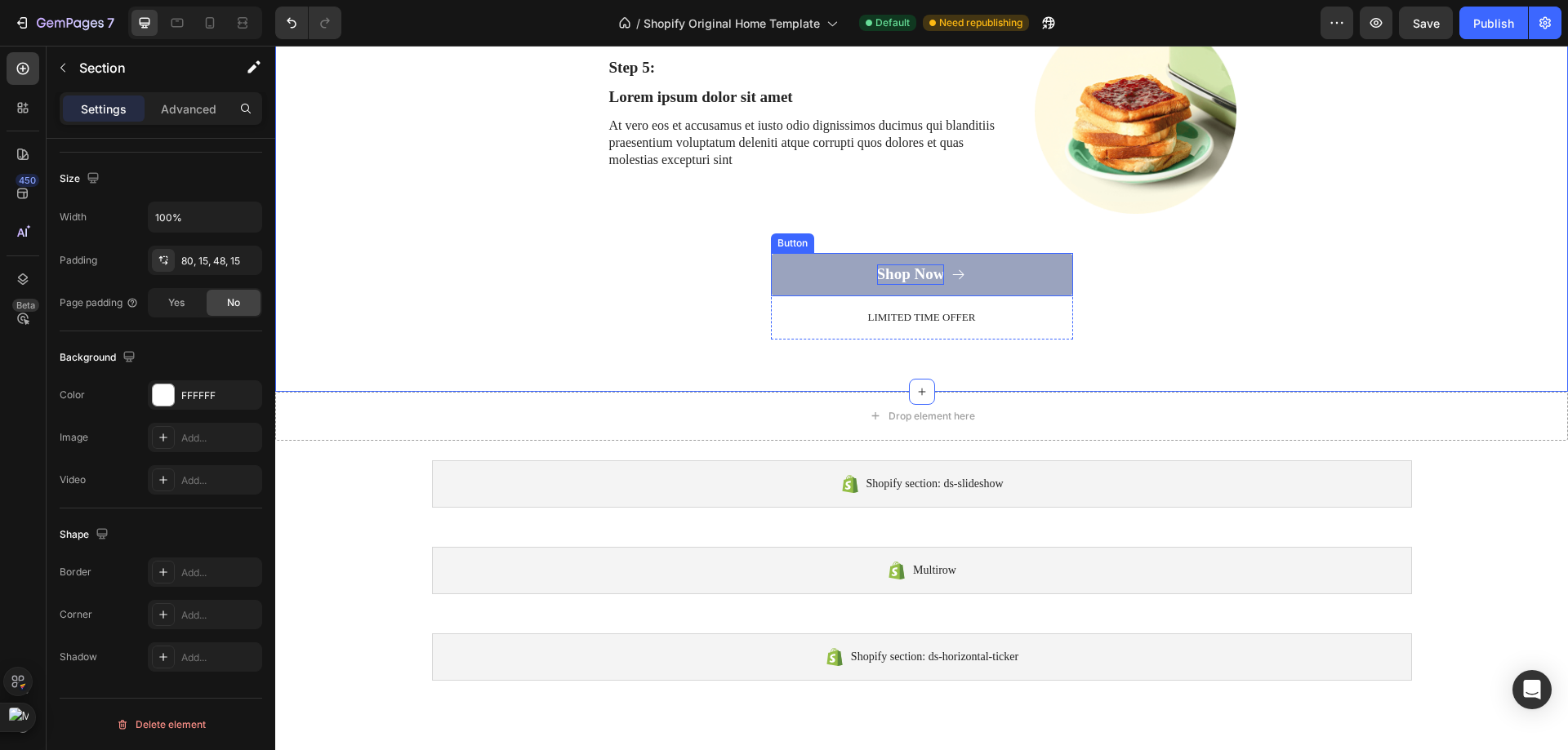
scroll to position [4215, 0]
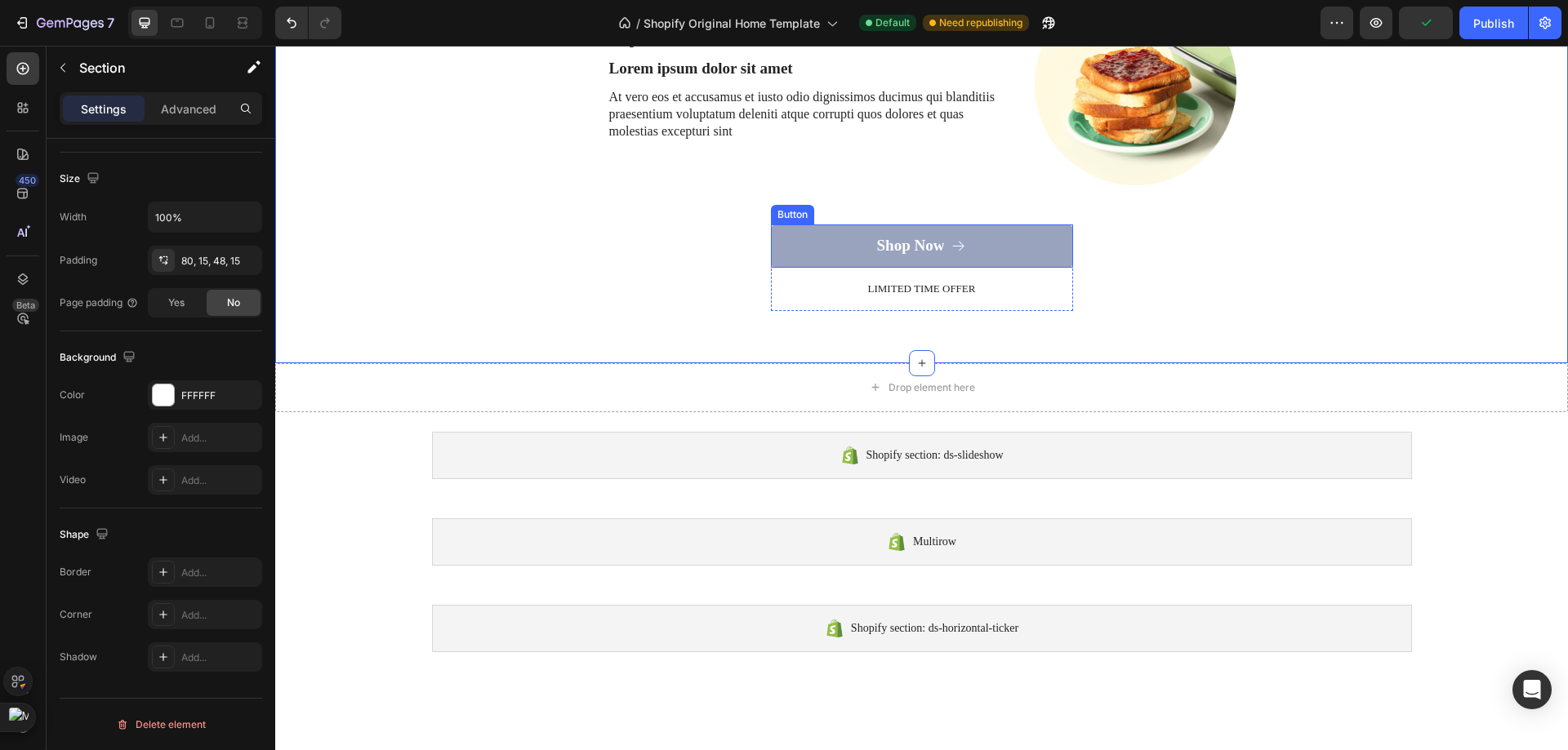
click at [1025, 268] on button "Shop Now" at bounding box center [922, 246] width 302 height 44
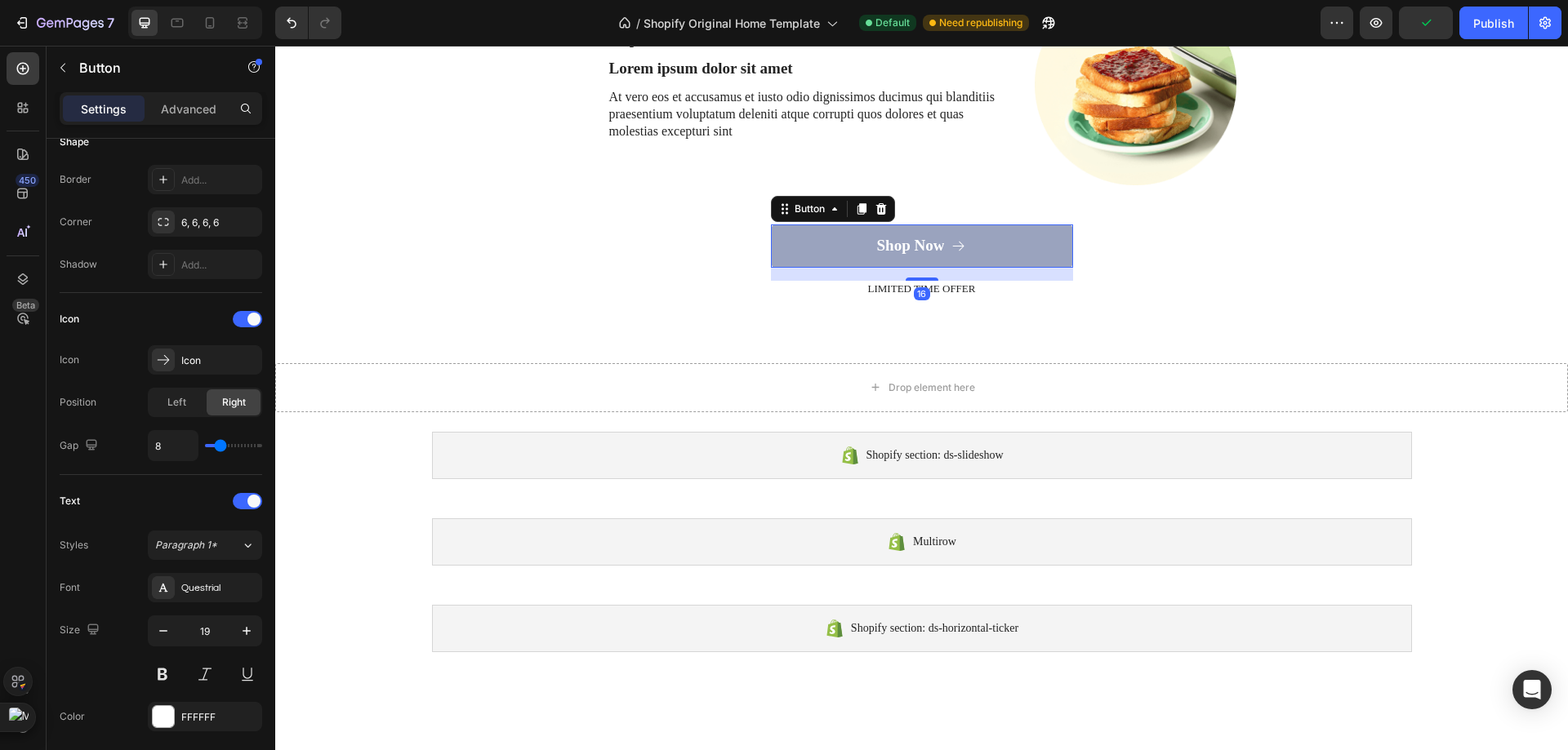
scroll to position [0, 0]
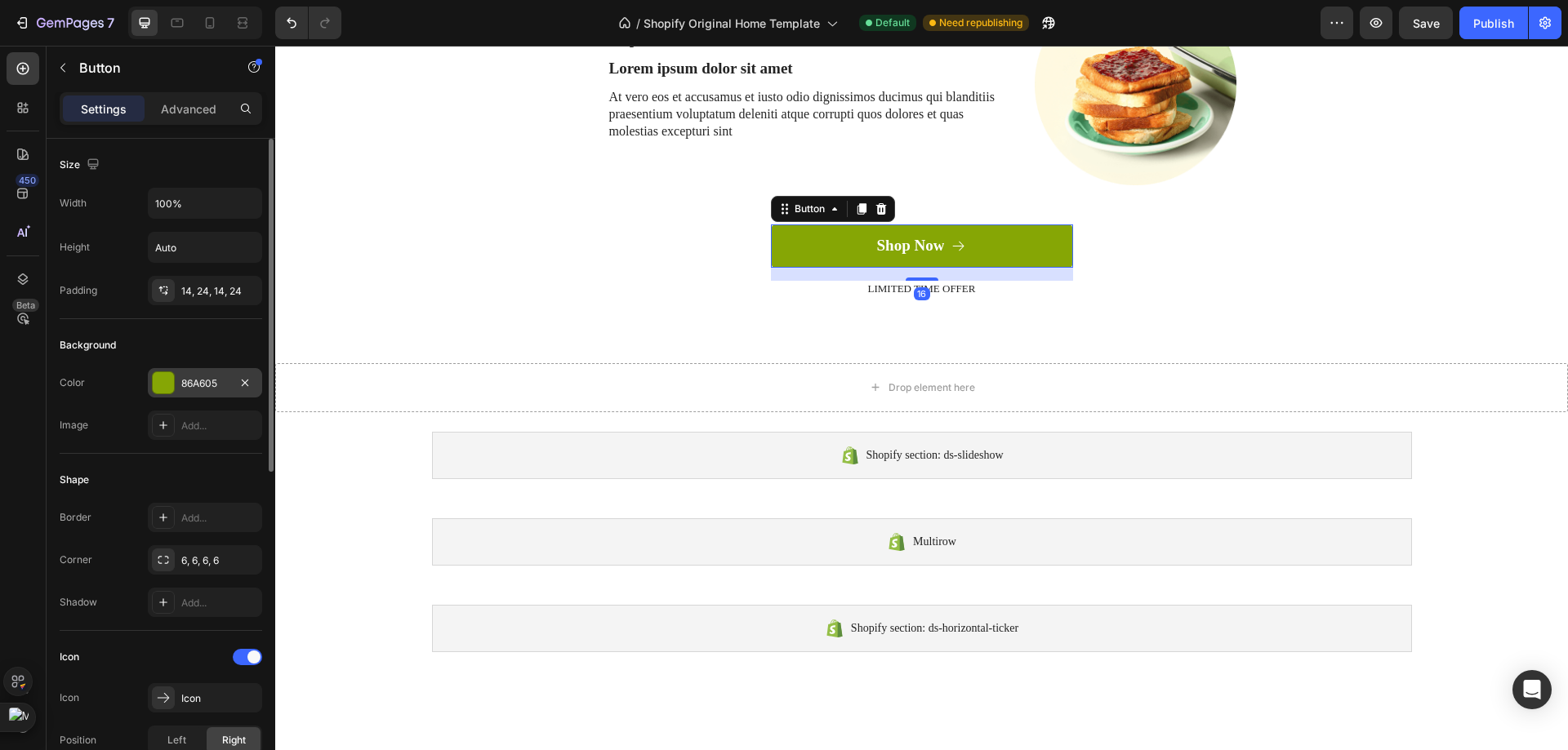
click at [163, 388] on div at bounding box center [163, 382] width 21 height 21
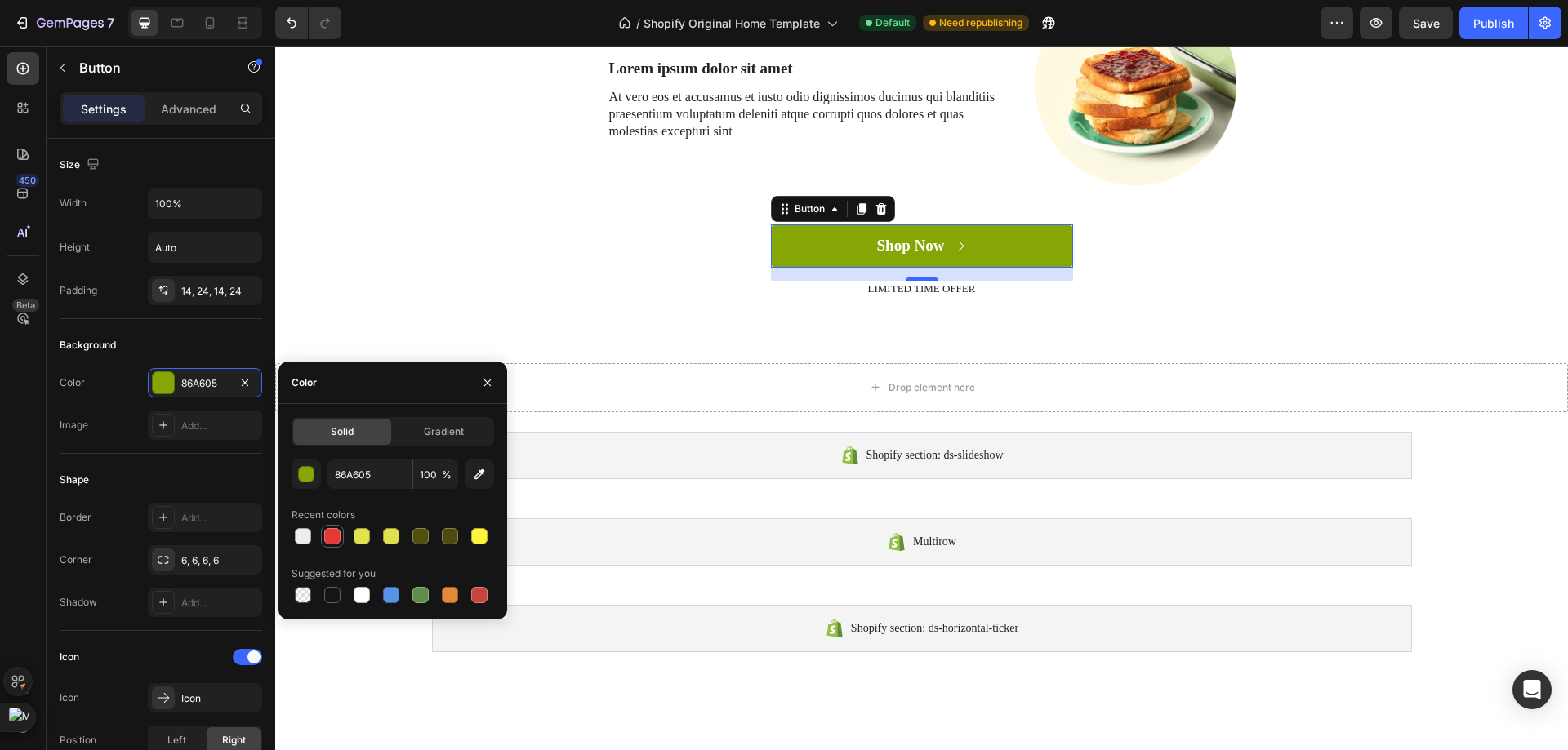
click at [328, 528] on div at bounding box center [332, 536] width 17 height 17
type input "E53935"
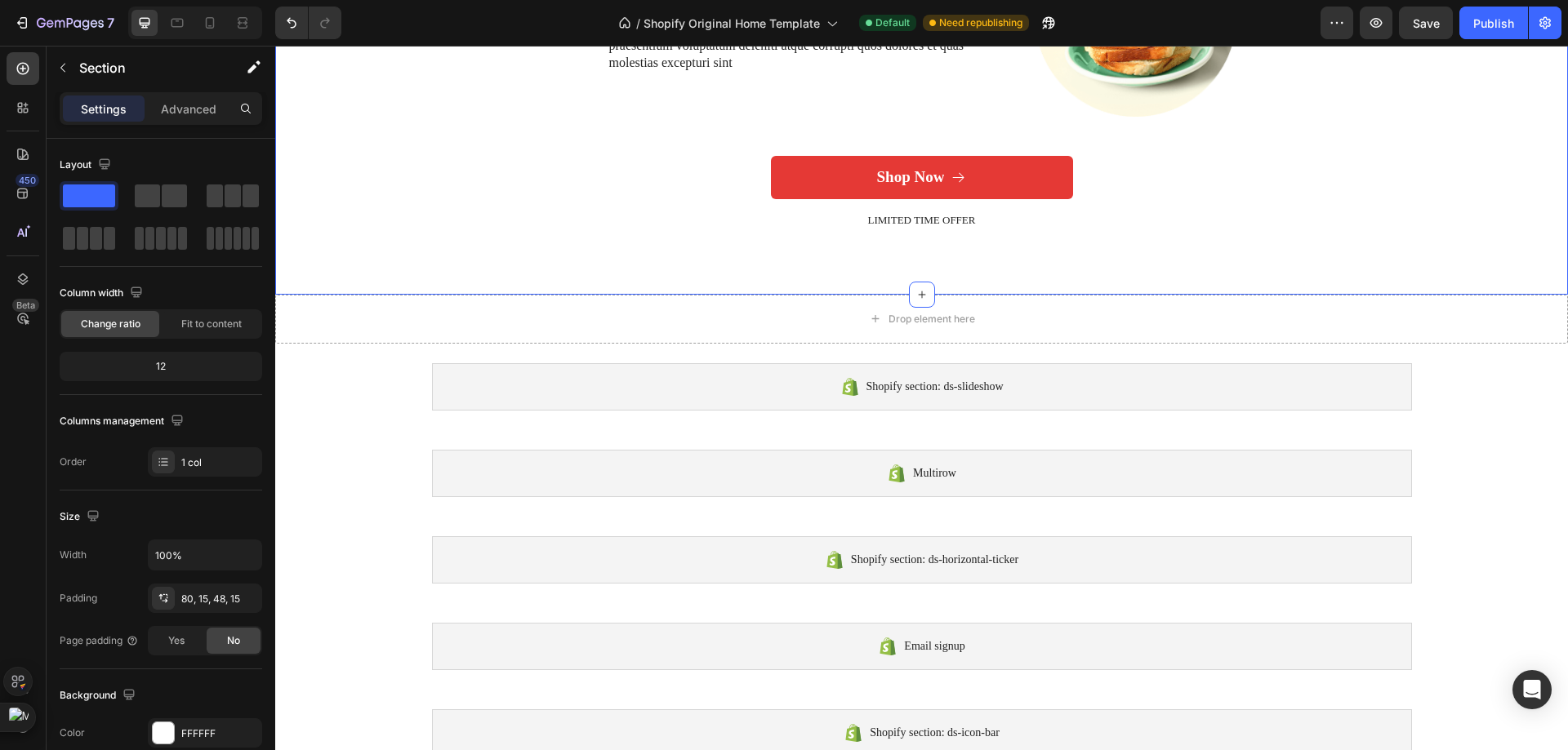
scroll to position [4379, 0]
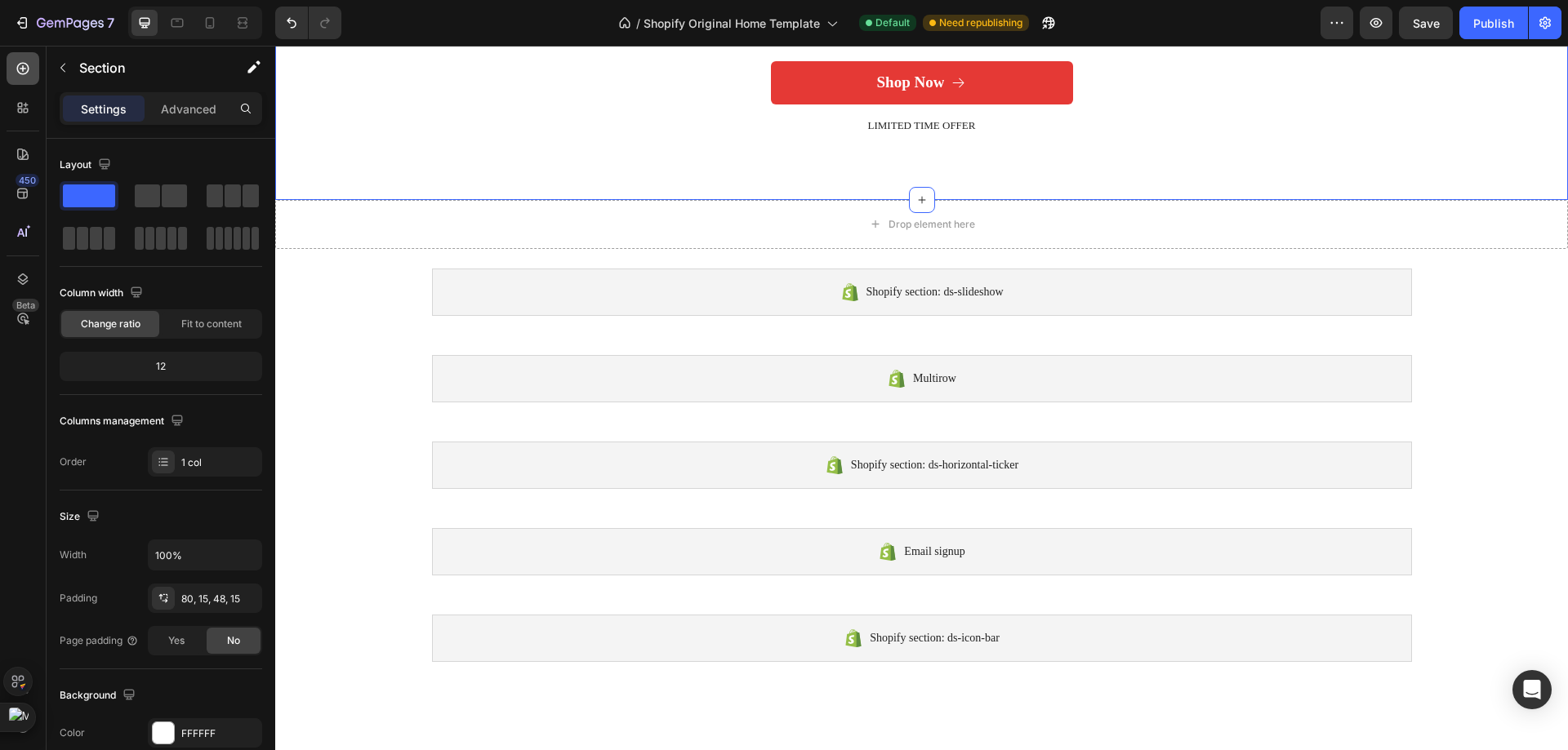
click at [19, 81] on div at bounding box center [22, 68] width 32 height 32
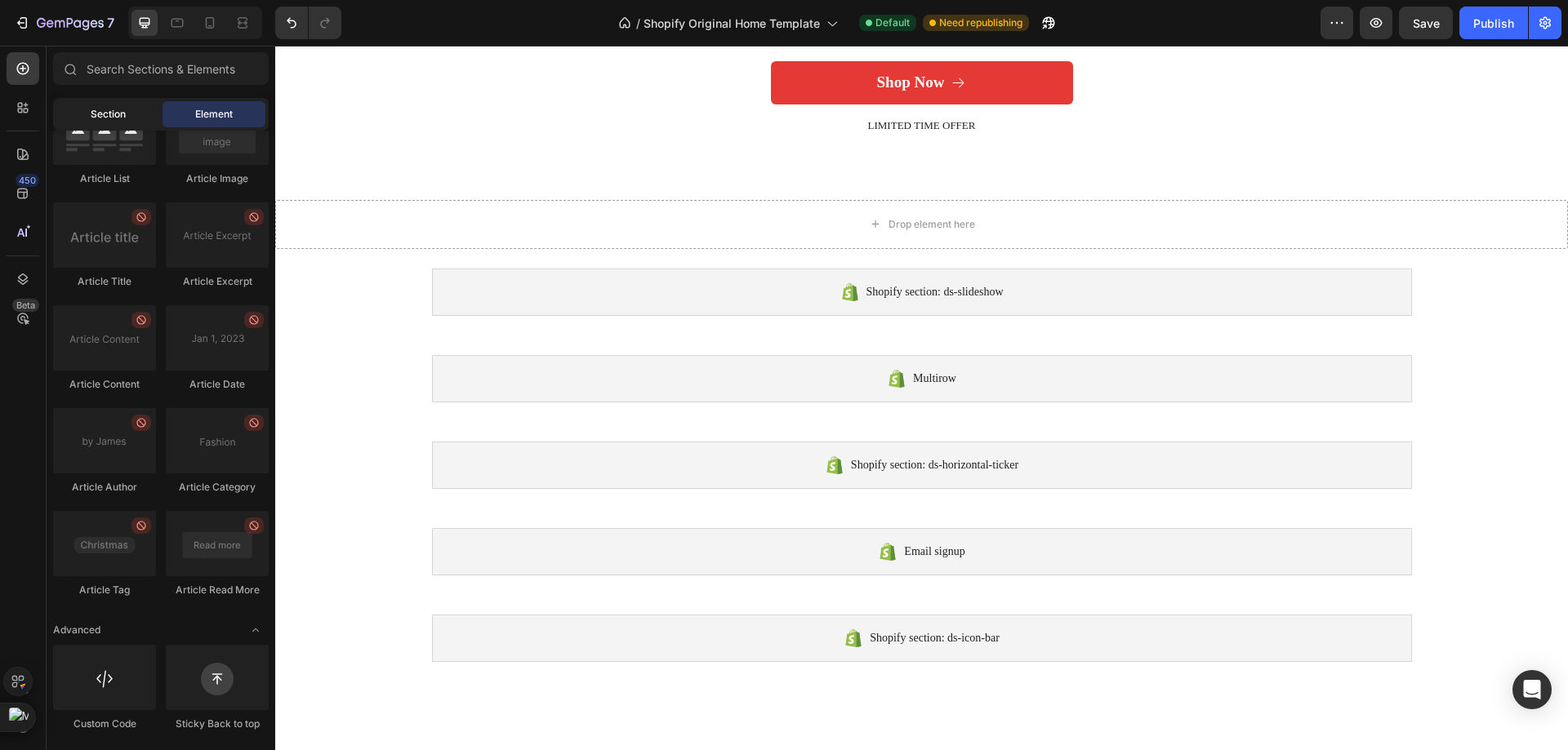
click at [91, 112] on span "Section" at bounding box center [108, 114] width 35 height 15
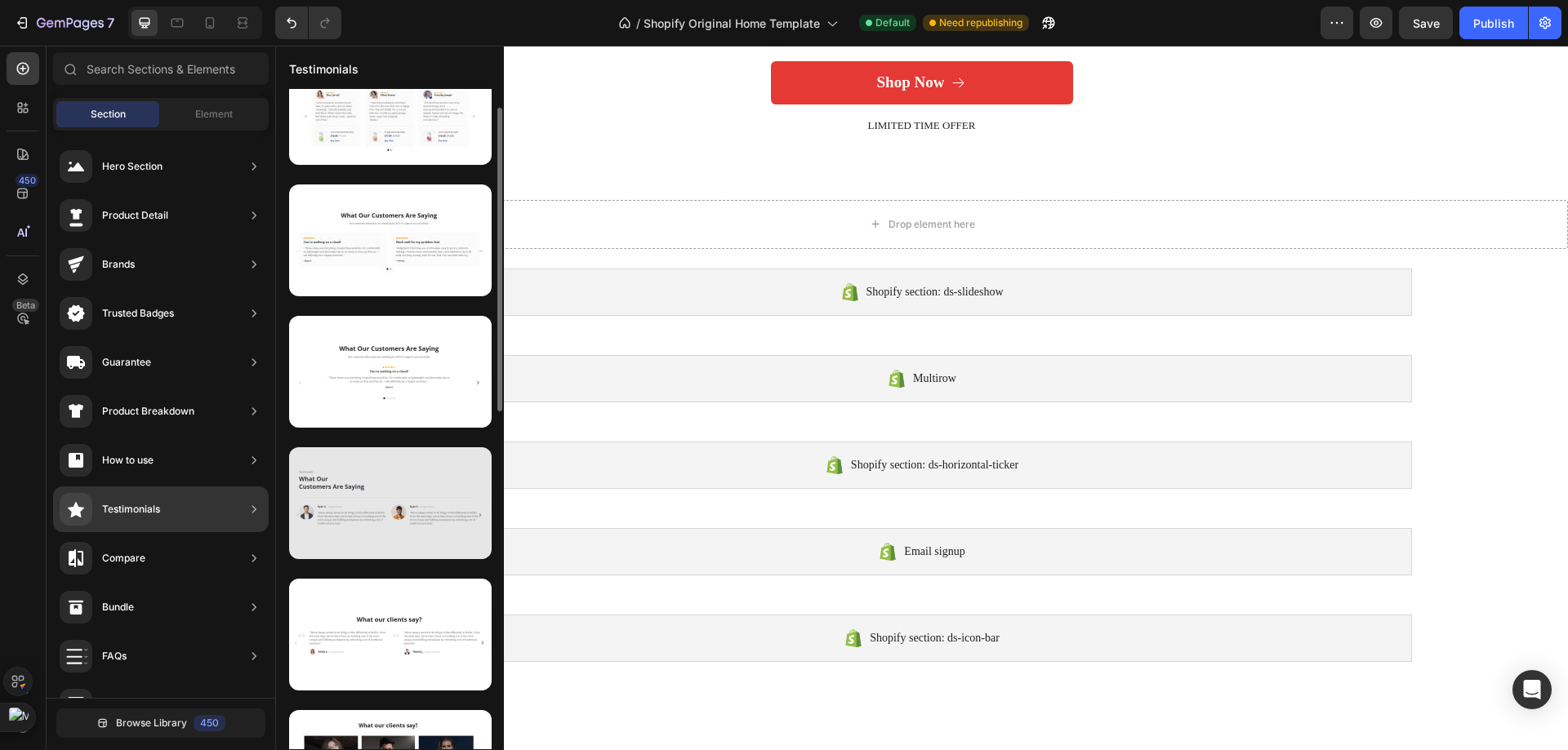
scroll to position [0, 0]
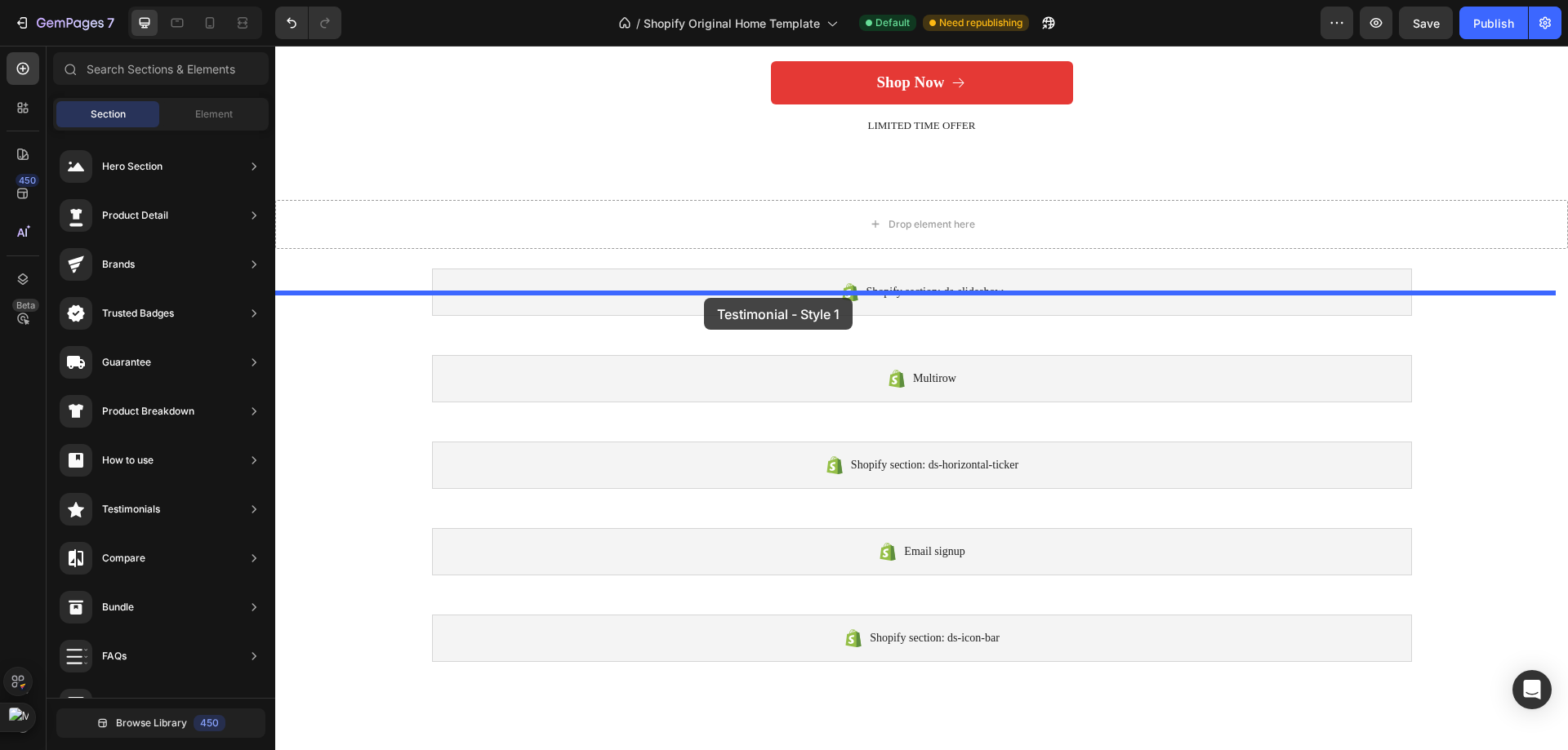
drag, startPoint x: 653, startPoint y: 223, endPoint x: 708, endPoint y: 302, distance: 96.3
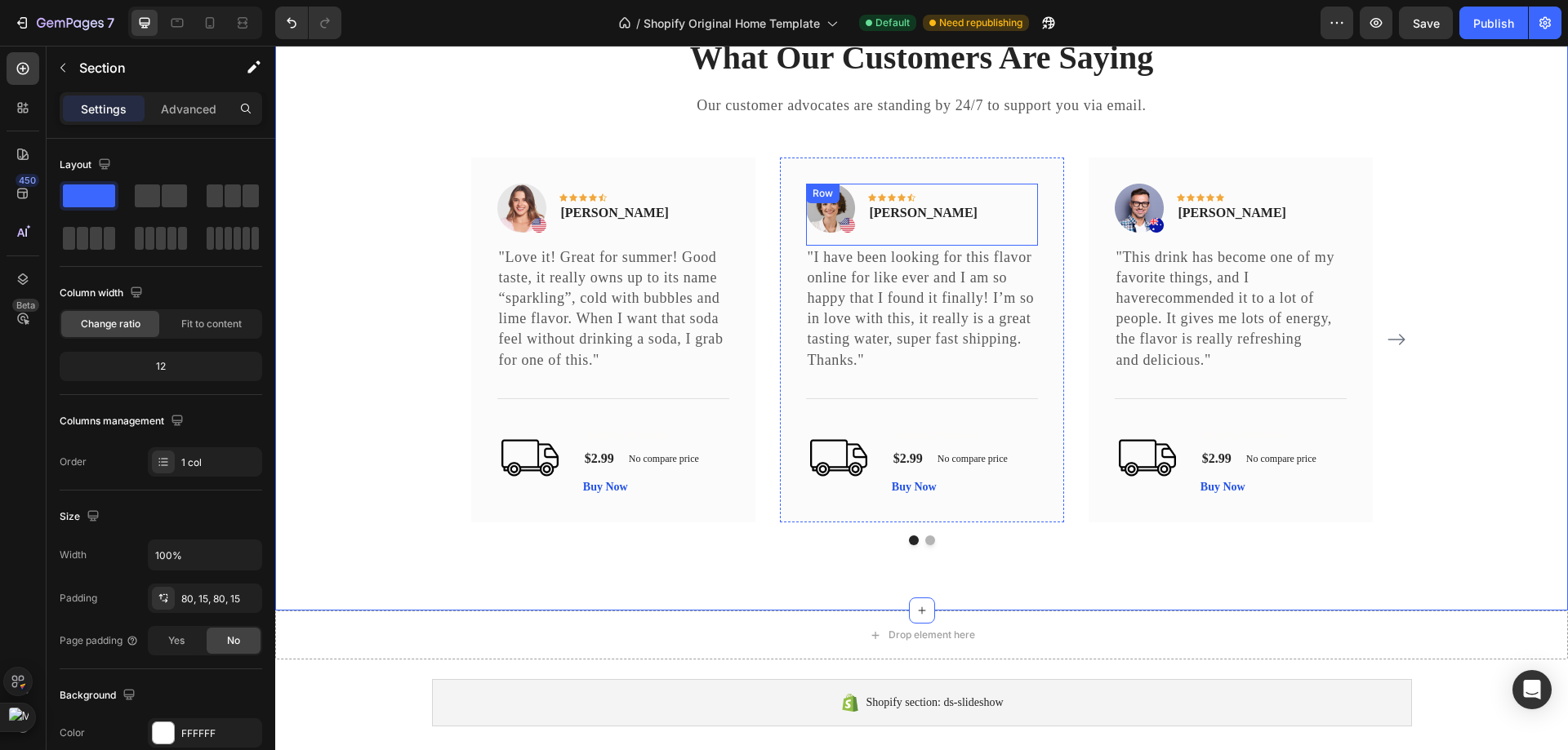
scroll to position [4705, 0]
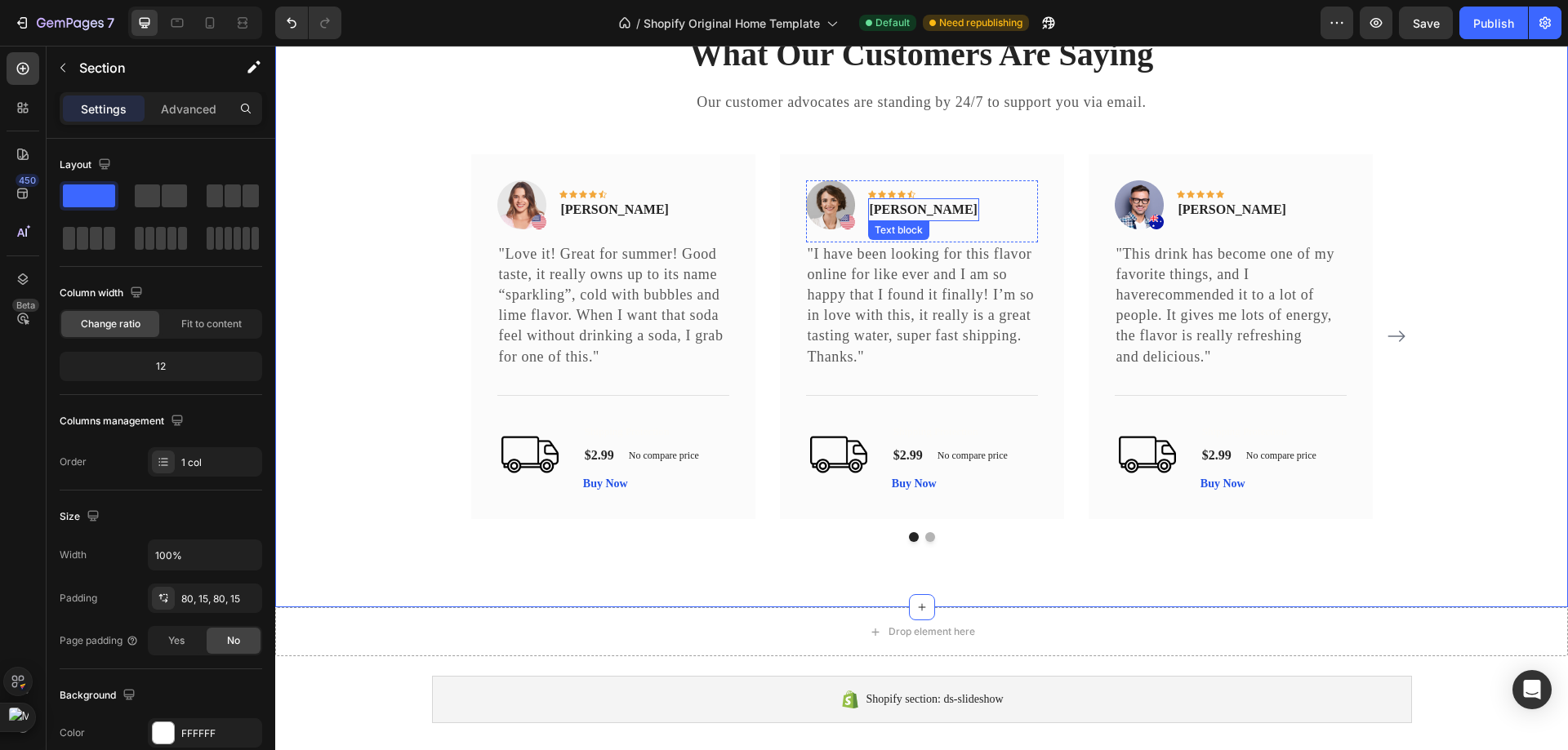
click at [933, 219] on p "Olivia Rowse" at bounding box center [923, 210] width 107 height 19
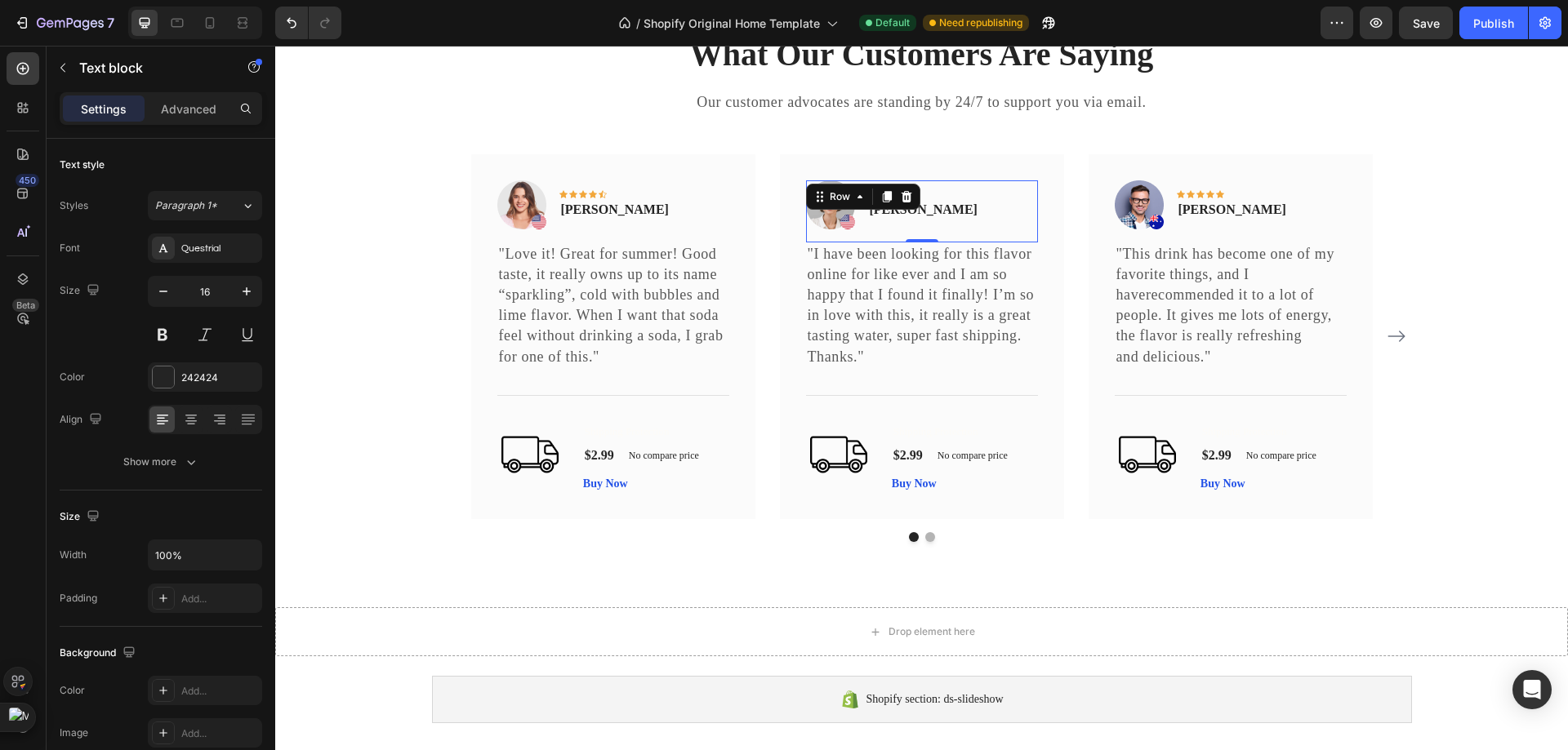
click at [967, 202] on div "Image Icon Icon Icon Icon Icon Row Olivia Rowse Text block Row 0" at bounding box center [922, 211] width 231 height 62
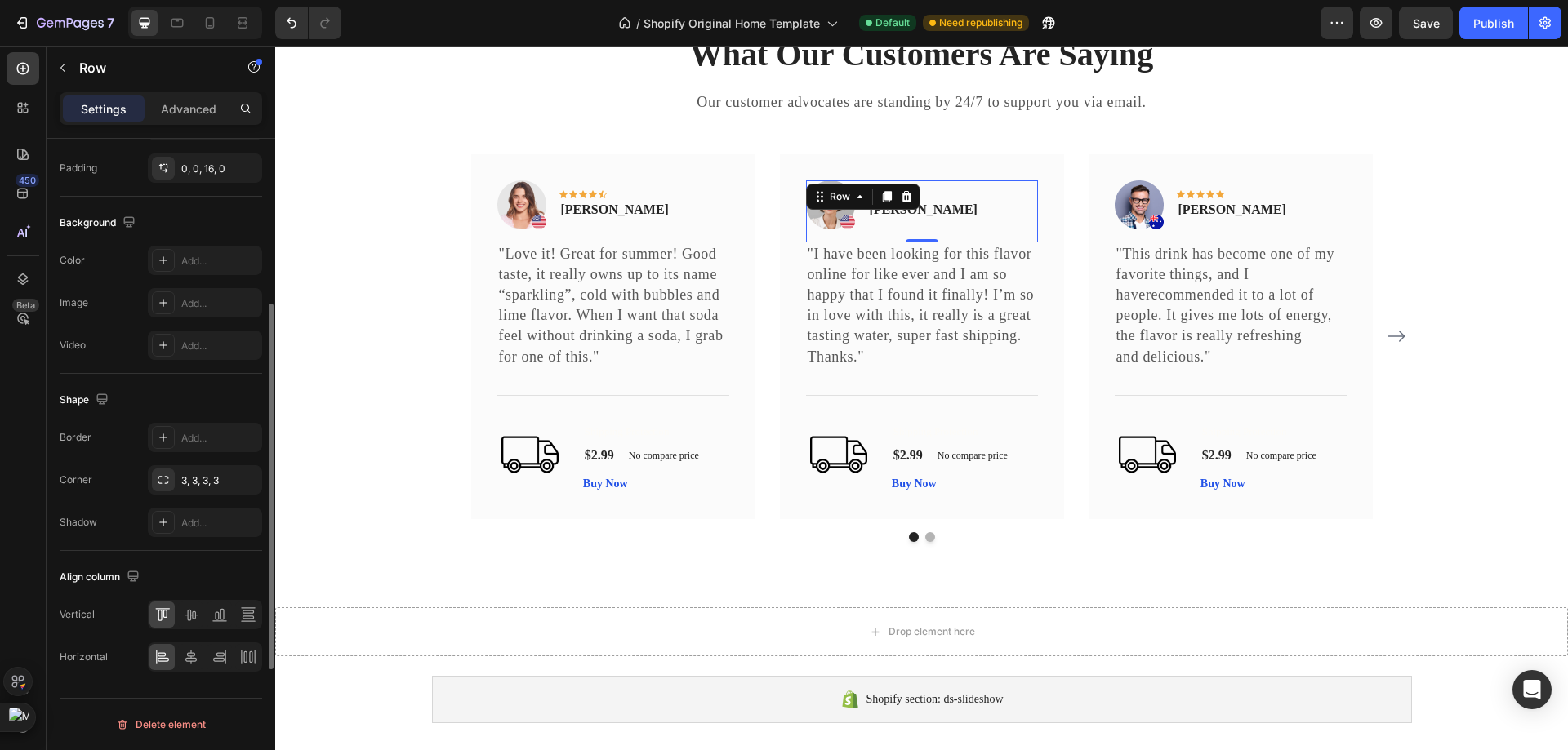
scroll to position [443, 0]
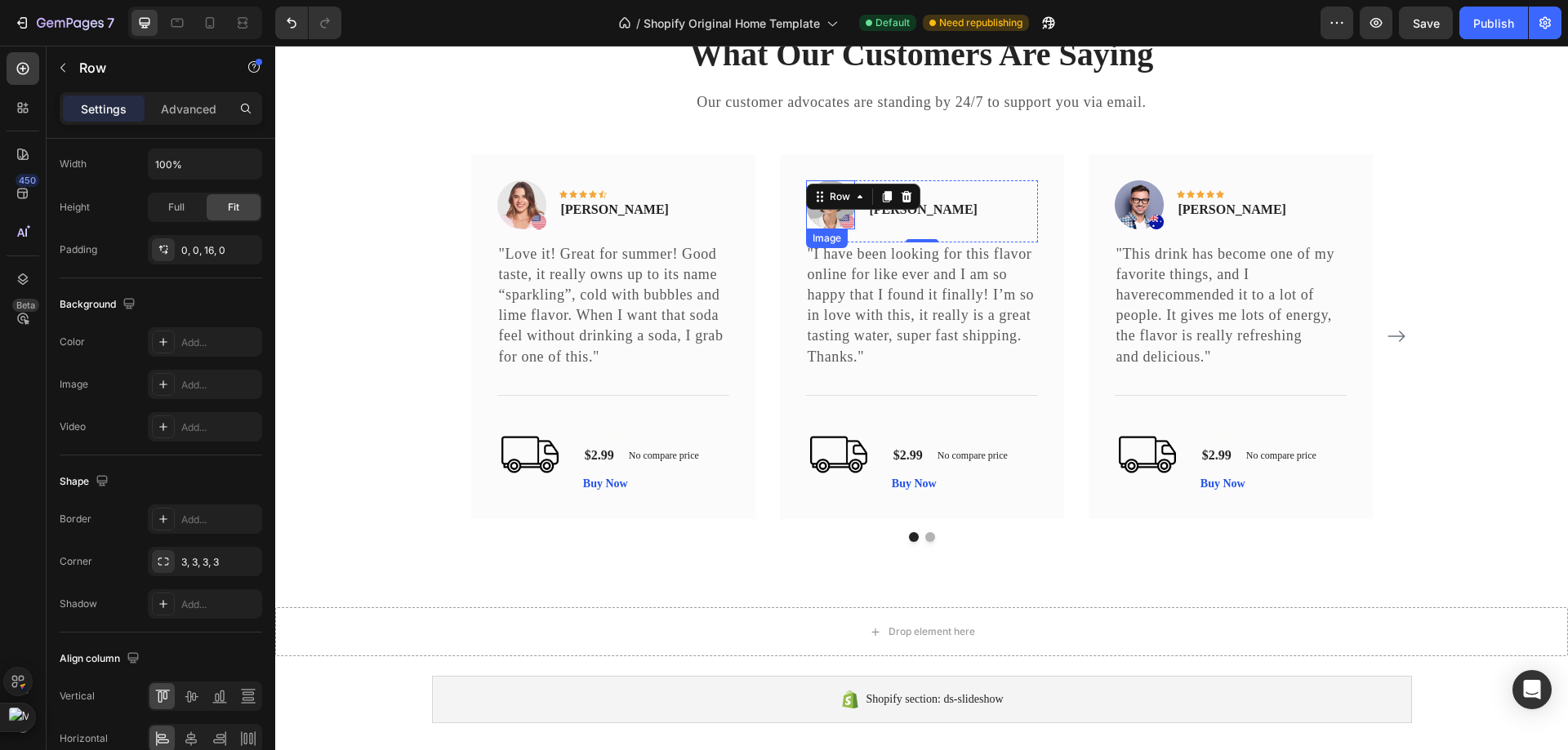
click at [823, 219] on img at bounding box center [831, 205] width 49 height 49
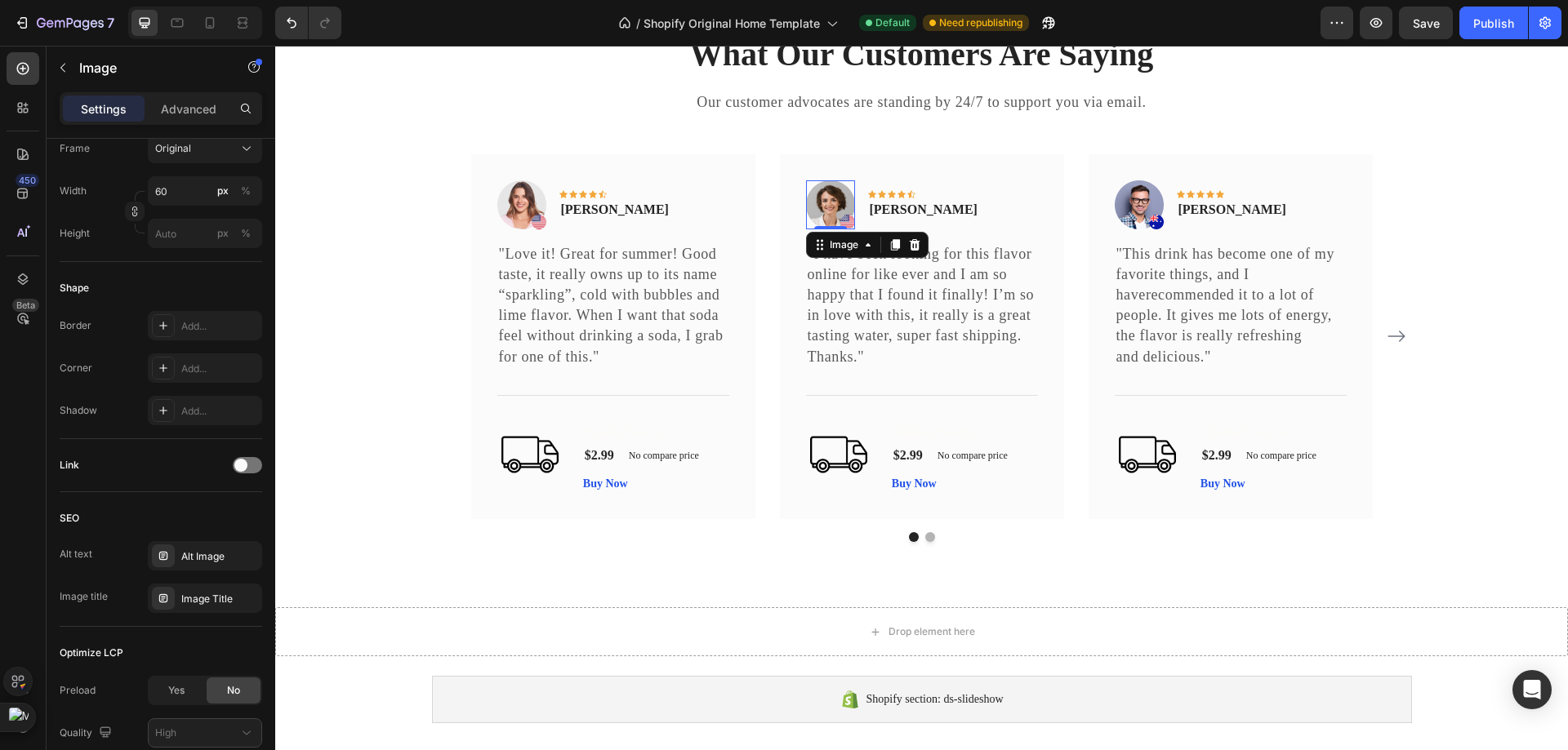
scroll to position [0, 0]
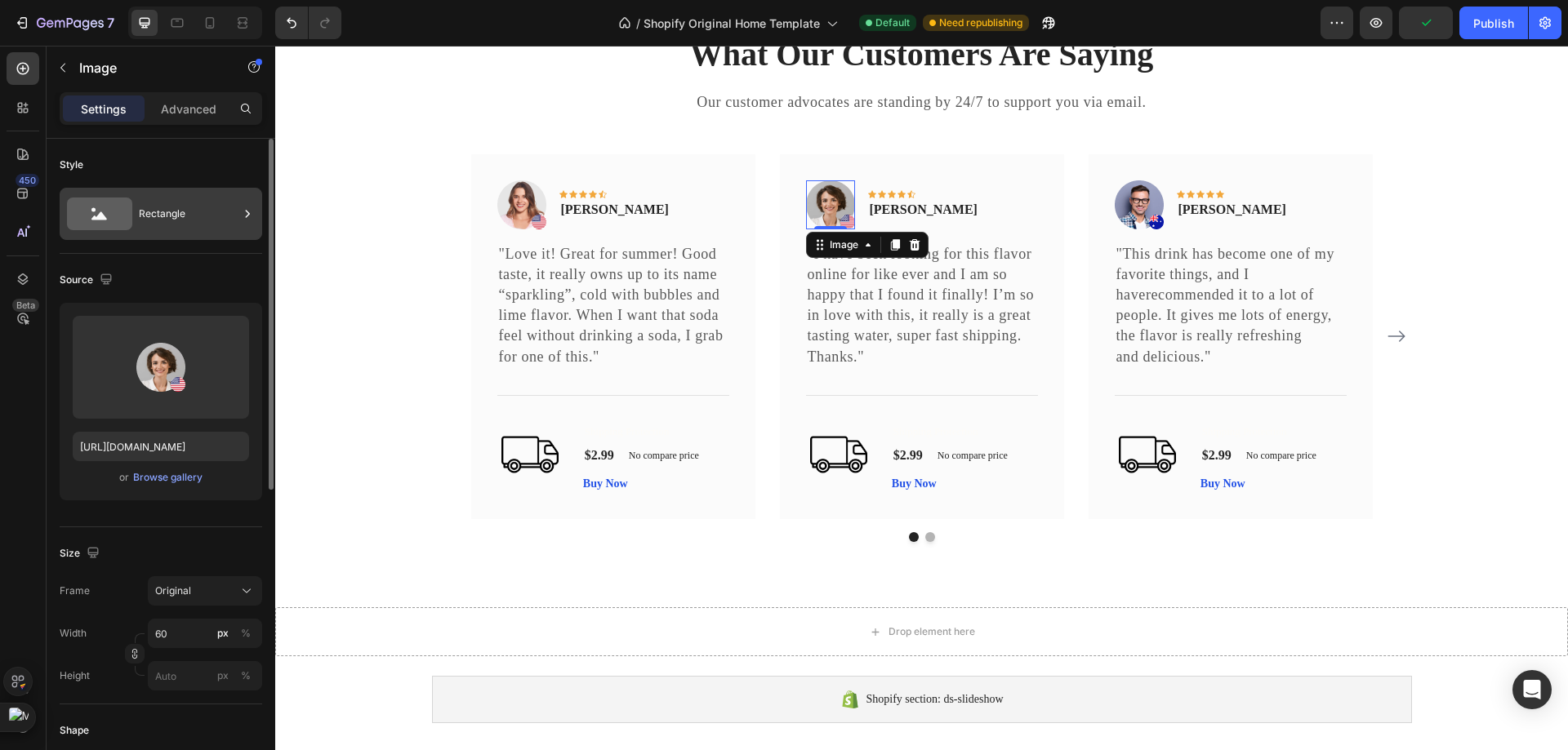
click at [201, 219] on div "Rectangle" at bounding box center [189, 213] width 100 height 38
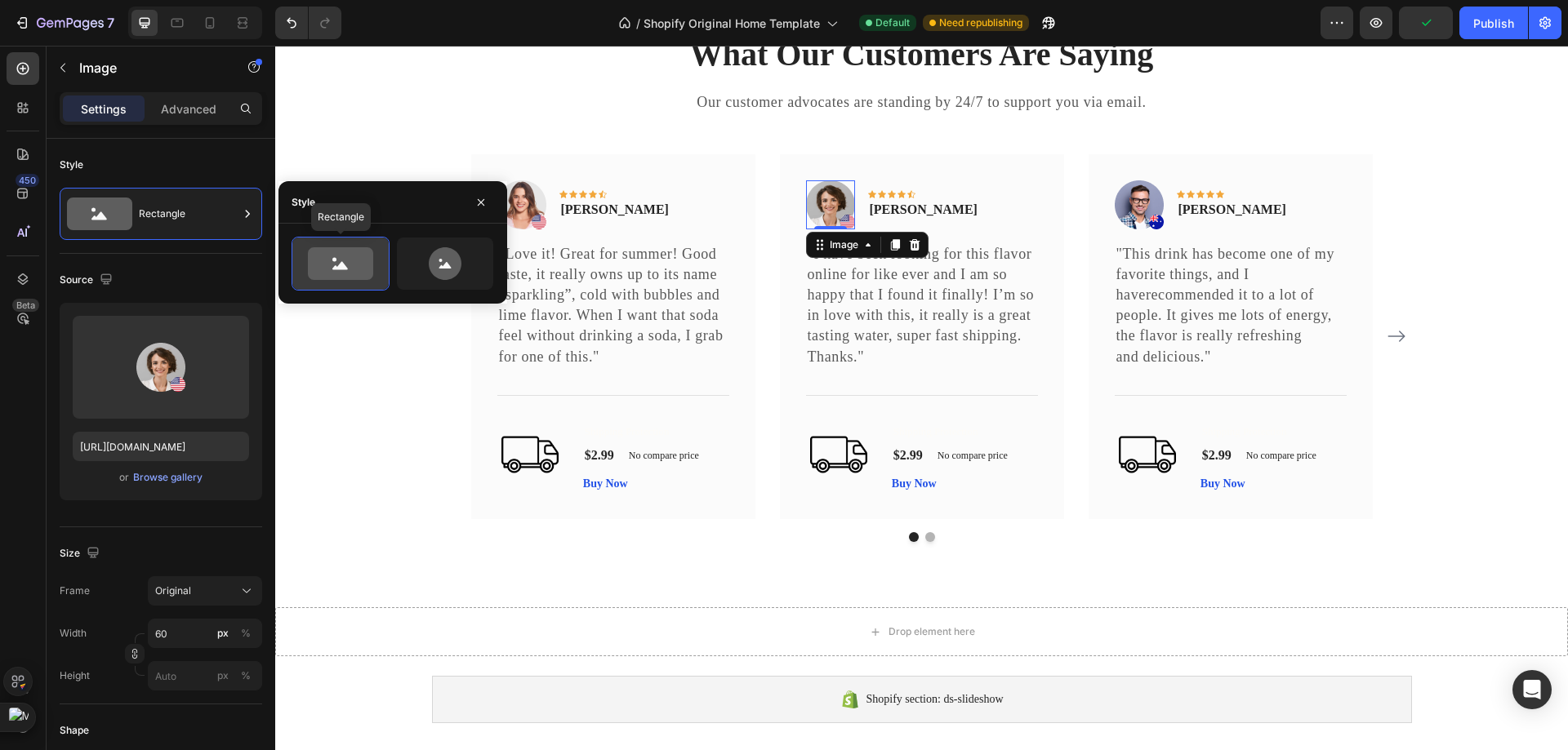
click at [357, 265] on icon at bounding box center [340, 263] width 66 height 32
click at [449, 250] on icon at bounding box center [445, 263] width 32 height 32
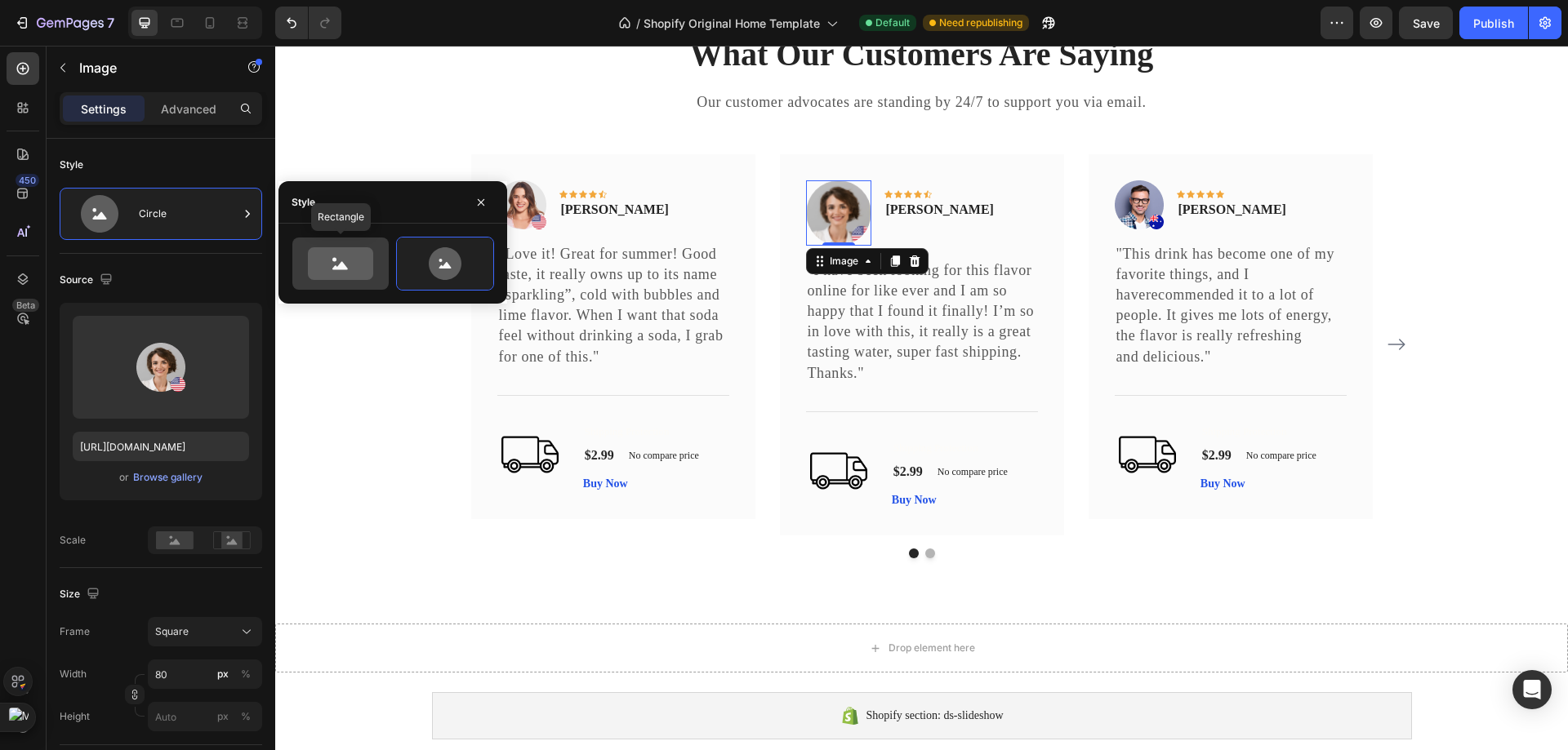
click at [382, 266] on div at bounding box center [341, 264] width 96 height 52
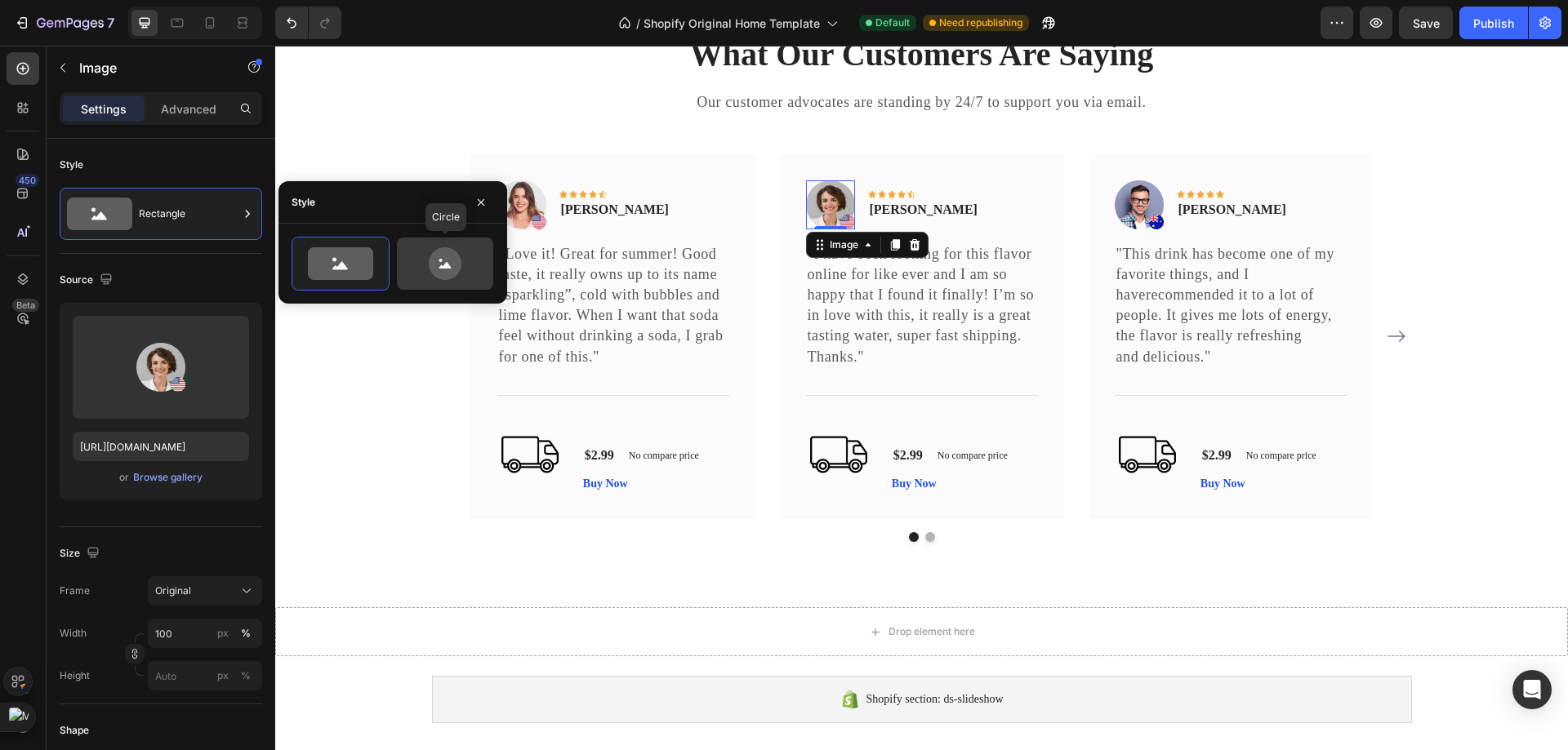
click at [415, 269] on icon at bounding box center [446, 263] width 77 height 32
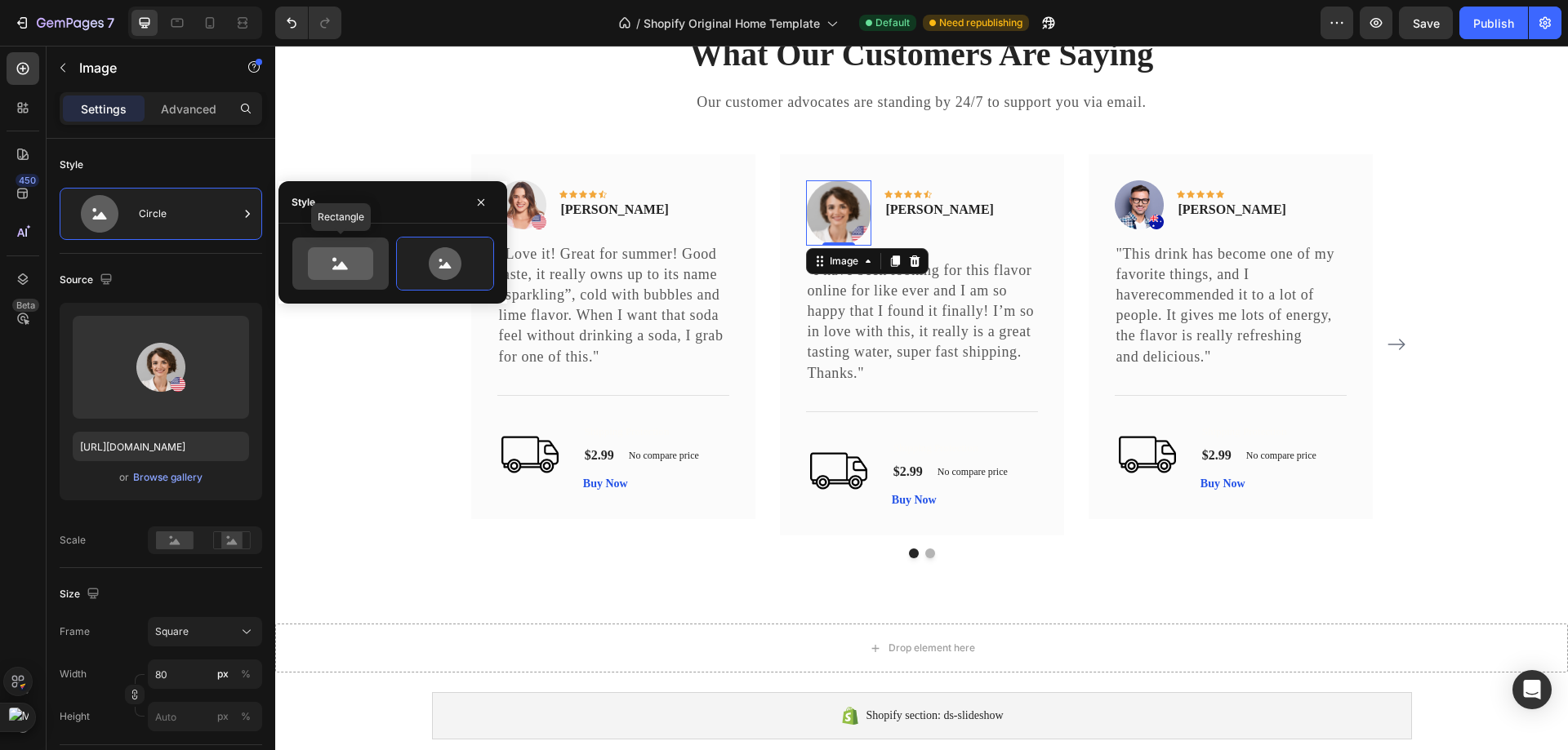
click at [367, 272] on icon at bounding box center [340, 263] width 66 height 32
type input "100"
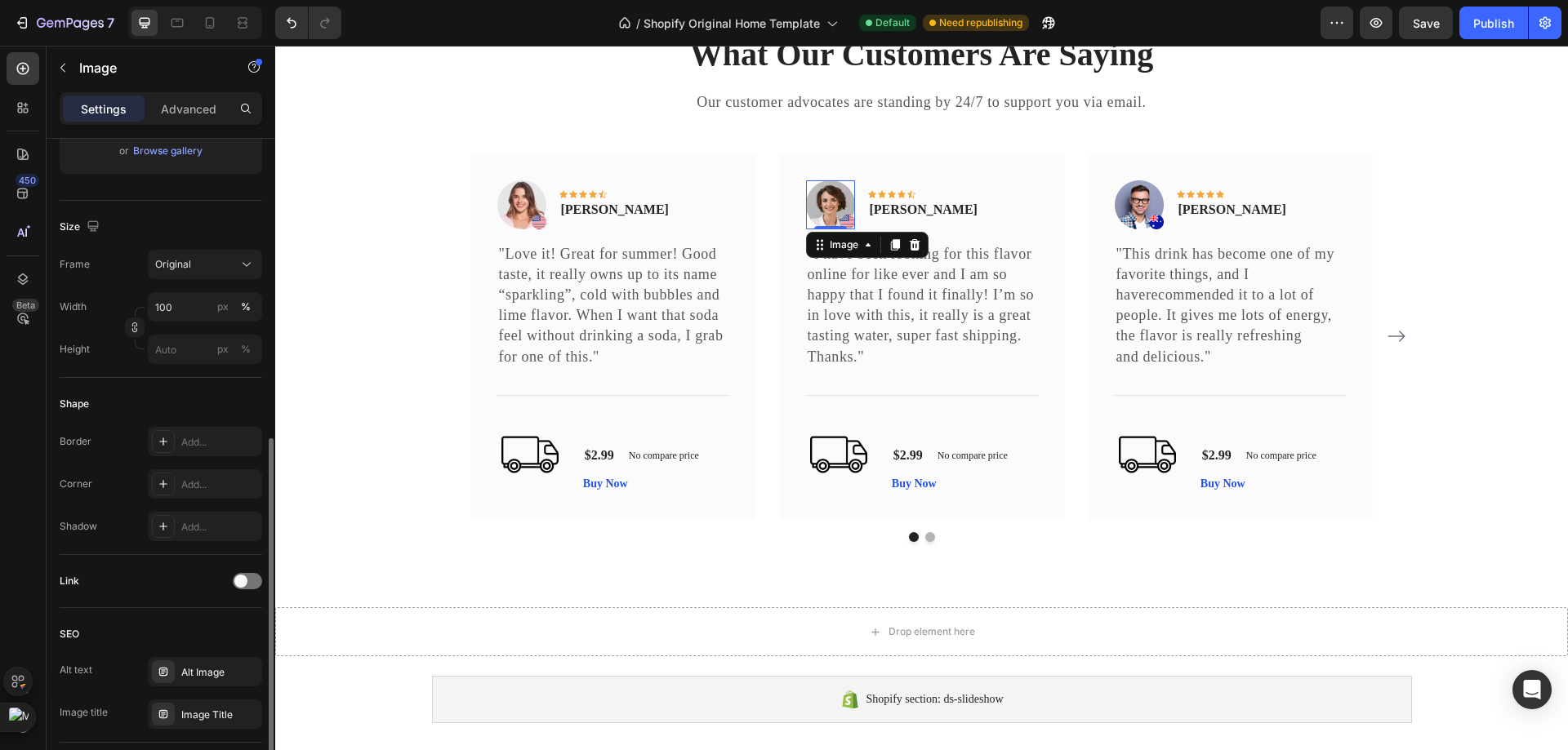
scroll to position [408, 0]
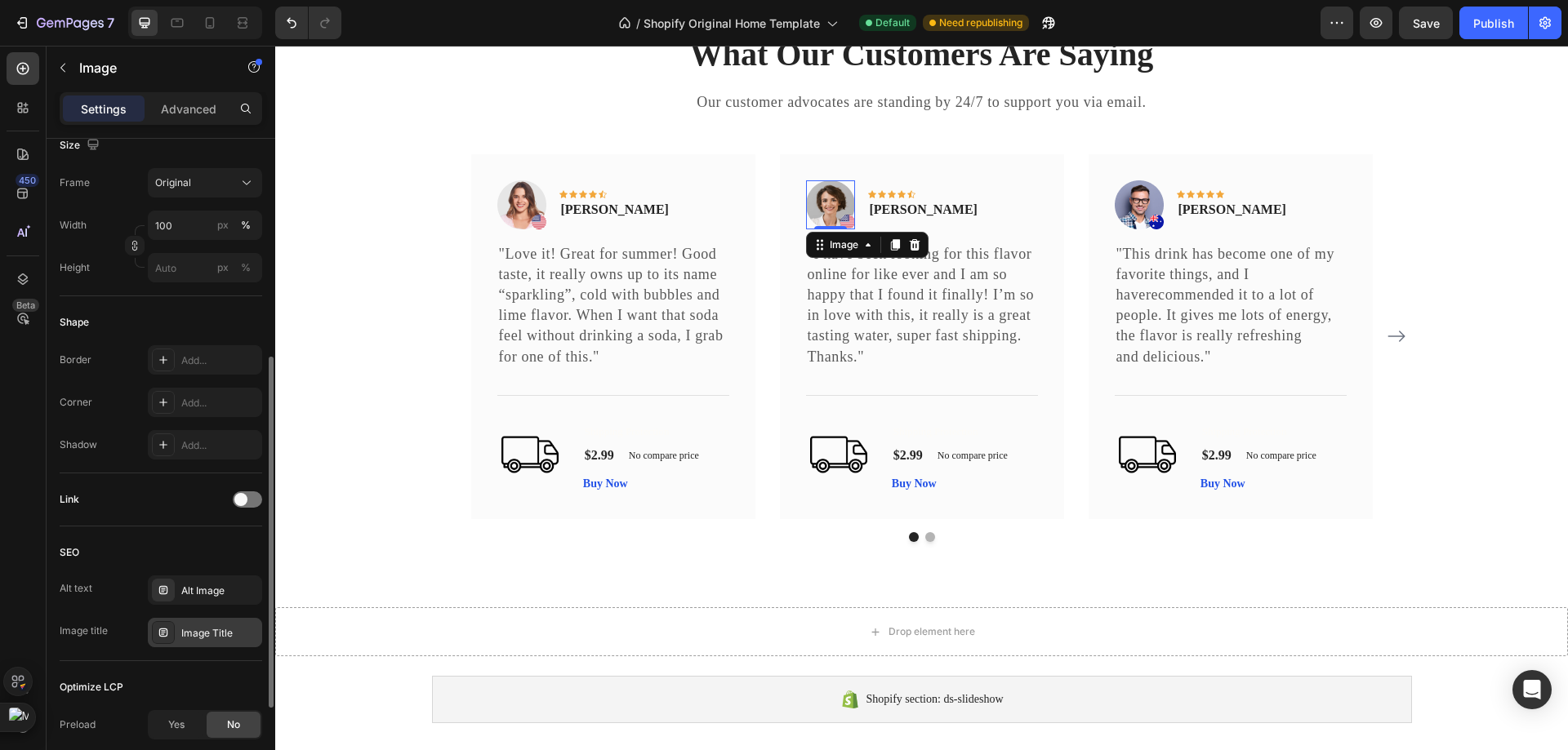
click at [194, 641] on div "Image Title" at bounding box center [204, 633] width 114 height 30
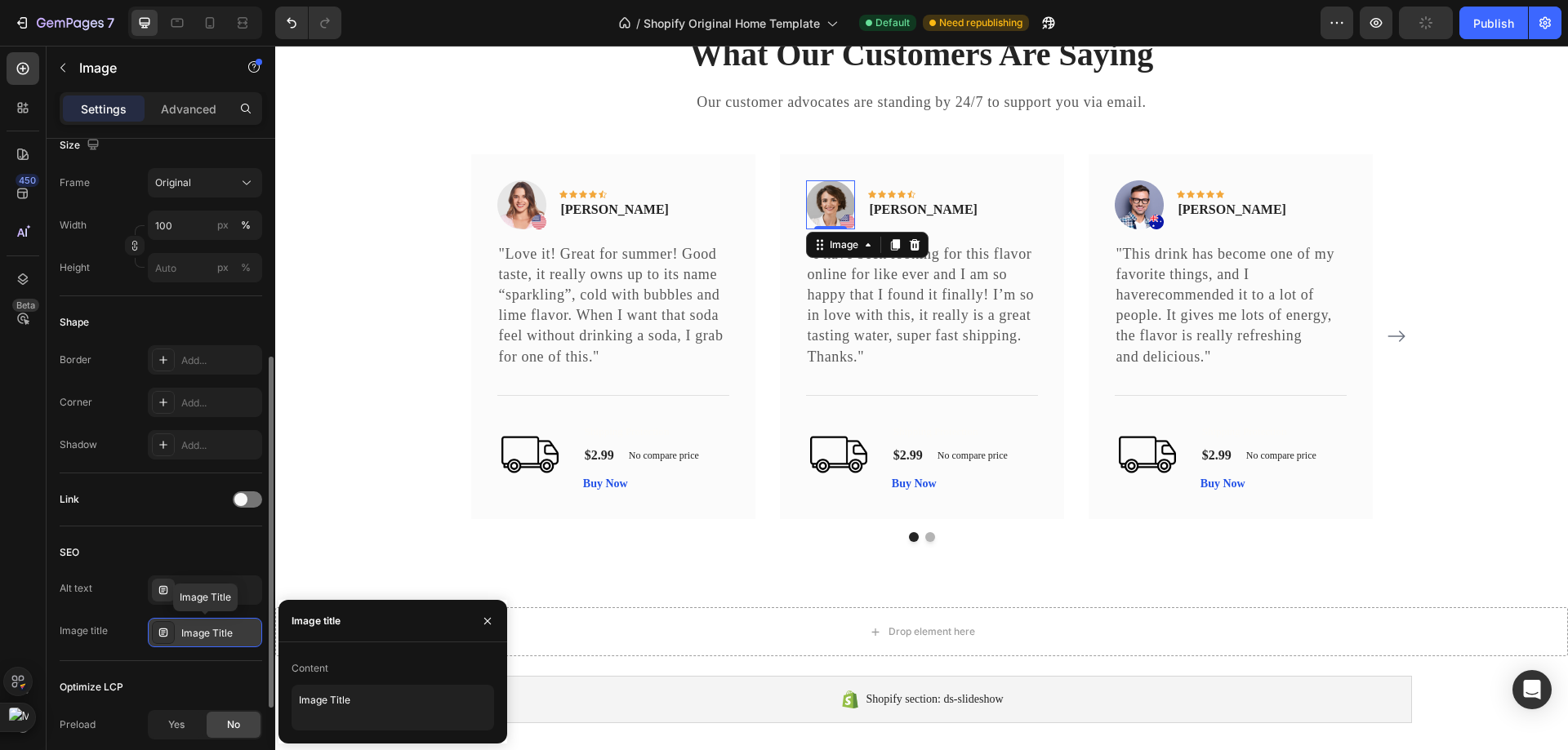
click at [194, 638] on div "Image Title" at bounding box center [220, 633] width 77 height 15
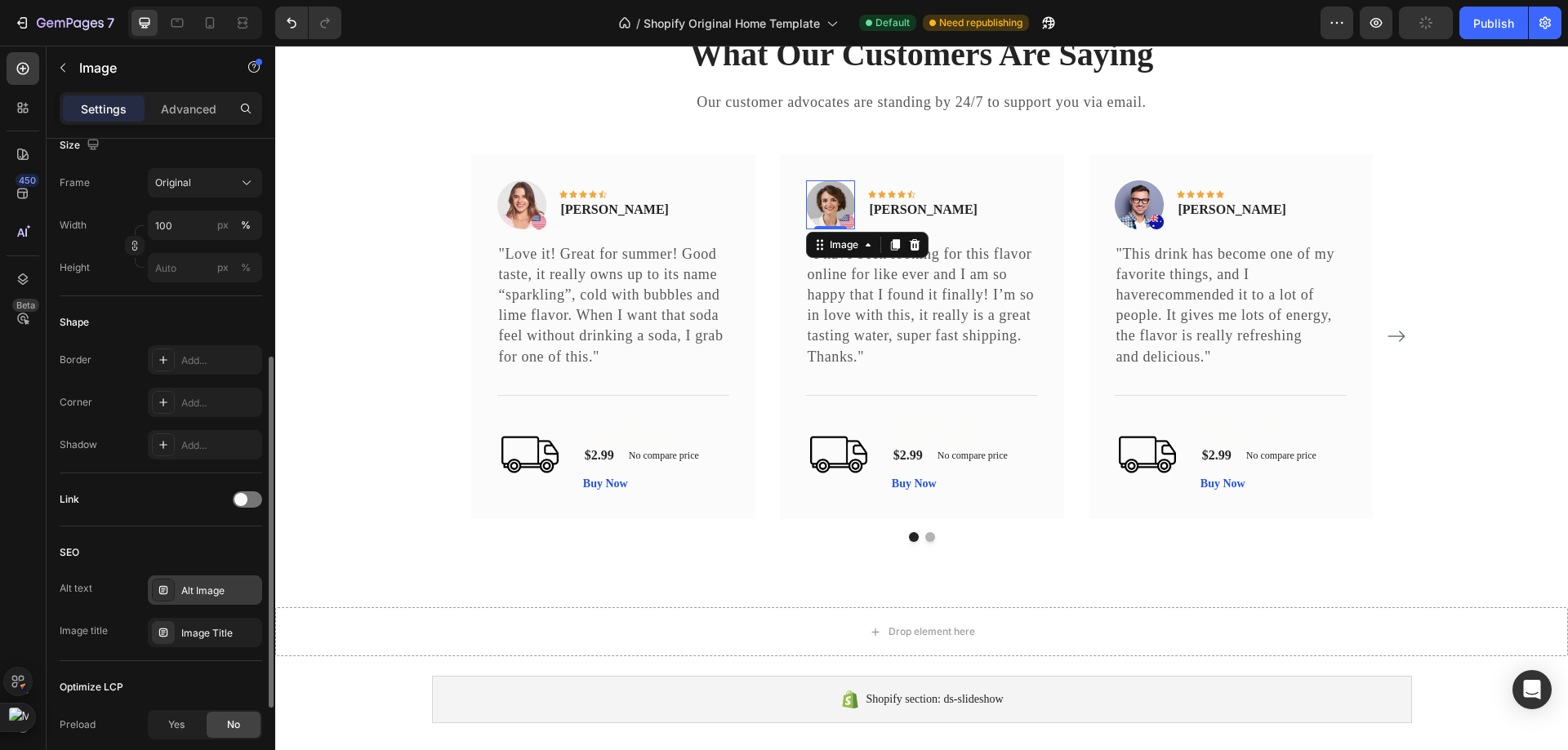
click at [194, 594] on div "Alt Image" at bounding box center [220, 590] width 77 height 15
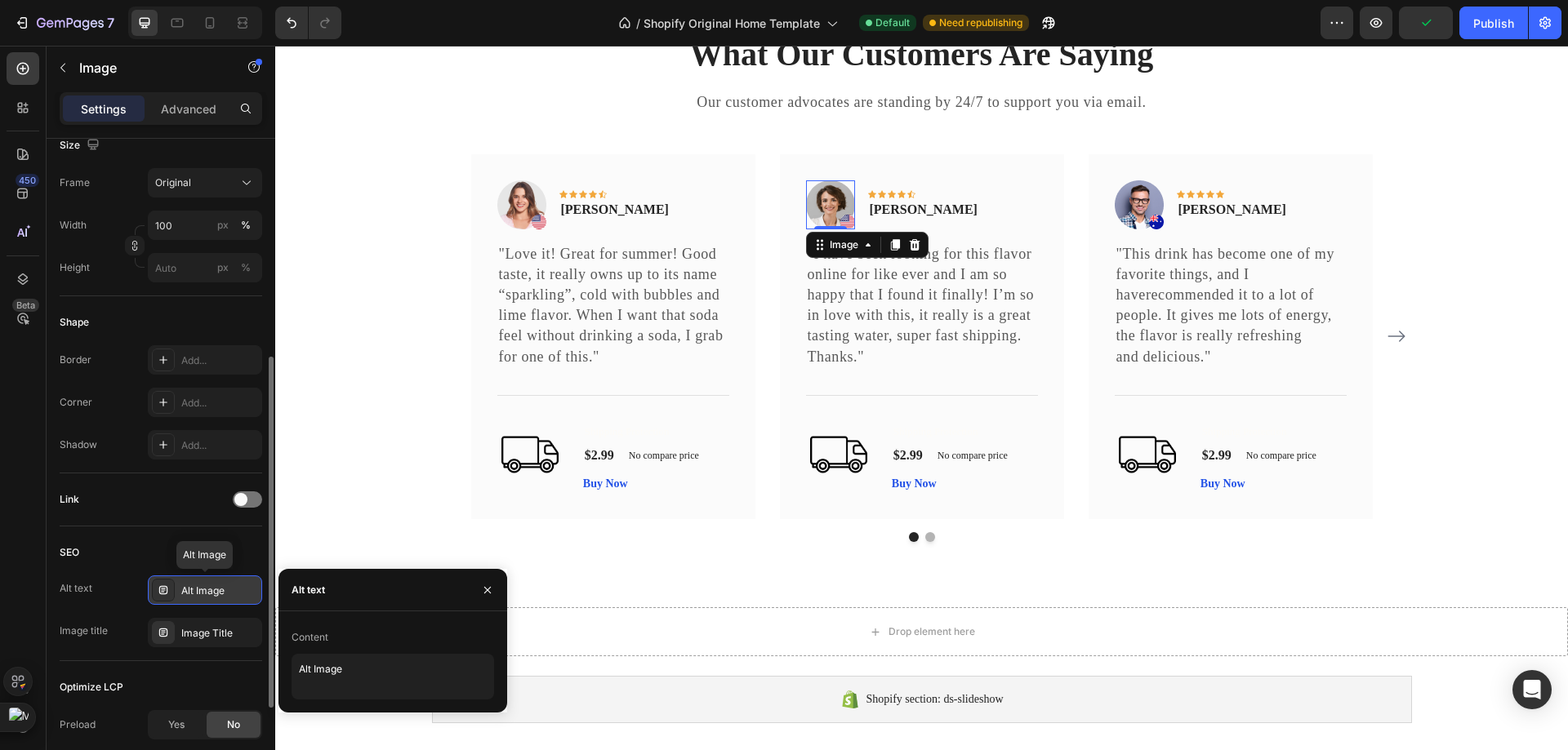
click at [194, 594] on div "Alt Image" at bounding box center [220, 590] width 77 height 15
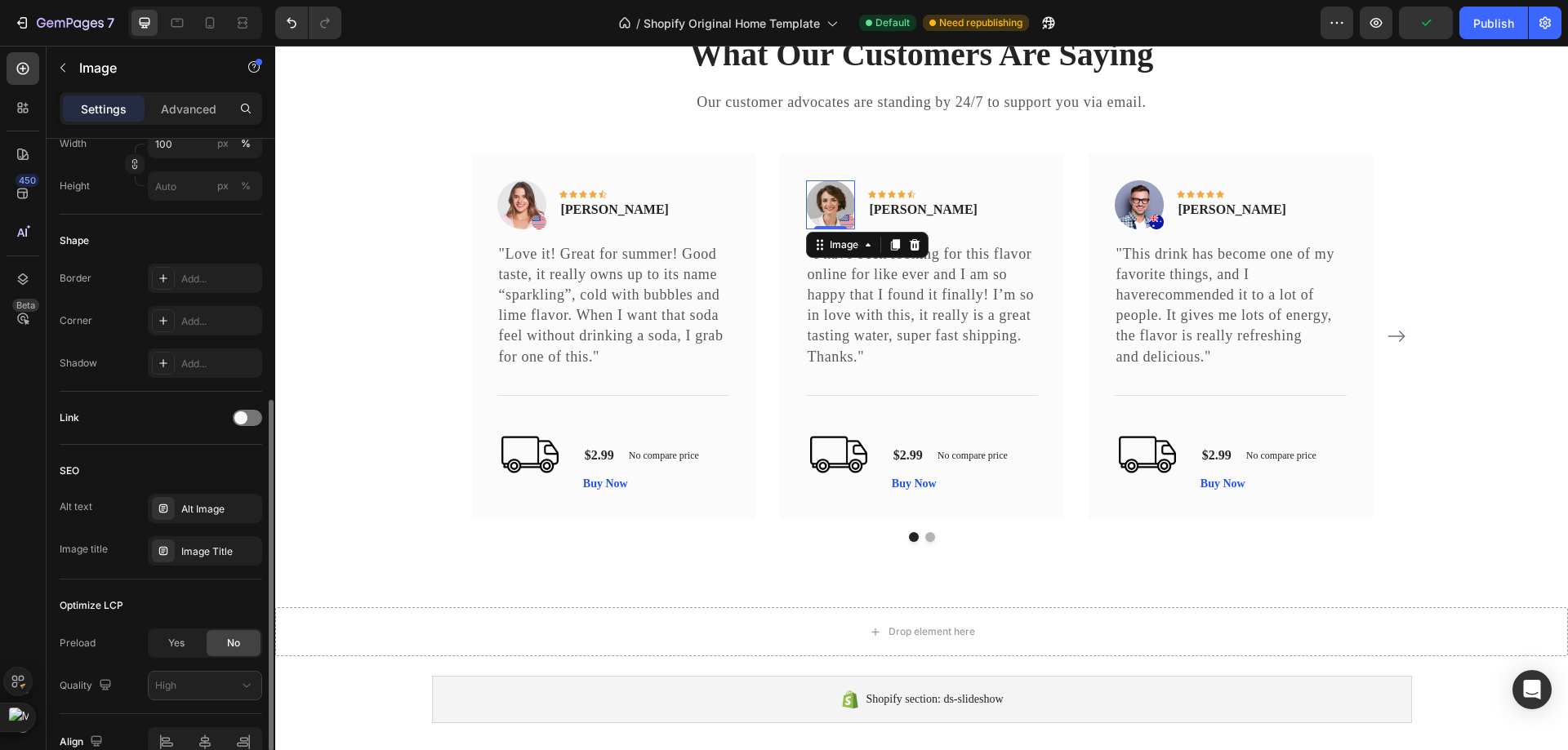
scroll to position [571, 0]
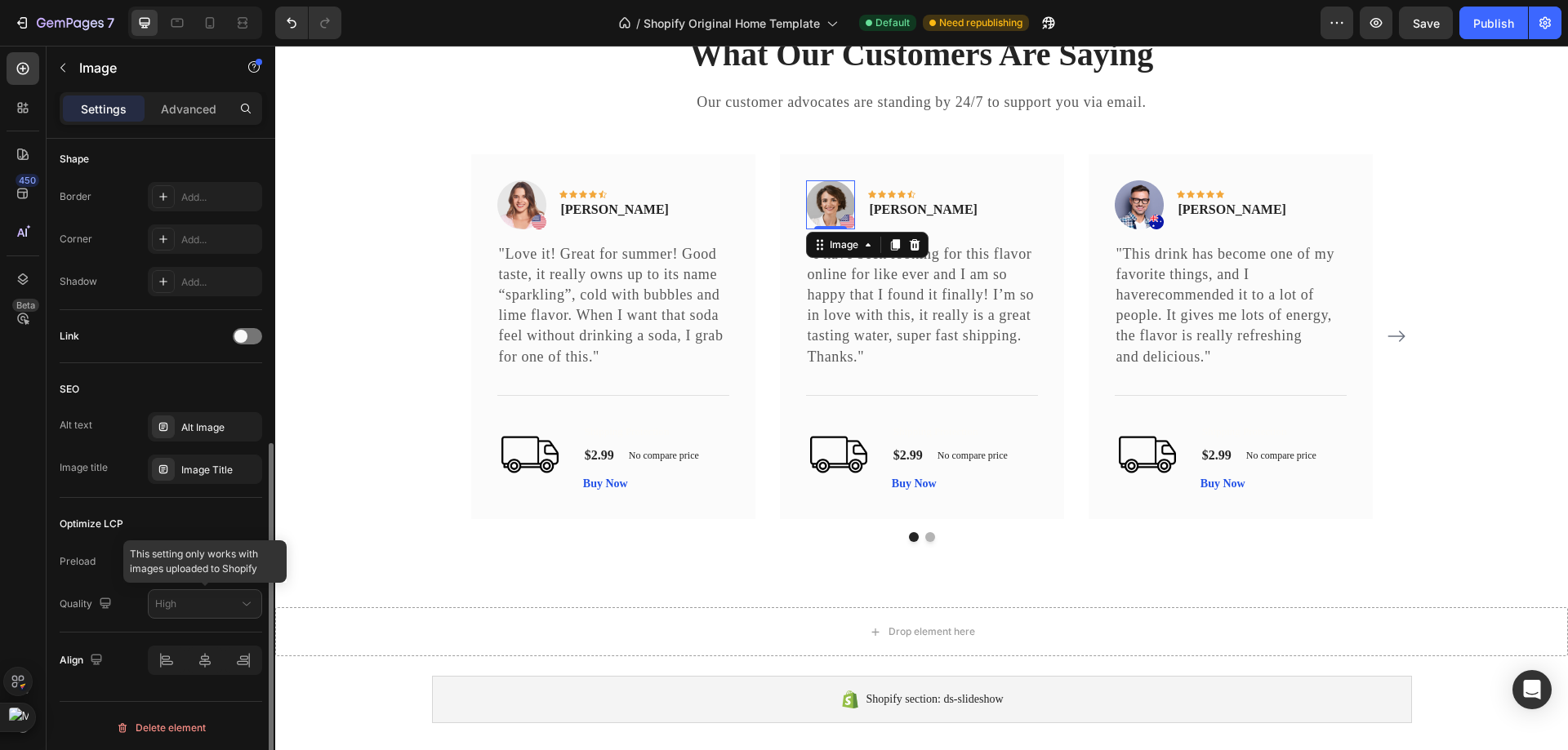
click at [178, 610] on div at bounding box center [204, 604] width 114 height 30
click at [235, 600] on div at bounding box center [204, 604] width 114 height 30
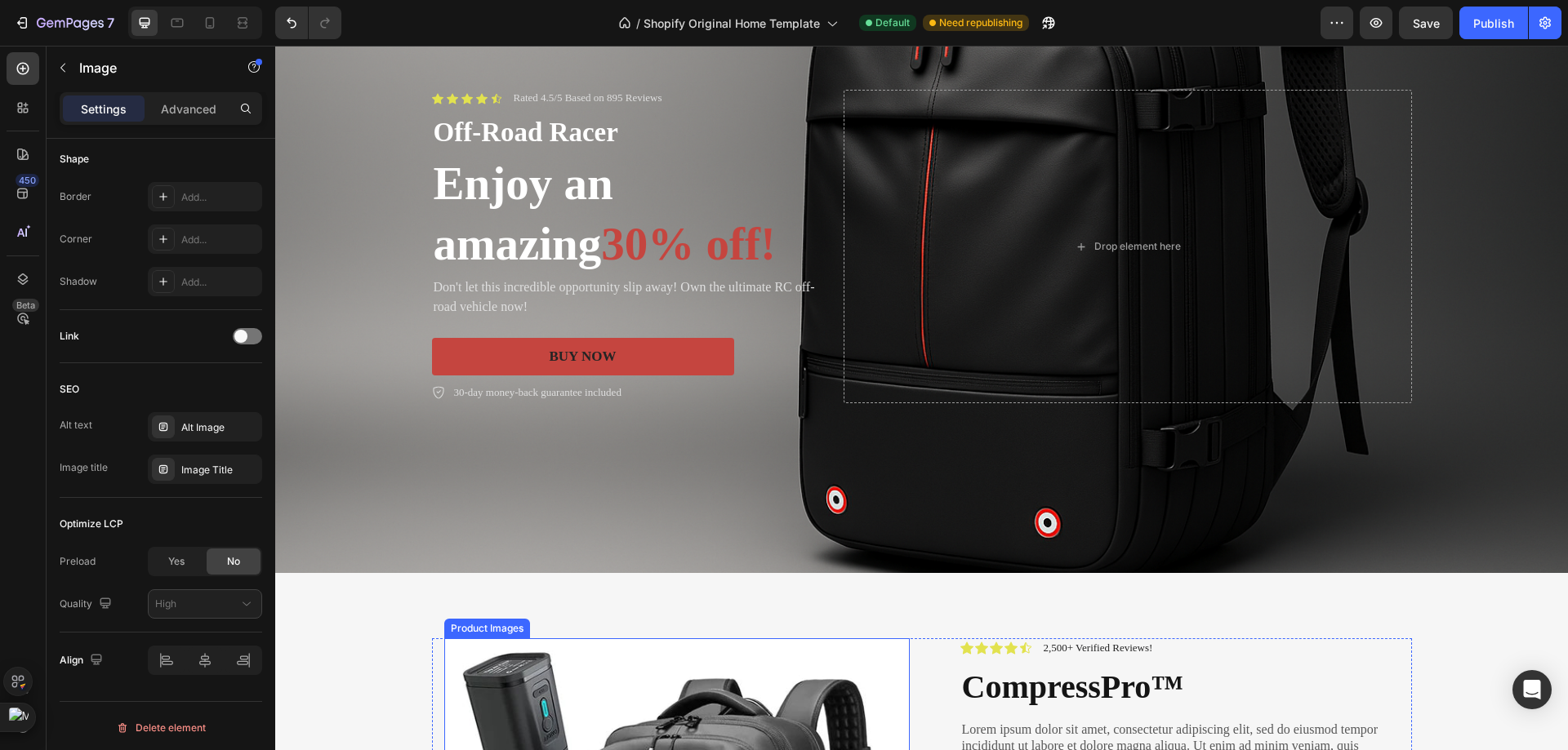
scroll to position [0, 0]
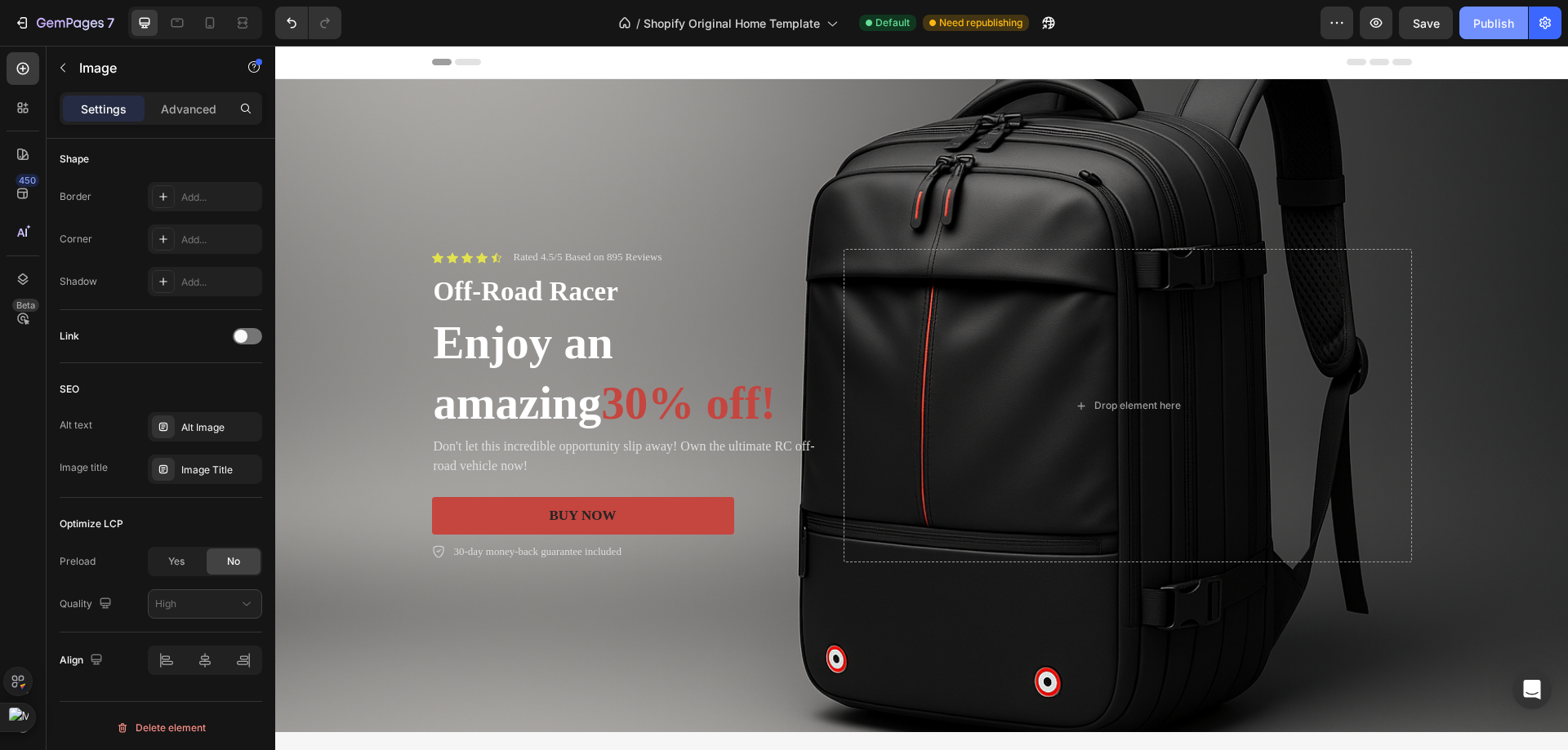
click at [1492, 18] on div "Publish" at bounding box center [1493, 24] width 41 height 17
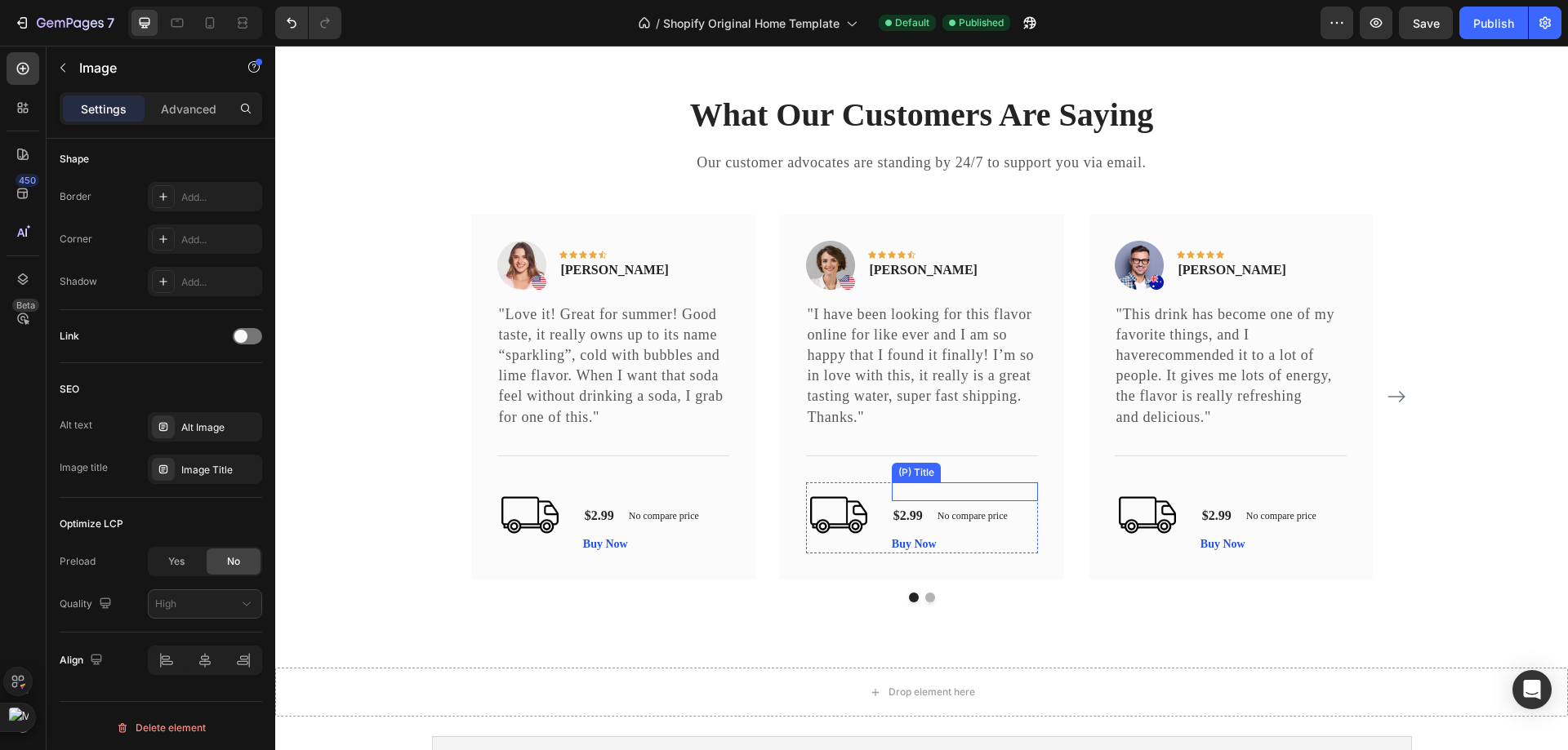
scroll to position [4489, 0]
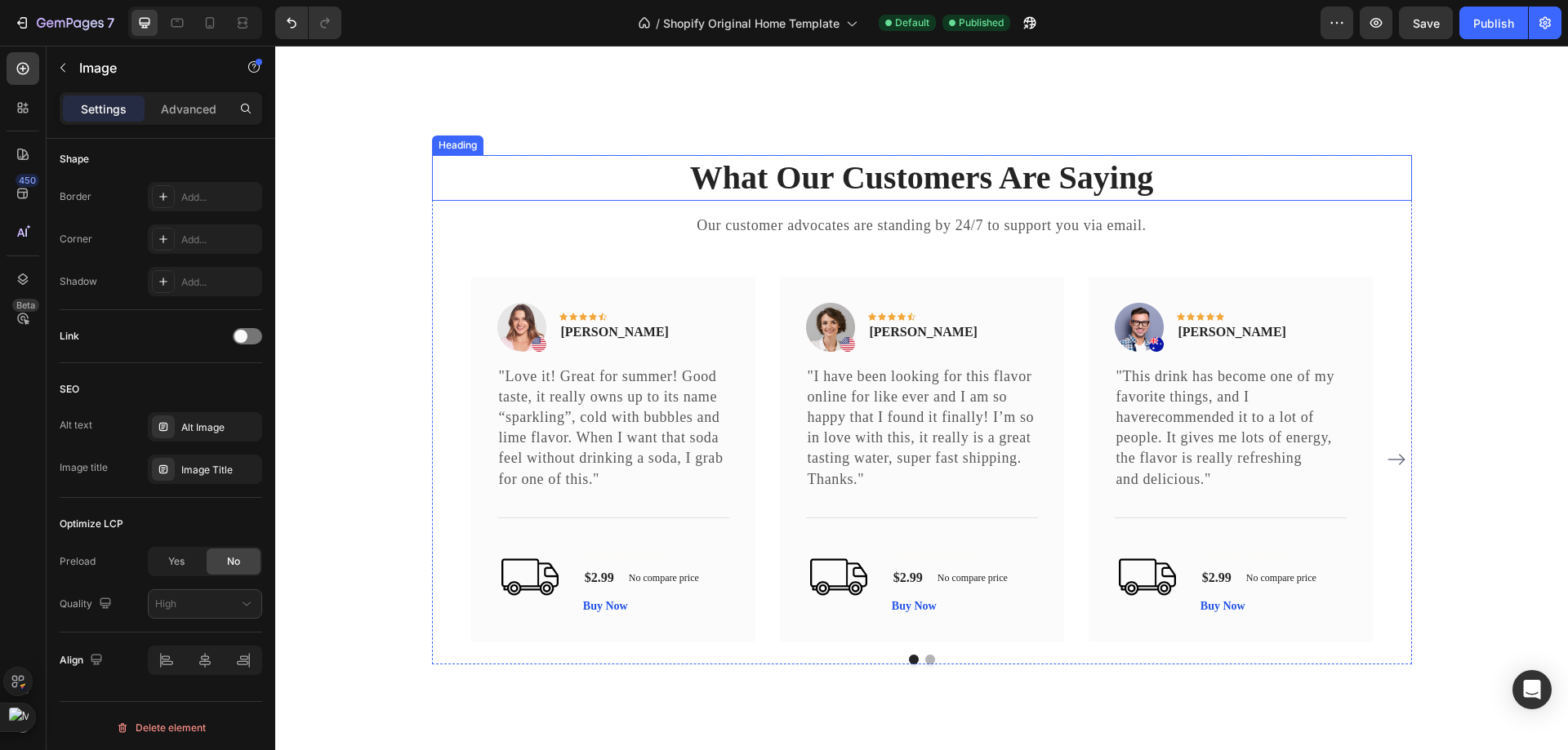
click at [568, 199] on p "What Our Customers Are Saying" at bounding box center [922, 177] width 977 height 43
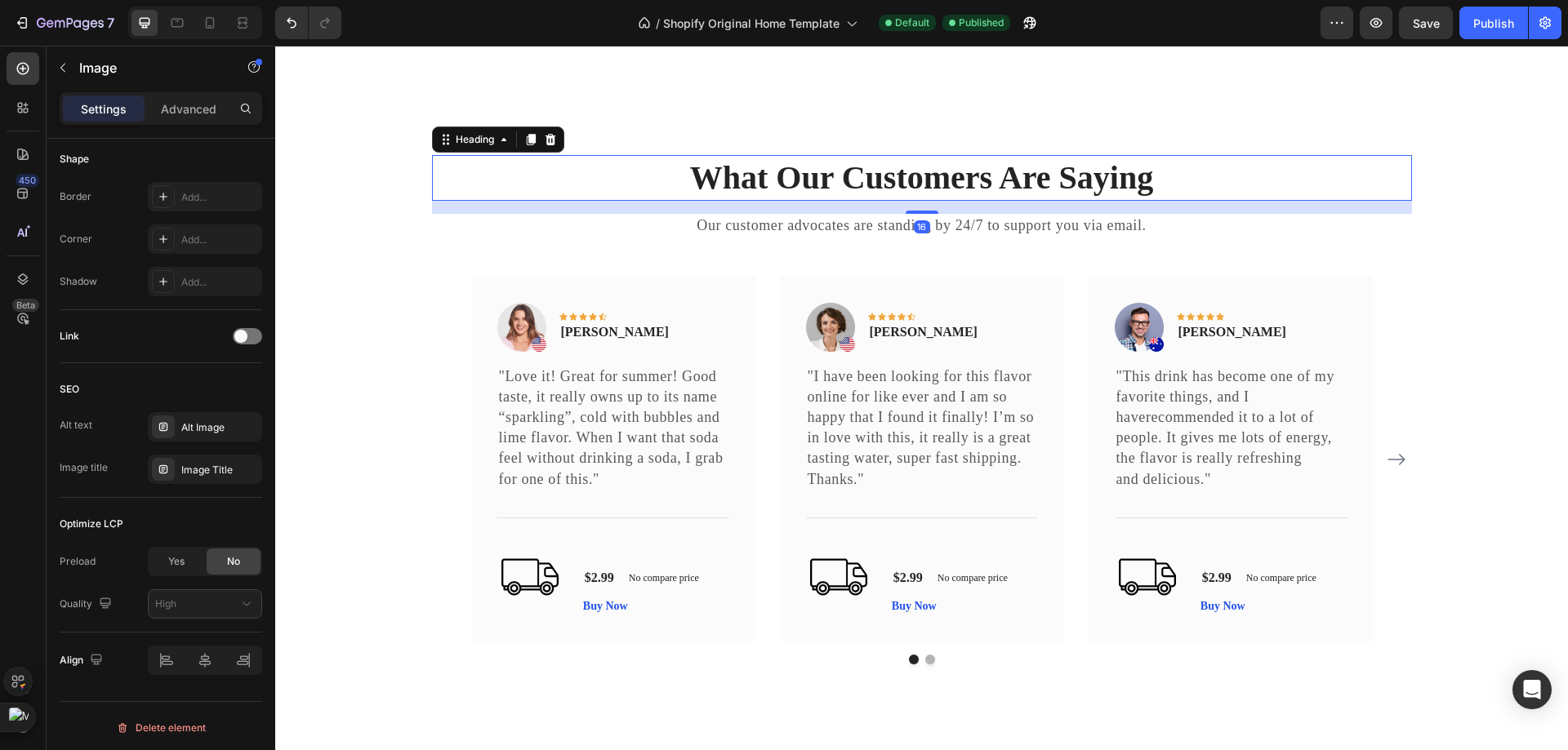
scroll to position [0, 0]
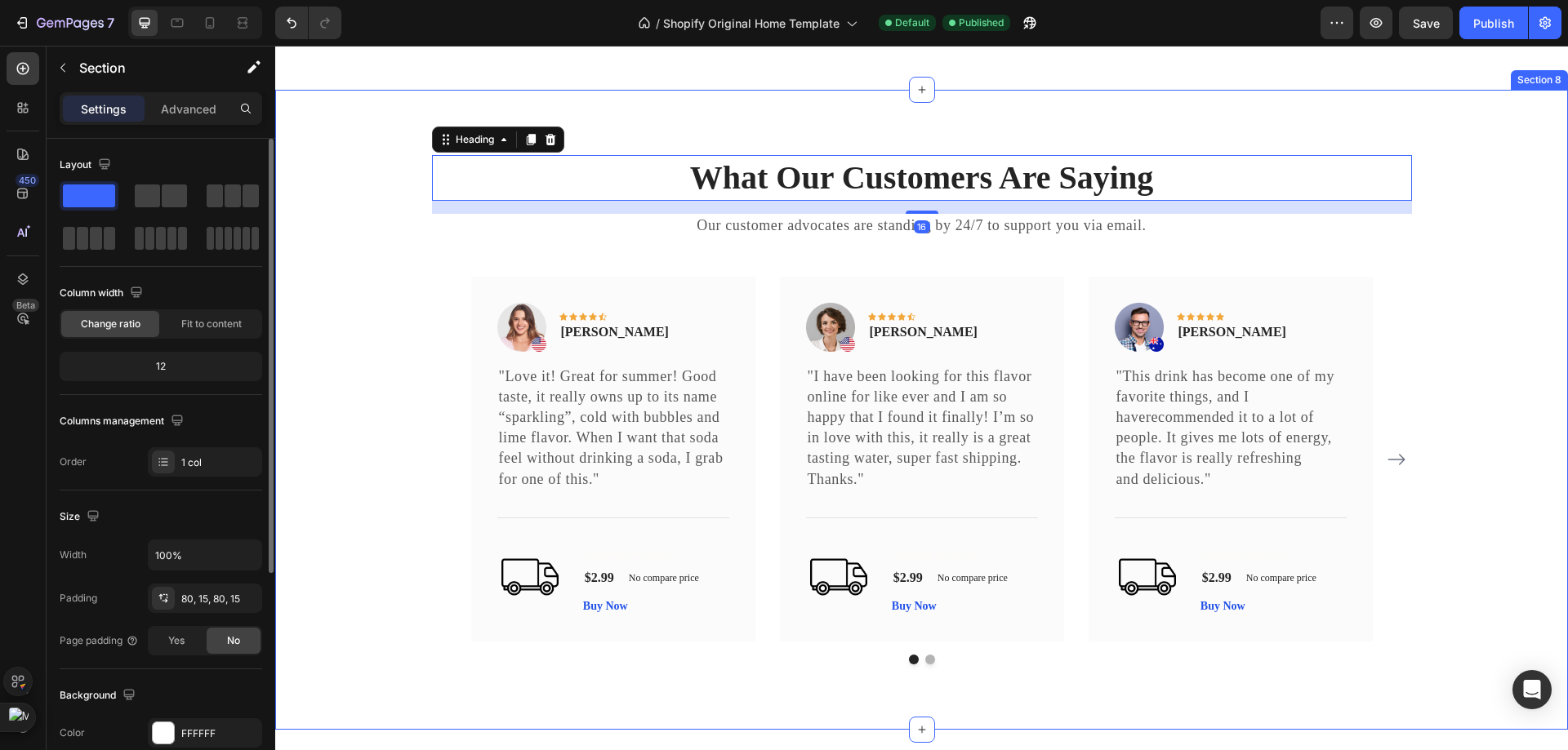
click at [414, 241] on div "What Our Customers Are Saying Heading 16 Our customer advocates are standing by…" at bounding box center [922, 410] width 1293 height 641
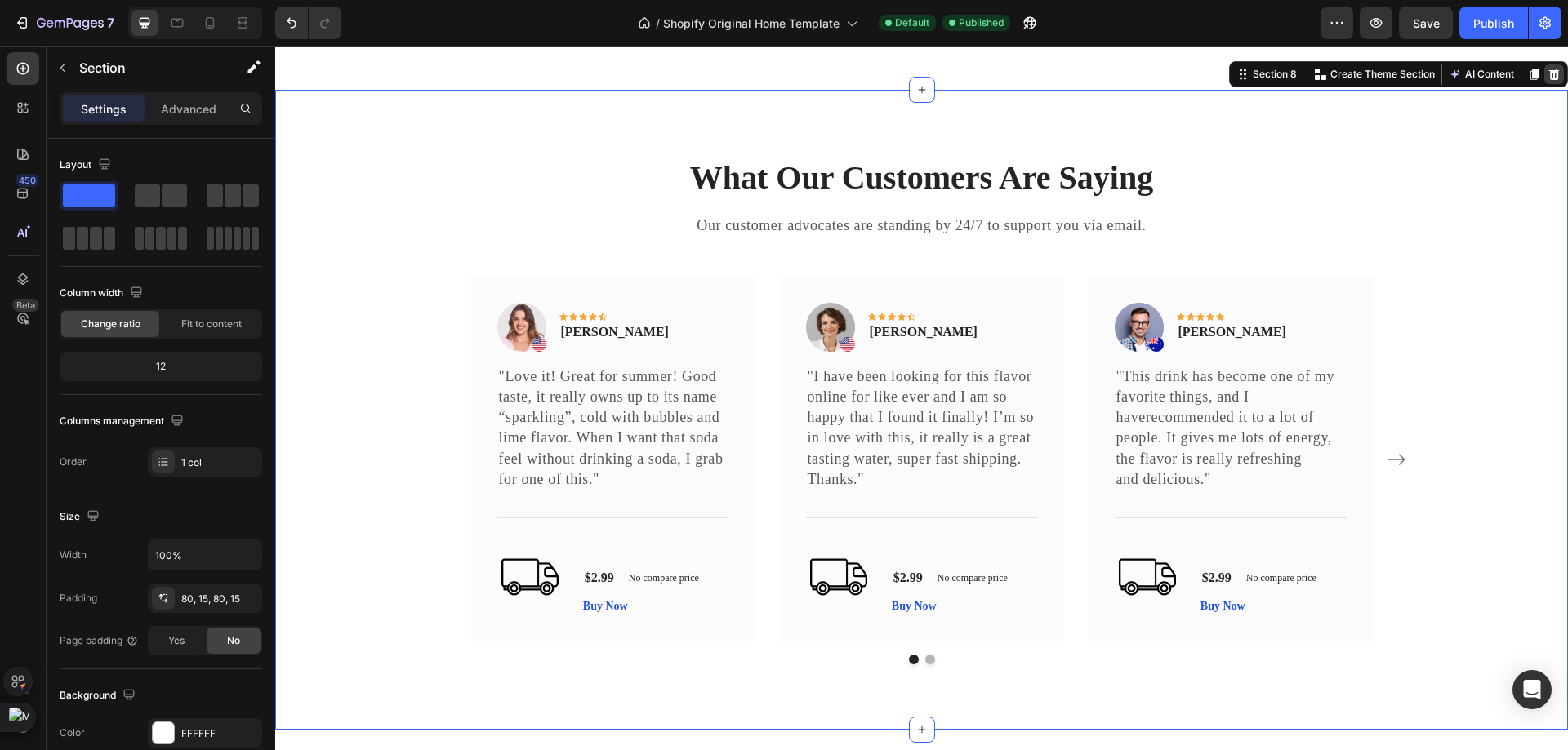
click at [1544, 84] on div at bounding box center [1554, 74] width 19 height 19
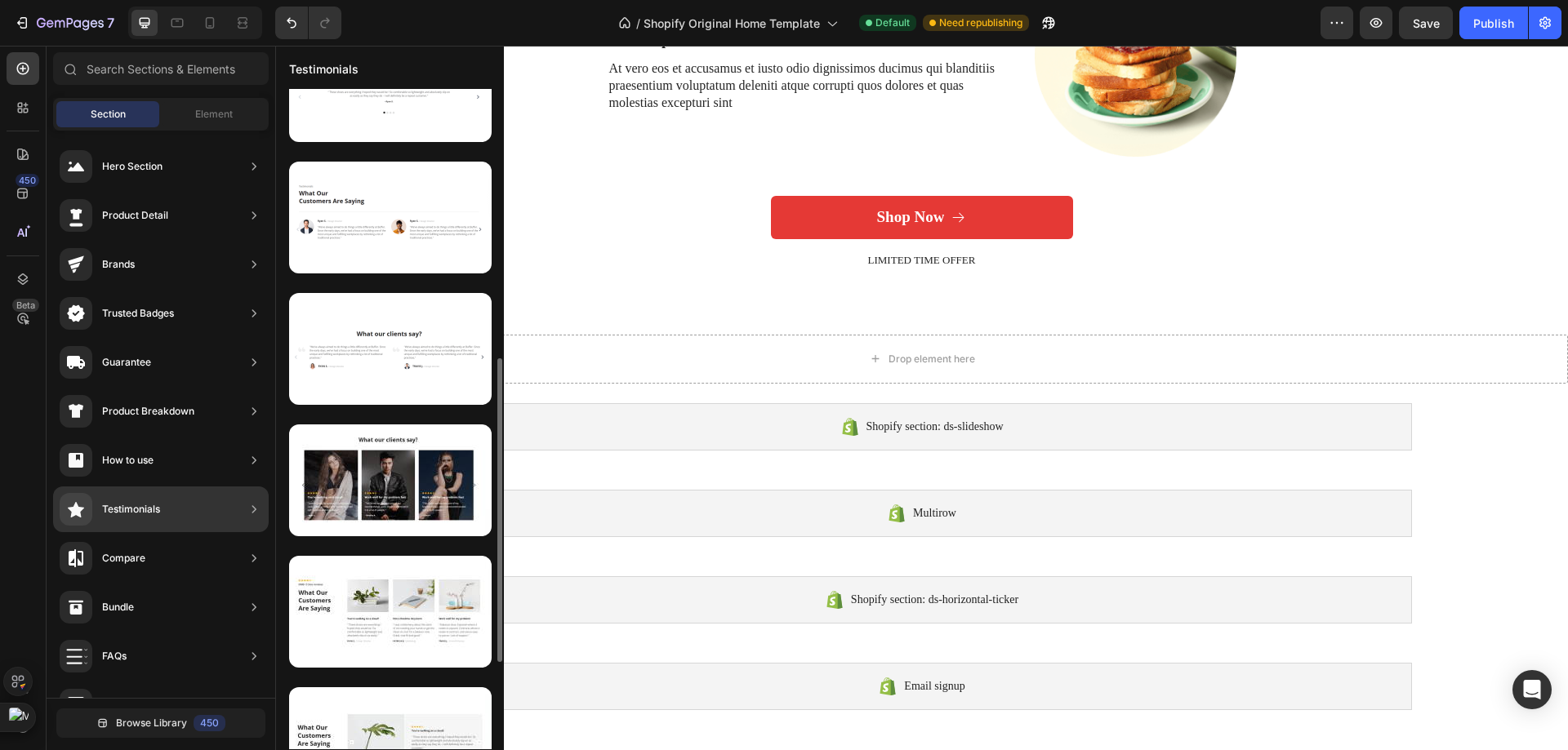
scroll to position [408, 0]
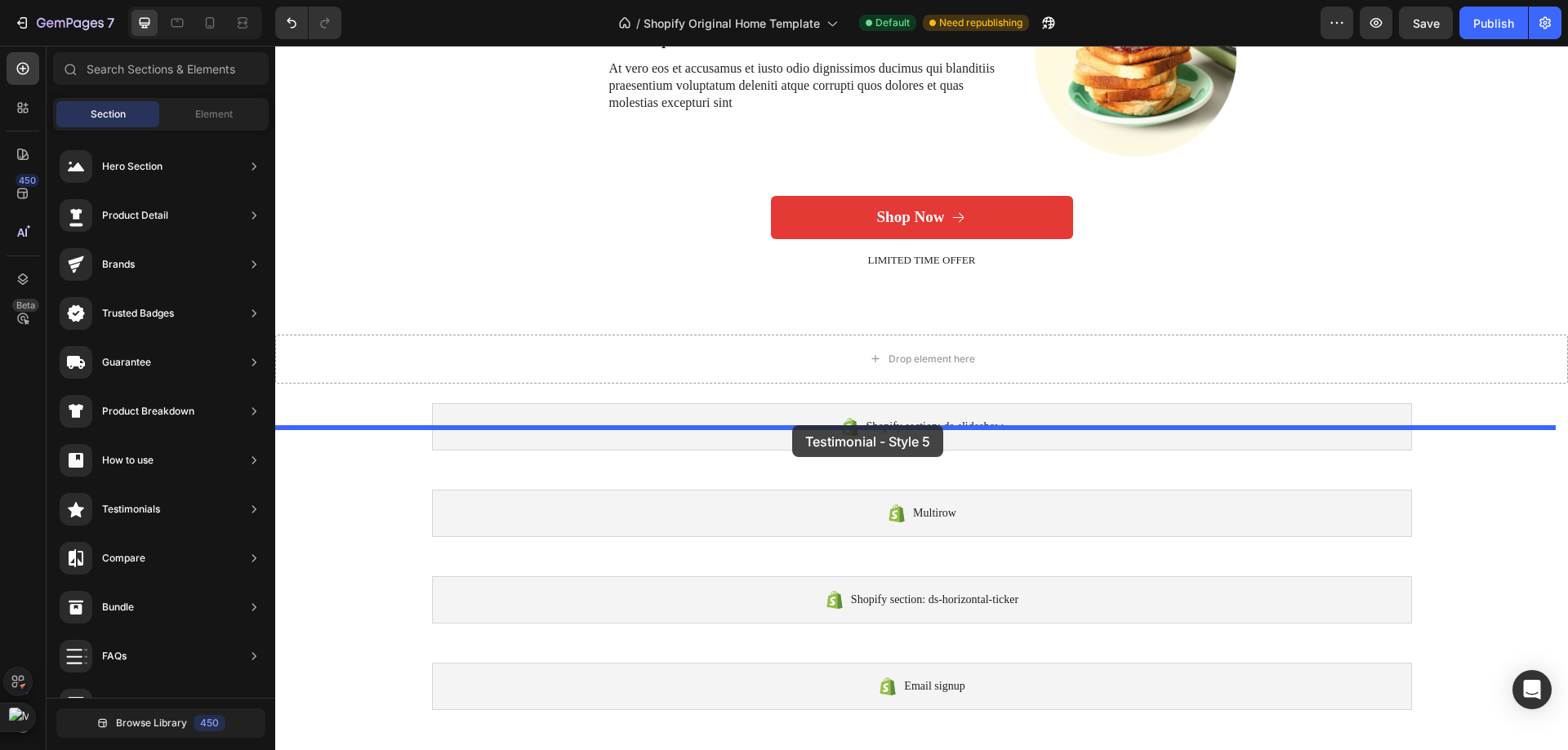
drag, startPoint x: 679, startPoint y: 595, endPoint x: 792, endPoint y: 425, distance: 204.1
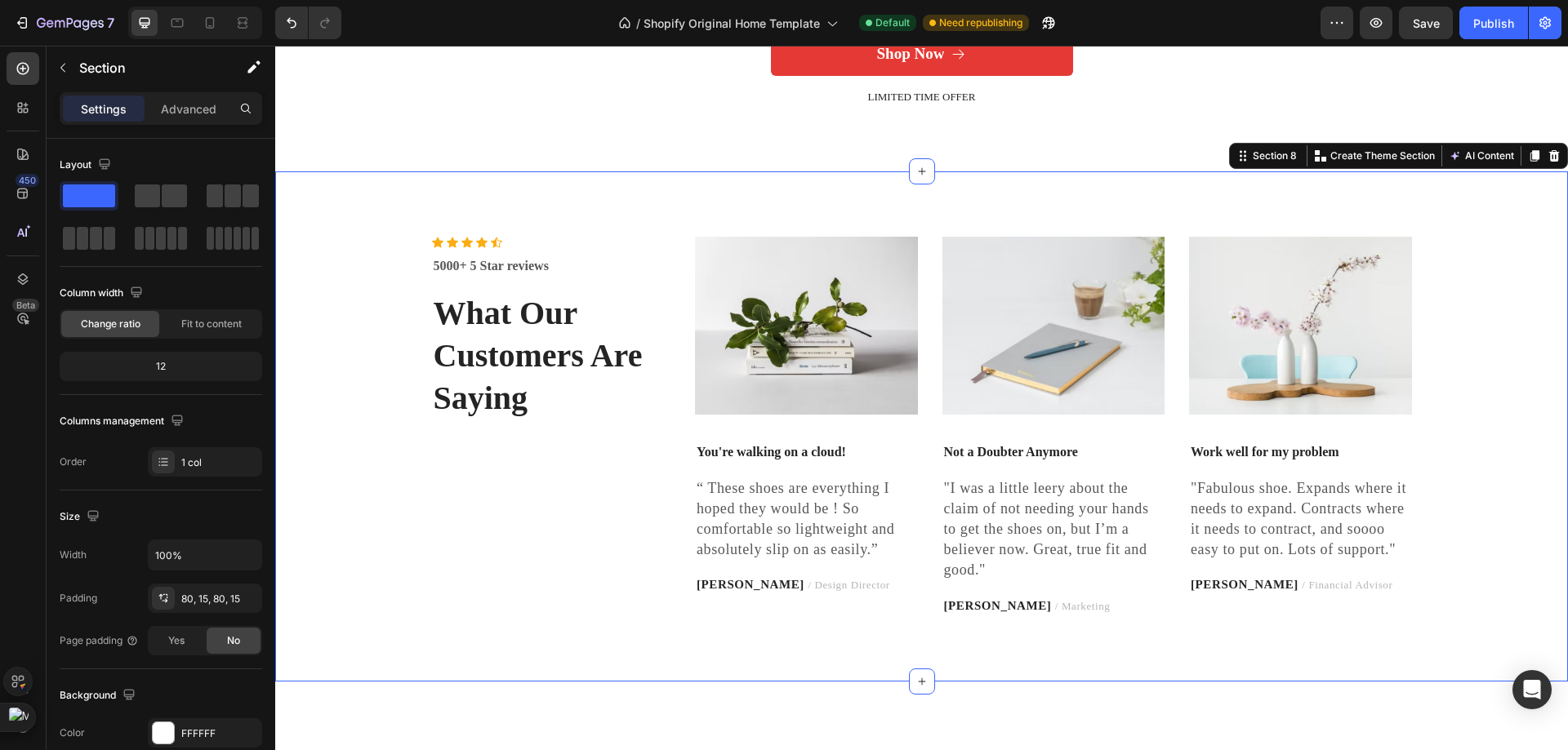
scroll to position [4489, 0]
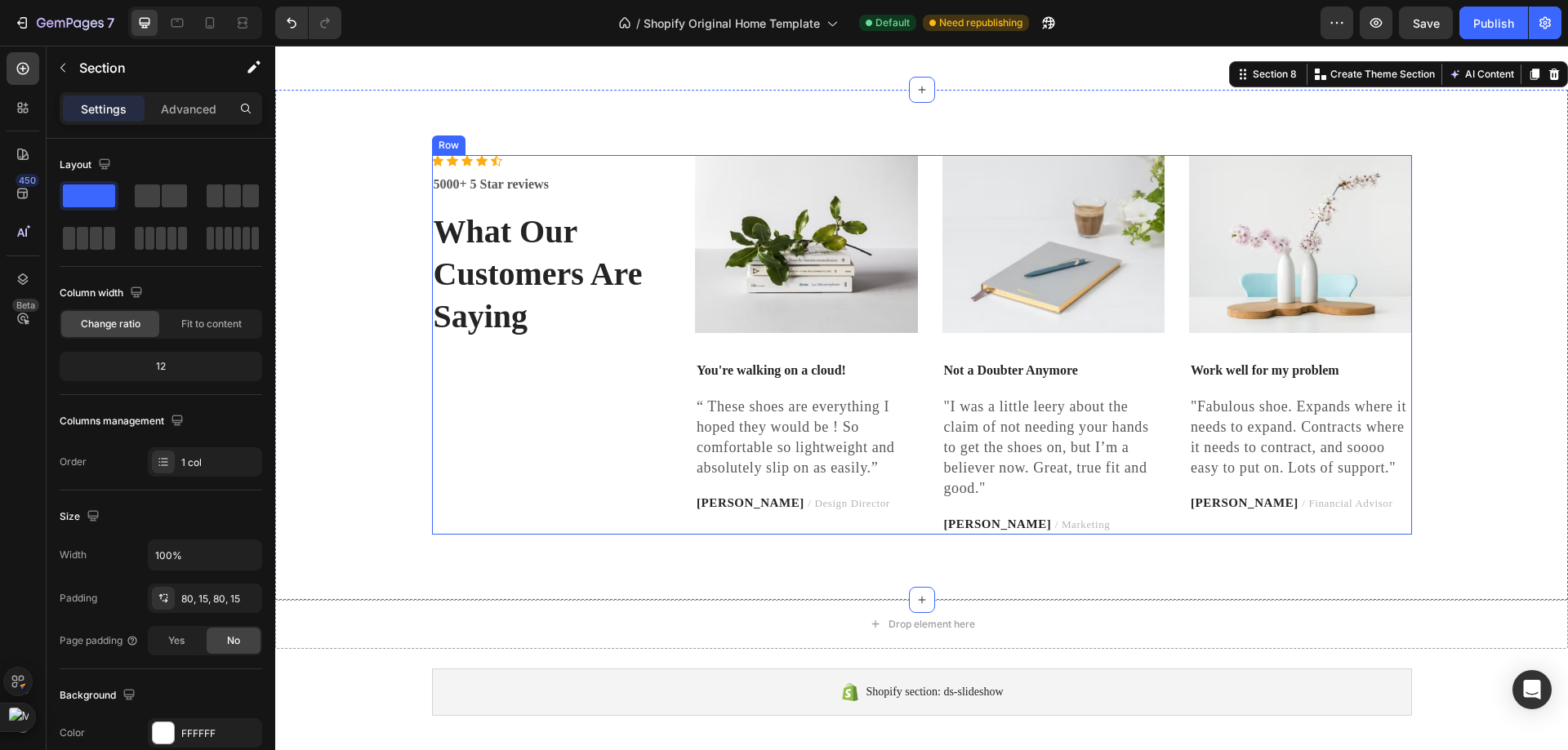
click at [605, 533] on div "Icon Icon Icon Icon Icon Icon List Hoz 5000+ 5 Star reviews Text block What Our…" at bounding box center [551, 345] width 239 height 380
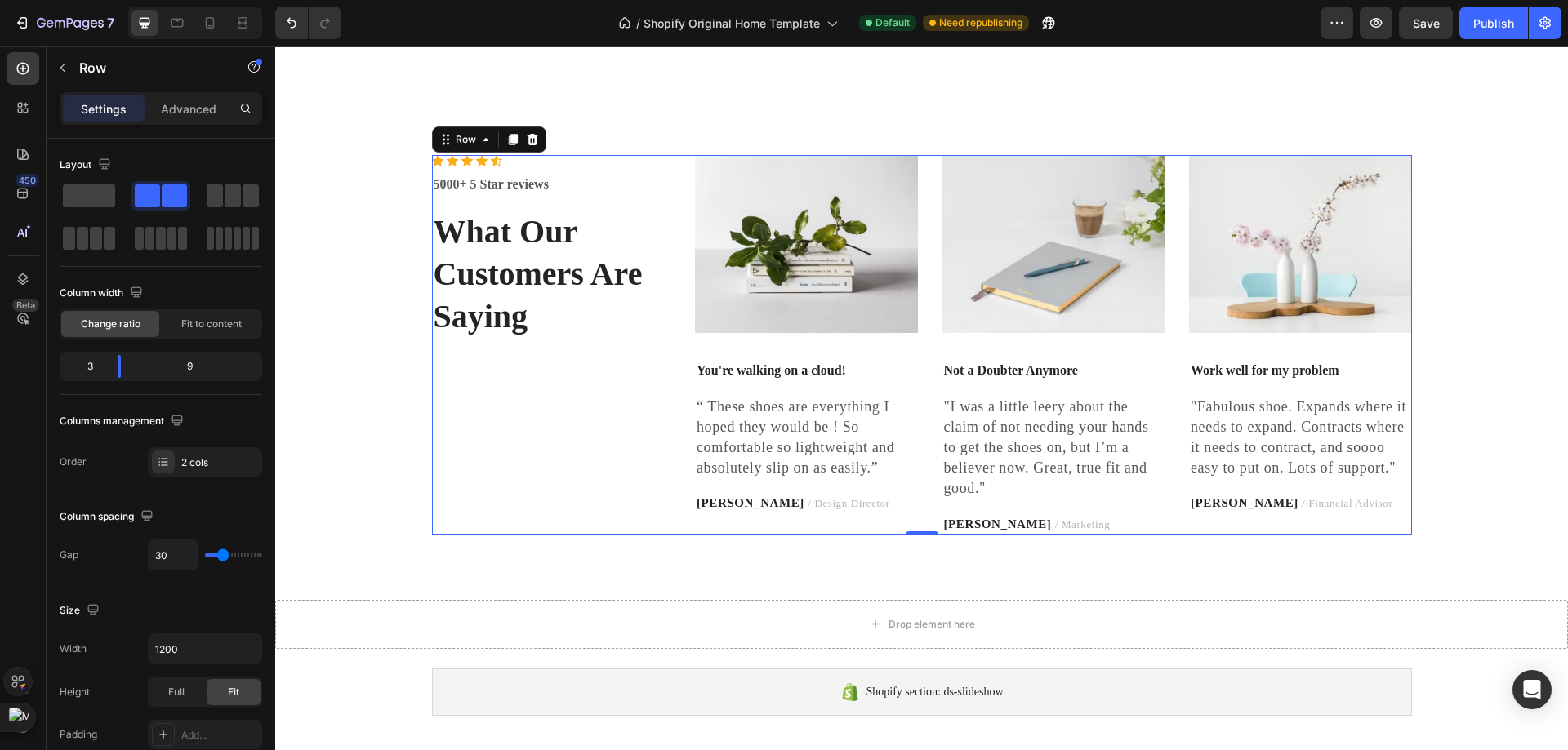
click at [487, 262] on div "Icon Icon Icon Icon Icon Icon List Hoz 5000+ 5 Star reviews Text block What Our…" at bounding box center [551, 345] width 239 height 380
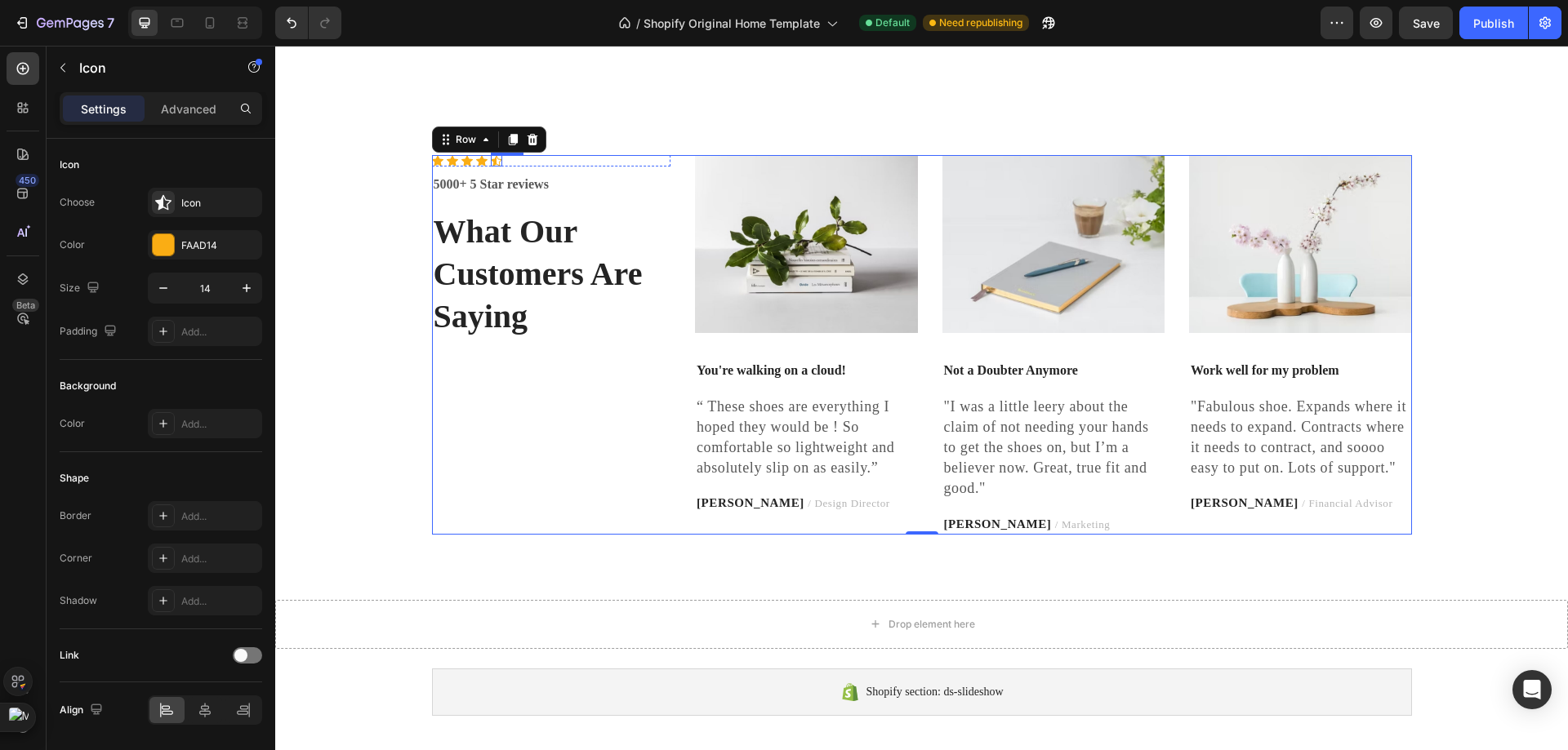
click at [491, 167] on icon at bounding box center [496, 161] width 11 height 11
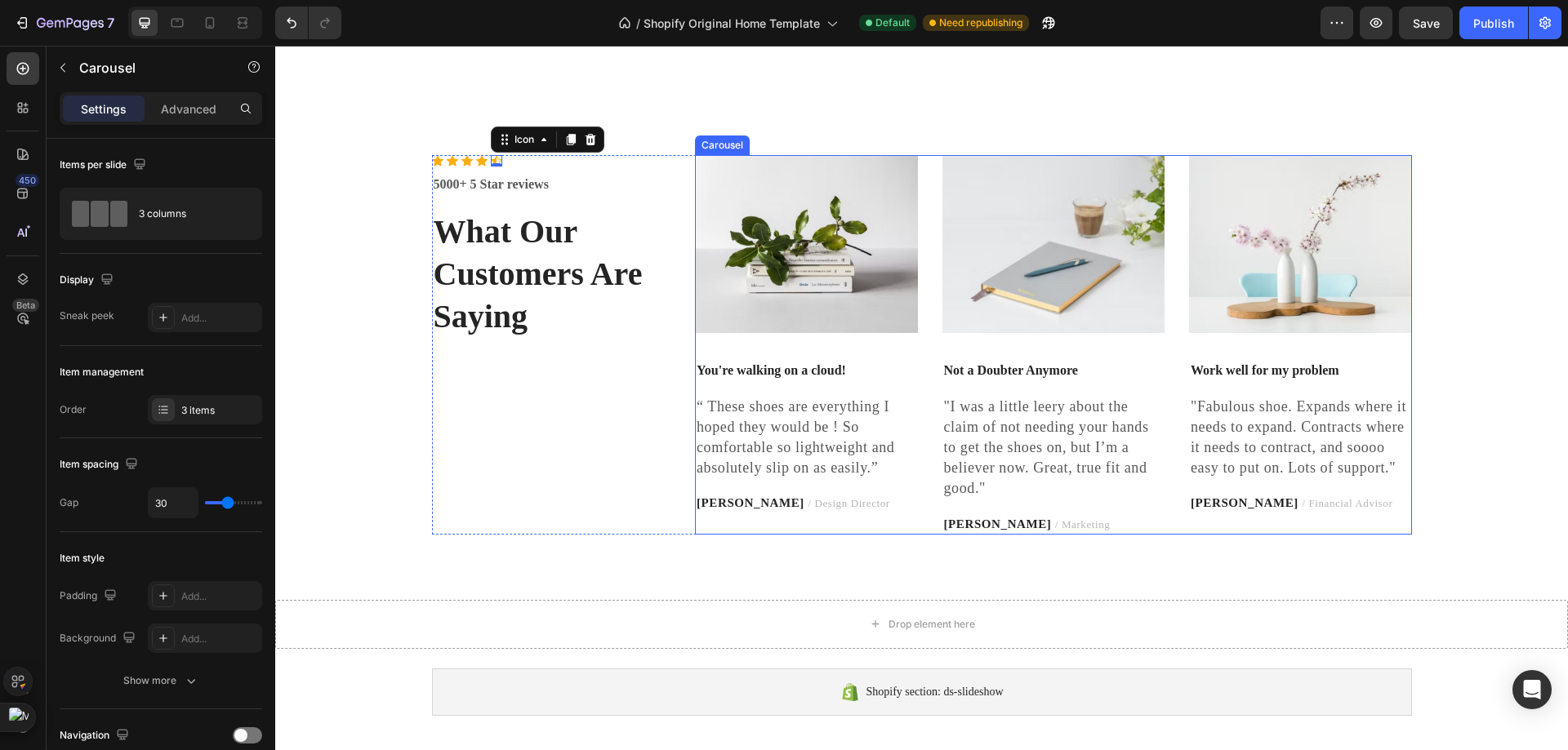
click at [815, 478] on div "Image You're walking on a cloud! Text block “ These shoes are everything I hope…" at bounding box center [805, 345] width 223 height 380
click at [1008, 484] on div "Image Not a Doubter Anymore Text block "I was a little leery about the claim of…" at bounding box center [1053, 345] width 223 height 380
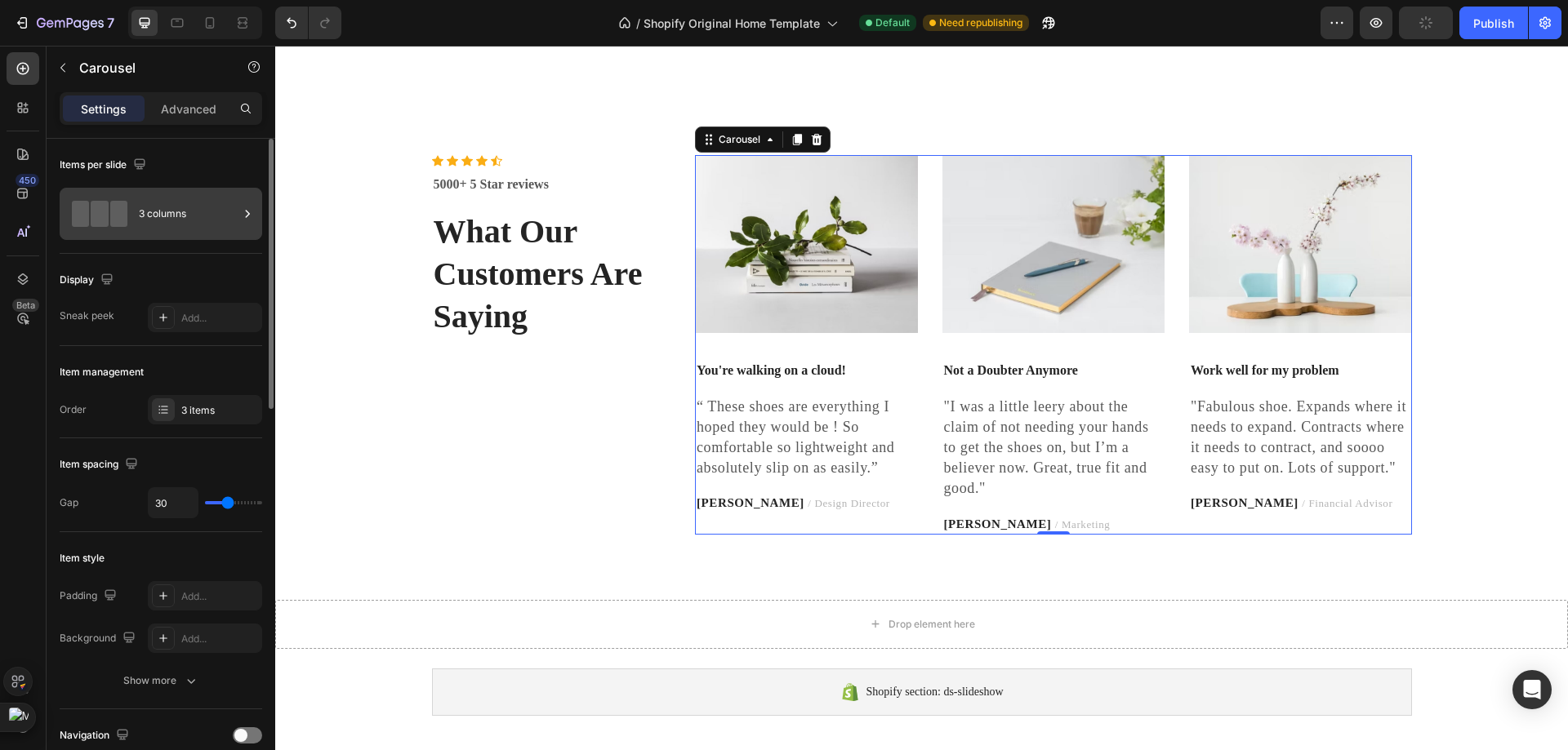
click at [204, 219] on div "3 columns" at bounding box center [189, 213] width 100 height 38
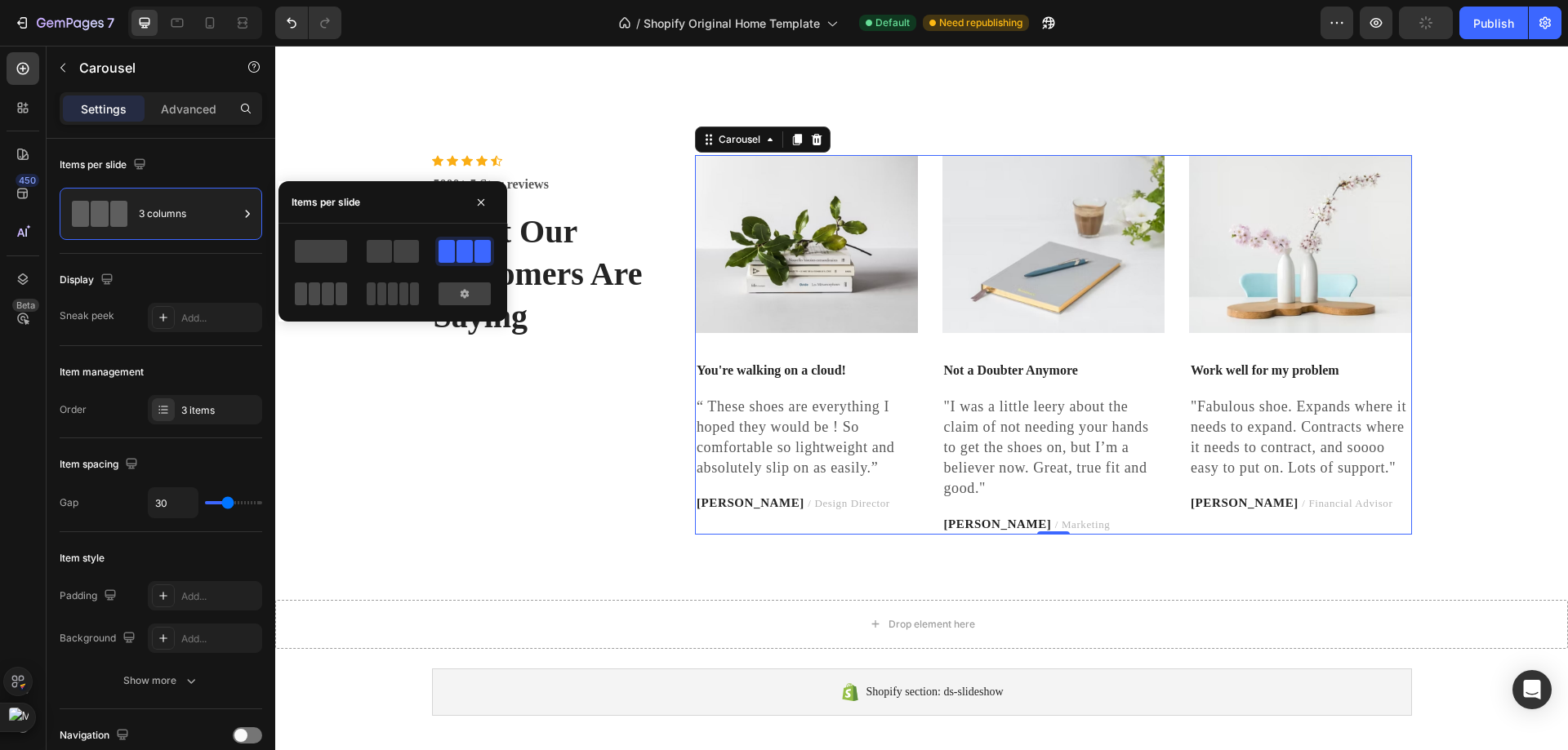
click at [410, 291] on span at bounding box center [414, 293] width 9 height 23
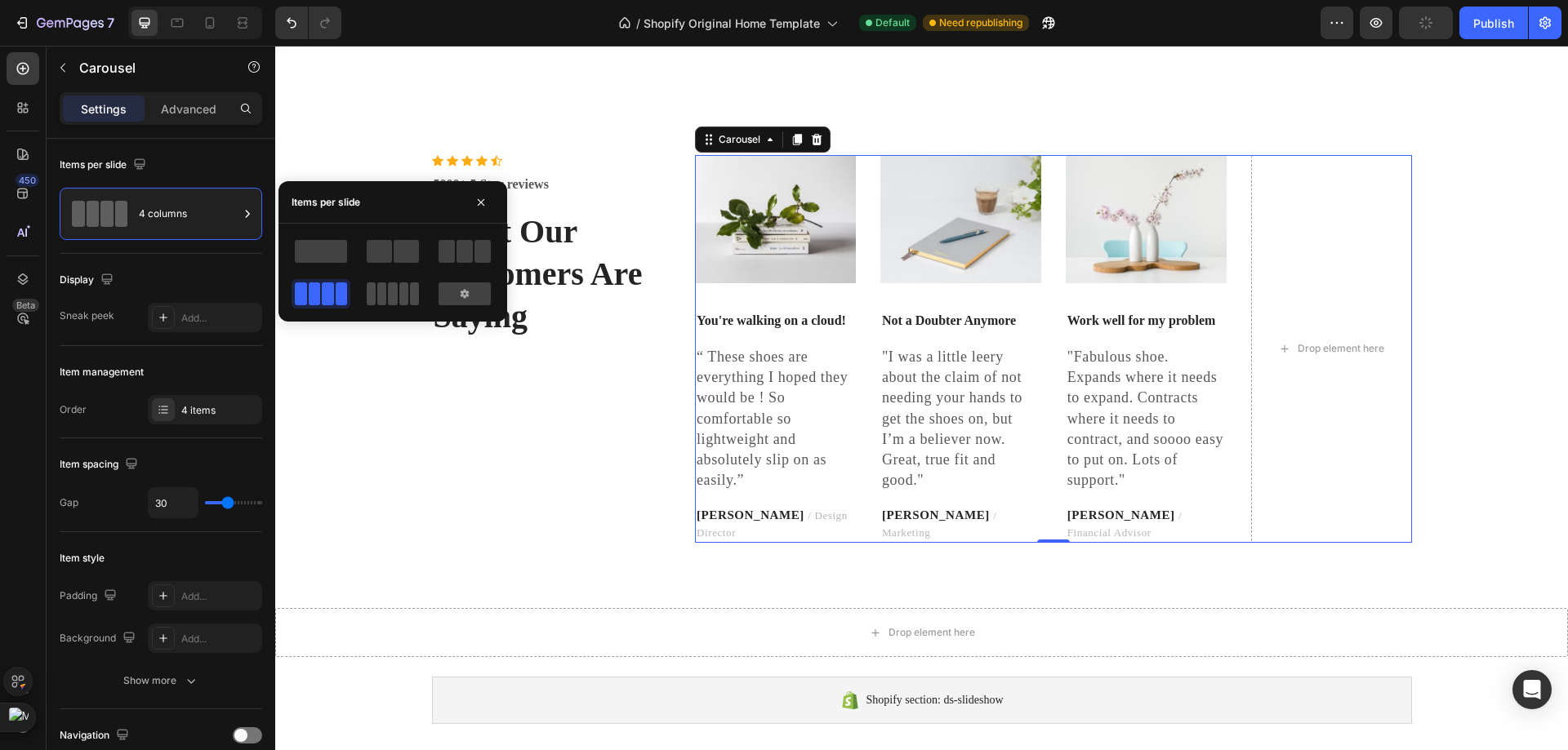
click at [379, 292] on span at bounding box center [382, 293] width 9 height 23
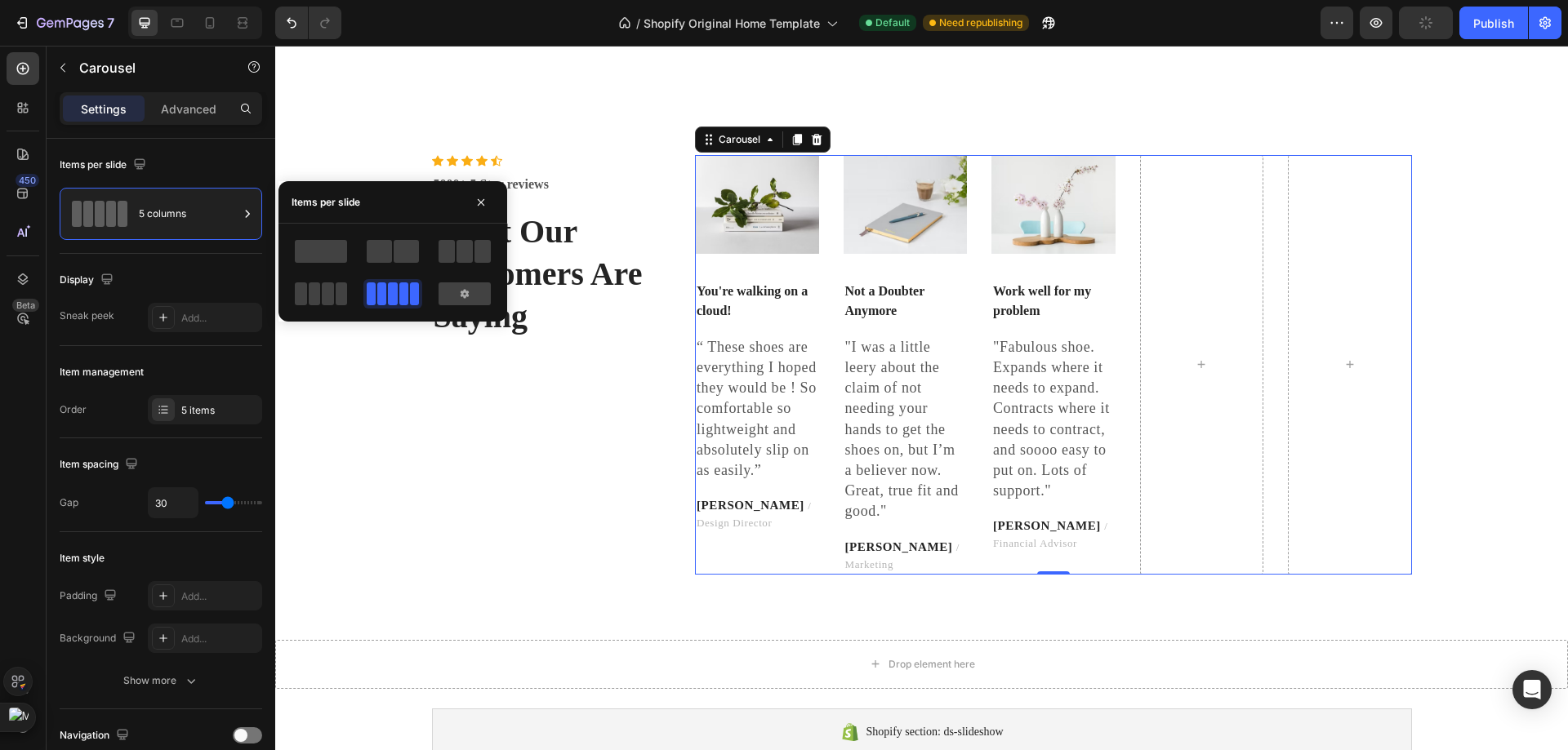
click at [468, 229] on div at bounding box center [393, 272] width 229 height 98
click at [469, 244] on span at bounding box center [465, 251] width 17 height 23
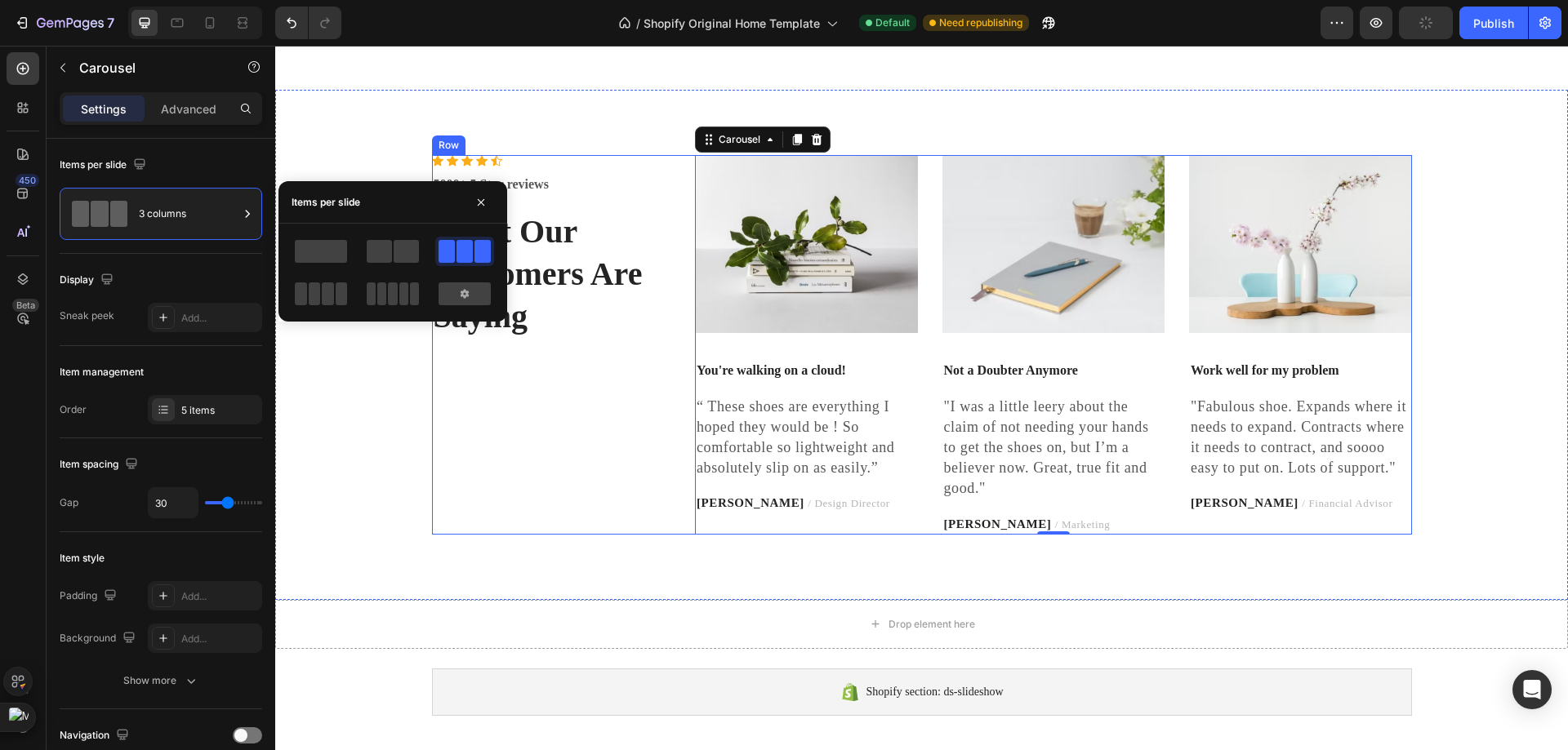
click at [744, 333] on img at bounding box center [805, 244] width 223 height 178
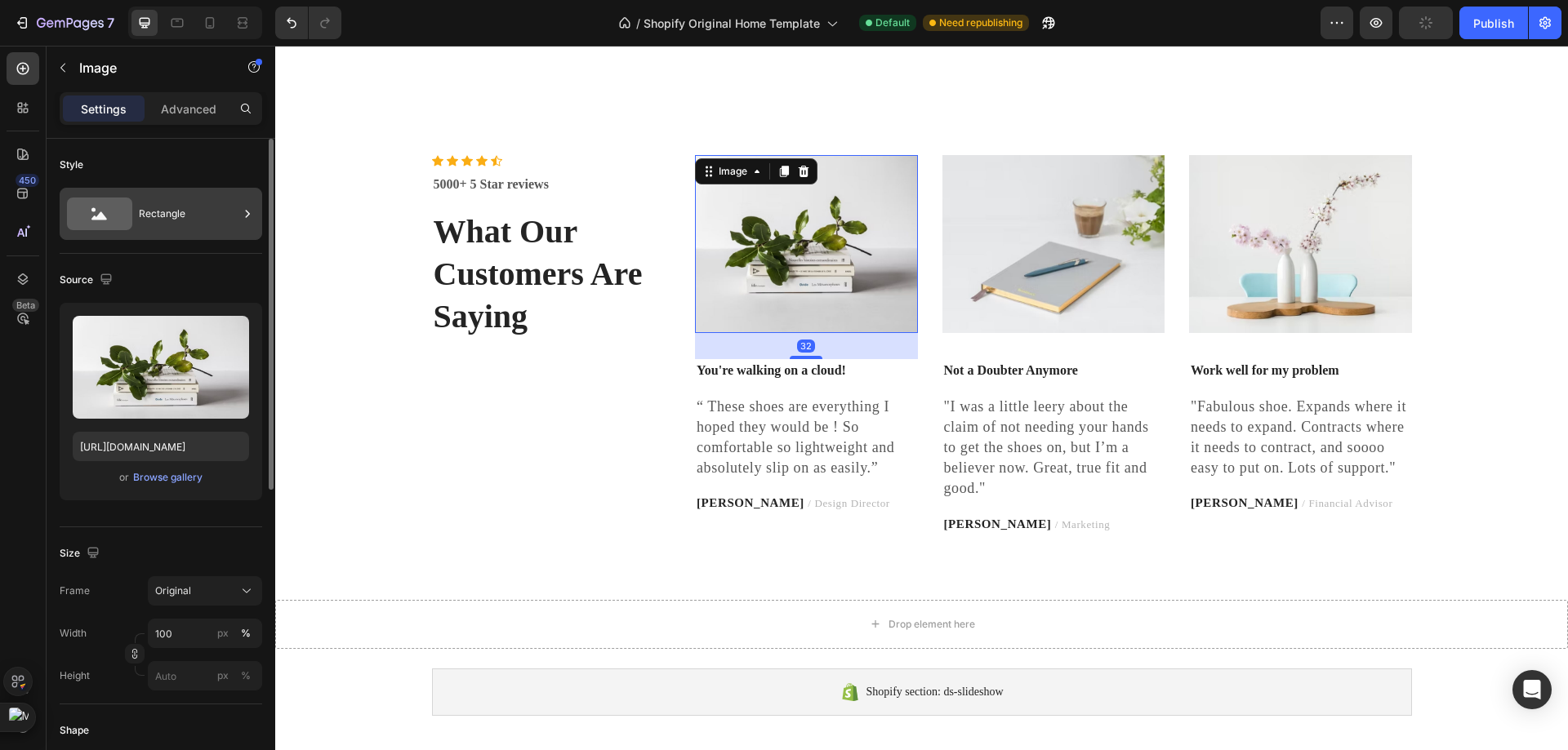
click at [176, 225] on div "Rectangle" at bounding box center [189, 213] width 100 height 38
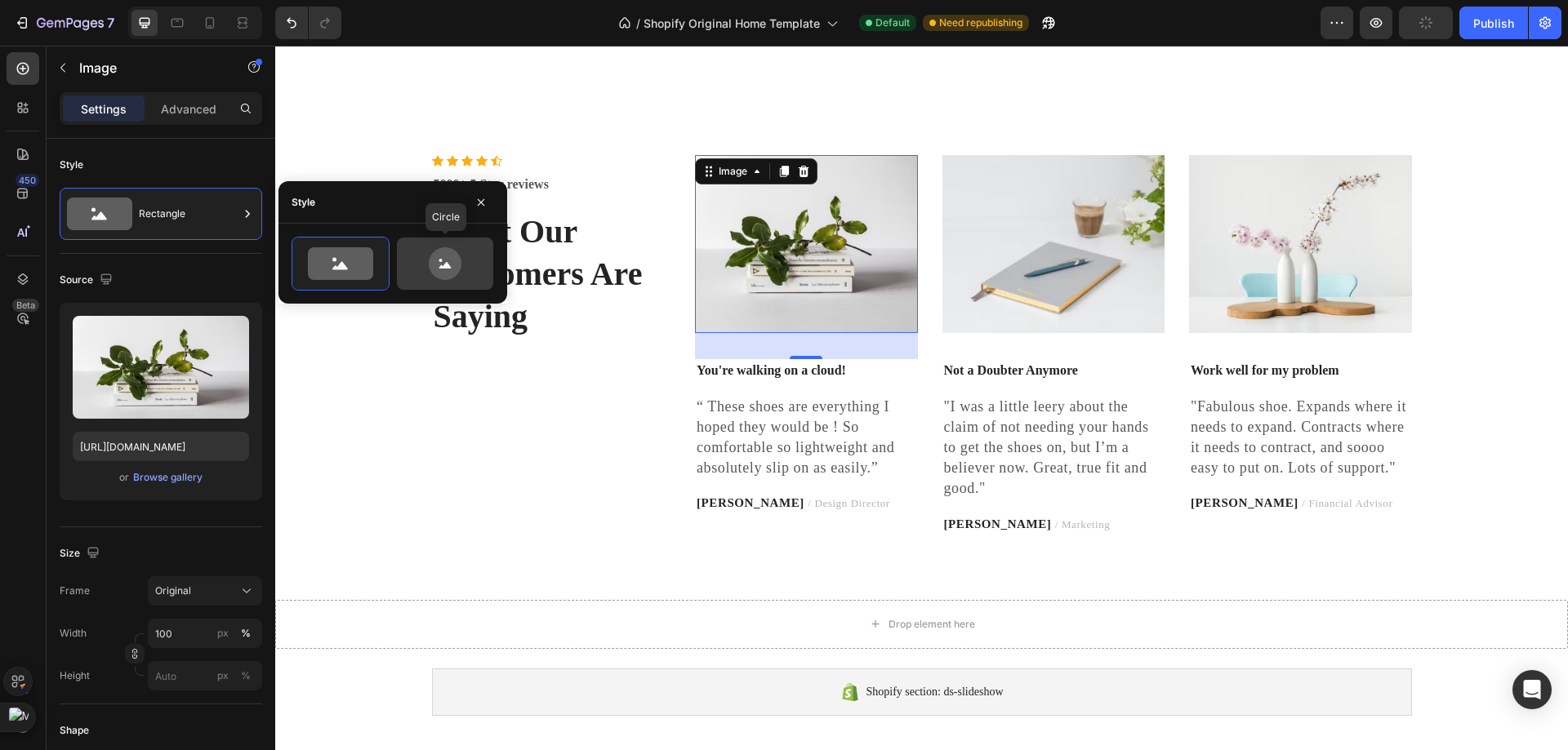
click at [407, 249] on icon at bounding box center [446, 263] width 77 height 32
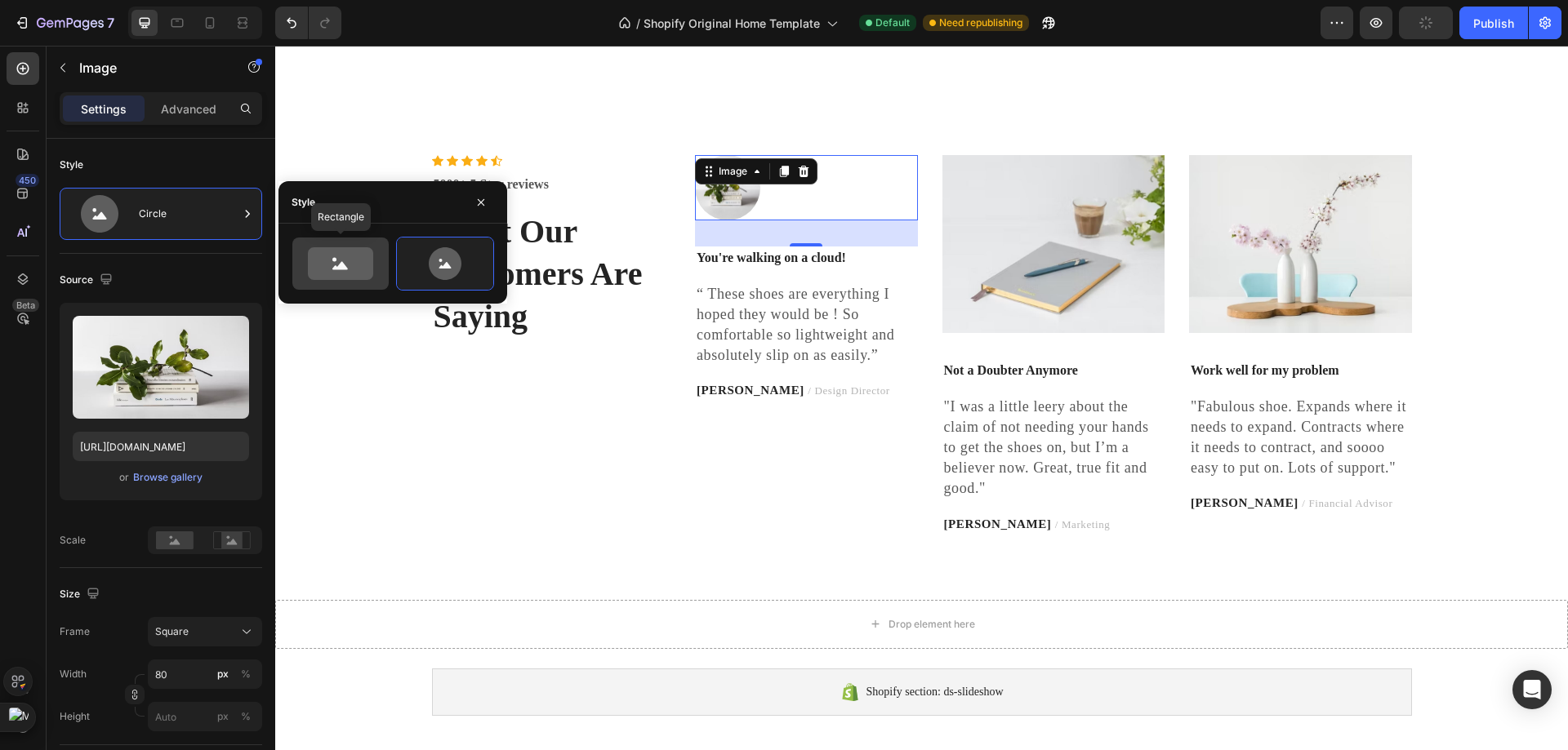
click at [342, 261] on icon at bounding box center [340, 263] width 66 height 32
type input "100"
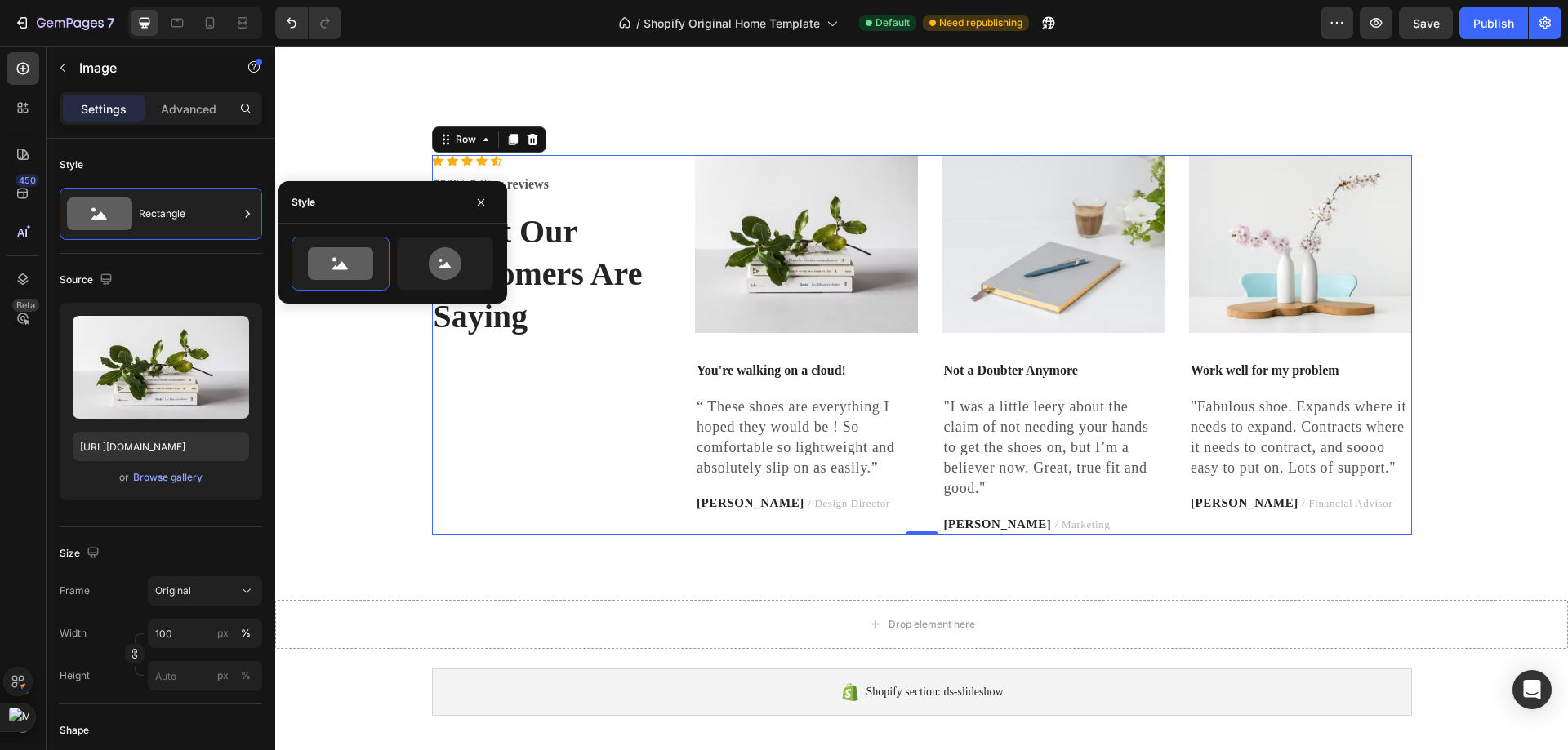
click at [540, 534] on div "Icon Icon Icon Icon Icon Icon List Hoz 5000+ 5 Star reviews Text block What Our…" at bounding box center [551, 345] width 239 height 380
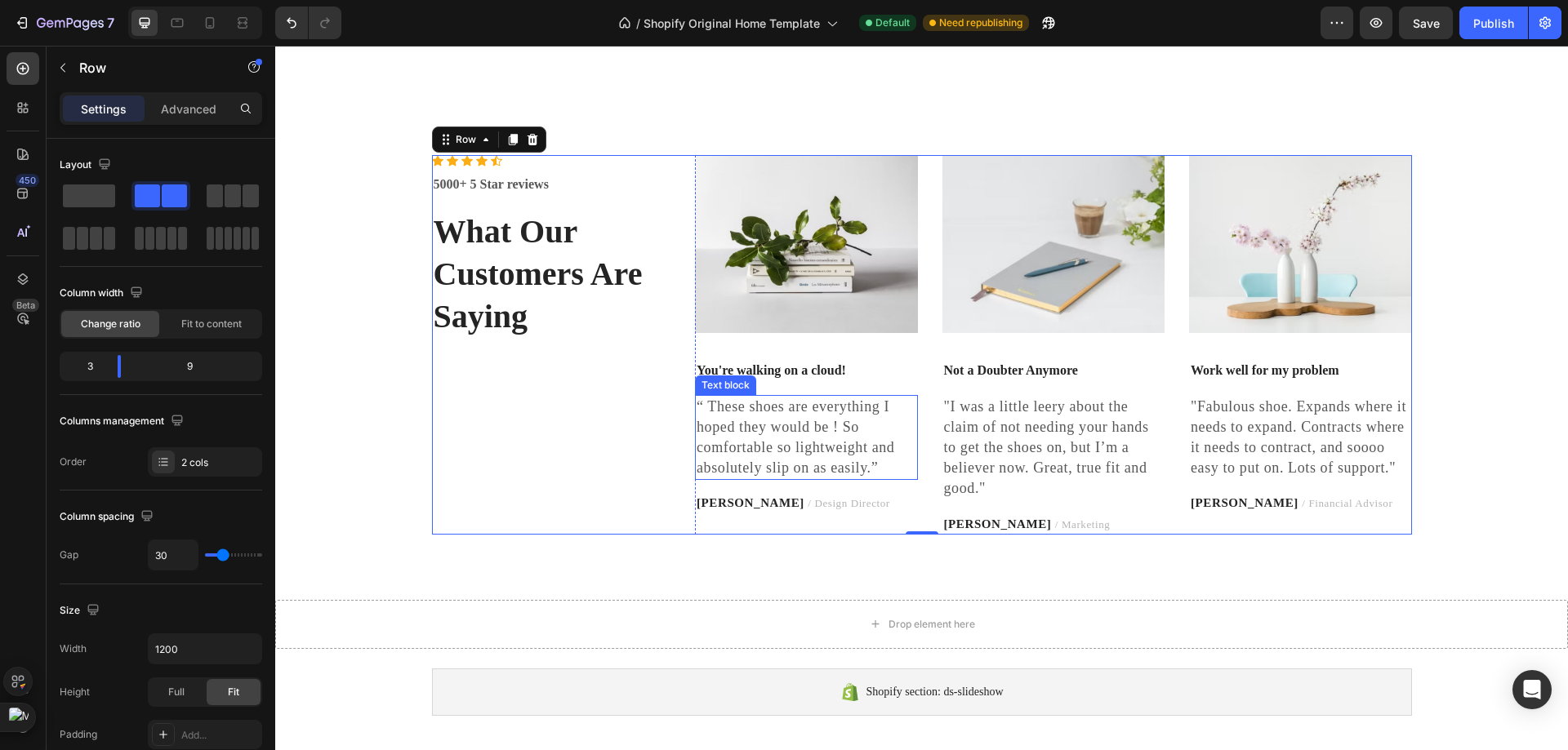
click at [716, 479] on p "“ These shoes are everything I hoped they would be ! So comfortable so lightwei…" at bounding box center [805, 437] width 219 height 82
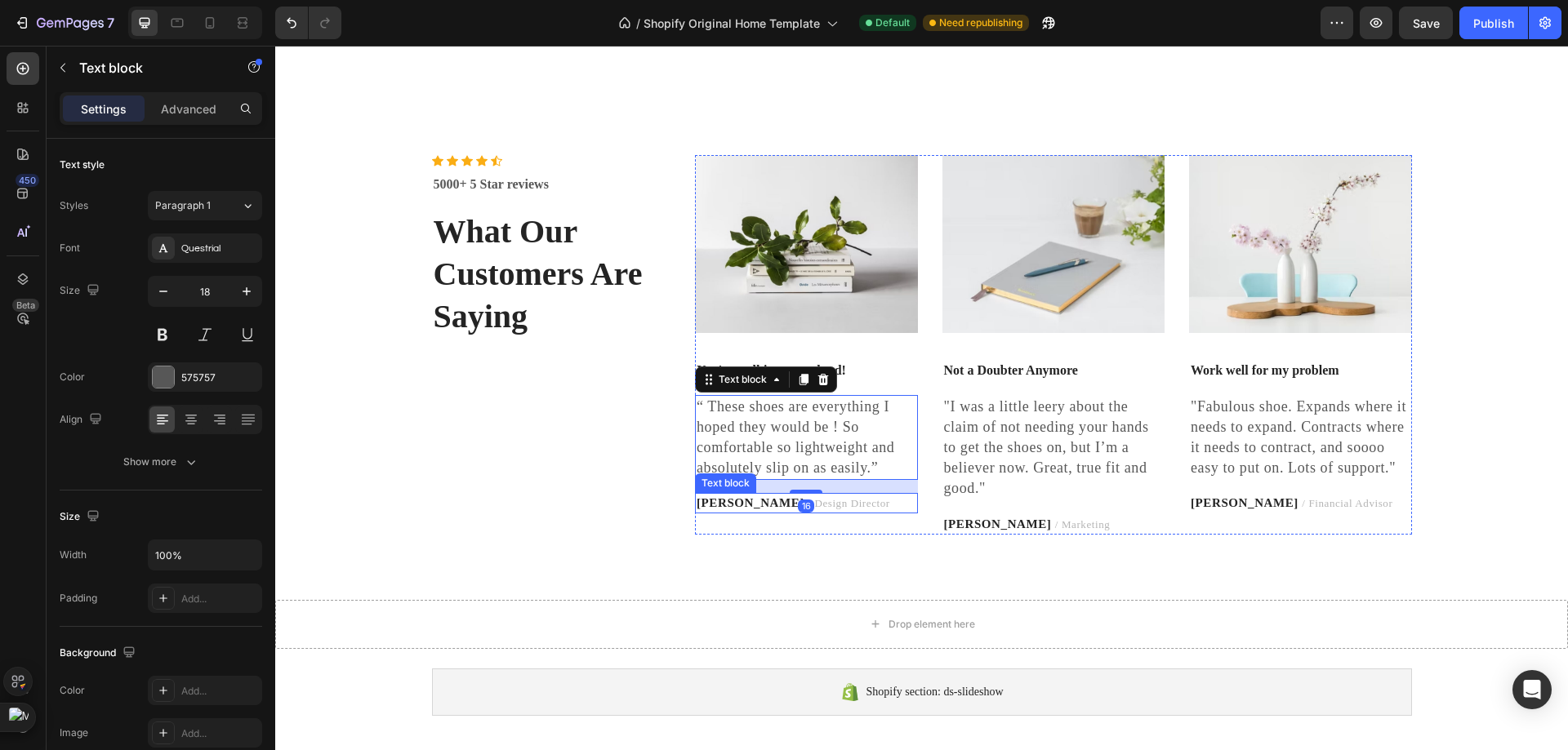
click at [729, 509] on strong "RYAN S." at bounding box center [749, 502] width 107 height 13
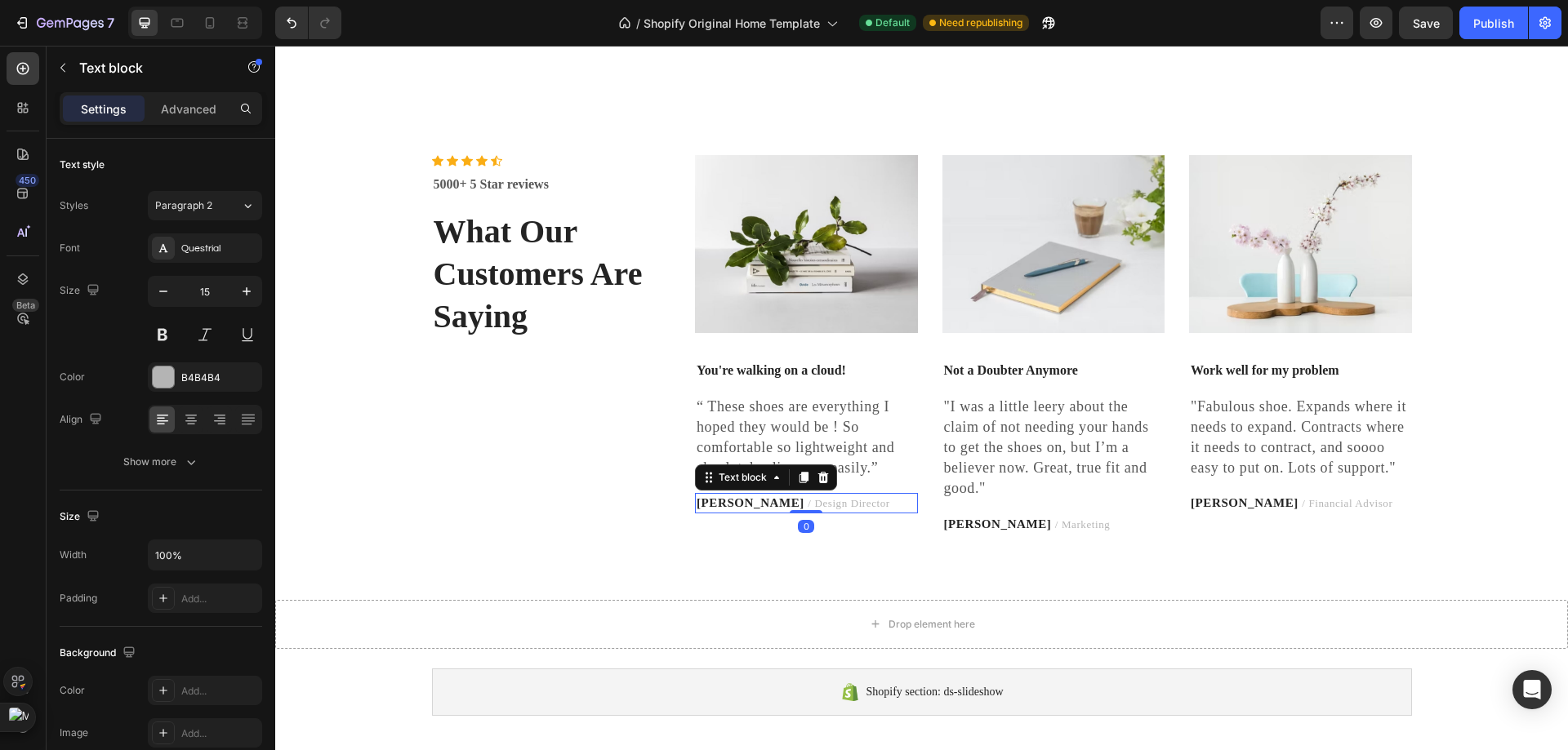
click at [828, 491] on div "Text block" at bounding box center [765, 478] width 142 height 26
click at [819, 483] on icon at bounding box center [824, 477] width 10 height 11
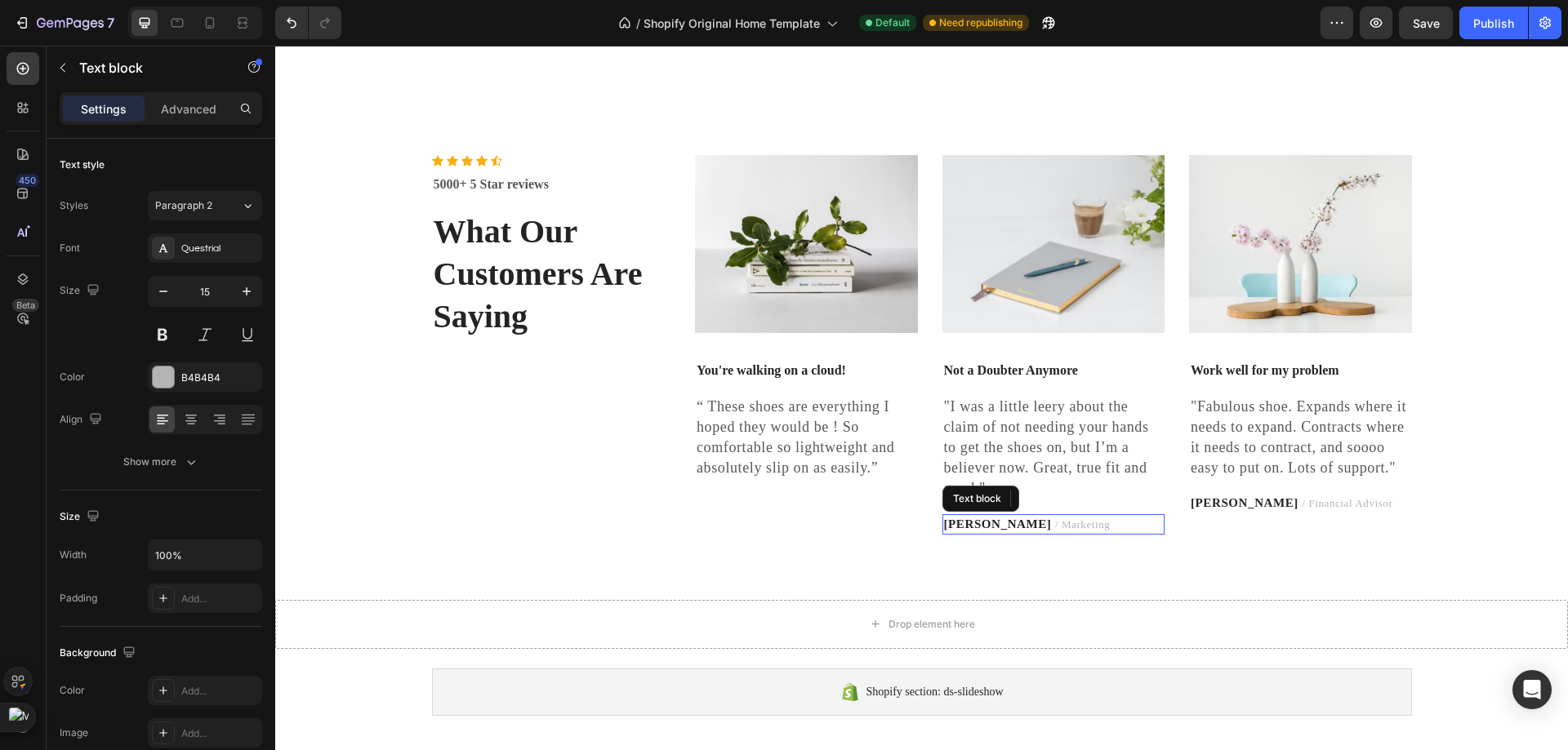
click at [986, 531] on strong "PATRICIA B." at bounding box center [998, 524] width 107 height 13
click at [1073, 508] on div at bounding box center [1070, 499] width 19 height 19
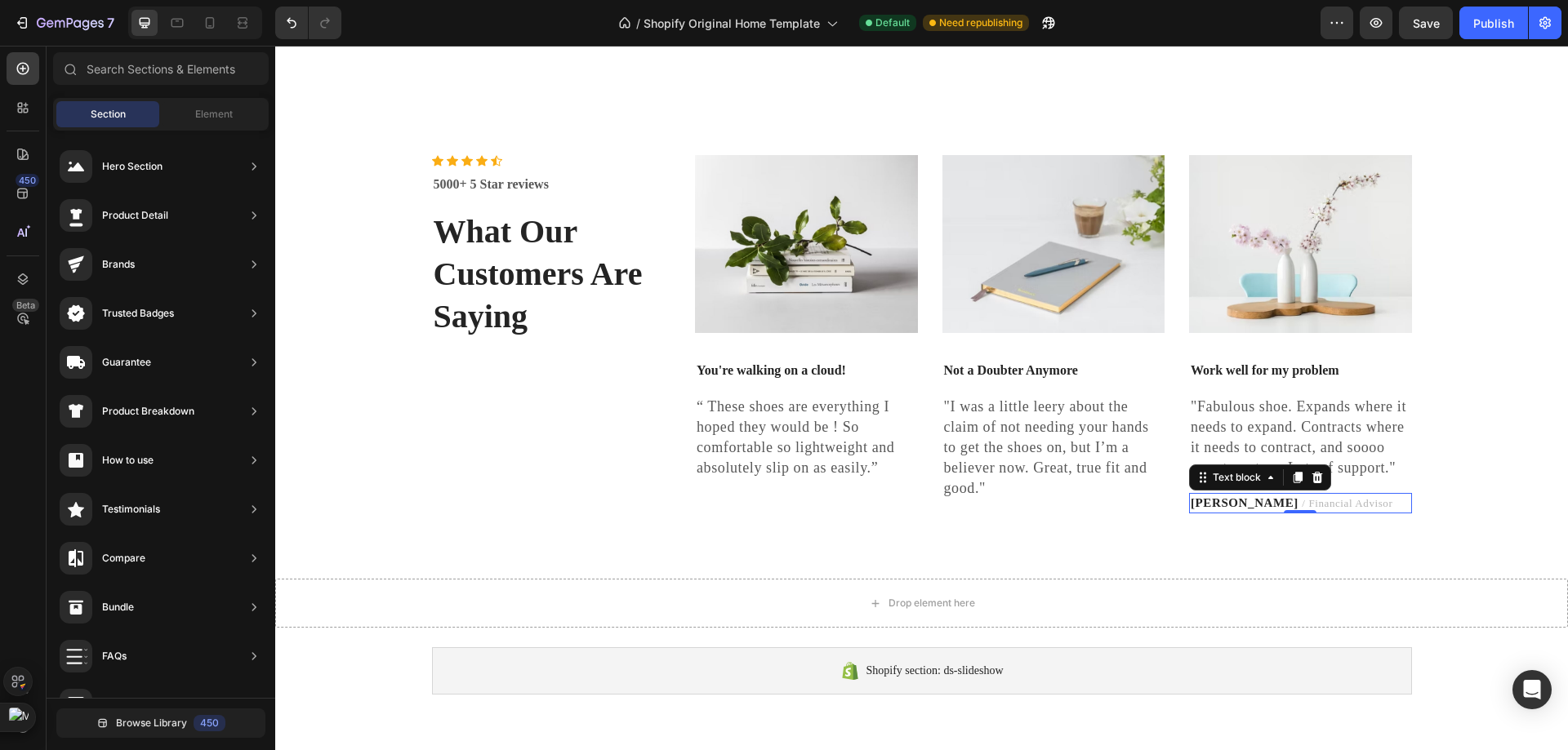
click at [1217, 513] on div "TRAVIS J. / Financial Advisor" at bounding box center [1300, 503] width 223 height 20
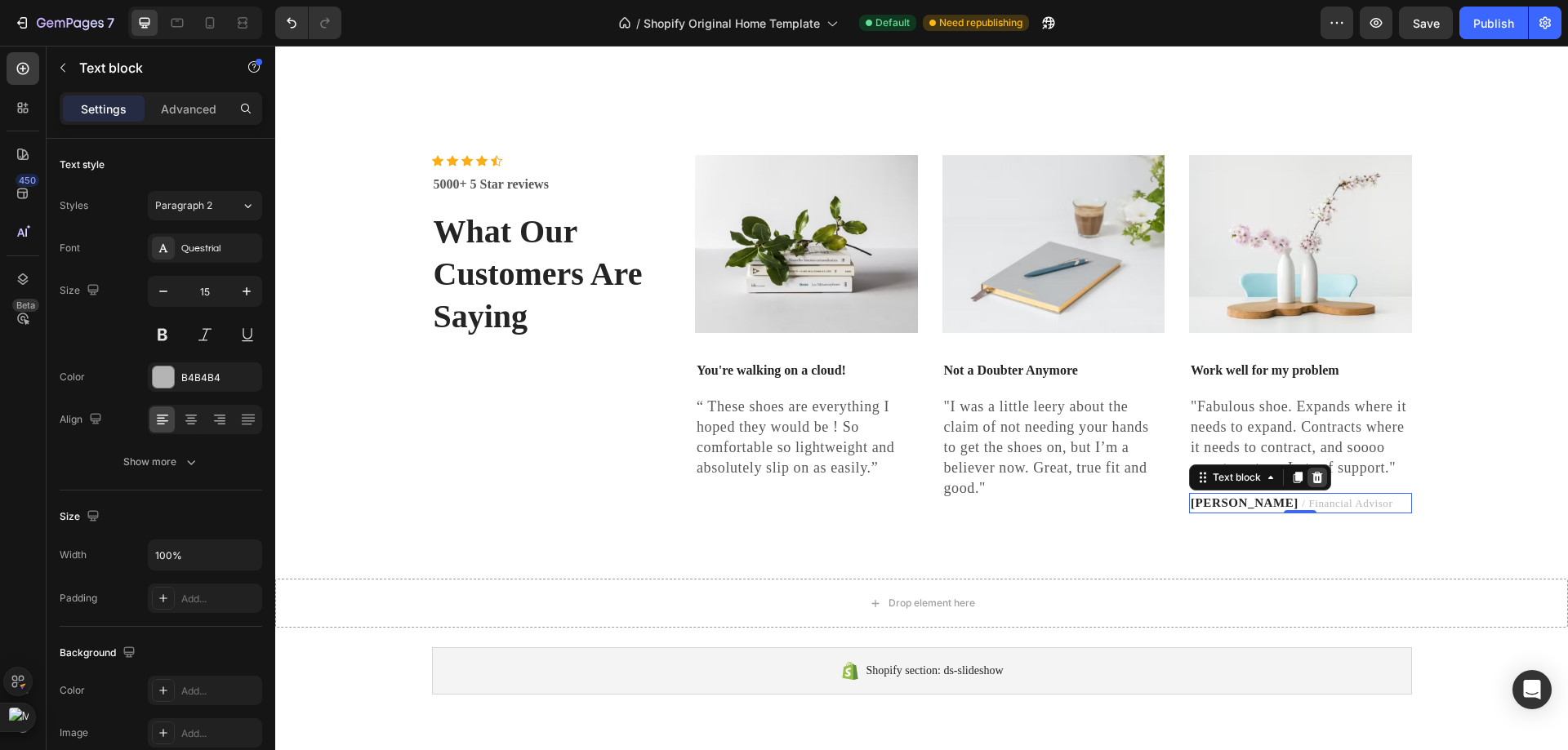
click at [1314, 484] on icon at bounding box center [1316, 477] width 13 height 13
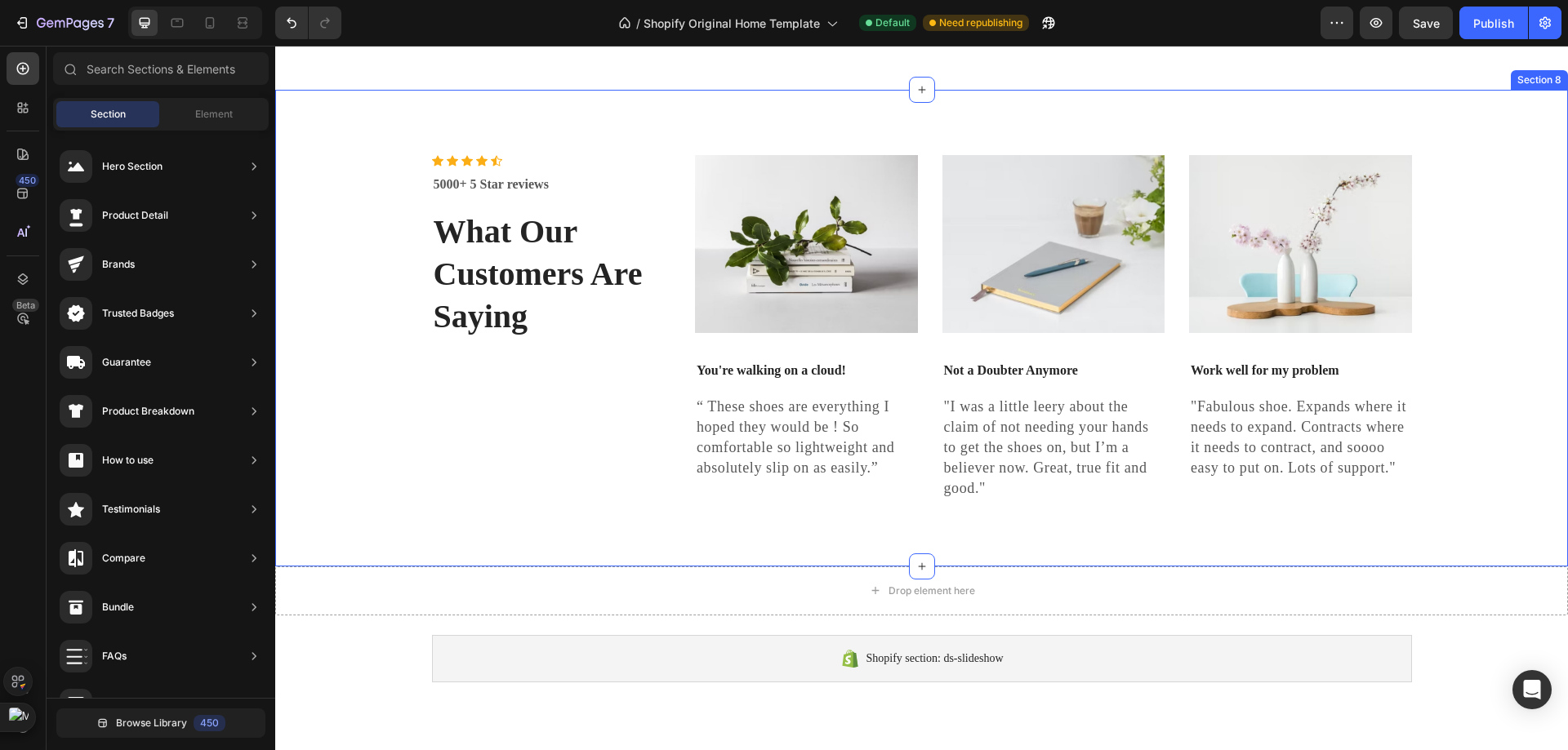
click at [360, 292] on div "Icon Icon Icon Icon Icon Icon List Hoz 5000+ 5 Star reviews Text block What Our…" at bounding box center [922, 328] width 1268 height 346
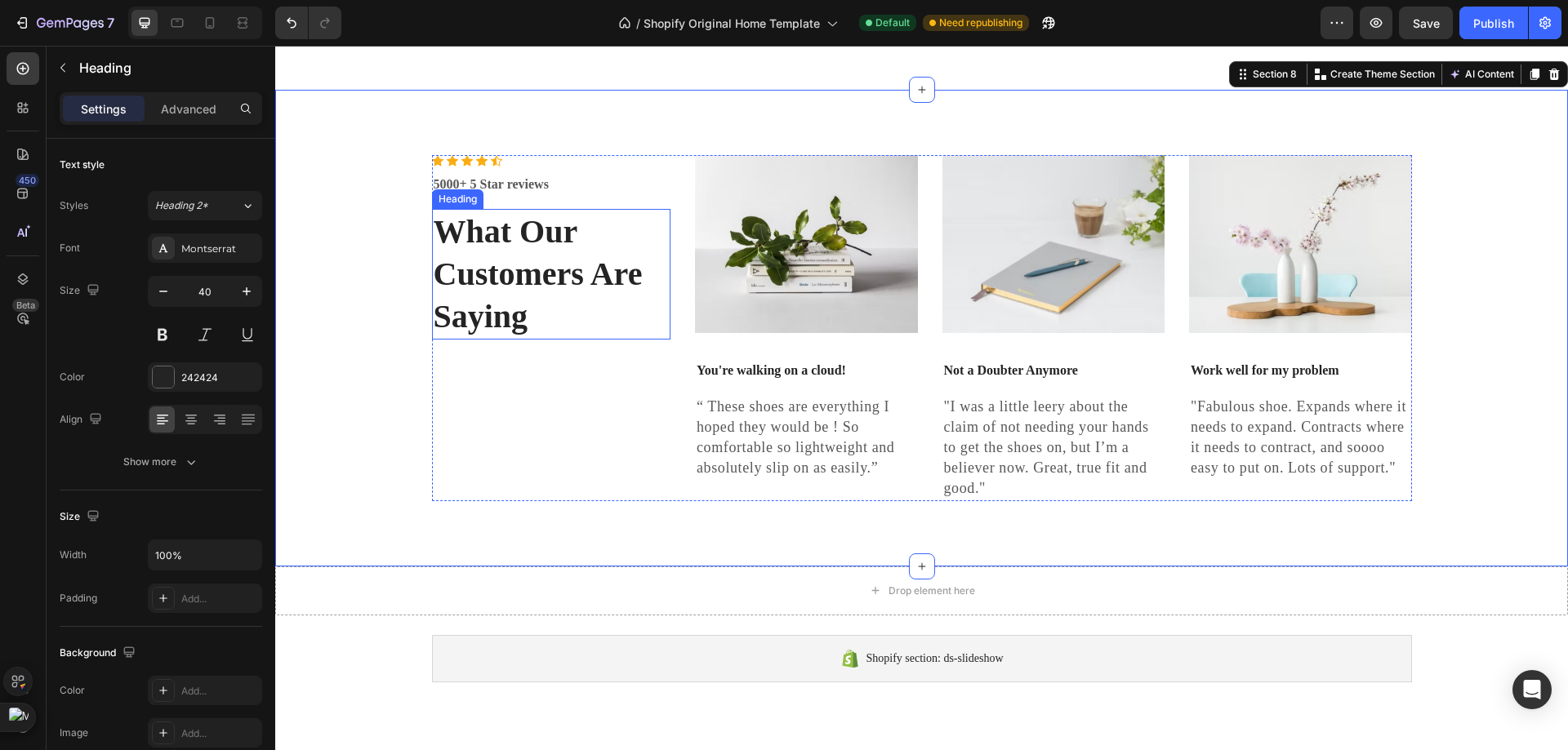
click at [469, 306] on p "What Our Customers Are Saying" at bounding box center [551, 274] width 236 height 127
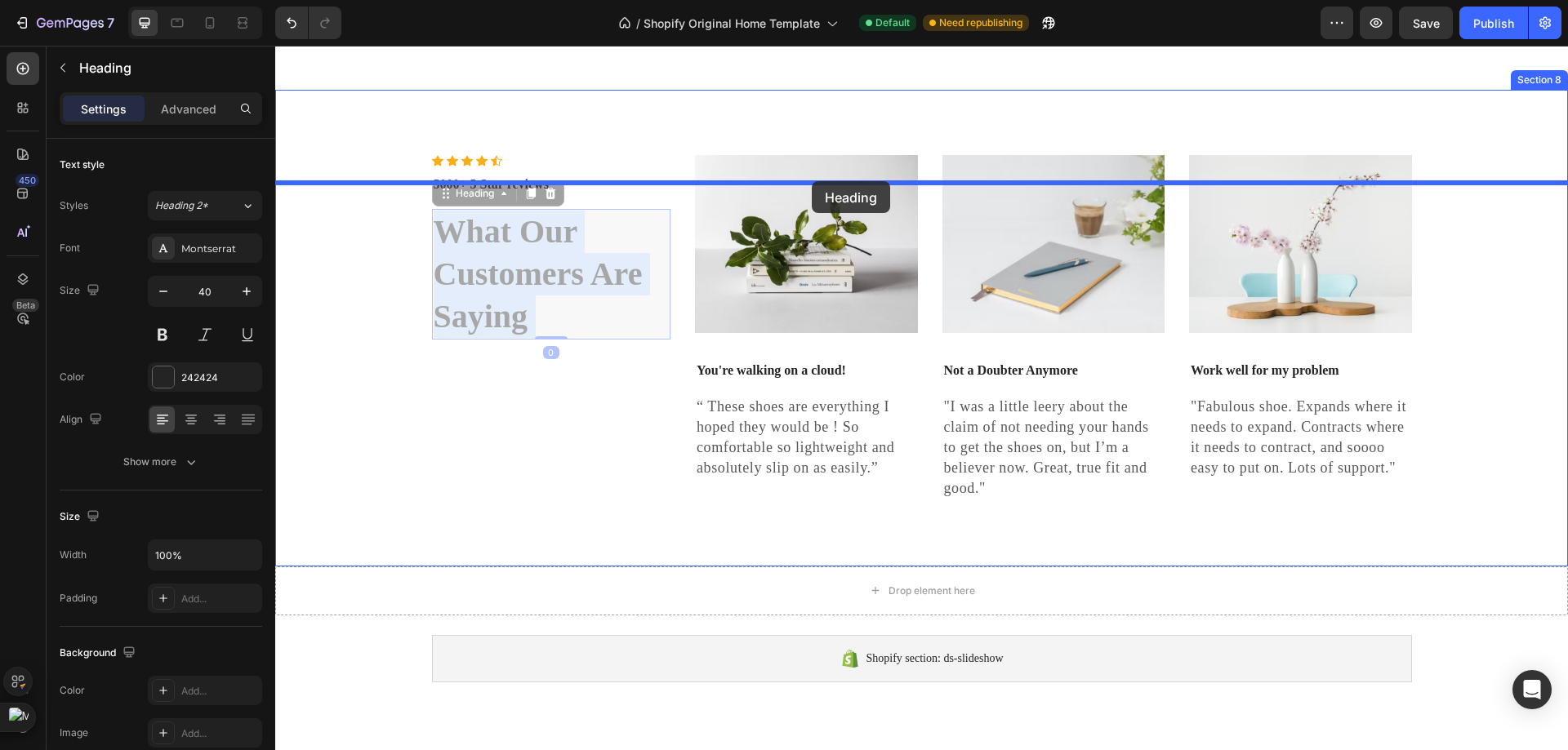
drag, startPoint x: 490, startPoint y: 343, endPoint x: 812, endPoint y: 182, distance: 360.0
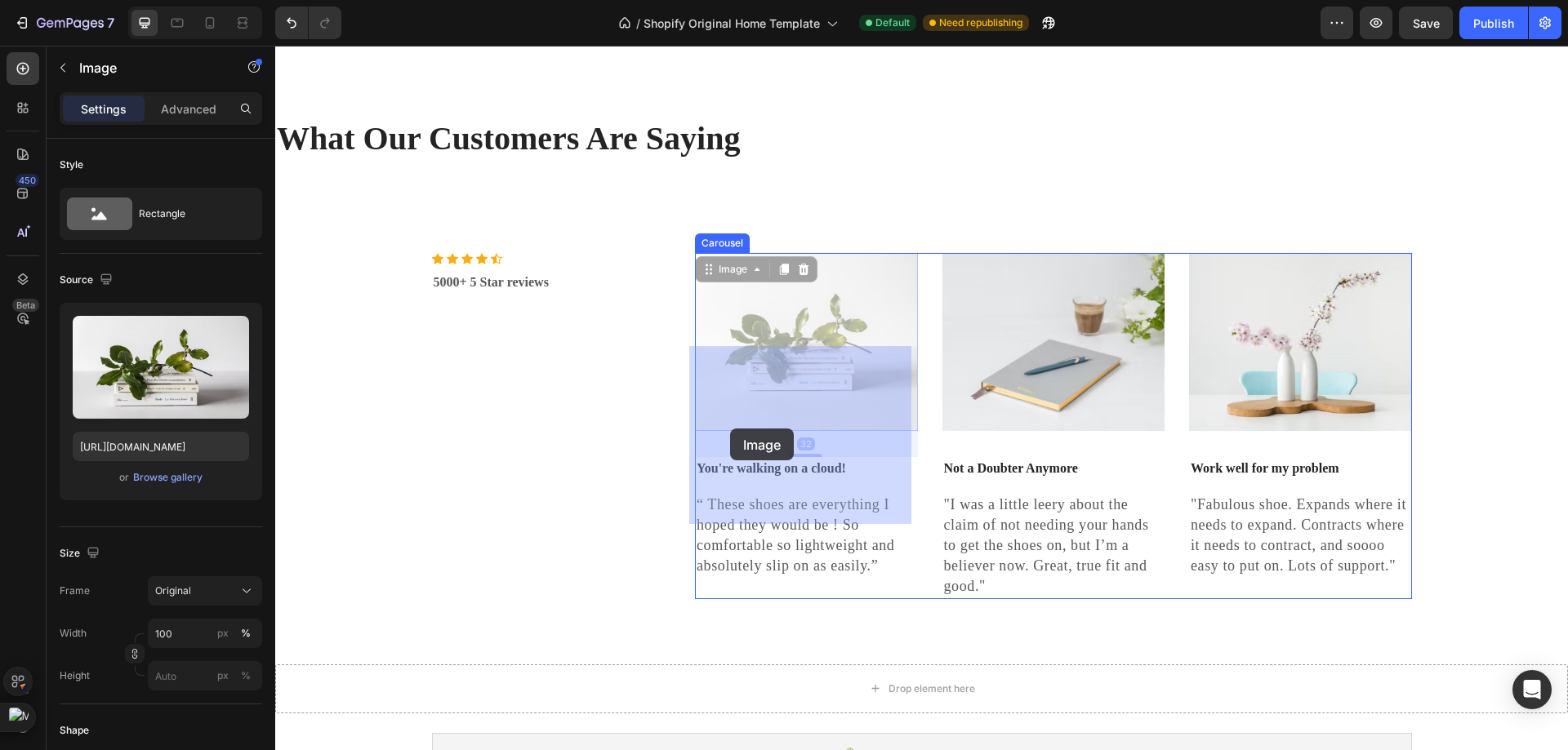
drag, startPoint x: 859, startPoint y: 430, endPoint x: 730, endPoint y: 429, distance: 129.0
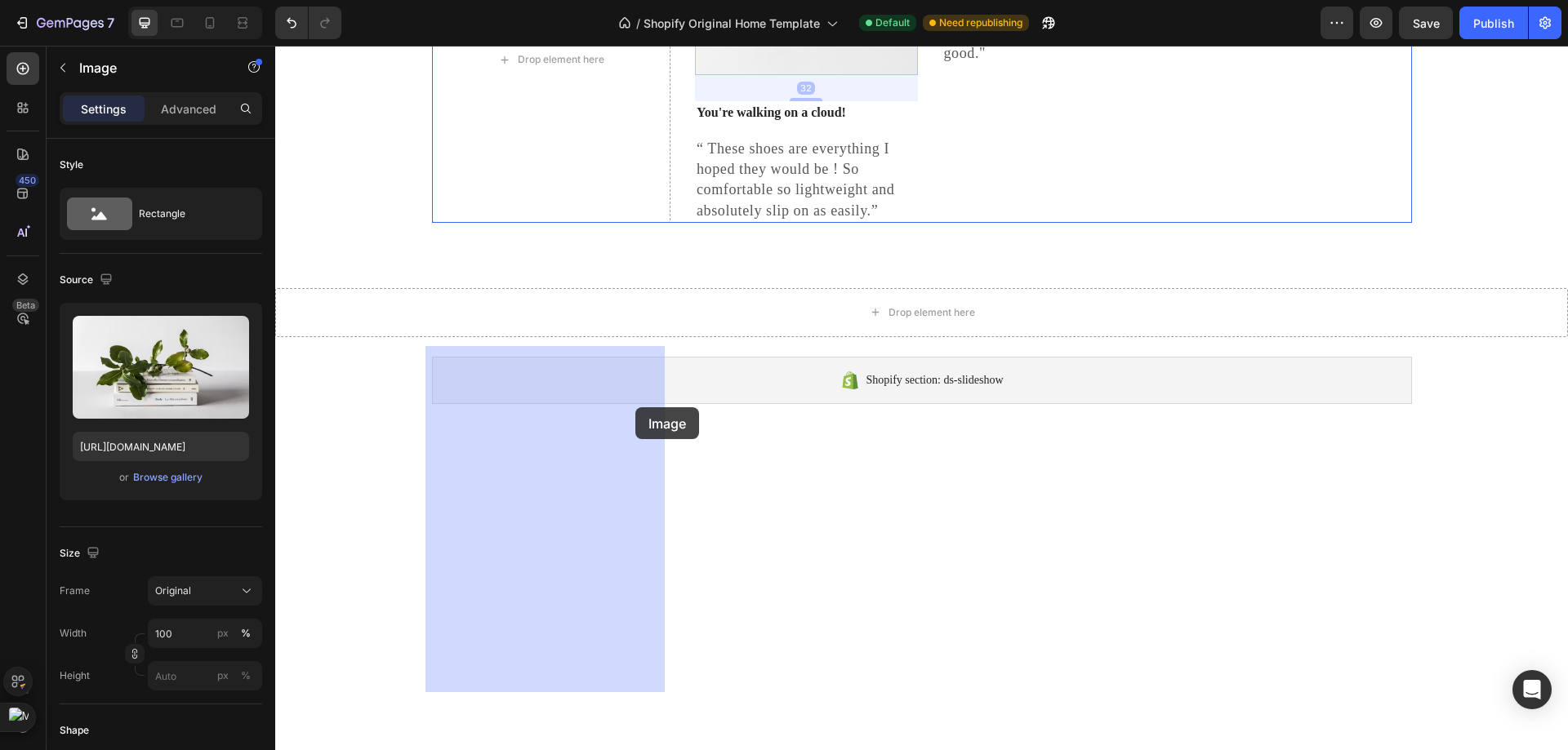
drag, startPoint x: 798, startPoint y: 404, endPoint x: 635, endPoint y: 407, distance: 163.0
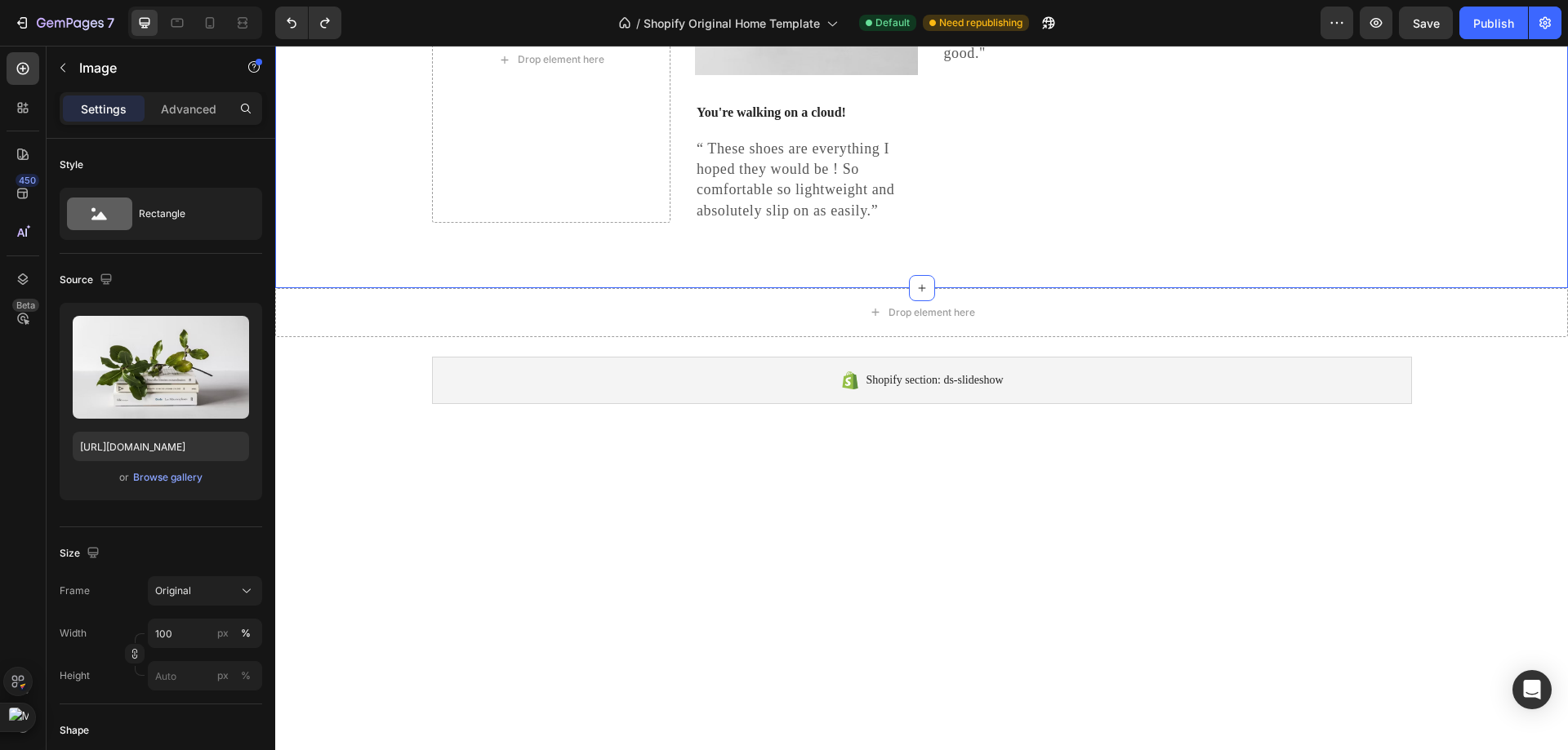
click at [916, 288] on div "Drop element here Image You're walking on a cloud! Text block “ These shoes are…" at bounding box center [922, 59] width 1293 height 457
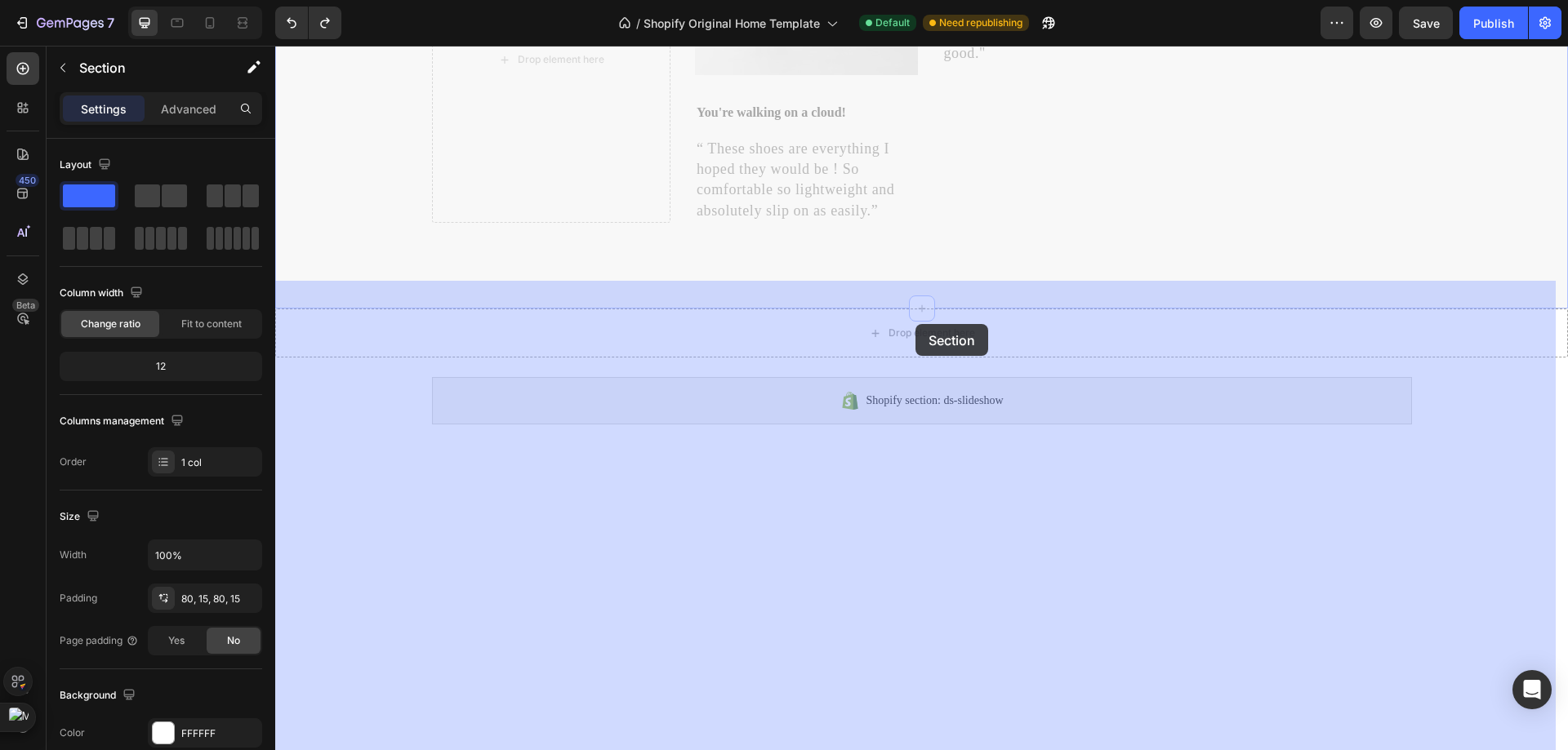
drag, startPoint x: 990, startPoint y: 307, endPoint x: 915, endPoint y: 324, distance: 76.9
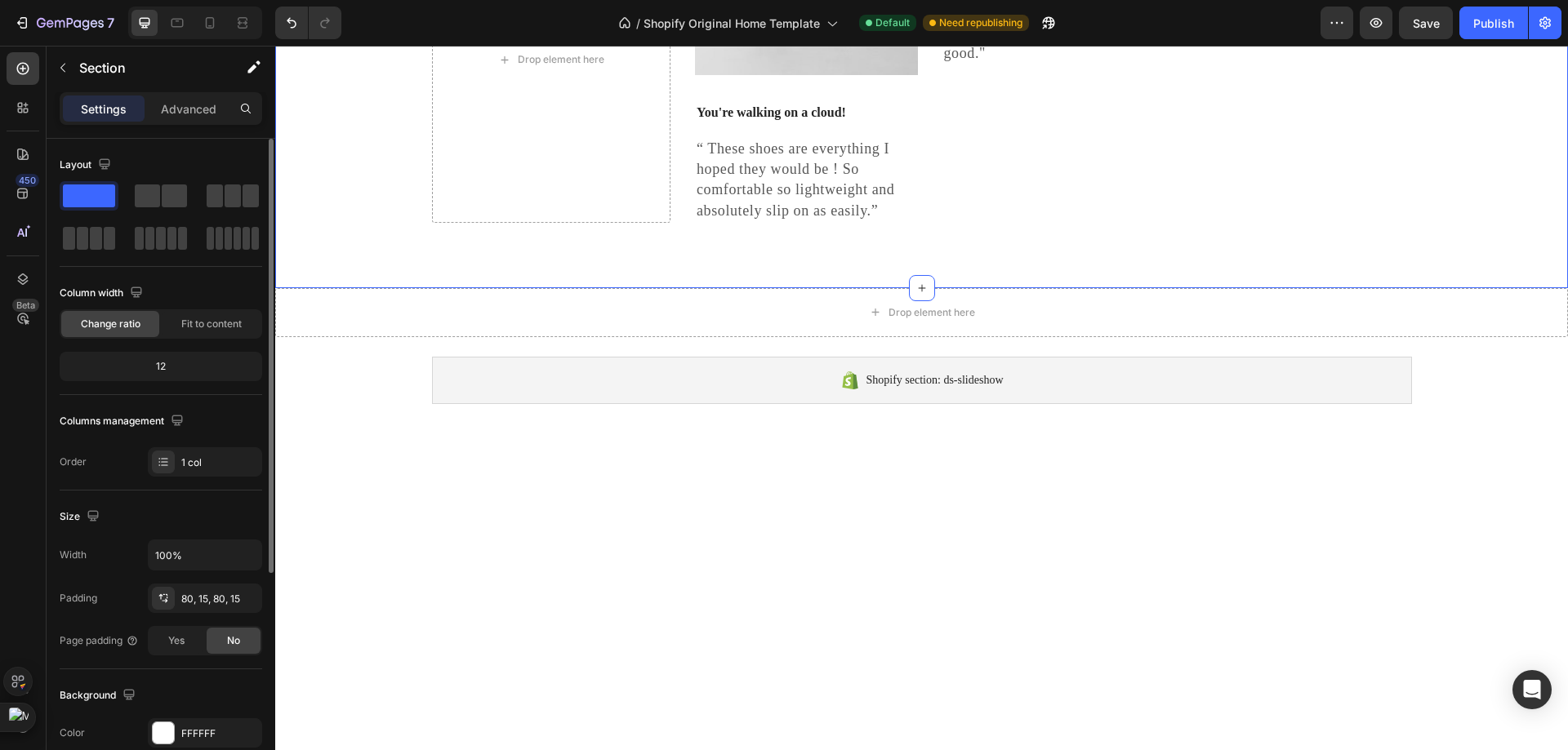
click at [193, 308] on div "Column width Change ratio Fit to content" at bounding box center [161, 309] width 203 height 58
click at [194, 317] on span "Fit to content" at bounding box center [211, 324] width 60 height 15
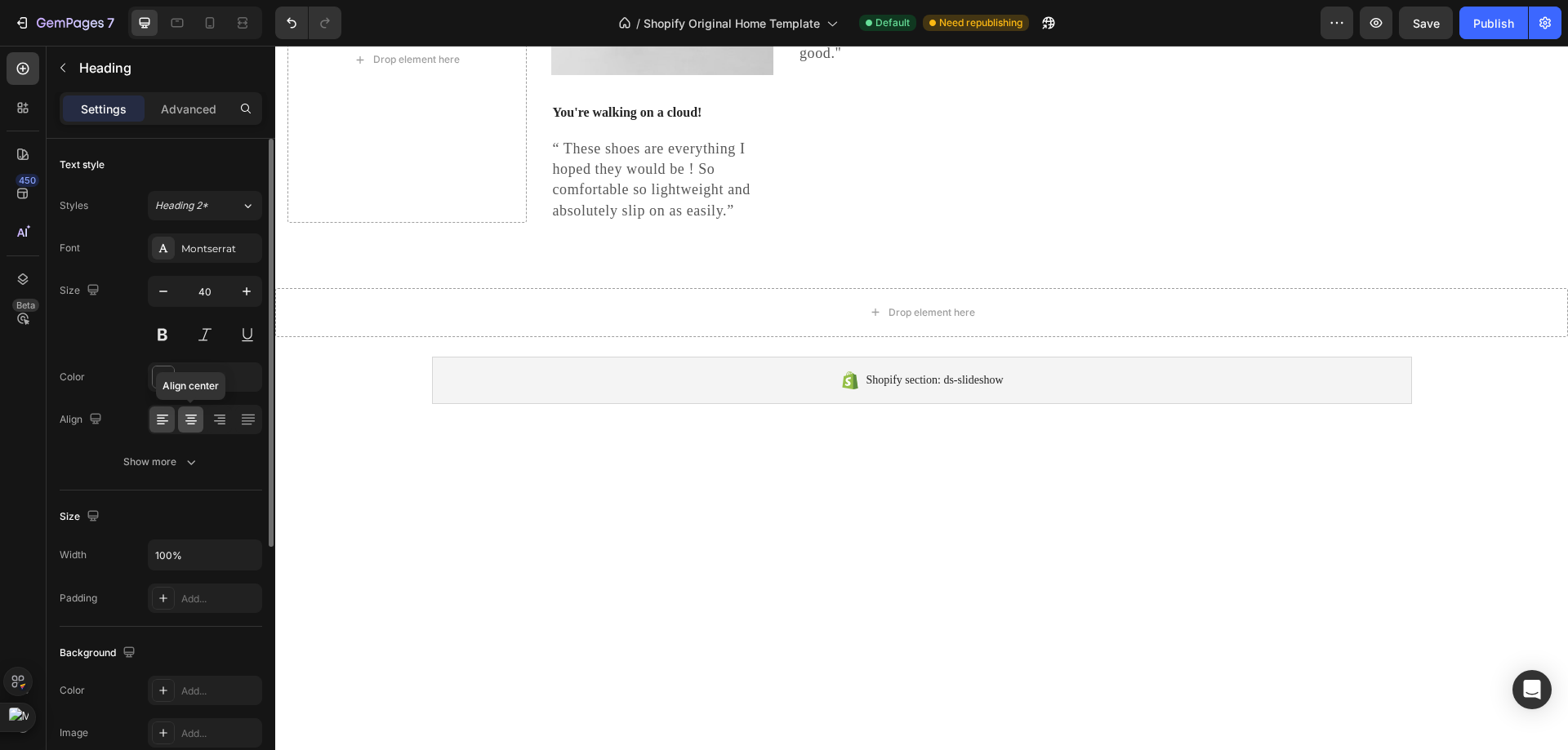
click at [197, 422] on icon at bounding box center [190, 419] width 17 height 17
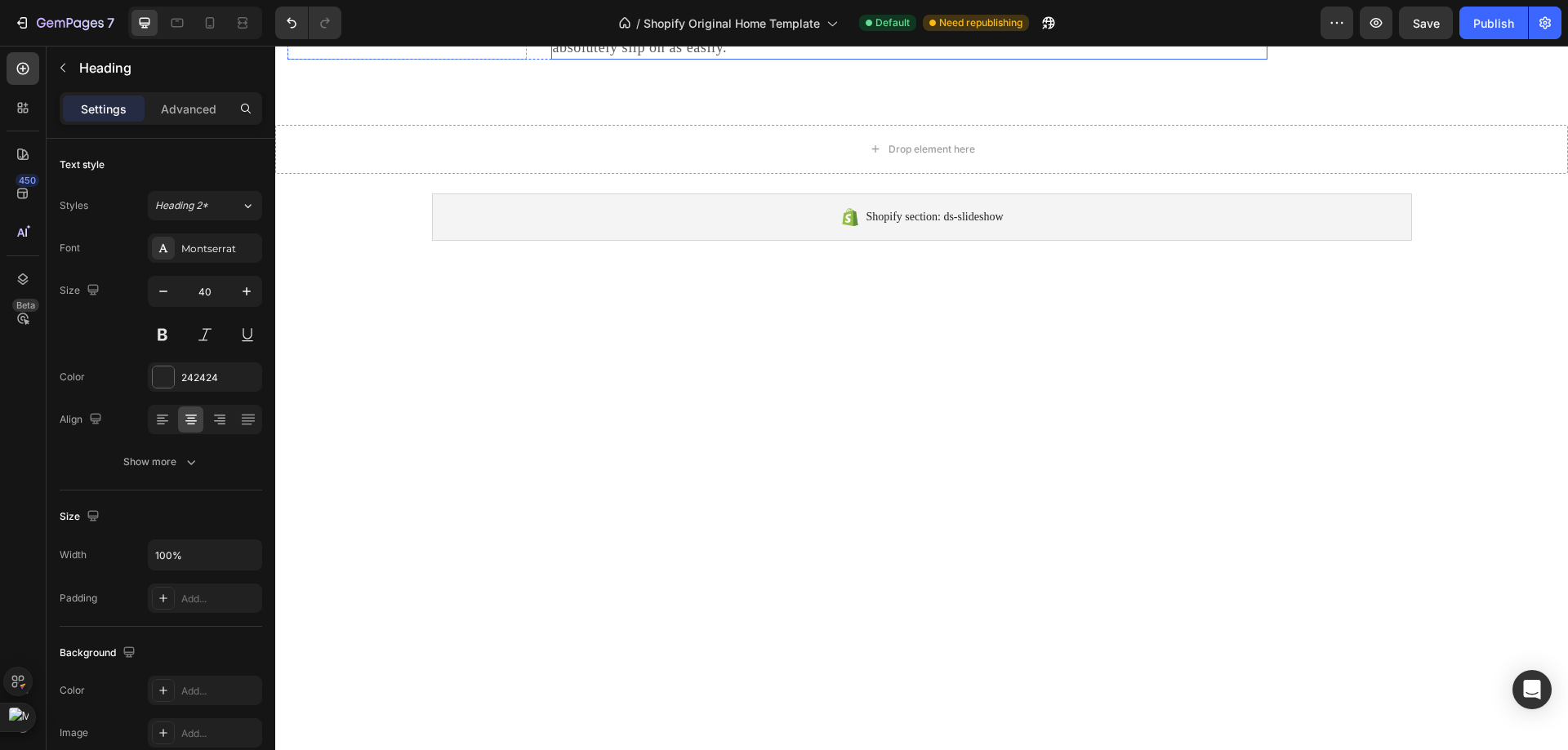
scroll to position [4489, 0]
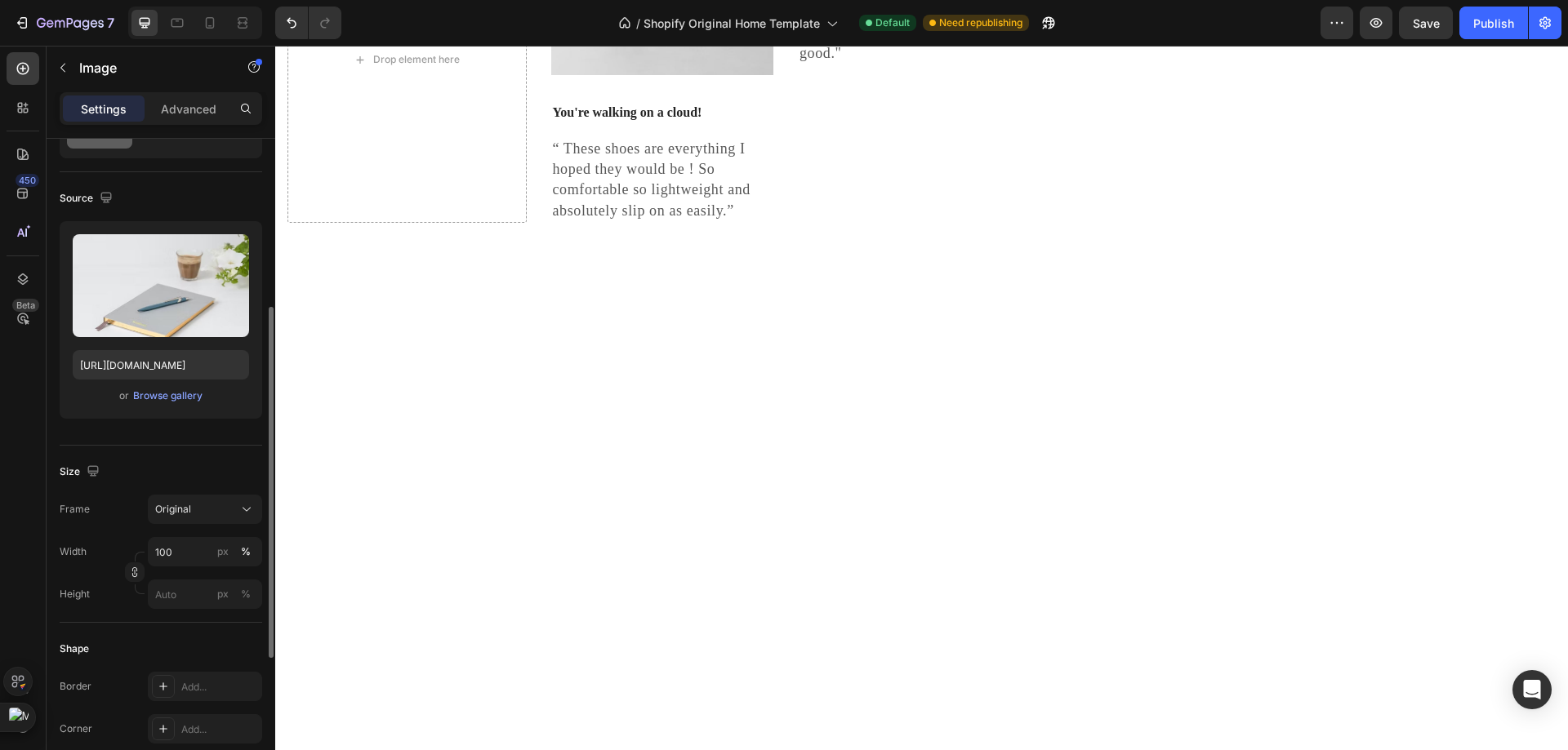
scroll to position [163, 0]
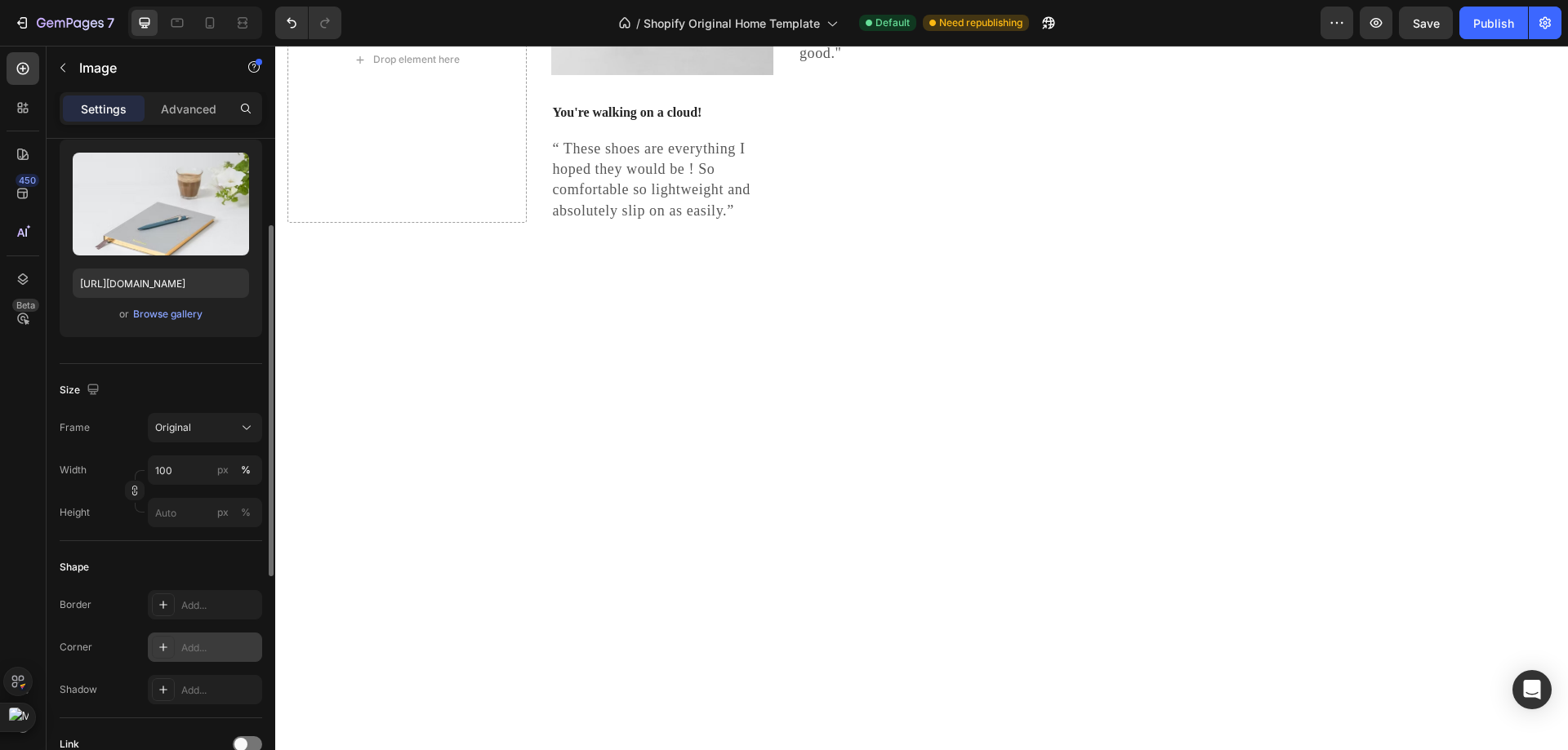
click at [166, 636] on div at bounding box center [163, 647] width 23 height 23
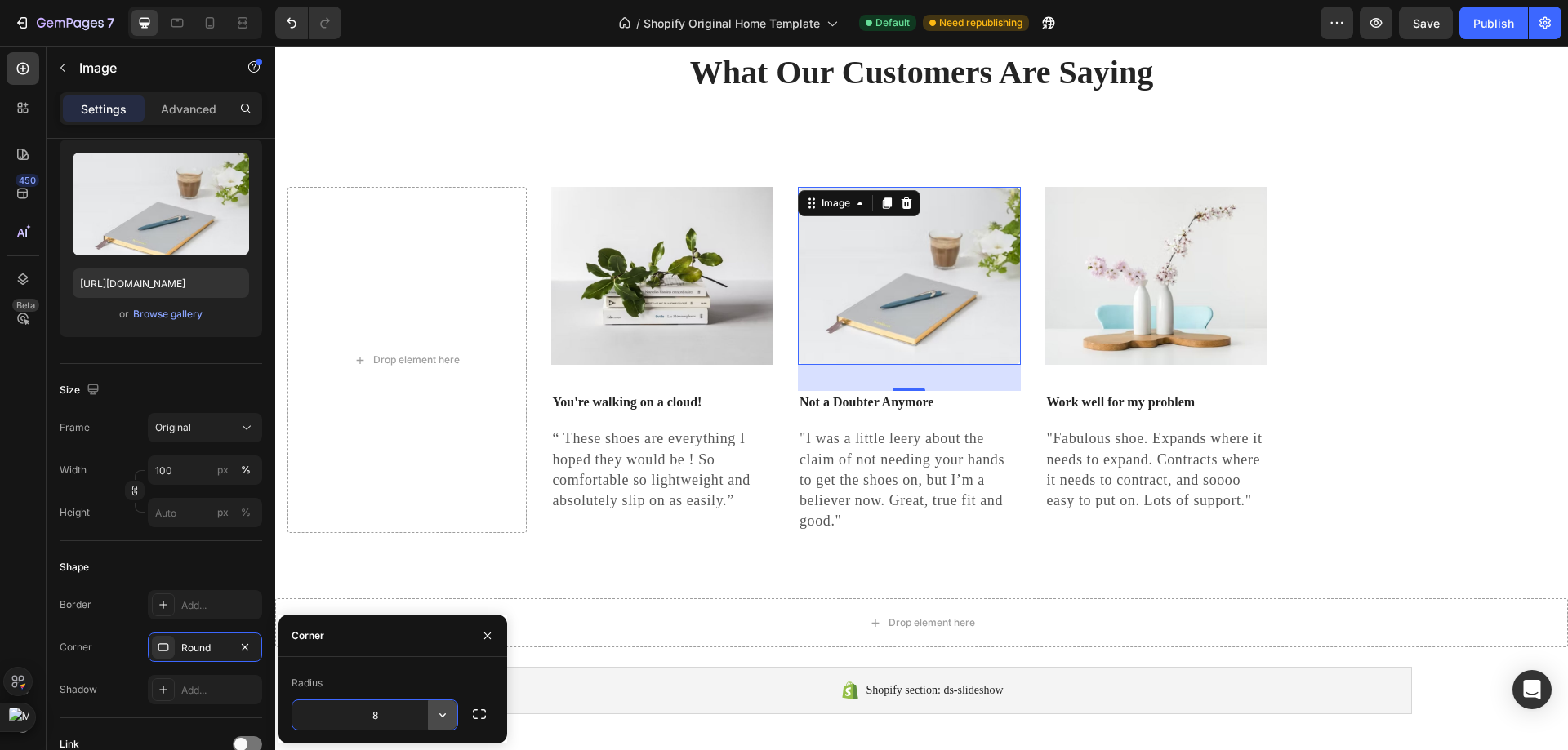
scroll to position [4652, 0]
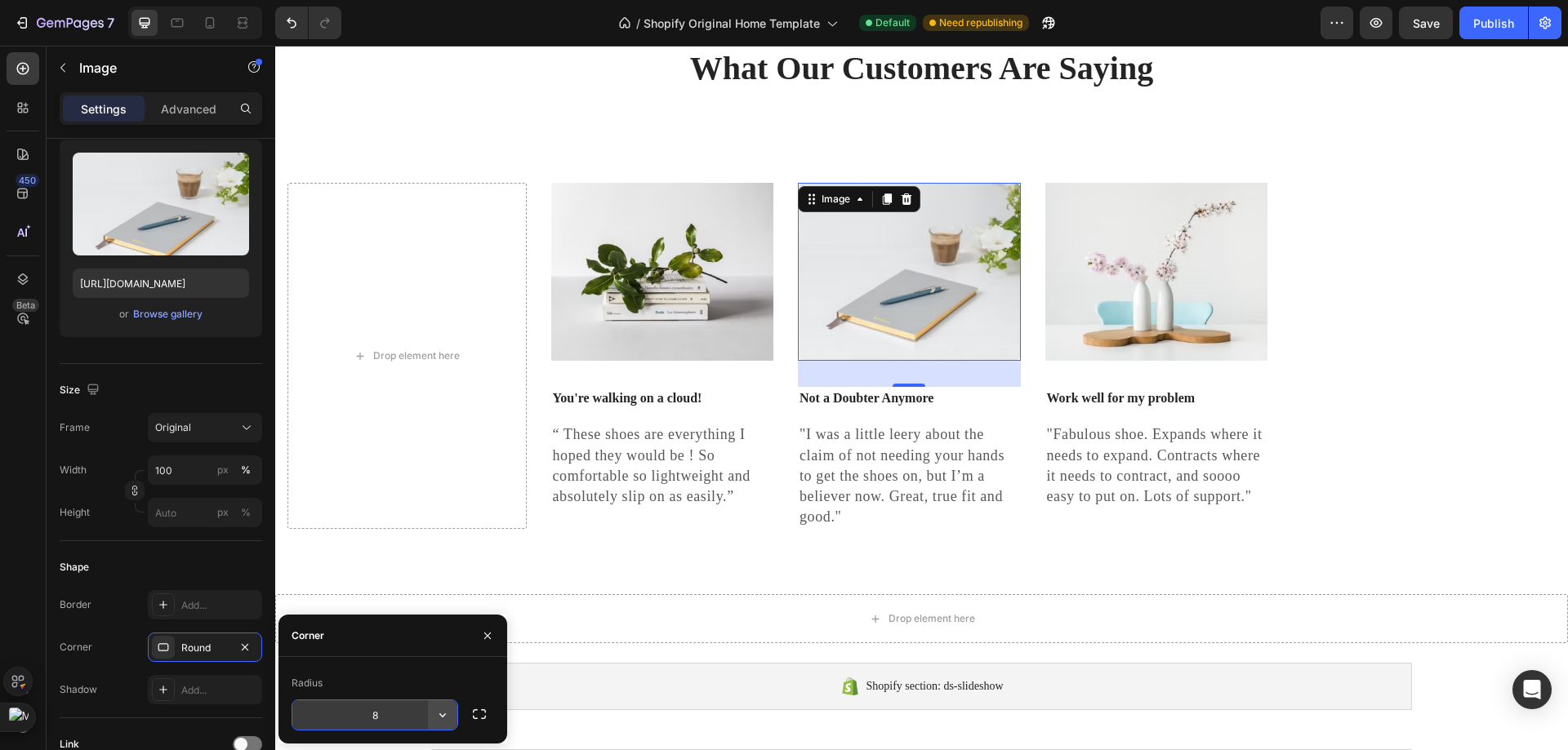
click at [437, 713] on icon "button" at bounding box center [442, 715] width 17 height 17
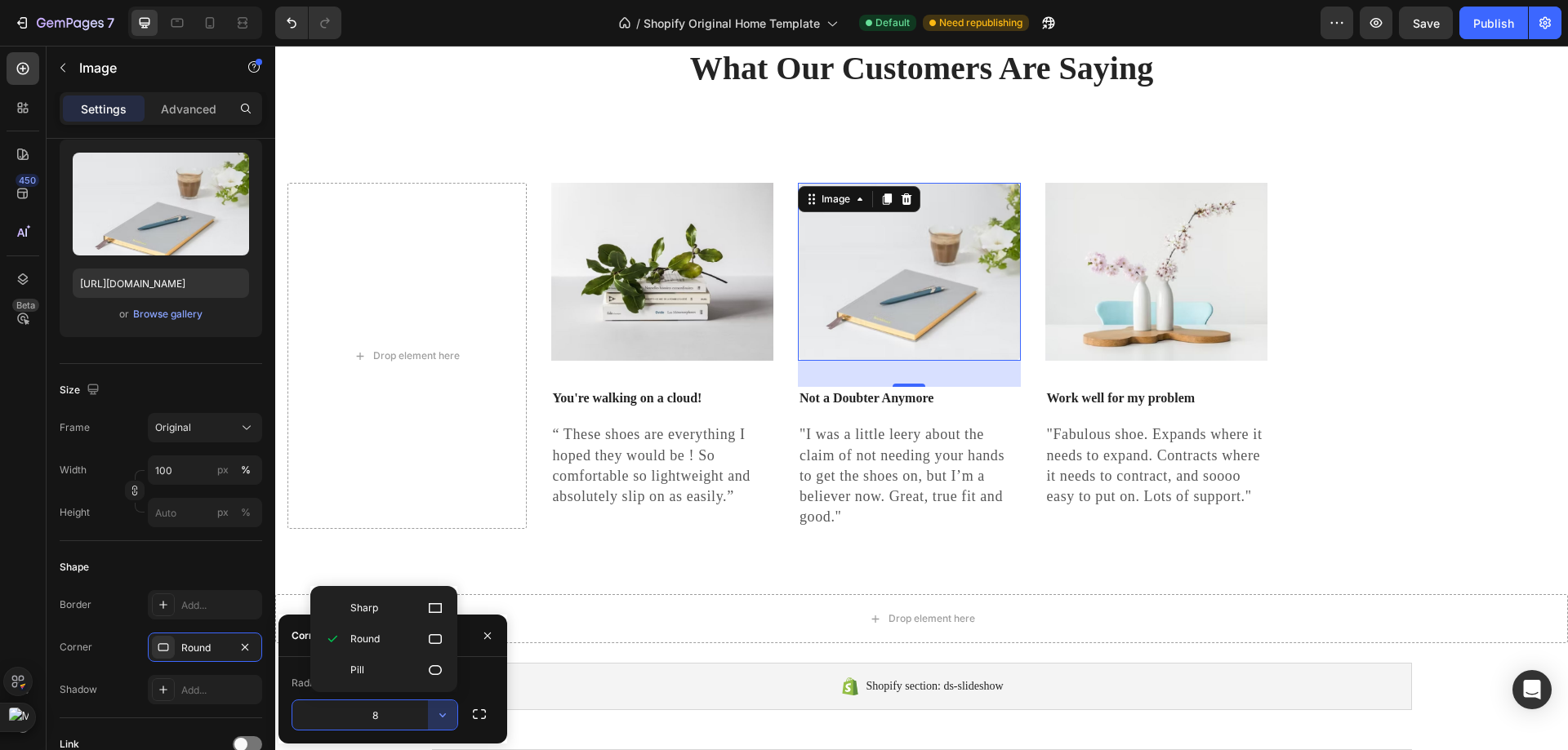
click at [405, 664] on p "Pill" at bounding box center [397, 670] width 93 height 17
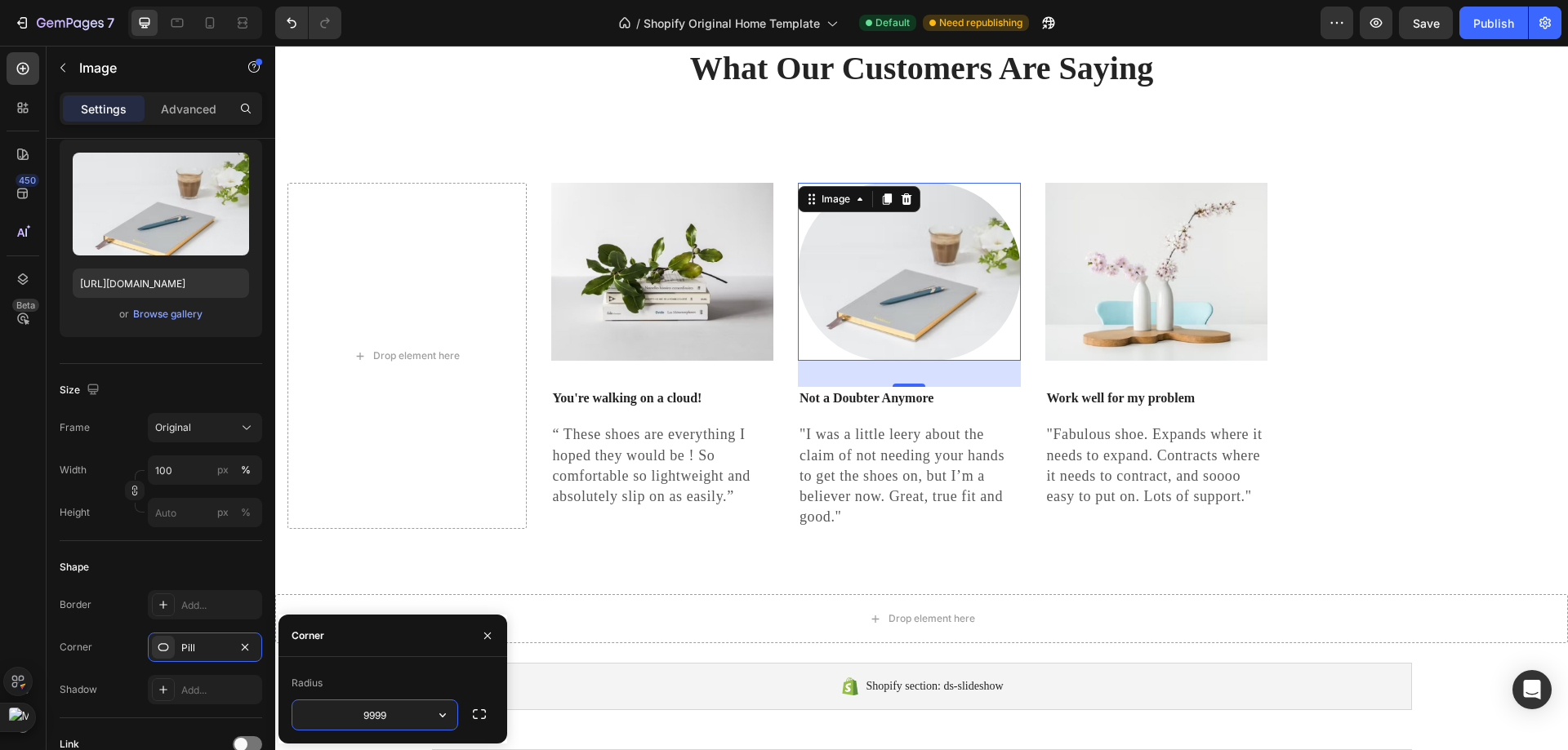
click at [412, 705] on input "9999" at bounding box center [375, 715] width 165 height 30
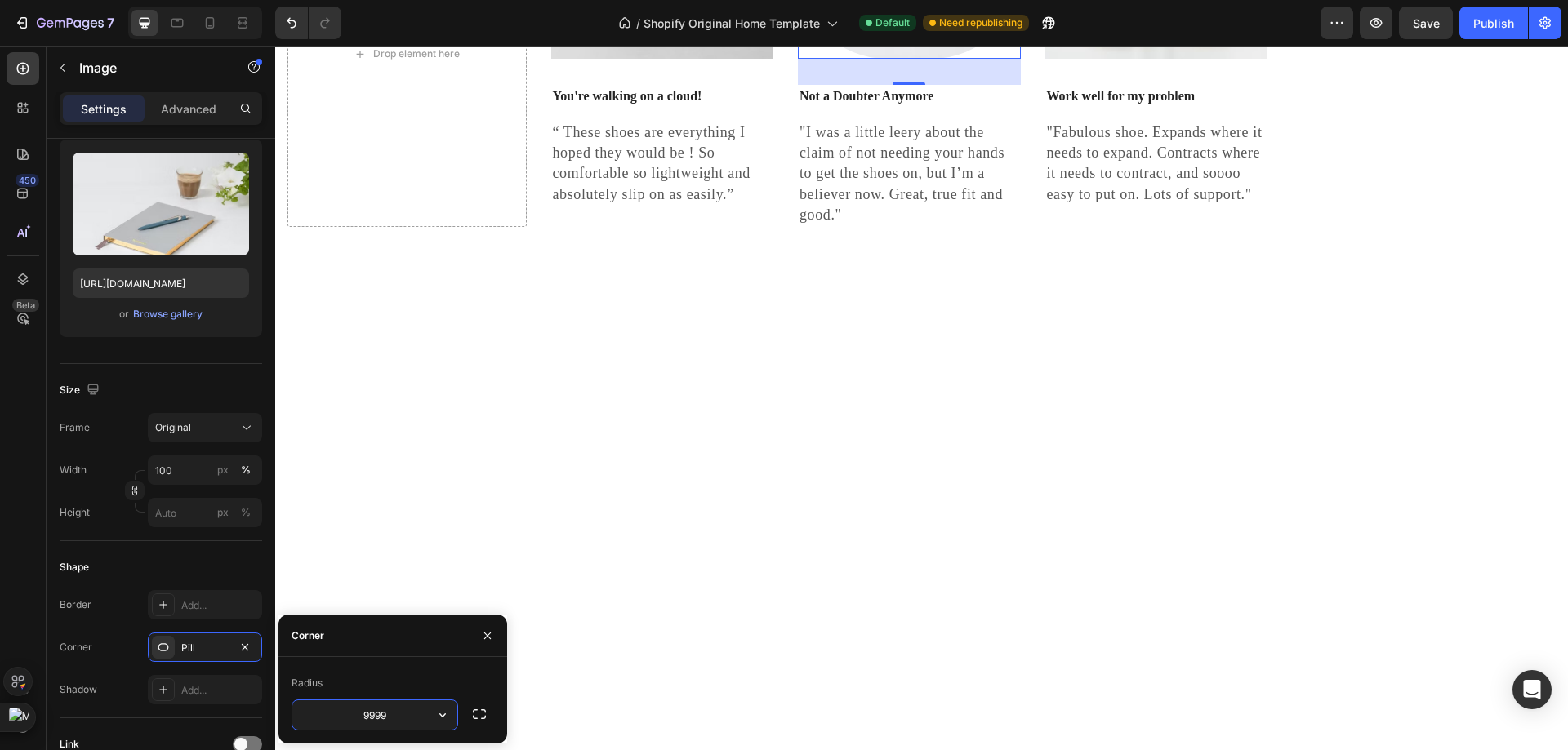
scroll to position [4489, 0]
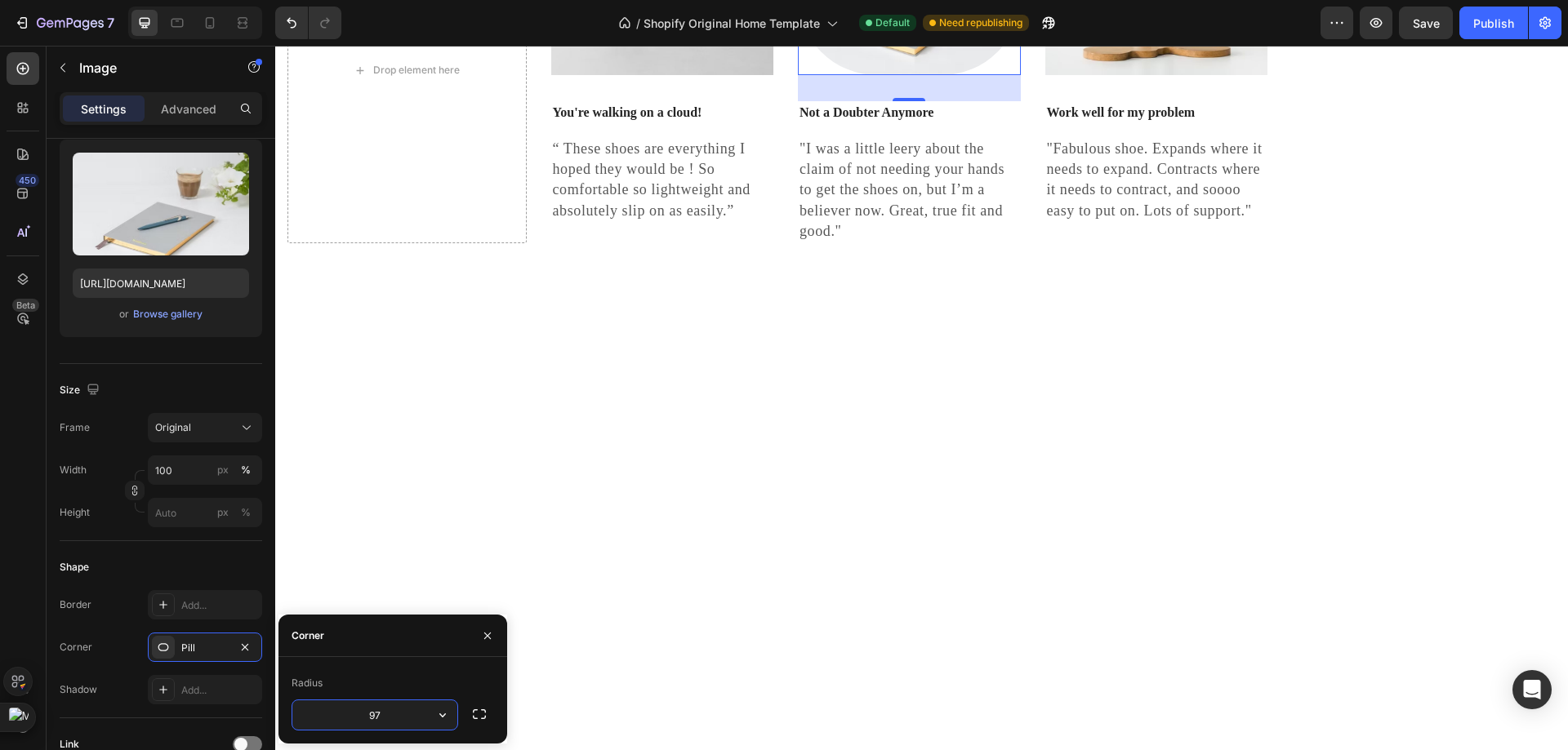
type input "9"
type input "7"
type input "5"
type input "3"
type input "20"
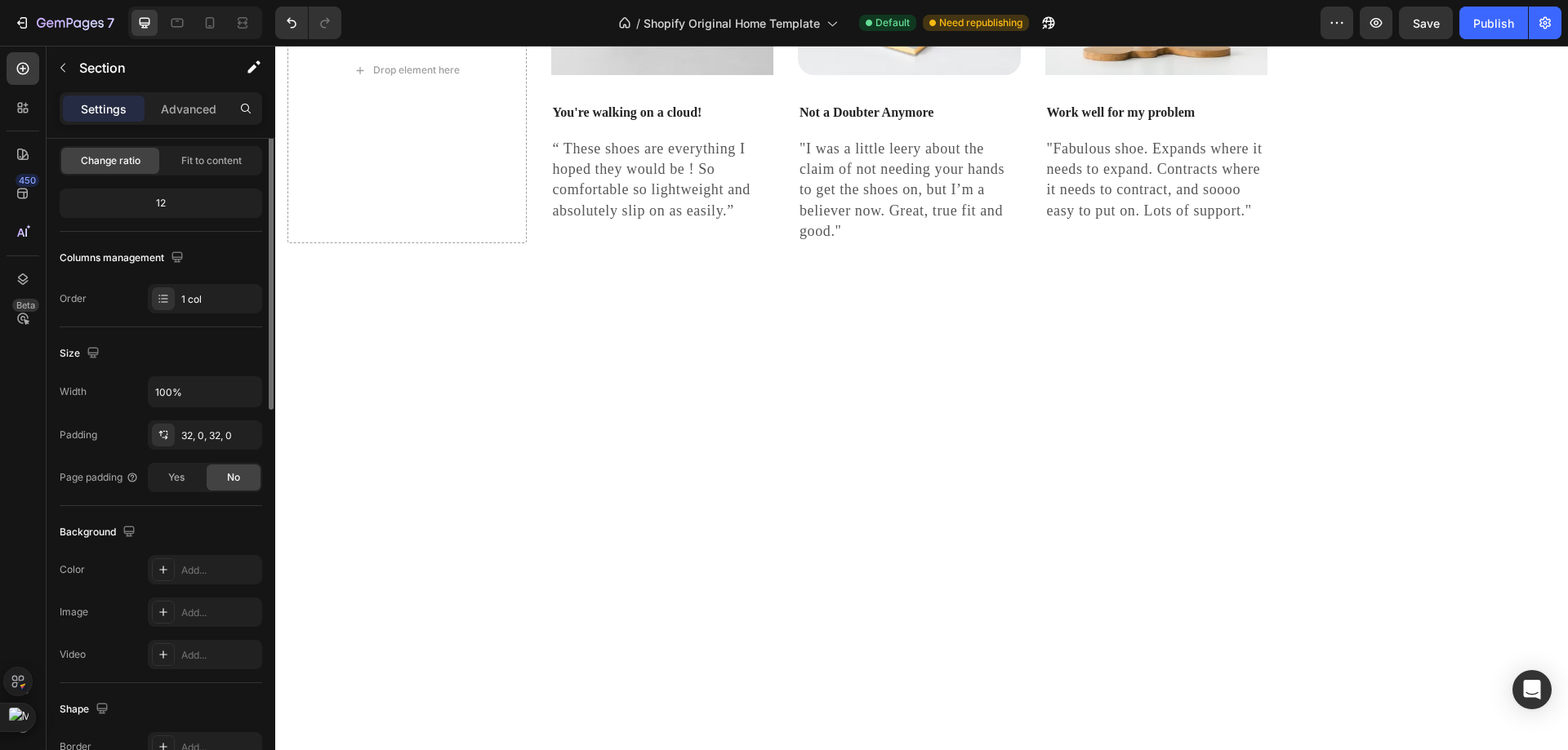
scroll to position [0, 0]
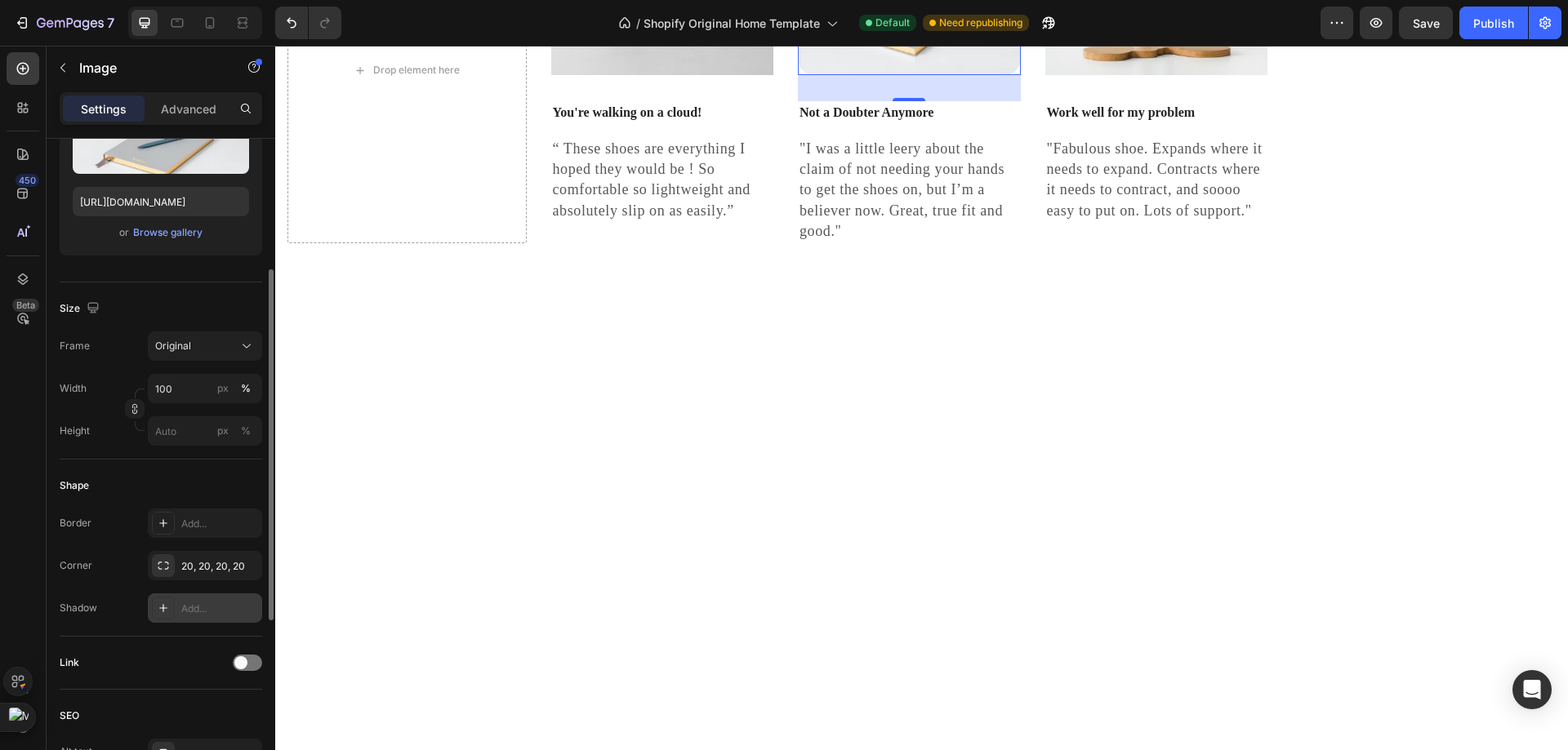
scroll to position [408, 0]
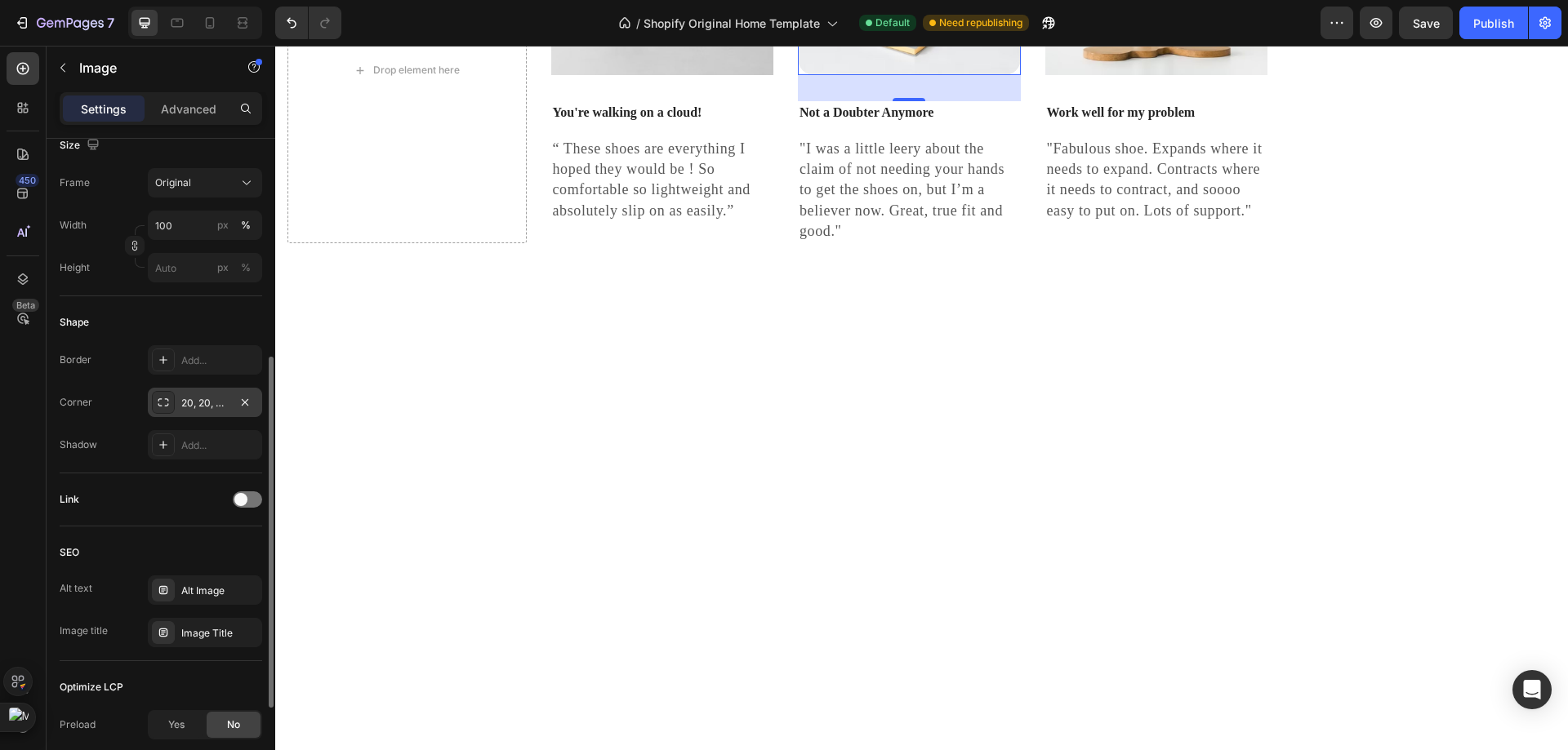
click at [204, 408] on div "20, 20, 20, 20" at bounding box center [205, 403] width 47 height 15
click at [164, 373] on div "Add..." at bounding box center [204, 360] width 114 height 30
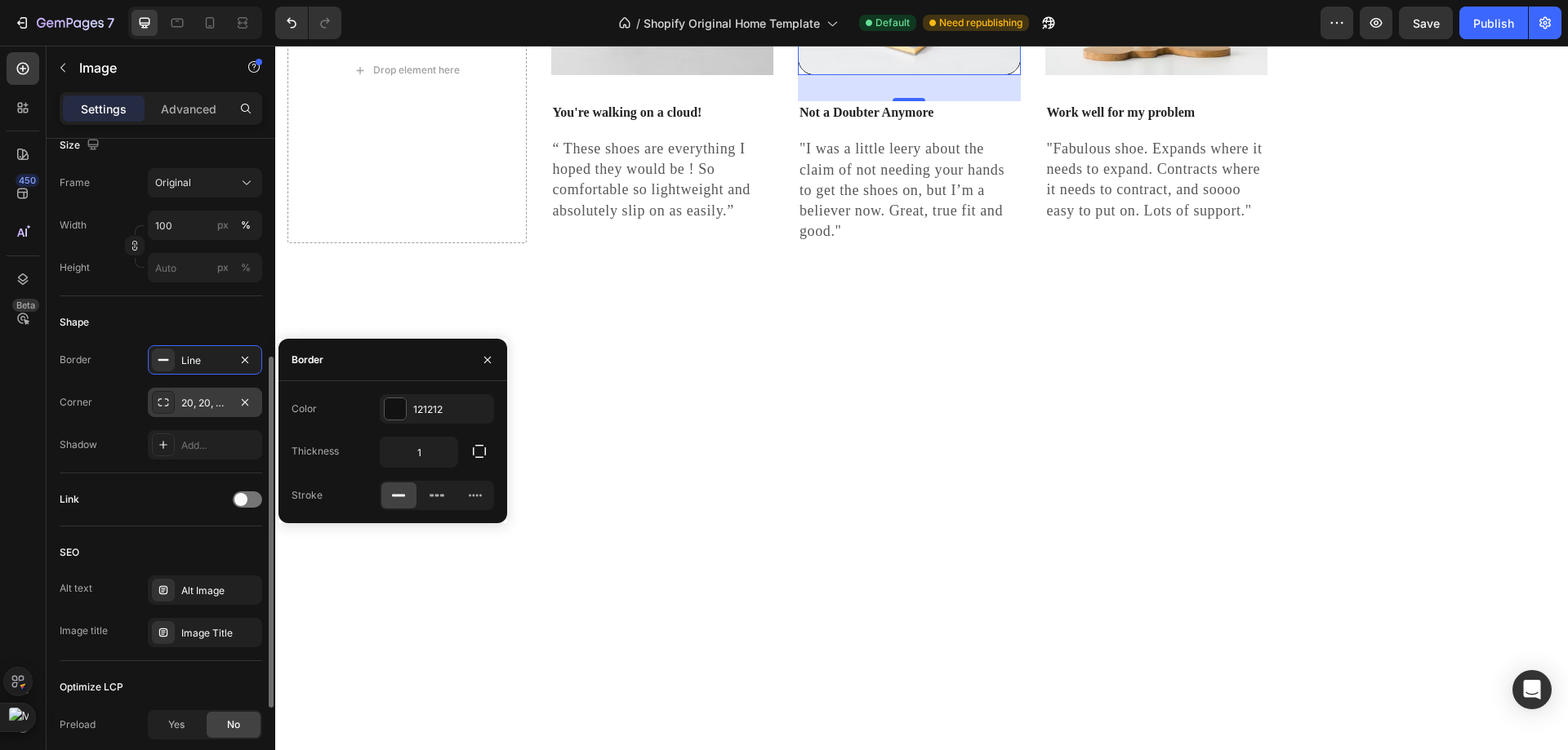
click at [183, 396] on div "20, 20, 20, 20" at bounding box center [205, 403] width 47 height 15
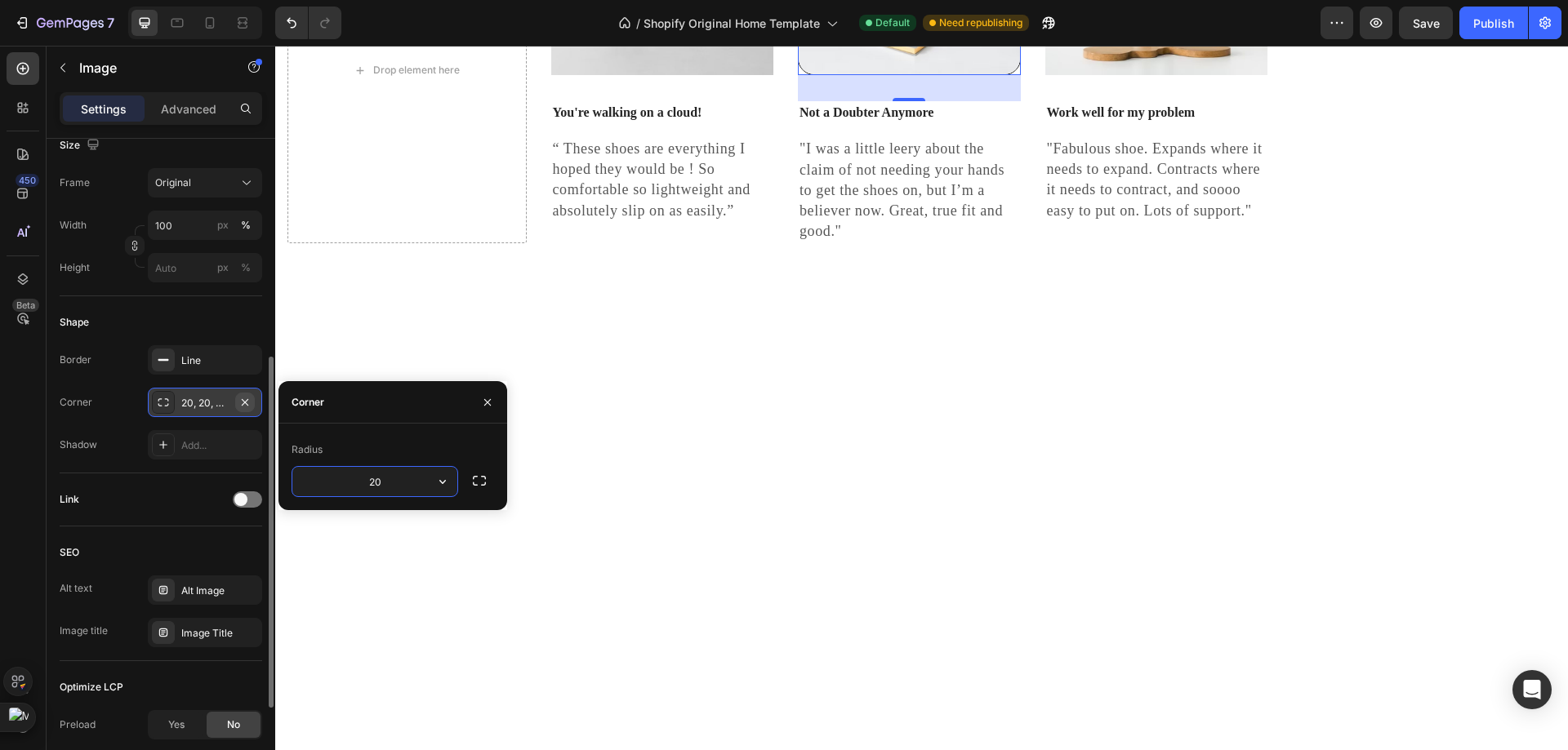
click at [241, 398] on icon "button" at bounding box center [245, 402] width 13 height 13
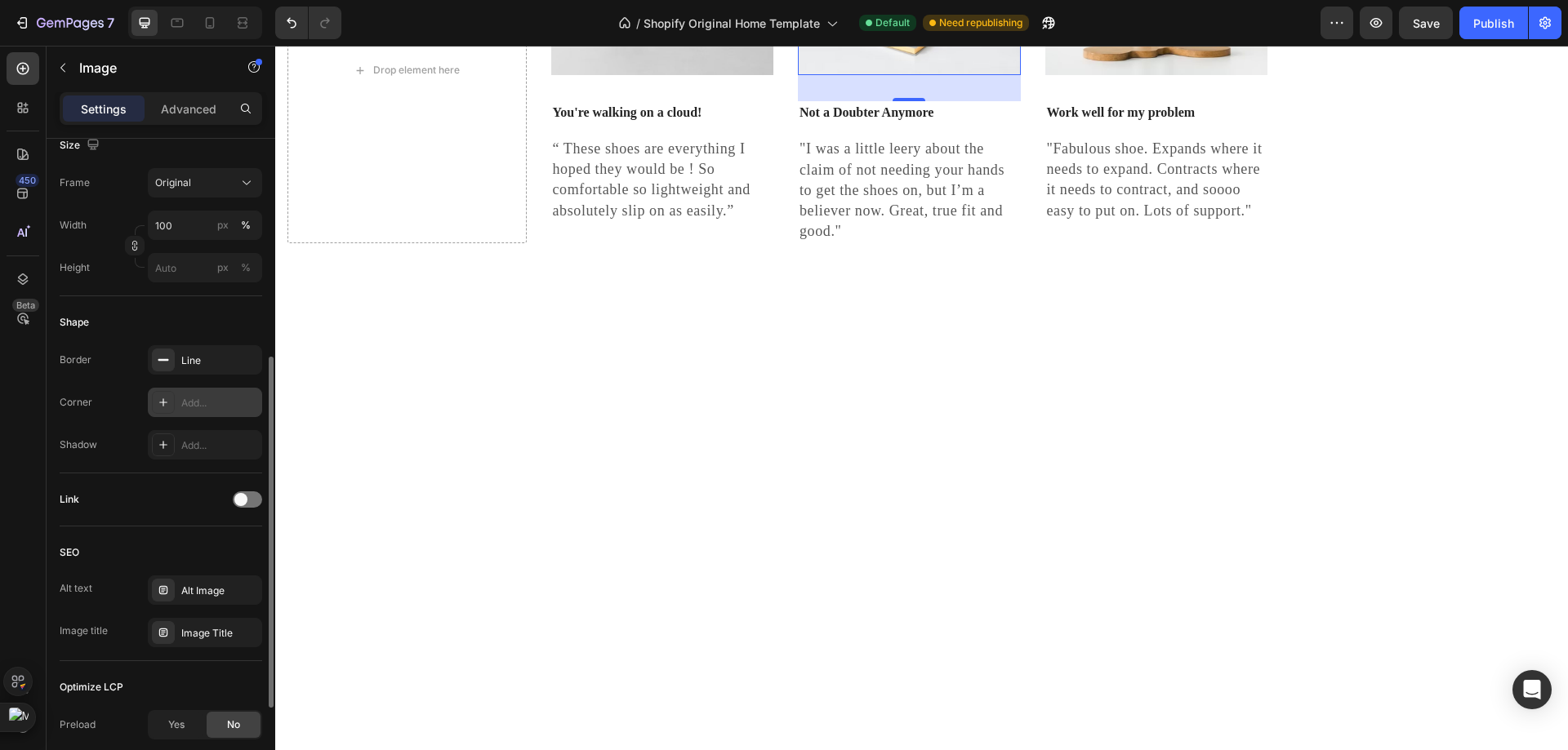
click at [219, 407] on div "Add..." at bounding box center [220, 403] width 77 height 15
type input "8"
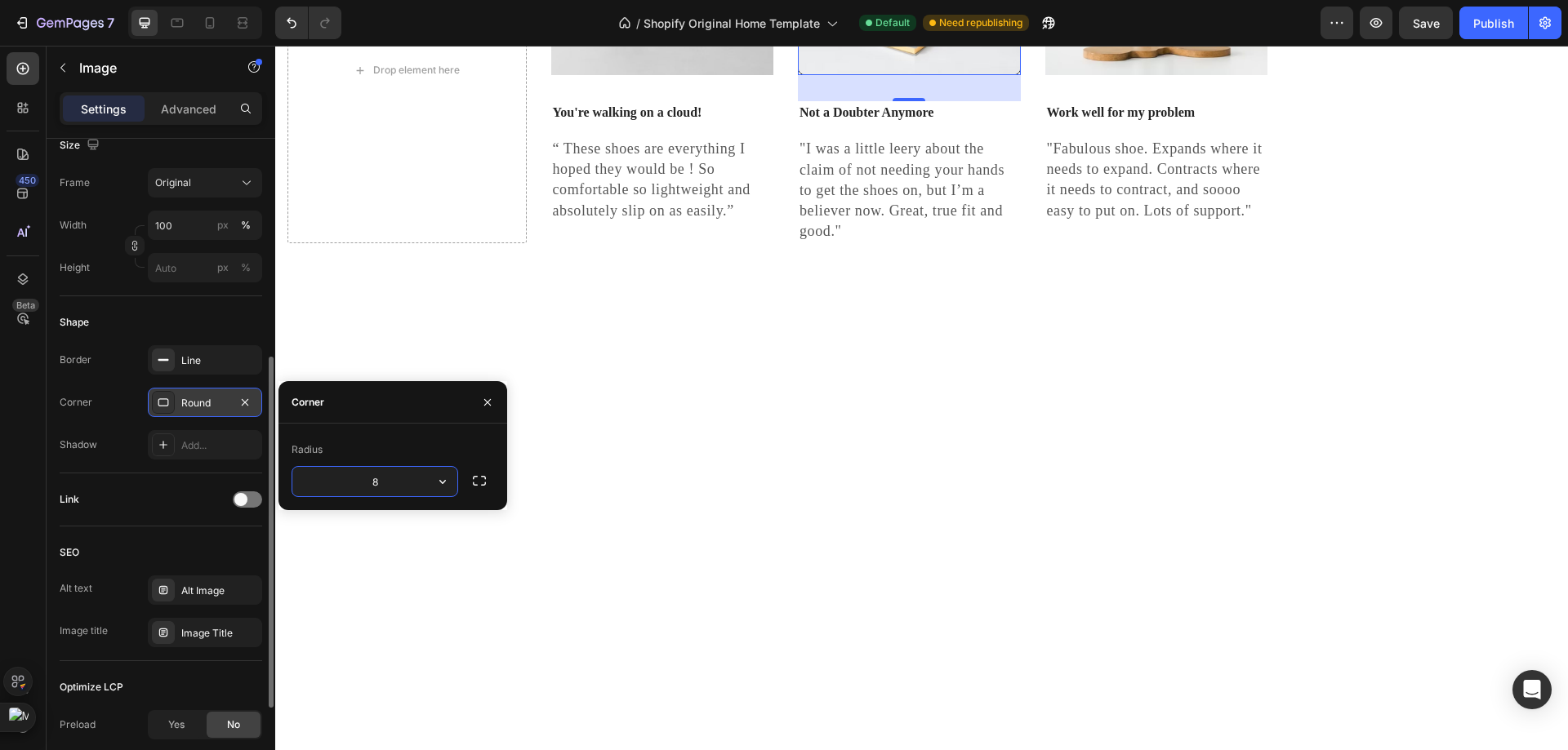
click at [59, 390] on div "Corner" at bounding box center [75, 403] width 32 height 26
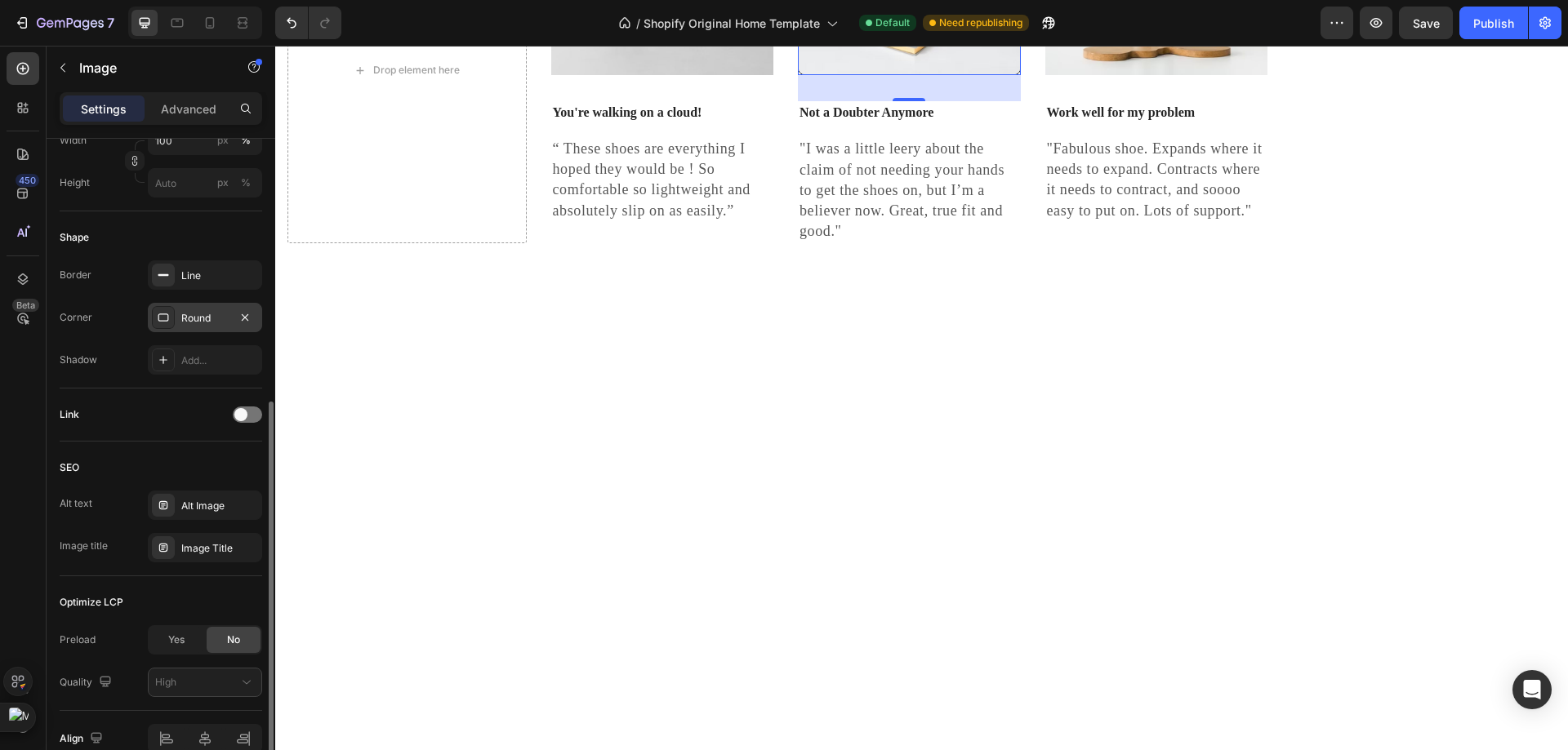
scroll to position [575, 0]
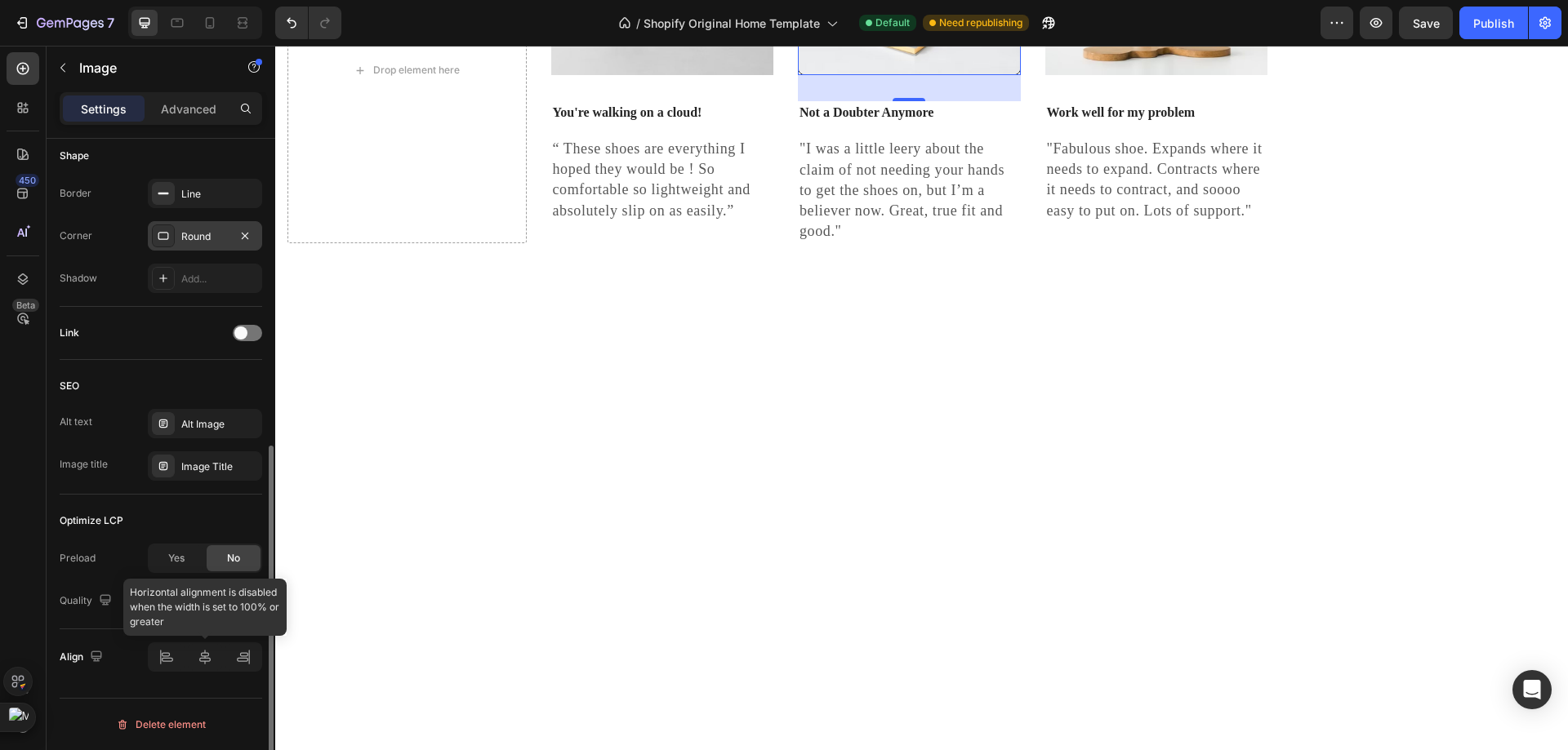
click at [216, 664] on div at bounding box center [204, 657] width 114 height 30
click at [216, 665] on div at bounding box center [204, 657] width 114 height 30
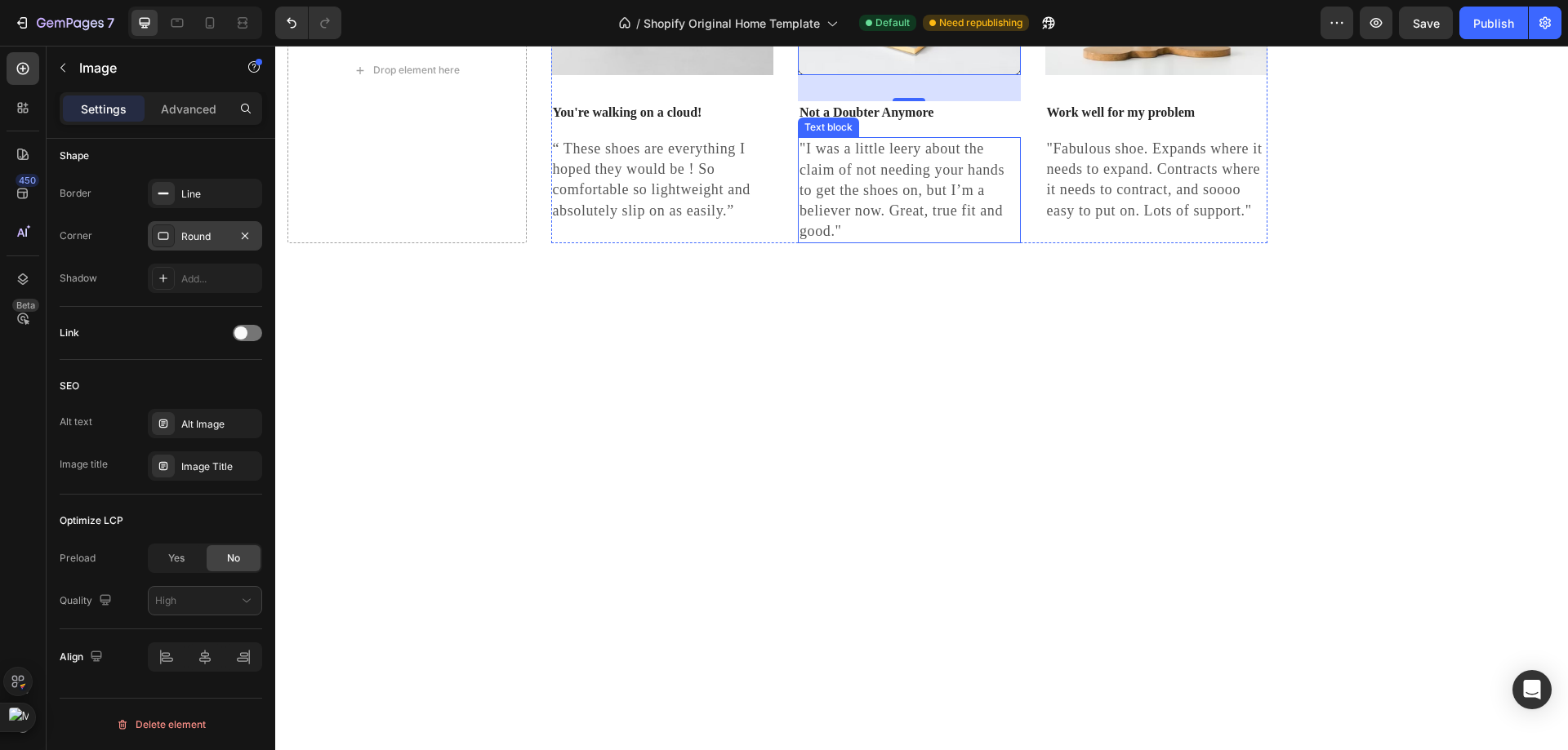
click at [858, 244] on div ""I was a little leery about the claim of not needing your hands to get the shoe…" at bounding box center [908, 190] width 223 height 107
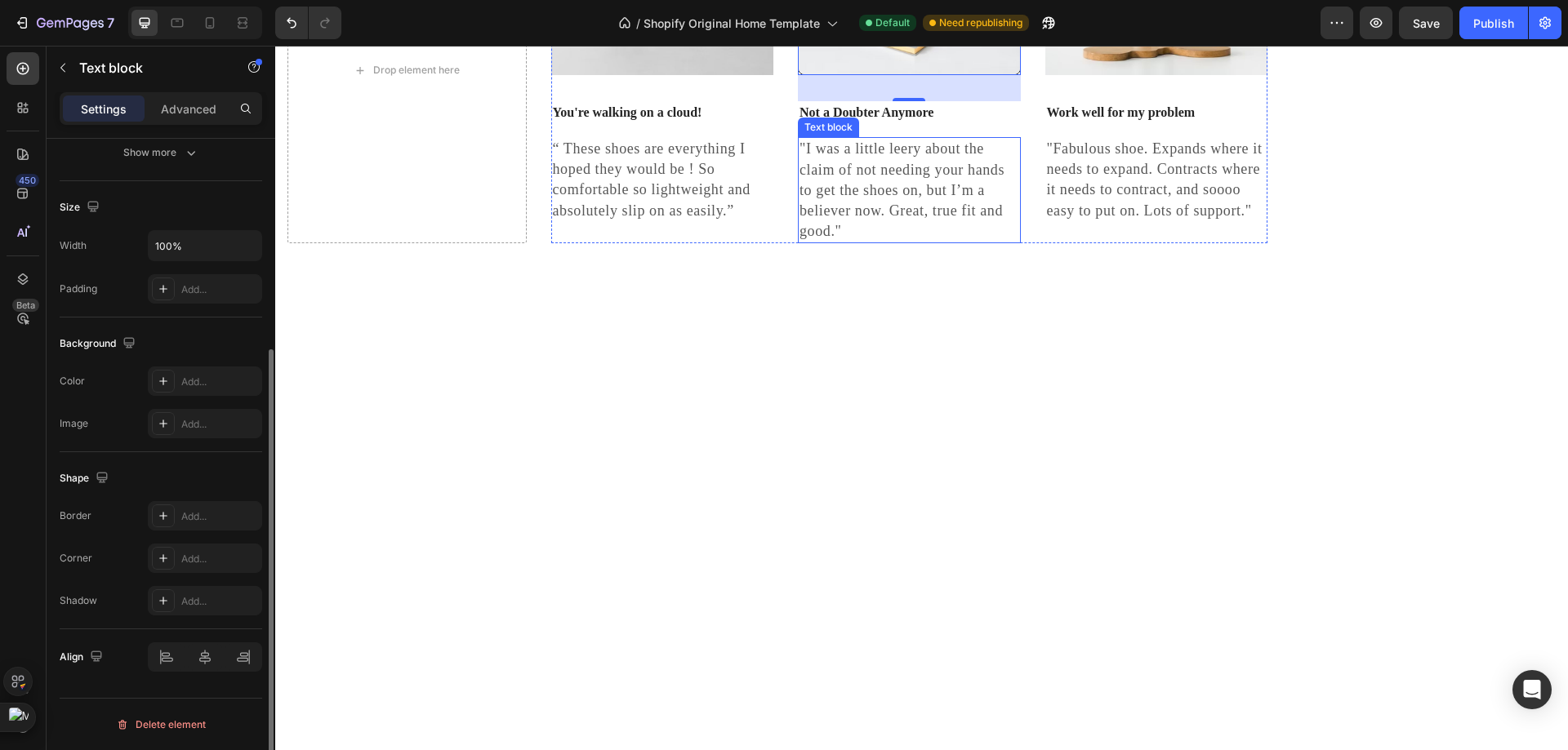
scroll to position [0, 0]
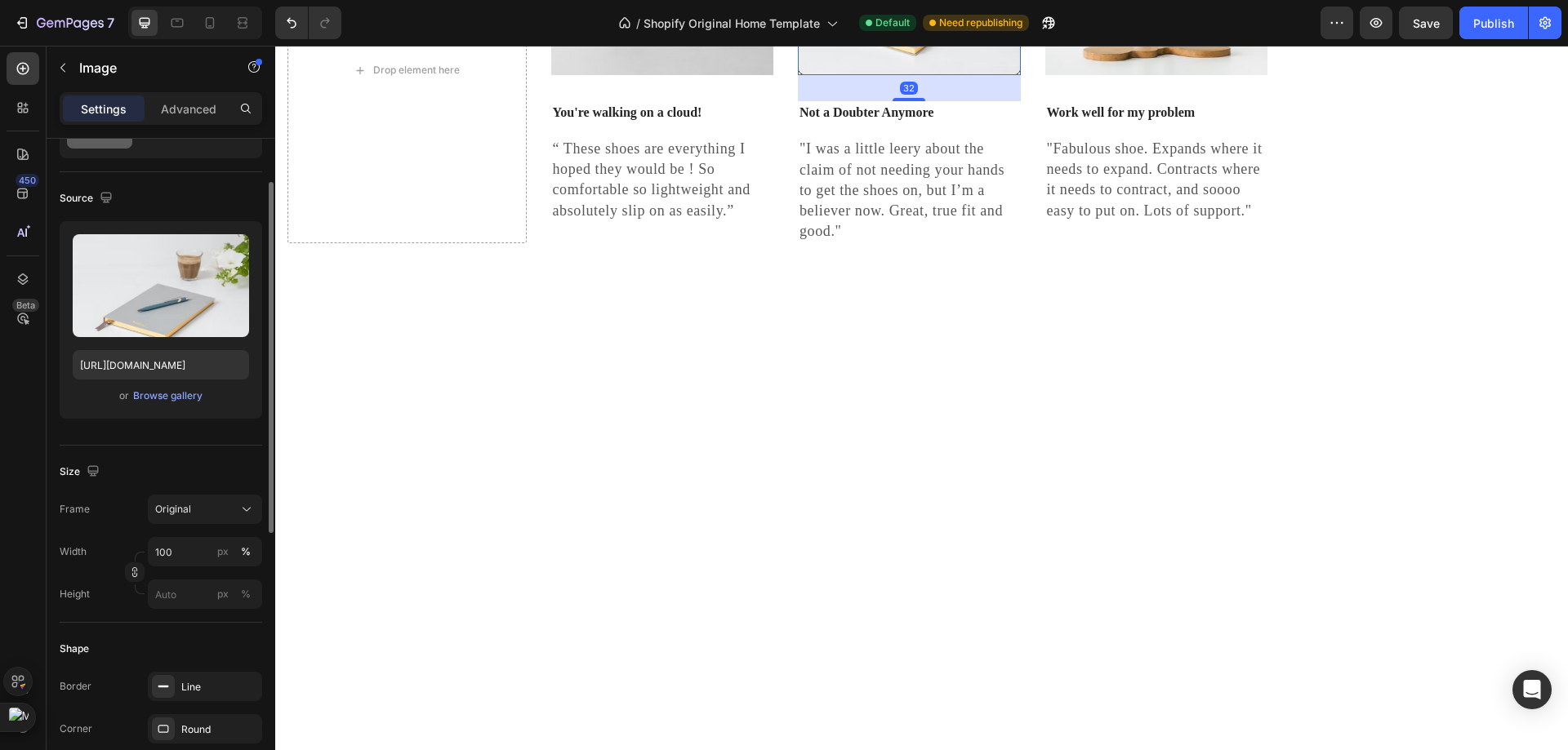
scroll to position [163, 0]
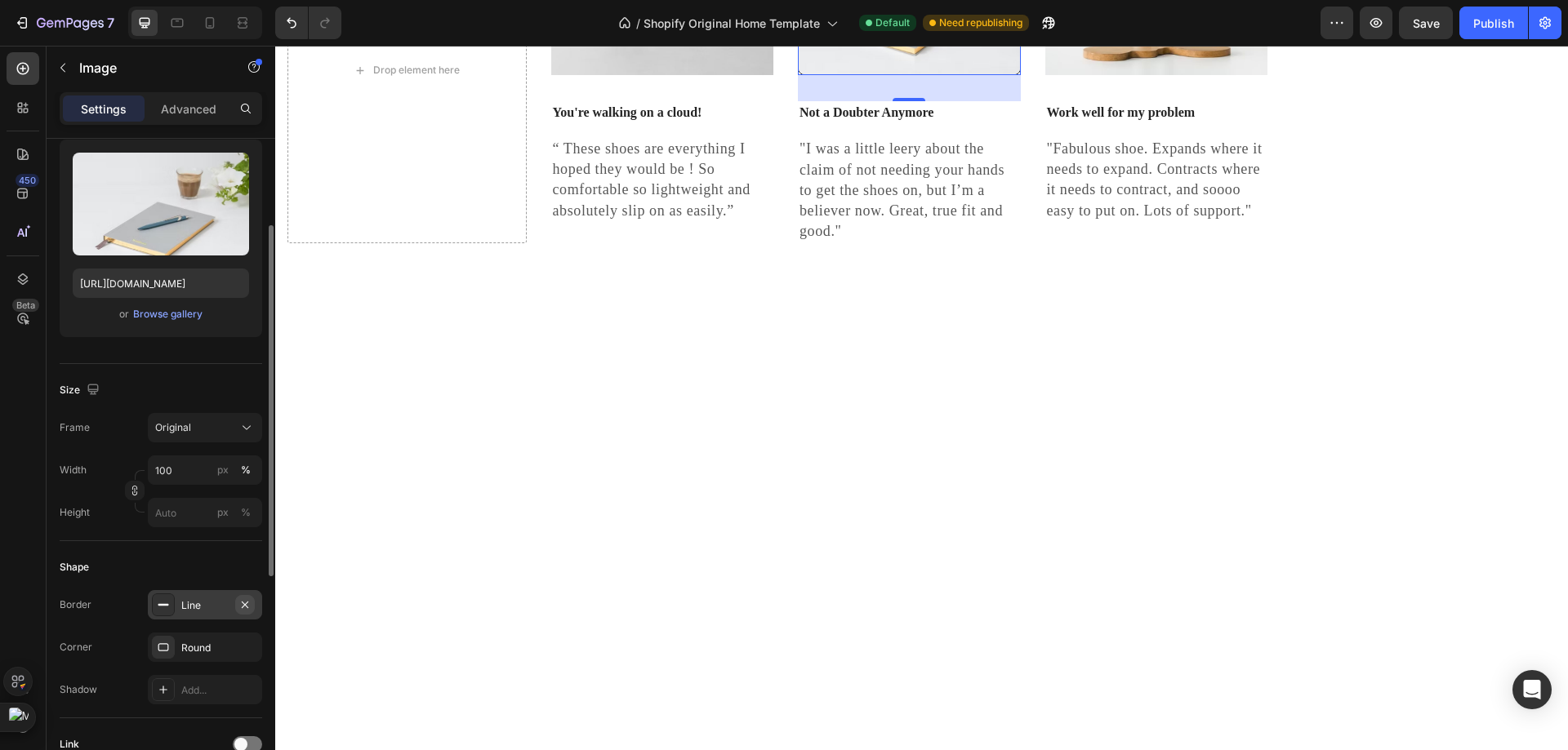
click at [250, 602] on icon "button" at bounding box center [245, 604] width 13 height 13
click at [214, 637] on div "Round" at bounding box center [204, 647] width 114 height 30
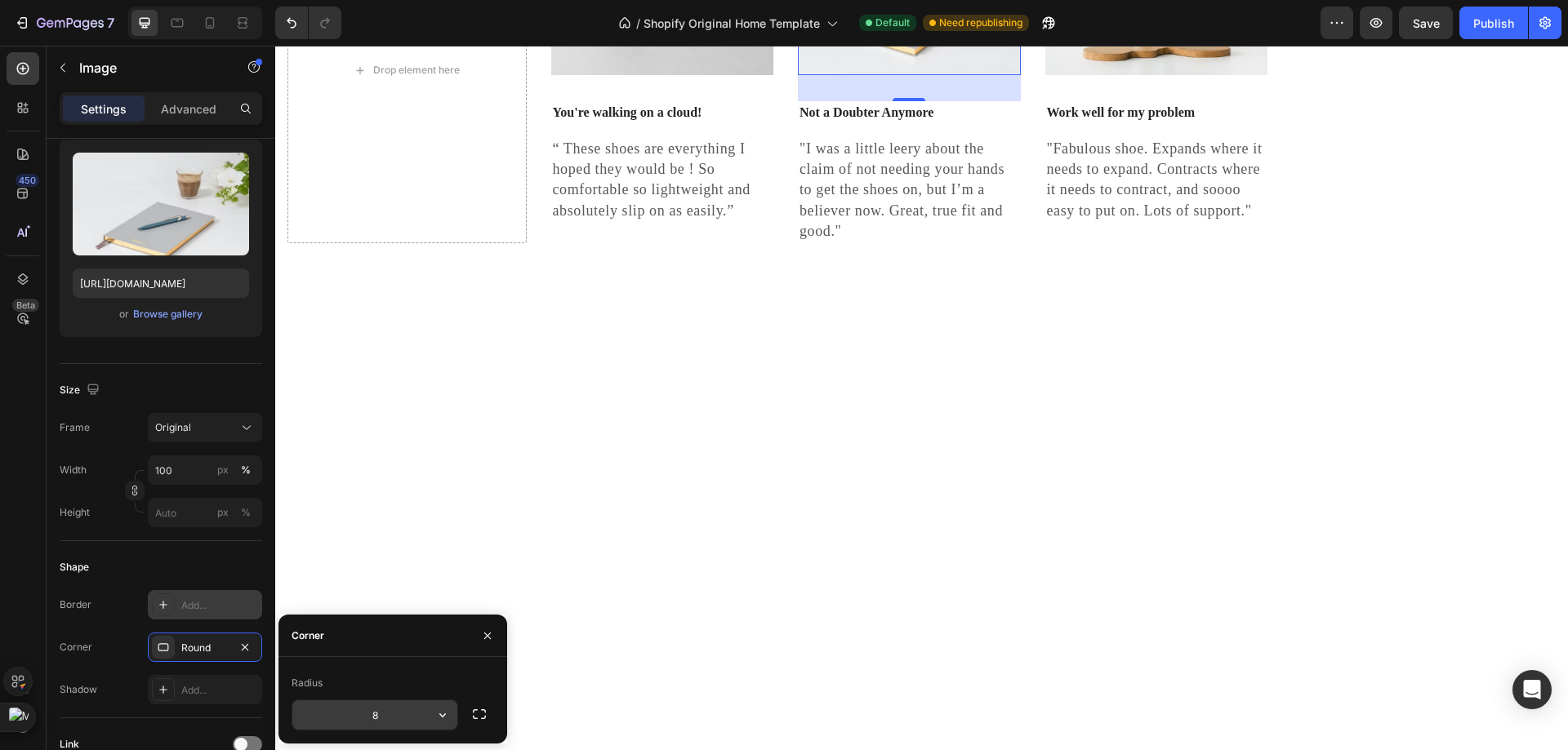
drag, startPoint x: 395, startPoint y: 715, endPoint x: 412, endPoint y: 718, distance: 17.3
click at [397, 715] on input "8" at bounding box center [375, 715] width 165 height 30
click at [457, 718] on div "8" at bounding box center [375, 715] width 167 height 31
click at [453, 715] on button "button" at bounding box center [443, 715] width 30 height 30
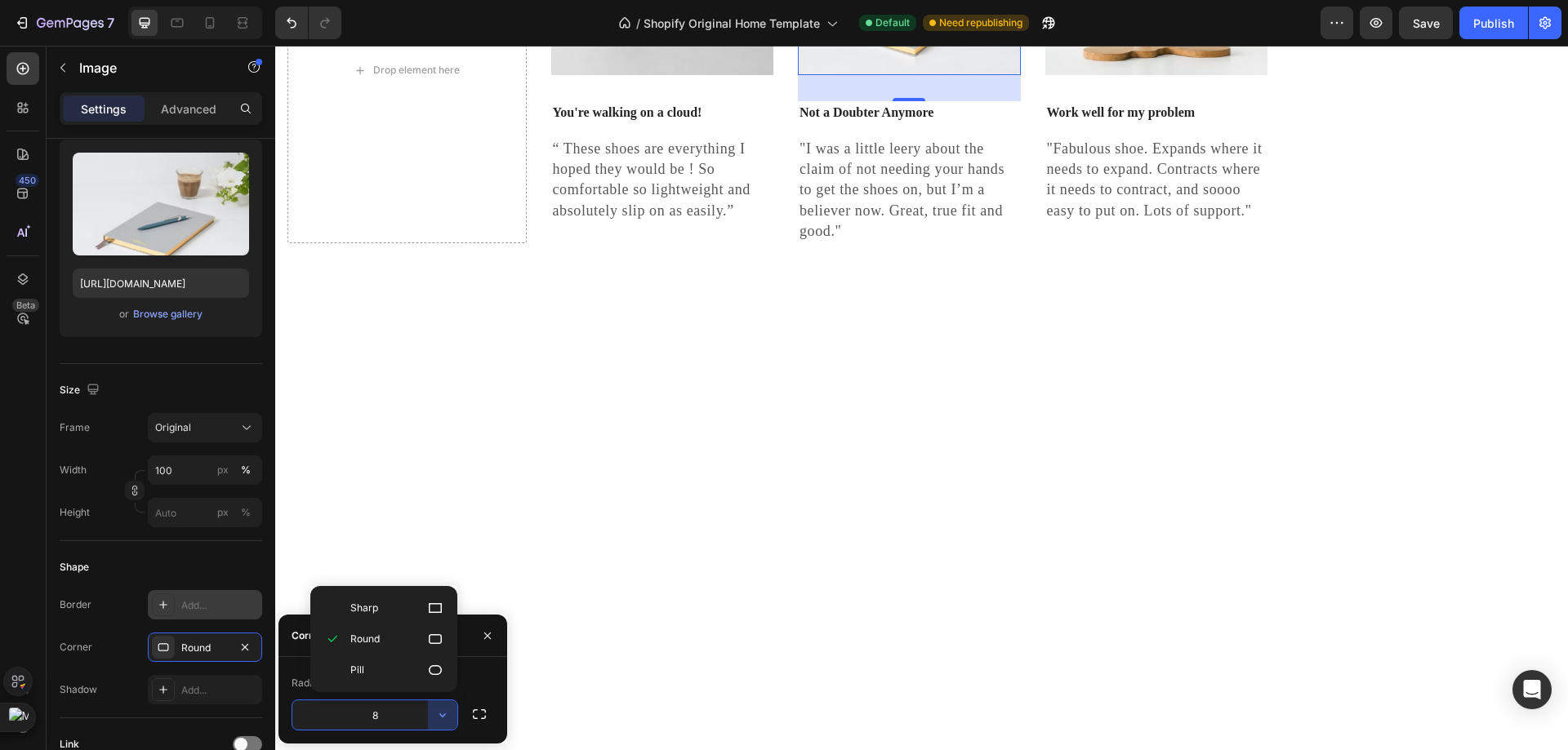
click at [386, 715] on input "8" at bounding box center [375, 715] width 165 height 30
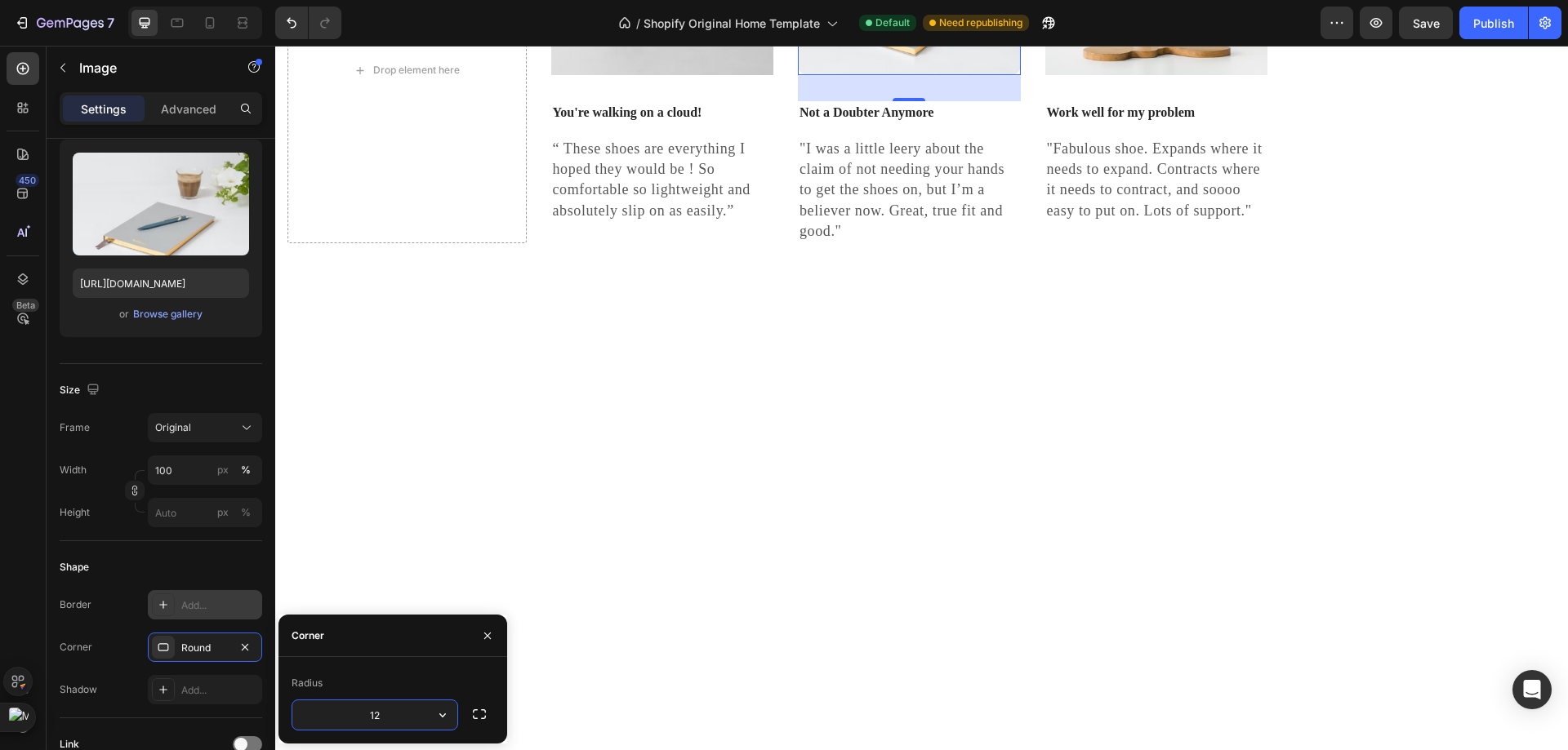
type input "1"
type input "2"
type input "3"
type input "4"
type input "40"
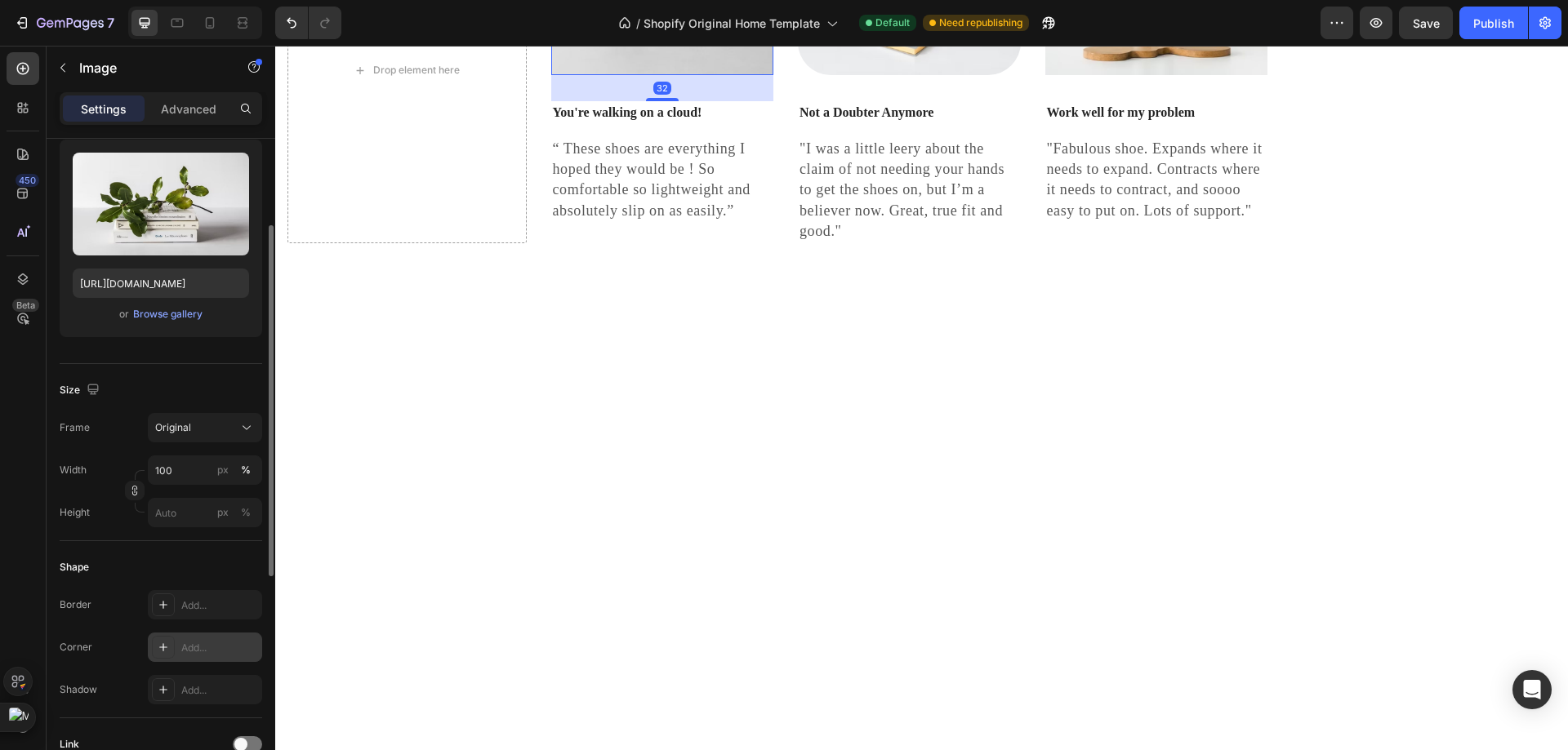
click at [185, 653] on div "Add..." at bounding box center [220, 648] width 77 height 15
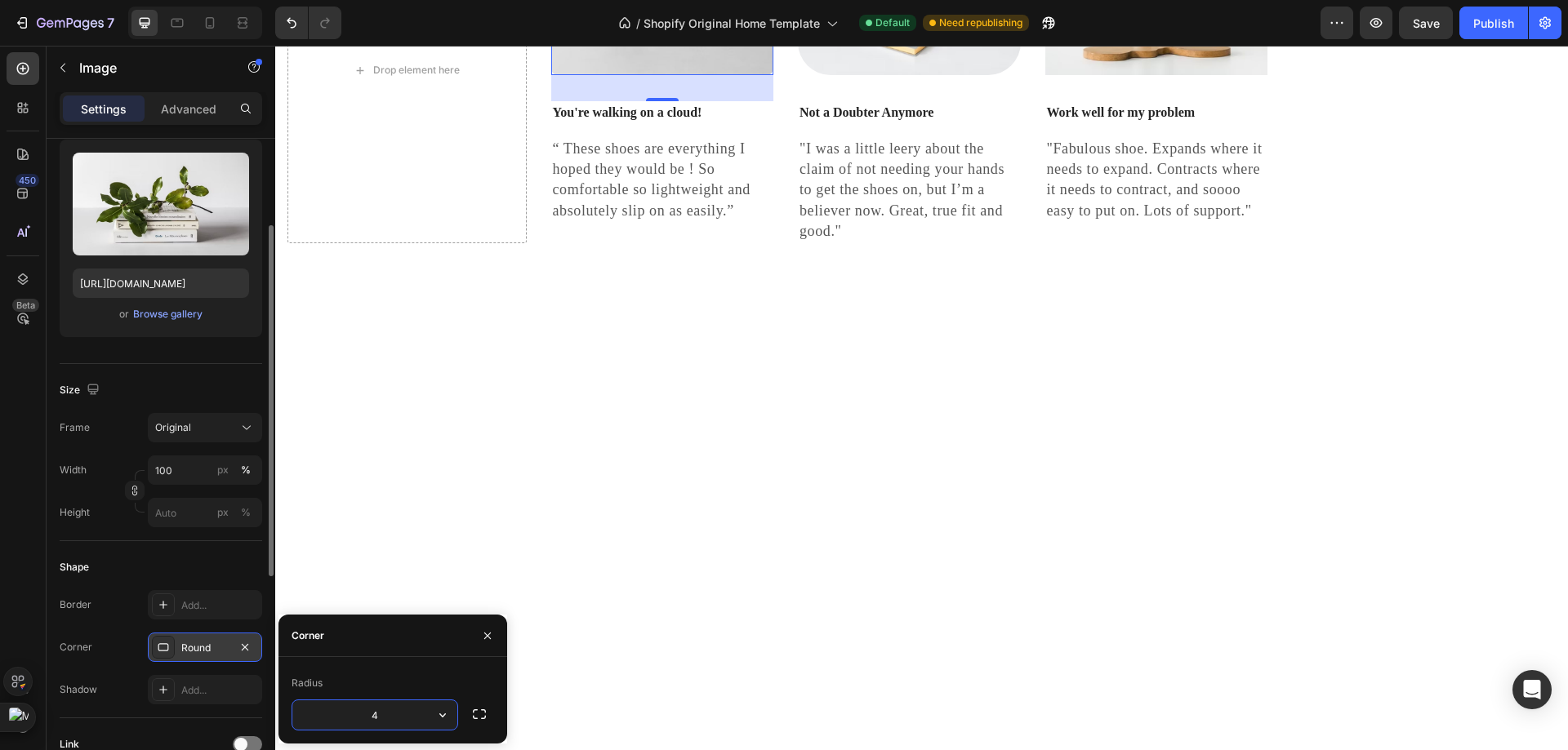
type input "40"
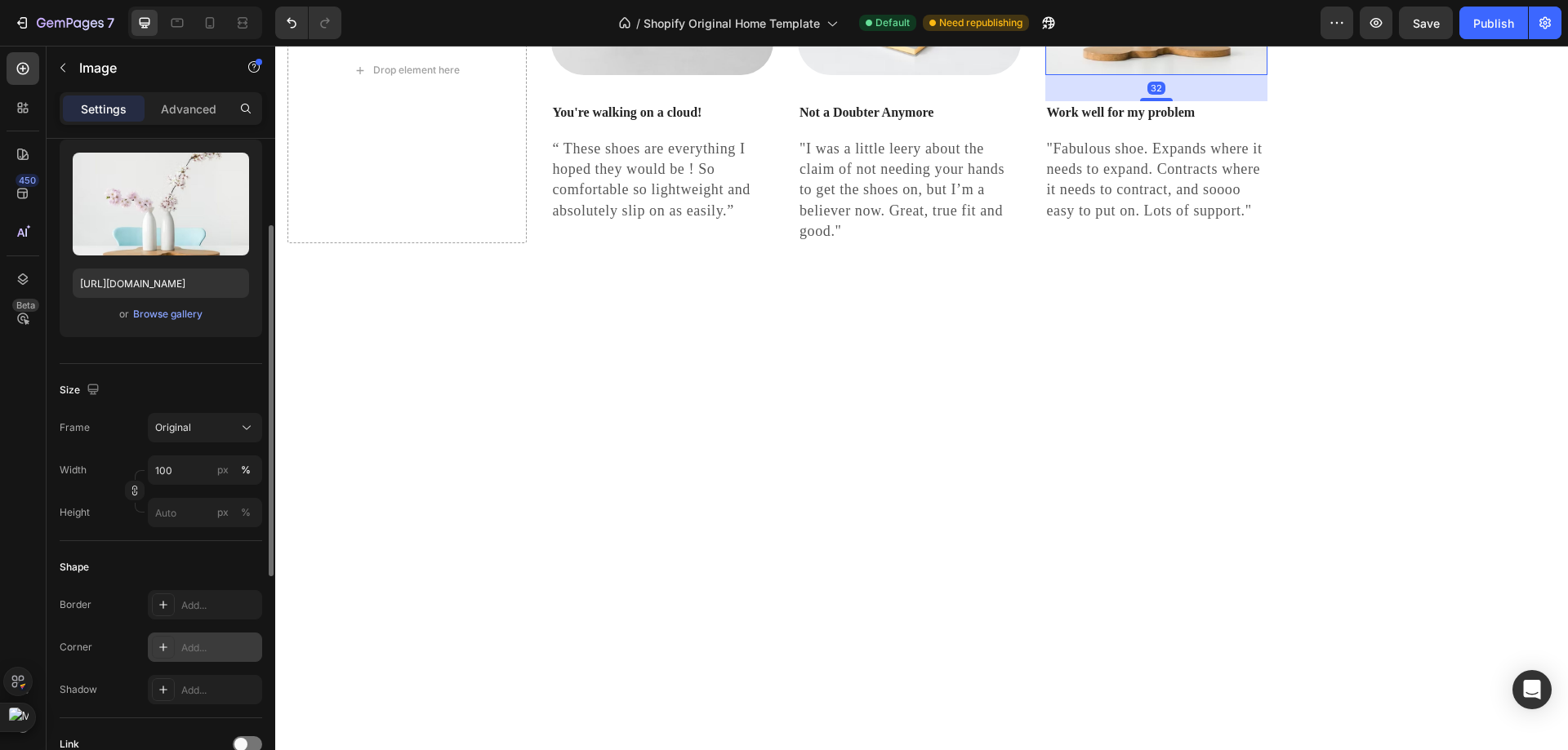
click at [183, 645] on div "Add..." at bounding box center [220, 648] width 77 height 15
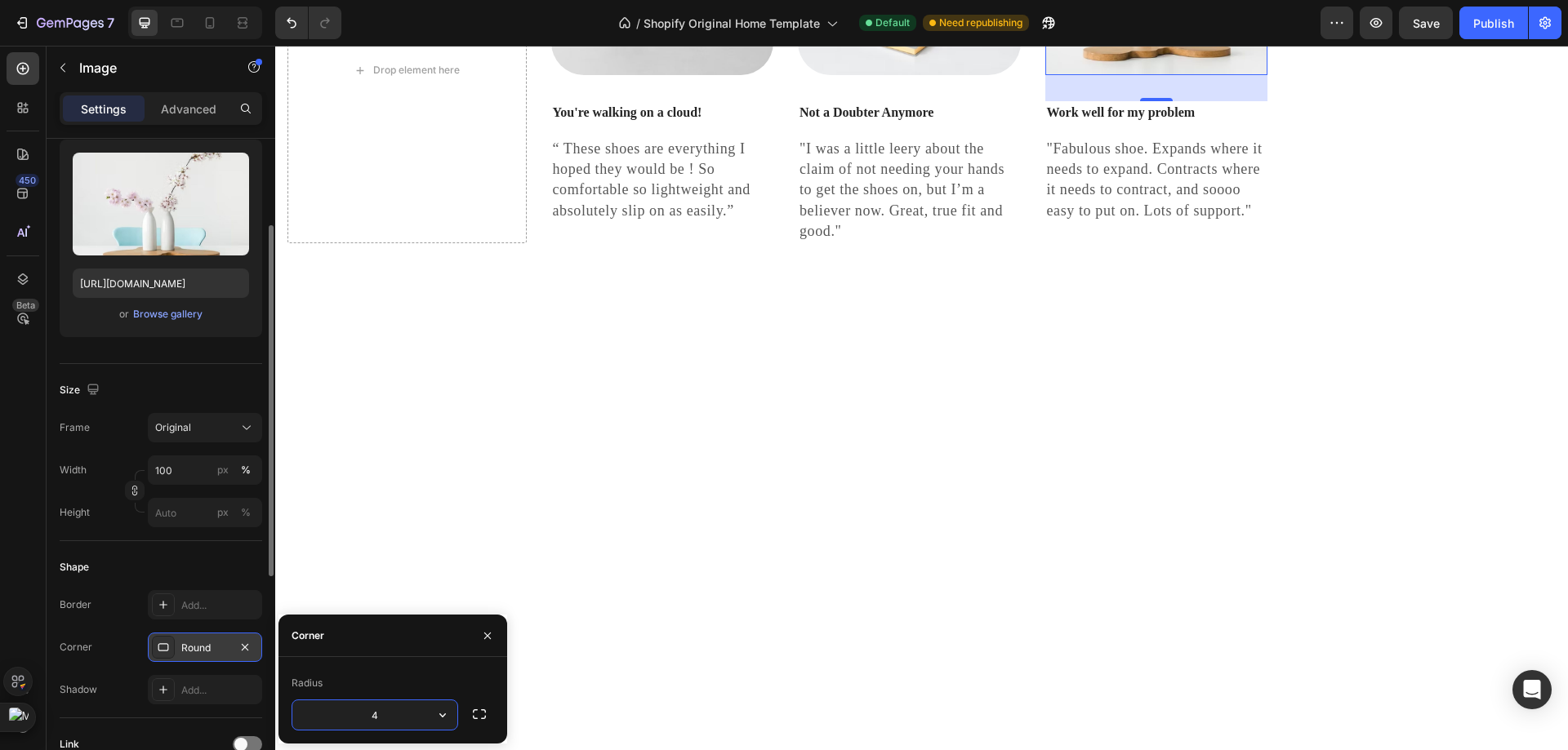
type input "40"
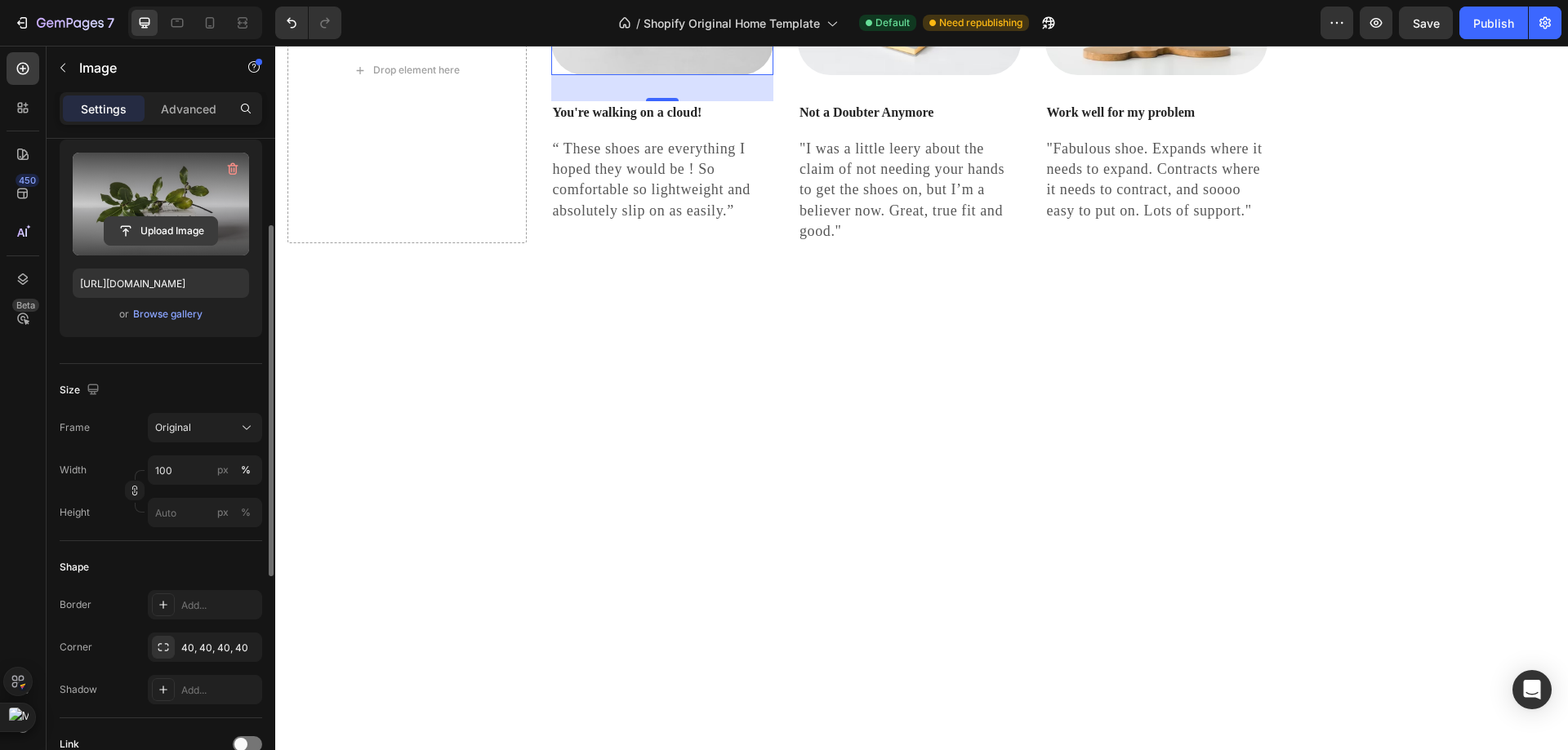
click at [158, 228] on input "file" at bounding box center [161, 231] width 113 height 28
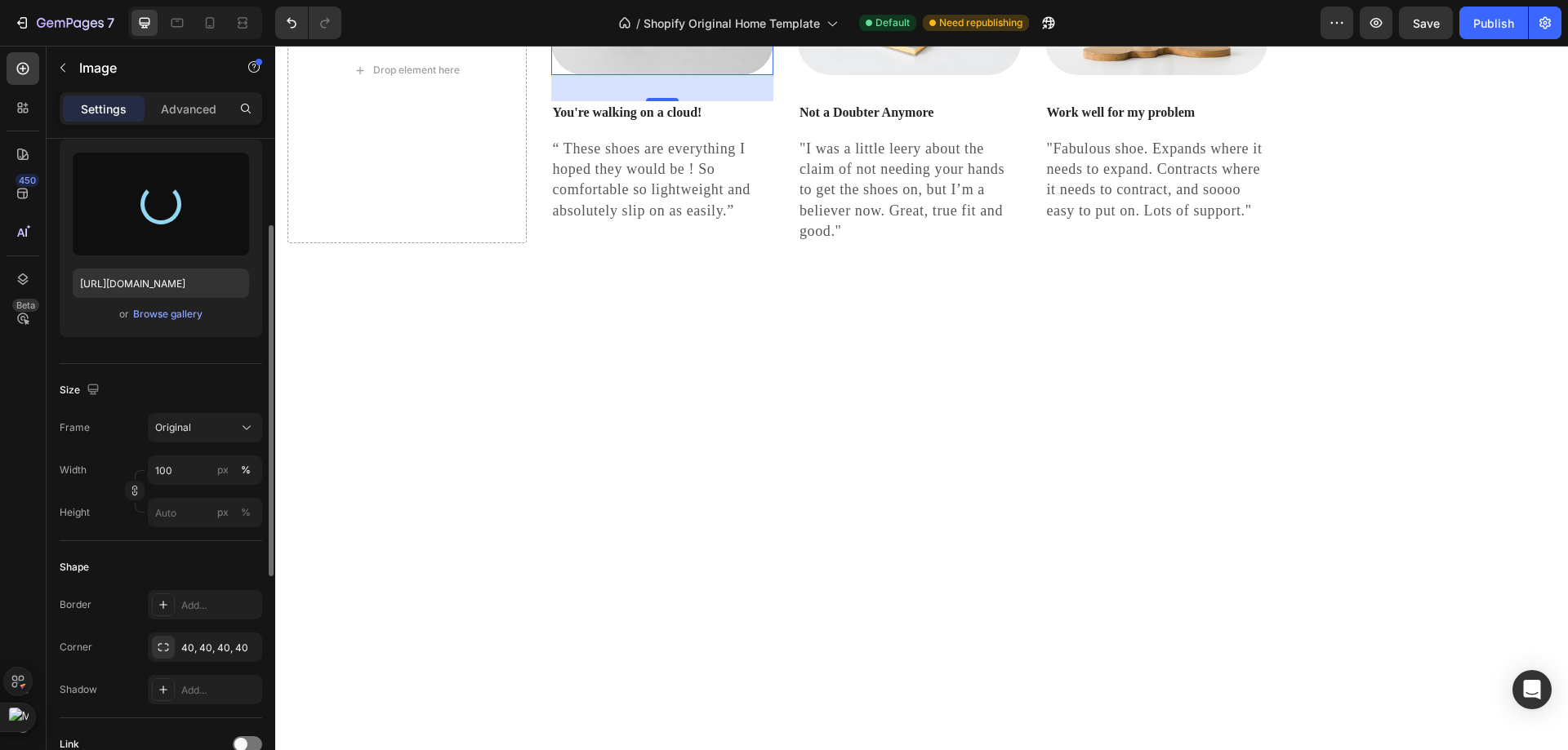
type input "https://cdn.shopify.com/s/files/1/0953/8007/8904/files/gempages_579369115211268…"
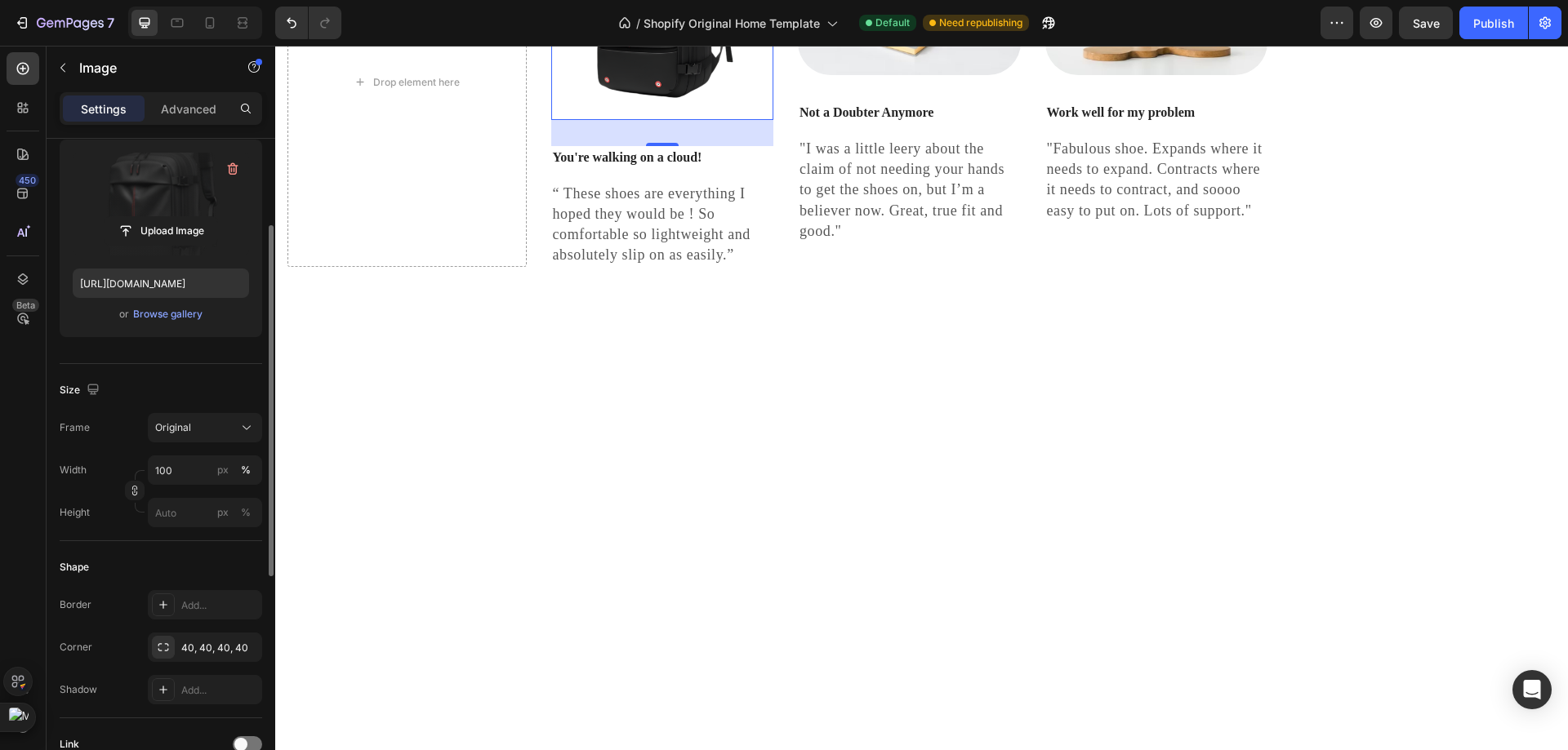
click at [709, 120] on img at bounding box center [662, 8] width 223 height 223
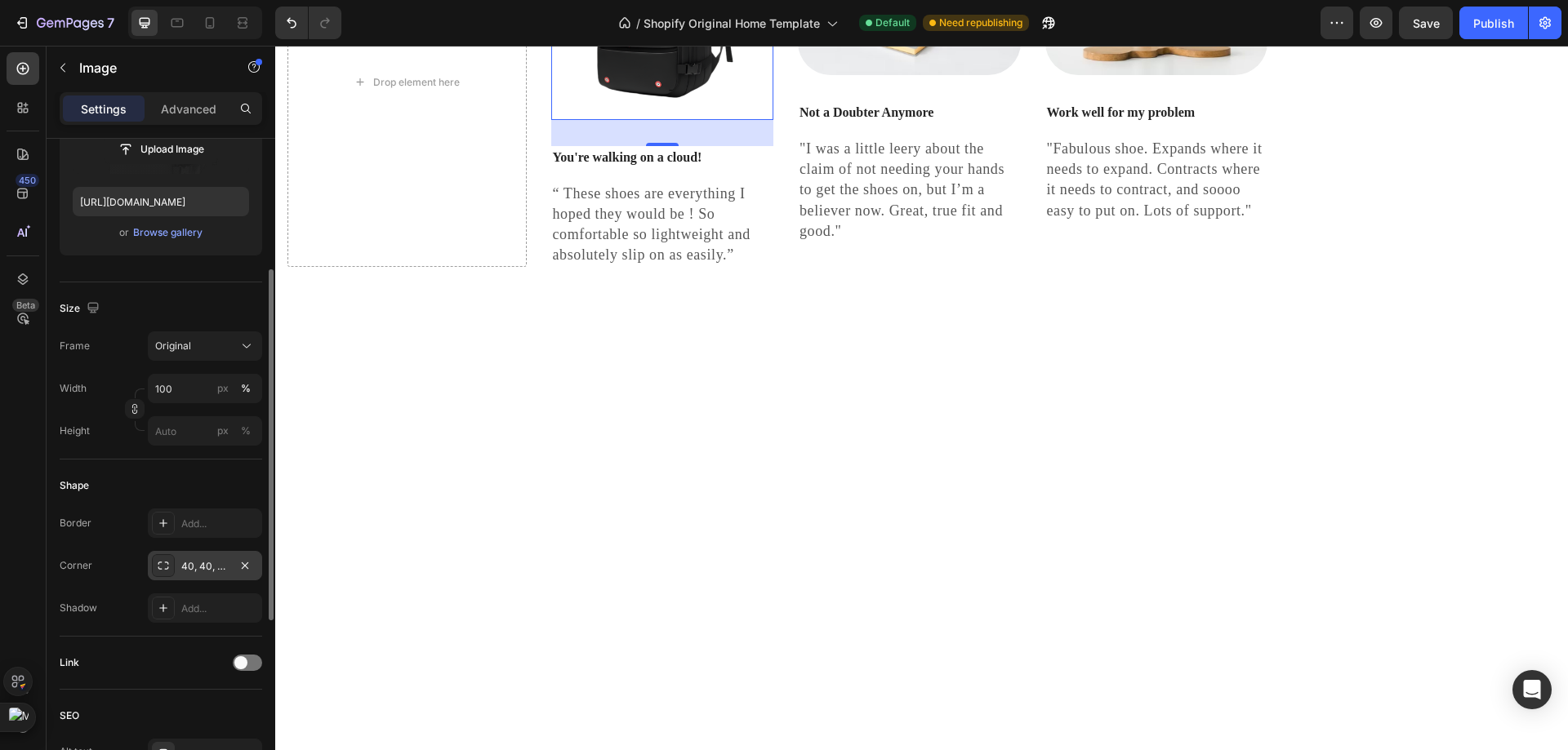
click at [199, 563] on div "40, 40, 40, 40" at bounding box center [205, 566] width 47 height 15
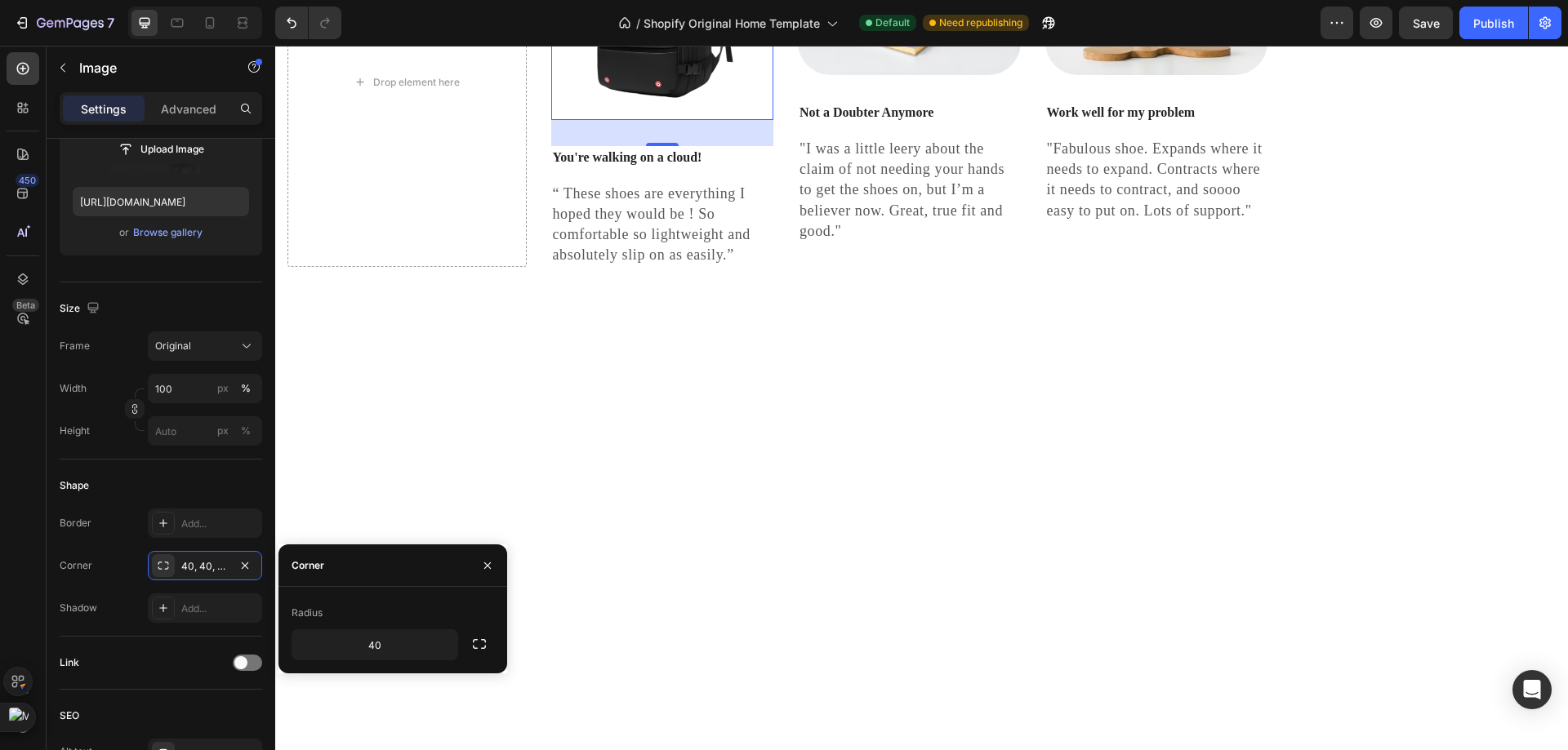
click at [136, 560] on div "Corner 40, 40, 40, 40" at bounding box center [161, 566] width 203 height 30
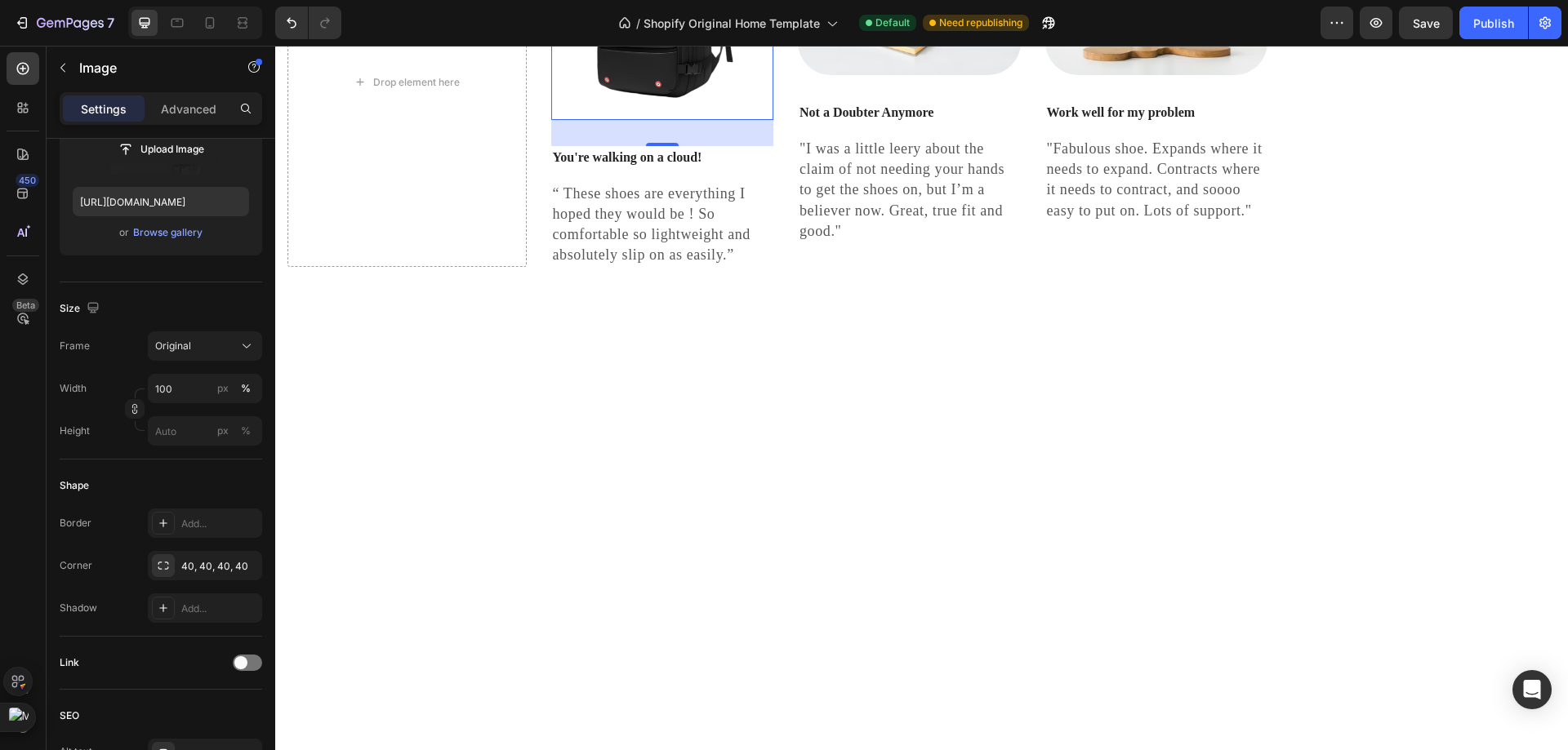
click at [671, 120] on img at bounding box center [662, 8] width 223 height 223
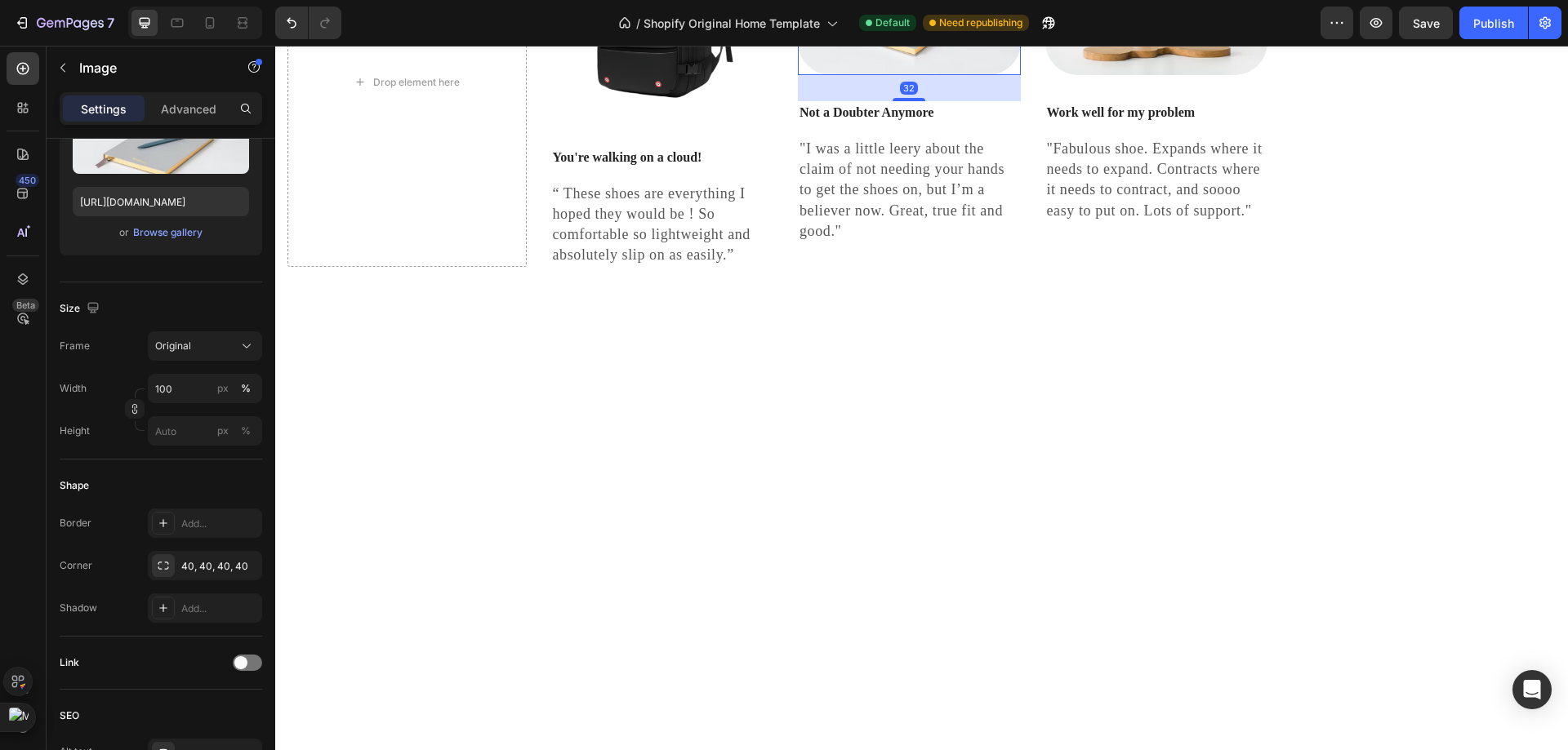
click at [704, 120] on img at bounding box center [662, 8] width 223 height 223
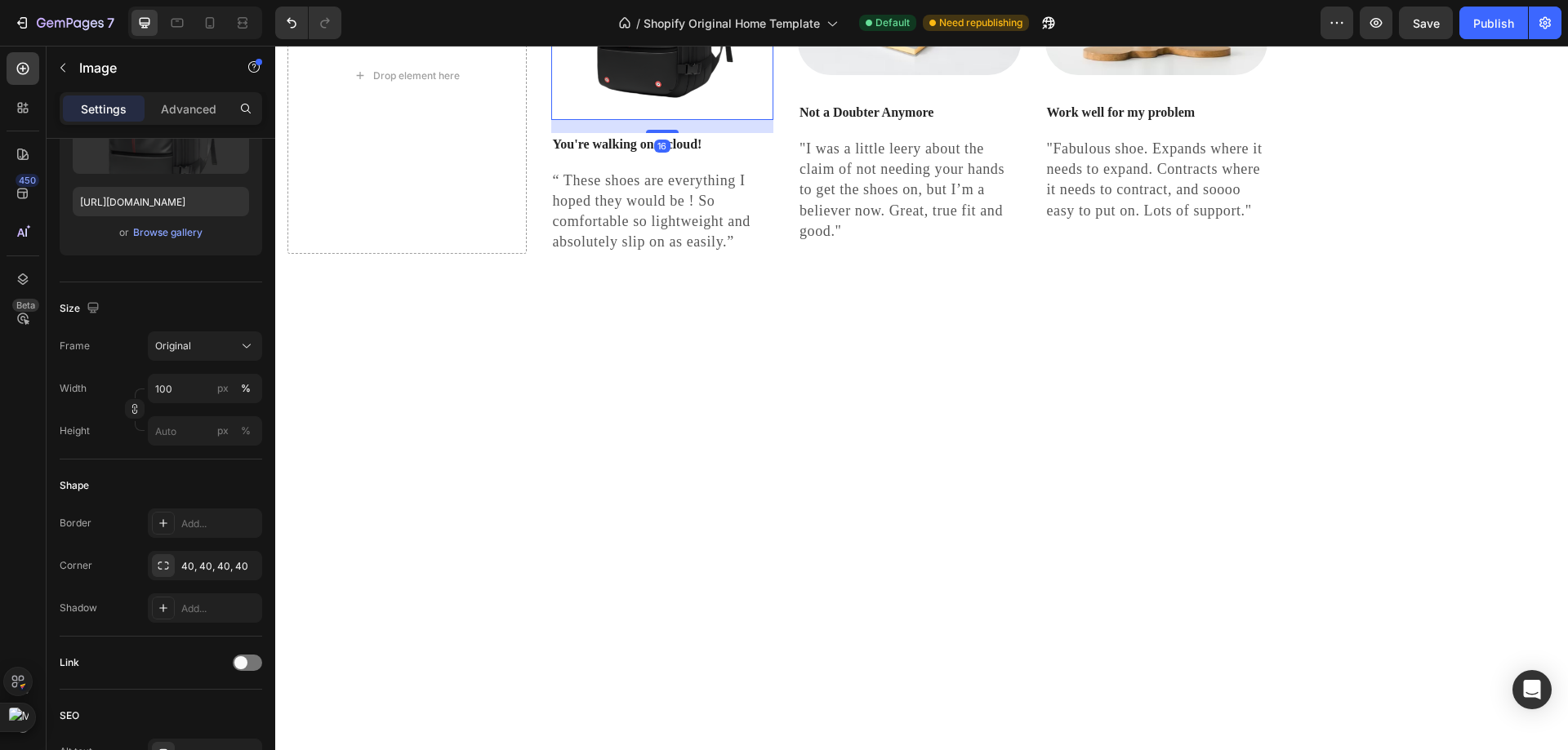
drag, startPoint x: 661, startPoint y: 593, endPoint x: 660, endPoint y: 520, distance: 73.0
click at [660, 120] on div "Image 16" at bounding box center [662, 8] width 223 height 223
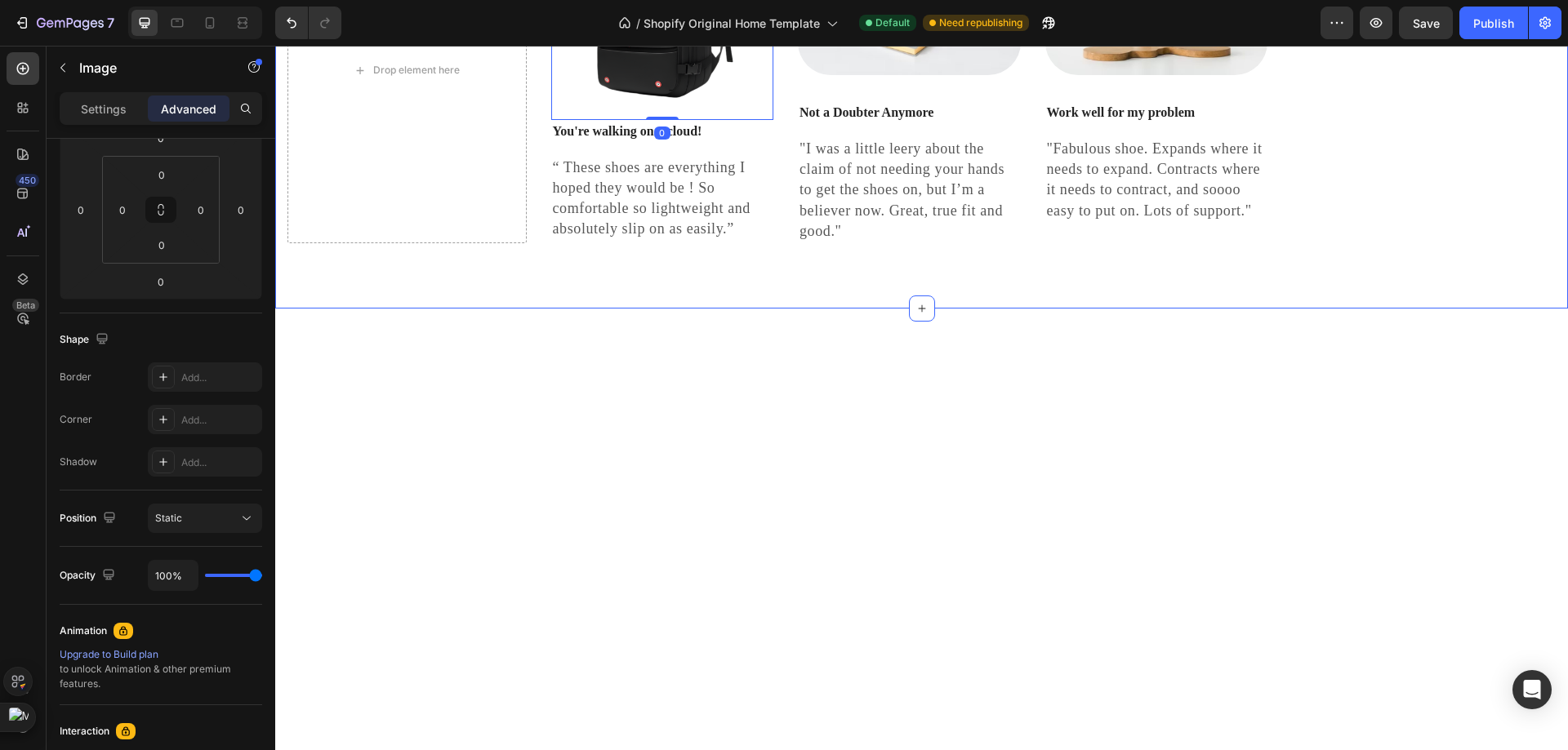
click at [784, 294] on div "Drop element here Image 0 You're walking on a cloud! Text block “ These shoes a…" at bounding box center [922, 70] width 1293 height 477
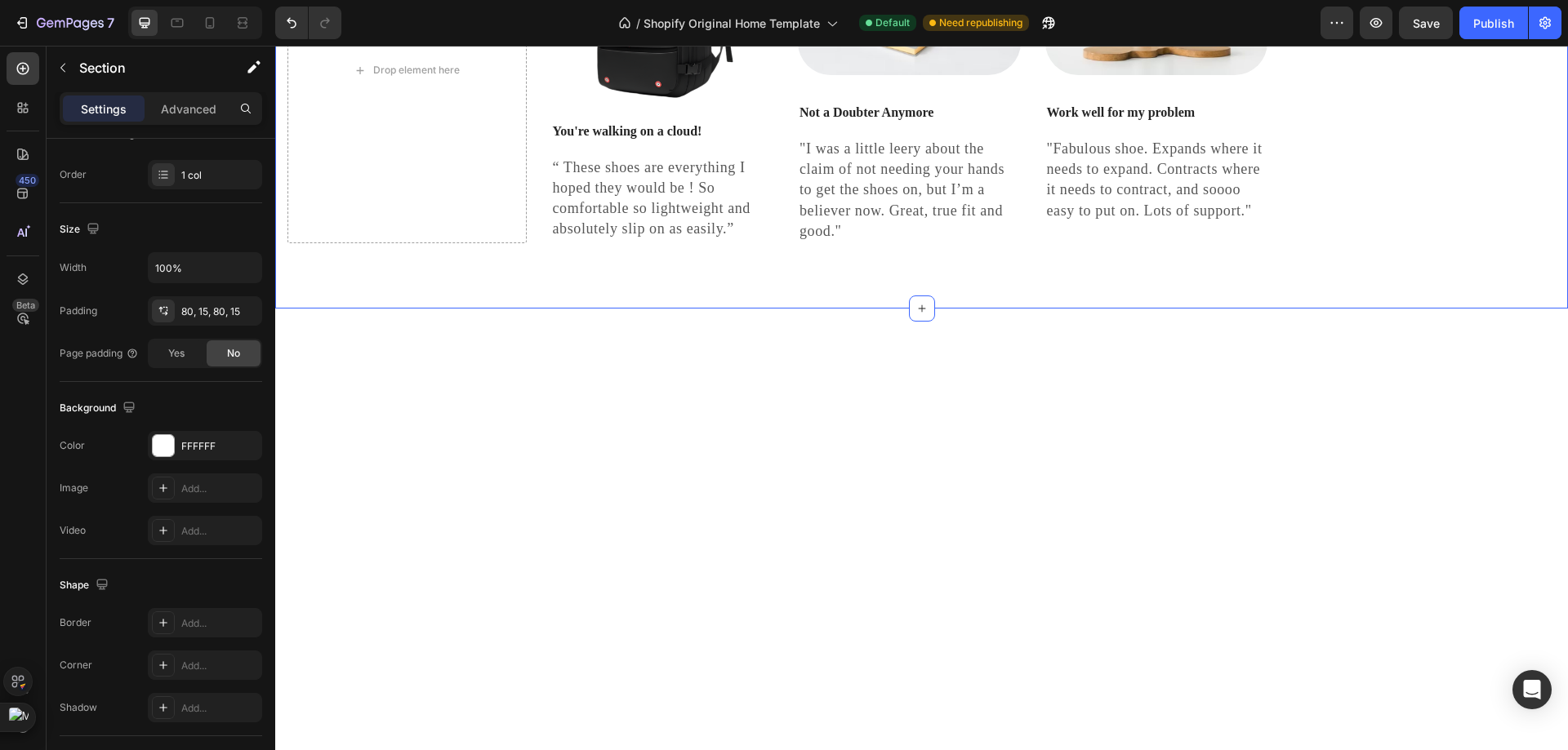
scroll to position [0, 0]
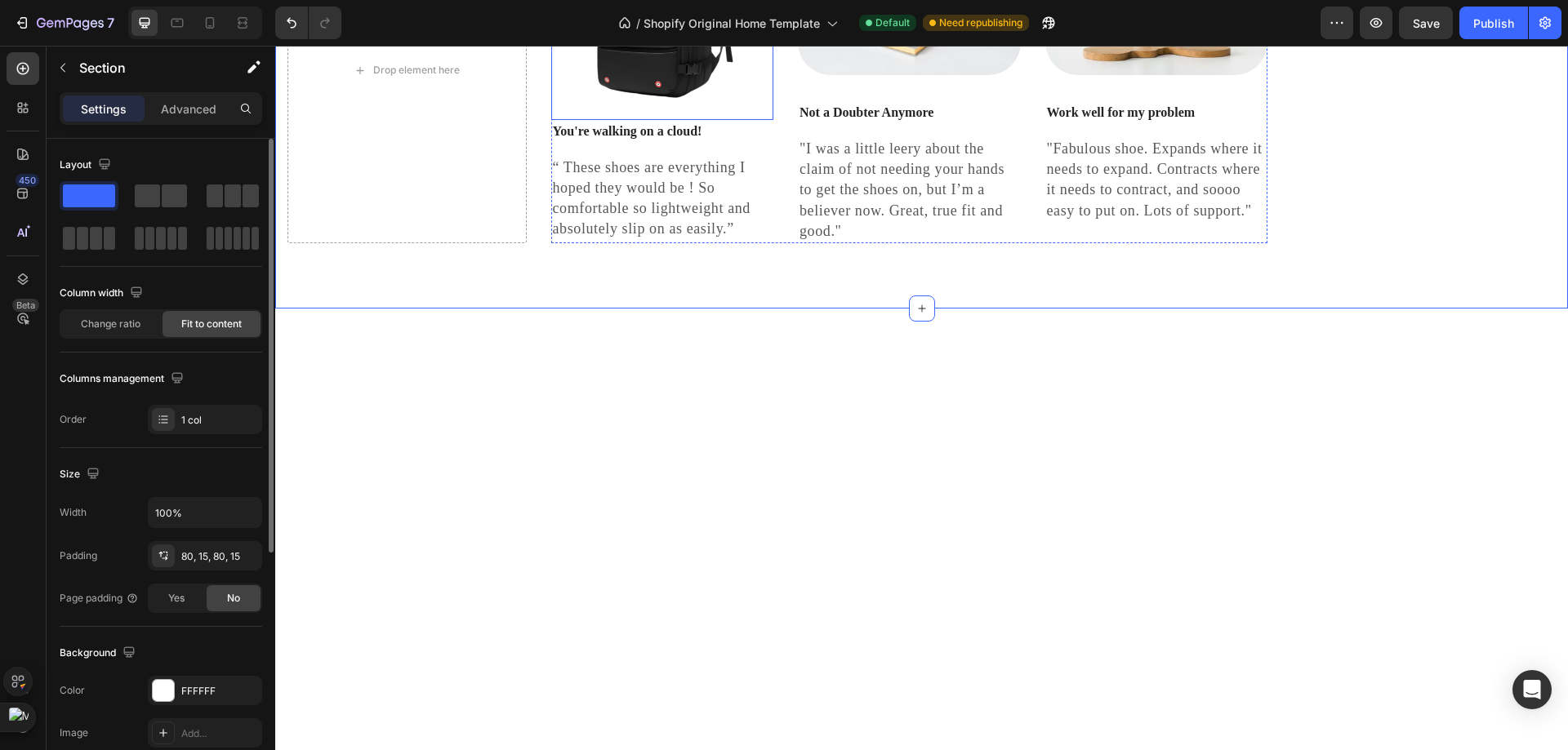
click at [728, 120] on img at bounding box center [662, 8] width 223 height 223
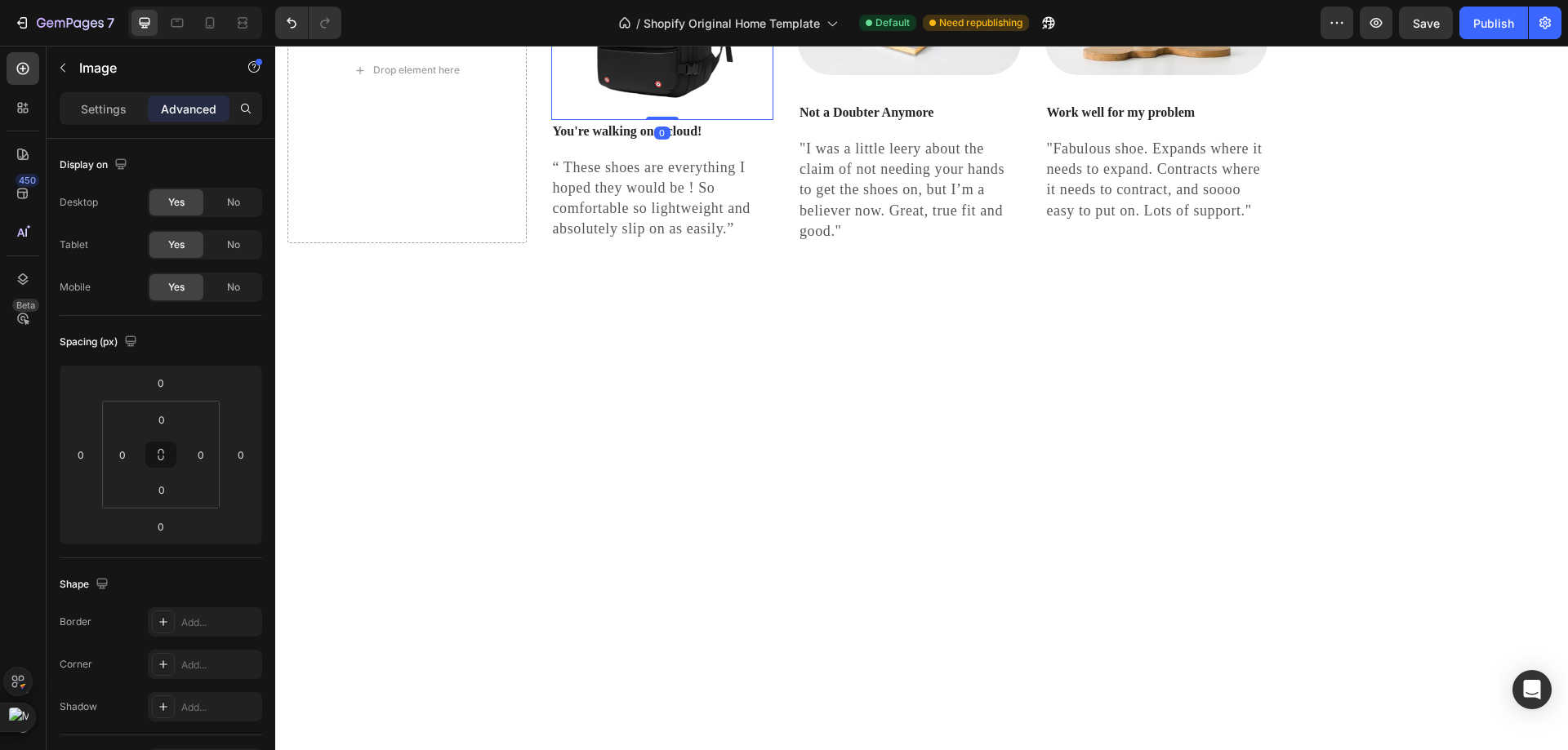
click at [756, 120] on img at bounding box center [662, 8] width 223 height 223
click at [116, 101] on p "Settings" at bounding box center [104, 109] width 45 height 17
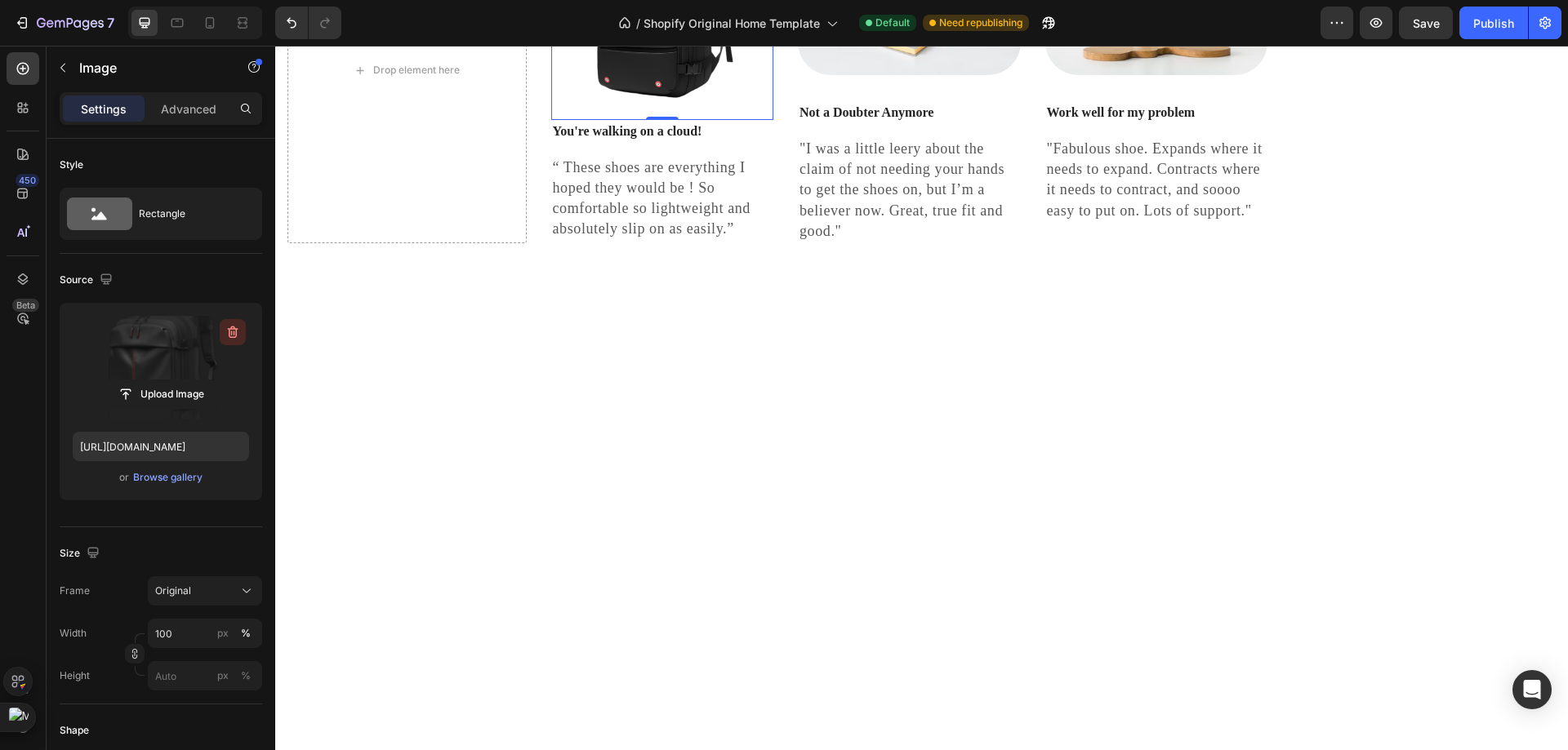
click at [228, 331] on icon "button" at bounding box center [232, 332] width 17 height 17
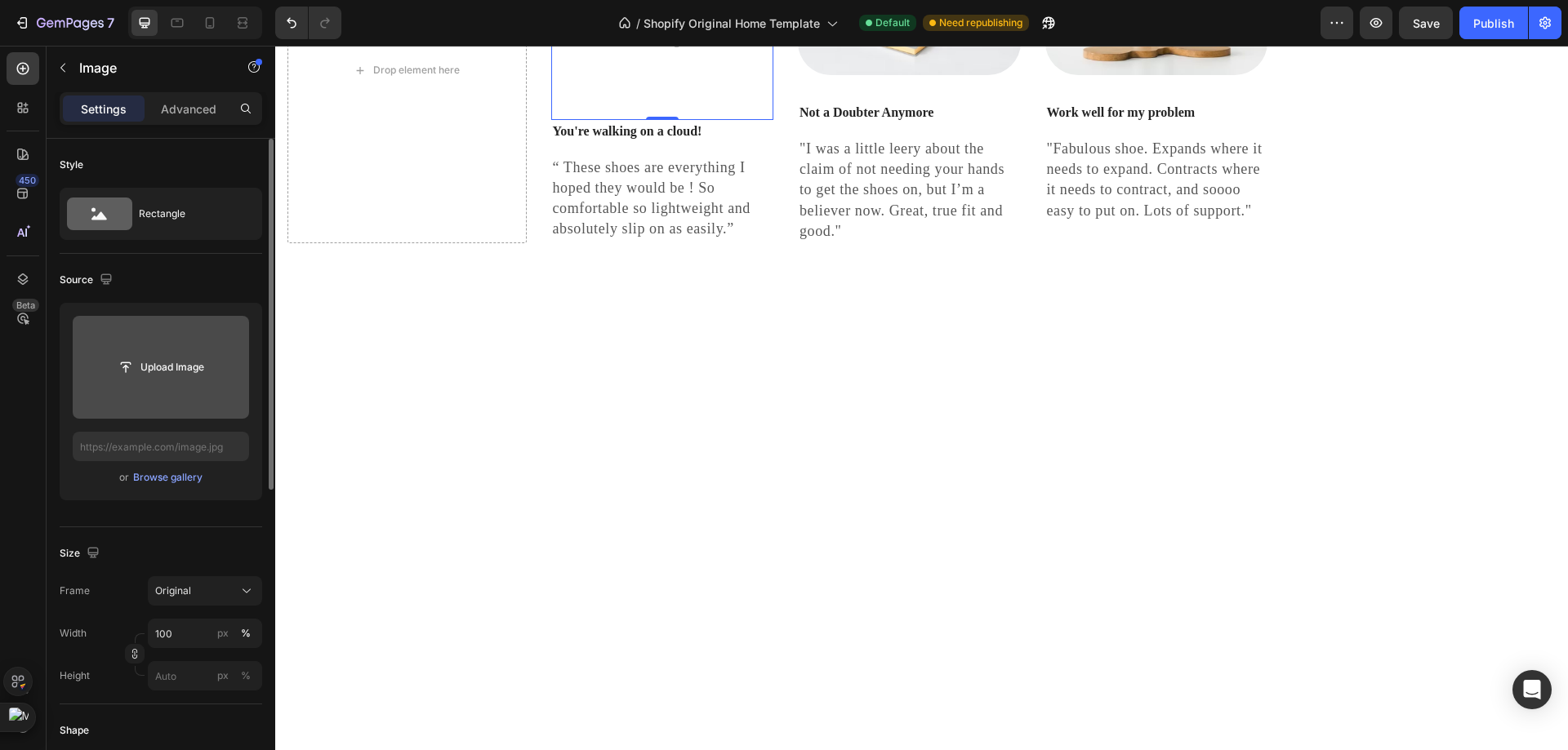
click at [674, 120] on img at bounding box center [662, 8] width 223 height 223
click at [183, 370] on input "file" at bounding box center [161, 368] width 113 height 28
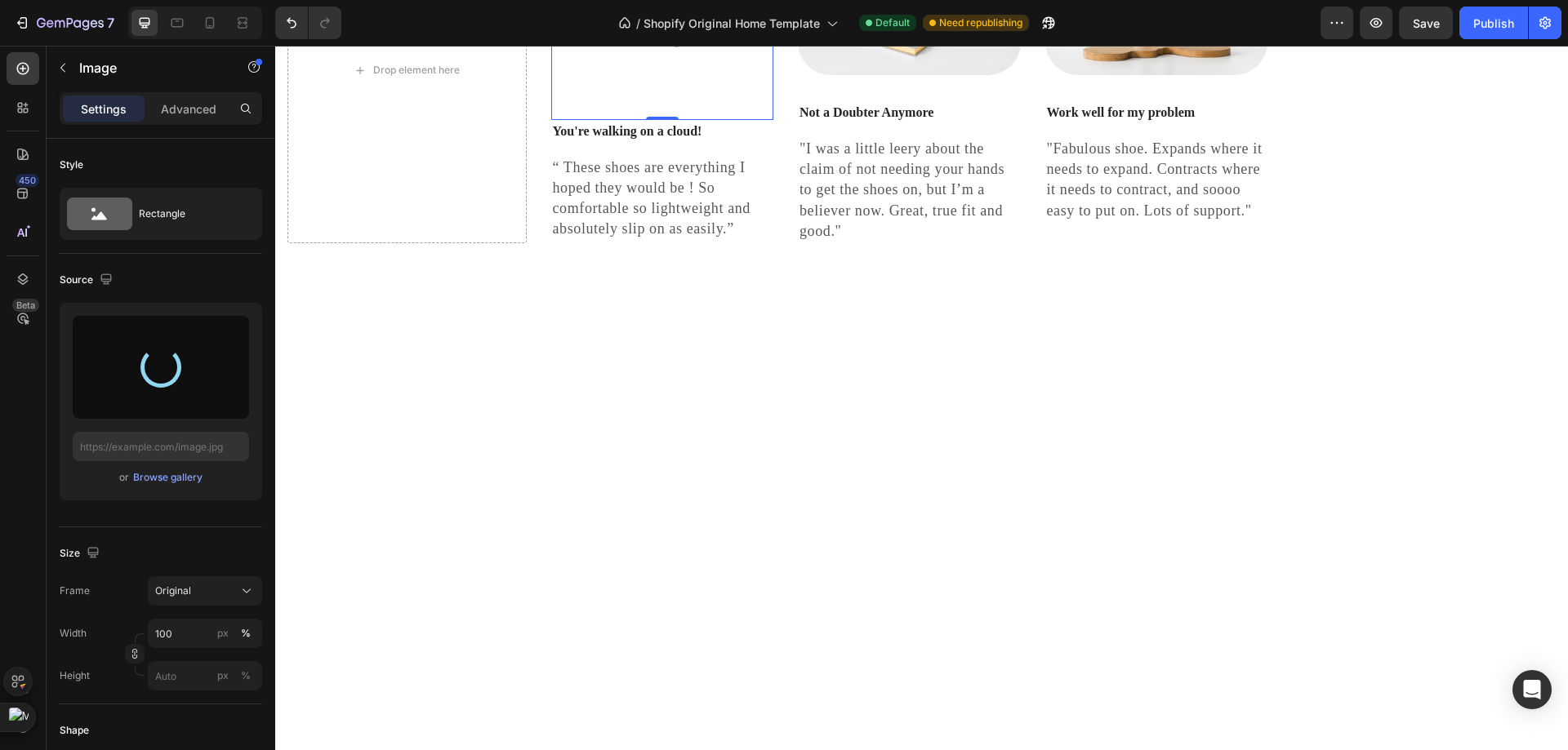
type input "https://cdn.shopify.com/s/files/1/0953/8007/8904/files/gempages_579369115211268…"
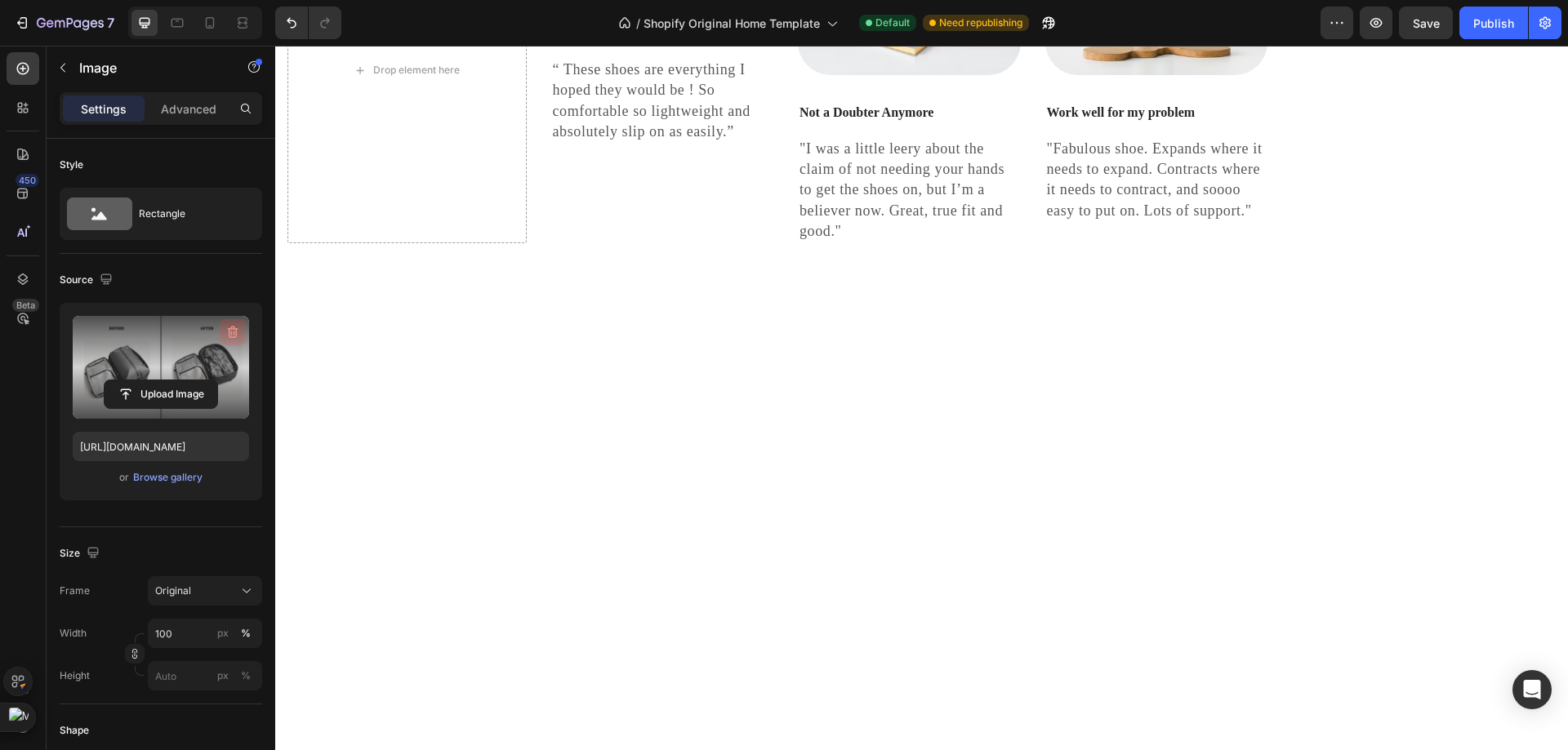
click at [226, 329] on icon "button" at bounding box center [232, 332] width 17 height 17
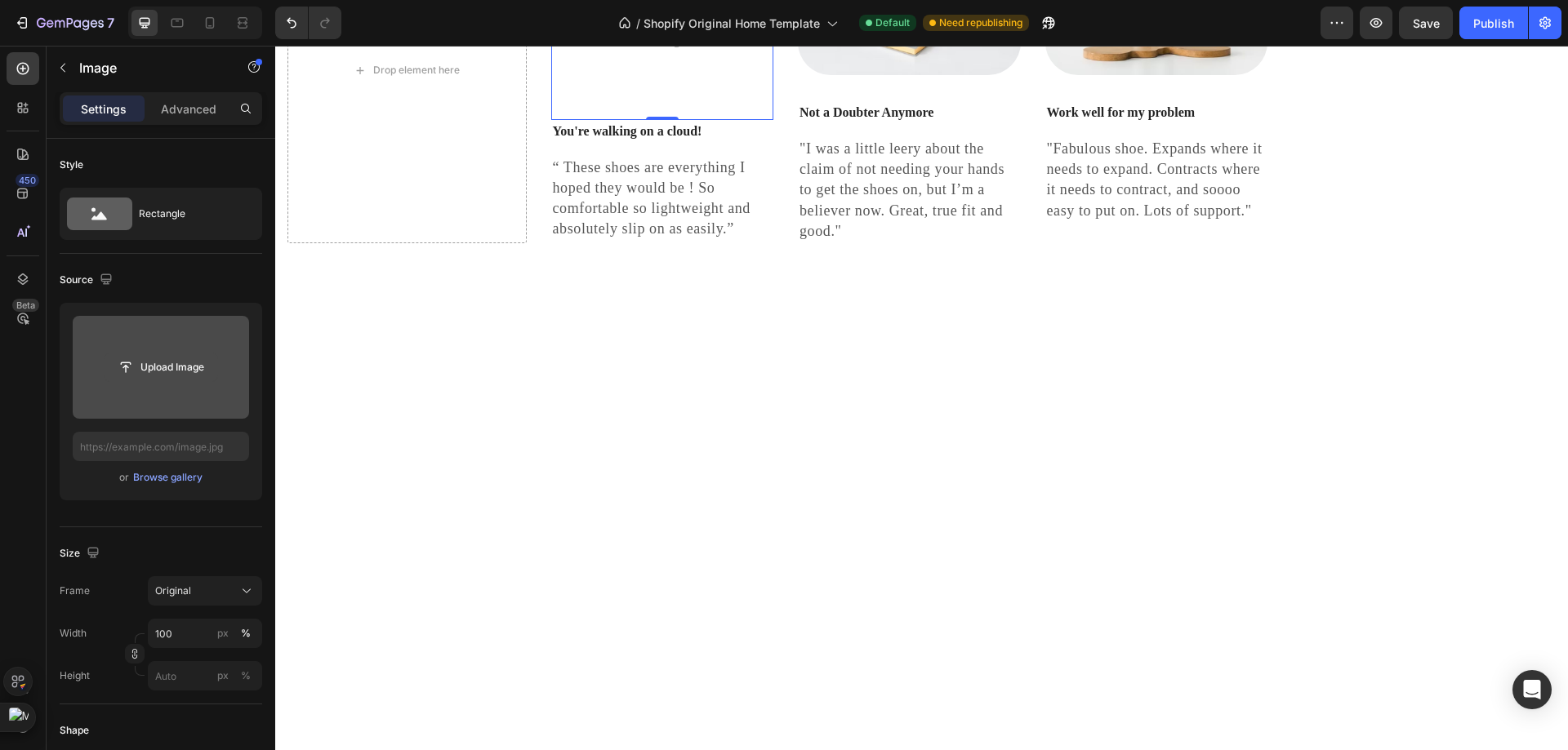
click at [191, 365] on input "file" at bounding box center [161, 368] width 113 height 28
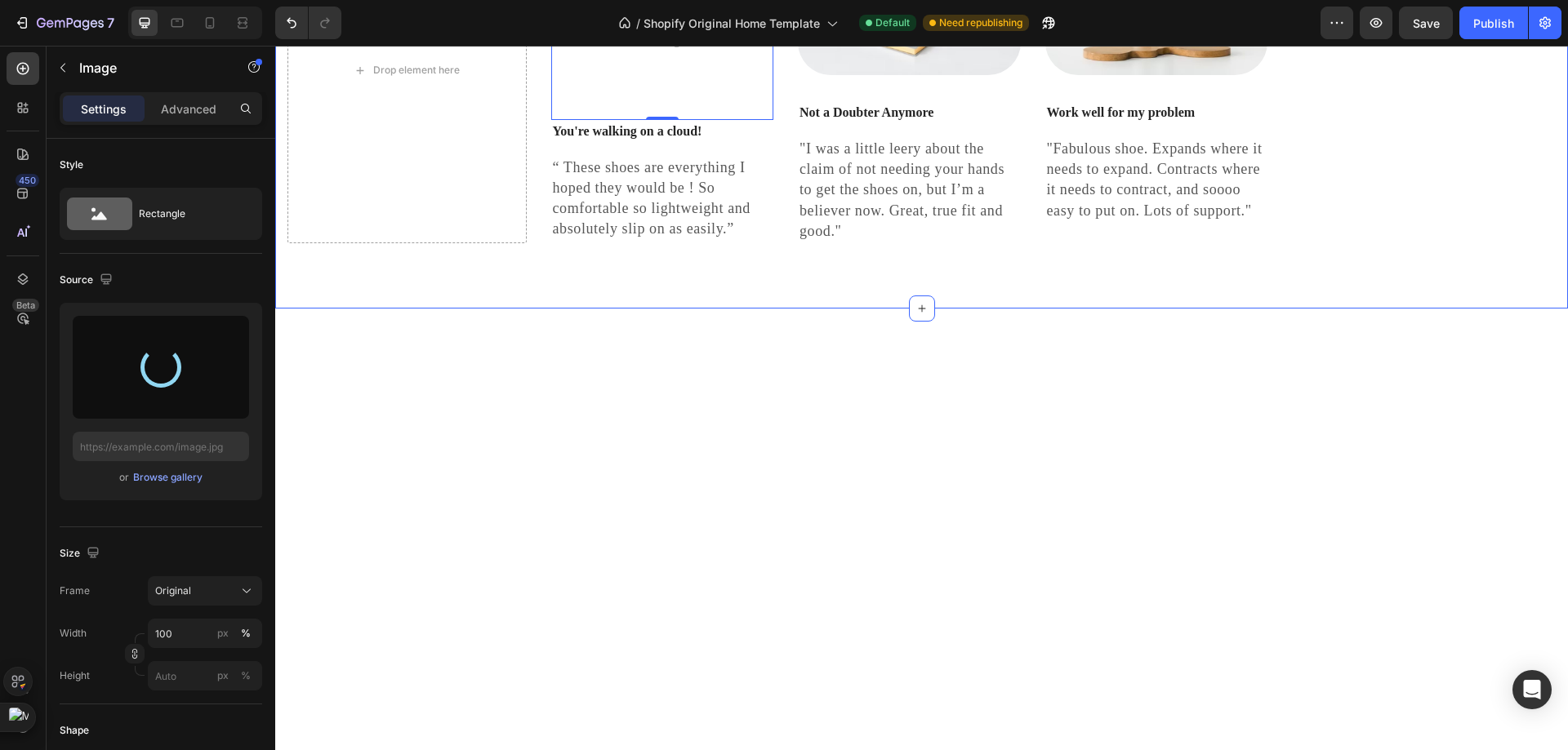
type input "https://cdn.shopify.com/s/files/1/0953/8007/8904/files/gempages_579369115211268…"
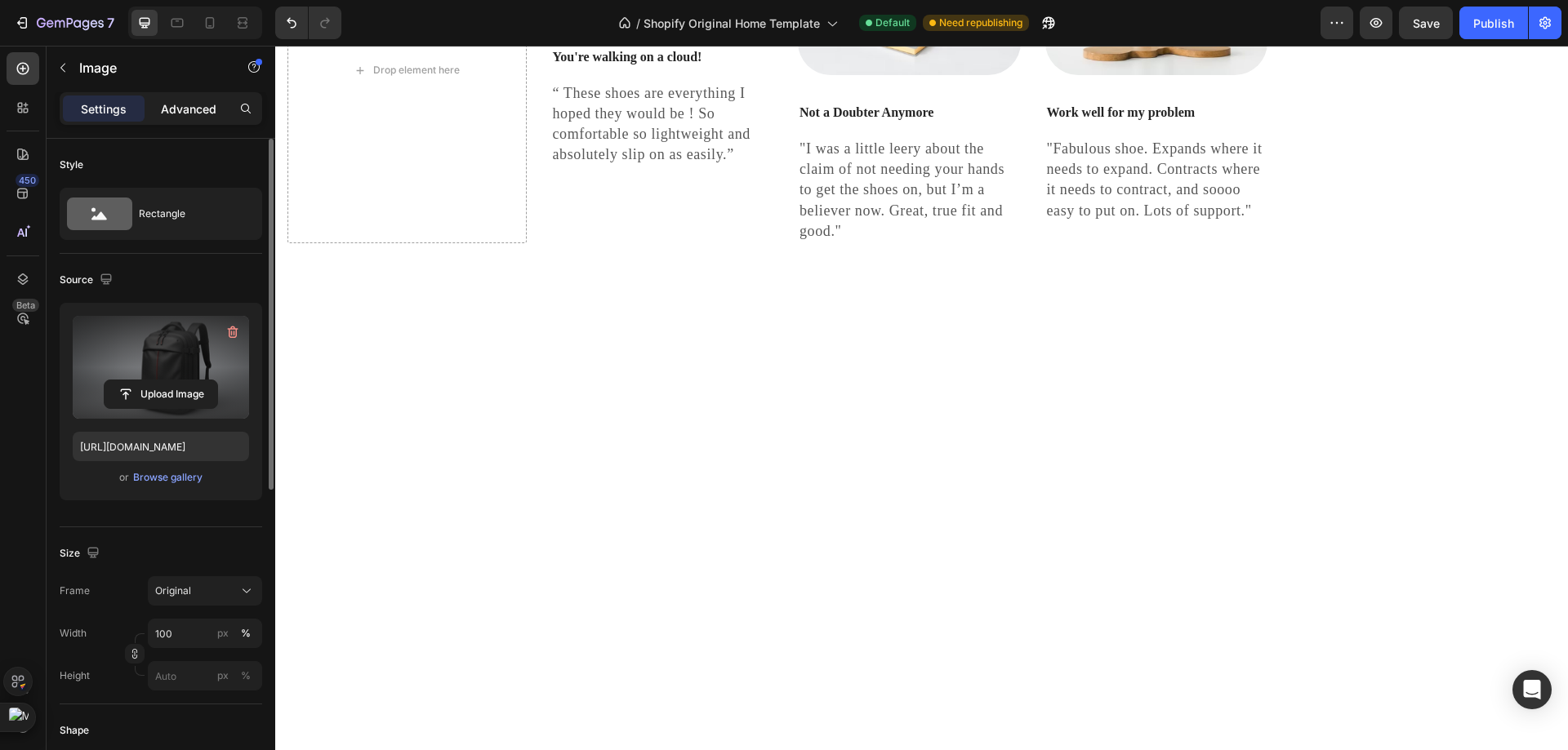
click at [210, 120] on div "Advanced" at bounding box center [188, 108] width 81 height 26
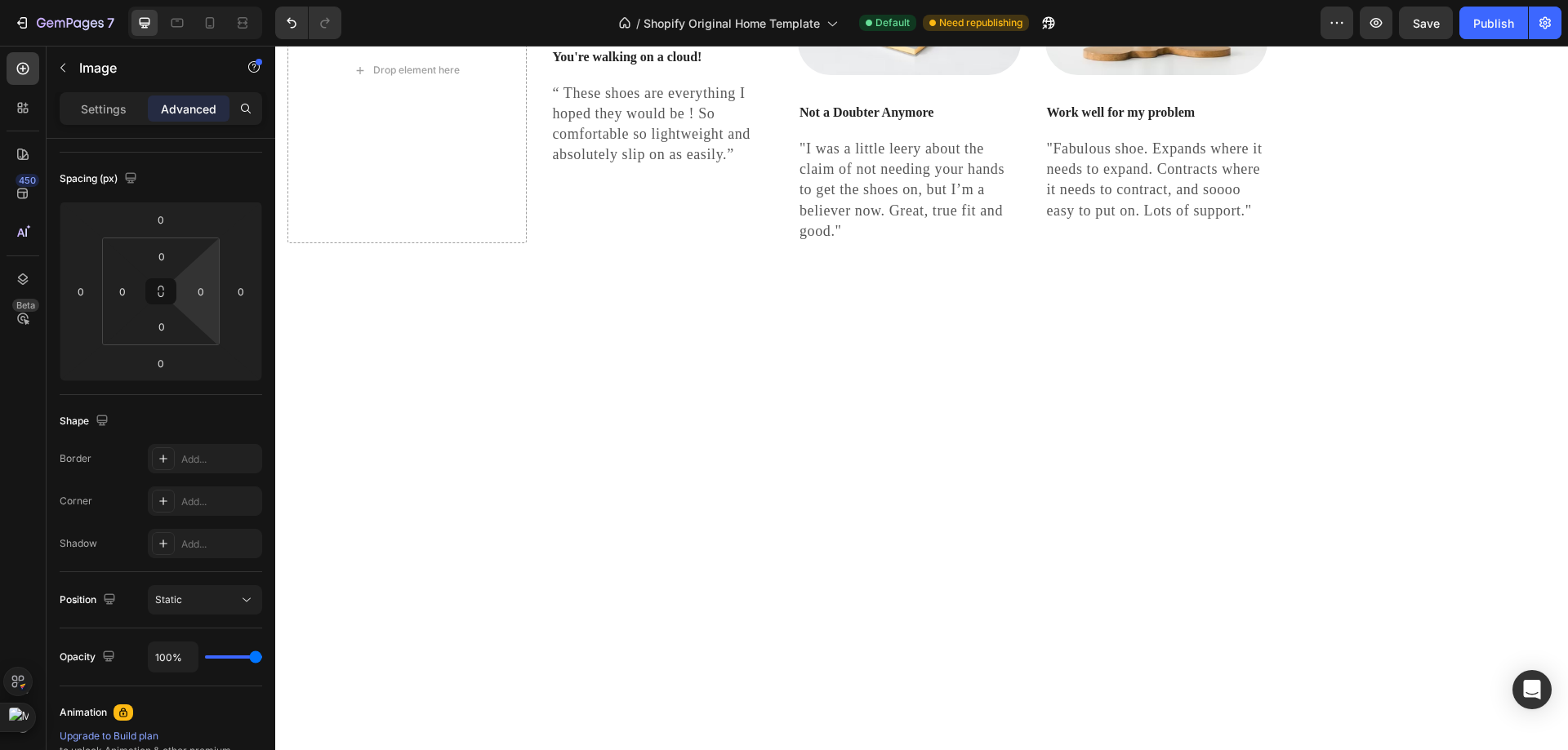
scroll to position [81, 0]
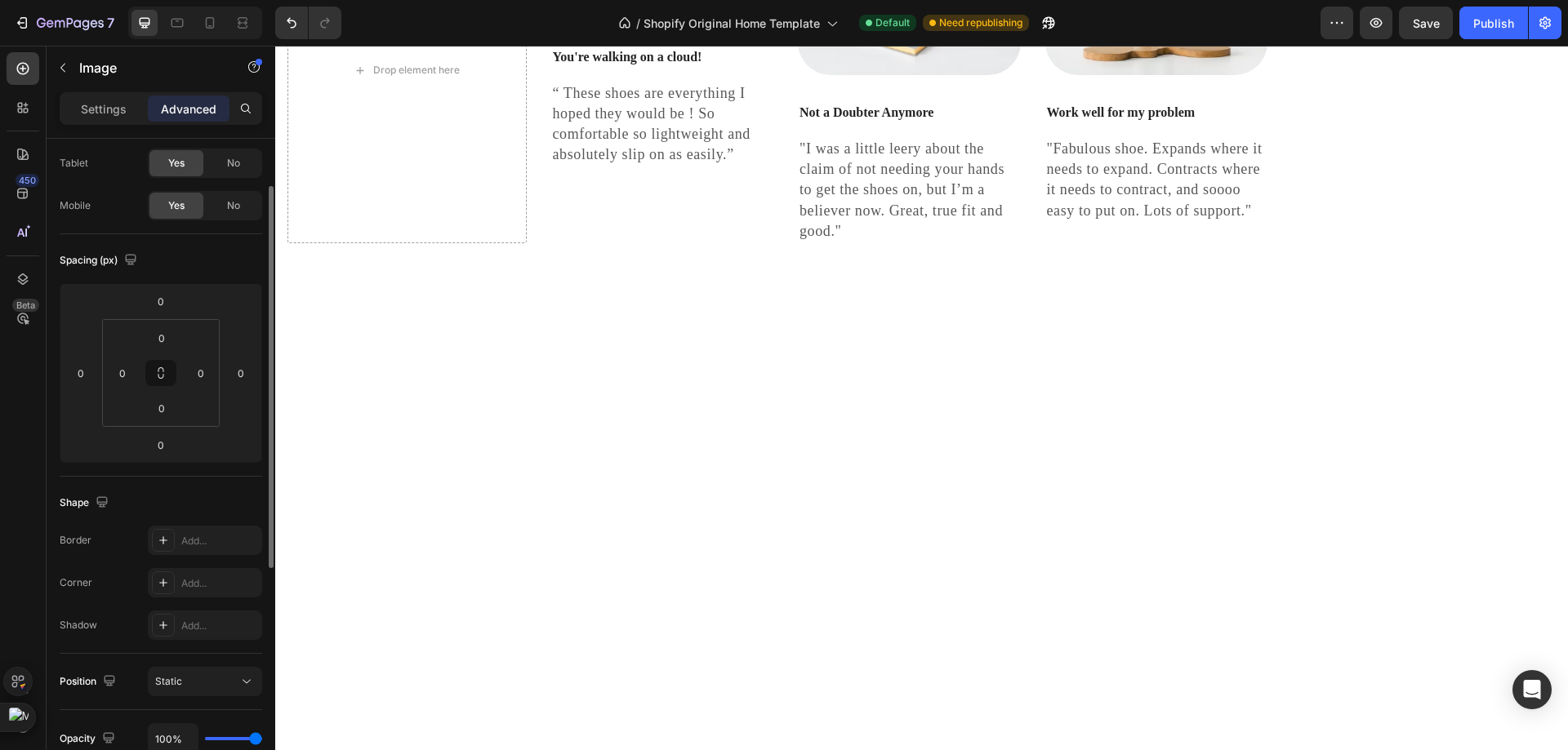
click at [107, 91] on div "Image" at bounding box center [139, 68] width 186 height 46
click at [102, 100] on p "Settings" at bounding box center [104, 109] width 45 height 17
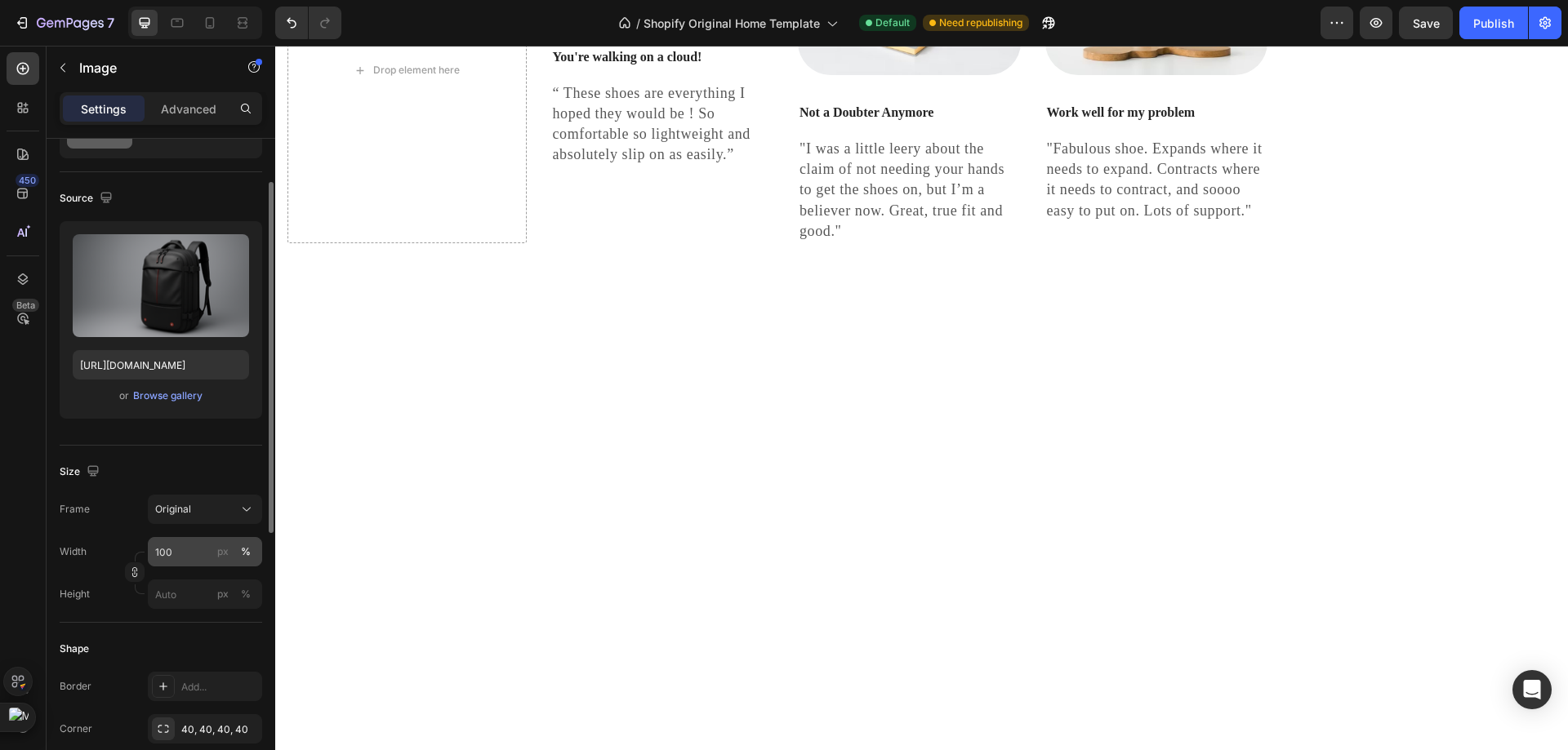
scroll to position [163, 0]
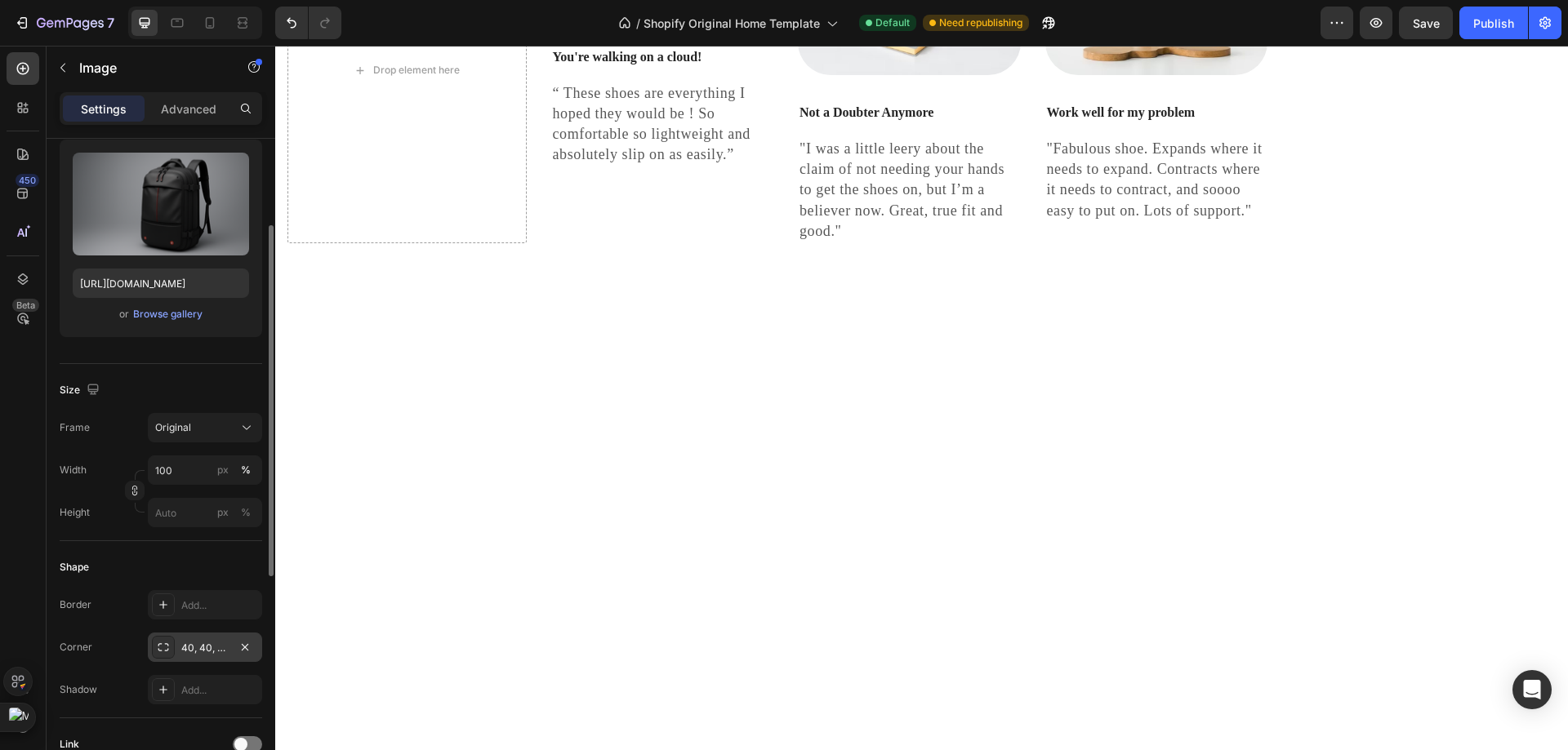
click at [211, 657] on div "40, 40, 40, 40" at bounding box center [204, 647] width 114 height 30
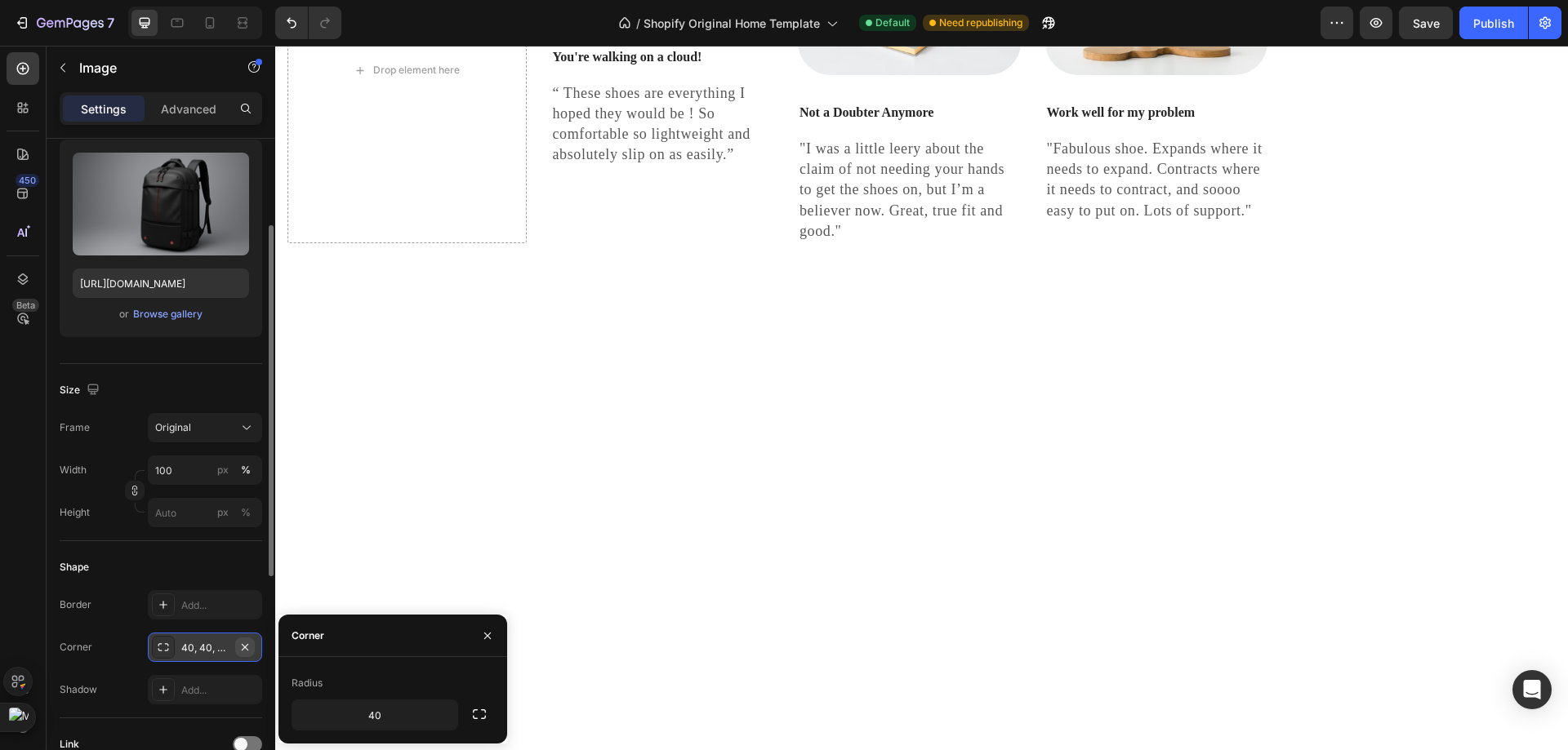
click at [247, 644] on icon "button" at bounding box center [245, 646] width 6 height 6
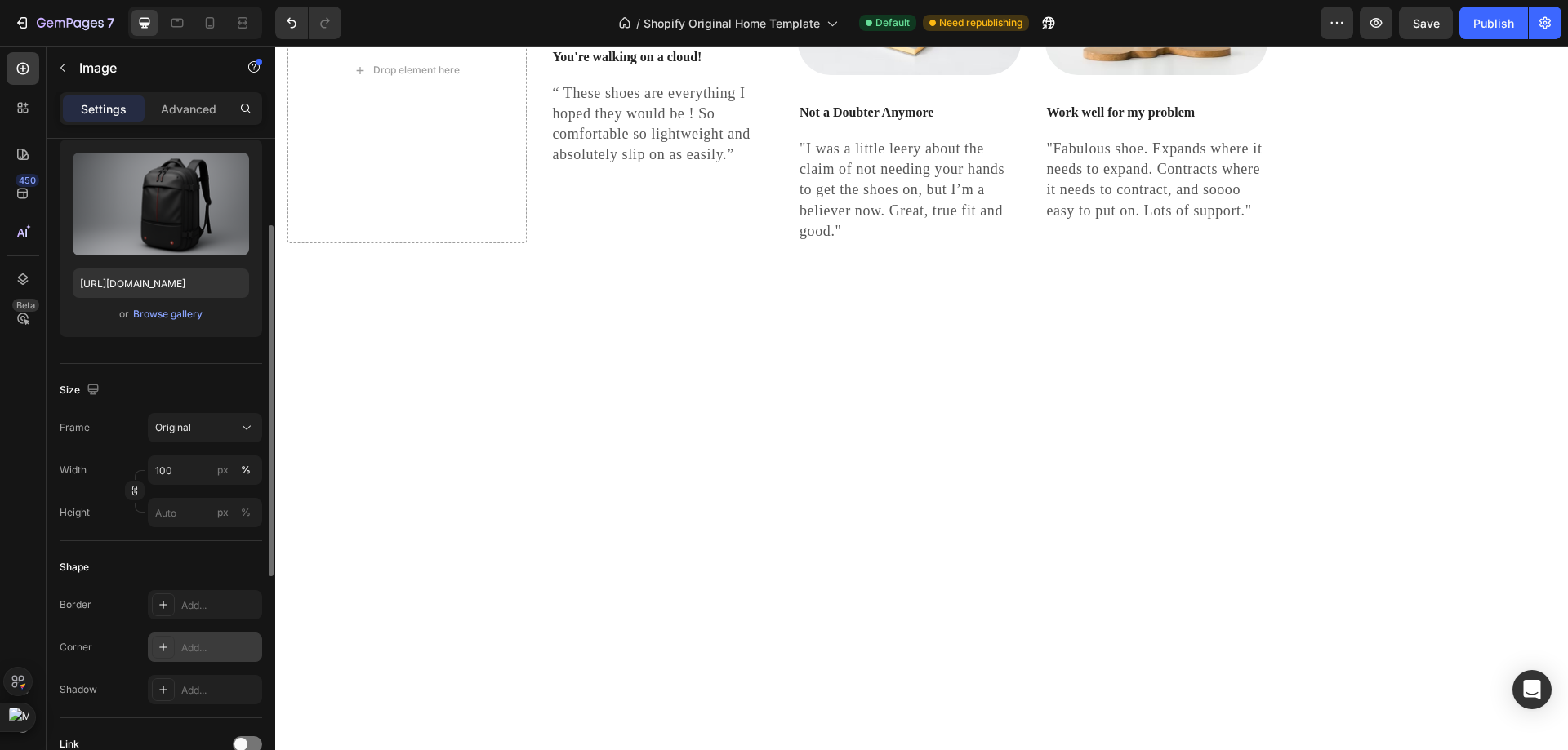
click at [217, 650] on div "Add..." at bounding box center [220, 648] width 77 height 15
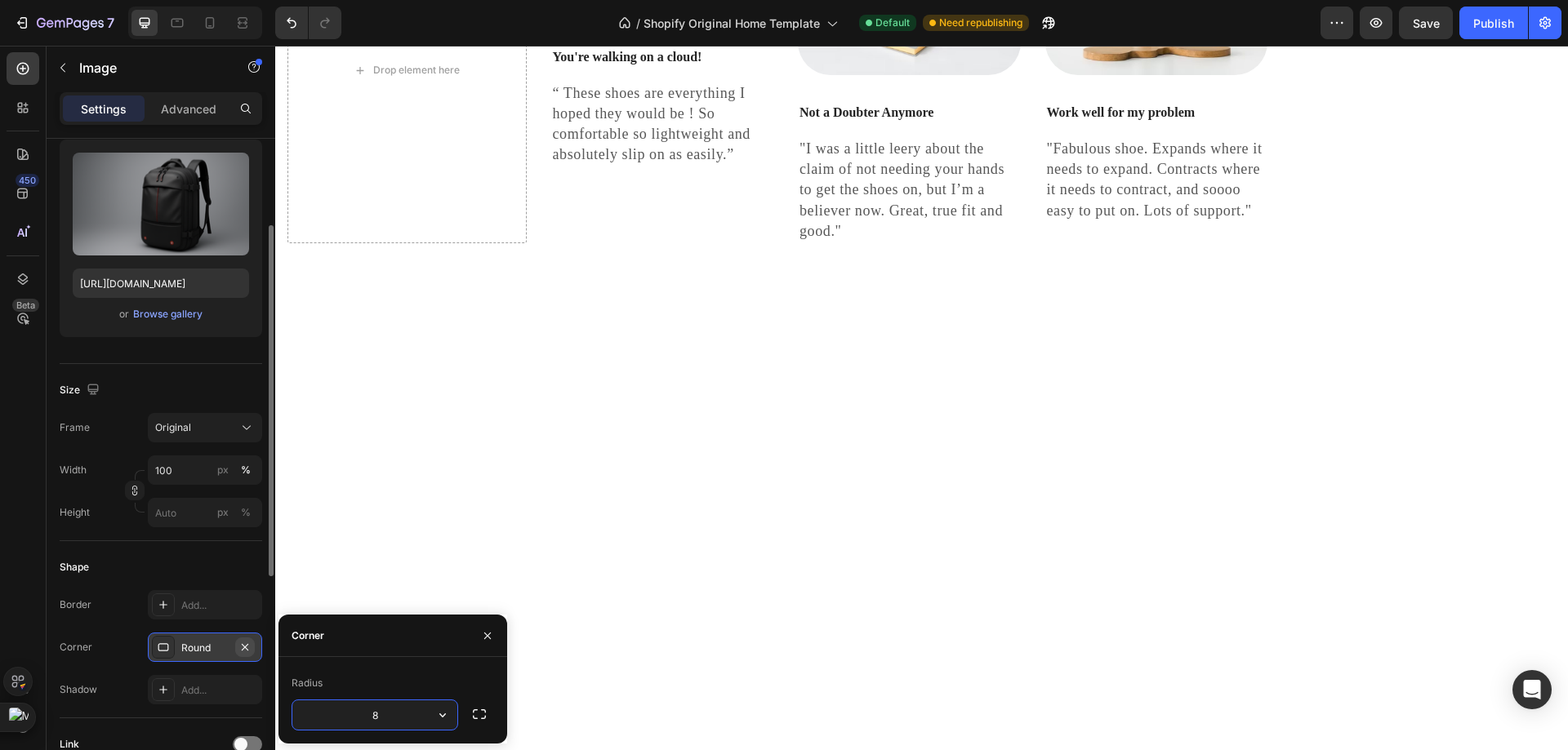
click at [246, 641] on icon "button" at bounding box center [245, 647] width 13 height 13
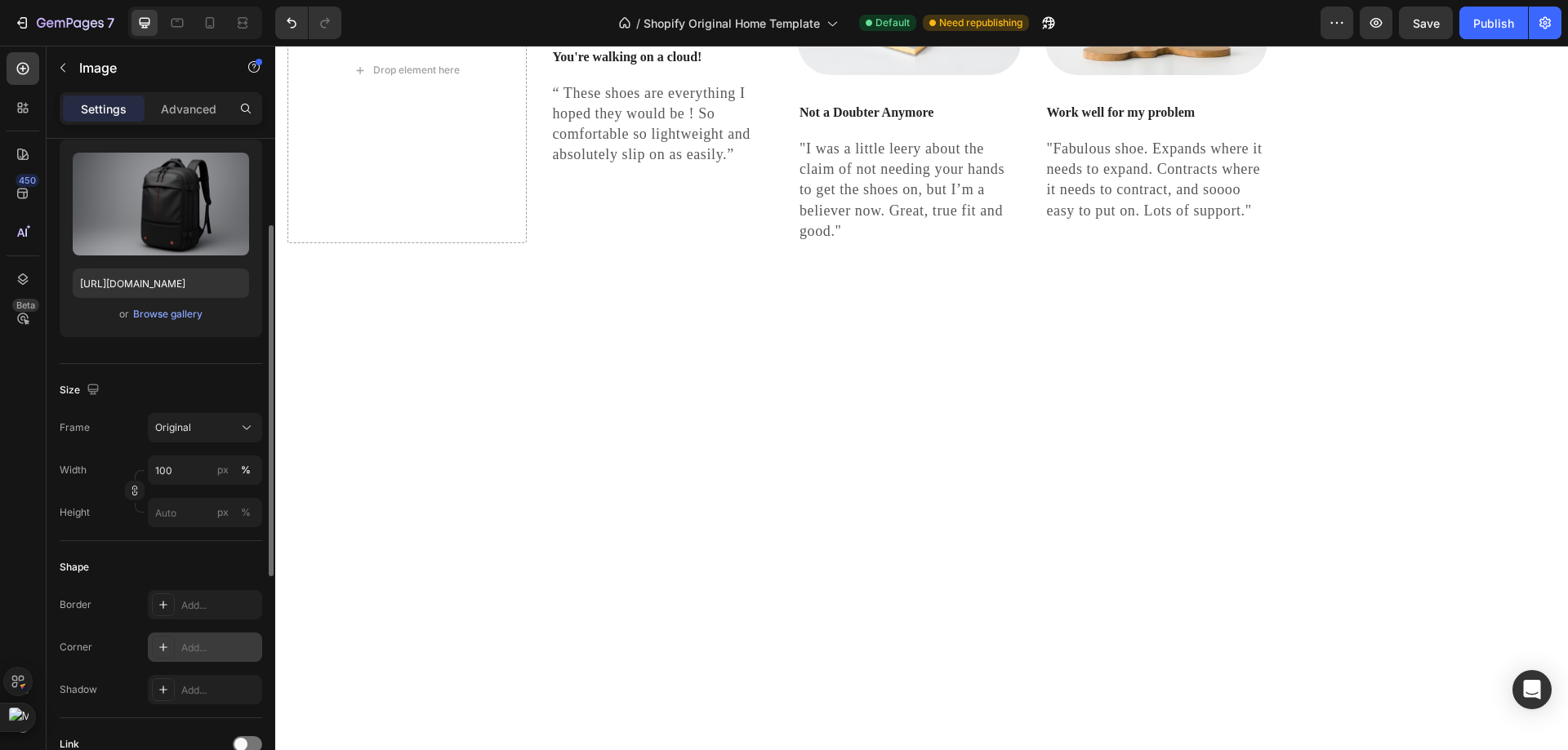
click at [169, 644] on icon at bounding box center [162, 647] width 13 height 13
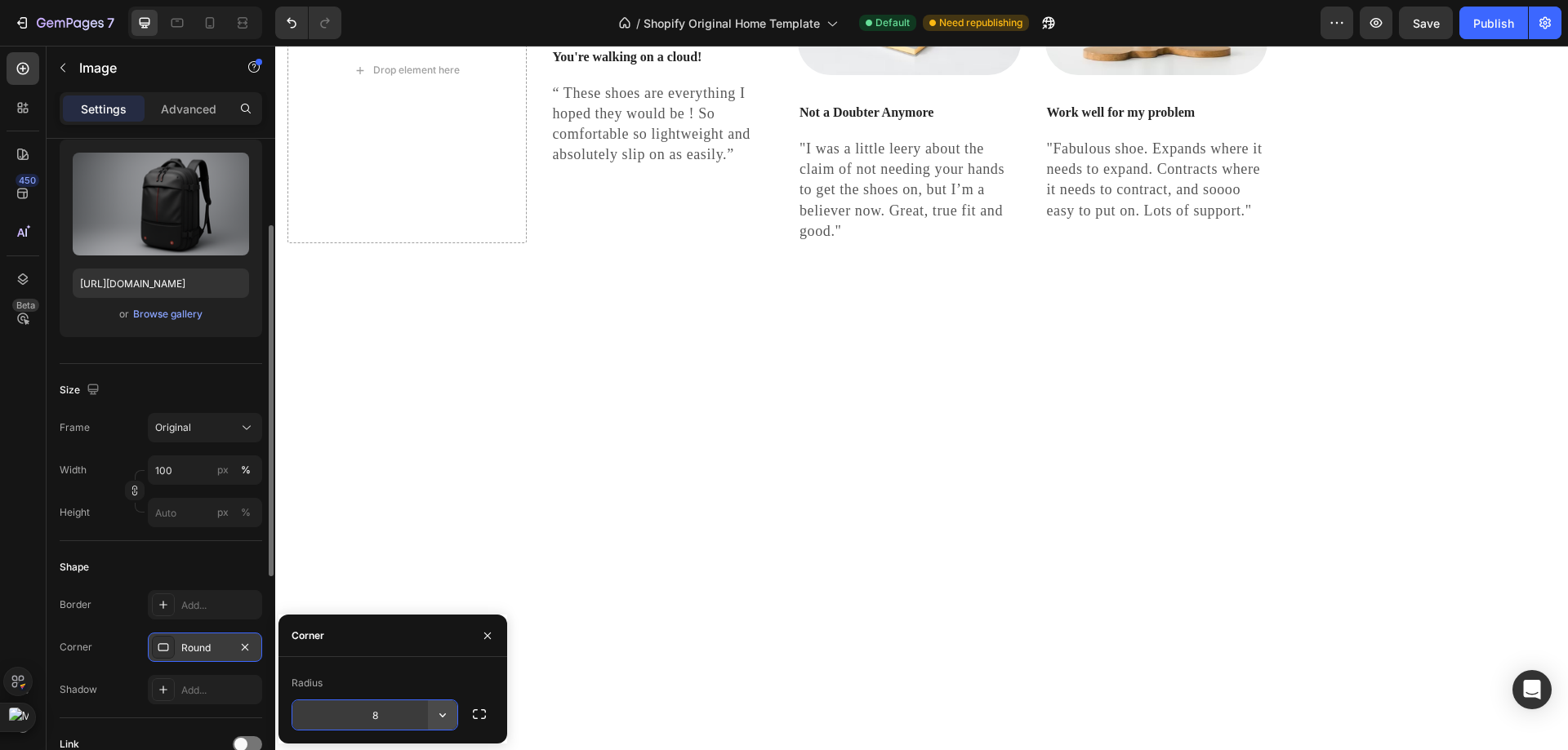
click at [436, 707] on icon "button" at bounding box center [442, 715] width 17 height 17
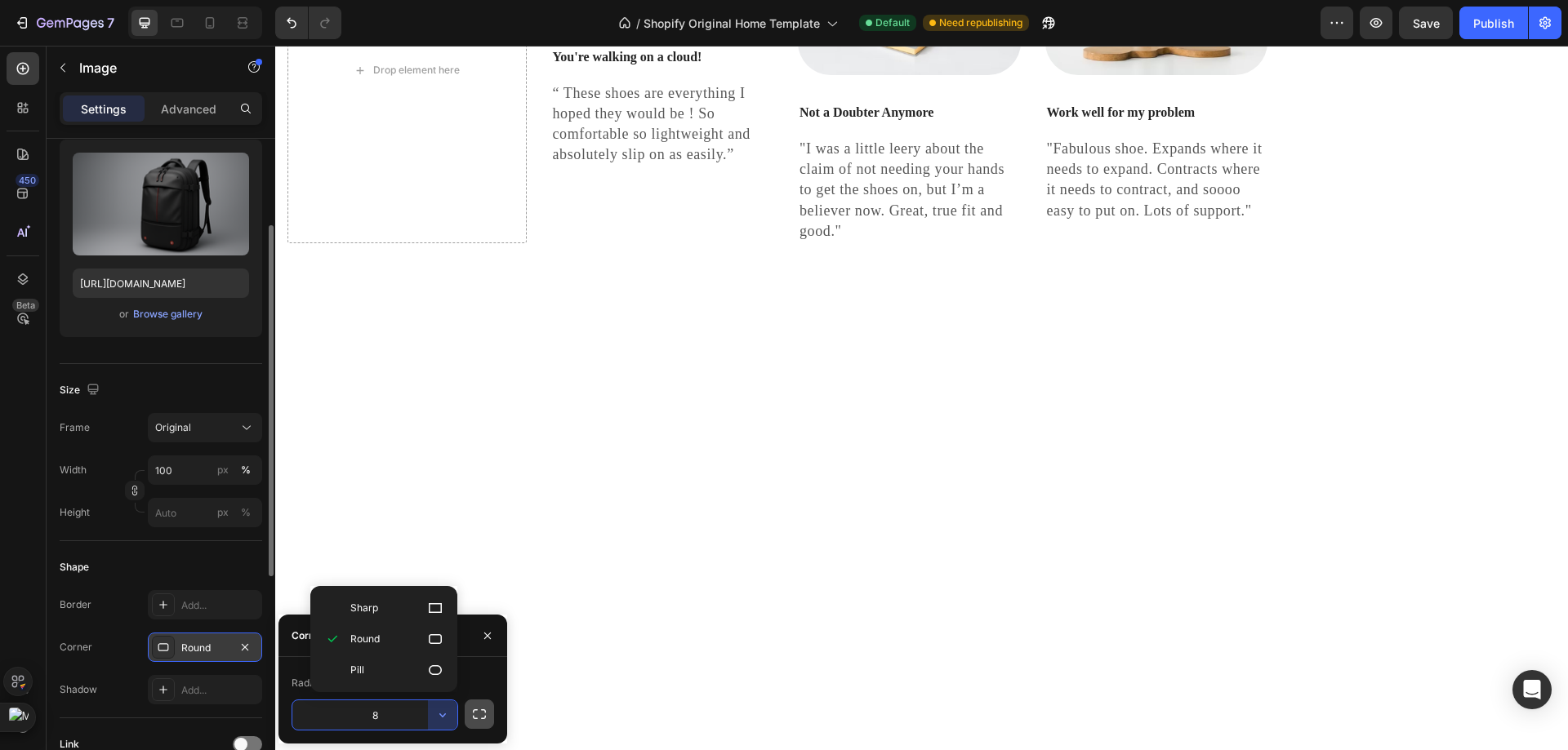
click at [465, 709] on button "button" at bounding box center [480, 714] width 30 height 30
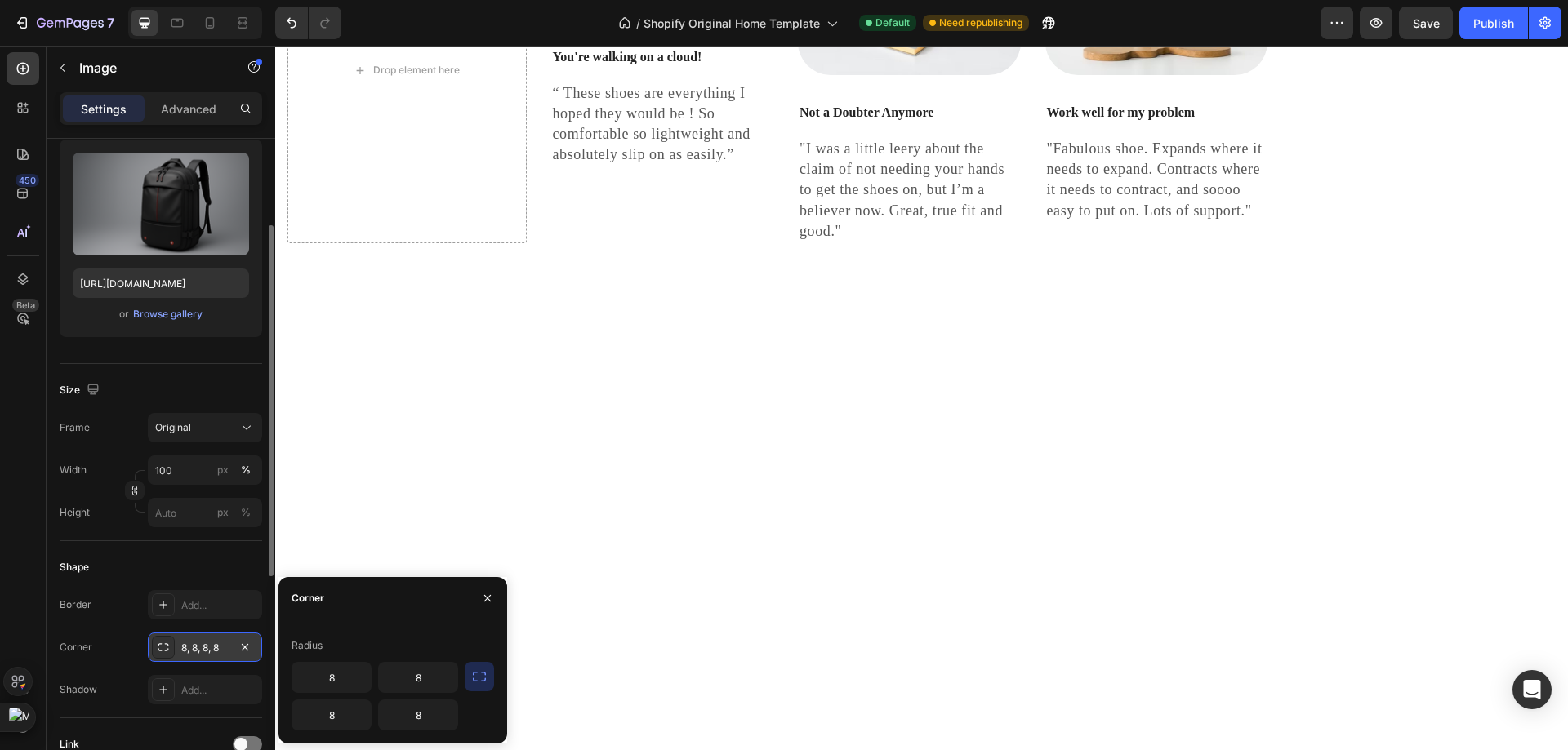
click at [477, 675] on icon "button" at bounding box center [479, 677] width 17 height 17
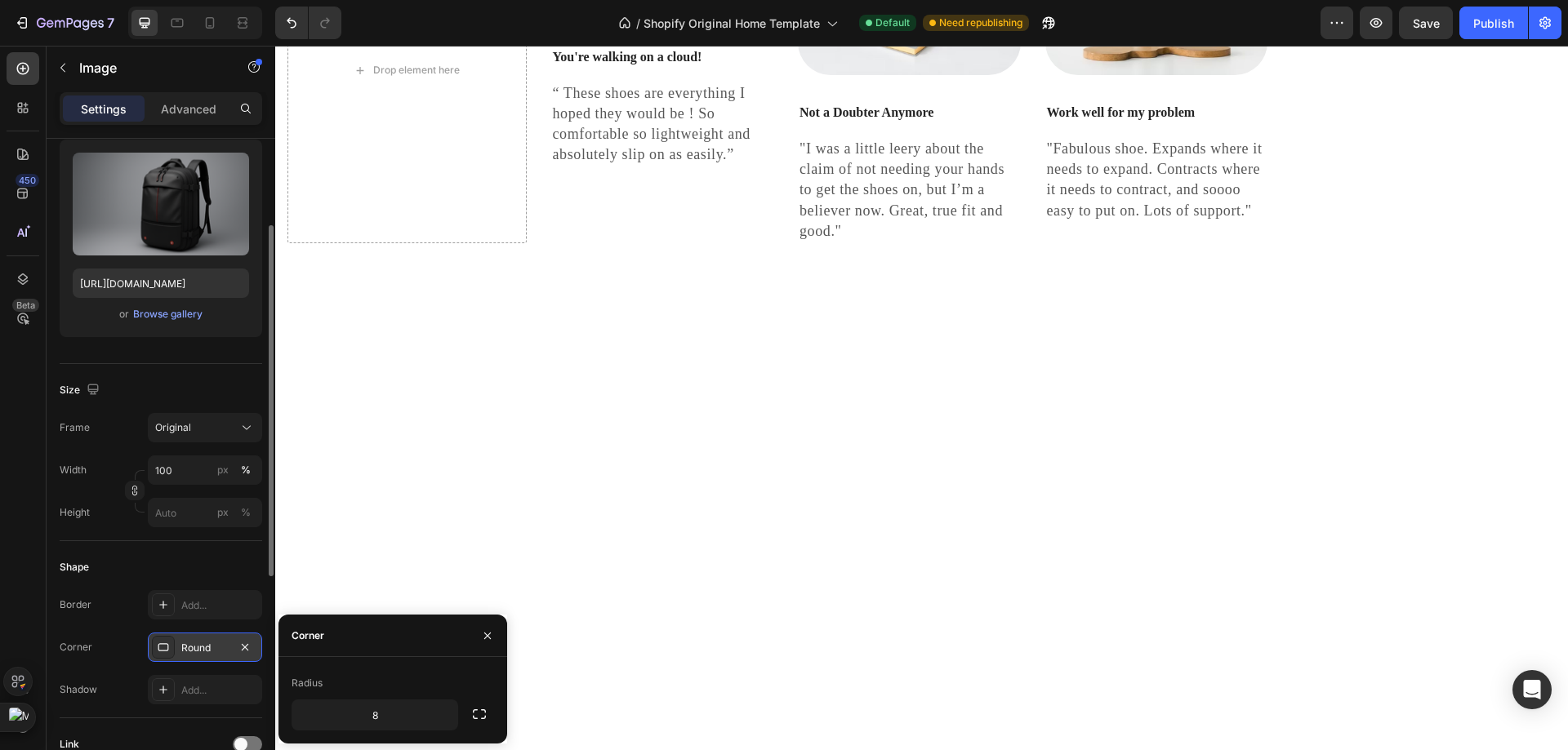
click at [407, 695] on div "Radius" at bounding box center [393, 683] width 203 height 26
click at [414, 710] on input "8" at bounding box center [375, 715] width 165 height 30
click at [429, 711] on button "button" at bounding box center [443, 715] width 30 height 30
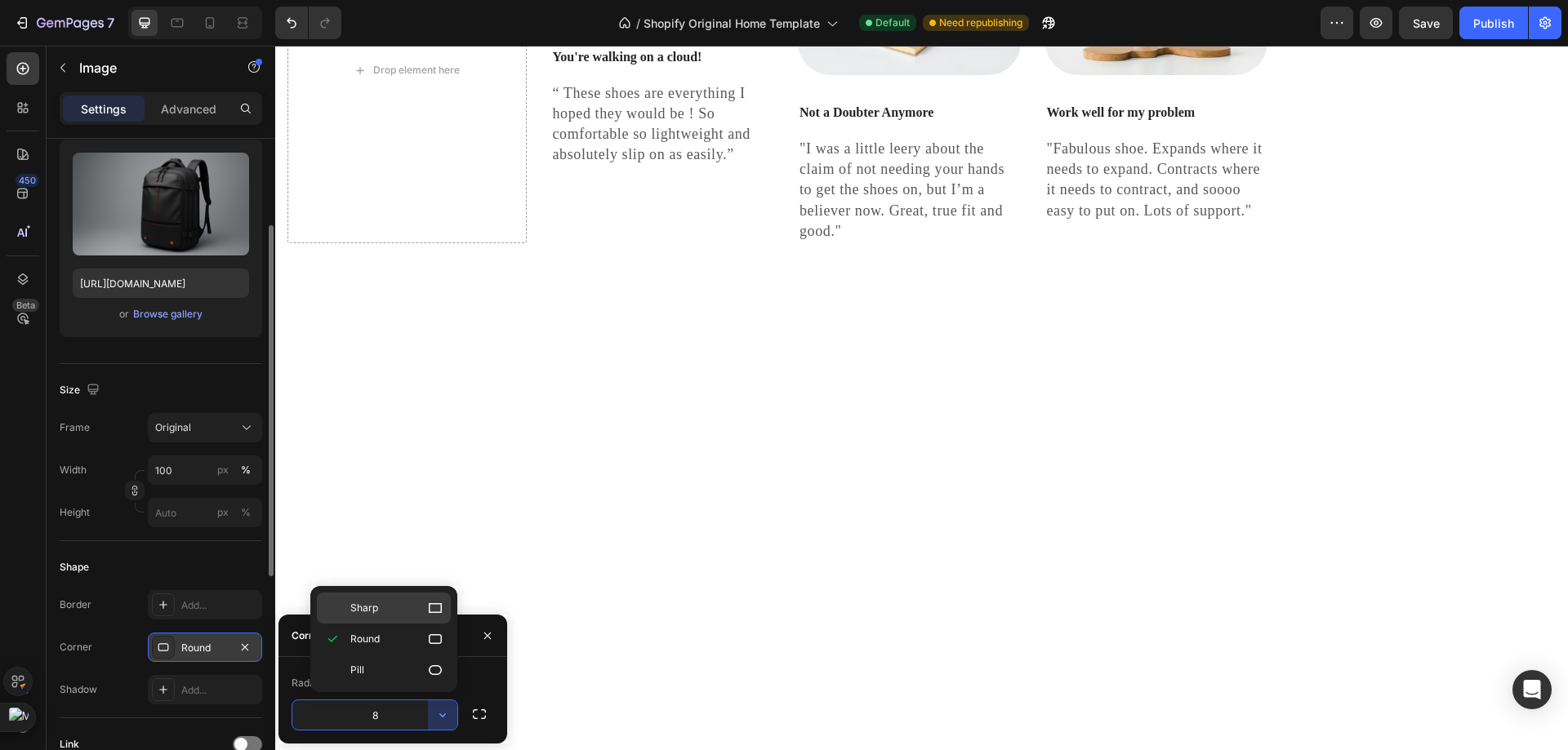
click at [399, 616] on p "Sharp" at bounding box center [397, 608] width 93 height 17
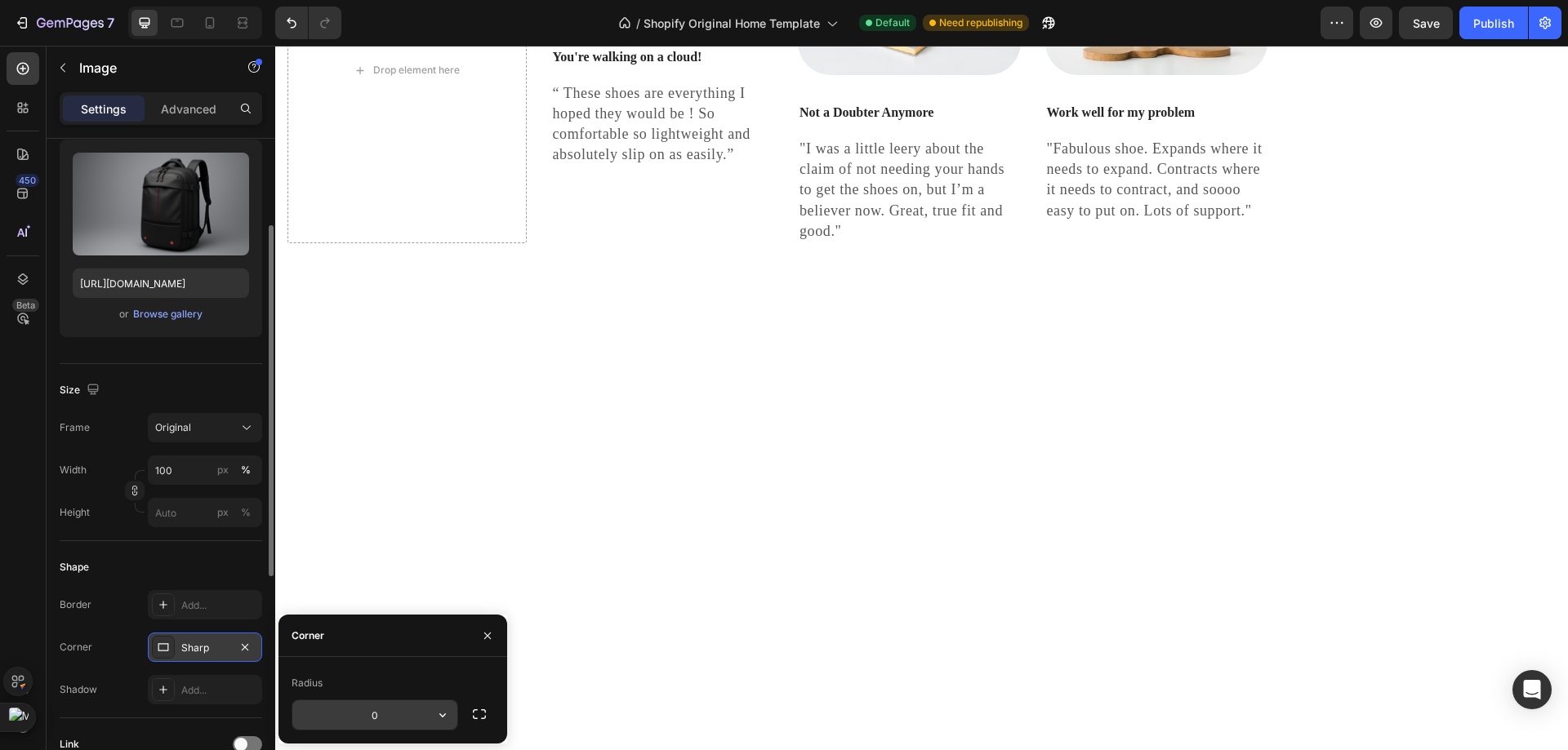
click at [393, 707] on input "0" at bounding box center [375, 715] width 165 height 30
type input "3"
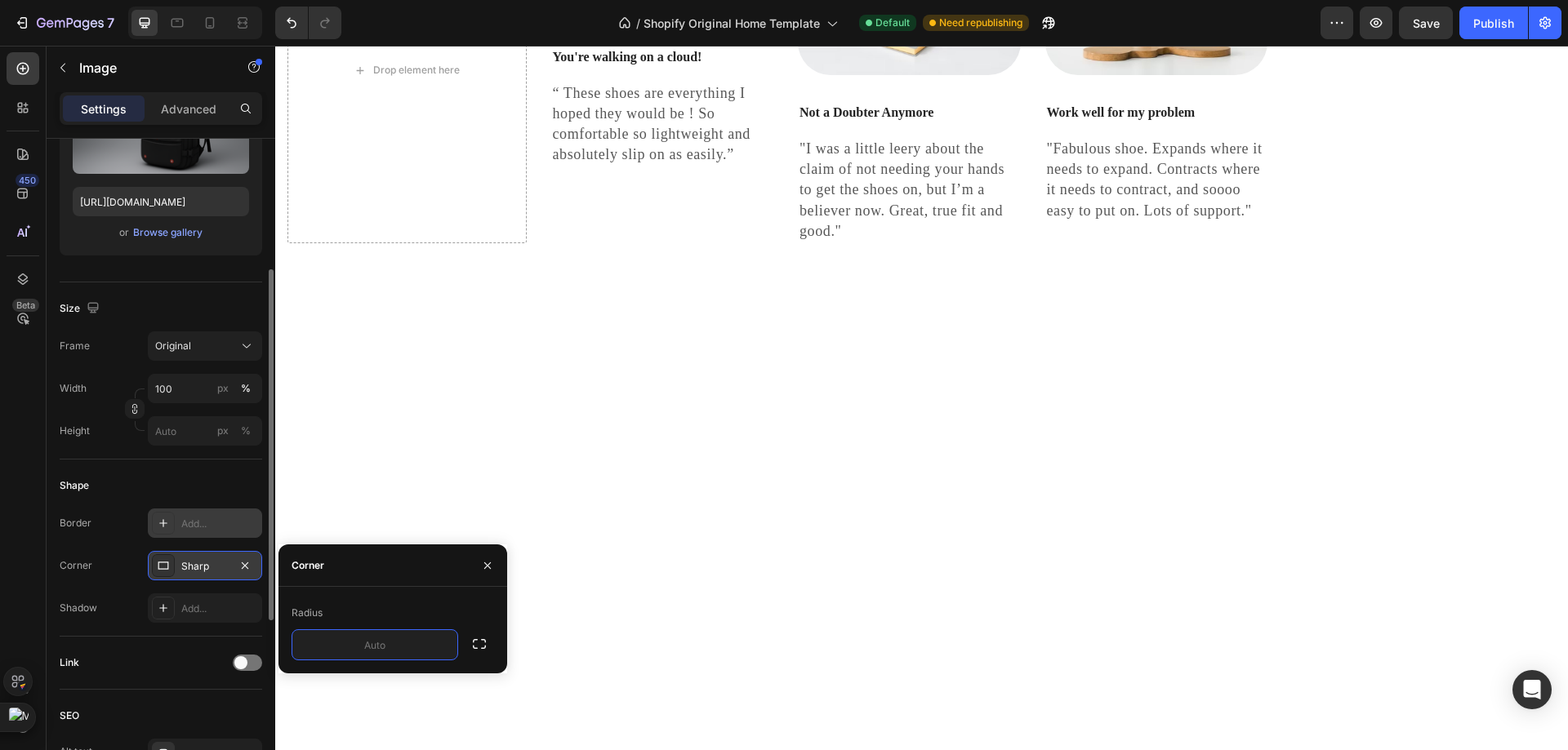
click at [206, 517] on div "Add..." at bounding box center [220, 524] width 77 height 15
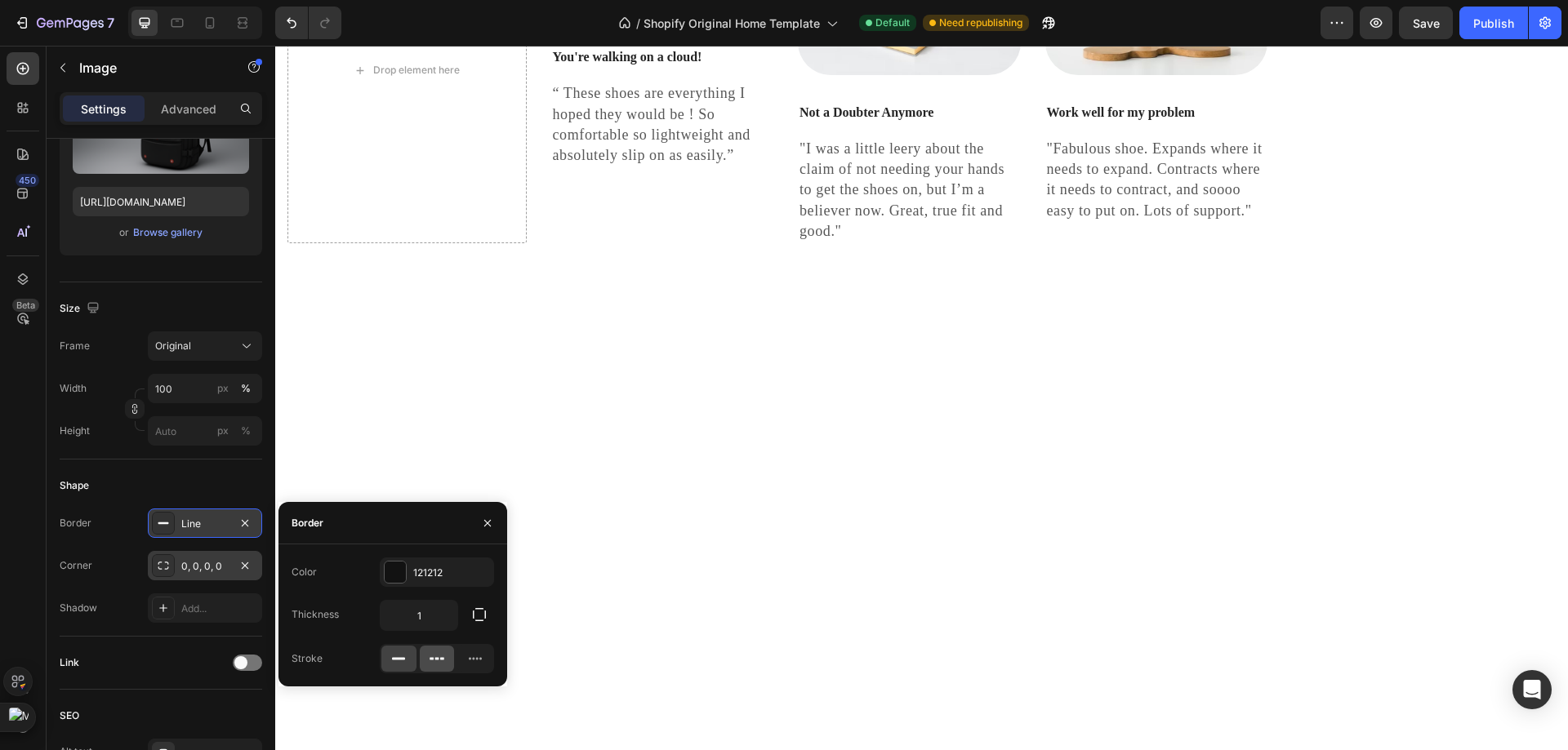
click at [426, 657] on div at bounding box center [437, 658] width 35 height 26
click at [469, 656] on icon at bounding box center [475, 658] width 17 height 17
click at [436, 662] on icon at bounding box center [437, 658] width 17 height 17
click at [401, 664] on icon at bounding box center [398, 658] width 17 height 17
click at [244, 526] on icon "button" at bounding box center [245, 523] width 13 height 13
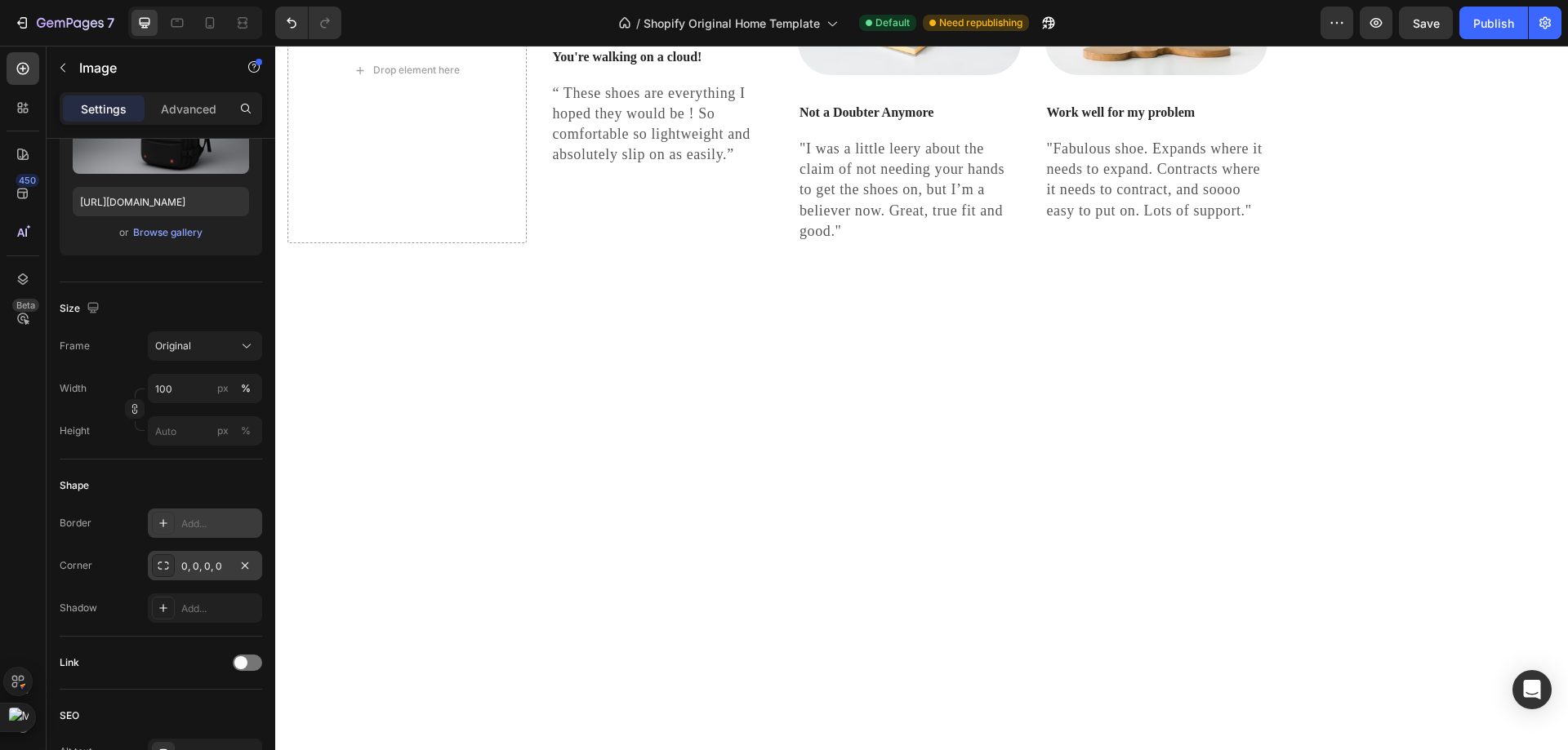
click at [212, 533] on div "Add..." at bounding box center [204, 523] width 114 height 30
type input "1"
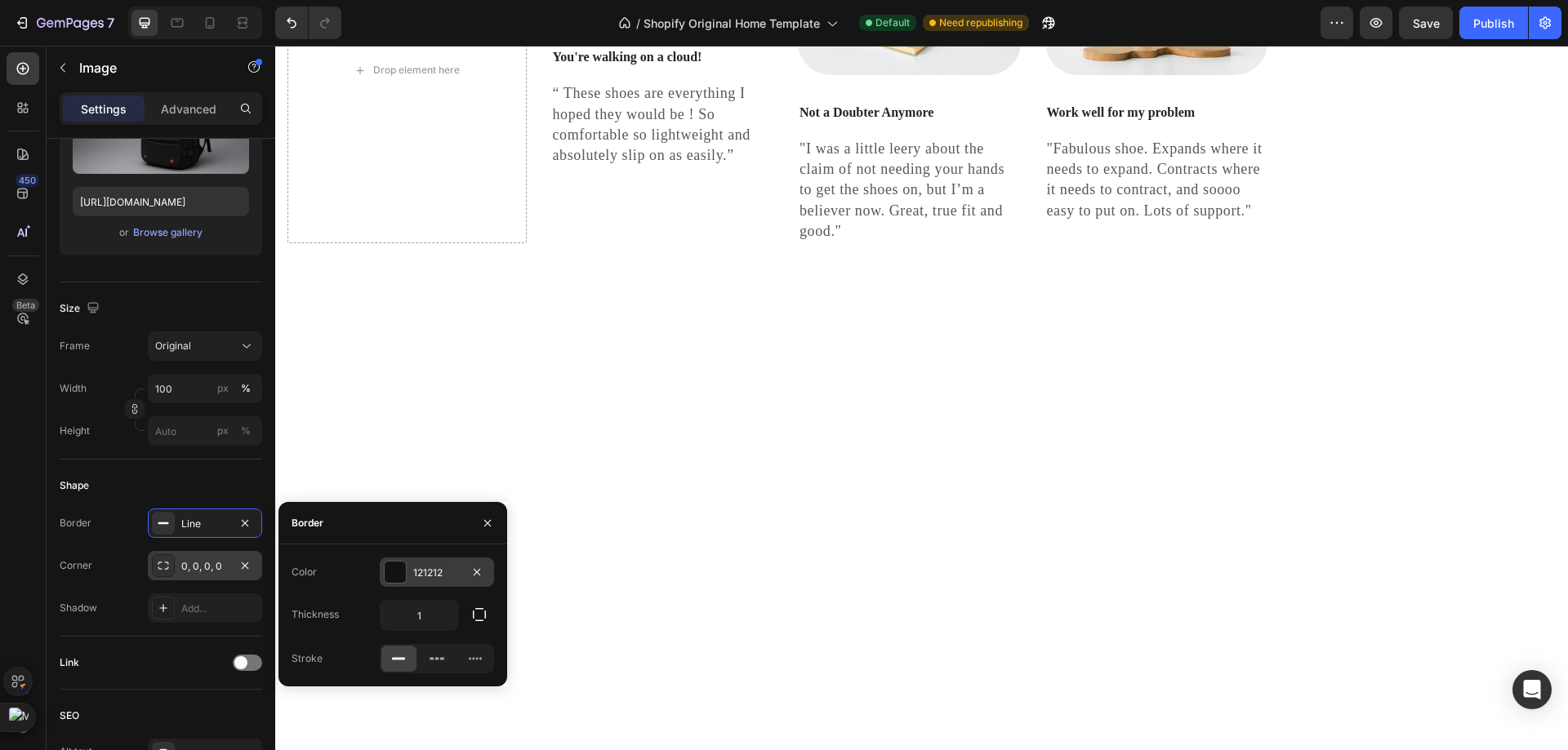
click at [388, 562] on div at bounding box center [395, 572] width 21 height 21
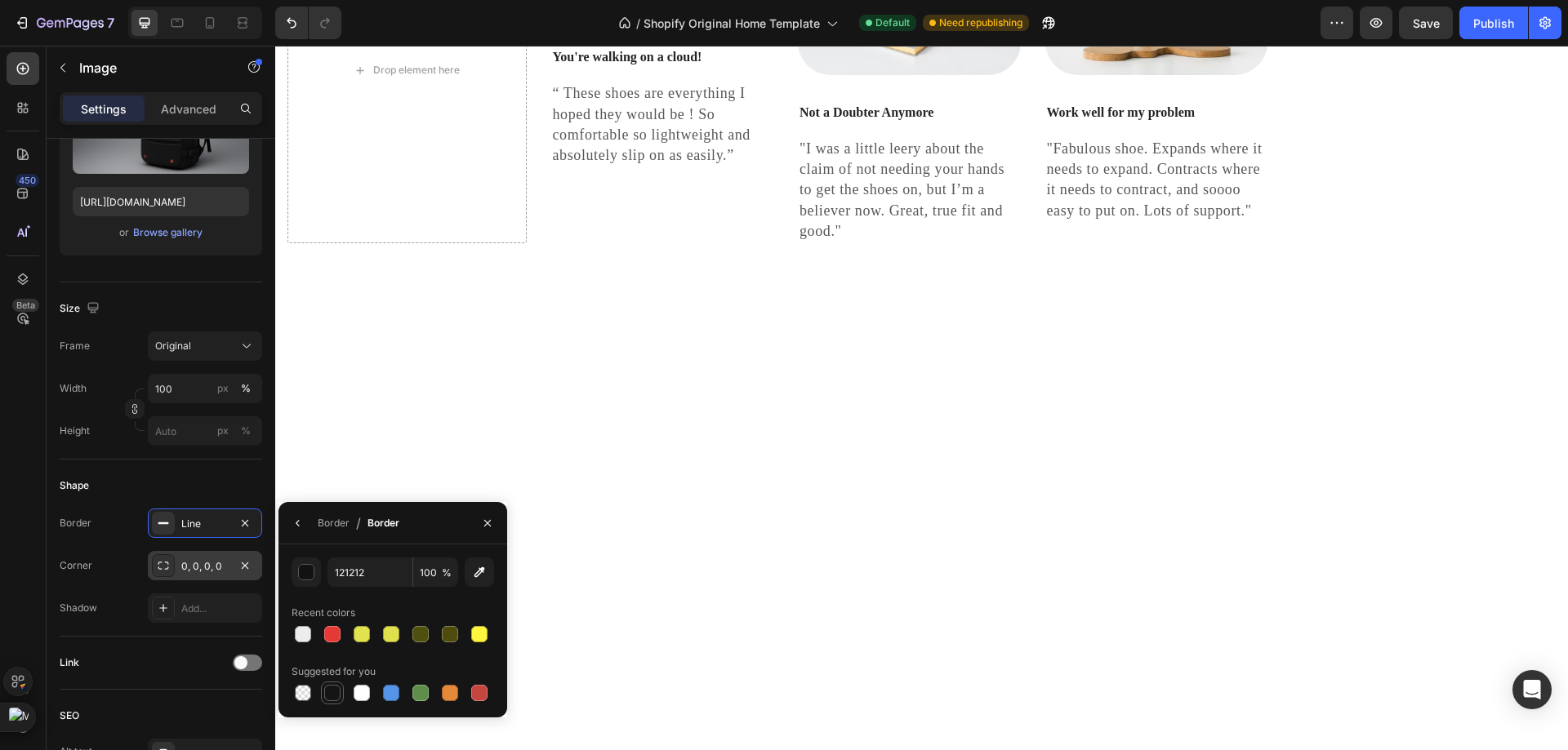
click at [342, 687] on div at bounding box center [332, 692] width 19 height 19
type input "151515"
click at [244, 520] on icon "button" at bounding box center [245, 523] width 13 height 13
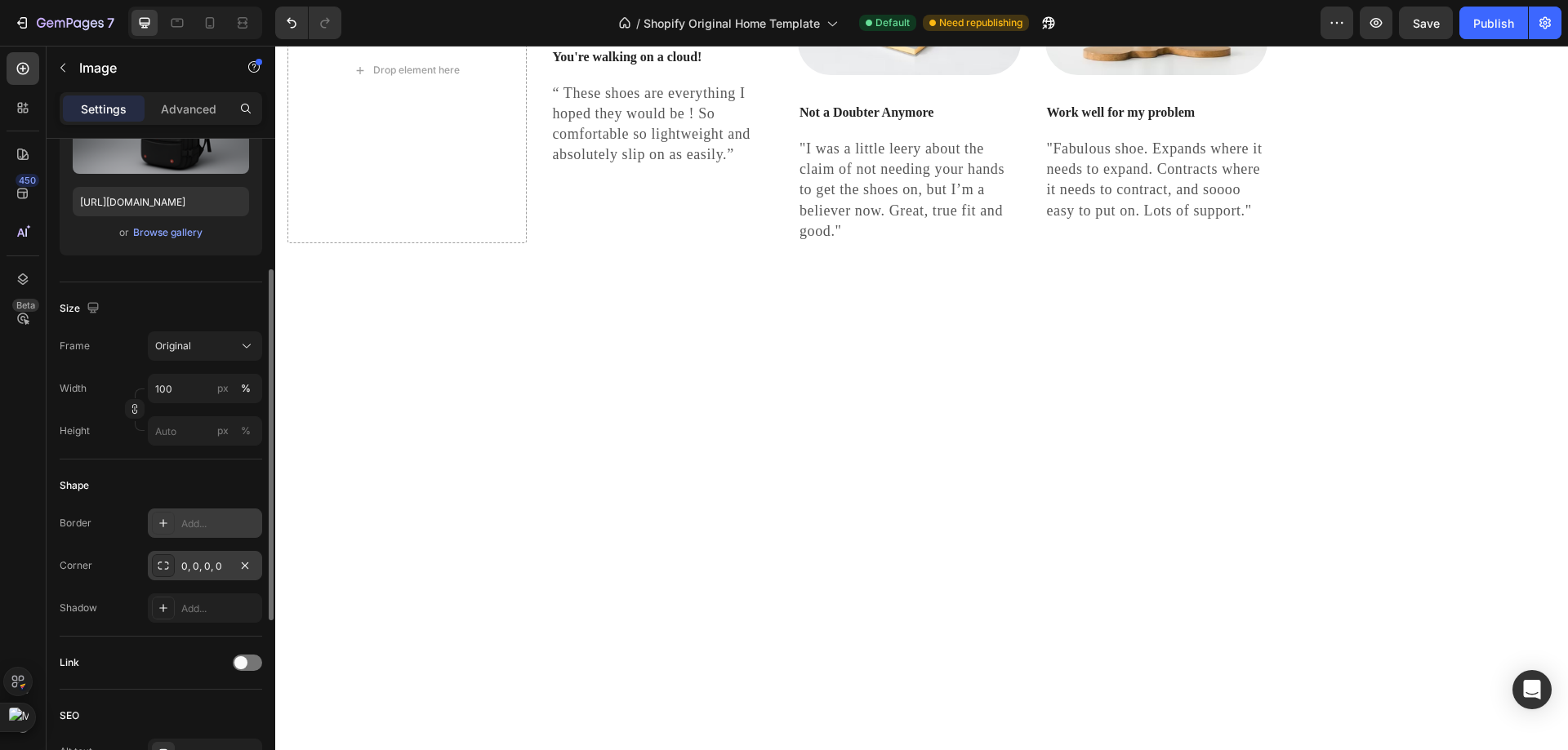
click at [244, 520] on div "Add..." at bounding box center [220, 524] width 77 height 15
type input "1"
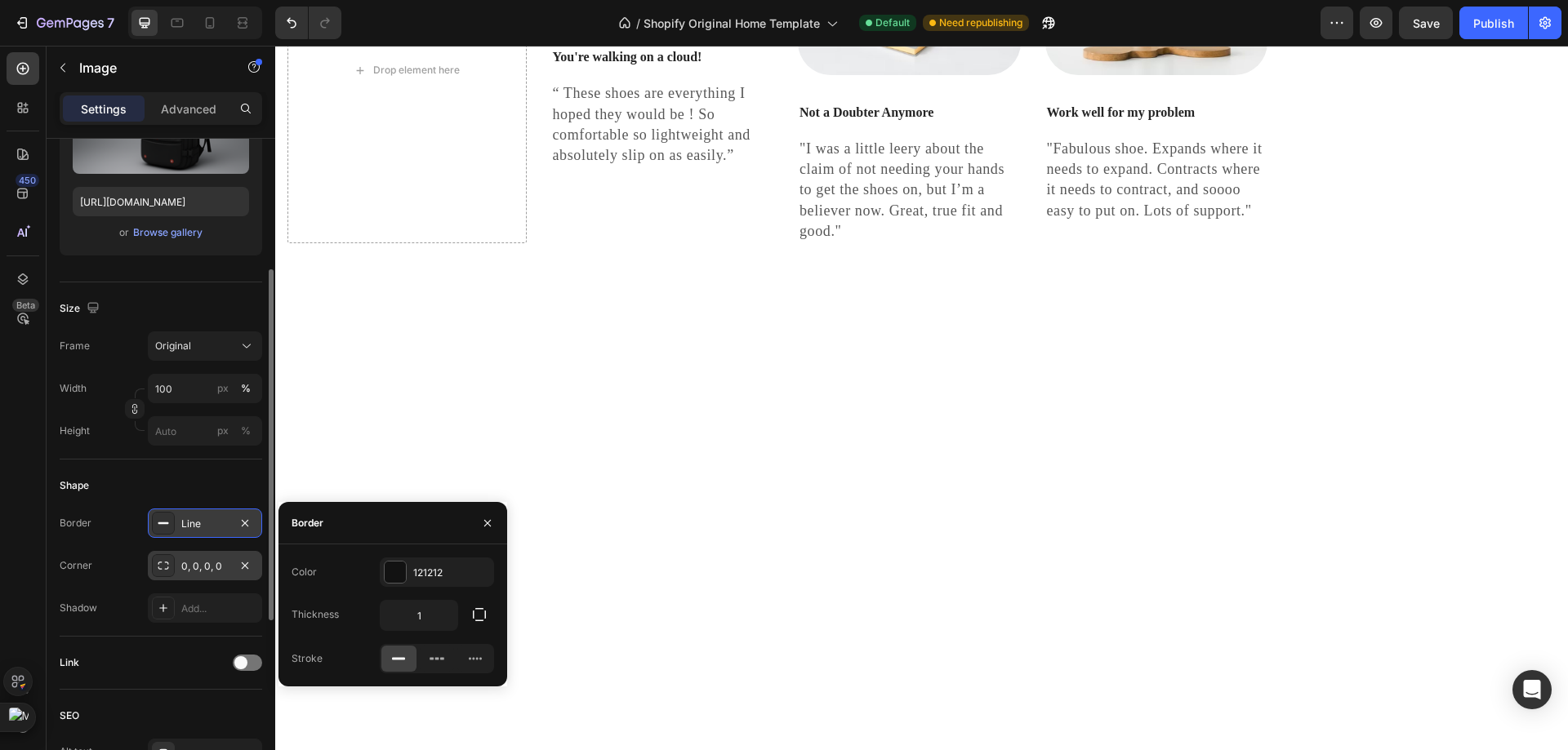
click at [244, 520] on icon "button" at bounding box center [245, 523] width 13 height 13
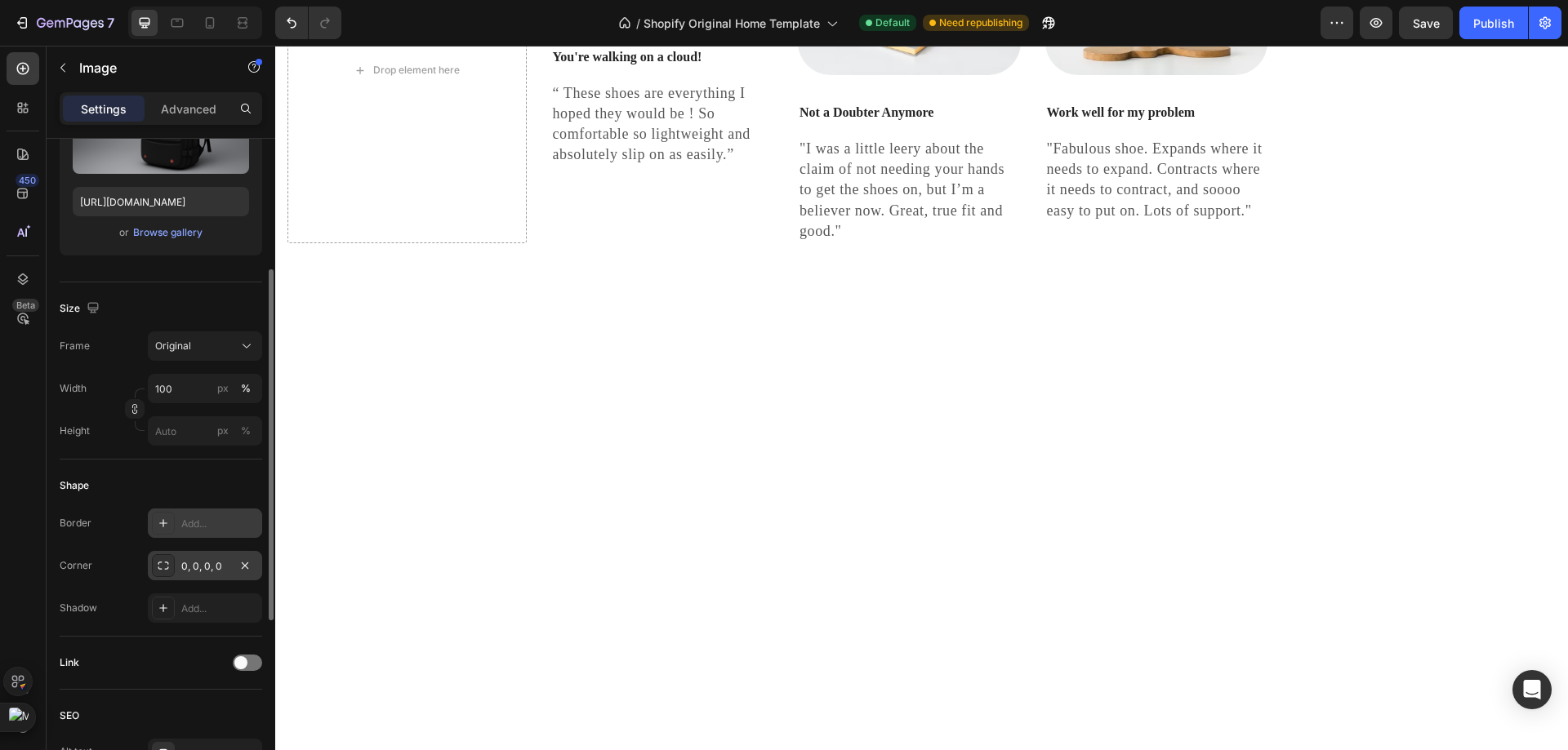
scroll to position [327, 0]
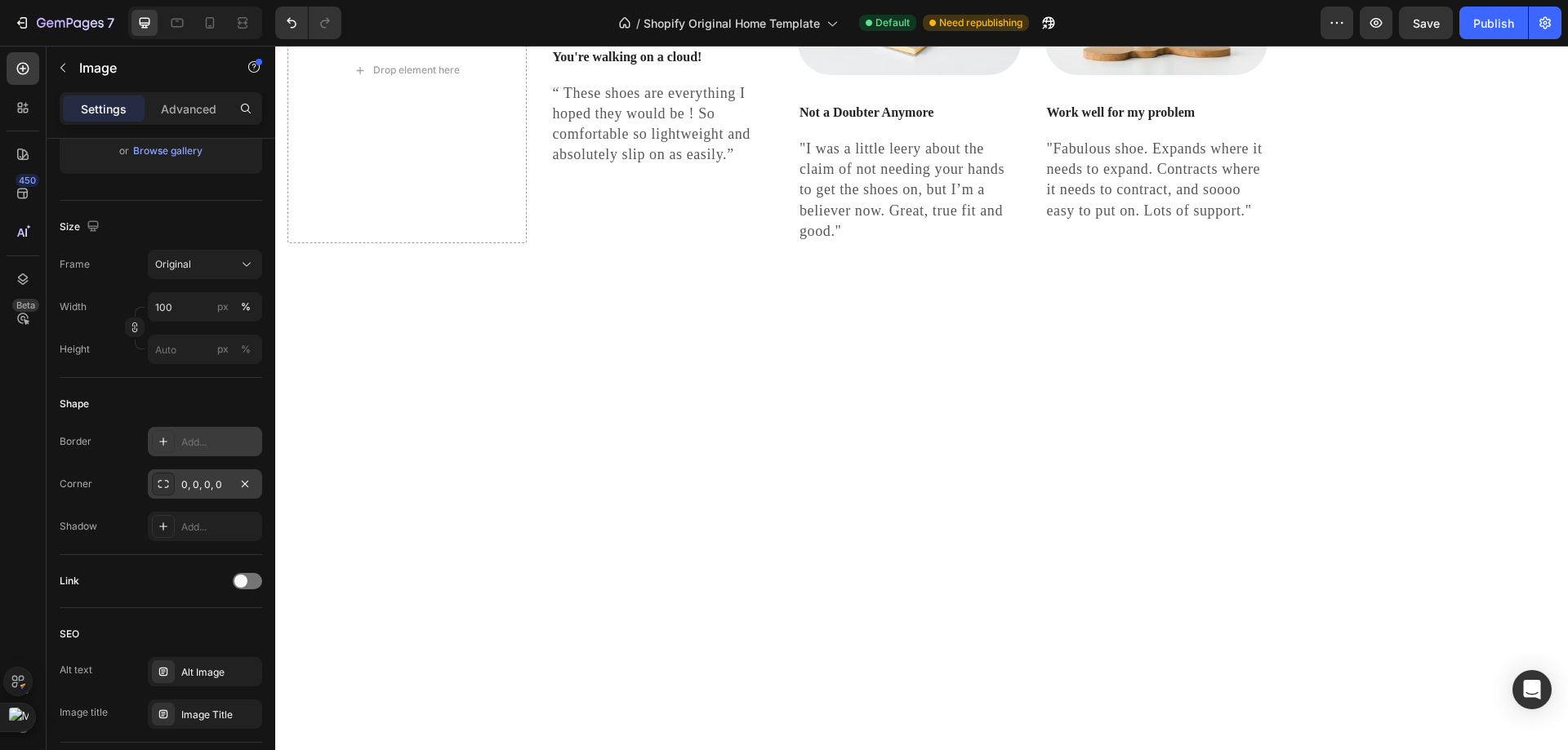
click at [173, 124] on div "Settings Advanced" at bounding box center [161, 108] width 203 height 32
click at [174, 122] on div "Settings Advanced" at bounding box center [161, 108] width 203 height 32
click at [176, 114] on p "Advanced" at bounding box center [189, 109] width 56 height 17
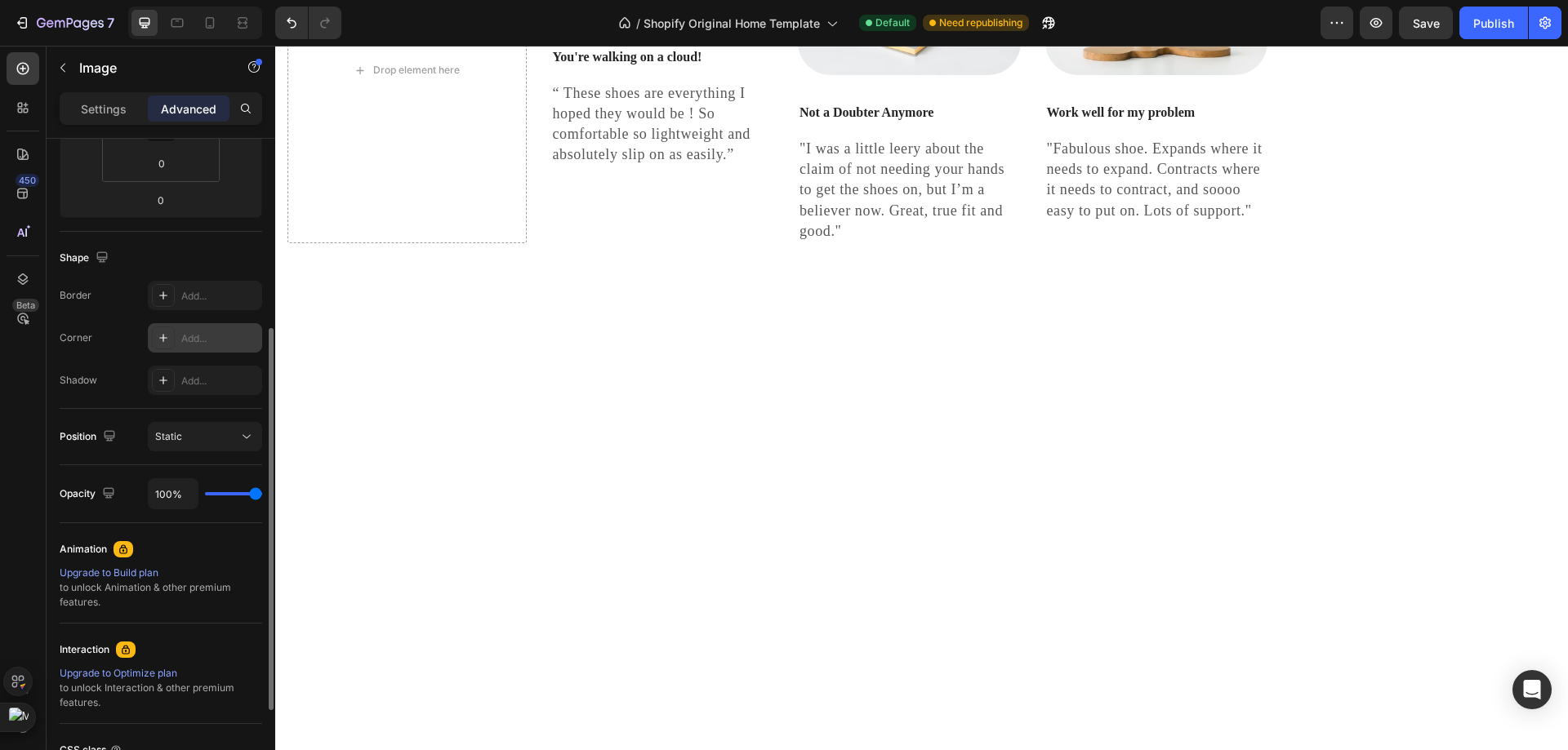
click at [162, 330] on div at bounding box center [163, 338] width 23 height 23
click at [189, 419] on div "Position Static" at bounding box center [161, 437] width 203 height 56
click at [192, 430] on div "Static" at bounding box center [197, 437] width 83 height 15
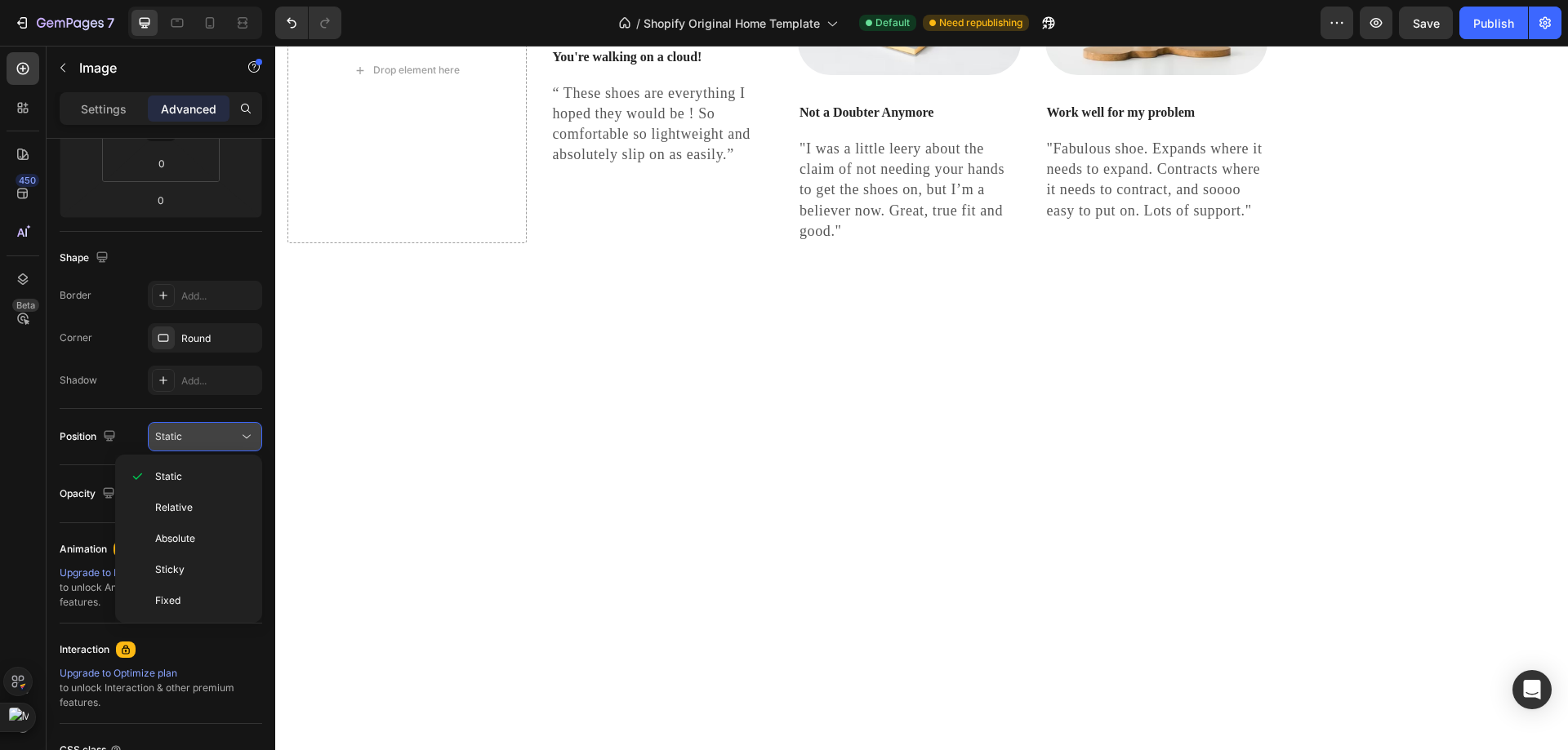
click at [193, 444] on div "Static" at bounding box center [205, 437] width 100 height 17
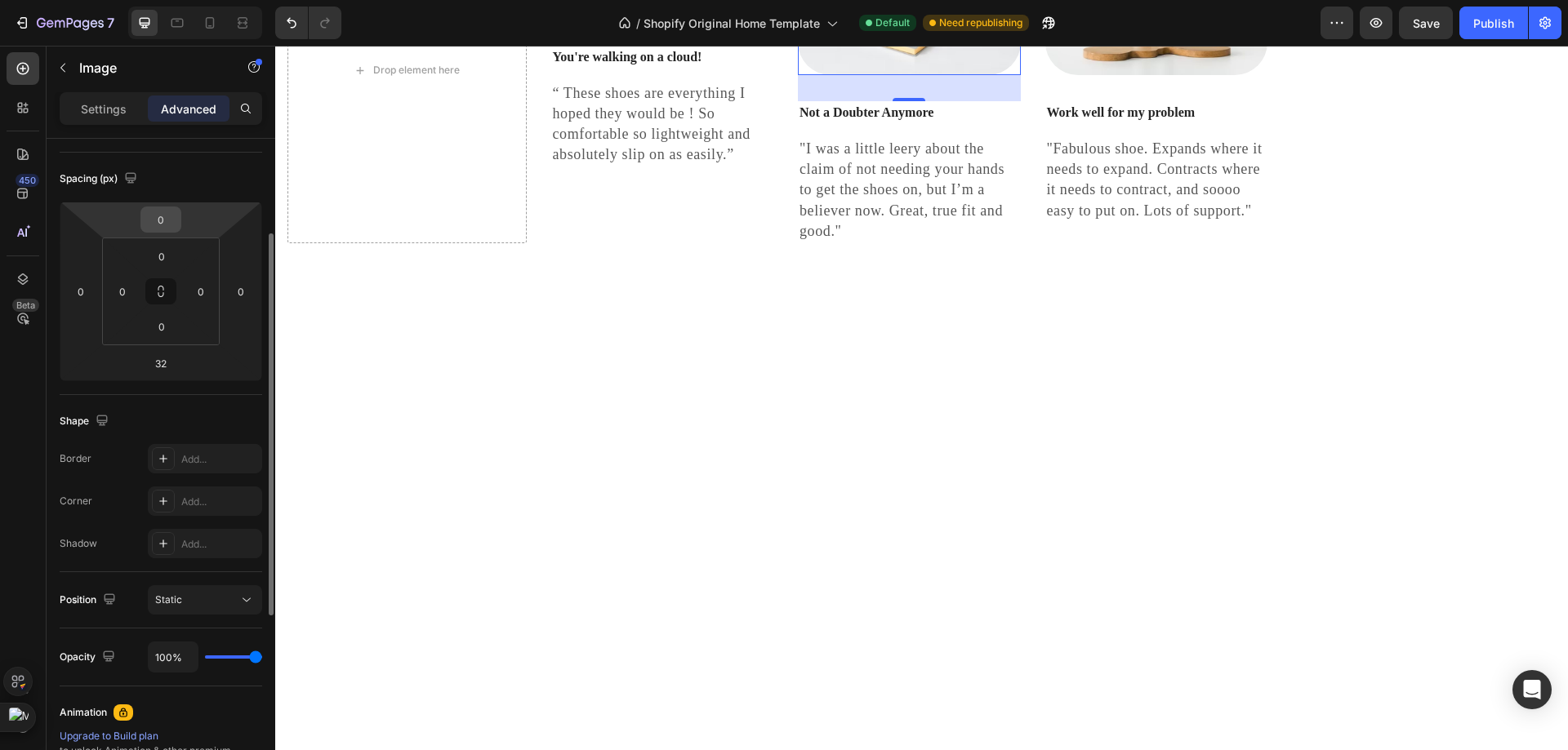
scroll to position [0, 0]
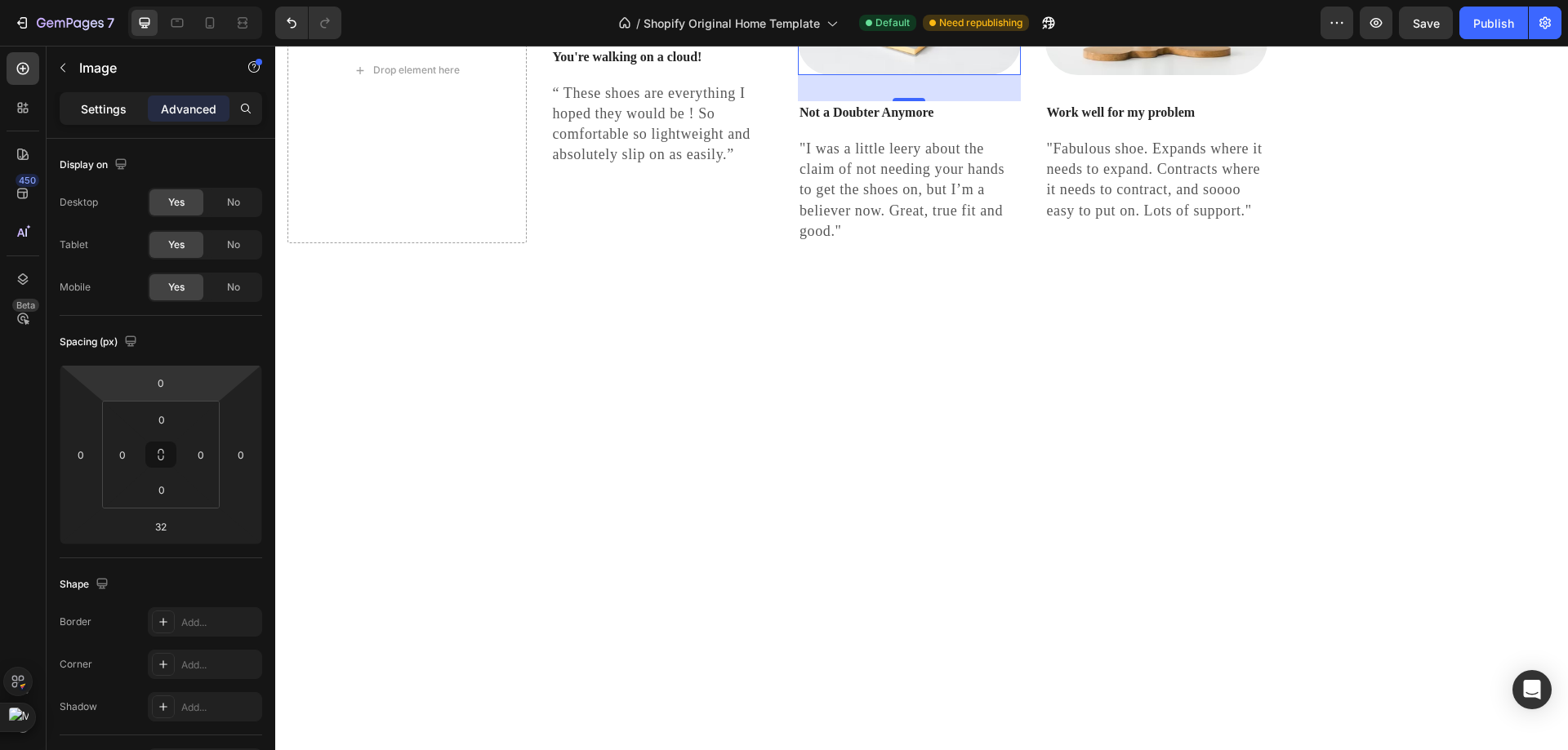
click at [107, 98] on div "Settings" at bounding box center [103, 108] width 81 height 26
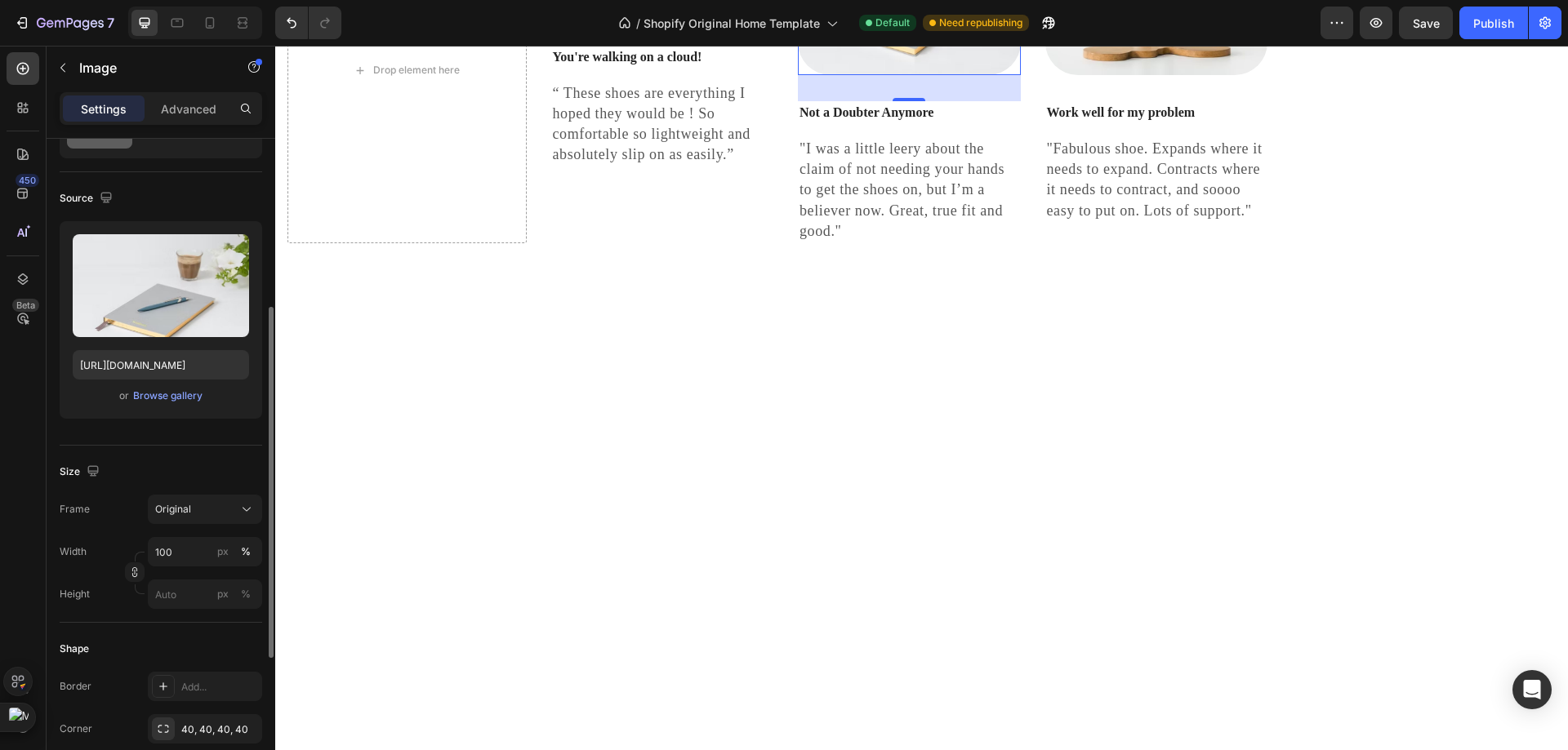
scroll to position [163, 0]
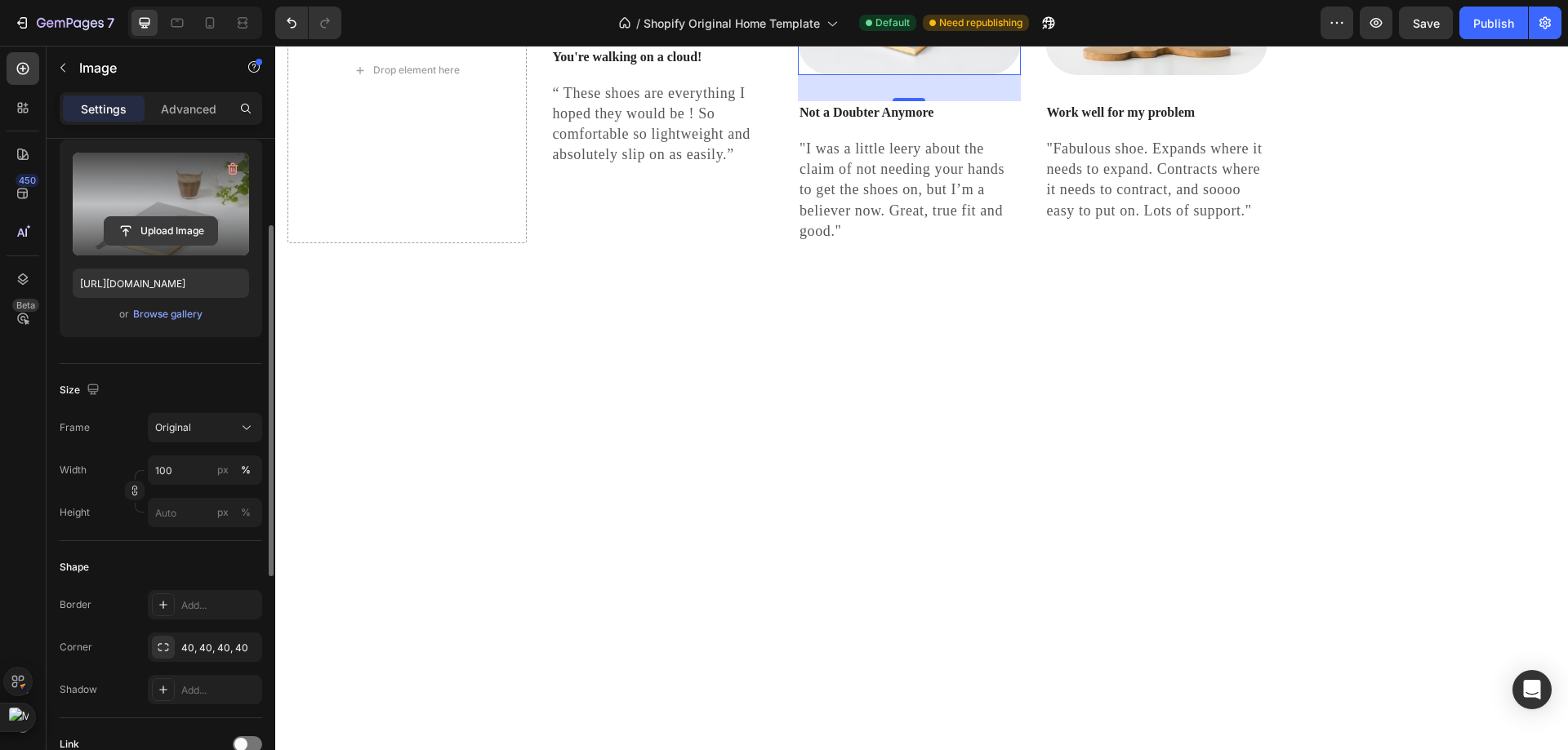
click at [165, 219] on input "file" at bounding box center [161, 231] width 113 height 28
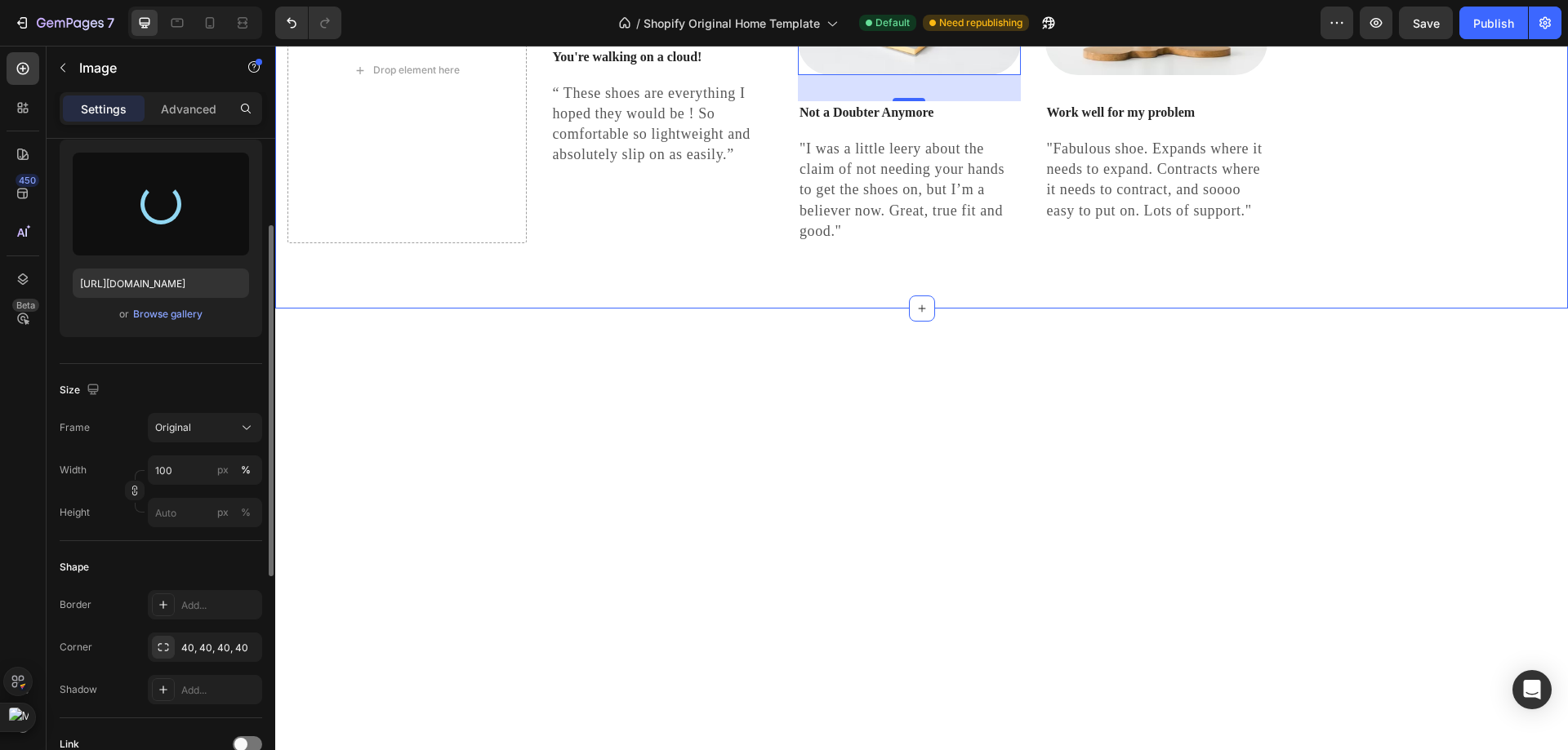
type input "https://cdn.shopify.com/s/files/1/0953/8007/8904/files/gempages_579369115211268…"
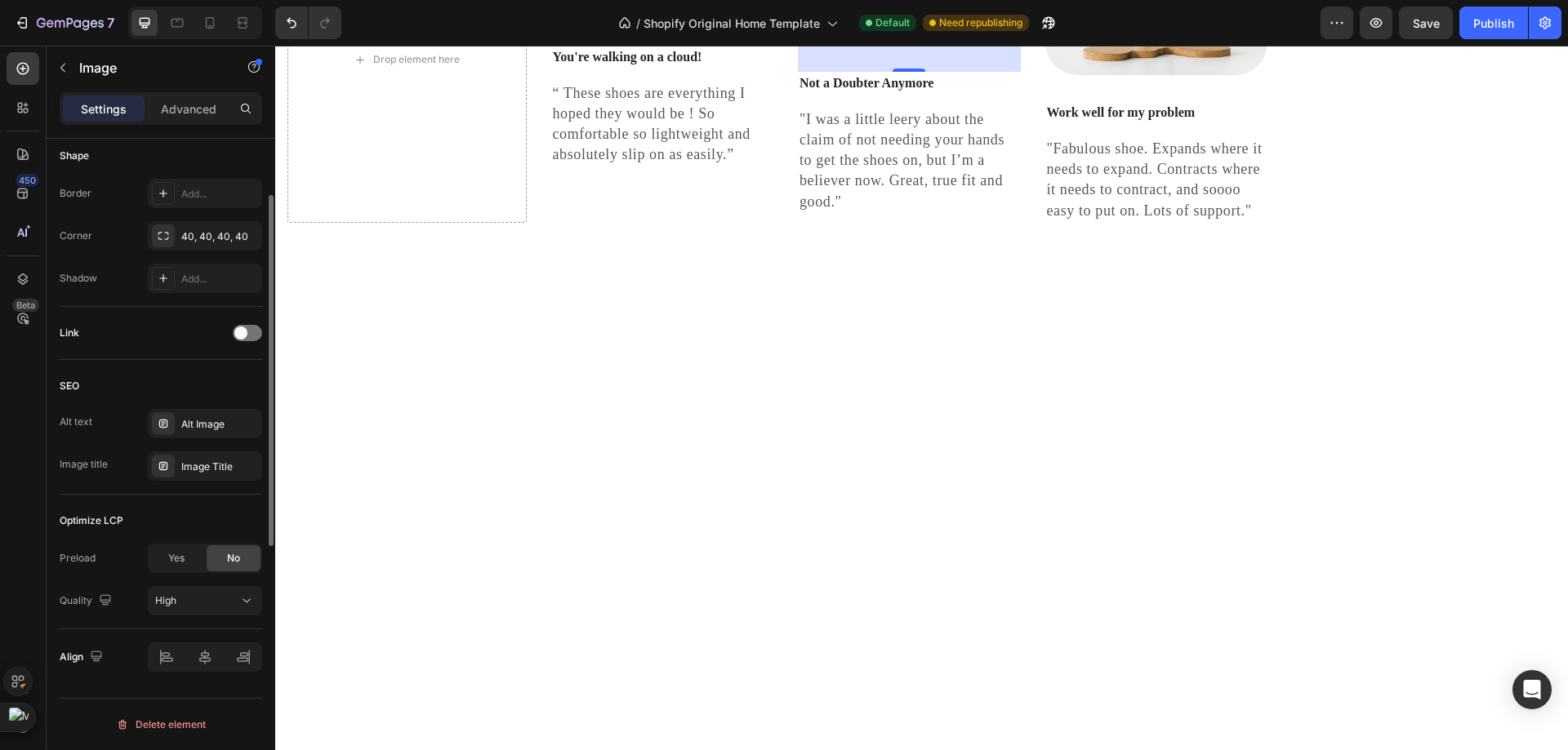
scroll to position [330, 0]
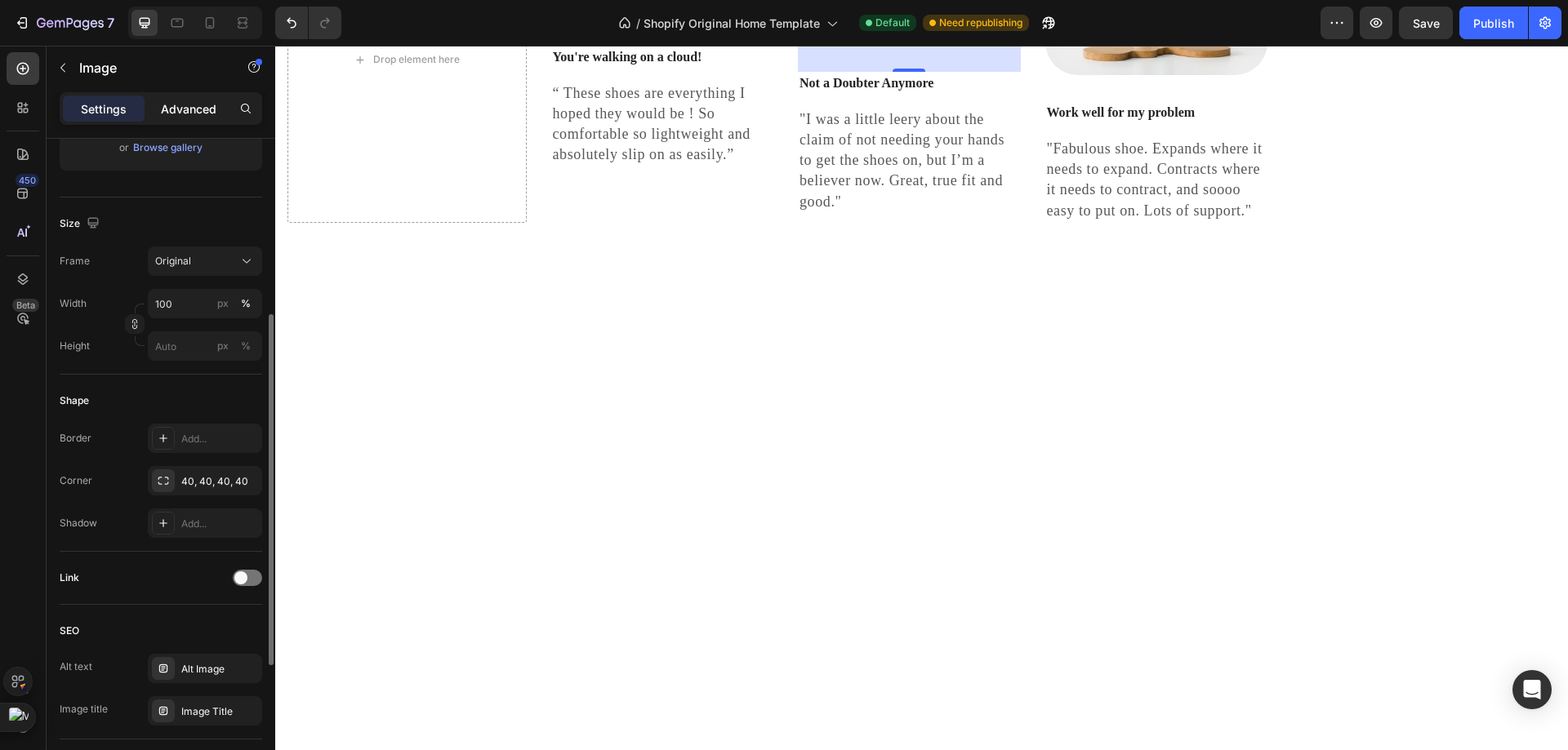
click at [217, 117] on div "Advanced" at bounding box center [188, 108] width 81 height 26
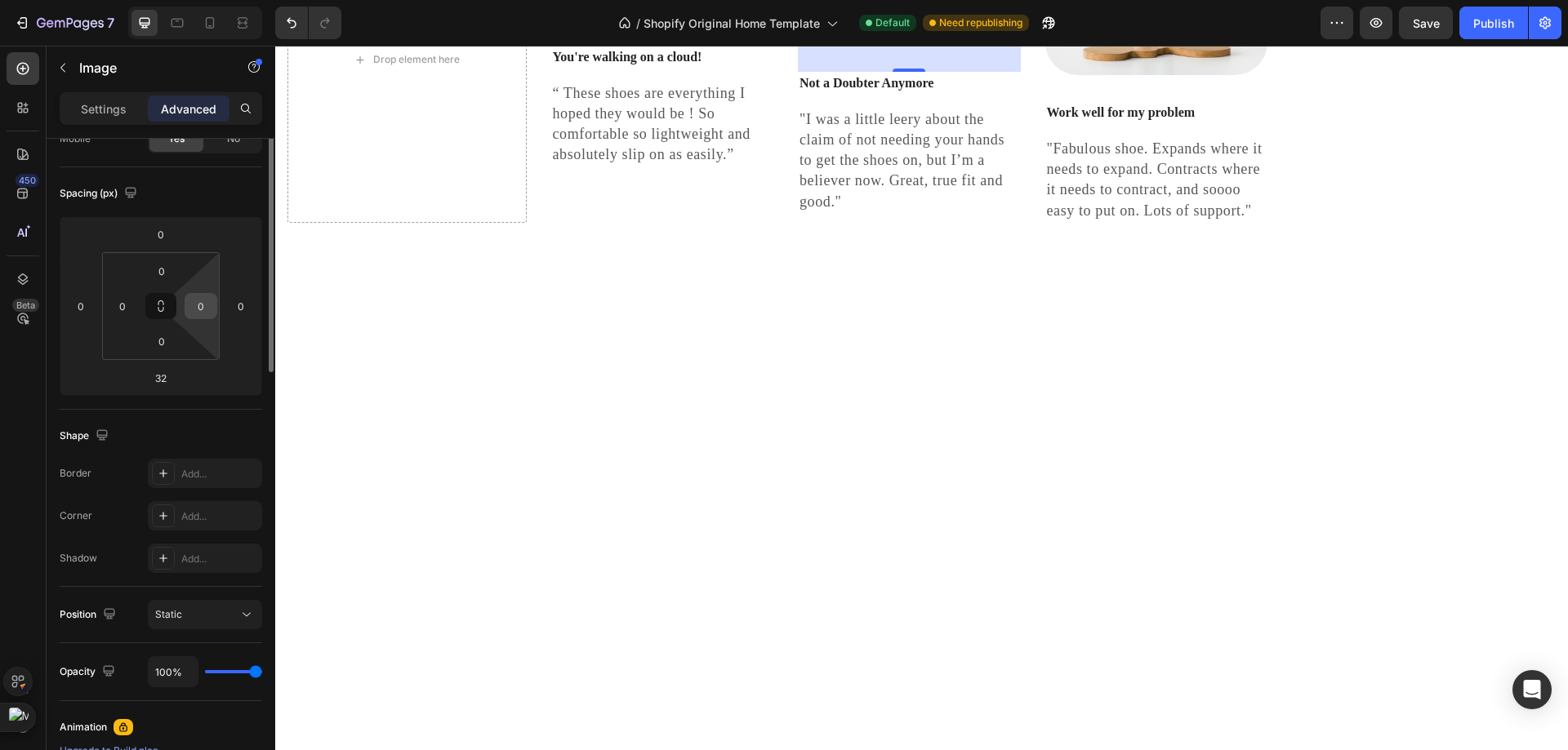
scroll to position [0, 0]
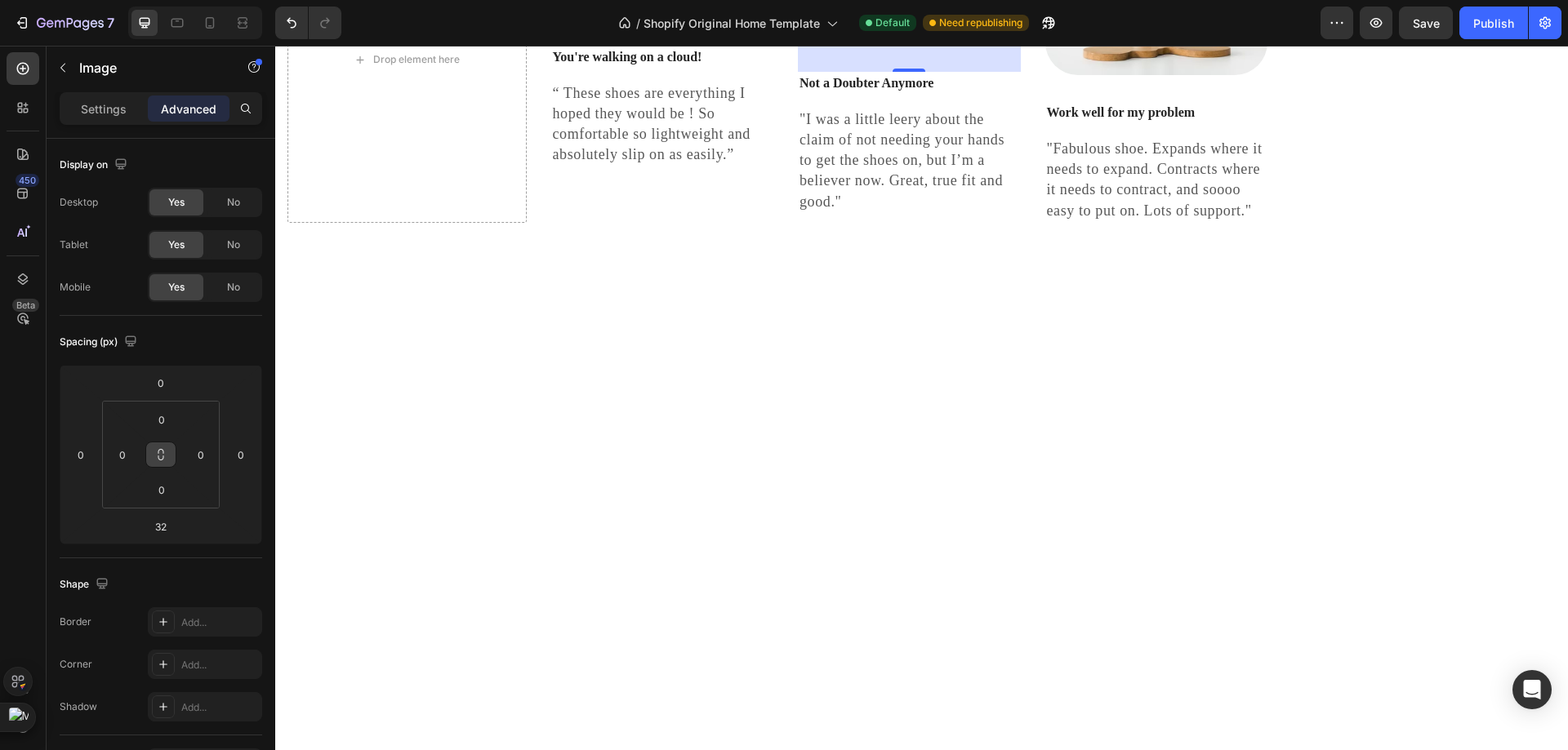
click at [162, 457] on icon at bounding box center [161, 454] width 13 height 13
click at [162, 458] on icon at bounding box center [161, 454] width 13 height 13
click at [162, 458] on icon at bounding box center [161, 458] width 6 height 5
click at [162, 458] on icon at bounding box center [161, 455] width 1 height 6
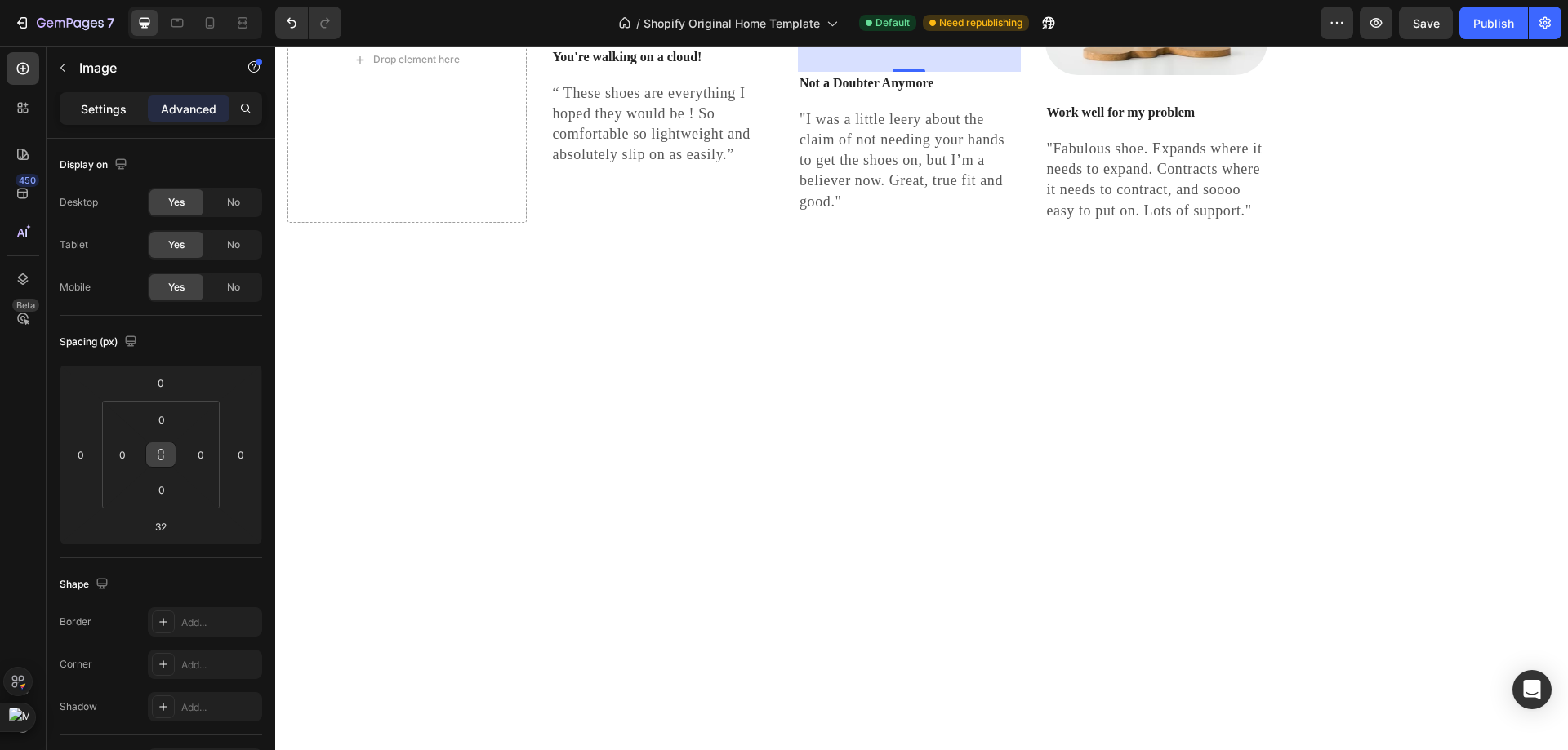
click at [123, 101] on p "Settings" at bounding box center [104, 109] width 45 height 17
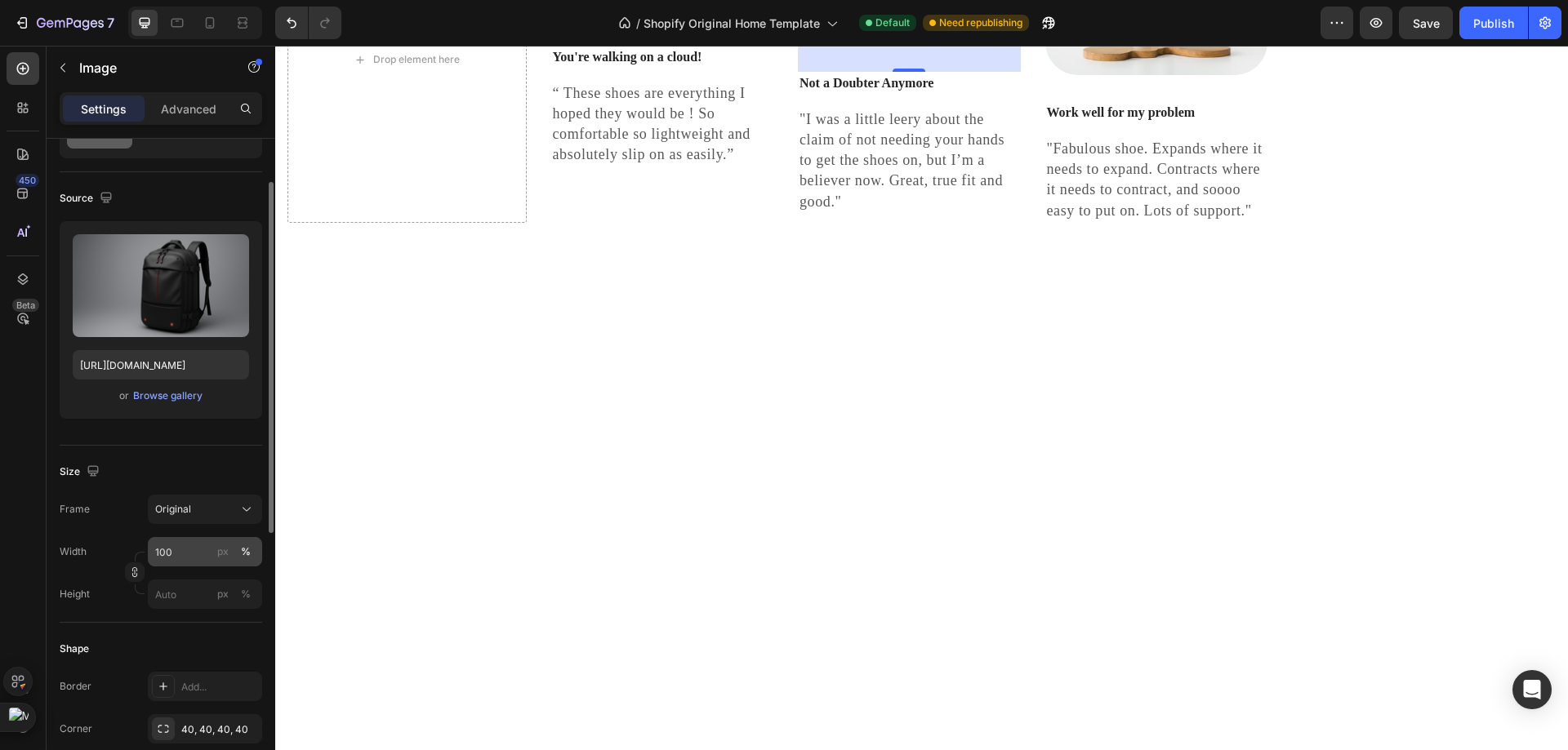
scroll to position [244, 0]
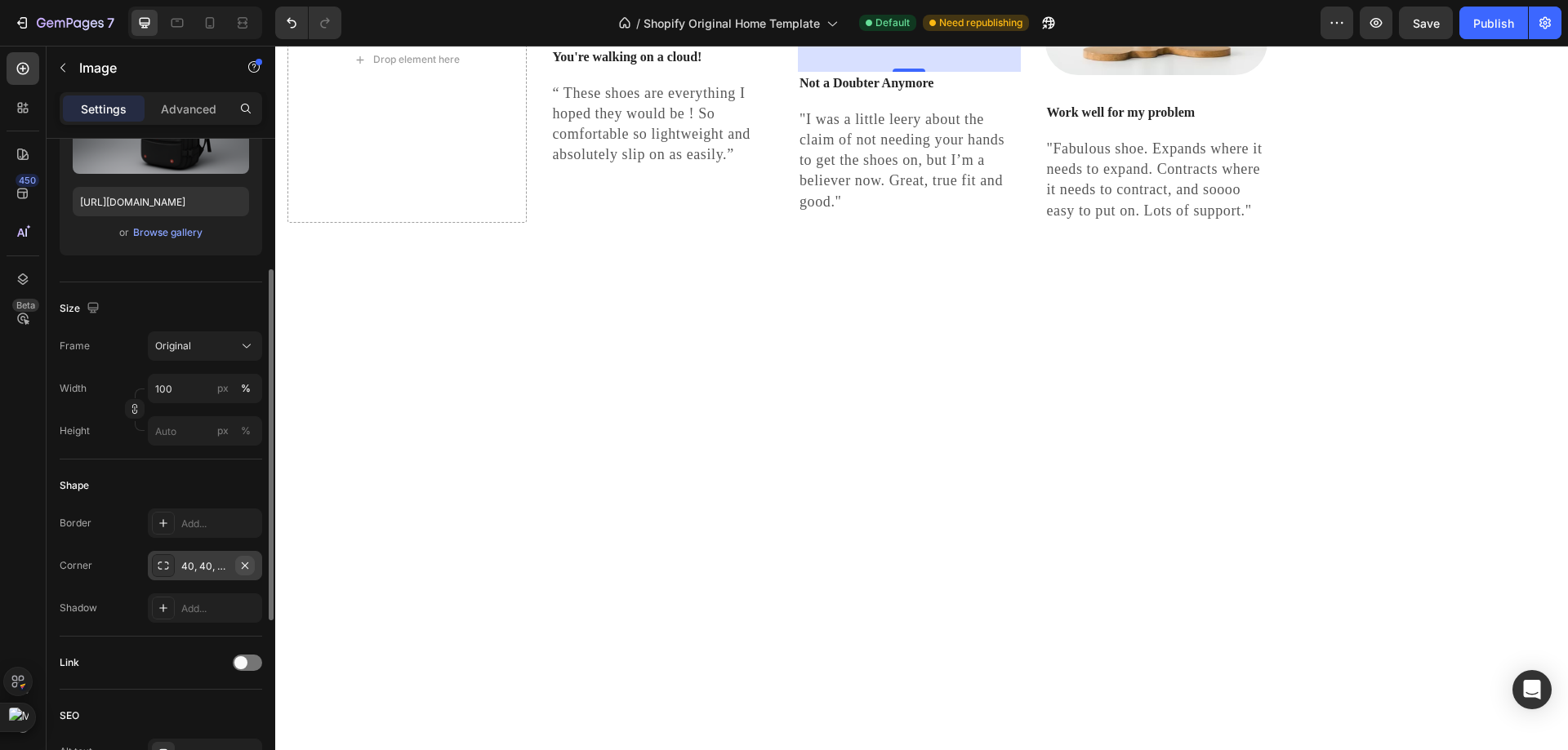
click at [246, 564] on icon "button" at bounding box center [245, 564] width 6 height 6
click at [229, 568] on div "Add..." at bounding box center [220, 566] width 77 height 15
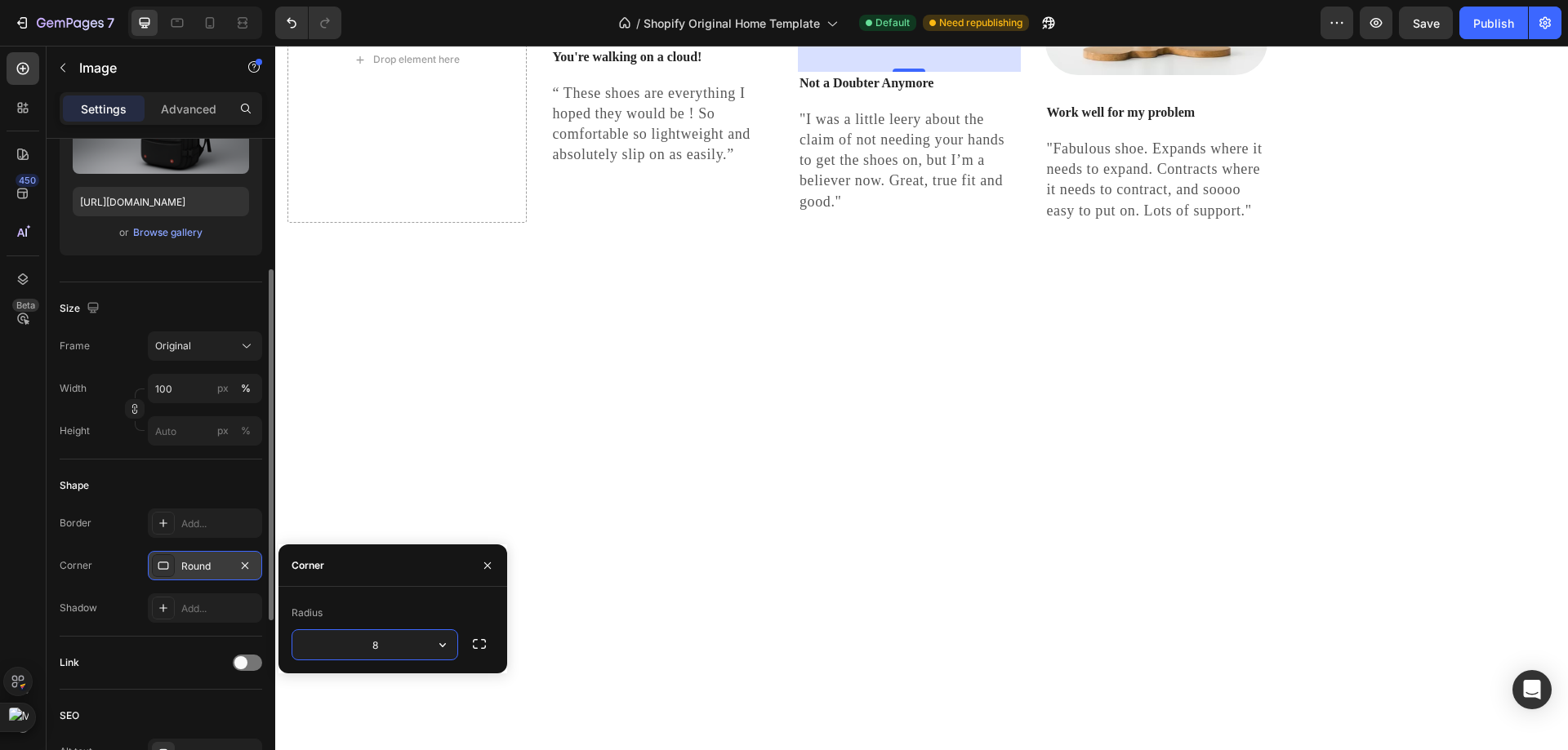
click at [417, 643] on input "8" at bounding box center [375, 645] width 165 height 30
click at [433, 649] on button "button" at bounding box center [443, 645] width 30 height 30
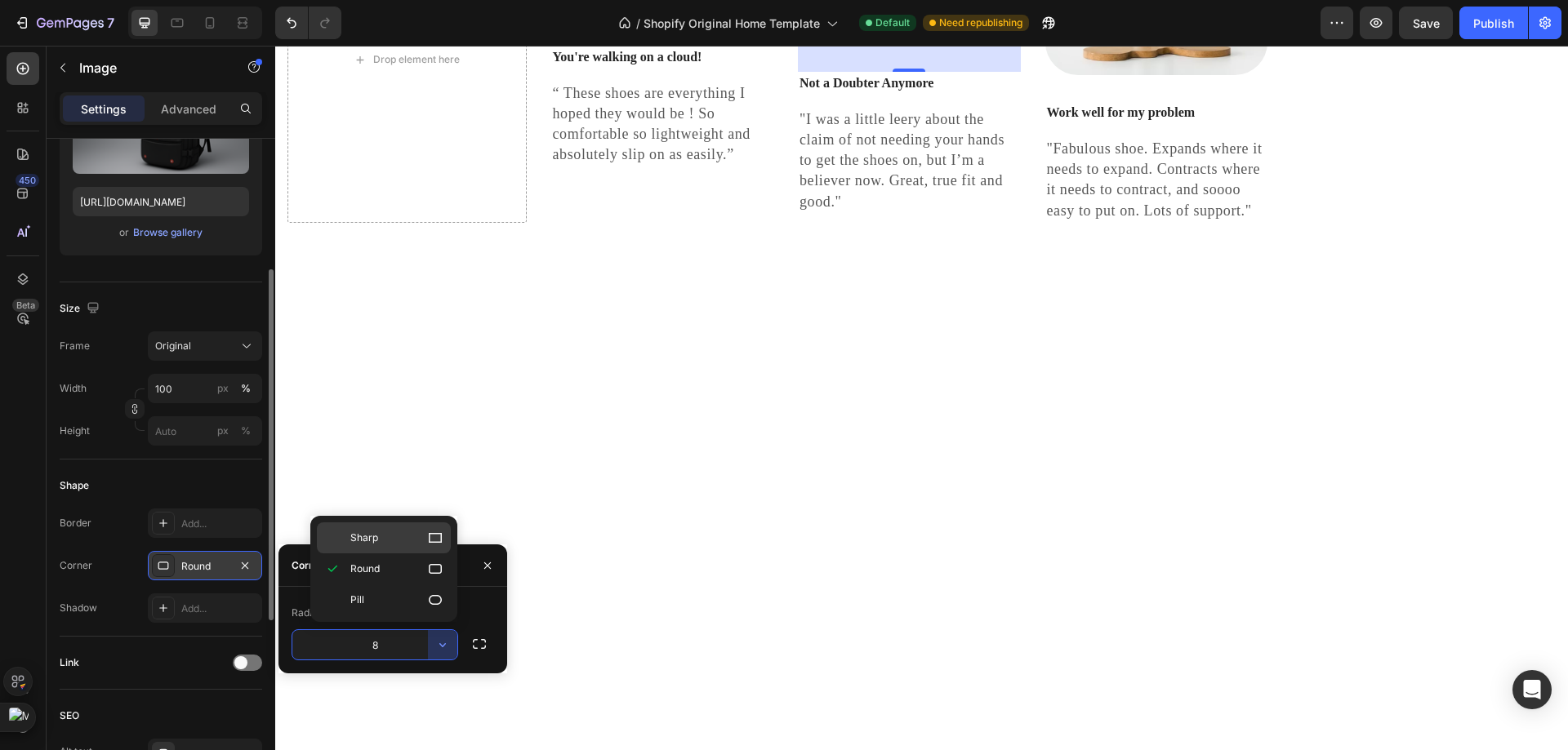
click at [393, 544] on p "Sharp" at bounding box center [397, 538] width 93 height 17
type input "0"
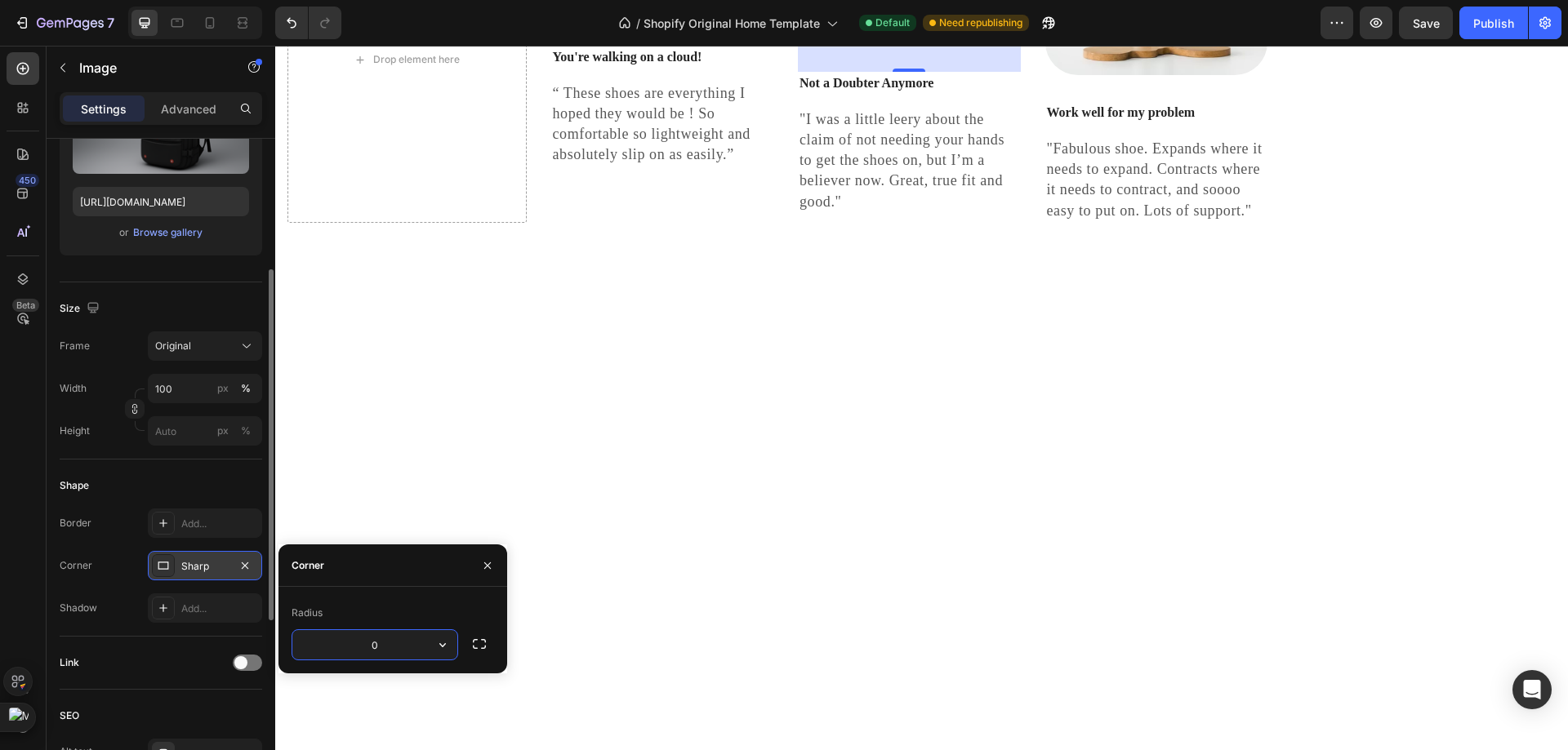
click at [404, 633] on input "0" at bounding box center [375, 645] width 165 height 30
type input "4"
type input "2"
click at [169, 527] on div at bounding box center [163, 523] width 23 height 23
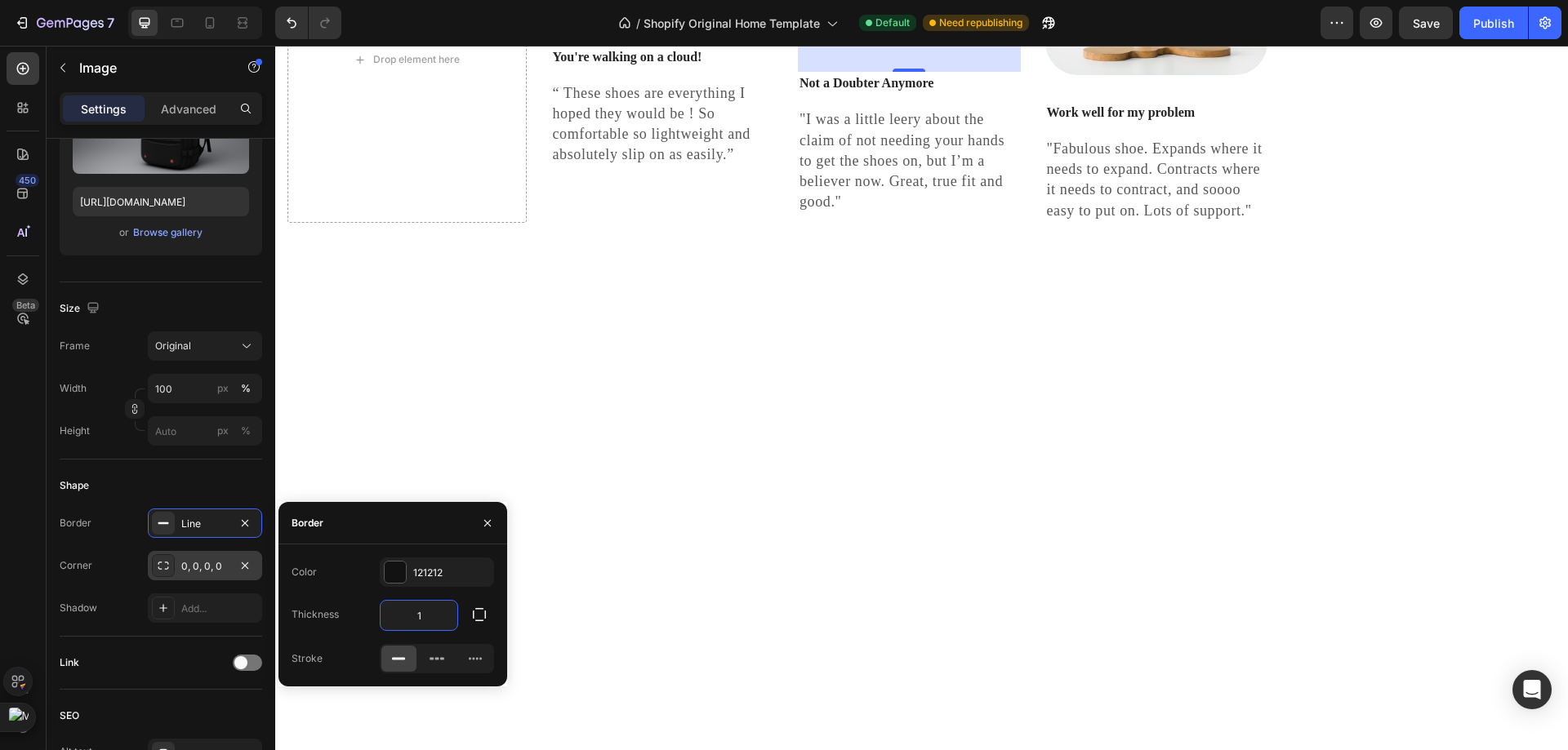
click at [422, 607] on input "1" at bounding box center [419, 616] width 77 height 30
click at [470, 618] on button "button" at bounding box center [480, 615] width 30 height 30
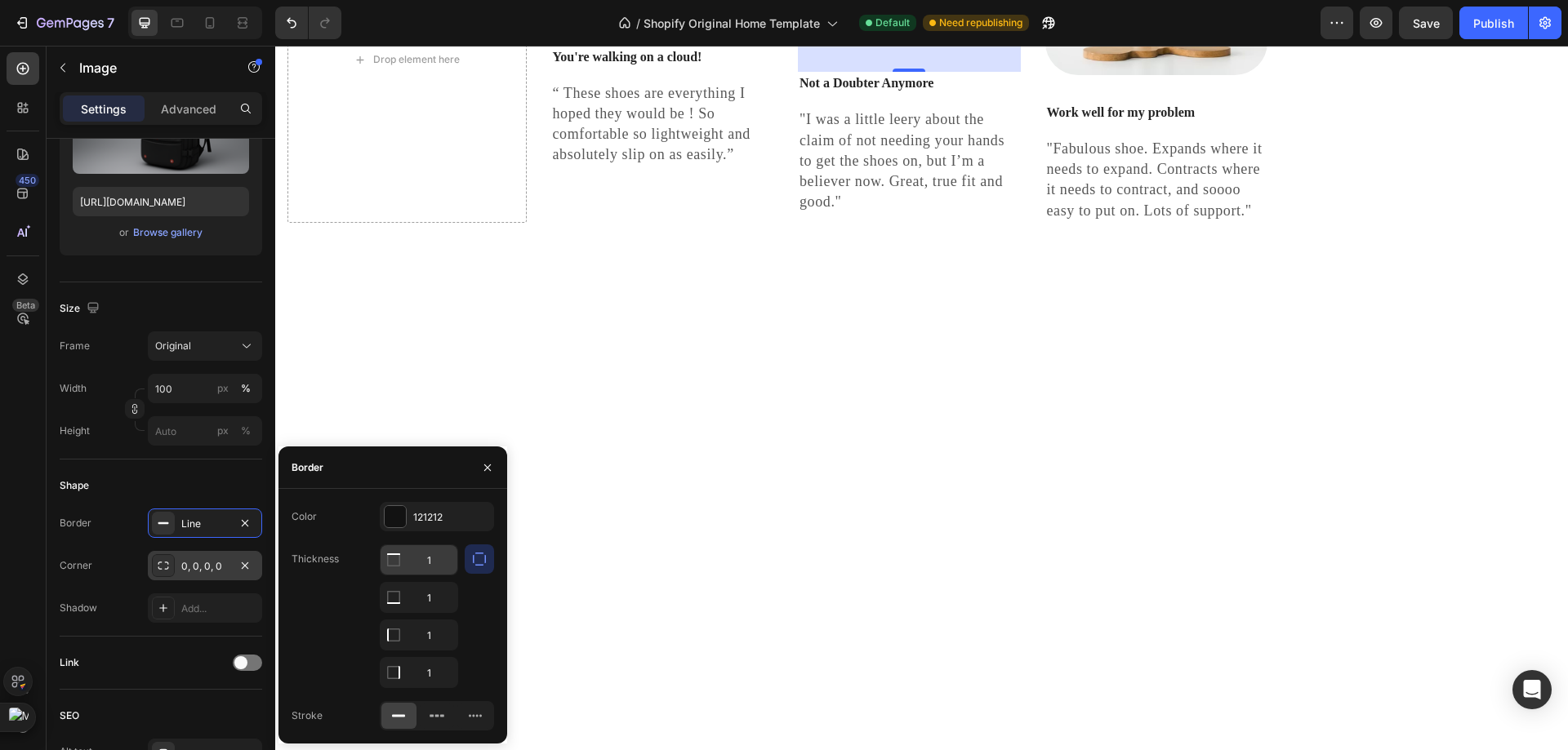
click at [448, 553] on input "1" at bounding box center [419, 560] width 77 height 30
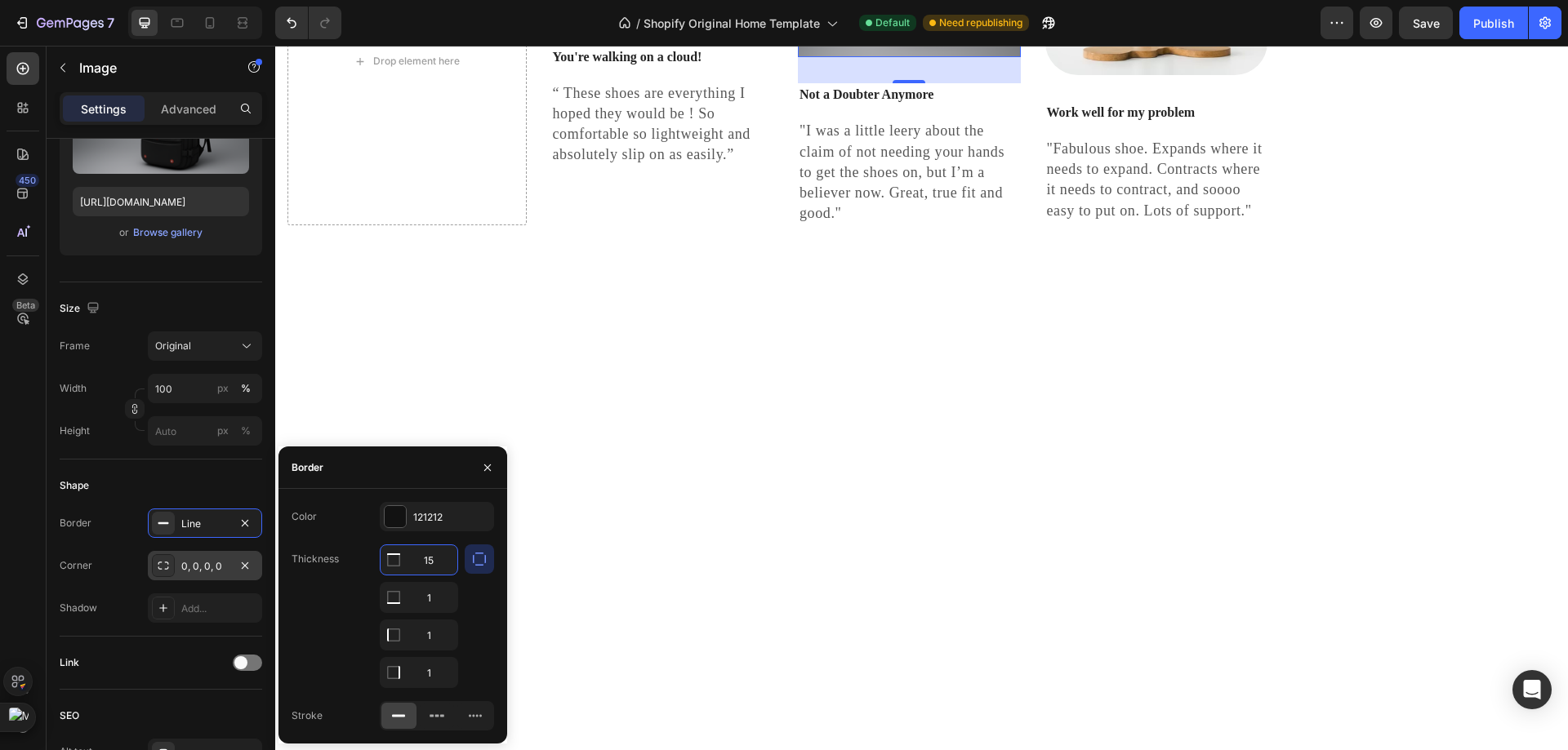
type input "1"
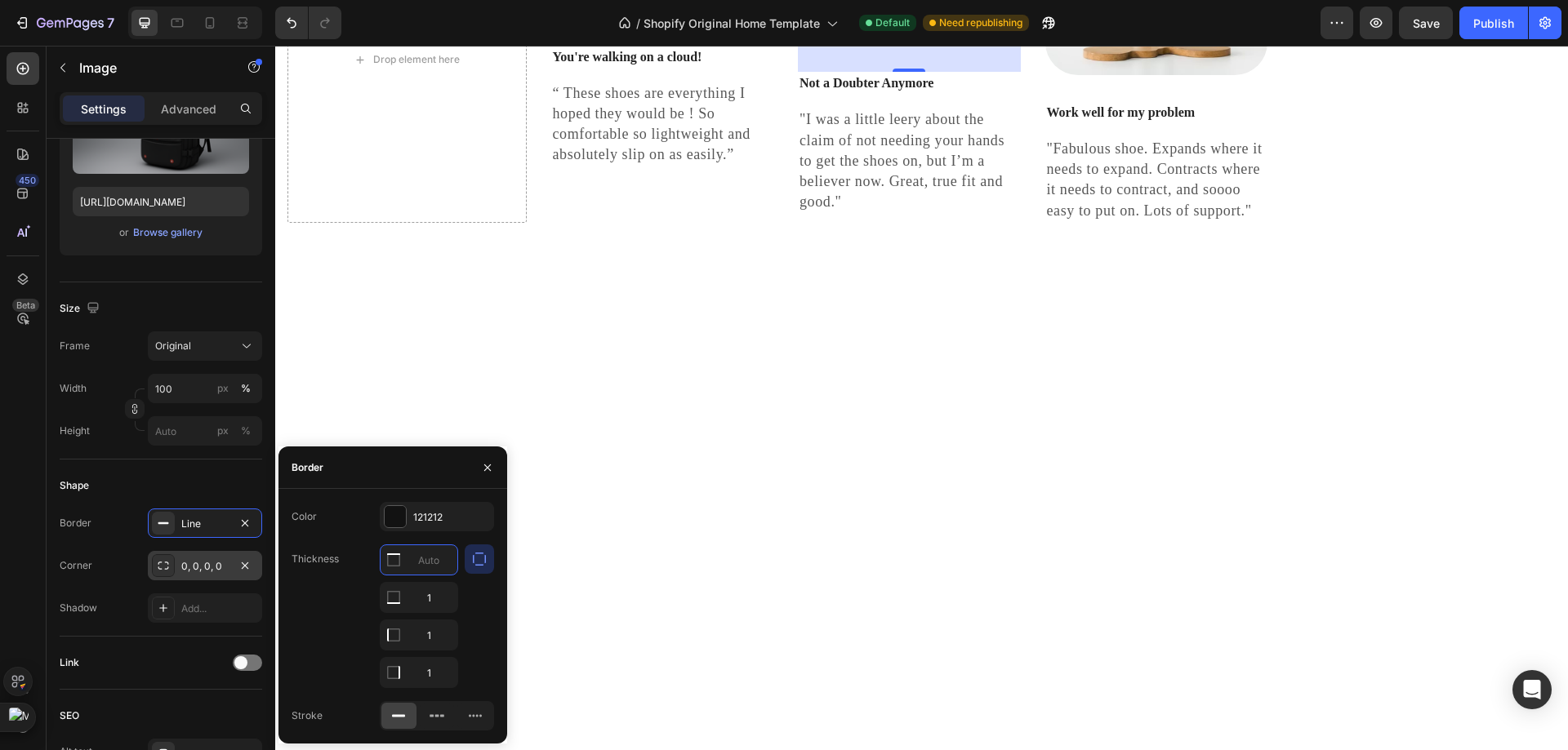
type input "5"
type input "1"
click at [481, 559] on icon "button" at bounding box center [479, 559] width 17 height 17
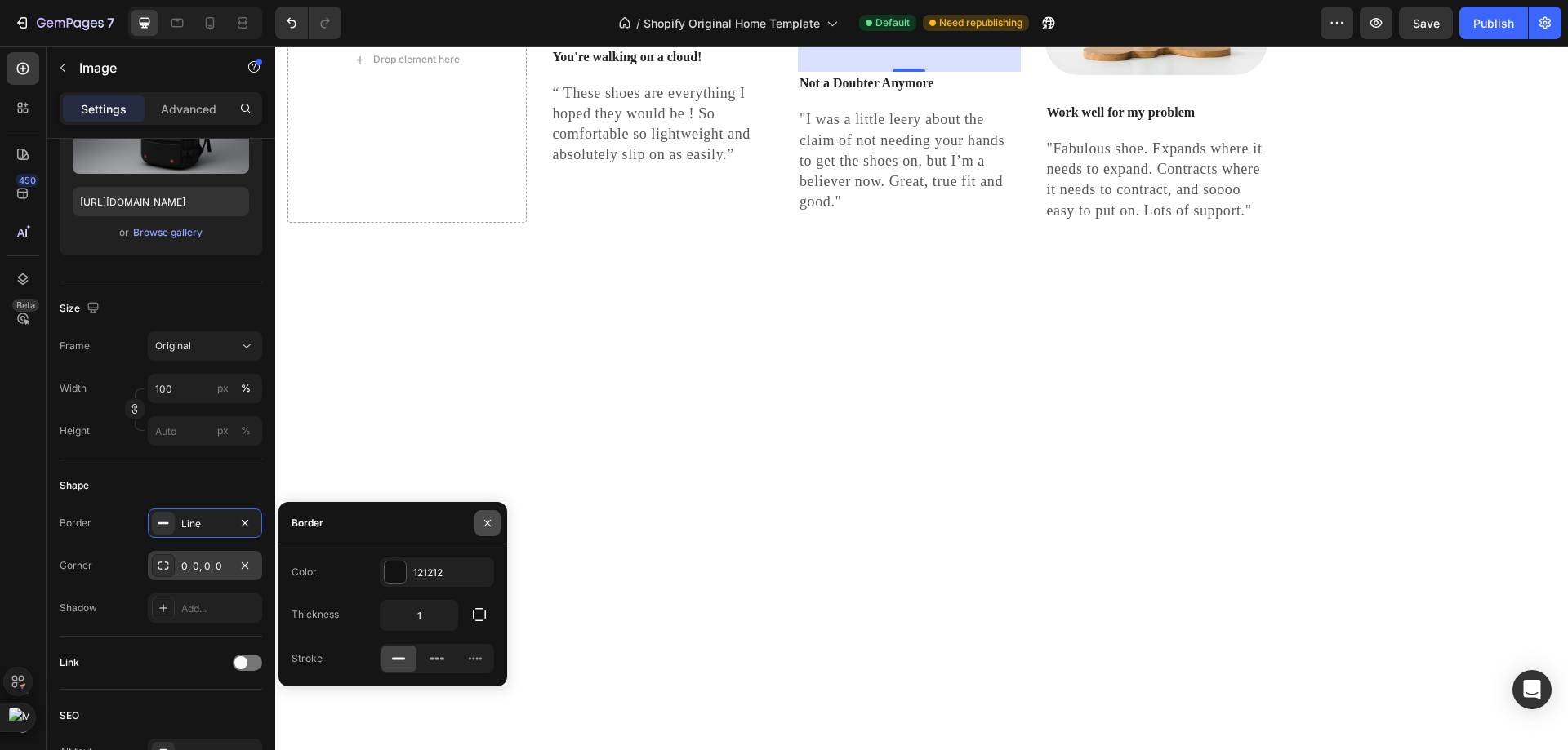
click at [487, 532] on button "button" at bounding box center [487, 523] width 26 height 26
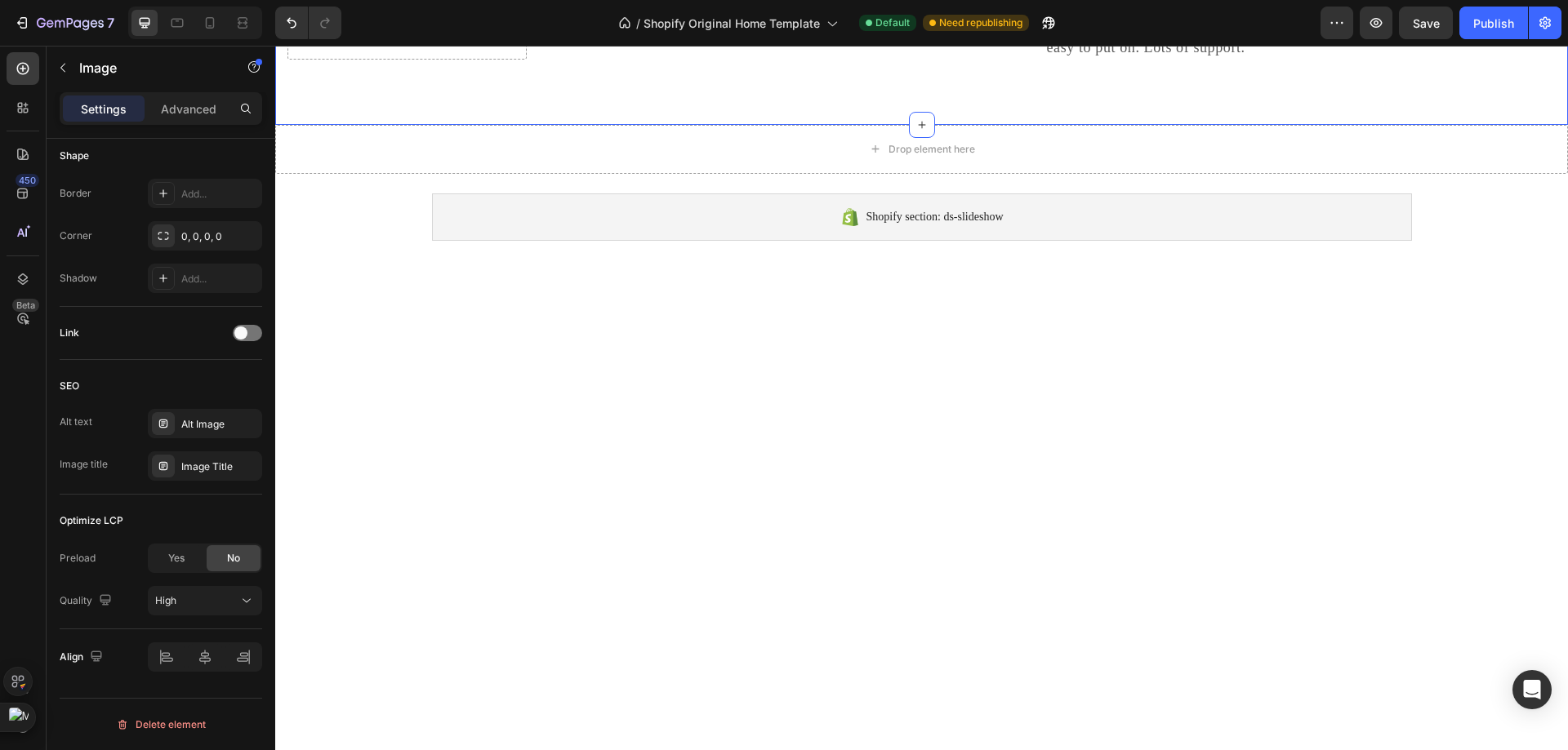
scroll to position [4571, 0]
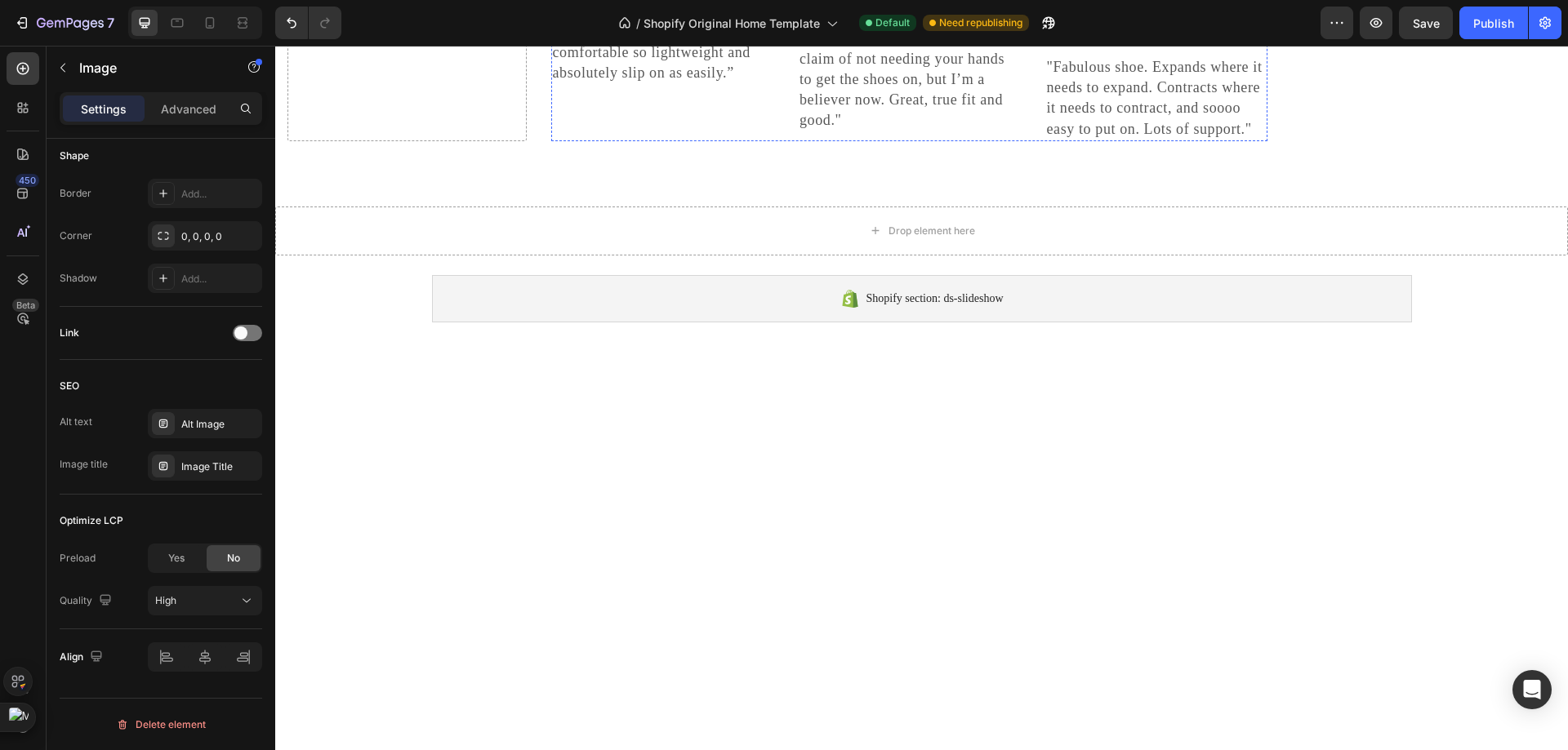
click at [922, 11] on p "Not a Doubter Anymore" at bounding box center [908, 2] width 219 height 19
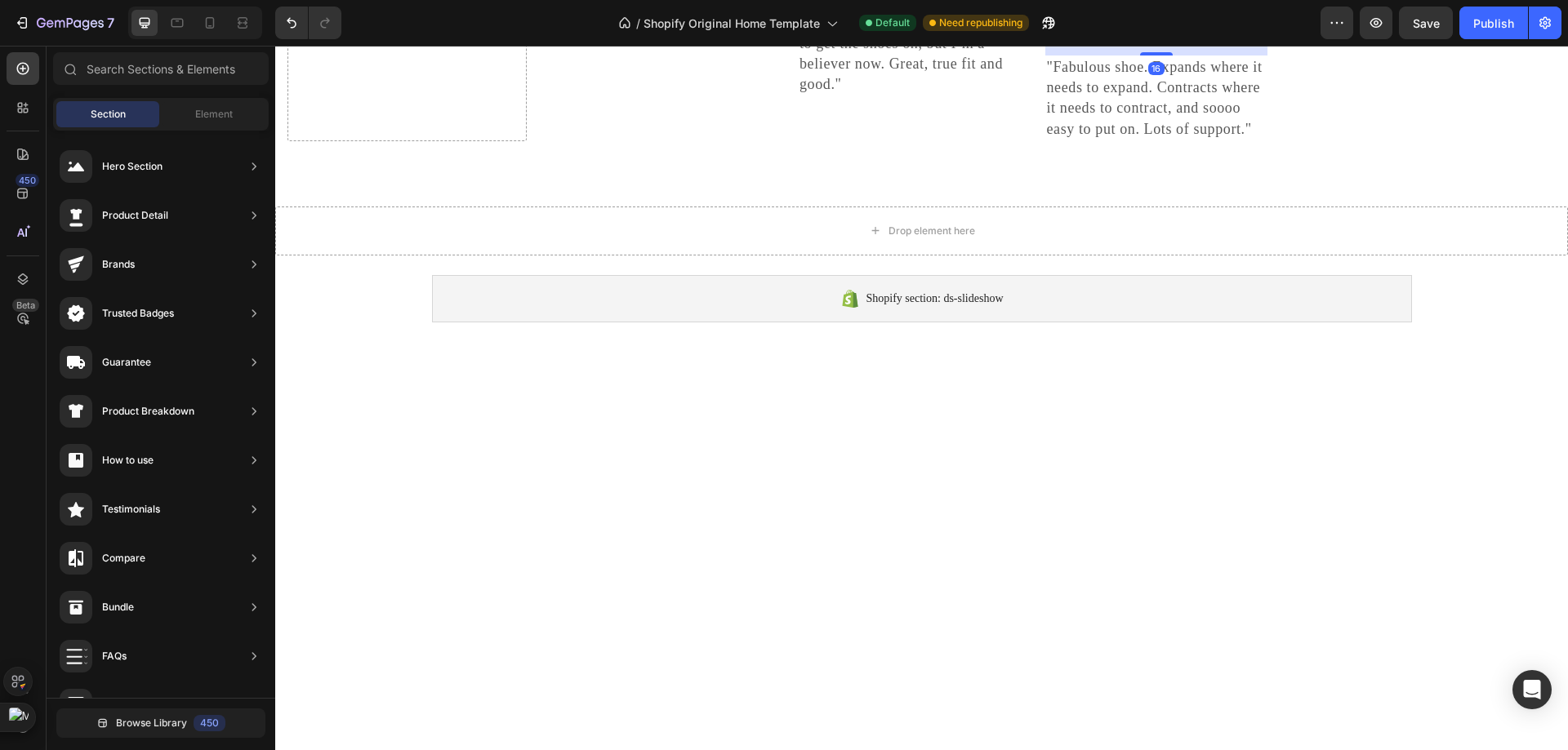
click at [1134, 41] on p "Work well for my problem" at bounding box center [1156, 31] width 219 height 19
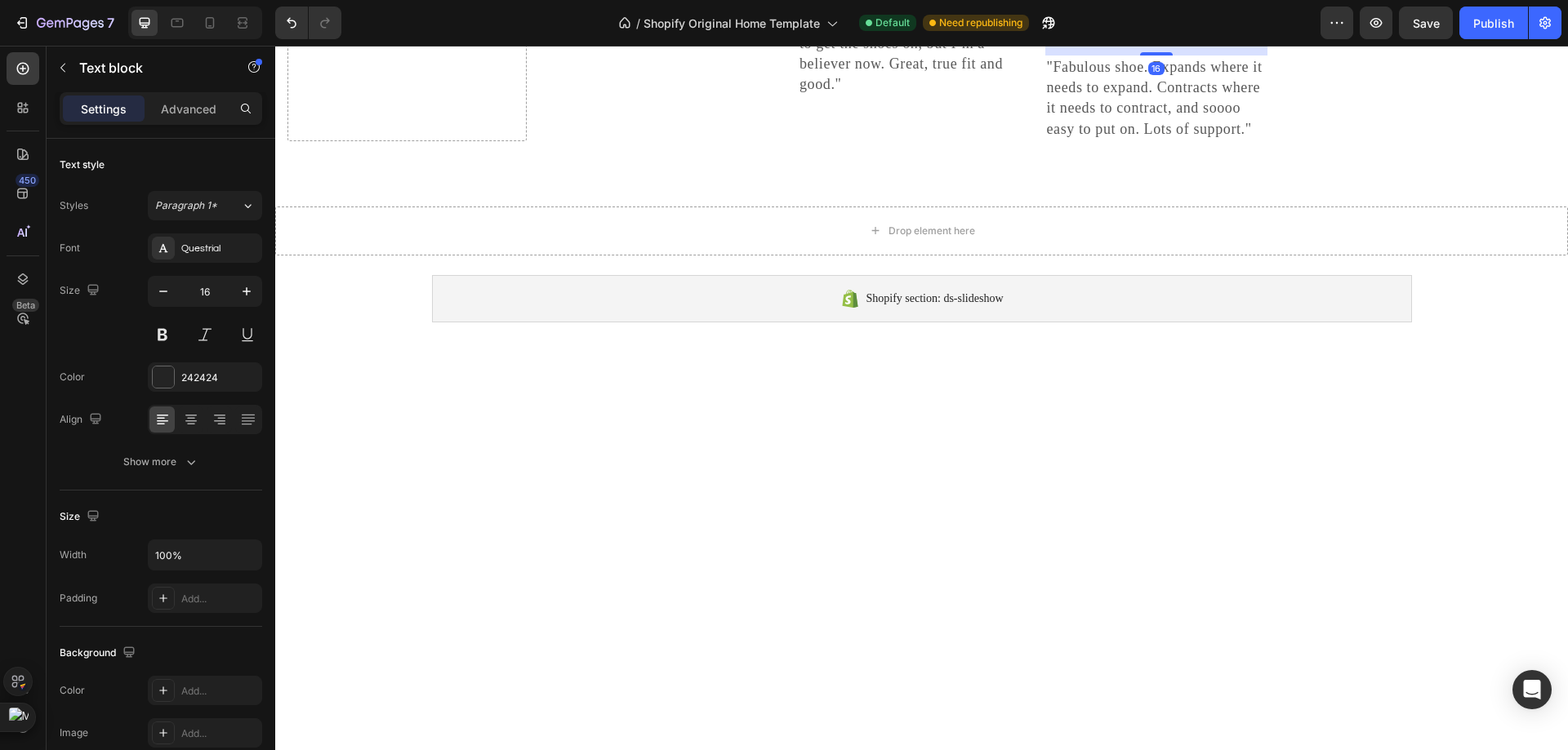
click at [1177, 10] on icon at bounding box center [1173, 3] width 10 height 11
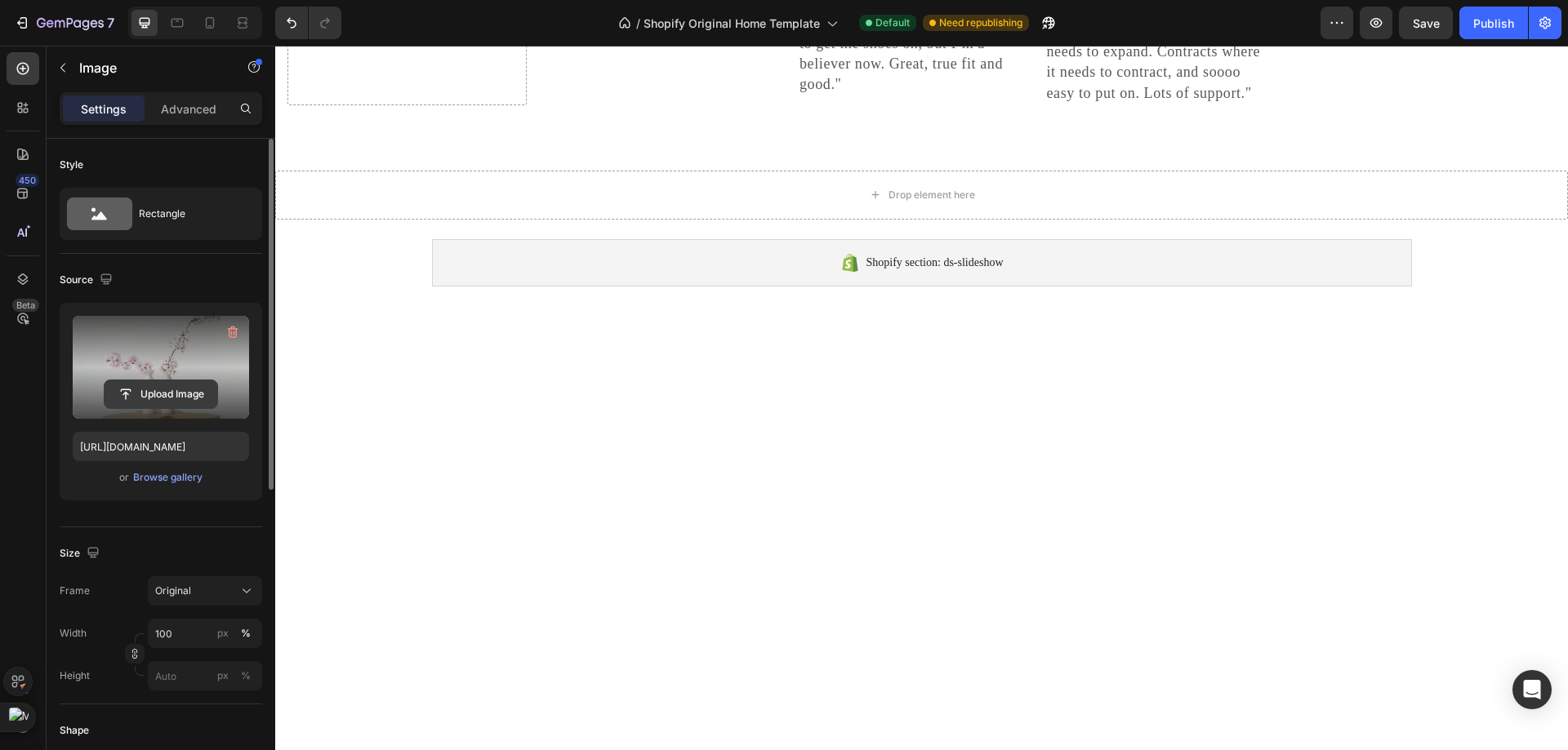
click at [156, 391] on input "file" at bounding box center [161, 395] width 113 height 28
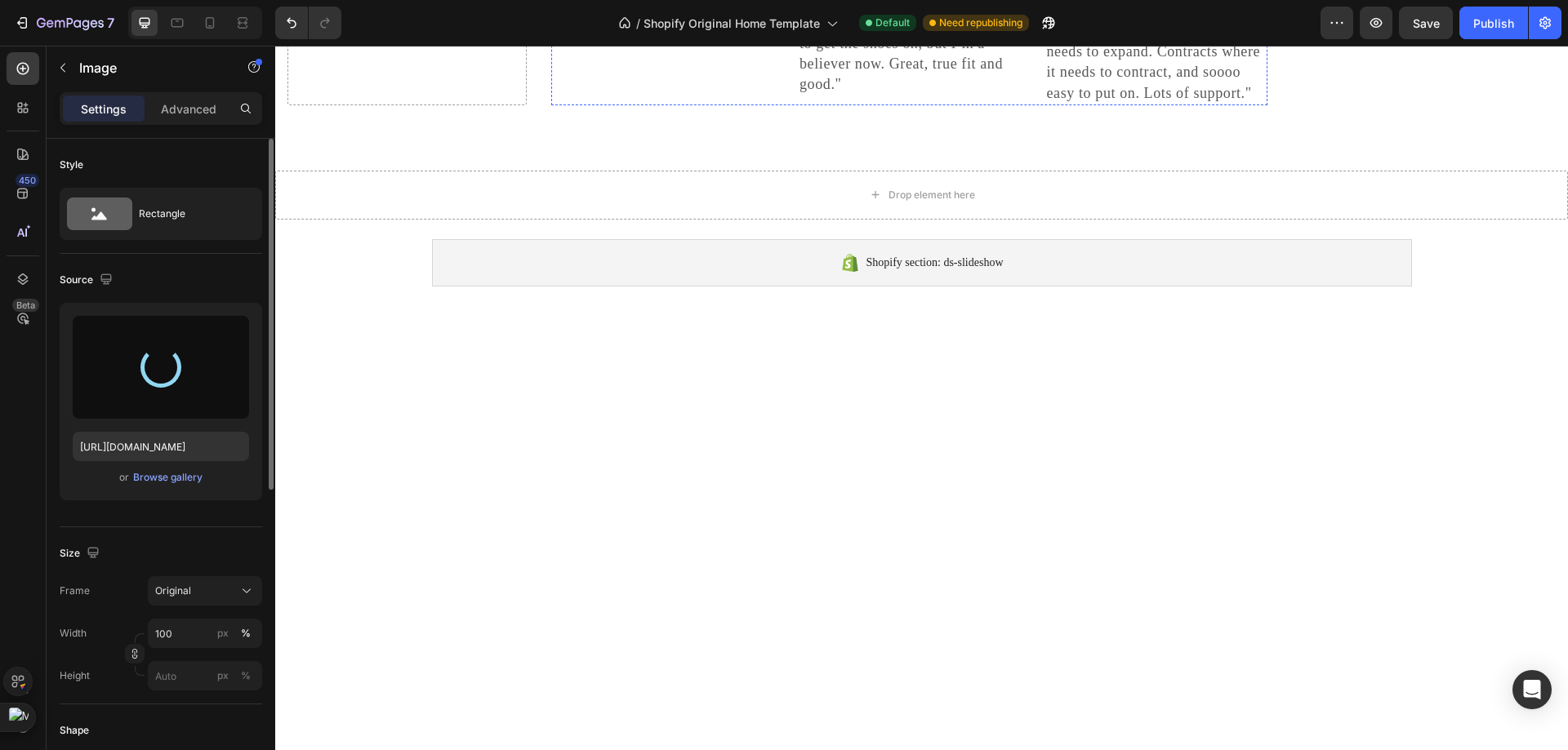
type input "https://cdn.shopify.com/s/files/1/0953/8007/8904/files/gempages_579369115211268…"
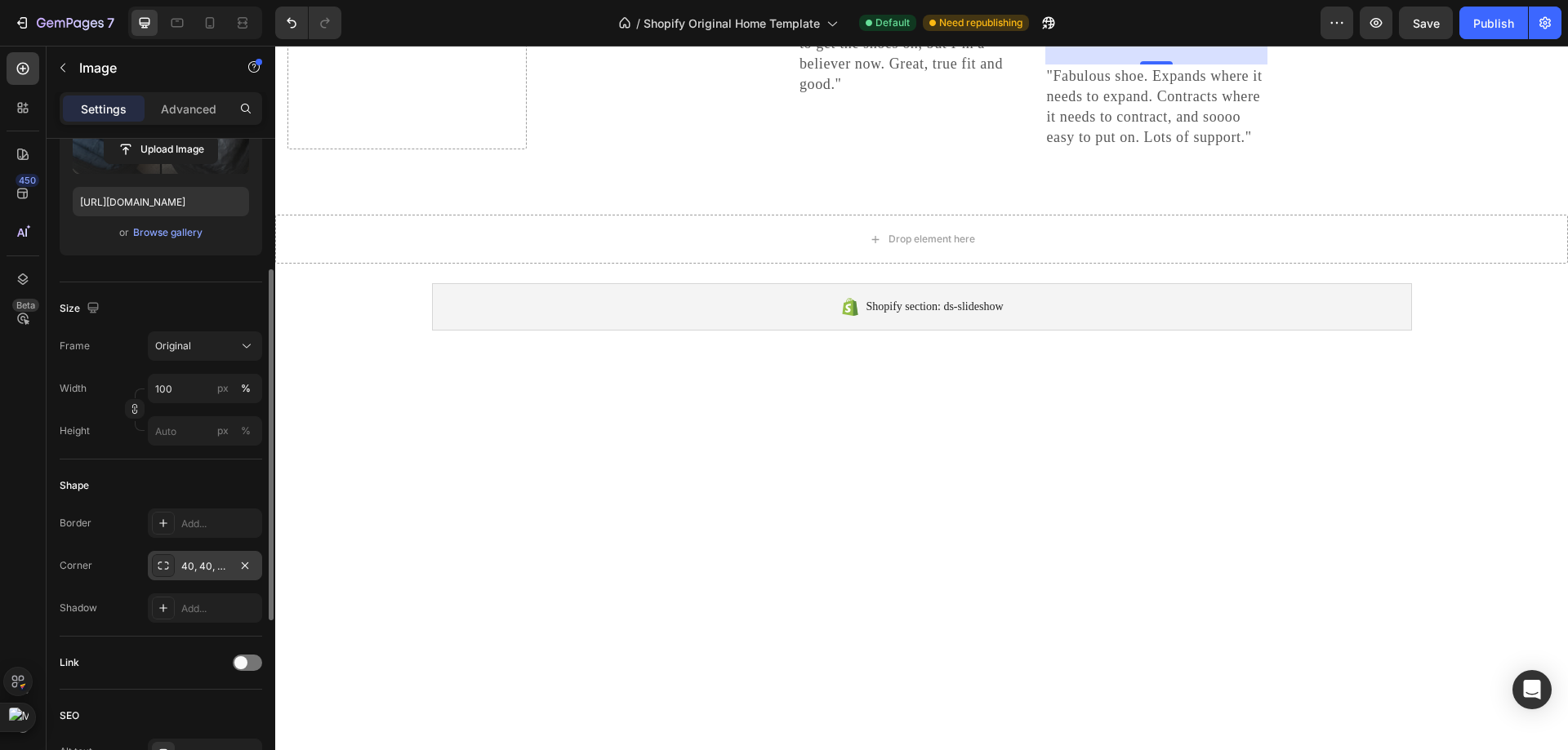
scroll to position [408, 0]
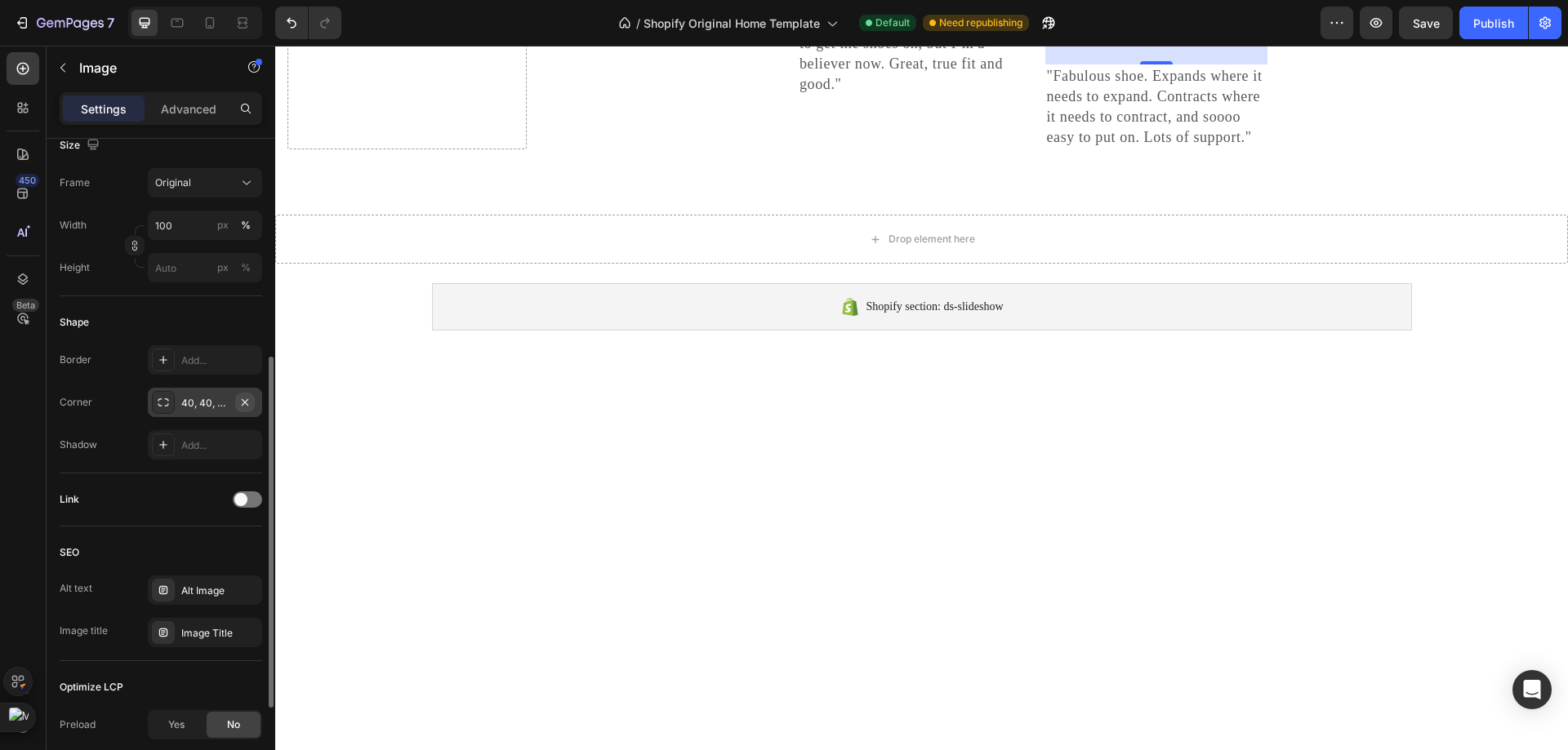
click at [252, 399] on button "button" at bounding box center [245, 403] width 19 height 19
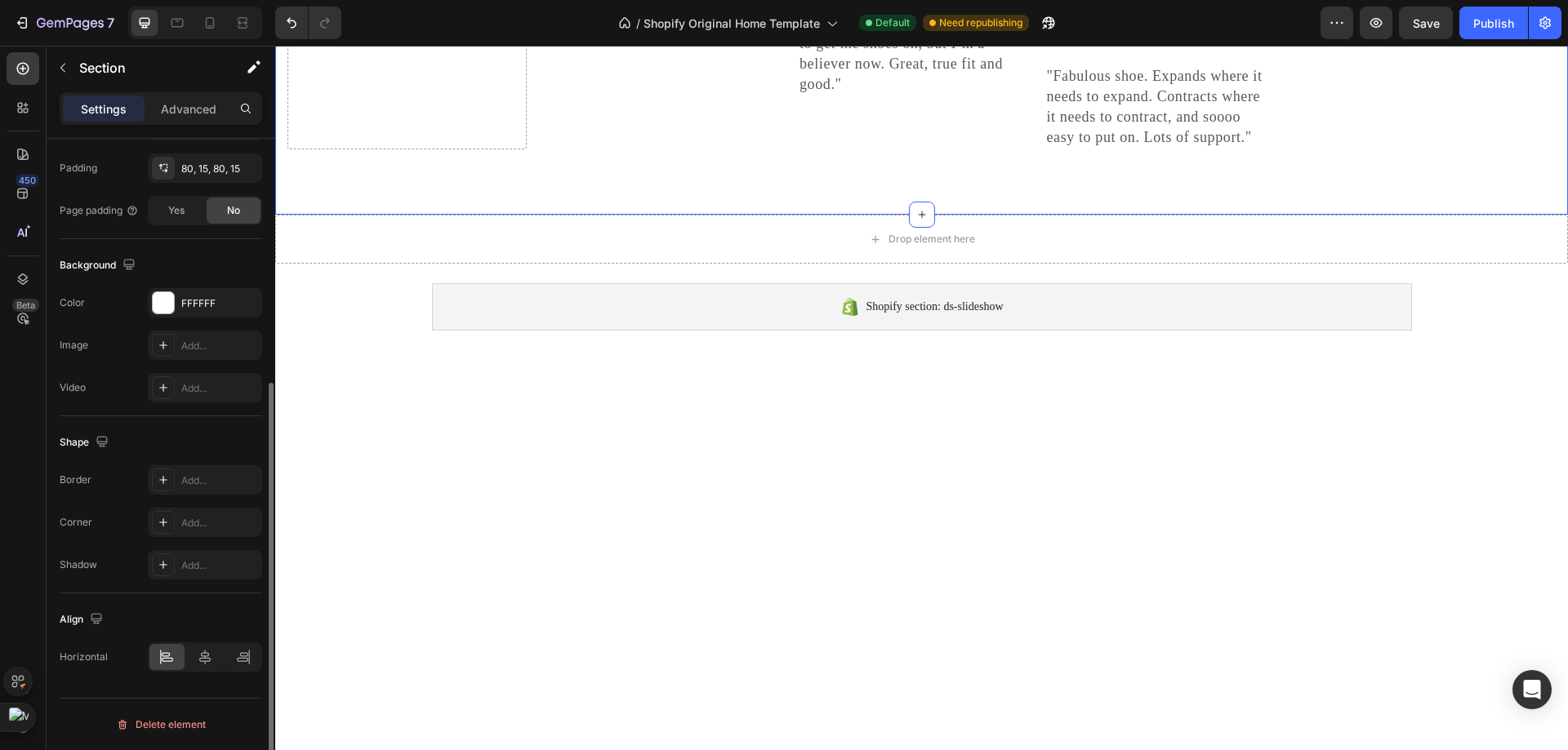
scroll to position [0, 0]
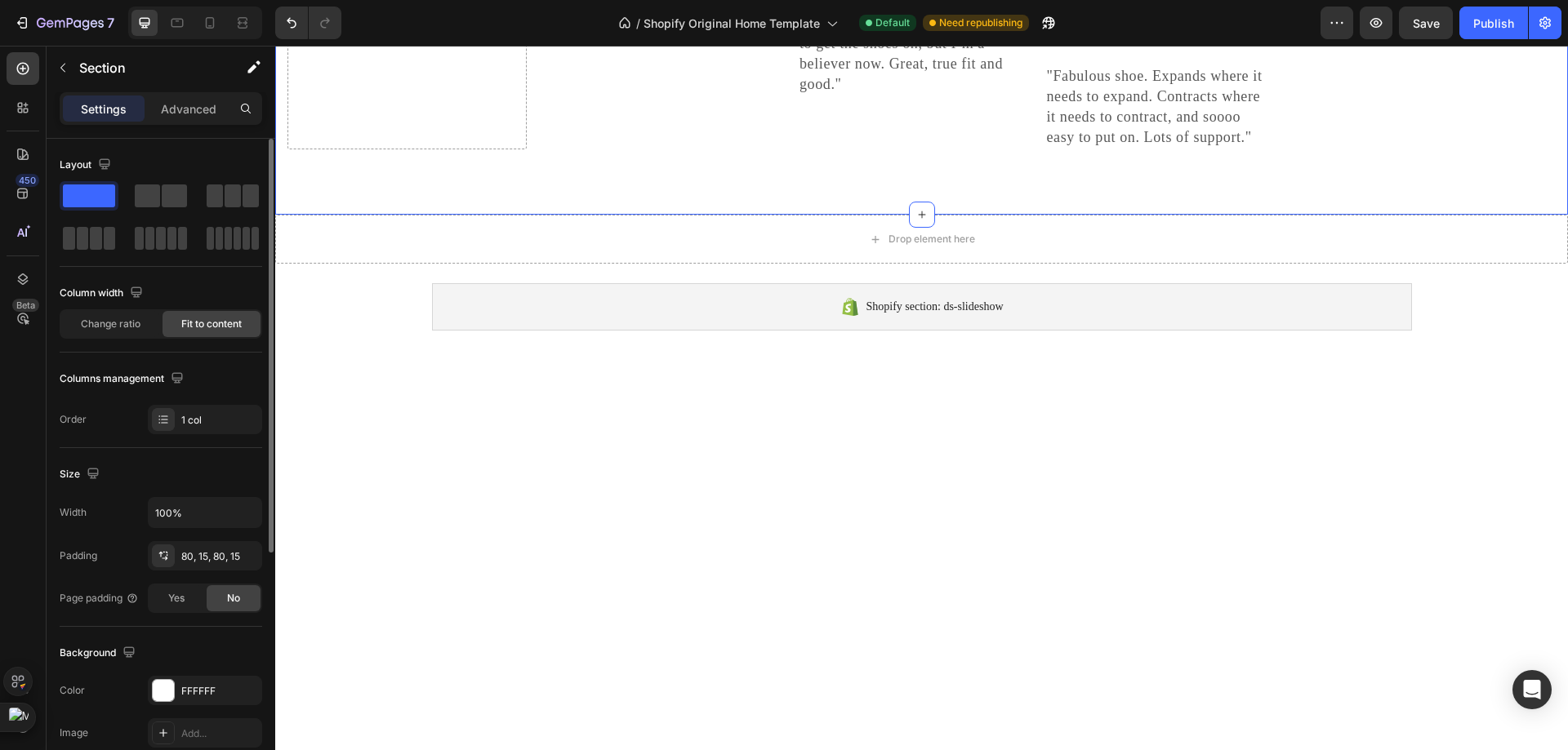
click at [45, 86] on div "450 Beta" at bounding box center [23, 397] width 46 height 705
click at [38, 83] on div at bounding box center [22, 68] width 32 height 32
click at [35, 80] on div at bounding box center [22, 68] width 32 height 32
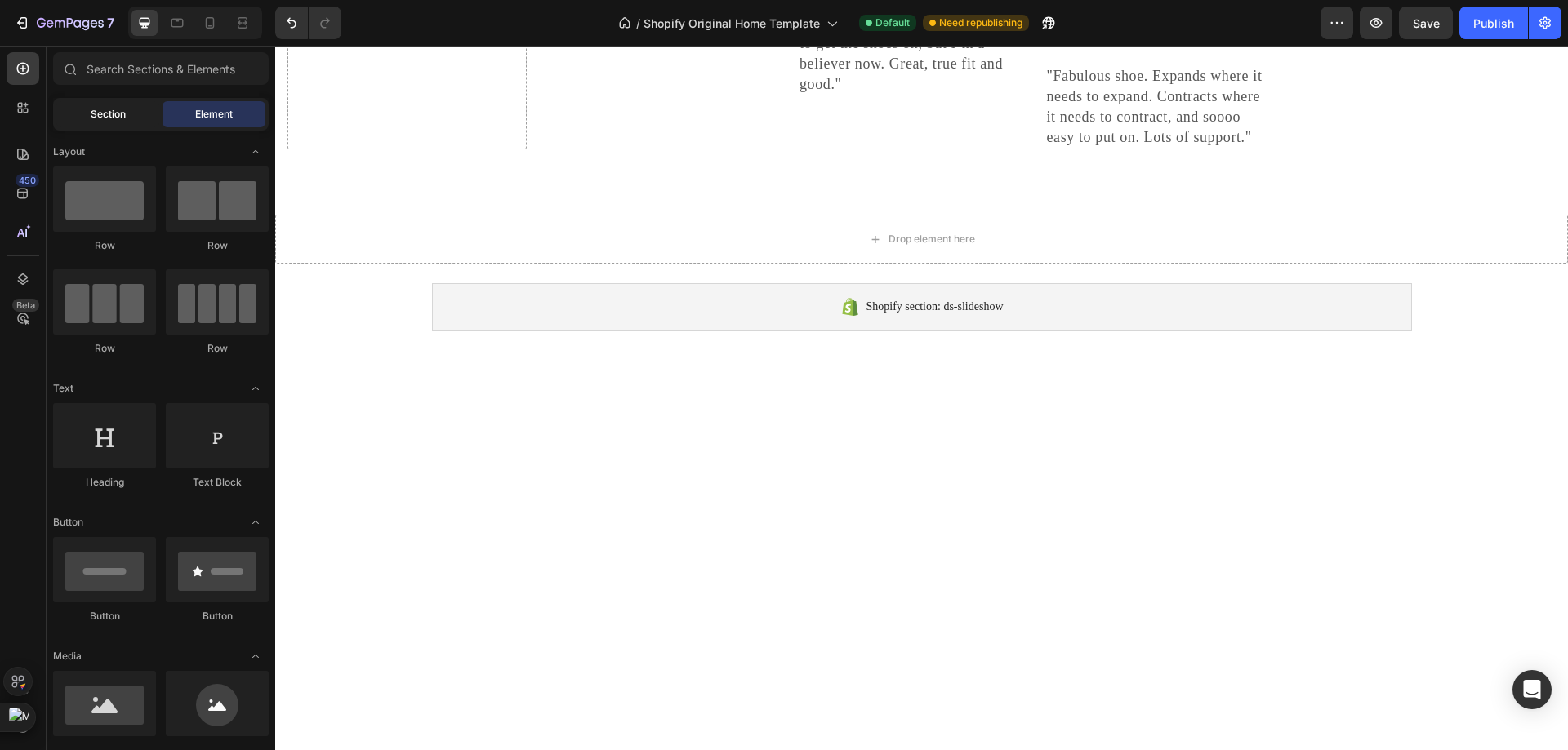
click at [128, 119] on div "Section" at bounding box center [107, 114] width 103 height 26
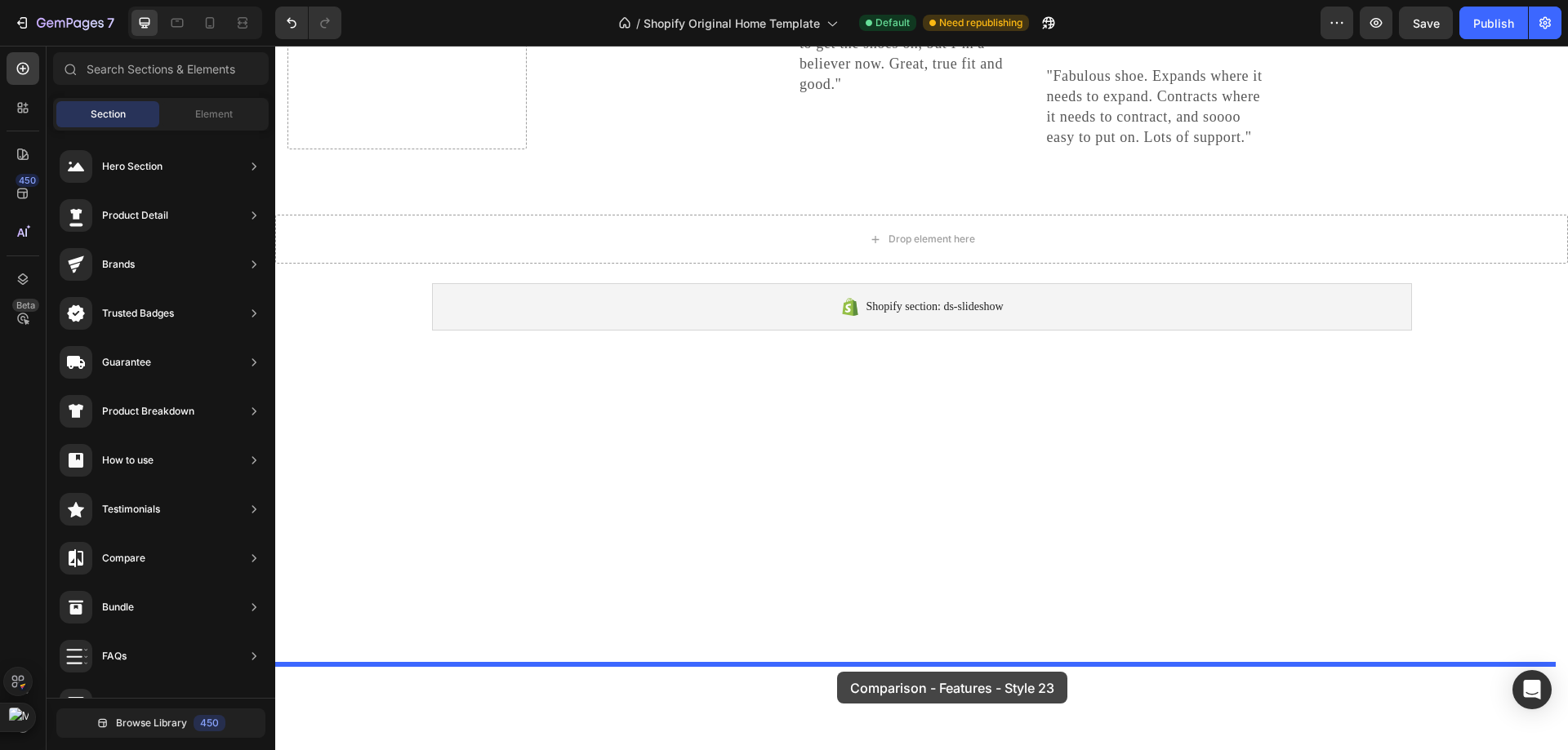
drag, startPoint x: 692, startPoint y: 356, endPoint x: 840, endPoint y: 646, distance: 325.6
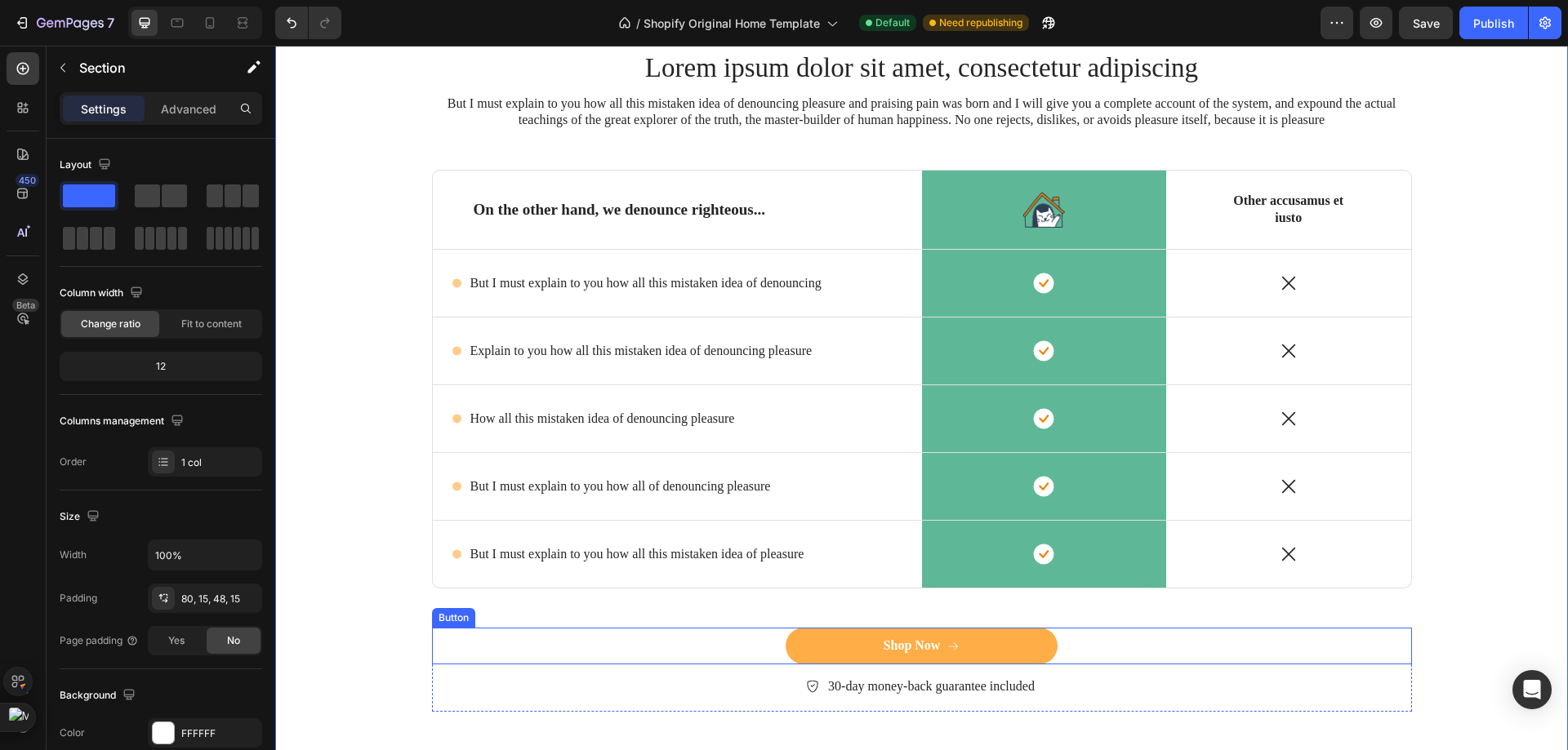
scroll to position [5328, 0]
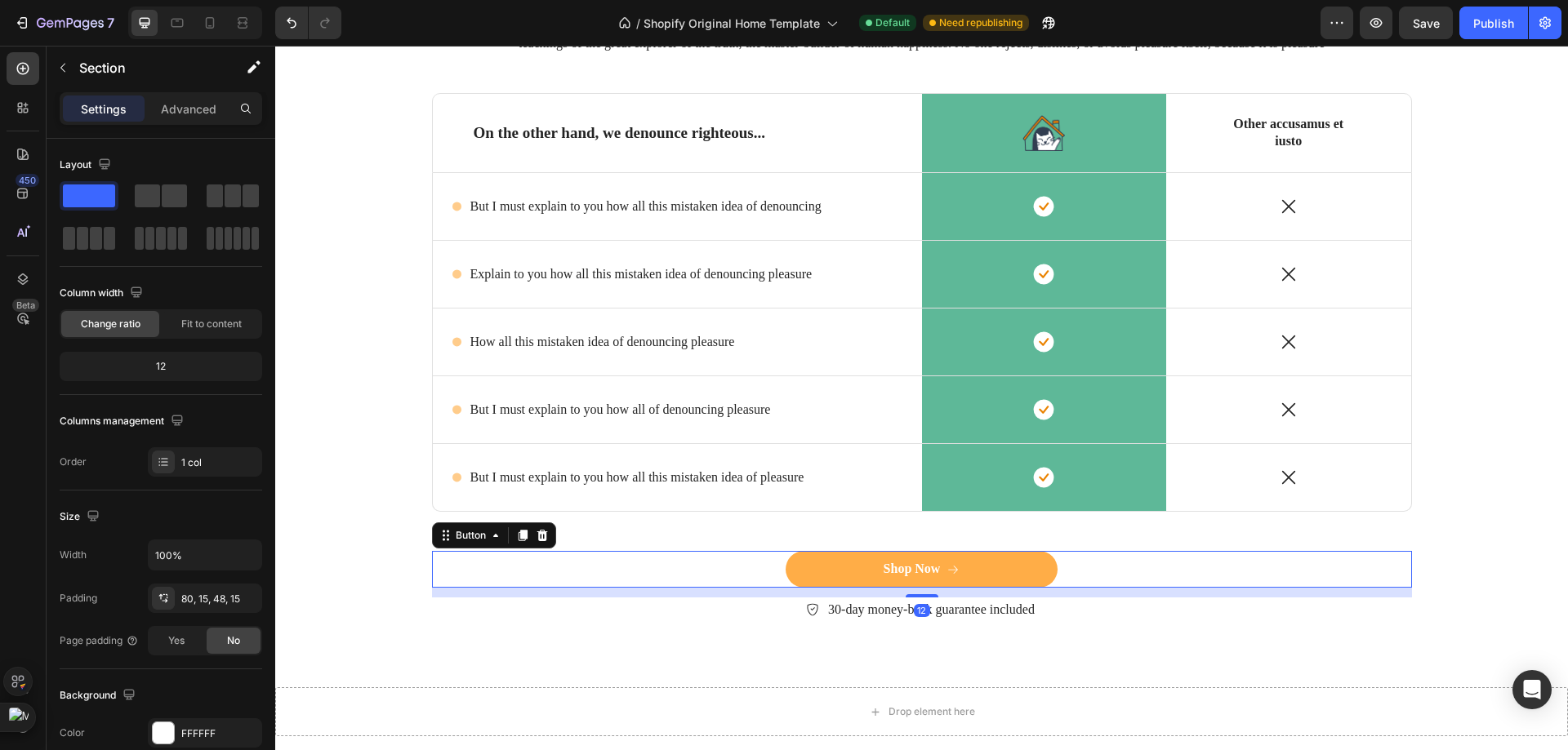
click at [817, 587] on button "Shop Now" at bounding box center [921, 569] width 272 height 37
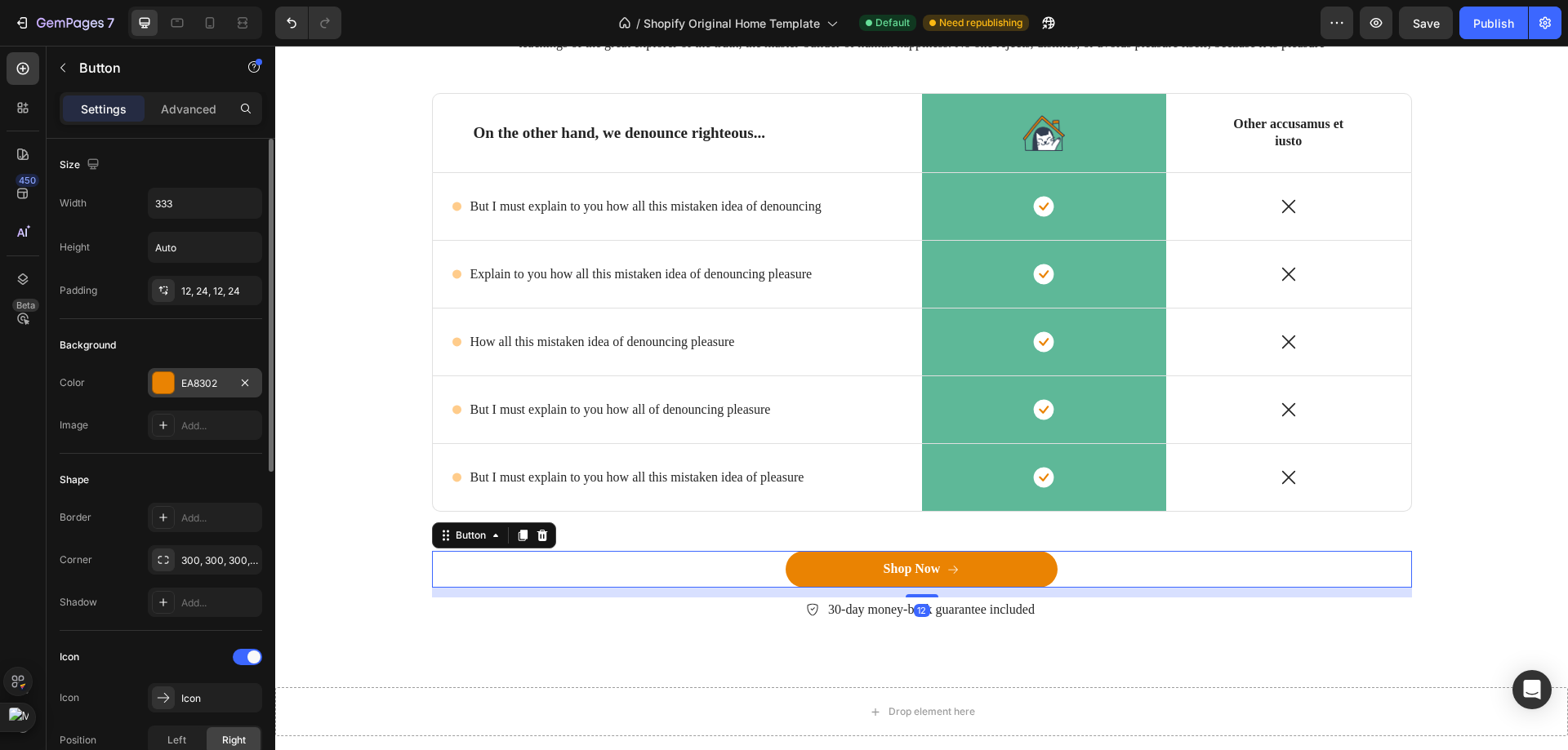
click at [191, 390] on div "EA8302" at bounding box center [205, 383] width 47 height 15
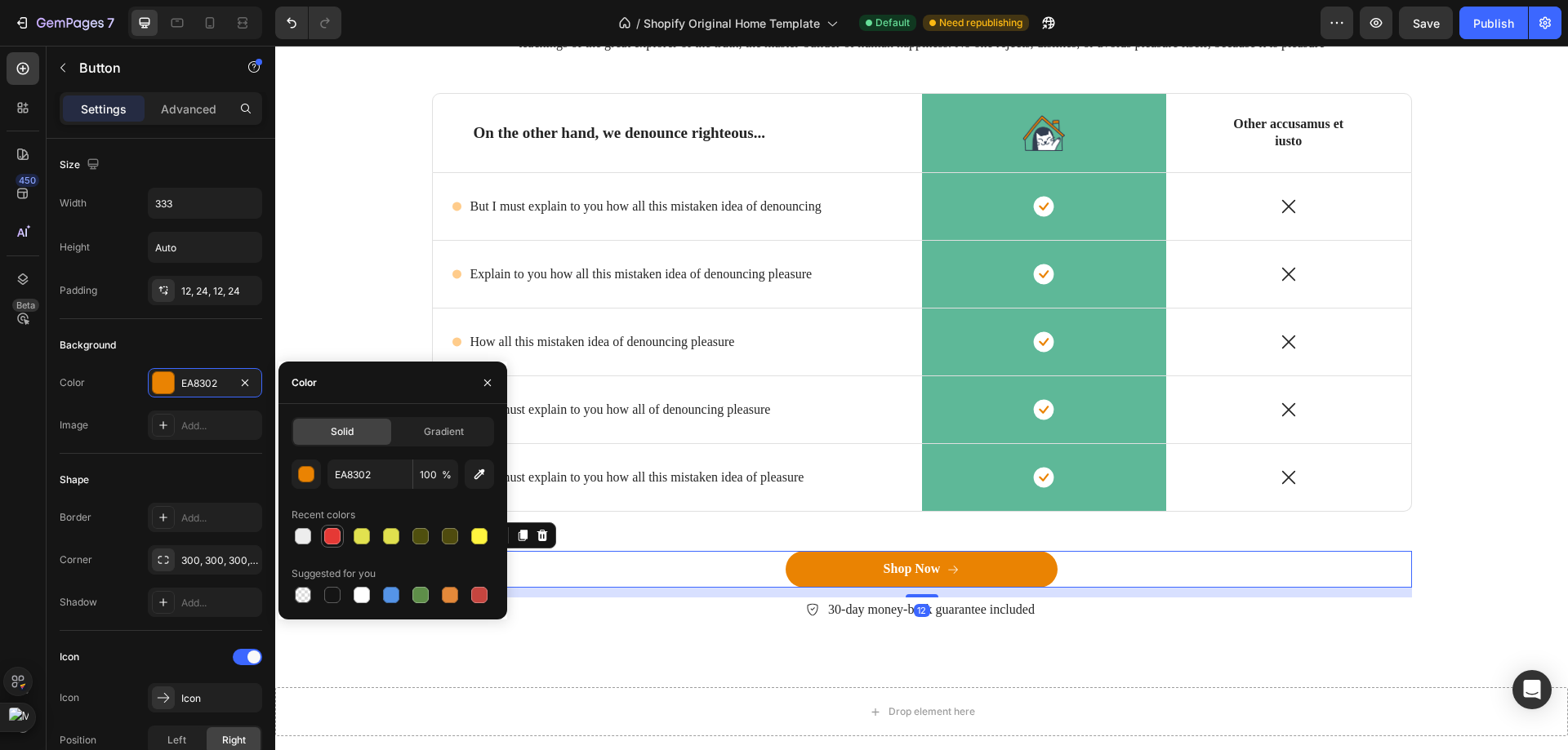
click at [339, 533] on div at bounding box center [332, 536] width 17 height 17
type input "E53935"
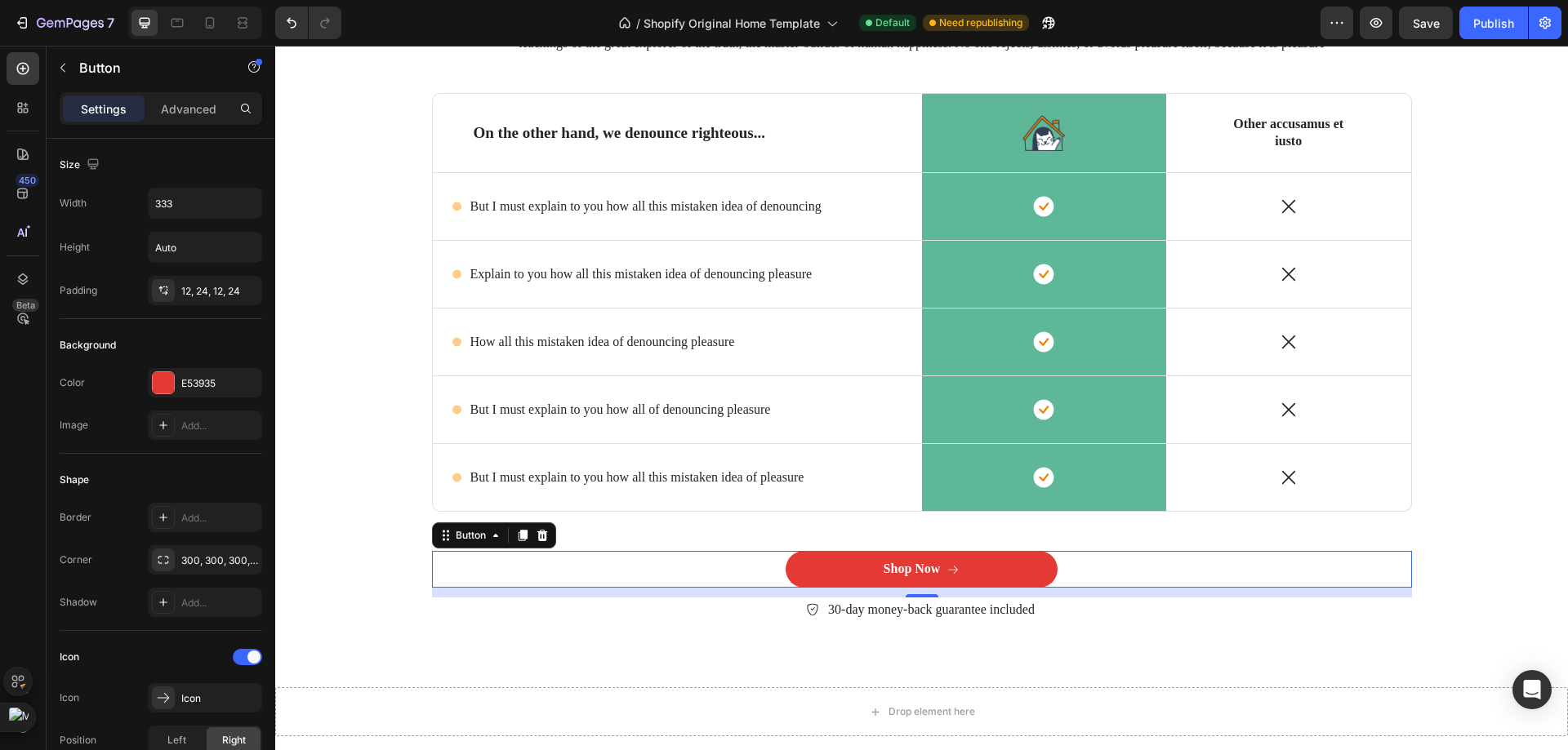
click at [625, 554] on div "Shop Now Button 12" at bounding box center [922, 569] width 980 height 37
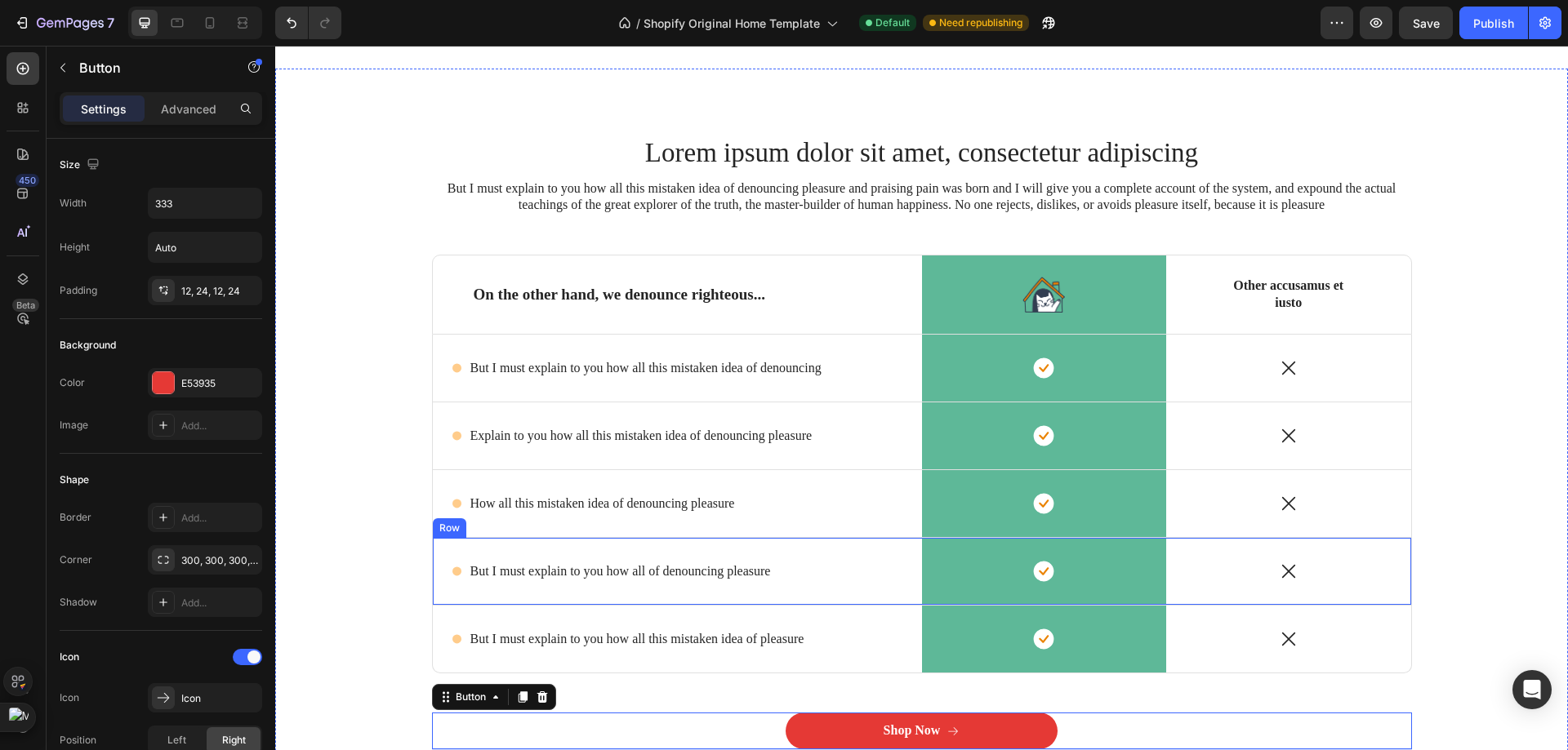
scroll to position [5164, 0]
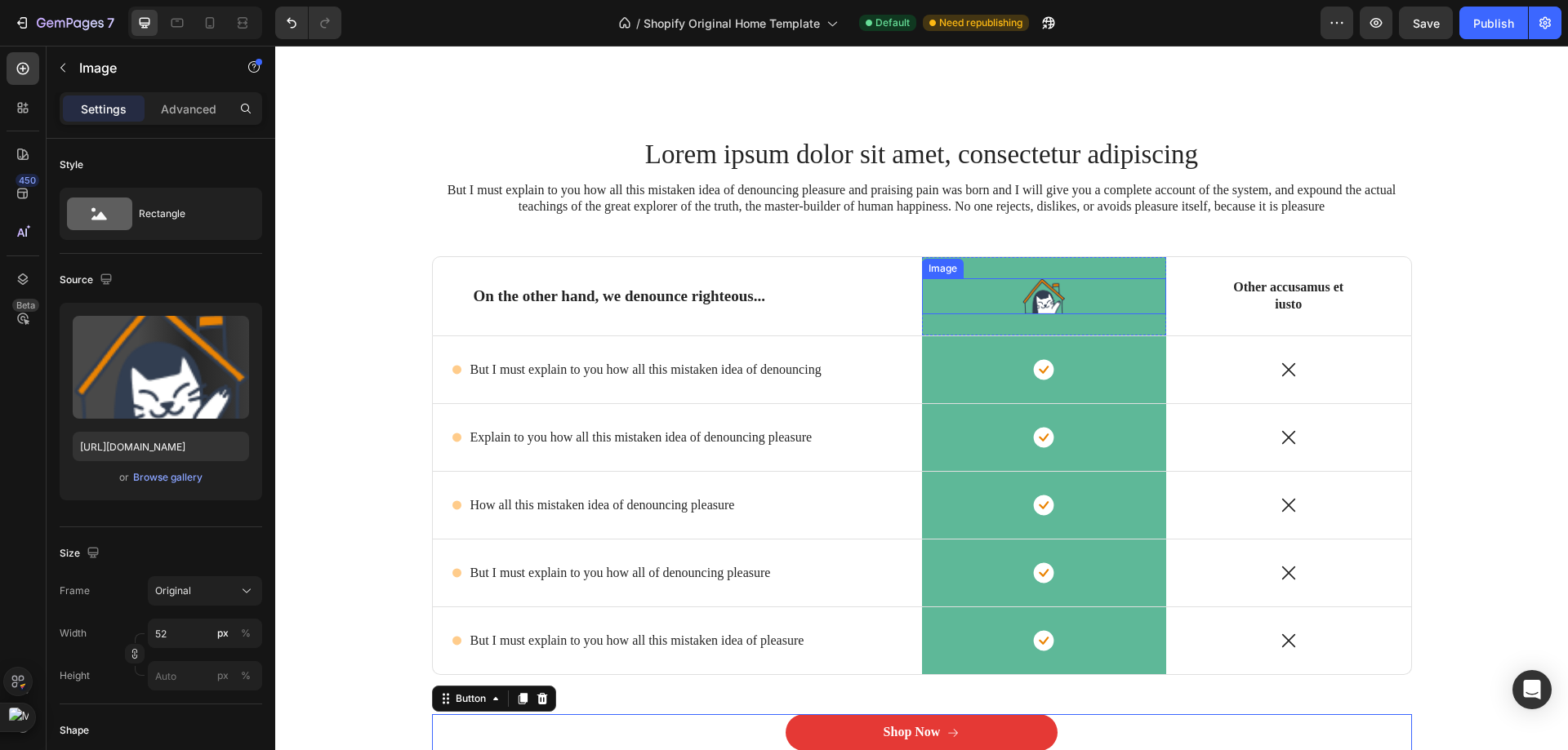
click at [1058, 284] on img at bounding box center [1043, 296] width 43 height 36
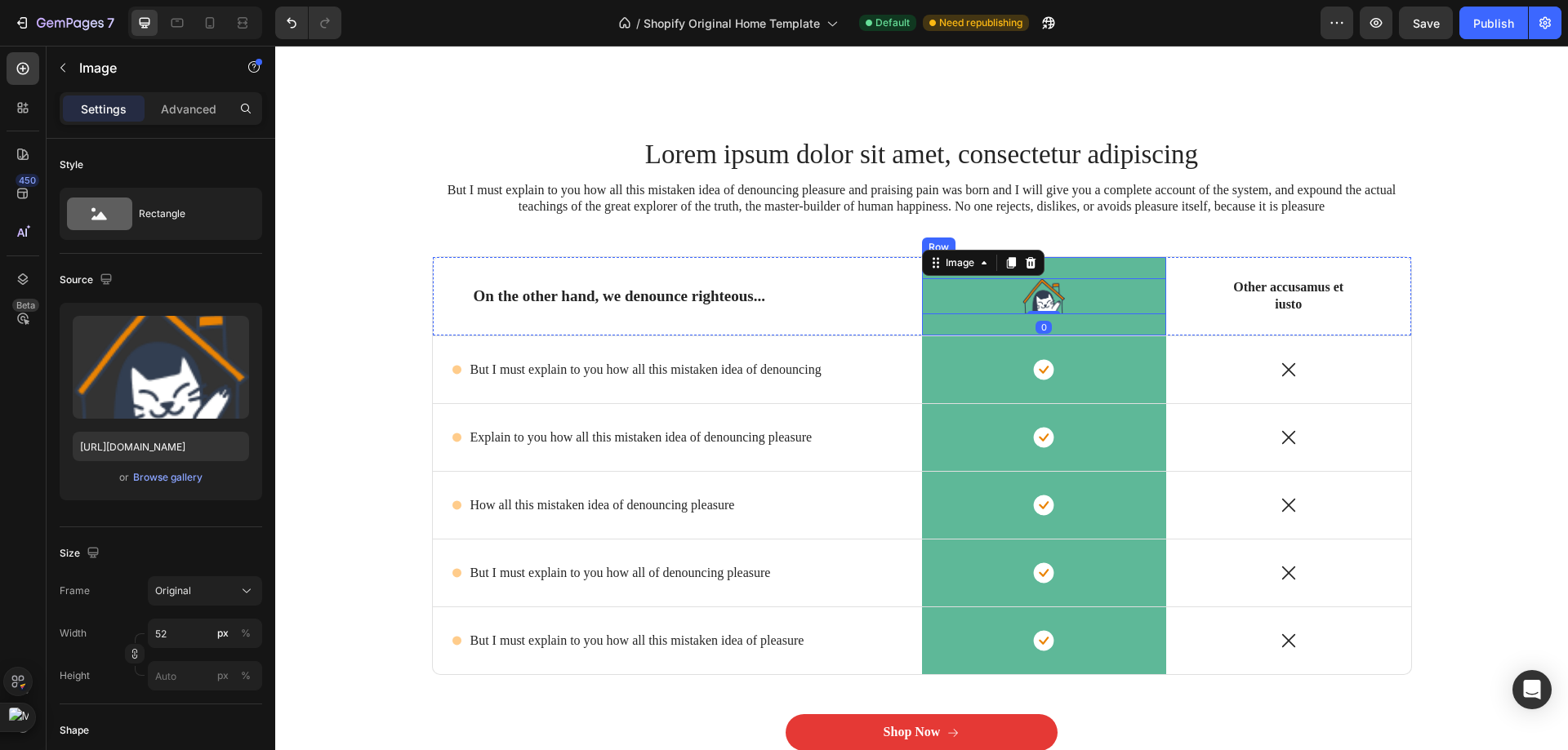
click at [1109, 277] on div "Image 0 Row" at bounding box center [1044, 296] width 245 height 79
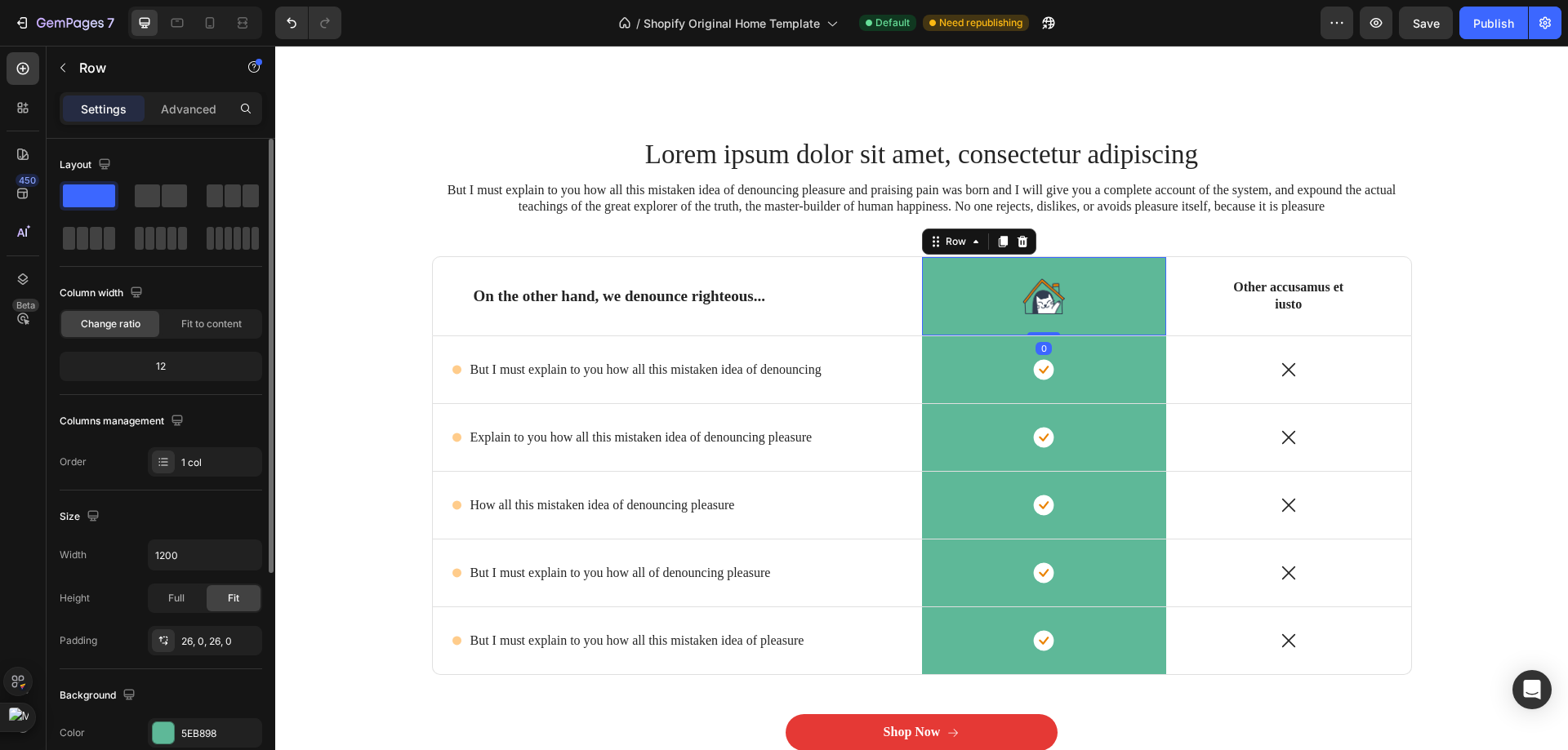
scroll to position [81, 0]
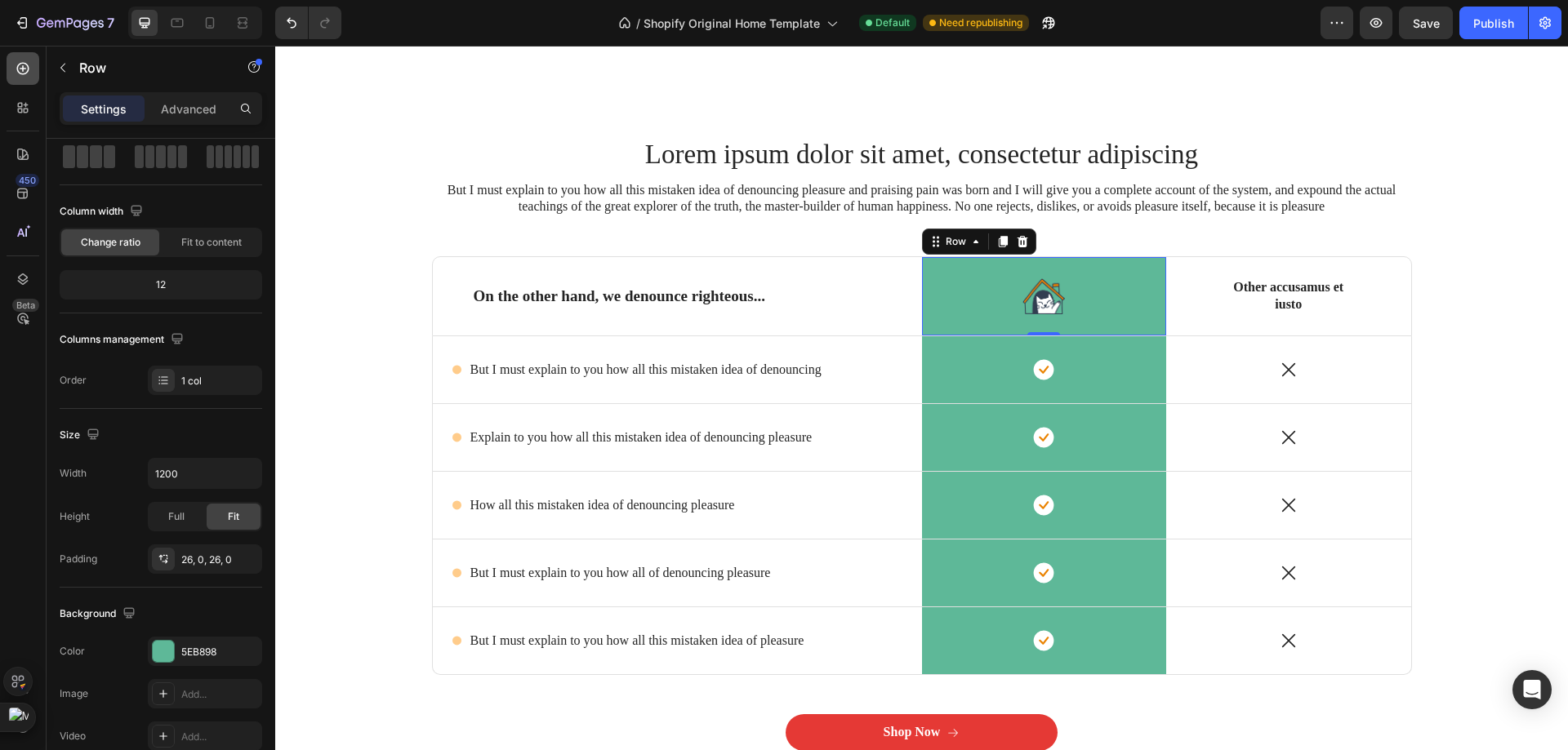
click at [21, 79] on div at bounding box center [22, 68] width 32 height 32
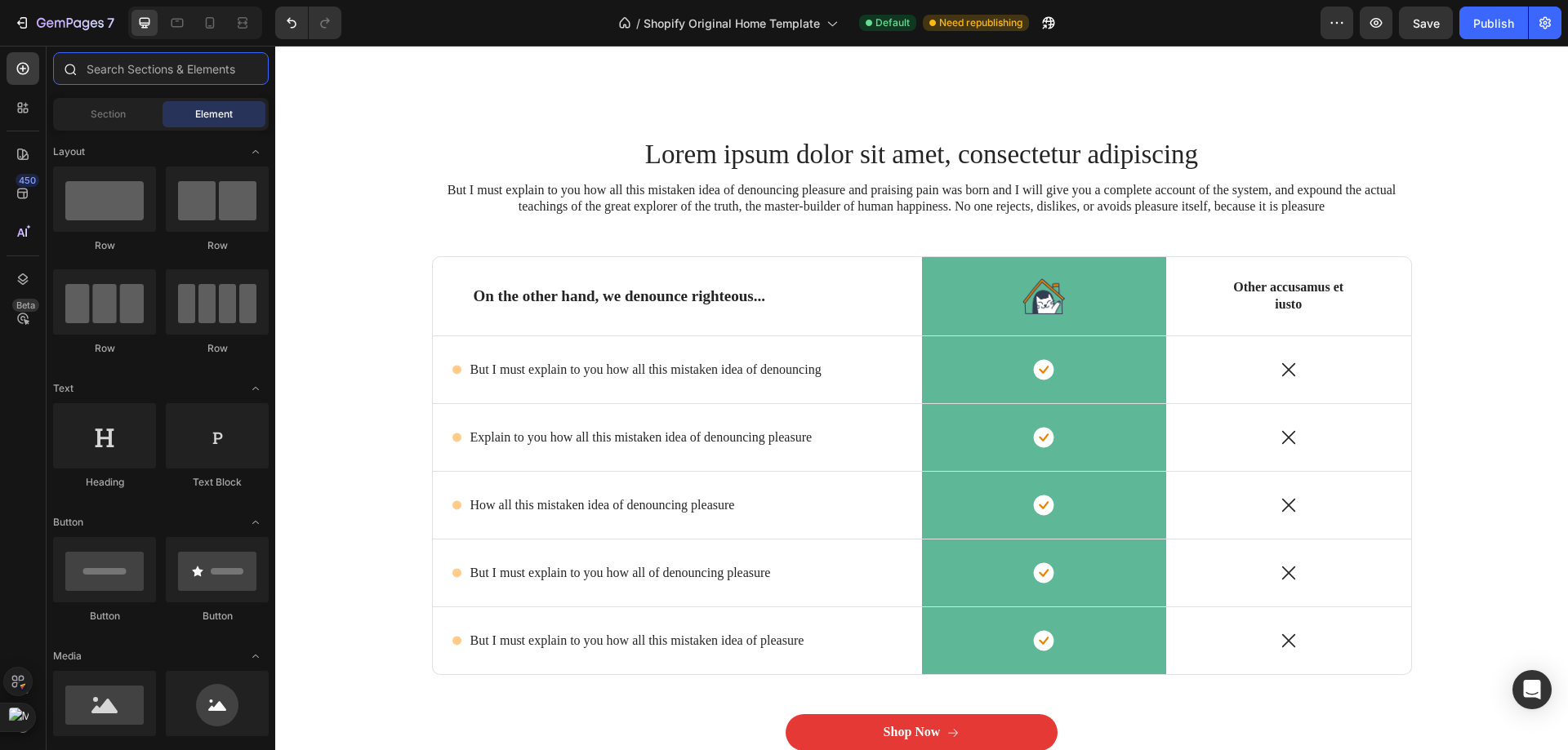
click at [89, 79] on input "text" at bounding box center [161, 68] width 216 height 32
click at [103, 114] on span "Section" at bounding box center [108, 114] width 35 height 15
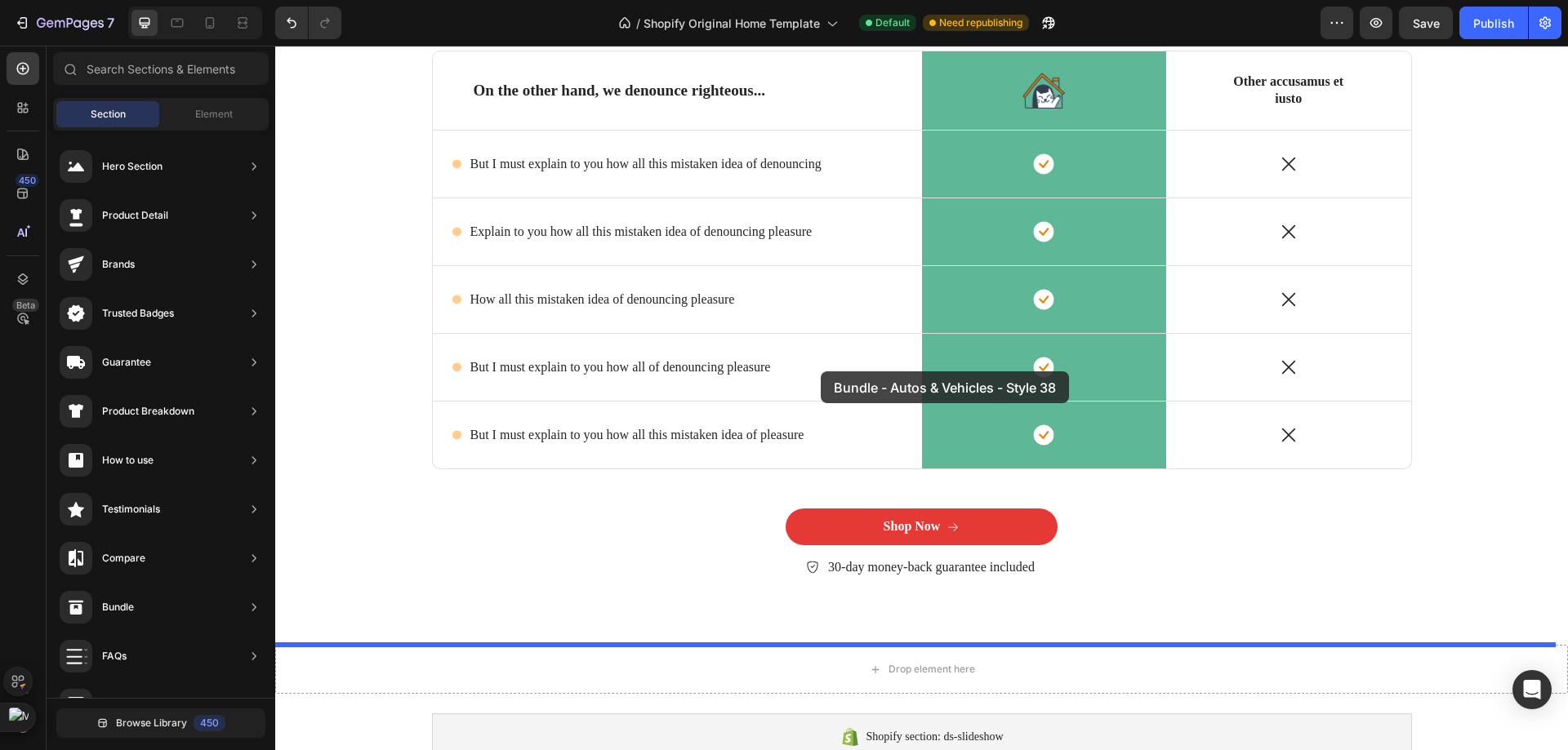
scroll to position [5410, 0]
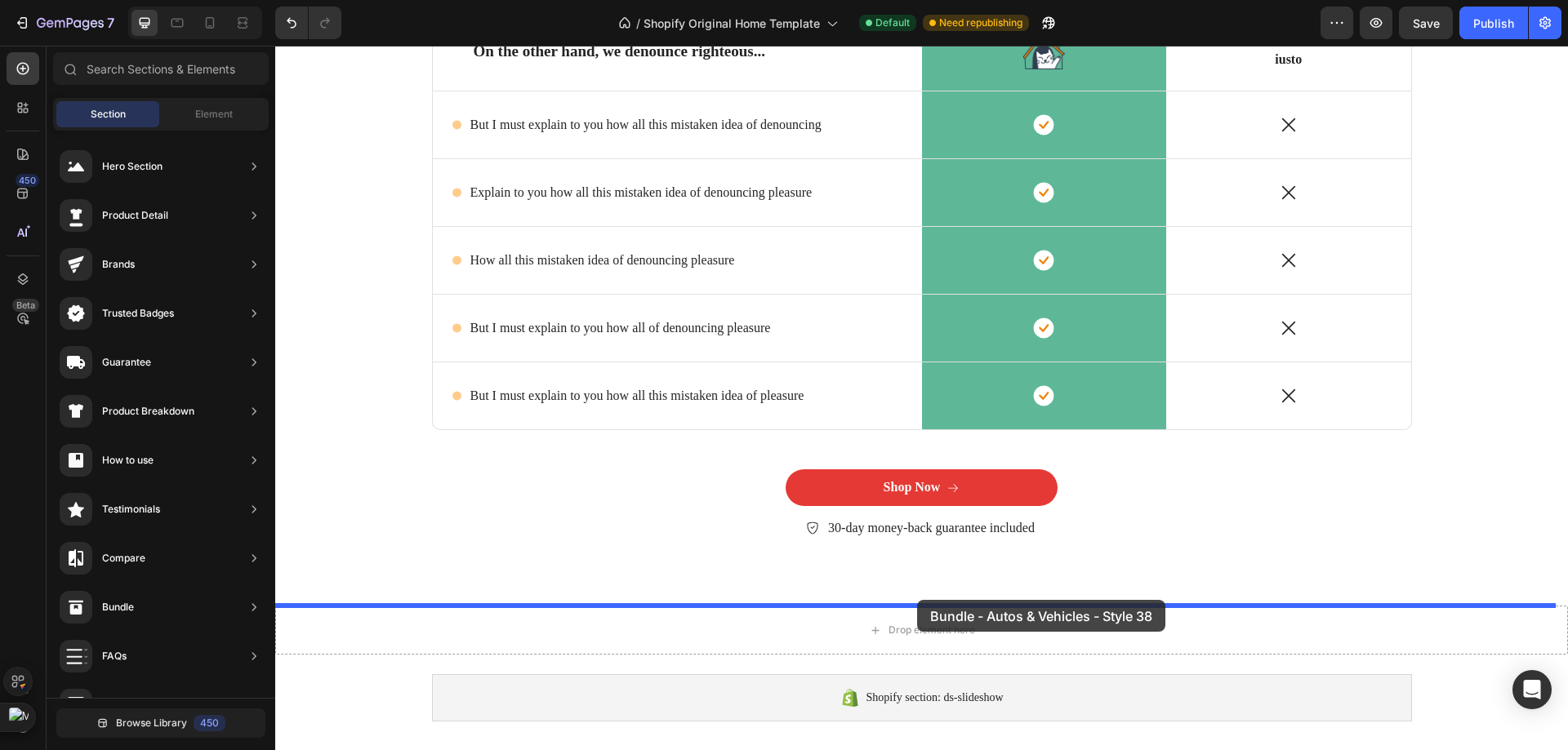
drag, startPoint x: 697, startPoint y: 353, endPoint x: 917, endPoint y: 600, distance: 330.8
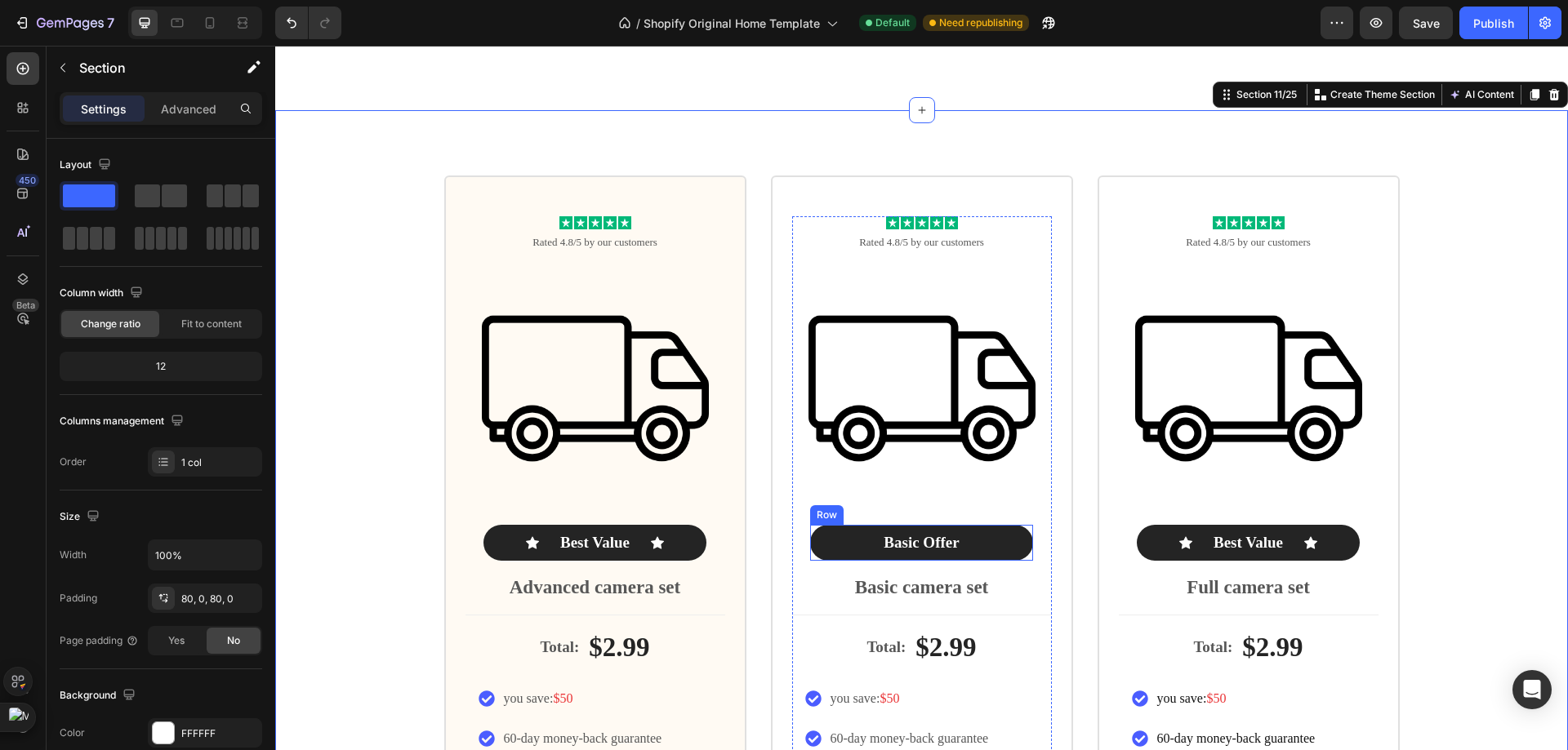
scroll to position [5963, 0]
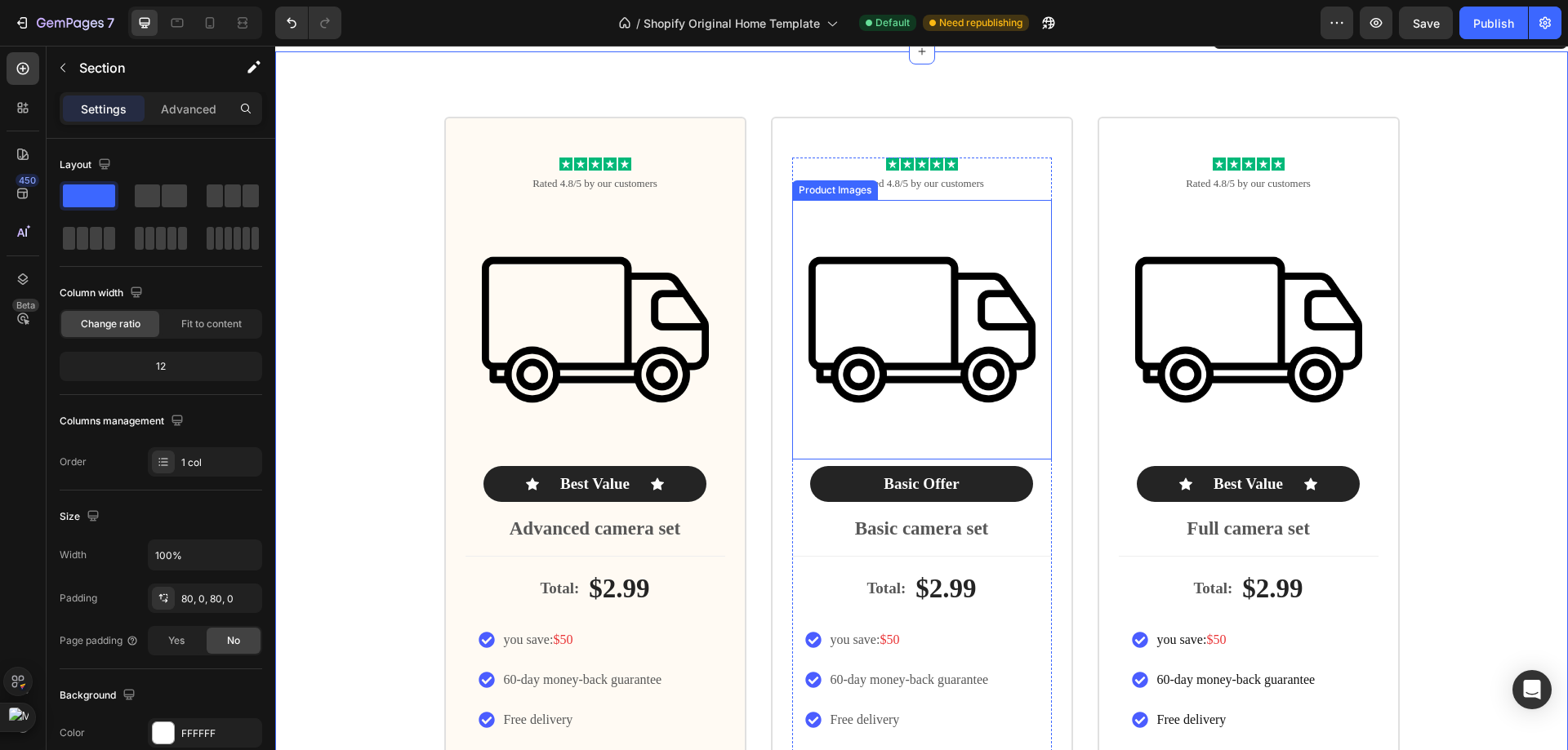
click at [886, 327] on img at bounding box center [922, 329] width 259 height 259
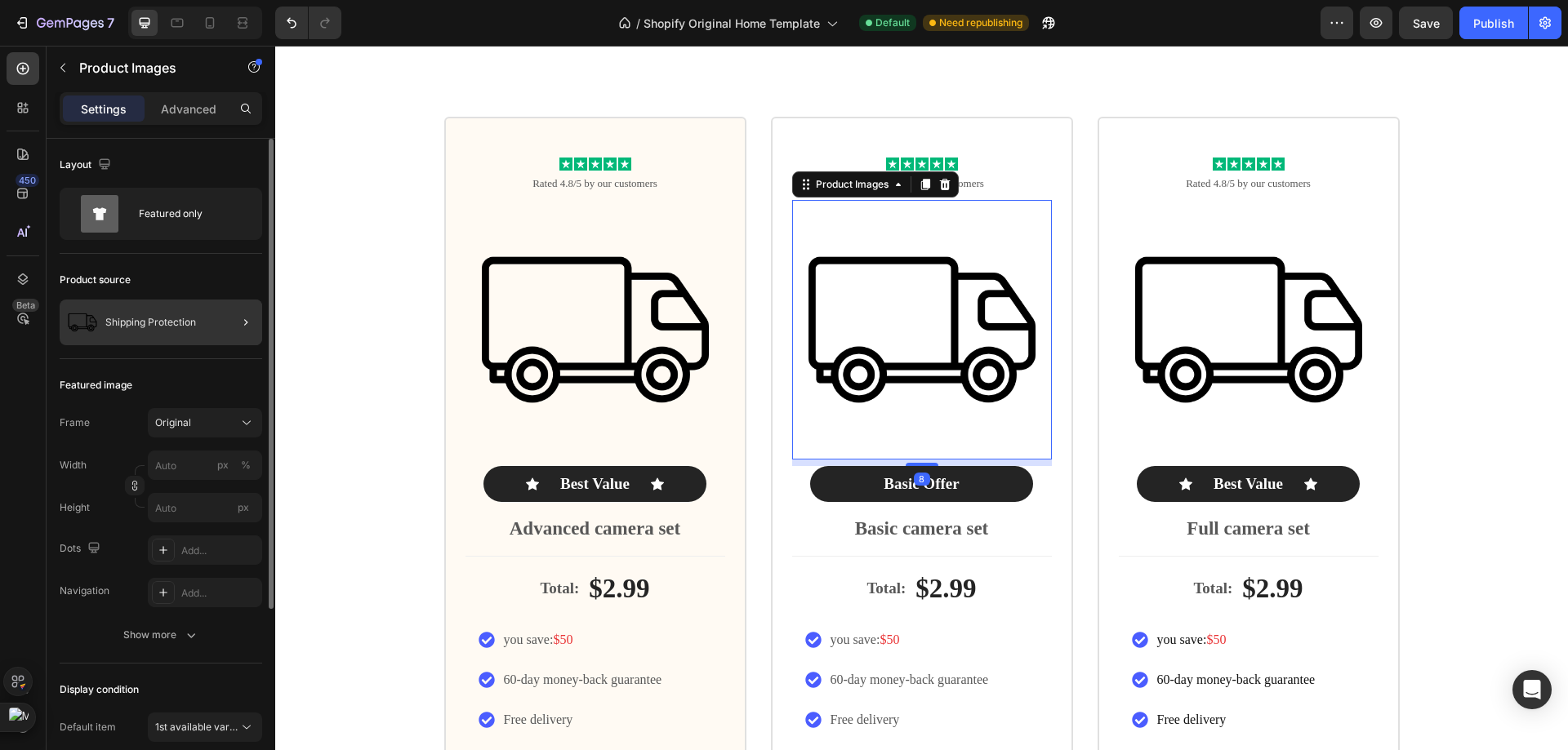
drag, startPoint x: 223, startPoint y: 318, endPoint x: 104, endPoint y: 288, distance: 122.7
click at [223, 318] on div at bounding box center [239, 322] width 45 height 45
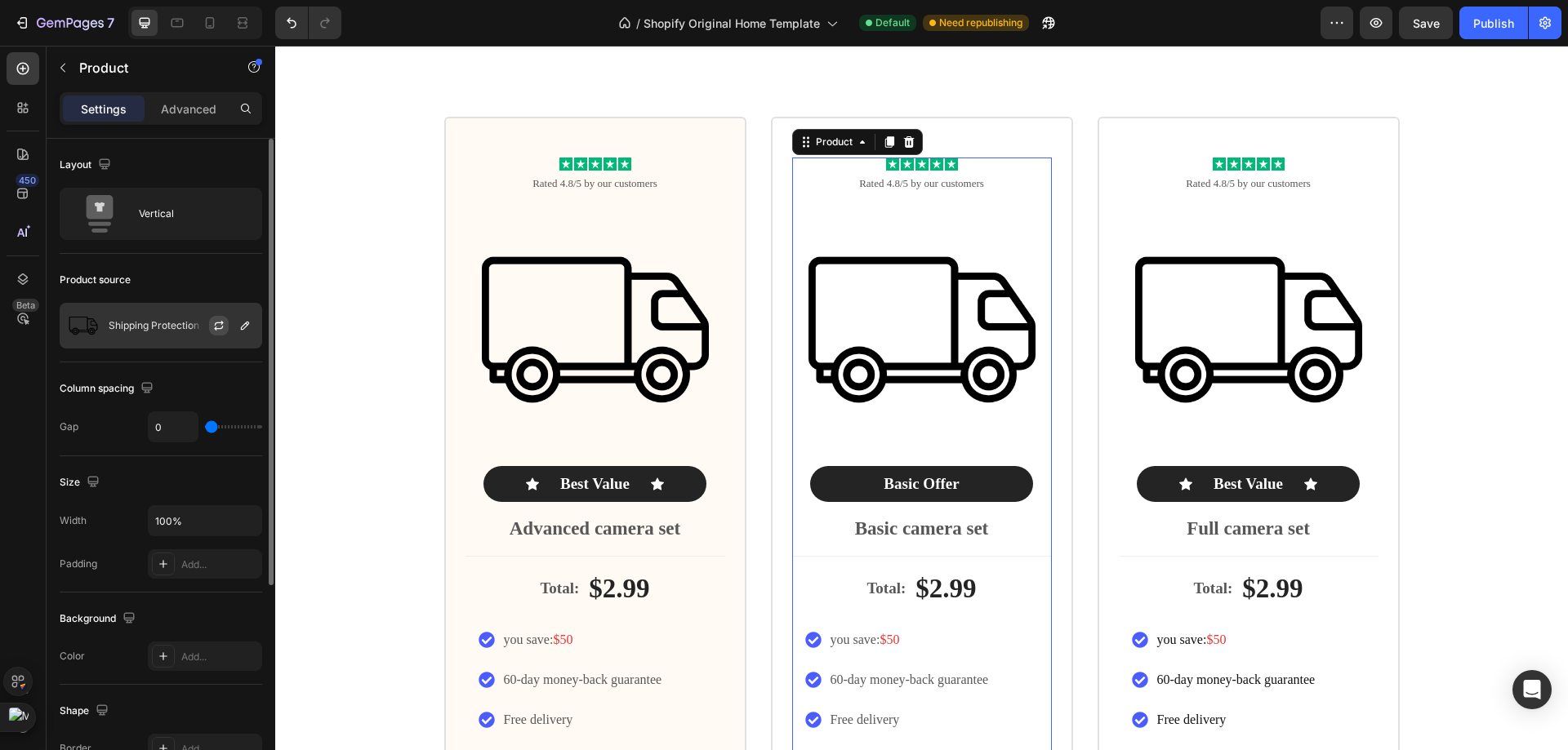
drag, startPoint x: 162, startPoint y: 332, endPoint x: 220, endPoint y: 332, distance: 58.0
click at [163, 332] on div "Shipping Protection" at bounding box center [161, 326] width 203 height 45
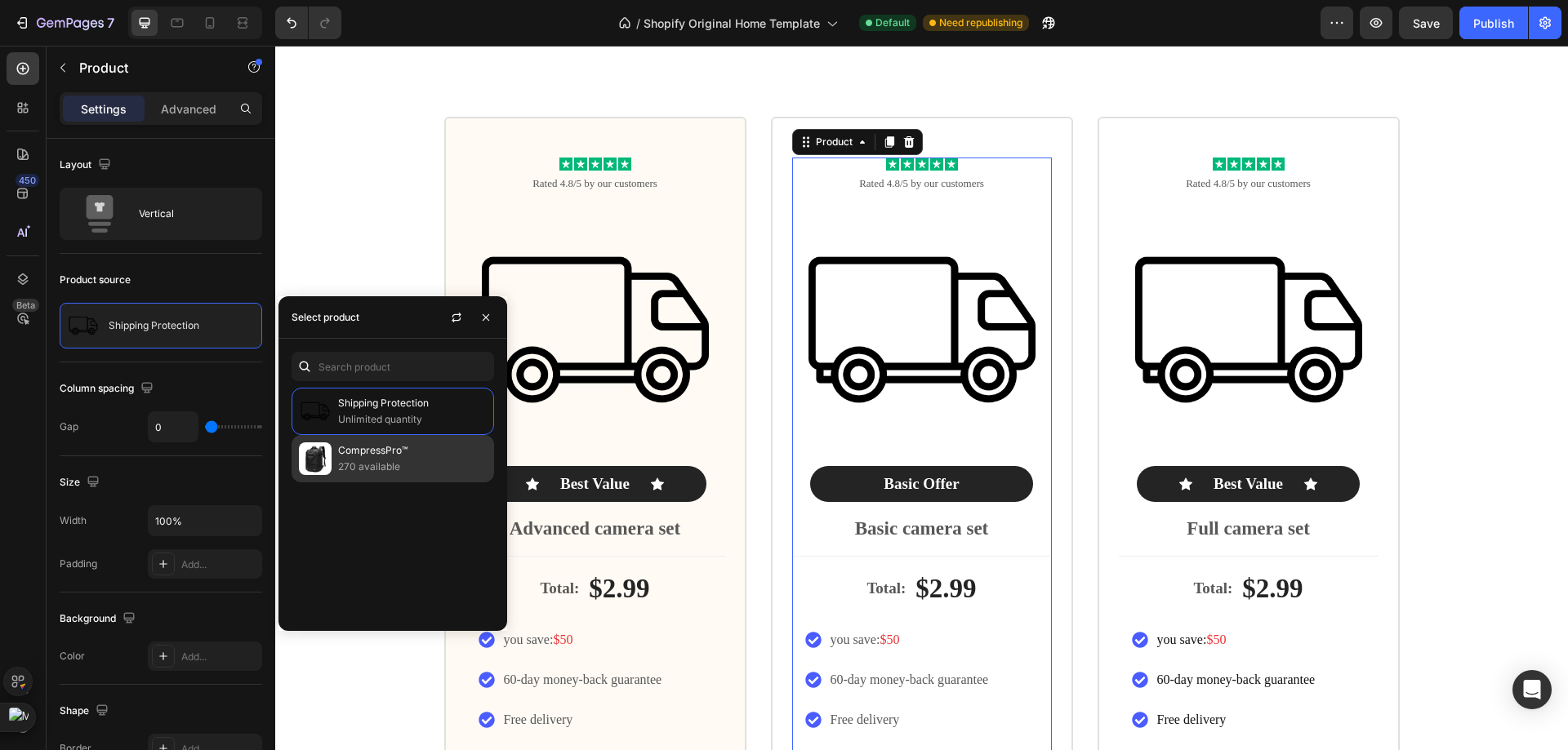
click at [364, 471] on p "270 available" at bounding box center [412, 466] width 149 height 17
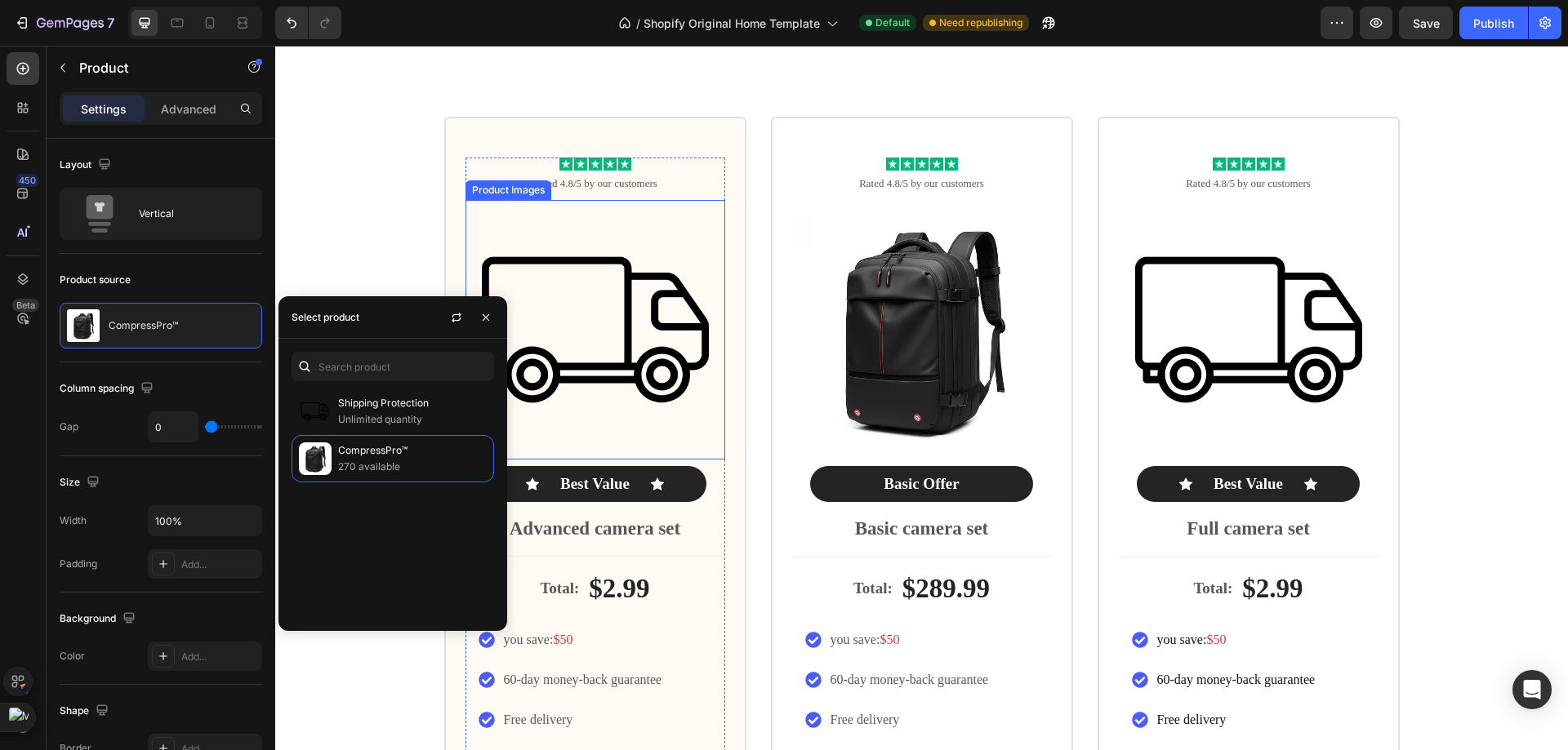
click at [646, 369] on img at bounding box center [595, 329] width 259 height 259
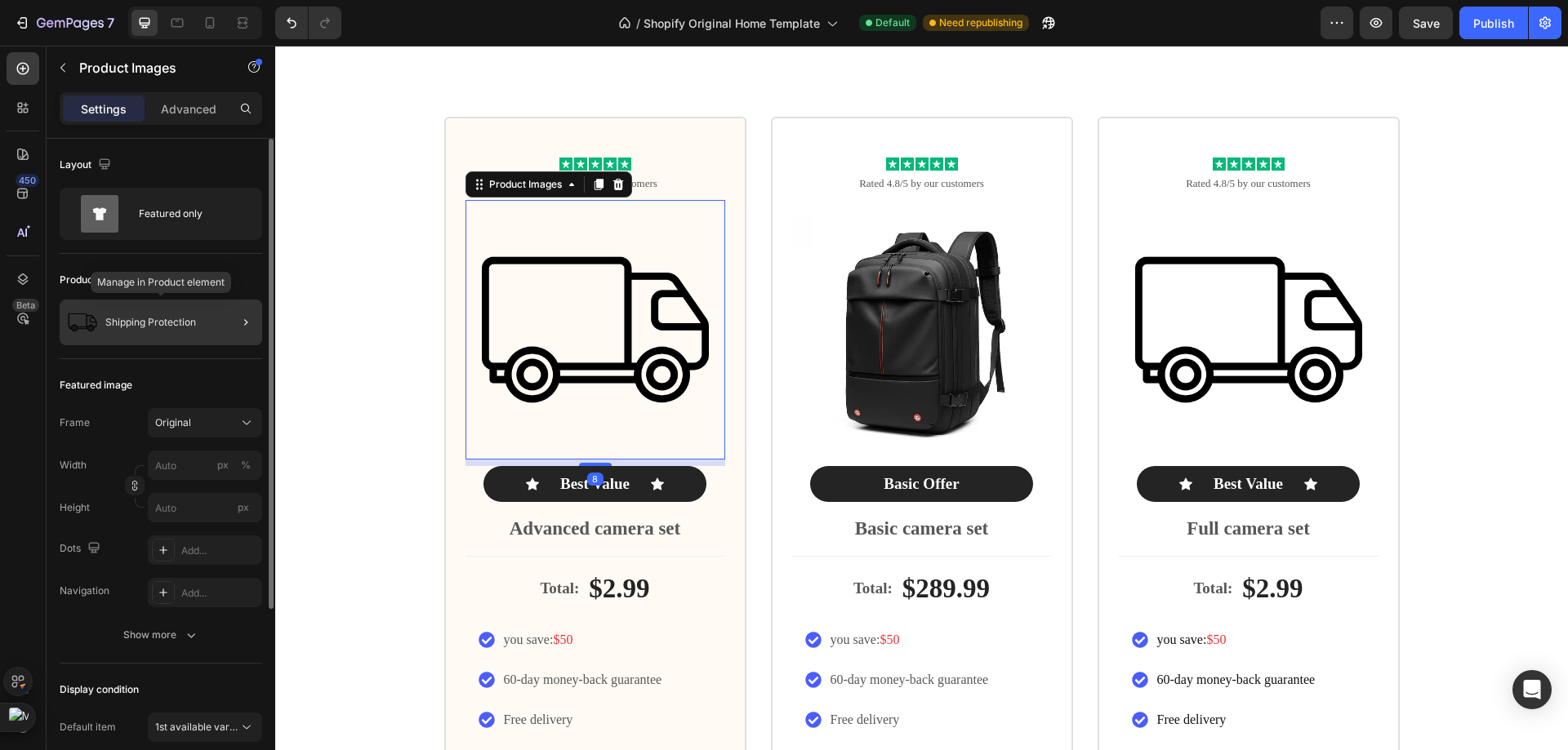
drag, startPoint x: 193, startPoint y: 333, endPoint x: 6, endPoint y: 306, distance: 188.9
click at [193, 333] on div "Shipping Protection" at bounding box center [161, 322] width 203 height 45
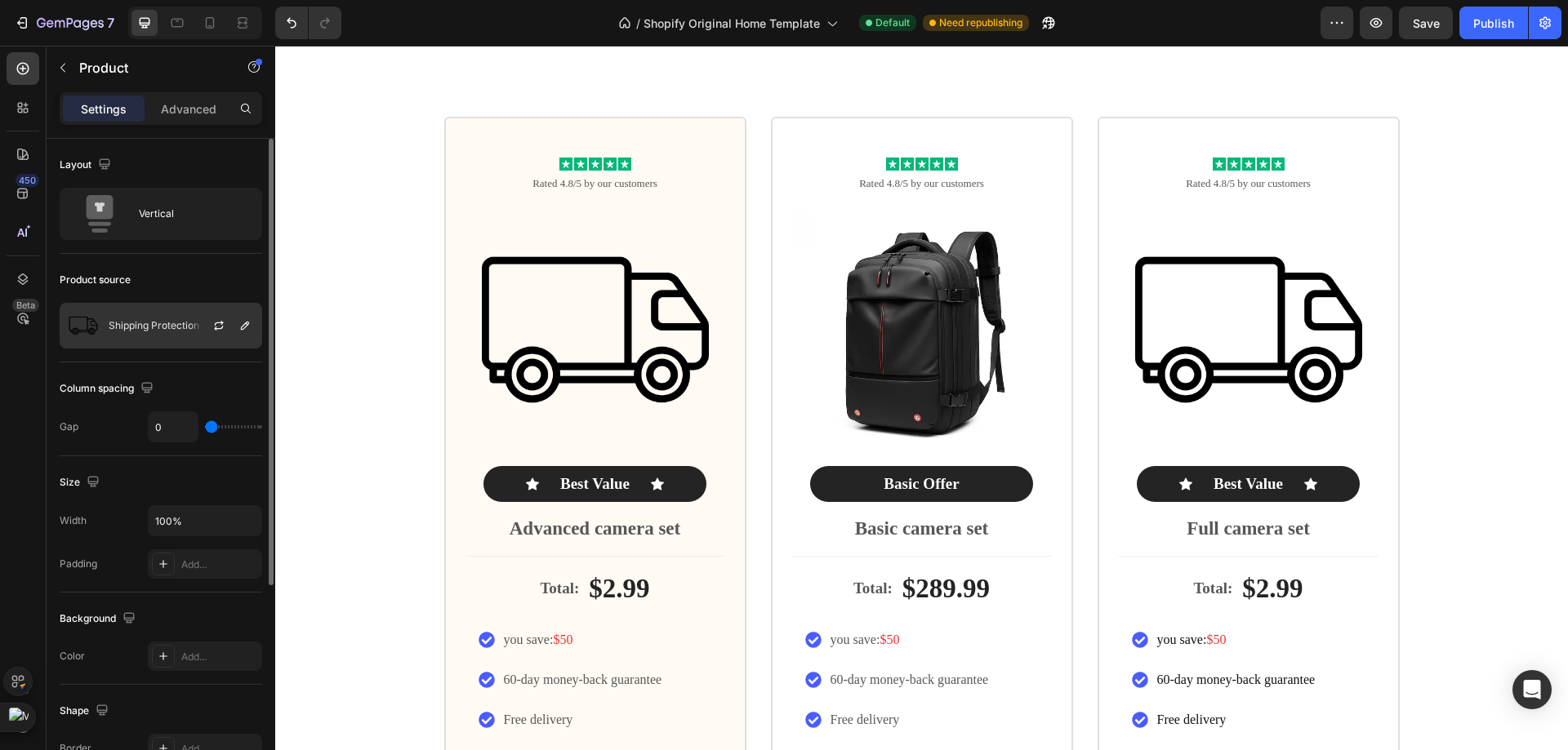
click at [204, 327] on div at bounding box center [225, 326] width 72 height 44
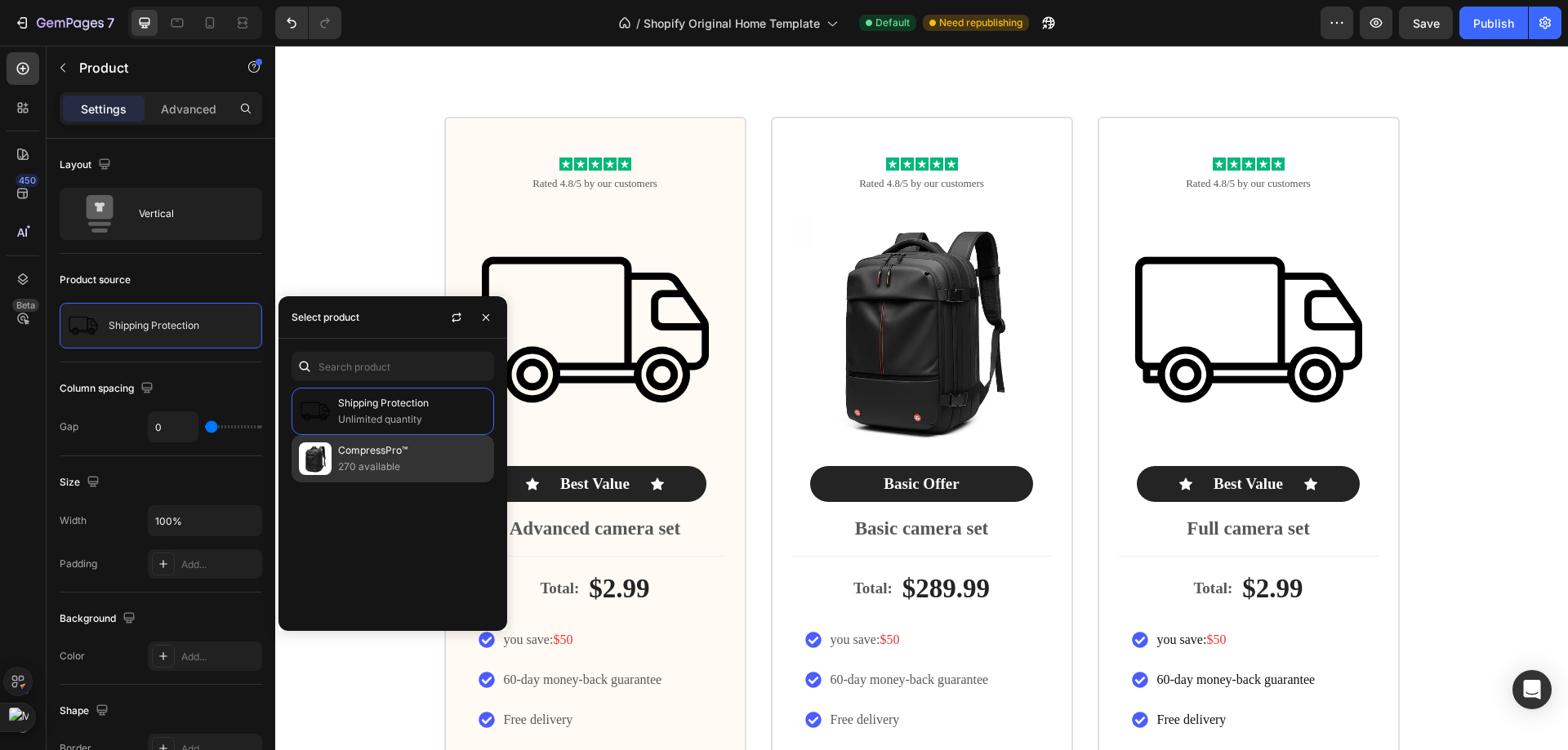
click at [373, 444] on p "CompressPro™" at bounding box center [412, 451] width 149 height 17
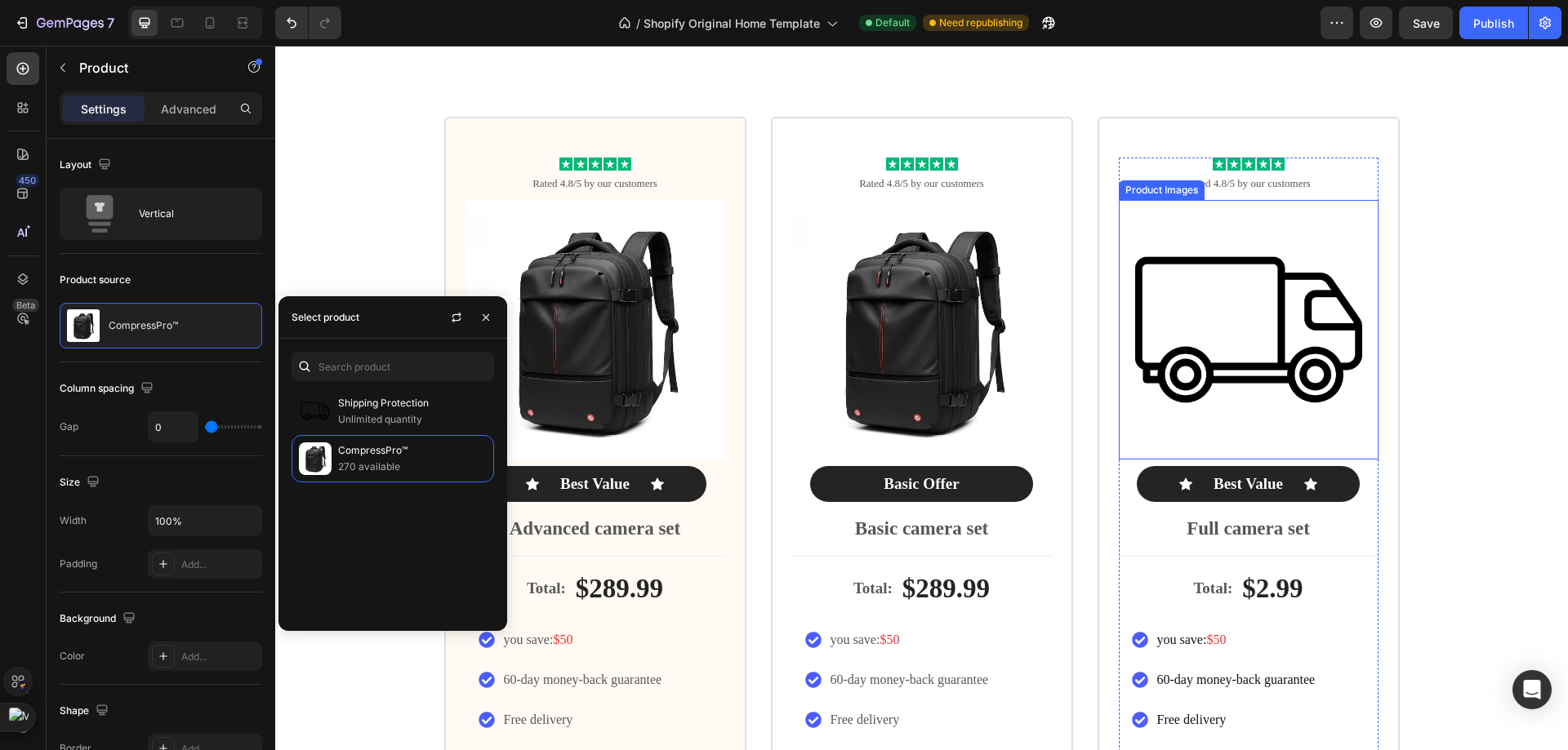
click at [1192, 334] on img at bounding box center [1248, 329] width 259 height 259
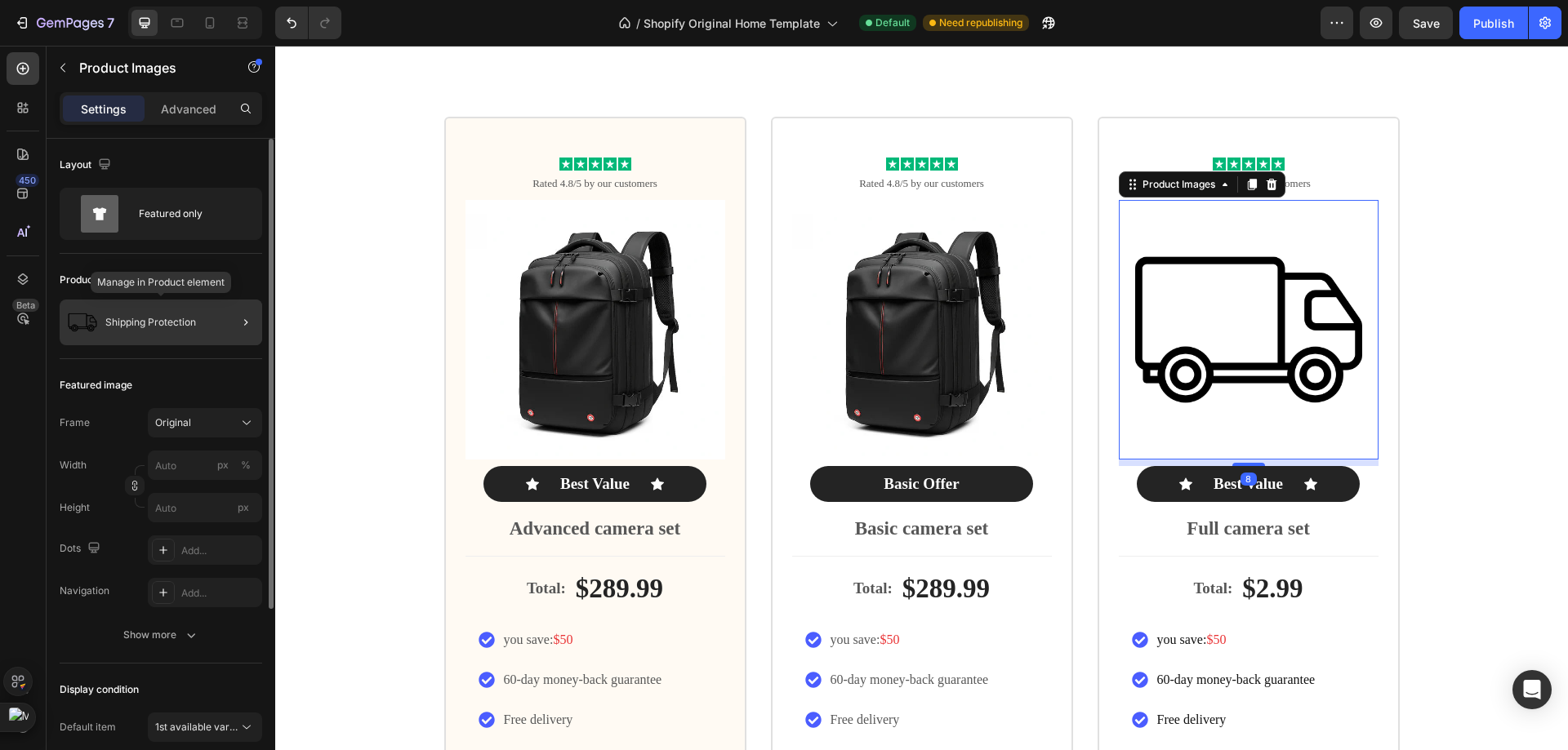
click at [155, 320] on p "Shipping Protection" at bounding box center [151, 322] width 91 height 11
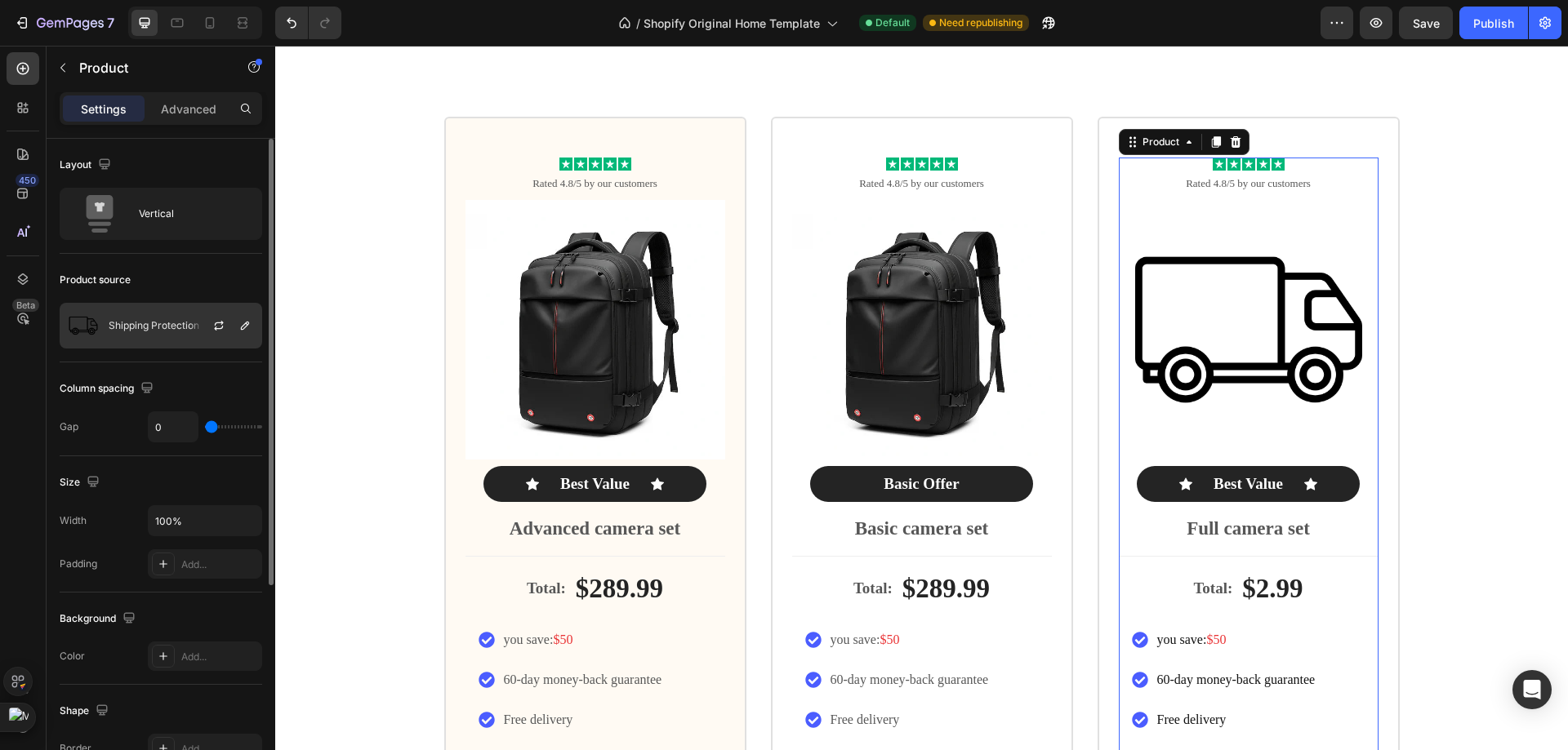
click at [186, 332] on div "Shipping Protection" at bounding box center [161, 326] width 203 height 45
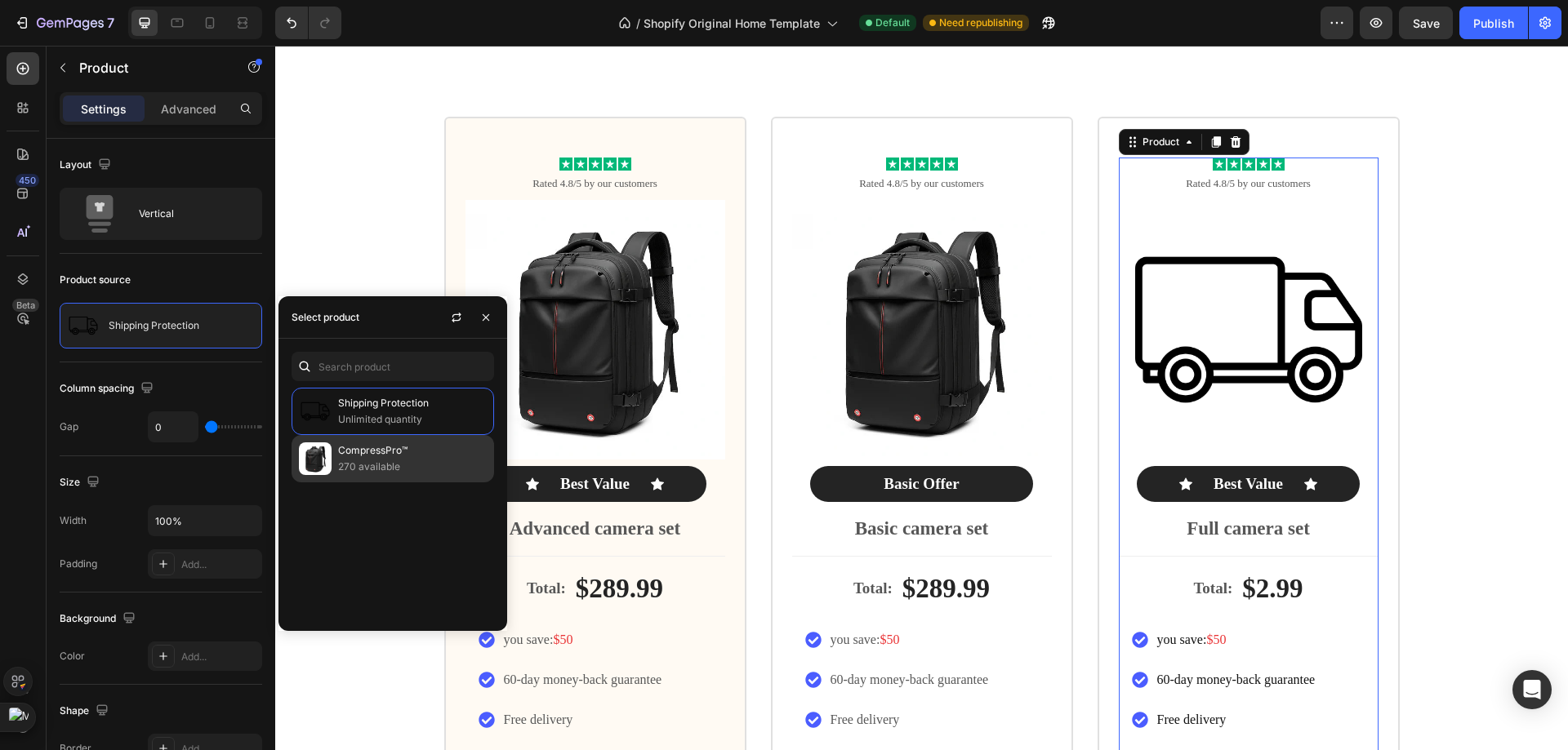
click at [328, 452] on img at bounding box center [314, 458] width 32 height 32
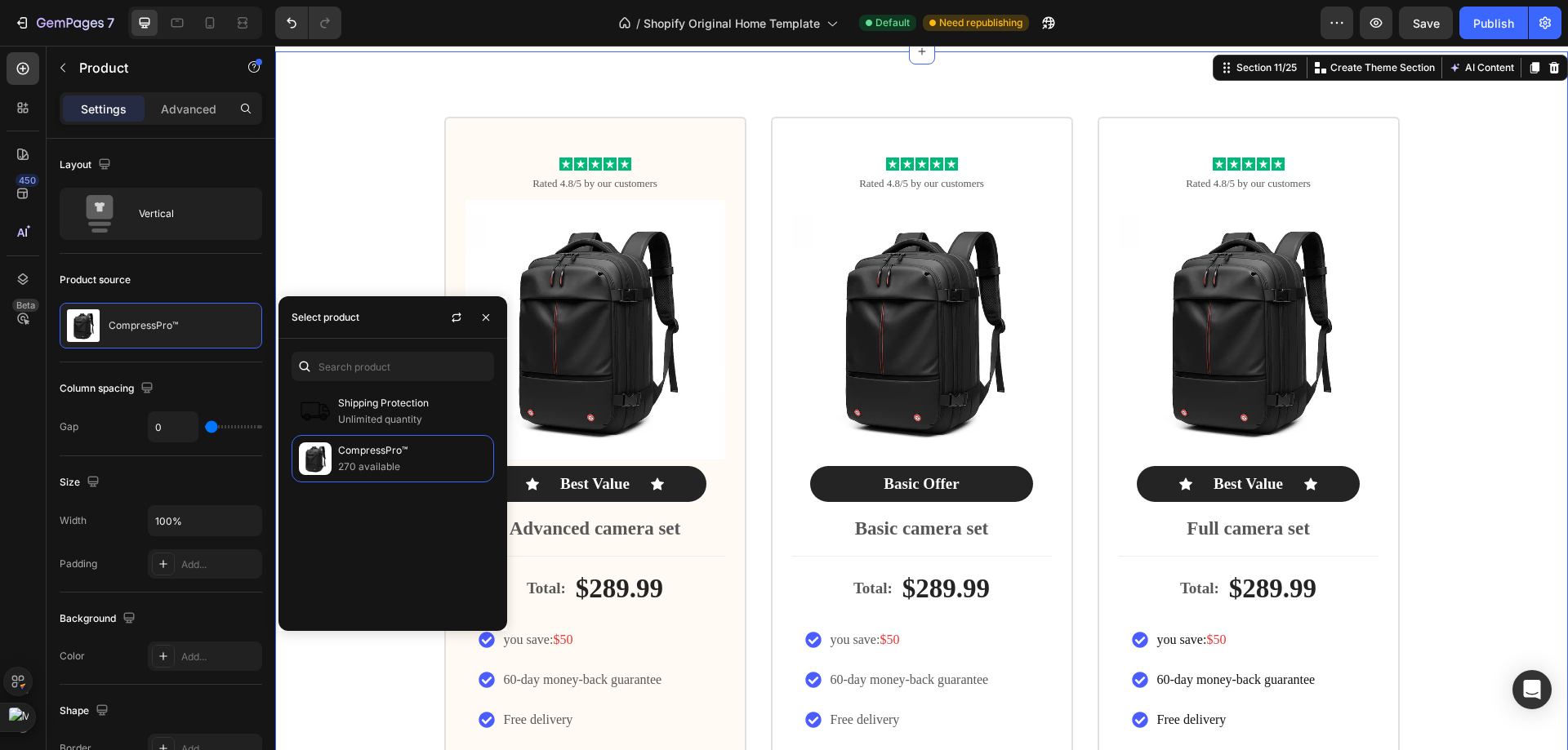
click at [1487, 304] on div "Icon Icon Icon Icon Icon Icon List Rated 4.8/5 by our customers Text Block Prod…" at bounding box center [922, 483] width 1293 height 733
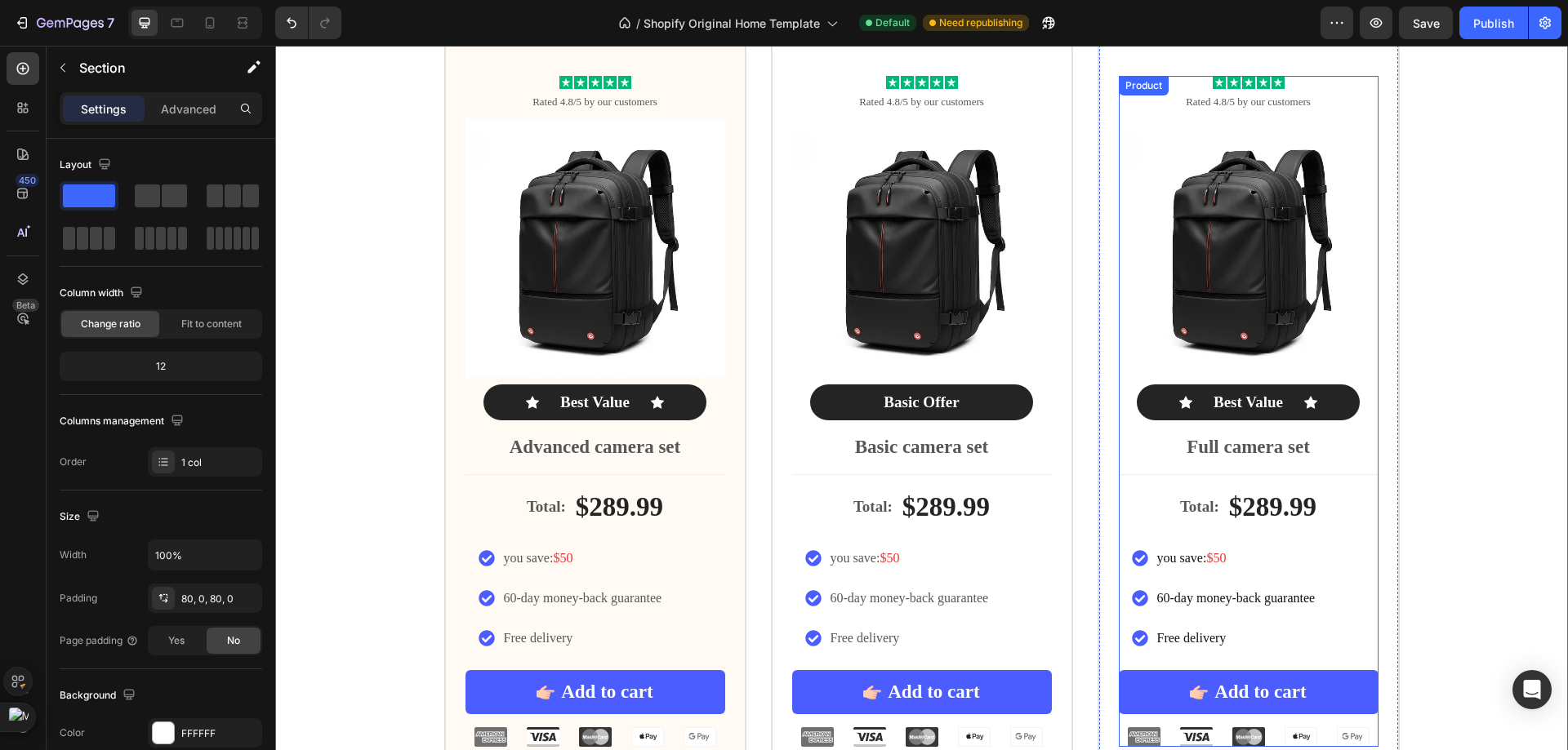
scroll to position [6127, 0]
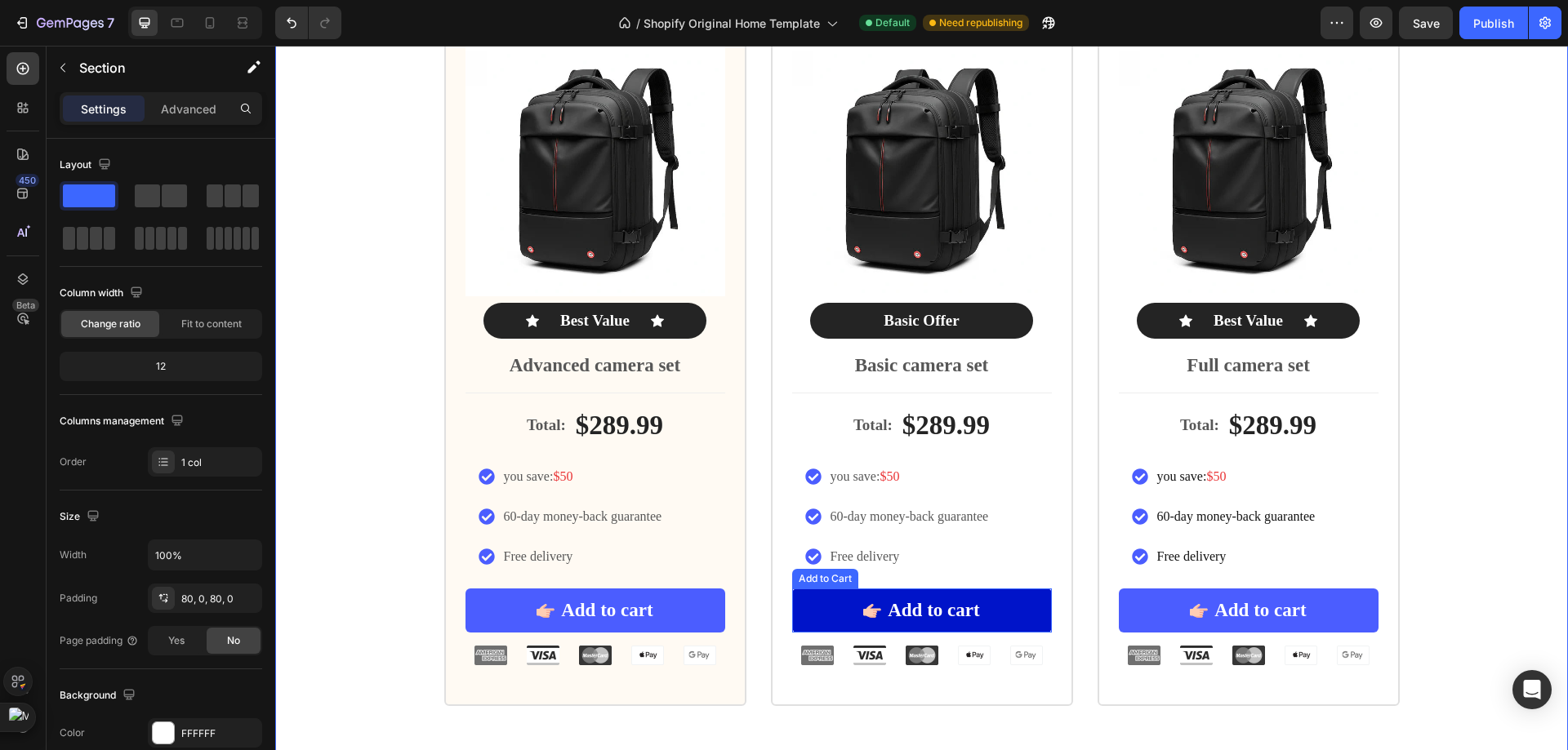
click at [856, 608] on button "Add to cart" at bounding box center [922, 610] width 259 height 44
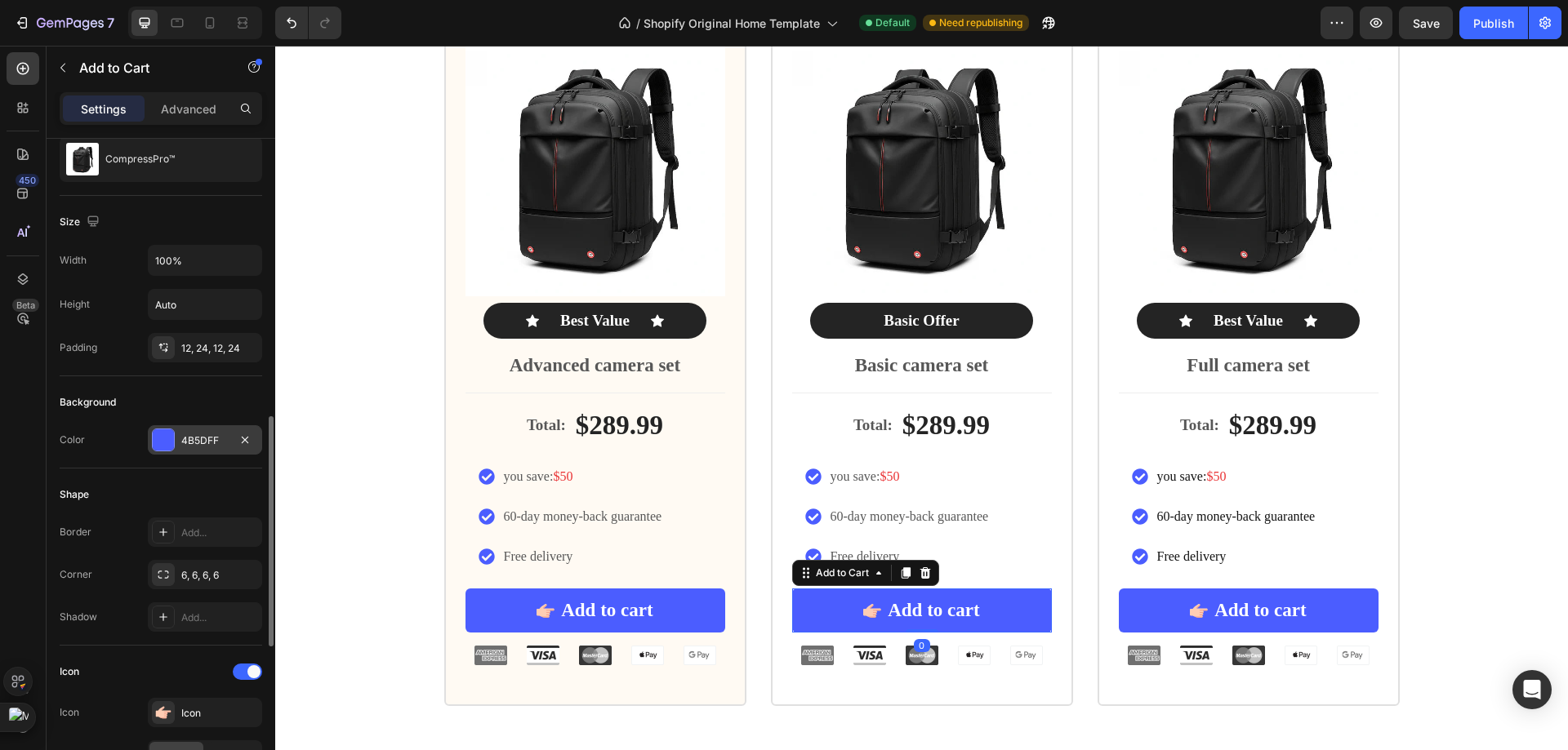
scroll to position [327, 0]
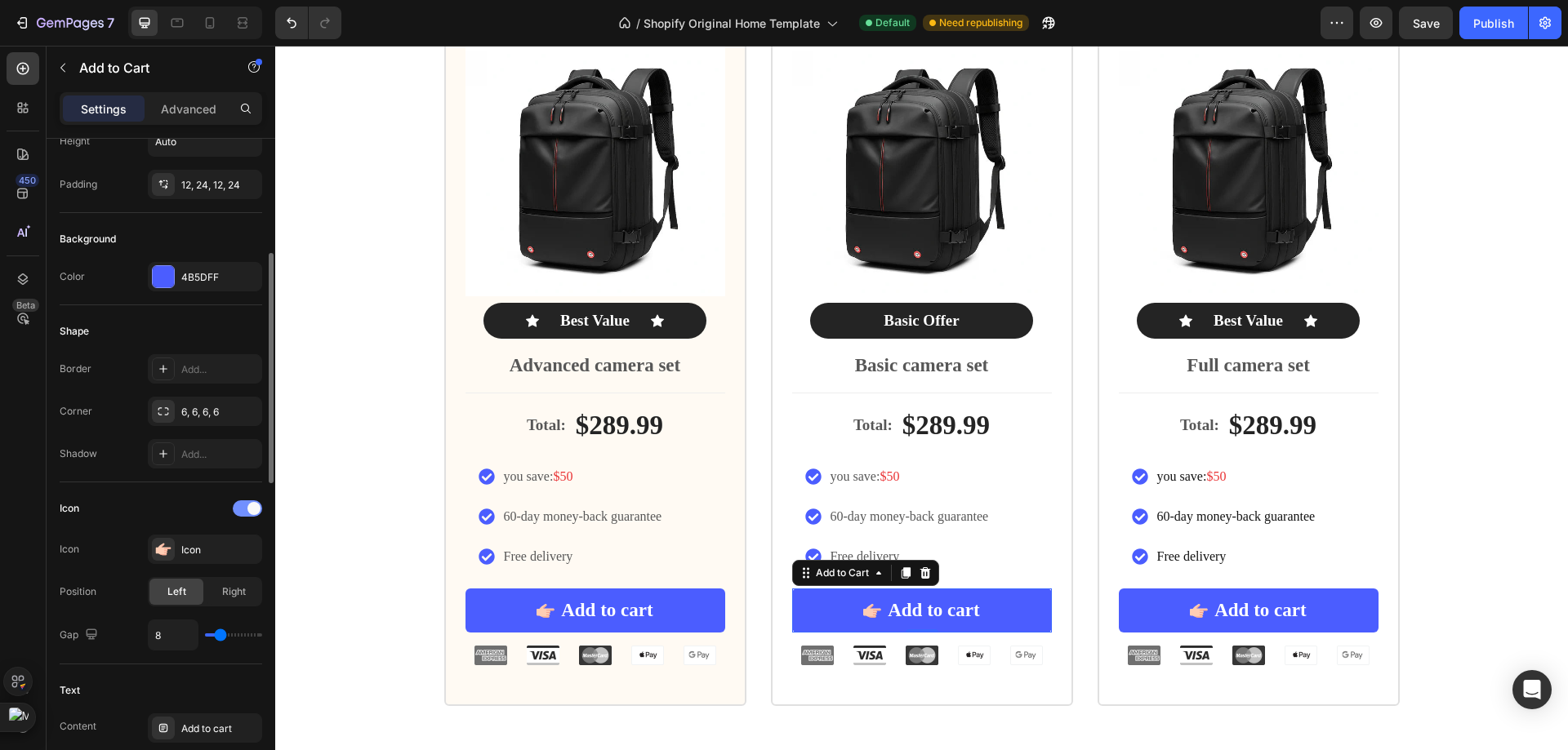
click at [251, 506] on span at bounding box center [253, 508] width 13 height 13
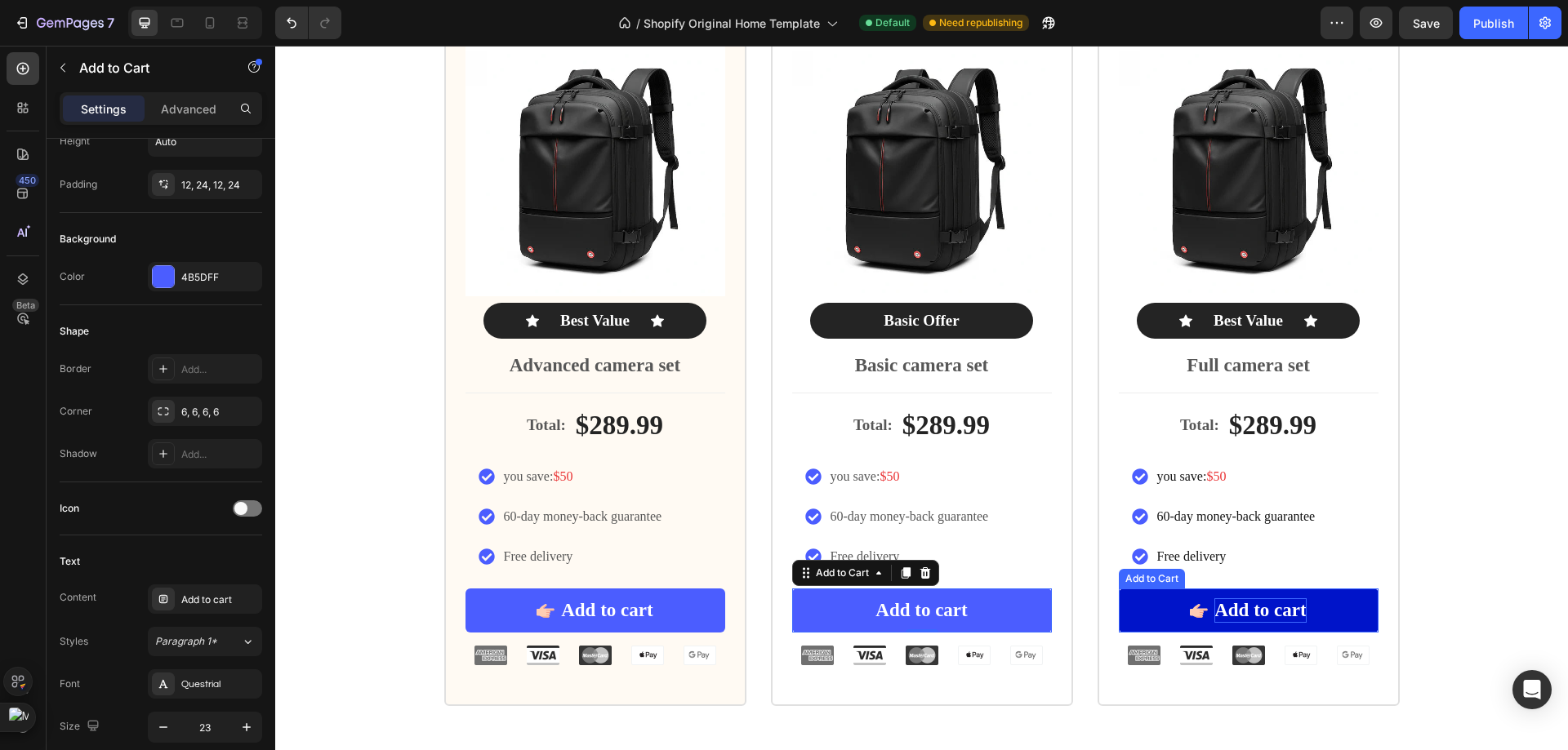
click at [1234, 599] on div "Add to cart" at bounding box center [1260, 610] width 92 height 24
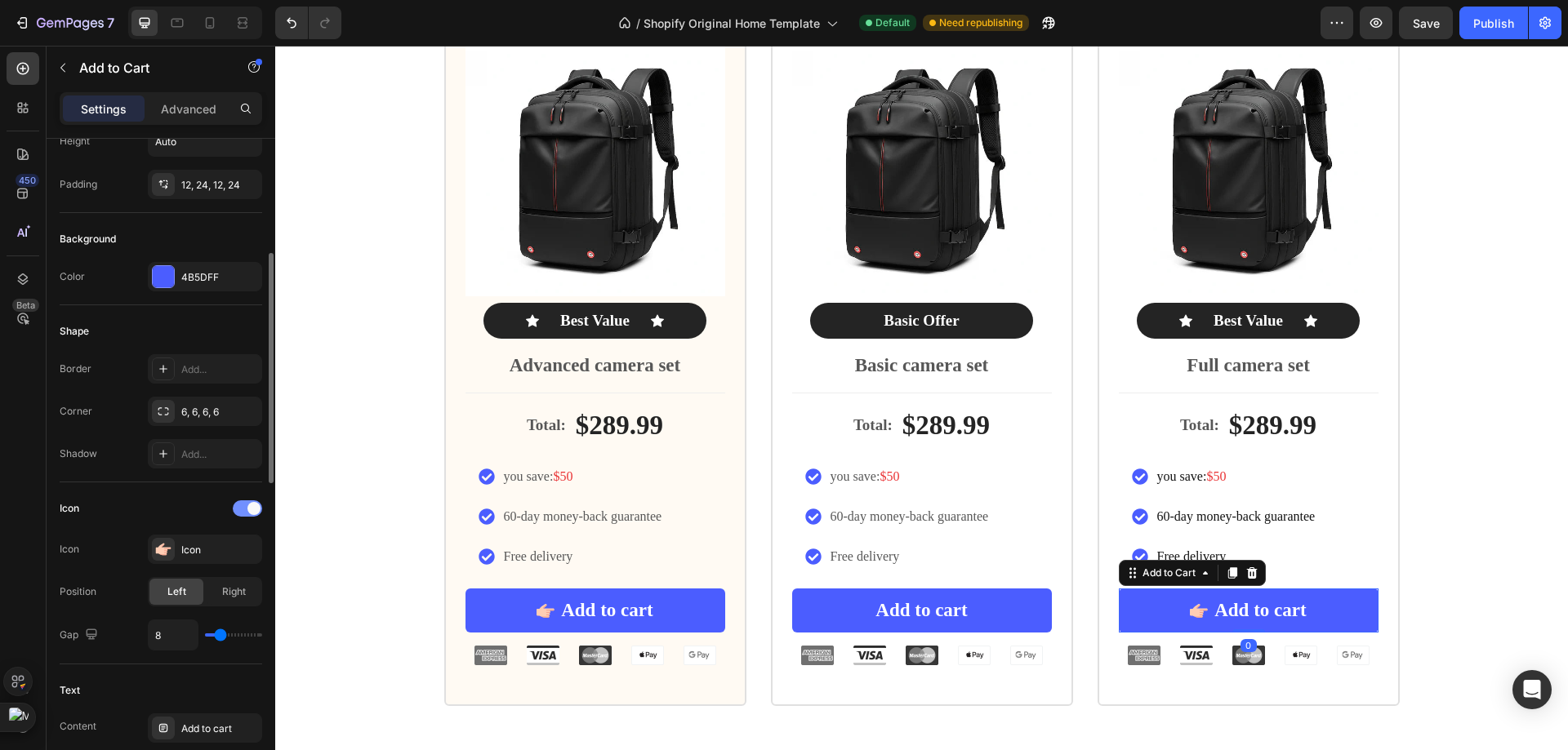
click at [241, 502] on div at bounding box center [247, 508] width 30 height 17
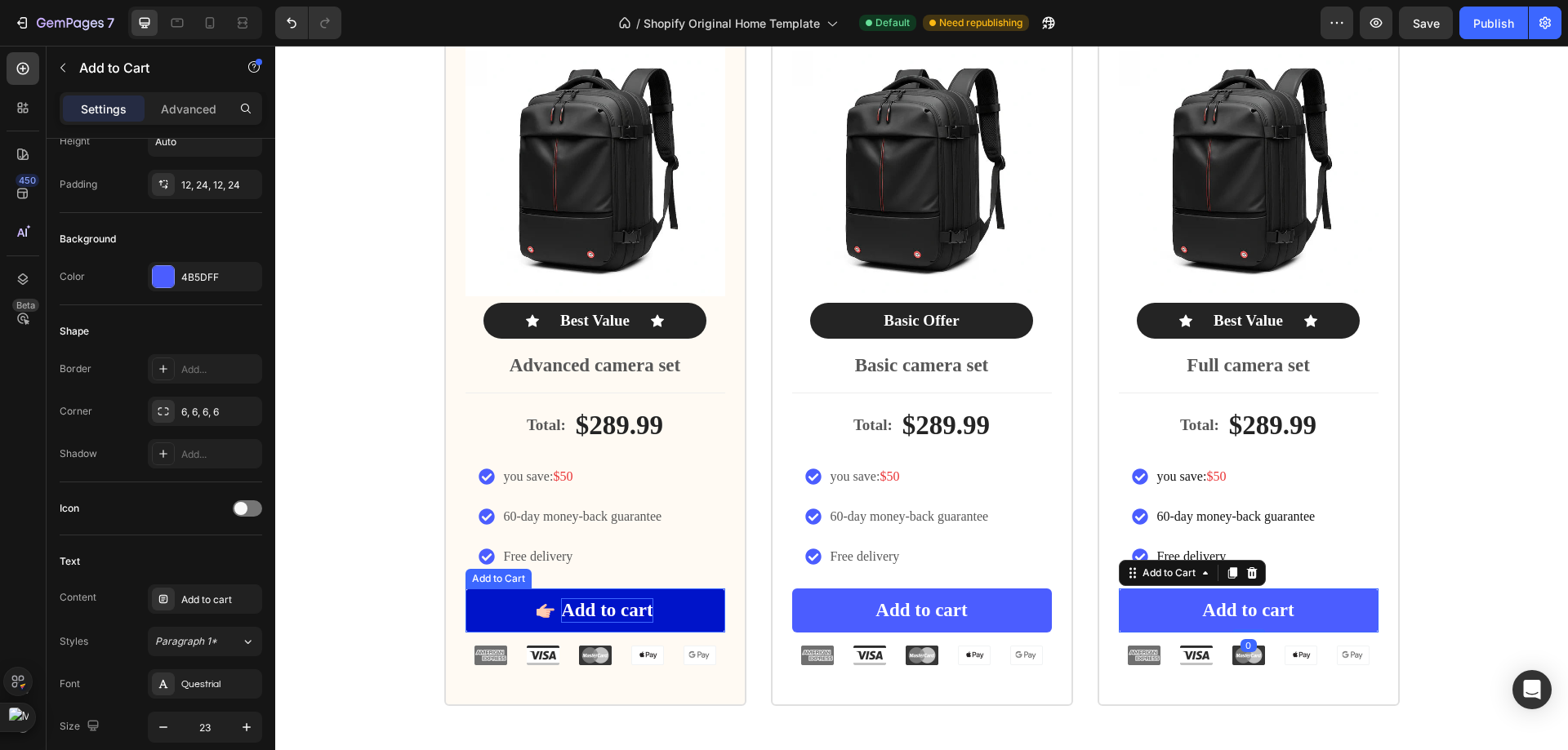
click at [614, 602] on div "Add to cart" at bounding box center [606, 610] width 92 height 24
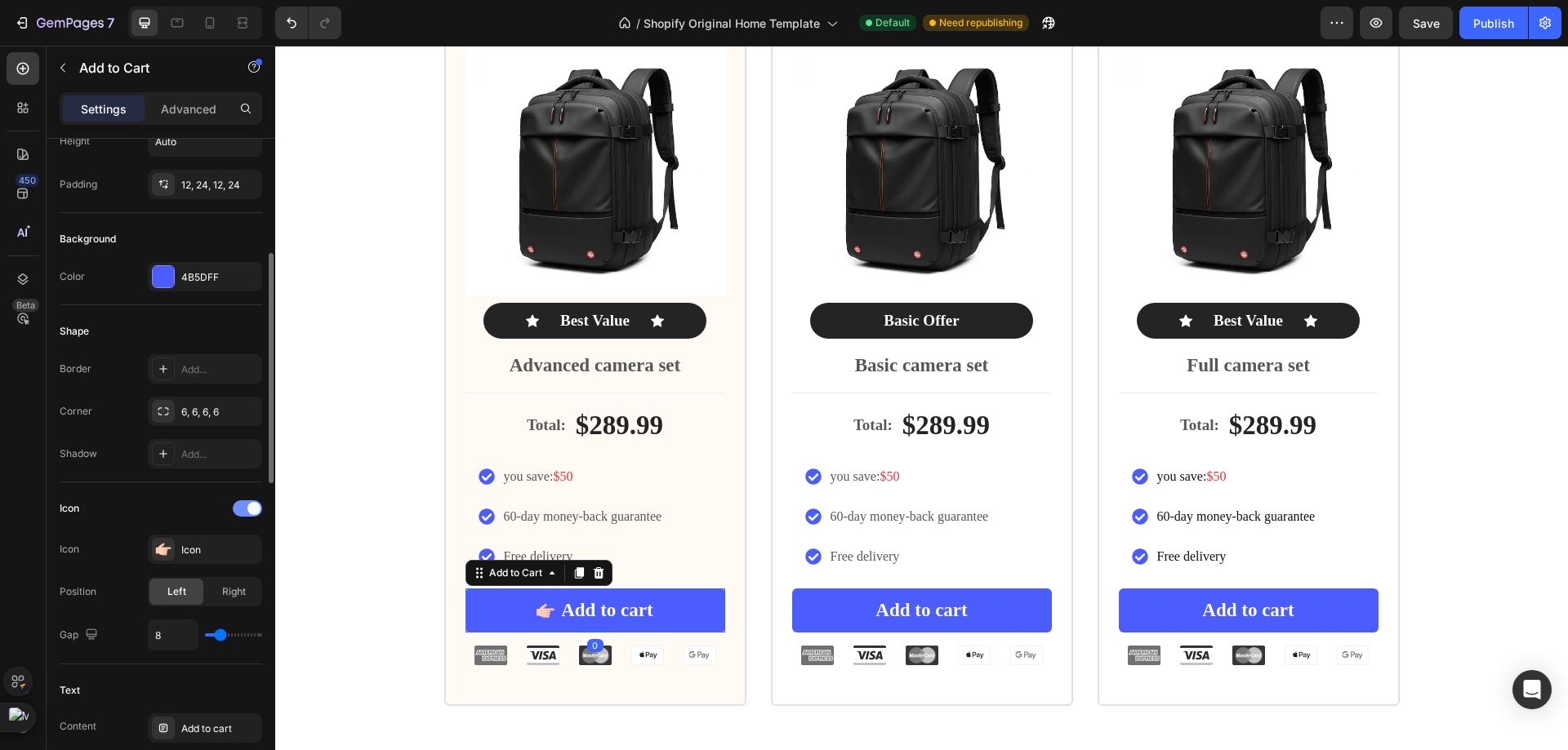
click at [239, 506] on div at bounding box center [247, 508] width 30 height 17
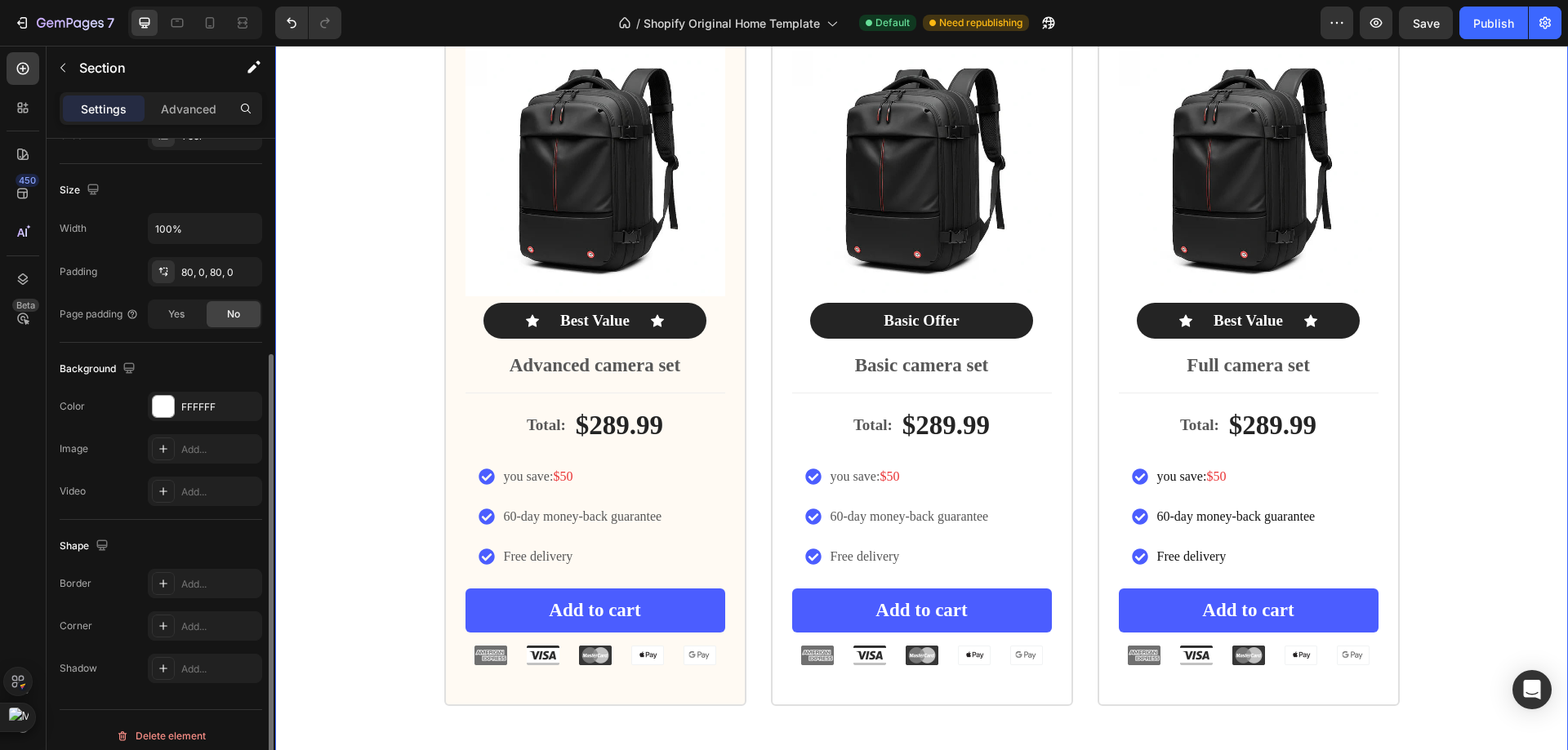
click at [397, 478] on div "Icon Icon Icon Icon Icon Icon List Rated 4.8/5 by our customers Text Block Prod…" at bounding box center [922, 330] width 1293 height 753
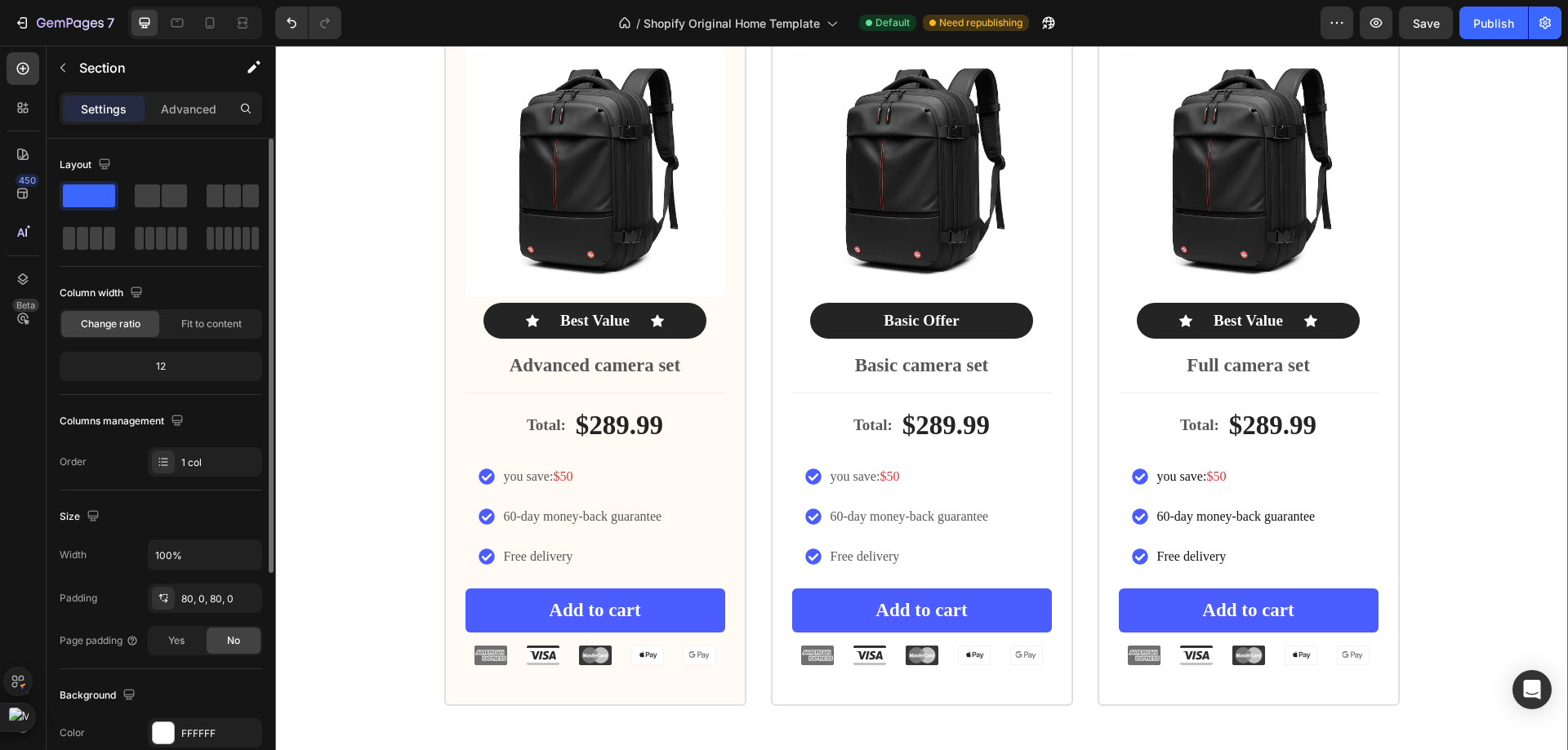
click at [357, 372] on div "Icon Icon Icon Icon Icon Icon List Rated 4.8/5 by our customers Text Block Prod…" at bounding box center [922, 330] width 1293 height 753
click at [597, 653] on img at bounding box center [595, 655] width 32 height 19
click at [324, 556] on div "Icon Icon Icon Icon Icon Icon List Rated 4.8/5 by our customers Text Block Prod…" at bounding box center [922, 330] width 1293 height 753
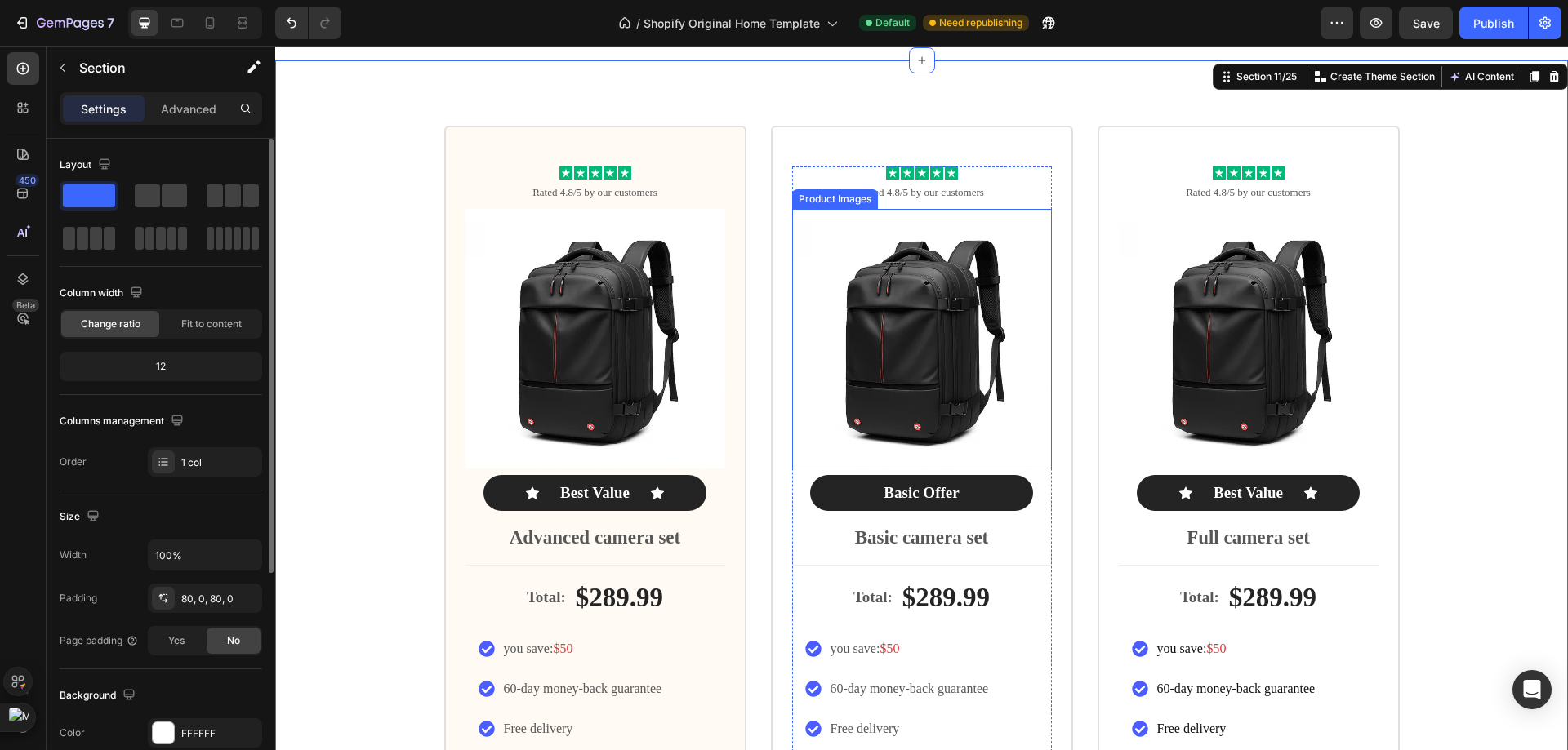
scroll to position [5719, 0]
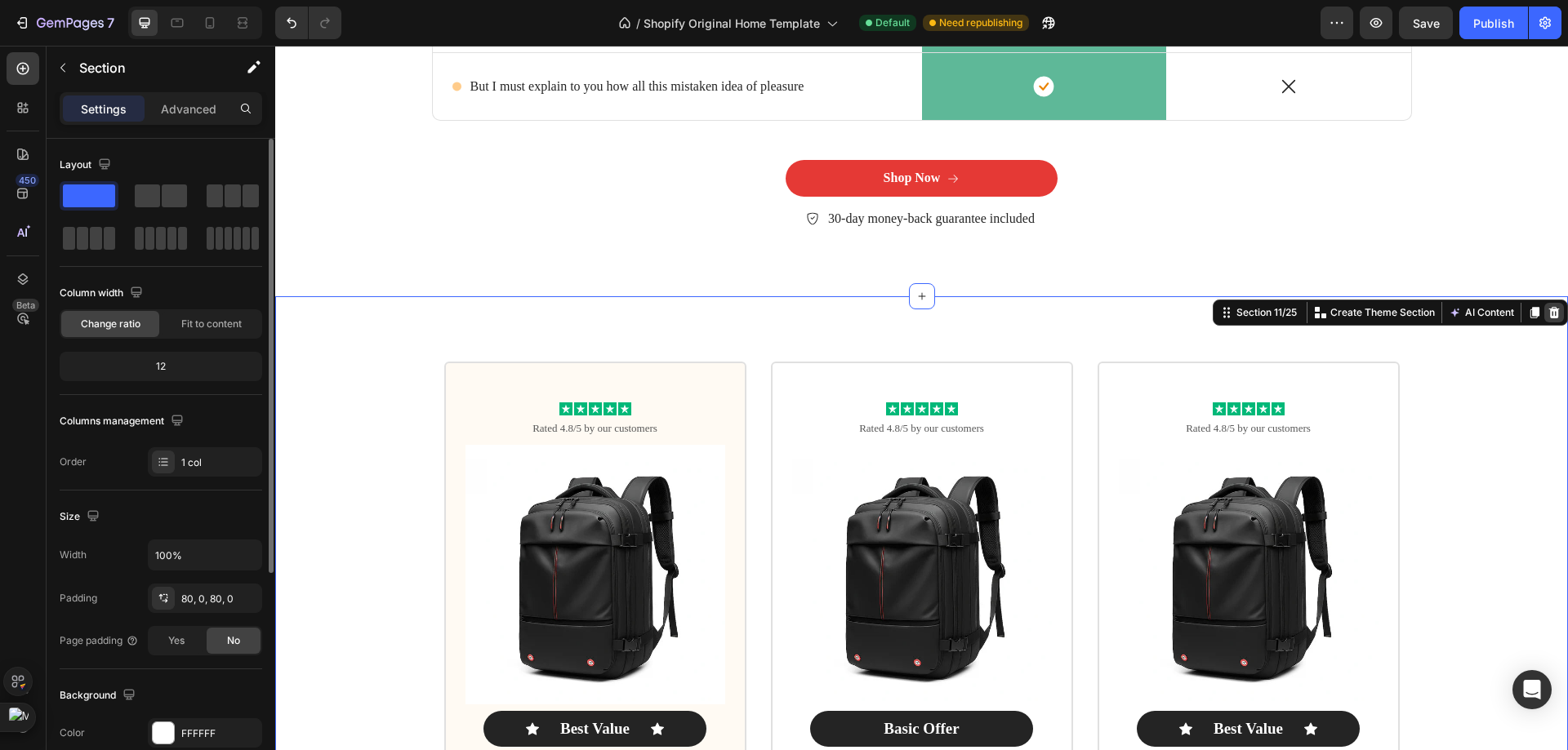
click at [1547, 306] on icon at bounding box center [1553, 313] width 13 height 13
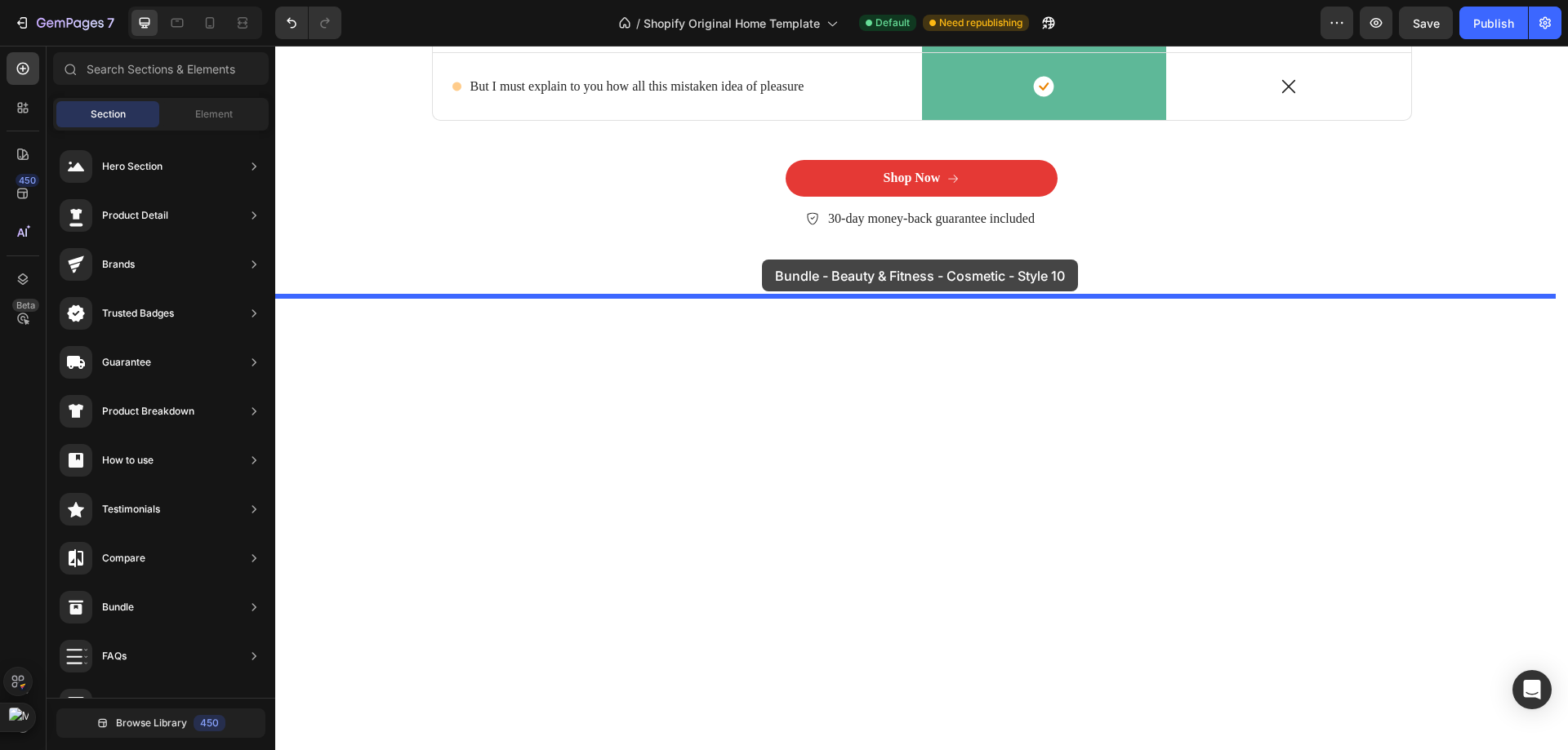
drag, startPoint x: 709, startPoint y: 621, endPoint x: 762, endPoint y: 287, distance: 338.2
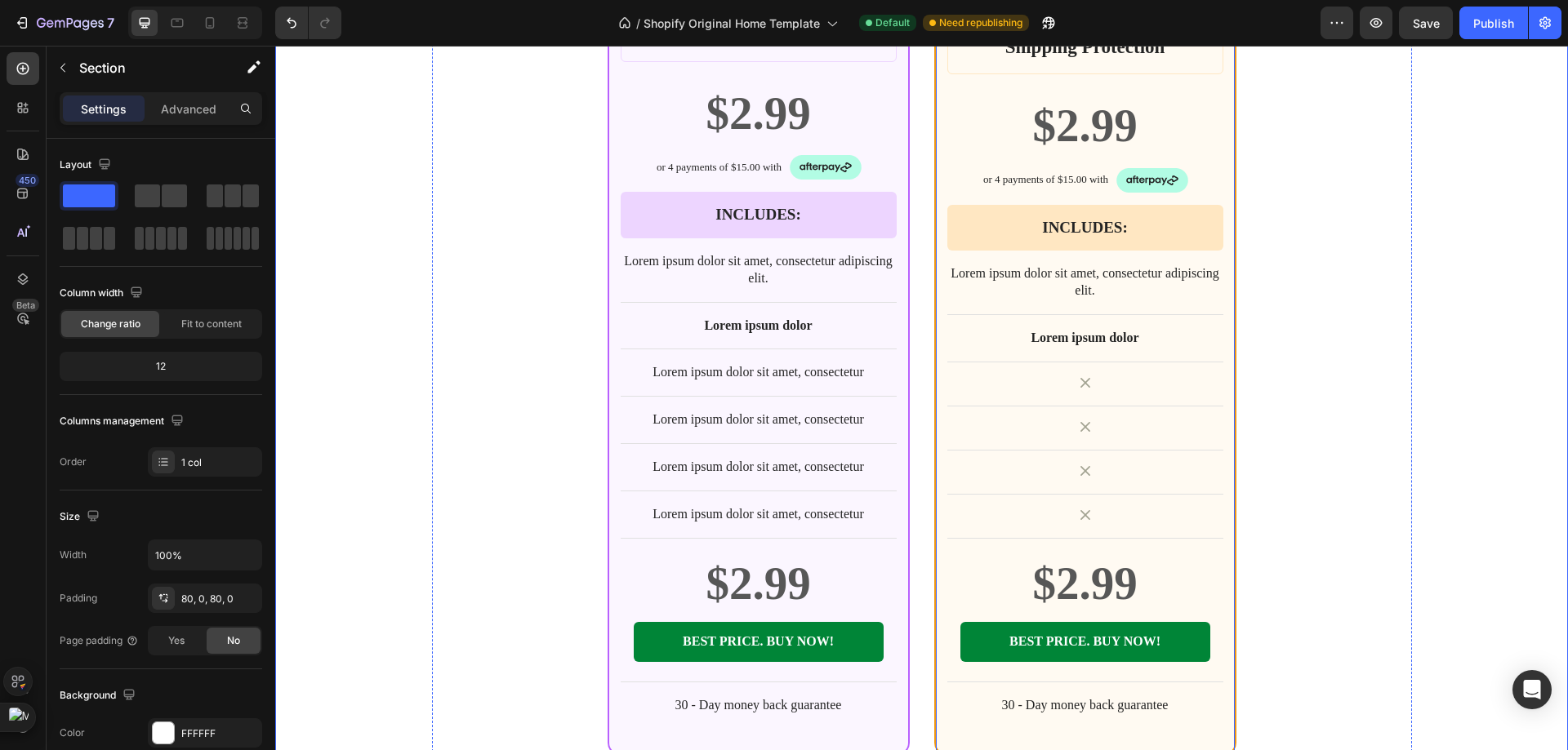
scroll to position [6157, 0]
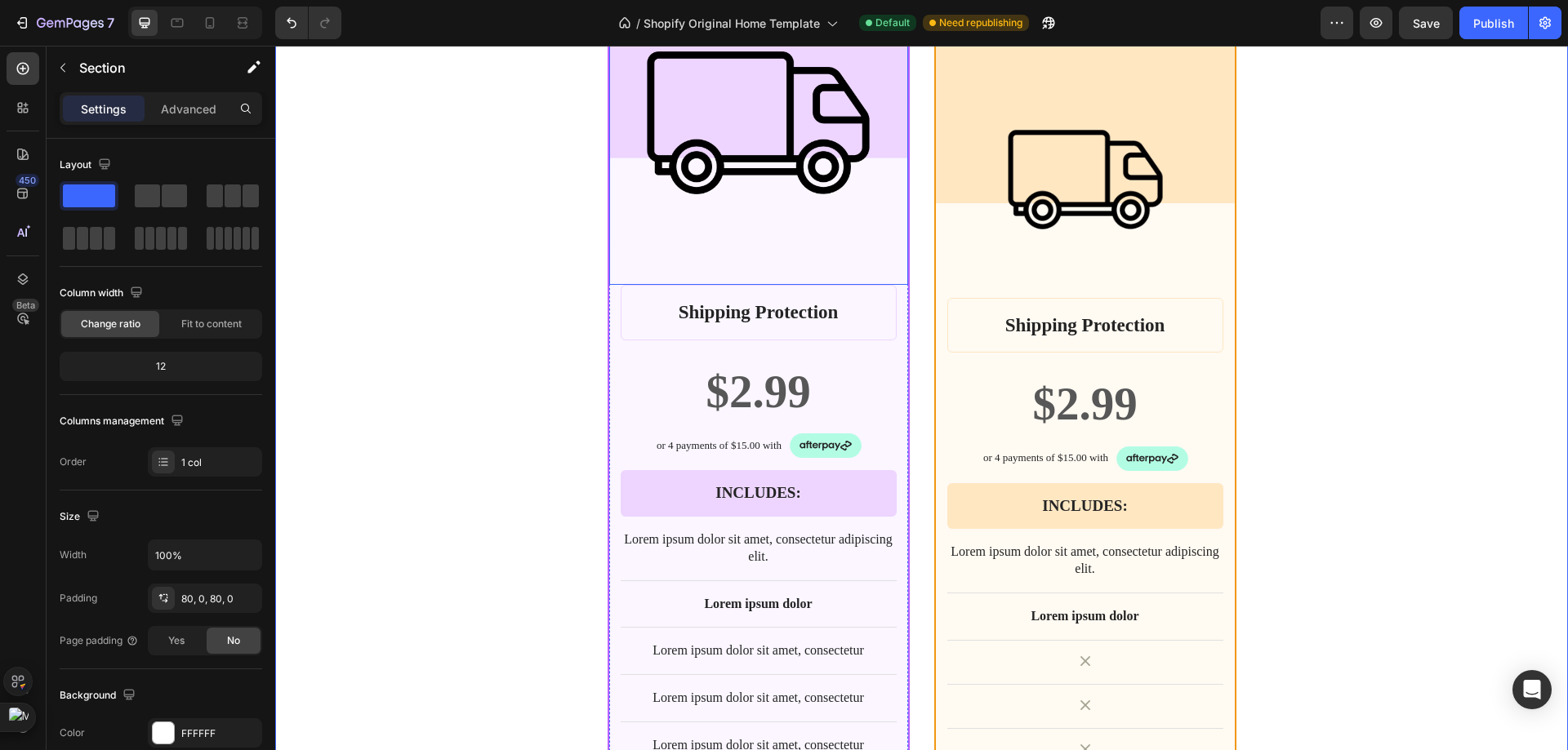
click at [808, 241] on img at bounding box center [758, 122] width 254 height 254
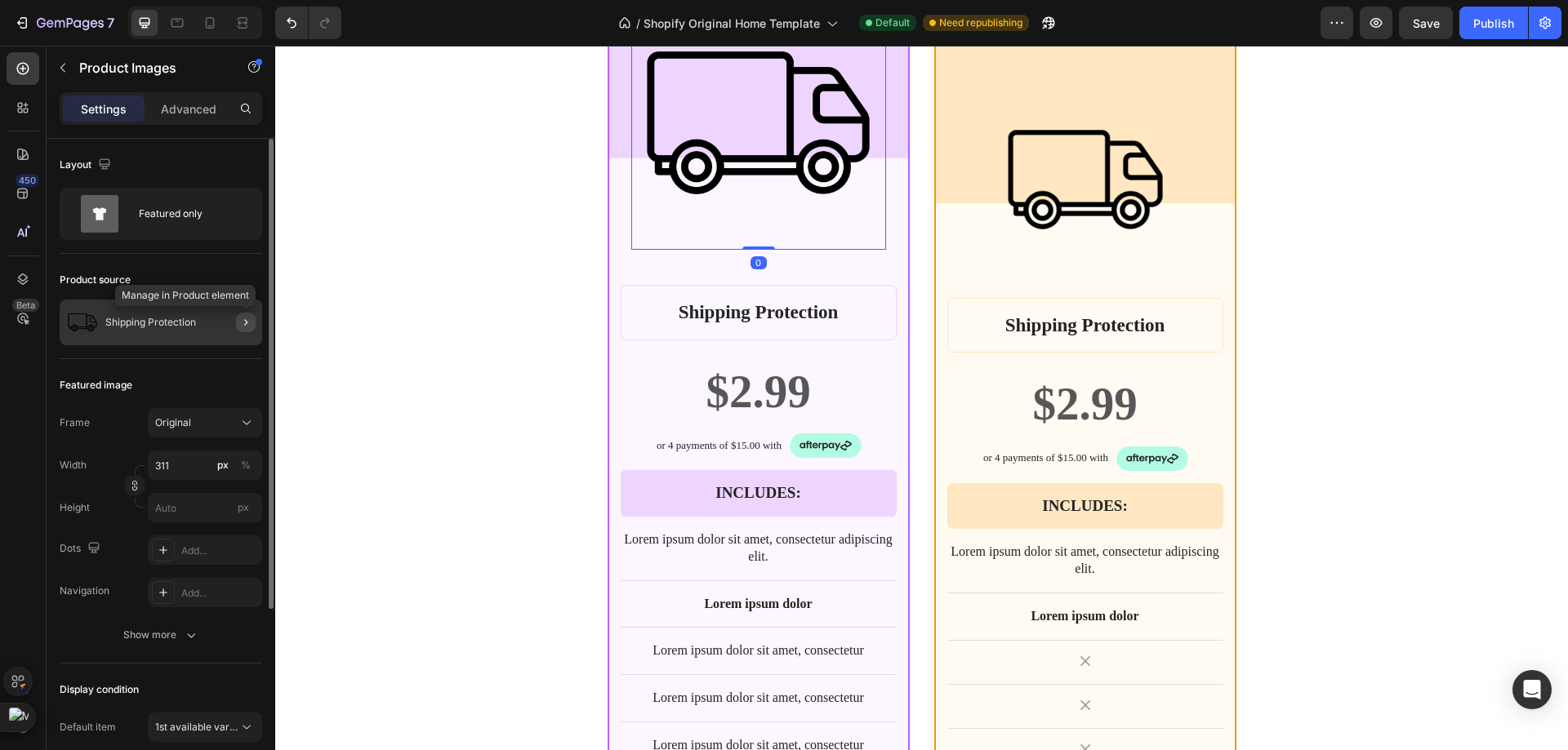
click at [244, 319] on icon "button" at bounding box center [245, 322] width 13 height 13
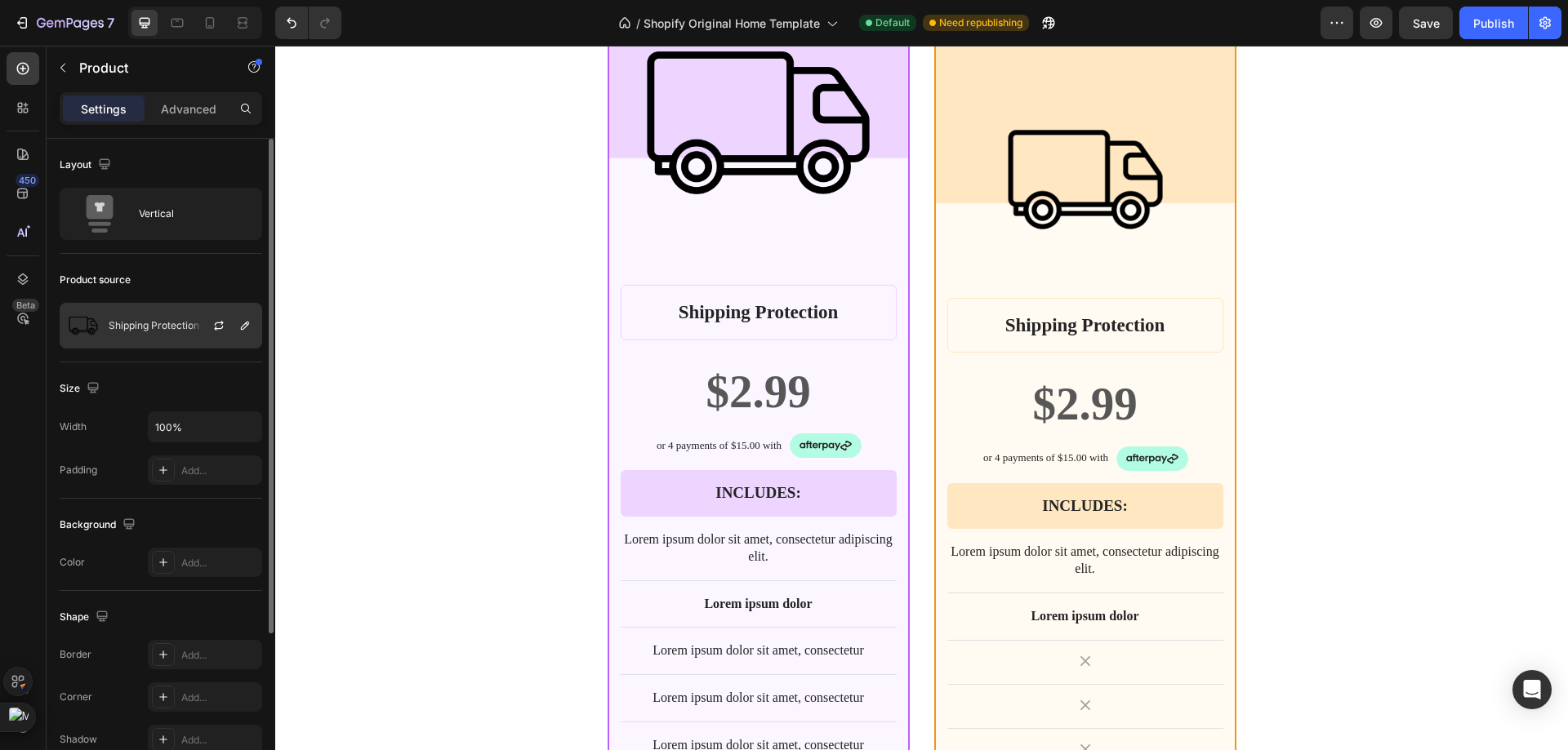
click at [232, 320] on div at bounding box center [225, 326] width 72 height 44
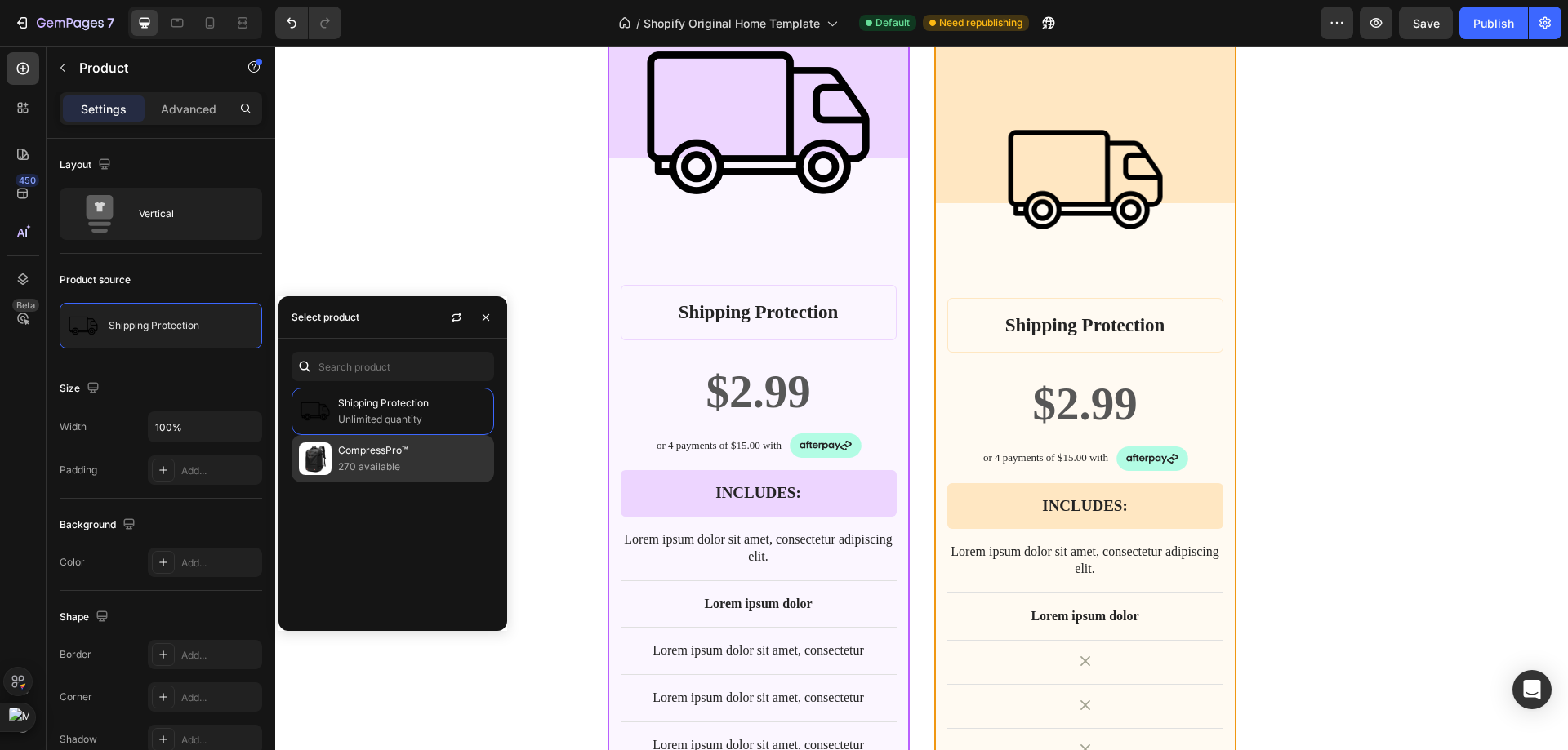
click at [376, 464] on p "270 available" at bounding box center [412, 466] width 149 height 17
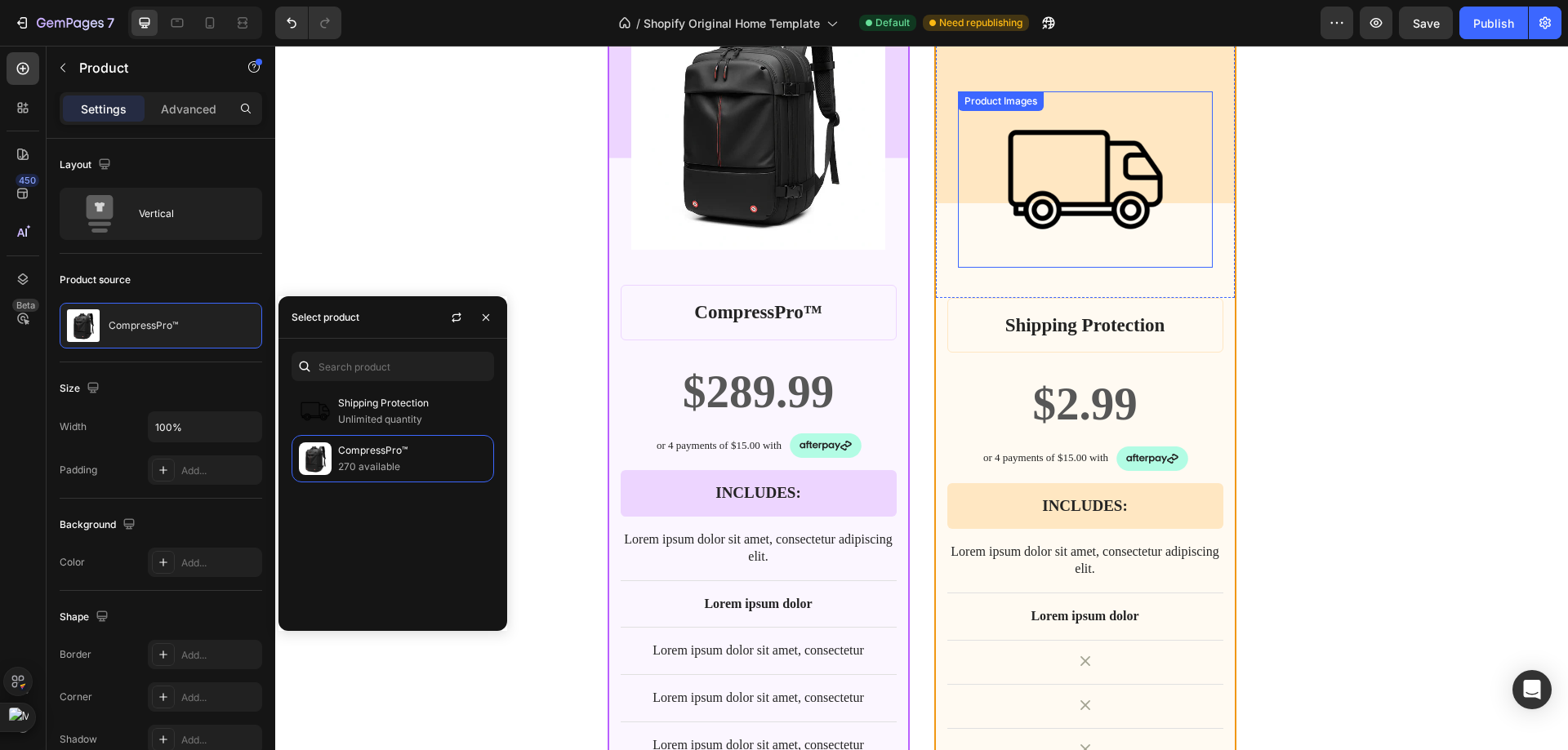
click at [1069, 147] on img at bounding box center [1085, 180] width 176 height 176
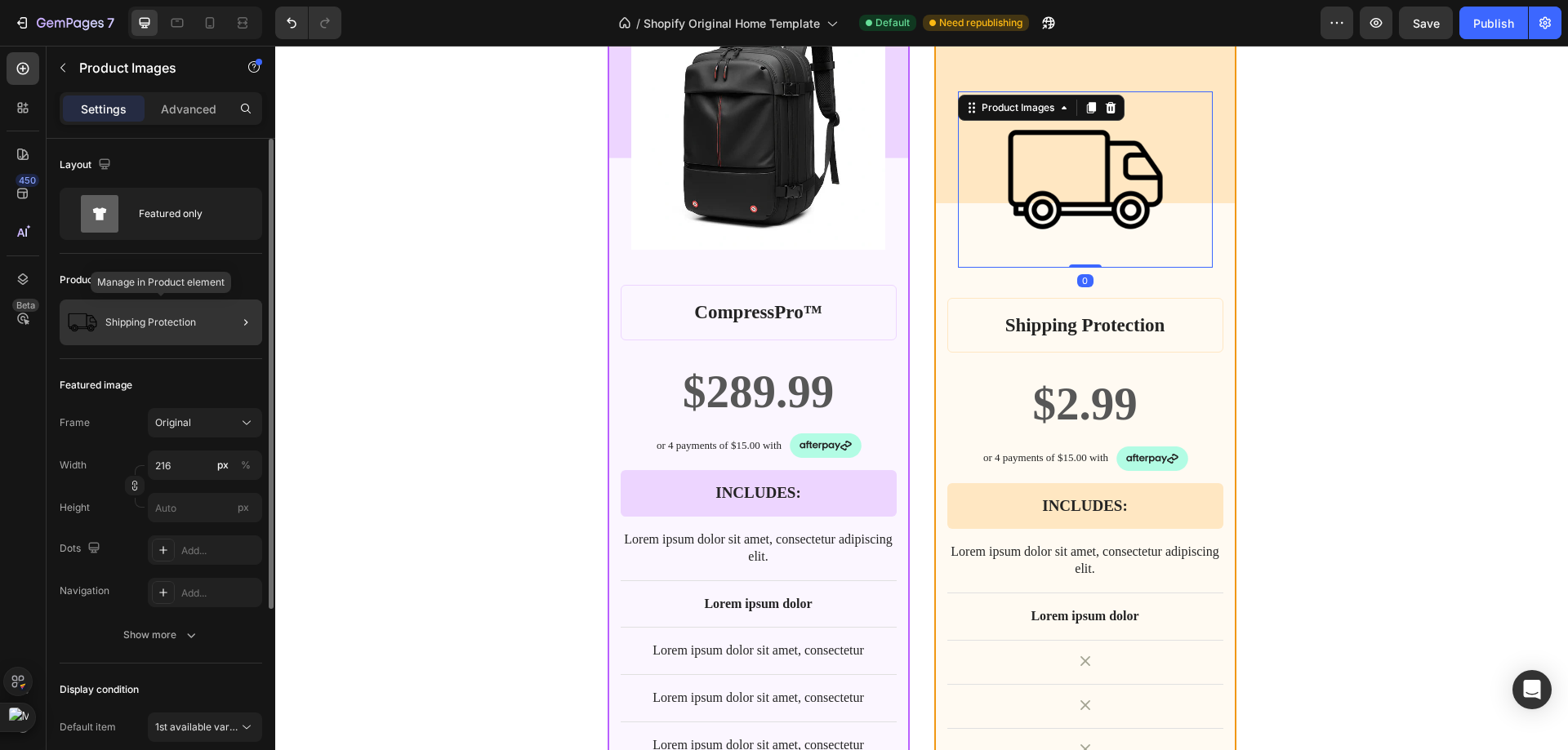
click at [194, 325] on p "Shipping Protection" at bounding box center [151, 322] width 91 height 11
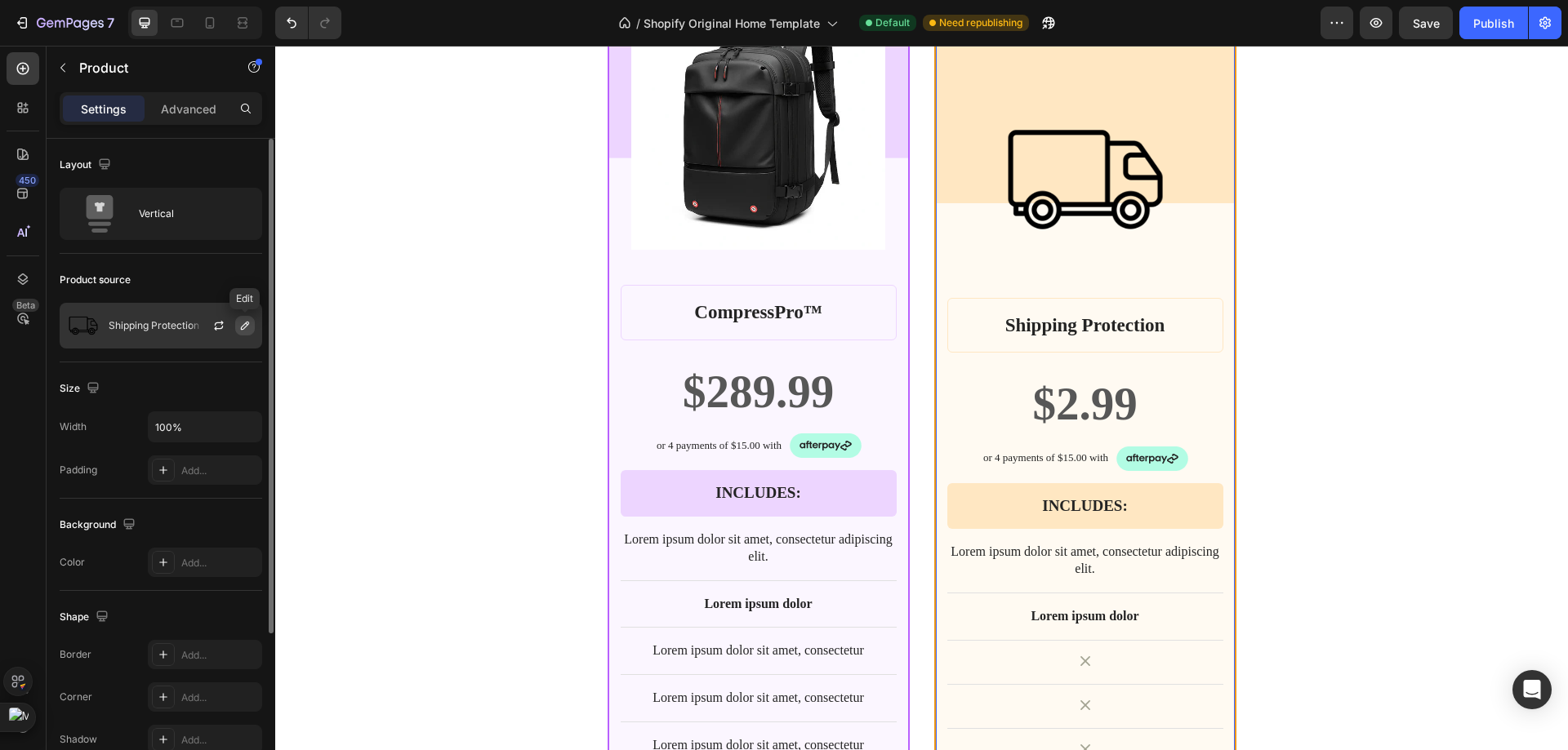
click at [235, 322] on button "button" at bounding box center [245, 326] width 19 height 19
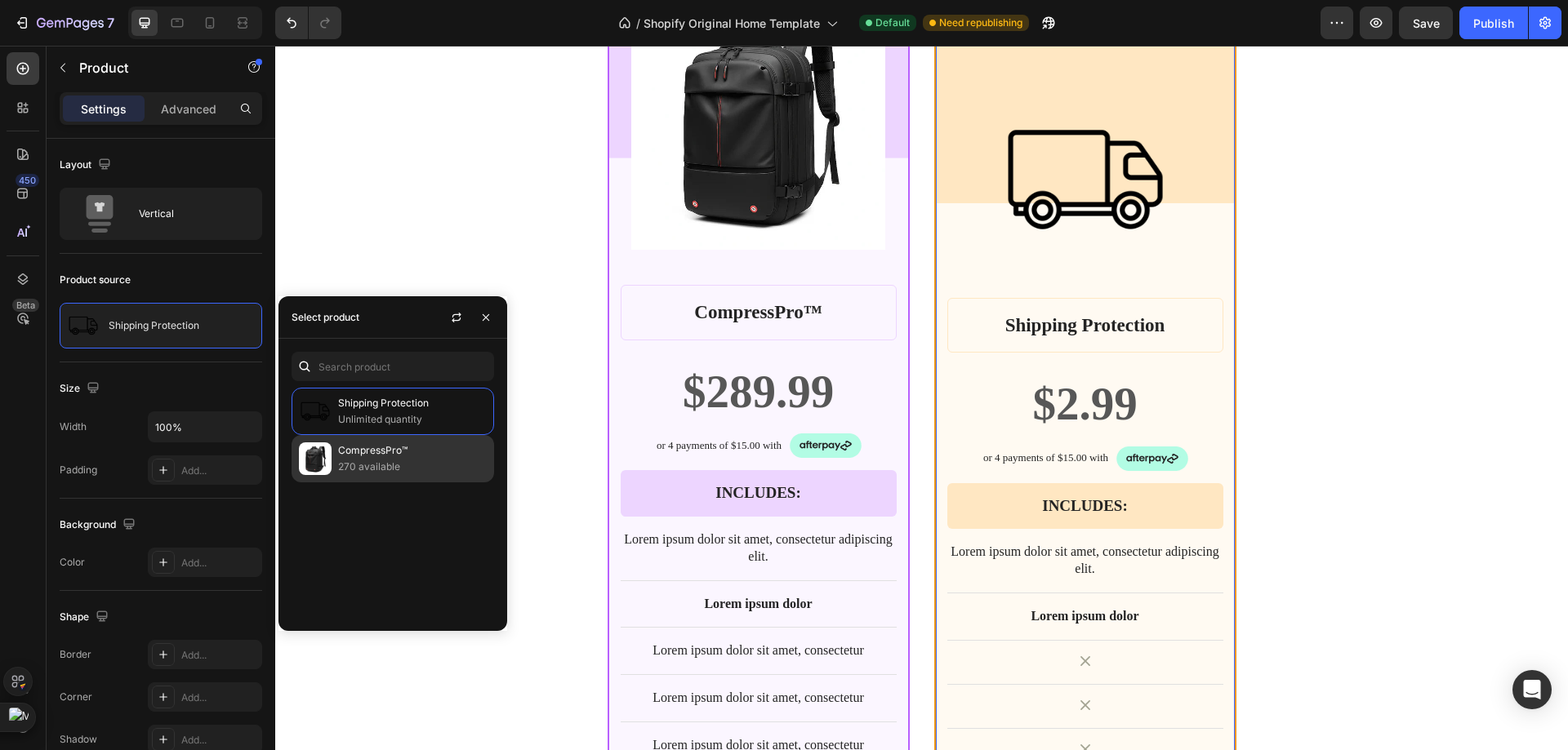
click at [327, 453] on img at bounding box center [314, 458] width 32 height 32
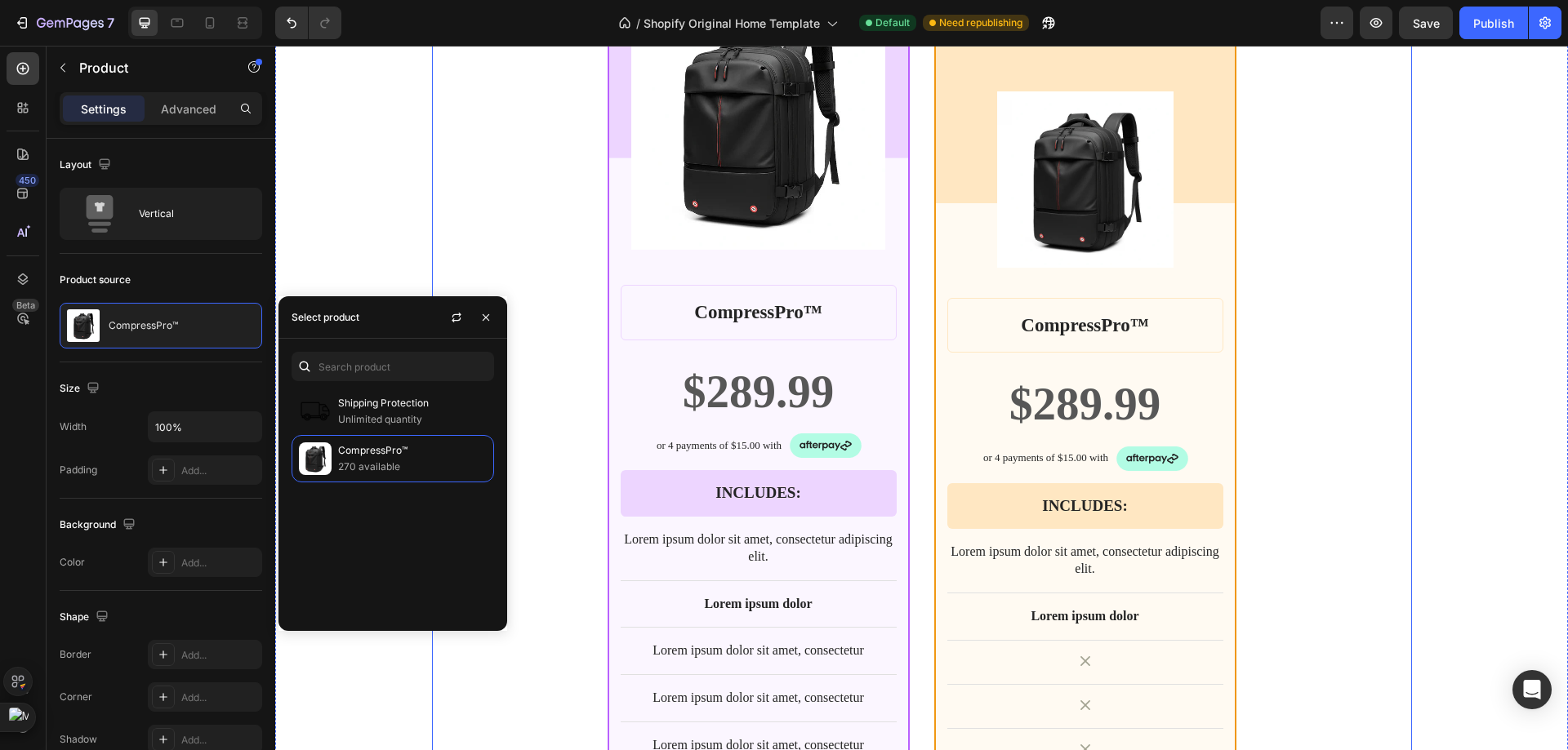
click at [1289, 336] on div "BEST CHOICE Text Block Row Product Images Row CompressPro™ Product Title $289.9…" at bounding box center [922, 478] width 980 height 1111
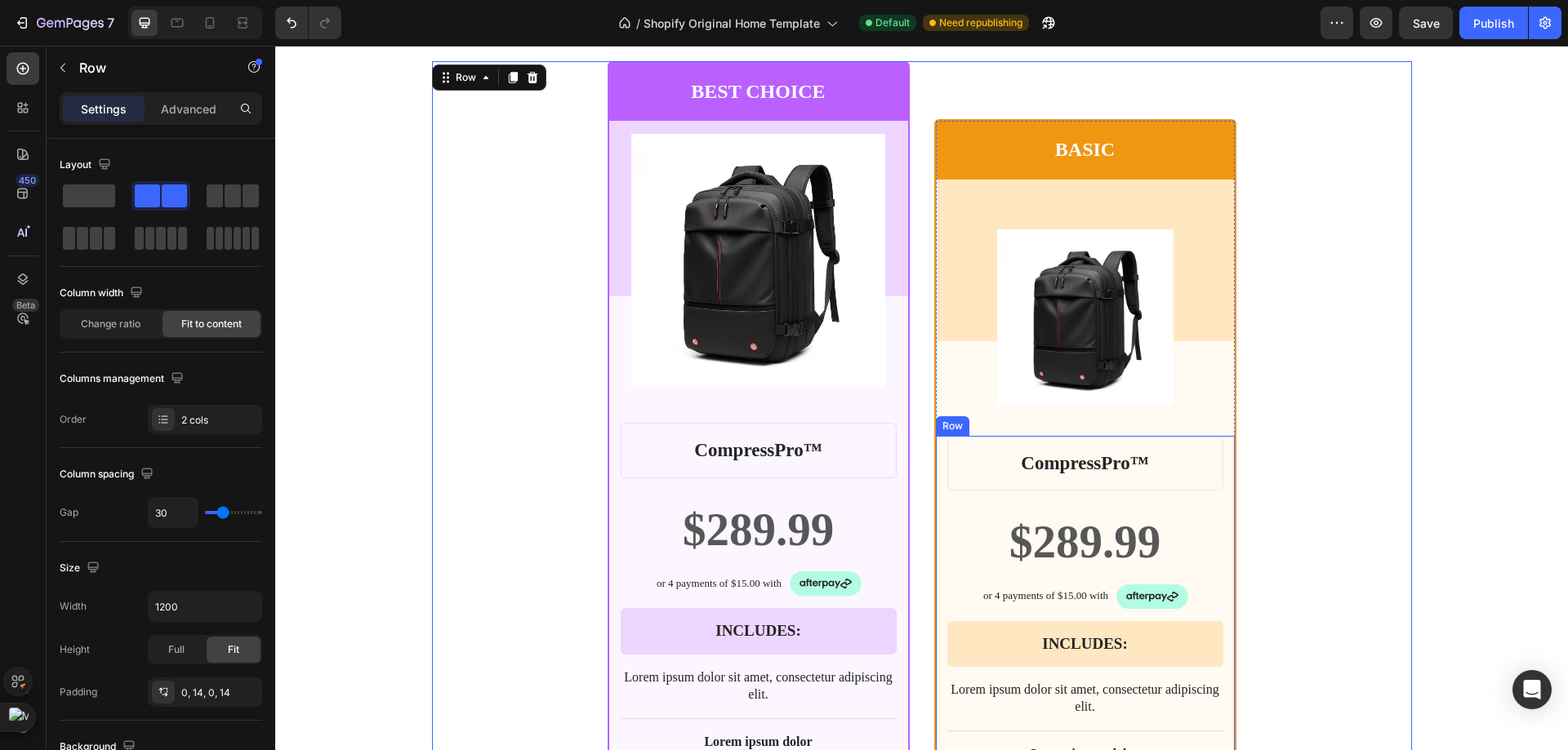
scroll to position [5994, 0]
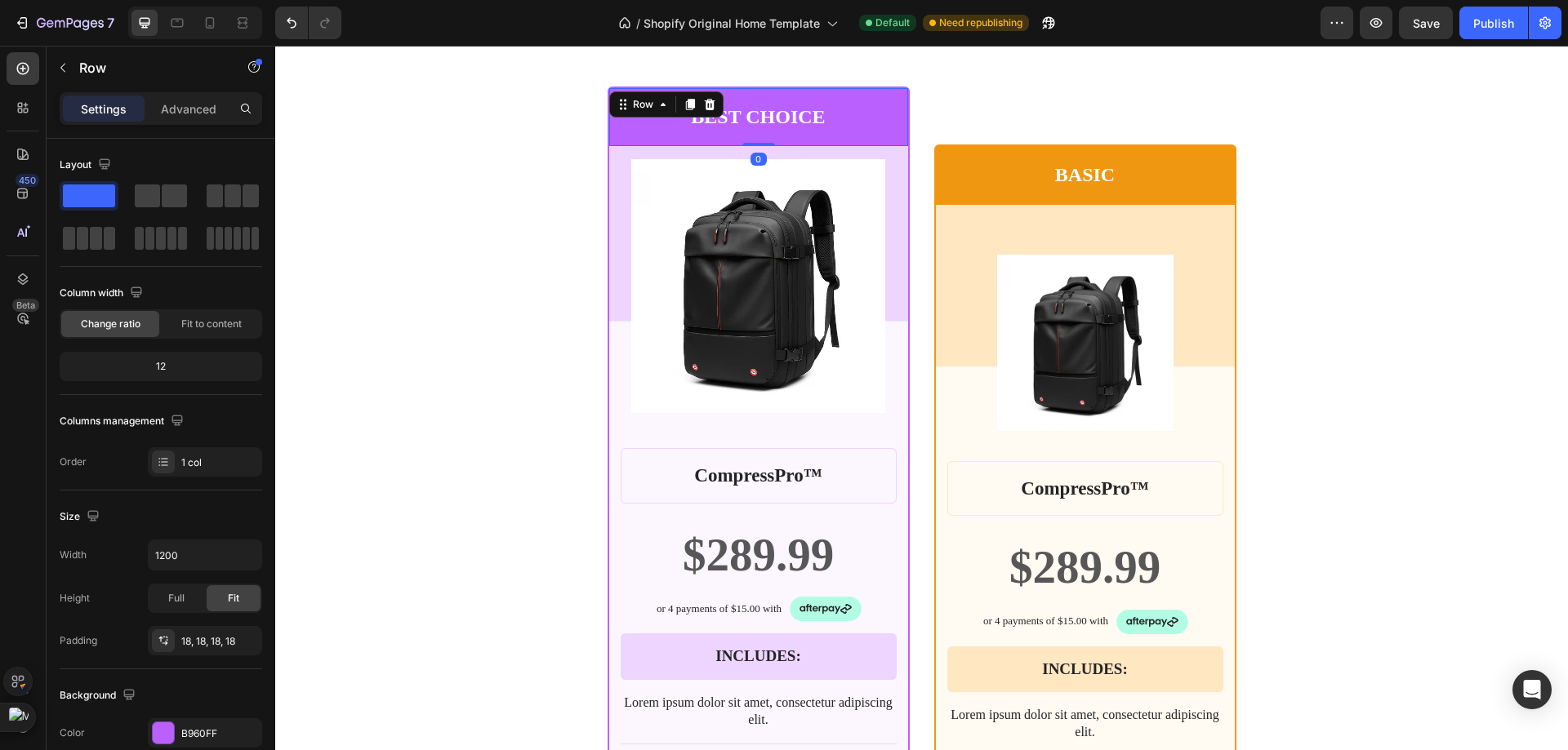
click at [806, 143] on div "BEST CHOICE Text Block Row 0" at bounding box center [758, 117] width 299 height 58
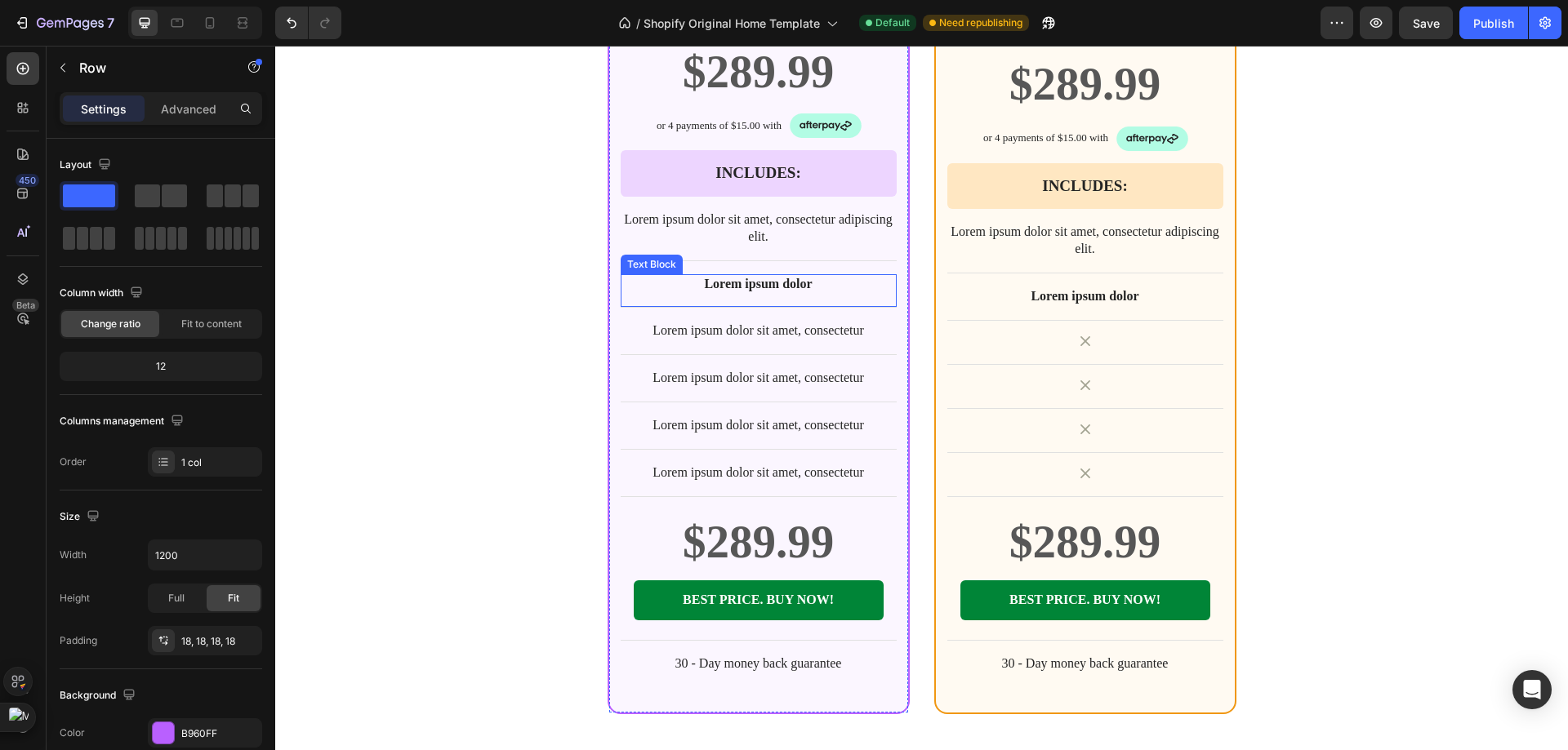
scroll to position [6565, 0]
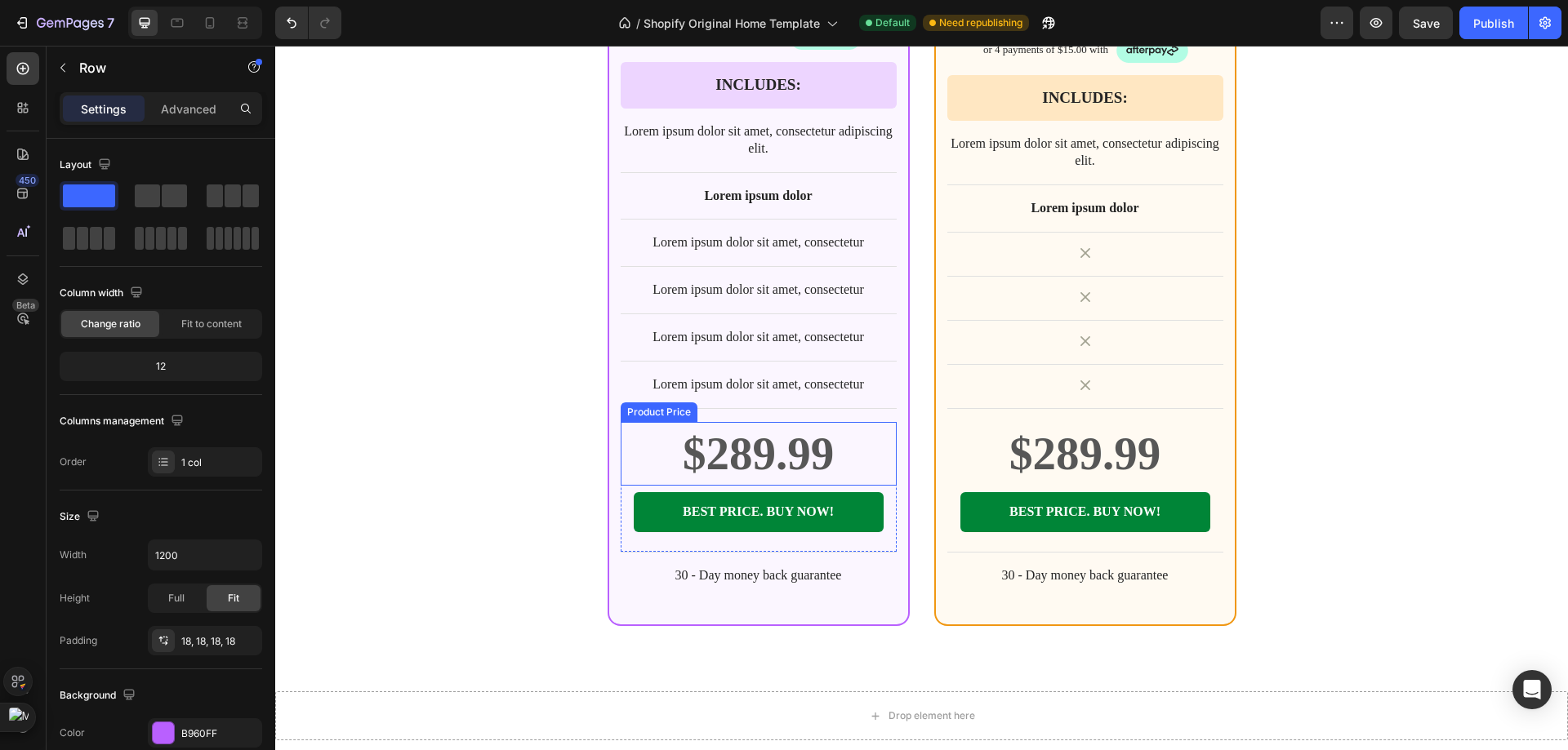
click at [832, 440] on div "$289.99" at bounding box center [758, 453] width 276 height 64
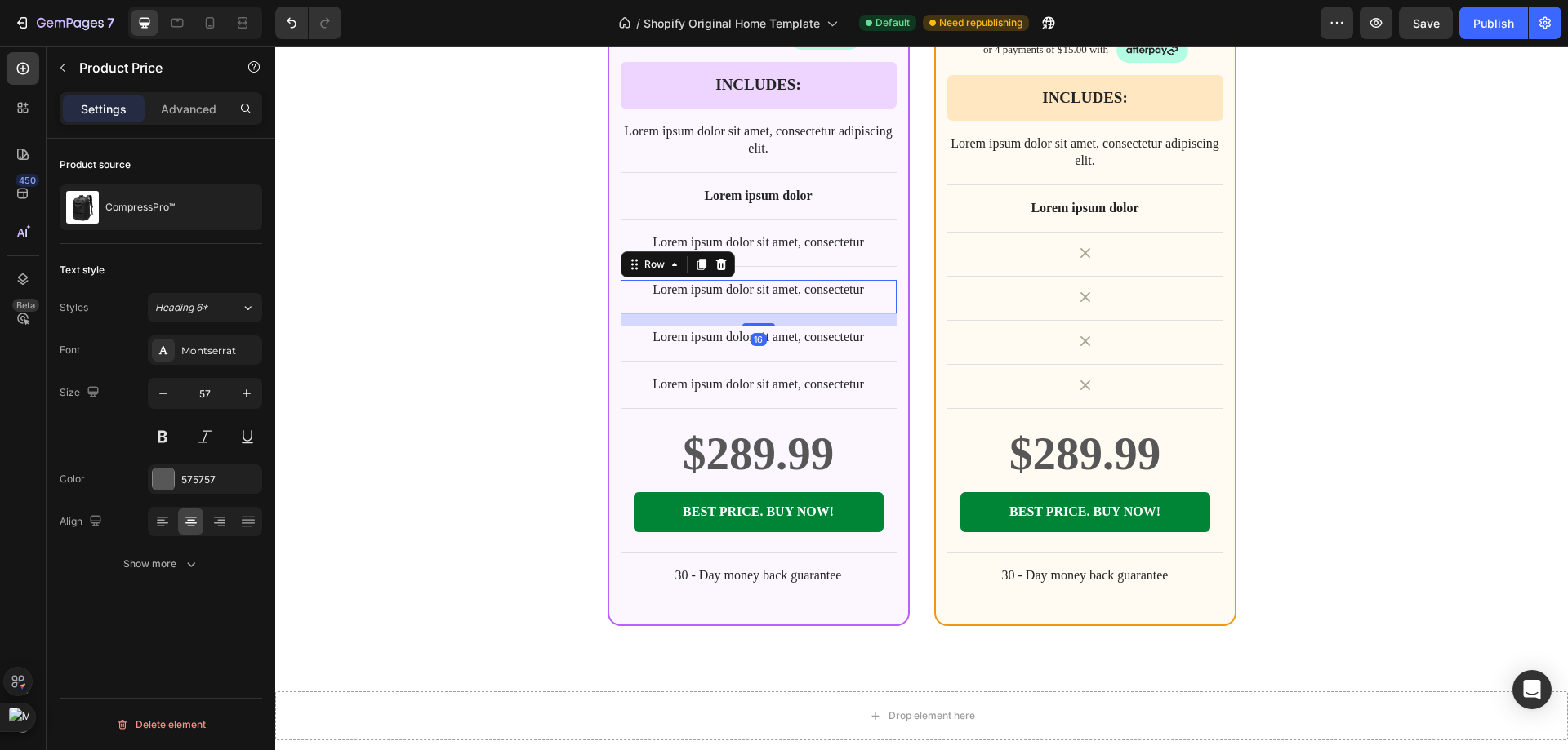
click at [863, 302] on div "Lorem ipsum dolor sit amet, consectetur Text Block Row 16" at bounding box center [758, 297] width 276 height 34
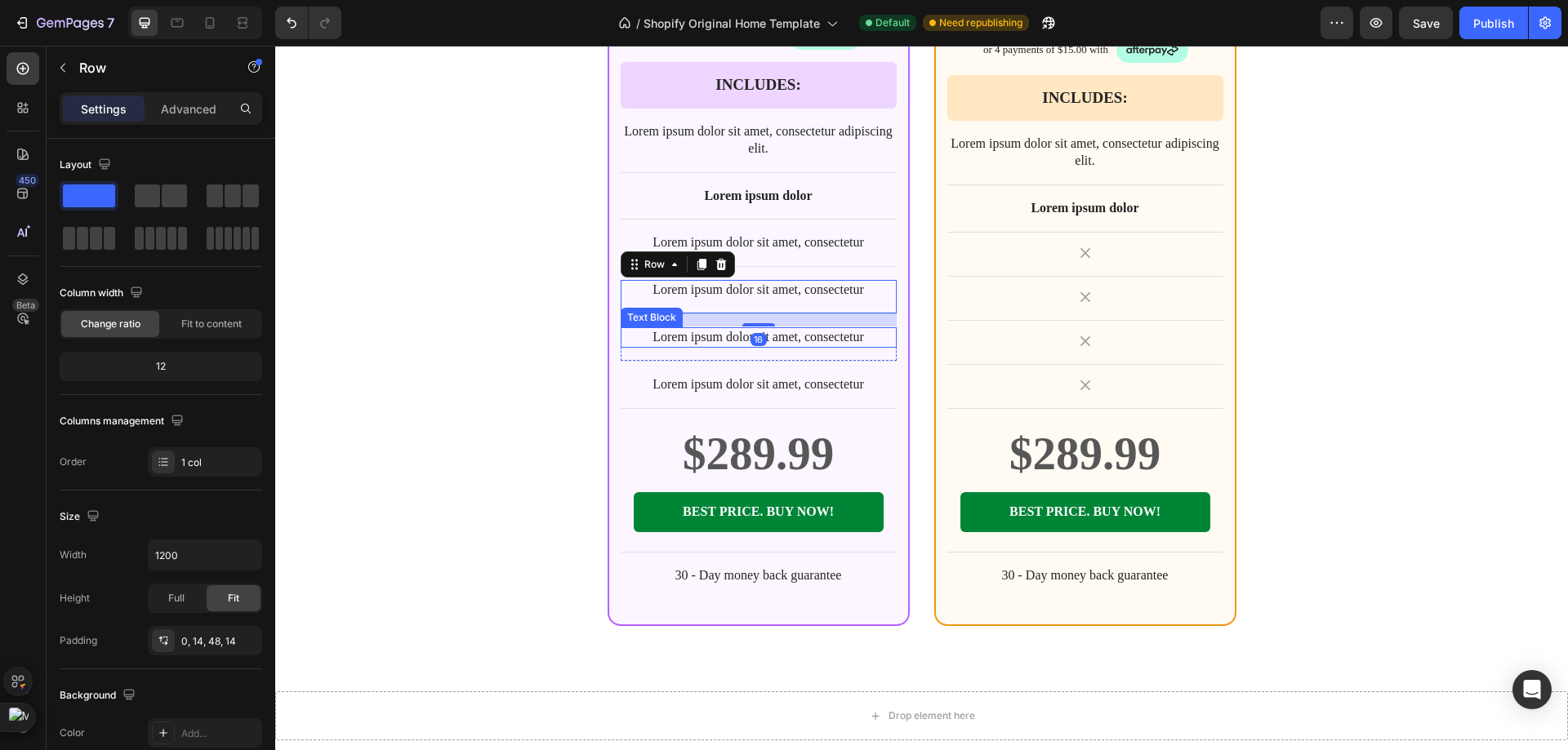
click at [866, 369] on div "CompressPro™ Product Title $289.99 Product Price Product Price Row or 4 payment…" at bounding box center [758, 231] width 276 height 708
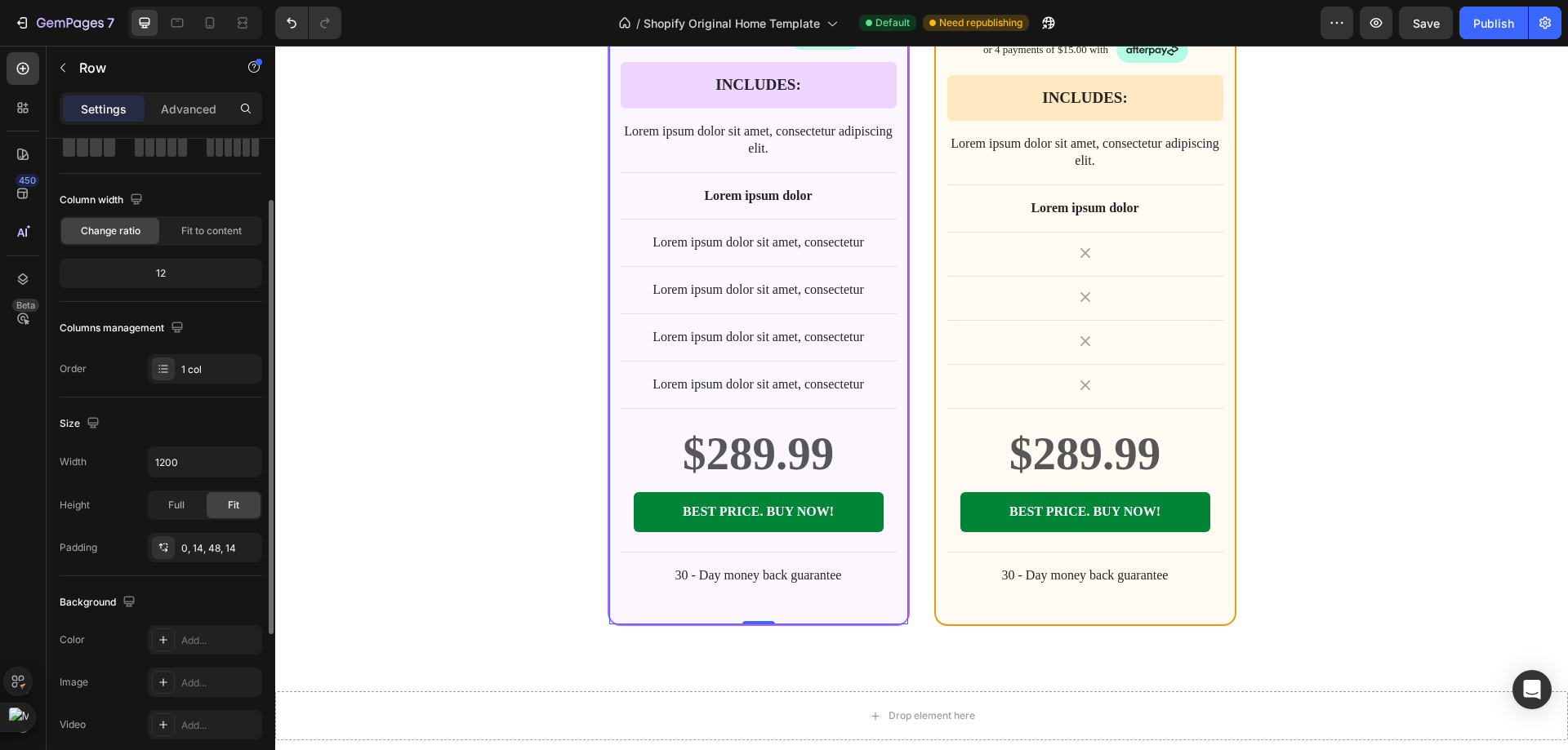
scroll to position [0, 0]
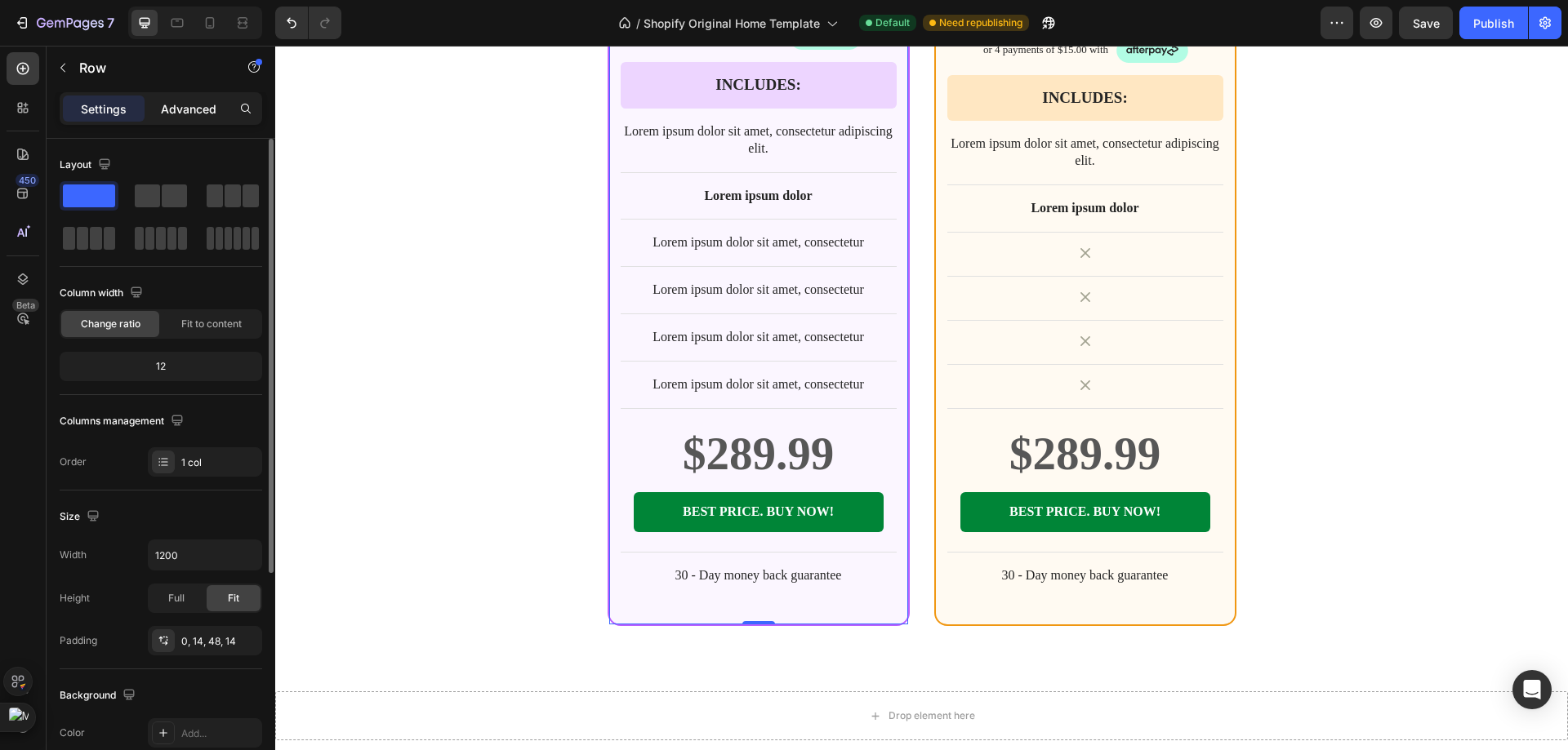
click at [158, 106] on div "Advanced" at bounding box center [188, 108] width 81 height 26
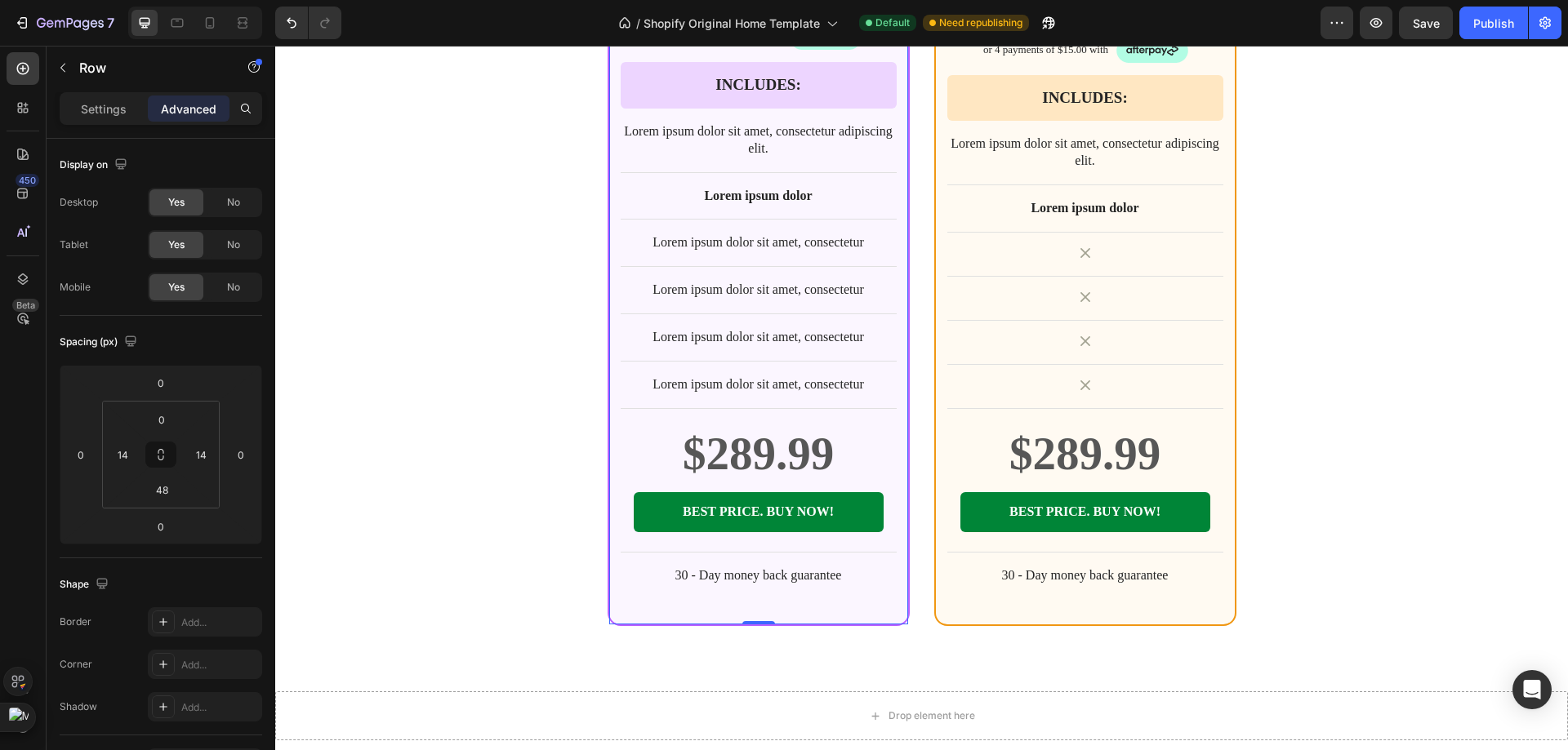
click at [144, 107] on div "Settings Advanced" at bounding box center [161, 108] width 196 height 26
click at [437, 240] on div "BEST CHOICE Text Block Row Product Images Row CompressPro™ Product Title $289.9…" at bounding box center [922, 71] width 980 height 1111
click at [472, 280] on div "BEST CHOICE Text Block Row Product Images Row CompressPro™ Product Title $289.9…" at bounding box center [922, 71] width 980 height 1111
click at [101, 113] on p "Settings" at bounding box center [104, 109] width 45 height 17
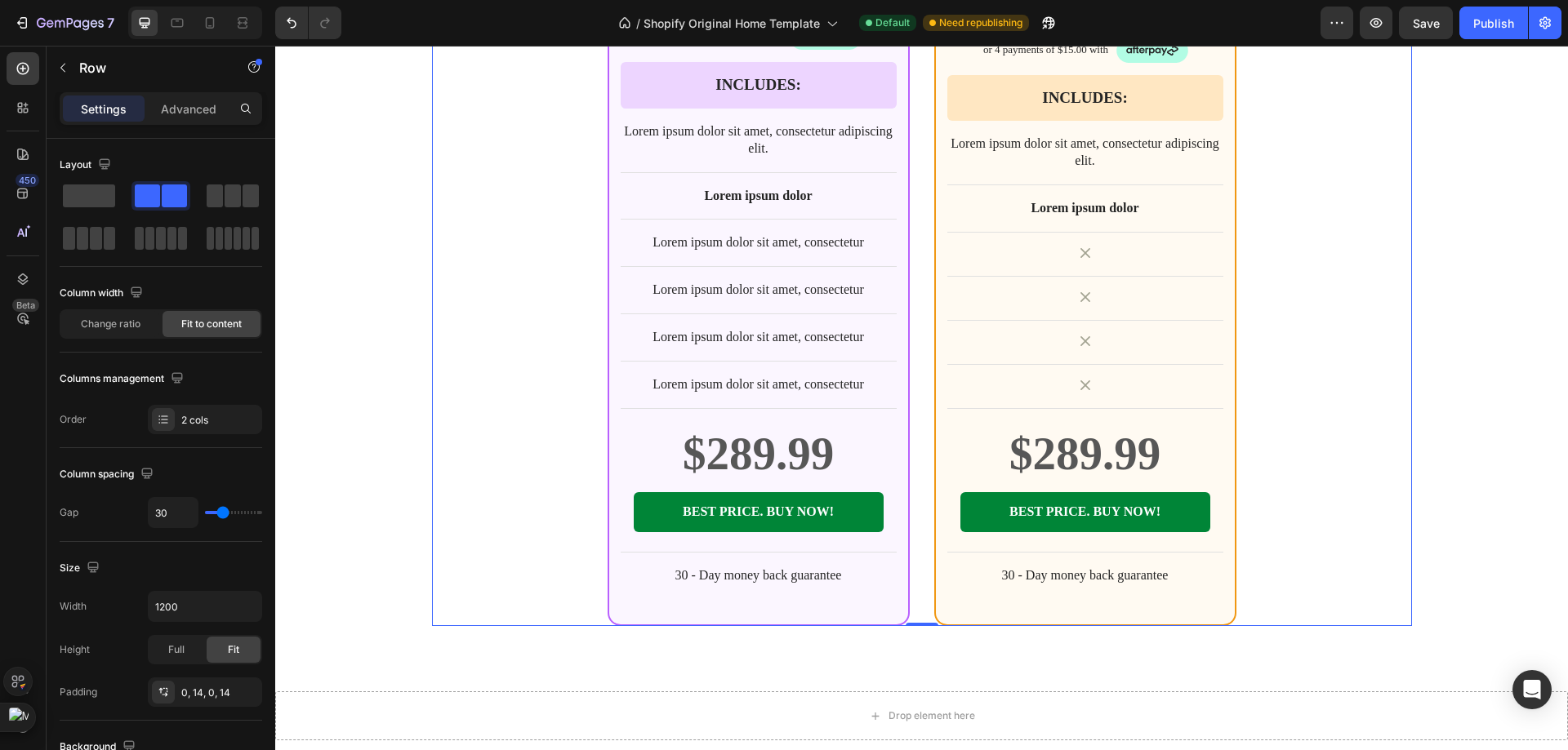
click at [527, 207] on div "BEST CHOICE Text Block Row Product Images Row CompressPro™ Product Title $289.9…" at bounding box center [922, 71] width 980 height 1111
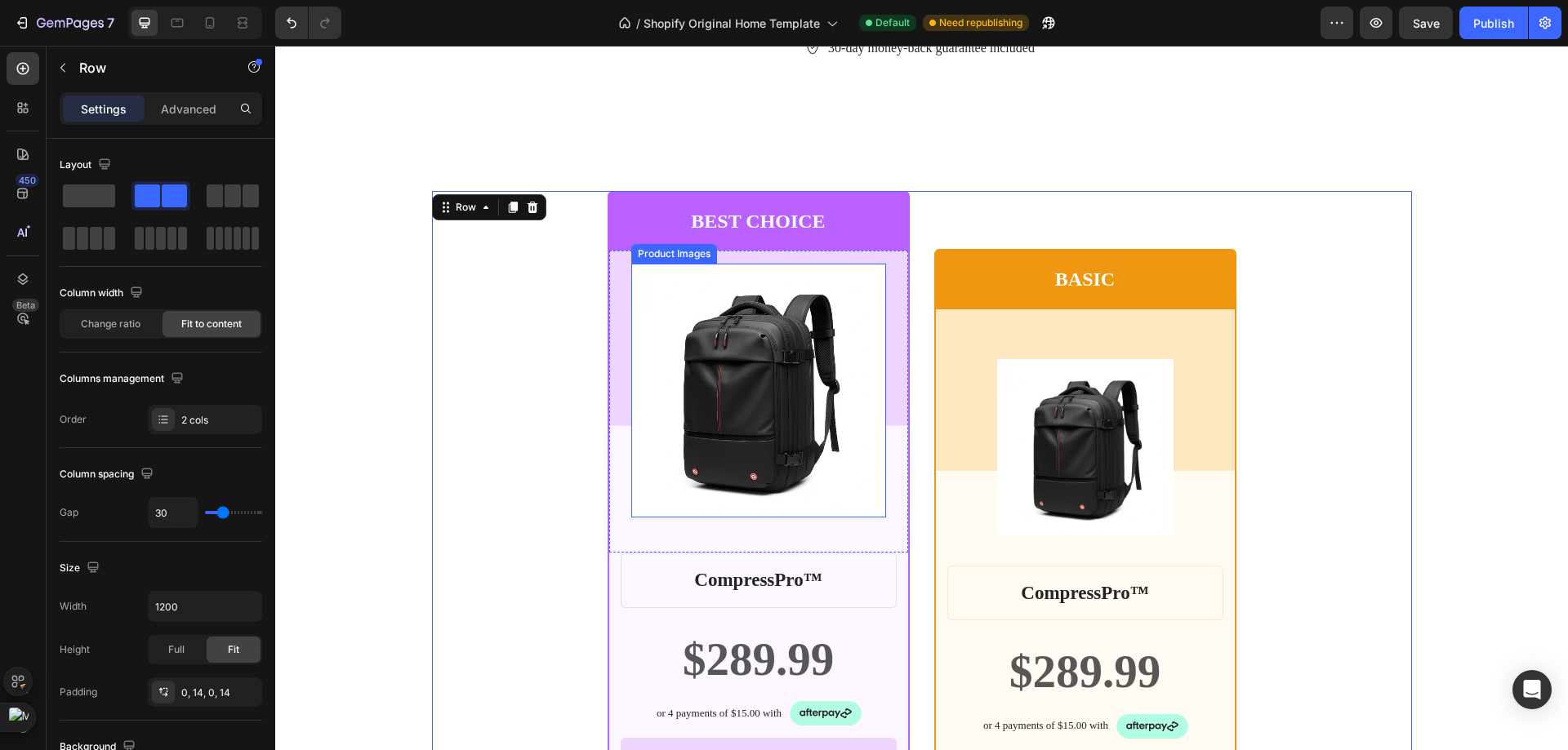
scroll to position [5831, 0]
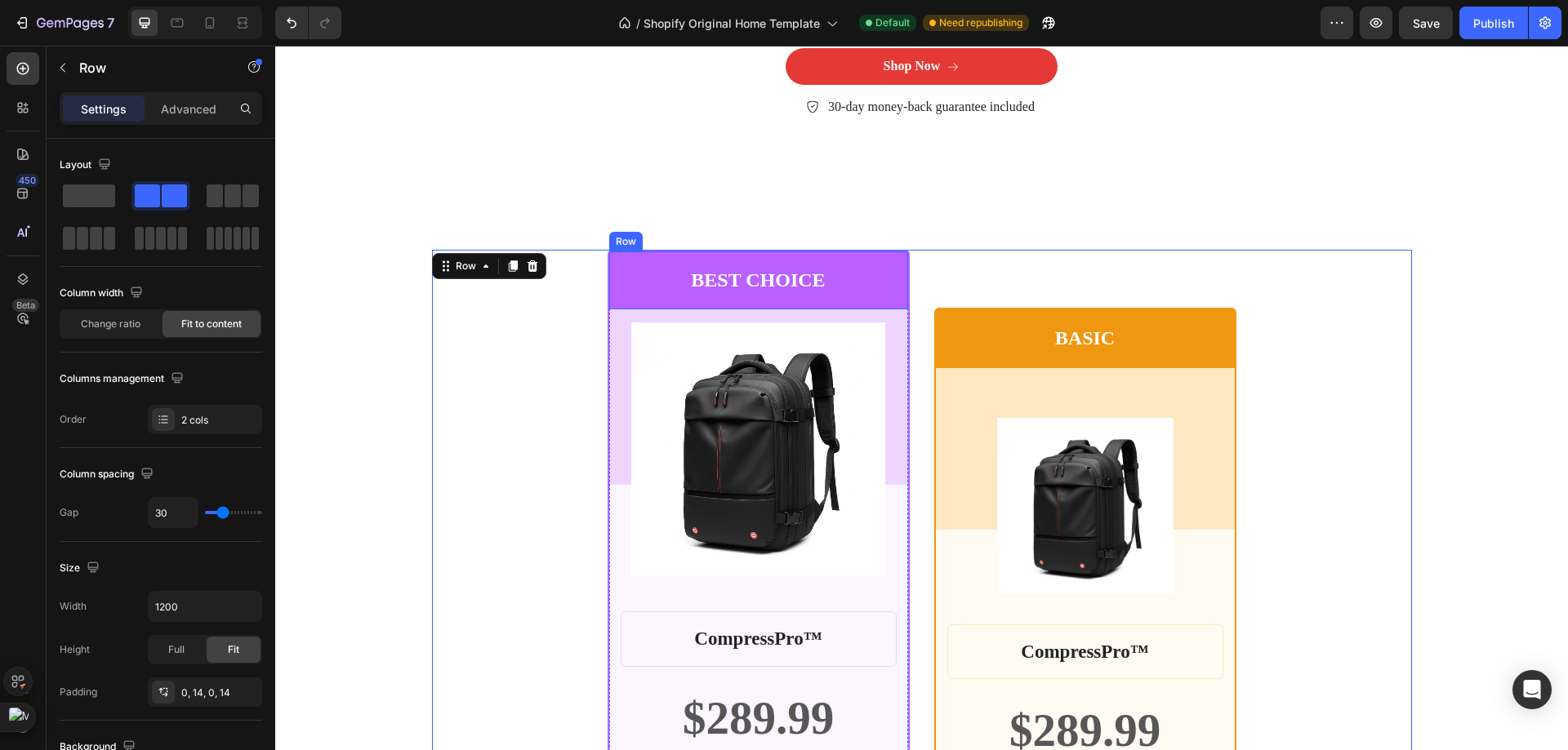
click at [770, 258] on div "BEST CHOICE Text Block Row" at bounding box center [758, 280] width 299 height 58
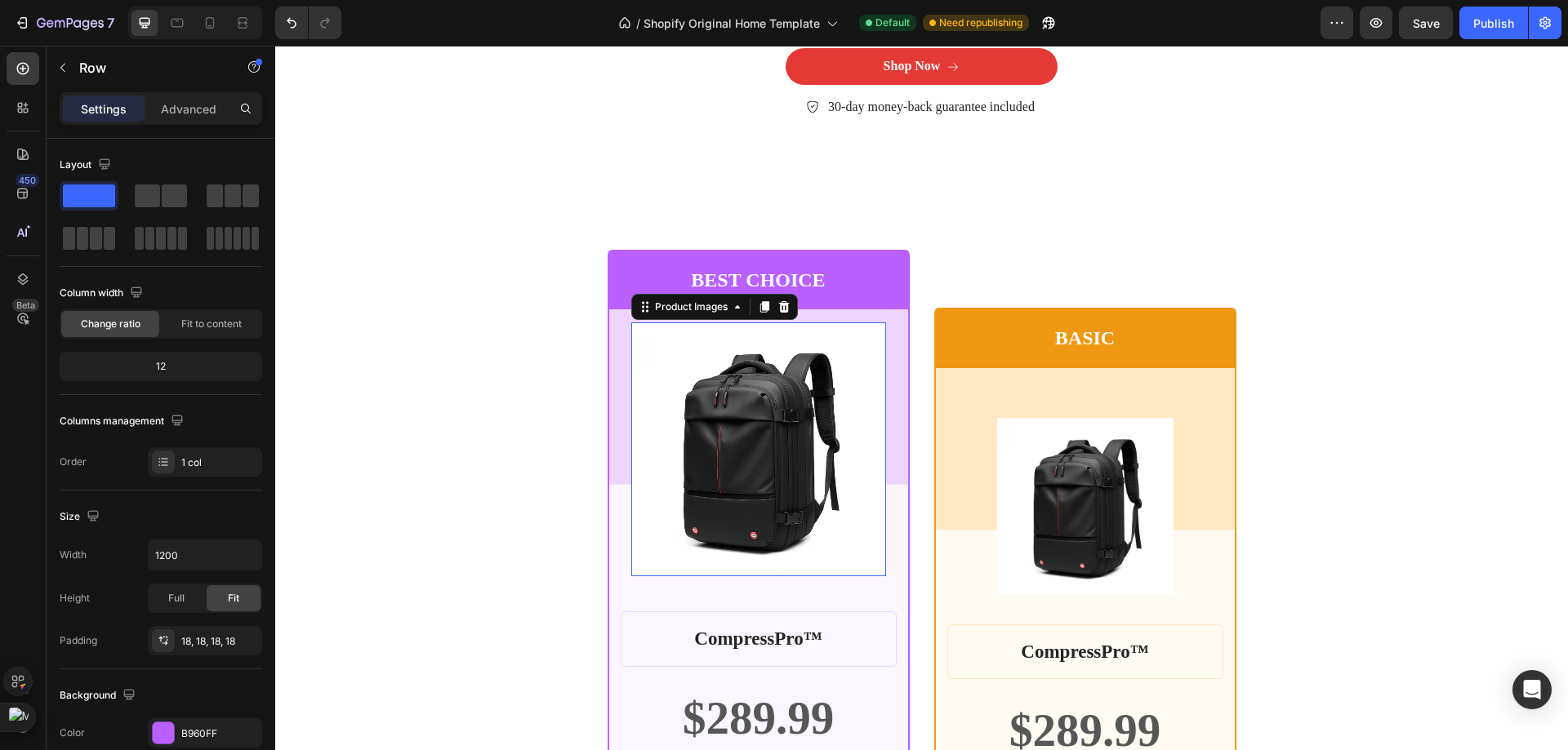
click at [777, 347] on img at bounding box center [758, 449] width 254 height 254
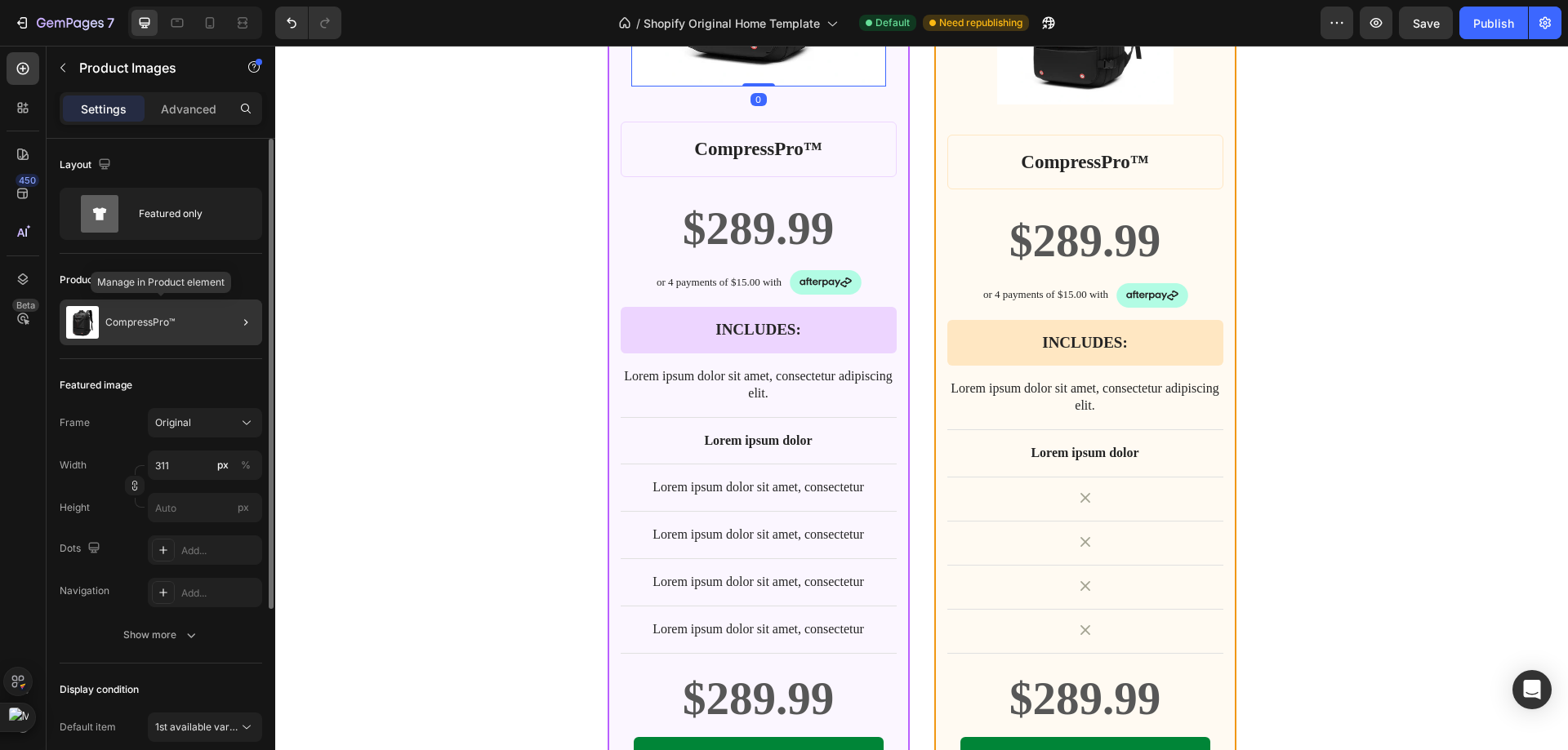
scroll to position [244, 0]
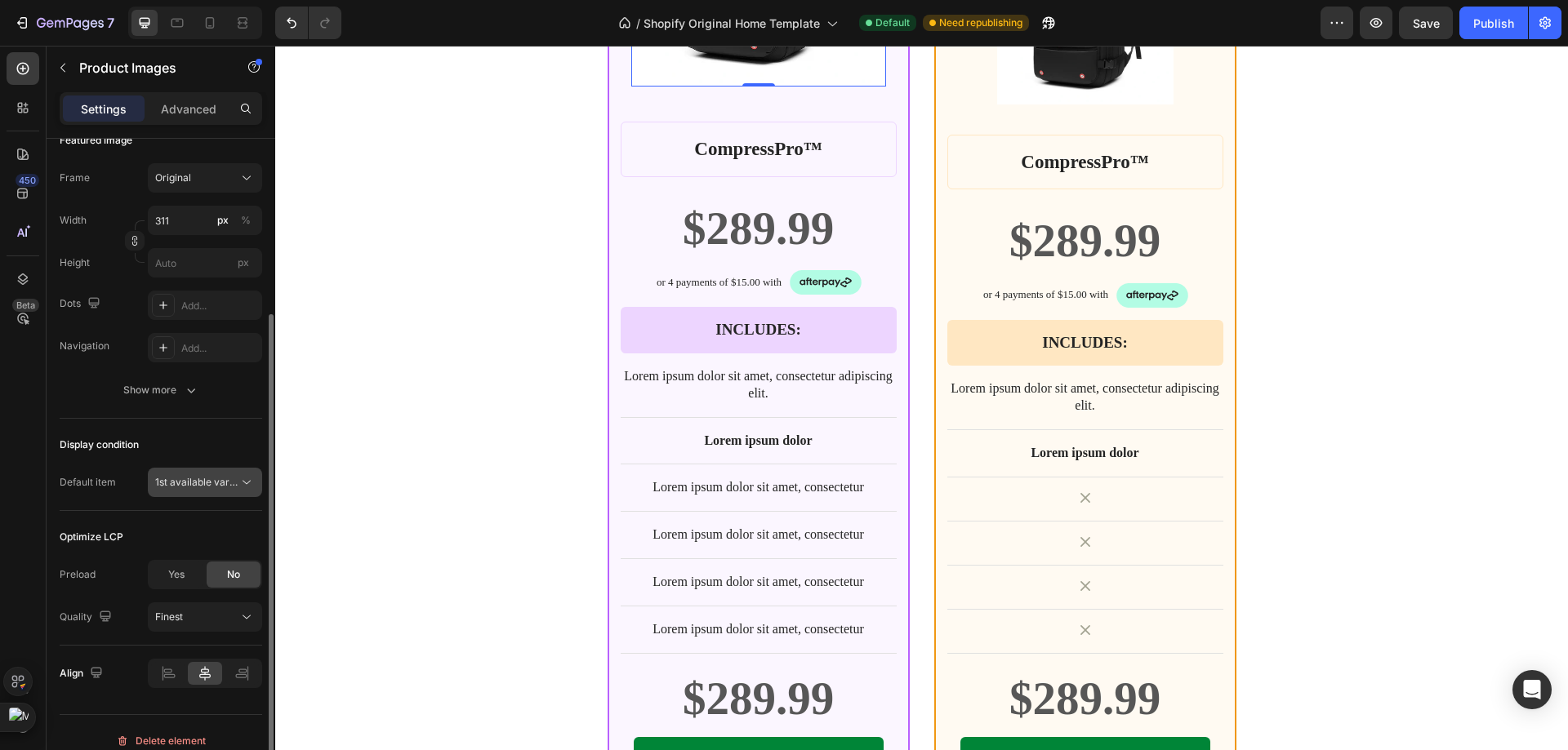
click at [213, 476] on span "1st available variant" at bounding box center [201, 482] width 92 height 12
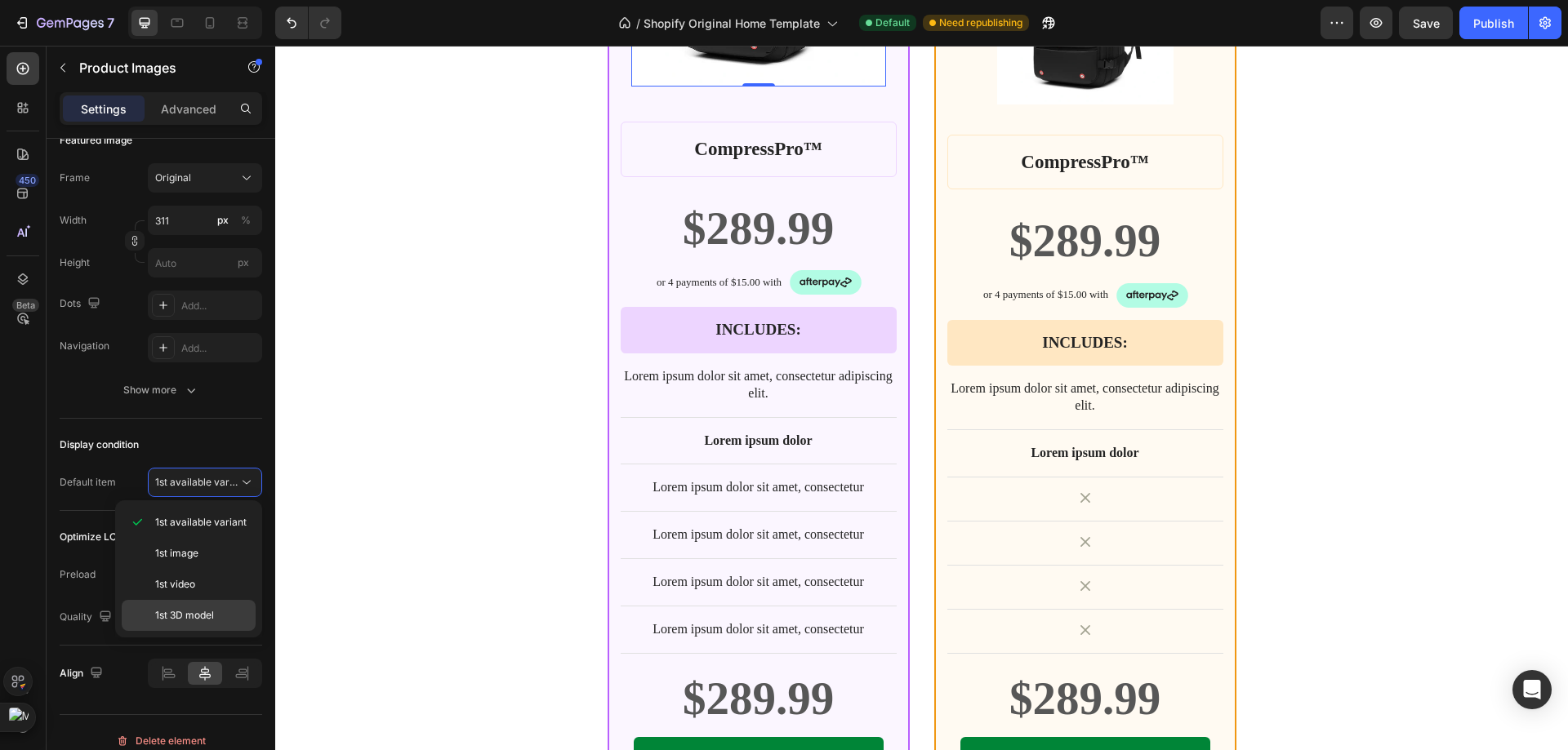
click at [199, 608] on div "1st 3D model" at bounding box center [188, 616] width 134 height 31
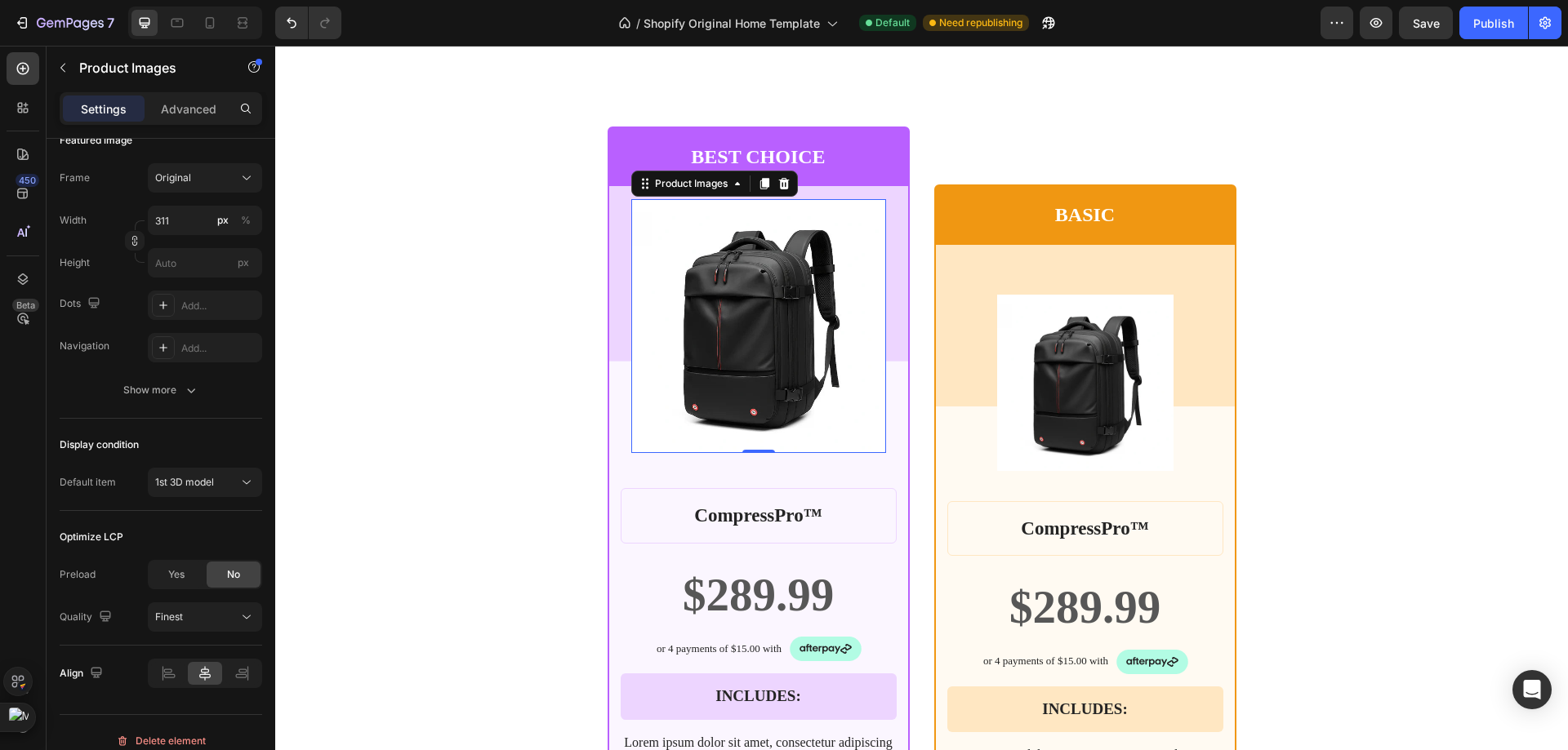
scroll to position [5994, 0]
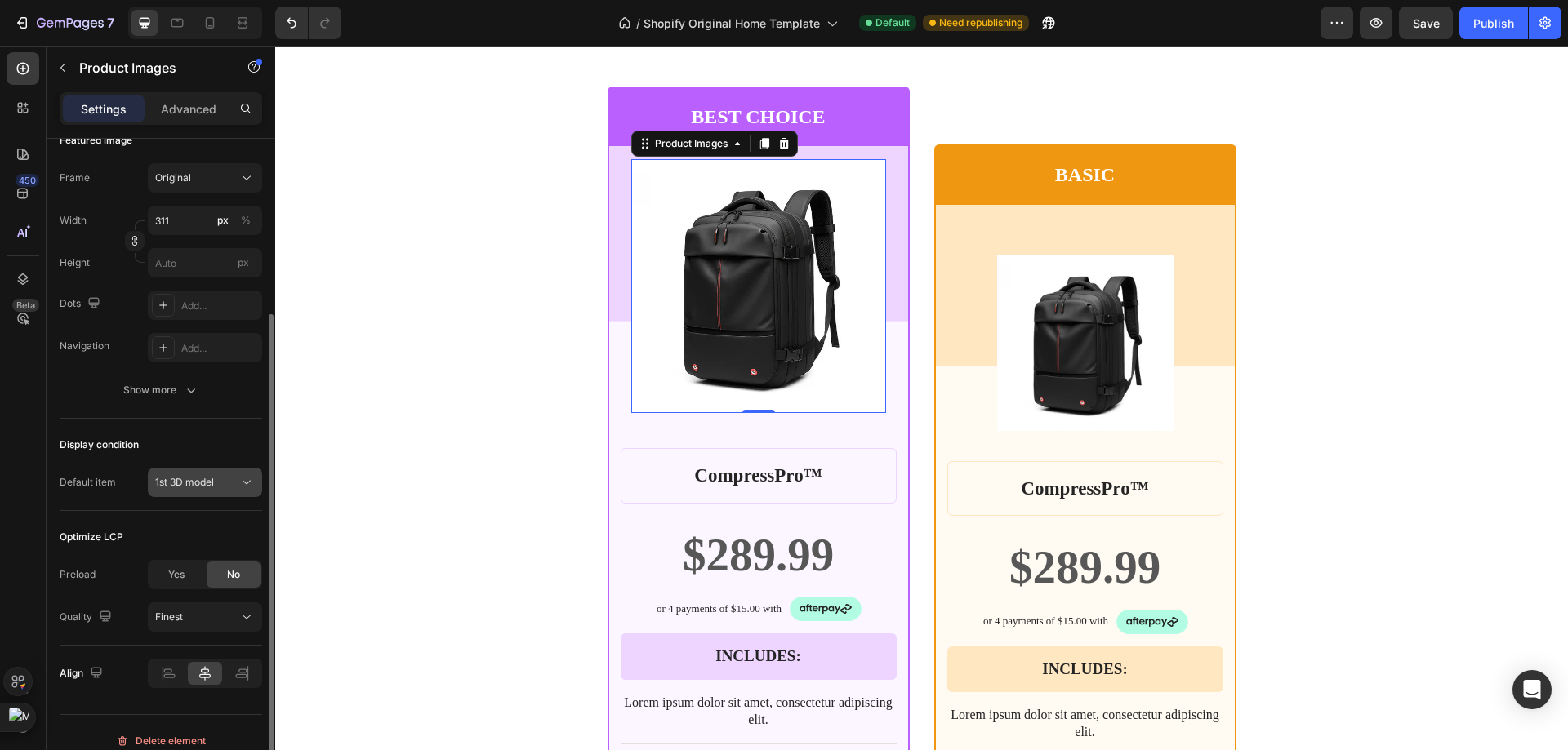
click at [245, 487] on icon at bounding box center [246, 482] width 17 height 17
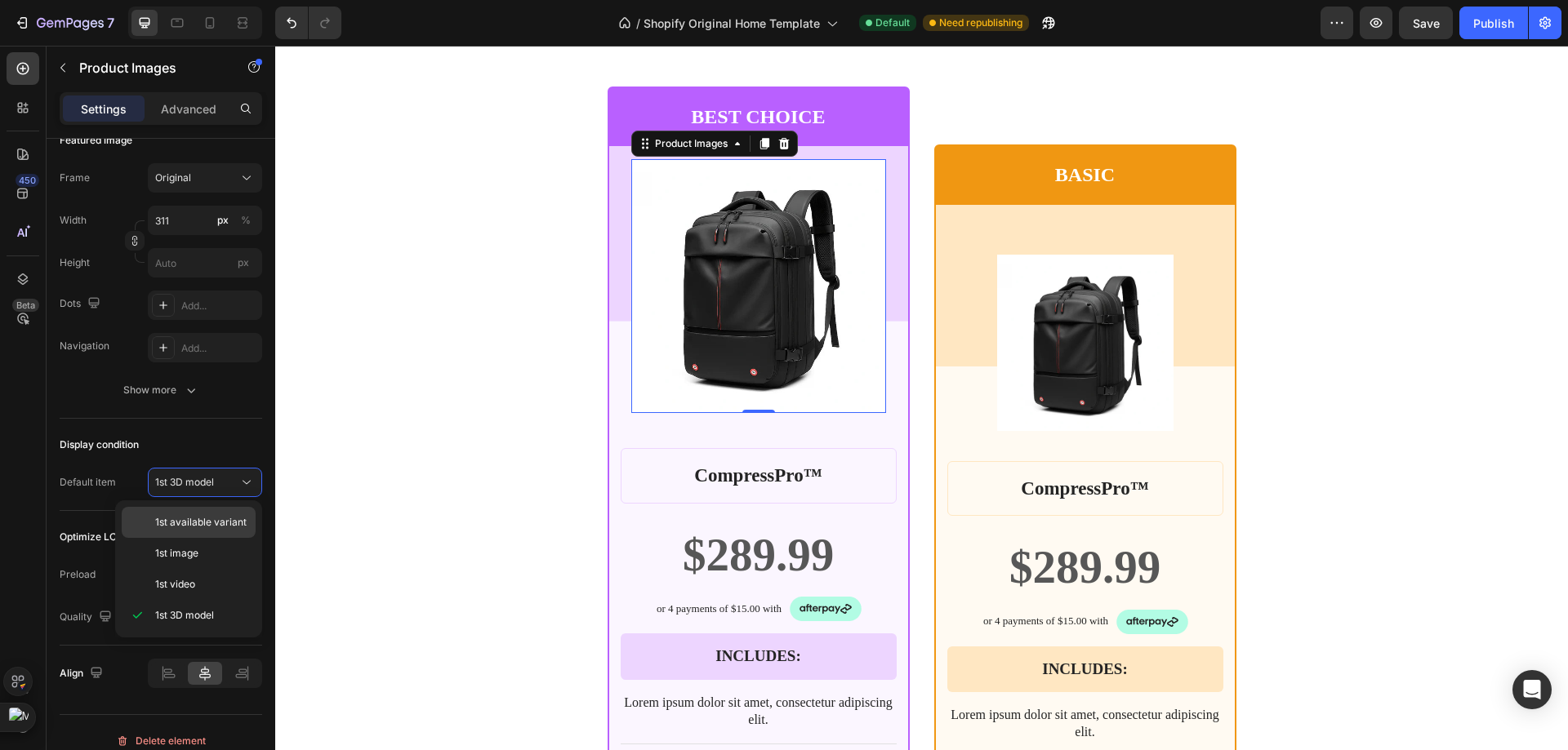
click at [223, 518] on span "1st available variant" at bounding box center [201, 522] width 92 height 15
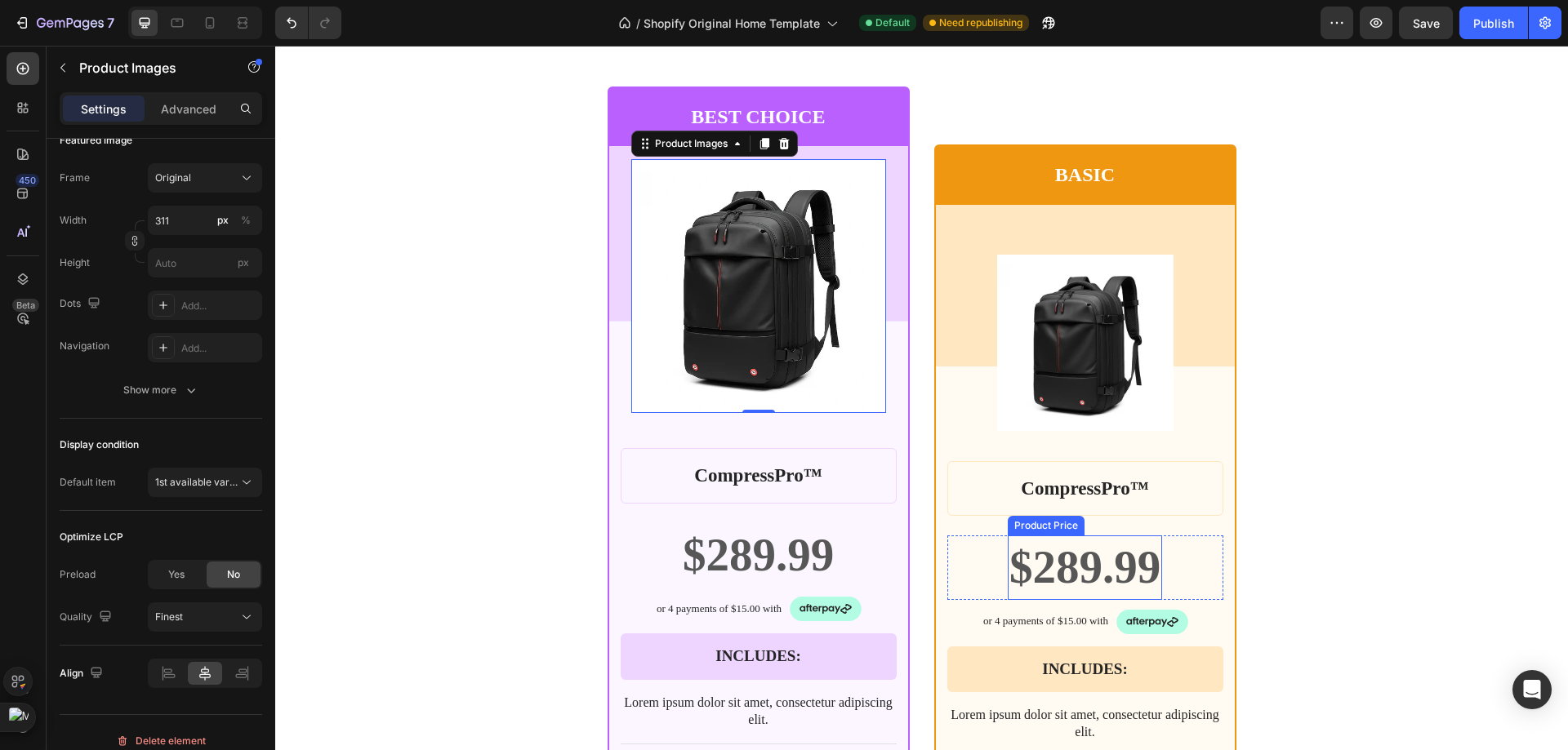
click at [1101, 563] on div "$289.99" at bounding box center [1085, 567] width 155 height 64
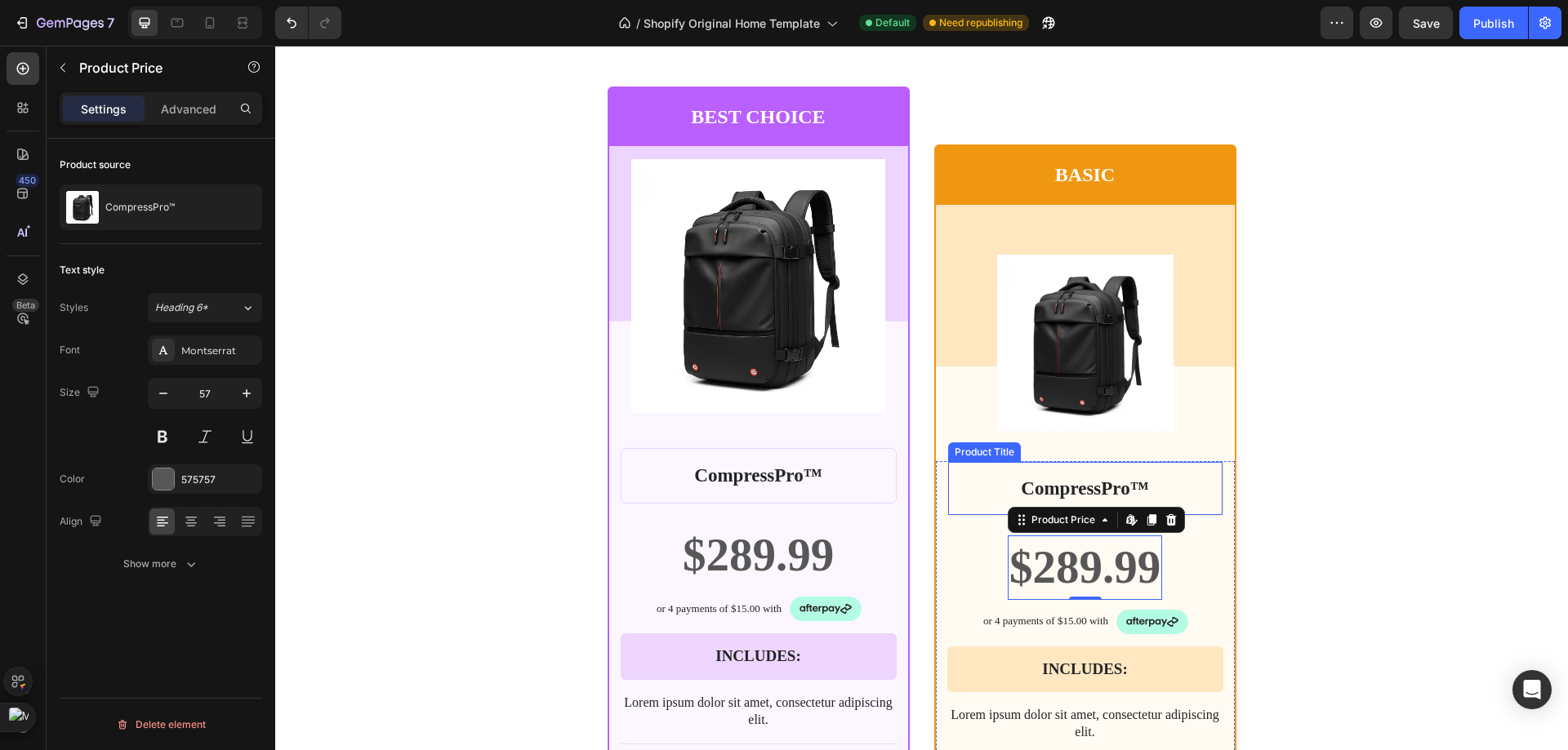
click at [1026, 506] on div "CompressPro™ Product Title" at bounding box center [1085, 489] width 276 height 56
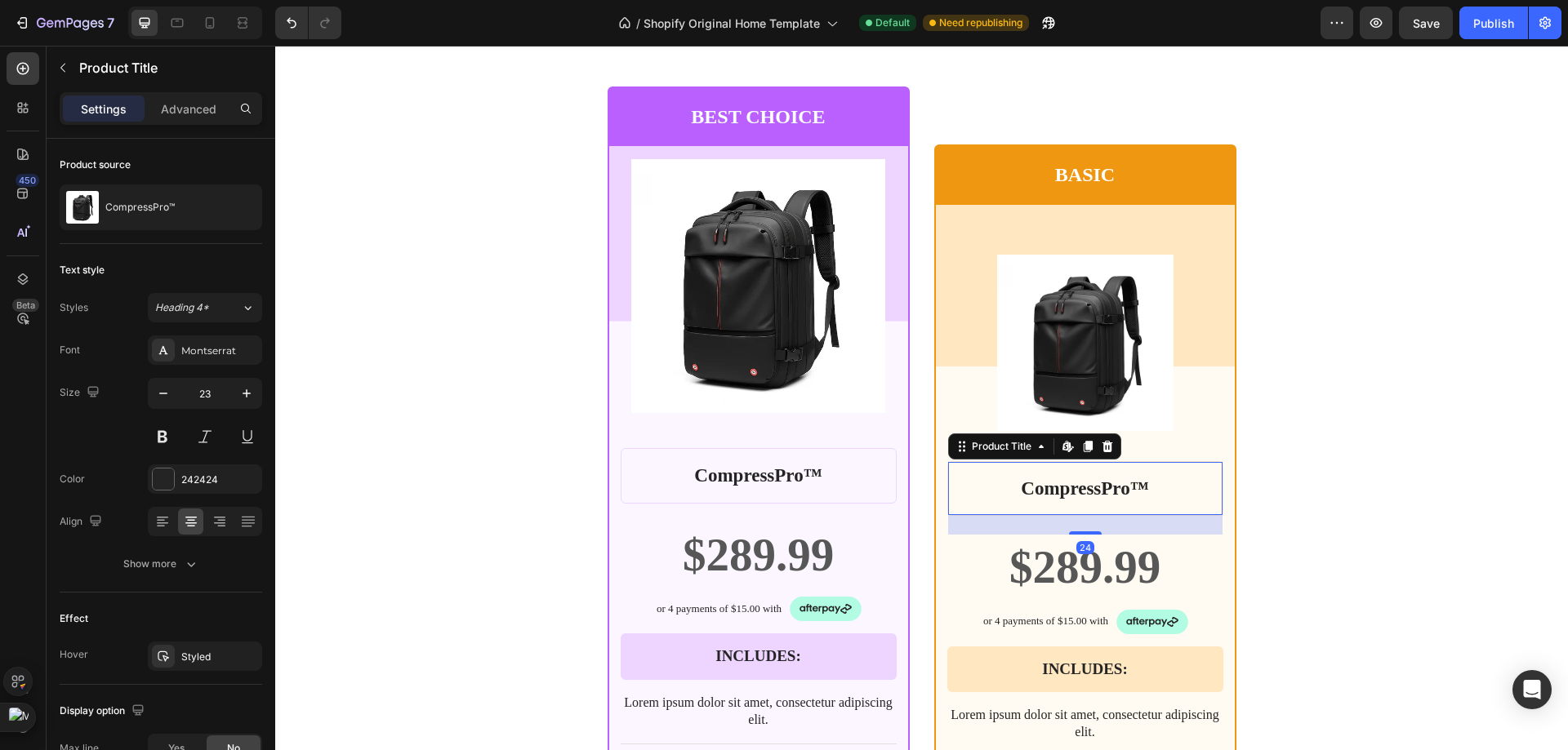
click at [1048, 529] on div "24" at bounding box center [1085, 525] width 274 height 19
click at [1048, 554] on div "$289.99" at bounding box center [1085, 567] width 155 height 64
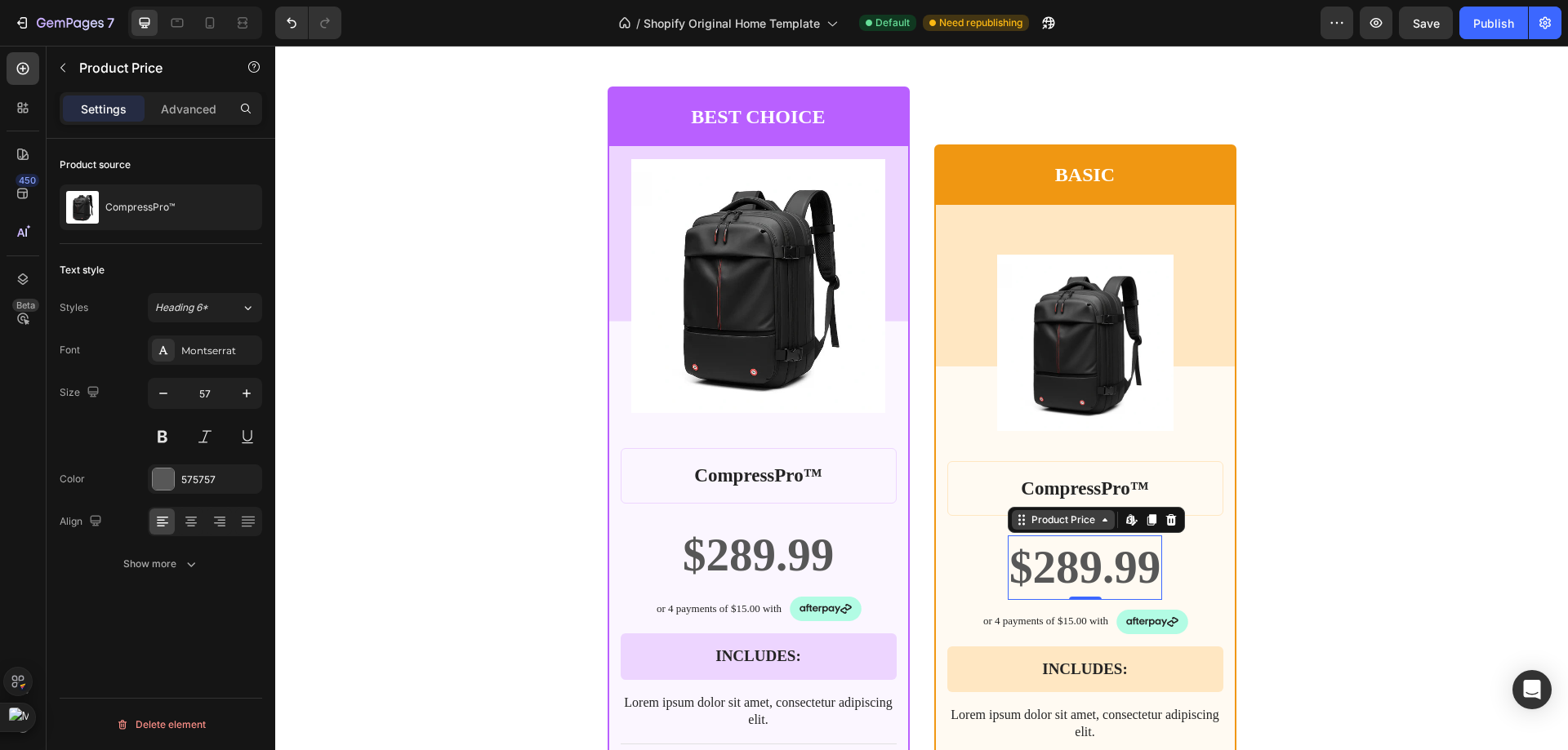
click at [1039, 527] on div "Product Price" at bounding box center [1063, 519] width 70 height 15
click at [1198, 465] on div "CompressPro™ Product Title" at bounding box center [1085, 489] width 276 height 56
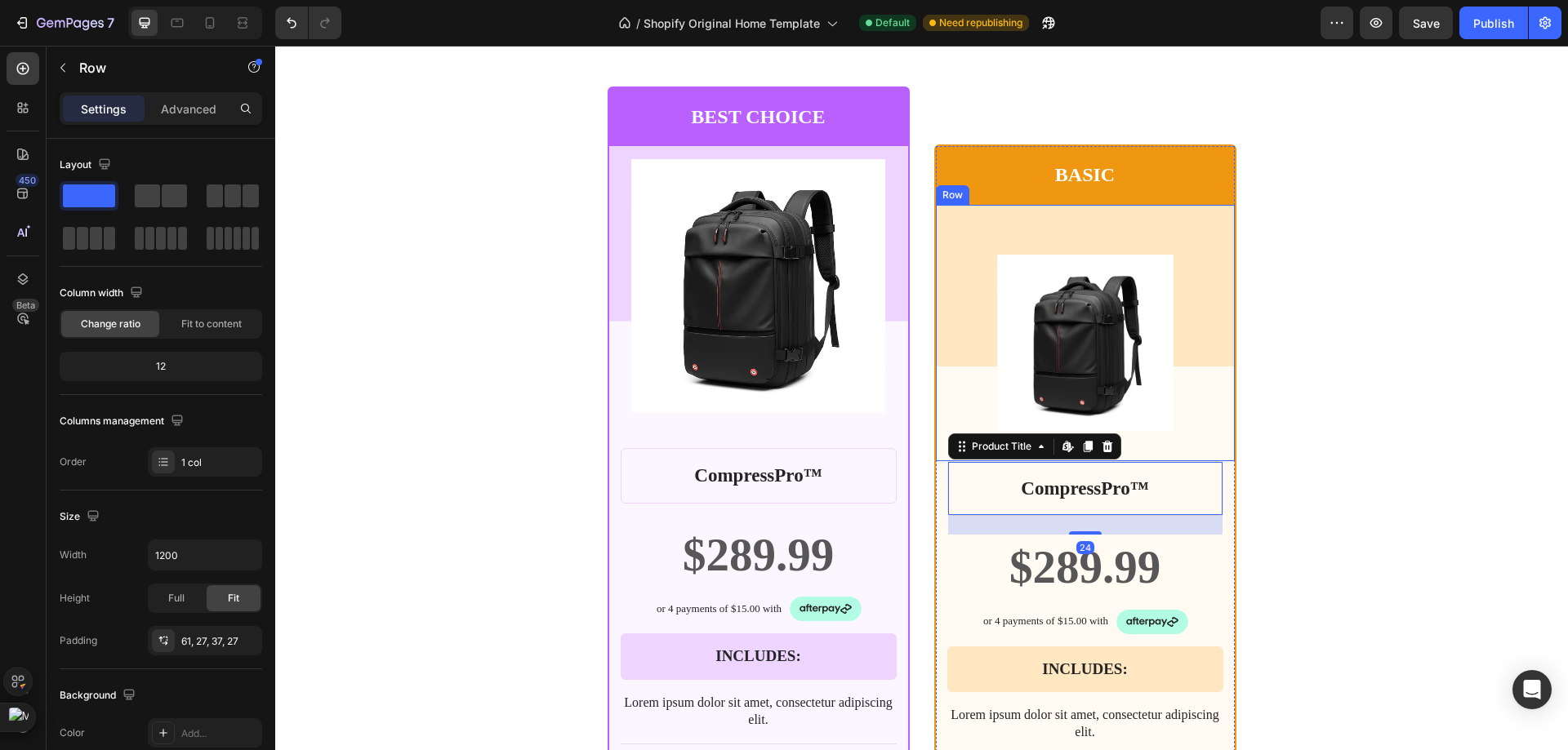
click at [1226, 415] on div "Product Images Row" at bounding box center [1085, 334] width 299 height 257
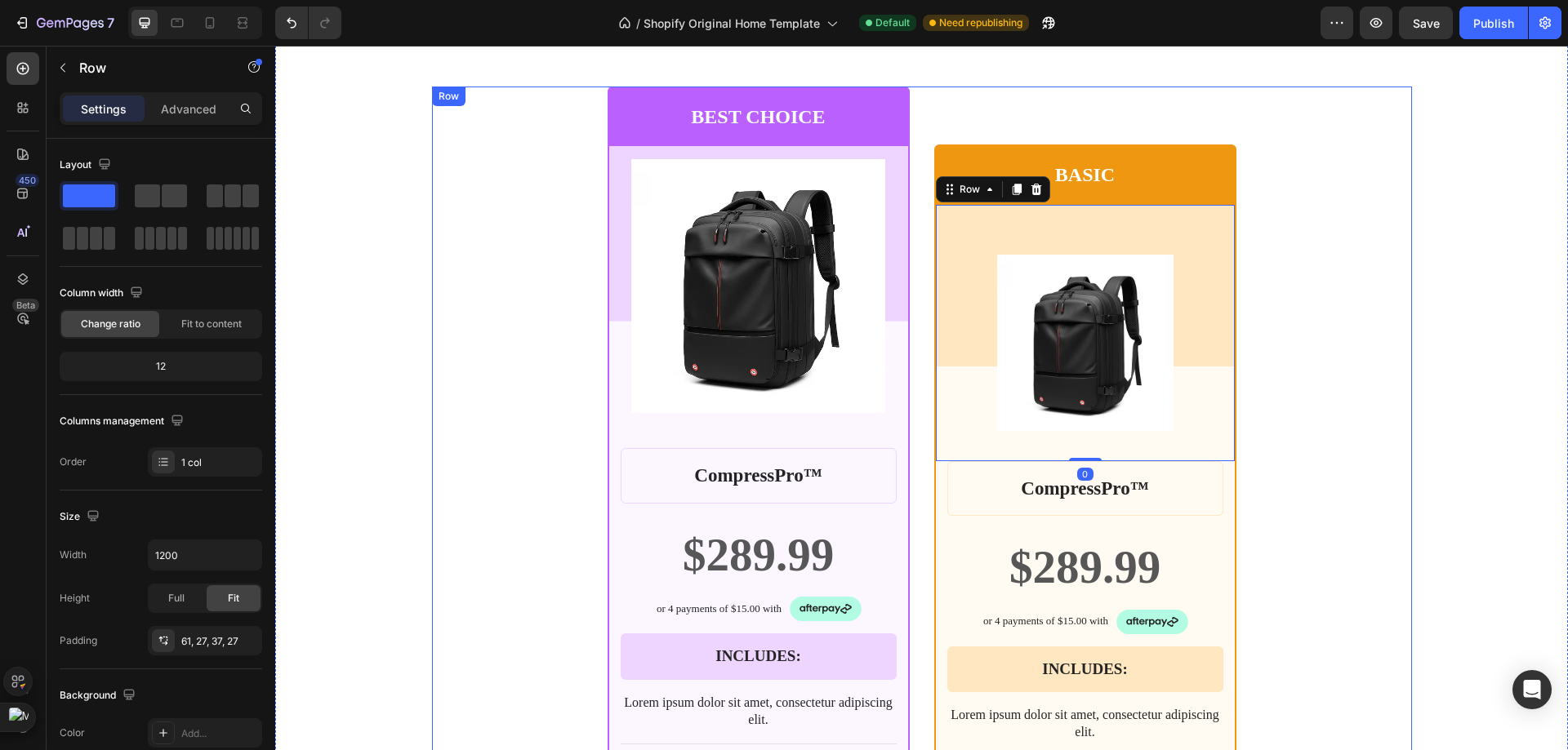
click at [1273, 389] on div "BEST CHOICE Text Block Row Product Images Row CompressPro™ Product Title $289.9…" at bounding box center [922, 642] width 980 height 1111
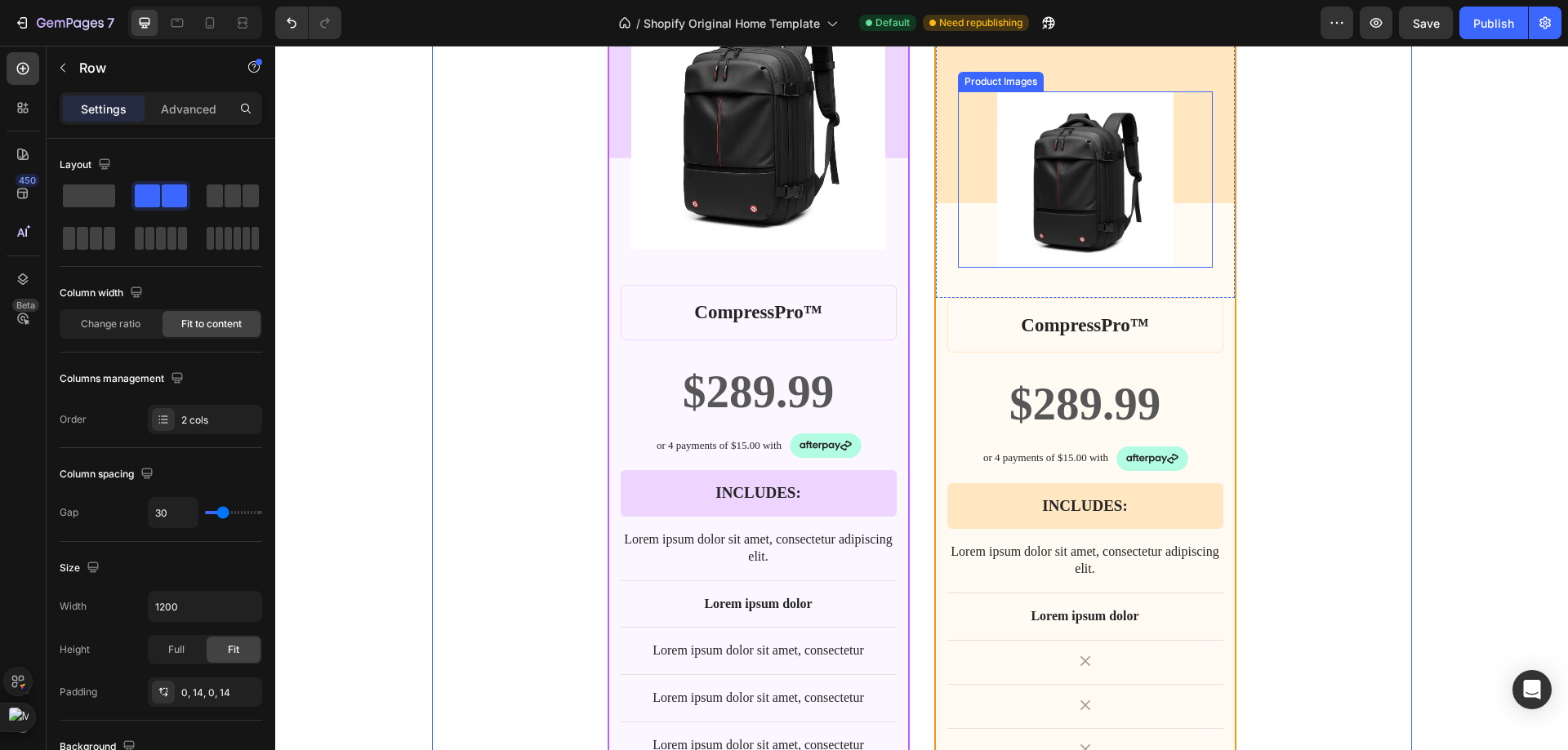
scroll to position [6238, 0]
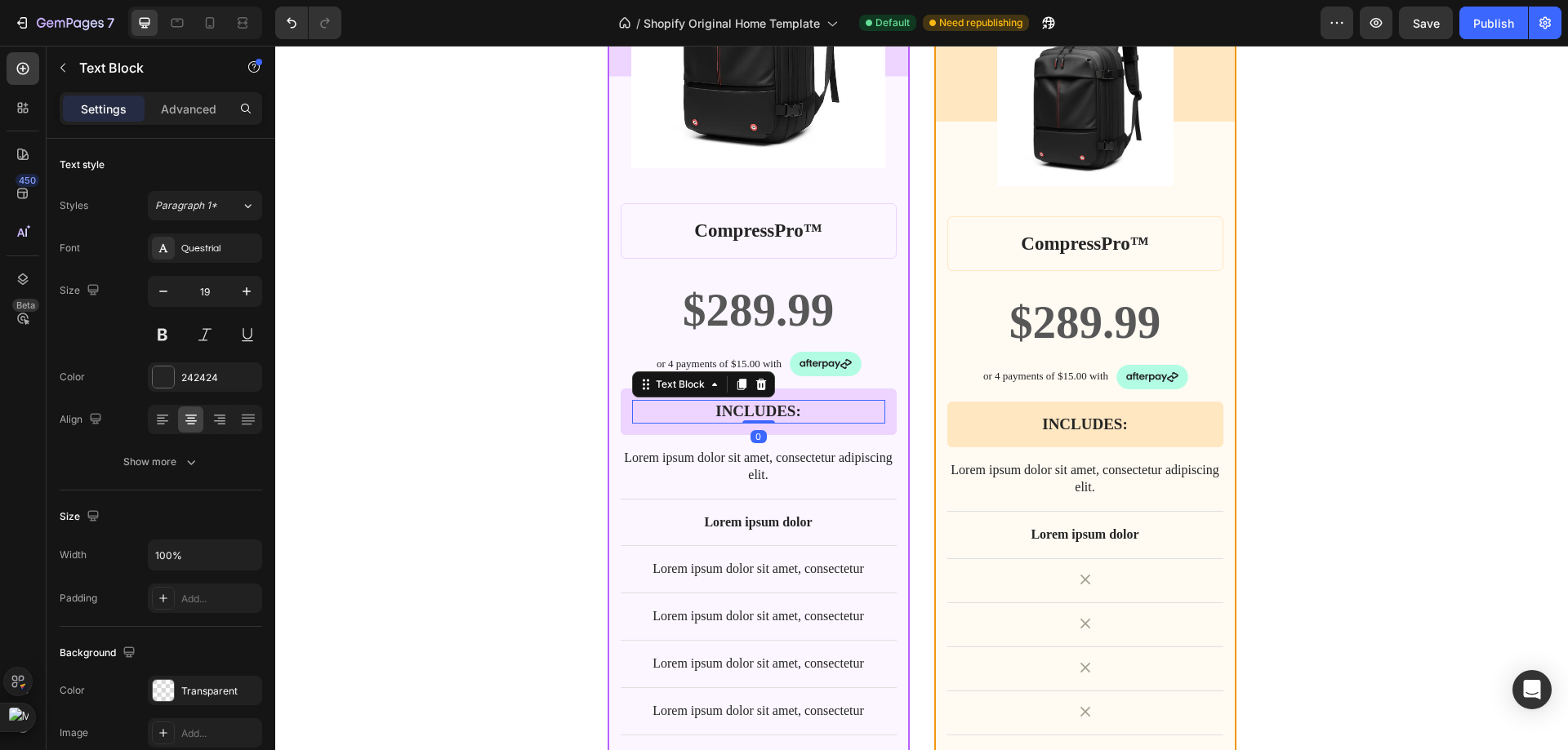
click at [802, 417] on p "INCLUDES:" at bounding box center [758, 411] width 250 height 20
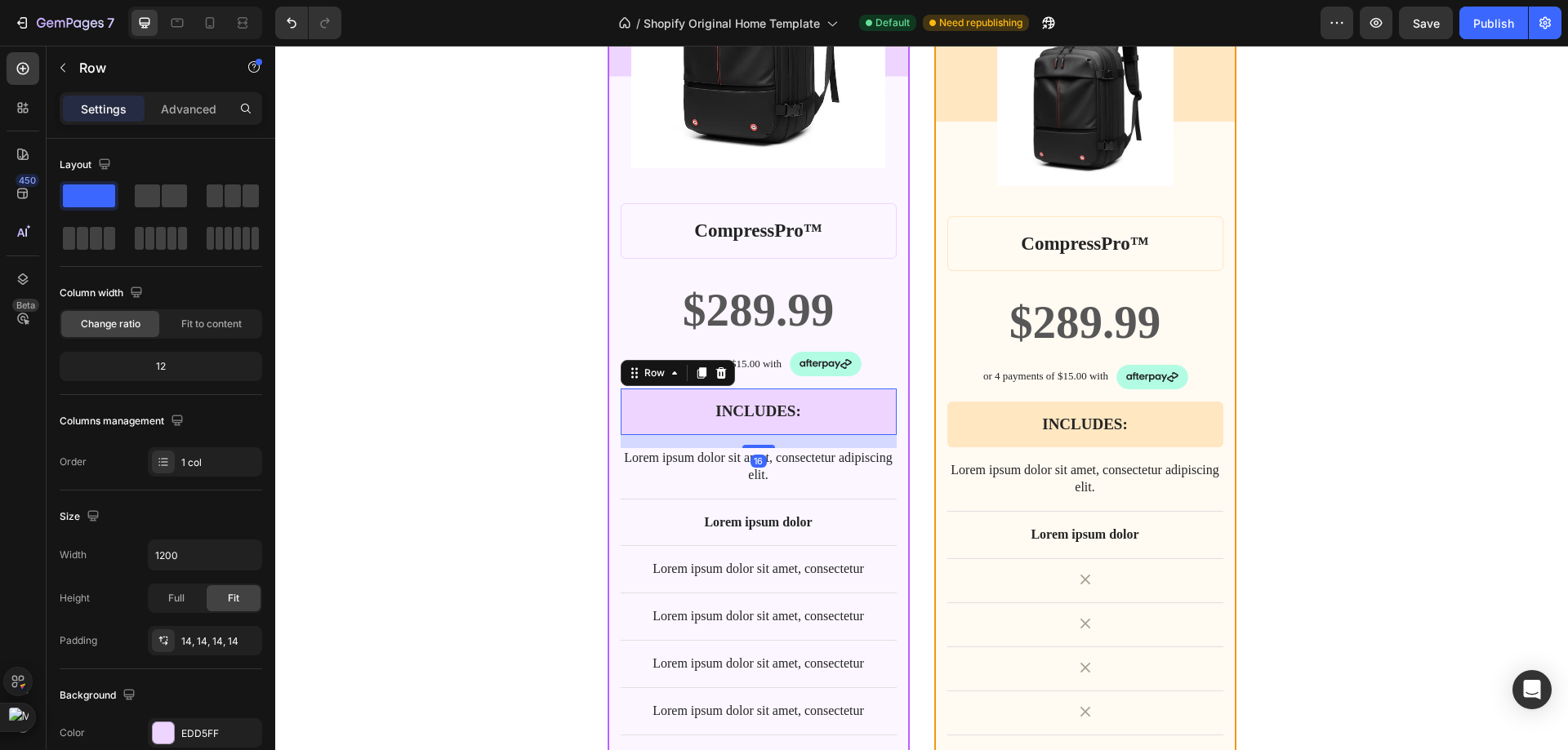
click at [832, 396] on div "INCLUDES: Text Block Row 16" at bounding box center [758, 411] width 276 height 46
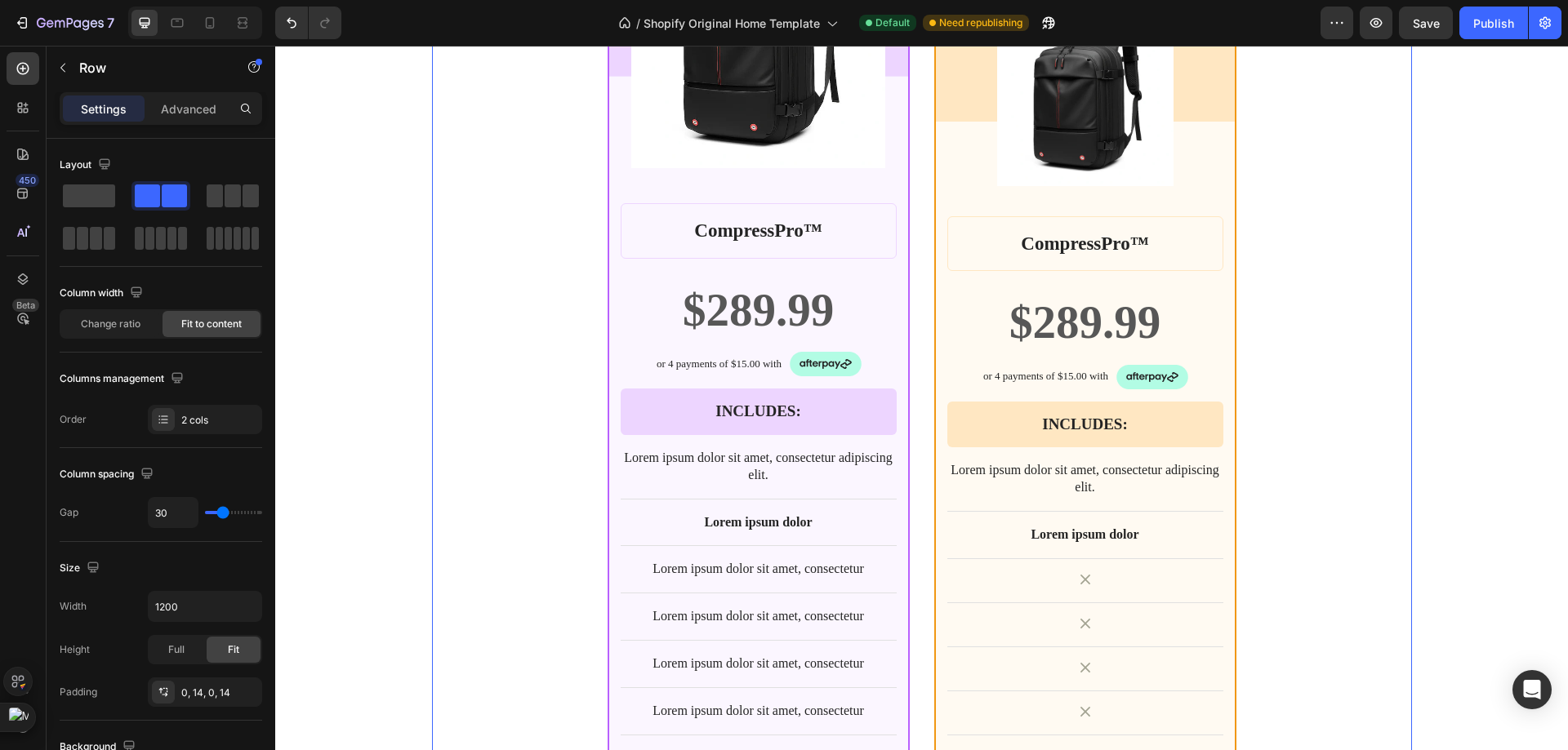
click at [1314, 366] on div "BEST CHOICE Text Block Row Product Images Row CompressPro™ Product Title $289.9…" at bounding box center [922, 397] width 980 height 1111
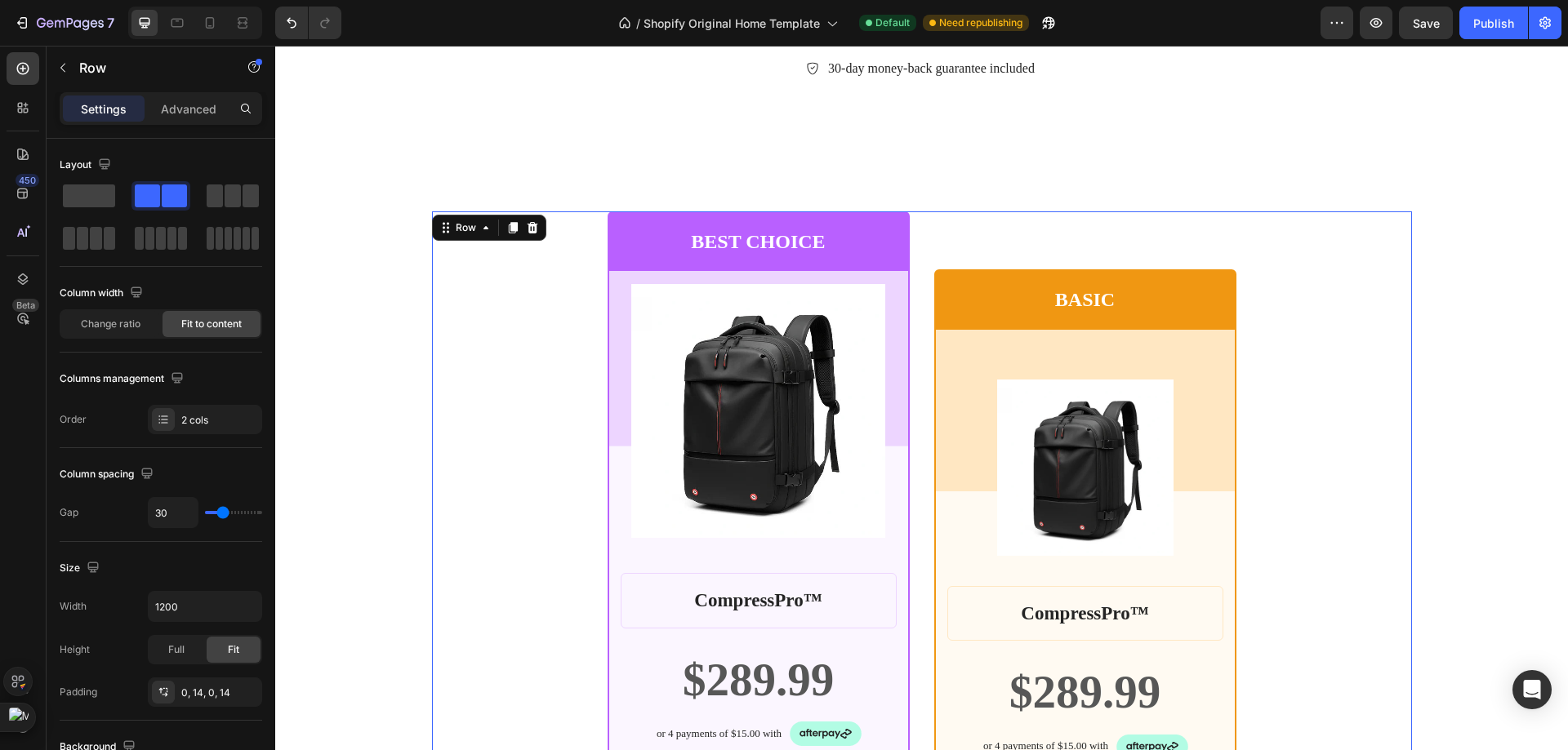
scroll to position [5831, 0]
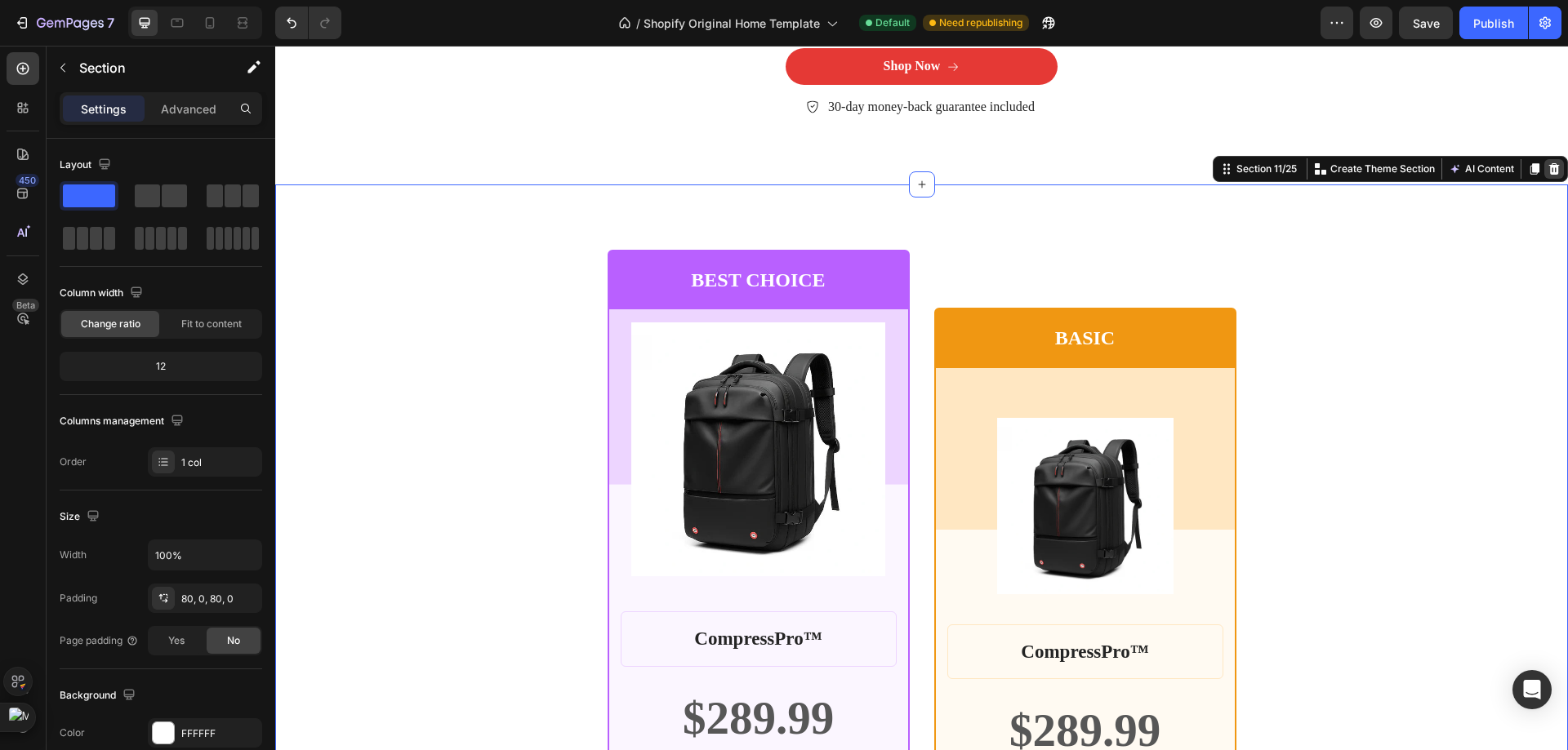
click at [1547, 170] on icon at bounding box center [1553, 169] width 13 height 13
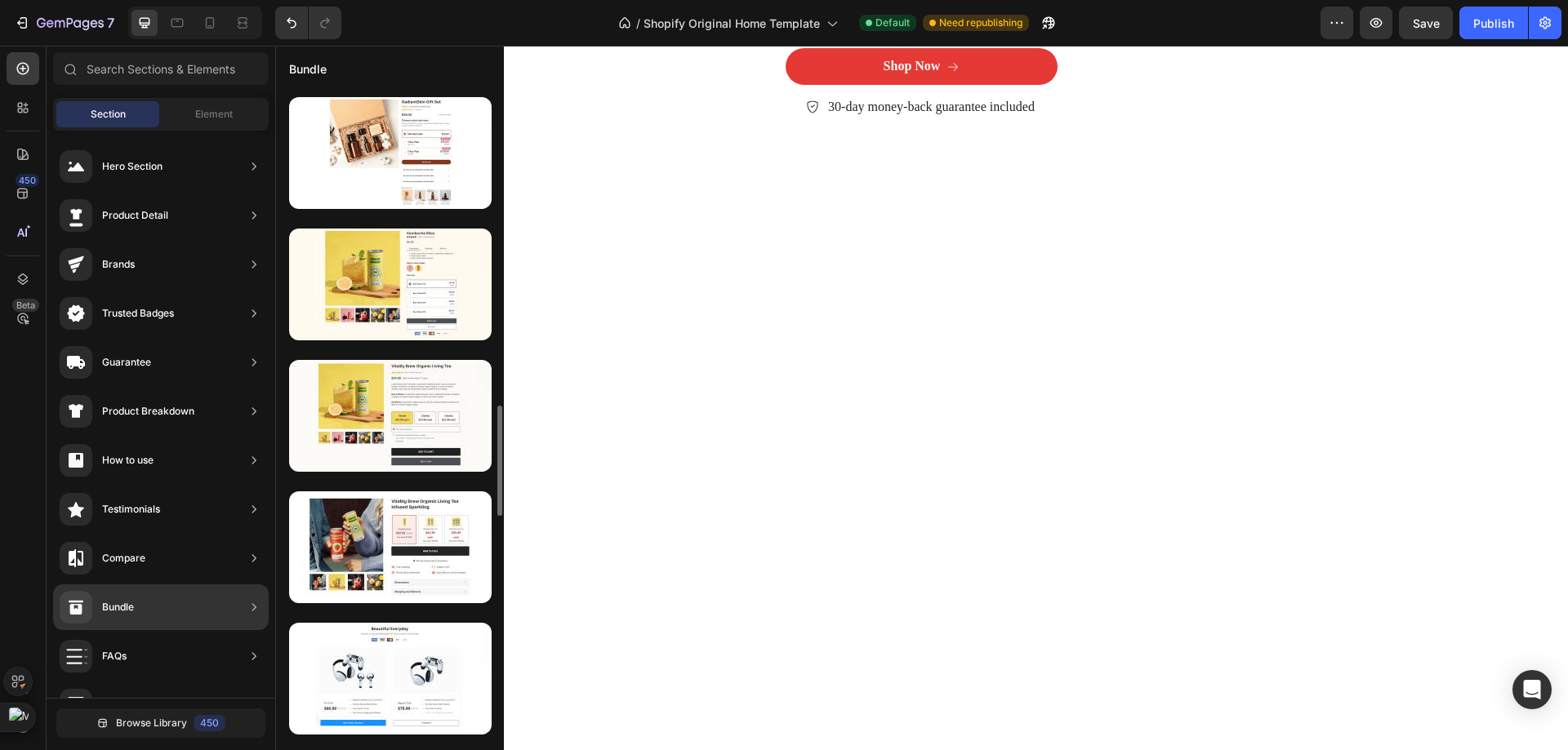
scroll to position [3100, 0]
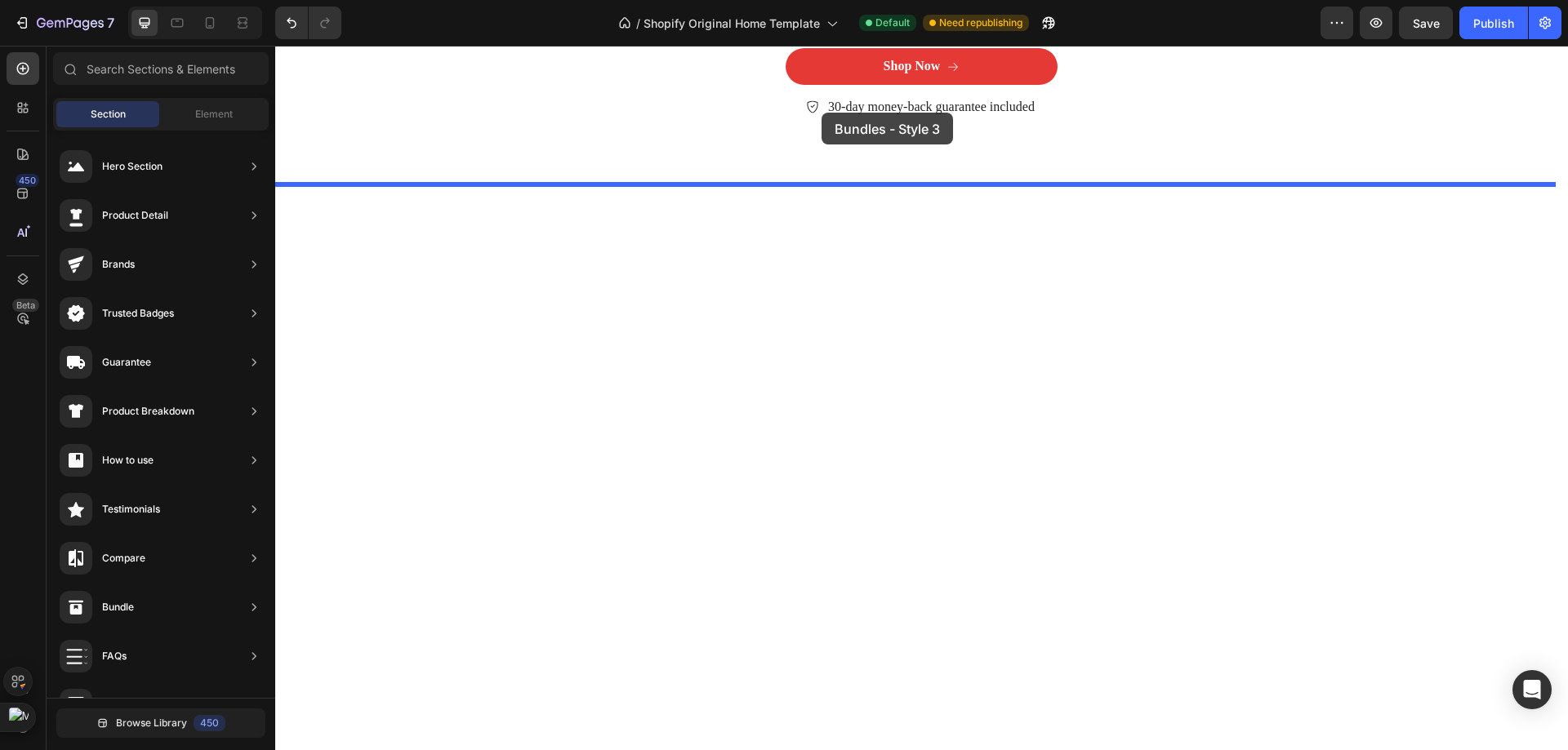
drag, startPoint x: 689, startPoint y: 642, endPoint x: 815, endPoint y: 162, distance: 496.3
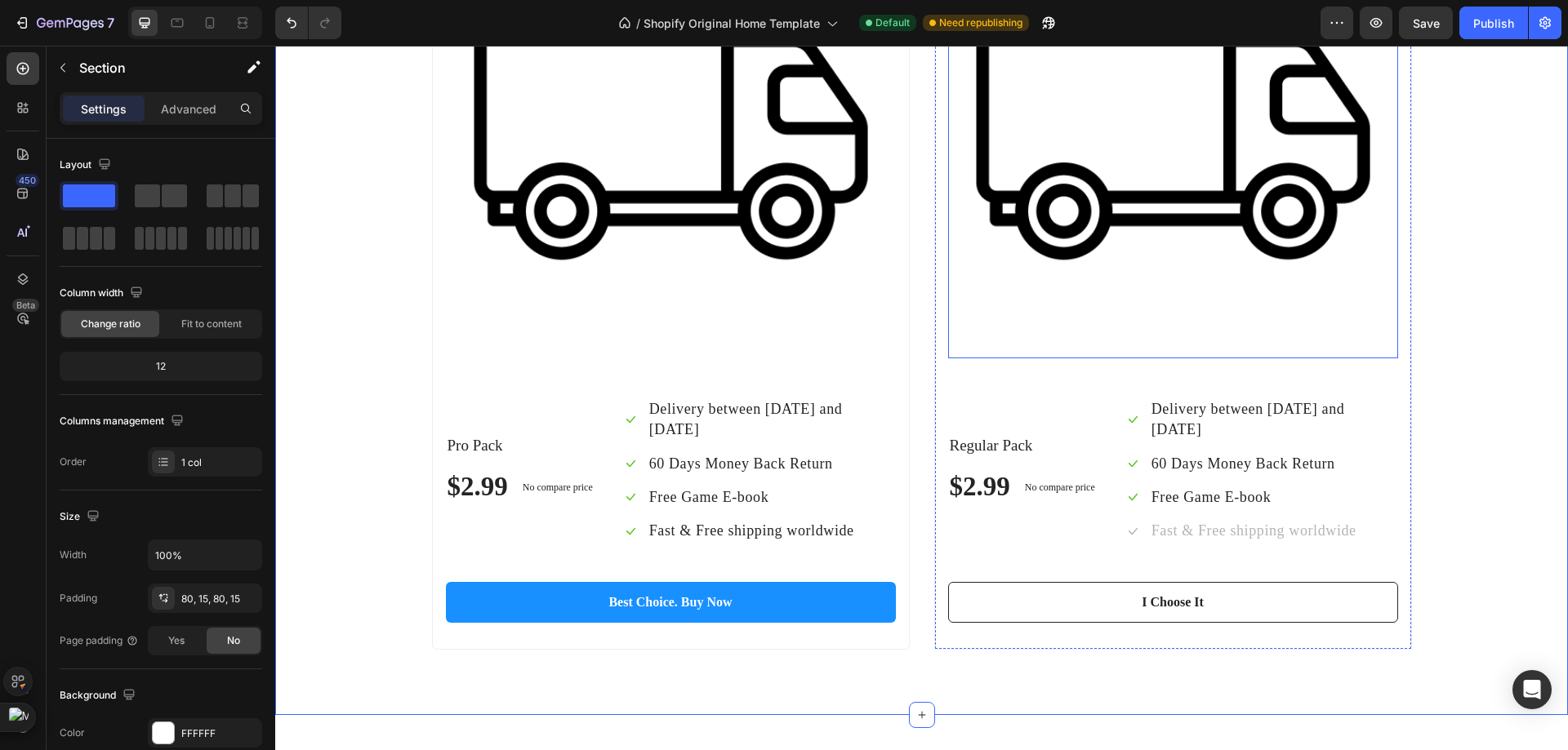
scroll to position [6157, 0]
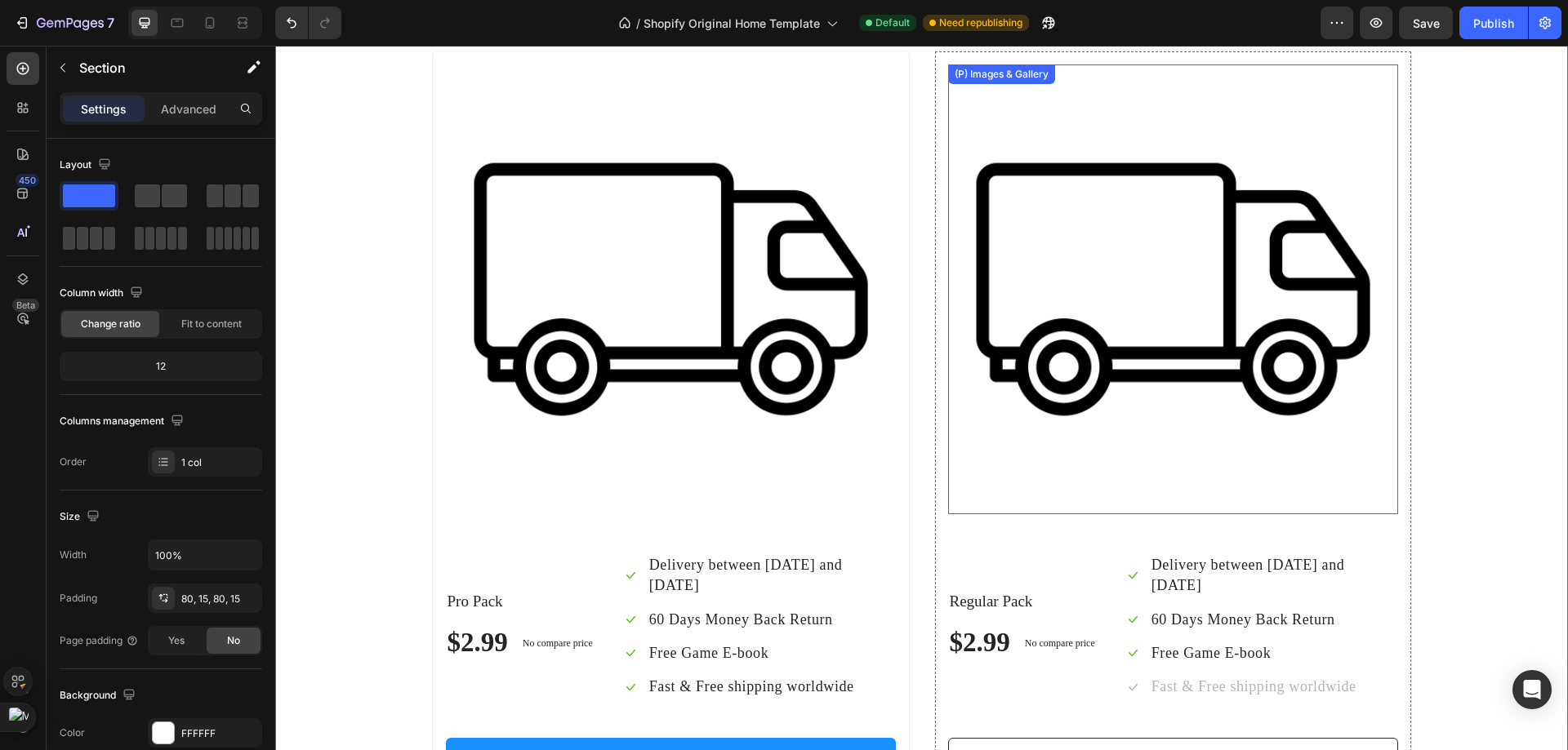
click at [1059, 379] on img at bounding box center [1172, 289] width 450 height 450
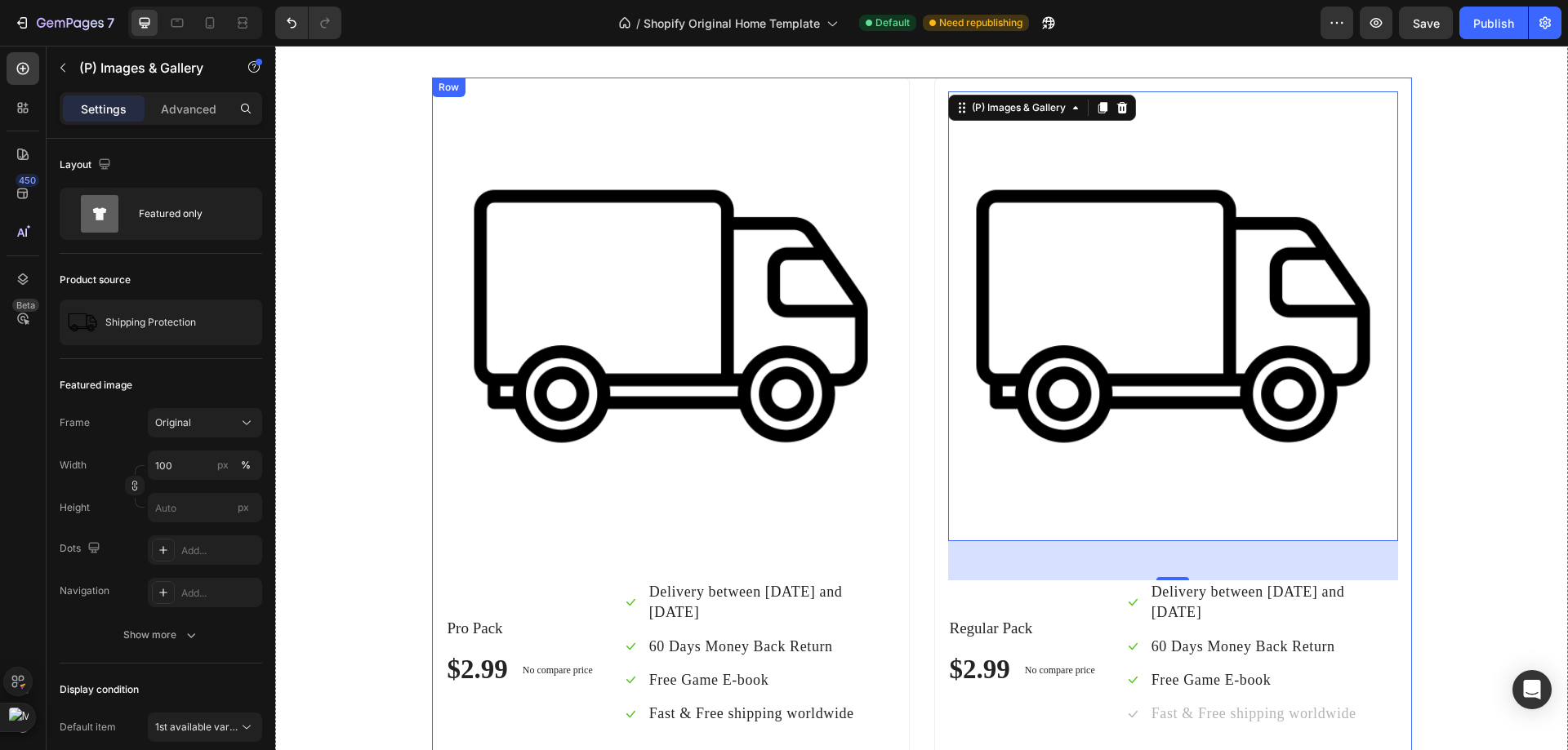
scroll to position [6076, 0]
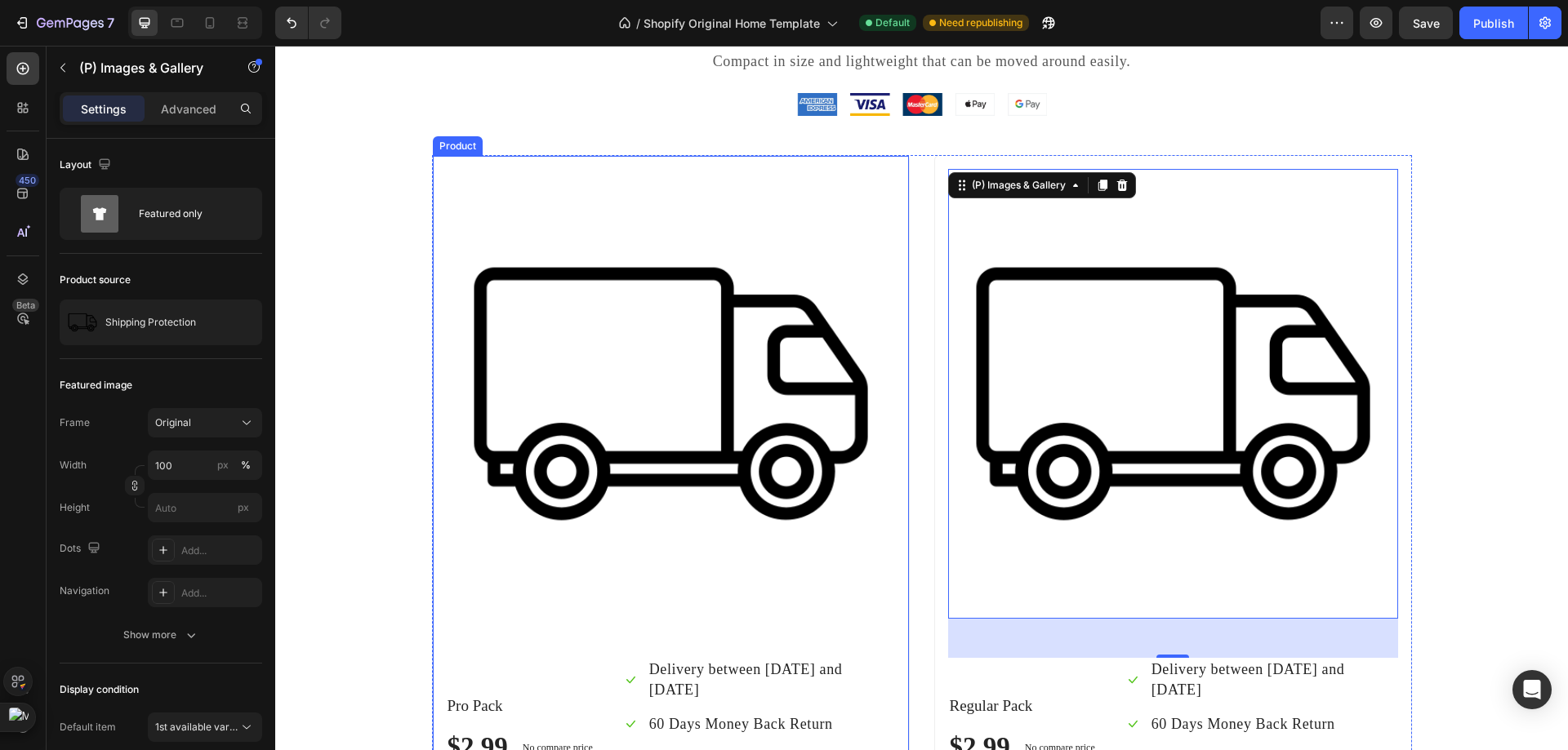
click at [899, 183] on div "(P) Images & Gallery Pro Pack Text block $2.99 (P) Price (P) Price No compare p…" at bounding box center [670, 533] width 478 height 755
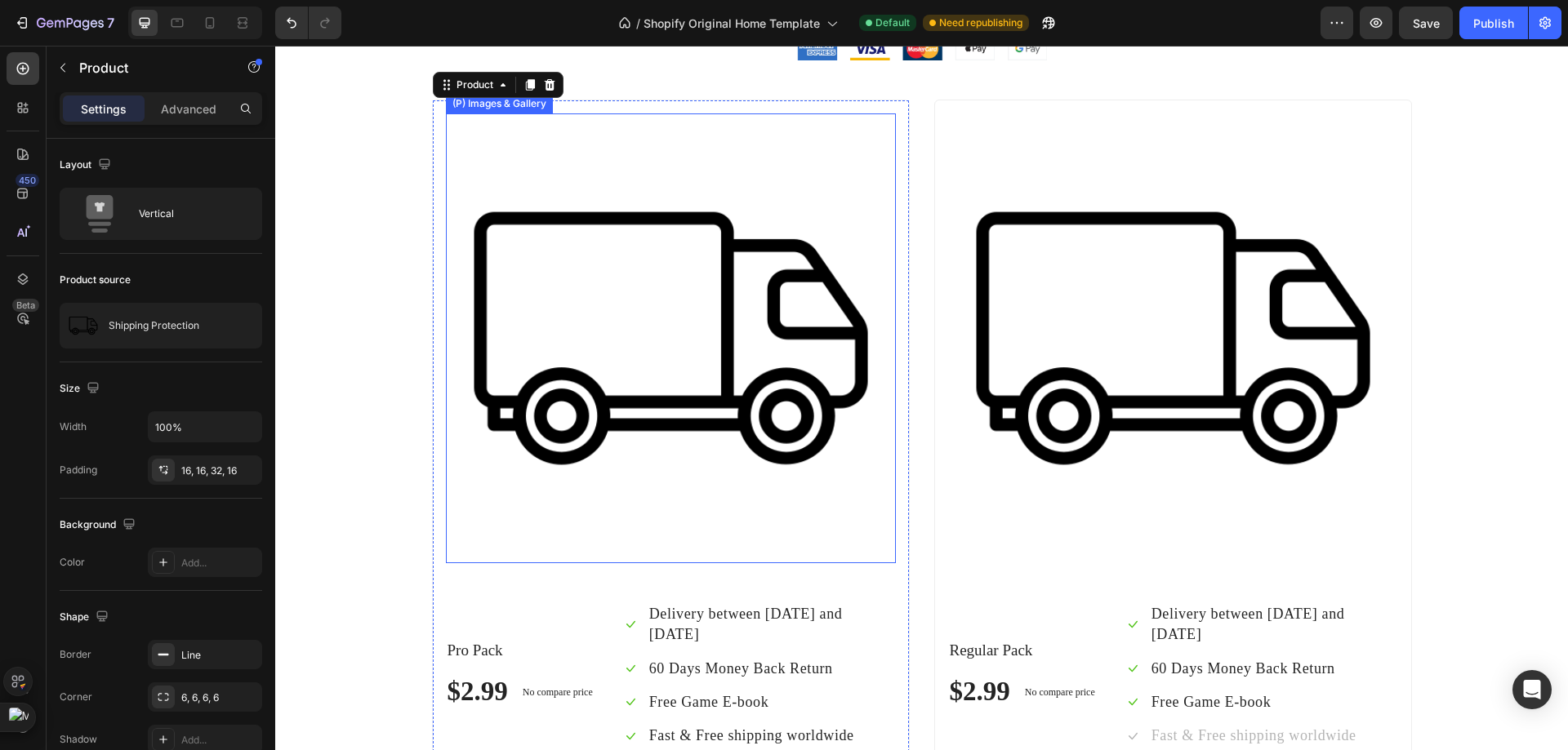
scroll to position [6157, 0]
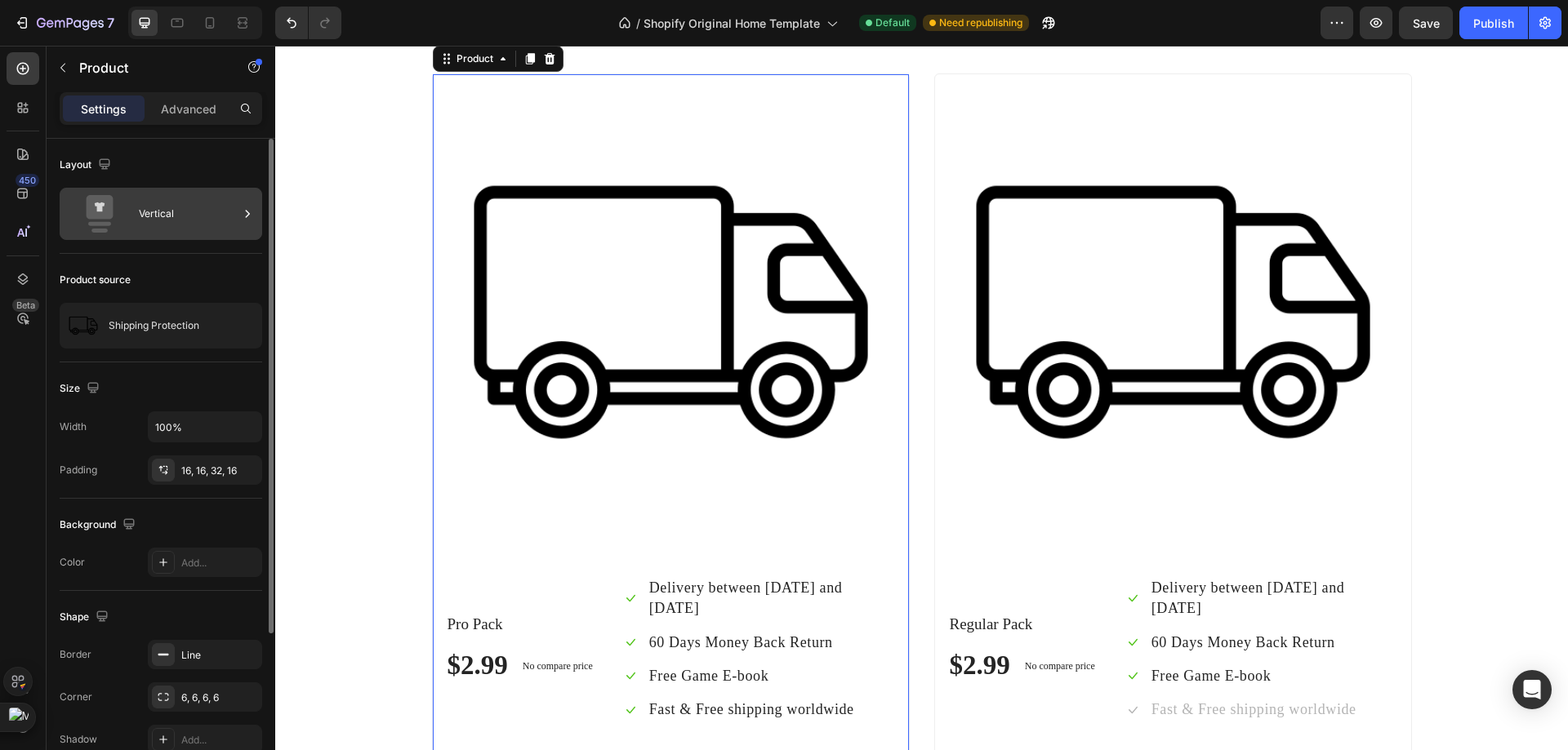
click at [226, 219] on div "Vertical" at bounding box center [189, 213] width 100 height 38
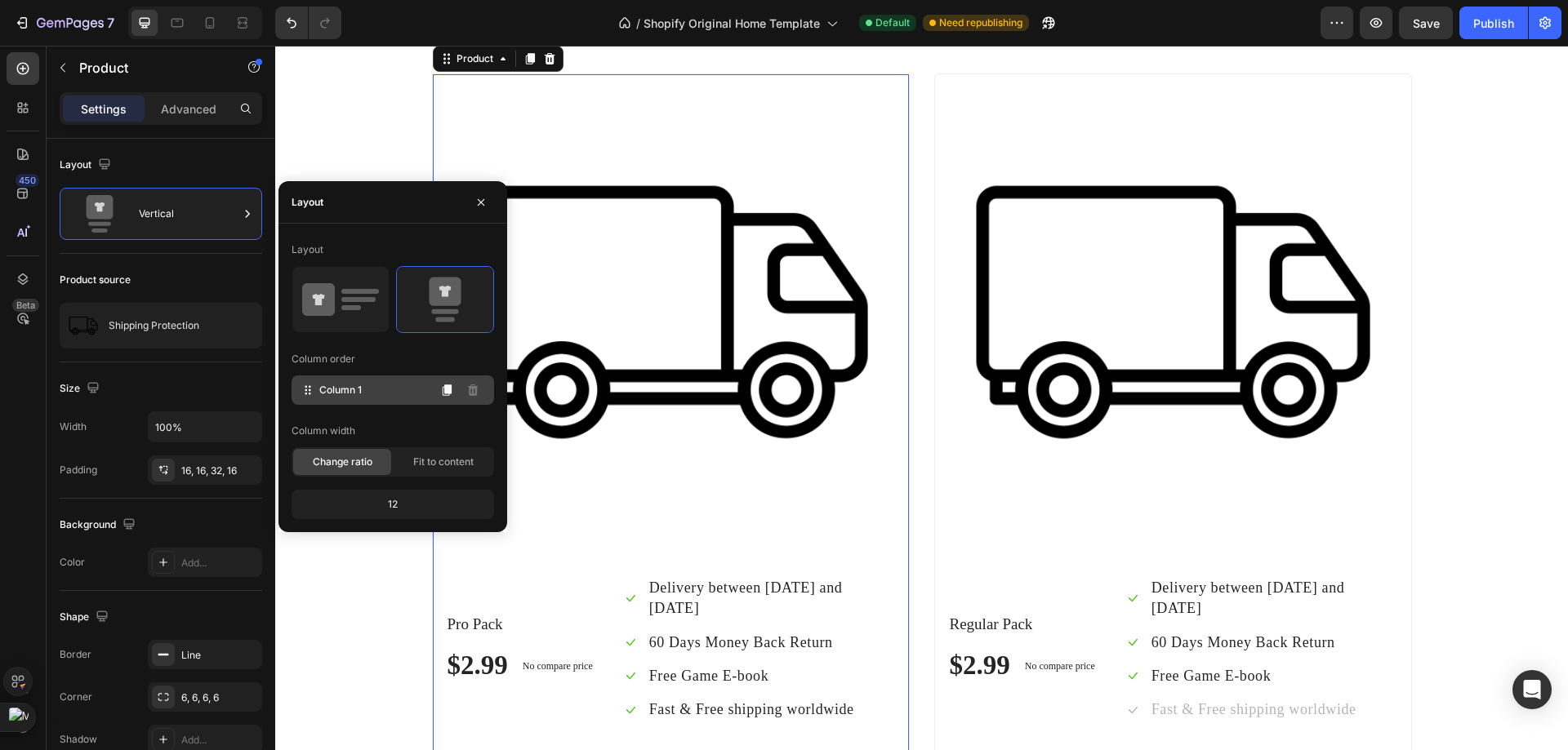
click at [369, 394] on div "Column 1" at bounding box center [393, 390] width 203 height 30
click at [217, 376] on div "Size" at bounding box center [161, 389] width 203 height 26
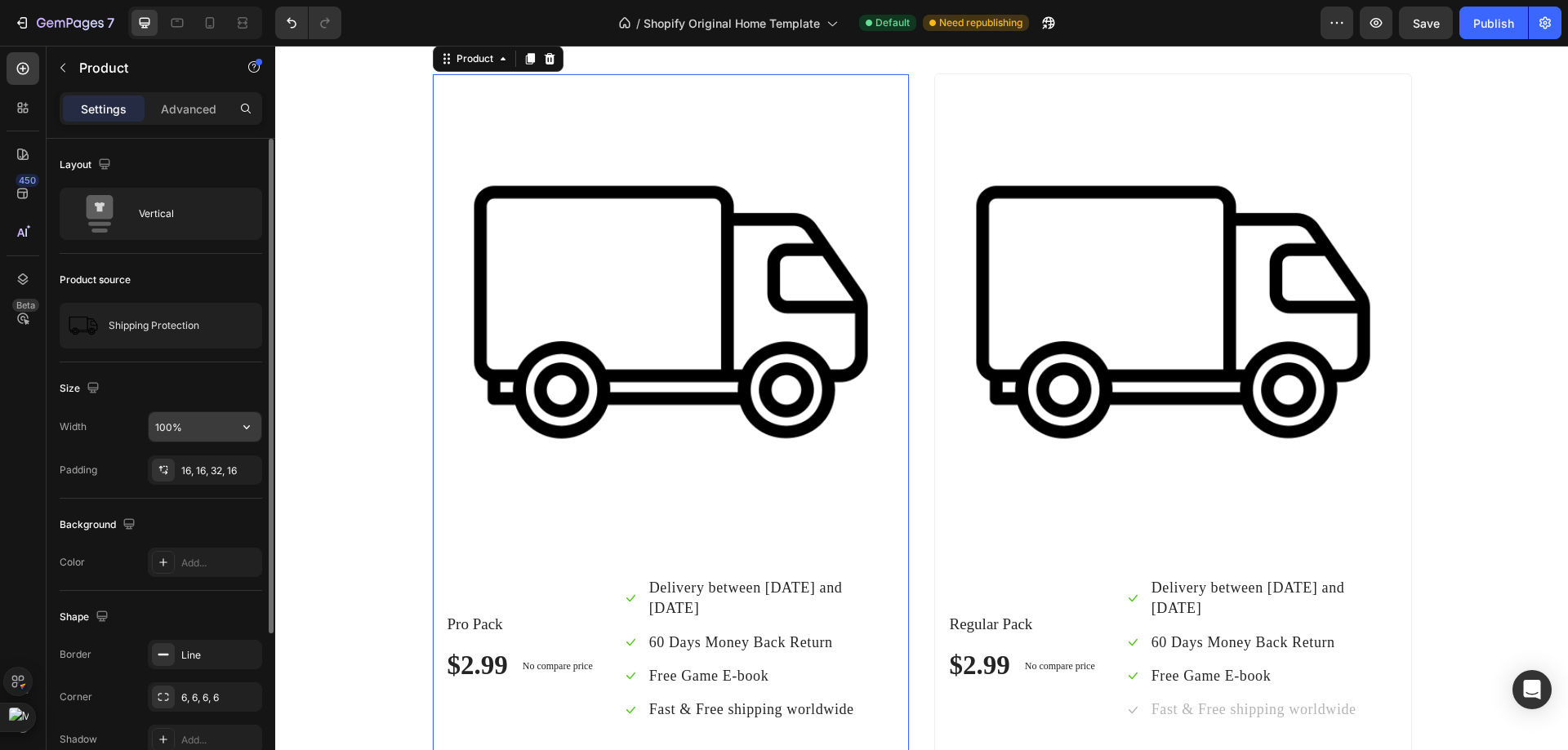
scroll to position [217, 0]
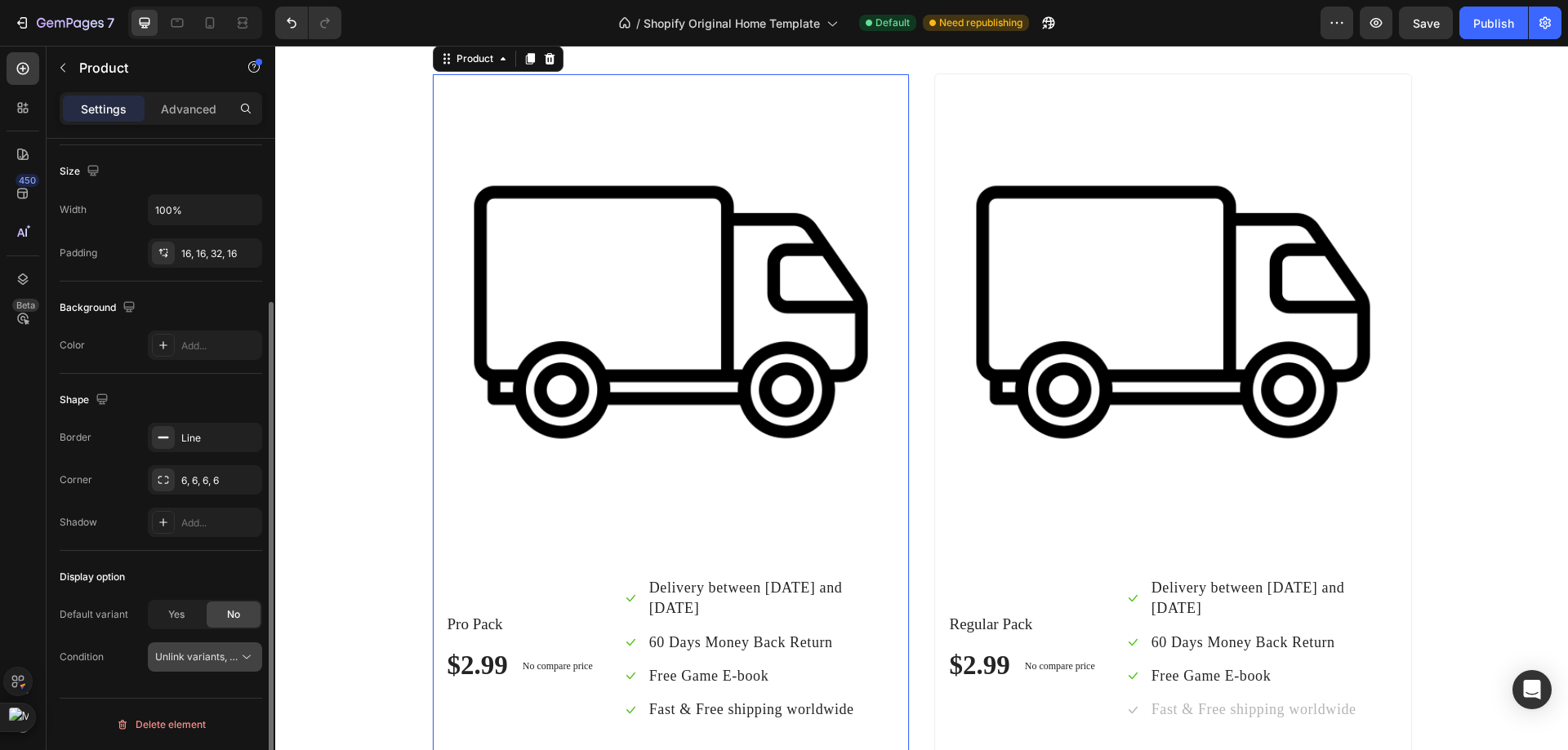
click at [187, 657] on span "Unlink variants, quantity <br> between same products" at bounding box center [280, 657] width 251 height 12
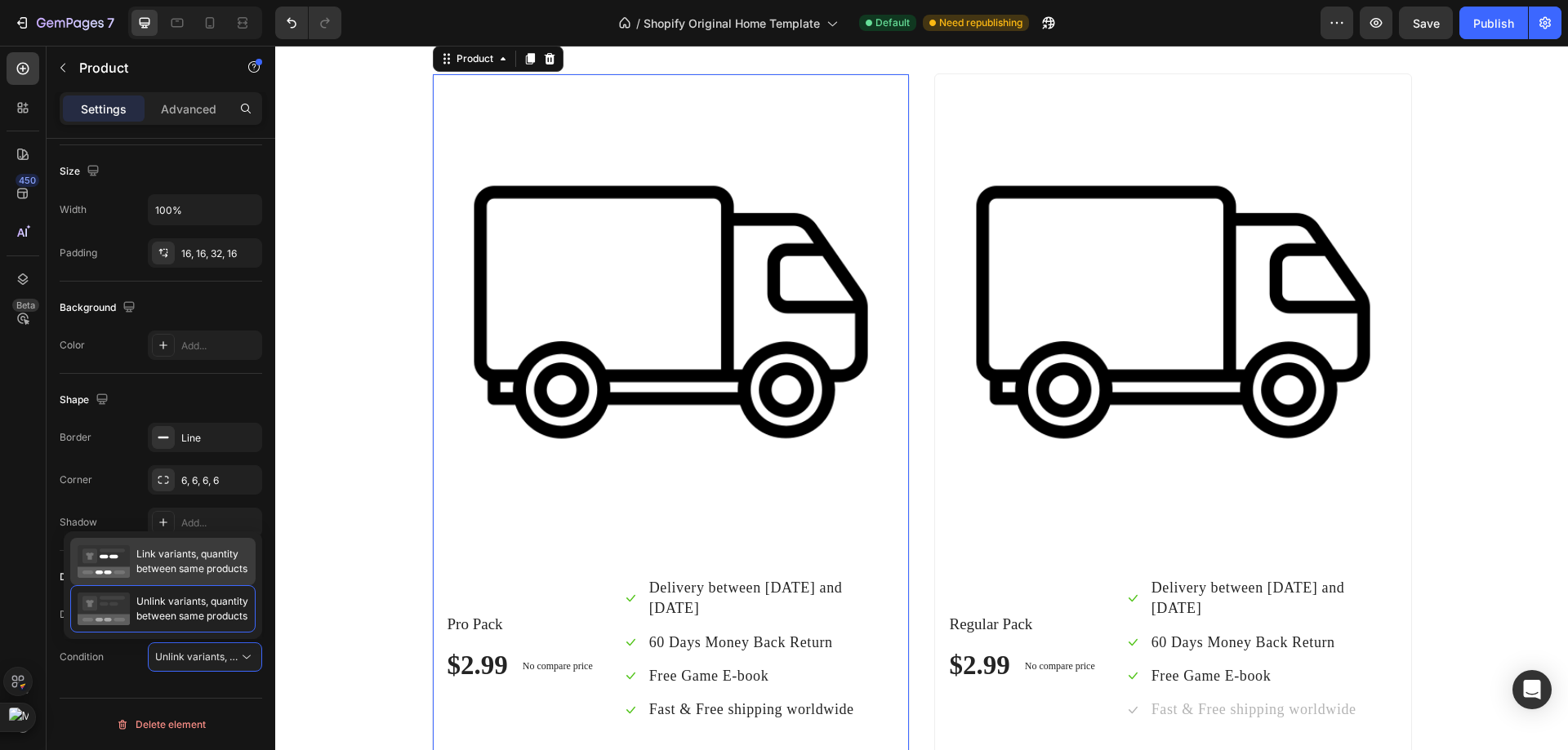
click at [186, 560] on span "Link variants, quantity between same products" at bounding box center [191, 561] width 111 height 30
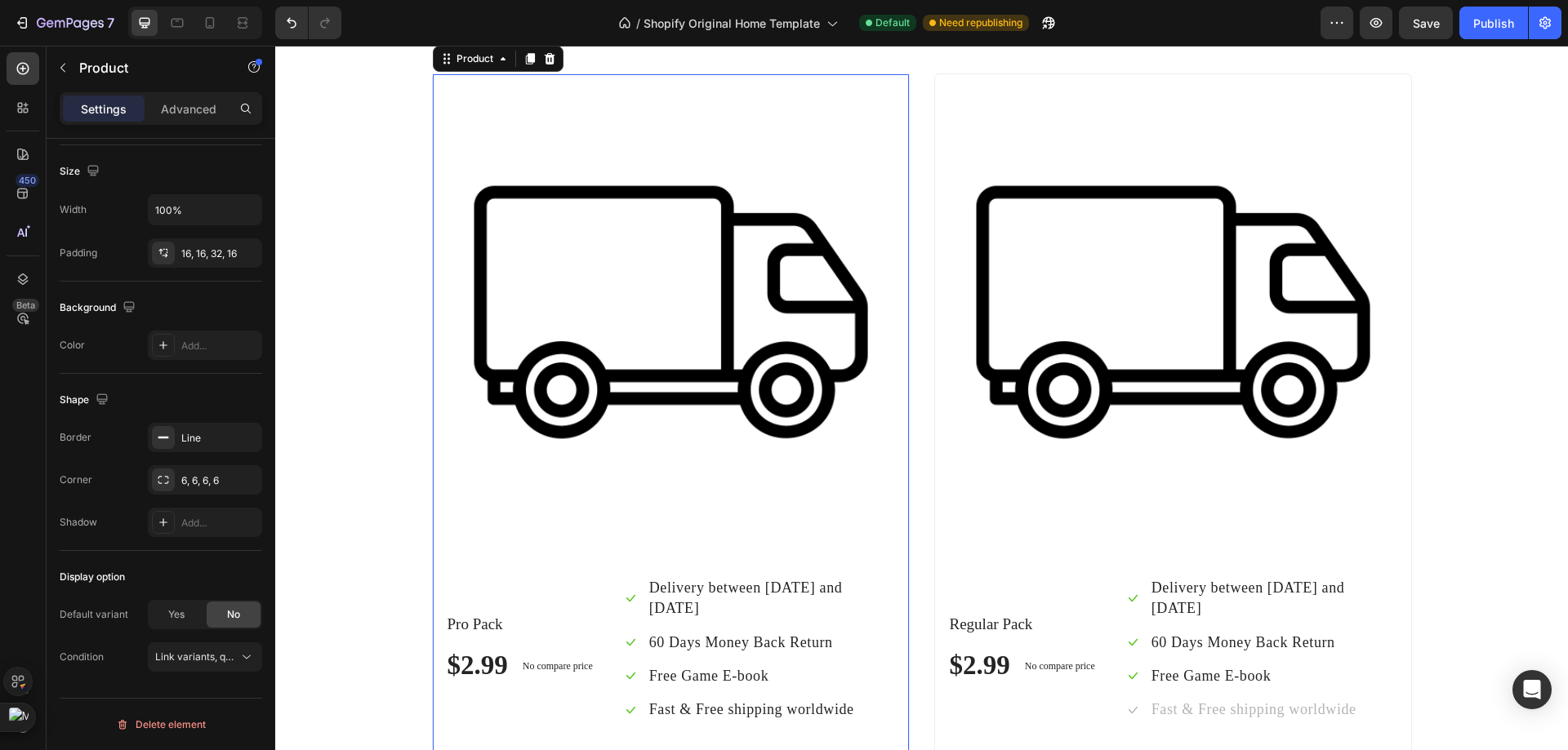
scroll to position [6238, 0]
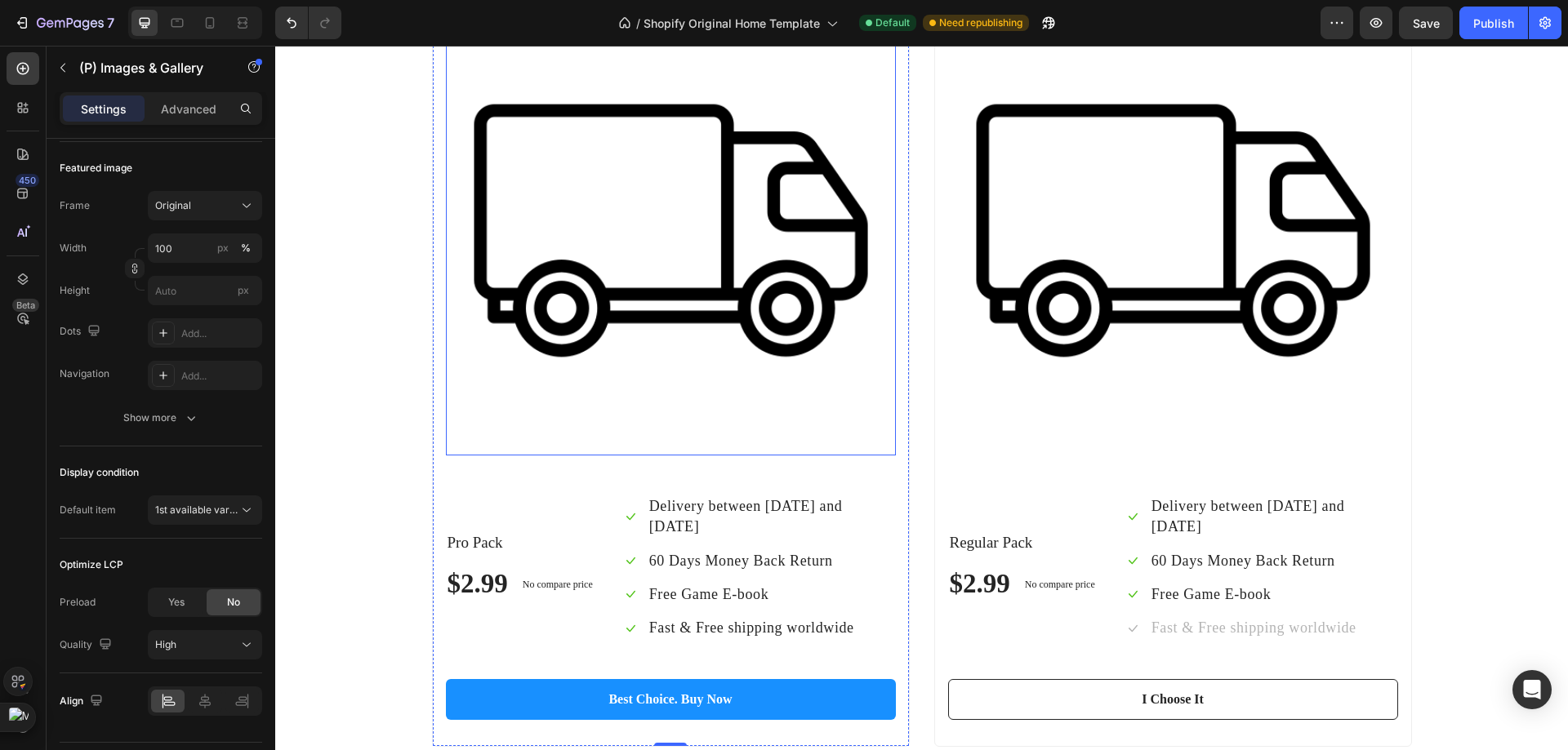
click at [839, 356] on img at bounding box center [670, 231] width 450 height 450
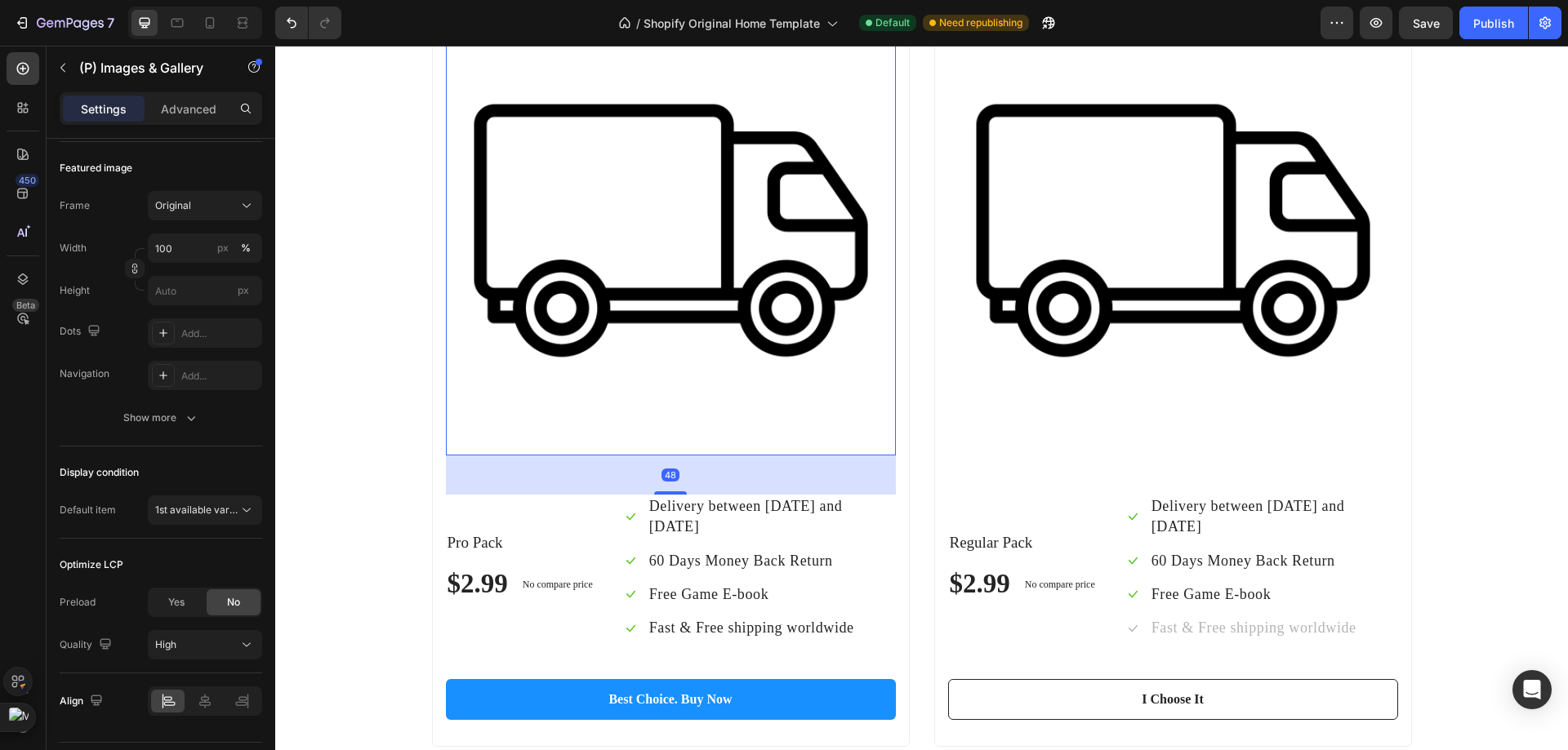
scroll to position [0, 0]
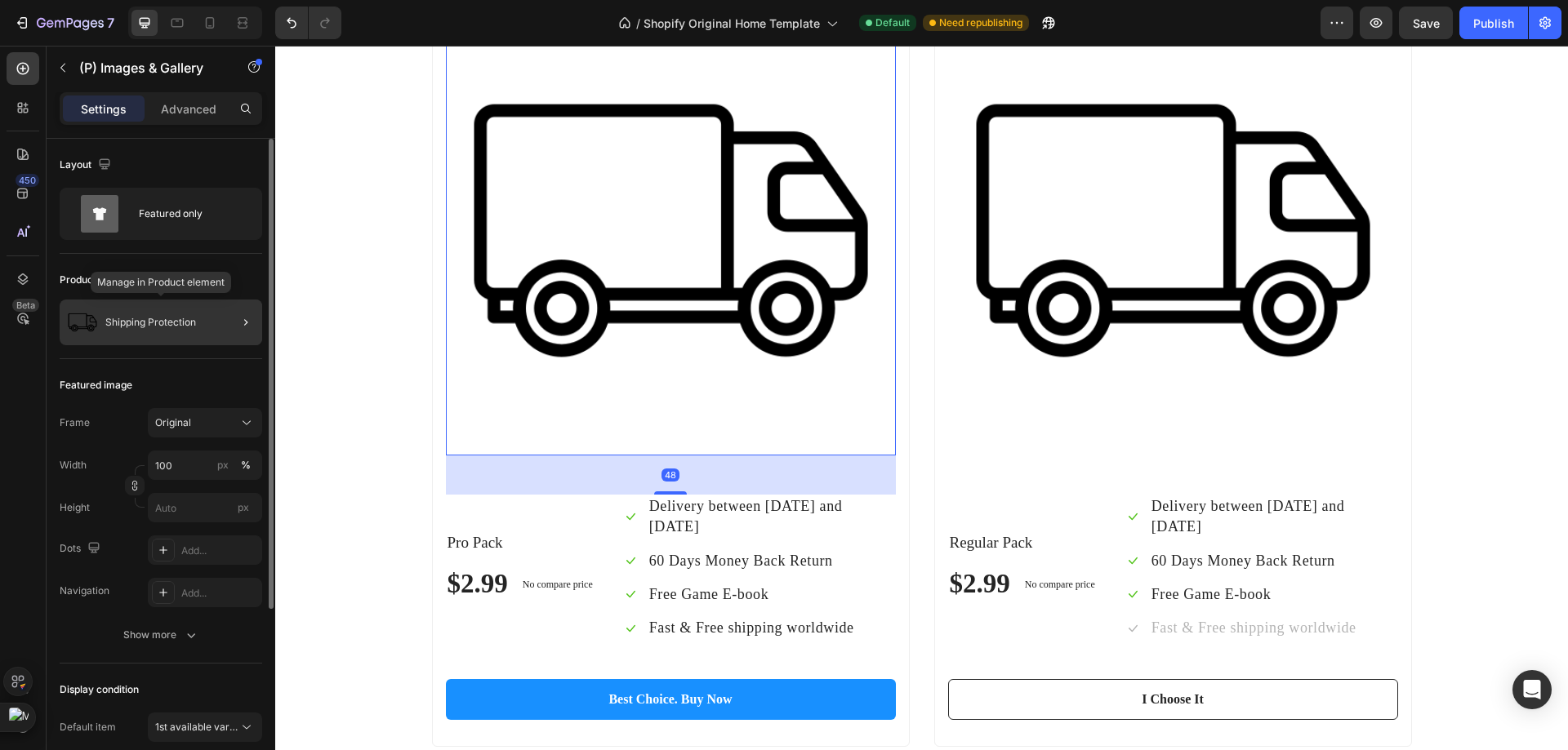
click at [180, 332] on div "Shipping Protection" at bounding box center [161, 322] width 203 height 45
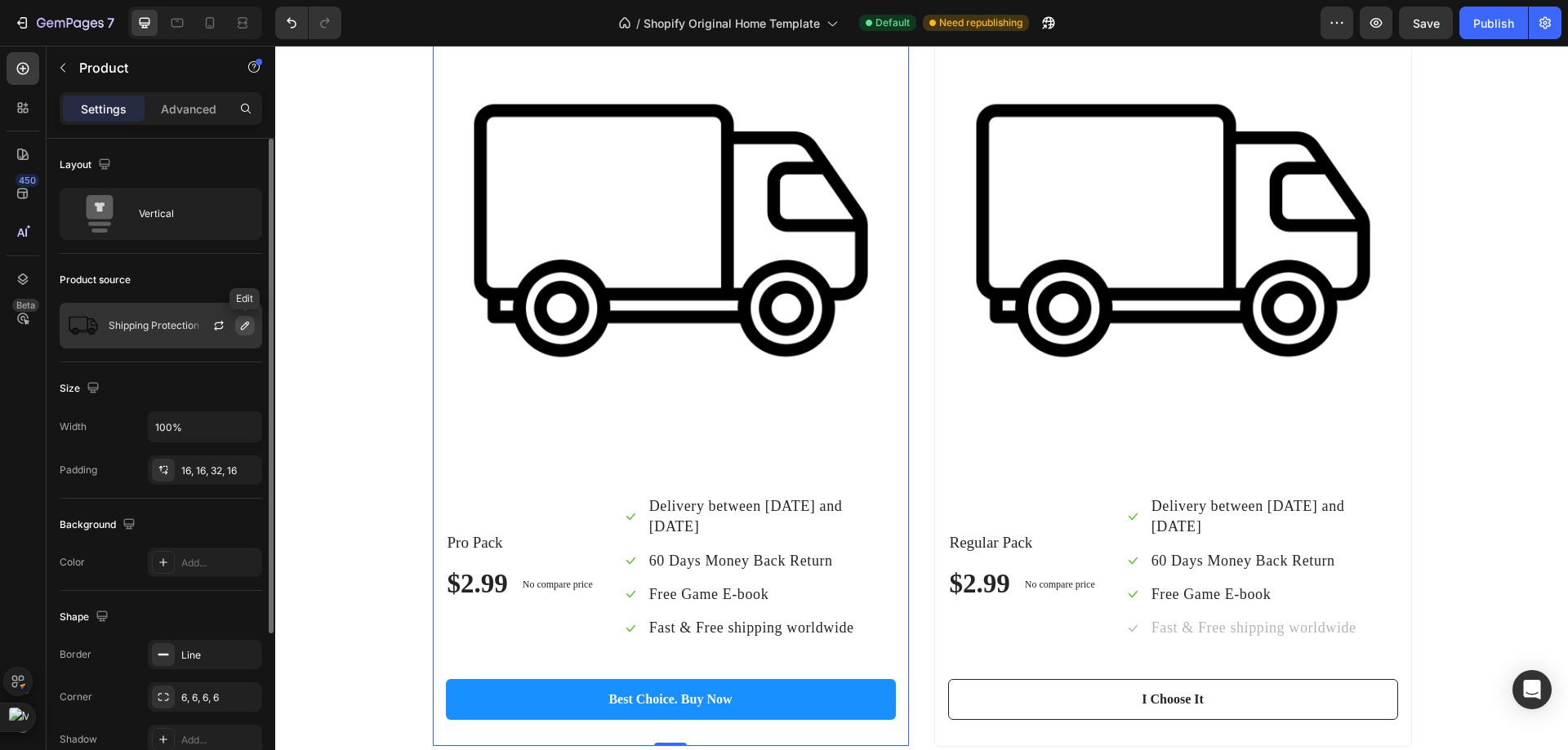
click at [239, 331] on icon "button" at bounding box center [245, 325] width 13 height 13
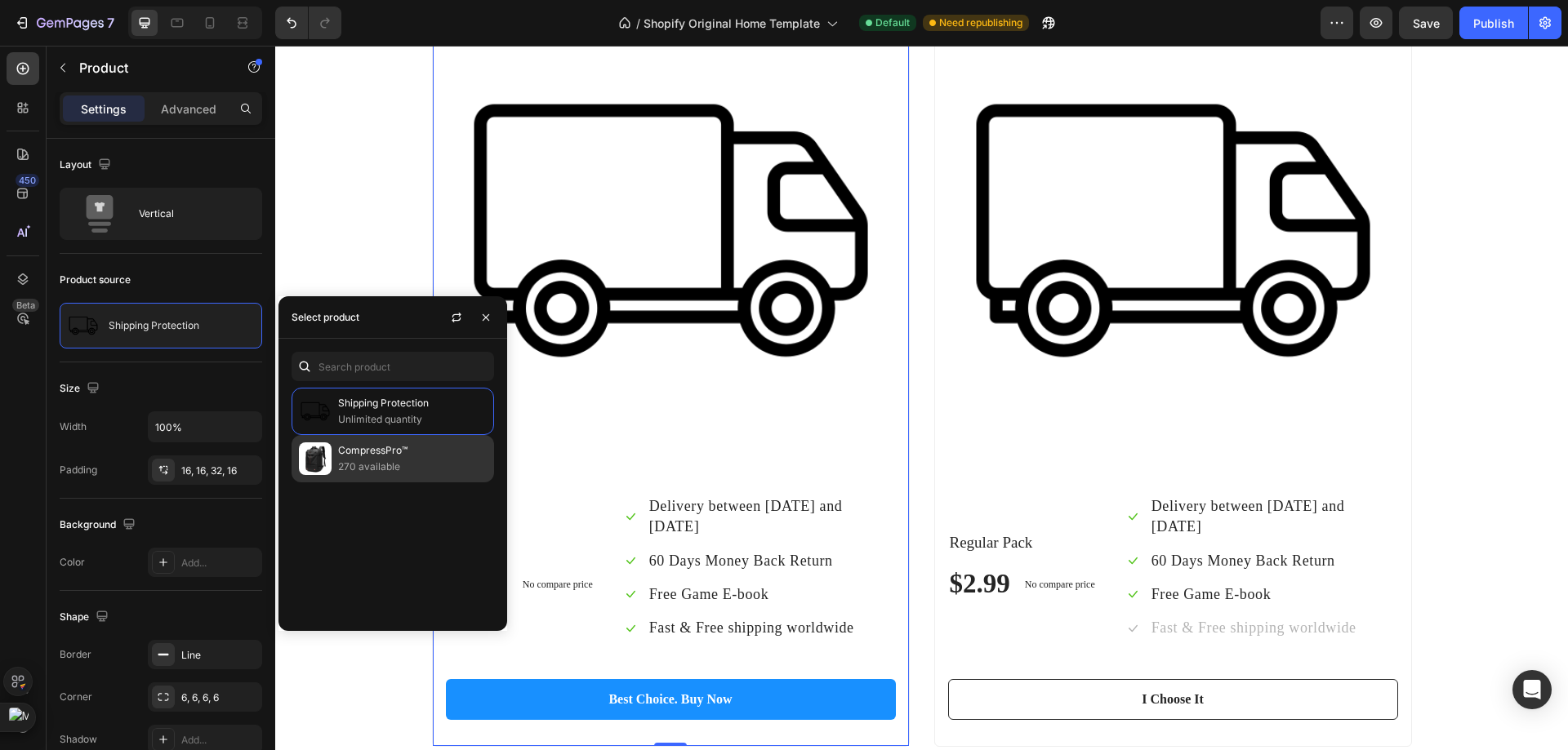
click at [347, 475] on div "CompressPro™ 270 available" at bounding box center [393, 458] width 203 height 47
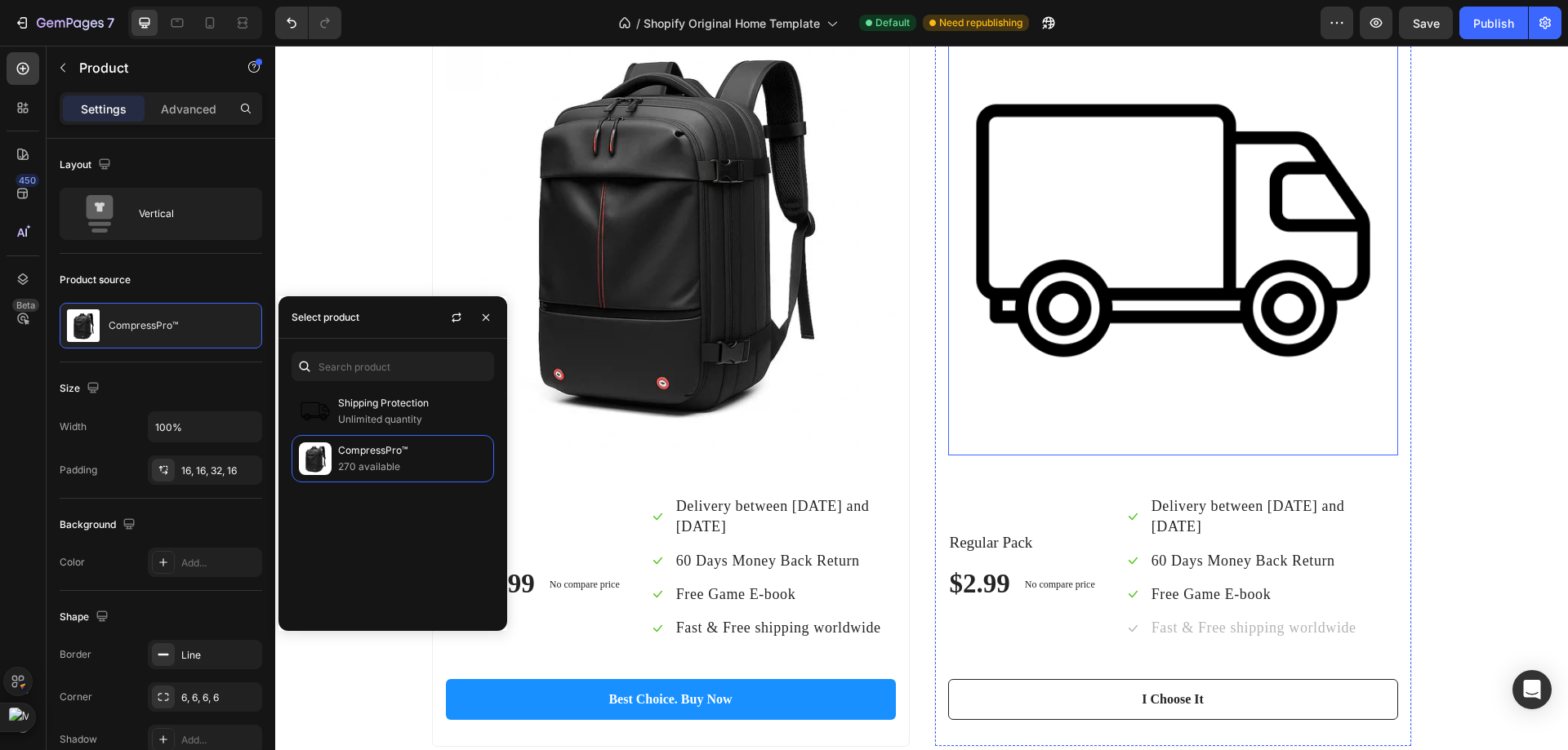
click at [1131, 319] on img at bounding box center [1172, 231] width 450 height 450
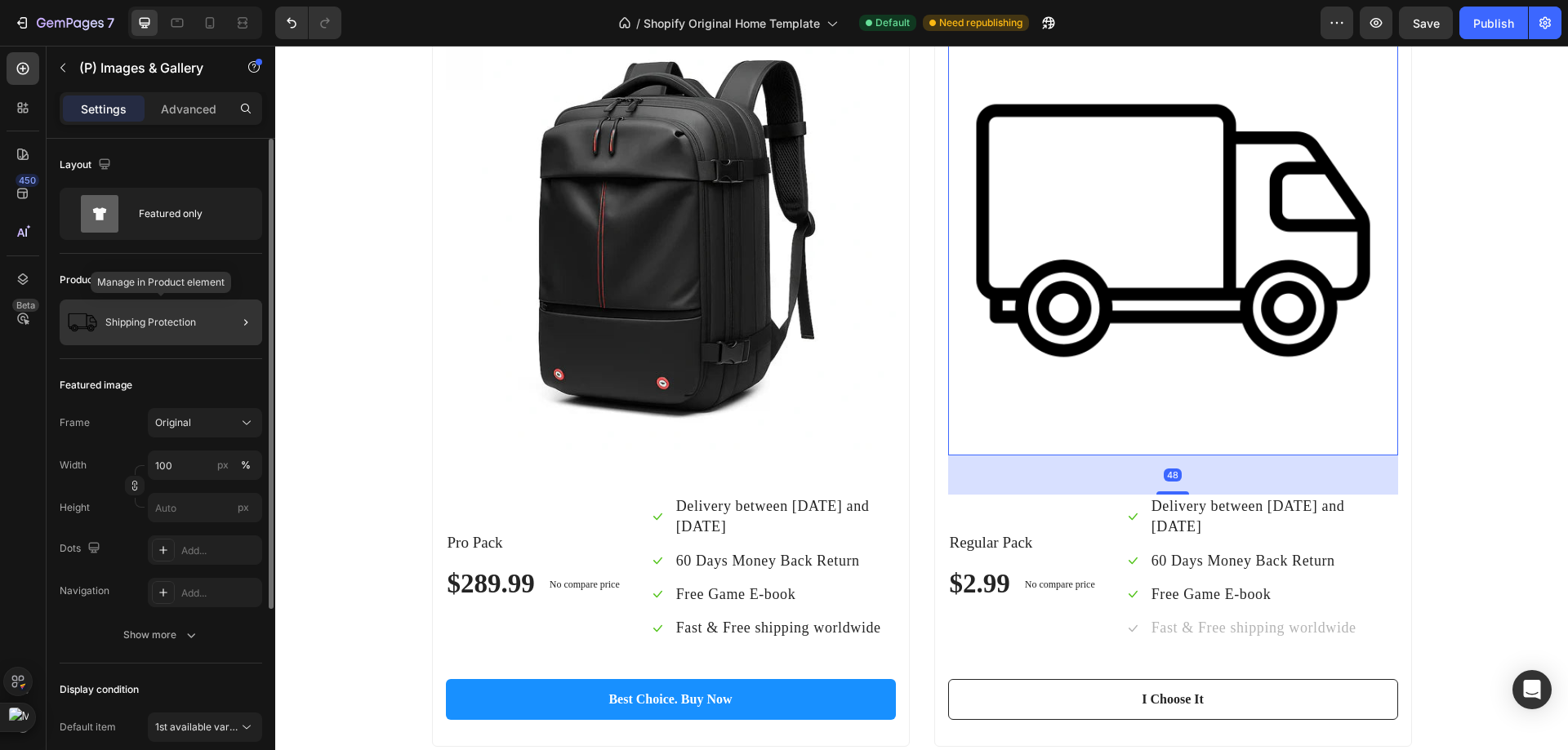
click at [76, 310] on img at bounding box center [82, 322] width 32 height 32
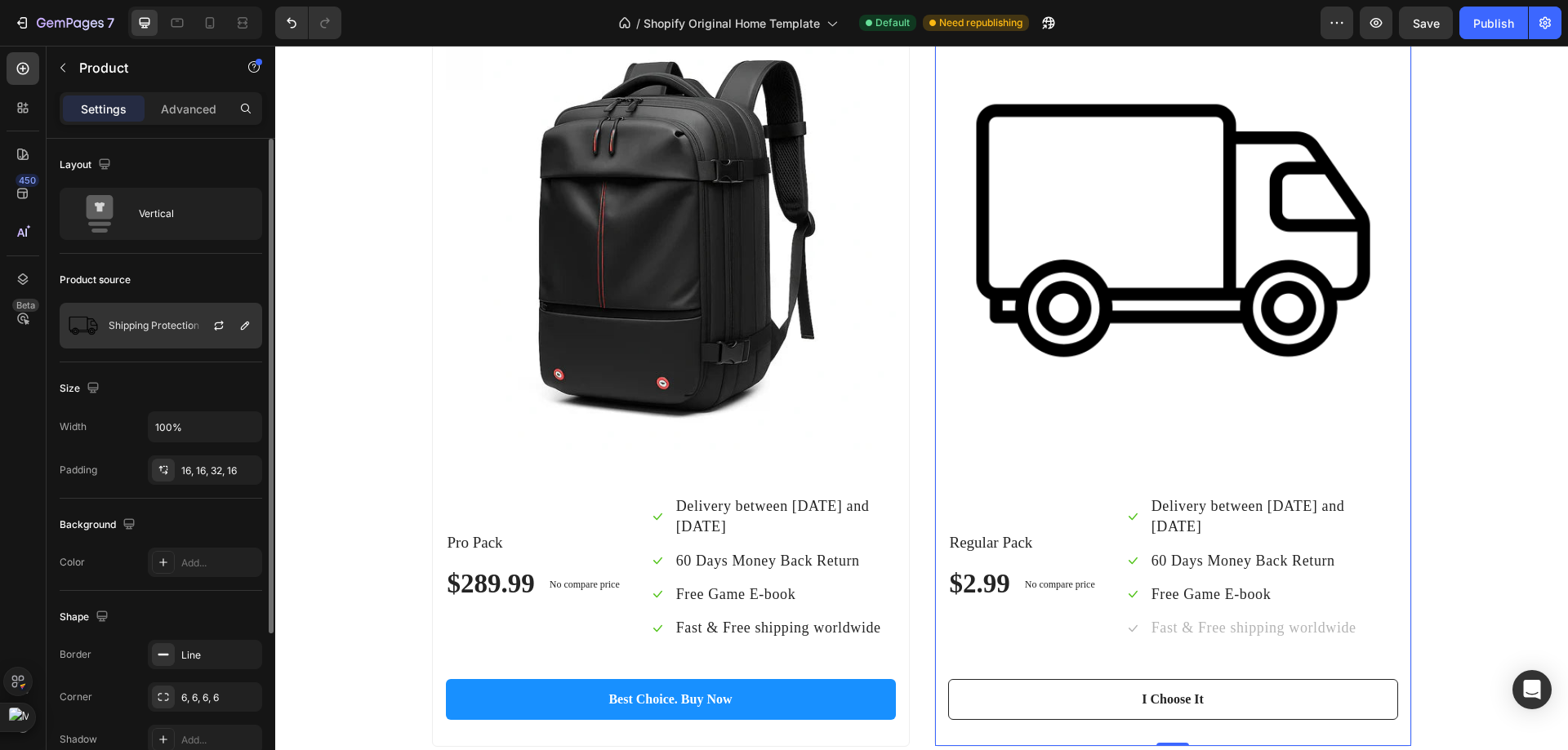
click at [212, 339] on div at bounding box center [225, 326] width 72 height 44
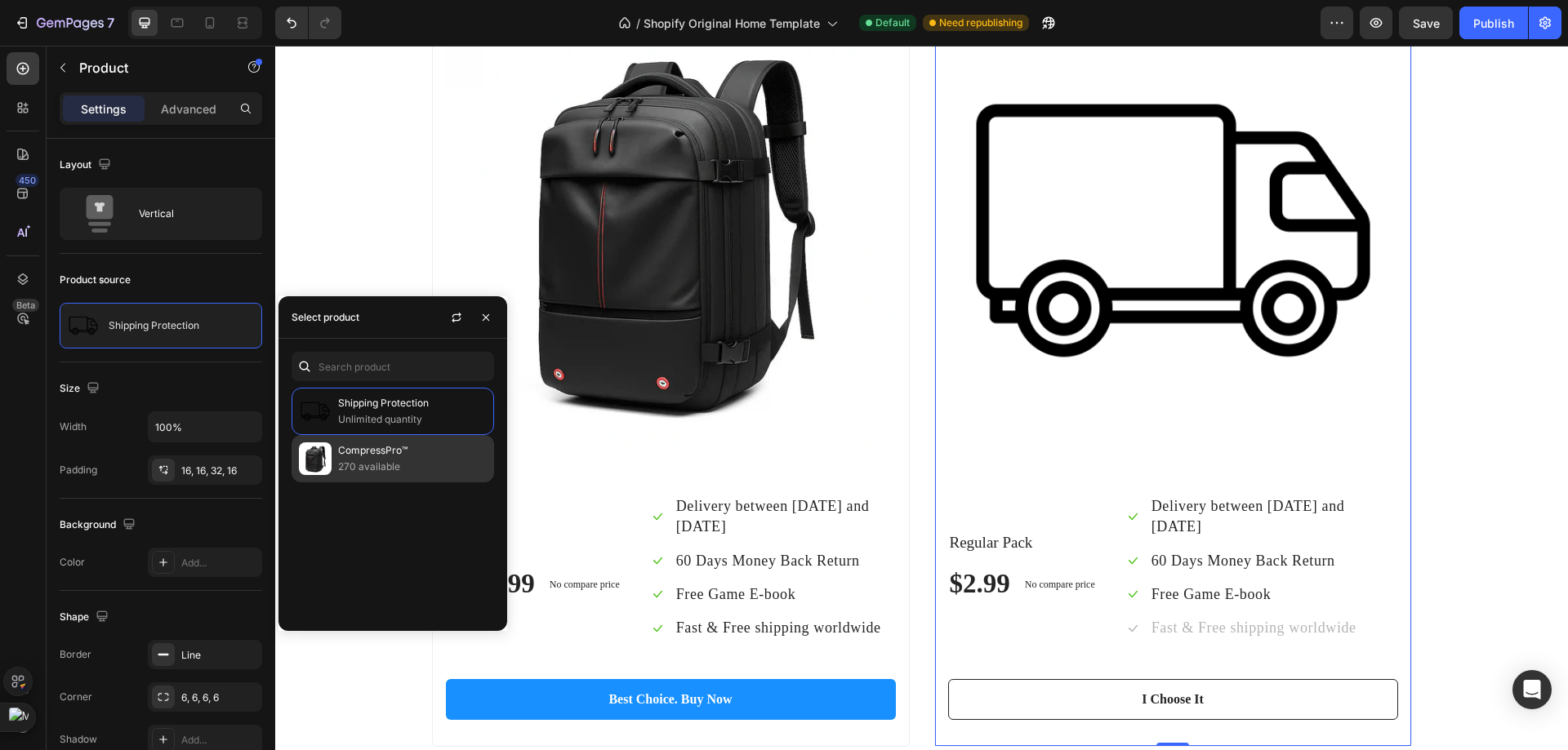
click at [320, 459] on img at bounding box center [314, 458] width 32 height 32
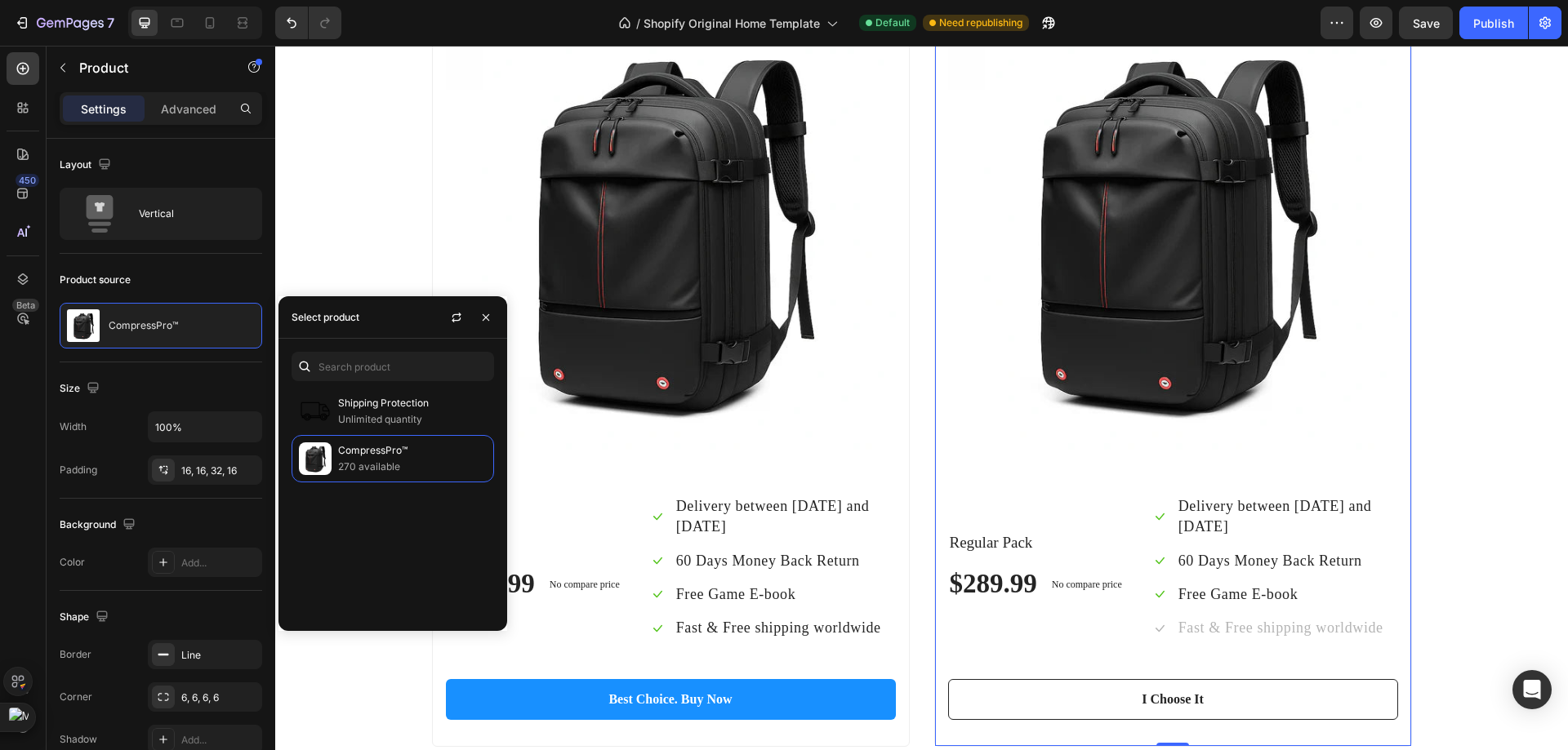
click at [934, 355] on div "(P) Images & Gallery Regular Pack Text block $289.99 (P) Price (P) Price No com…" at bounding box center [1172, 369] width 478 height 755
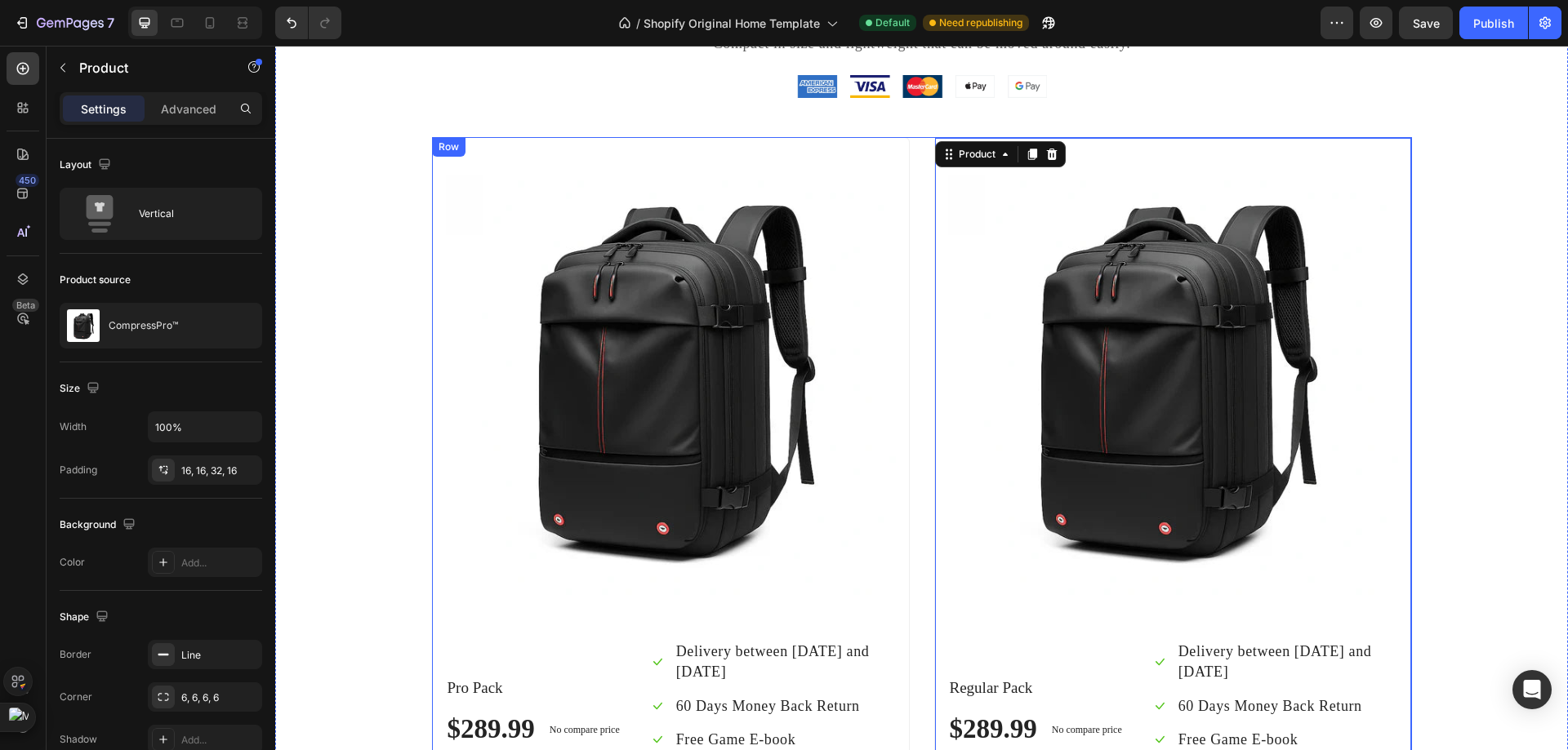
scroll to position [6076, 0]
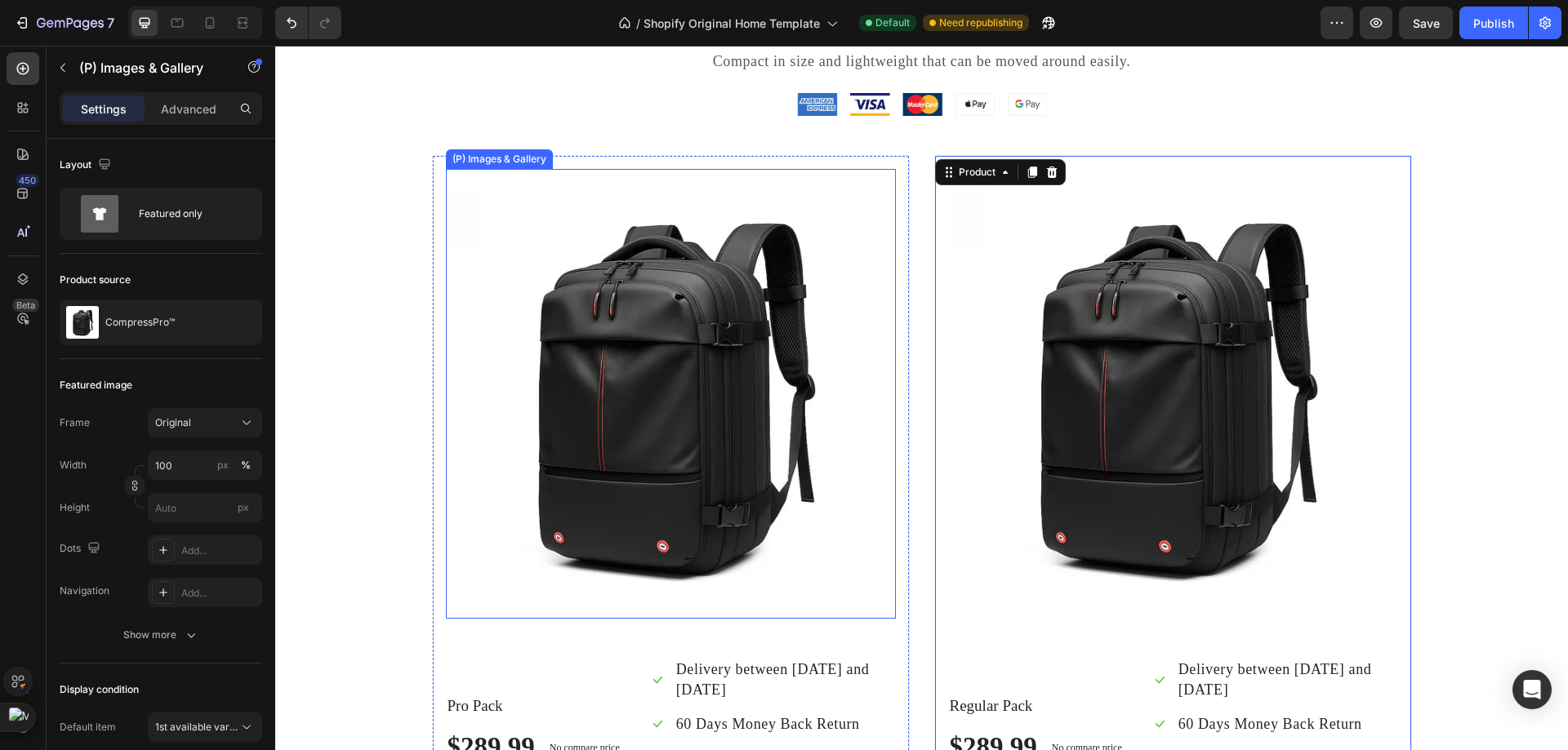
click at [863, 281] on img at bounding box center [670, 393] width 450 height 450
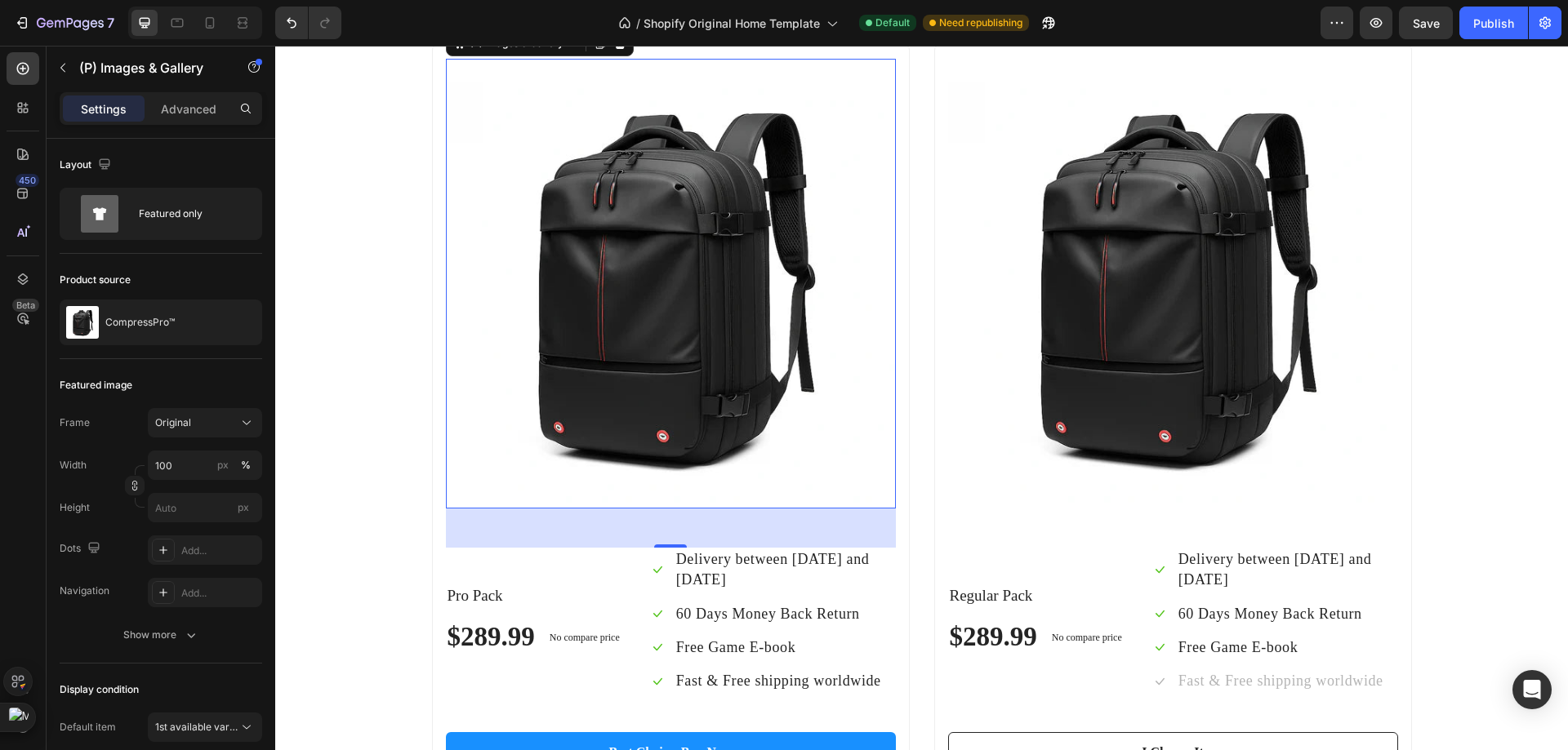
scroll to position [6157, 0]
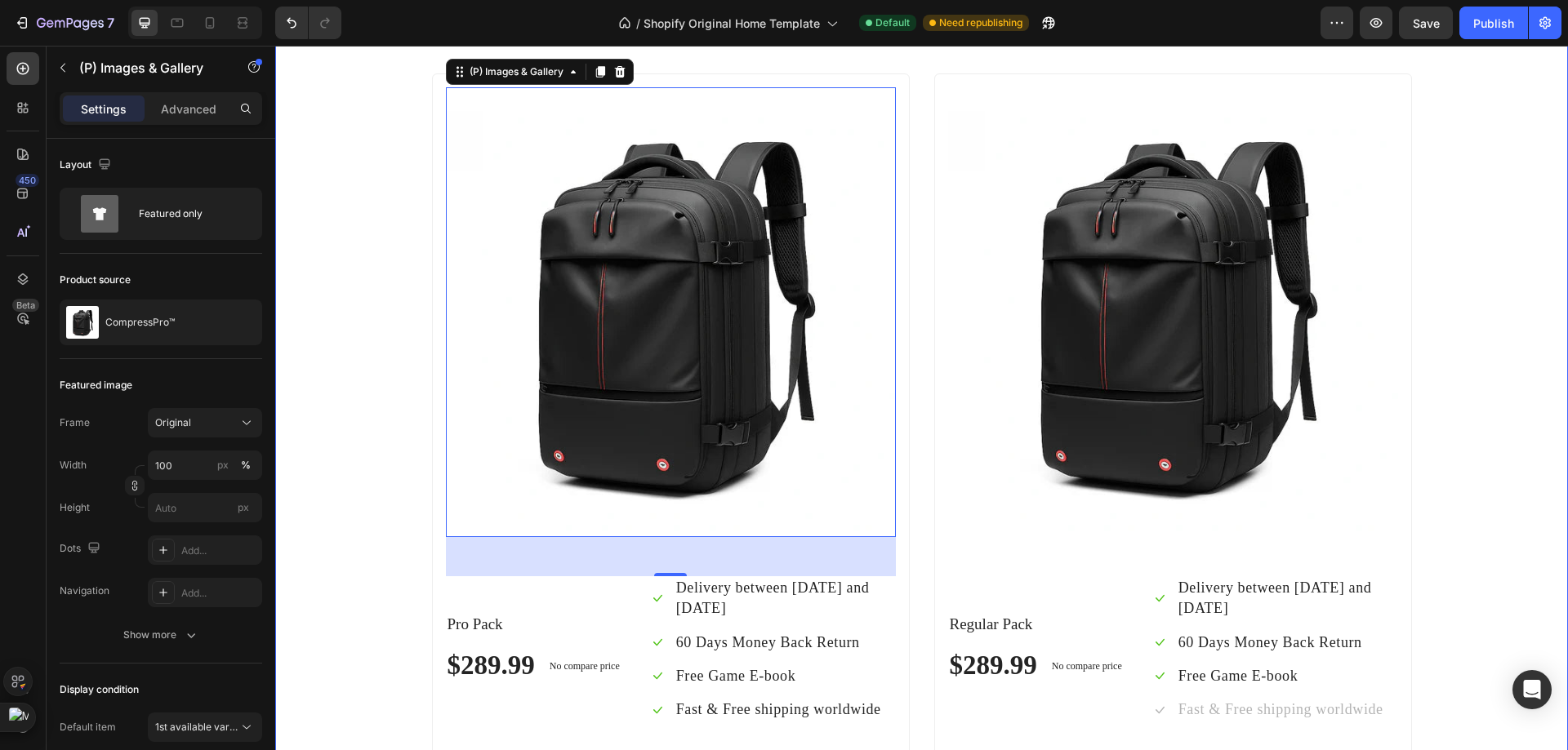
click at [1475, 354] on div "Beautiful Everyday Heading Compact in size and lightweight that can be moved ar…" at bounding box center [922, 375] width 1268 height 905
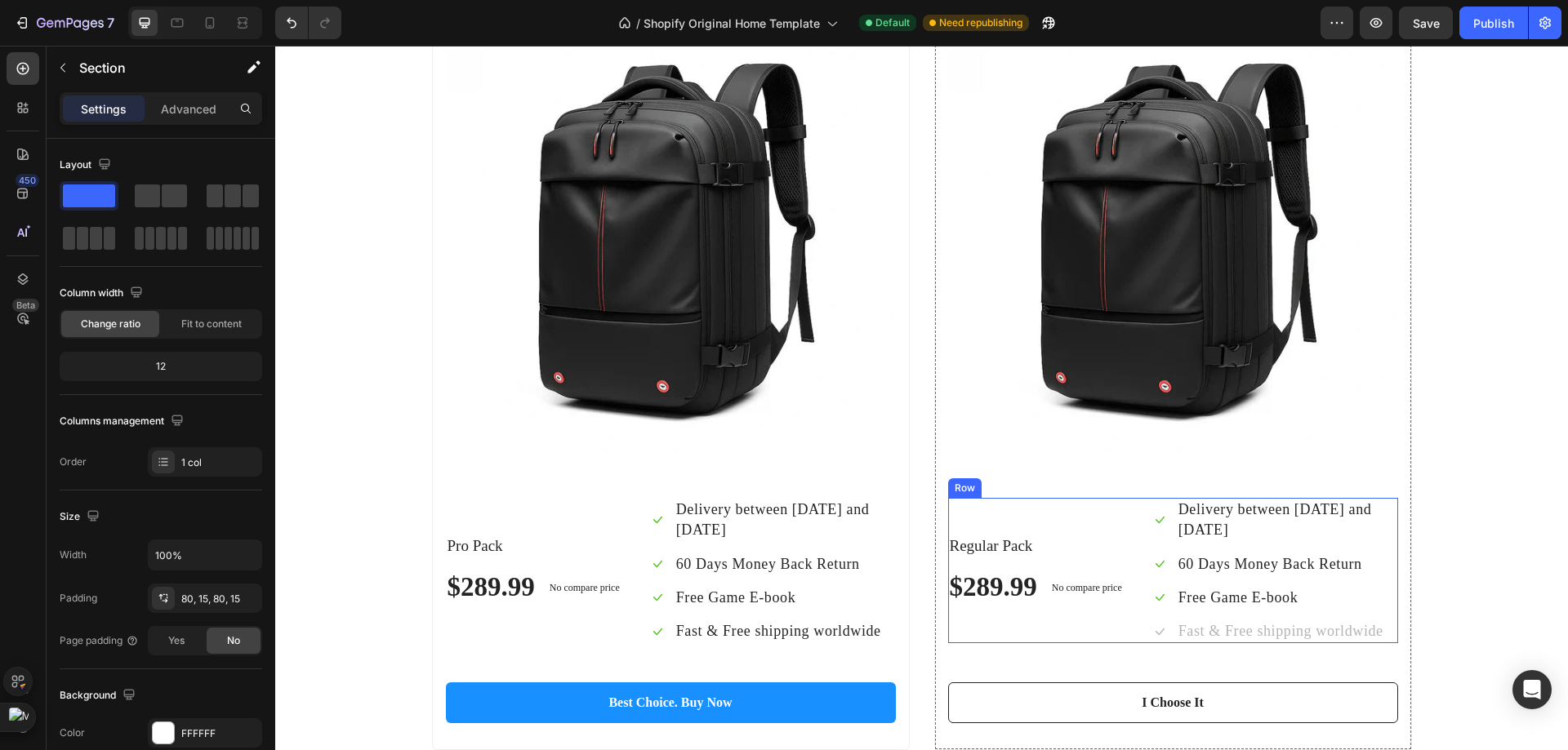
scroll to position [5952, 0]
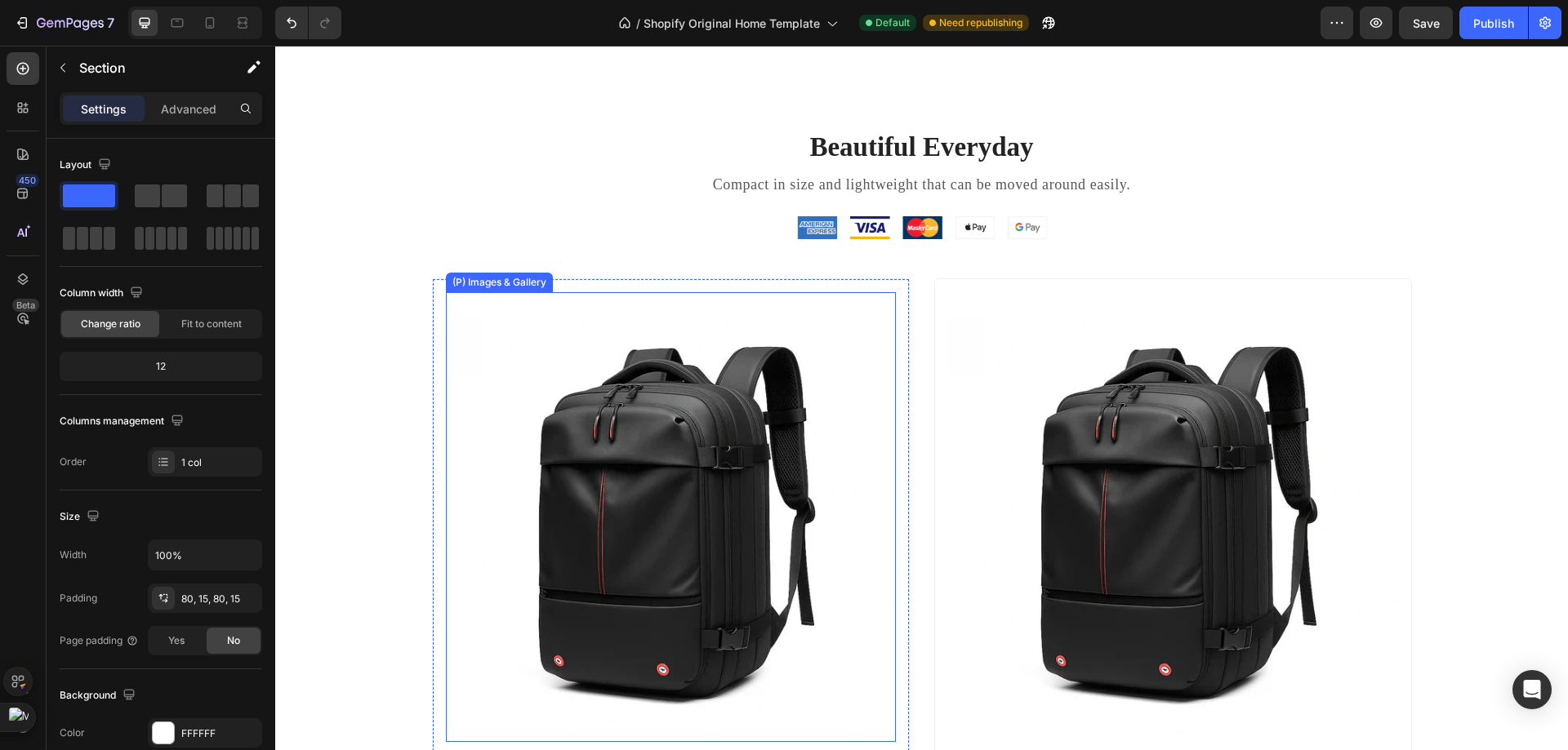
click at [526, 298] on img at bounding box center [670, 517] width 450 height 450
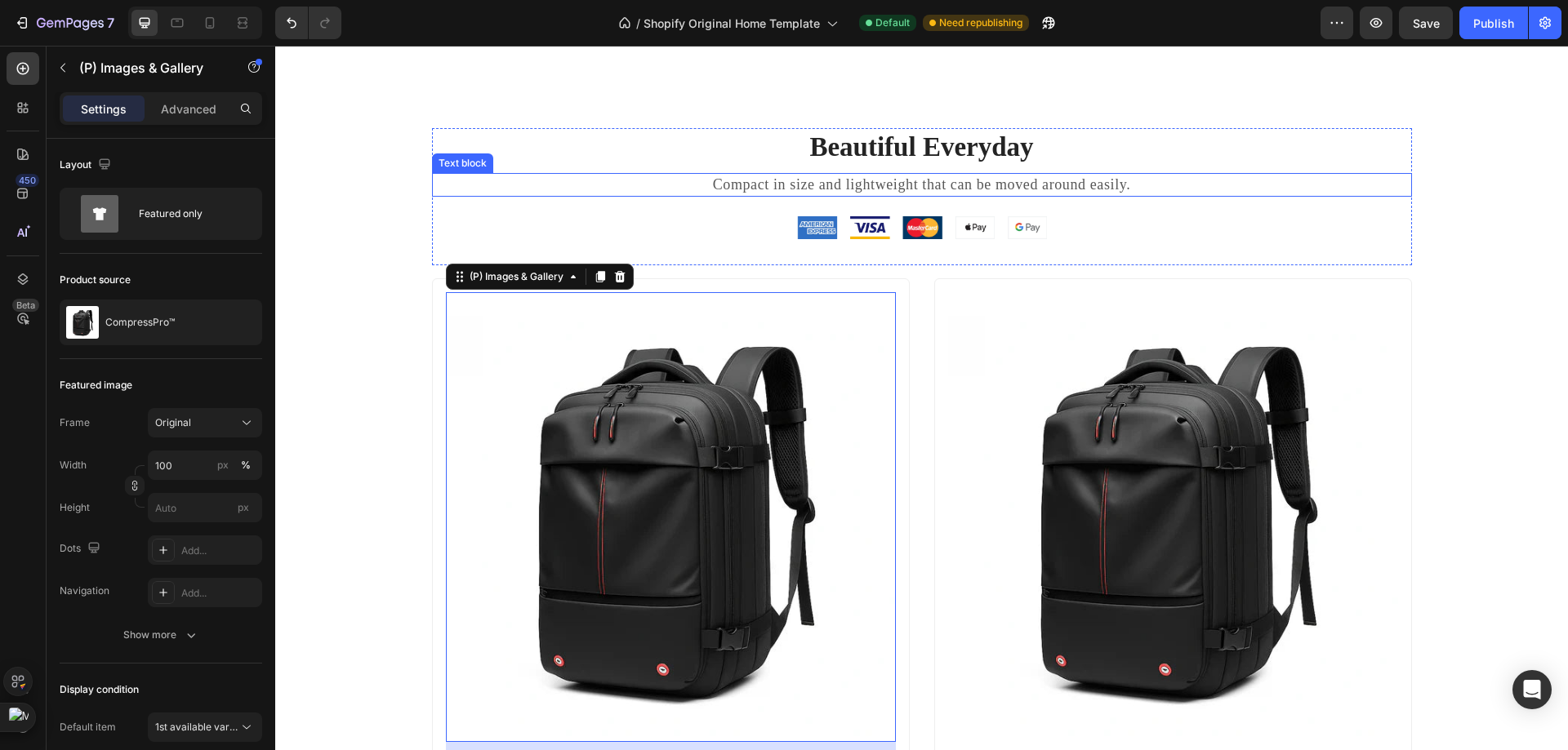
click at [522, 189] on p "Compact in size and lightweight that can be moved around easily." at bounding box center [922, 184] width 977 height 20
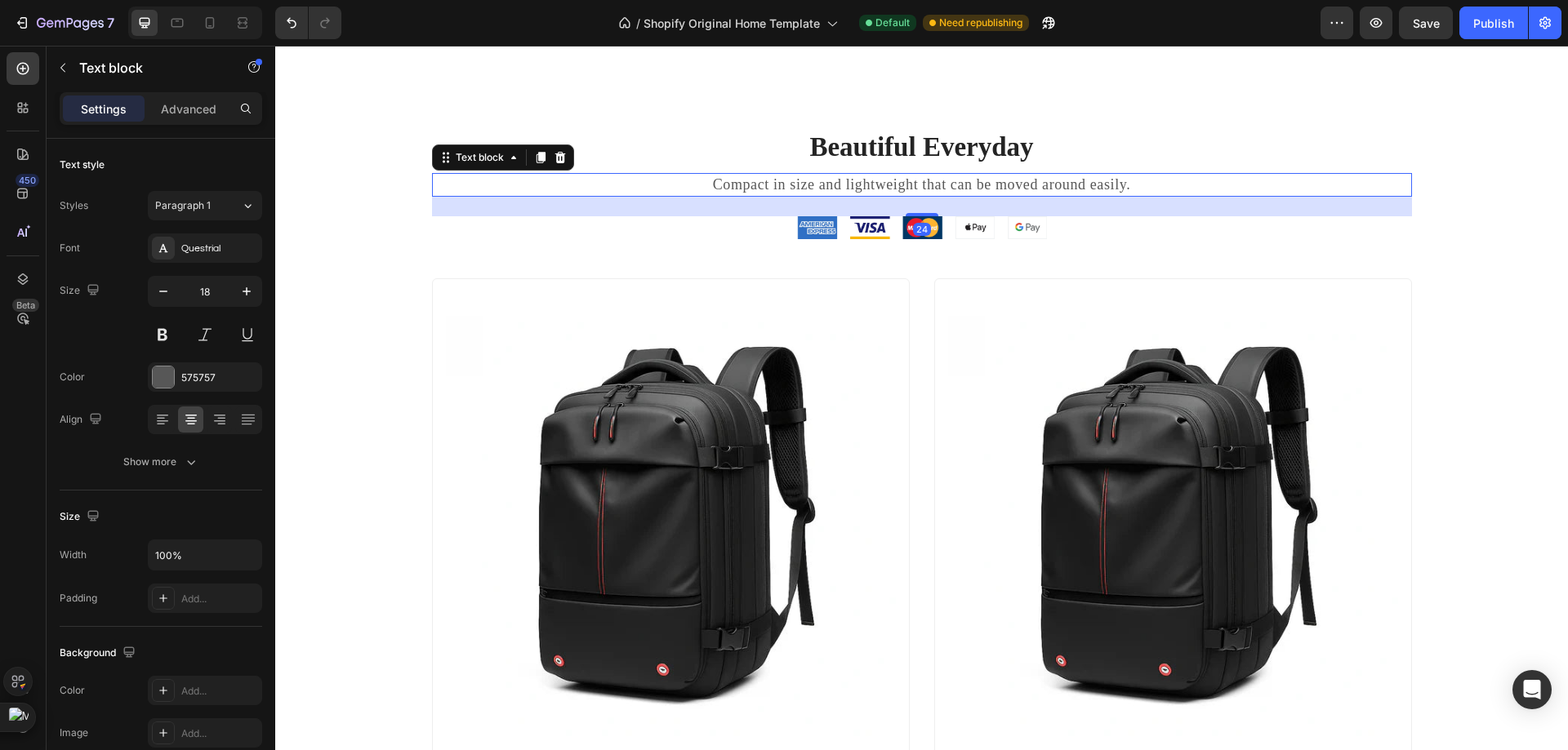
click at [704, 115] on div "Beautiful Everyday Heading Compact in size and lightweight that can be moved ar…" at bounding box center [922, 581] width 1293 height 1036
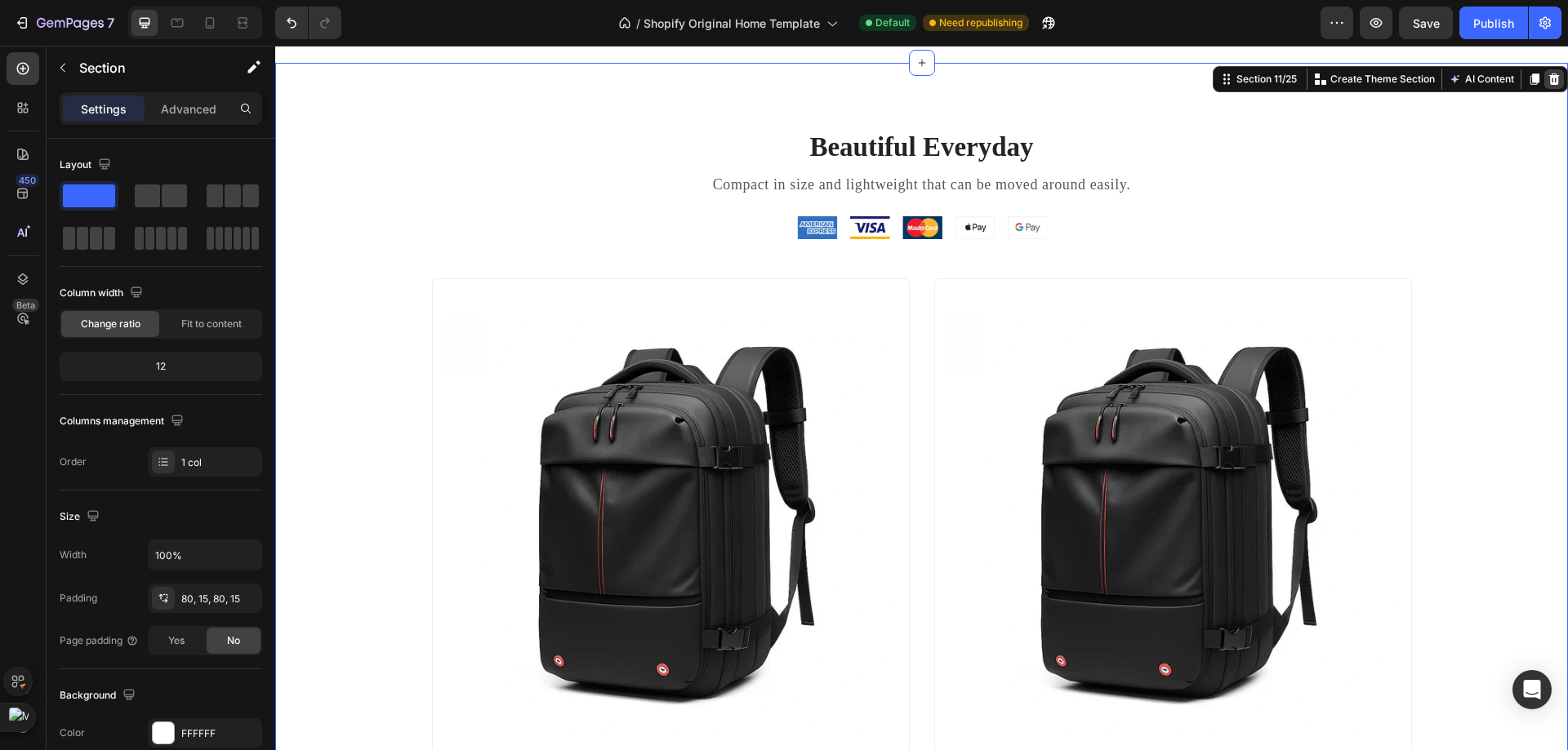
click at [1547, 79] on icon at bounding box center [1553, 79] width 13 height 13
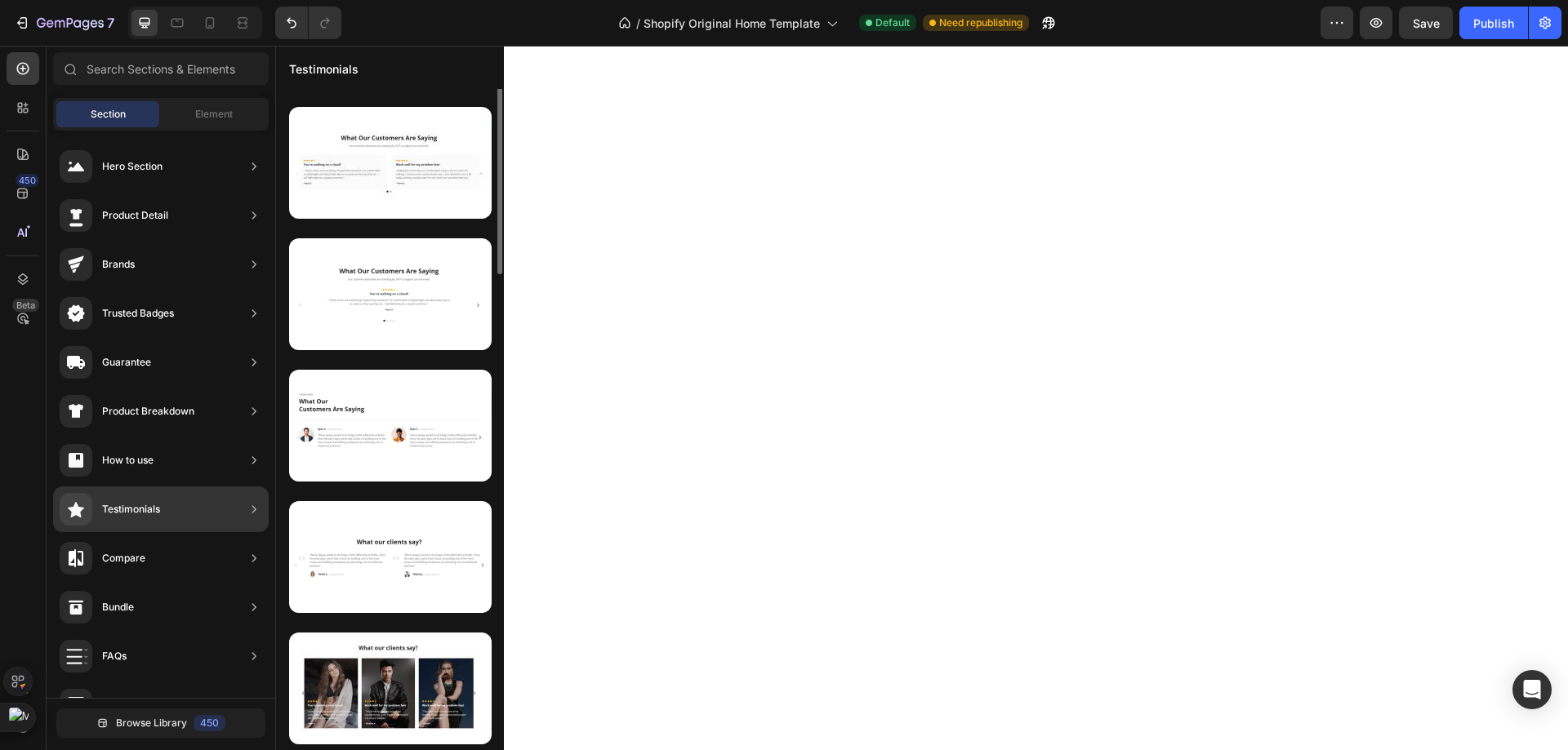
scroll to position [0, 0]
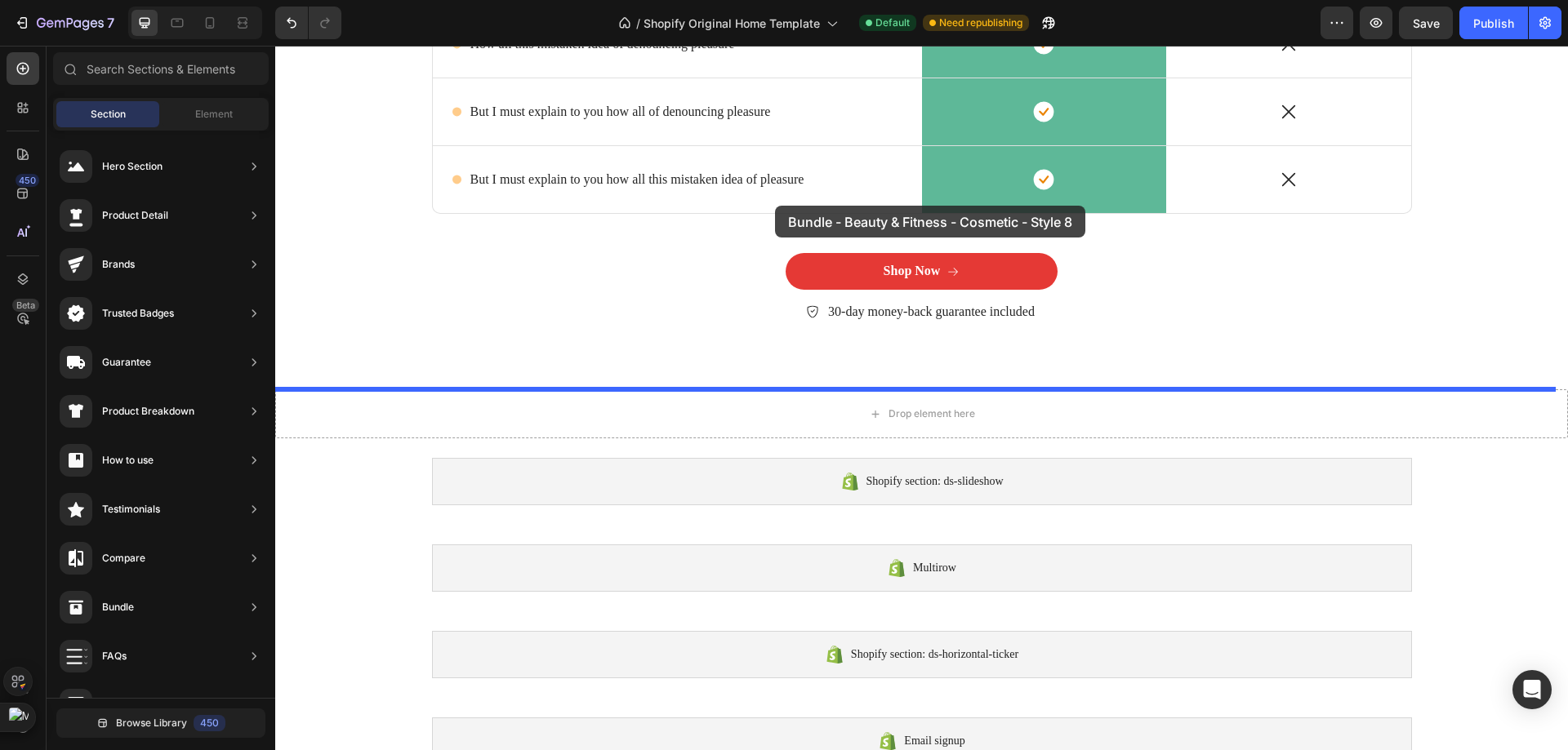
drag, startPoint x: 679, startPoint y: 233, endPoint x: 806, endPoint y: 306, distance: 146.5
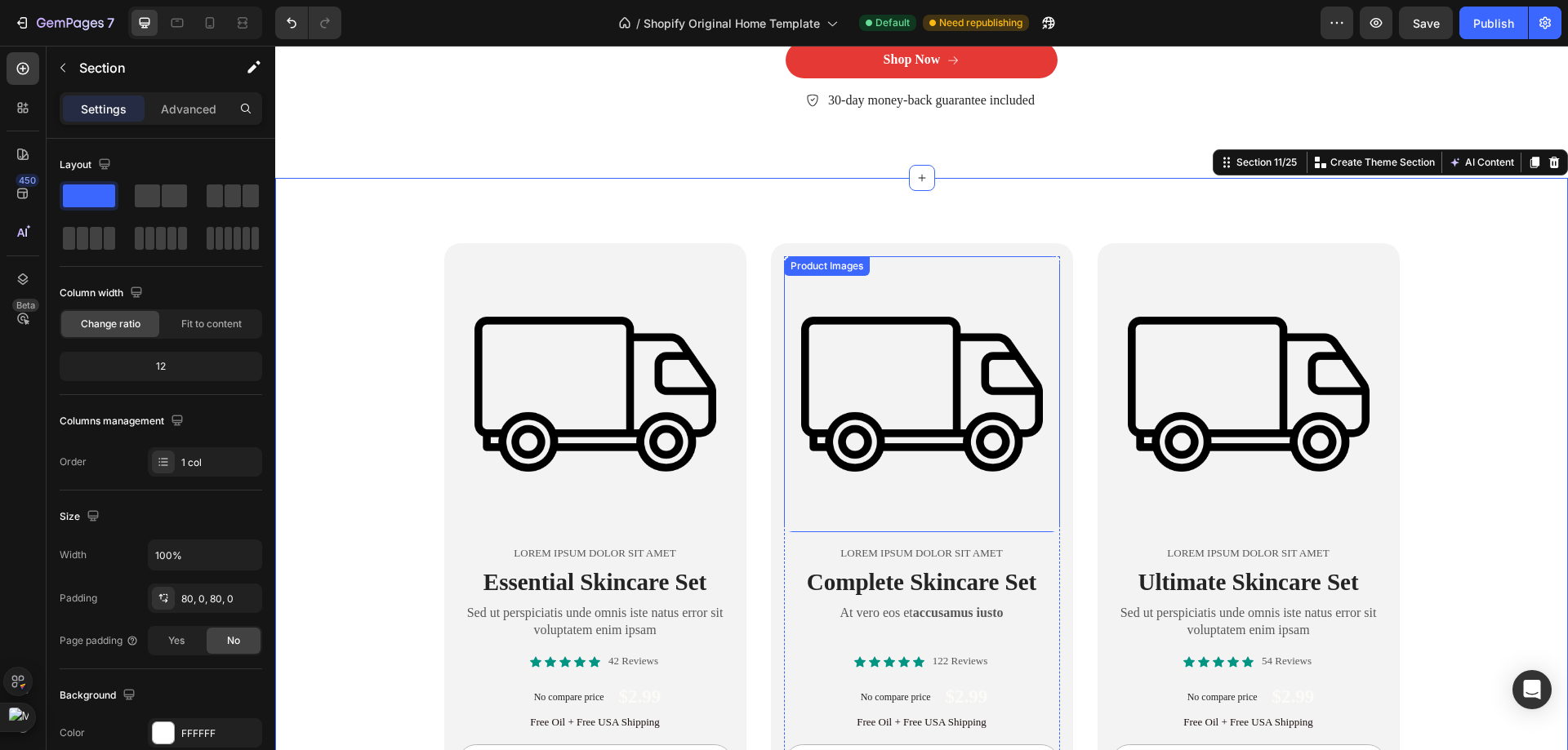
scroll to position [5994, 0]
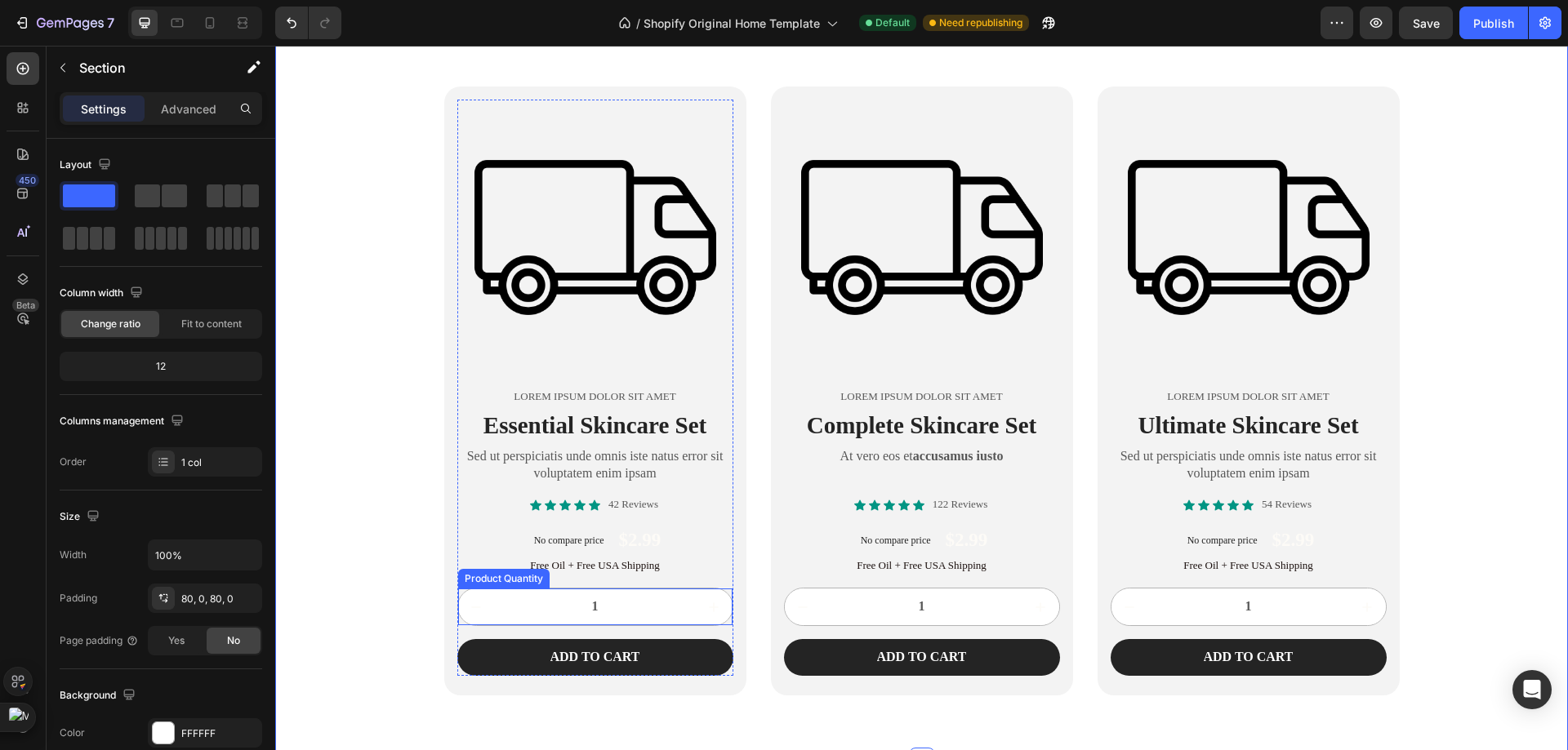
click at [629, 605] on input "1" at bounding box center [595, 607] width 201 height 37
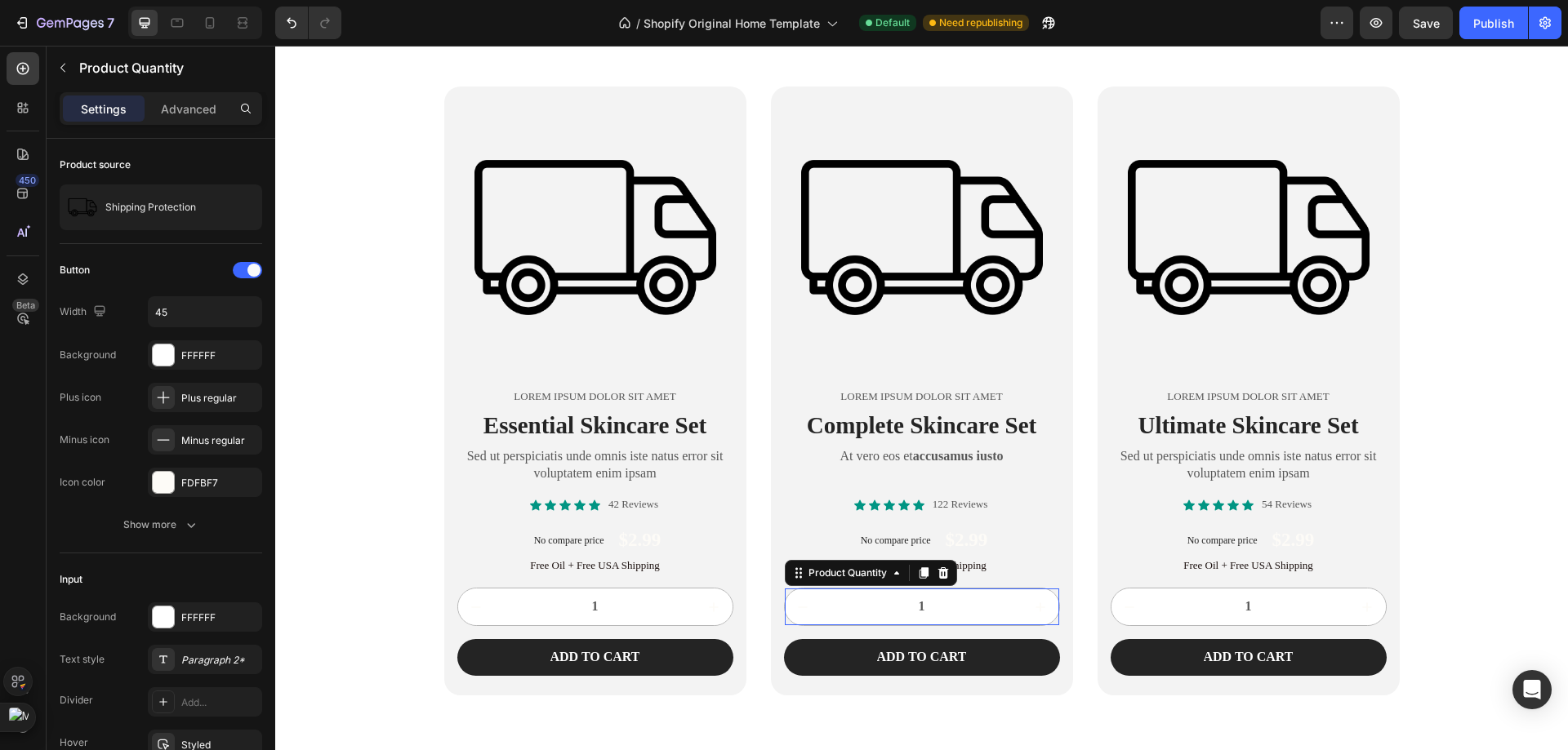
click at [868, 625] on input "1" at bounding box center [922, 607] width 201 height 37
click at [922, 625] on input "1" at bounding box center [922, 607] width 201 height 37
click at [927, 625] on input "1" at bounding box center [922, 607] width 201 height 37
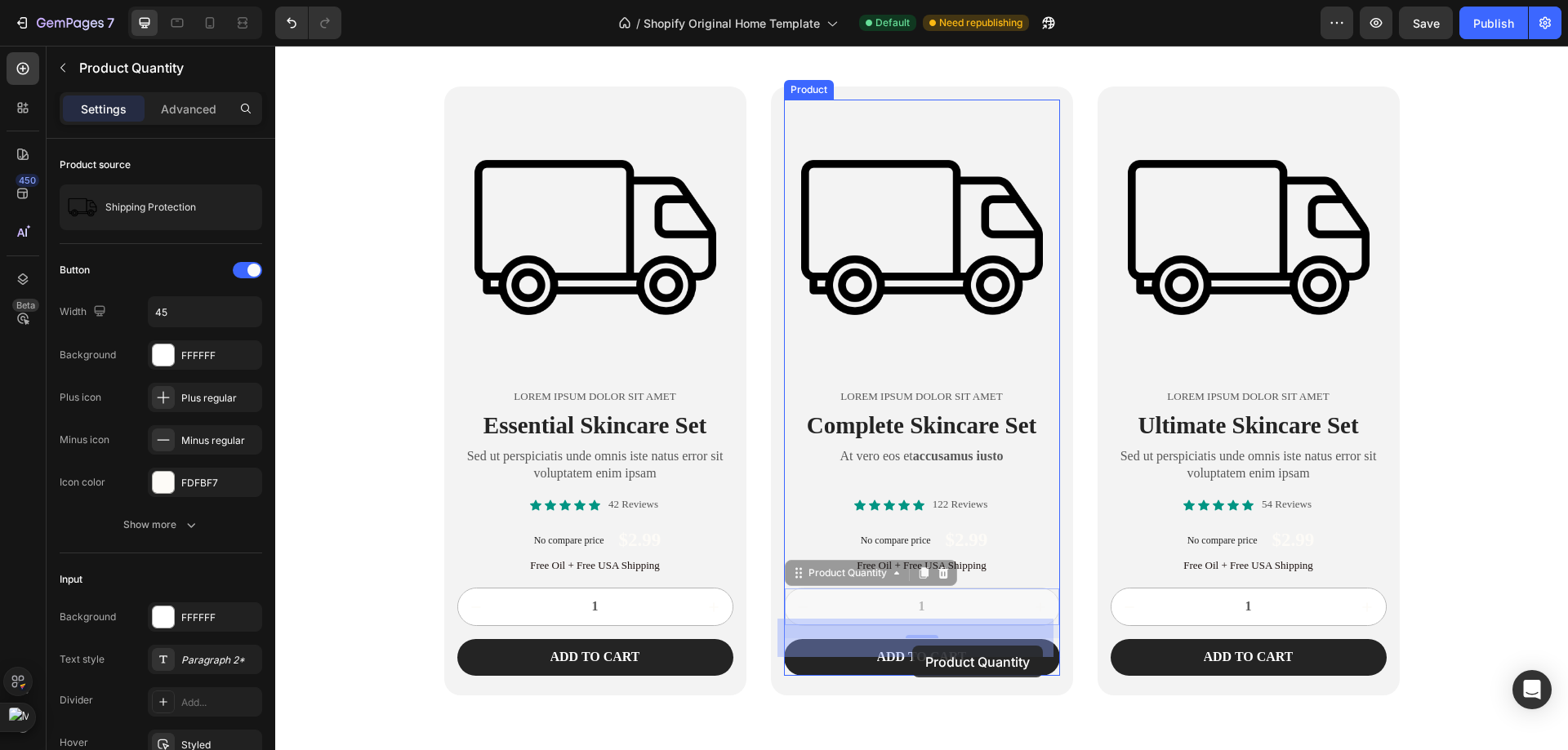
drag, startPoint x: 937, startPoint y: 640, endPoint x: 912, endPoint y: 645, distance: 25.5
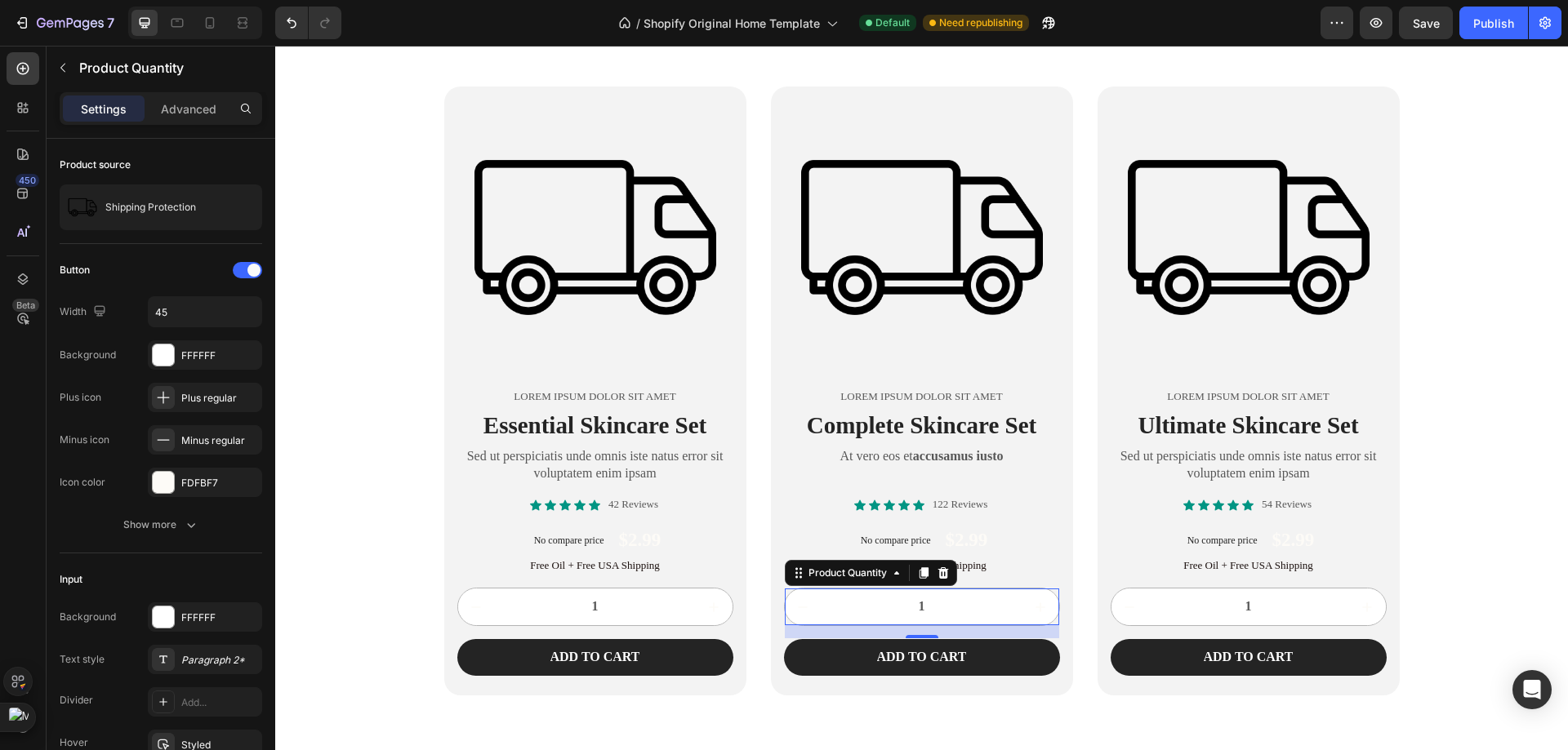
click at [923, 625] on input "1" at bounding box center [922, 607] width 201 height 37
click at [912, 625] on input "1" at bounding box center [922, 607] width 201 height 37
click at [914, 625] on input "1" at bounding box center [922, 607] width 201 height 37
type input "2"
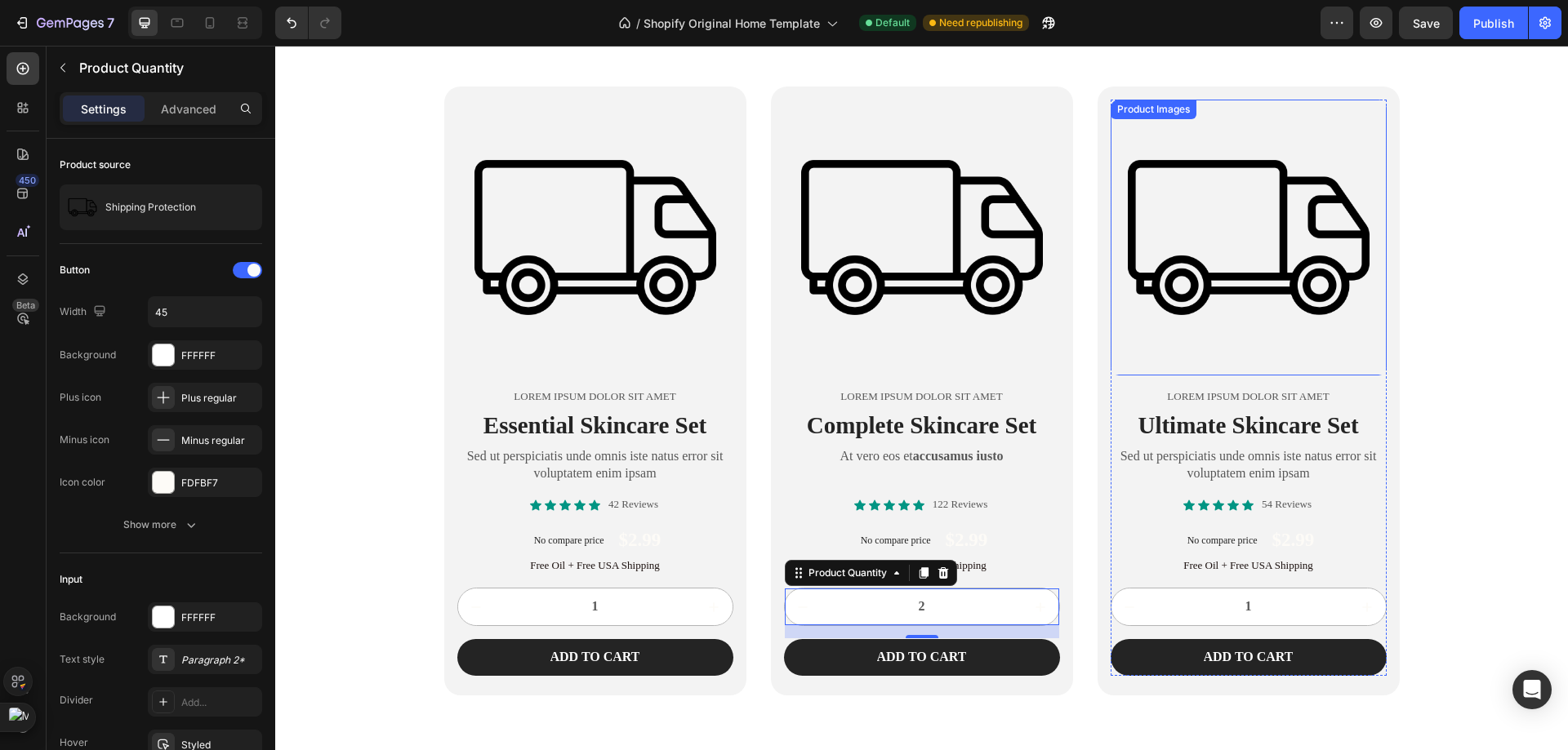
click at [1242, 201] on img at bounding box center [1248, 237] width 276 height 276
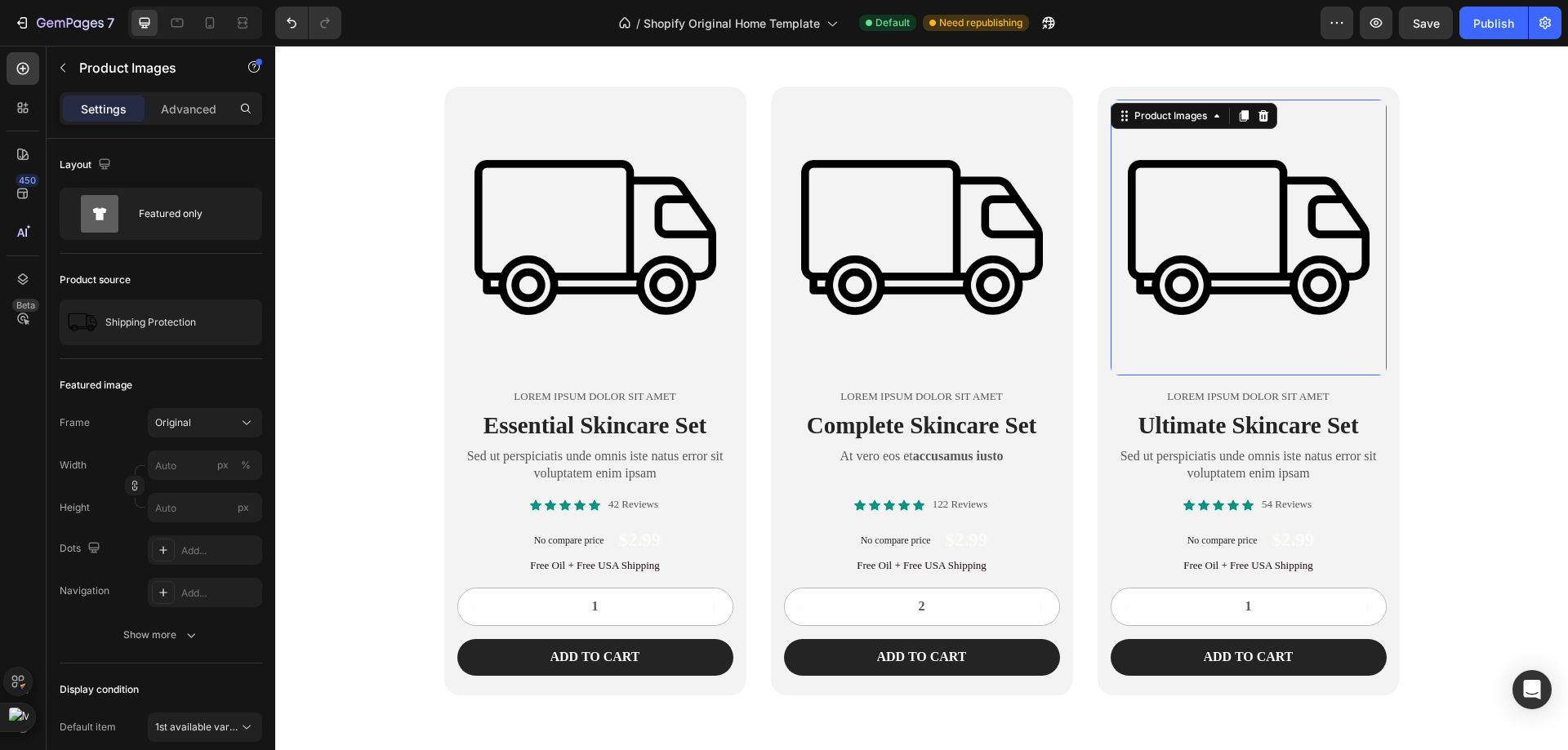
click at [1368, 107] on img at bounding box center [1248, 237] width 276 height 276
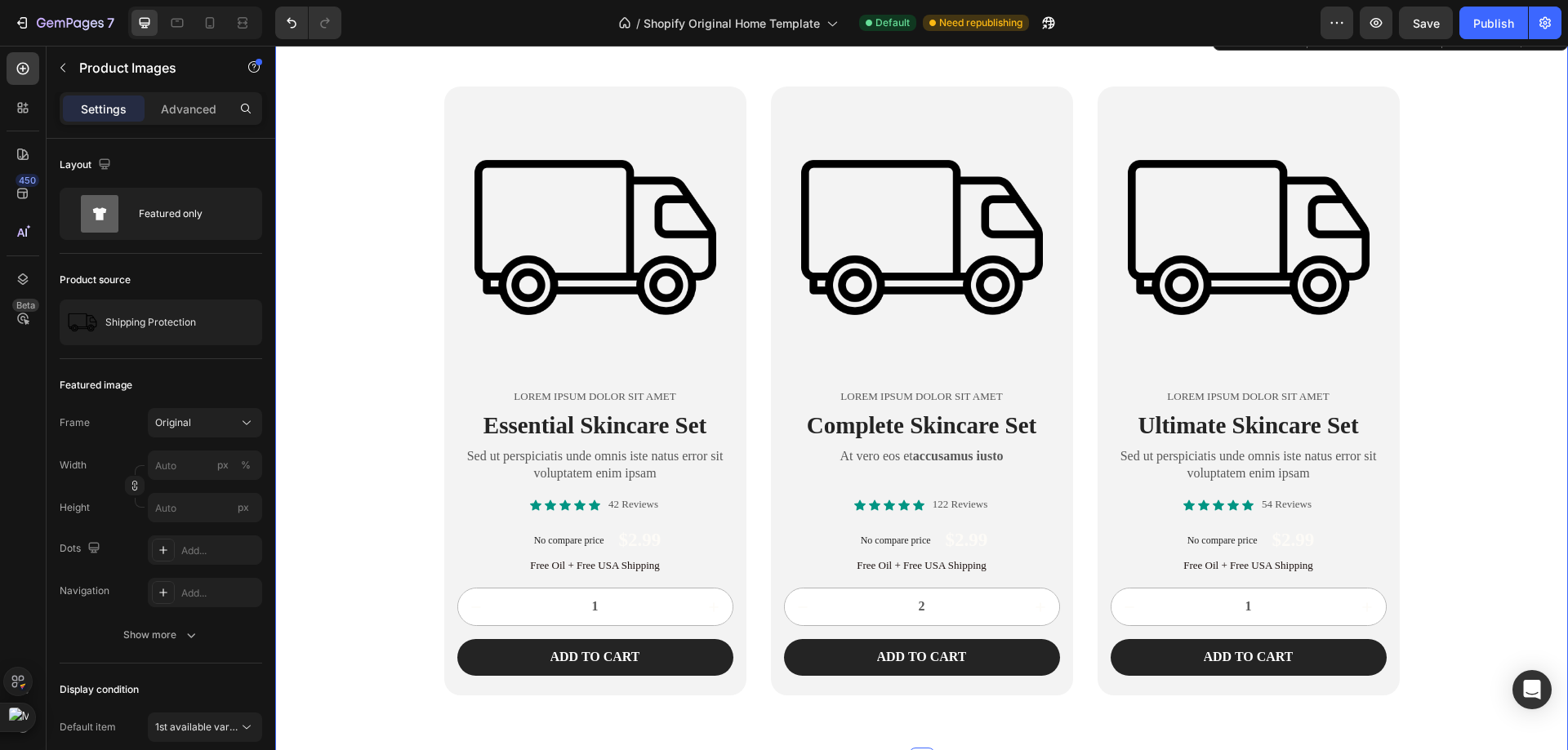
click at [1406, 189] on div "Product Images Lorem ipsum dolor sit amet Text Block Essential Skincare Set Hea…" at bounding box center [922, 390] width 1293 height 609
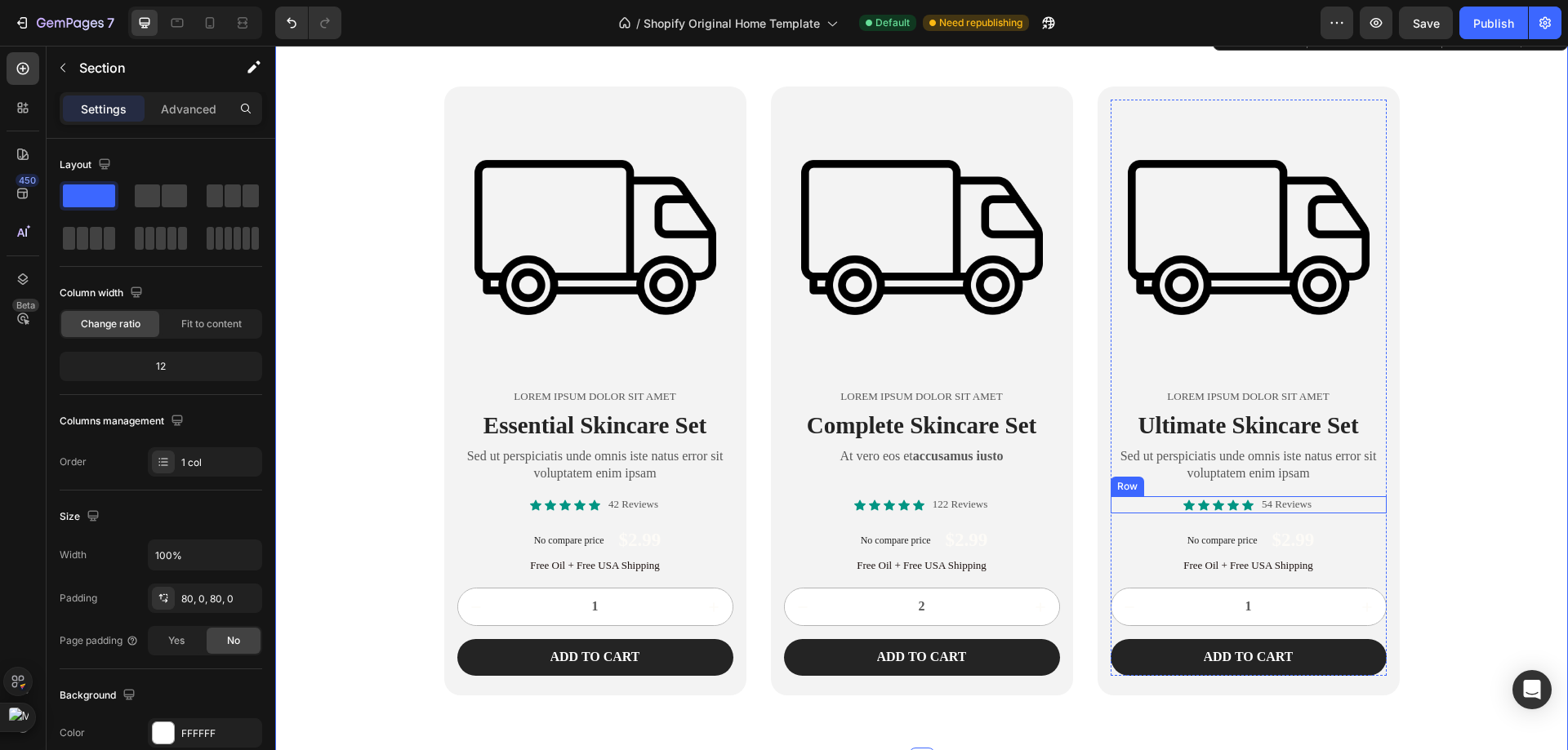
click at [1371, 506] on div "Icon Icon Icon Icon Icon Icon List 54 Reviews Text Block Row" at bounding box center [1248, 505] width 276 height 17
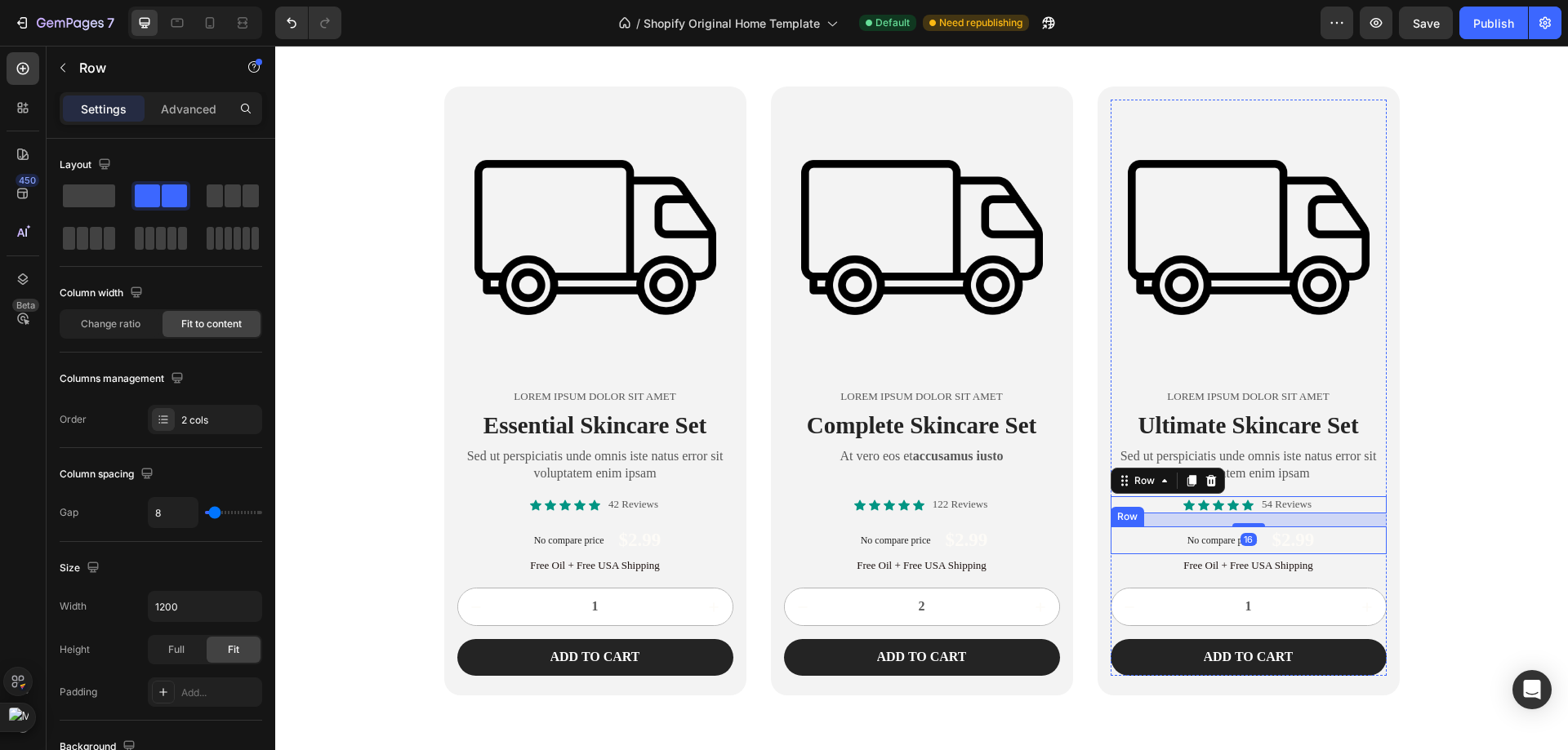
click at [1366, 540] on div "No compare price Product Price $2.99 Product Price Product Price Row" at bounding box center [1248, 540] width 276 height 28
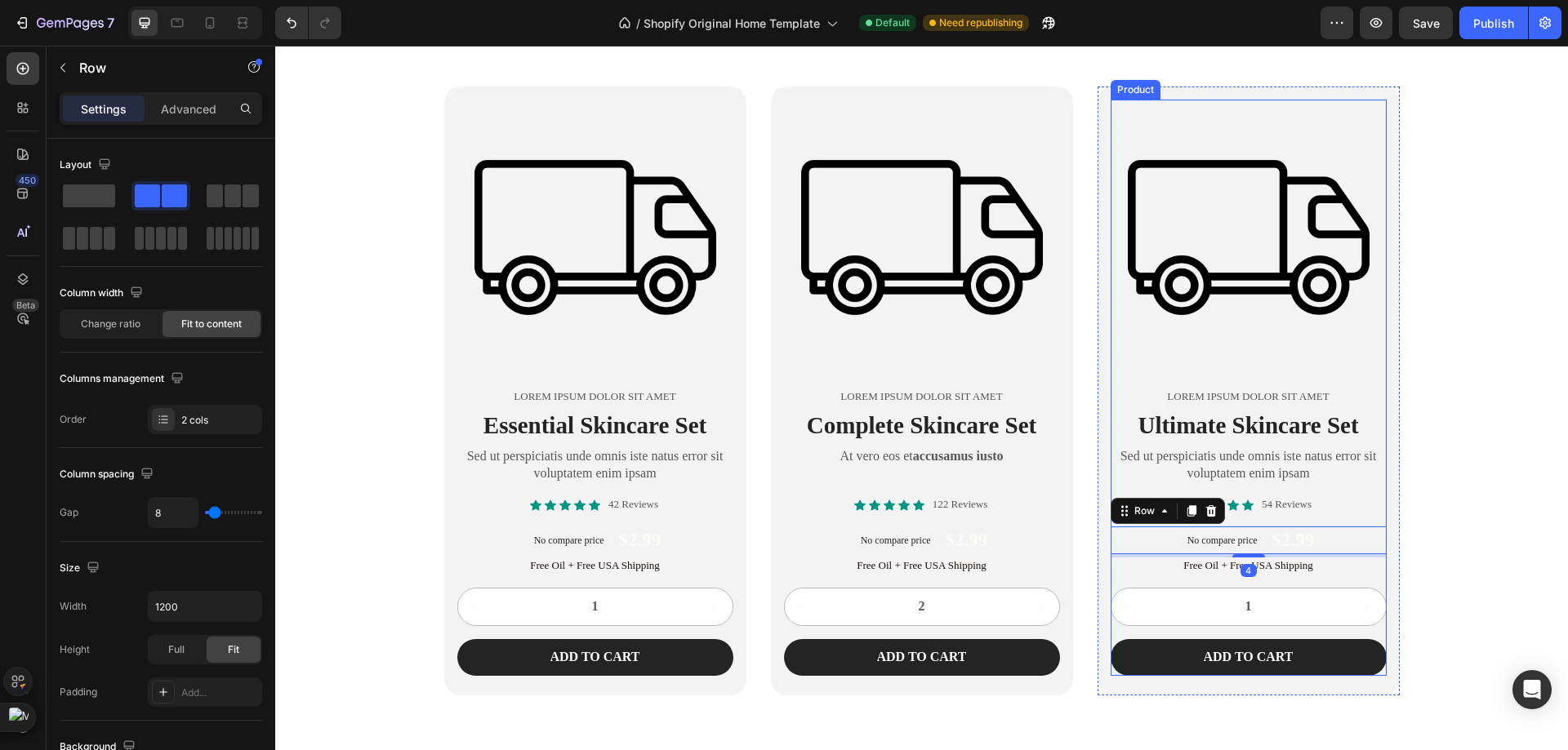
click at [1363, 603] on icon "increment" at bounding box center [1366, 607] width 17 height 17
type input "2"
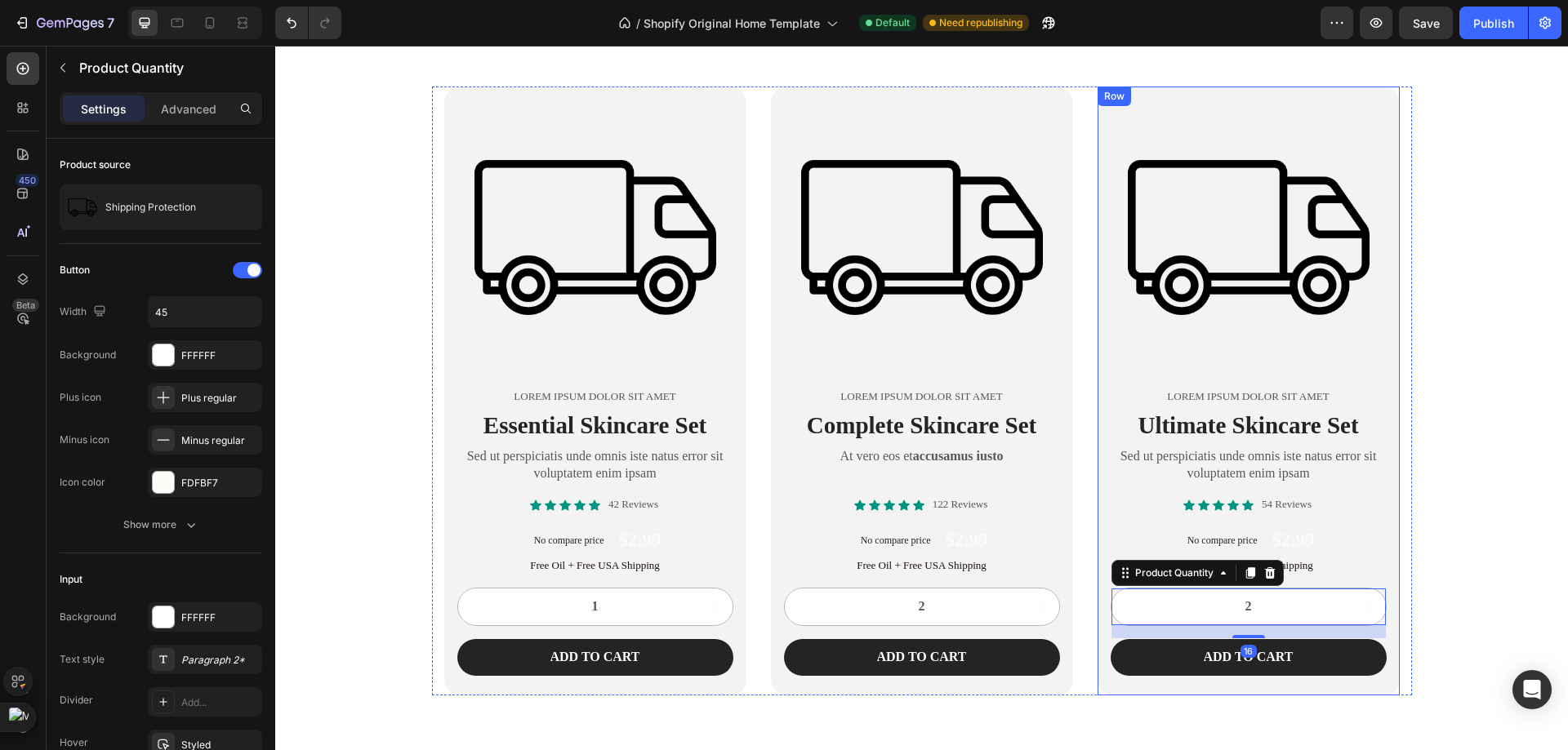
click at [1371, 683] on div "Product Images Lorem ipsum dolor sit amet Text Block Ultimate Skincare Set Head…" at bounding box center [1248, 390] width 302 height 609
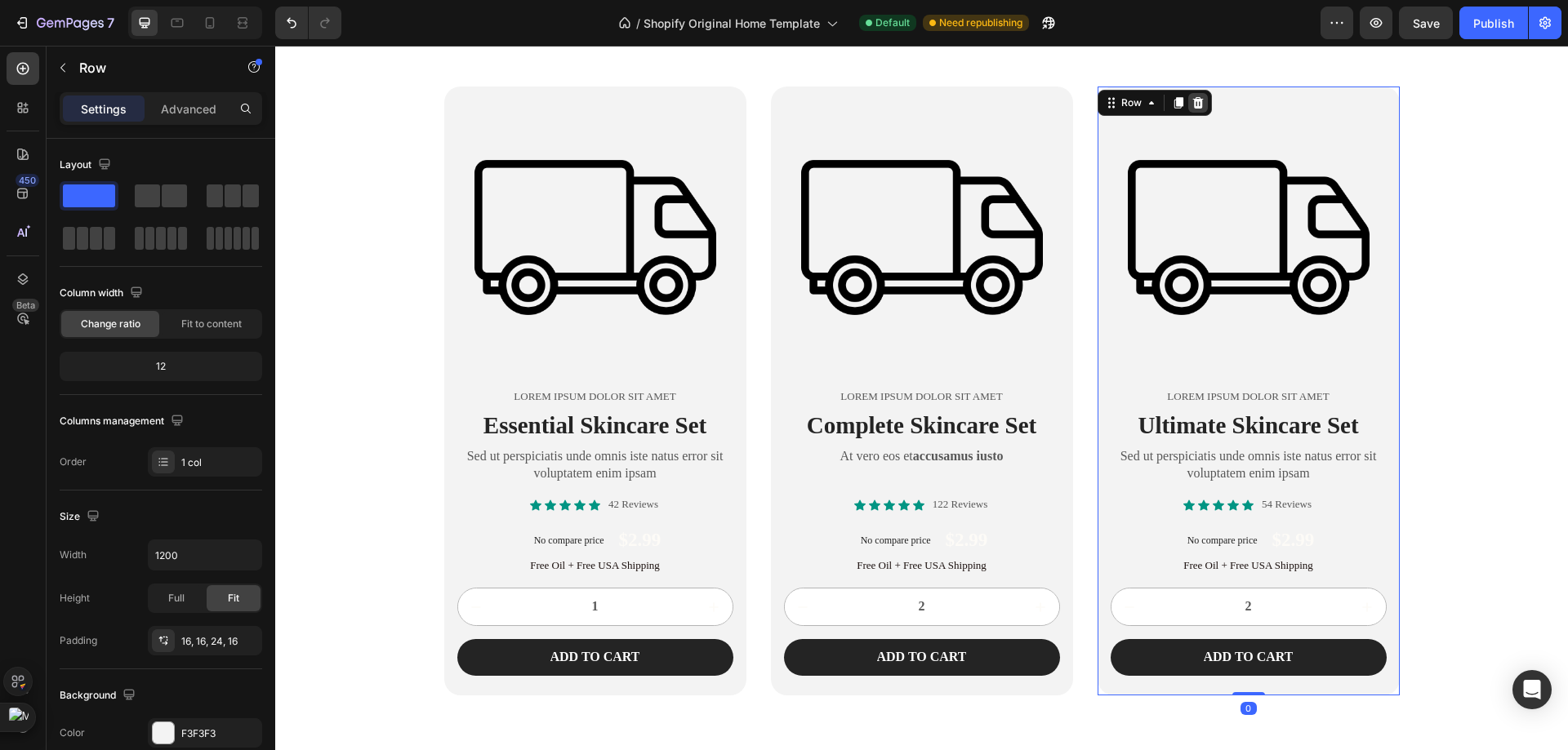
click at [1195, 104] on icon at bounding box center [1198, 102] width 10 height 11
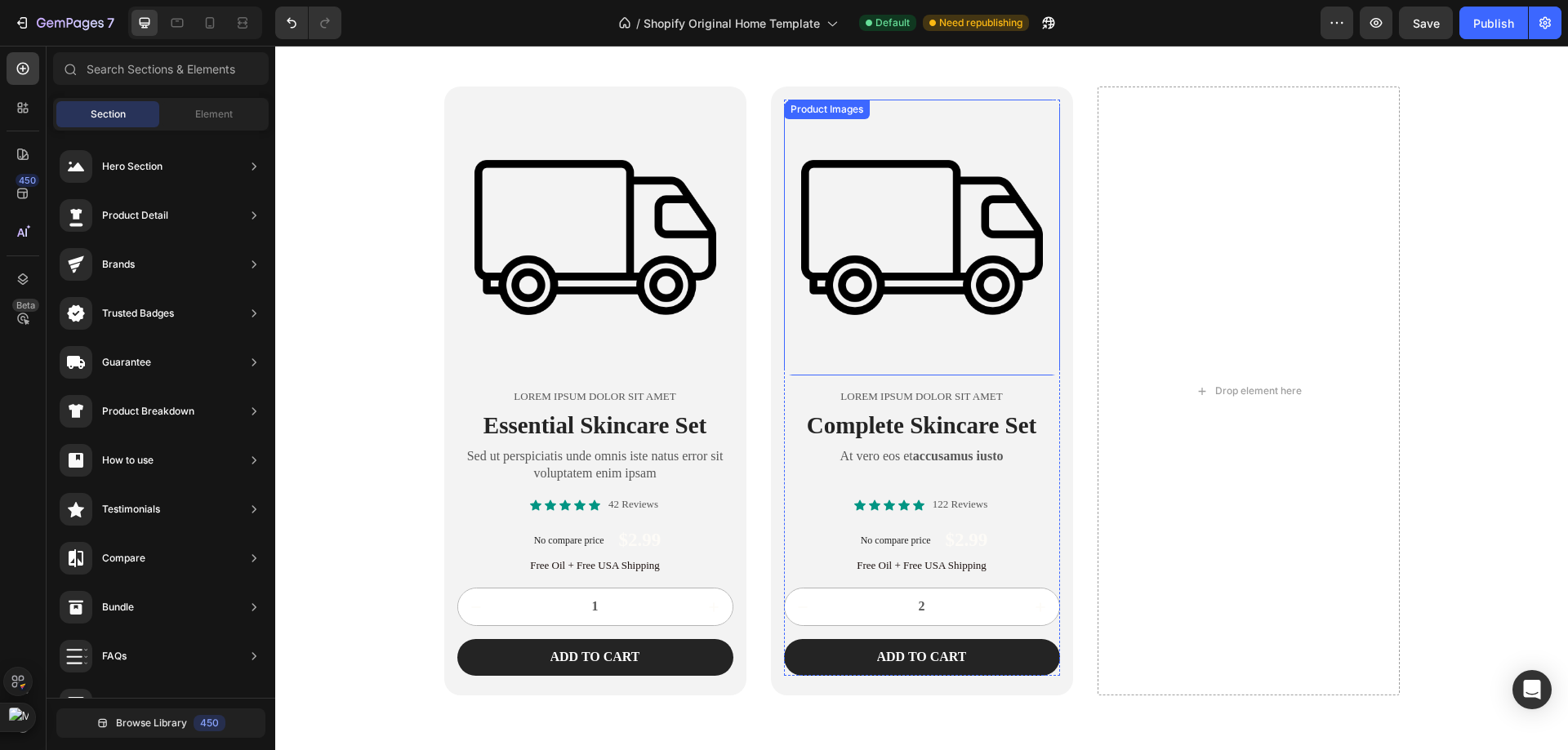
click at [1046, 166] on img at bounding box center [922, 237] width 276 height 276
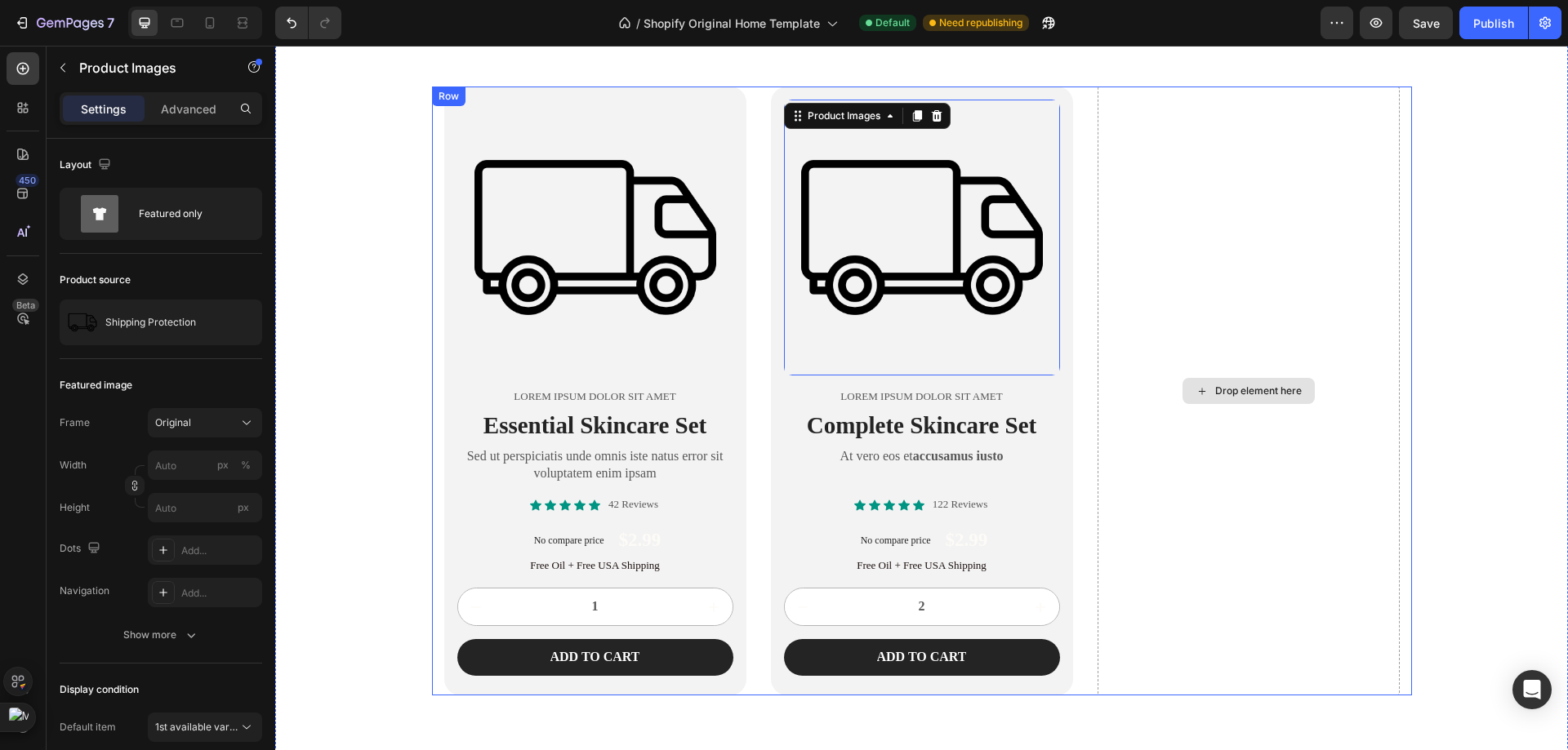
click at [1297, 162] on div "Drop element here" at bounding box center [1248, 390] width 302 height 609
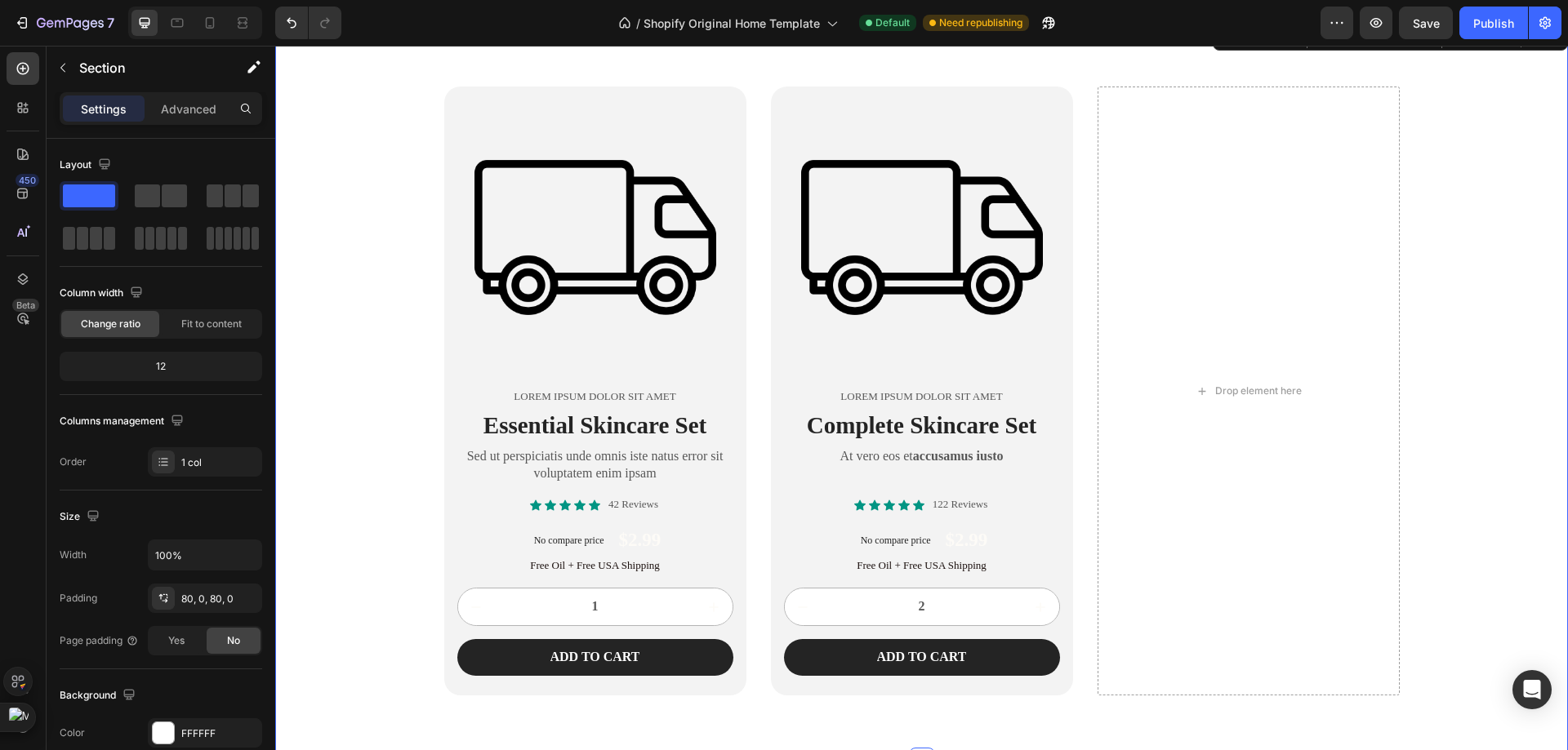
click at [1477, 168] on div "Product Images Lorem ipsum dolor sit amet Text Block Essential Skincare Set Hea…" at bounding box center [922, 390] width 1293 height 609
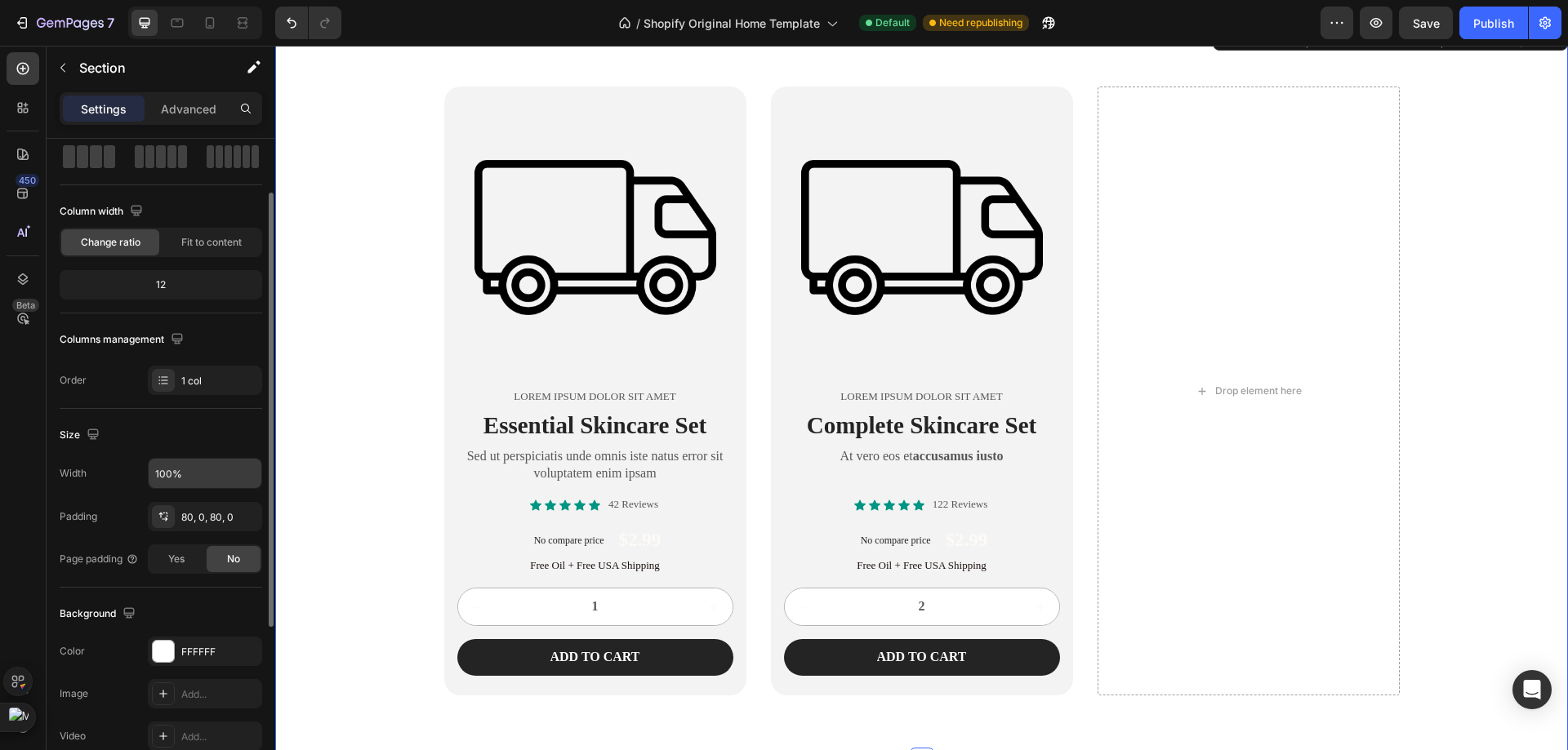
scroll to position [0, 0]
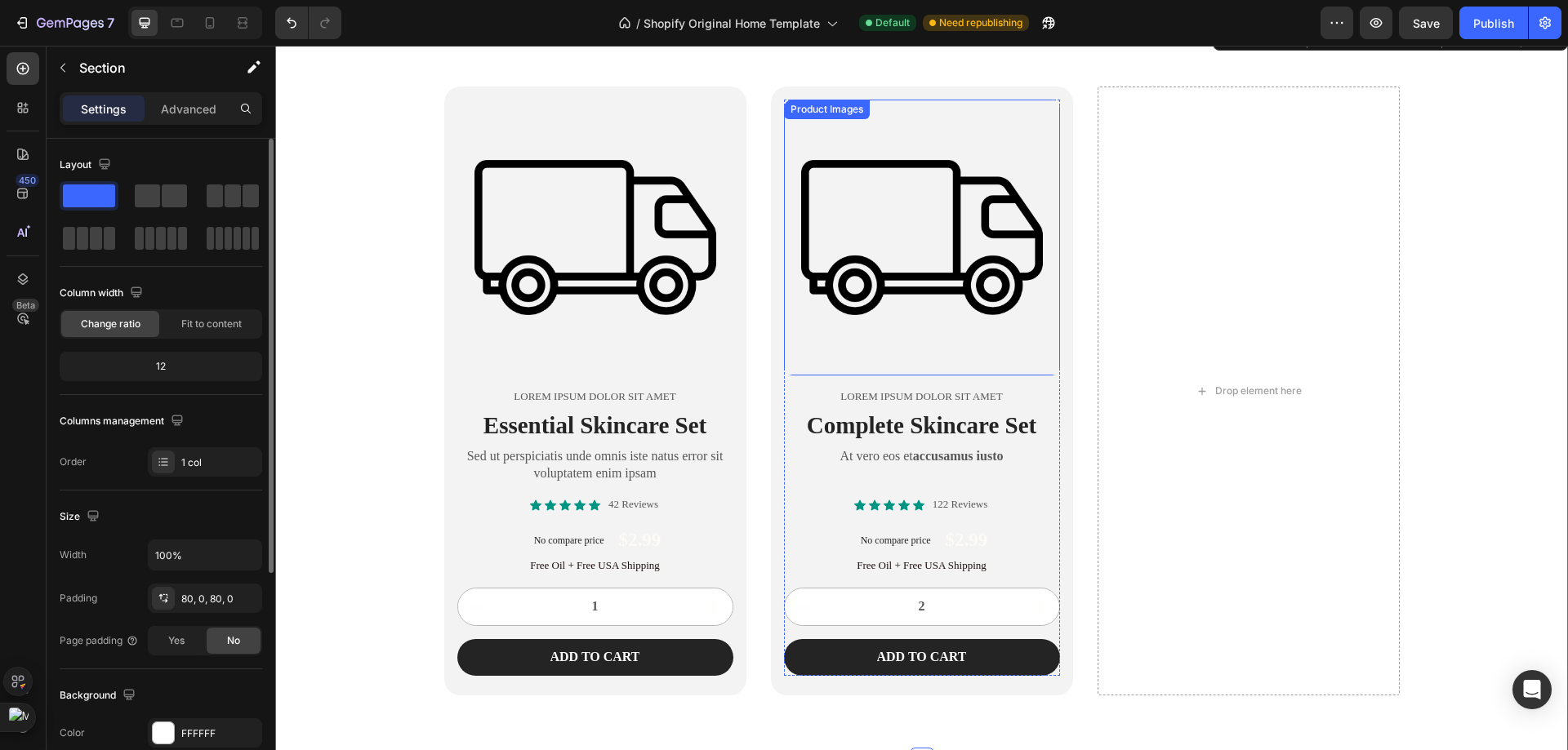
click at [826, 269] on img at bounding box center [922, 237] width 276 height 276
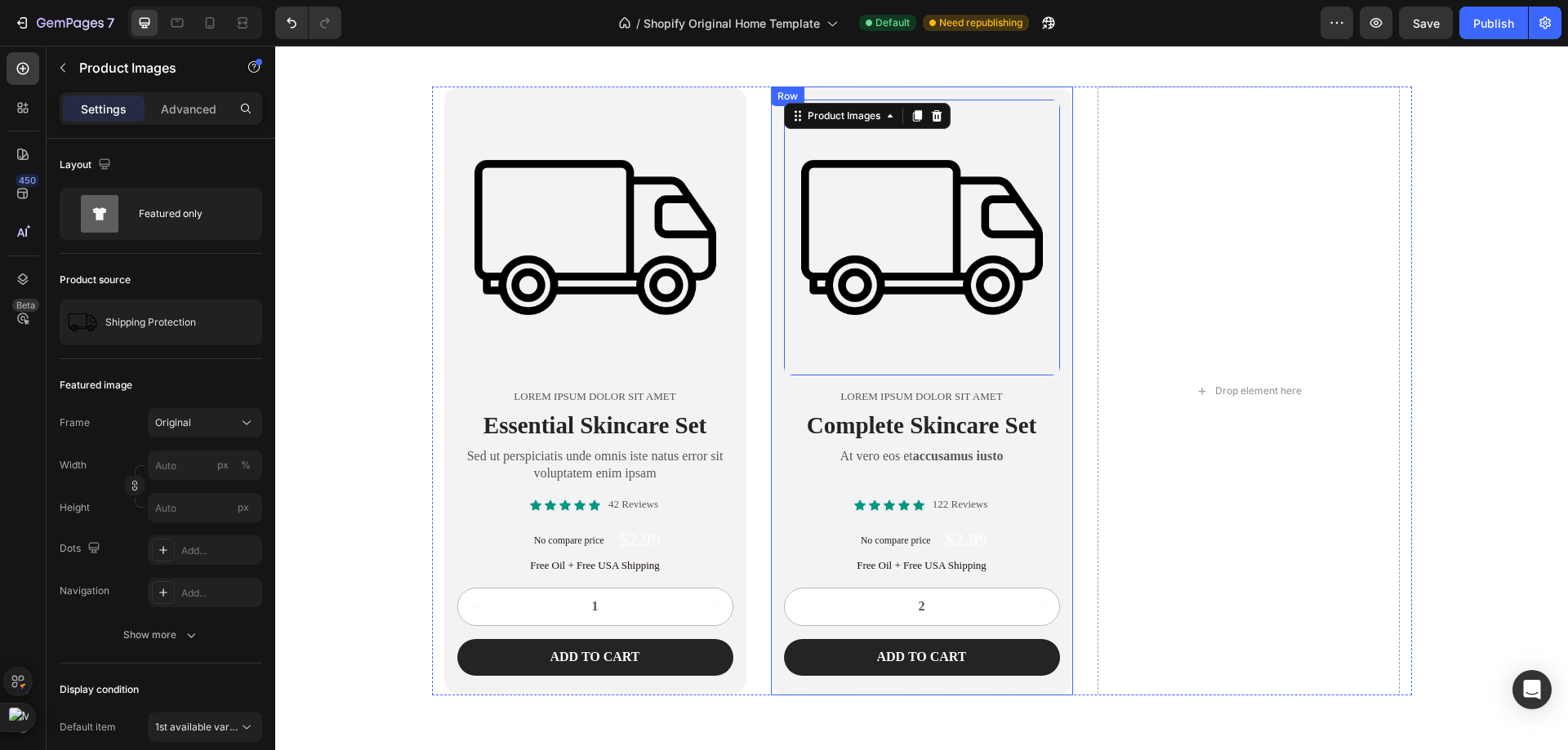
click at [770, 423] on div "Product Images 16 Lorem ipsum dolor sit amet Text Block Complete Skincare Set H…" at bounding box center [922, 390] width 302 height 609
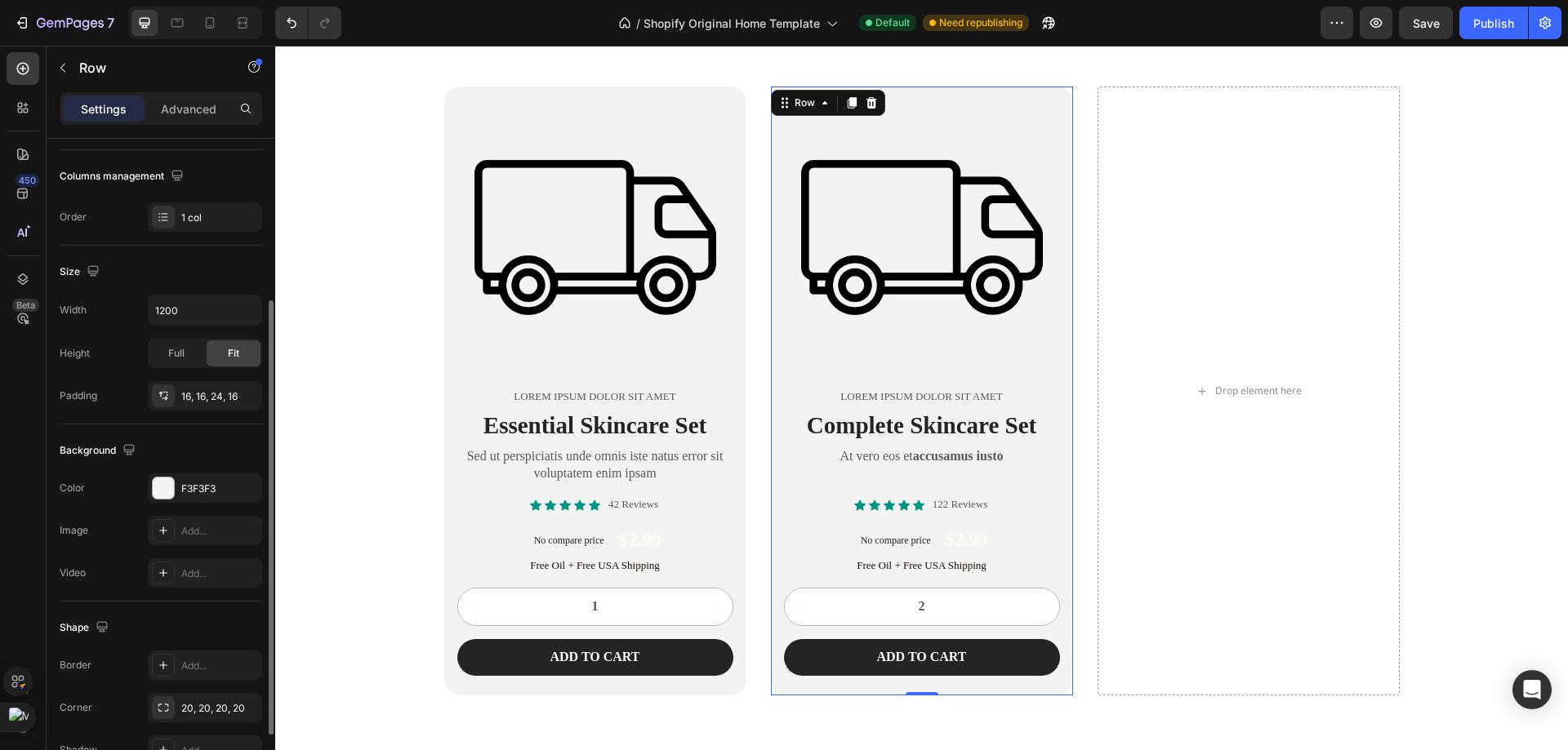
scroll to position [338, 0]
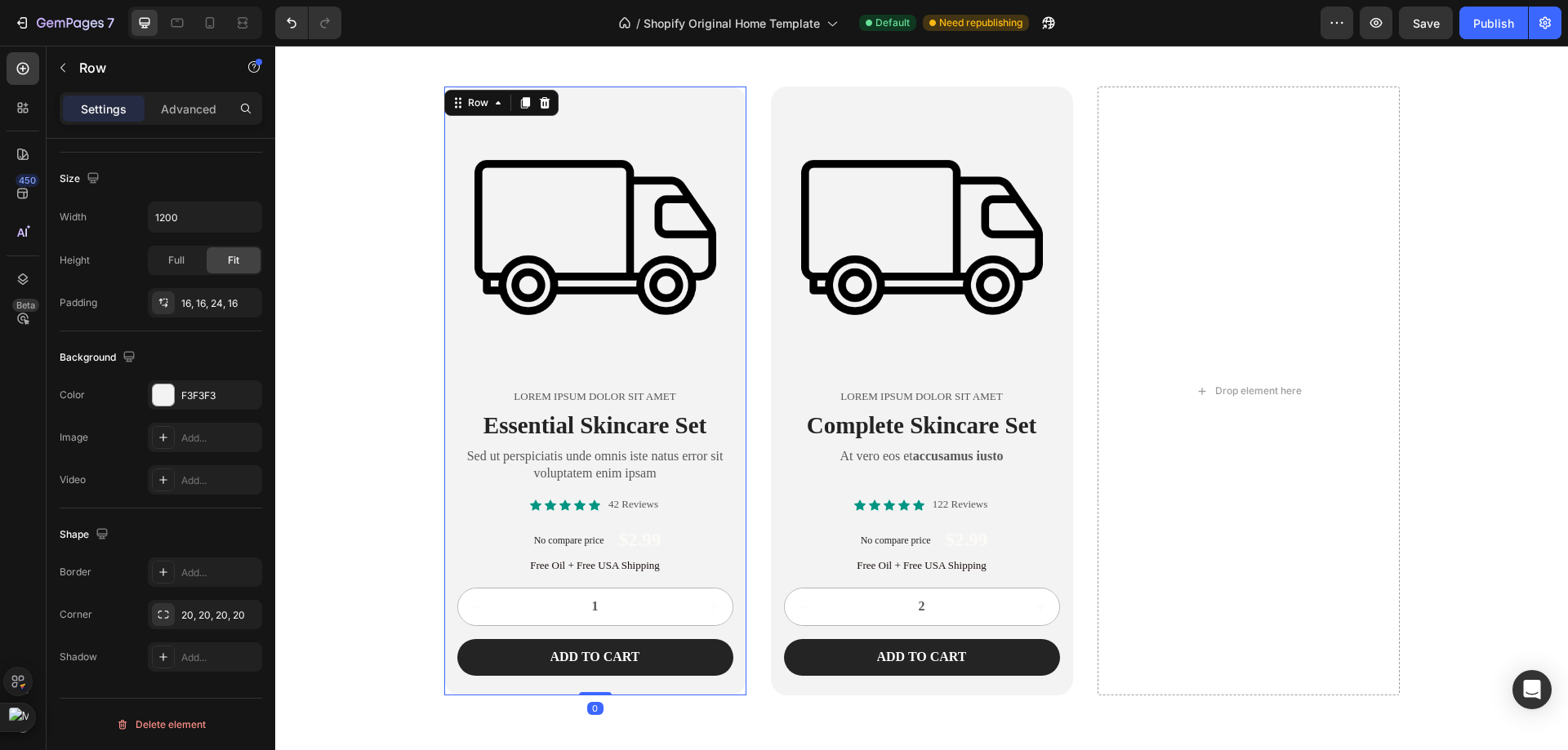
click at [731, 378] on div "Product Images Lorem ipsum dolor sit amet Text Block Essential Skincare Set Hea…" at bounding box center [596, 390] width 302 height 609
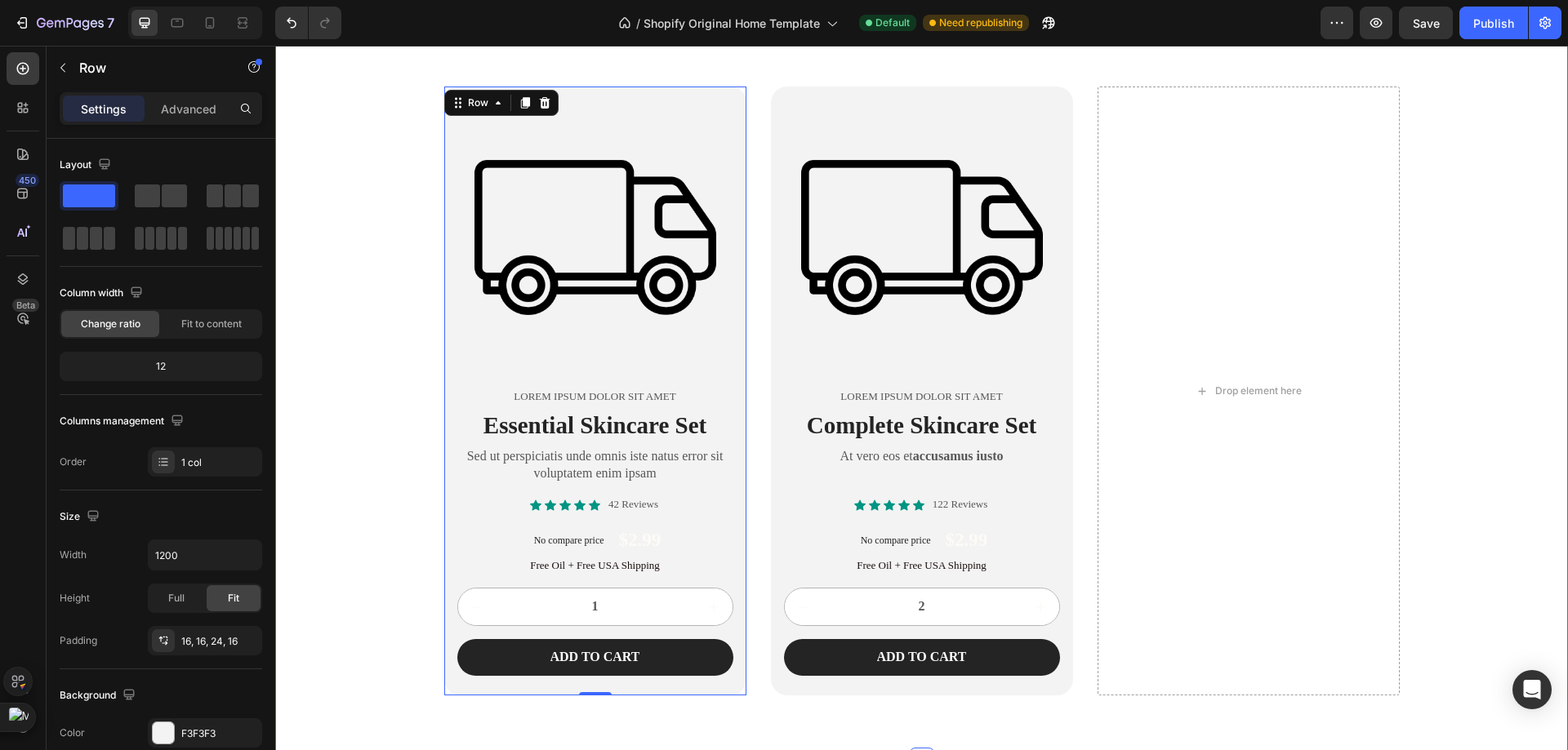
click at [1282, 84] on div "Product Images Lorem ipsum dolor sit amet Text Block Essential Skincare Set Hea…" at bounding box center [922, 390] width 1293 height 740
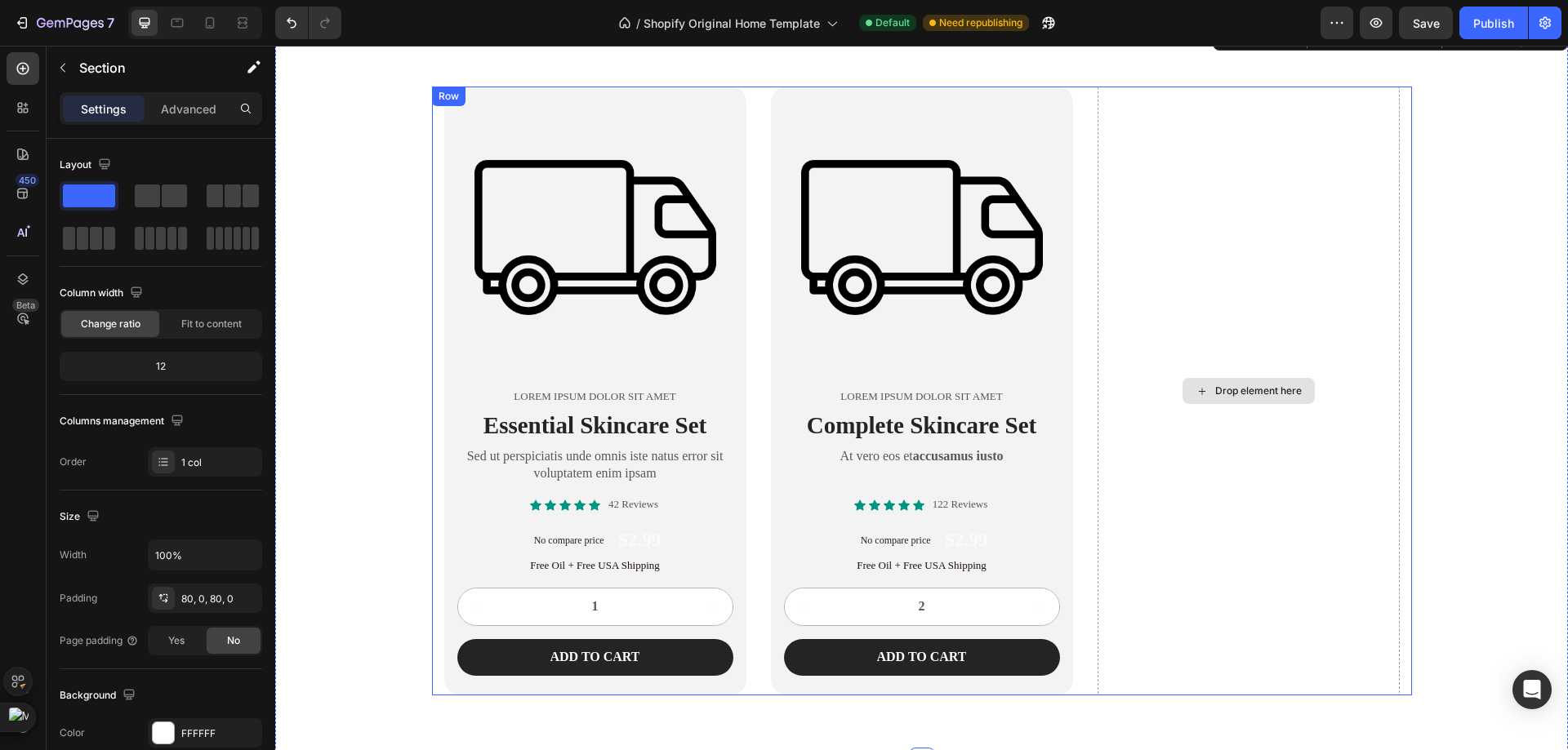
scroll to position [5831, 0]
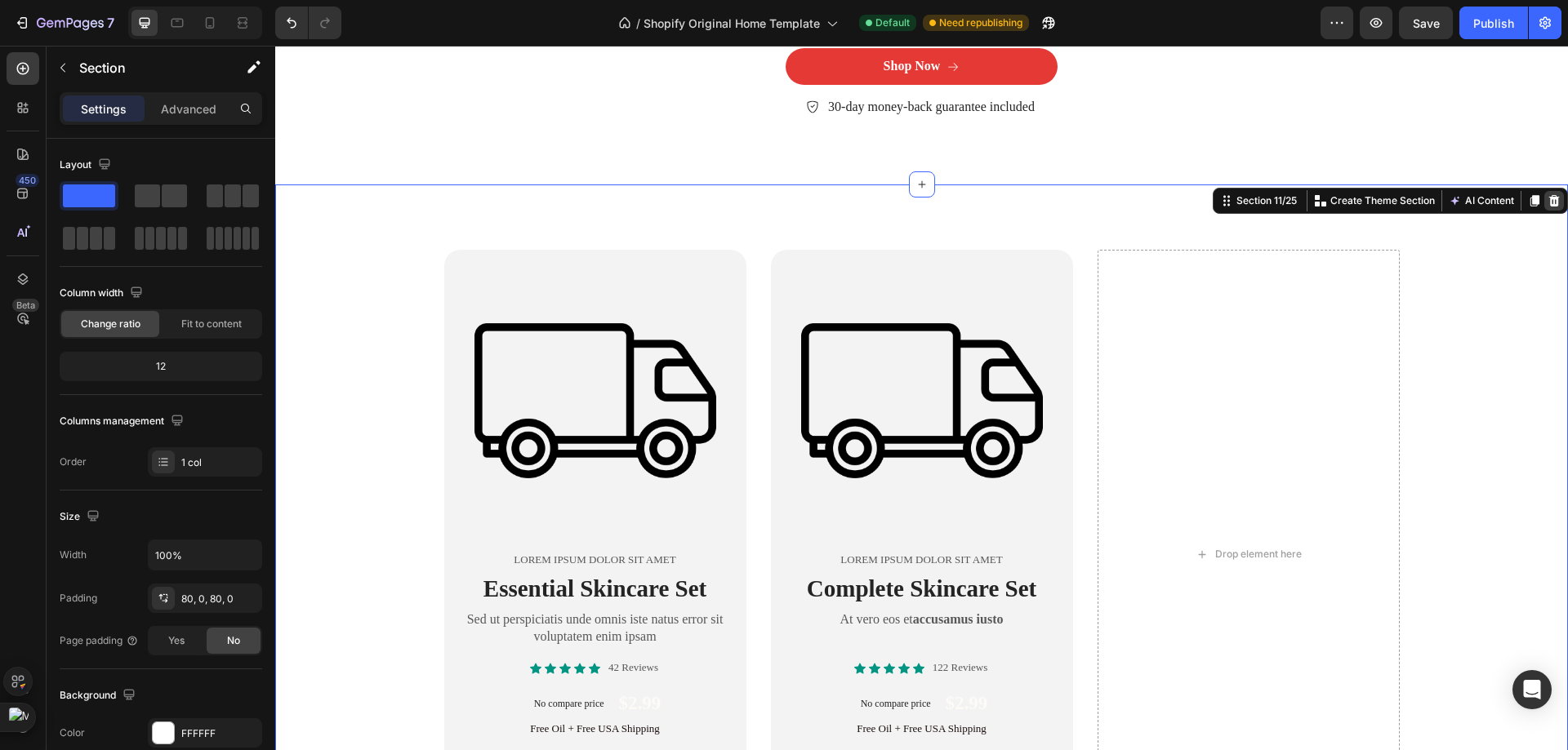
click at [1549, 201] on icon at bounding box center [1554, 200] width 10 height 11
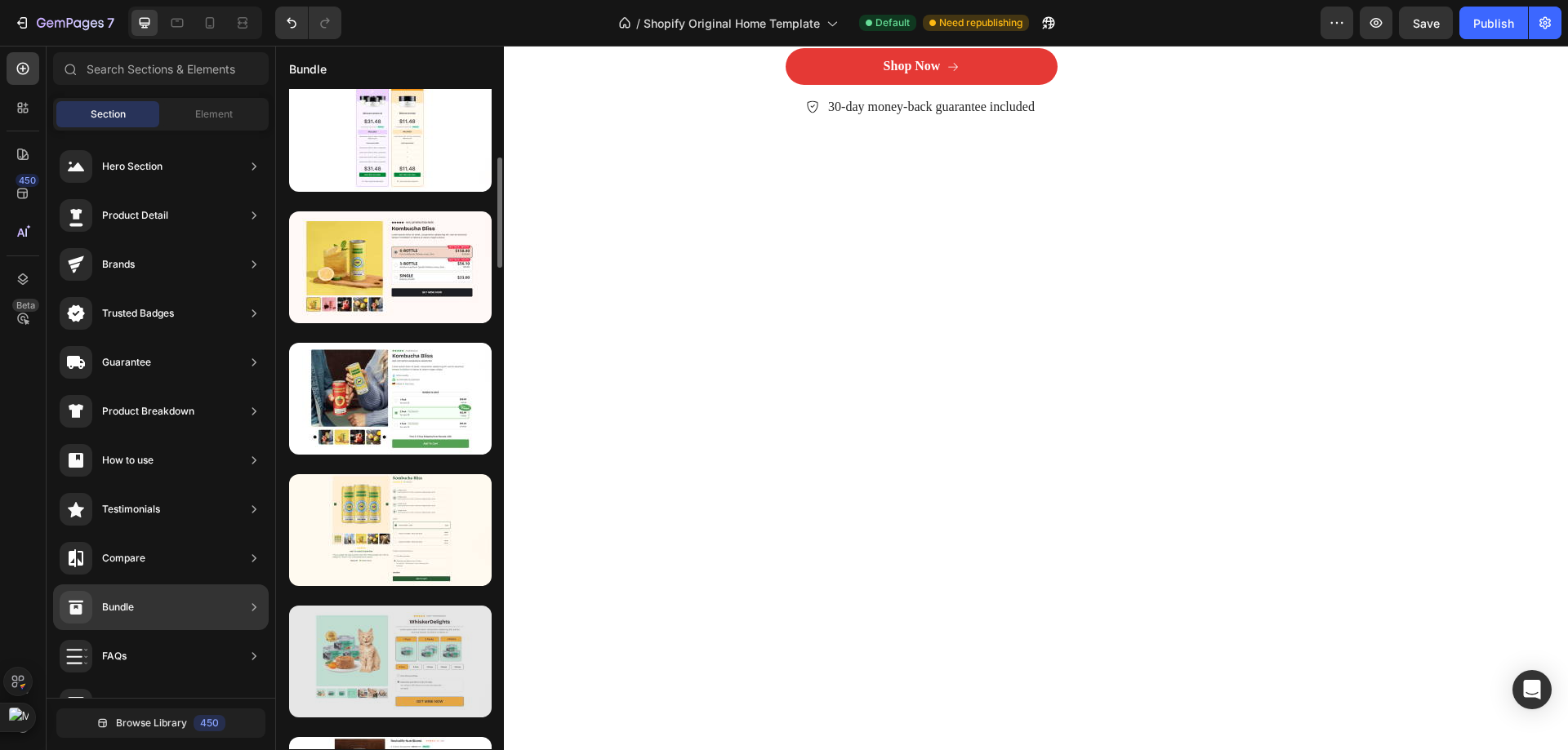
scroll to position [490, 0]
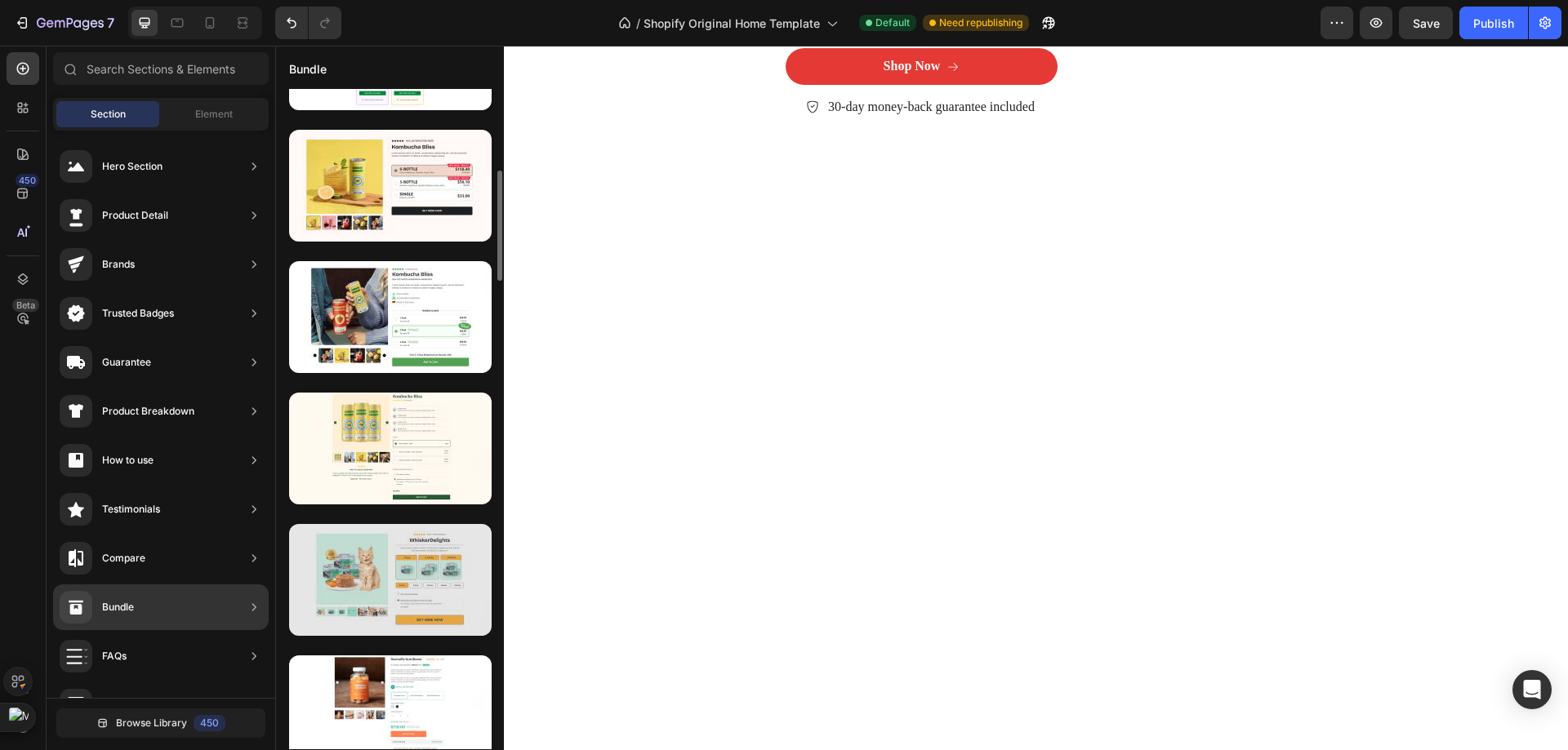
click at [427, 590] on div at bounding box center [390, 580] width 203 height 112
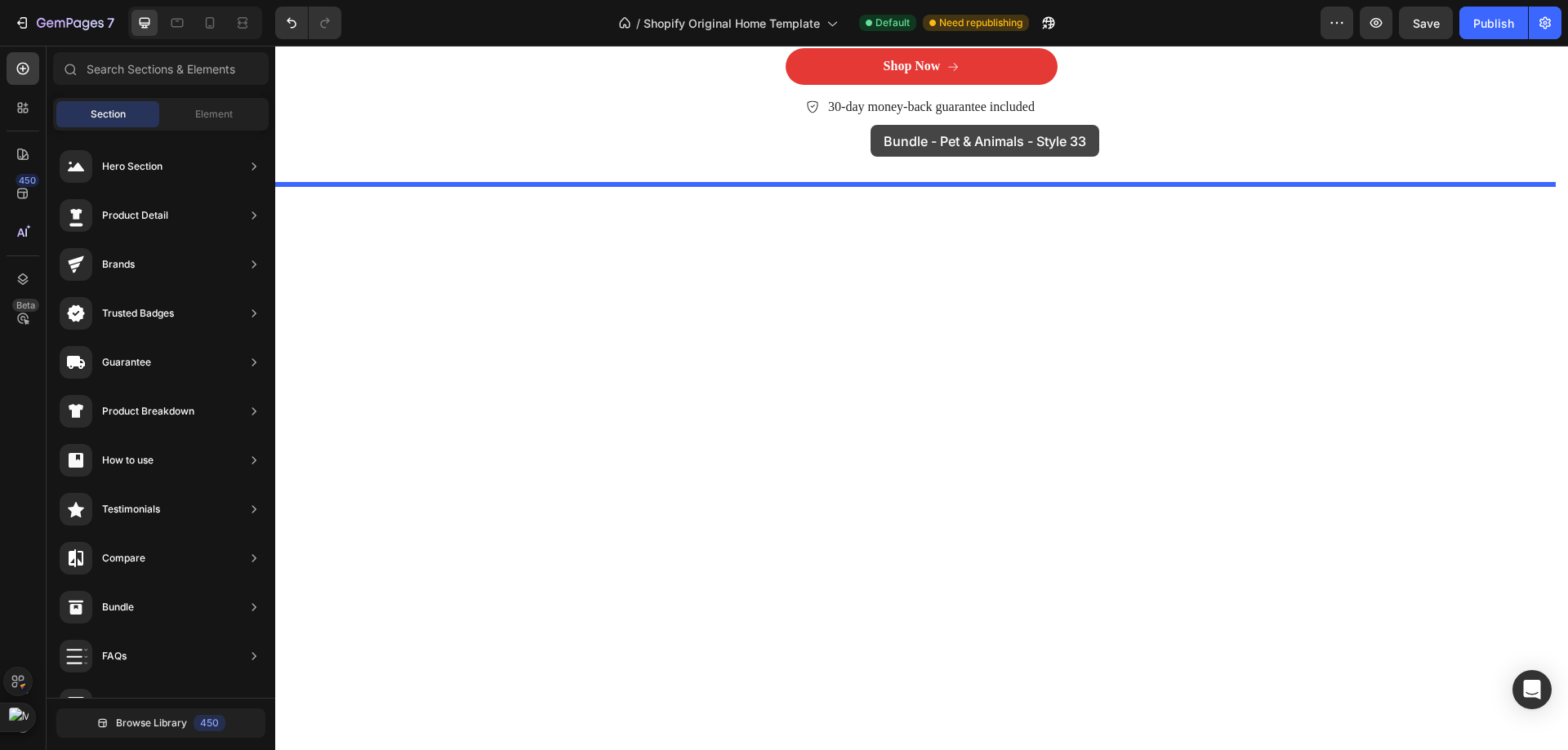
drag, startPoint x: 702, startPoint y: 636, endPoint x: 870, endPoint y: 125, distance: 537.9
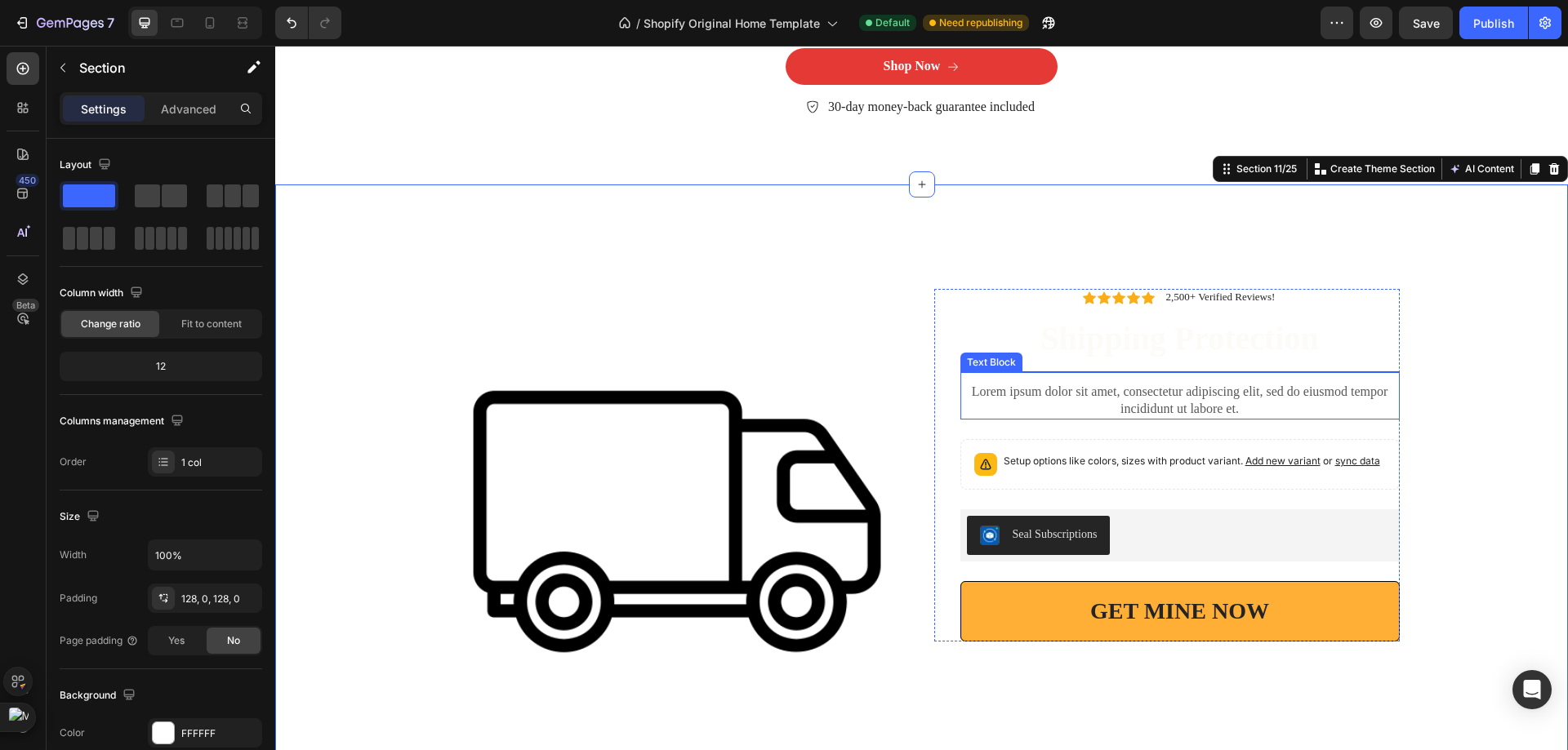
scroll to position [5913, 0]
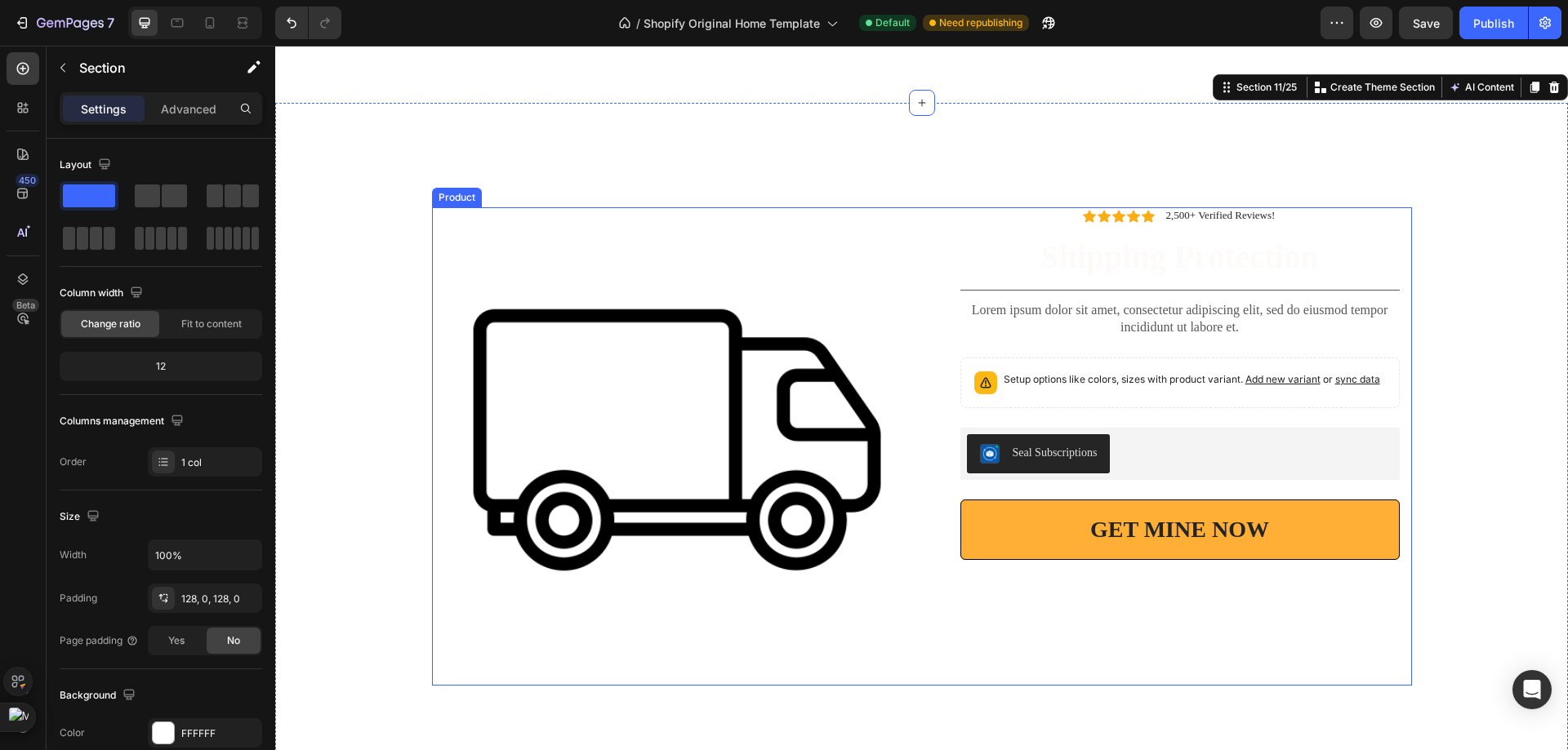
click at [818, 356] on img at bounding box center [677, 439] width 466 height 465
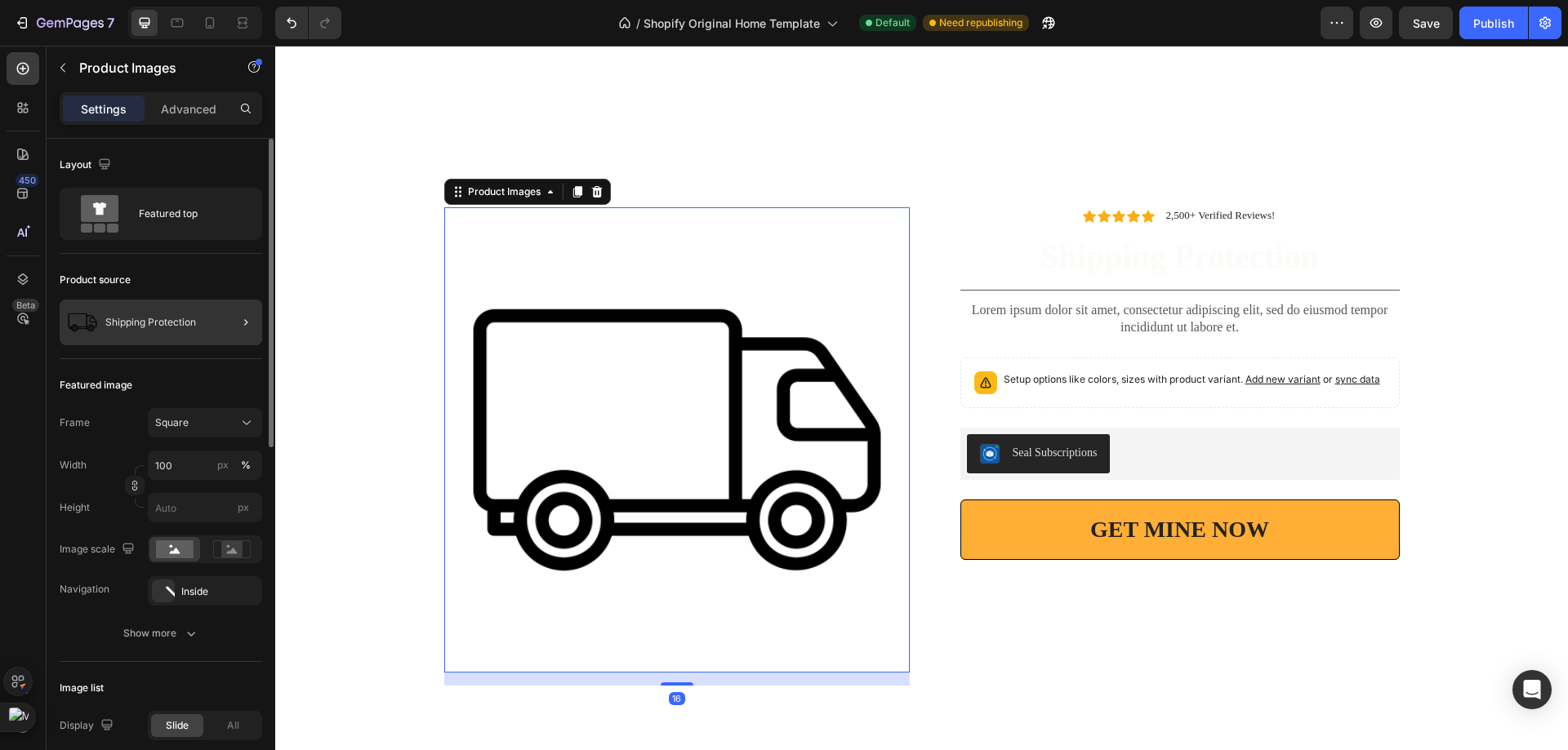
click at [231, 317] on div at bounding box center [239, 322] width 45 height 45
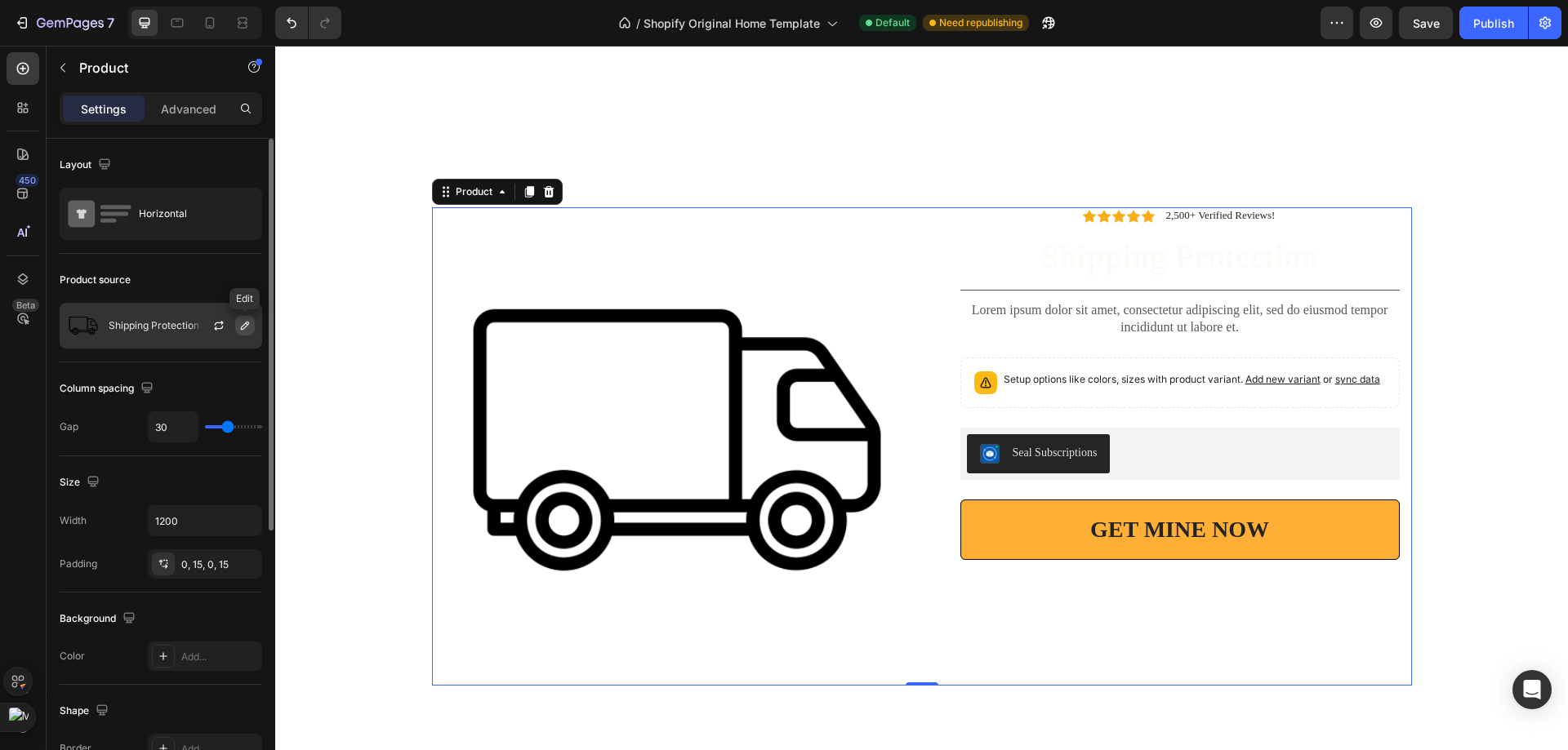
click at [251, 325] on button "button" at bounding box center [245, 326] width 19 height 19
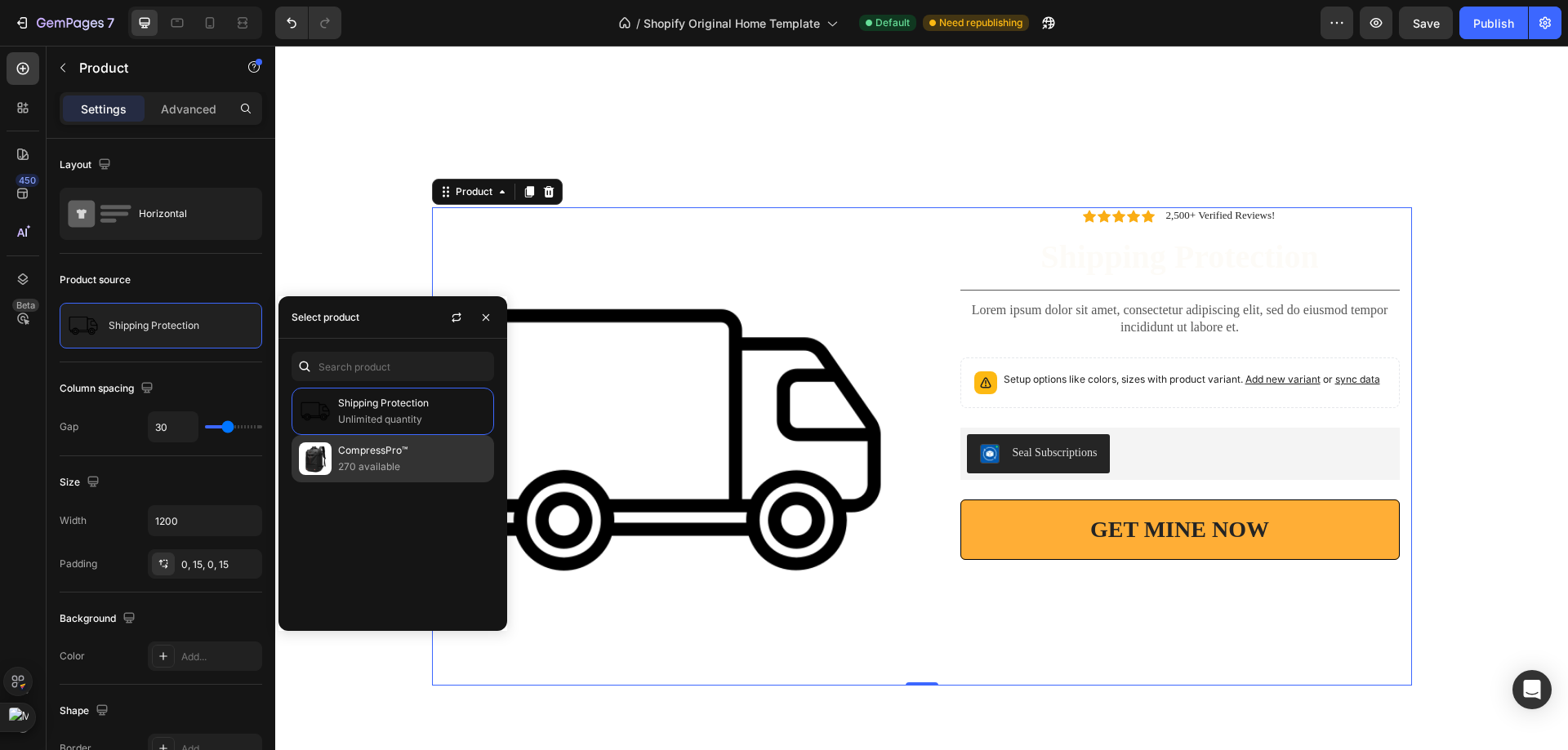
click at [366, 455] on p "CompressPro™" at bounding box center [412, 451] width 149 height 17
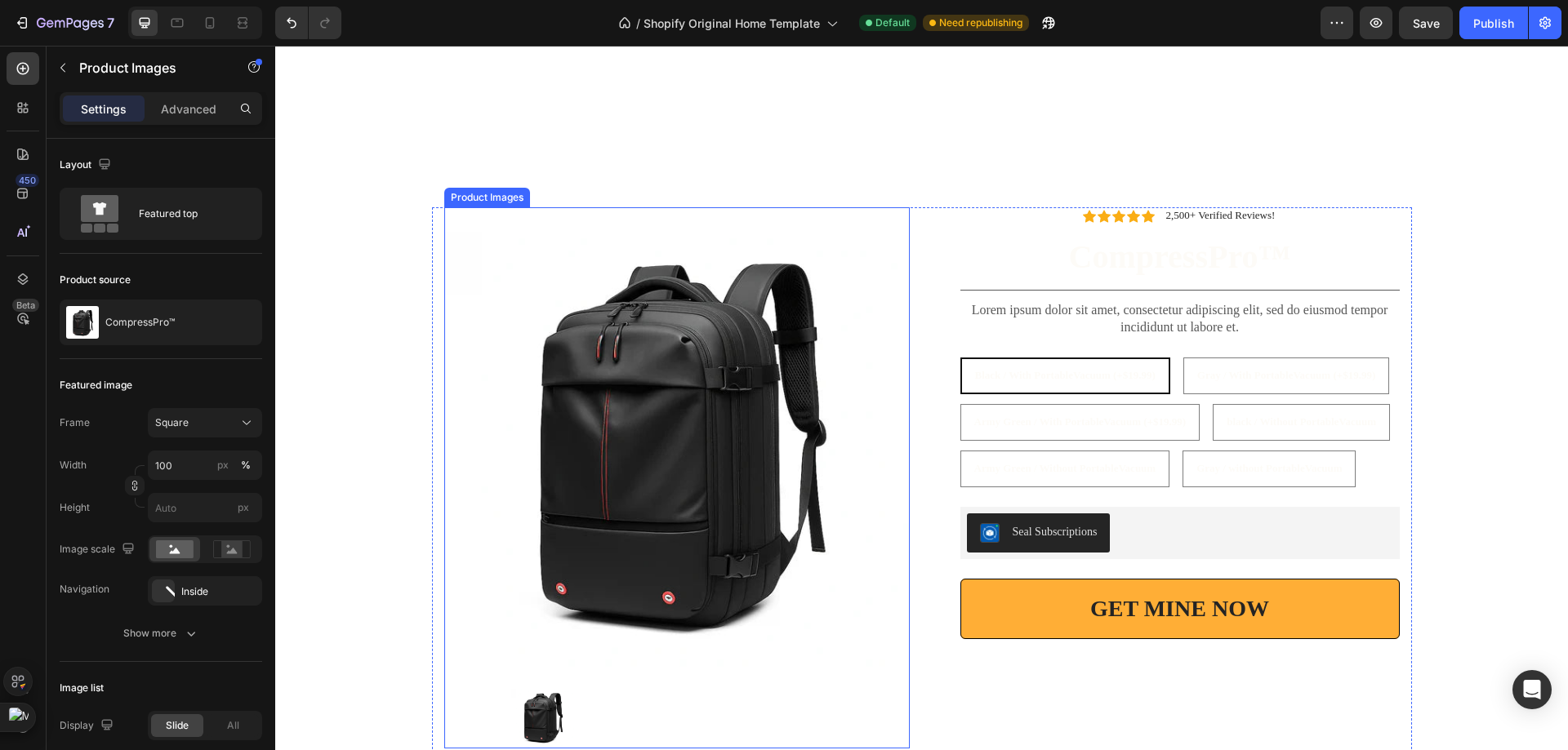
click at [874, 422] on img at bounding box center [677, 439] width 466 height 465
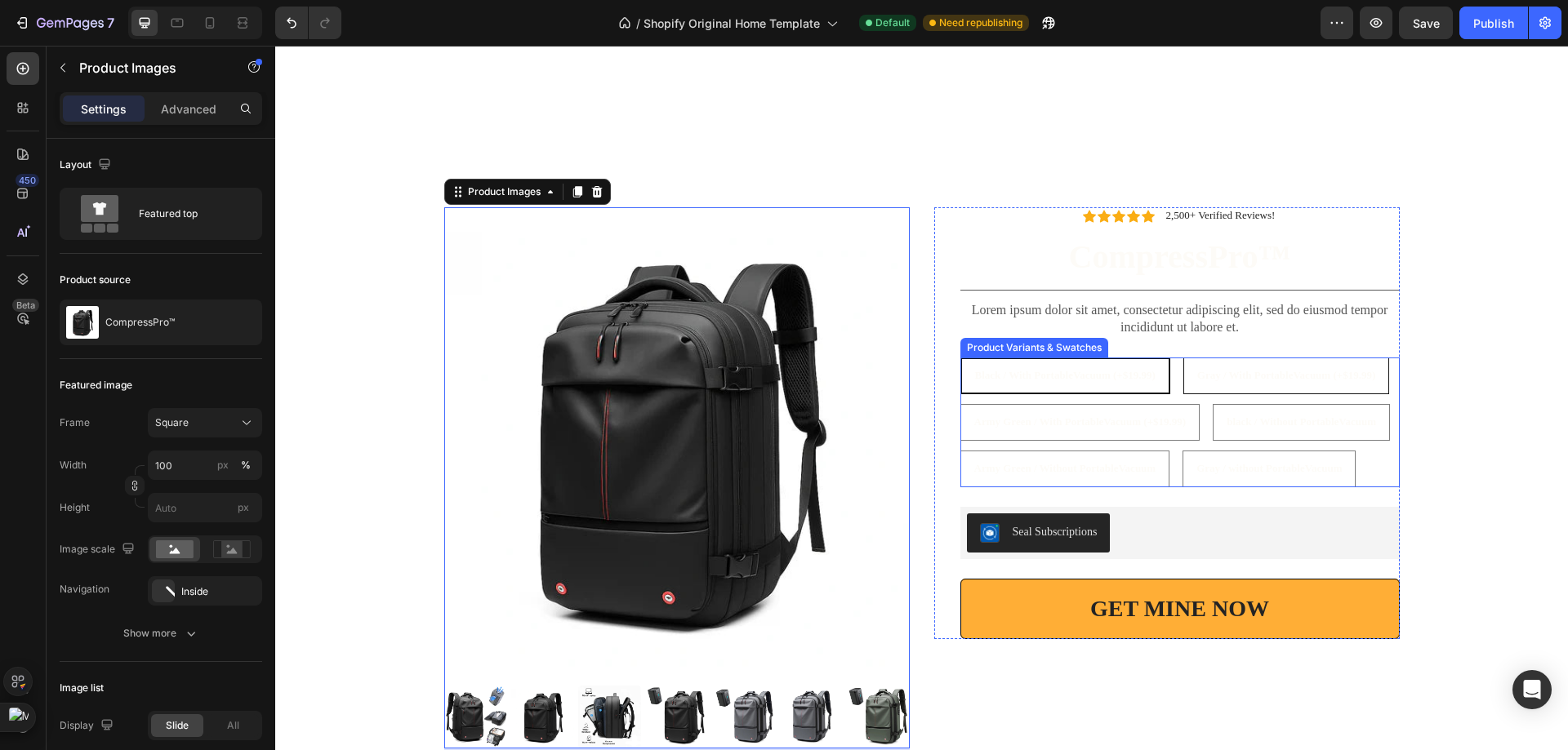
click at [1223, 365] on div "Gray / With PortableVacuum (+$19.99)" at bounding box center [1286, 375] width 204 height 30
click at [1183, 357] on input "Gray / With PortableVacuum (+$19.99) Gray / With PortableVacuum (+$19.99) Gray …" at bounding box center [1183, 356] width 1 height 1
radio input "true"
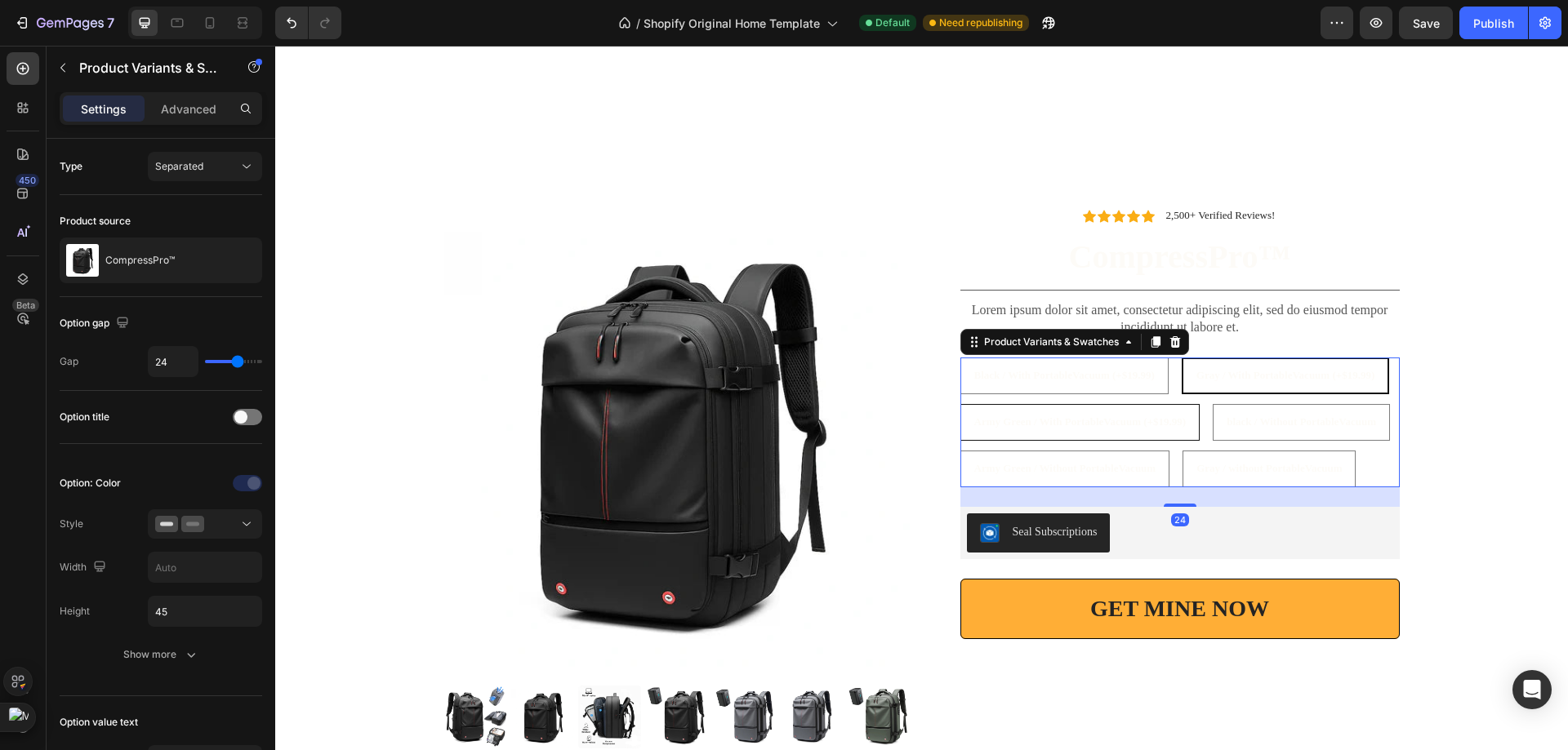
click at [1123, 404] on \(\+\$19\ "Army Green / With PortableVacuum (+$19.99)" at bounding box center [1080, 423] width 240 height 37
click at [960, 404] on input "Army Green / With PortableVacuum (+$19.99) Army Green / With PortableVacuum (+$…" at bounding box center [959, 403] width 1 height 1
radio input "true"
click at [1215, 407] on div "black / Without PortableVacuum" at bounding box center [1302, 422] width 176 height 30
click at [1213, 404] on input "black / Without PortableVacuum black / Without PortableVacuum black / Without P…" at bounding box center [1213, 403] width 1 height 1
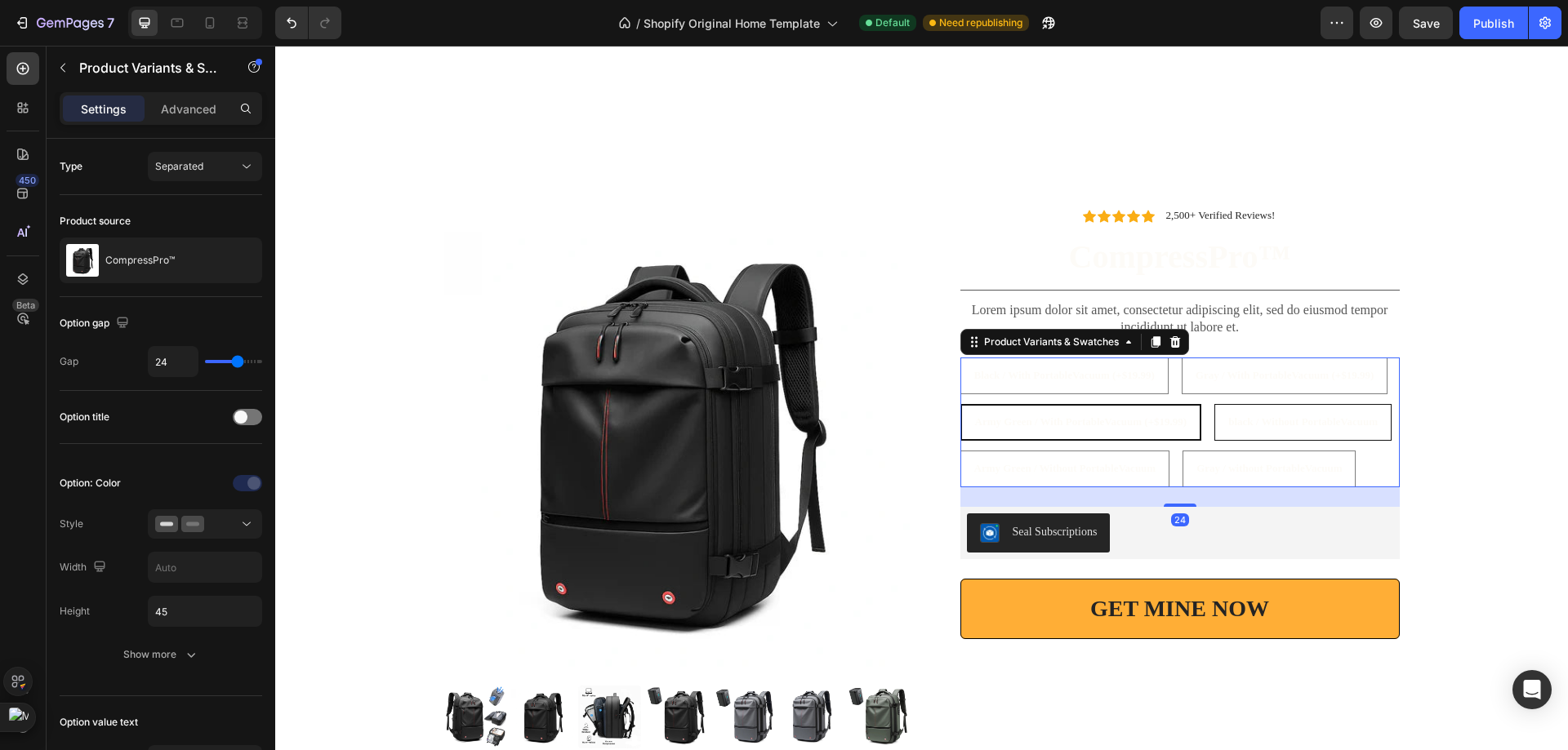
radio input "true"
drag, startPoint x: 1122, startPoint y: 452, endPoint x: 1149, endPoint y: 455, distance: 27.2
click at [1122, 453] on PortableVacuum "Army Green / Without PortableVacuum" at bounding box center [1065, 469] width 210 height 37
click at [960, 451] on input "Army Green / Without PortableVacuum Army Green / Without PortableVacuum Army Gr…" at bounding box center [959, 450] width 1 height 1
radio input "true"
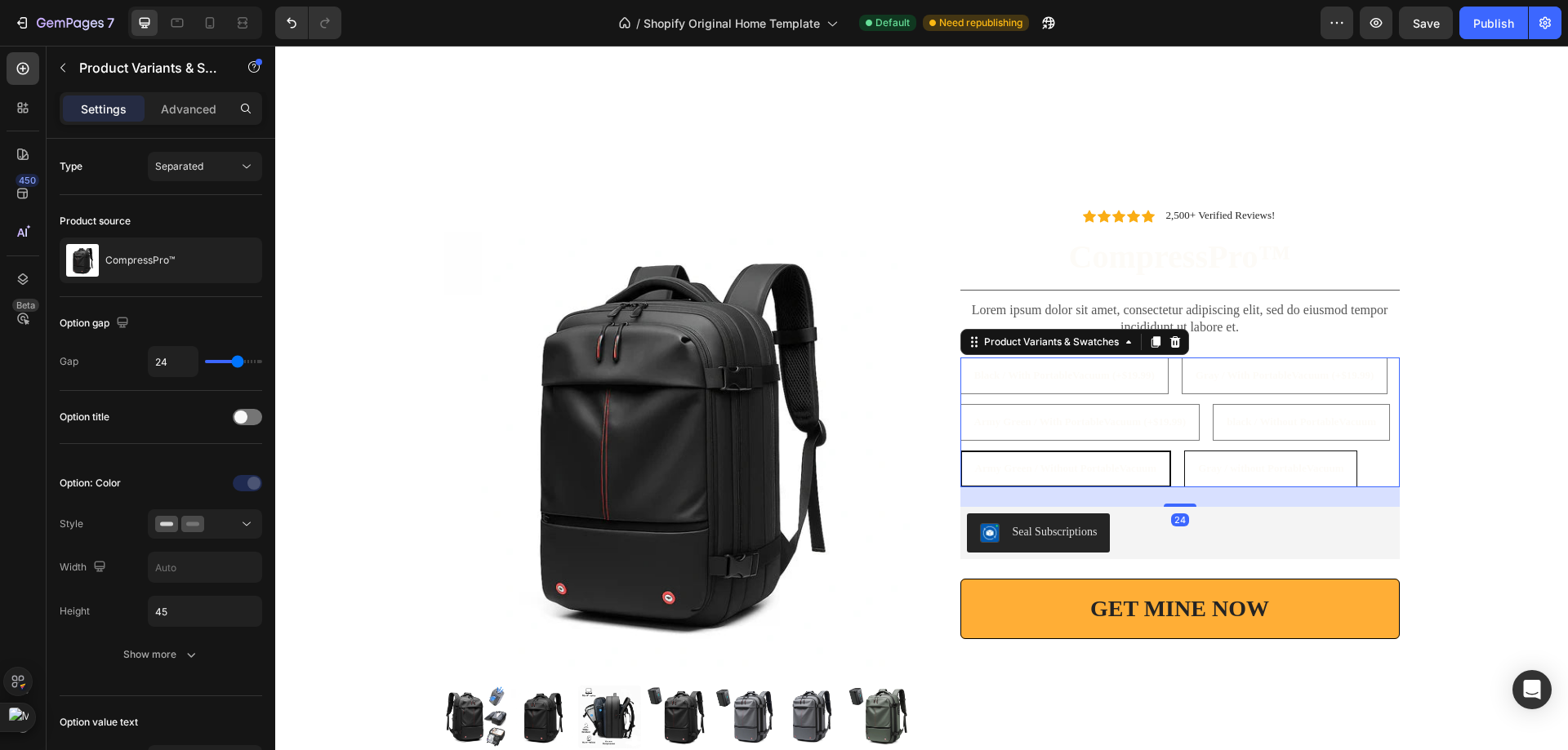
click at [1224, 457] on div "Gray / without PortableVacuum" at bounding box center [1270, 469] width 171 height 30
click at [1184, 451] on input "Gray / without PortableVacuum Gray / without PortableVacuum Gray / without Port…" at bounding box center [1183, 450] width 1 height 1
radio input "true"
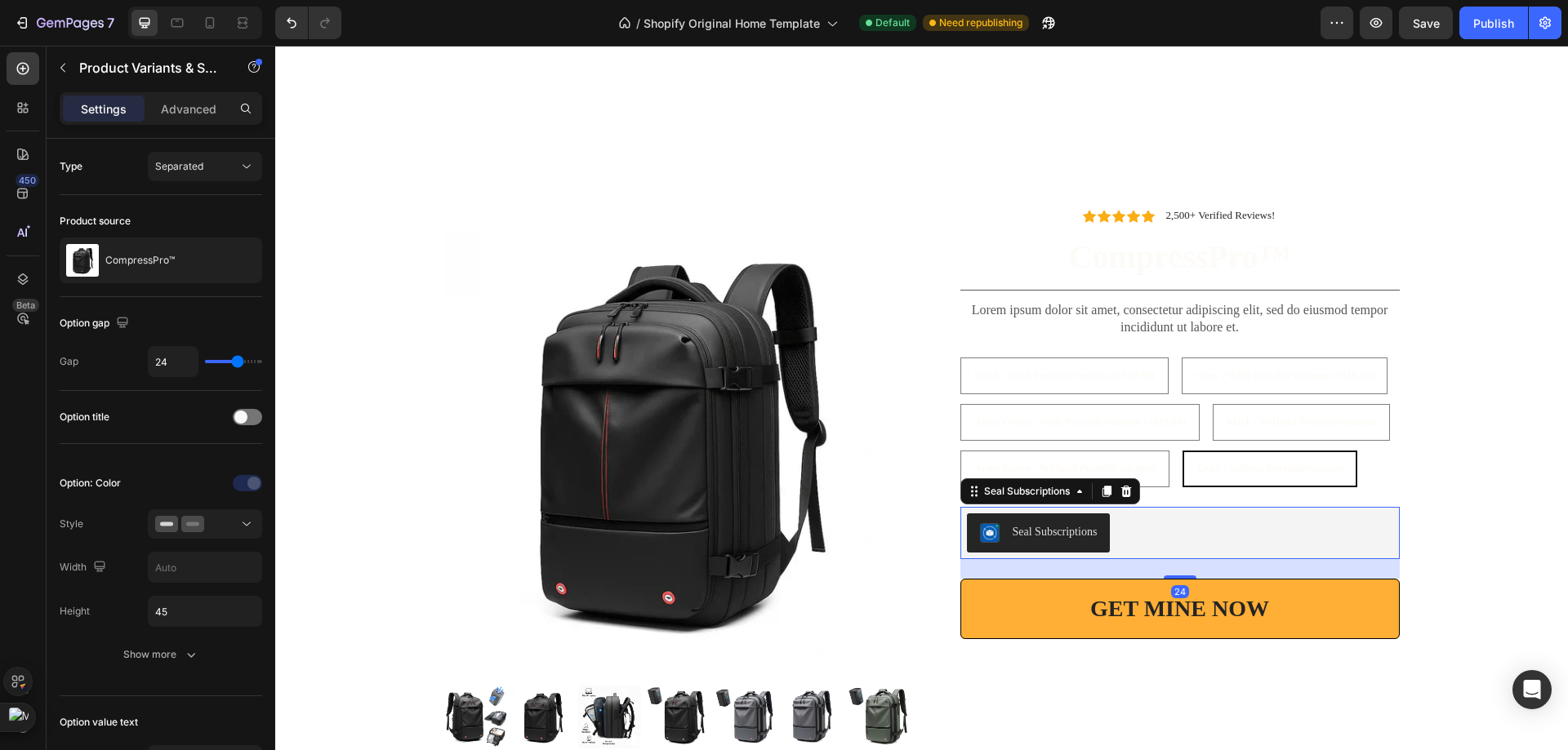
click at [1161, 529] on div "Seal Subscriptions" at bounding box center [1180, 533] width 426 height 39
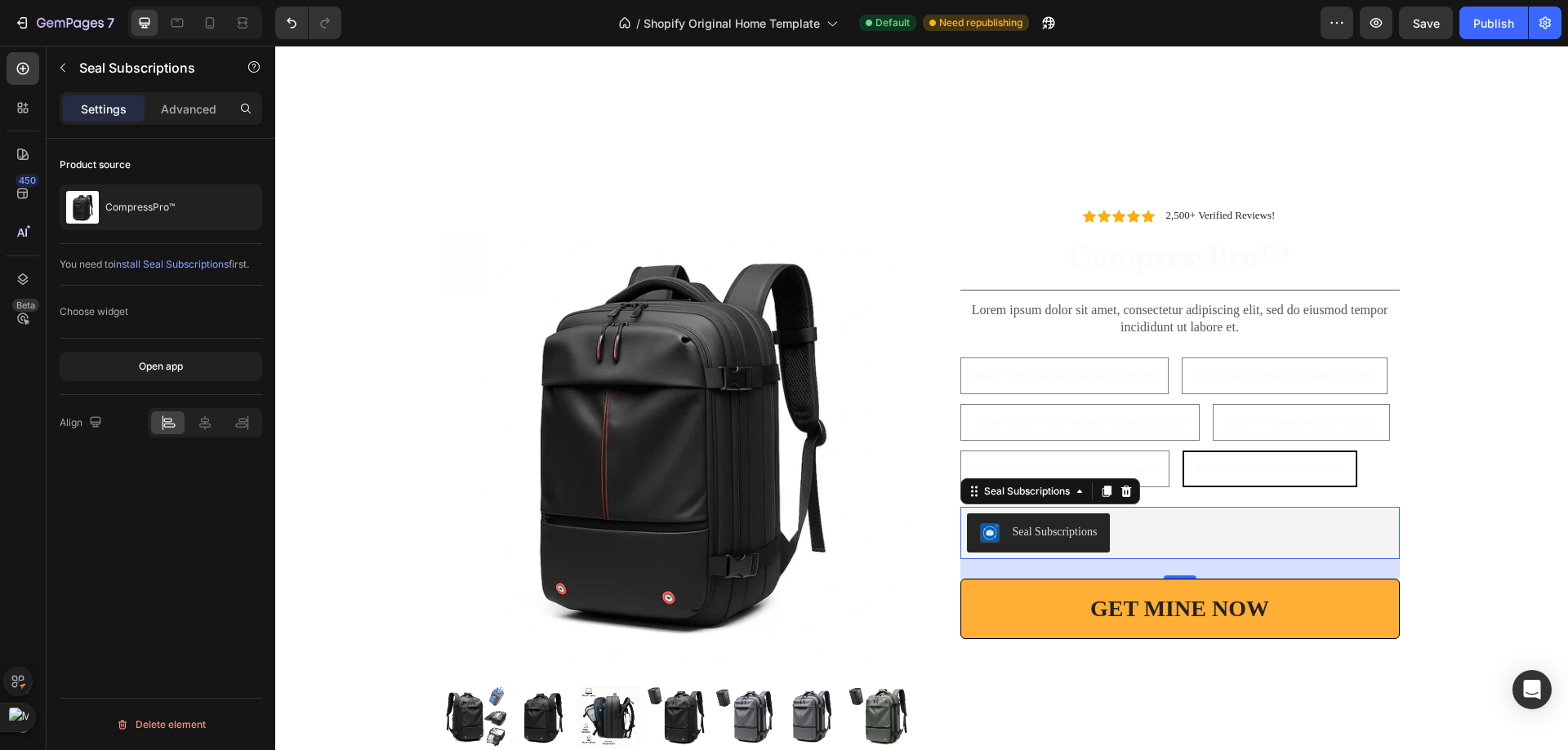
click at [41, 119] on div "450 Beta" at bounding box center [23, 397] width 46 height 705
click at [38, 118] on div "450 Beta" at bounding box center [23, 397] width 46 height 705
click at [37, 117] on div at bounding box center [22, 107] width 32 height 32
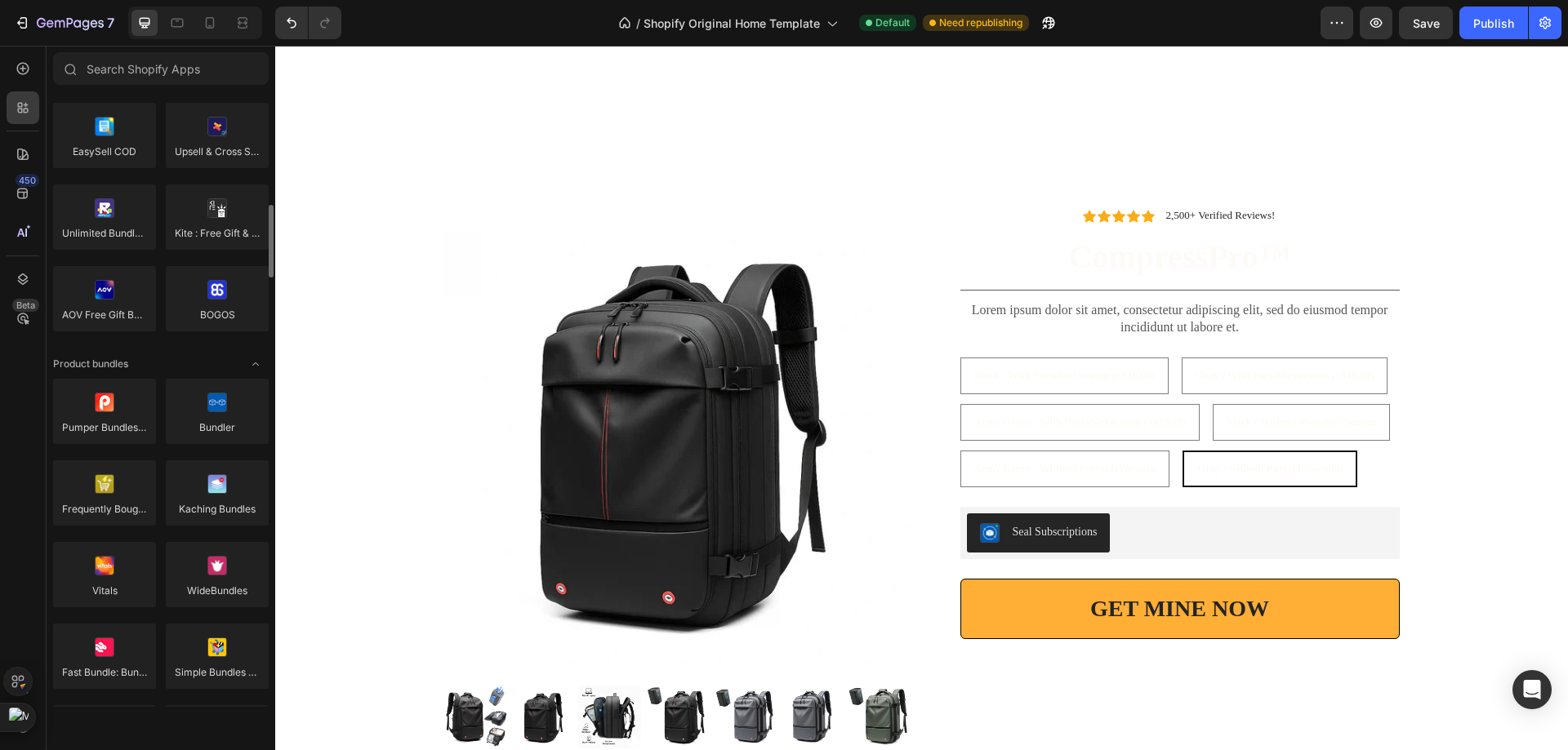
scroll to position [708, 0]
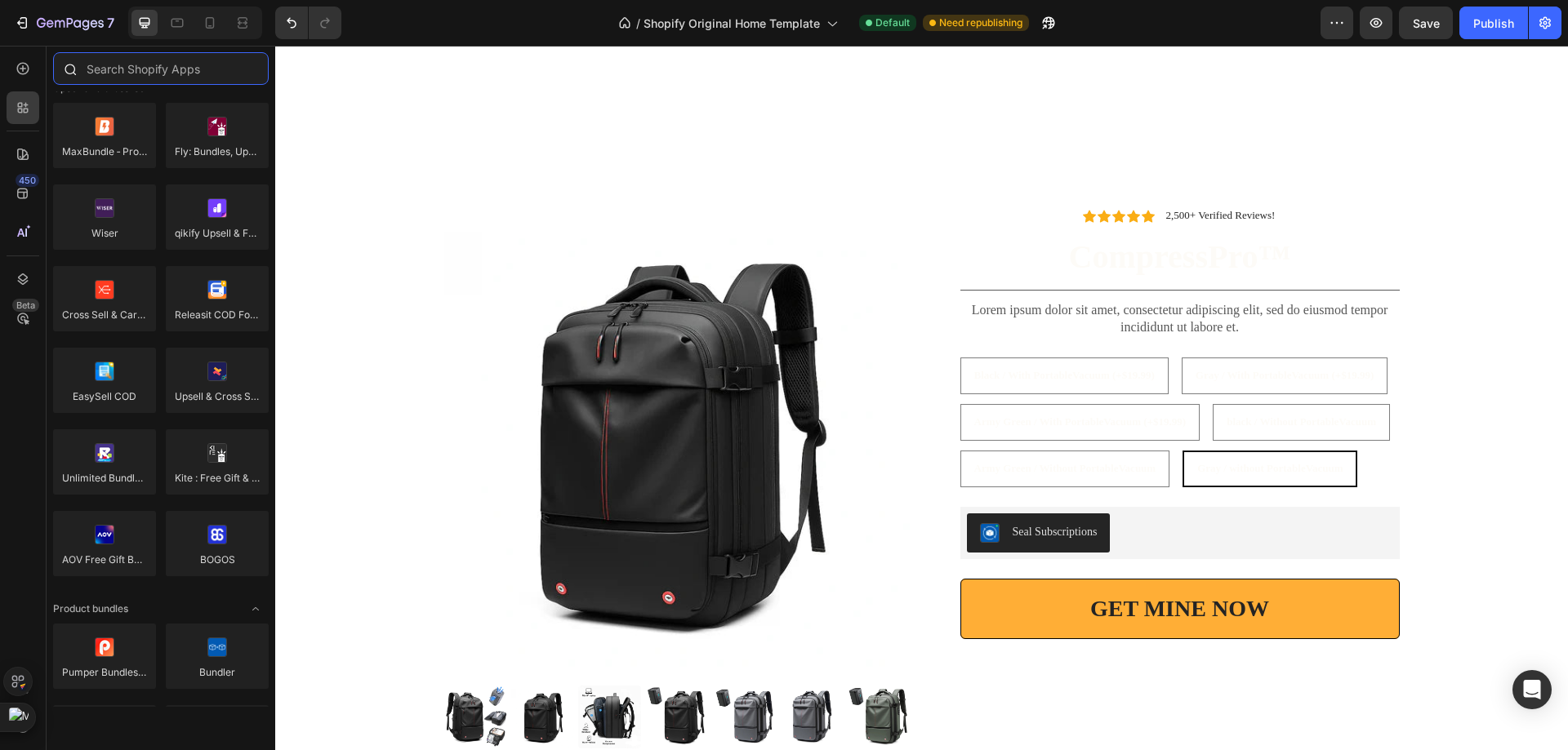
click at [164, 75] on input "text" at bounding box center [161, 68] width 216 height 32
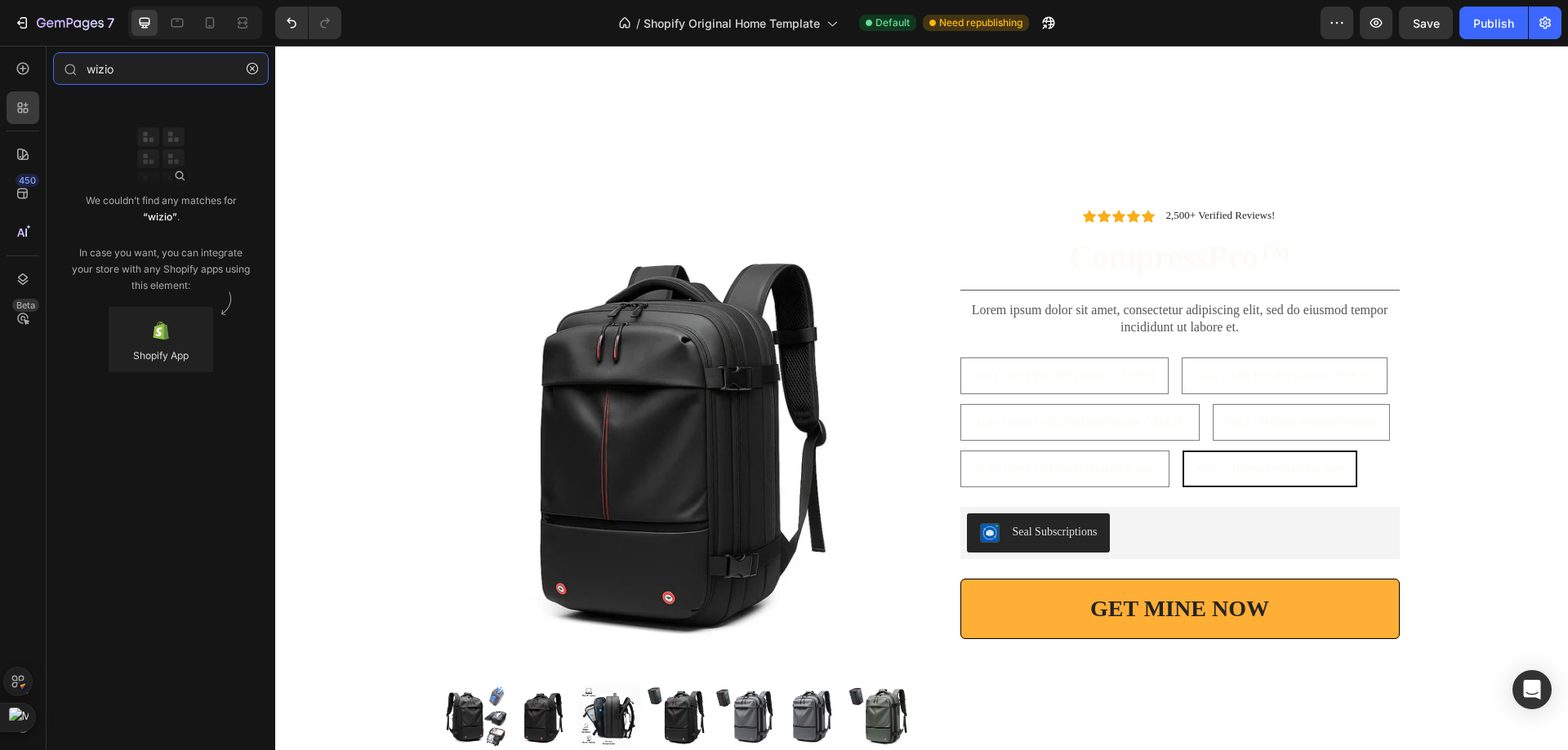
type input "wizio"
click at [250, 70] on icon "button" at bounding box center [252, 68] width 11 height 11
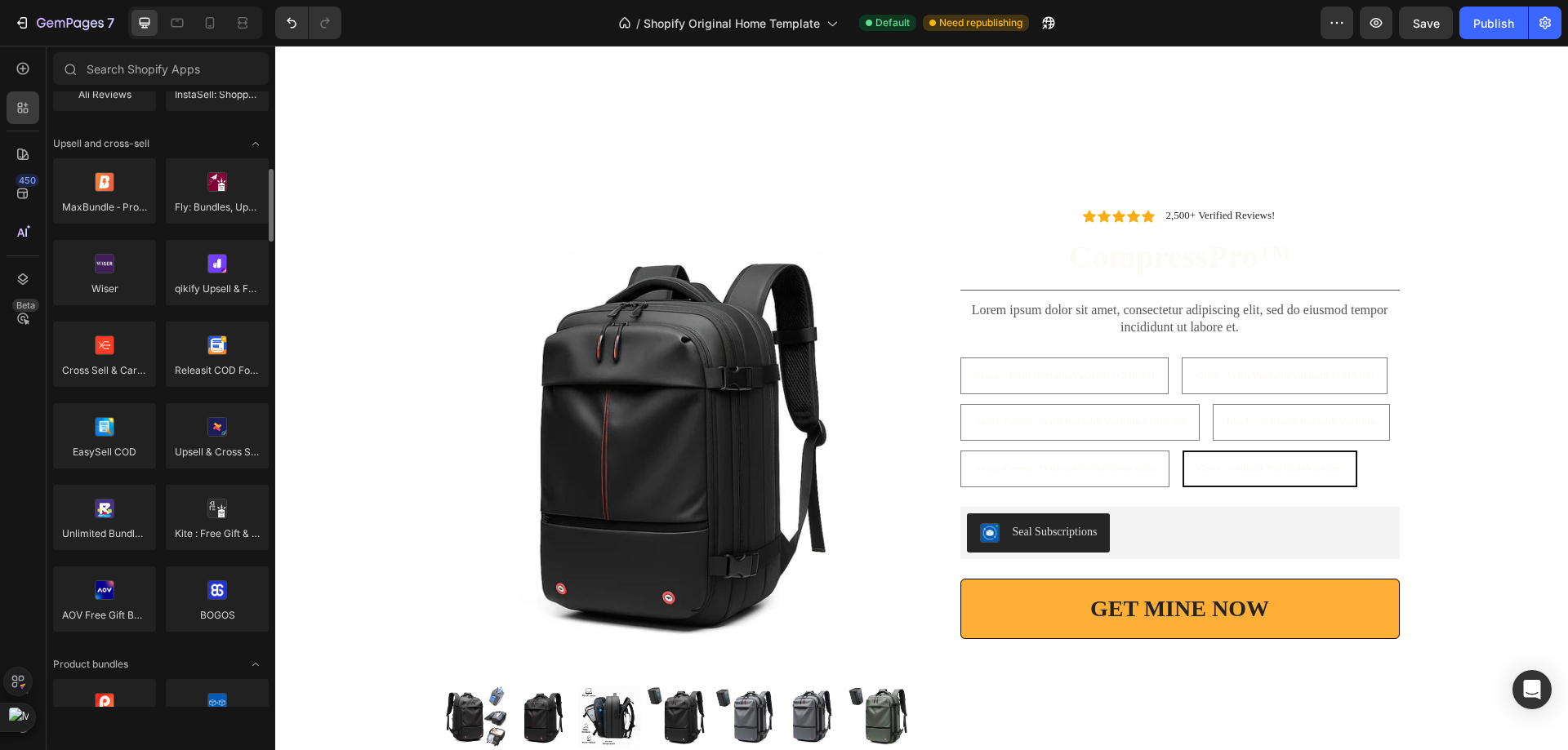
scroll to position [734, 0]
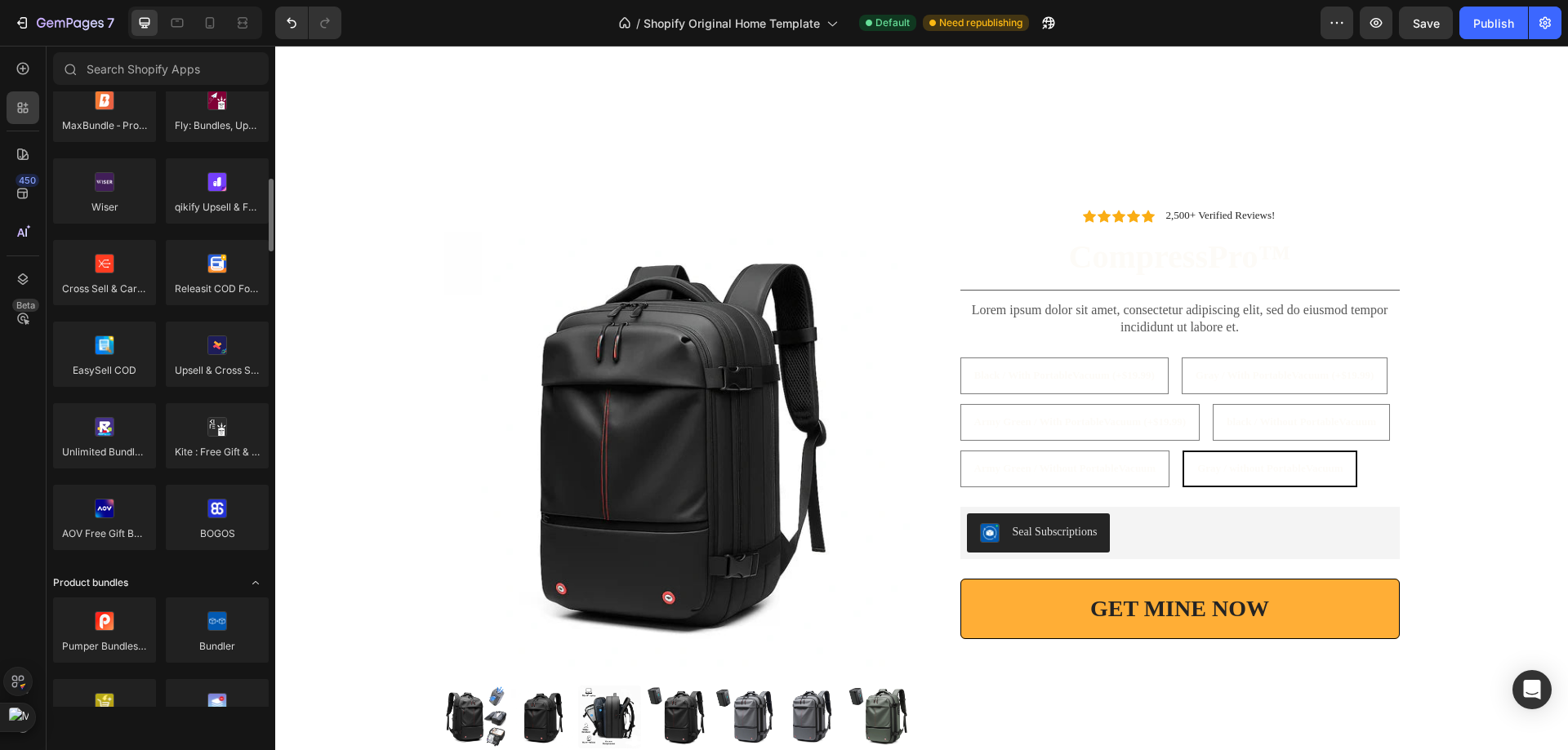
click at [249, 581] on icon "Toggle open" at bounding box center [255, 582] width 13 height 13
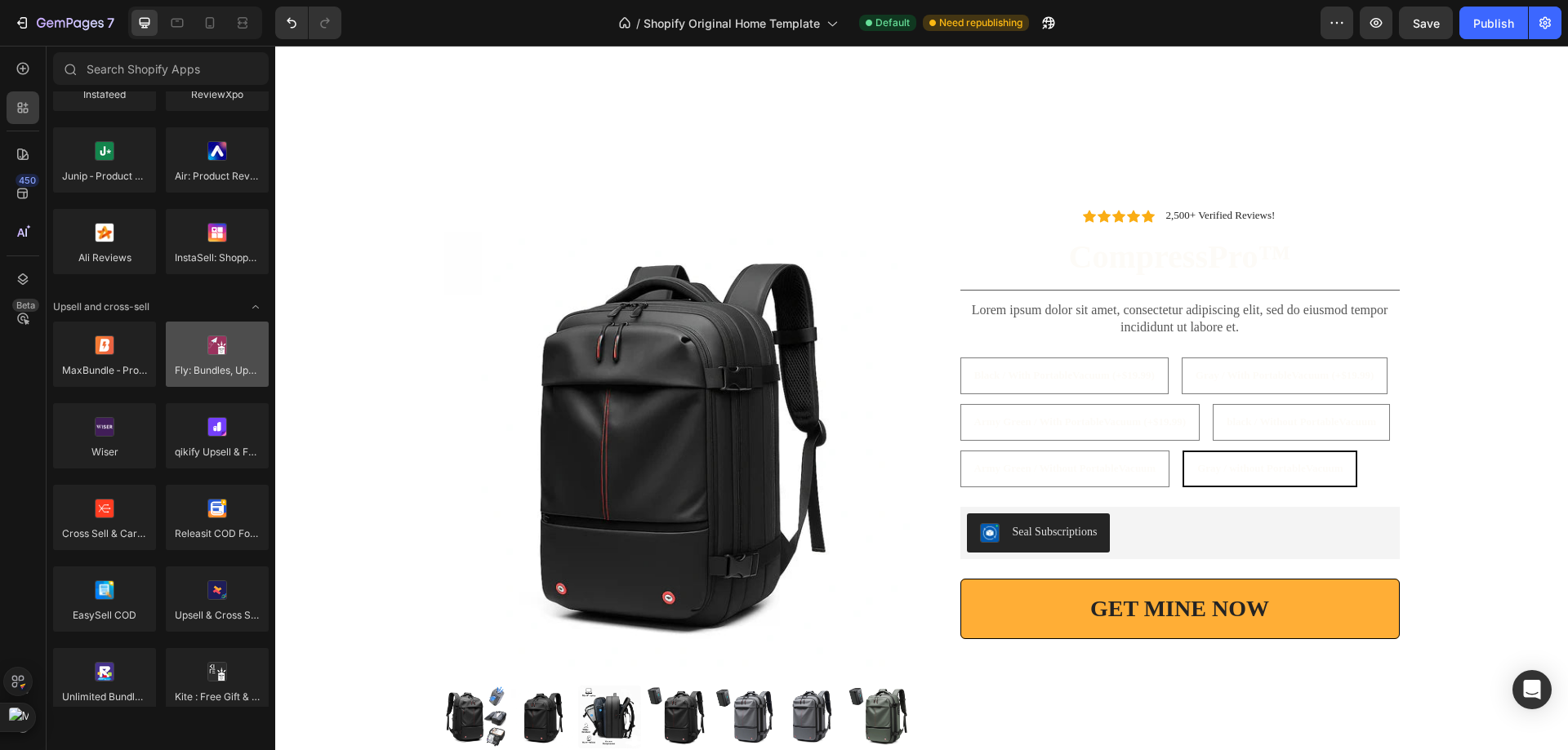
scroll to position [327, 0]
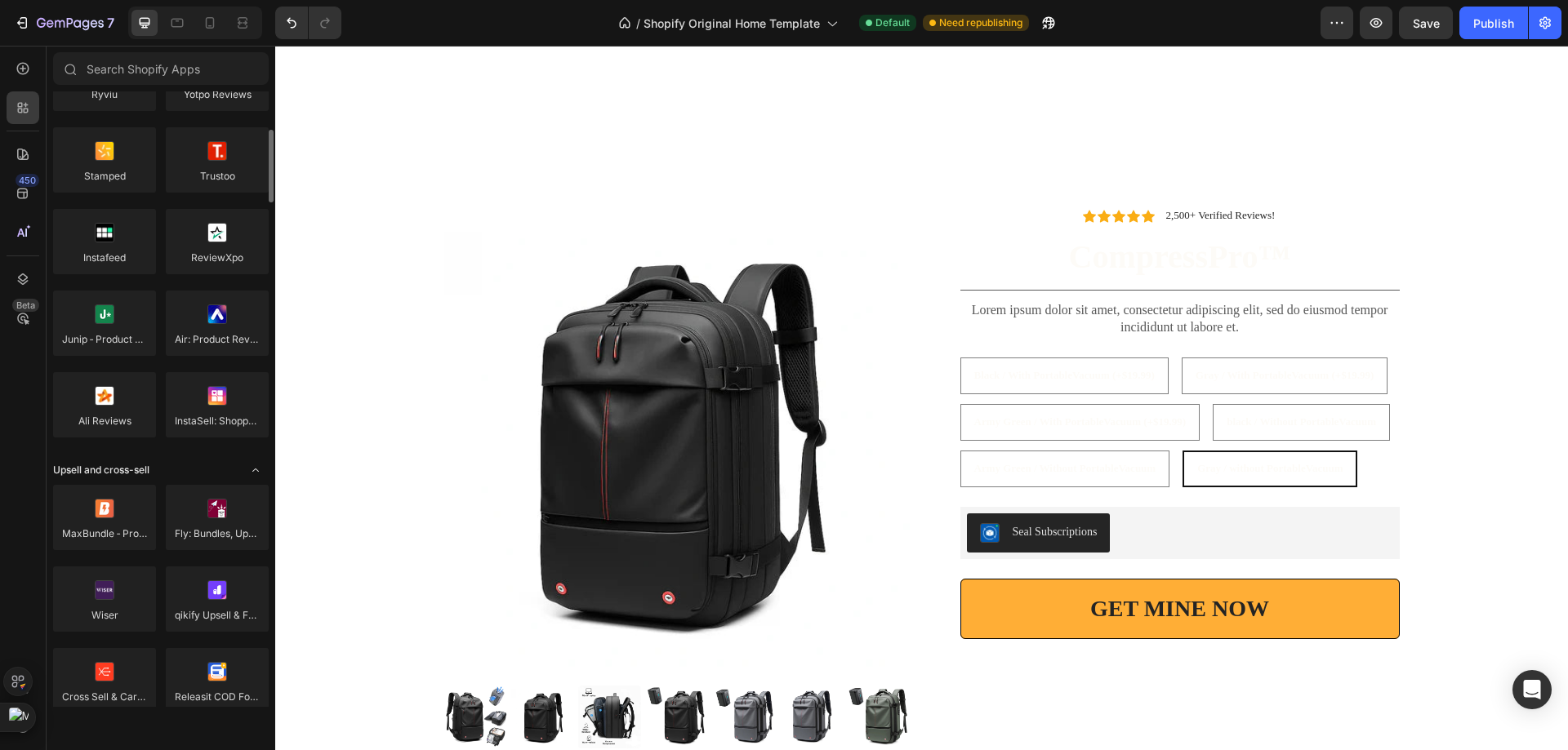
click at [257, 470] on icon "Toggle open" at bounding box center [255, 470] width 13 height 13
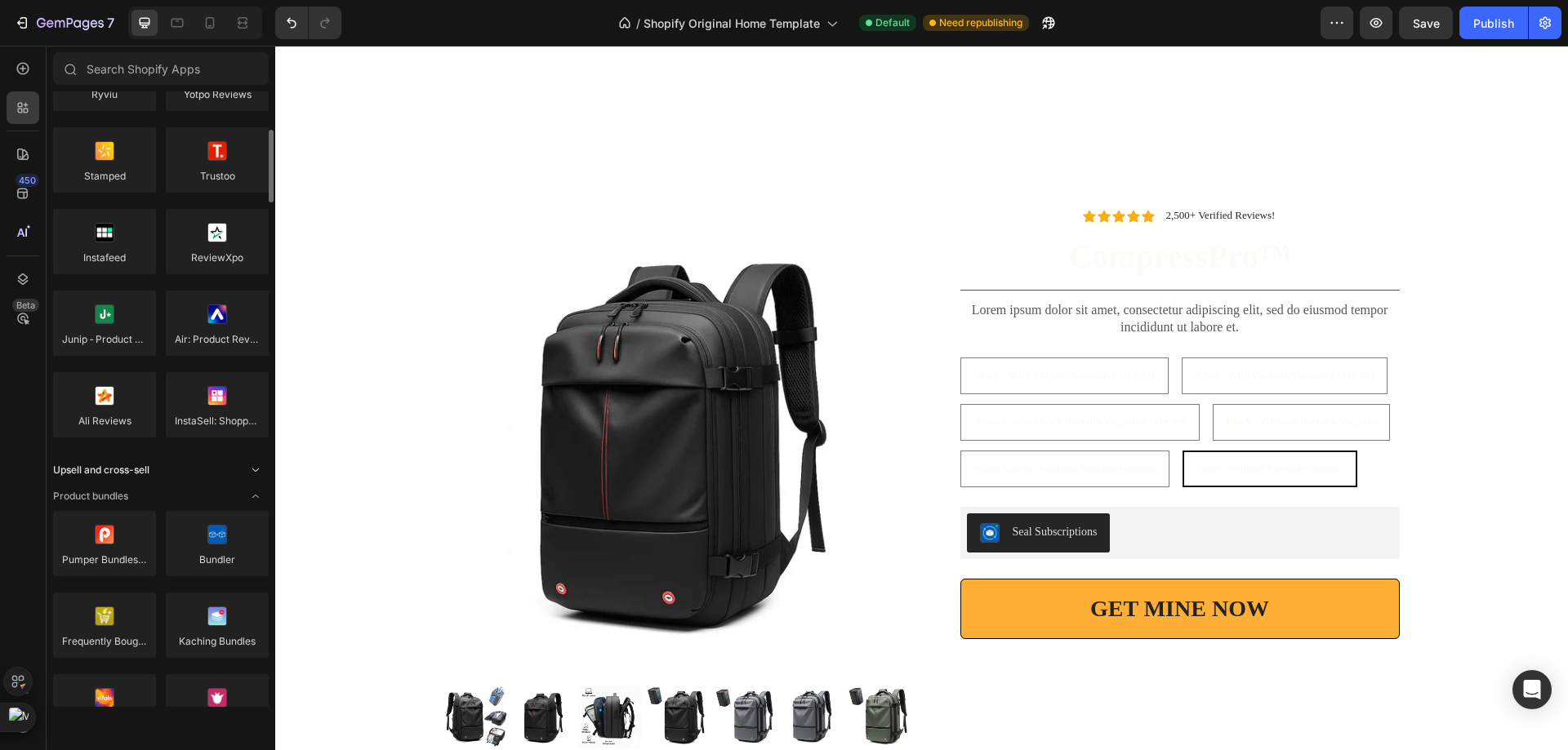
click at [257, 470] on icon "Toggle open" at bounding box center [255, 470] width 13 height 13
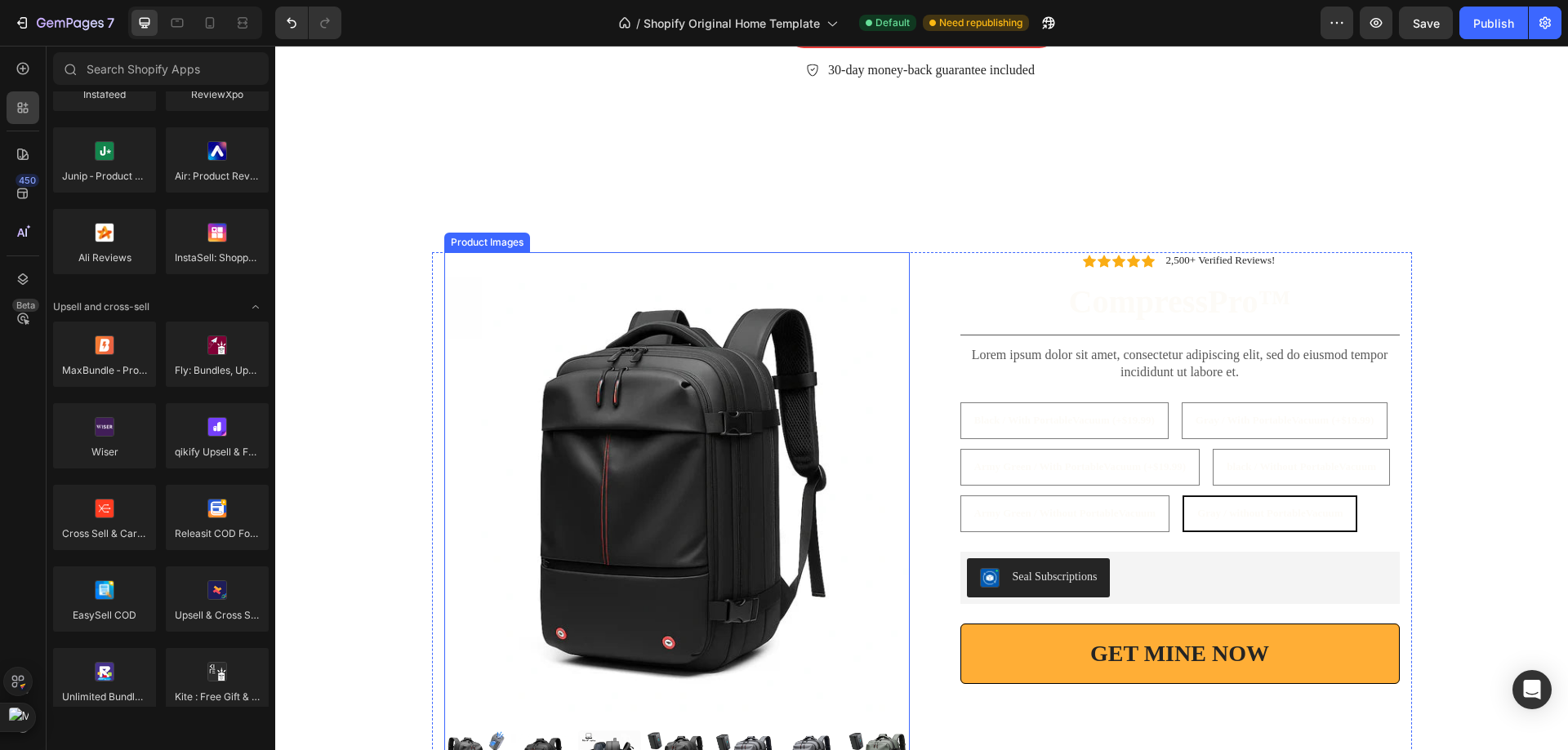
scroll to position [5831, 0]
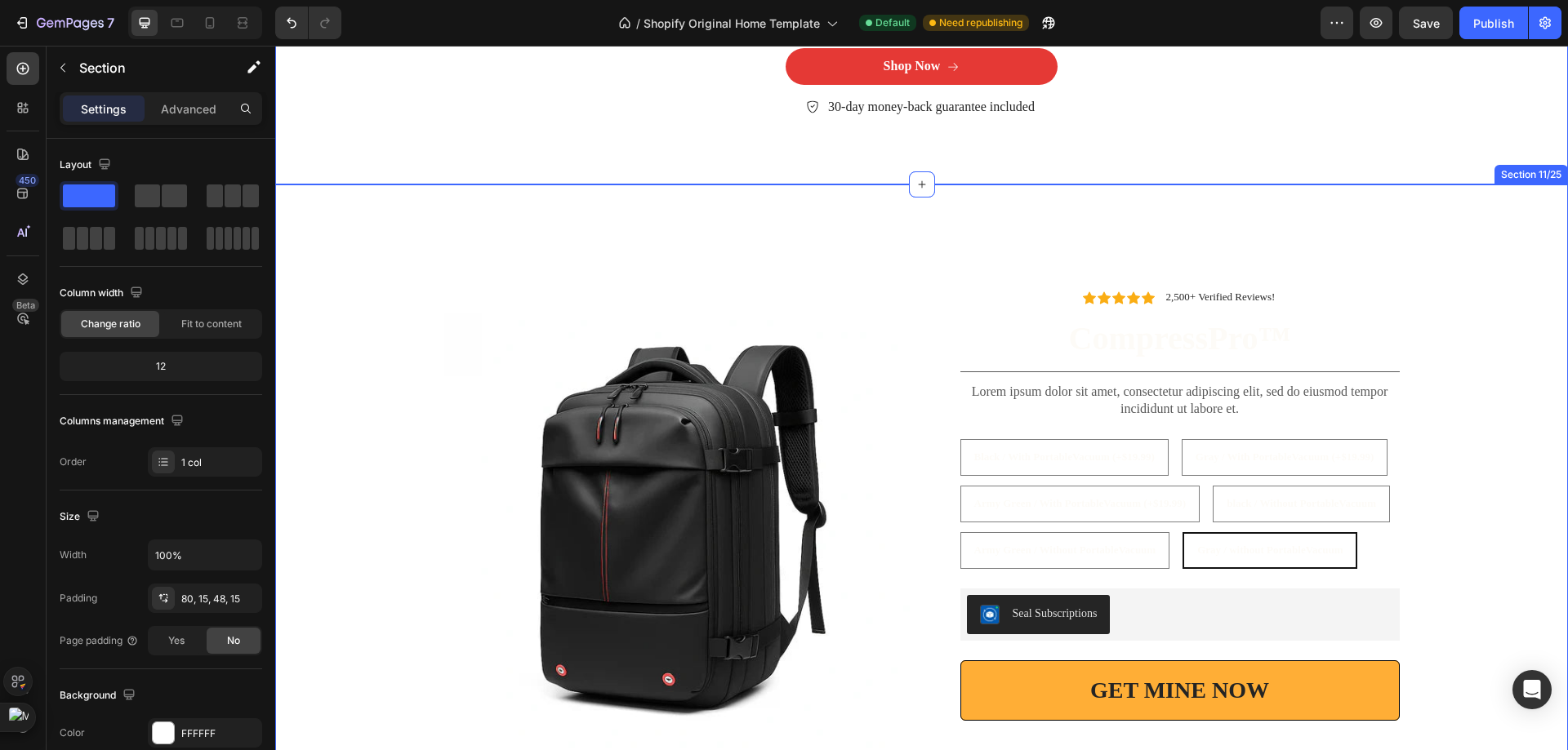
click at [1482, 231] on div "Product Images Icon Icon Icon Icon Icon Icon List 2,500+ Verified Reviews! Text…" at bounding box center [922, 566] width 1293 height 763
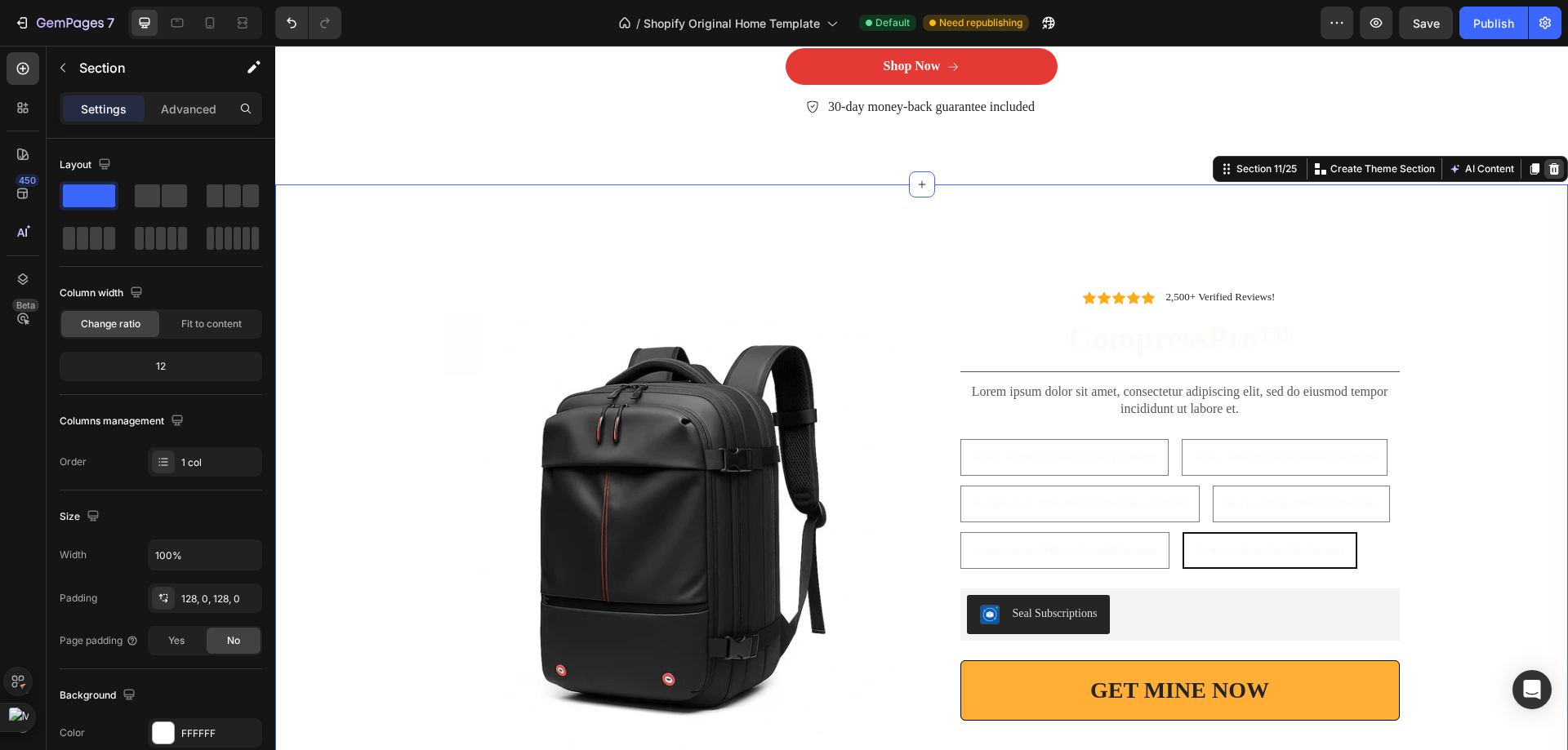
click at [1547, 171] on icon at bounding box center [1553, 169] width 13 height 13
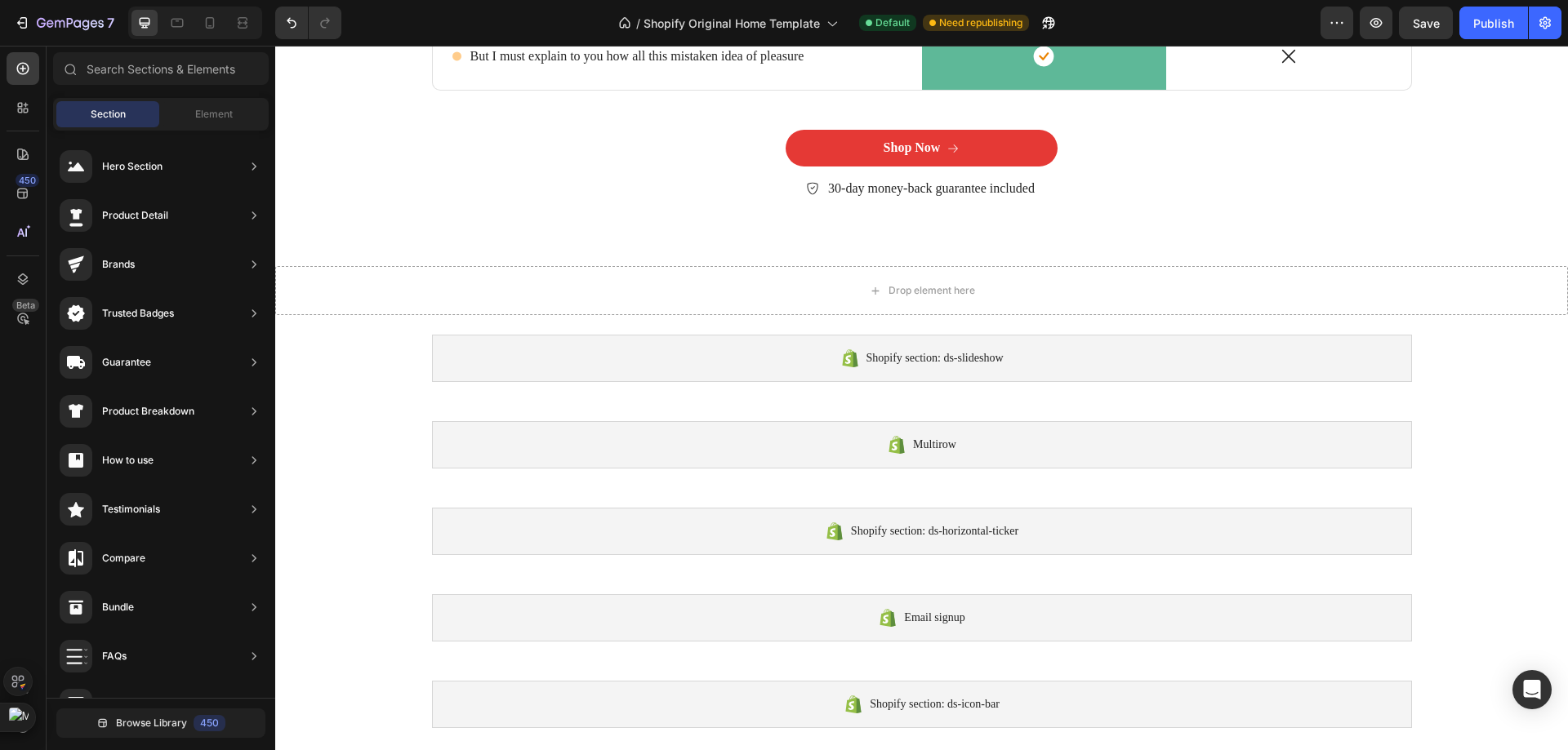
scroll to position [0, 0]
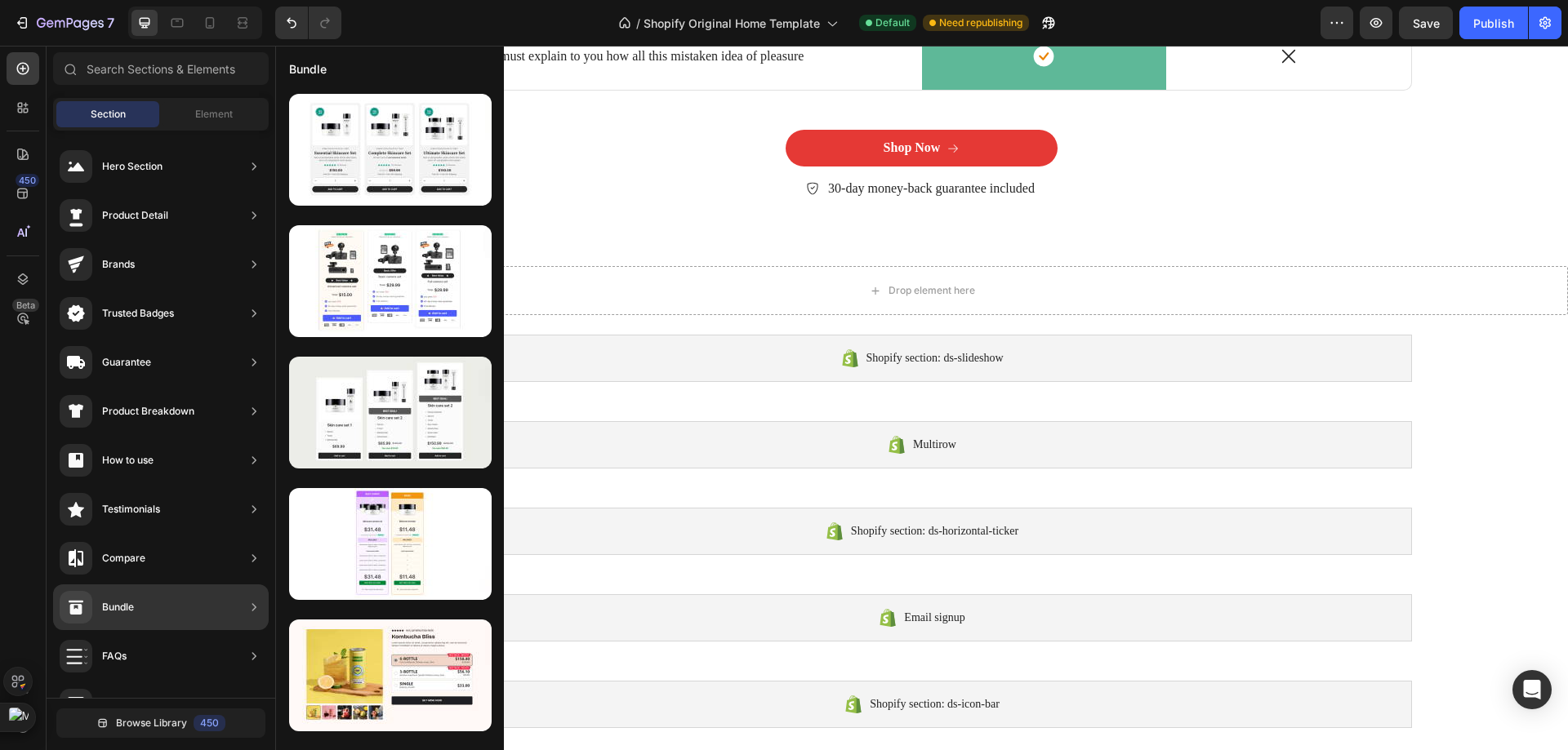
click at [180, 599] on div "Bundle" at bounding box center [161, 607] width 216 height 45
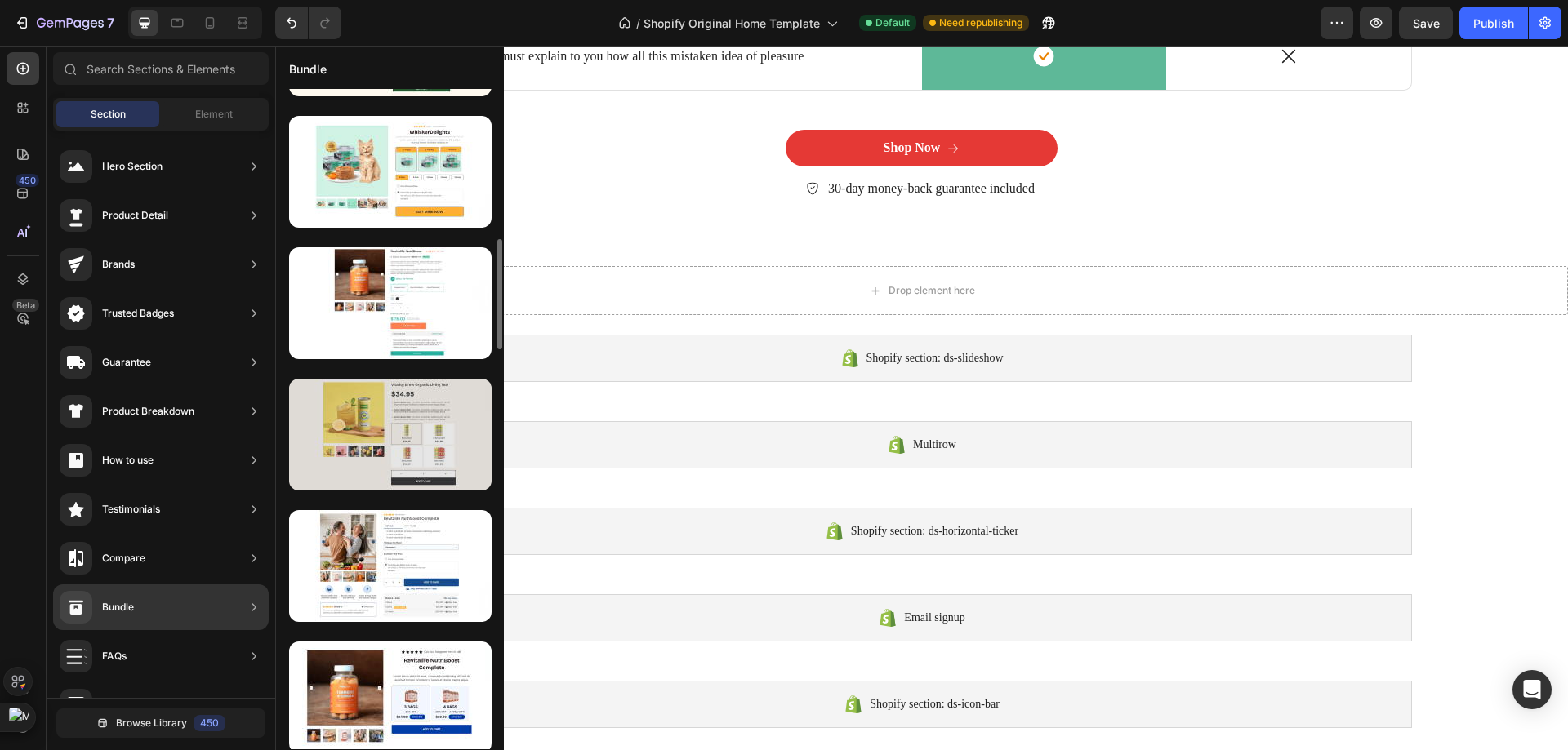
scroll to position [1143, 0]
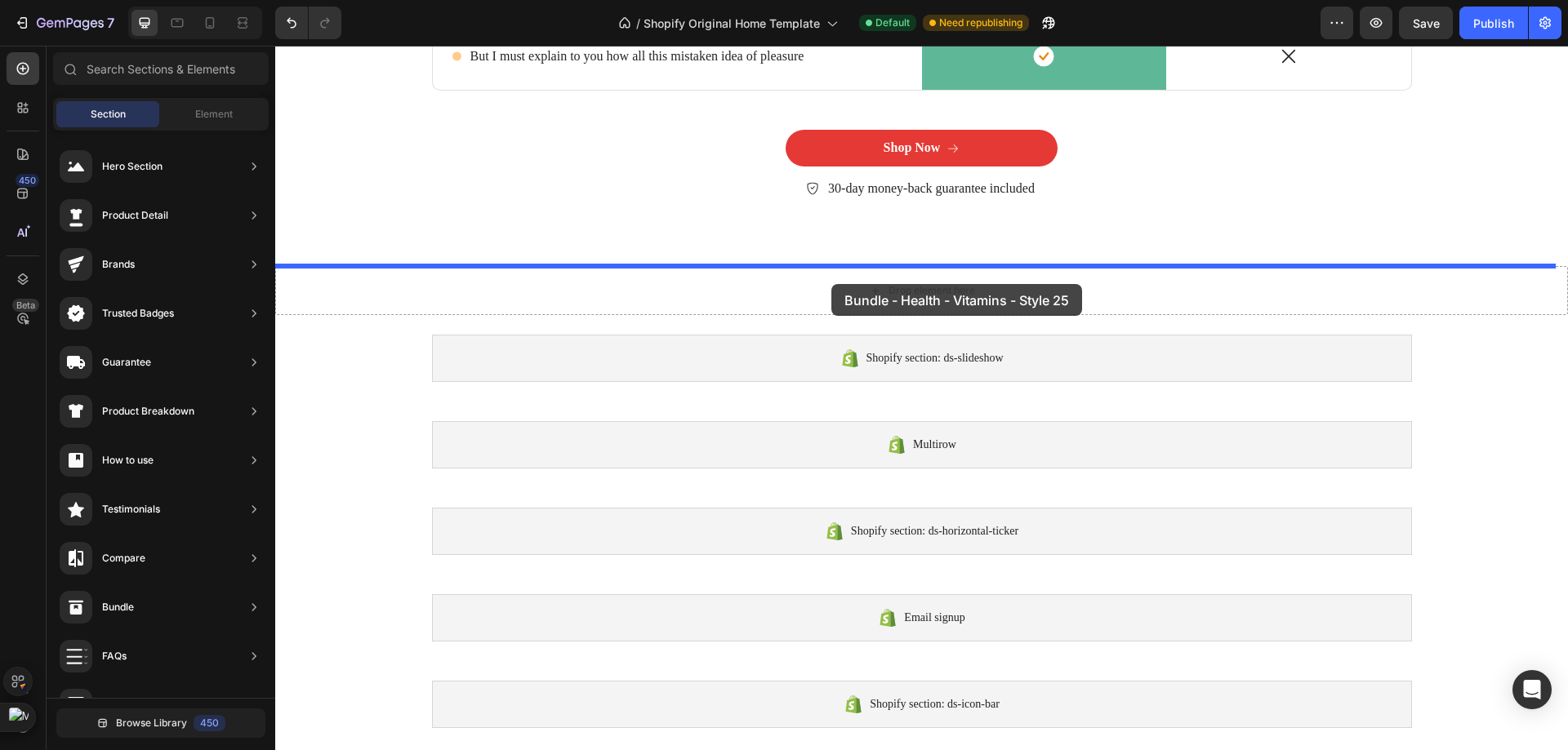
drag, startPoint x: 700, startPoint y: 527, endPoint x: 832, endPoint y: 284, distance: 276.5
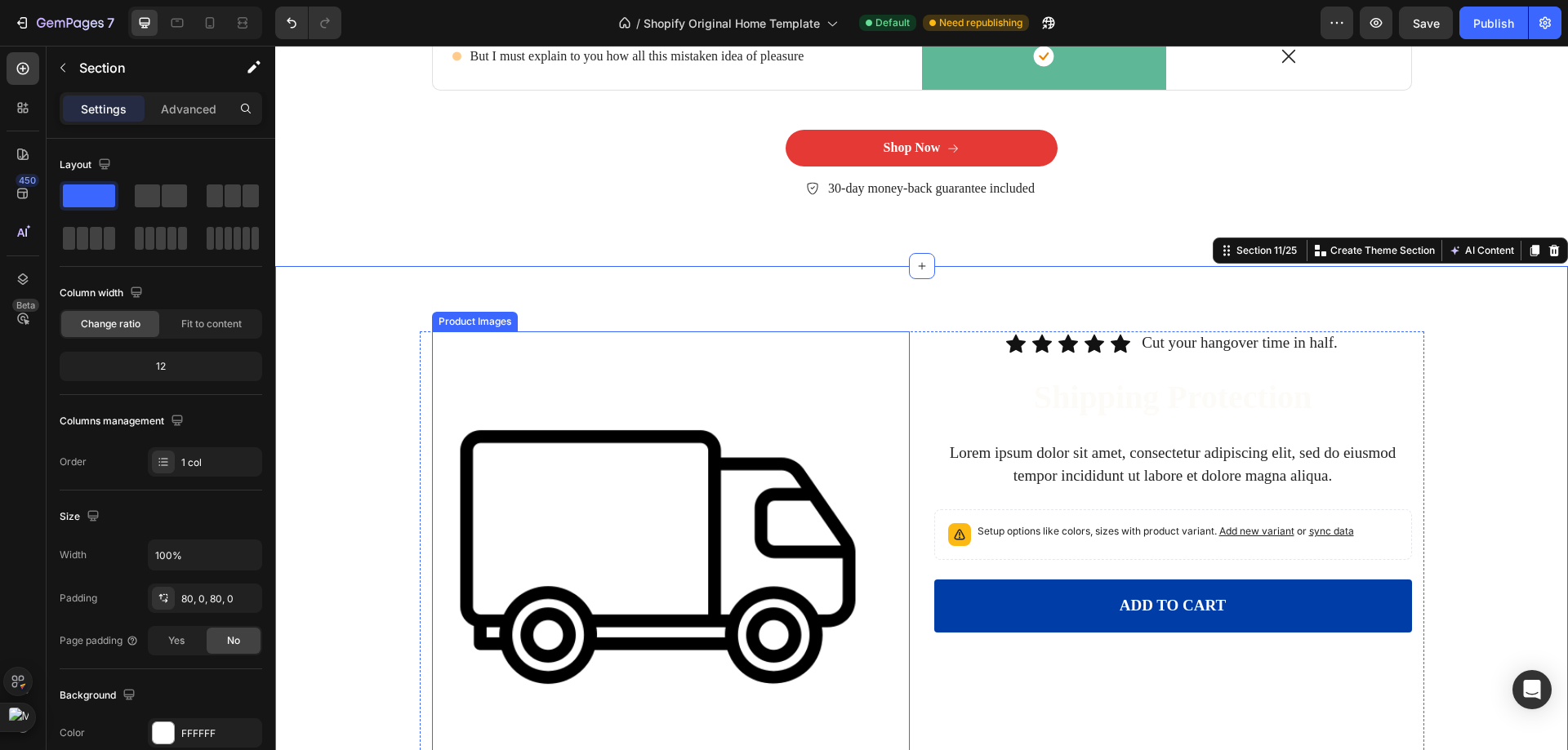
click at [817, 458] on img at bounding box center [657, 557] width 452 height 451
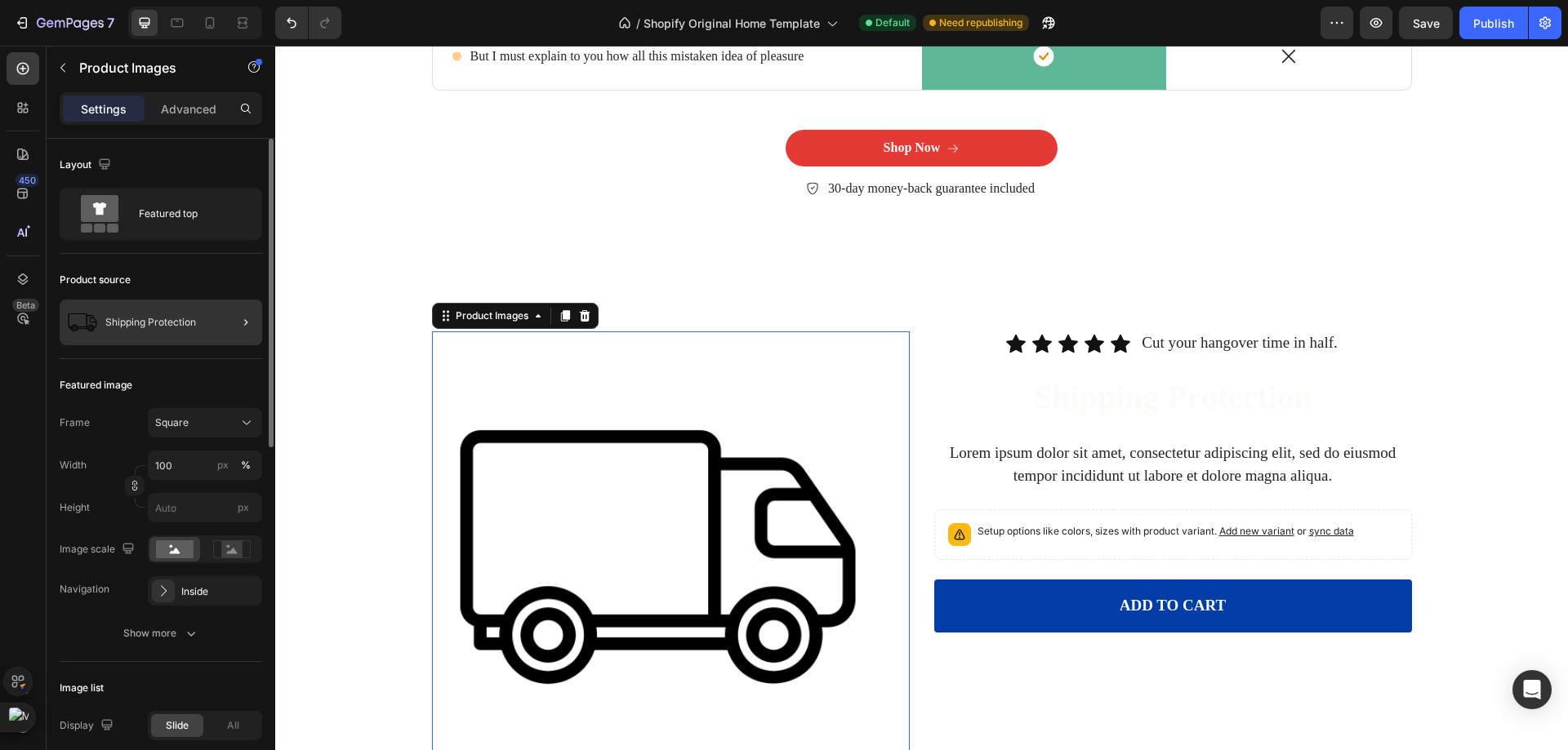
click at [219, 308] on div at bounding box center [239, 322] width 45 height 45
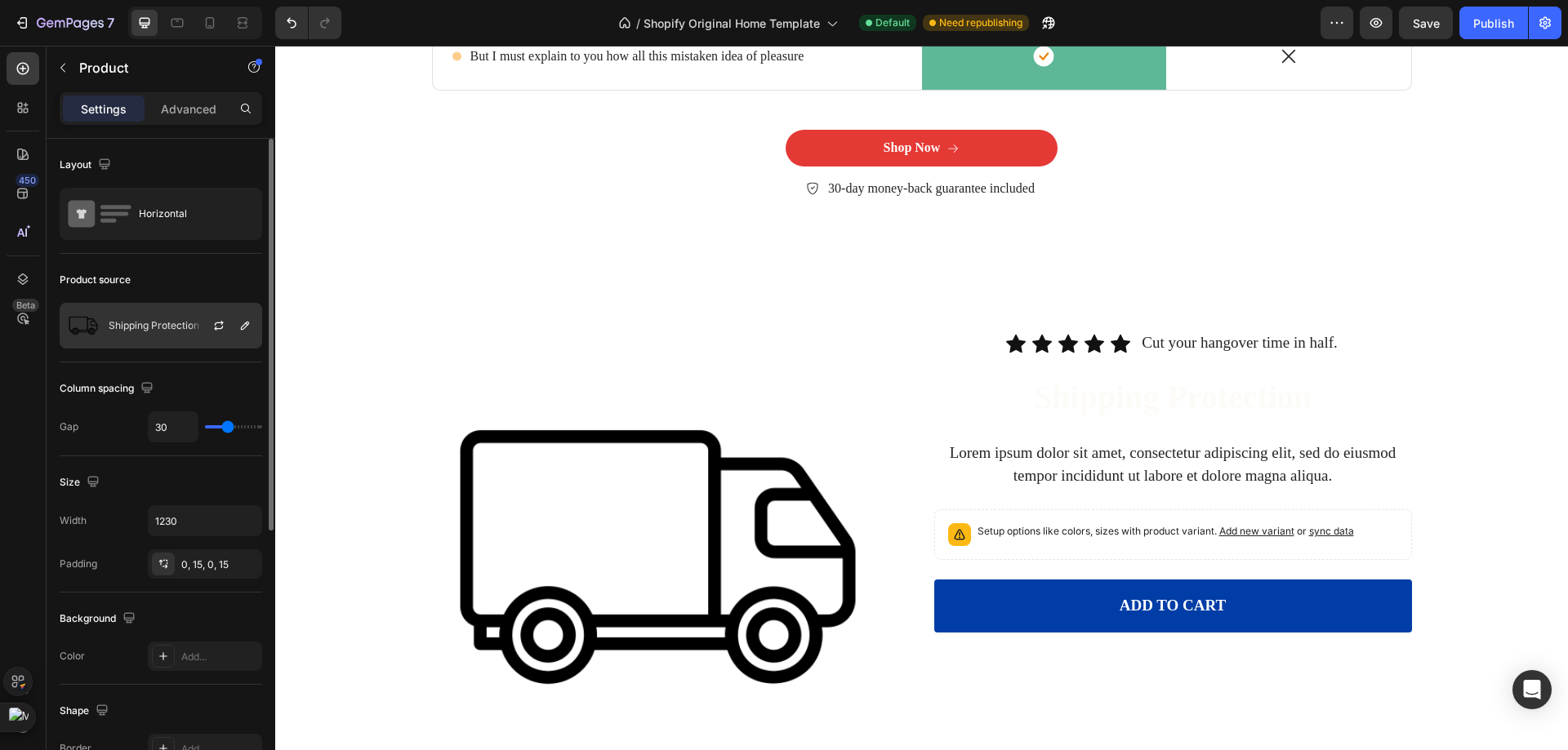
click at [256, 323] on div at bounding box center [225, 326] width 72 height 44
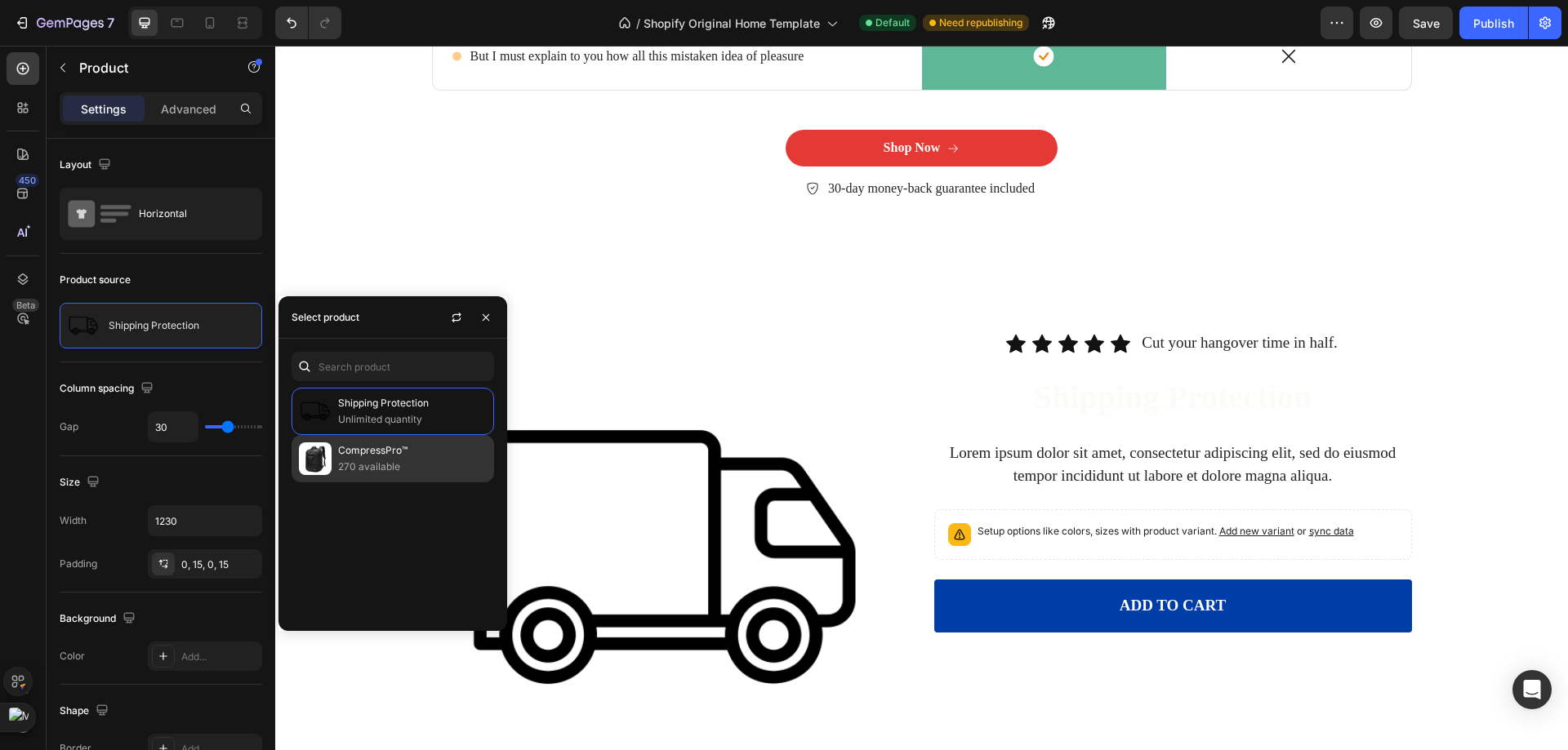
click at [384, 445] on p "CompressPro™" at bounding box center [412, 451] width 149 height 17
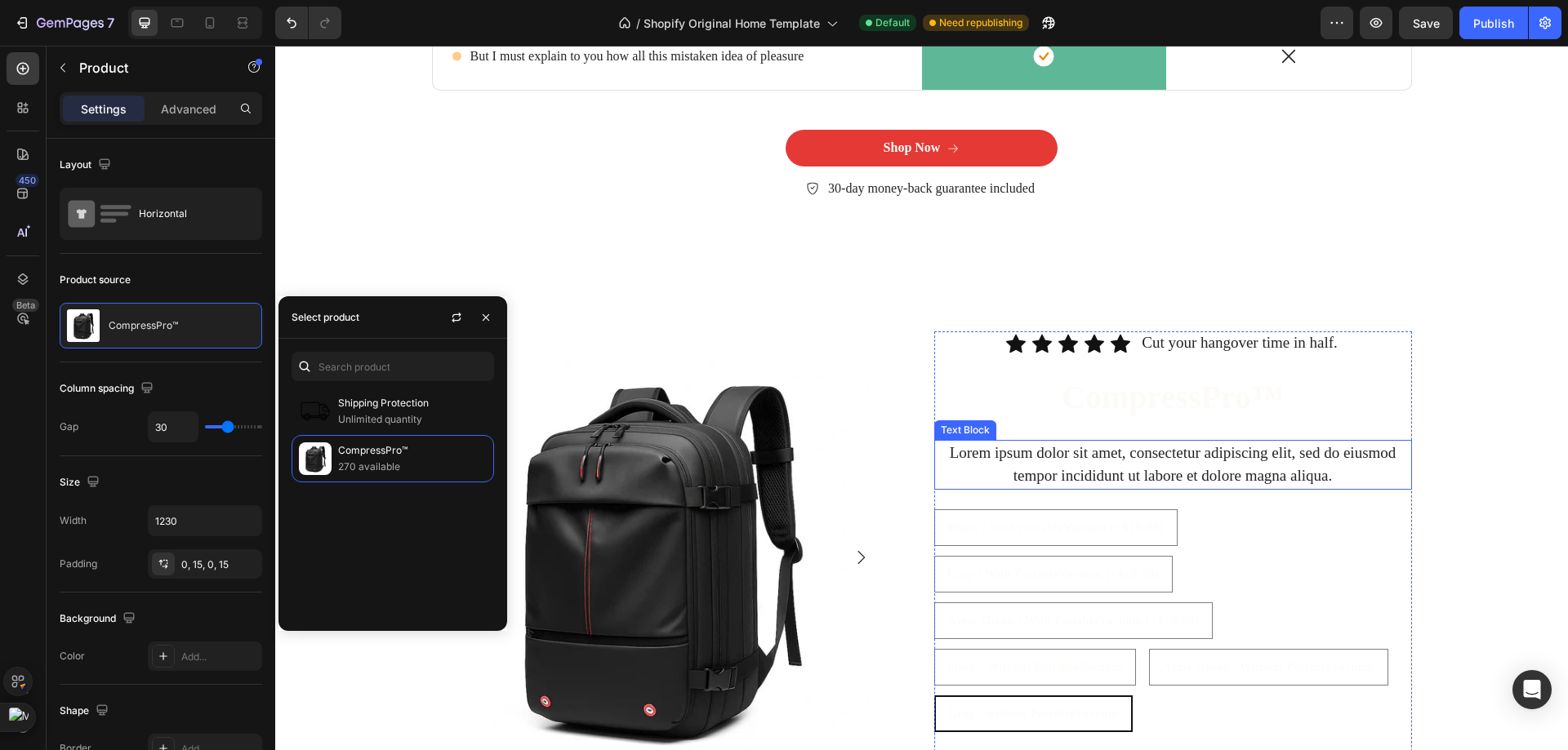
drag, startPoint x: 931, startPoint y: 444, endPoint x: 964, endPoint y: 456, distance: 35.1
click at [936, 444] on p "Lorem ipsum dolor sit amet, consectetur adipiscing elit, sed do eiusmod tempor …" at bounding box center [1172, 464] width 474 height 46
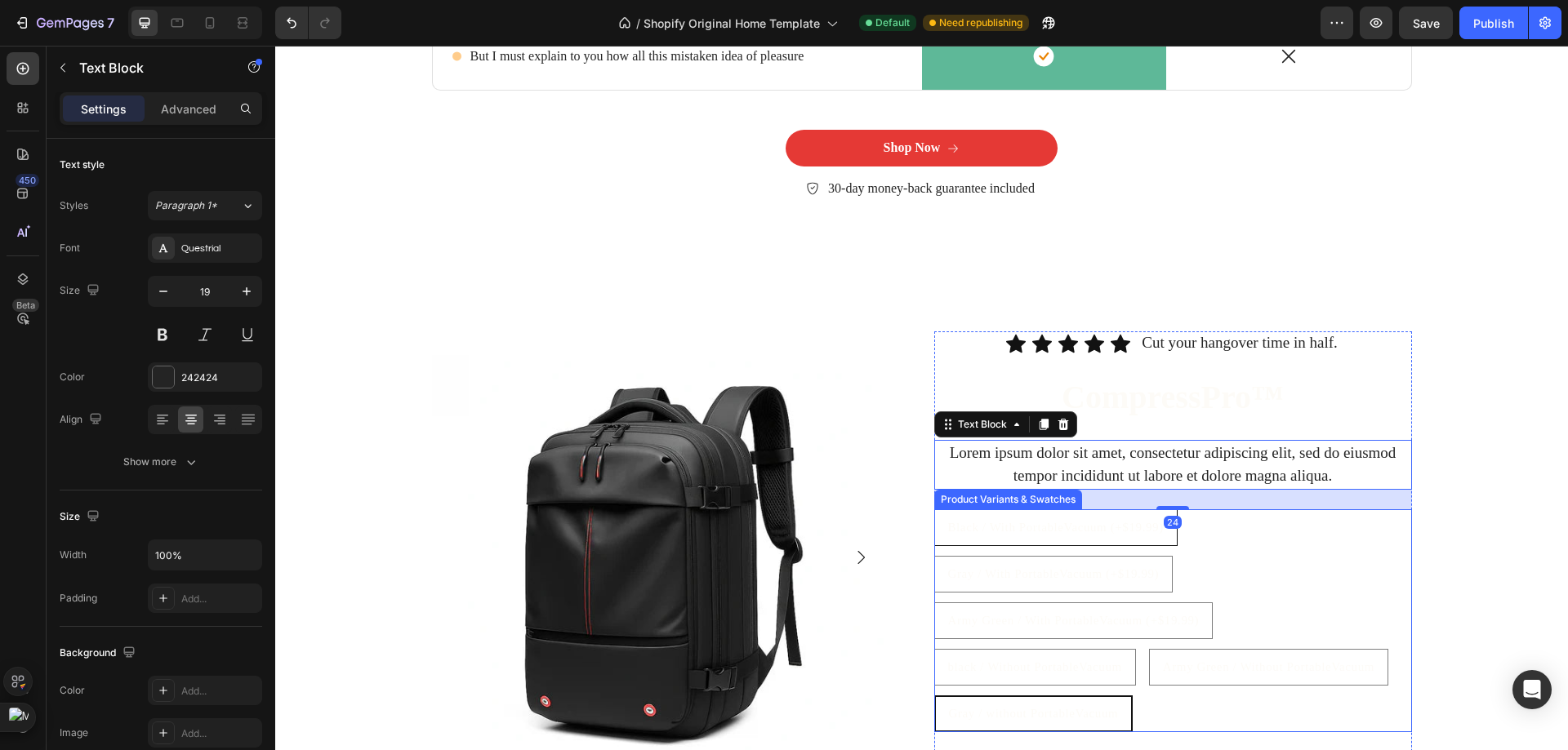
click at [1106, 536] on div "Black / With PortableVacuum (+$19.99)" at bounding box center [1055, 527] width 242 height 31
click at [934, 509] on input "Black / With PortableVacuum (+$19.99) Black / With PortableVacuum (+$19.99) Bla…" at bounding box center [933, 508] width 1 height 1
radio input "true"
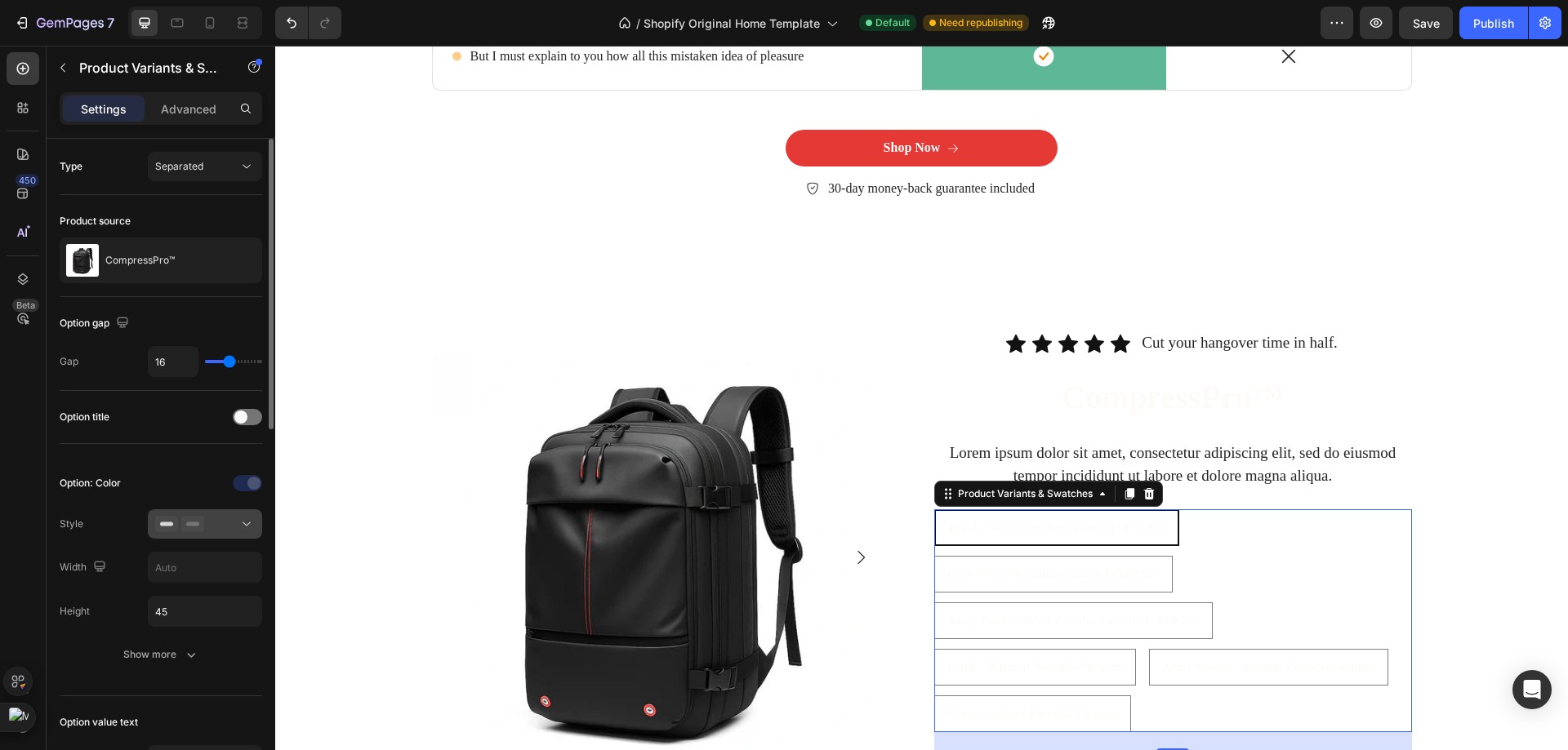
click at [204, 533] on button at bounding box center [204, 524] width 114 height 30
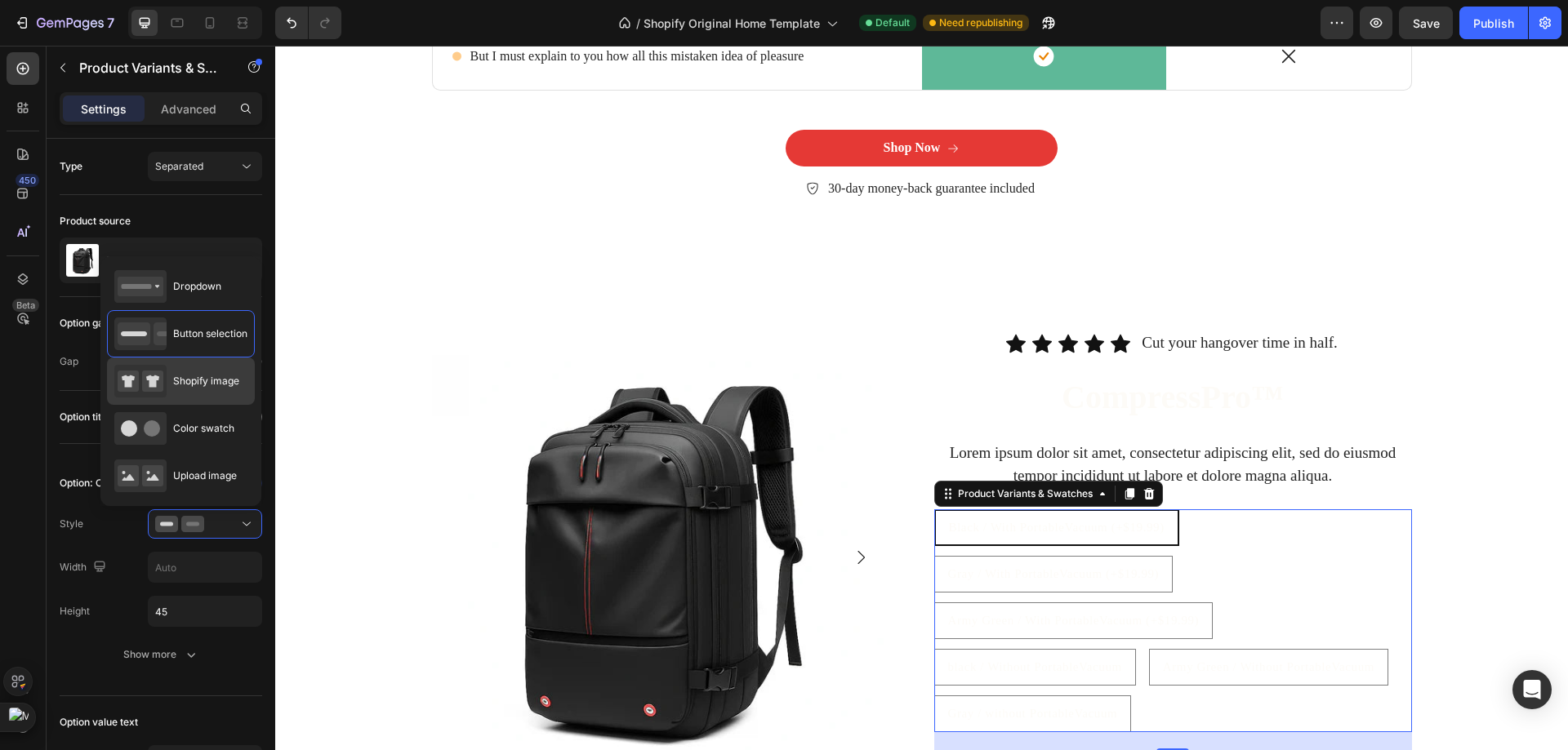
click at [221, 405] on div "Shopify image" at bounding box center [180, 429] width 148 height 47
type input "64"
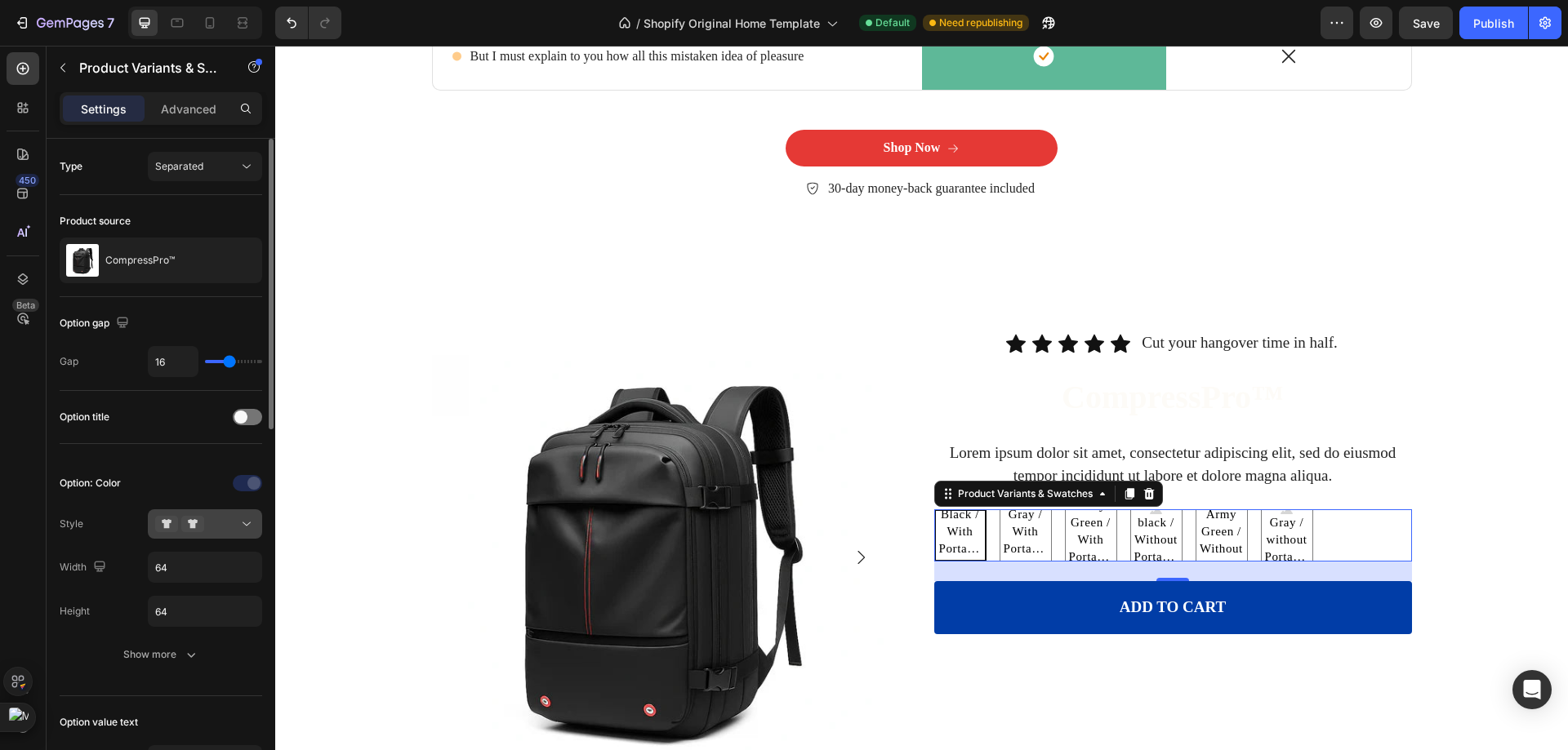
click at [185, 519] on icon at bounding box center [193, 524] width 23 height 17
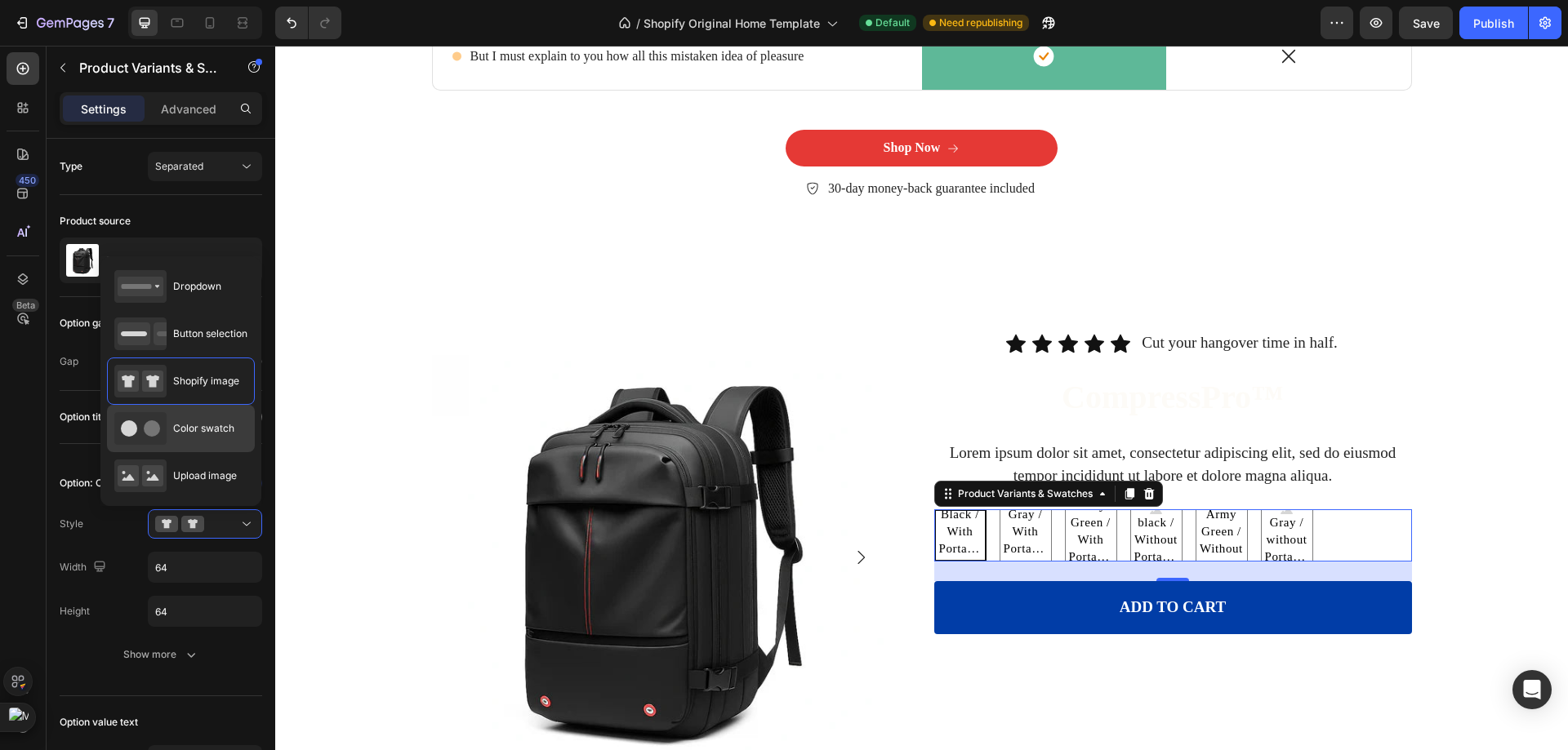
click at [212, 442] on div "Color swatch" at bounding box center [174, 428] width 120 height 32
type input "45"
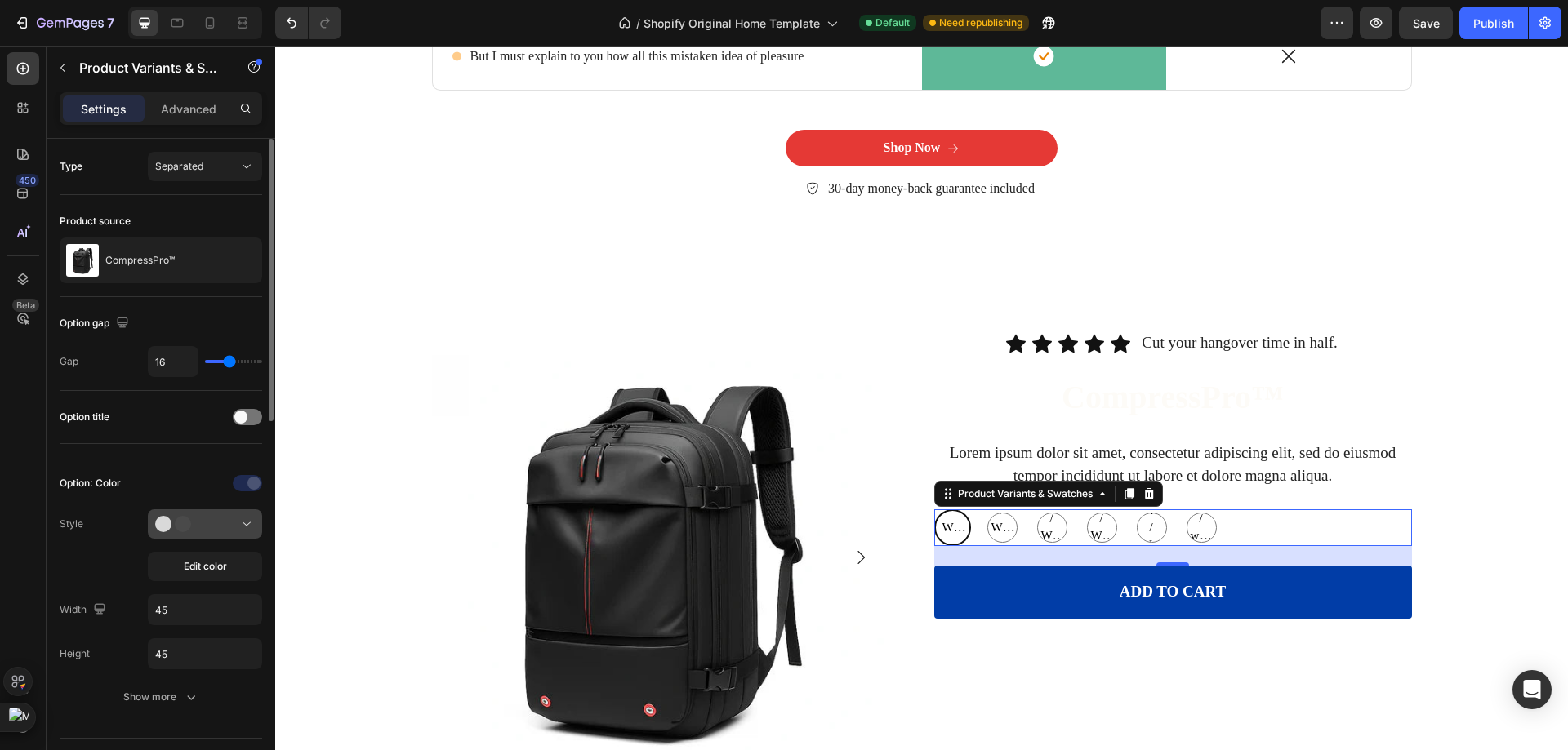
click at [199, 533] on button at bounding box center [204, 524] width 114 height 30
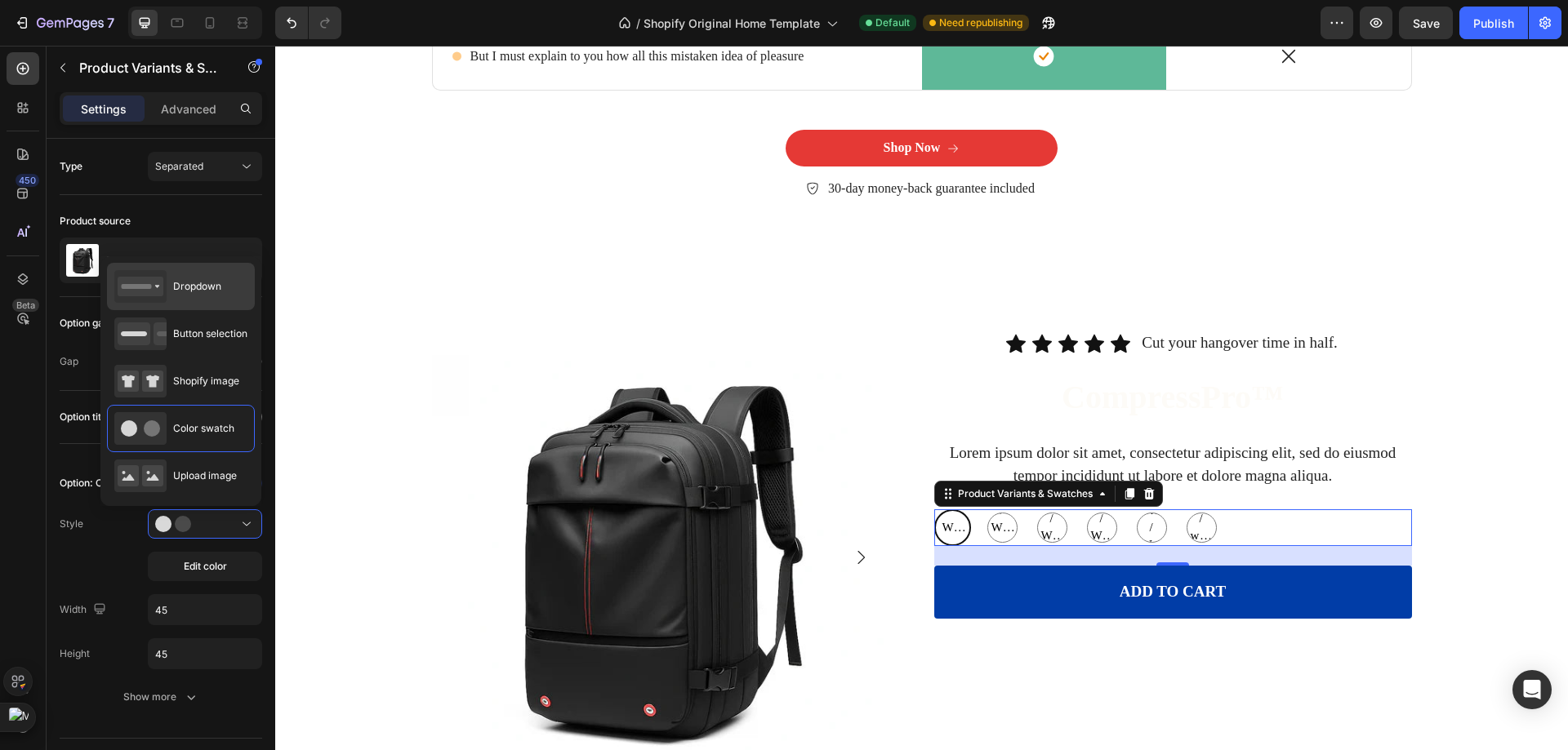
click at [232, 310] on div "Dropdown" at bounding box center [180, 334] width 148 height 47
type input "100%"
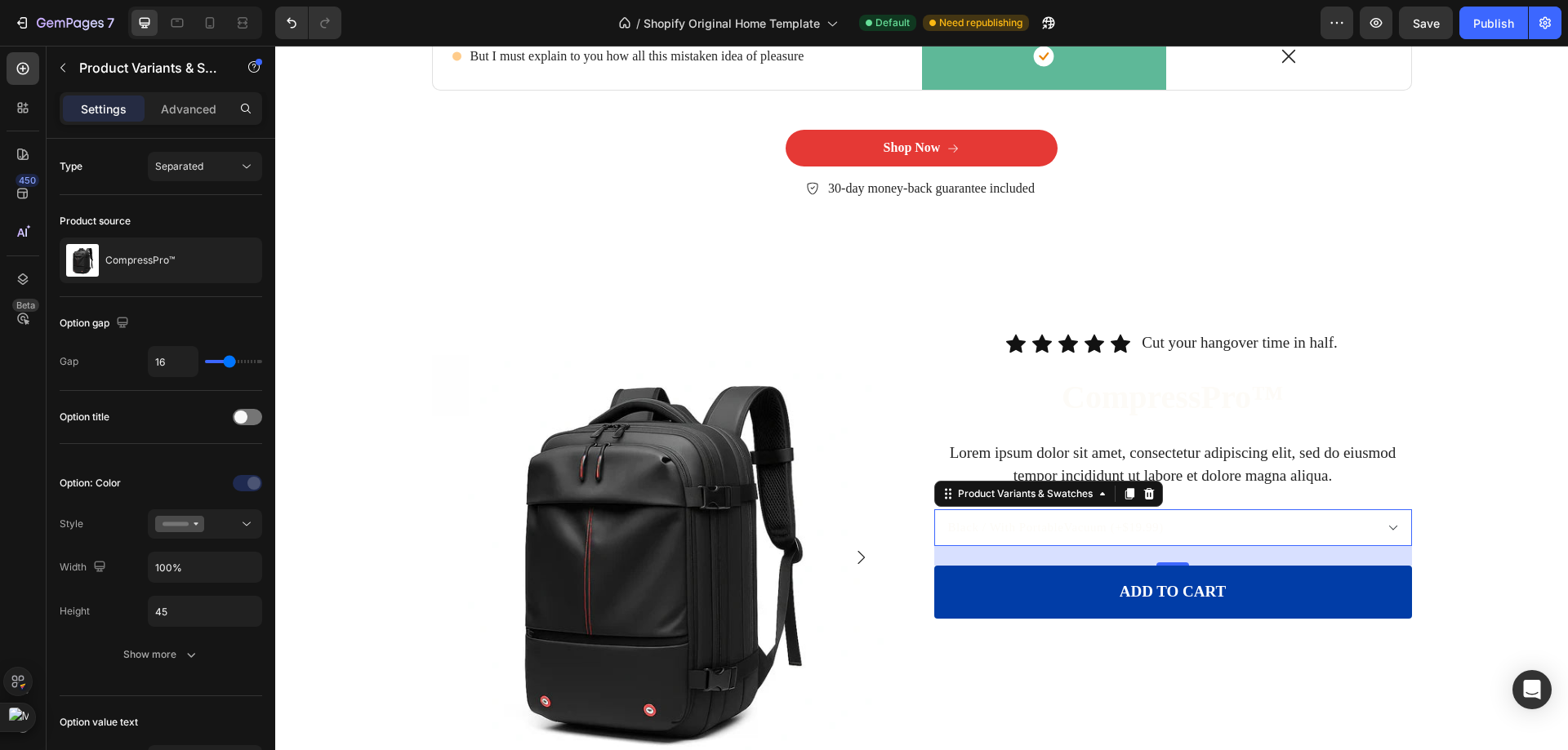
click at [1012, 538] on select "Black / With PortableVacuum (+$19.99) Gray / With PortableVacuum (+$19.99) Army…" at bounding box center [1172, 527] width 478 height 37
click at [1008, 535] on select "Black / With PortableVacuum (+$19.99) Gray / With PortableVacuum (+$19.99) Army…" at bounding box center [1172, 527] width 478 height 37
click at [219, 521] on div at bounding box center [205, 524] width 100 height 17
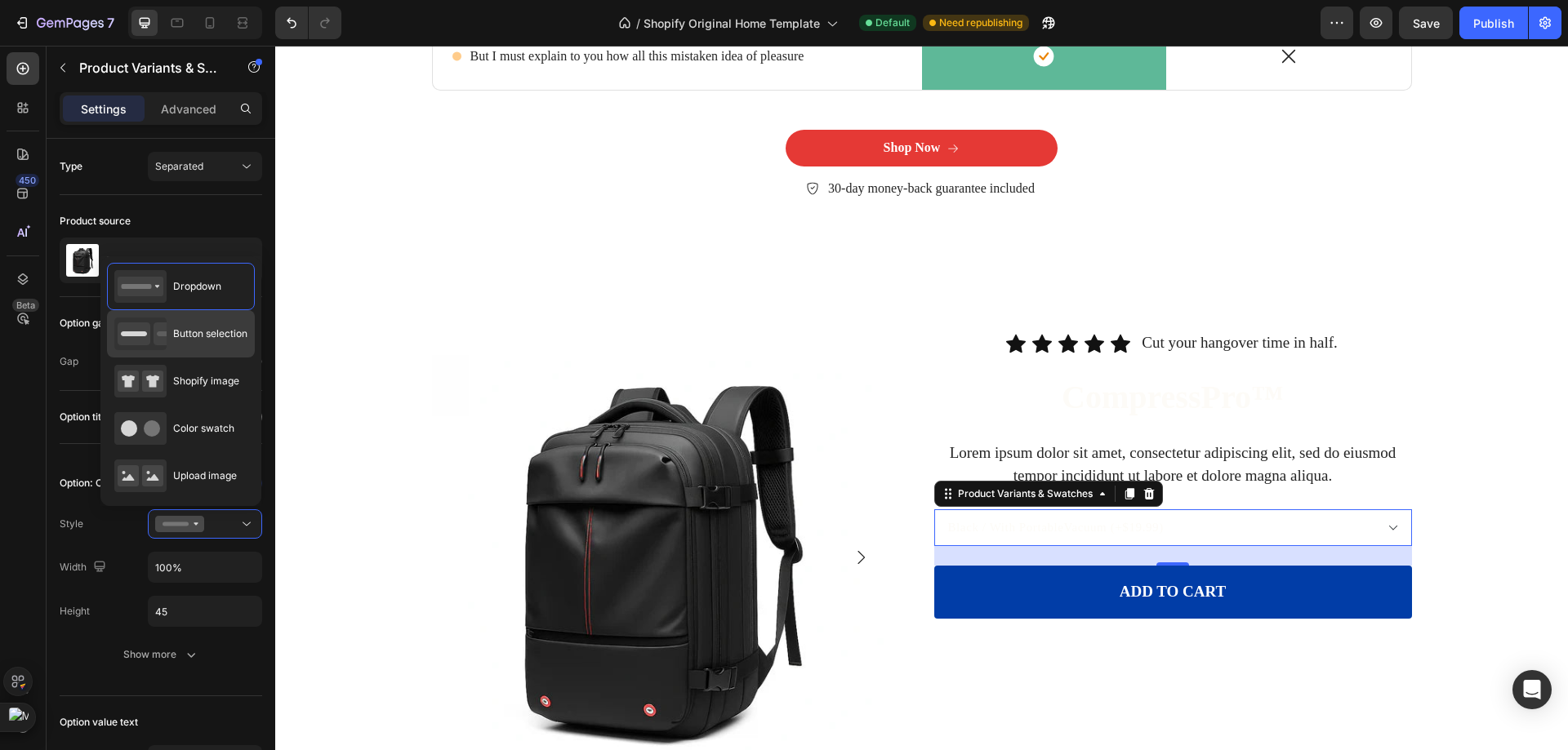
click at [227, 348] on div "Button selection" at bounding box center [181, 334] width 133 height 32
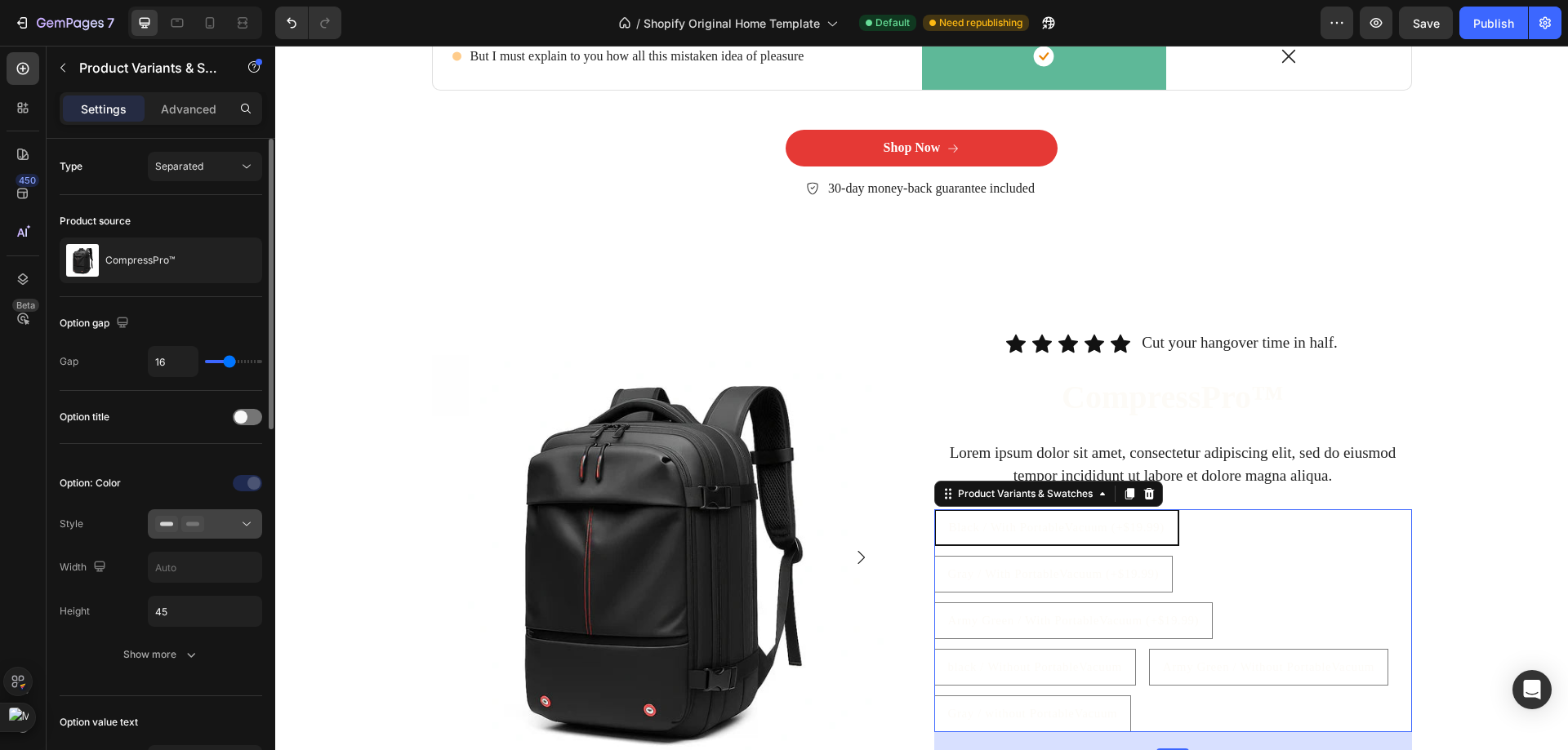
click at [192, 533] on button at bounding box center [204, 524] width 114 height 30
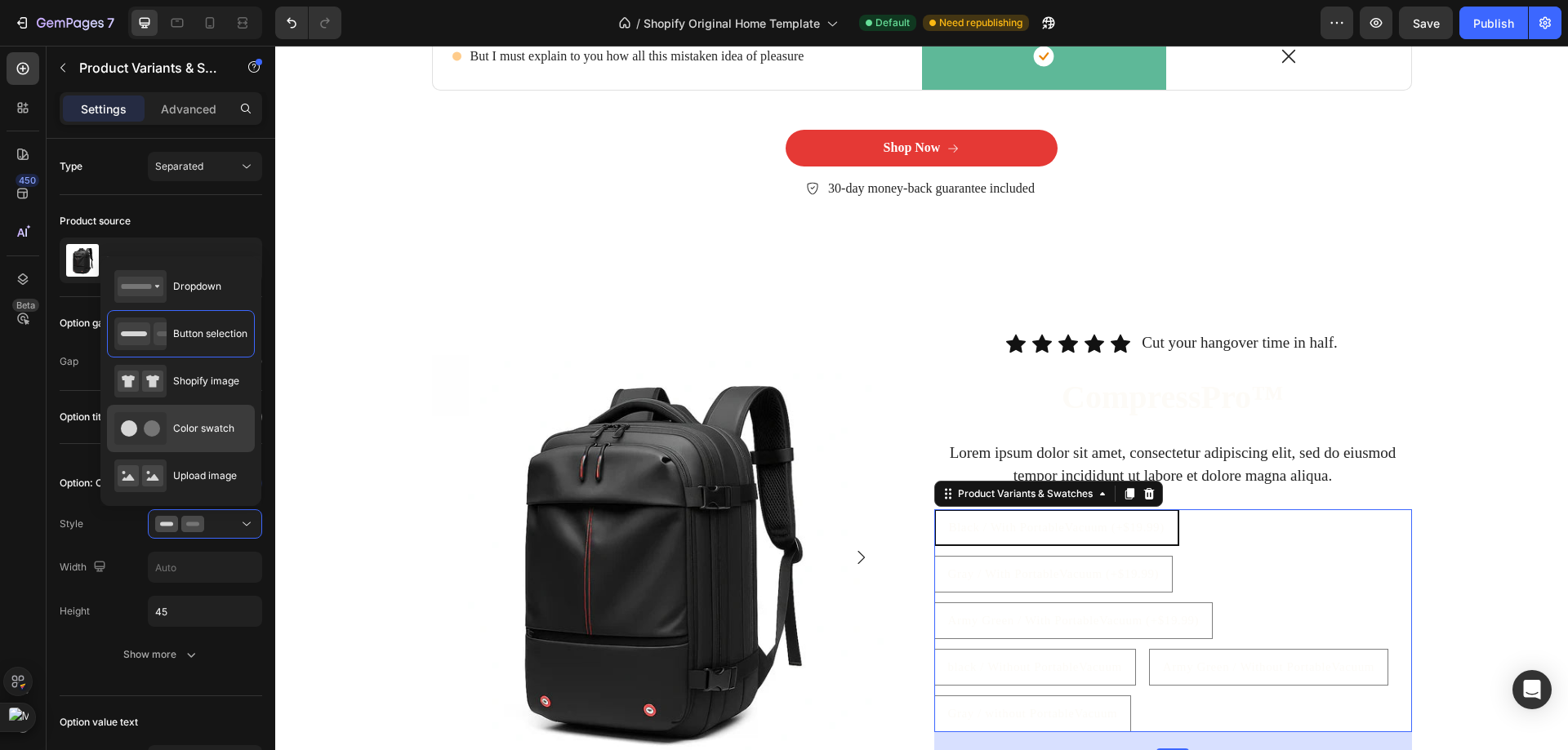
click at [202, 428] on span "Color swatch" at bounding box center [204, 428] width 61 height 15
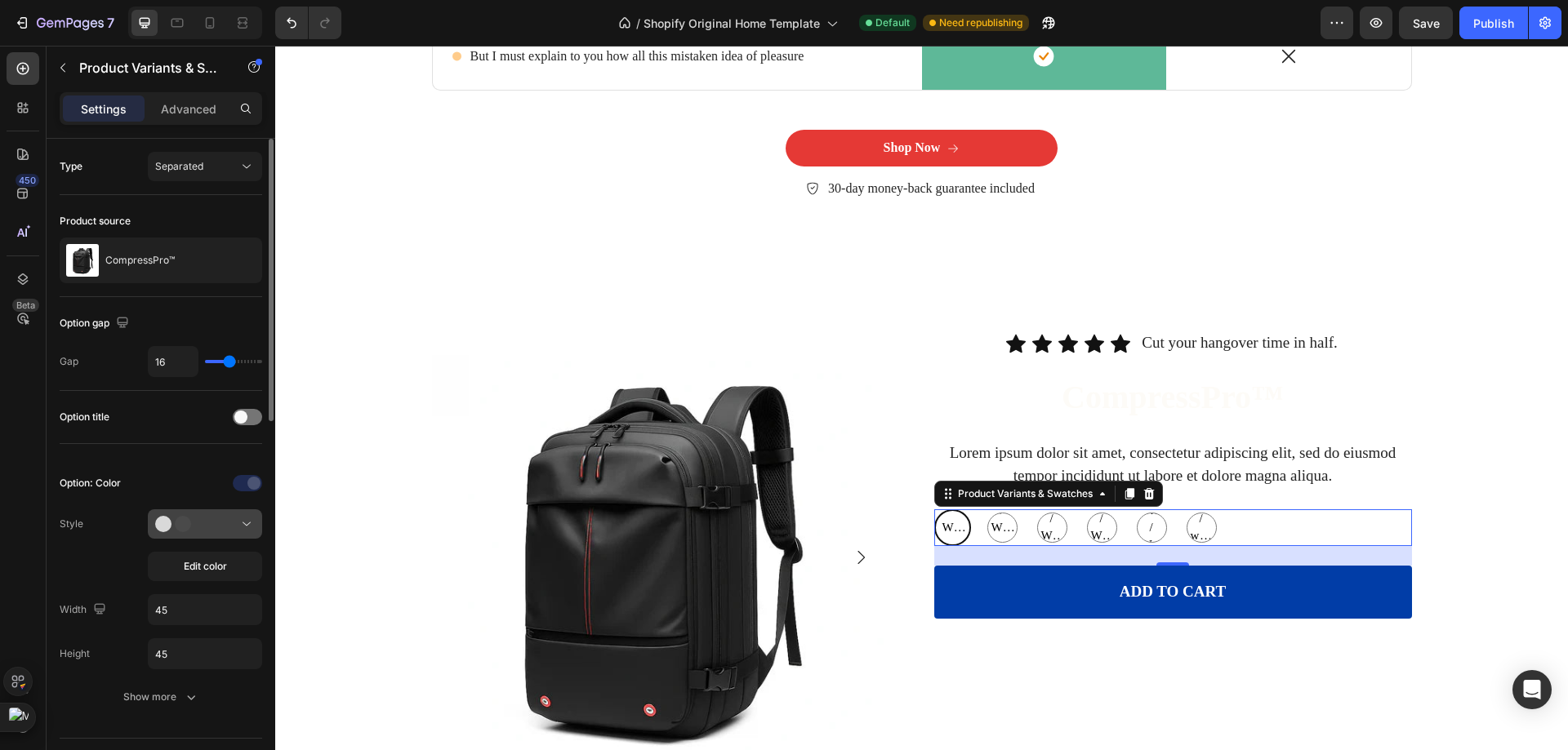
click at [181, 529] on circle at bounding box center [183, 524] width 17 height 17
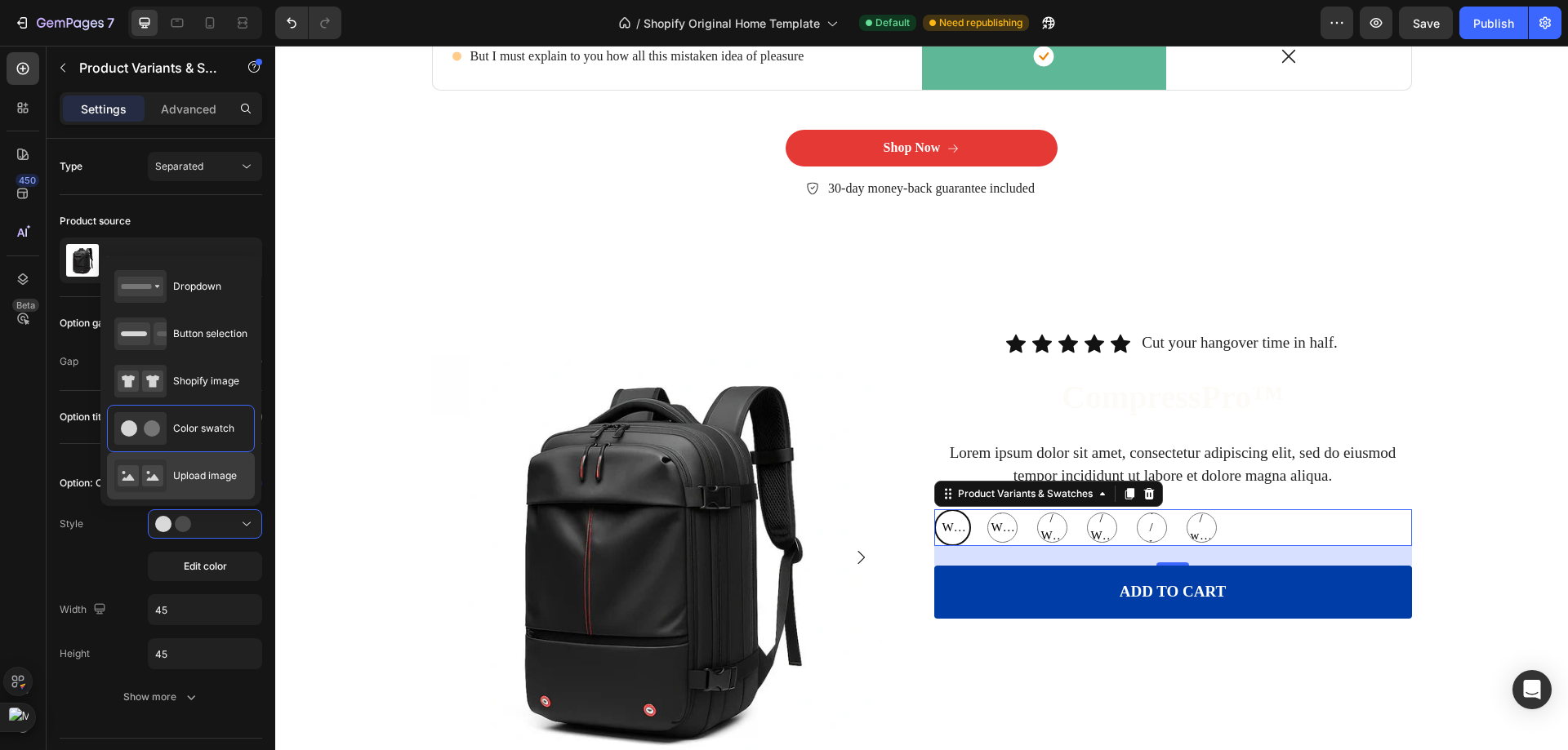
click at [188, 487] on div "Upload image" at bounding box center [176, 475] width 122 height 32
type input "64"
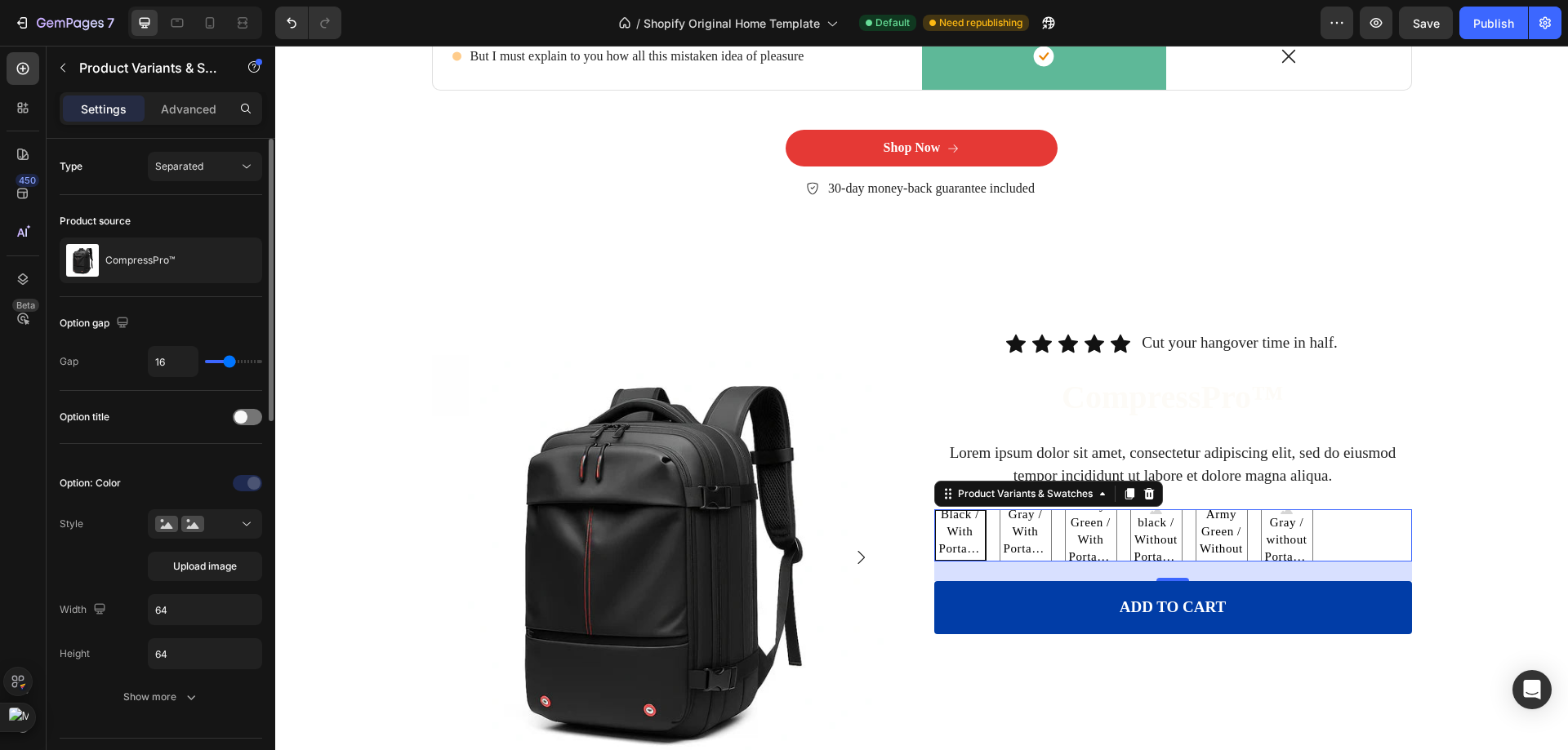
click at [184, 541] on div "Upload image" at bounding box center [204, 545] width 114 height 72
click at [193, 519] on icon at bounding box center [193, 524] width 23 height 17
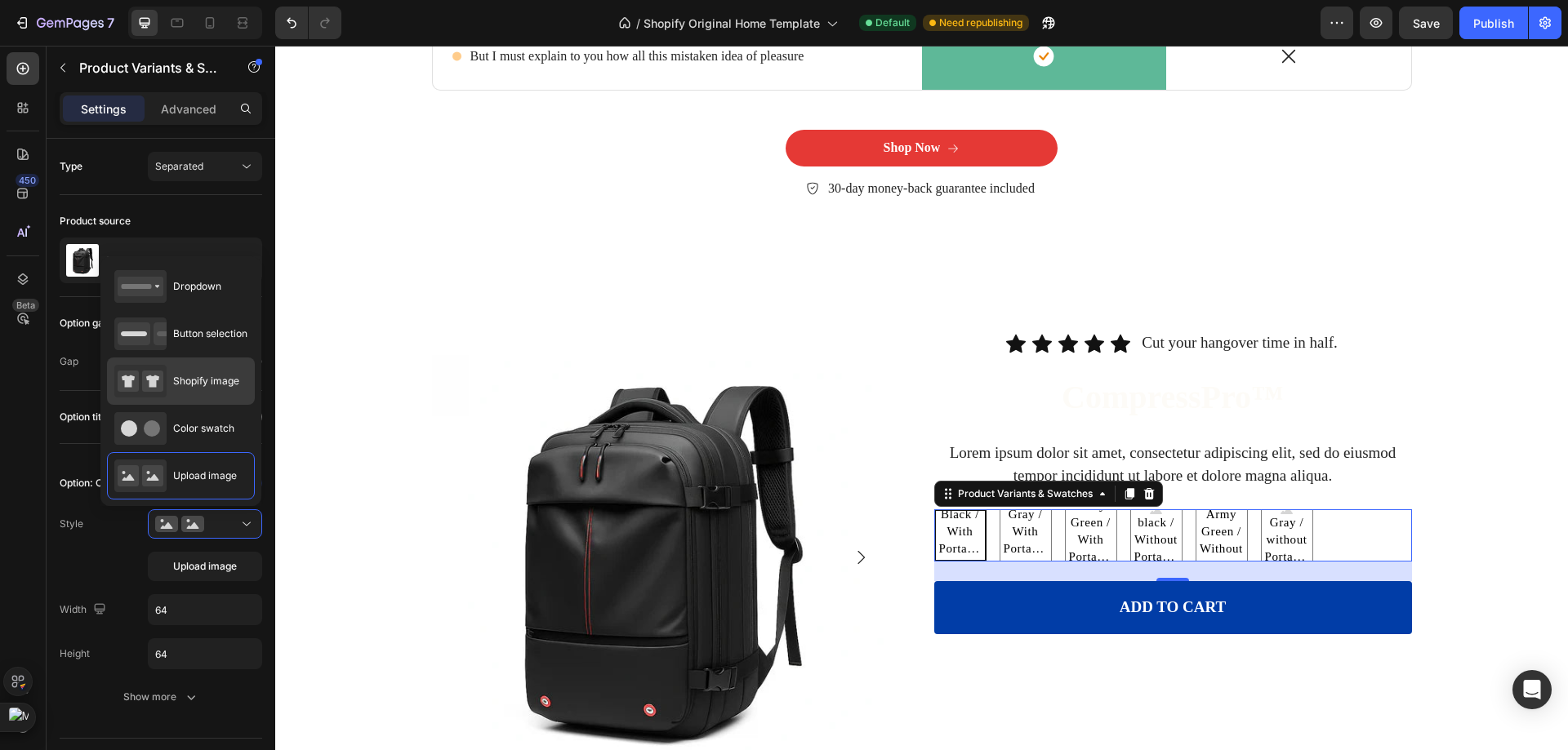
click at [210, 394] on div "Shopify image" at bounding box center [176, 381] width 125 height 32
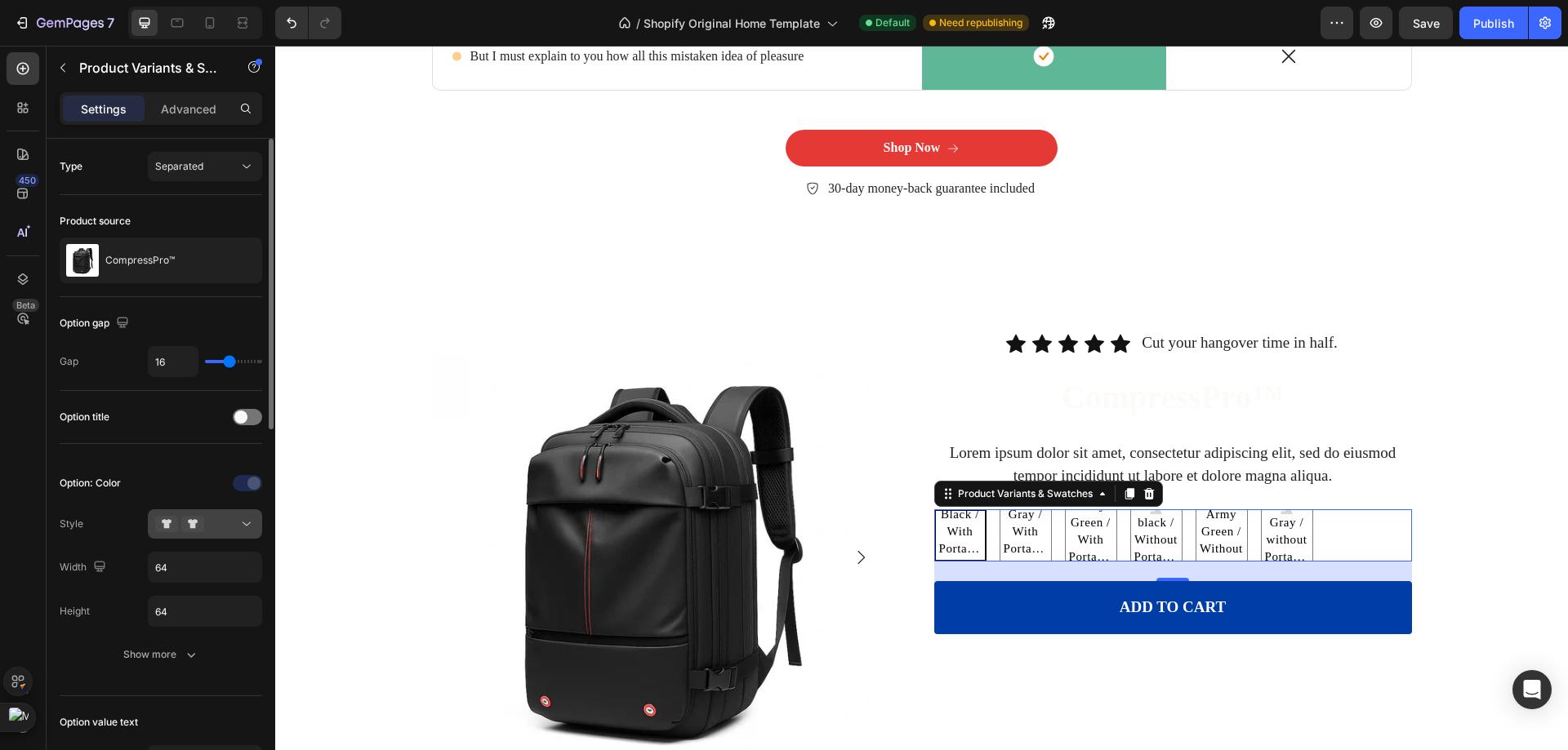
click at [194, 530] on icon at bounding box center [193, 524] width 23 height 17
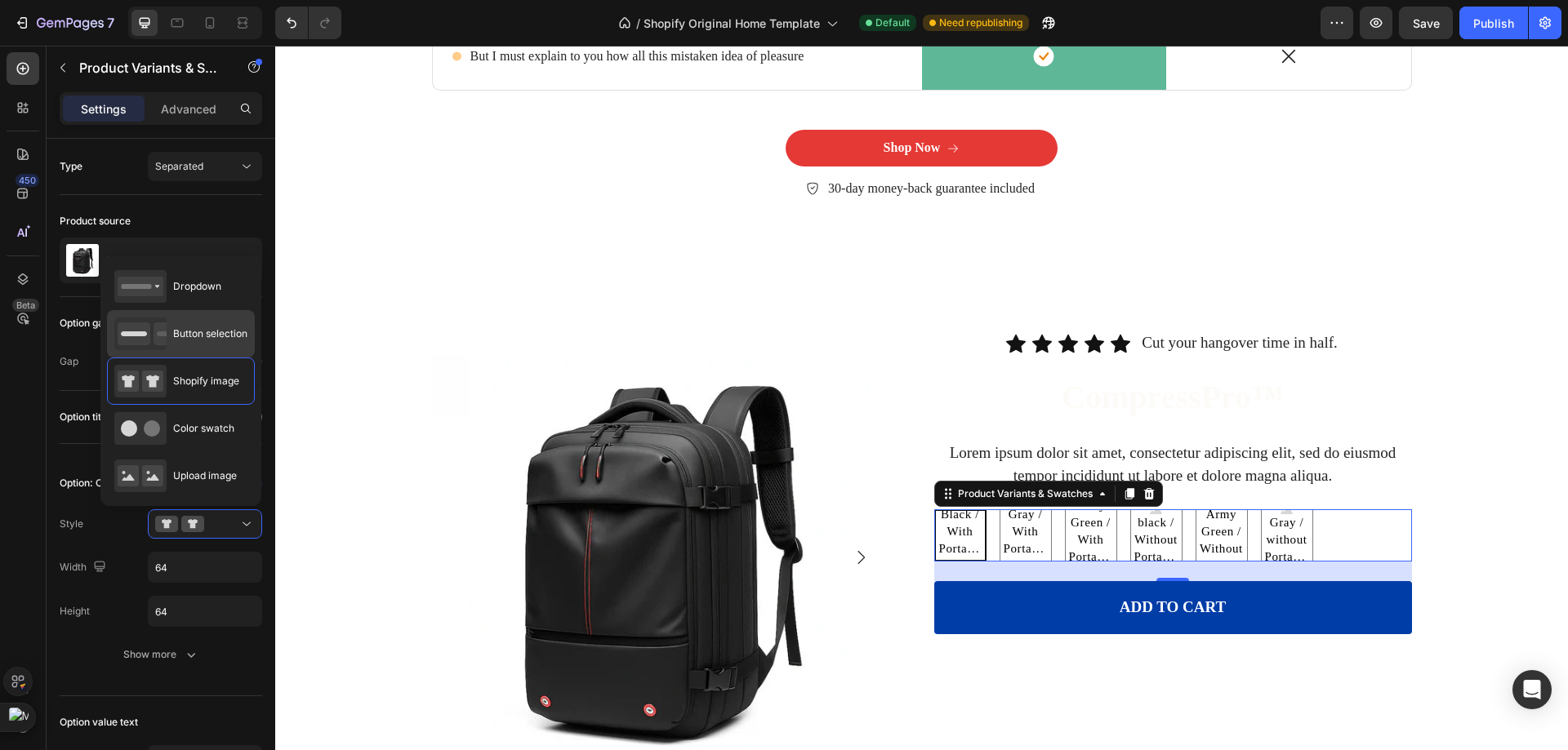
click at [213, 348] on div "Button selection" at bounding box center [181, 334] width 133 height 32
type input "45"
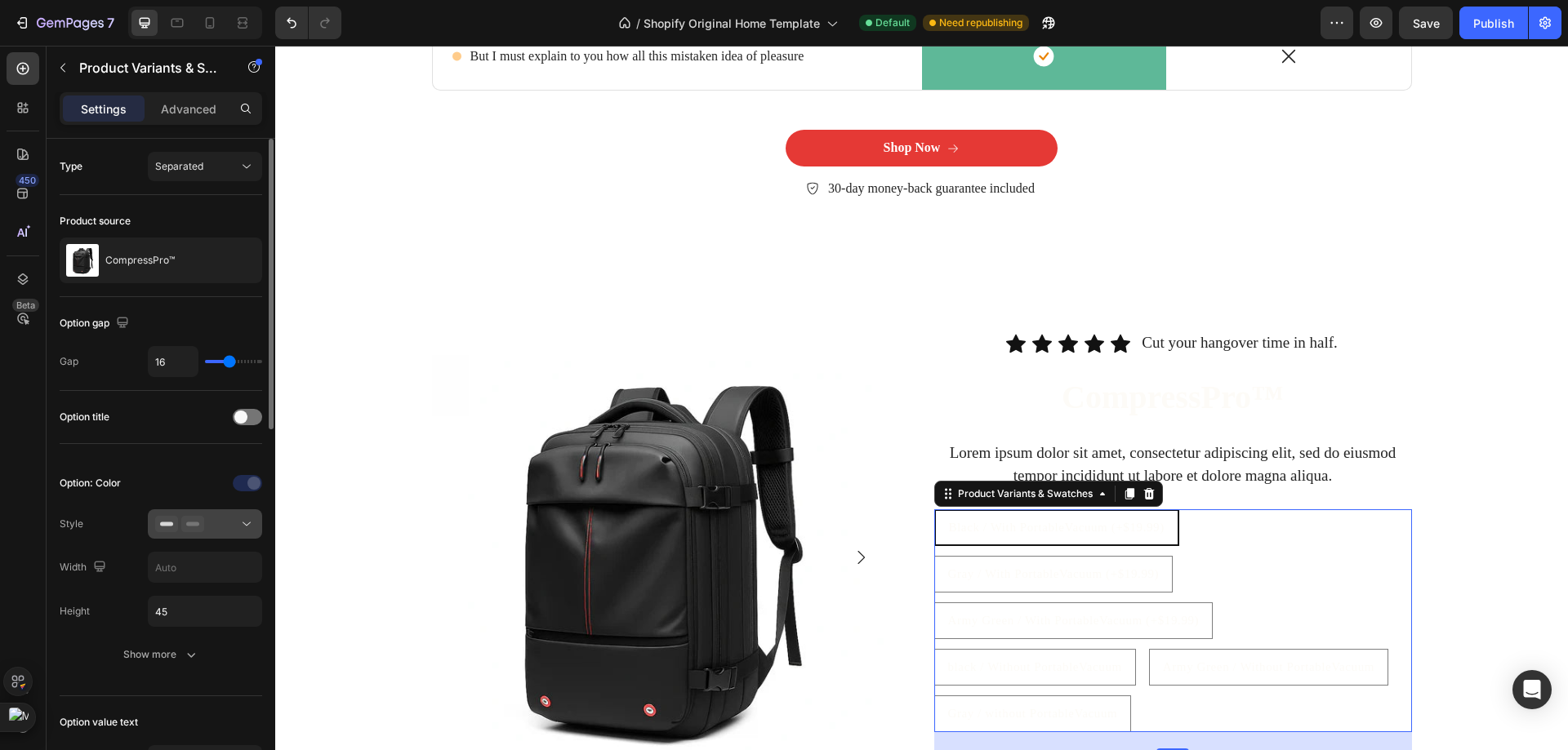
click at [216, 533] on button at bounding box center [204, 524] width 114 height 30
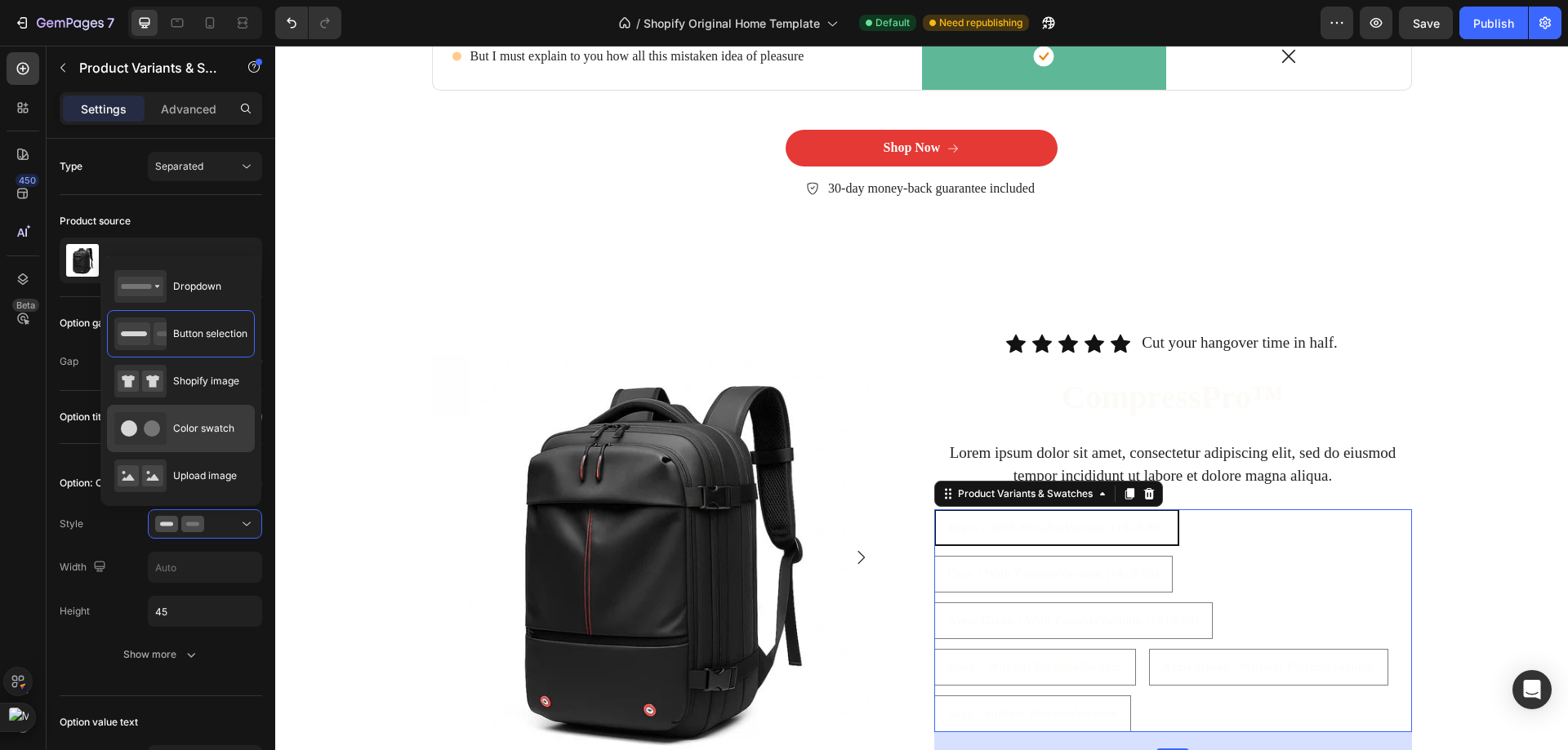
click at [191, 442] on div "Color swatch" at bounding box center [174, 428] width 120 height 32
type input "45"
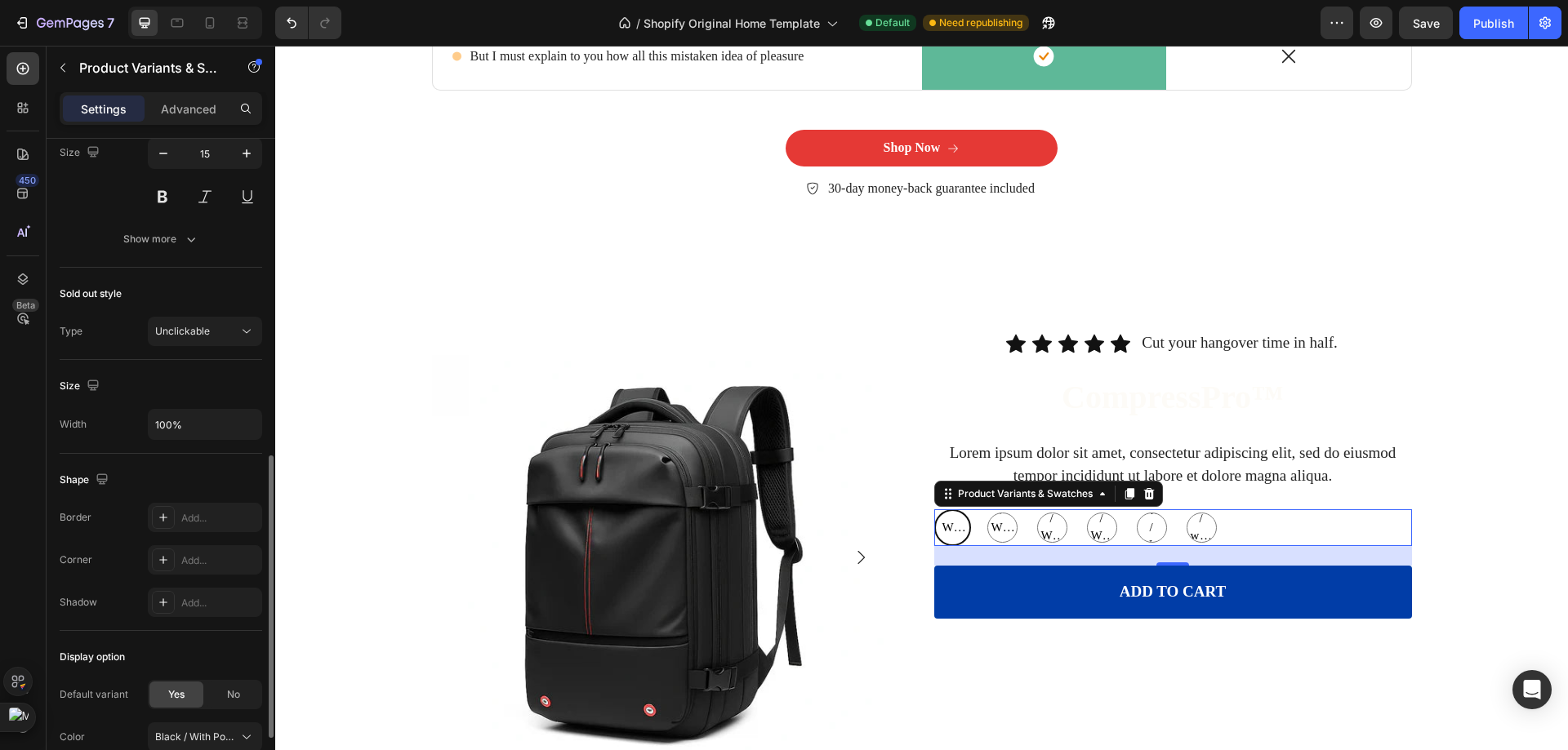
scroll to position [816, 0]
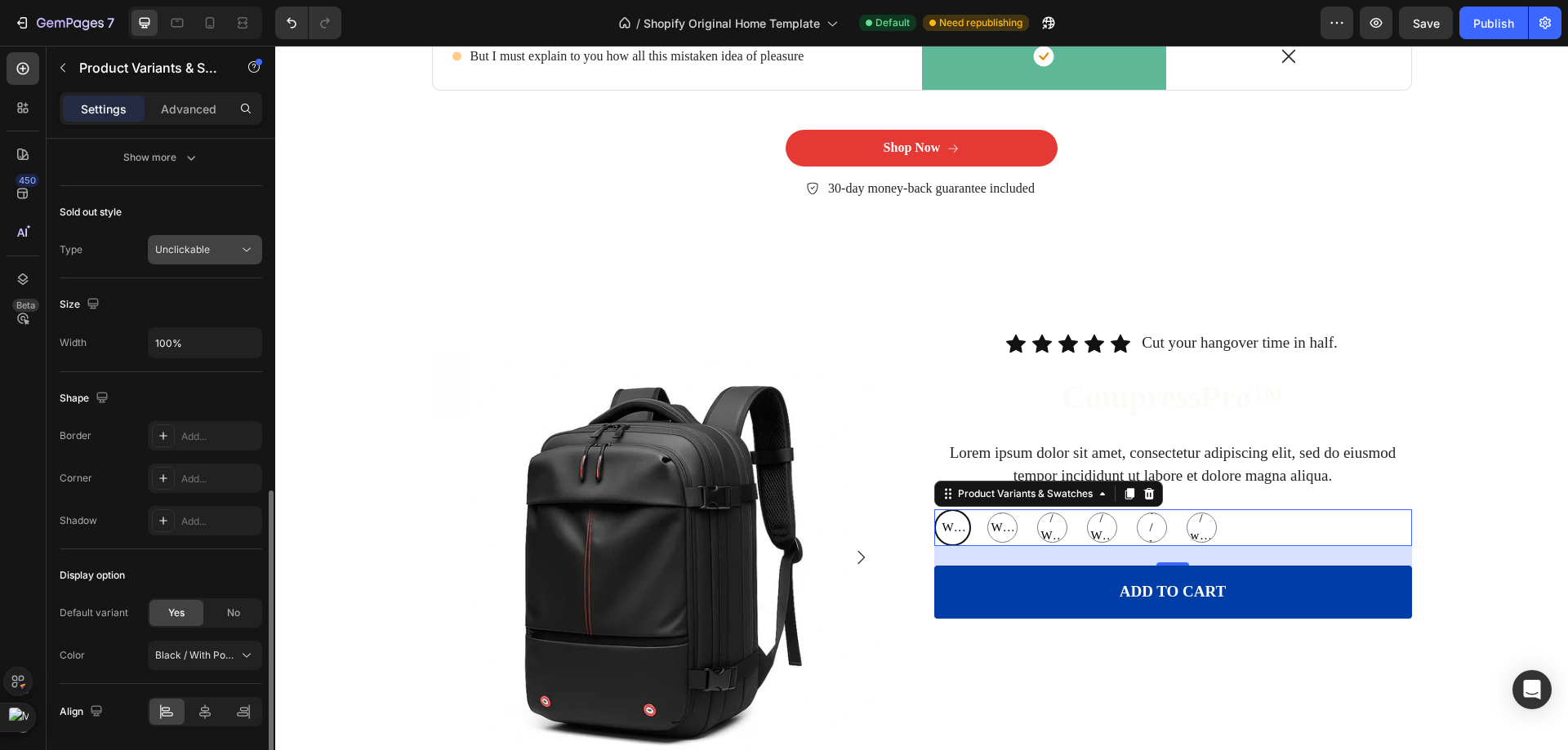
click at [218, 261] on button "Unclickable" at bounding box center [204, 250] width 114 height 30
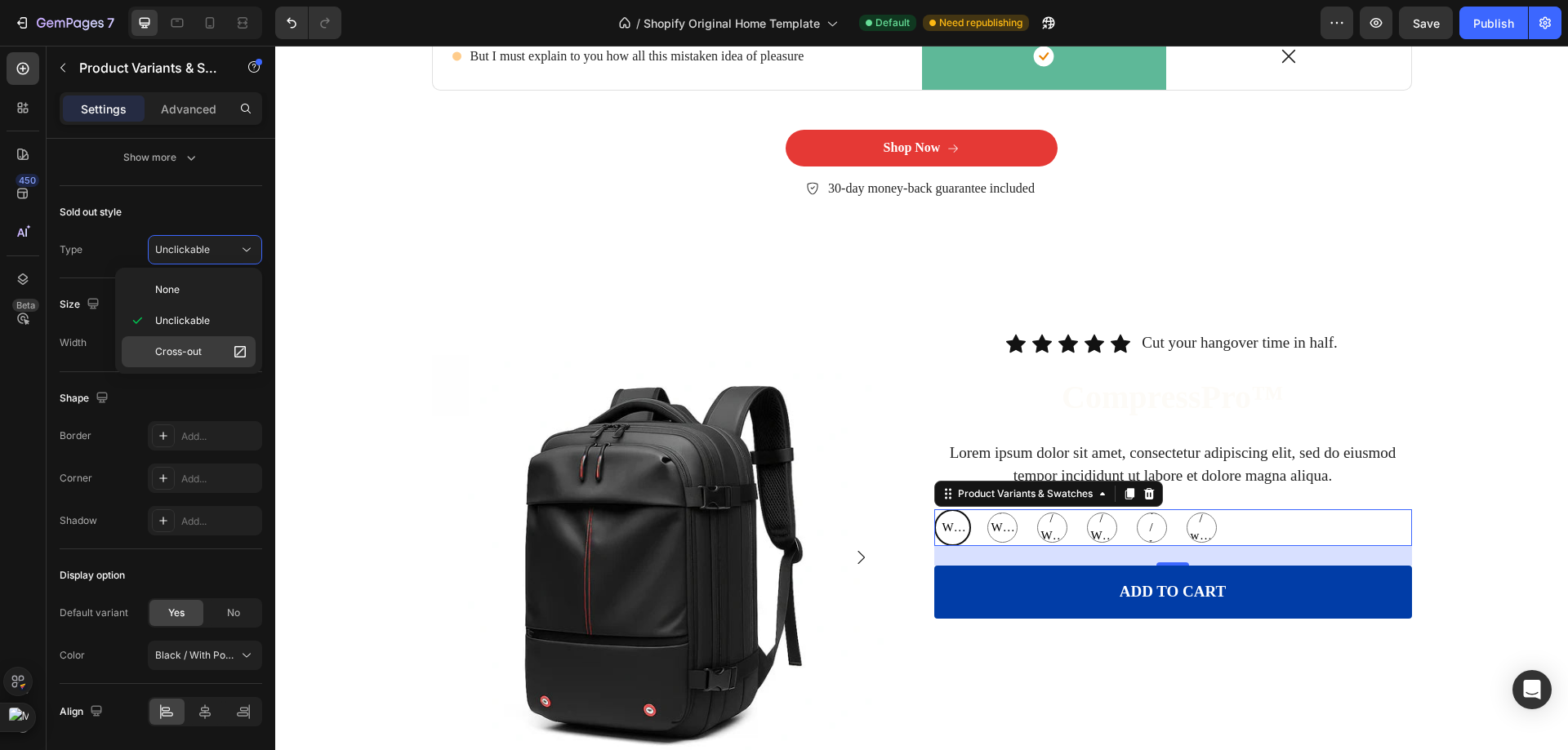
click at [183, 347] on span "Cross-out" at bounding box center [178, 351] width 46 height 15
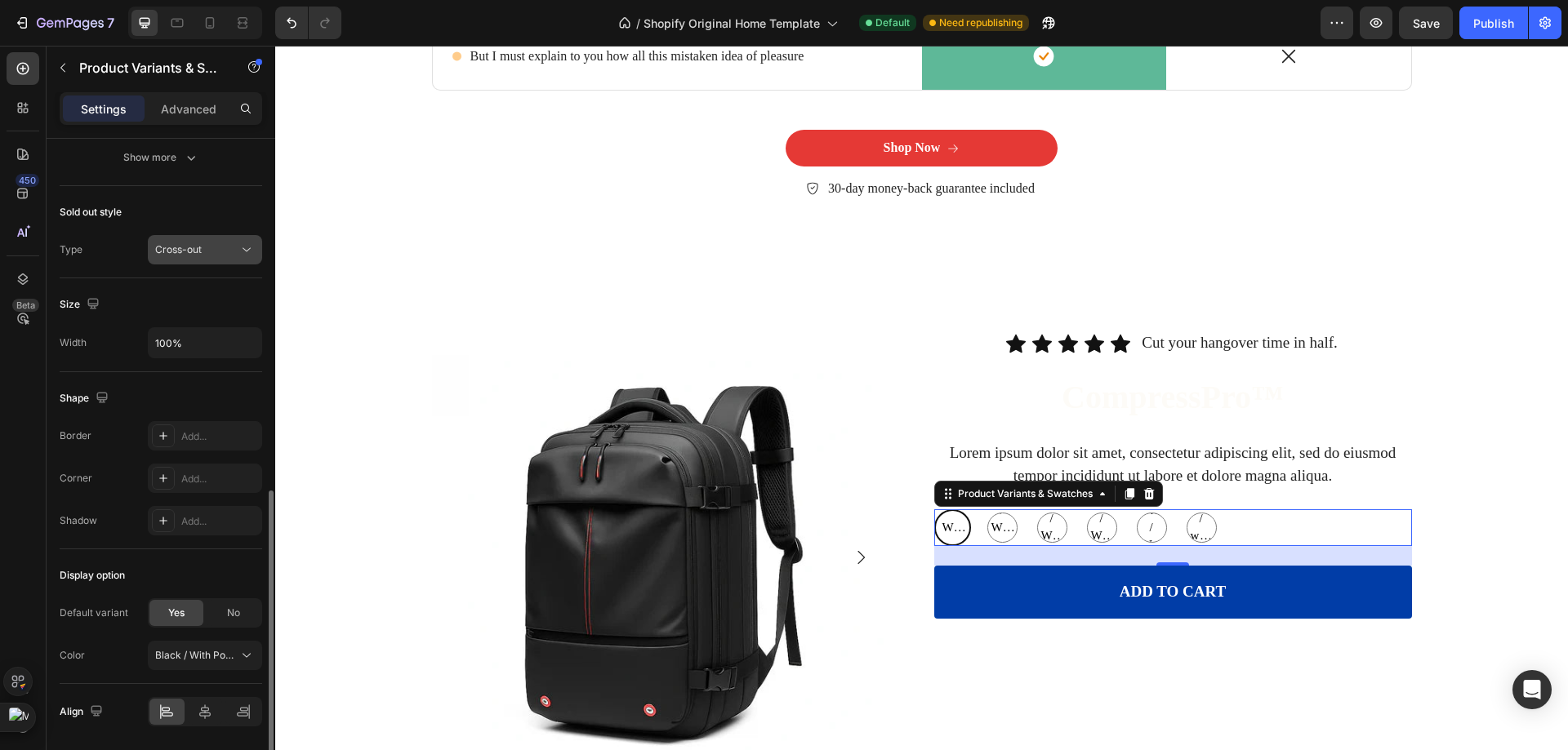
click at [206, 259] on button "Cross-out" at bounding box center [204, 250] width 114 height 30
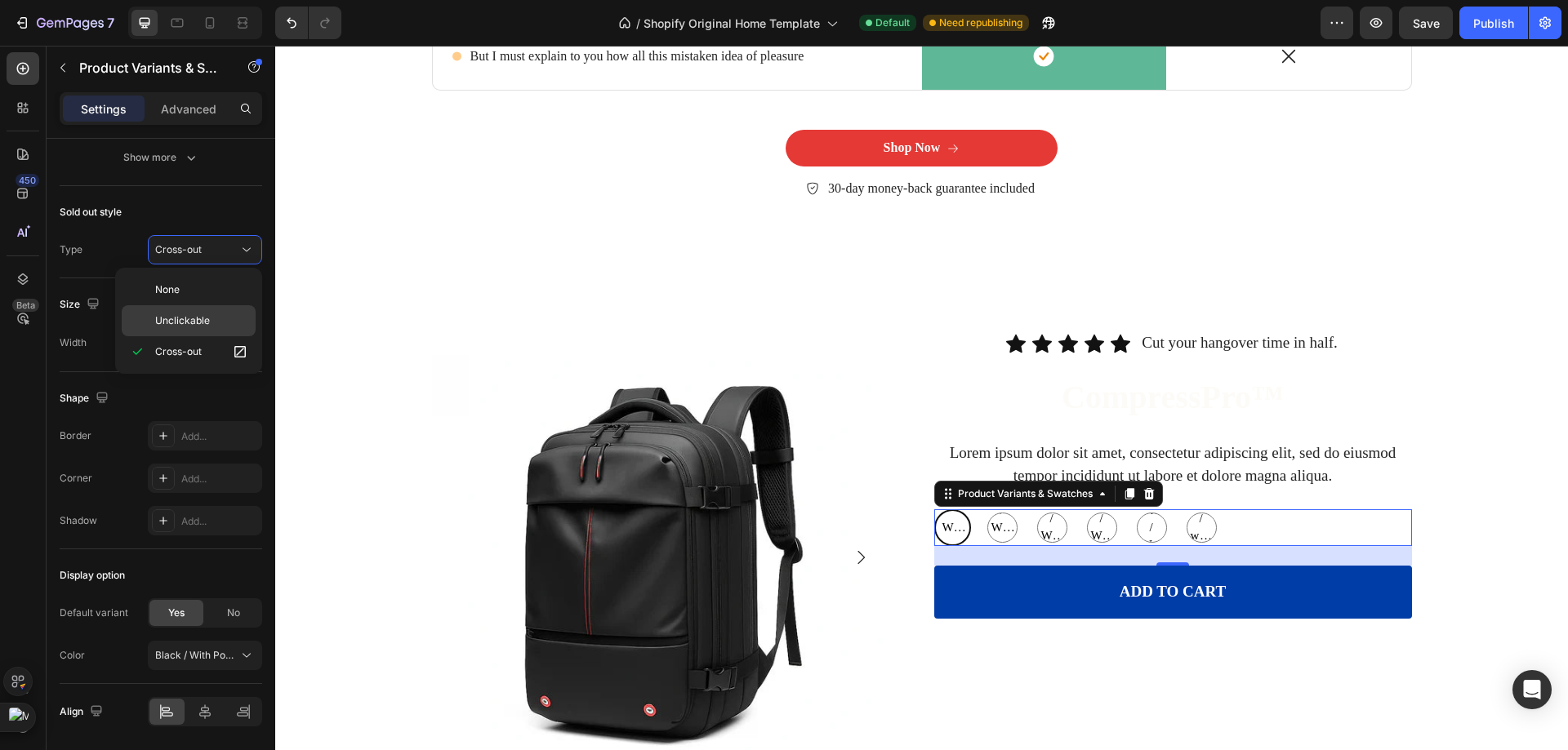
click at [194, 315] on span "Unclickable" at bounding box center [183, 320] width 55 height 15
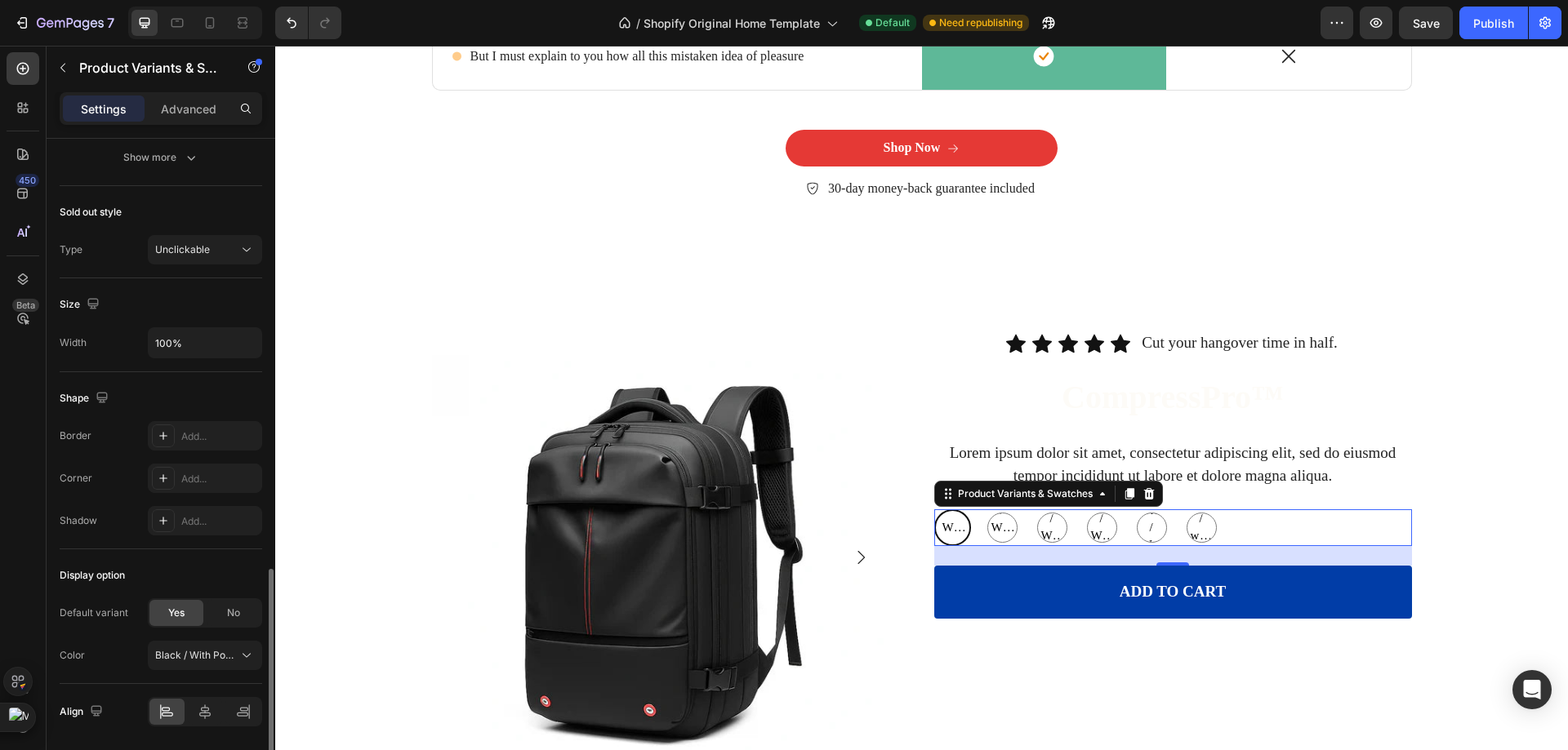
scroll to position [870, 0]
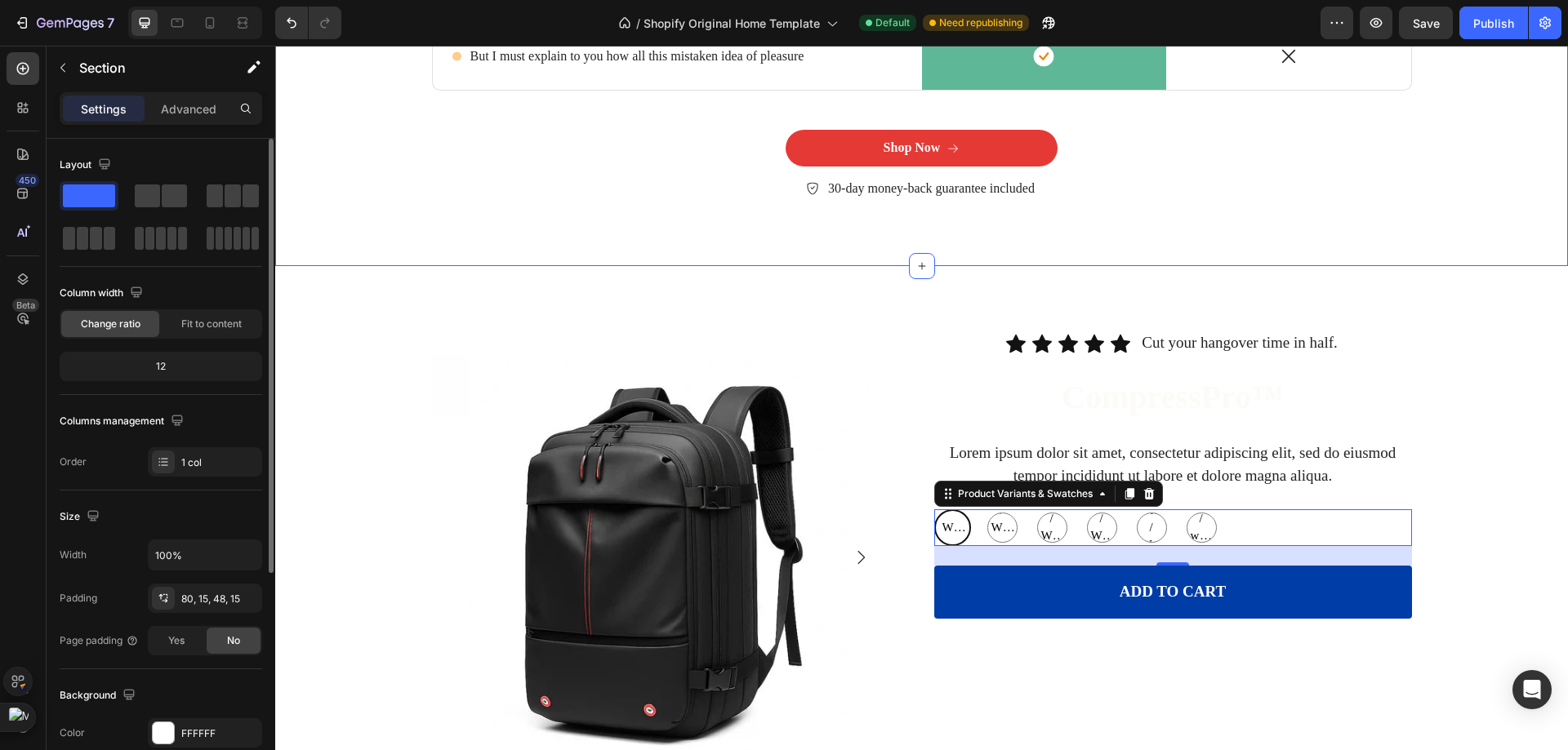
scroll to position [0, 0]
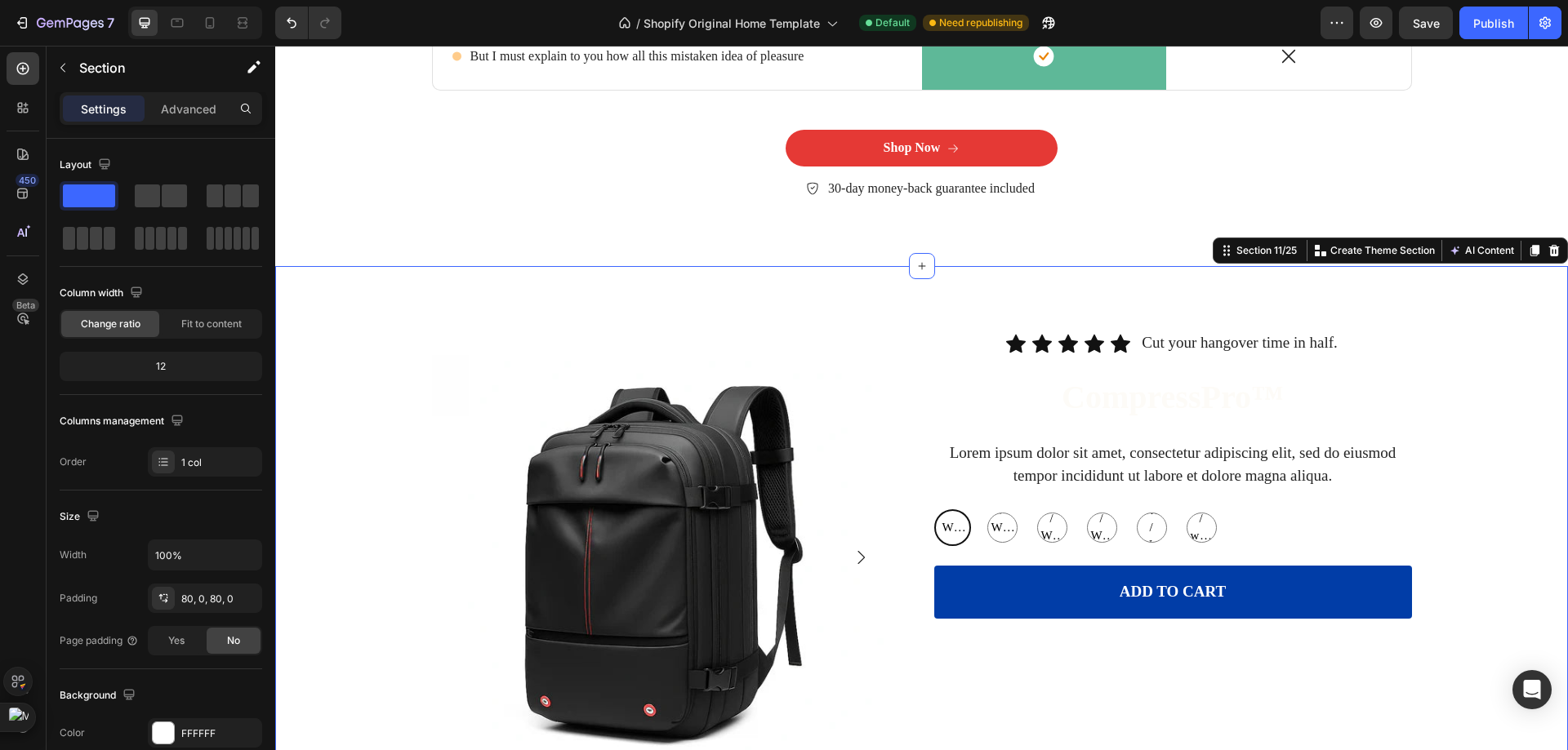
click at [600, 294] on div "Product Images Icon Icon Icon Icon Icon Icon List Cut your hangover time in hal…" at bounding box center [922, 607] width 1293 height 682
click at [761, 300] on div "Product Images Icon Icon Icon Icon Icon Icon List Cut your hangover time in hal…" at bounding box center [922, 607] width 1293 height 682
click at [370, 332] on div "Product Images Icon Icon Icon Icon Icon Icon List Cut your hangover time in hal…" at bounding box center [922, 608] width 1293 height 552
click at [1547, 244] on icon at bounding box center [1553, 250] width 13 height 13
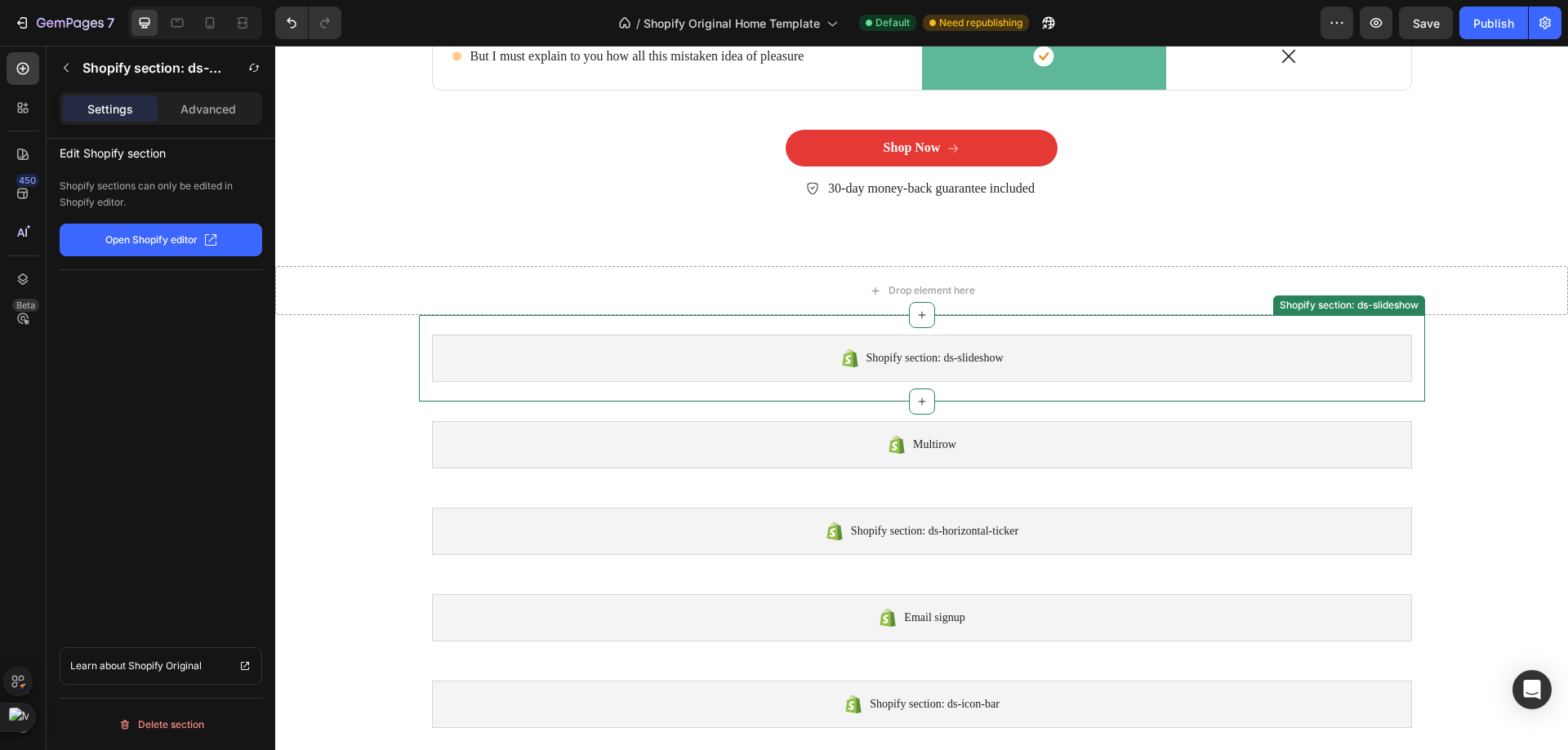
click at [1084, 346] on div "Shopify section: ds-slideshow" at bounding box center [922, 358] width 980 height 47
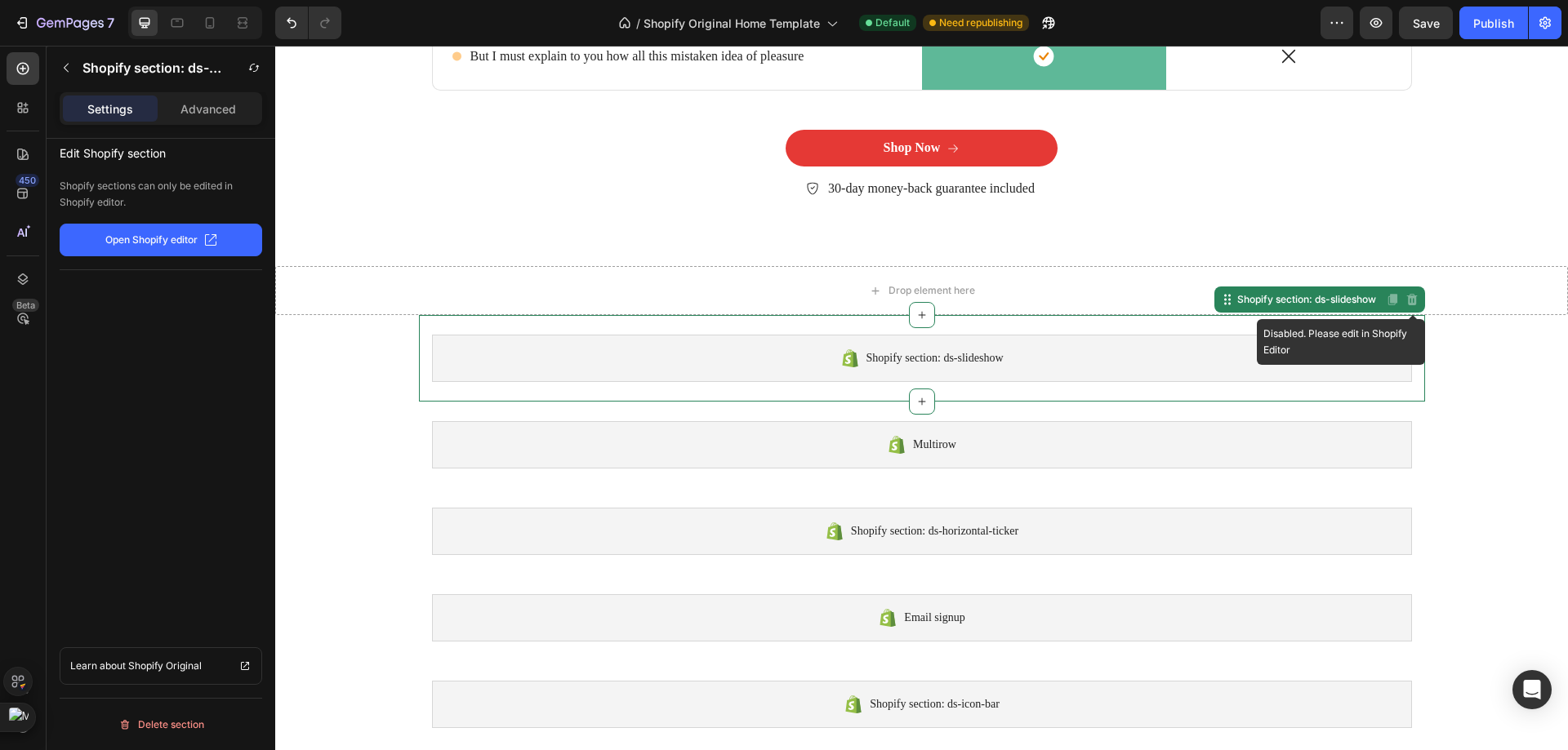
click at [1411, 305] on icon at bounding box center [1412, 299] width 13 height 13
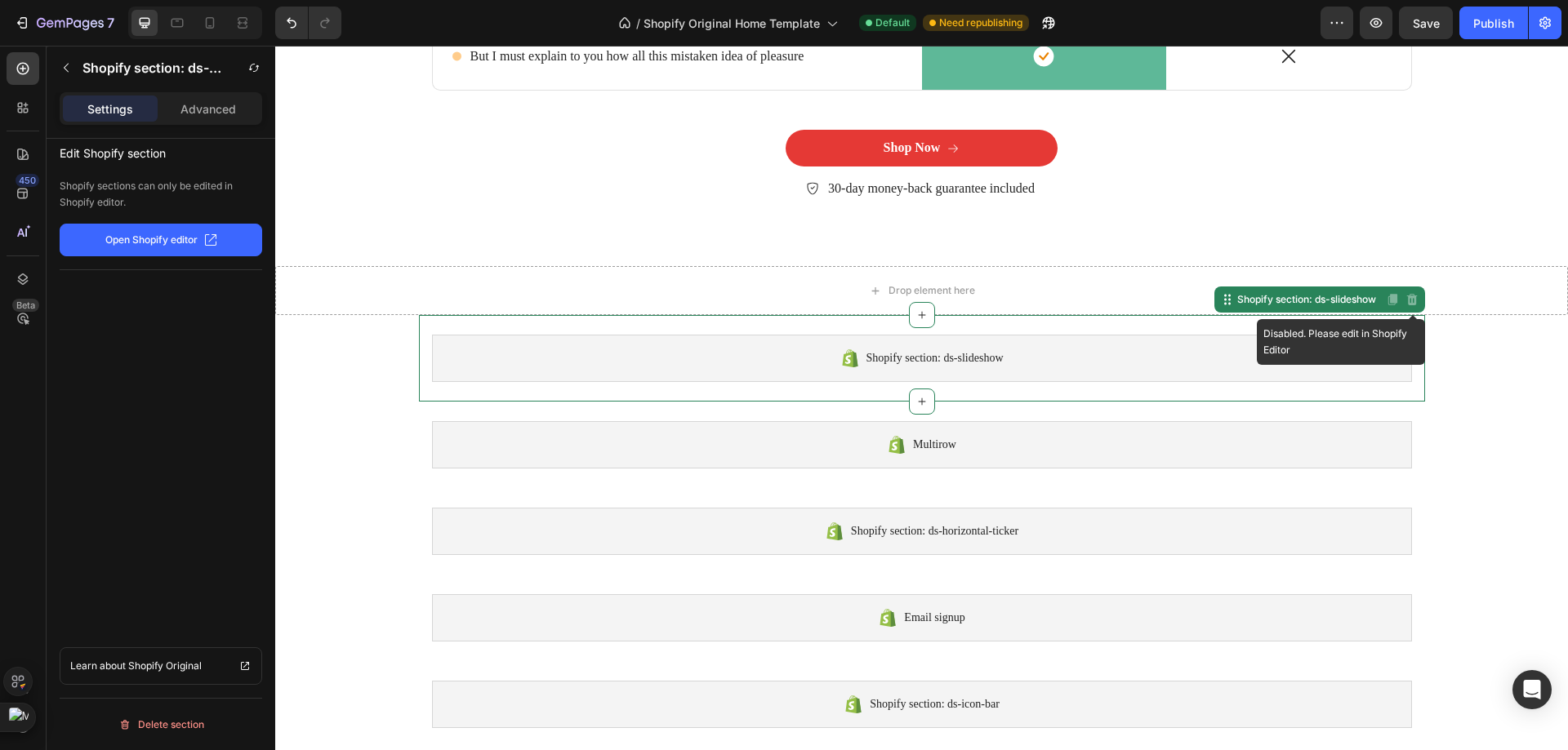
click at [1411, 305] on icon at bounding box center [1412, 299] width 13 height 13
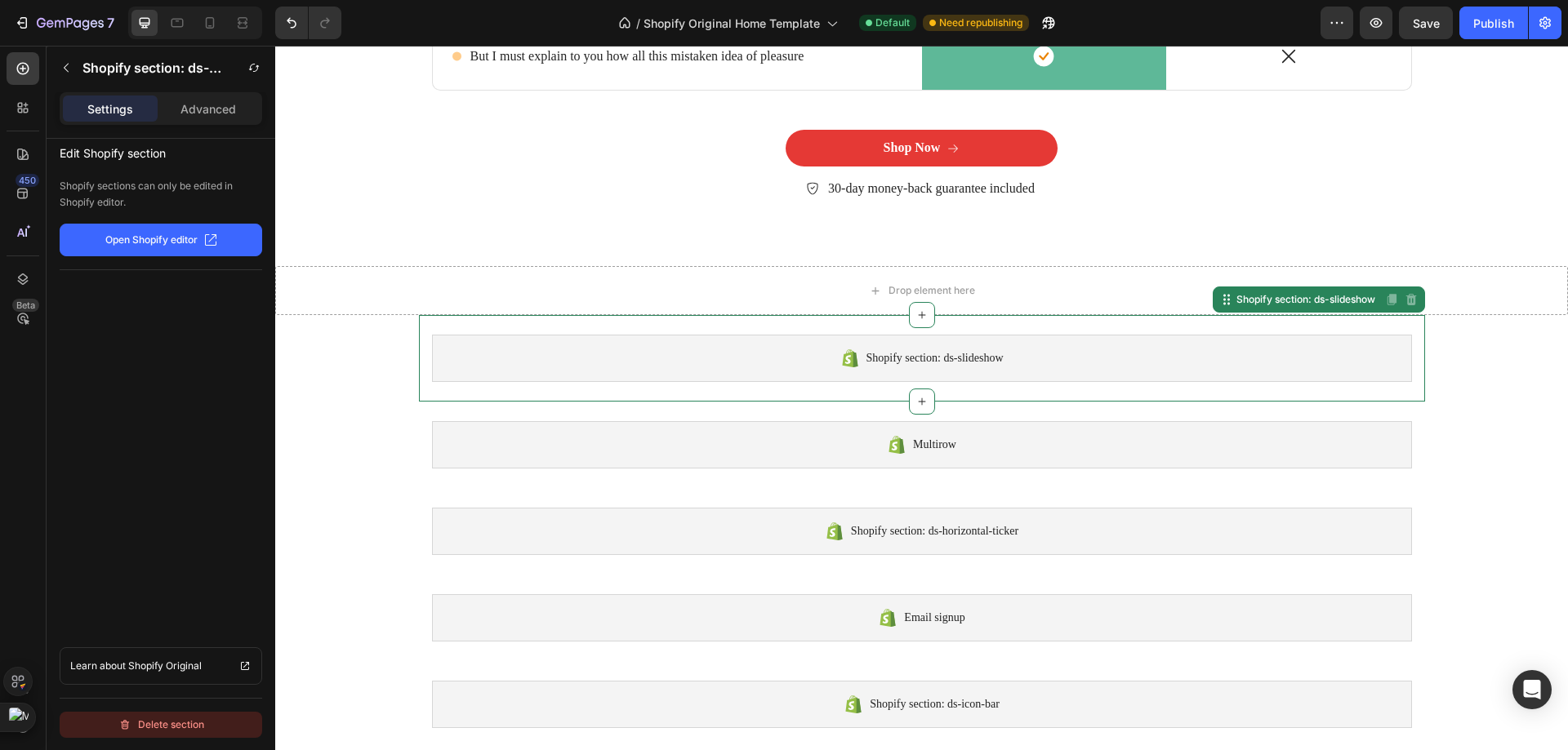
click at [180, 724] on div "Delete section" at bounding box center [162, 725] width 86 height 19
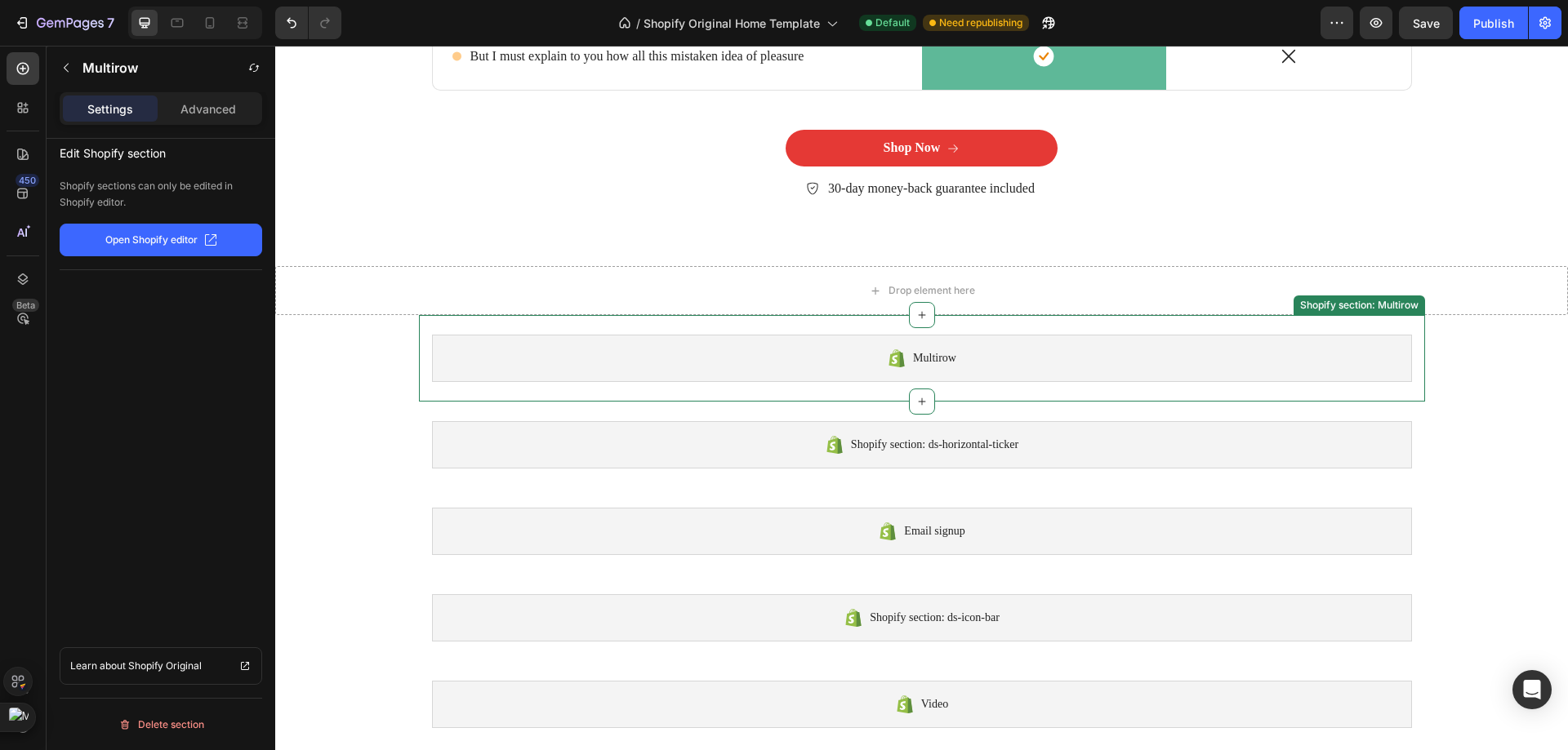
click at [701, 337] on div "Multirow" at bounding box center [922, 358] width 980 height 47
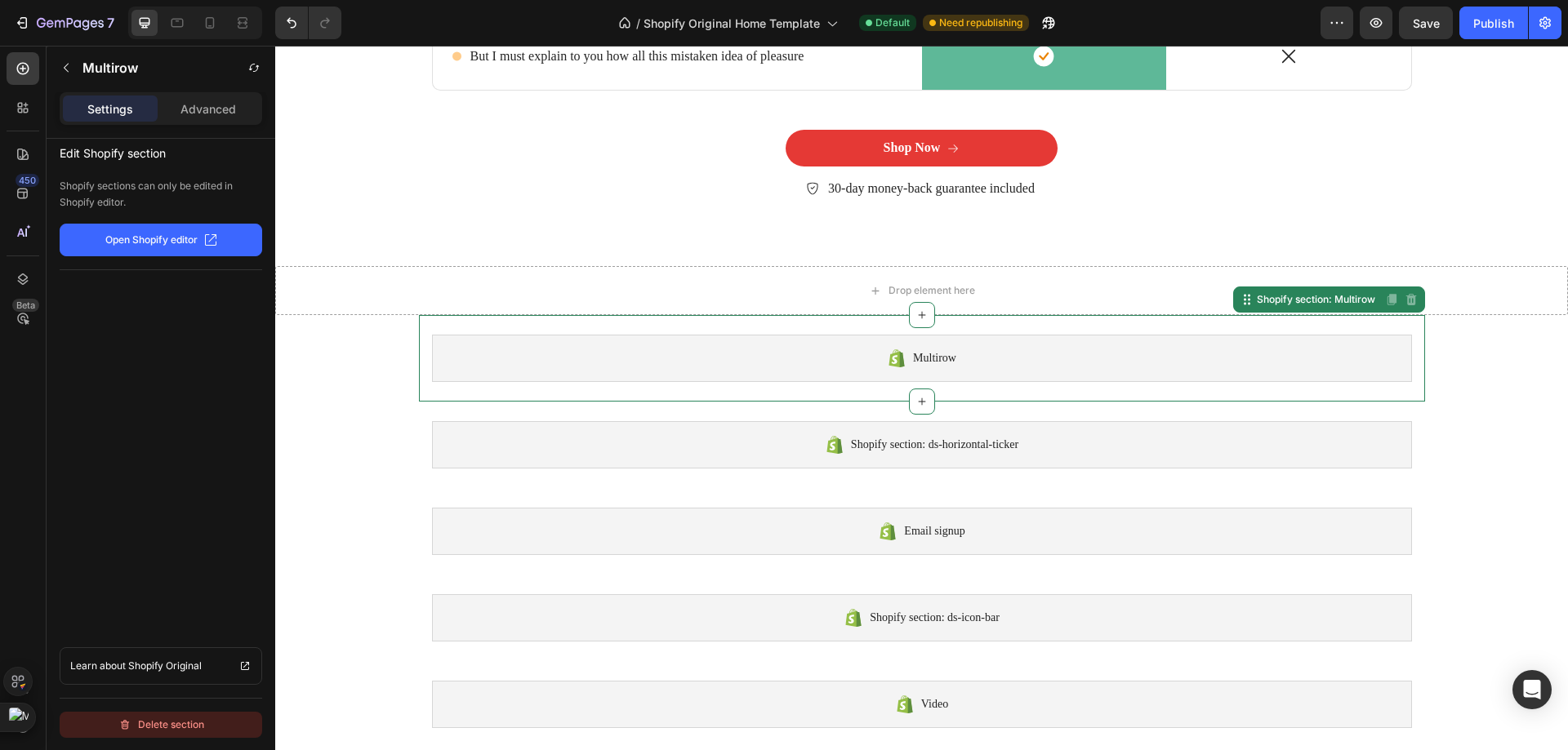
click at [176, 719] on div "Delete section" at bounding box center [162, 725] width 86 height 19
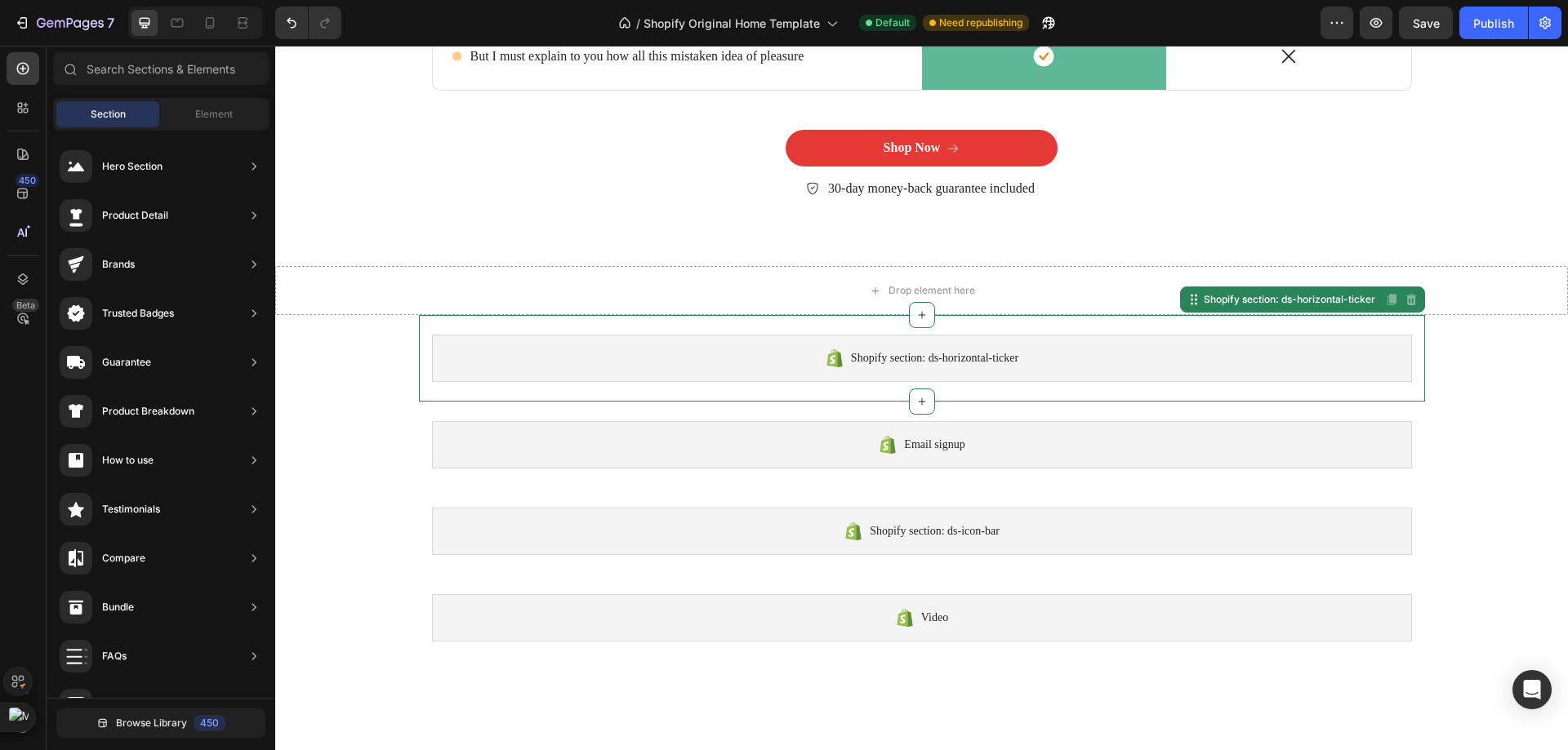
click at [584, 342] on div "Shopify section: ds-horizontal-ticker" at bounding box center [922, 358] width 980 height 47
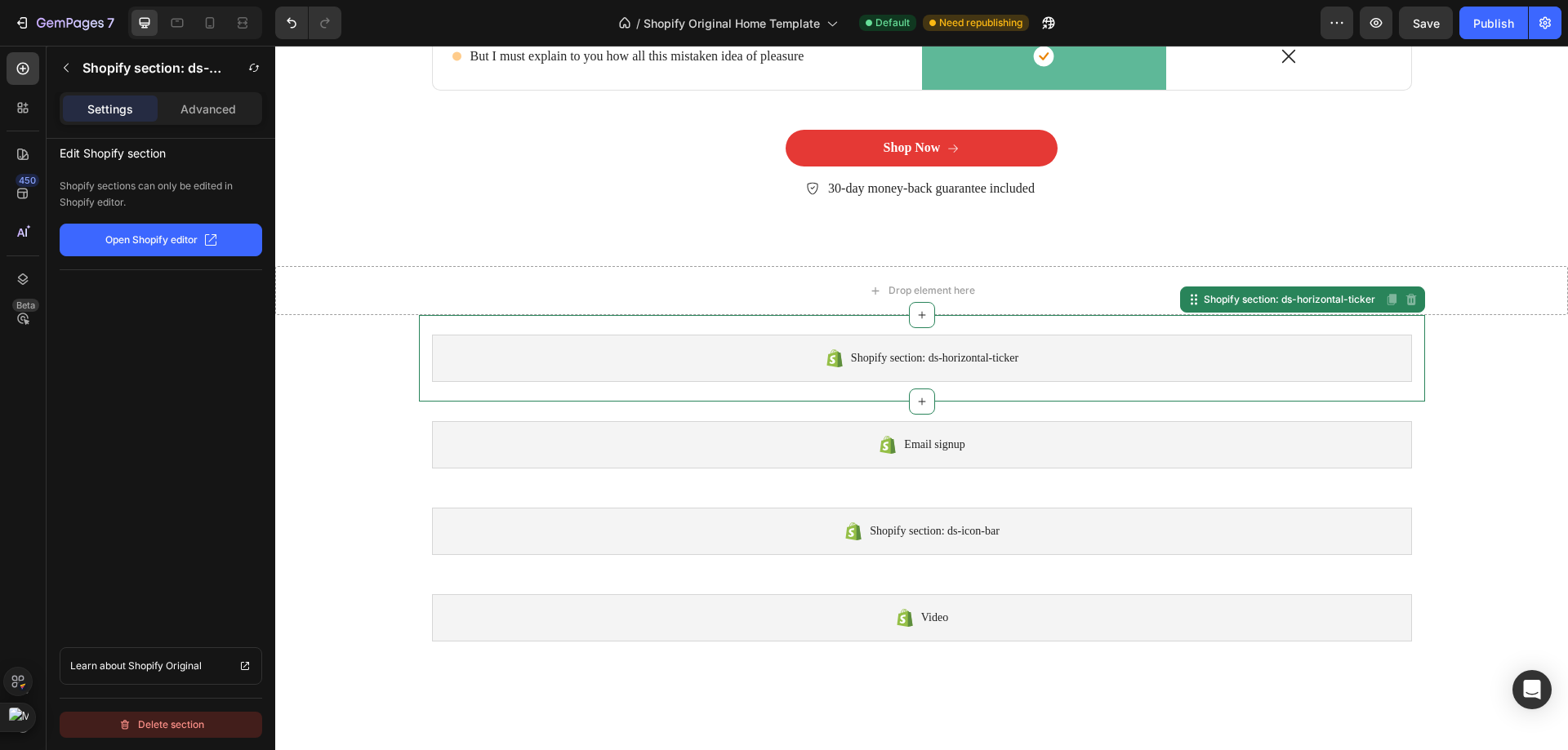
click at [197, 730] on div "Delete section" at bounding box center [162, 725] width 86 height 19
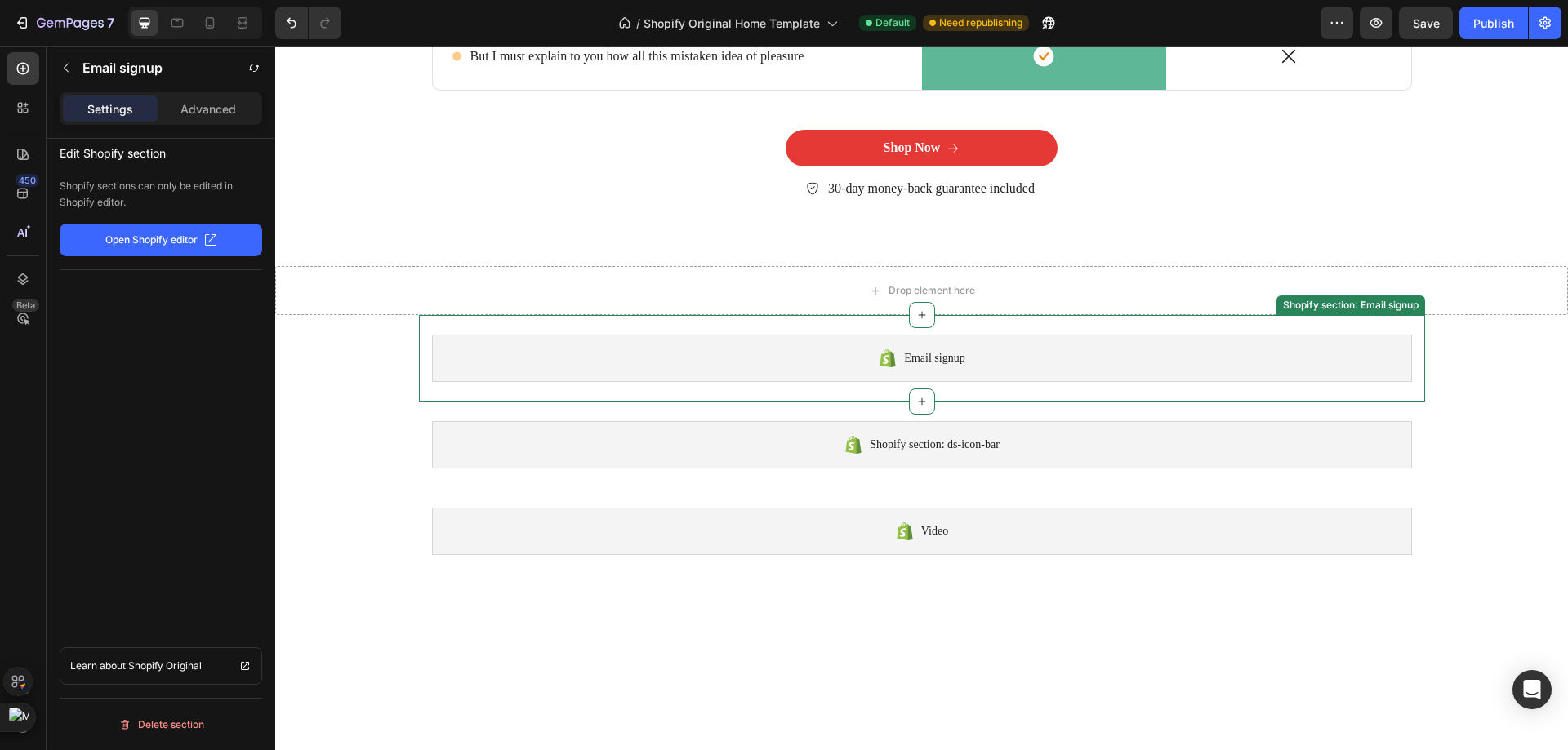
click at [655, 338] on div "Email signup" at bounding box center [922, 358] width 980 height 47
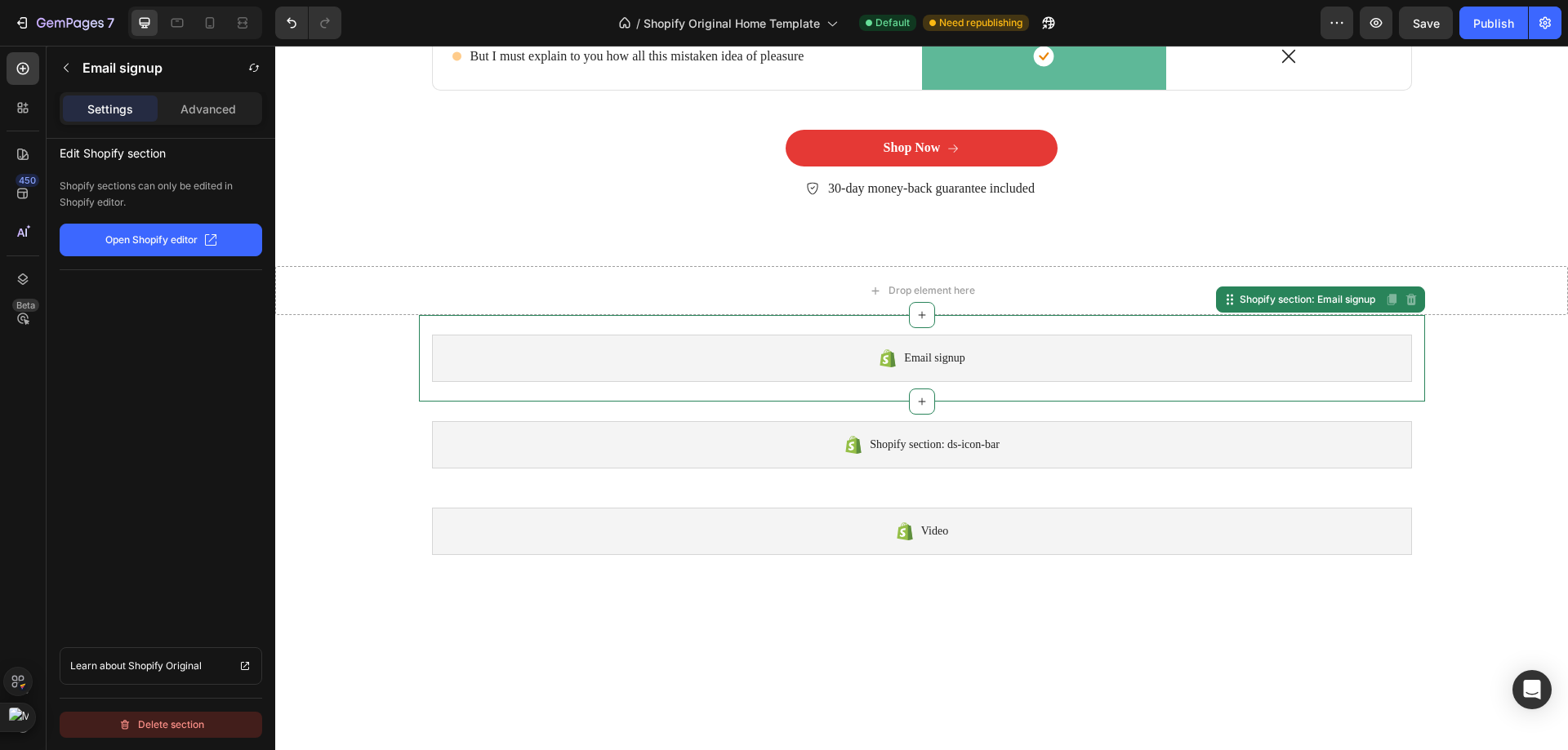
click at [130, 733] on button "Delete section" at bounding box center [161, 725] width 203 height 26
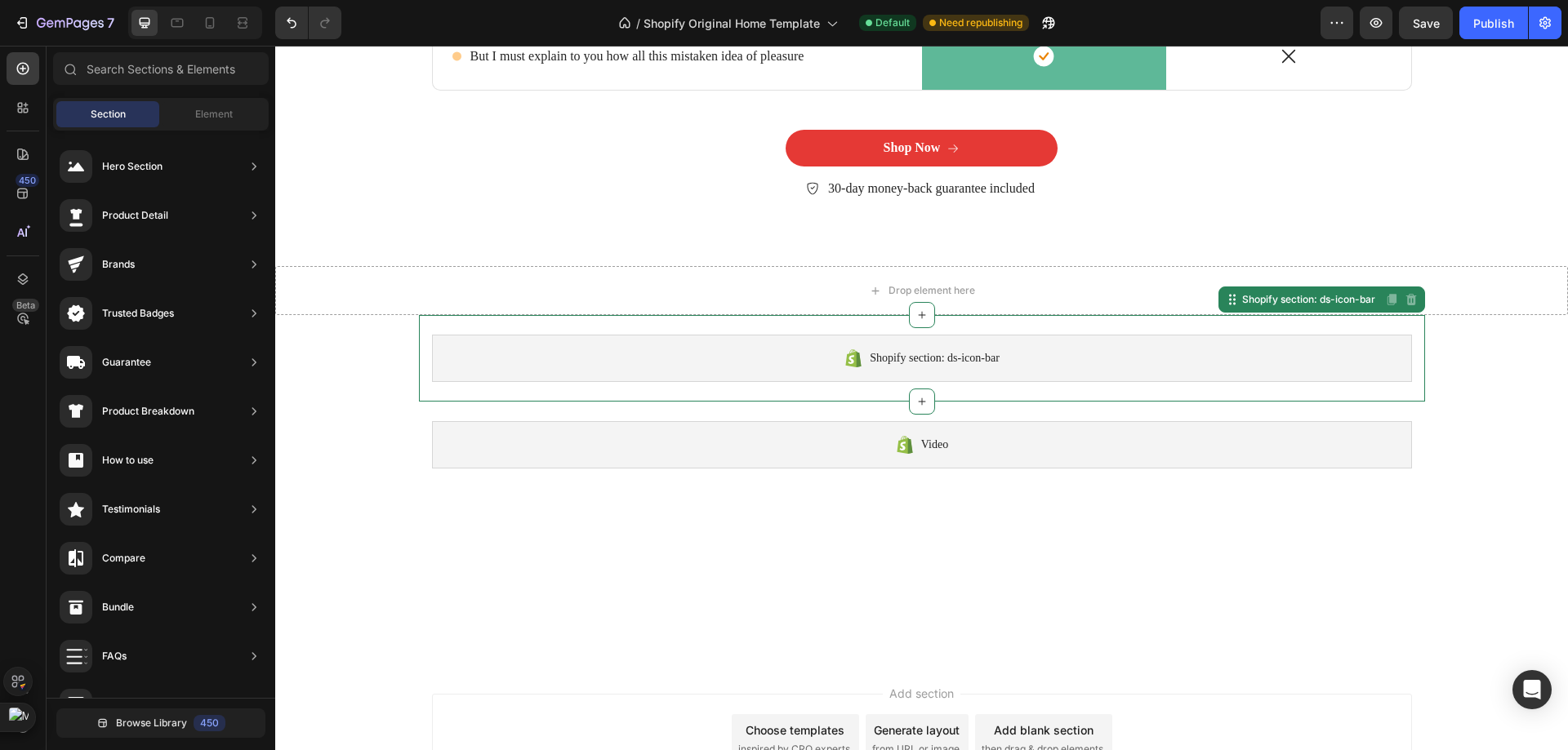
click at [624, 329] on div "Shopify section: ds-icon-bar Shopify section: ds-icon-bar Disabled. Please edit…" at bounding box center [922, 358] width 1006 height 86
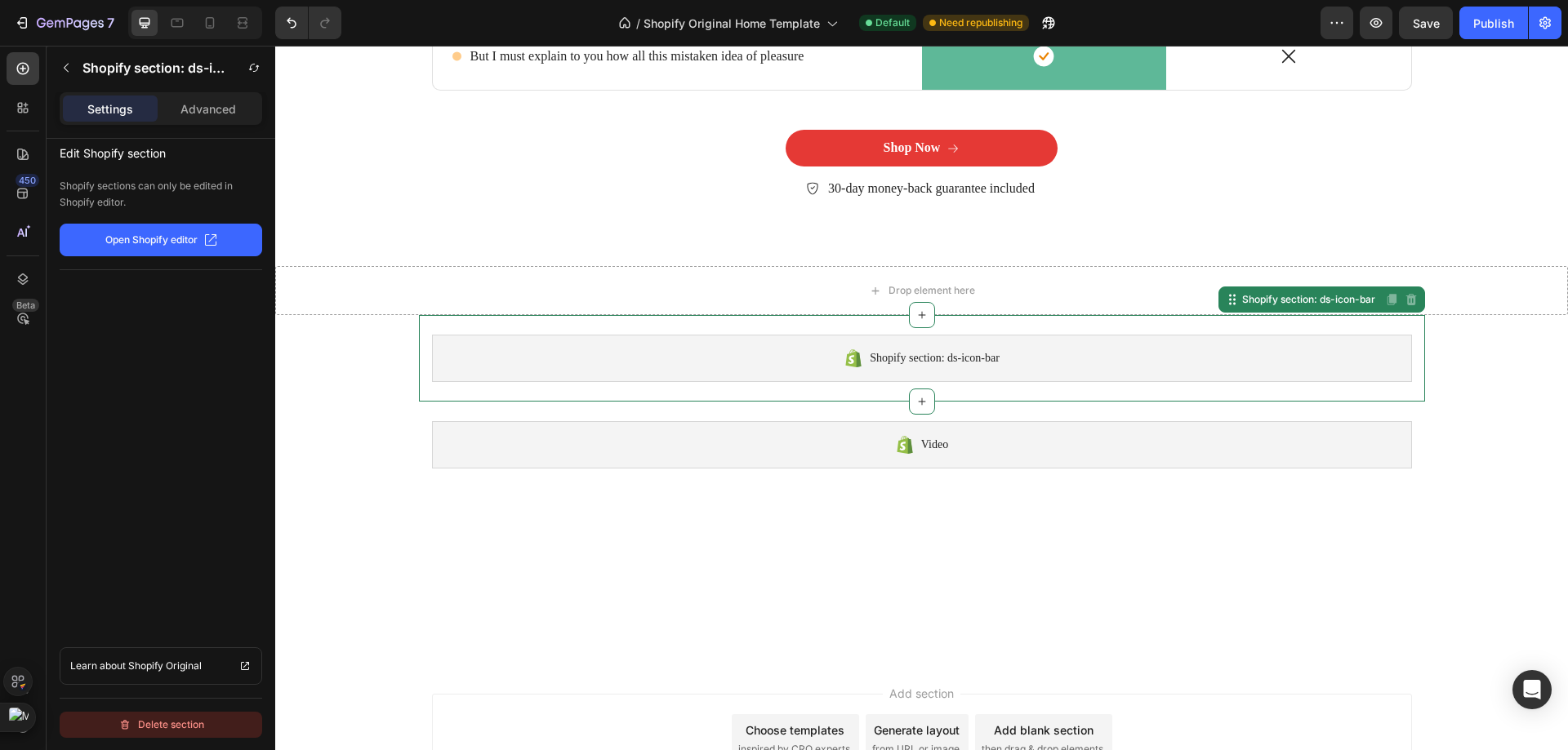
click at [194, 722] on div "Delete section" at bounding box center [162, 725] width 86 height 19
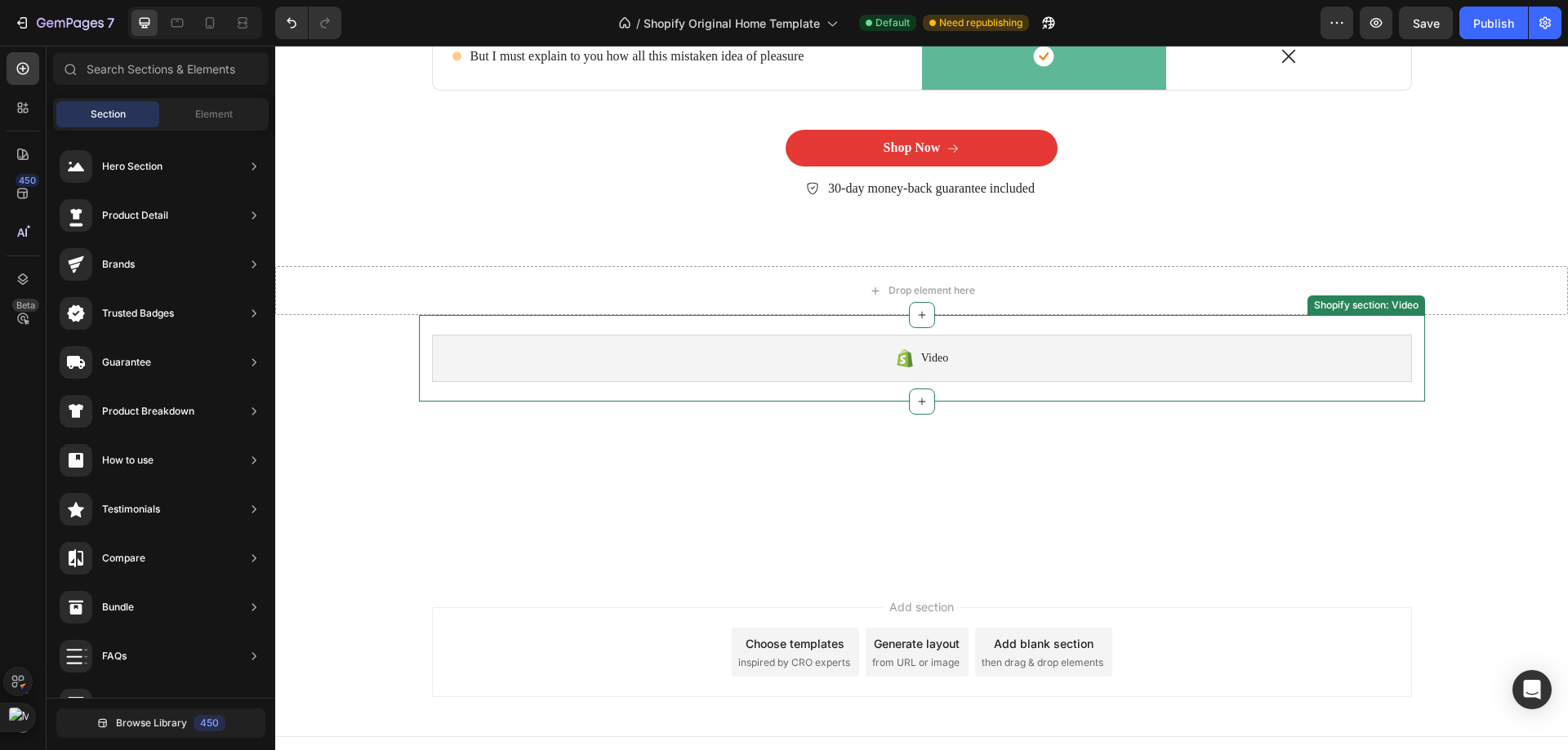
click at [570, 372] on div "Video" at bounding box center [922, 358] width 980 height 47
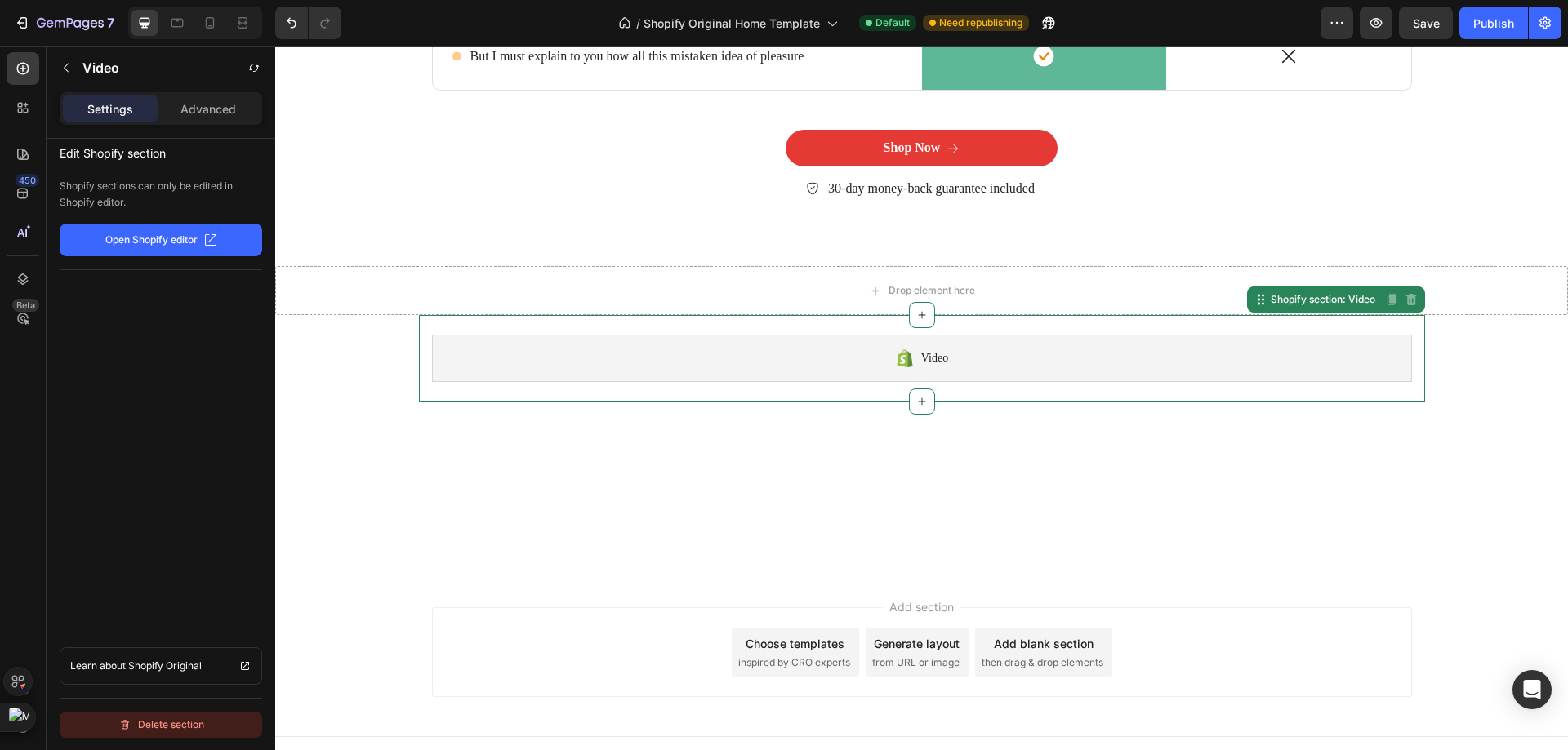
click at [175, 737] on button "Delete section" at bounding box center [161, 725] width 203 height 26
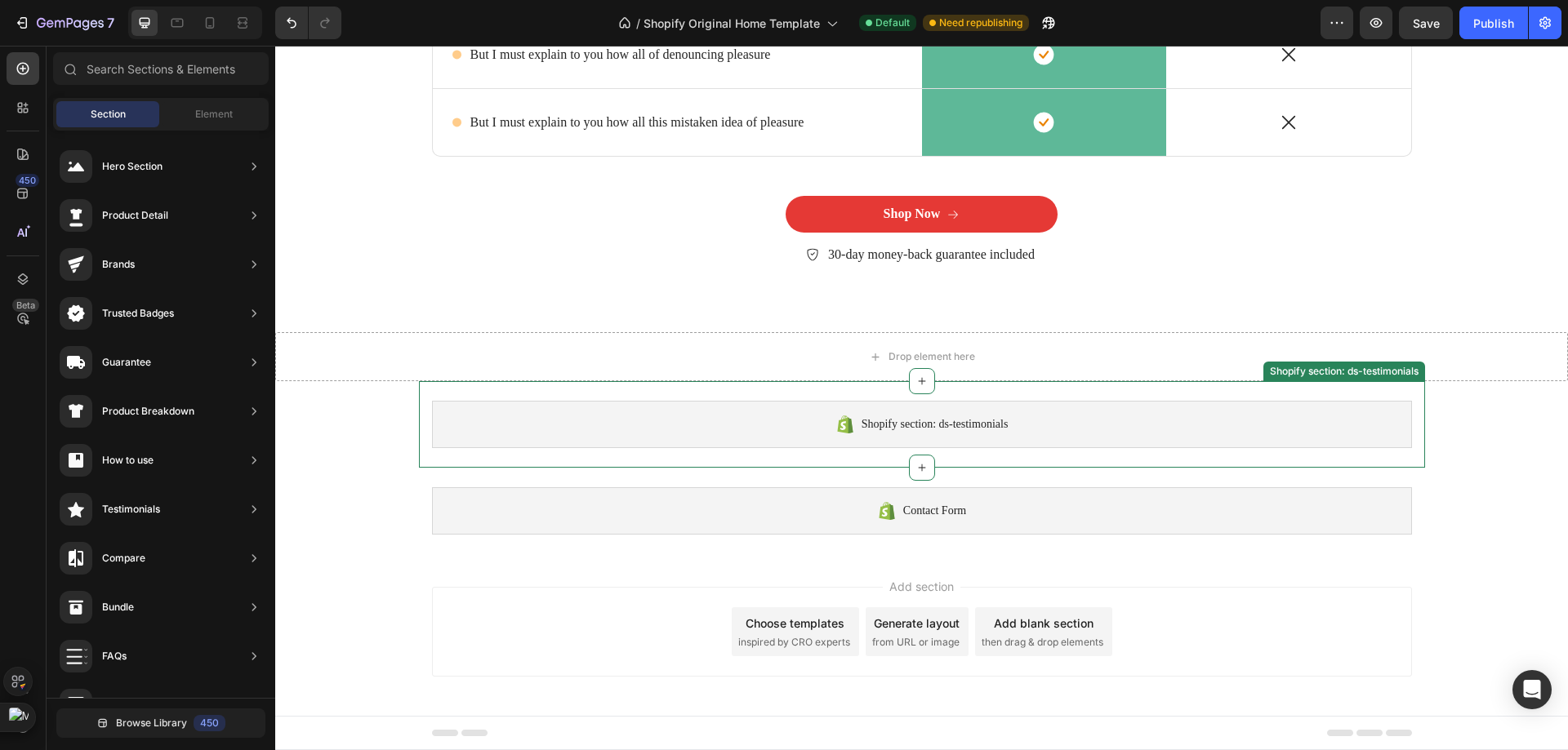
click at [683, 417] on div "Shopify section: ds-testimonials" at bounding box center [922, 424] width 980 height 47
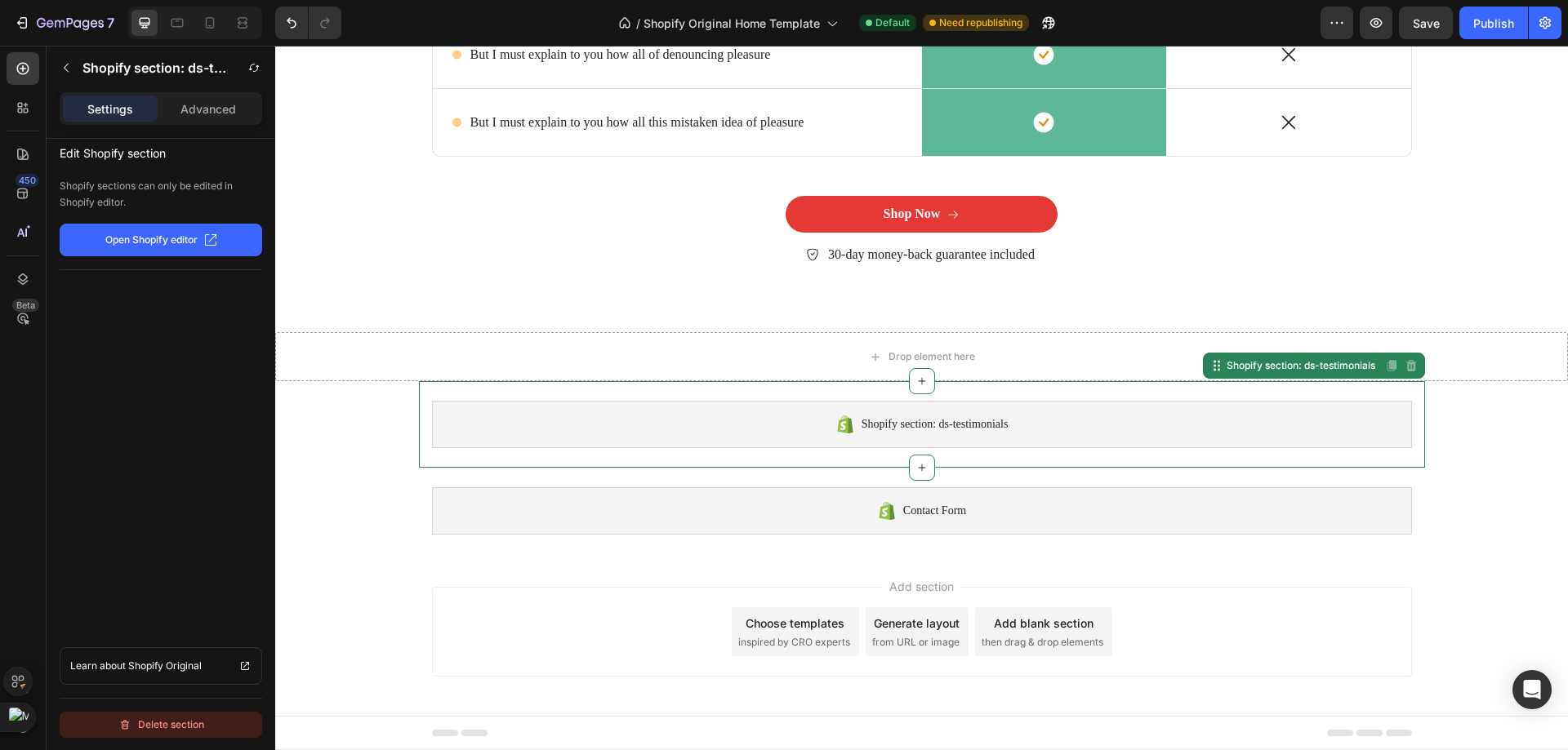
drag, startPoint x: 183, startPoint y: 719, endPoint x: 125, endPoint y: 544, distance: 184.4
click at [183, 719] on div "Delete section" at bounding box center [162, 725] width 86 height 19
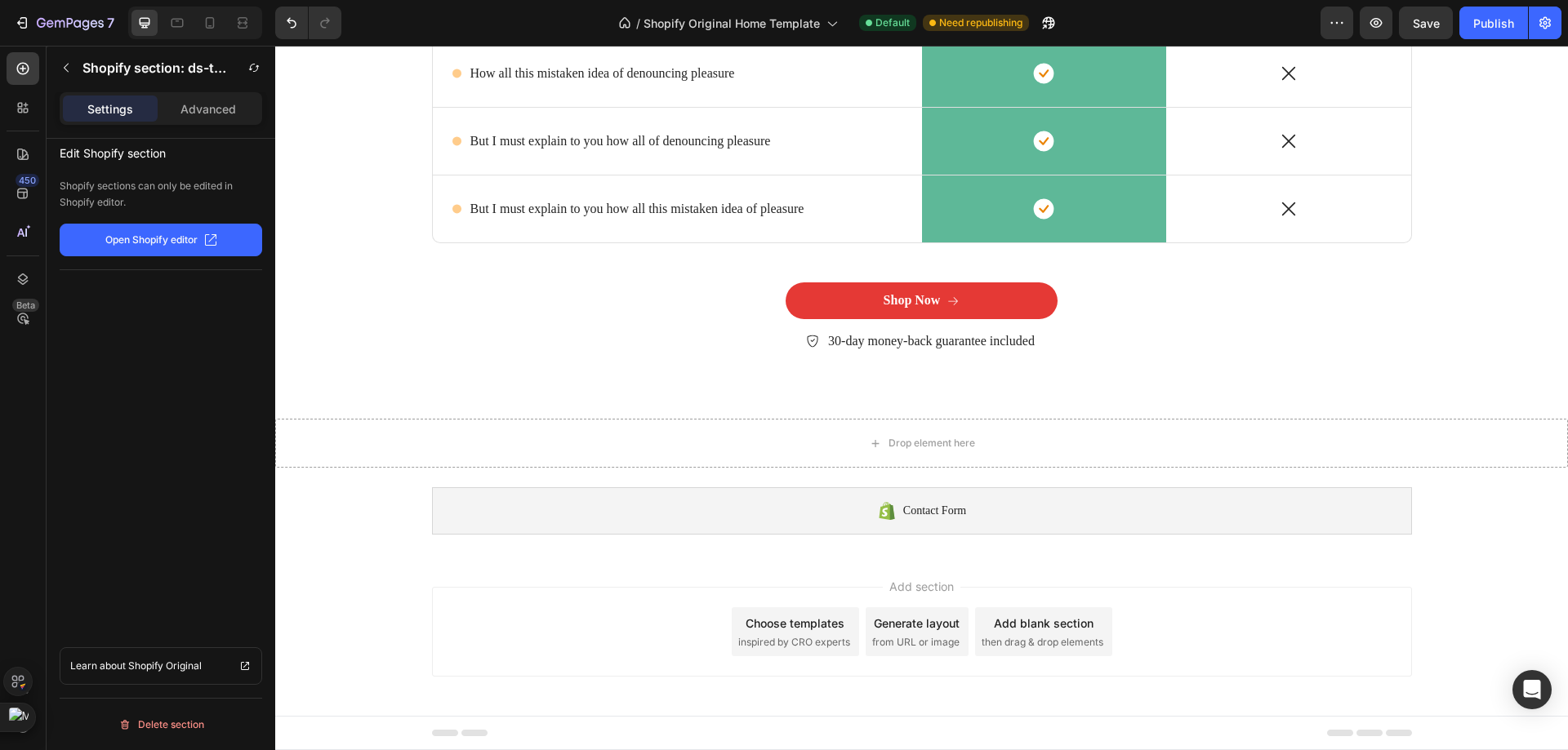
scroll to position [5597, 0]
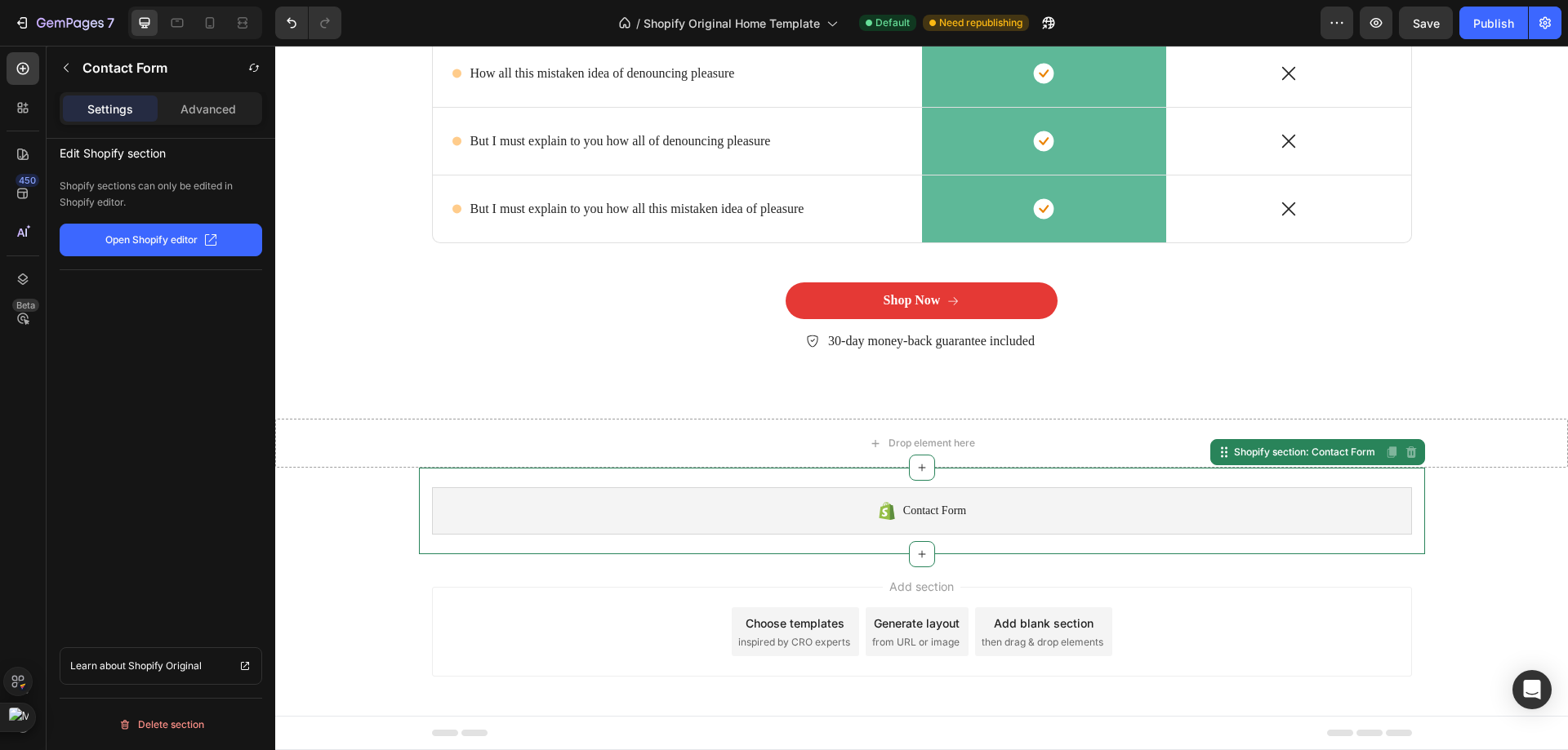
click at [571, 511] on div "Contact Form" at bounding box center [922, 511] width 980 height 47
click at [161, 719] on div "Delete section" at bounding box center [162, 725] width 86 height 19
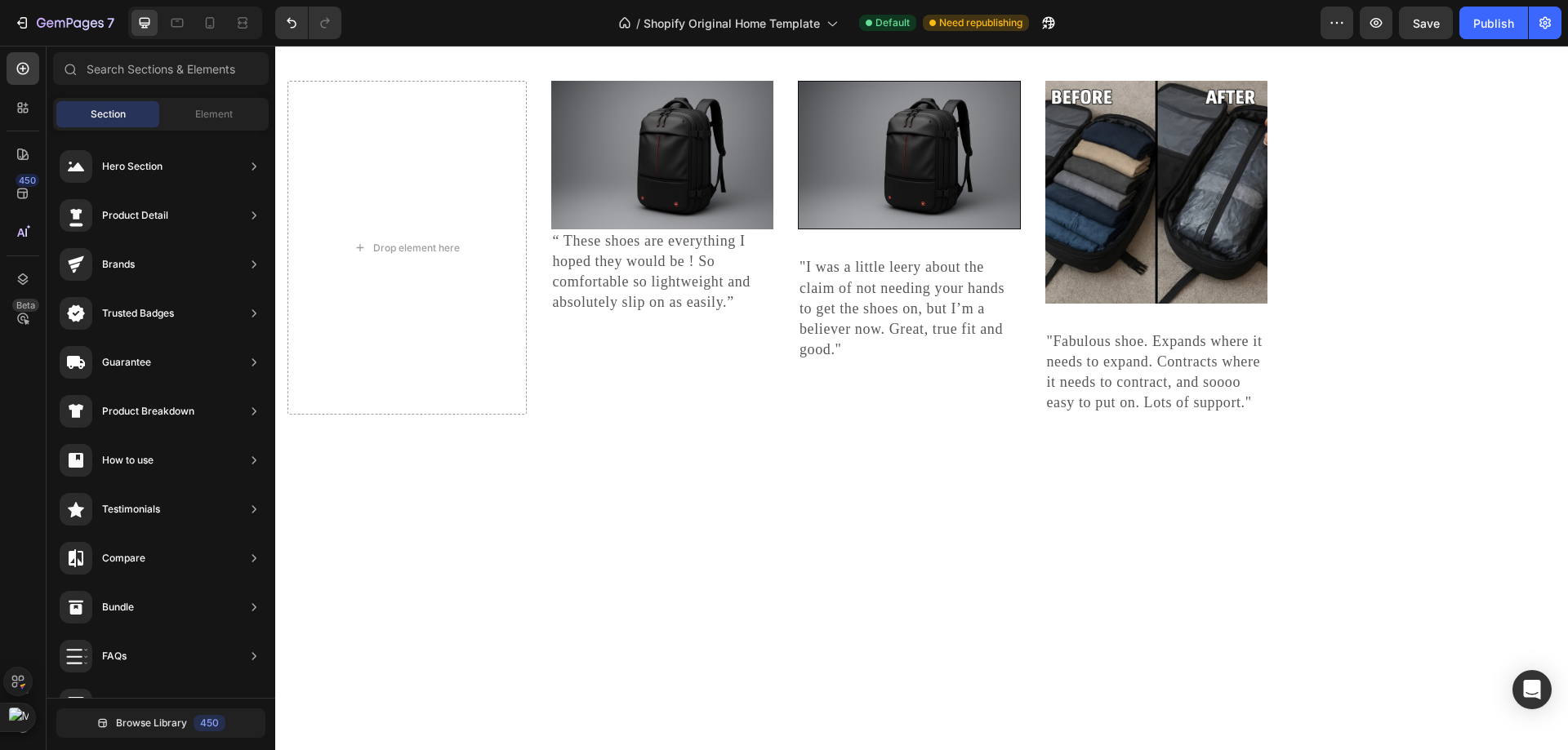
scroll to position [4304, 0]
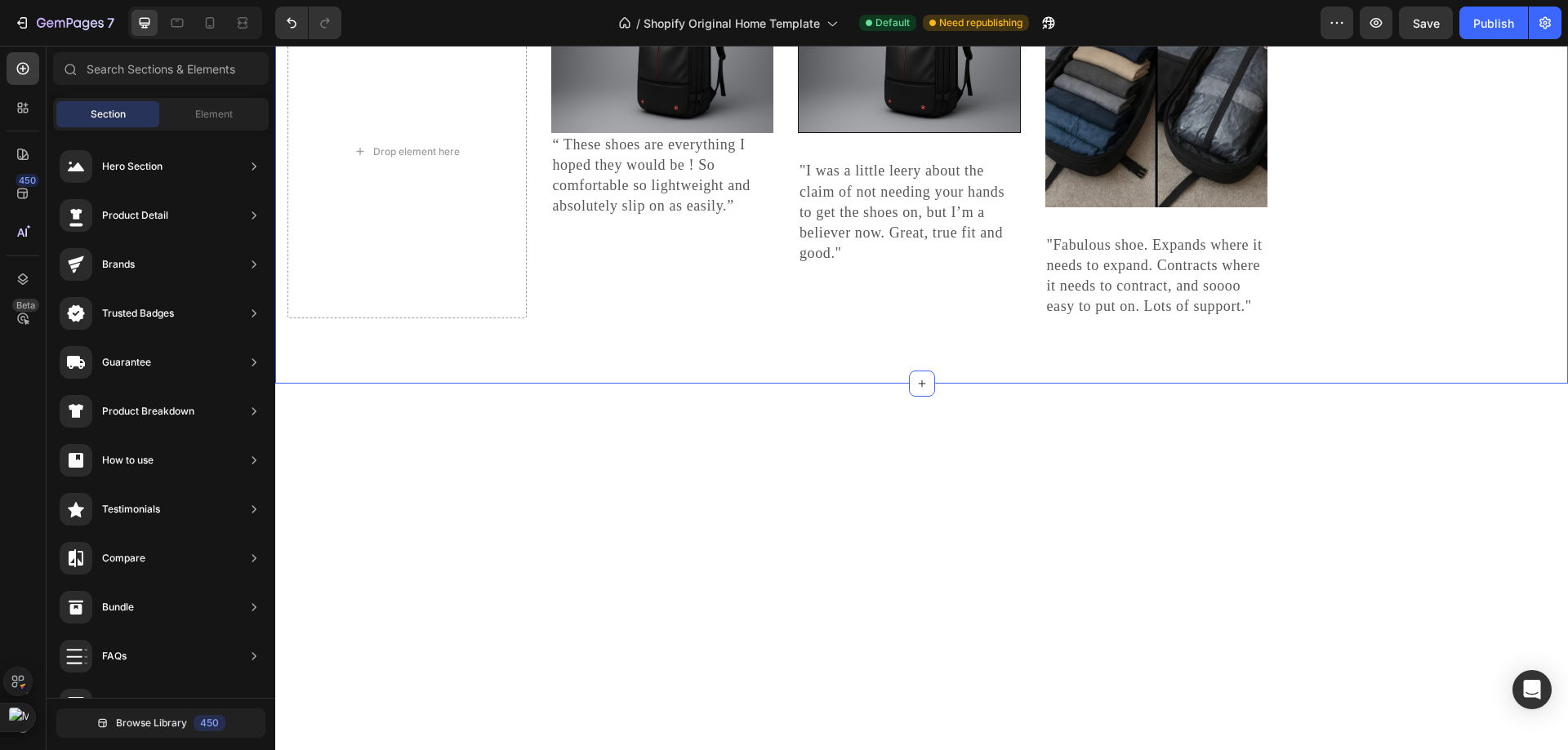
click at [1378, 383] on div "Drop element here Image “ These shoes are everything I hoped they would be ! So…" at bounding box center [922, 151] width 1293 height 464
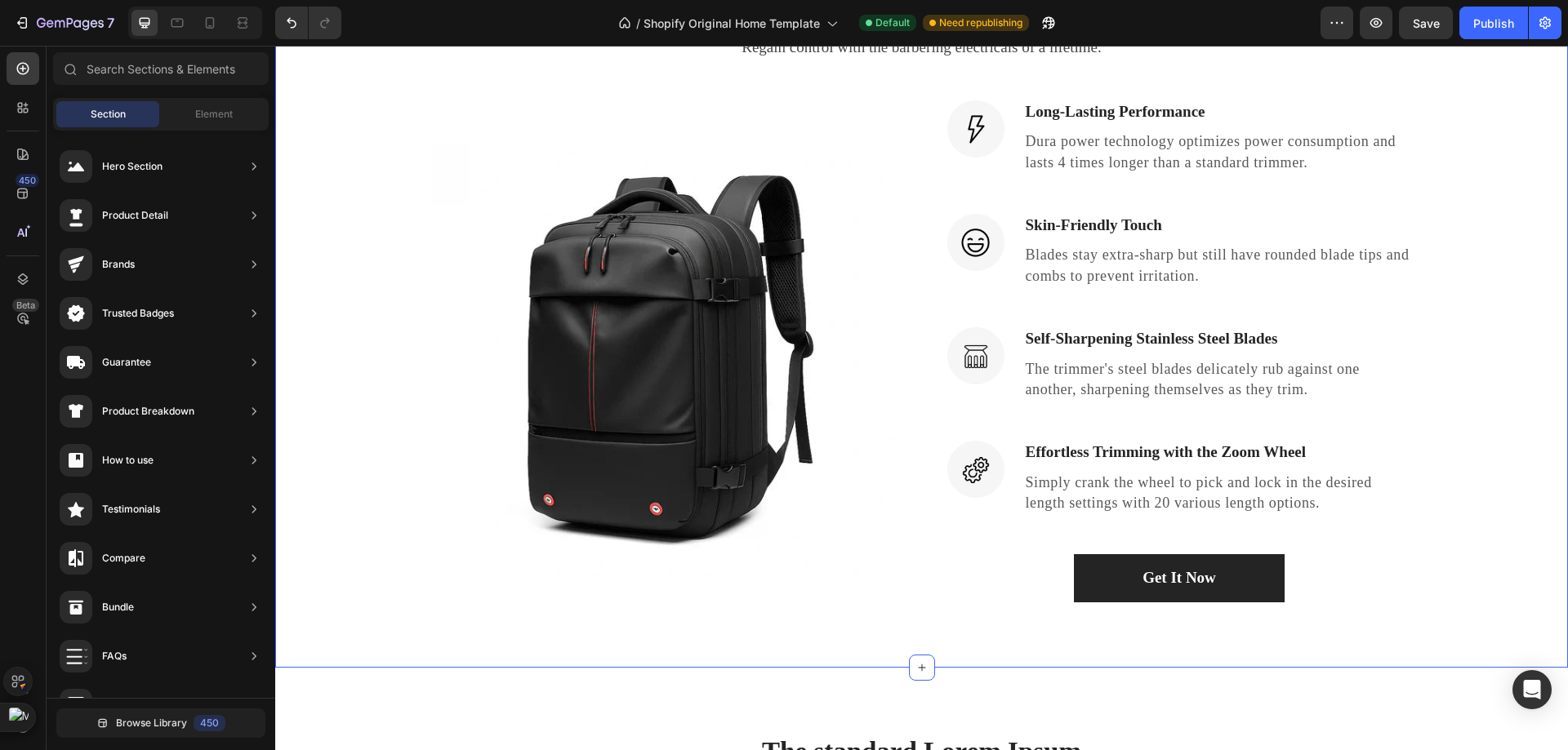
scroll to position [2426, 0]
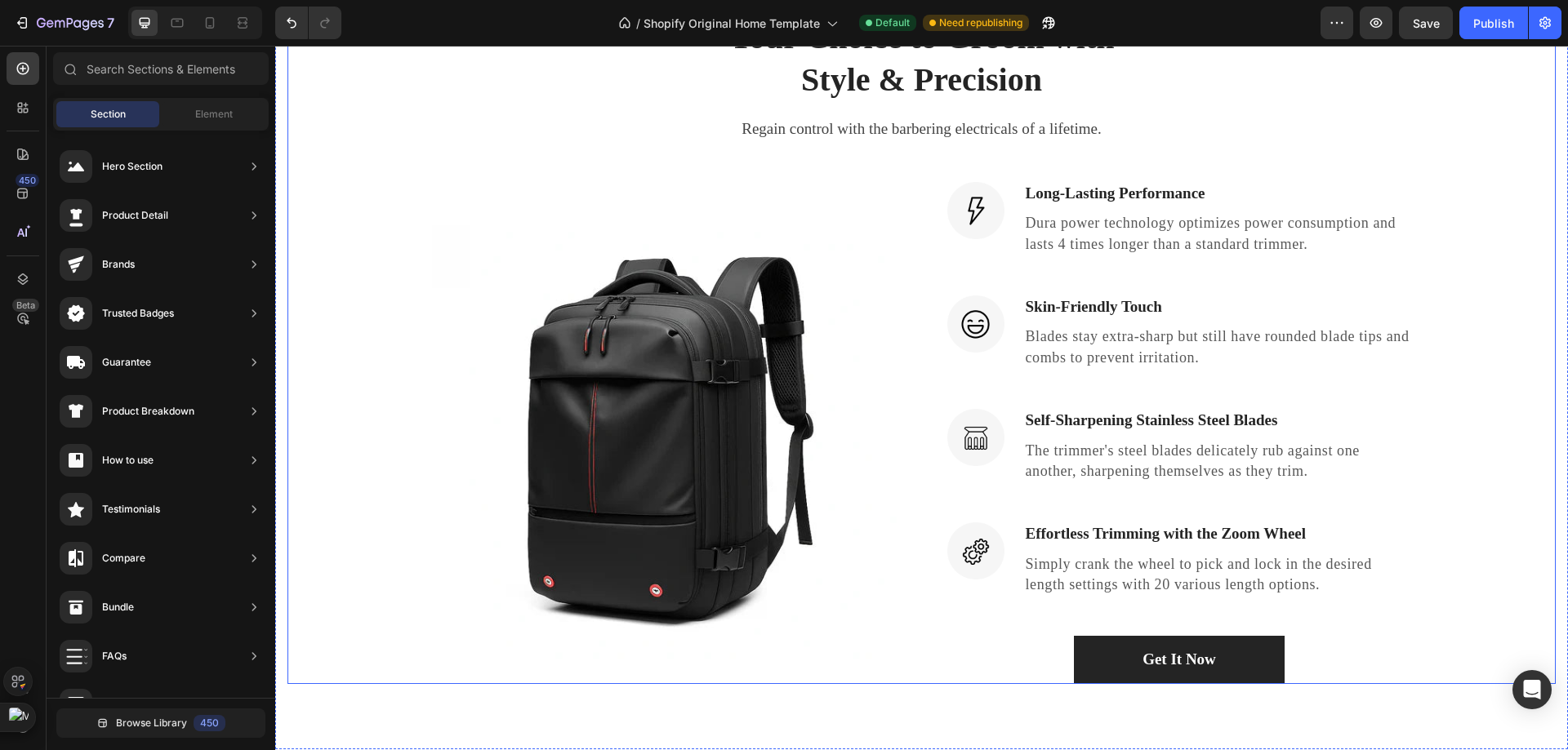
click at [1440, 154] on div "Your Choice to Groom with Style & Precision Heading Regain control with the bar…" at bounding box center [922, 349] width 1268 height 669
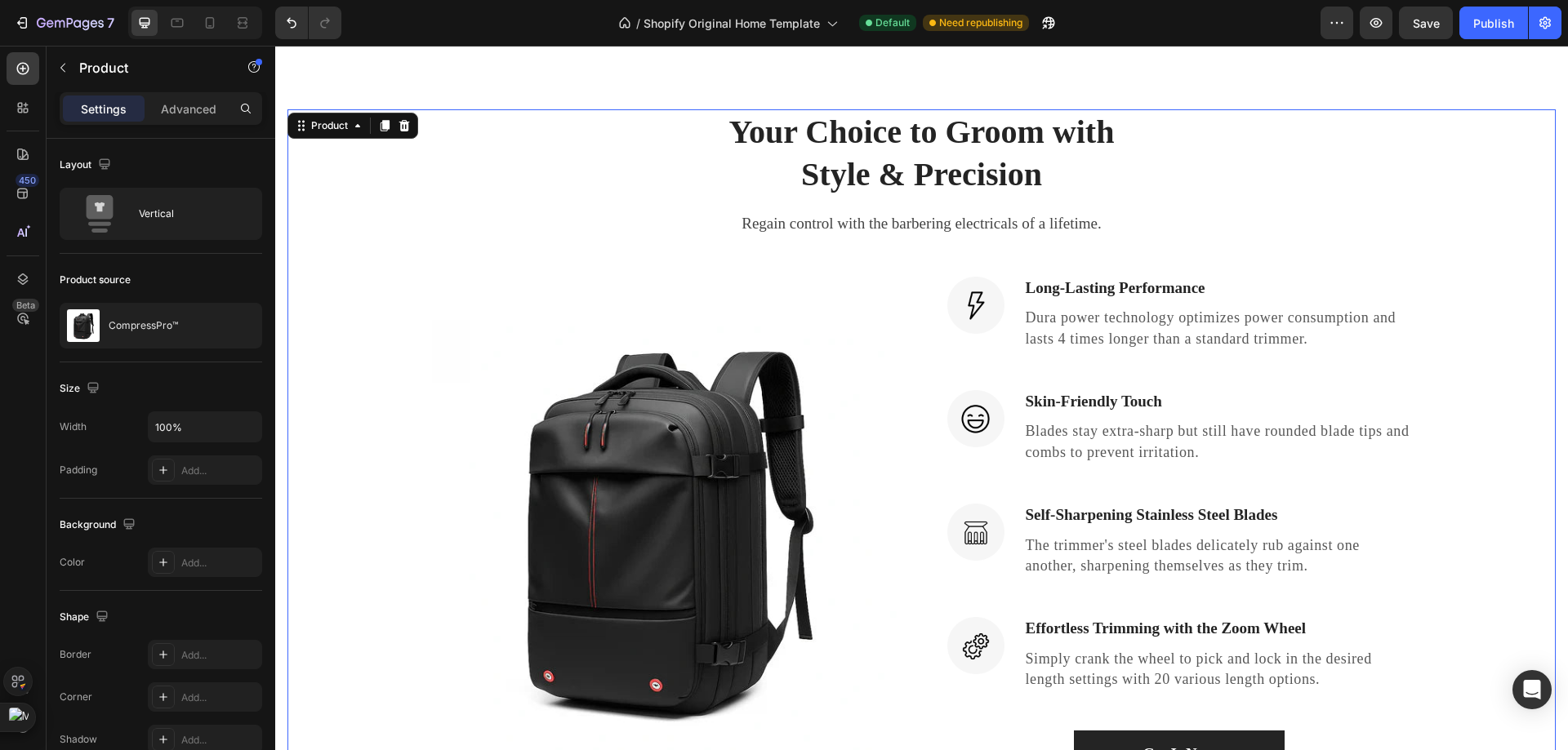
scroll to position [2182, 0]
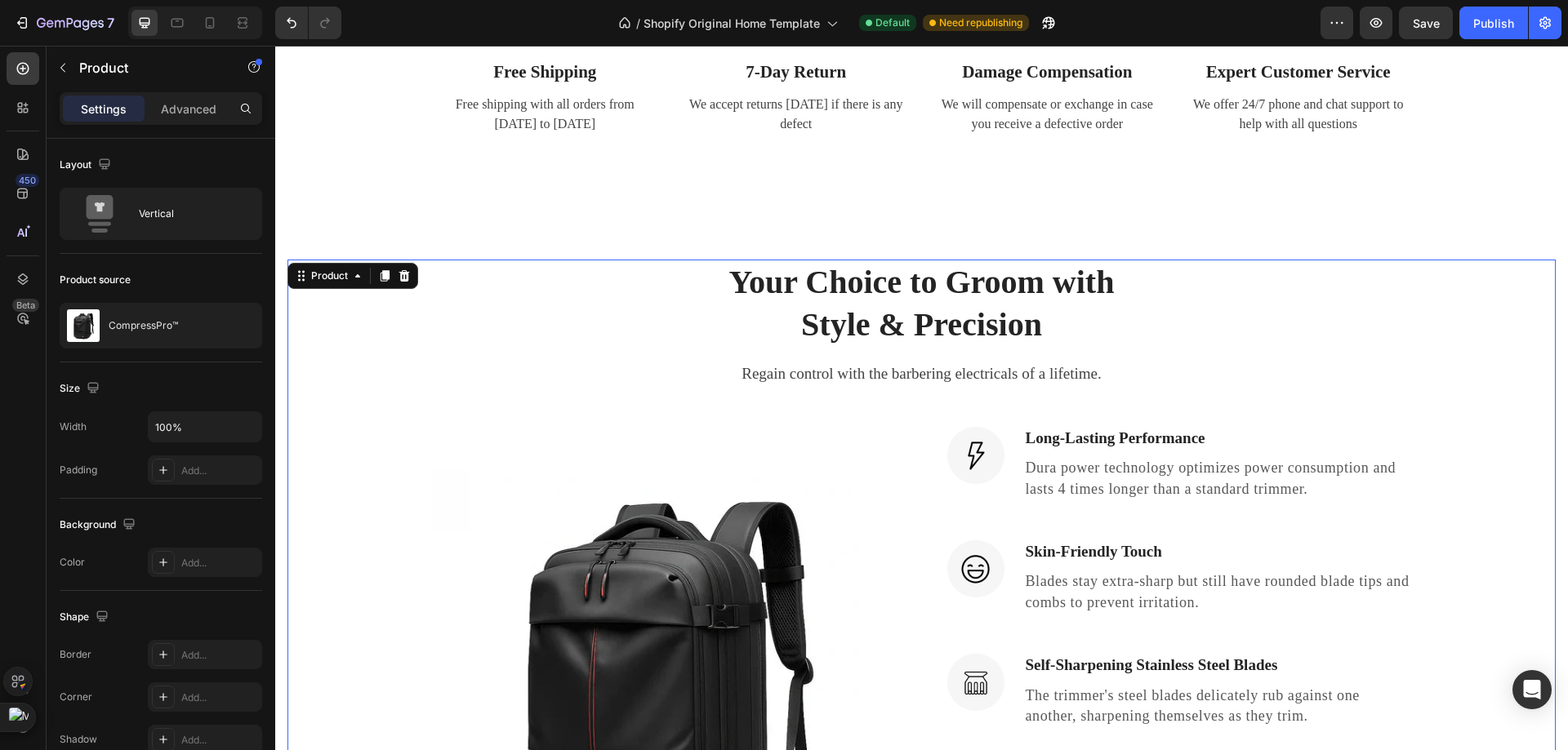
click at [1451, 299] on div "Your Choice to Groom with Style & Precision Heading Regain control with the bar…" at bounding box center [922, 594] width 1268 height 669
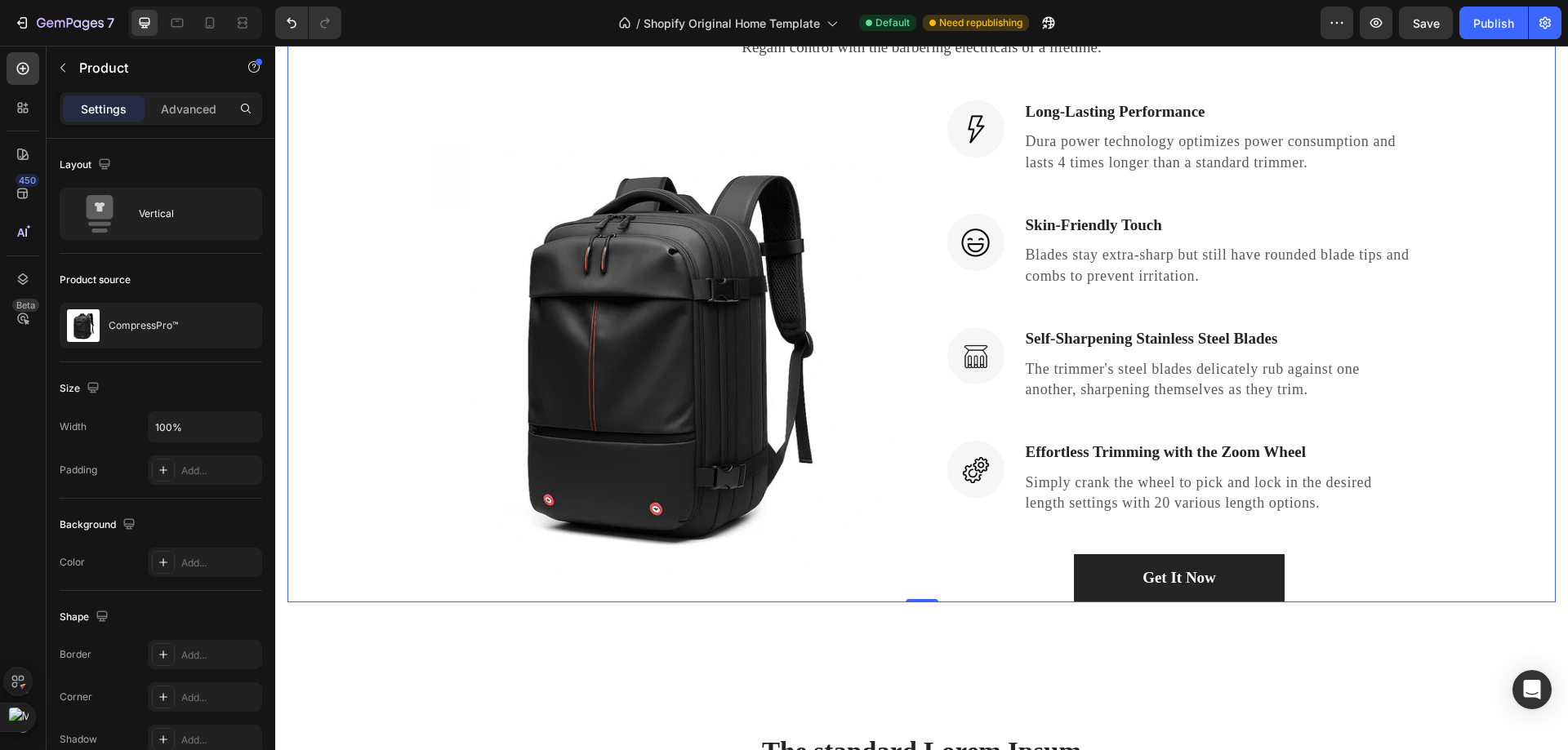
scroll to position [2753, 0]
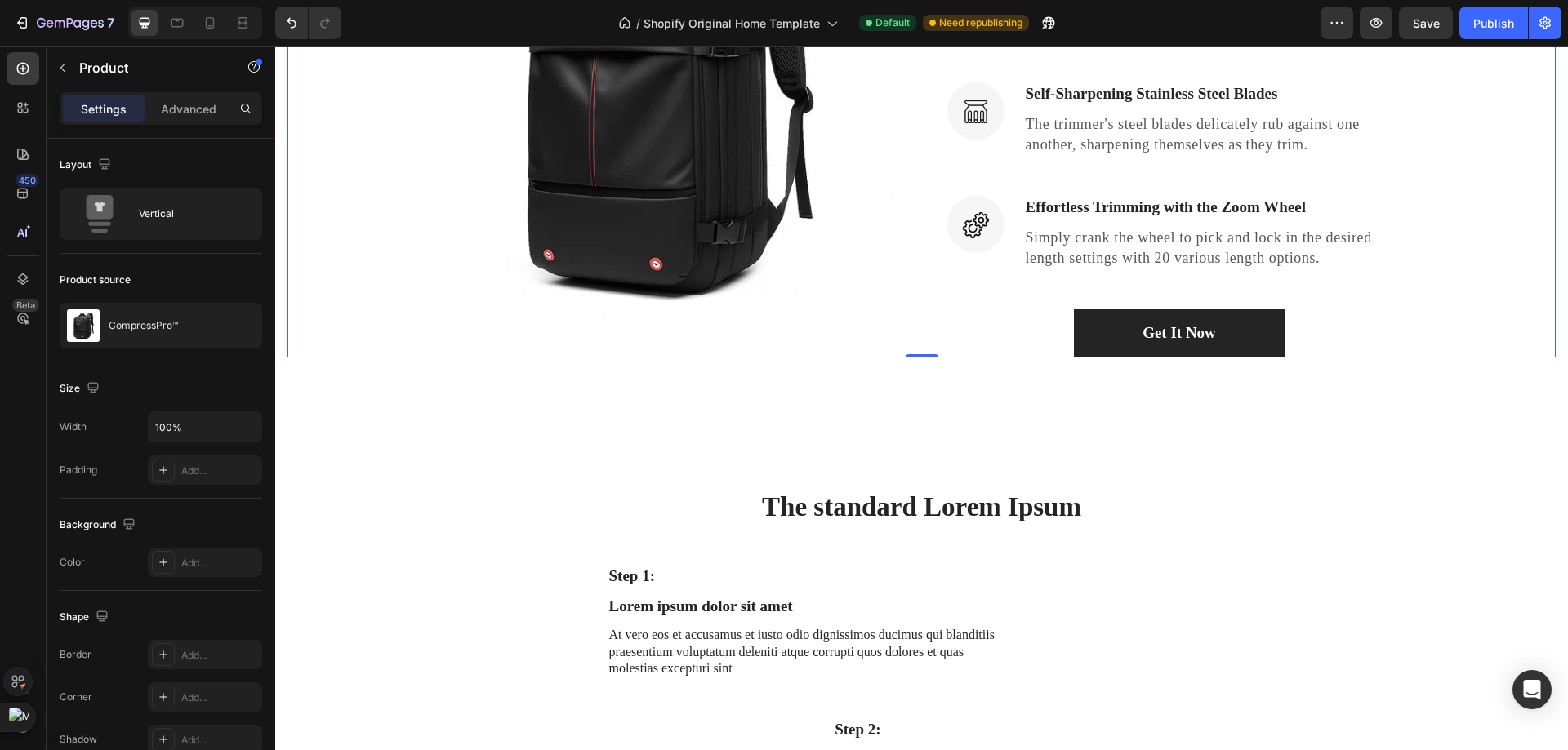
click at [1508, 258] on div "Your Choice to Groom with Style & Precision Heading Regain control with the bar…" at bounding box center [922, 23] width 1268 height 669
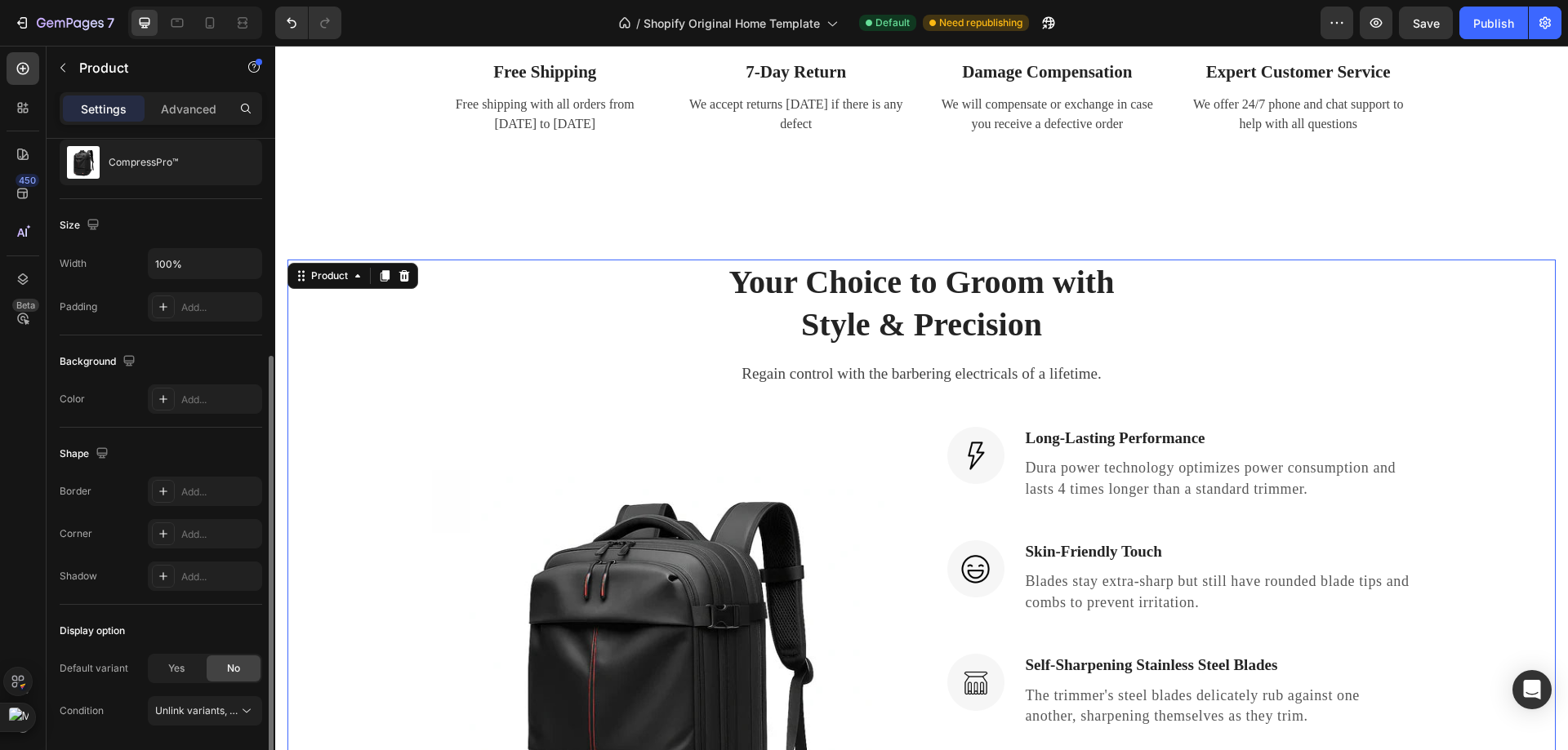
scroll to position [217, 0]
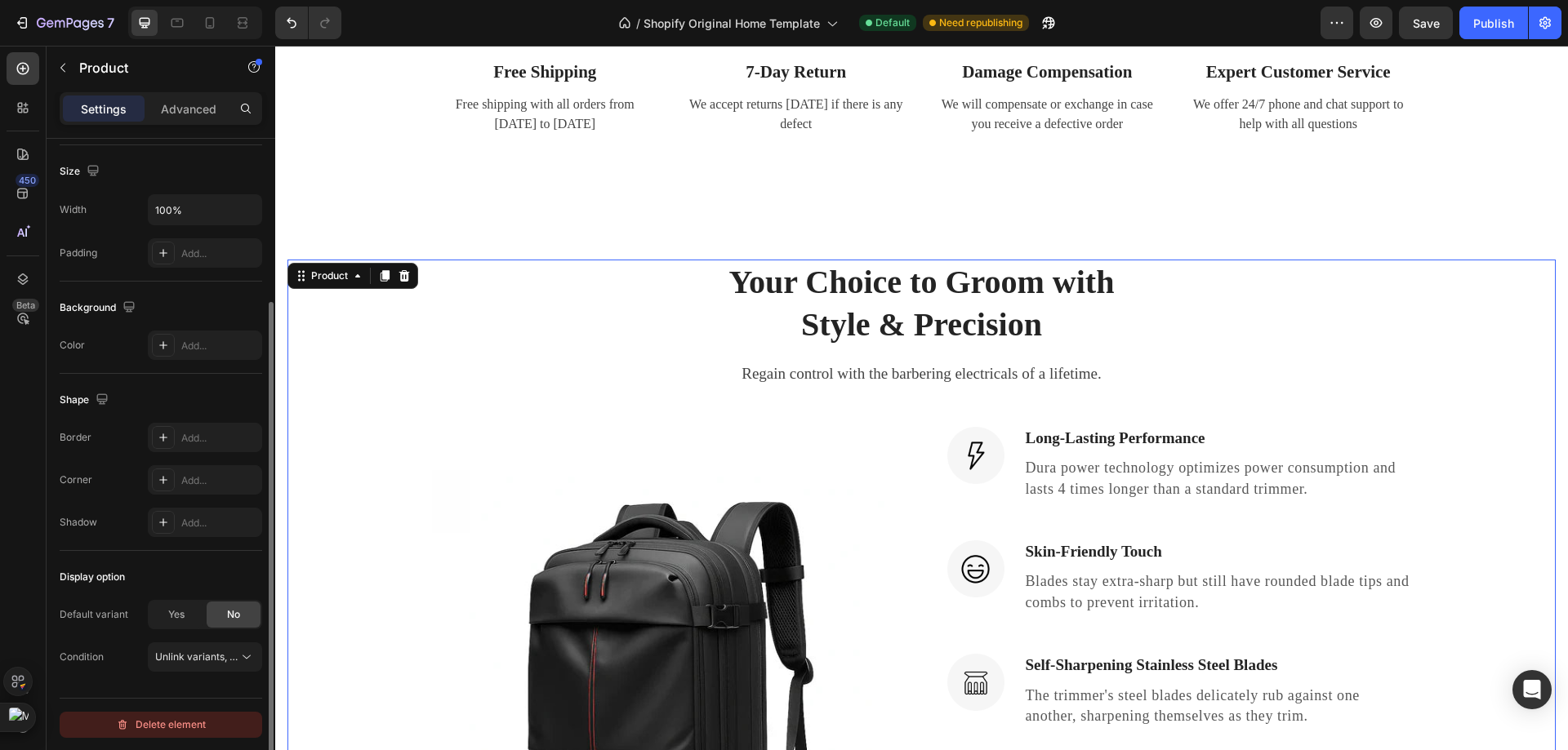
click at [175, 727] on div "Delete element" at bounding box center [161, 725] width 90 height 19
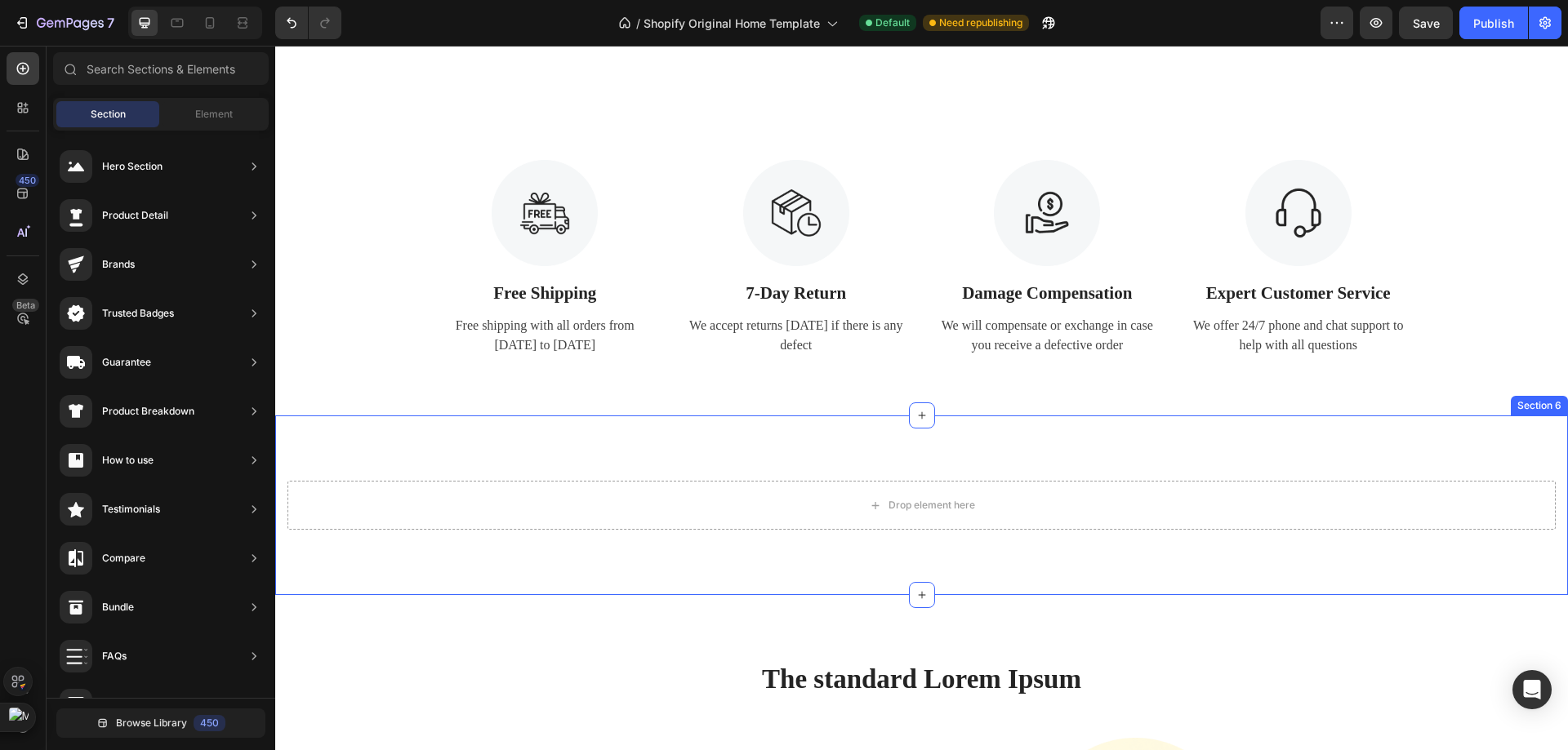
scroll to position [1937, 0]
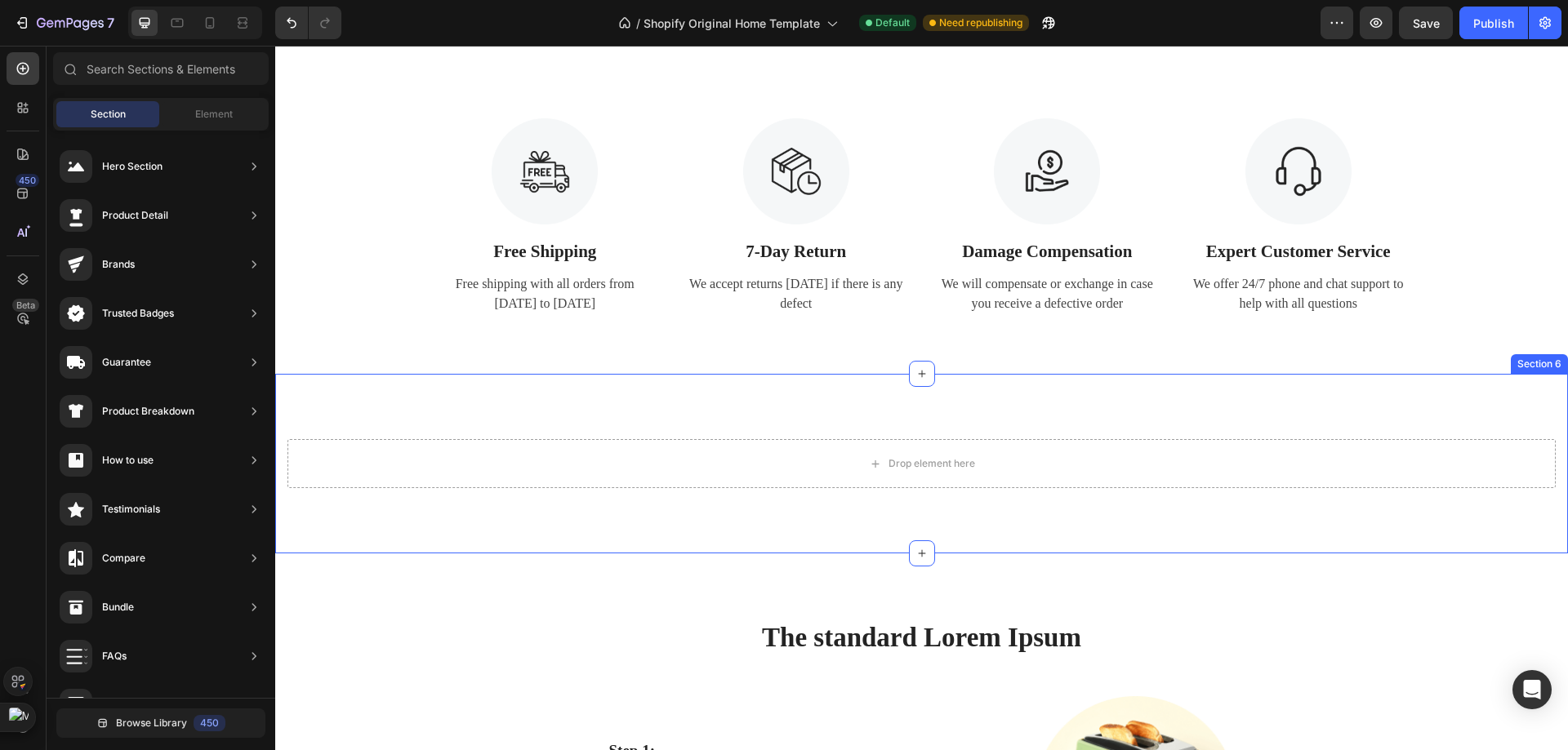
click at [999, 478] on div "Drop element here Section 6" at bounding box center [922, 464] width 1293 height 180
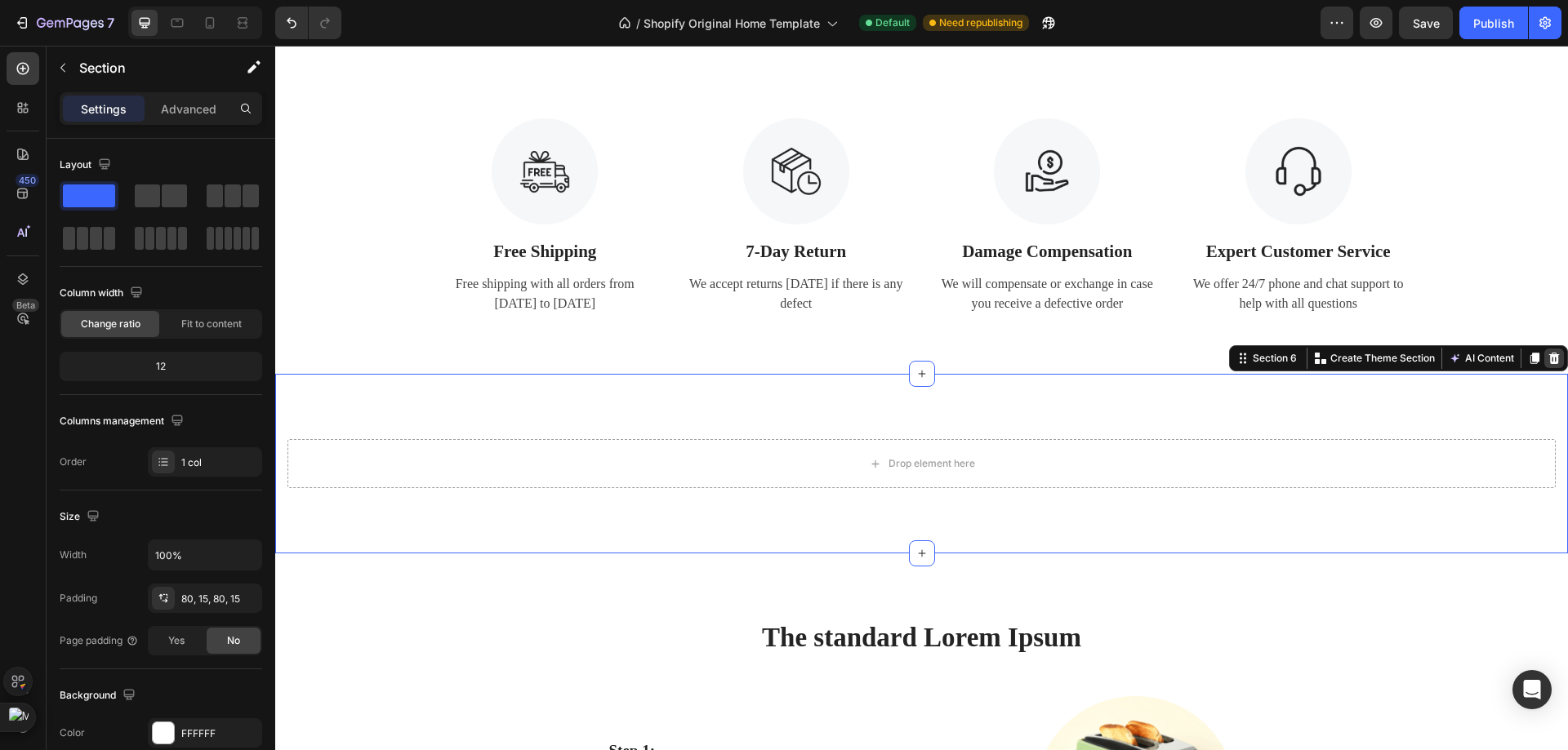
click at [1547, 365] on icon at bounding box center [1553, 358] width 13 height 13
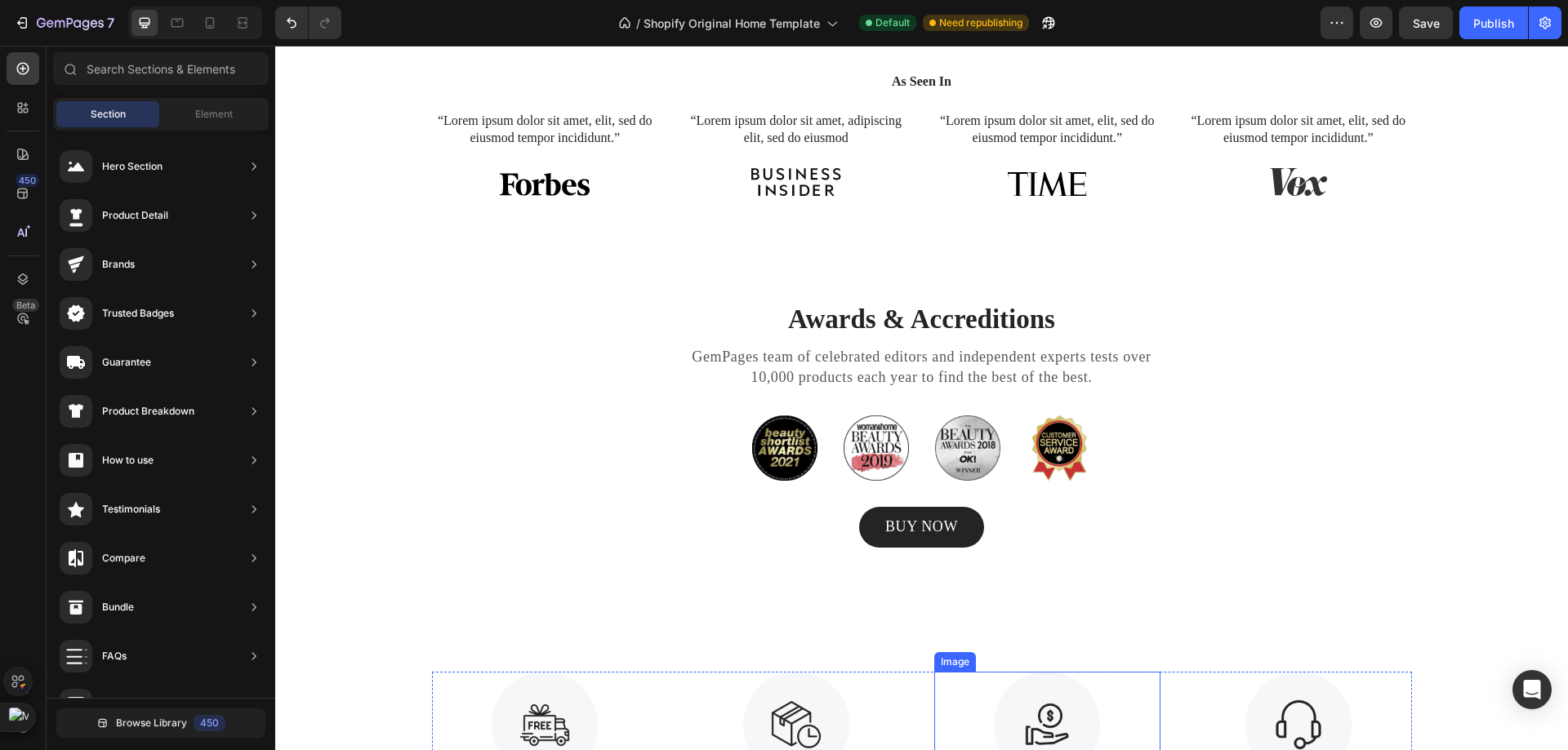
scroll to position [1447, 0]
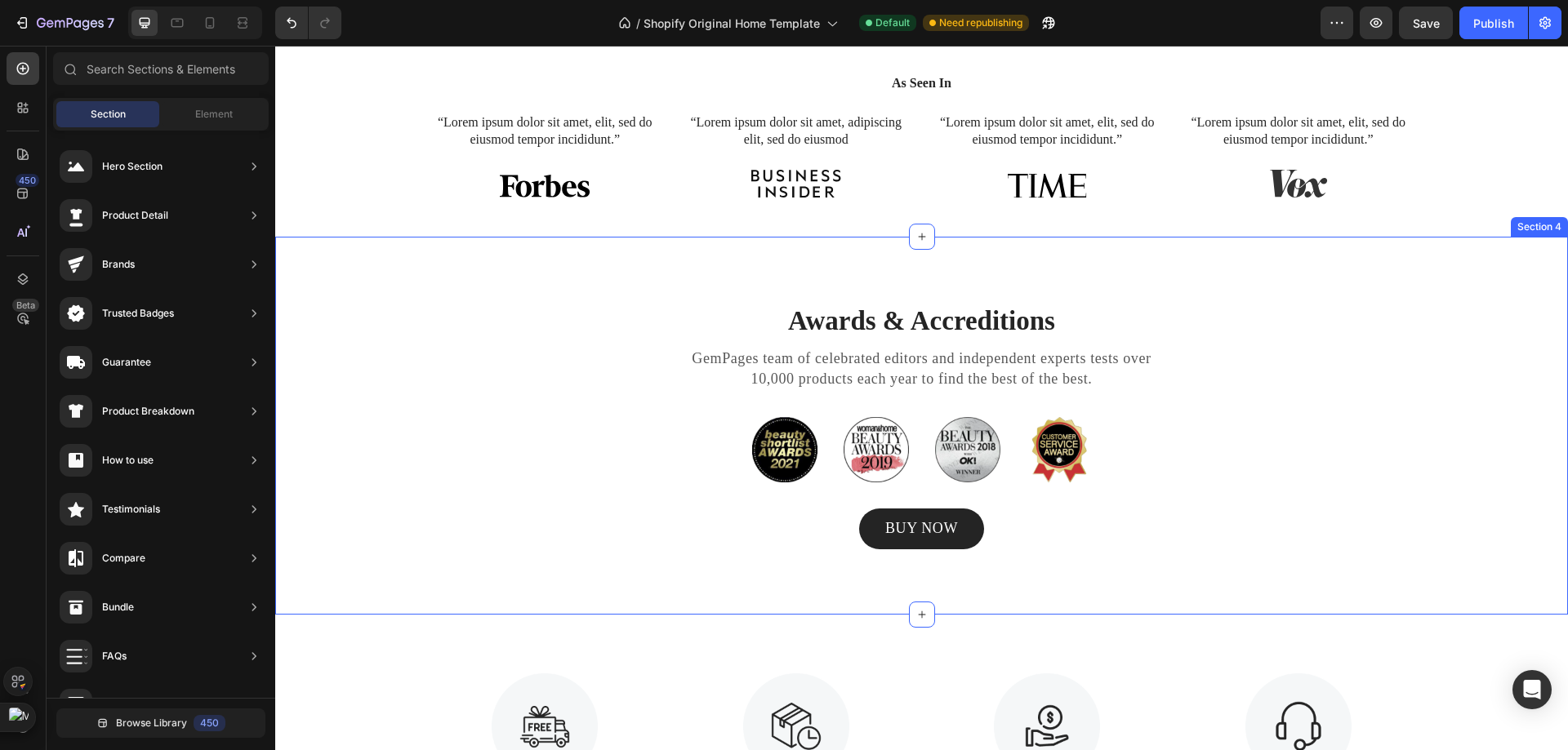
click at [1290, 256] on div "Awards & Accreditions Heading GemPages team of celebrated editors and independe…" at bounding box center [922, 425] width 1293 height 378
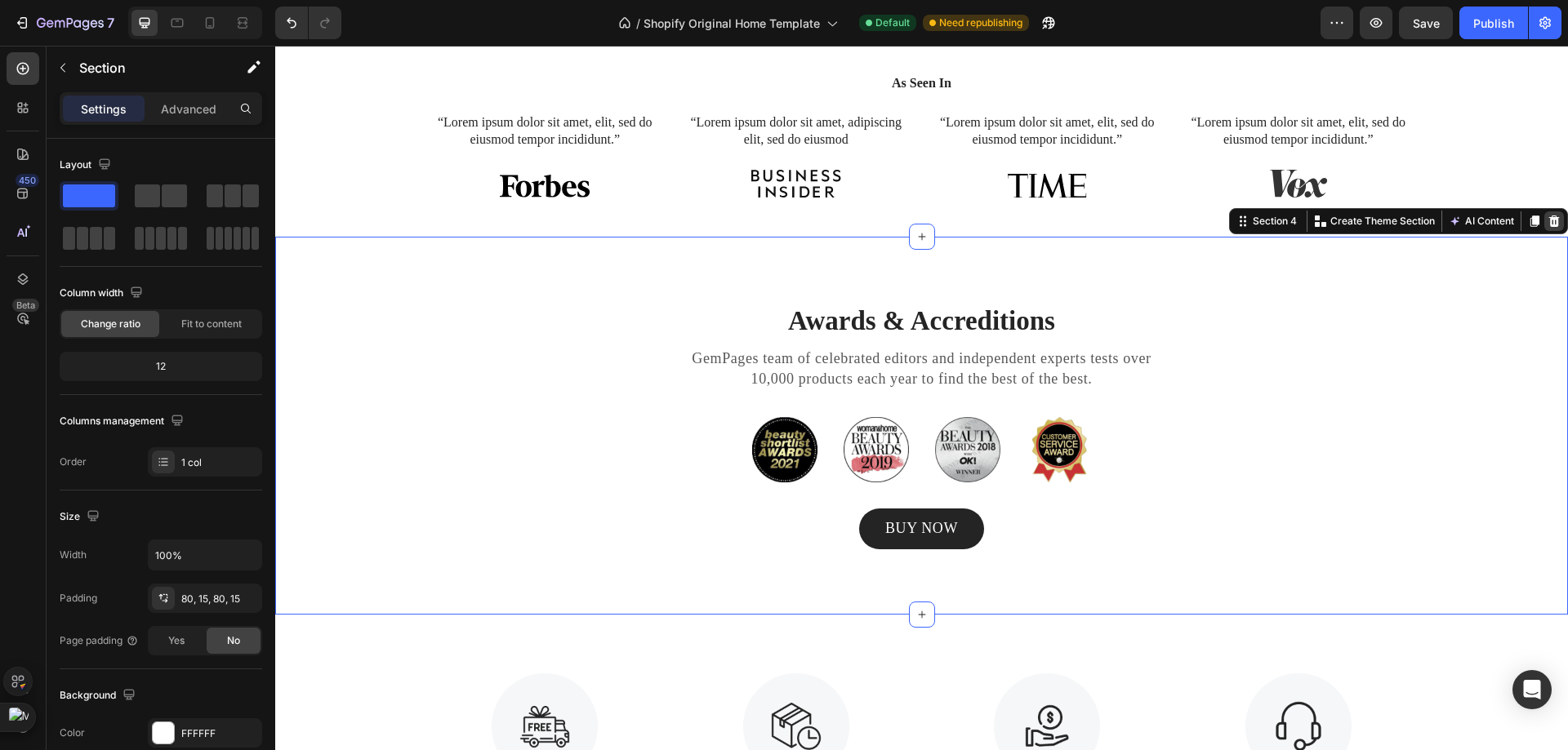
click at [1547, 218] on icon at bounding box center [1553, 221] width 13 height 13
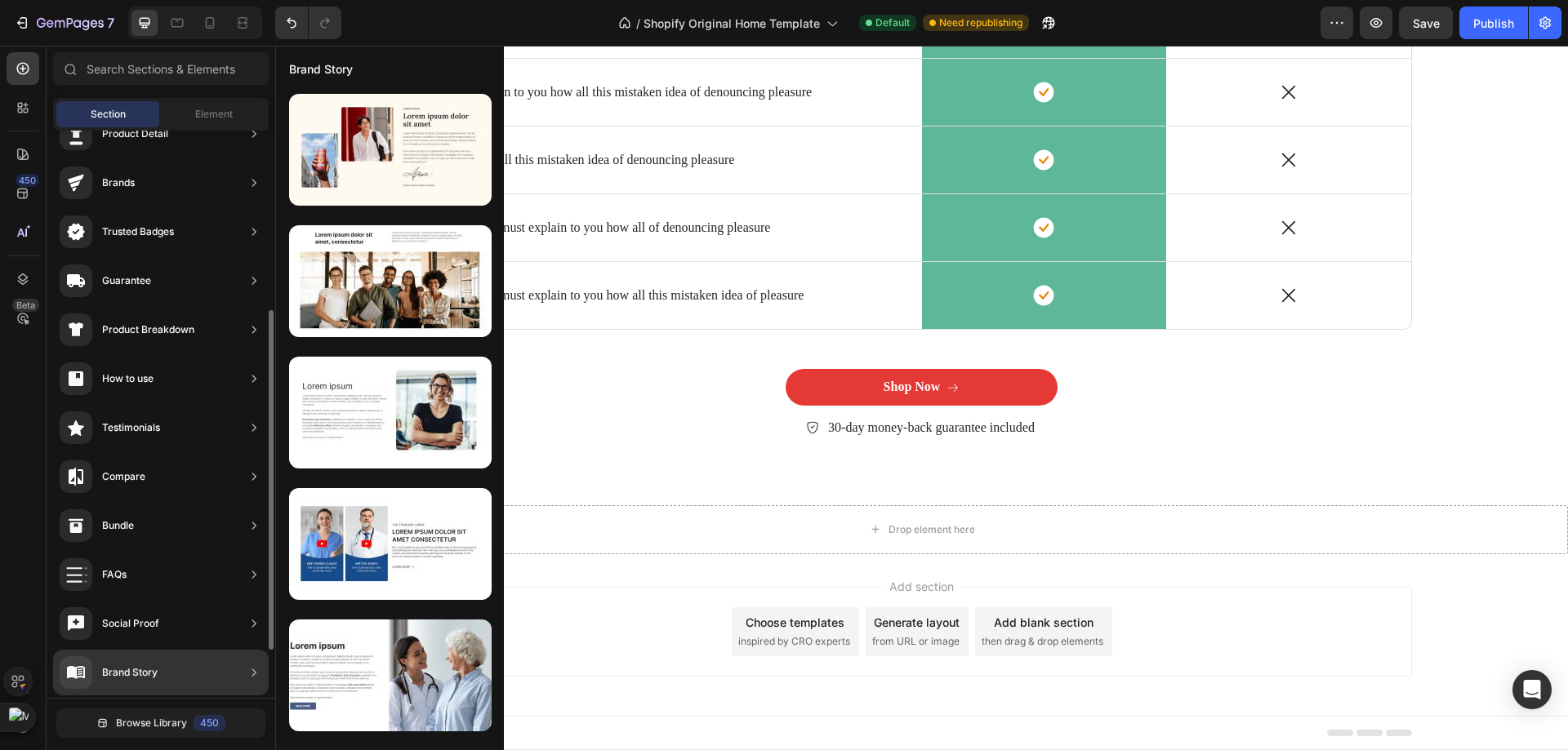
scroll to position [380, 0]
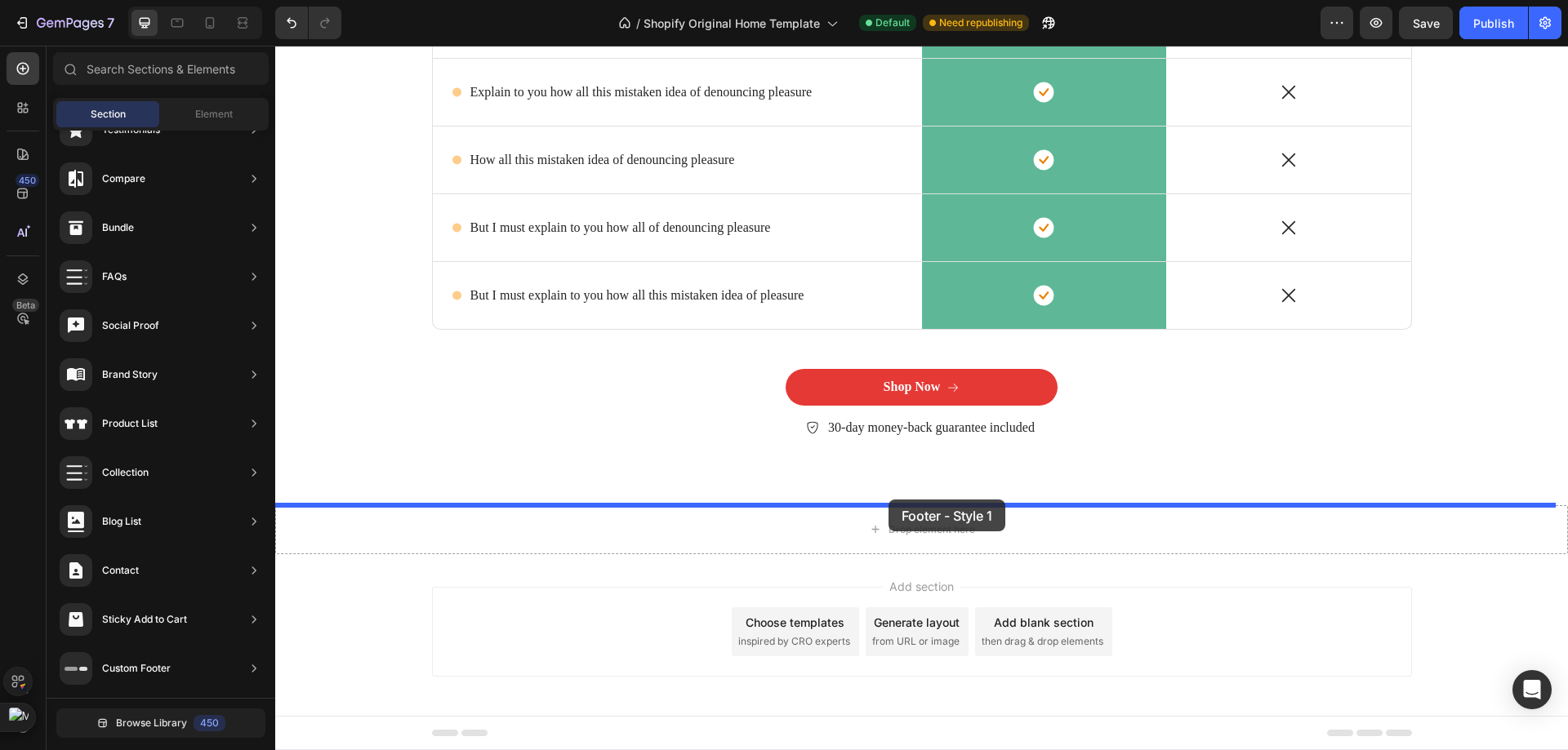
drag, startPoint x: 670, startPoint y: 199, endPoint x: 888, endPoint y: 499, distance: 370.8
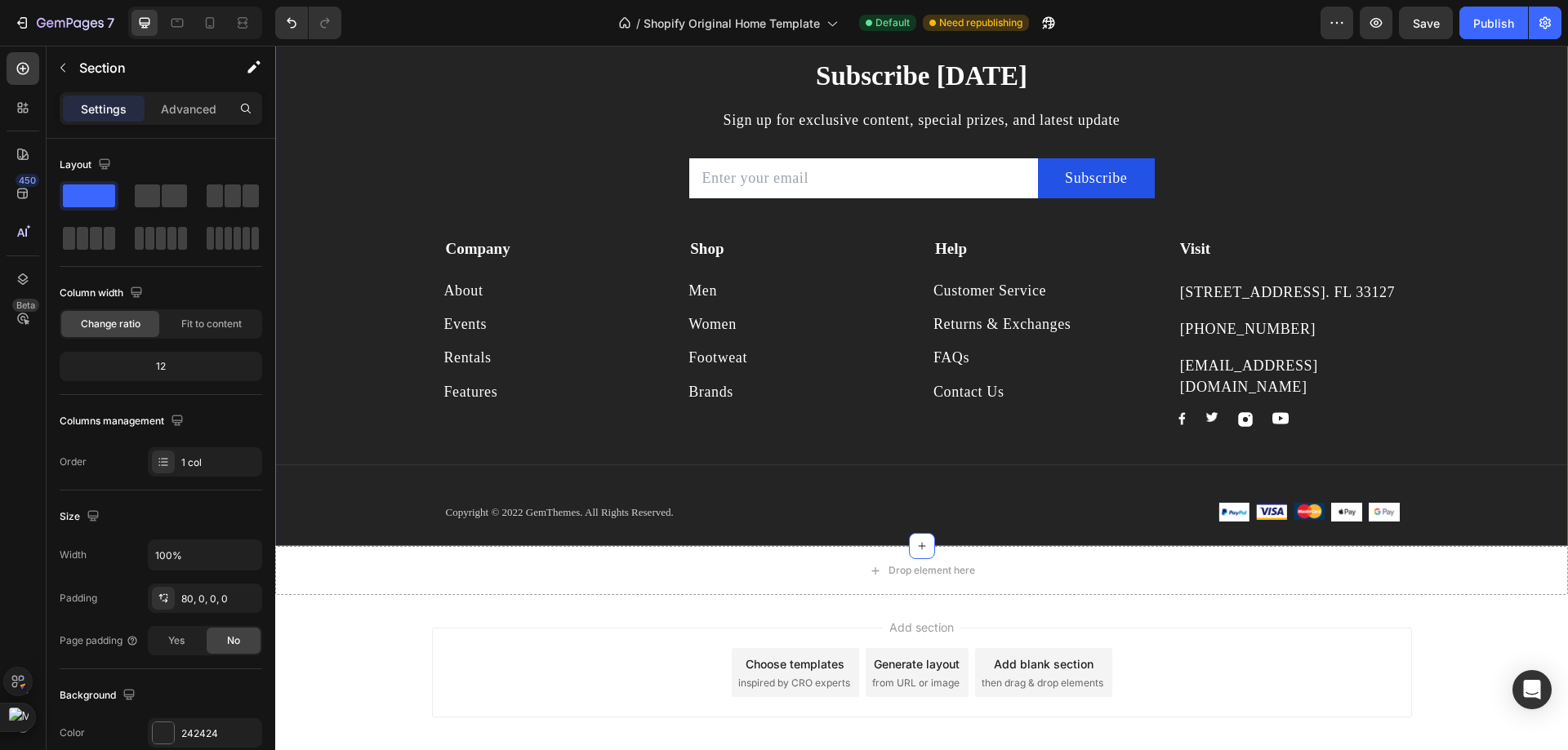
scroll to position [4325, 0]
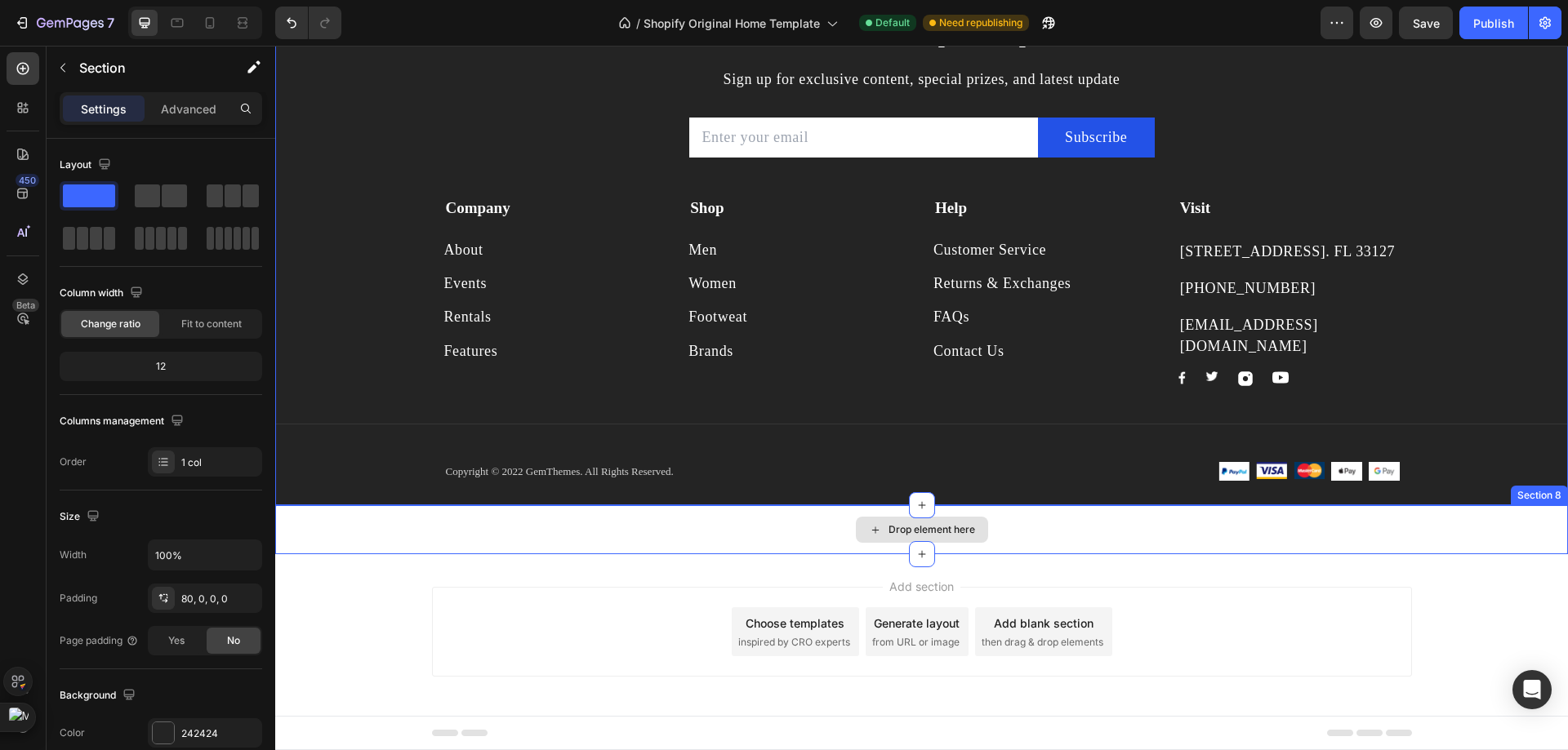
click at [753, 532] on div "Drop element here" at bounding box center [922, 530] width 1293 height 49
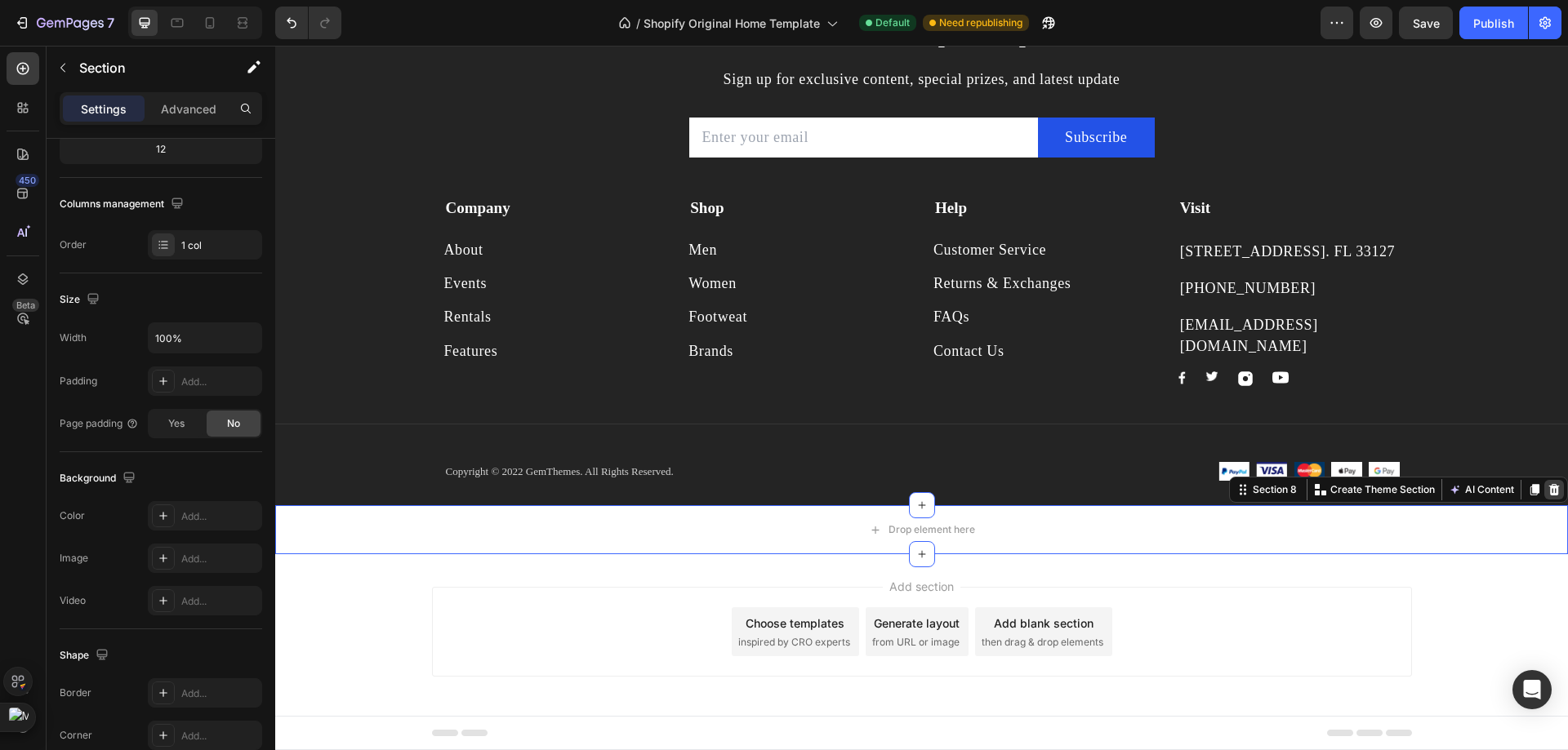
click at [1547, 490] on icon at bounding box center [1553, 489] width 13 height 13
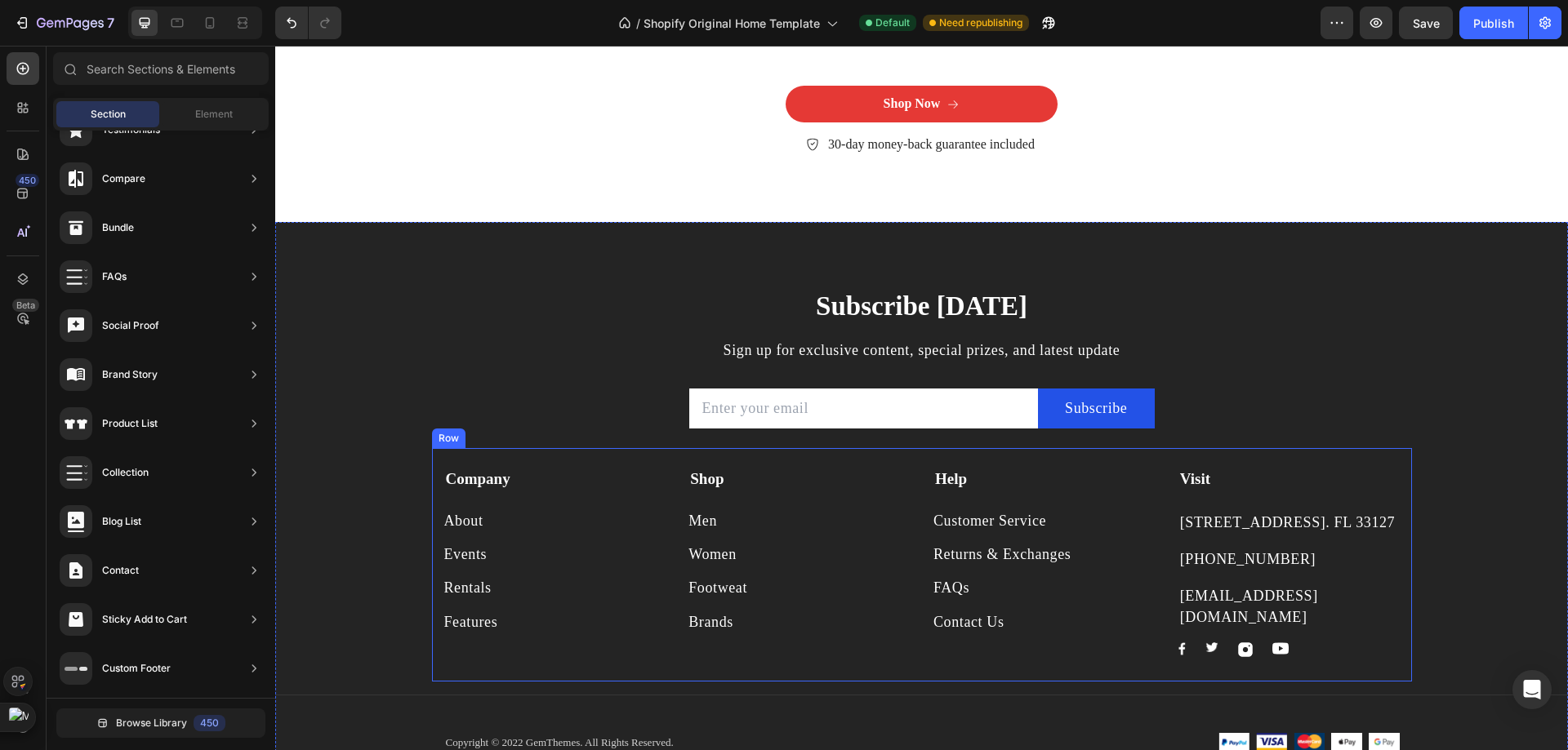
scroll to position [4031, 0]
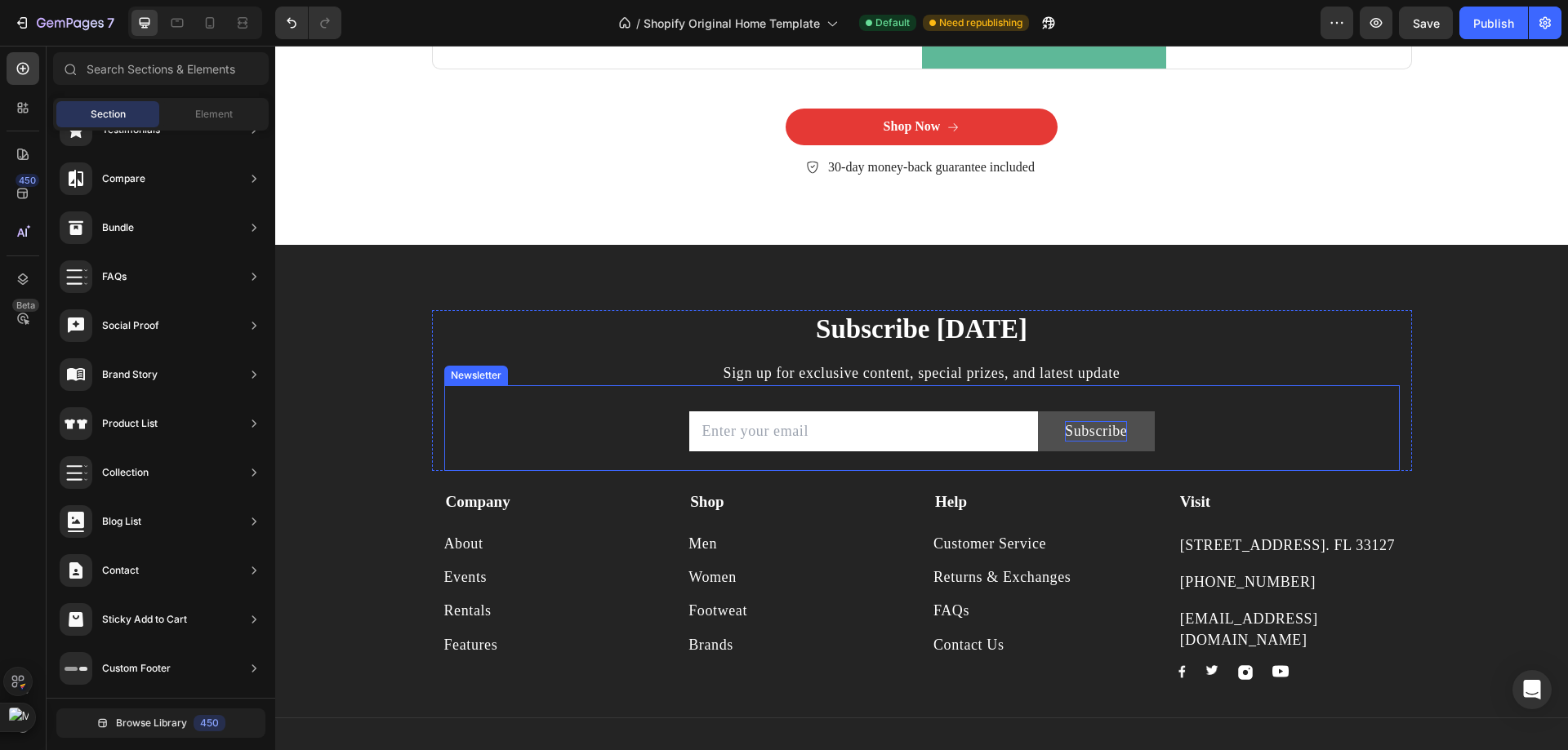
click at [1101, 437] on div "Subscribe" at bounding box center [1095, 430] width 62 height 20
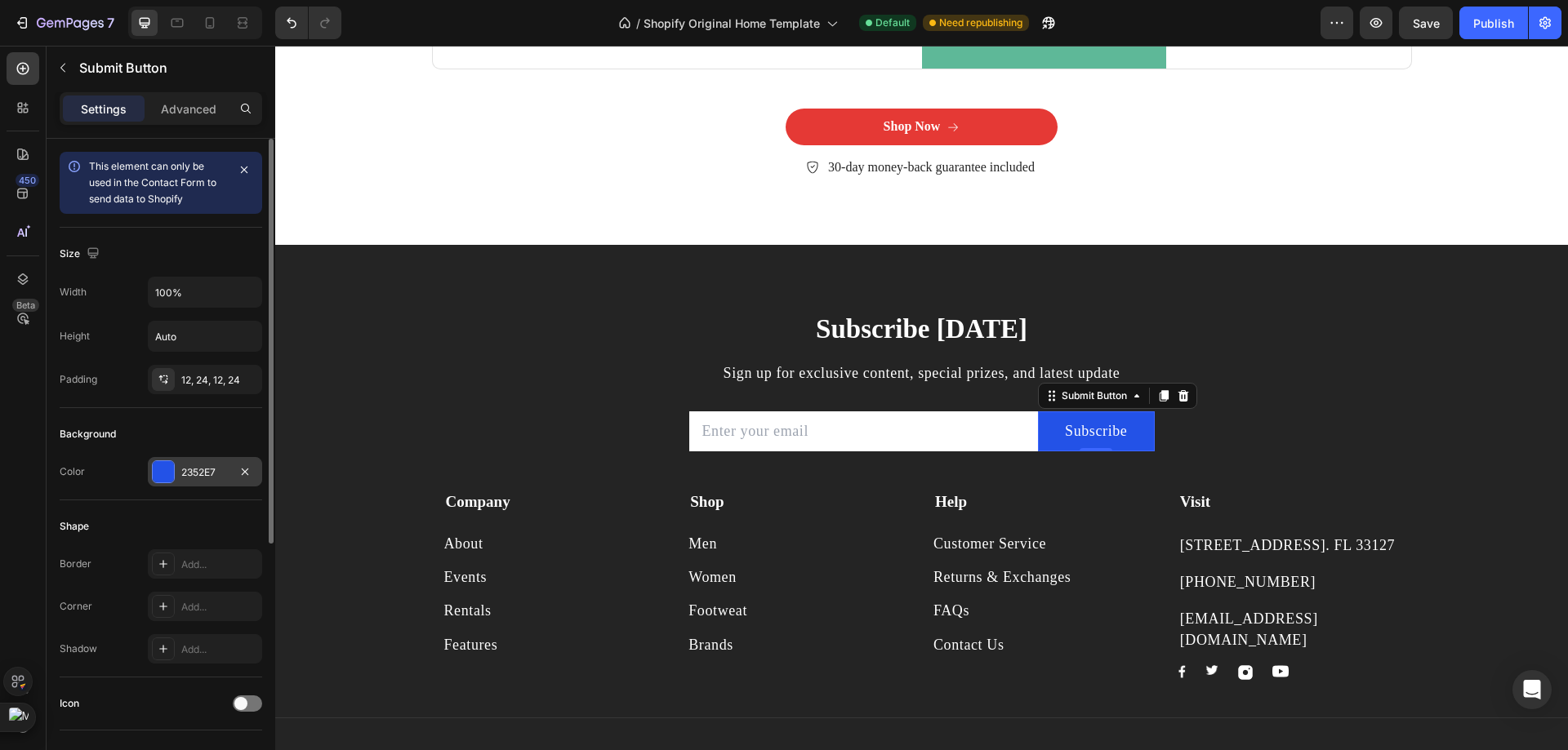
click at [161, 473] on div at bounding box center [163, 471] width 21 height 21
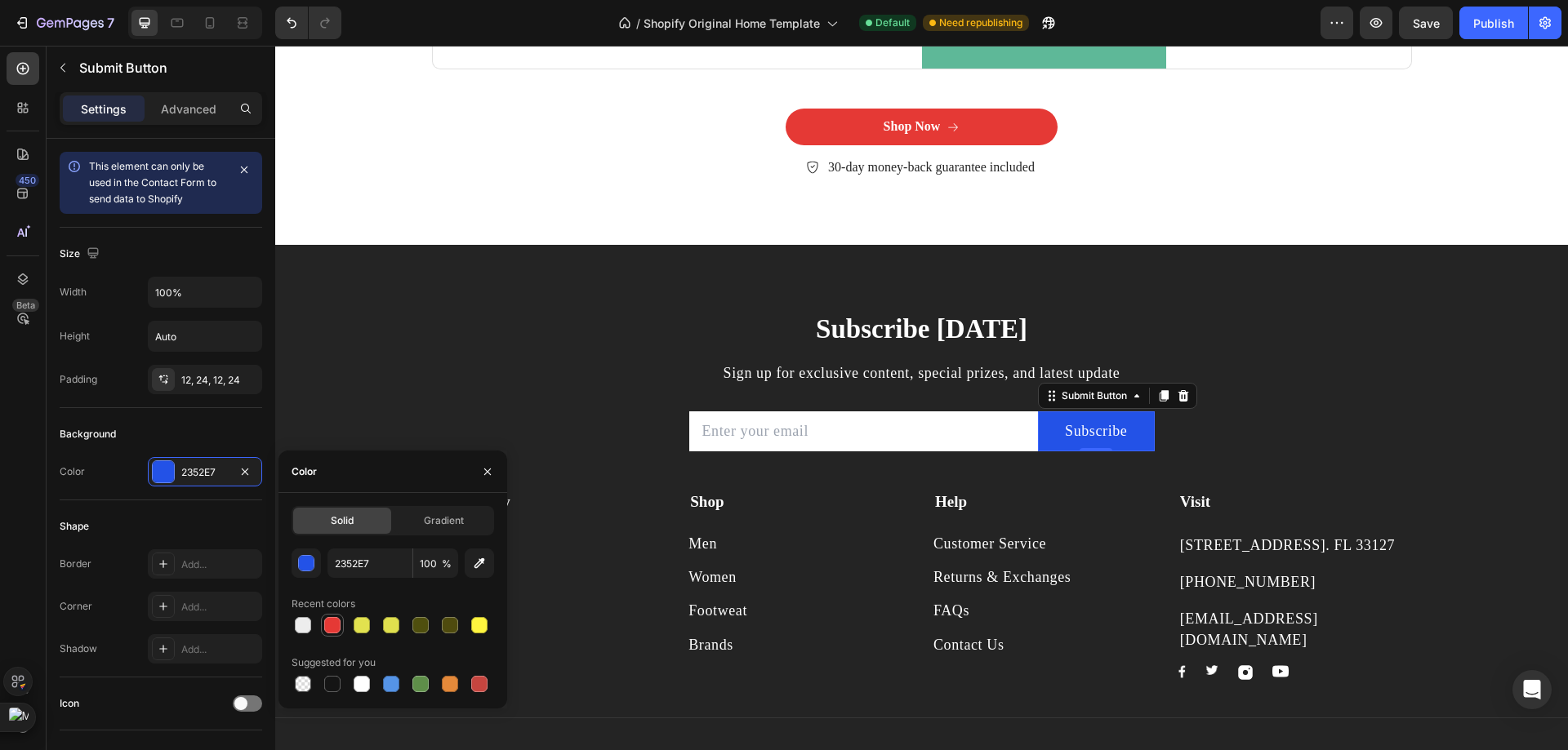
click at [340, 629] on div at bounding box center [332, 625] width 17 height 17
type input "E53935"
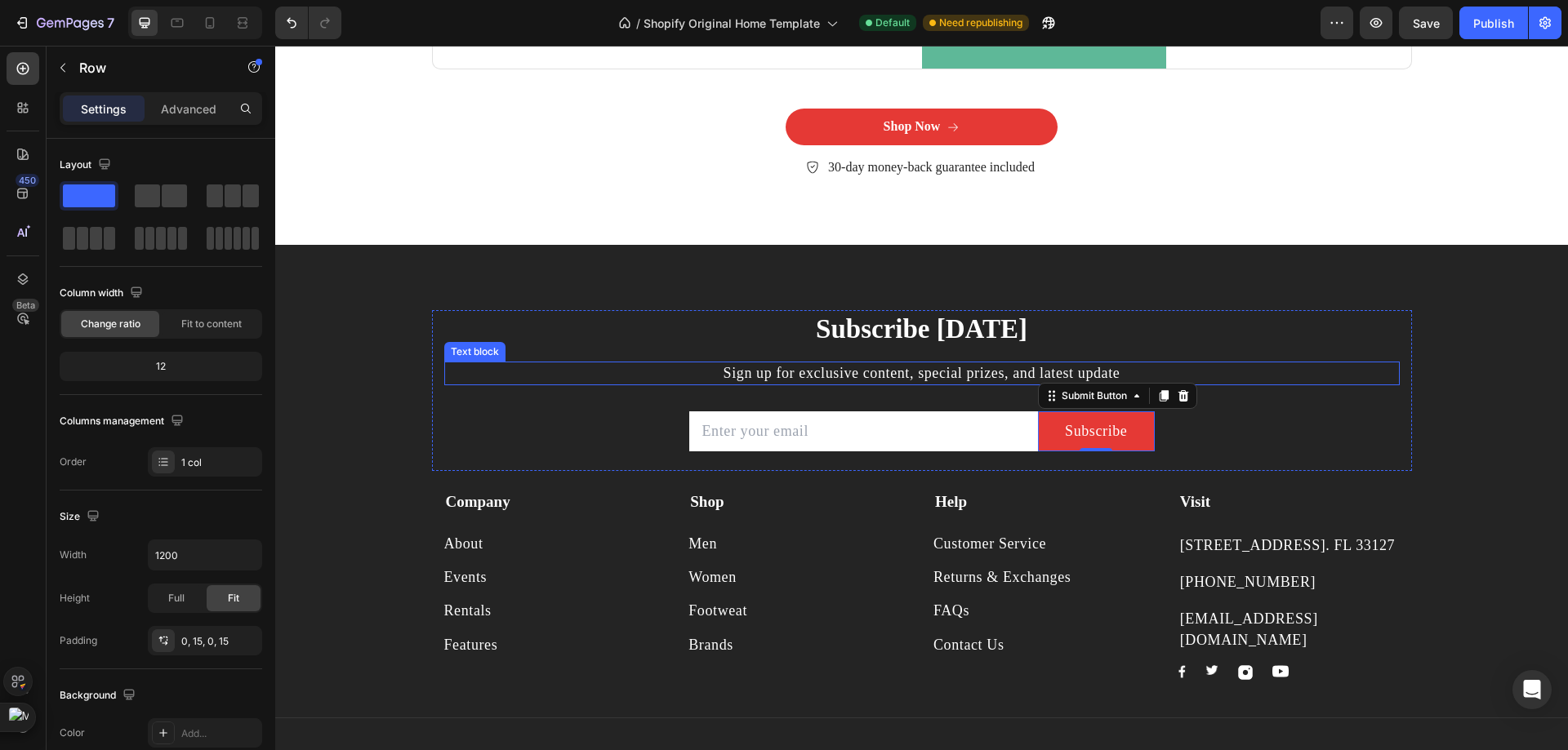
click at [609, 355] on div "Subscribe Today Heading Sign up for exclusive content, special prizes, and late…" at bounding box center [922, 390] width 956 height 161
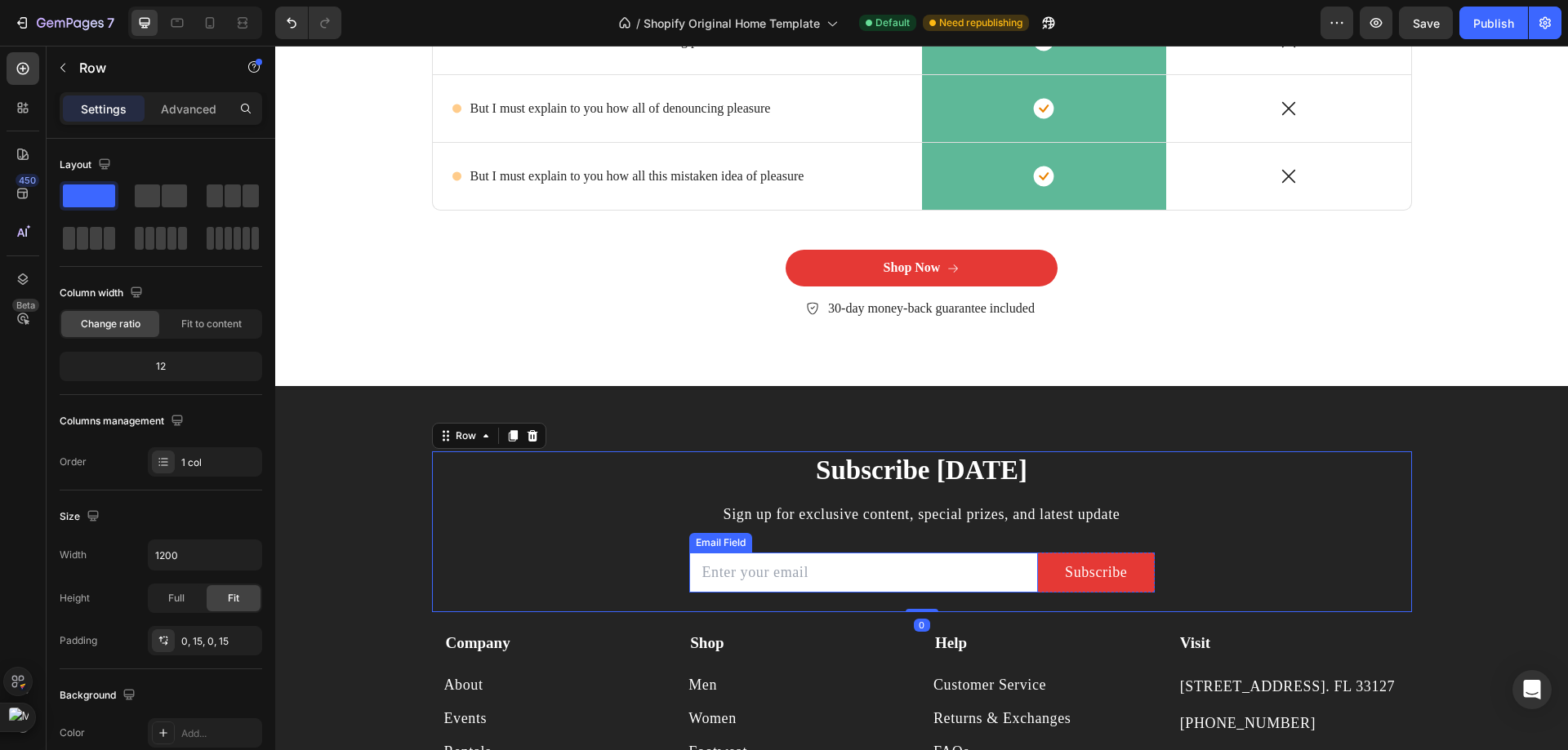
scroll to position [3705, 0]
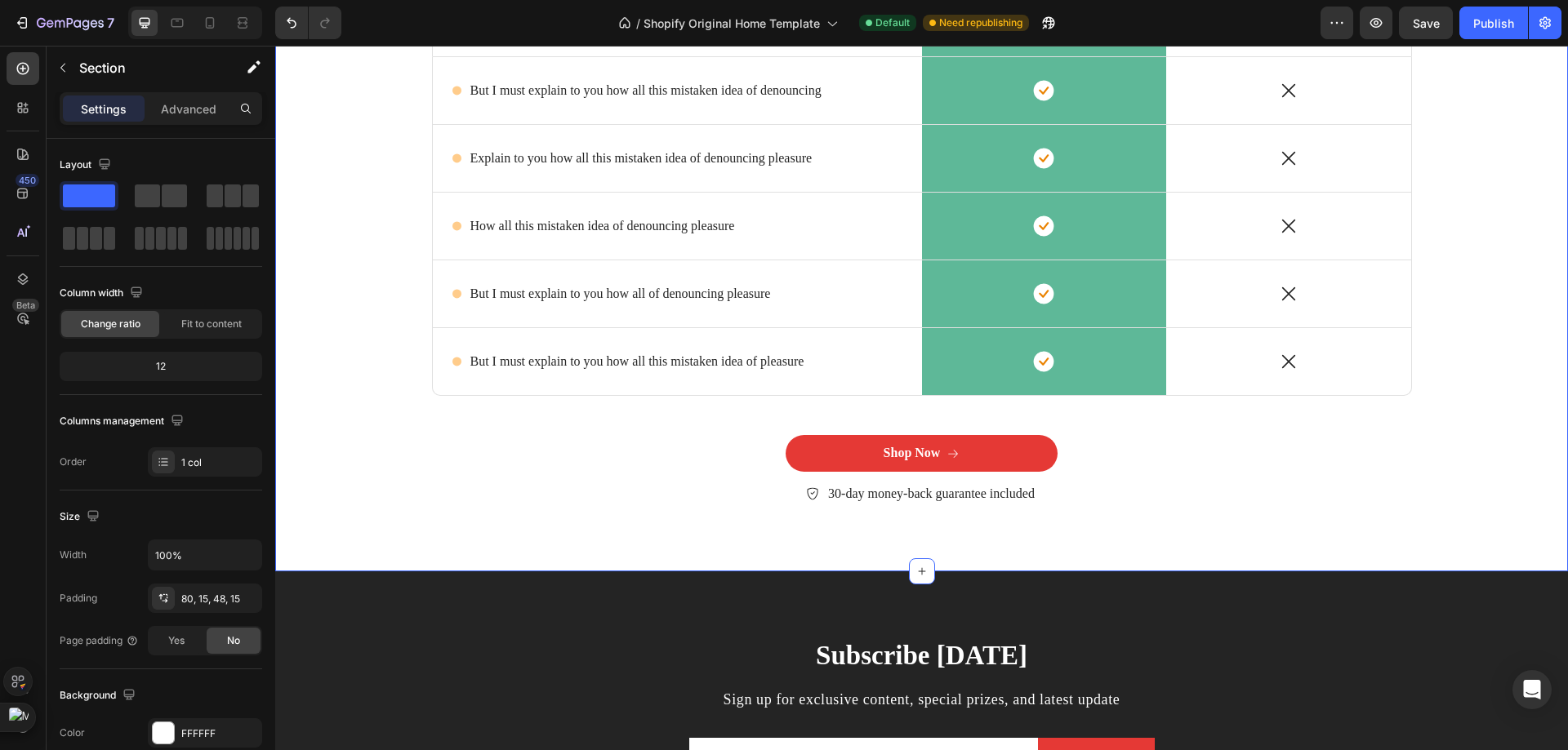
click at [691, 558] on div "Lorem ipsum dolor sit amet, consectetur adipiscing Heading But I must explain t…" at bounding box center [922, 181] width 1293 height 781
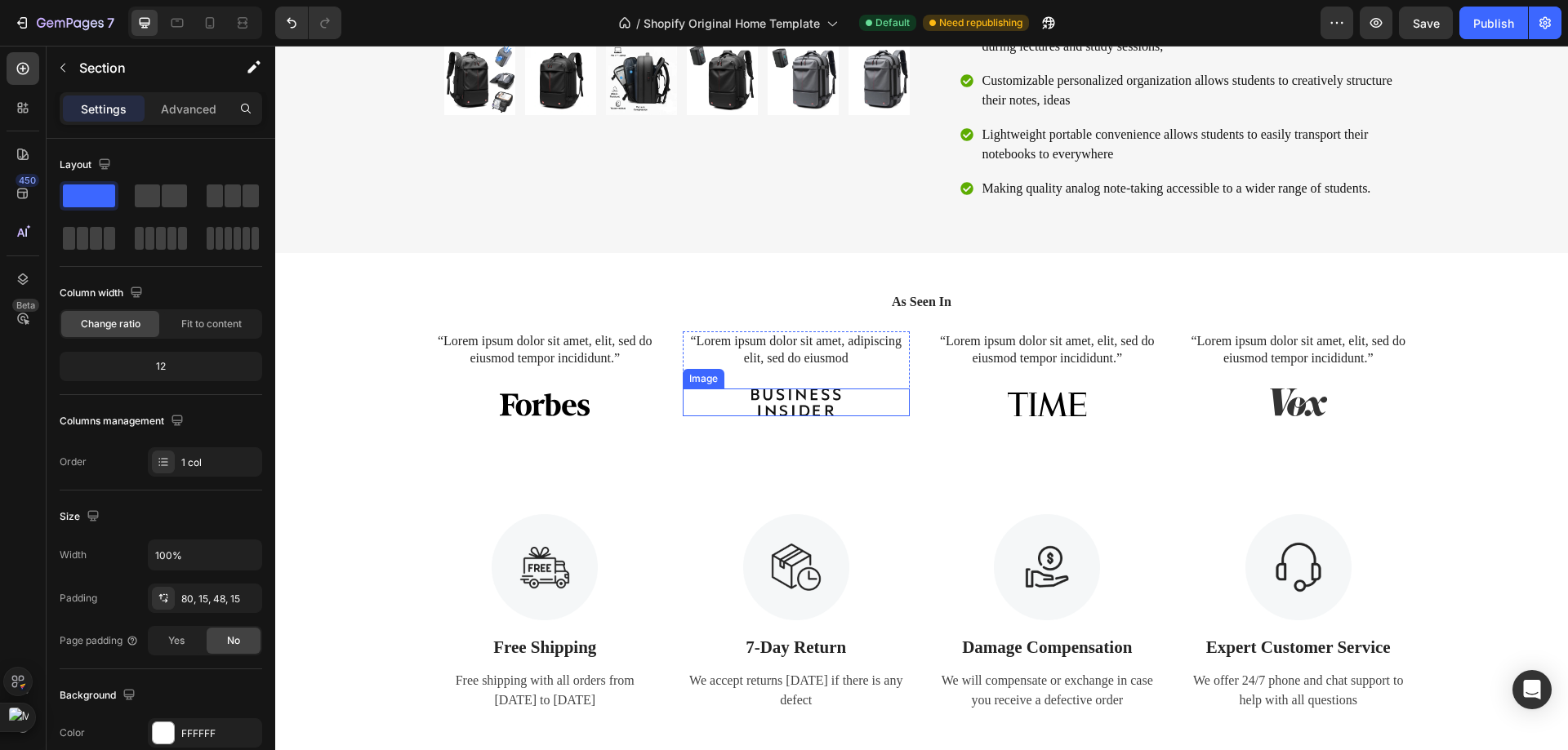
scroll to position [1192, 0]
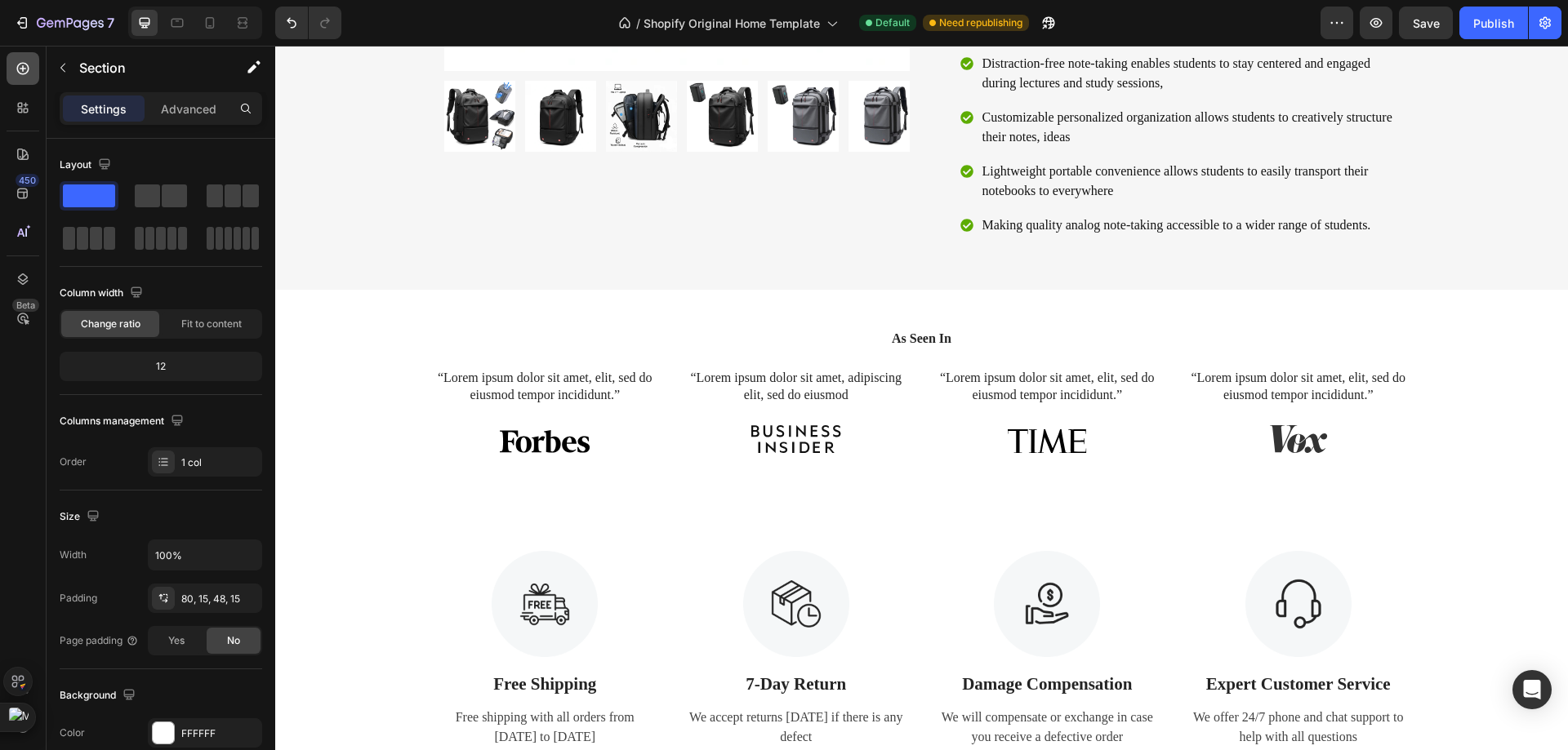
click at [31, 69] on icon at bounding box center [23, 68] width 17 height 17
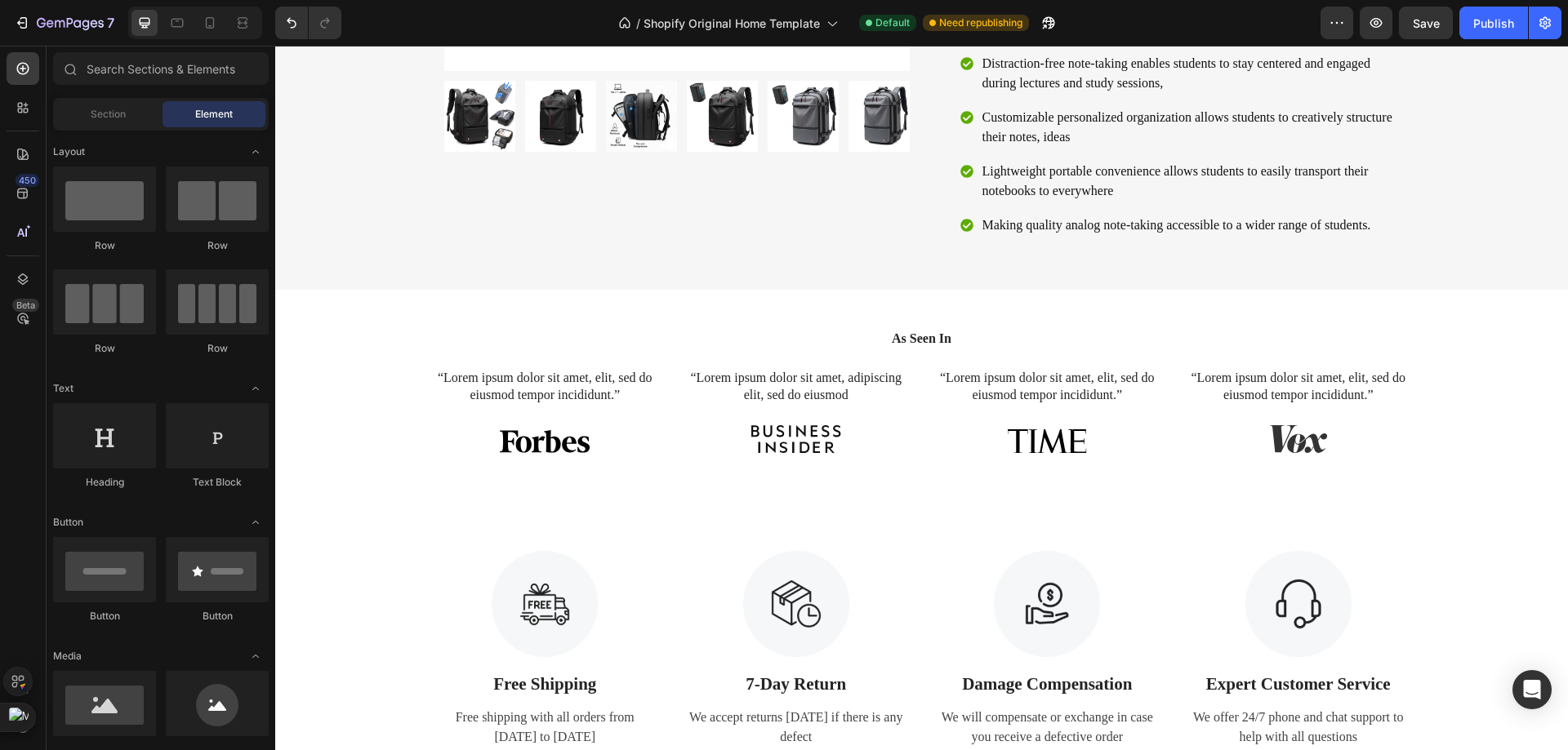
click at [129, 127] on div "Section Element" at bounding box center [161, 114] width 216 height 32
click at [131, 117] on div "Section" at bounding box center [107, 114] width 103 height 26
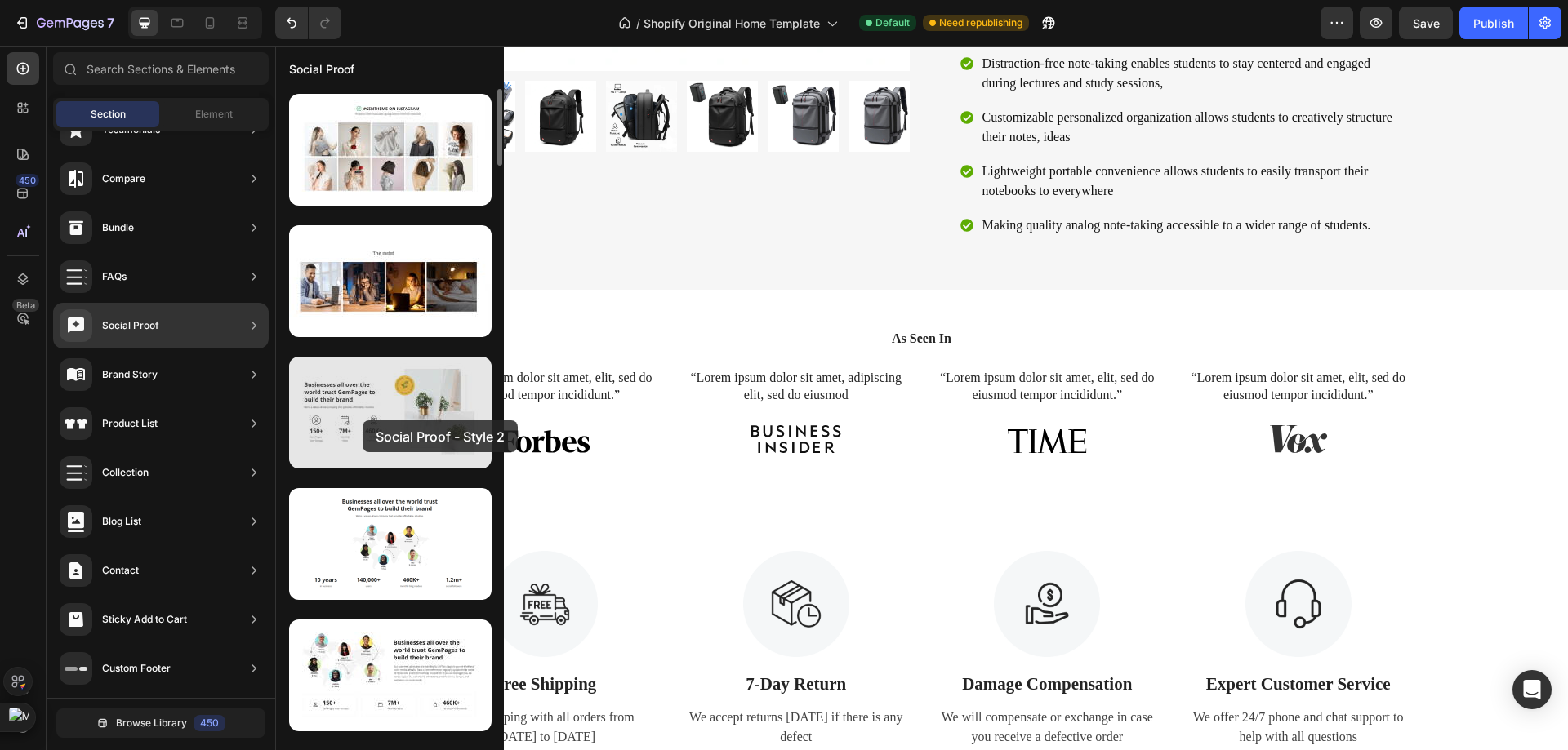
drag, startPoint x: 372, startPoint y: 426, endPoint x: 363, endPoint y: 420, distance: 10.8
click at [363, 420] on div at bounding box center [390, 412] width 203 height 112
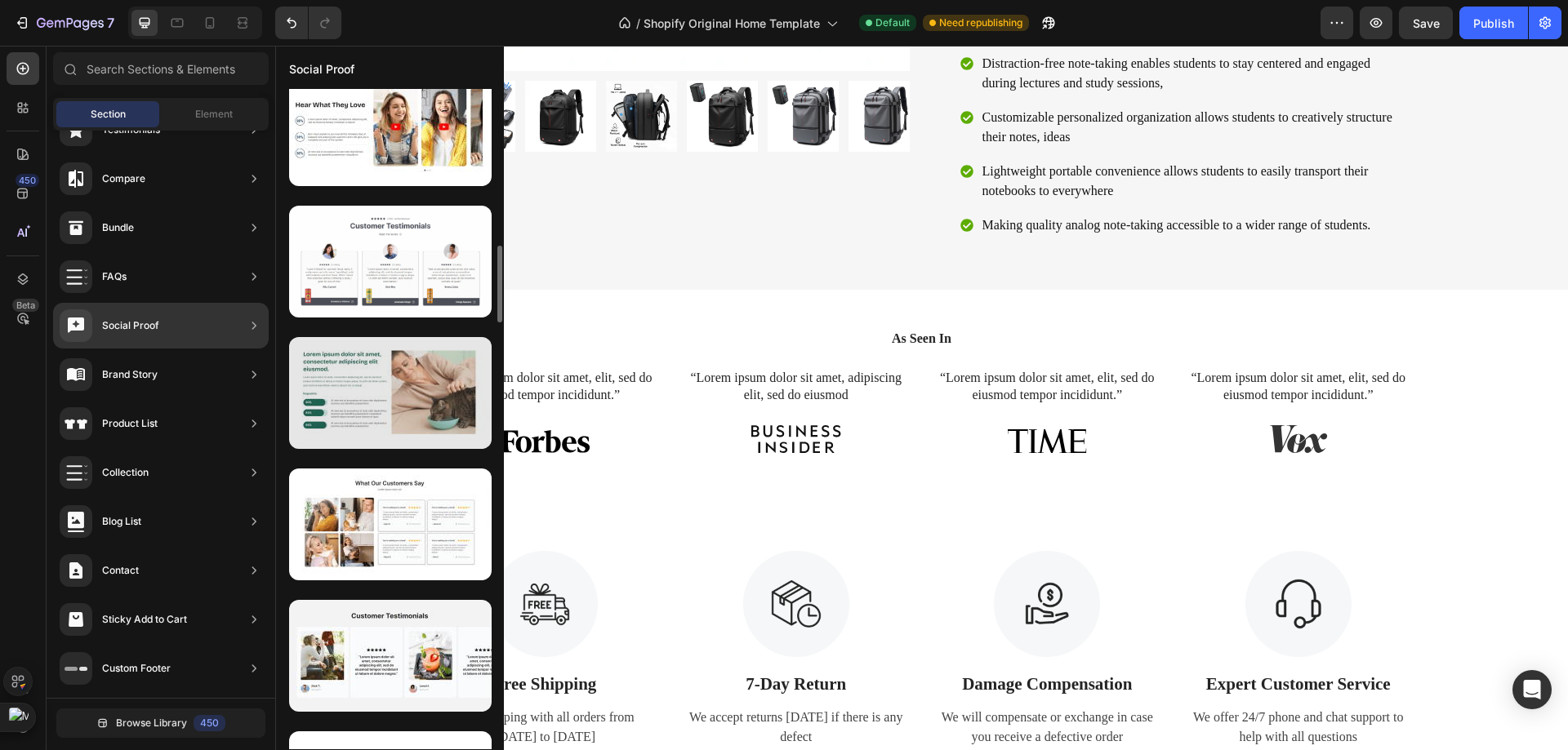
scroll to position [2040, 0]
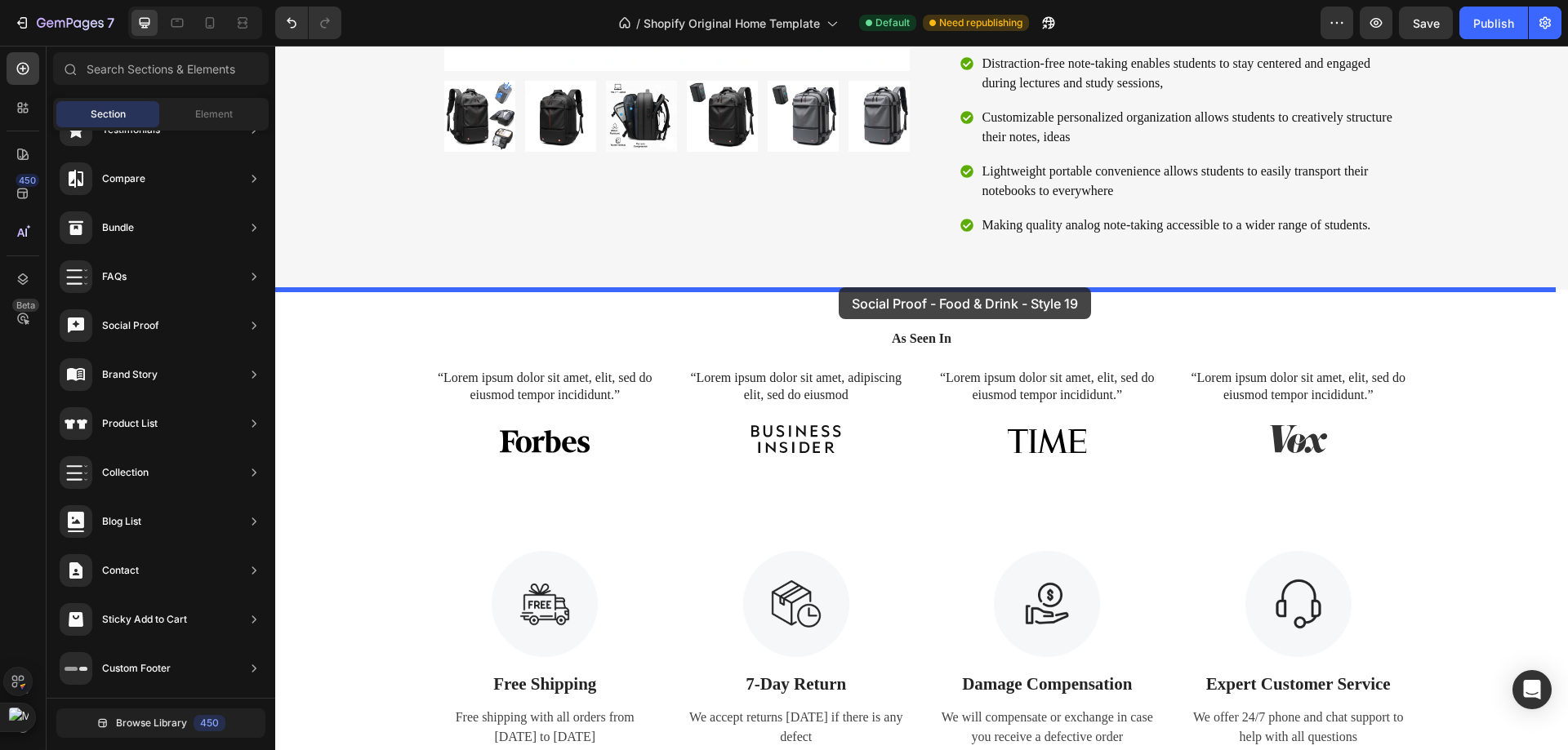
drag, startPoint x: 682, startPoint y: 414, endPoint x: 839, endPoint y: 287, distance: 201.9
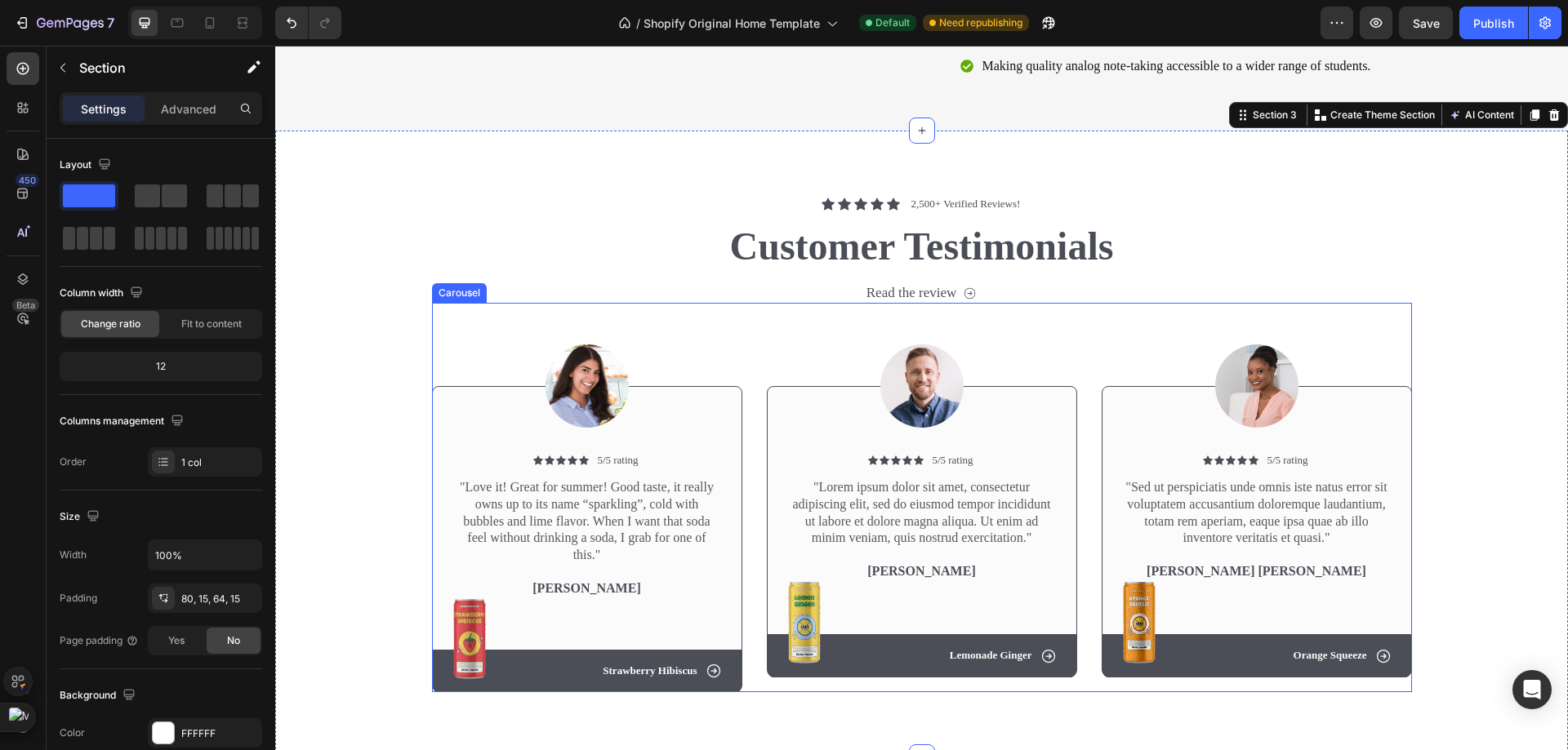
scroll to position [1355, 0]
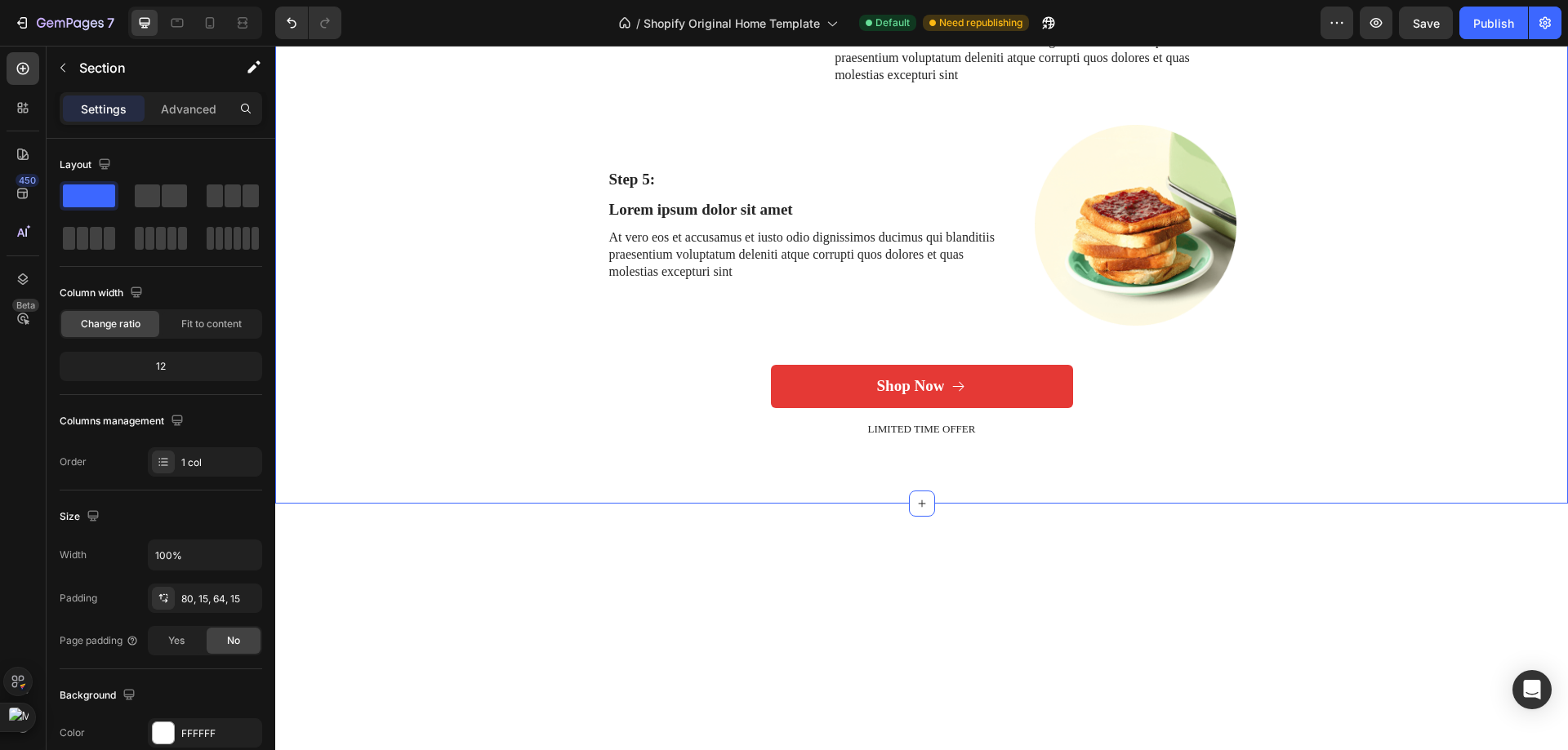
scroll to position [3107, 0]
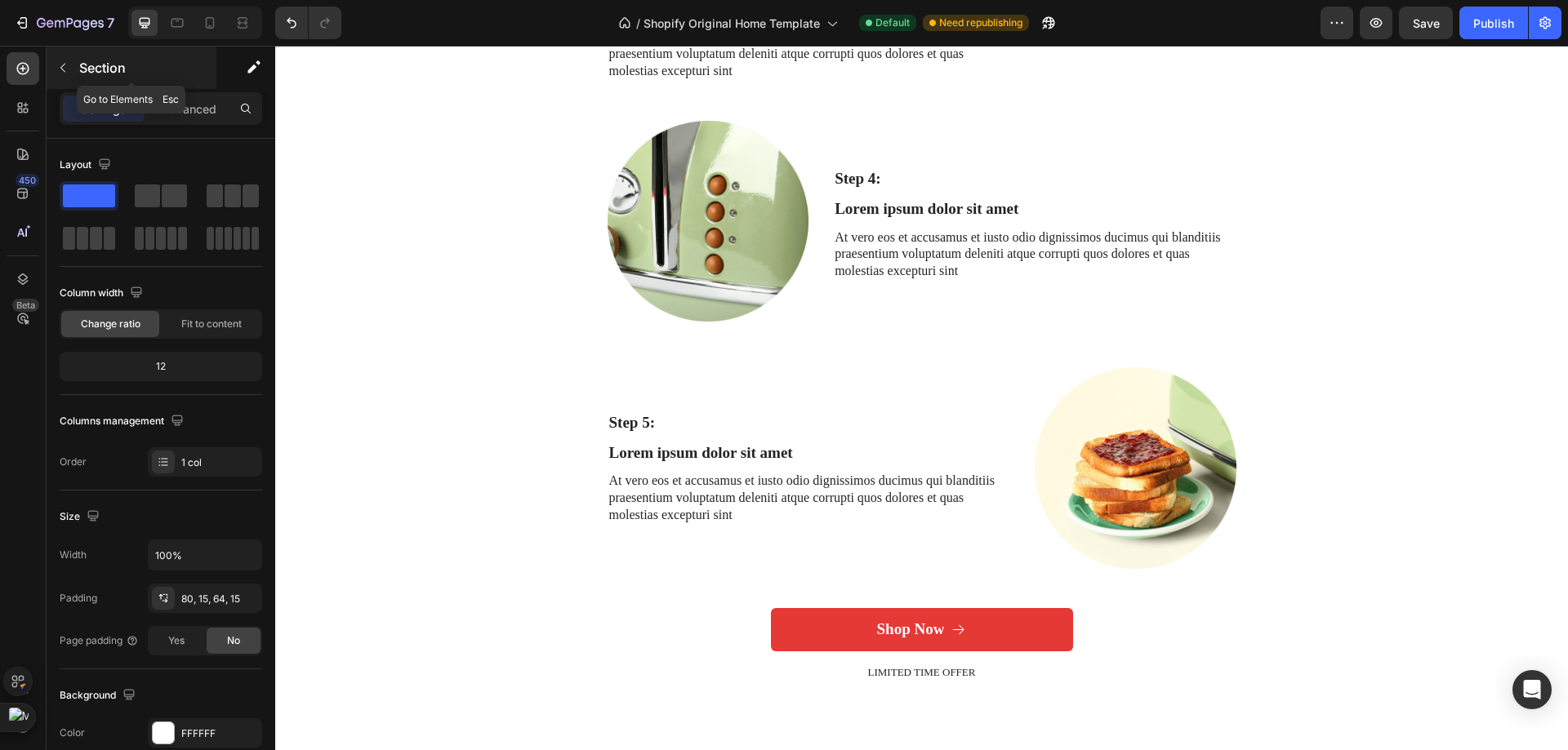
click at [46, 81] on div "Section" at bounding box center [131, 67] width 169 height 43
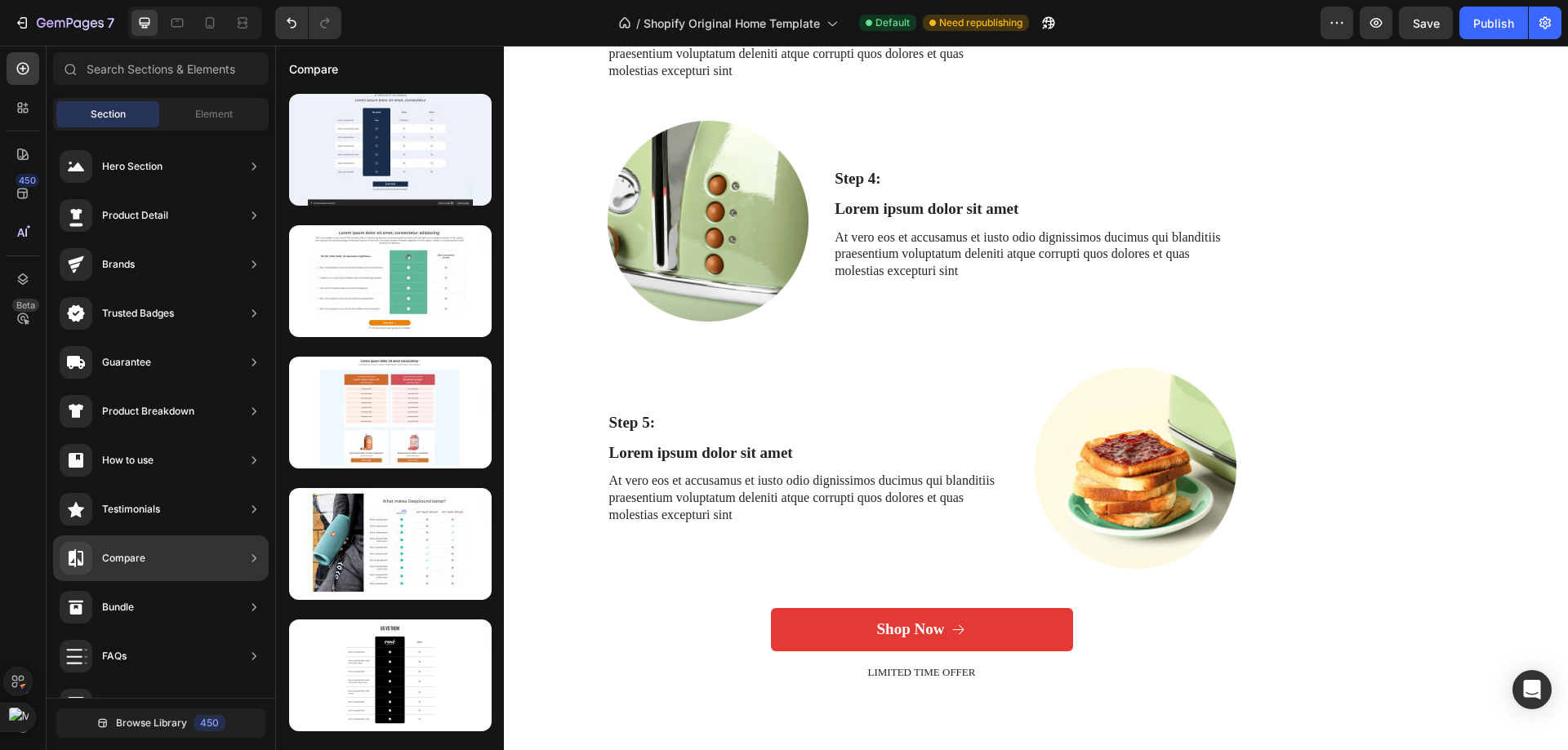
scroll to position [775, 0]
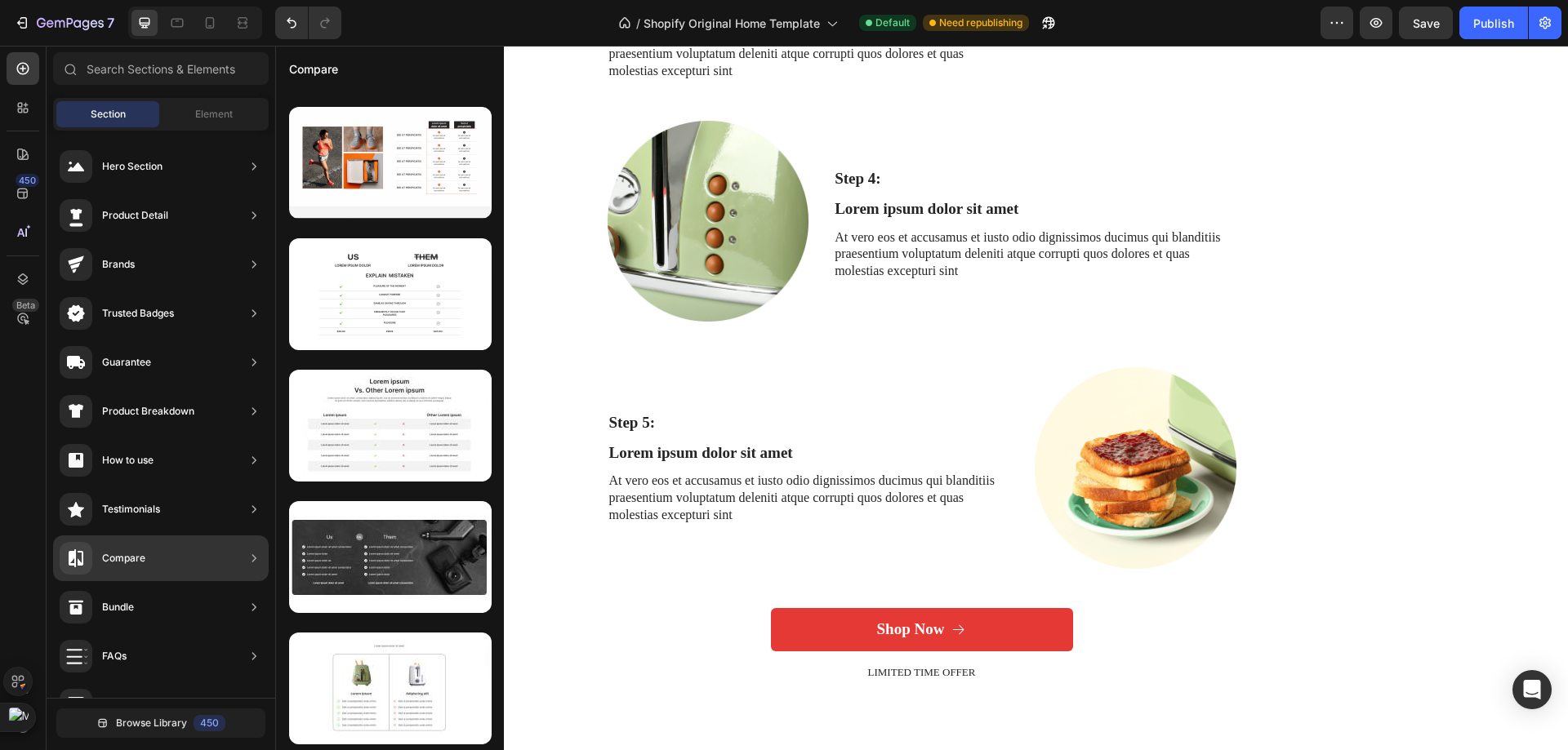
click at [206, 682] on div "FAQs" at bounding box center [161, 705] width 216 height 45
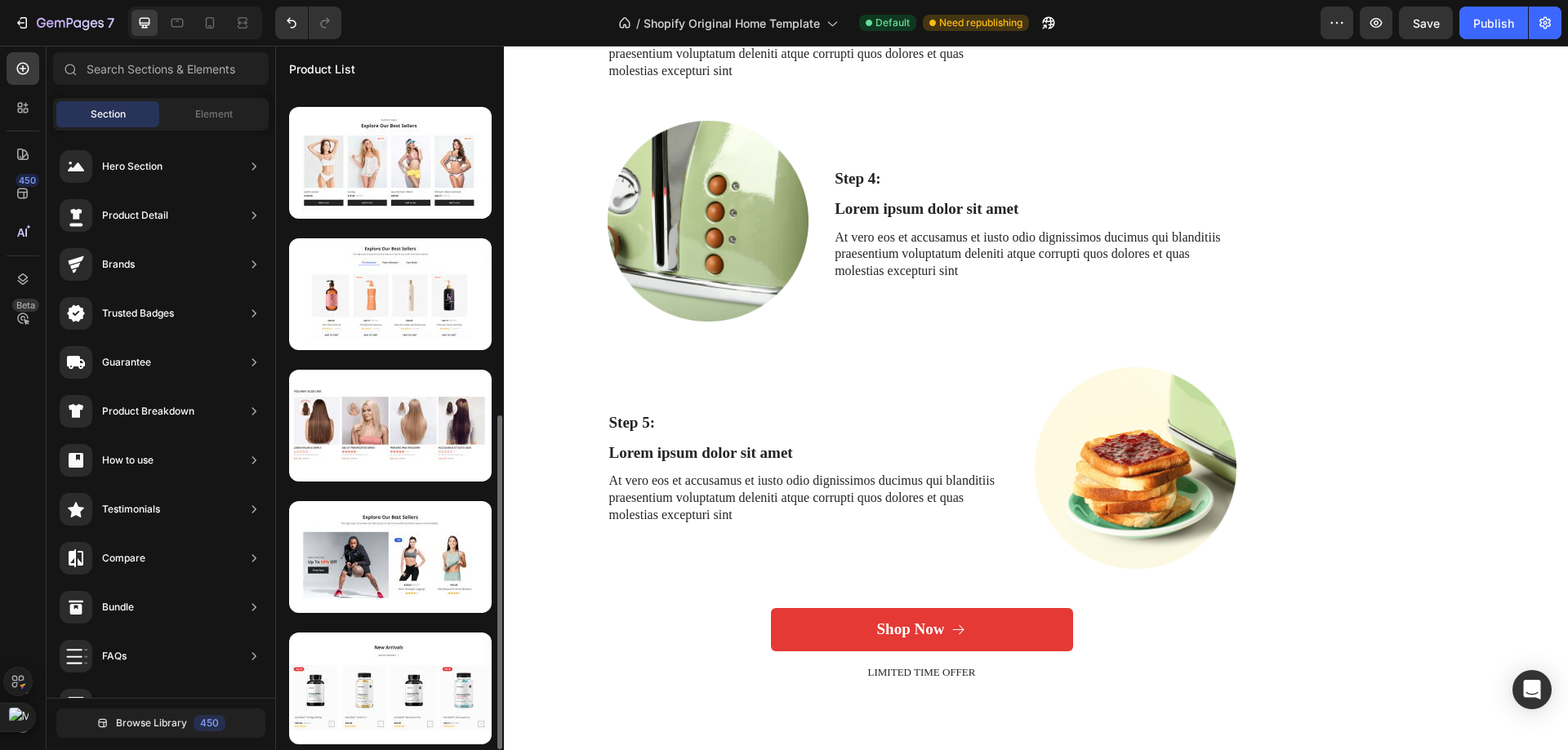
scroll to position [0, 0]
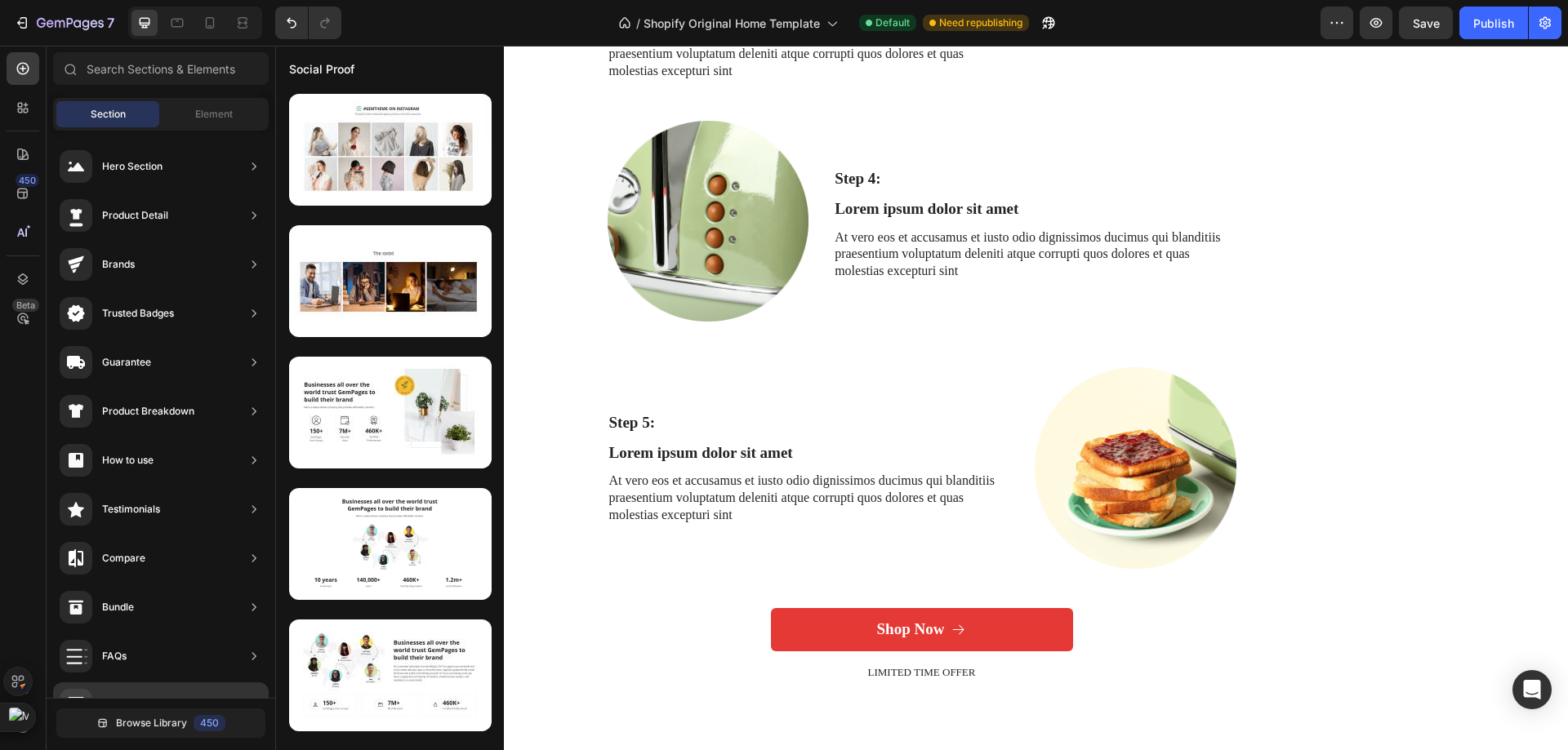
click at [256, 652] on icon at bounding box center [254, 656] width 4 height 8
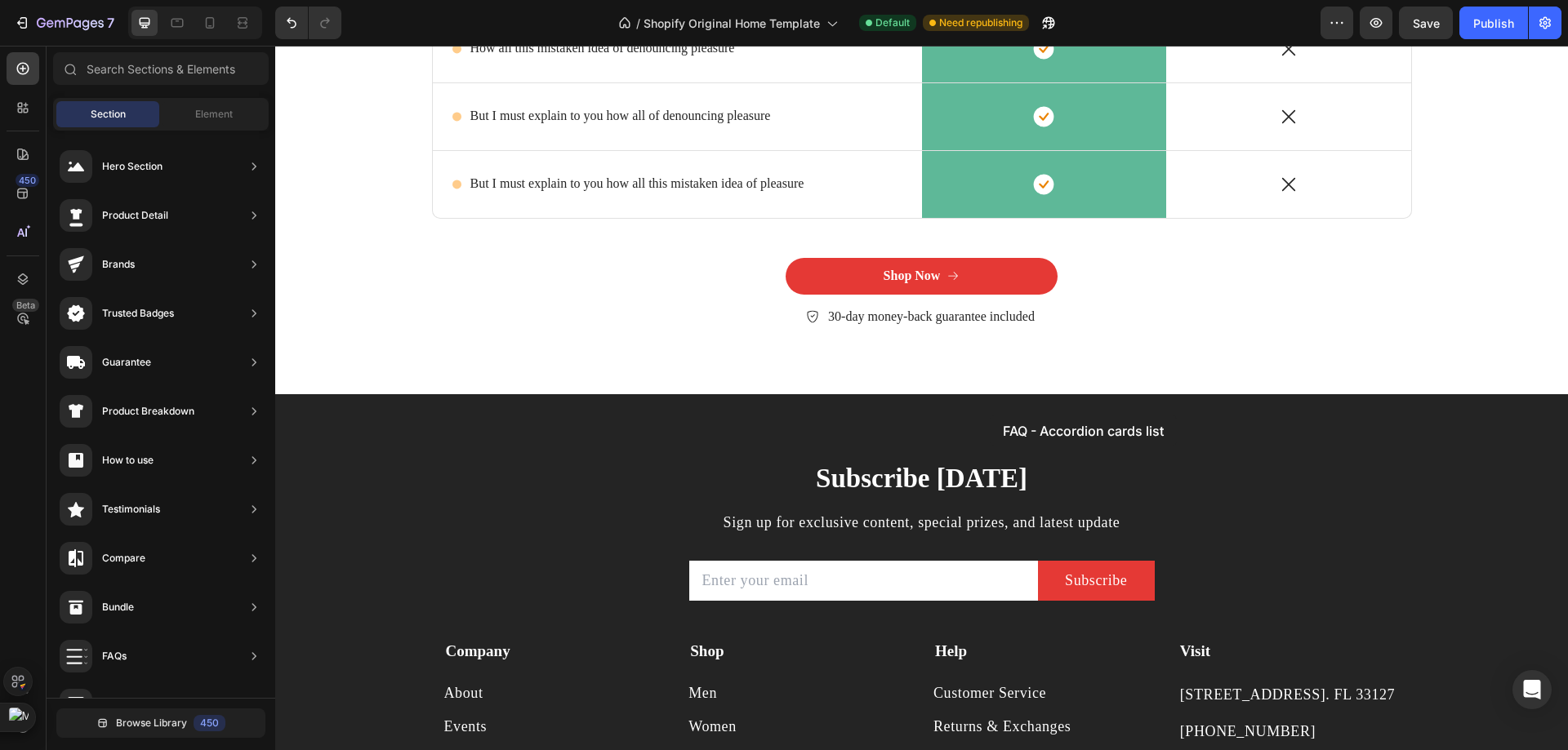
scroll to position [4495, 0]
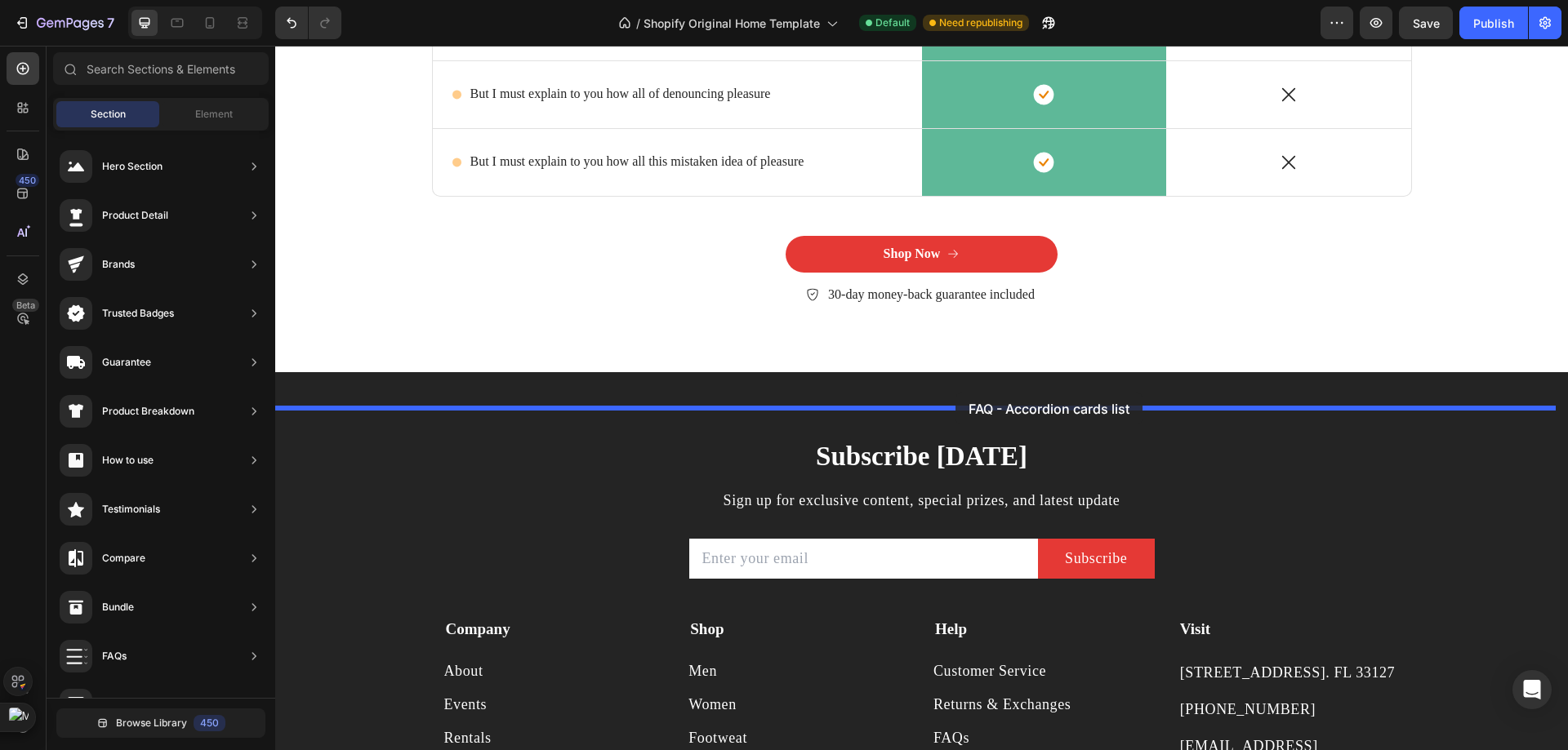
drag, startPoint x: 657, startPoint y: 375, endPoint x: 956, endPoint y: 393, distance: 299.5
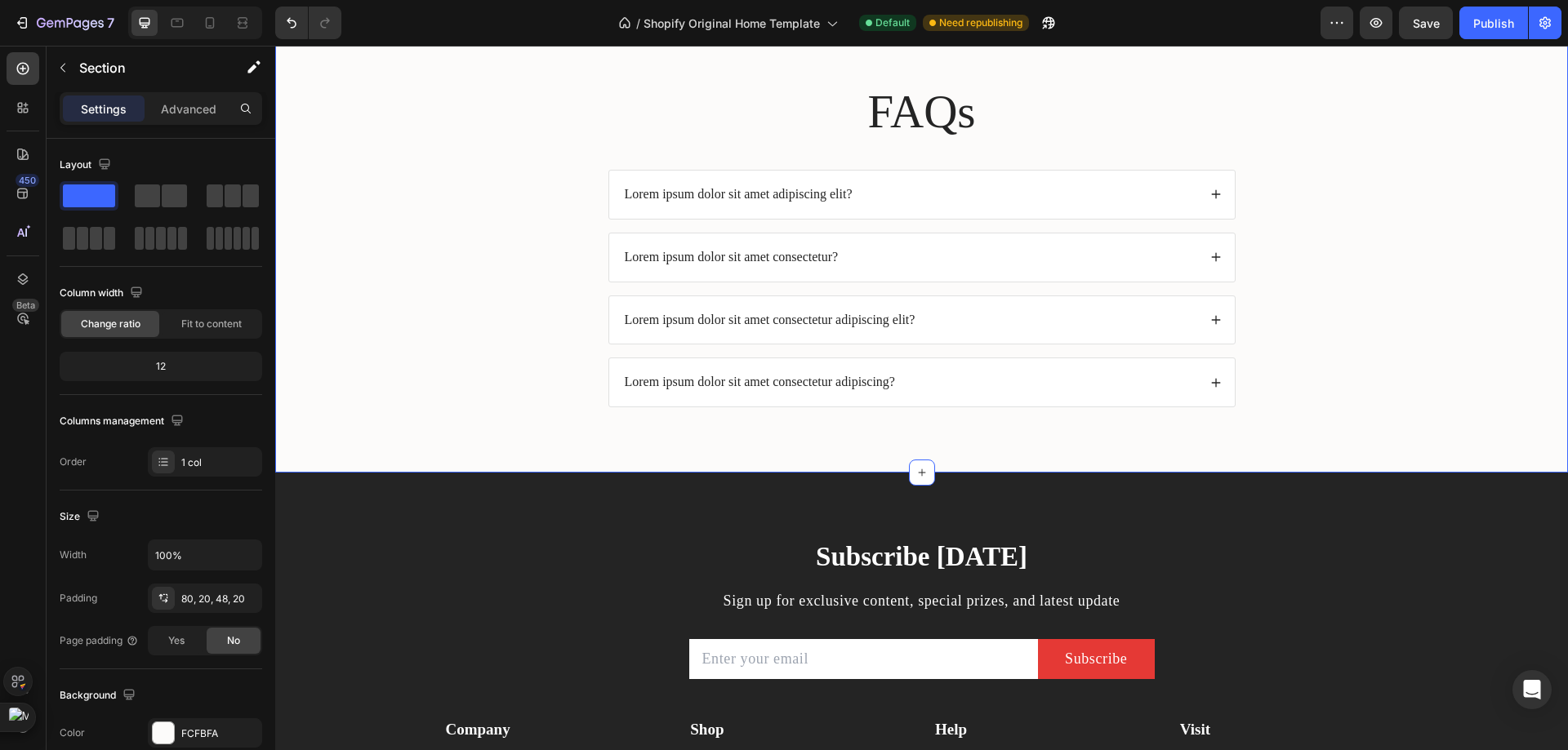
scroll to position [4903, 0]
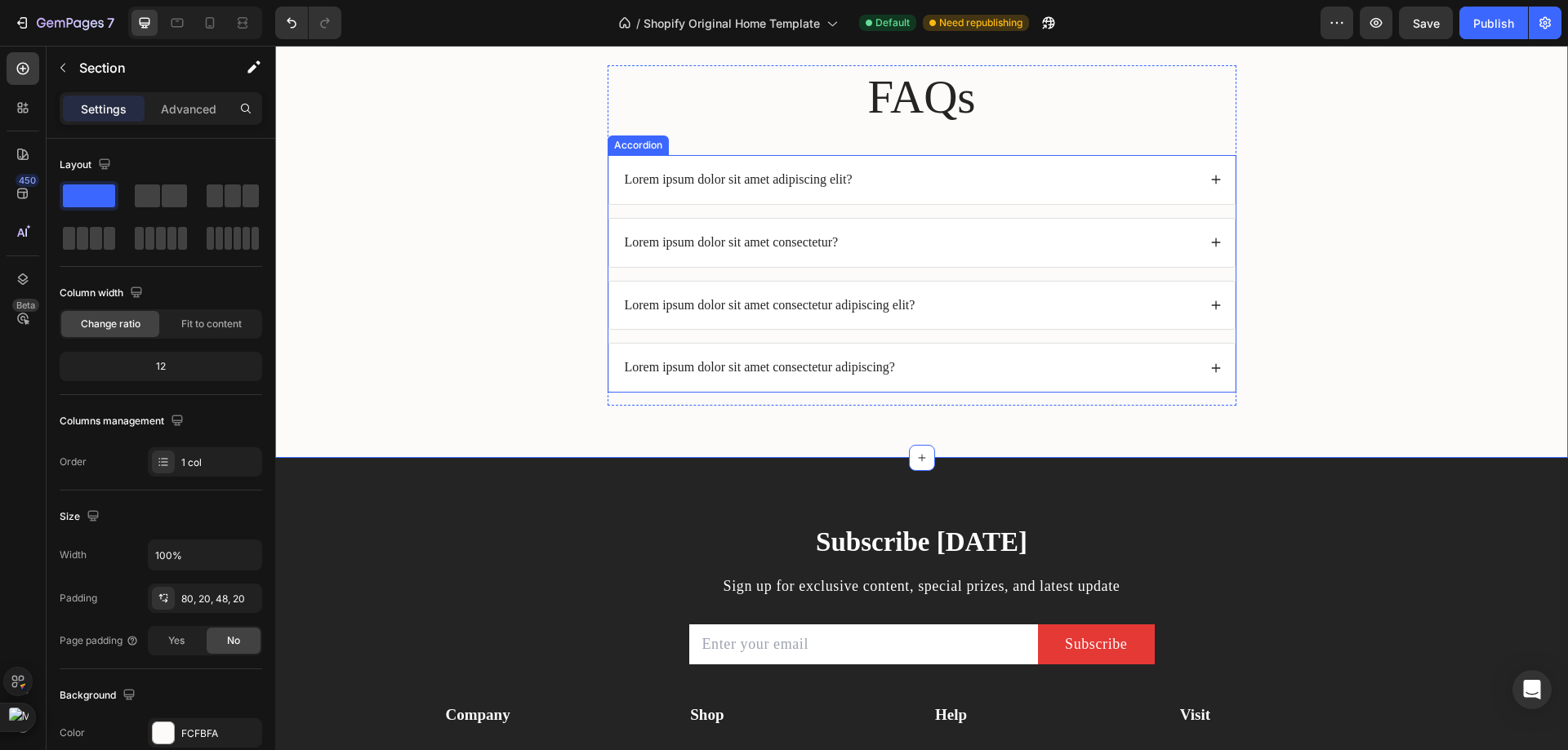
click at [1069, 178] on div "Lorem ipsum dolor sit amet adipiscing elit?" at bounding box center [909, 179] width 575 height 22
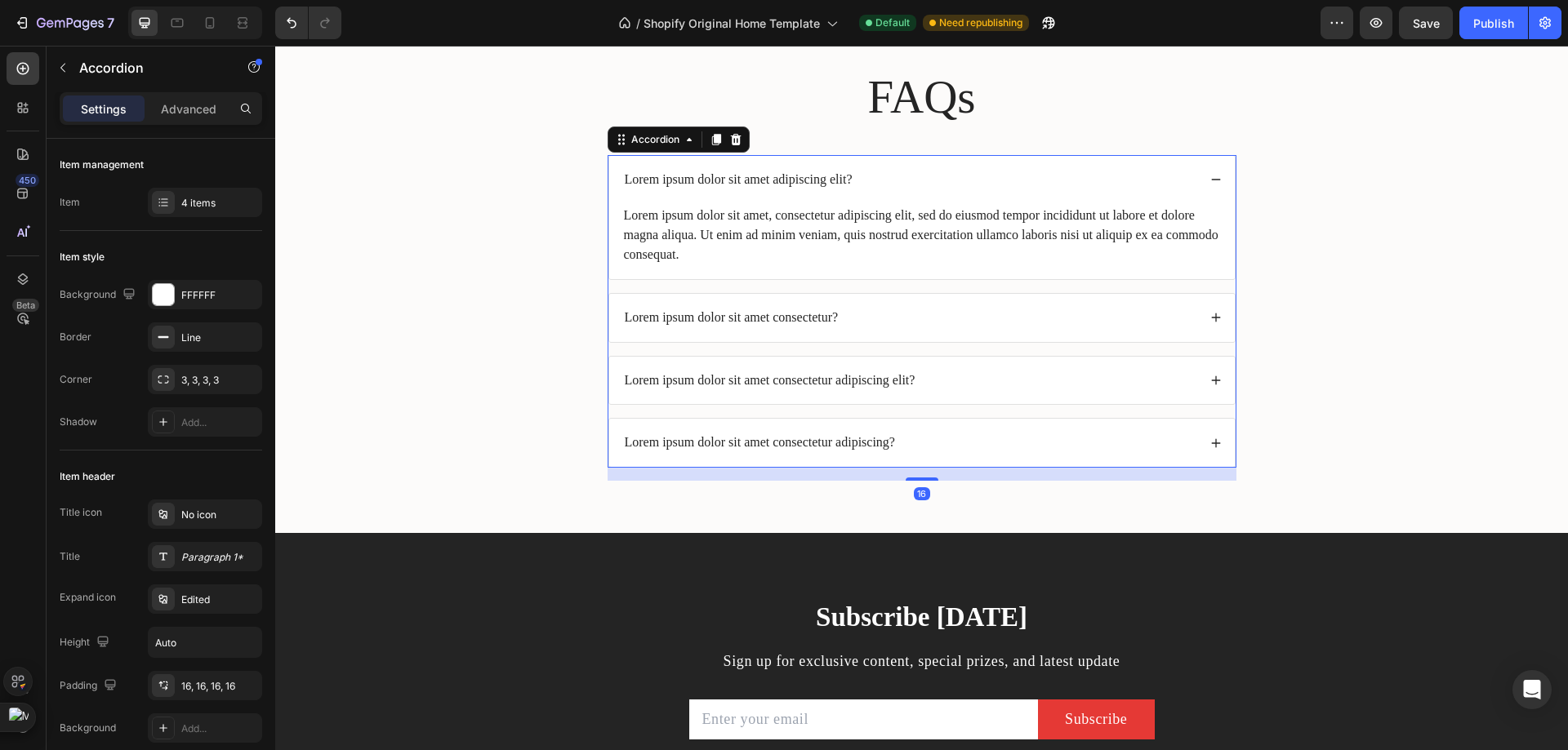
click at [1069, 178] on div "Lorem ipsum dolor sit amet adipiscing elit?" at bounding box center [909, 179] width 575 height 22
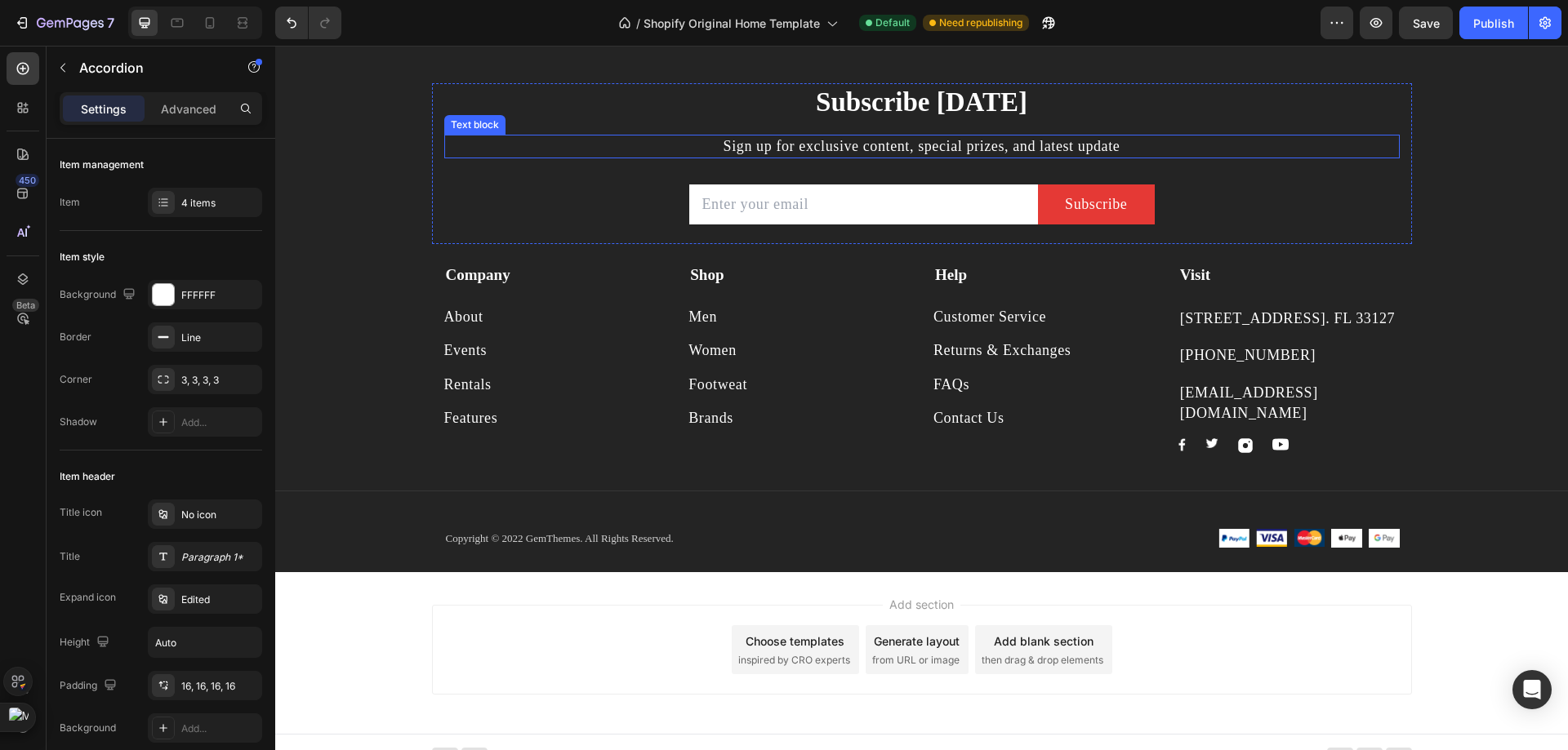
scroll to position [5361, 0]
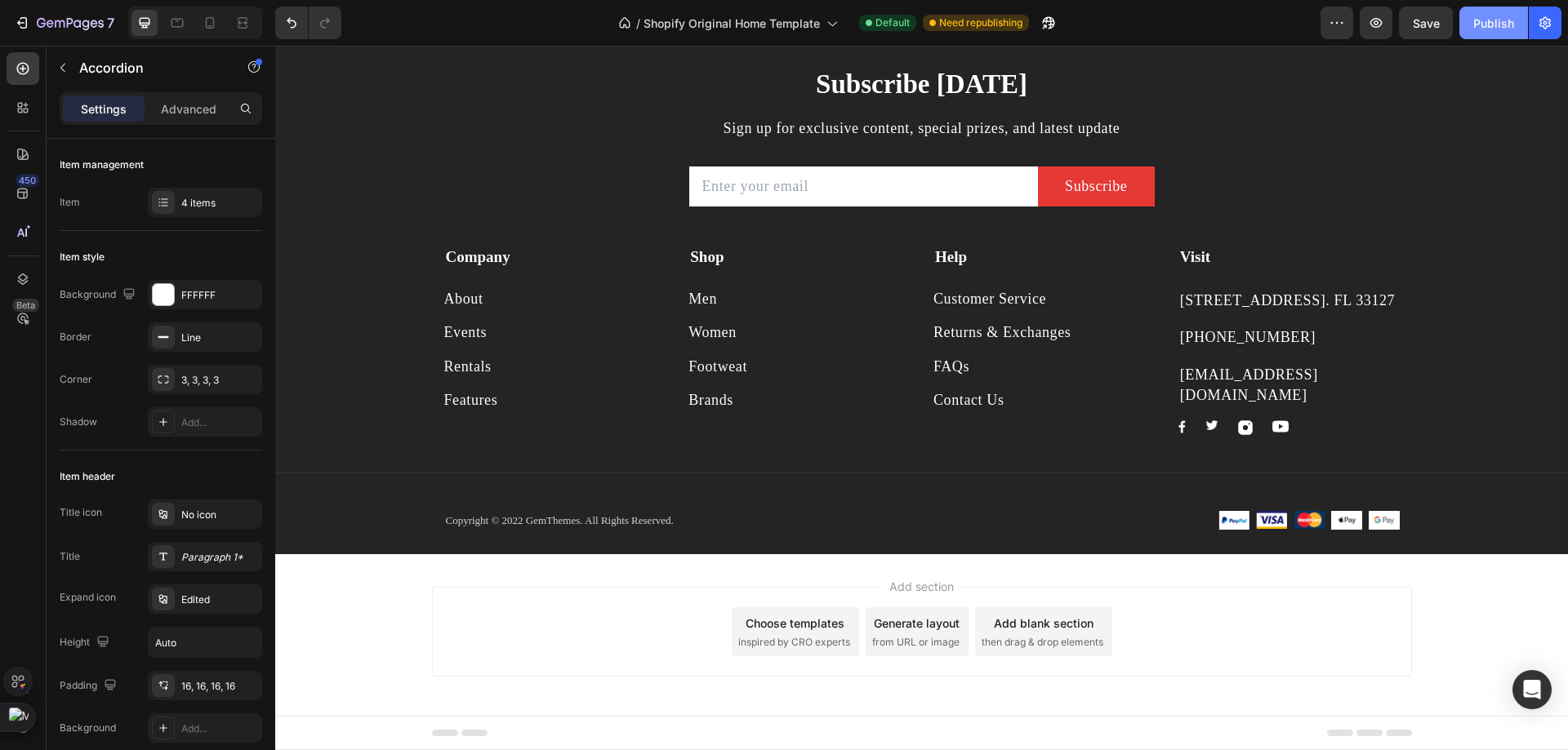
click at [1481, 15] on div "Publish" at bounding box center [1493, 24] width 41 height 17
